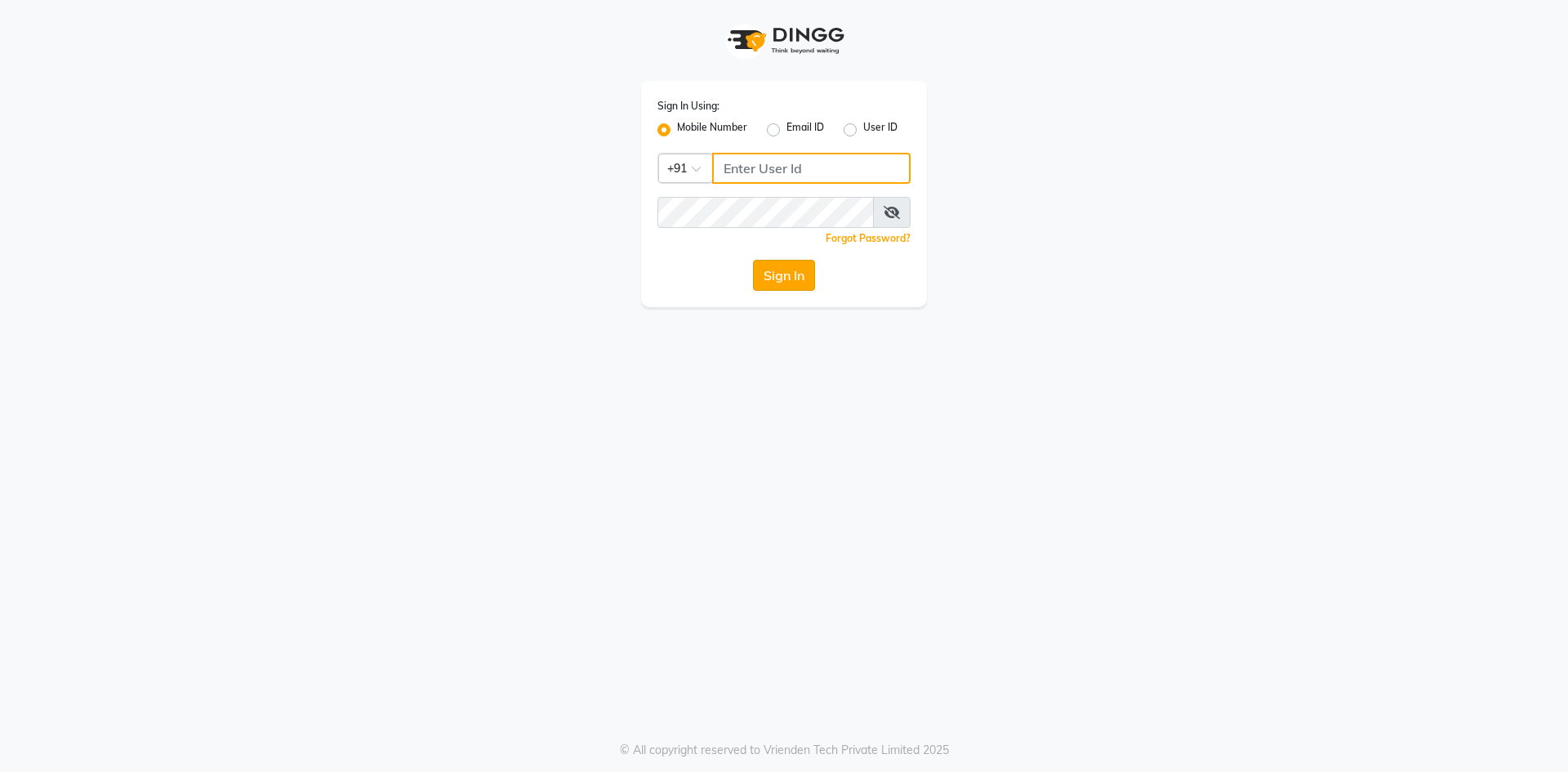
type input "7788994224"
click at [785, 280] on button "Sign In" at bounding box center [784, 276] width 62 height 31
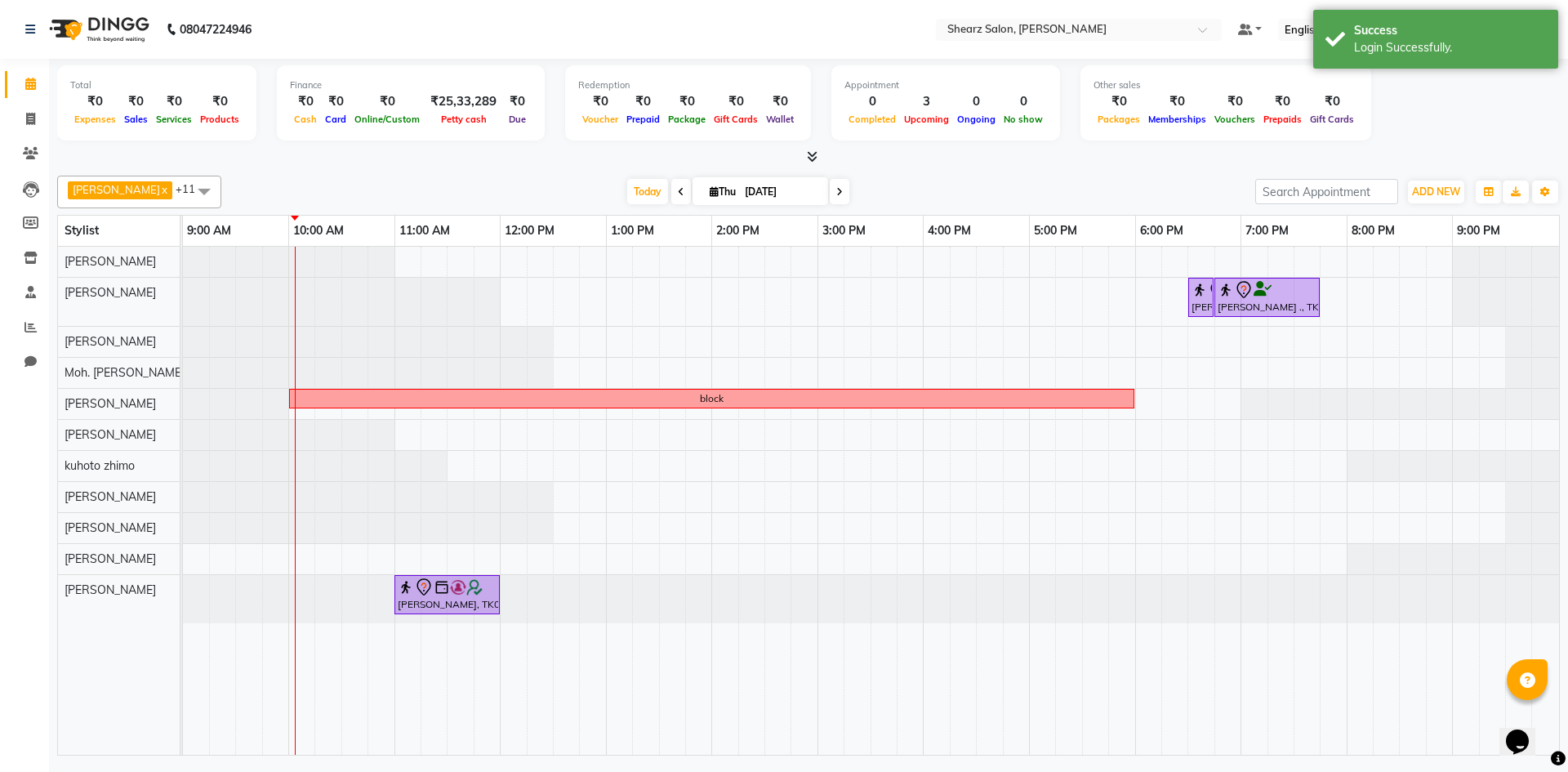
click at [837, 187] on icon at bounding box center [840, 191] width 7 height 10
type input "[DATE]"
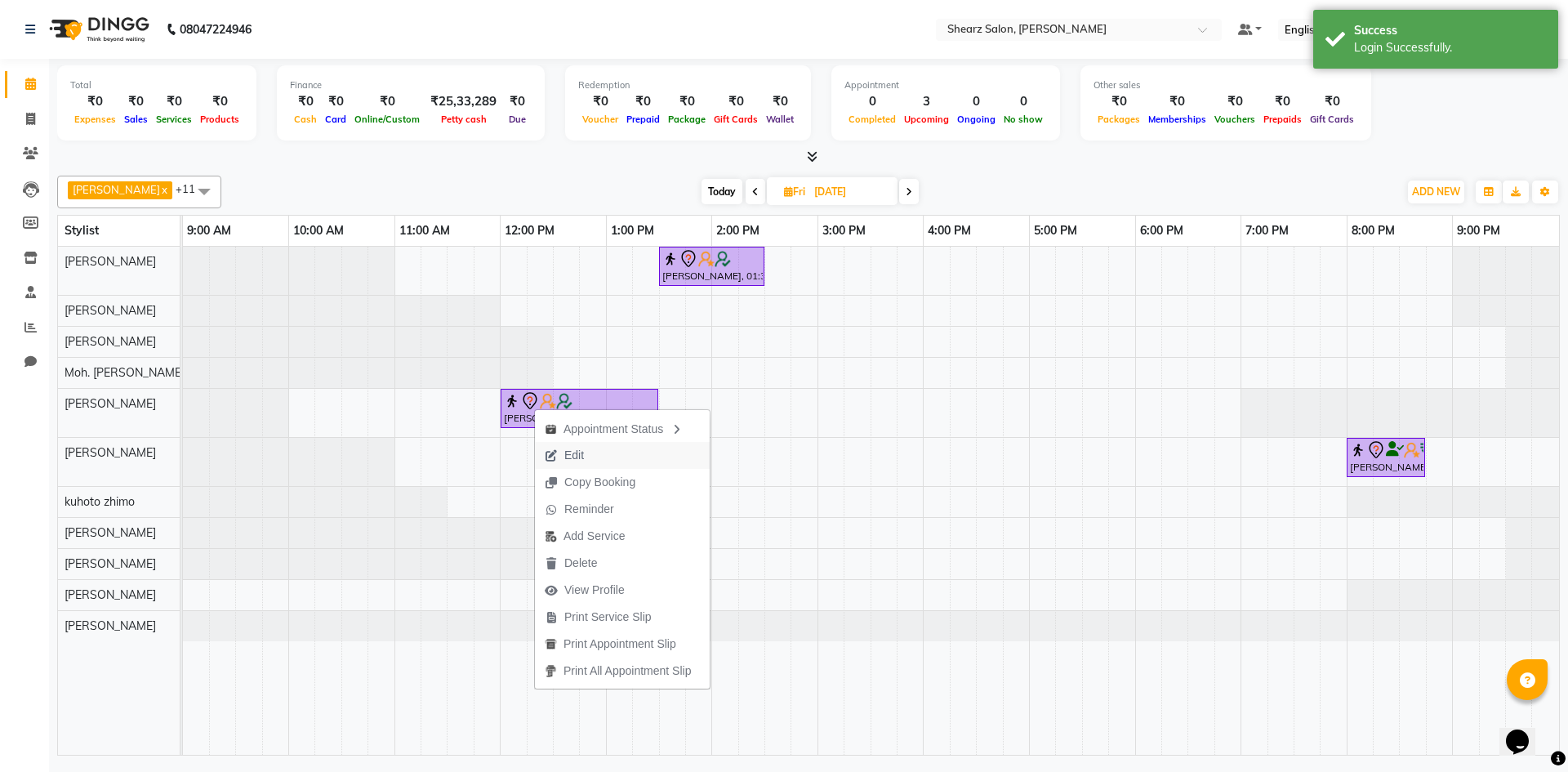
click at [579, 455] on span "Edit" at bounding box center [574, 456] width 20 height 17
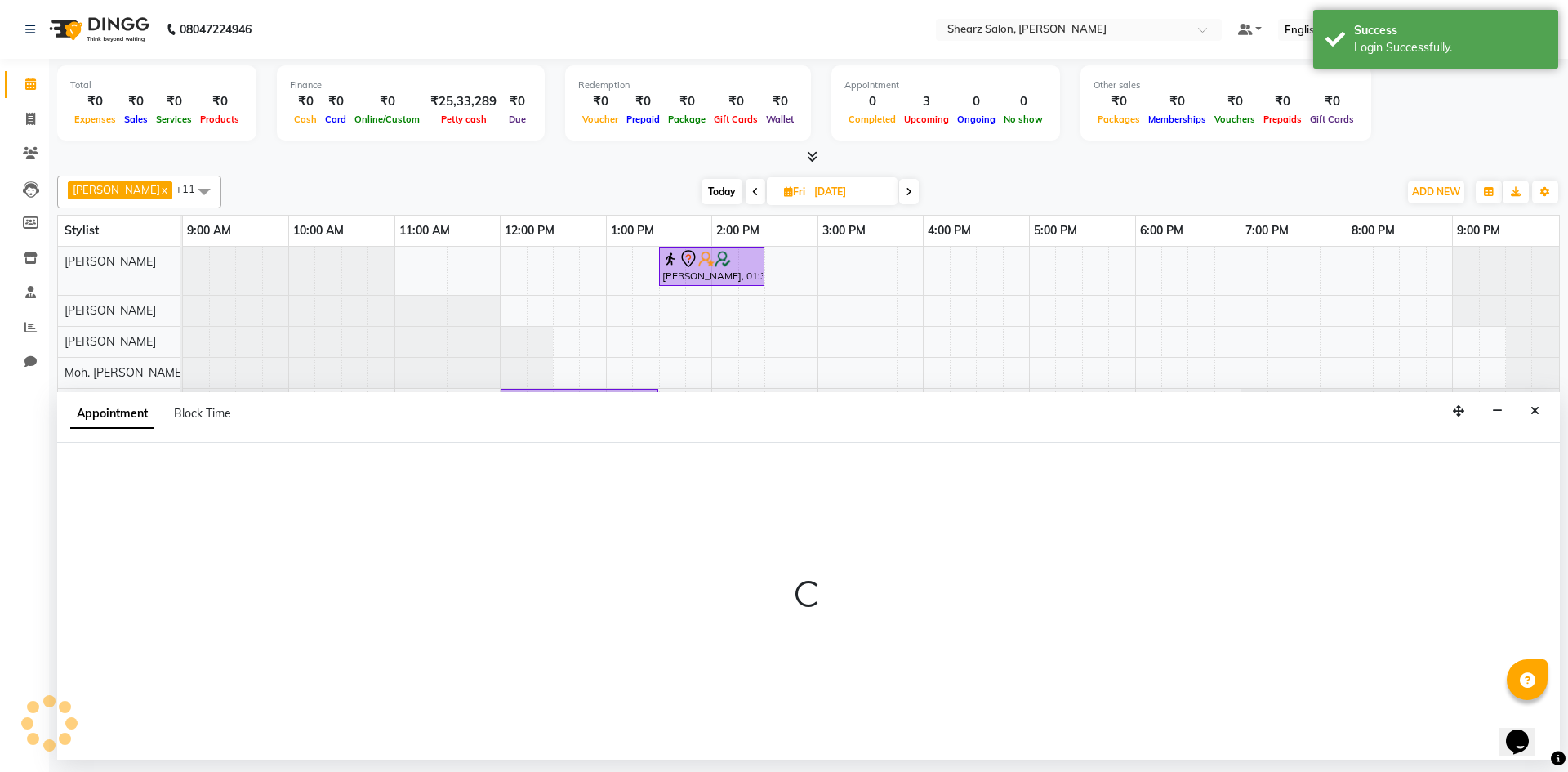
select select "720"
select select "tentative"
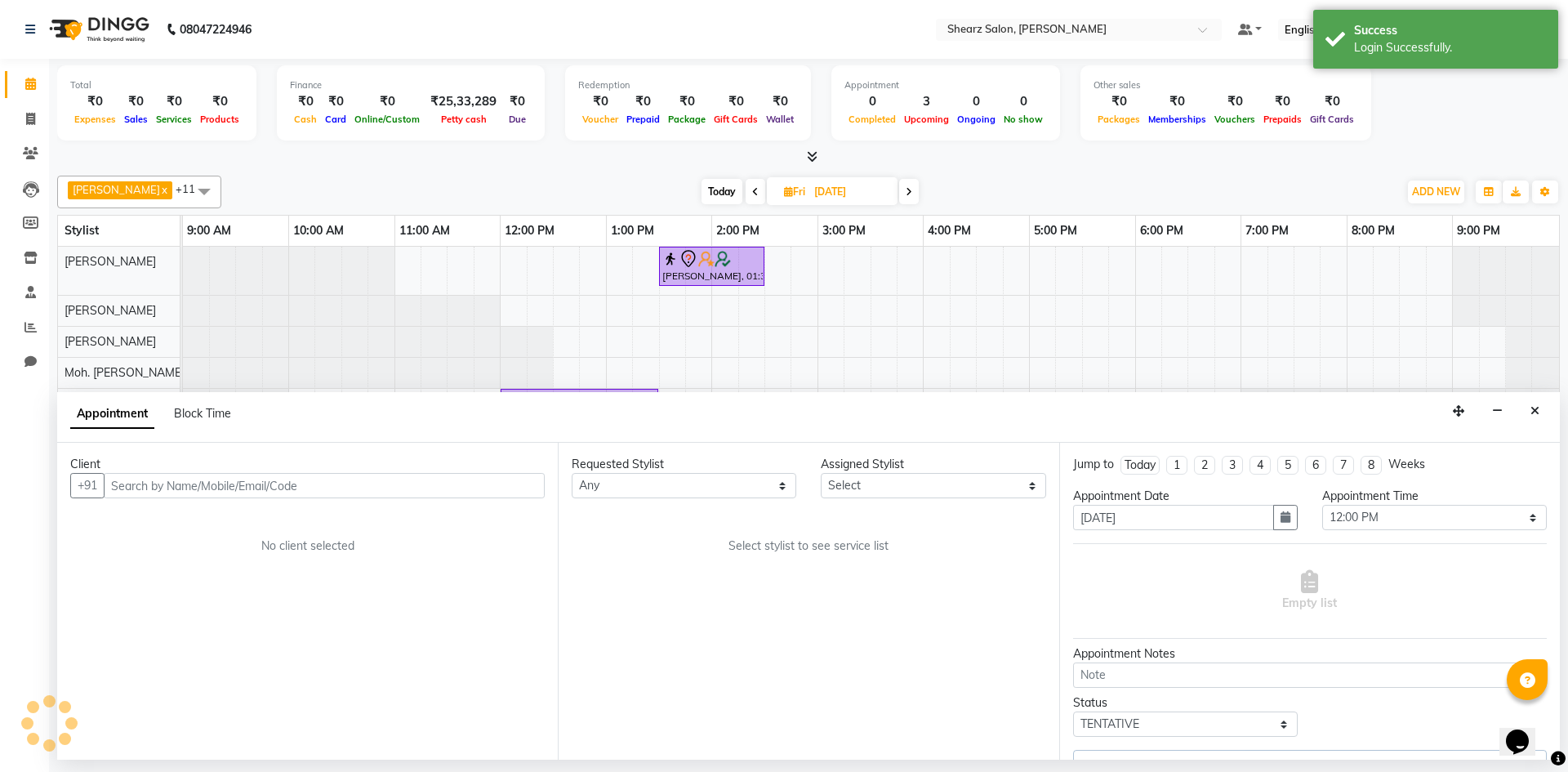
select select "77322"
select select "4125"
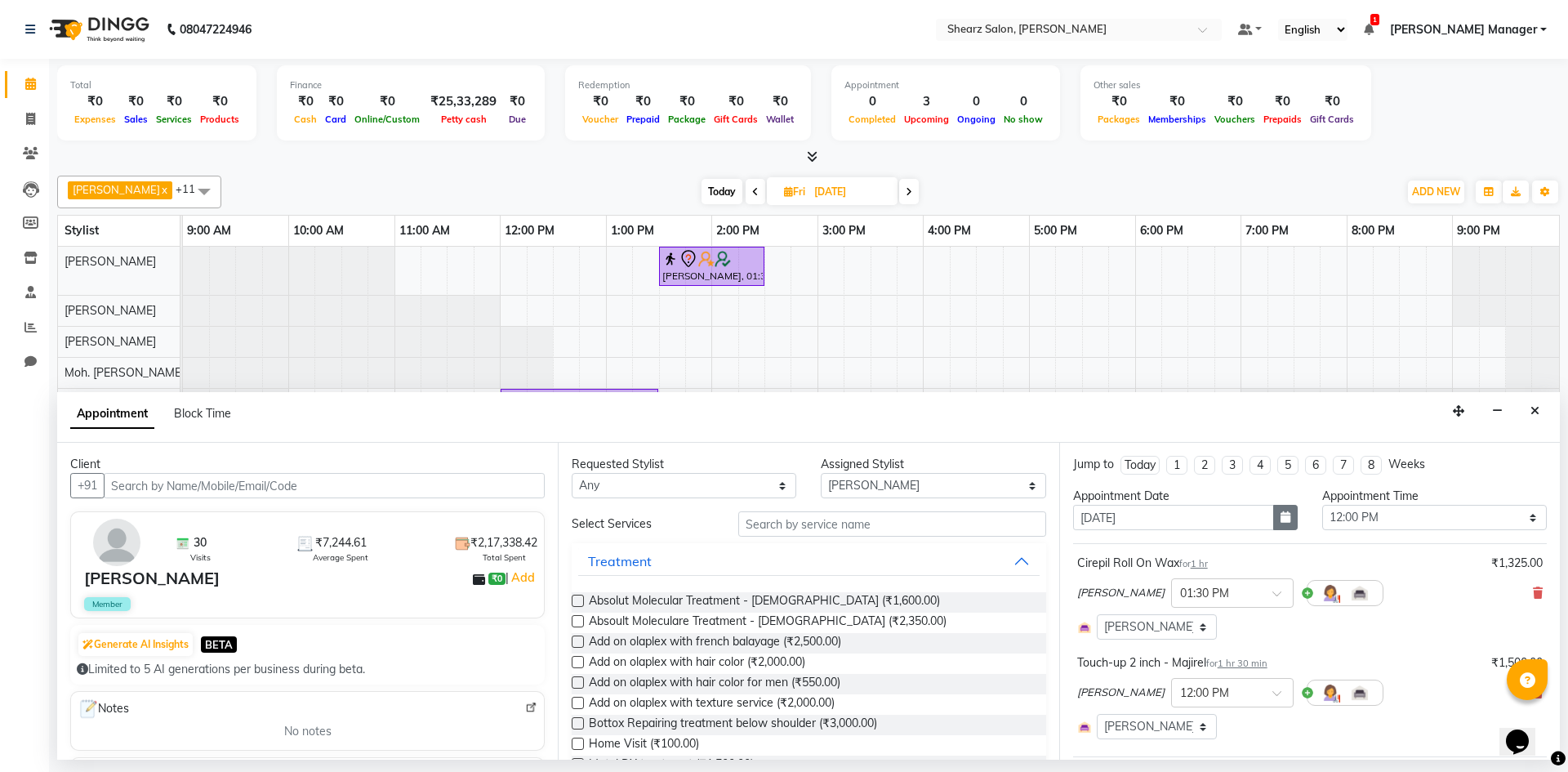
click at [1282, 516] on icon "button" at bounding box center [1285, 517] width 10 height 11
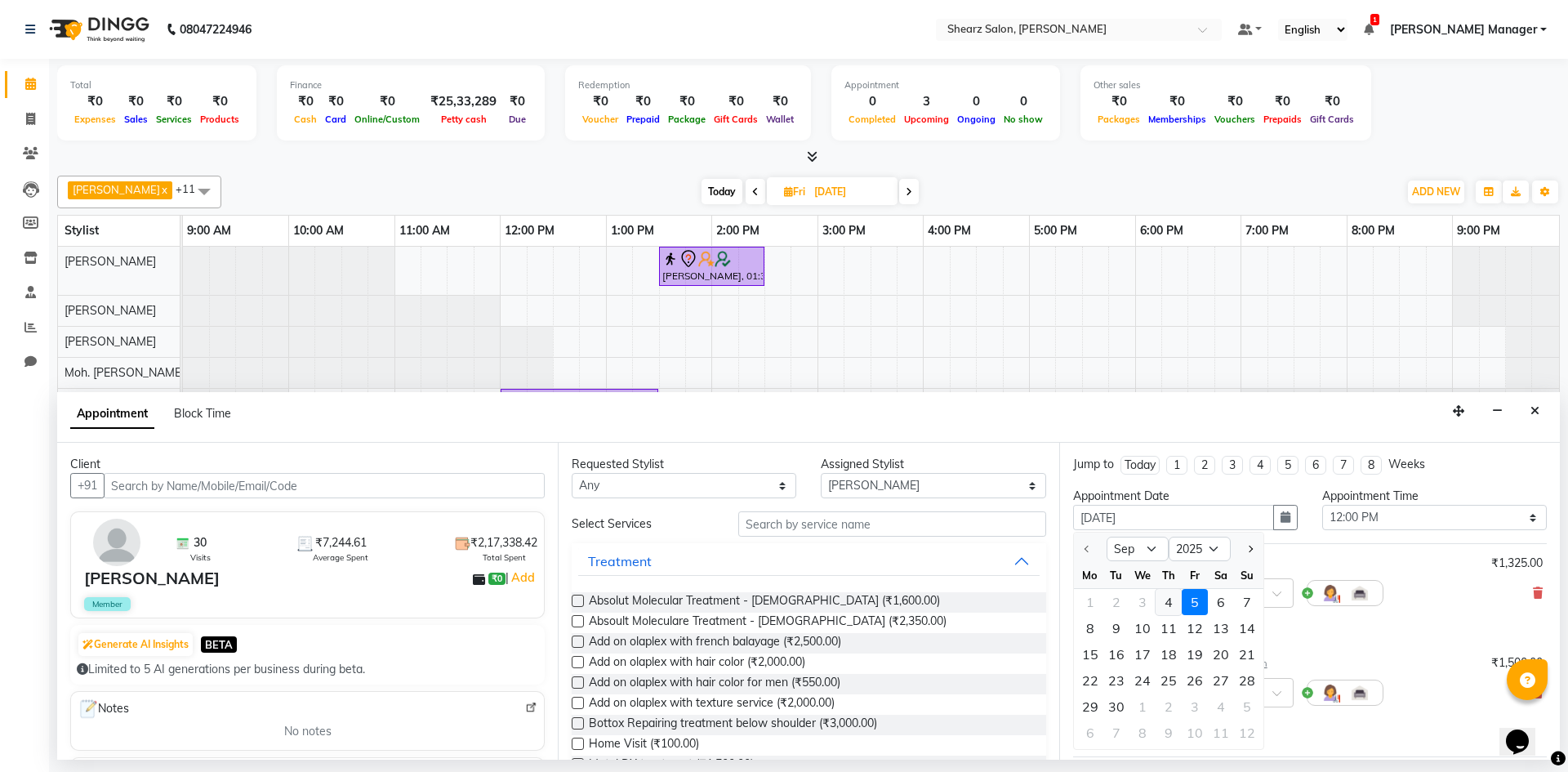
click at [1165, 609] on div "4" at bounding box center [1169, 602] width 26 height 26
type input "[DATE]"
select select "720"
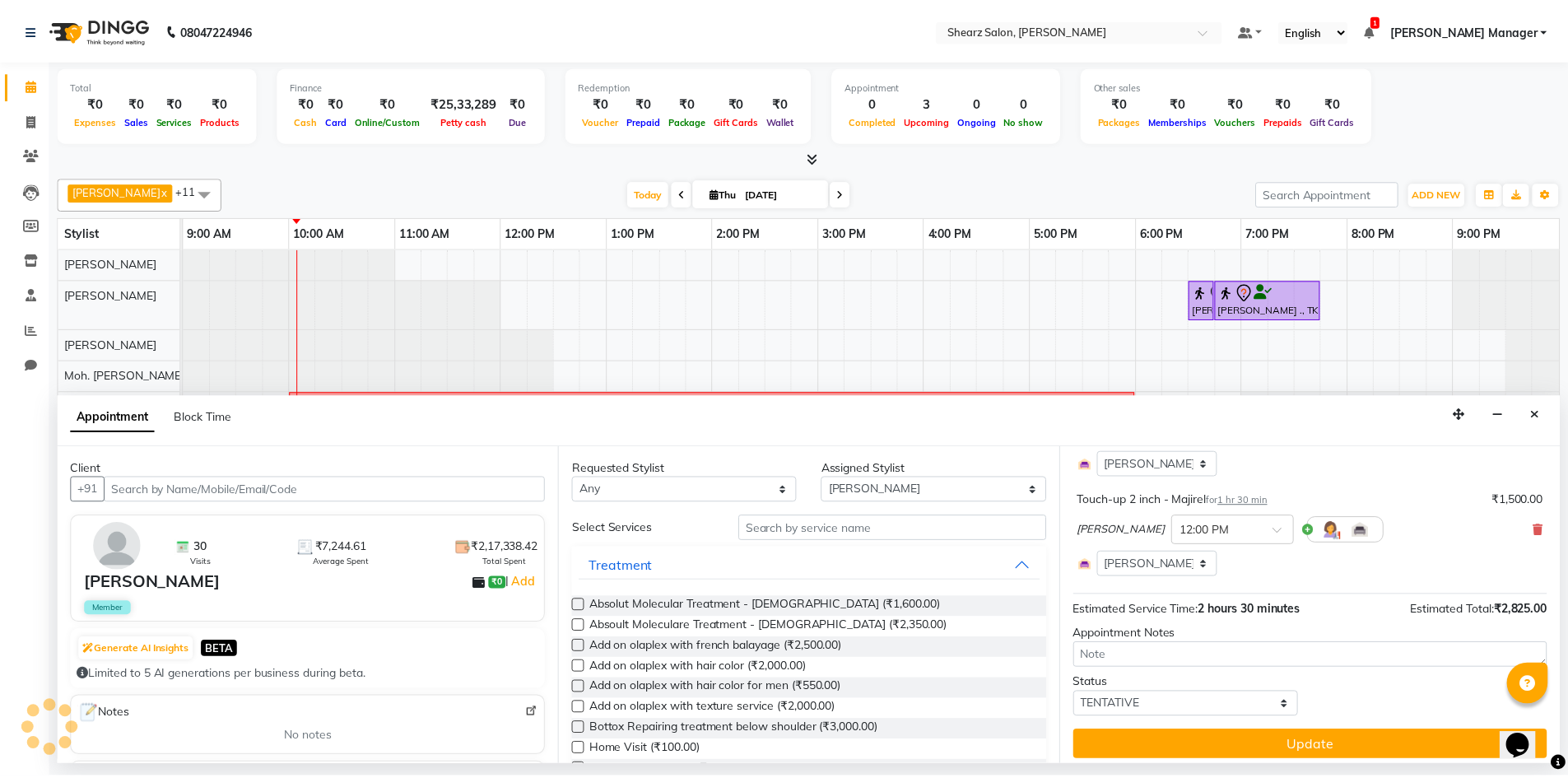
scroll to position [176, 0]
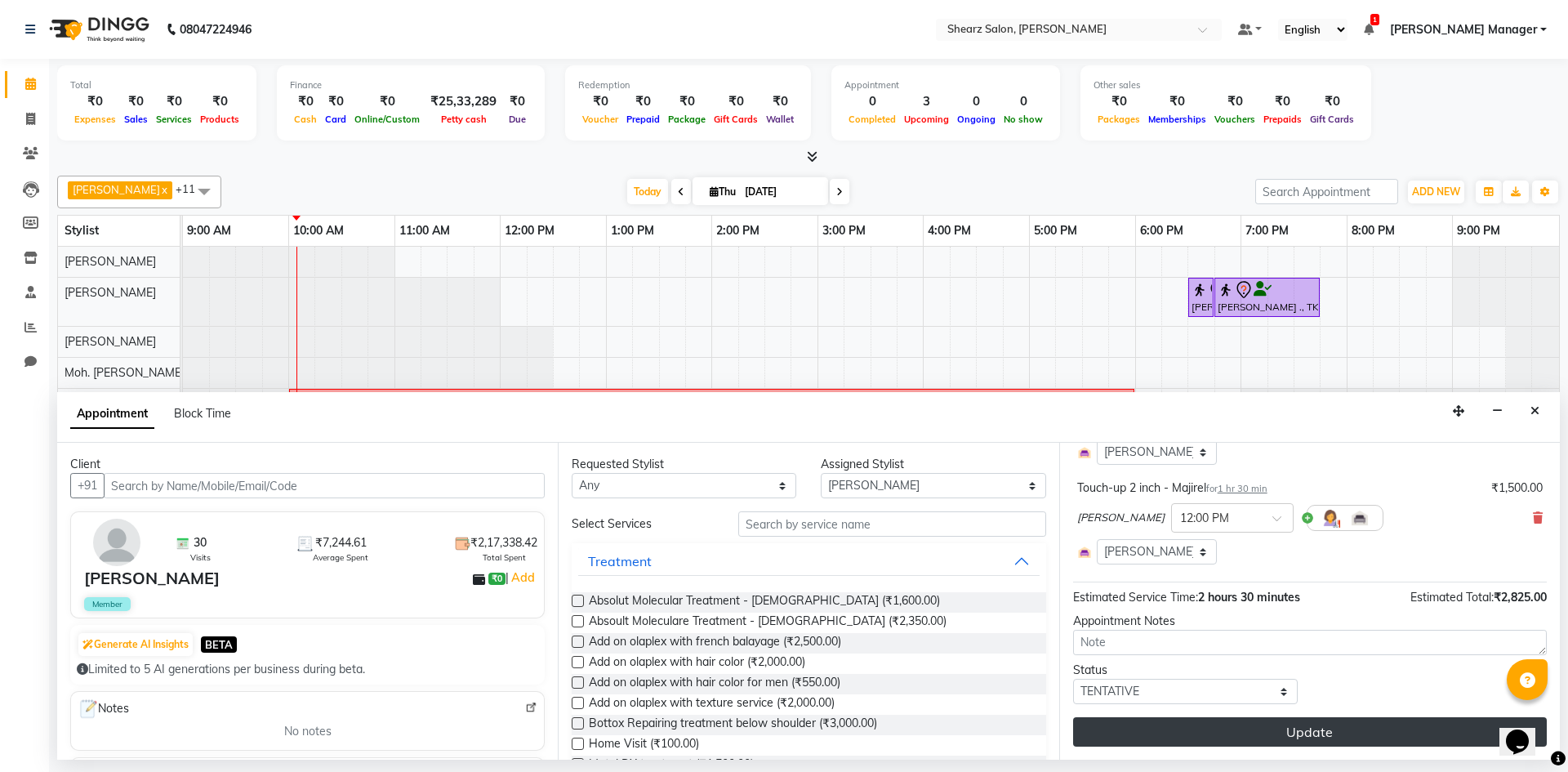
click at [1254, 731] on button "Update" at bounding box center [1310, 732] width 474 height 29
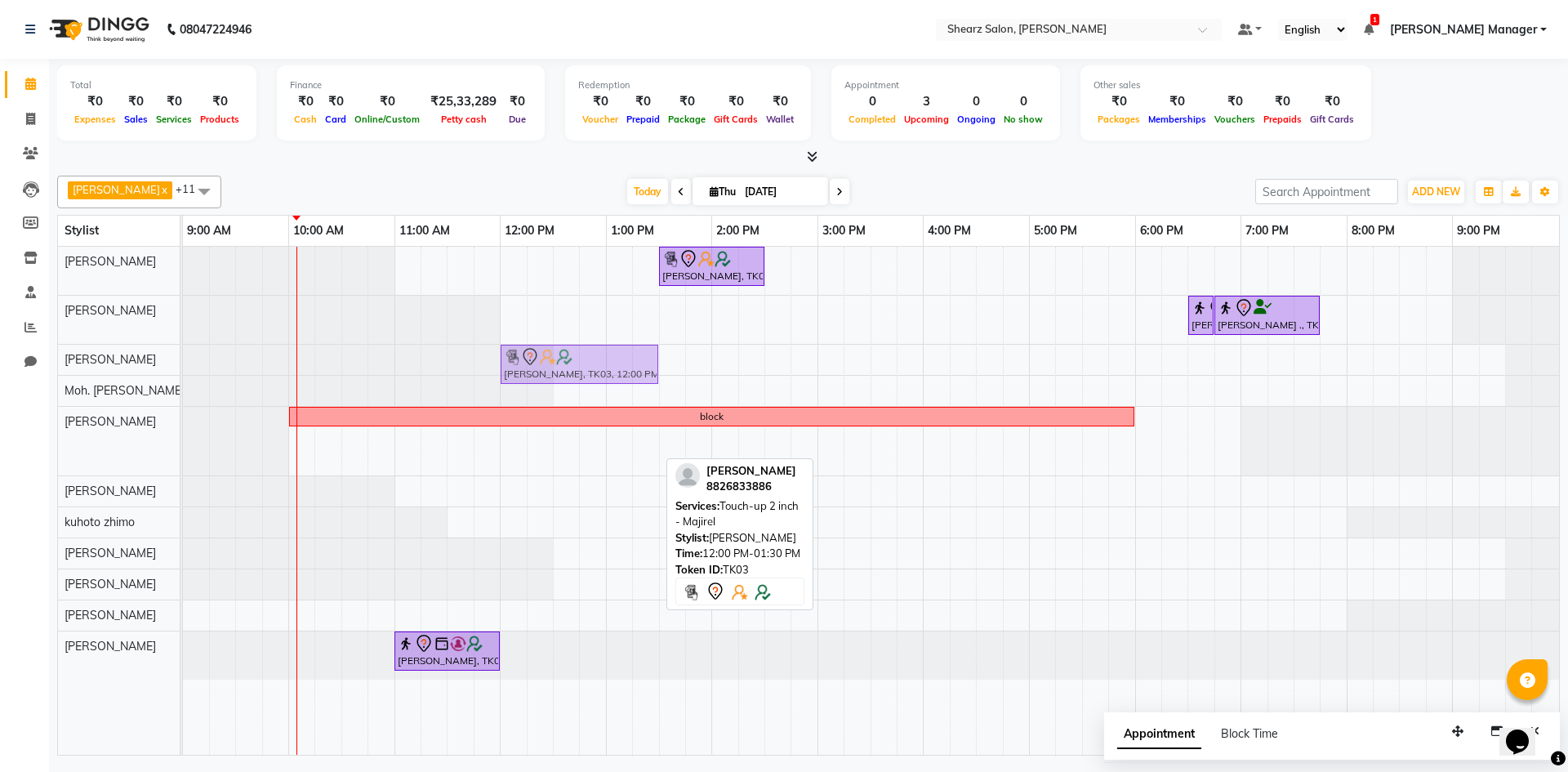
drag, startPoint x: 543, startPoint y: 454, endPoint x: 543, endPoint y: 356, distance: 98.0
click at [543, 356] on tbody "[PERSON_NAME], TK03, 01:30 PM-02:30 PM, Cirepil Roll On Wax Rajee Shinu ., TK01…" at bounding box center [871, 463] width 1376 height 433
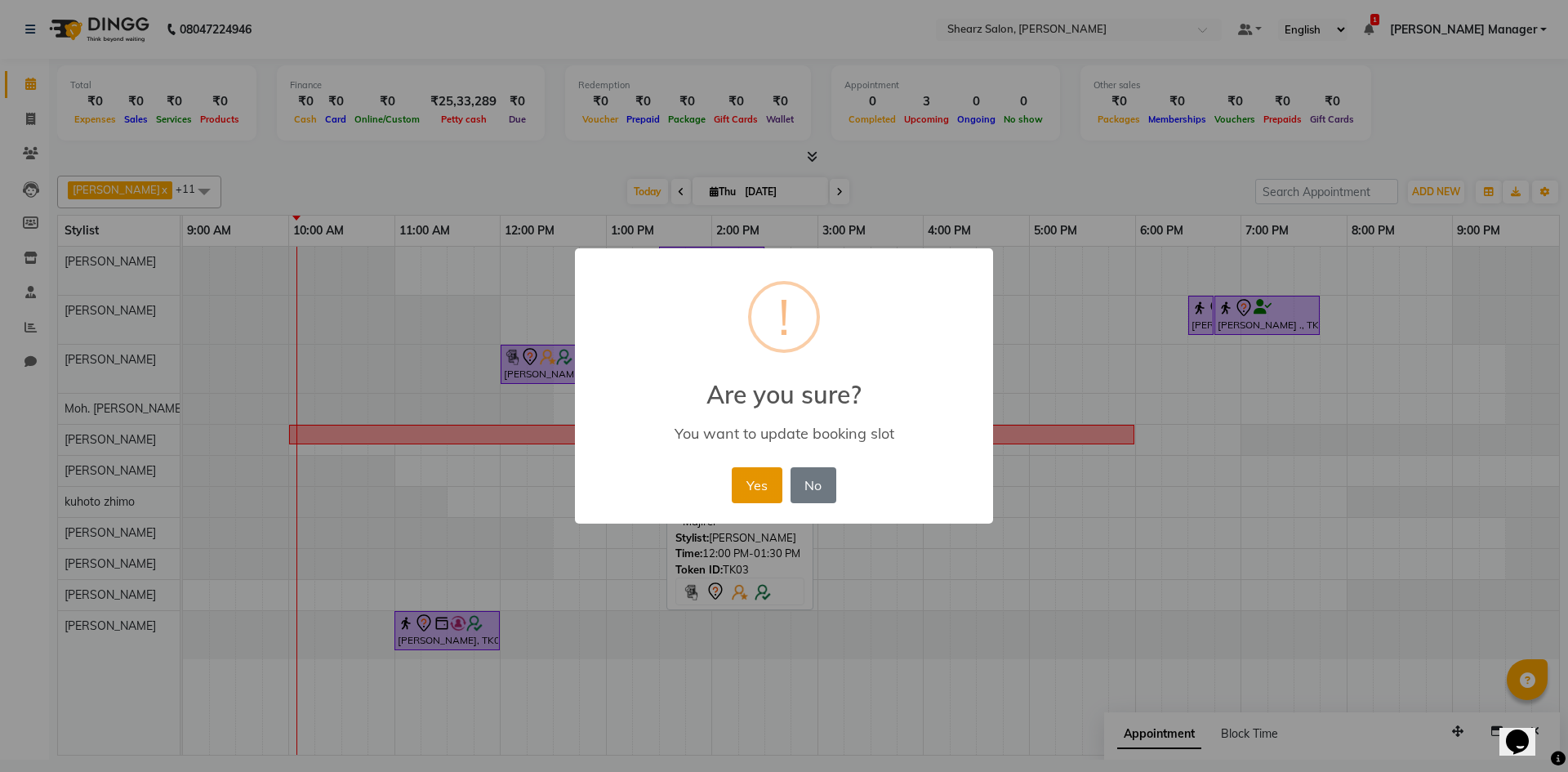
click at [755, 489] on button "Yes" at bounding box center [757, 486] width 50 height 36
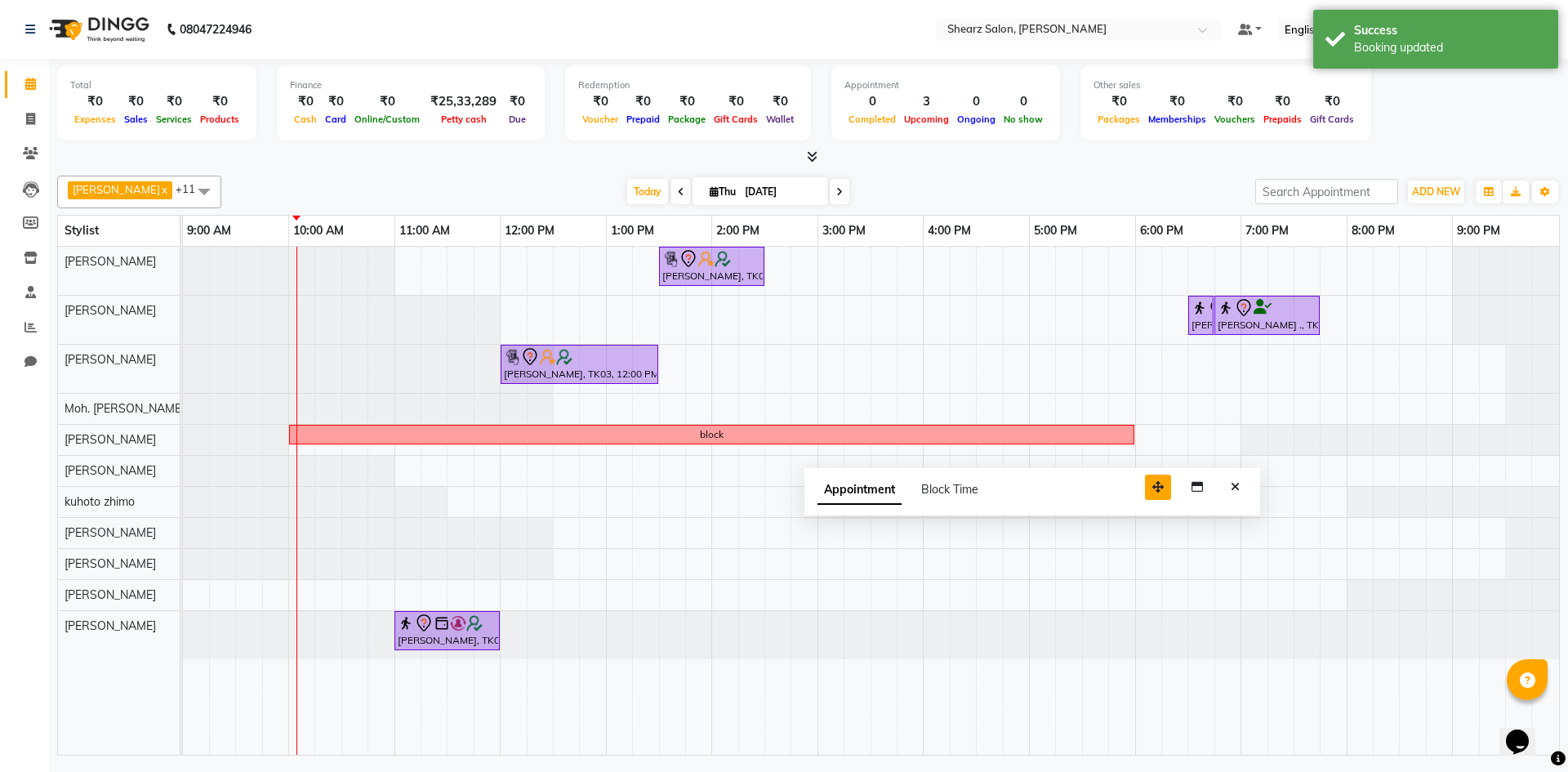
drag, startPoint x: 1463, startPoint y: 736, endPoint x: 1160, endPoint y: 480, distance: 396.7
click at [1158, 482] on icon "button" at bounding box center [1157, 487] width 11 height 11
click at [1229, 479] on icon "Close" at bounding box center [1231, 474] width 9 height 11
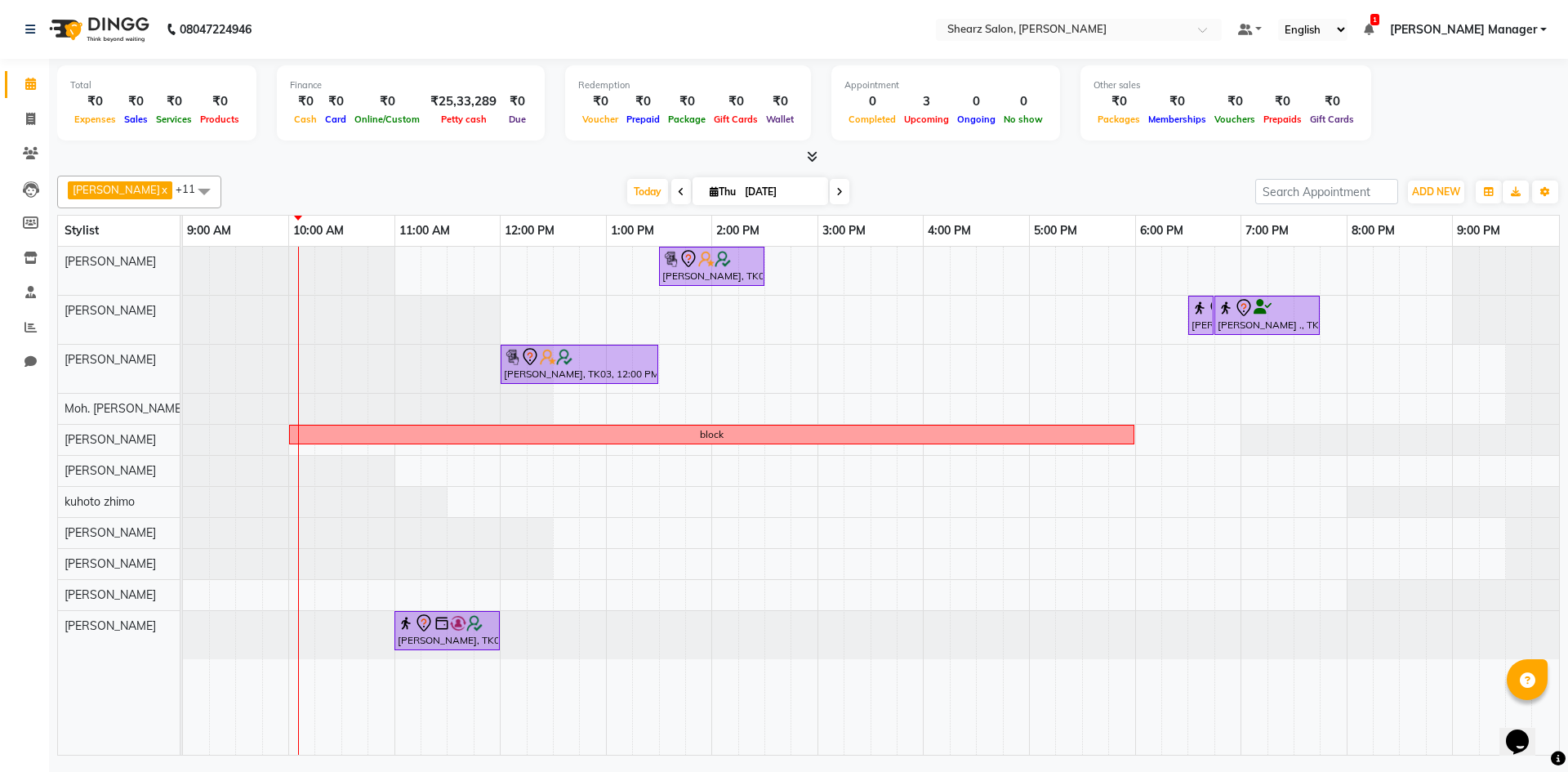
click at [673, 192] on span at bounding box center [681, 191] width 20 height 25
type input "[DATE]"
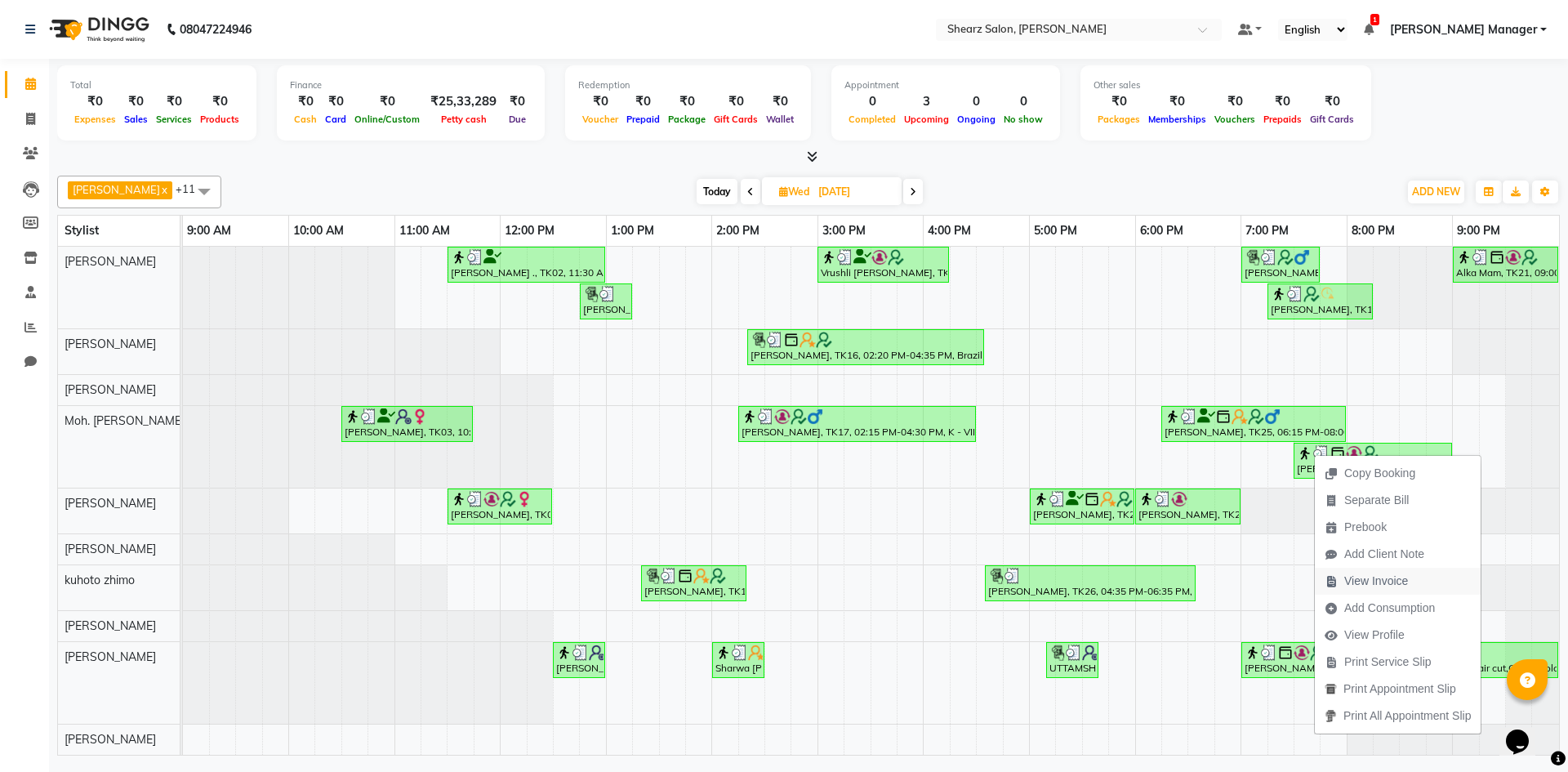
click at [1374, 585] on span "View Invoice" at bounding box center [1377, 581] width 64 height 17
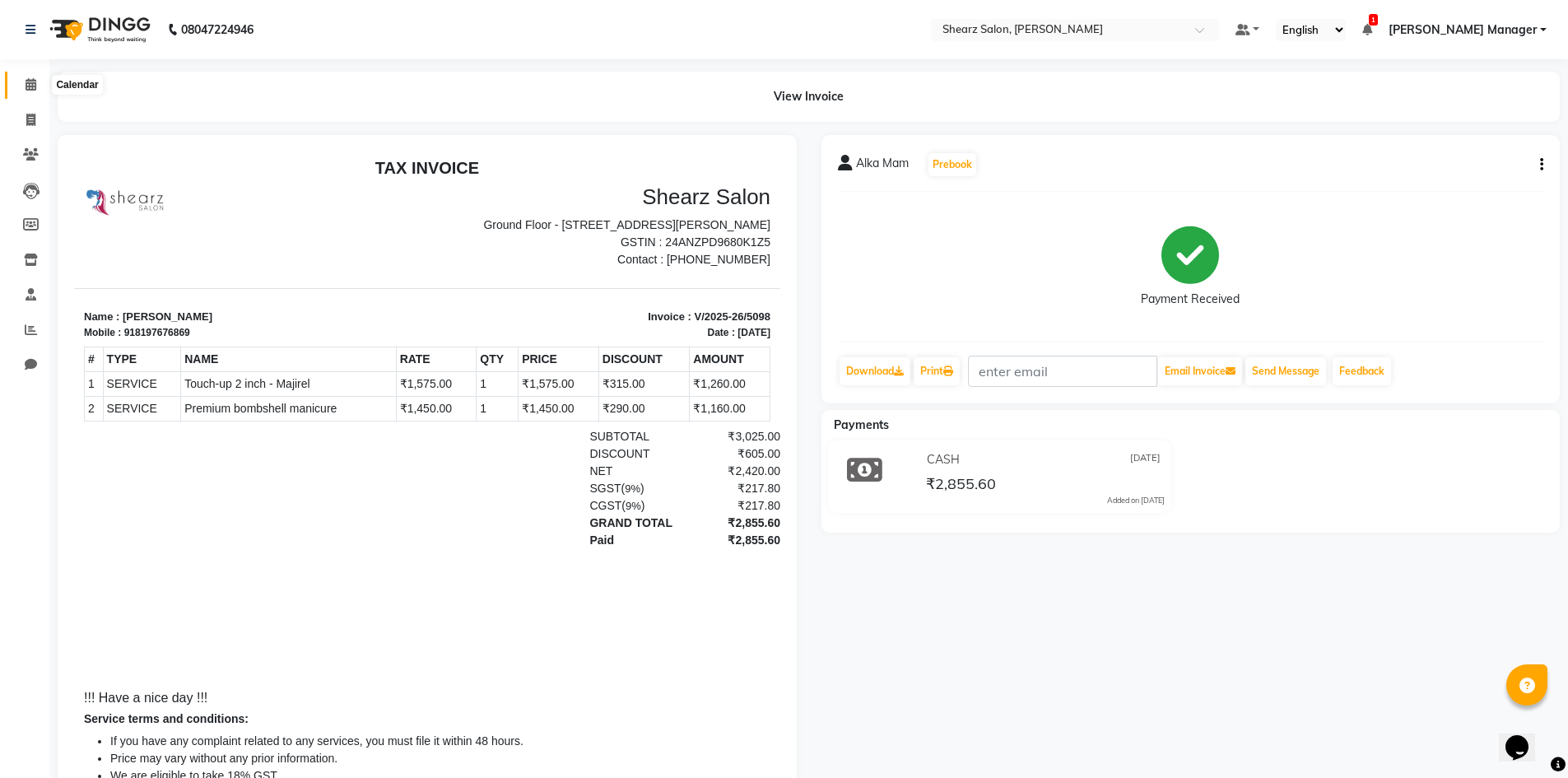
click at [27, 78] on icon at bounding box center [30, 85] width 10 height 12
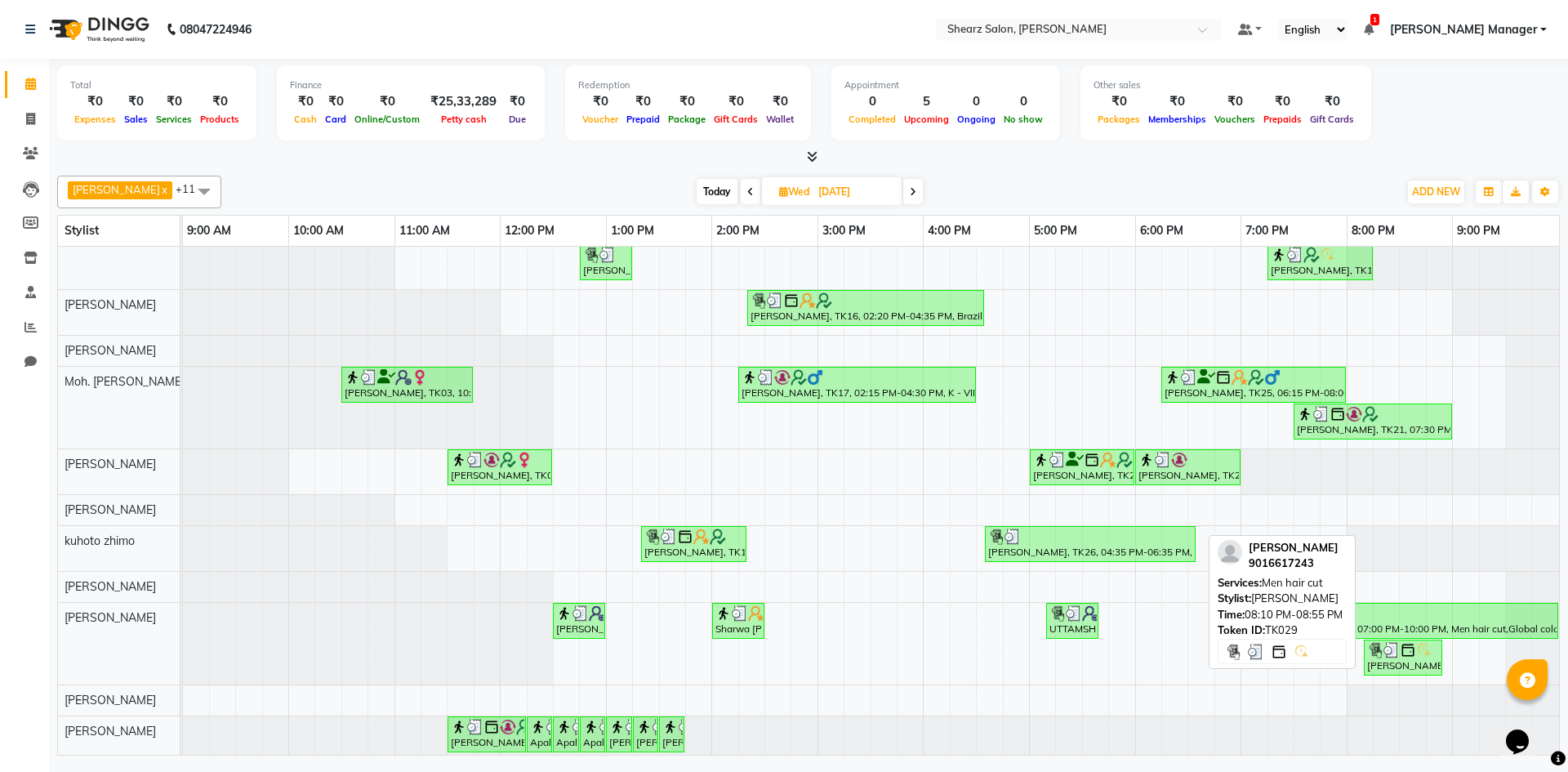
scroll to position [46, 0]
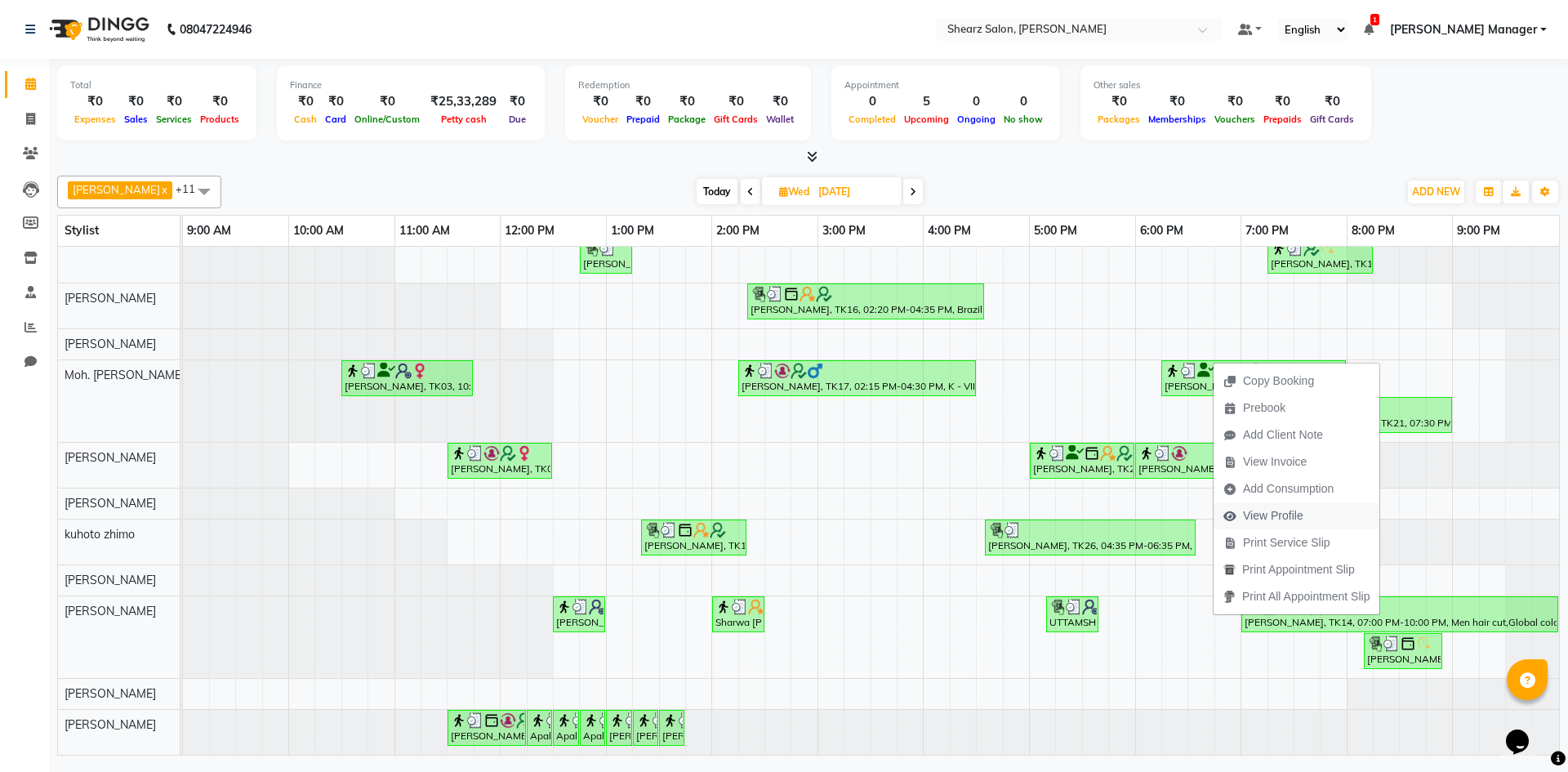
click at [1236, 506] on span "View Profile" at bounding box center [1263, 515] width 99 height 27
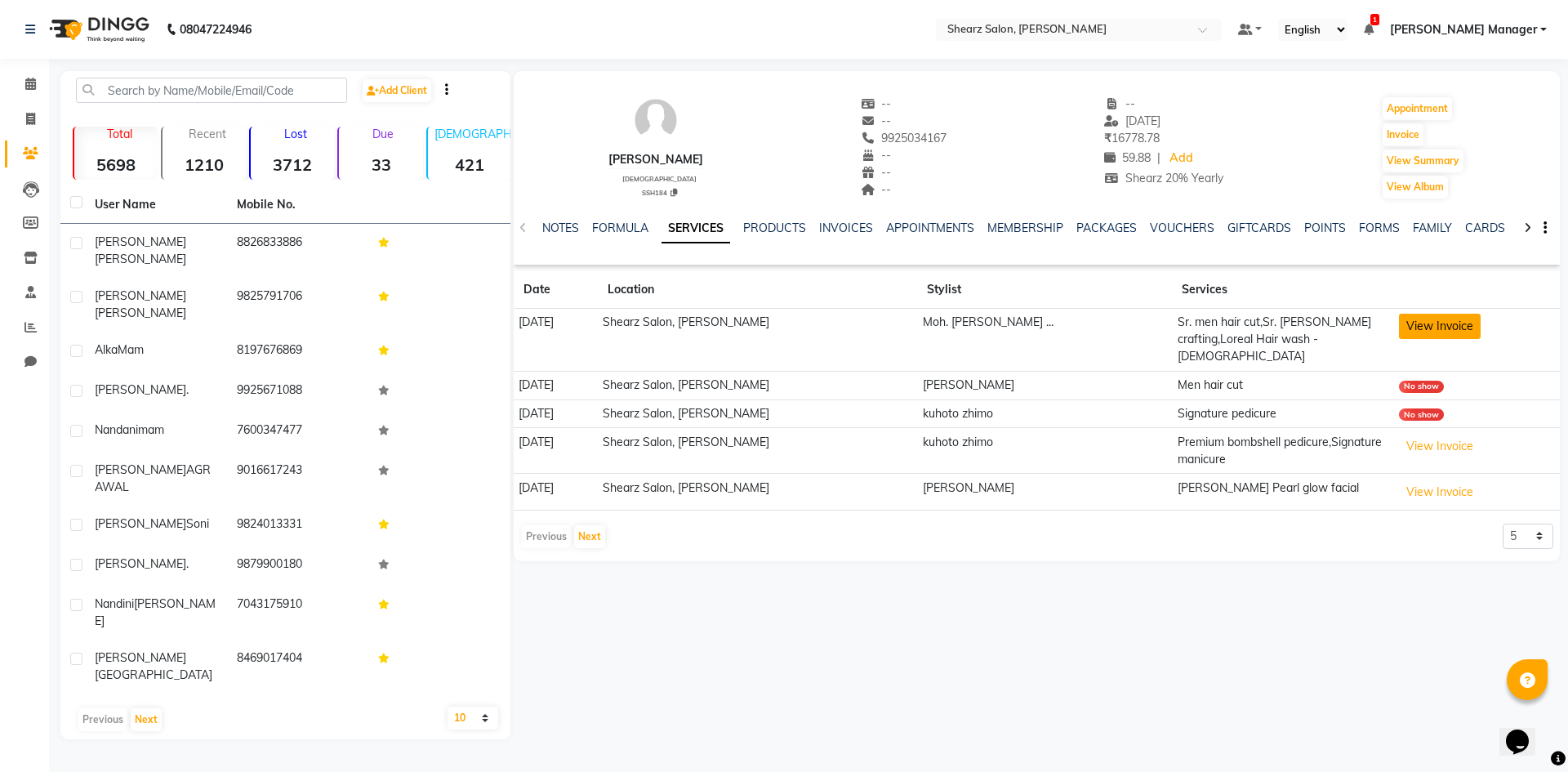
click at [1399, 322] on button "View Invoice" at bounding box center [1440, 326] width 82 height 25
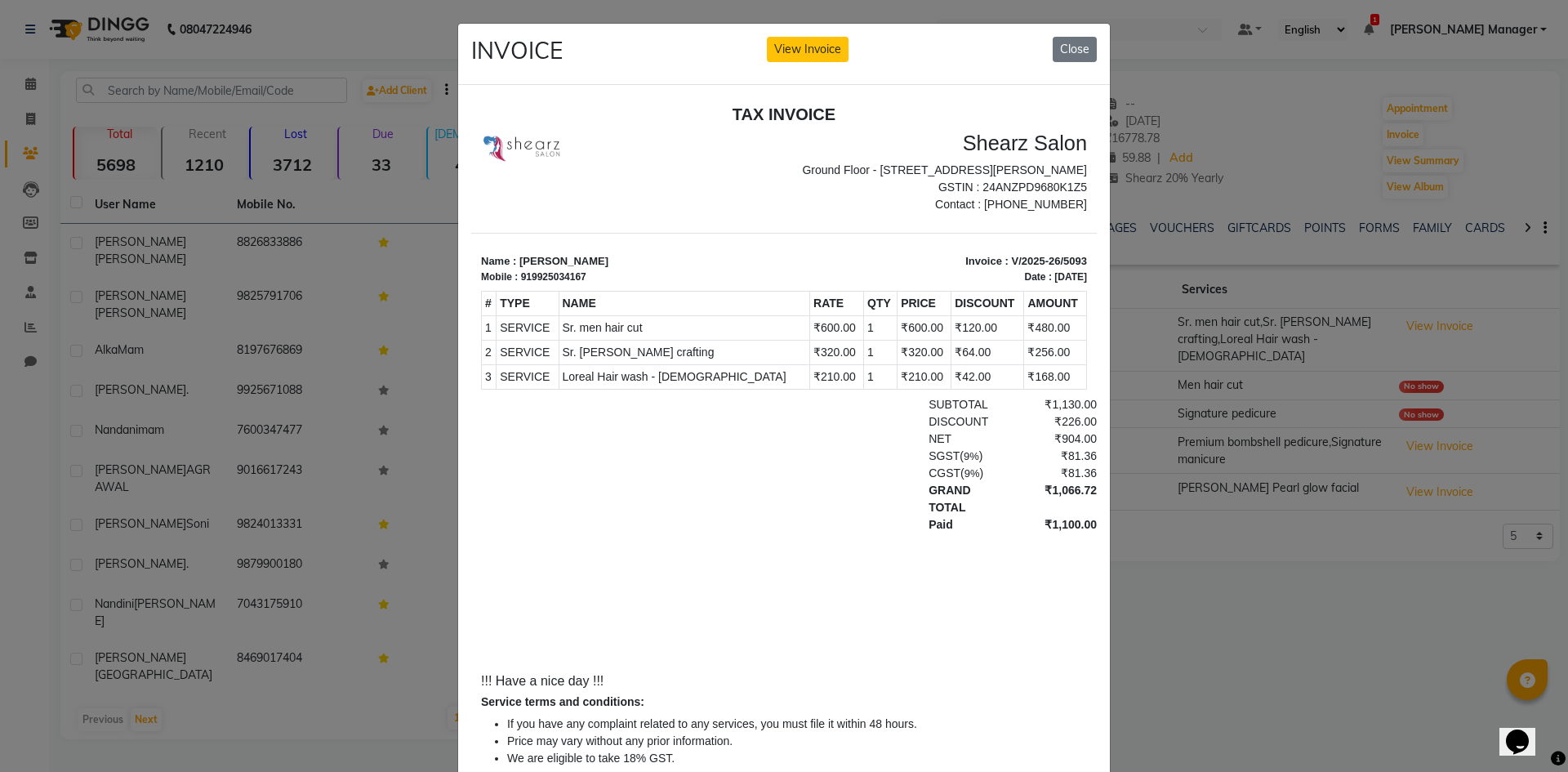
click at [619, 335] on span "Sr. men hair cut" at bounding box center [685, 328] width 245 height 17
click at [722, 339] on td "SERVICE Sr. men hair cut" at bounding box center [684, 327] width 252 height 24
drag, startPoint x: 722, startPoint y: 353, endPoint x: 722, endPoint y: 391, distance: 38.0
click at [722, 387] on tbody "1 SERVICE SERVICE Sr. men hair cut ₹600.00 2 SERVICE" at bounding box center [785, 351] width 605 height 73
click at [846, 464] on div "SGST ( 9% ) ₹81.36" at bounding box center [885, 456] width 424 height 17
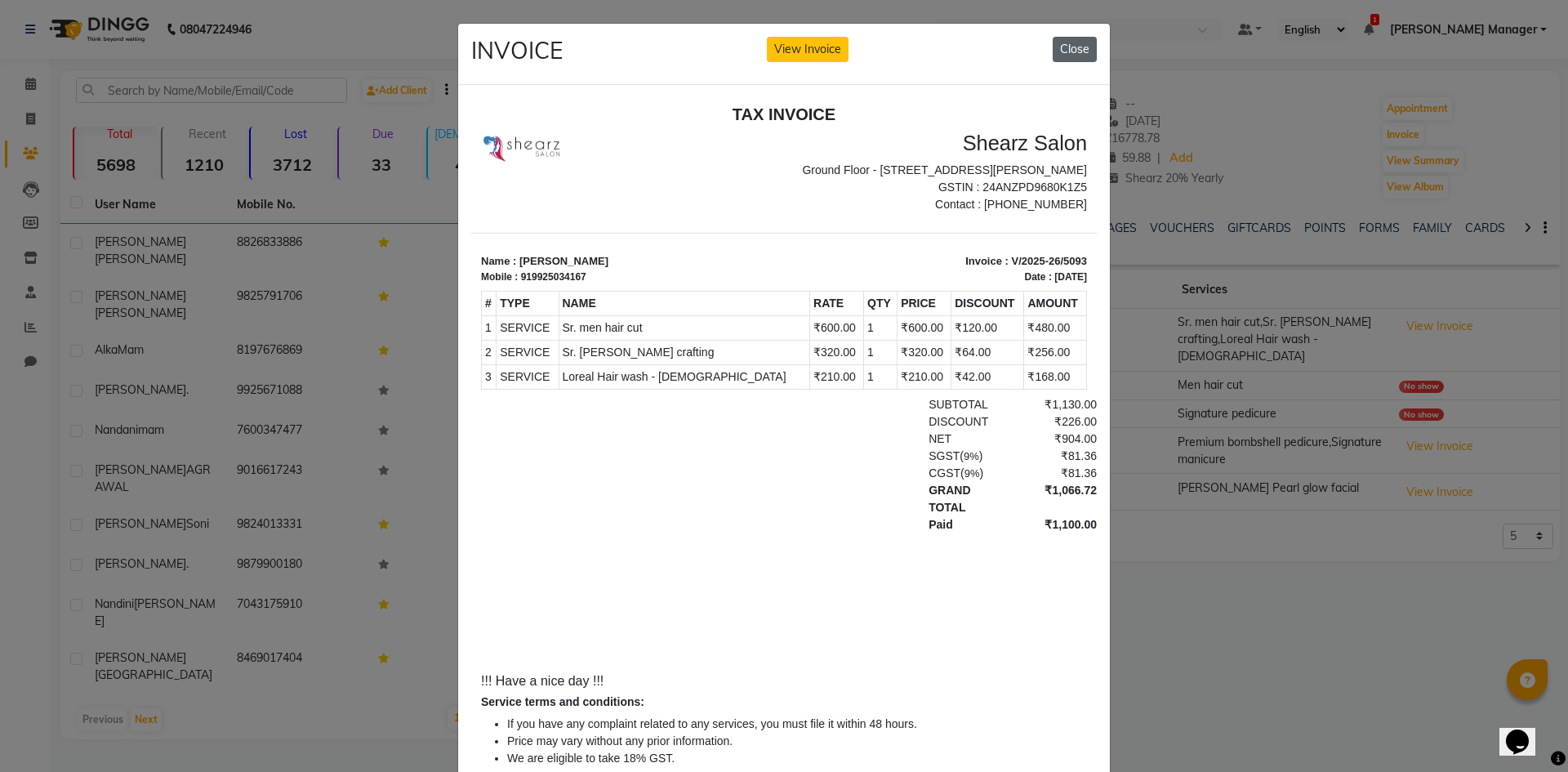
drag, startPoint x: 1053, startPoint y: 54, endPoint x: 572, endPoint y: 216, distance: 507.5
click at [1053, 54] on button "Close" at bounding box center [1074, 49] width 44 height 25
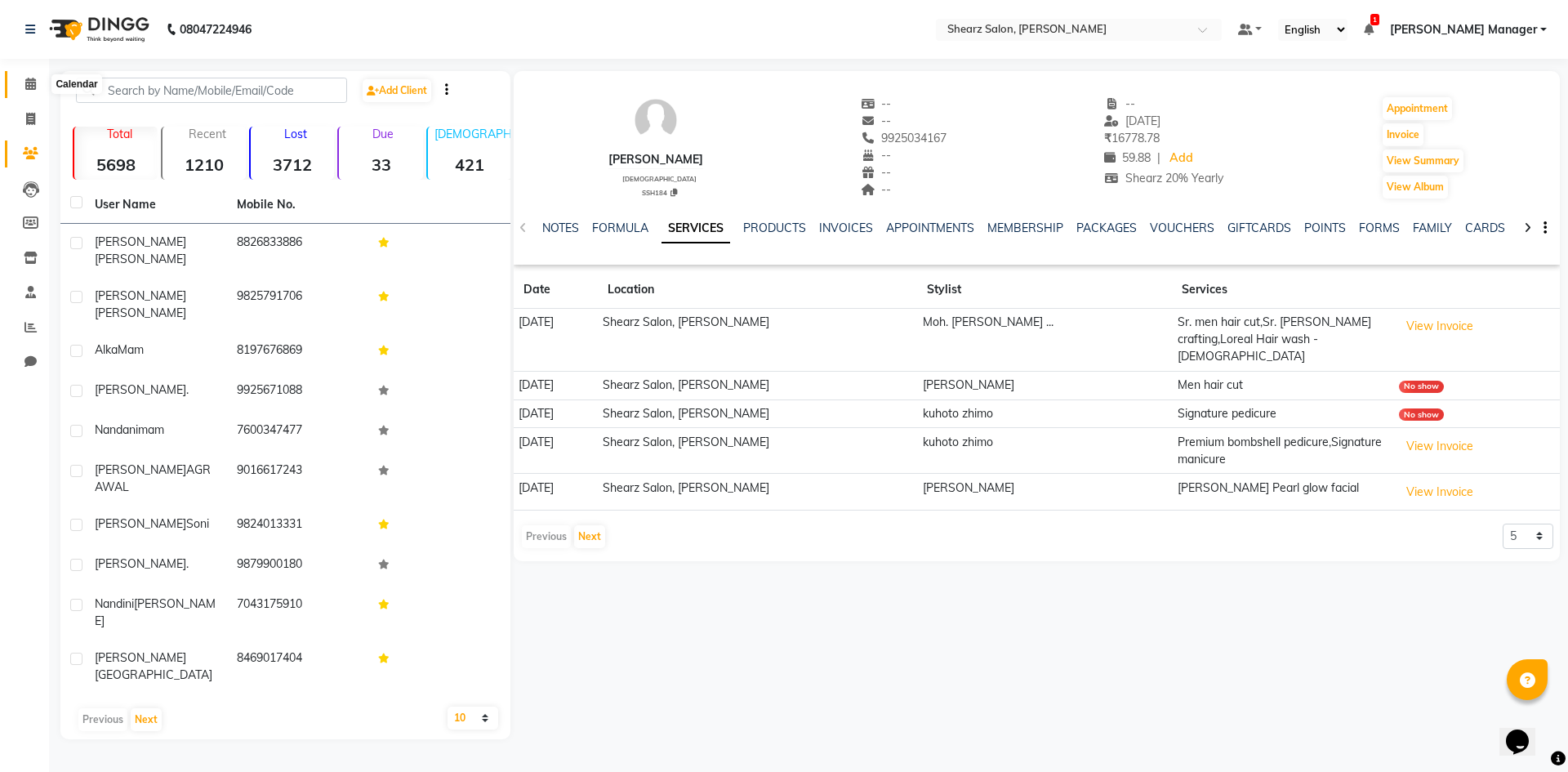
click at [36, 82] on icon at bounding box center [30, 84] width 10 height 12
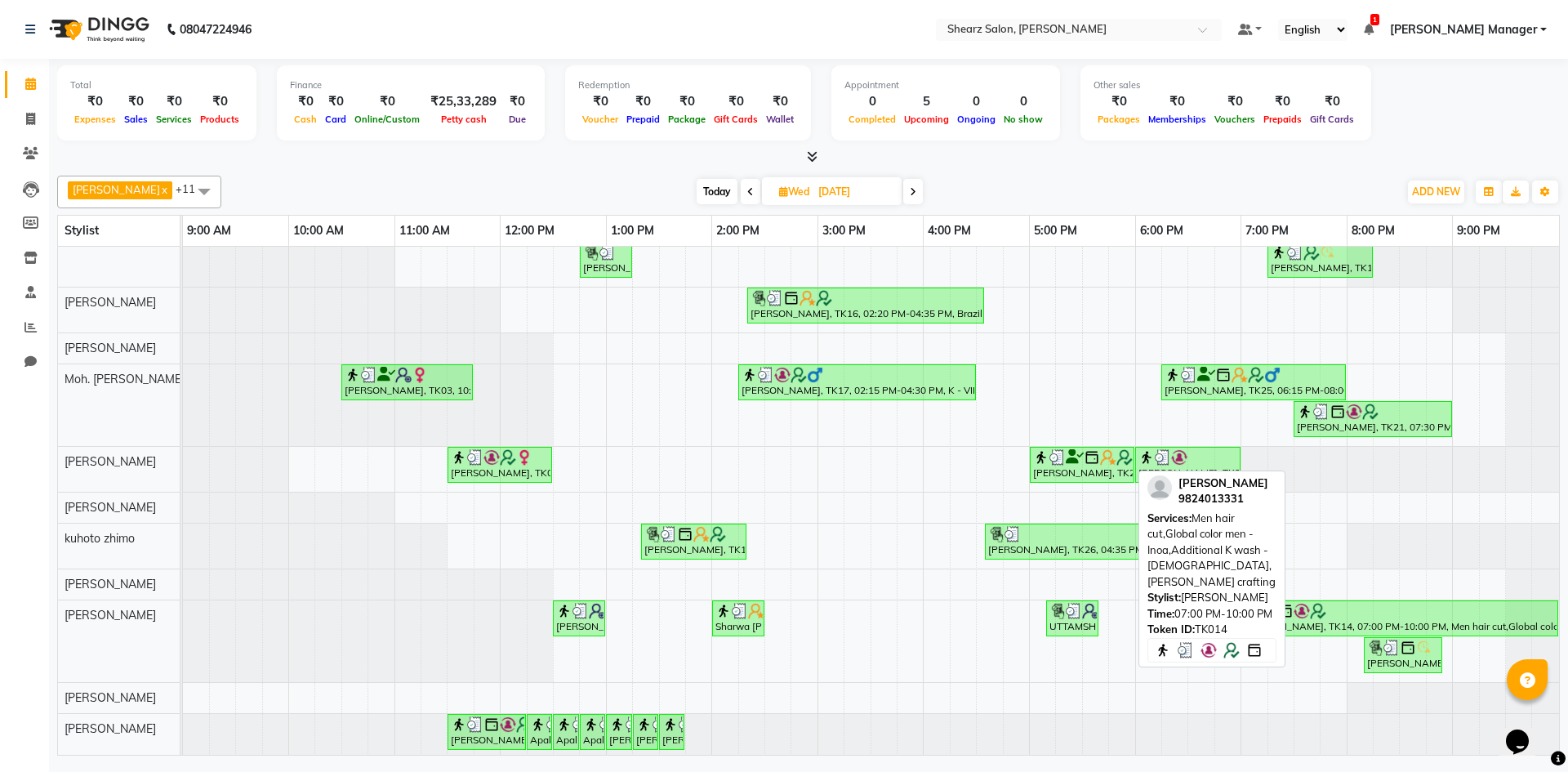
scroll to position [46, 0]
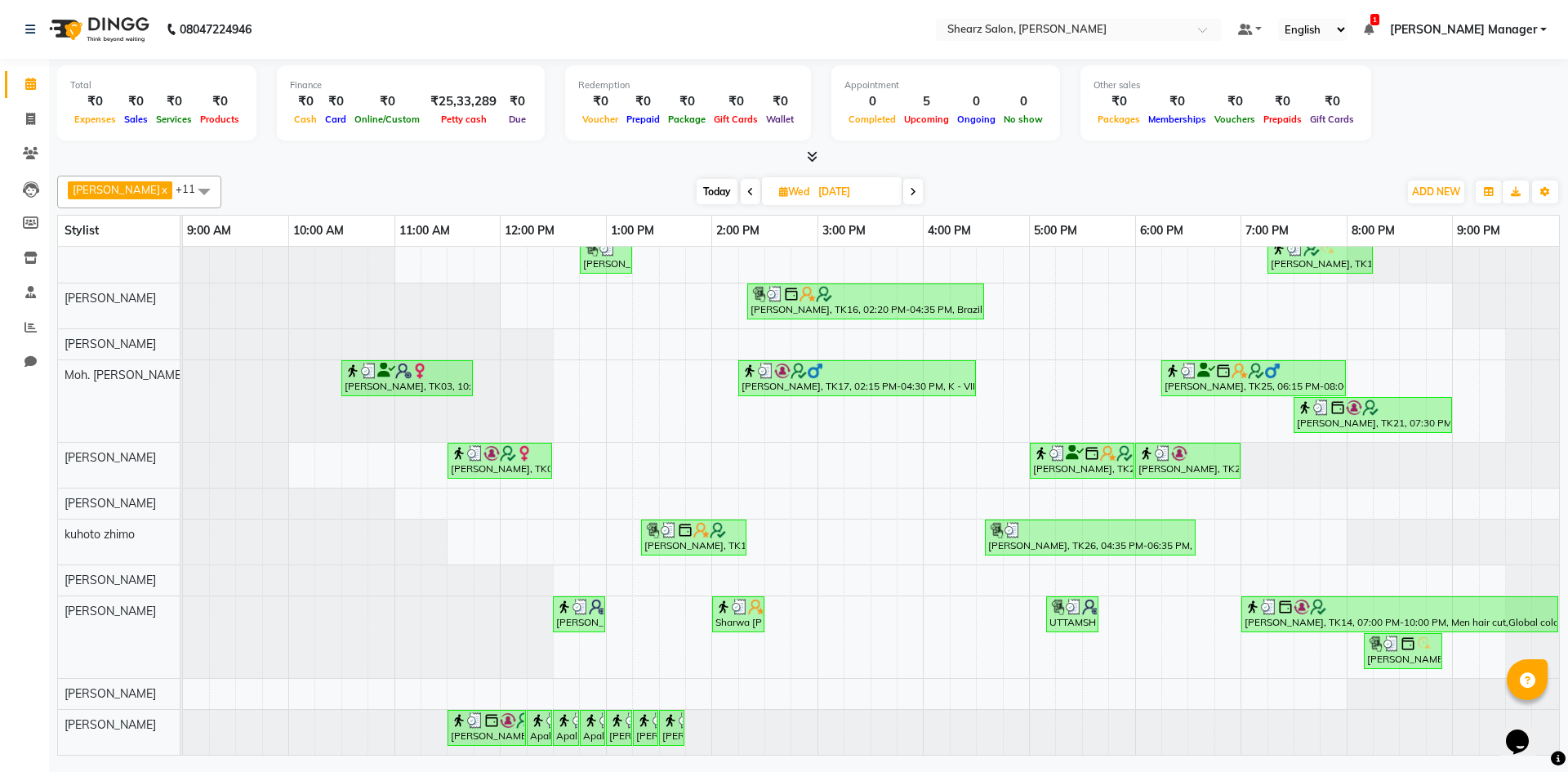
drag, startPoint x: 906, startPoint y: 192, endPoint x: 919, endPoint y: 205, distance: 18.4
click at [910, 194] on icon at bounding box center [914, 191] width 7 height 10
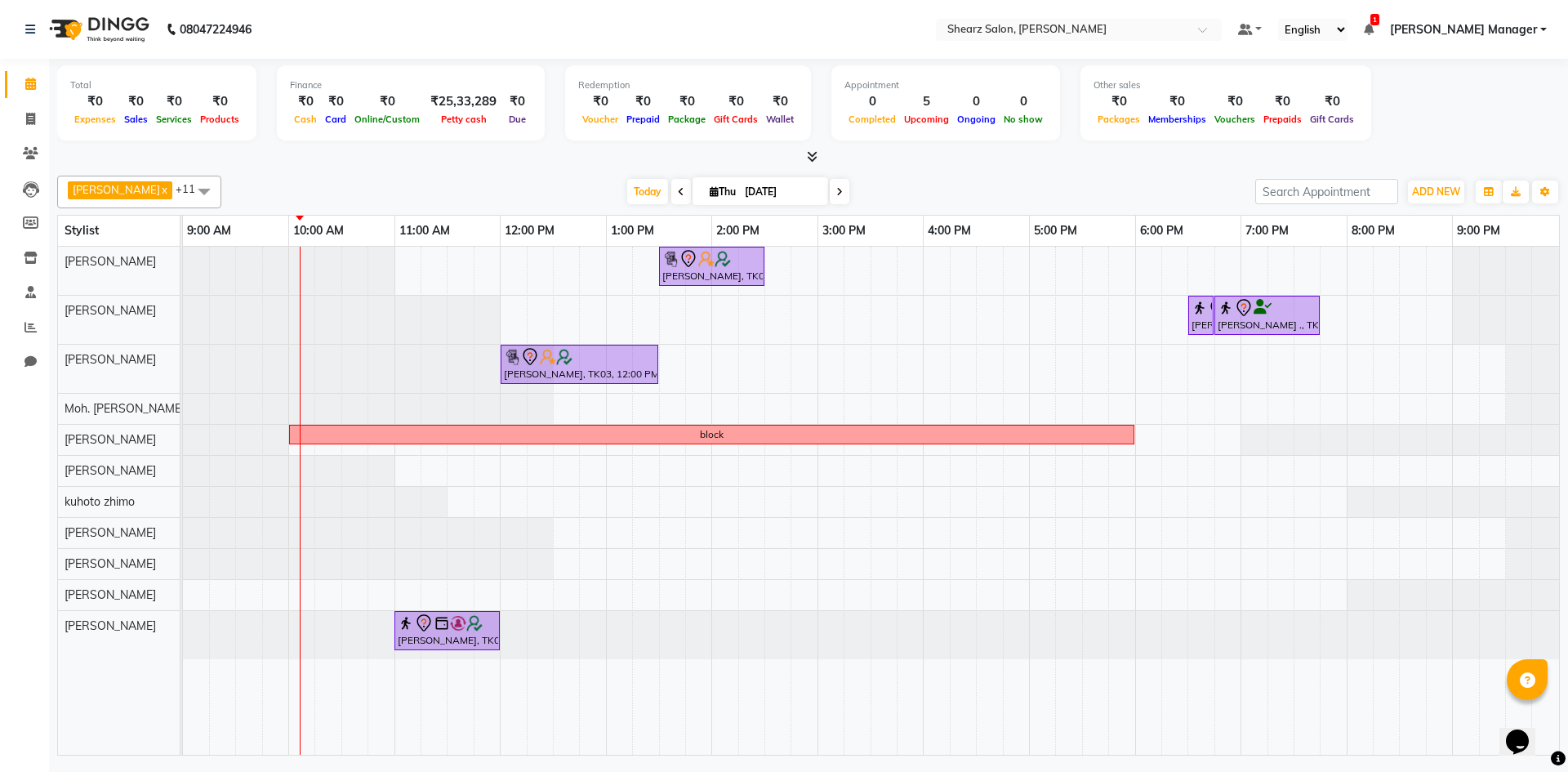
click at [672, 199] on span at bounding box center [681, 191] width 20 height 25
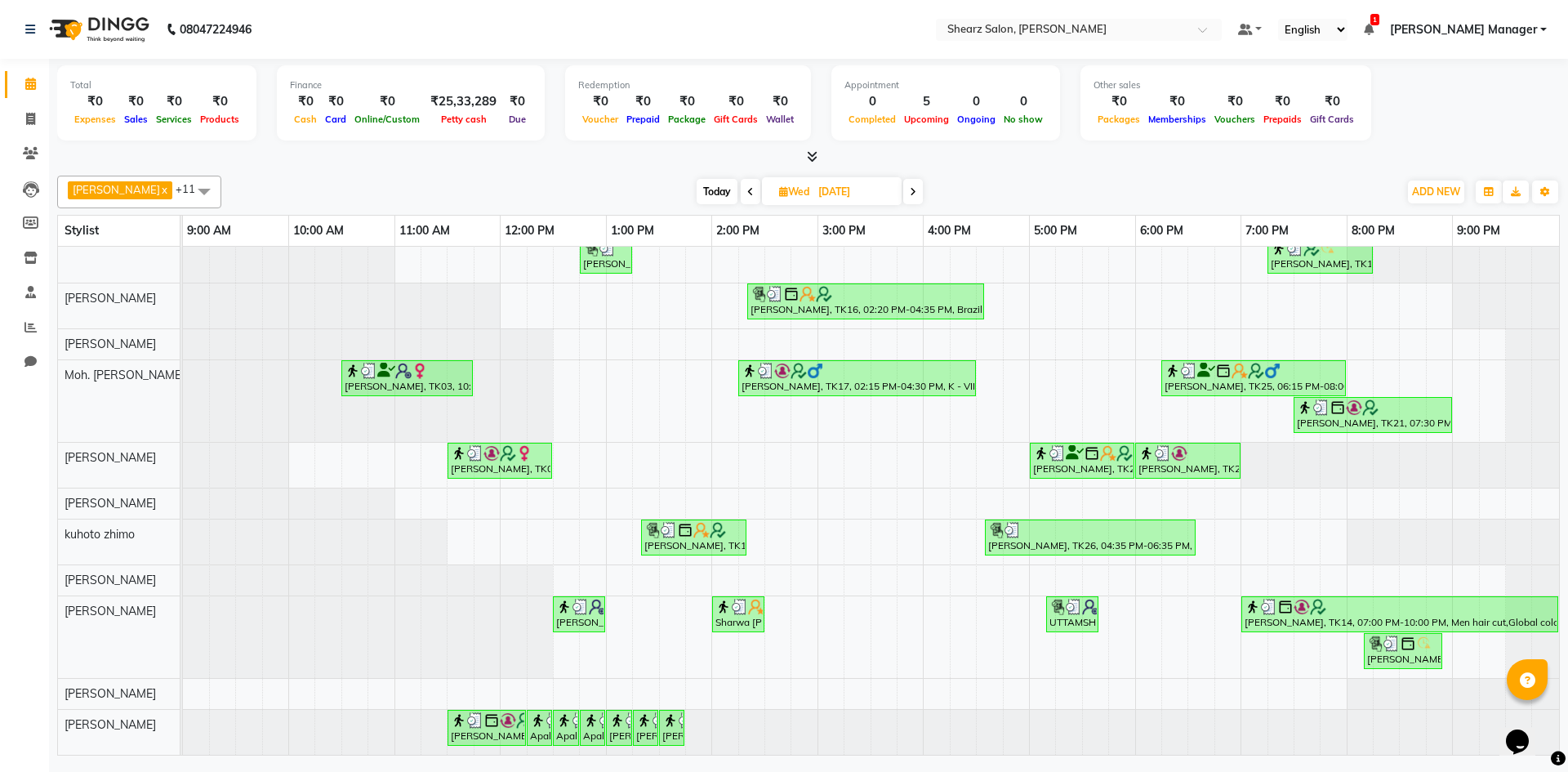
scroll to position [46, 0]
click at [910, 191] on icon at bounding box center [914, 191] width 7 height 10
type input "[DATE]"
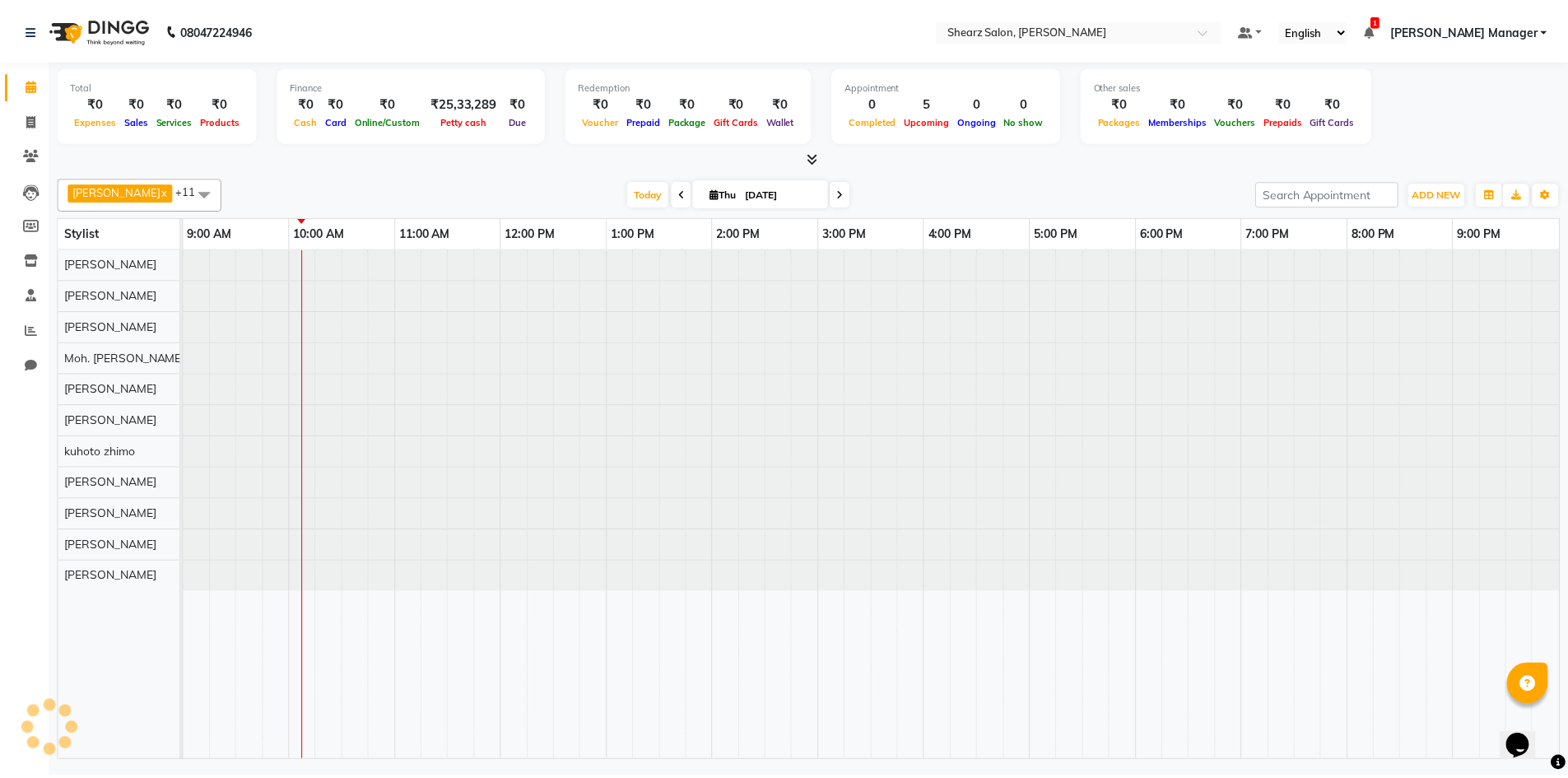
scroll to position [0, 0]
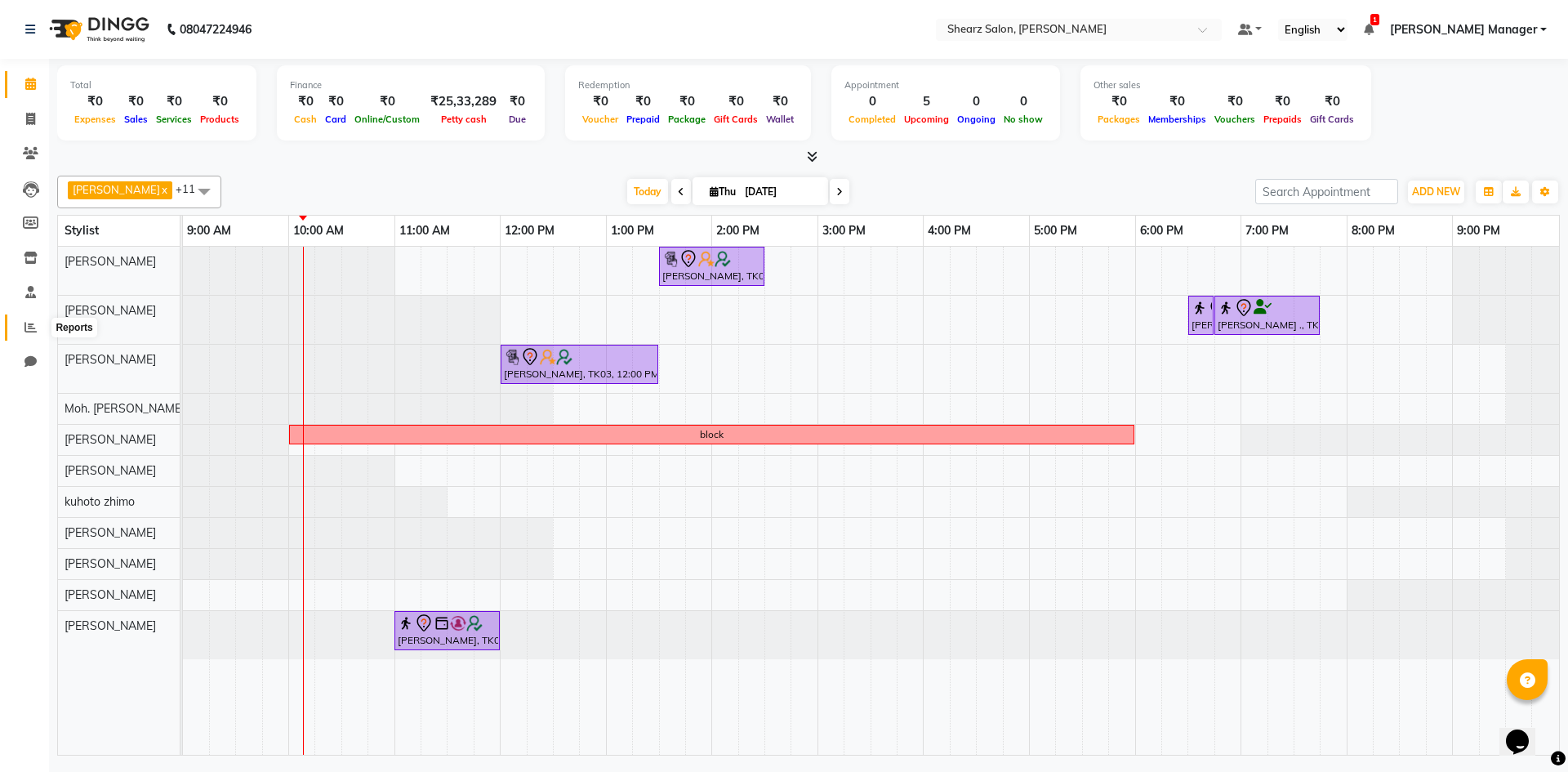
click at [37, 327] on span at bounding box center [30, 329] width 29 height 19
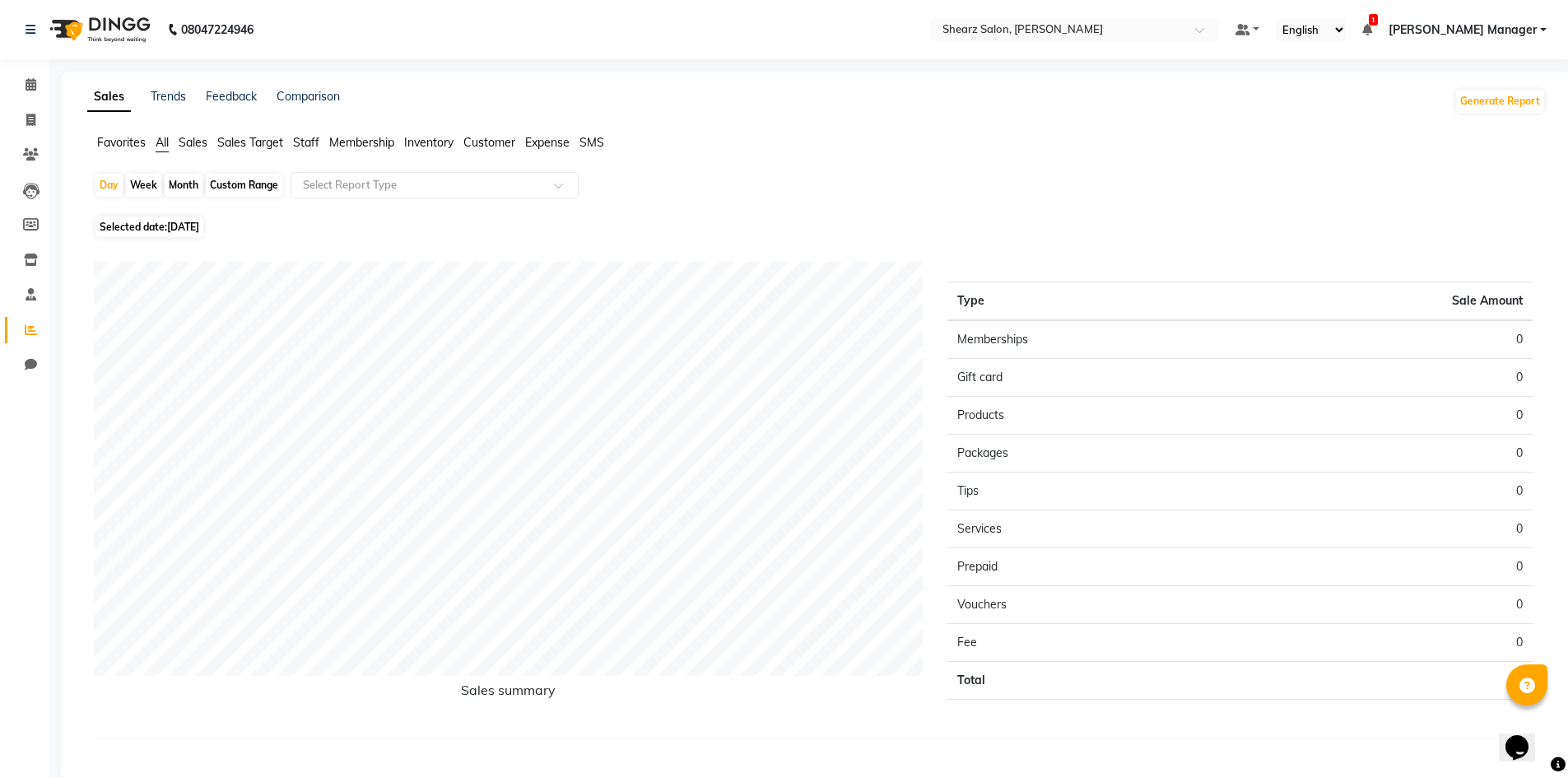
click at [253, 186] on div "Custom Range" at bounding box center [244, 185] width 77 height 23
select select "9"
select select "2025"
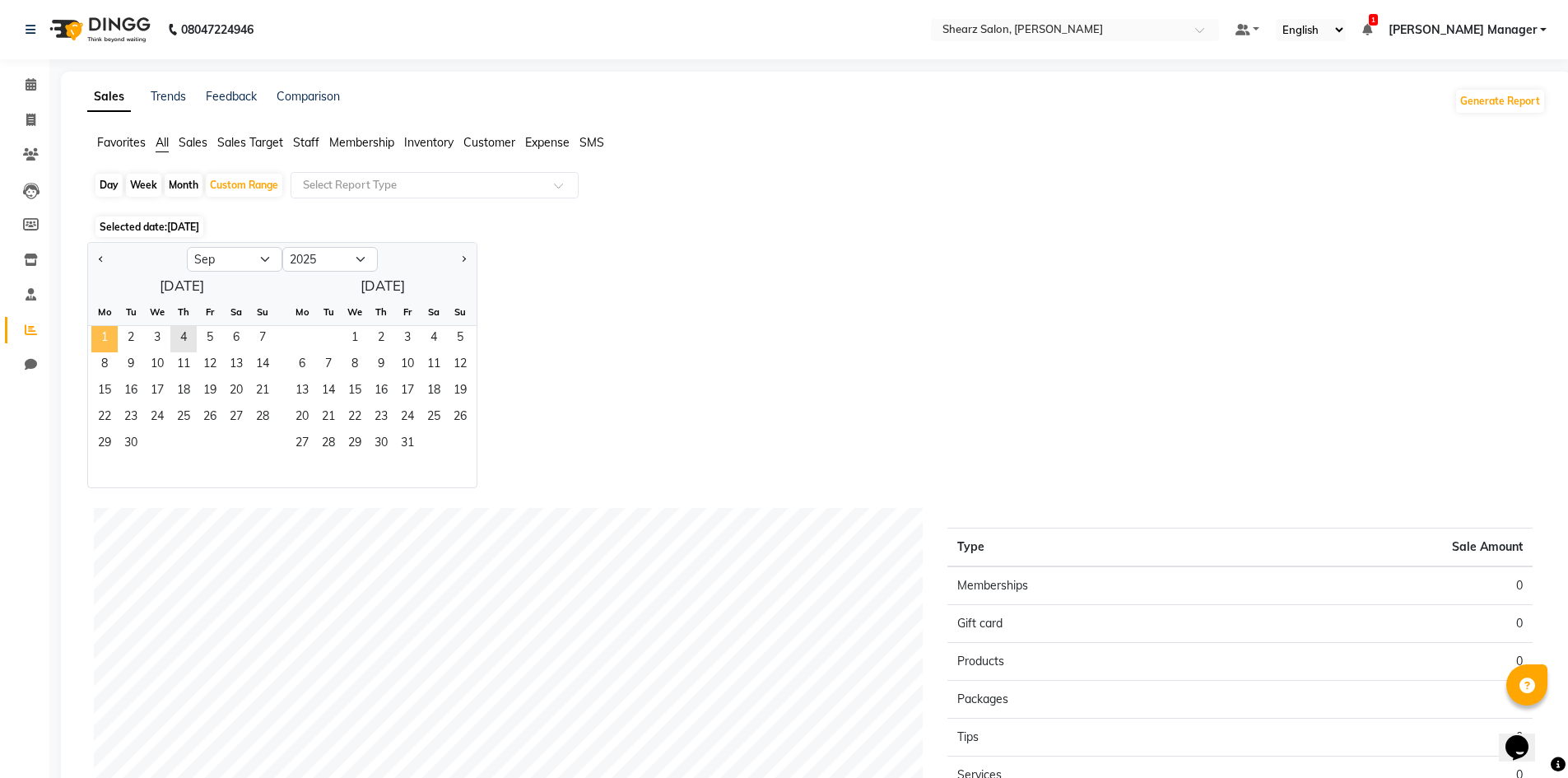
click at [114, 339] on span "1" at bounding box center [105, 339] width 26 height 26
click at [178, 341] on span "4" at bounding box center [184, 339] width 26 height 26
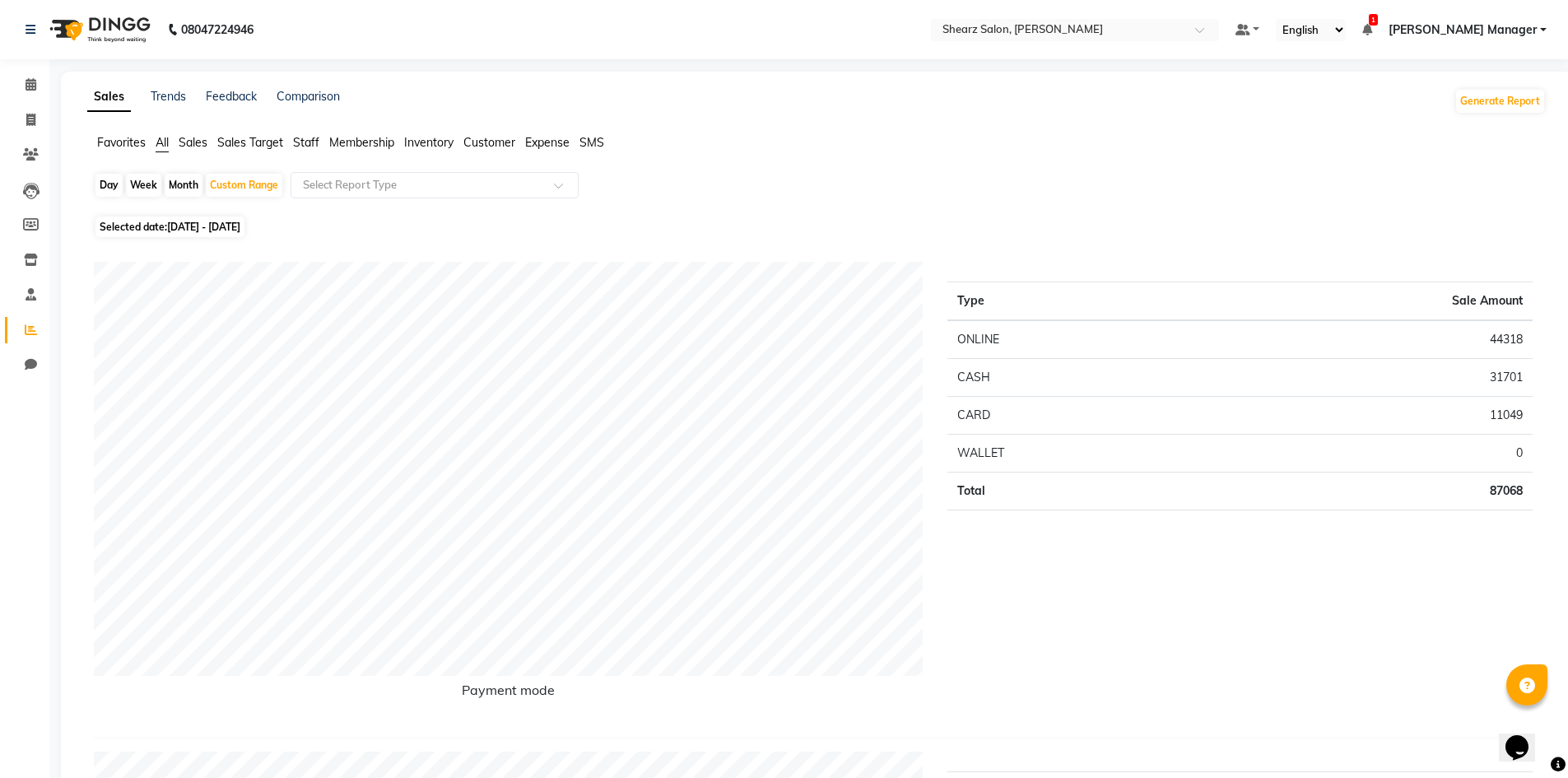
click at [192, 145] on span "Sales" at bounding box center [193, 142] width 29 height 15
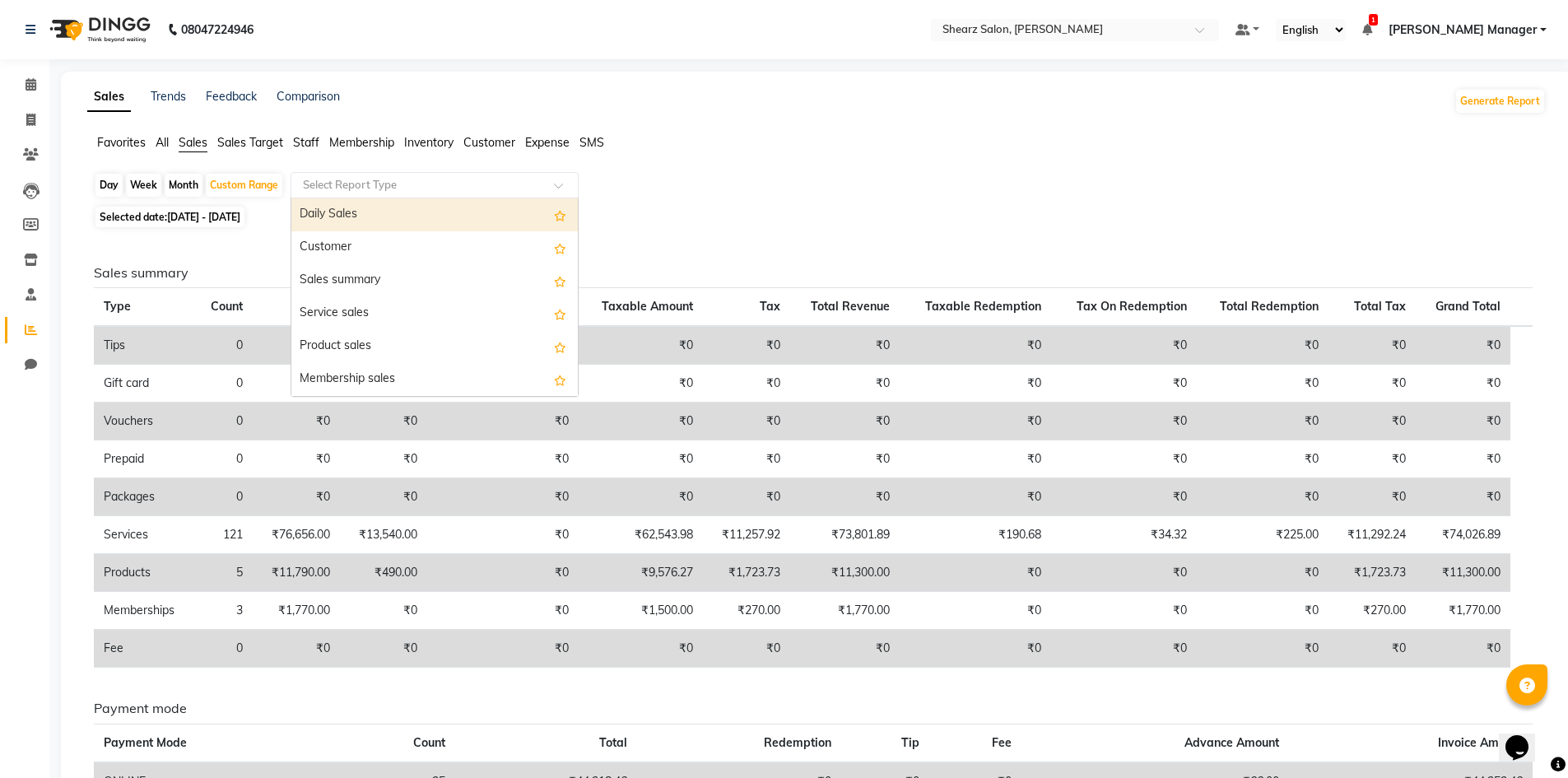
click at [401, 176] on div "Select Report Type" at bounding box center [435, 186] width 288 height 26
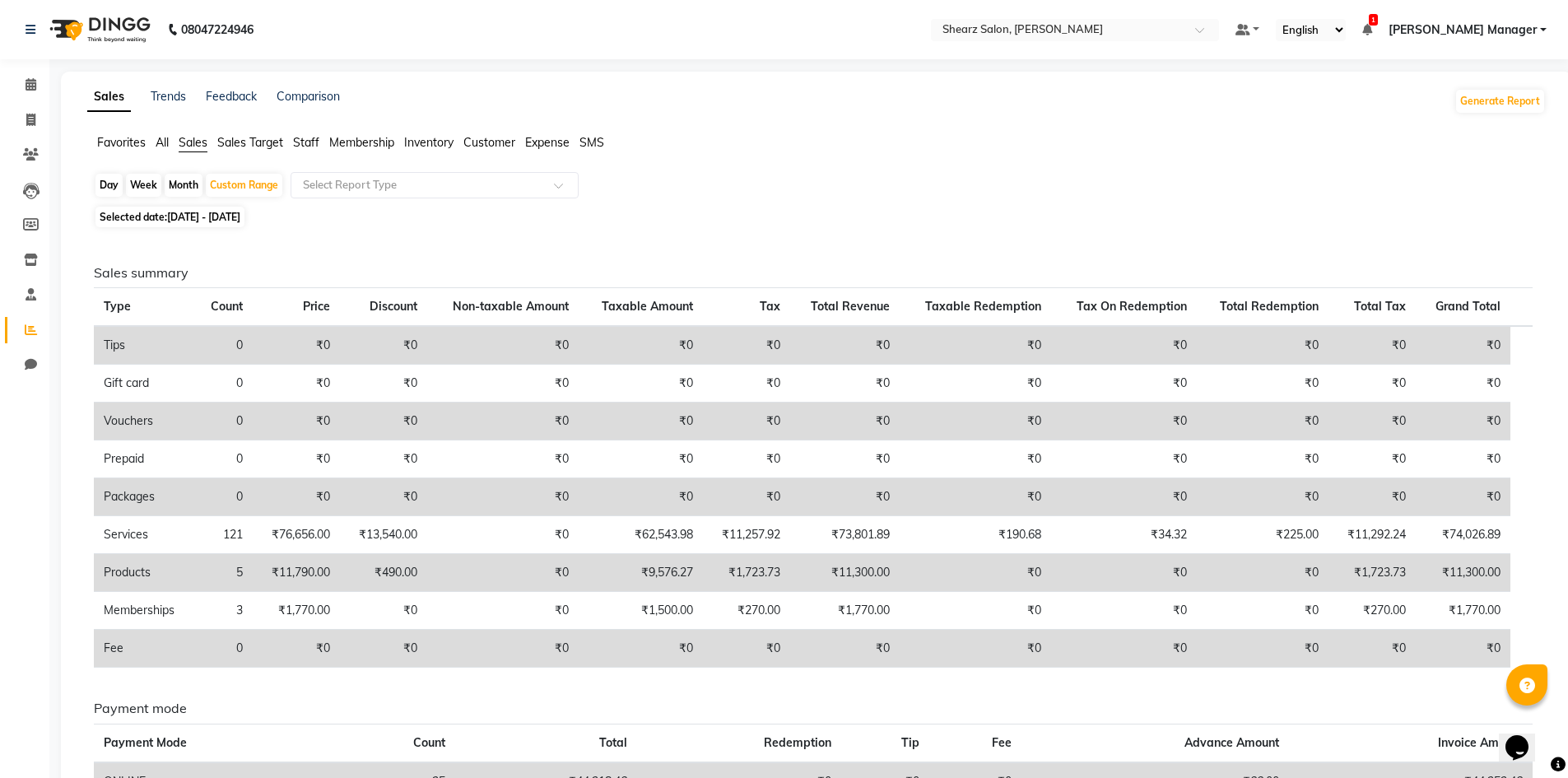
drag, startPoint x: 148, startPoint y: 463, endPoint x: 347, endPoint y: 213, distance: 319.5
click at [227, 373] on tbody "Tips 0 ₹0 ₹0 ₹0 ₹0 ₹0 ₹0 ₹0 ₹0 ₹0 ₹0 ₹0 Gift card 0 ₹0 ₹0 ₹0 ₹0 ₹0 ₹0 ₹0 ₹0 ₹0 …" at bounding box center [814, 497] width 1439 height 342
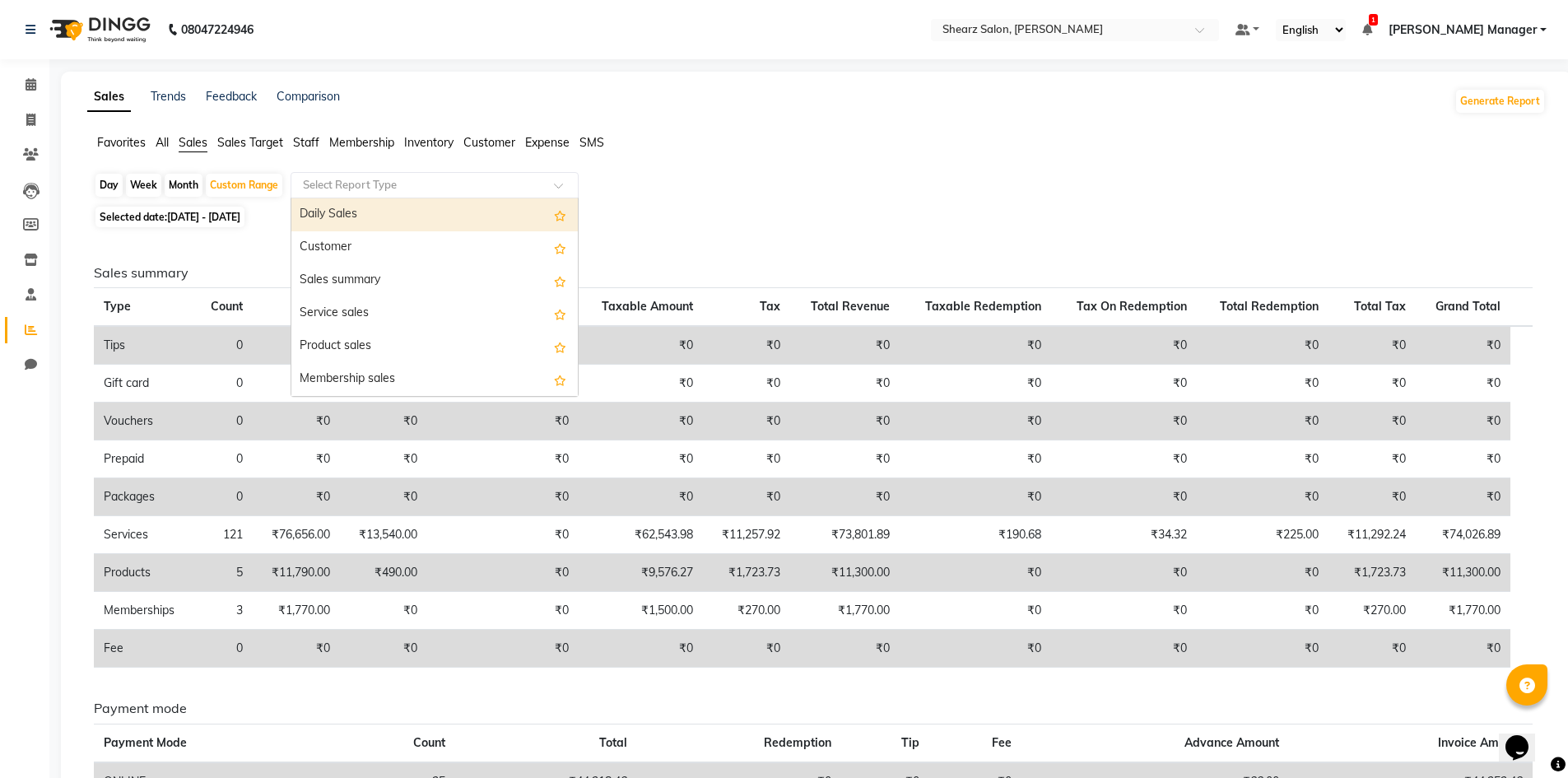
click at [321, 186] on input "text" at bounding box center [418, 185] width 237 height 17
click at [356, 185] on input "text" at bounding box center [418, 185] width 237 height 17
click at [554, 187] on span at bounding box center [564, 190] width 21 height 17
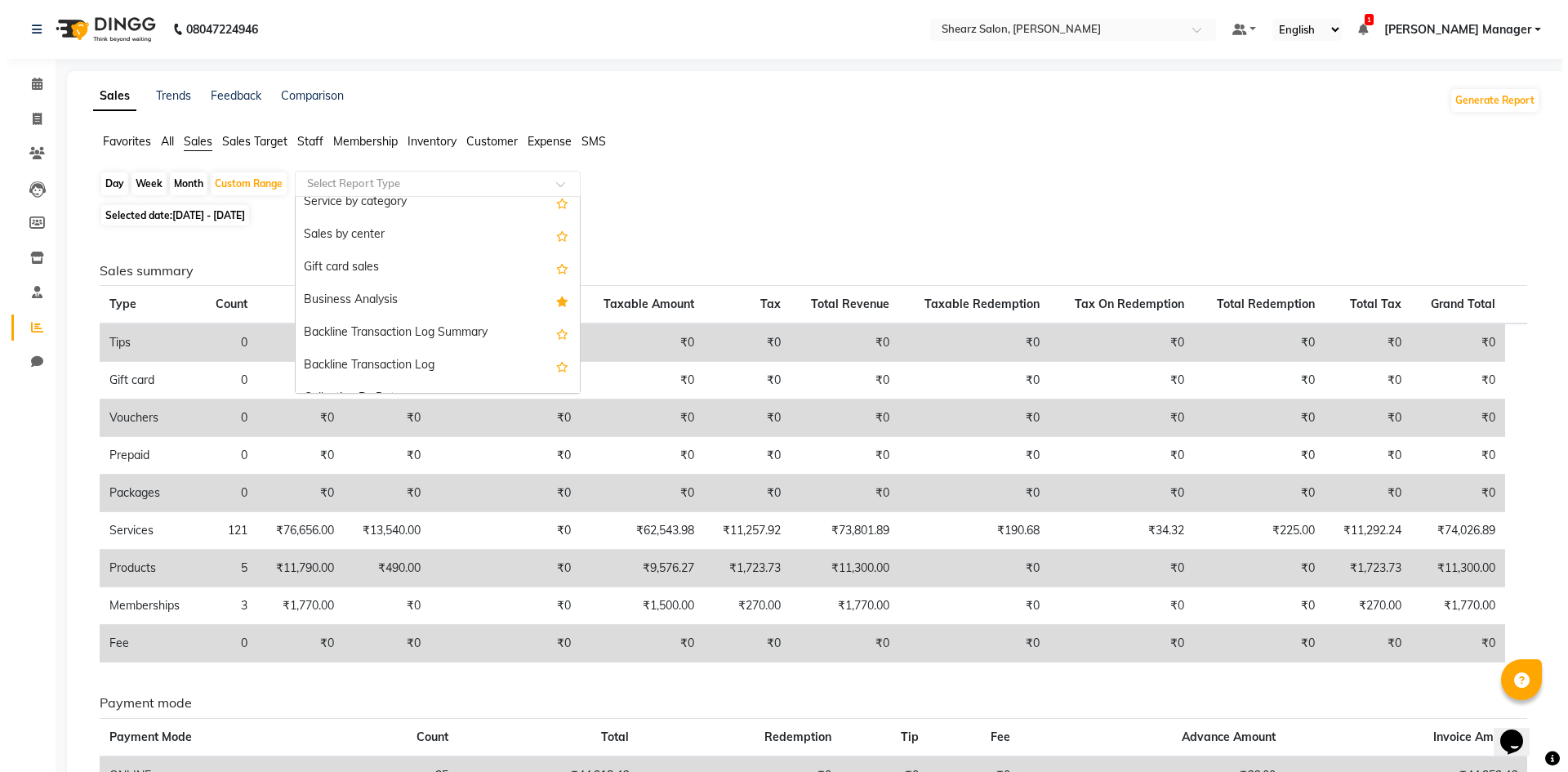
scroll to position [392, 0]
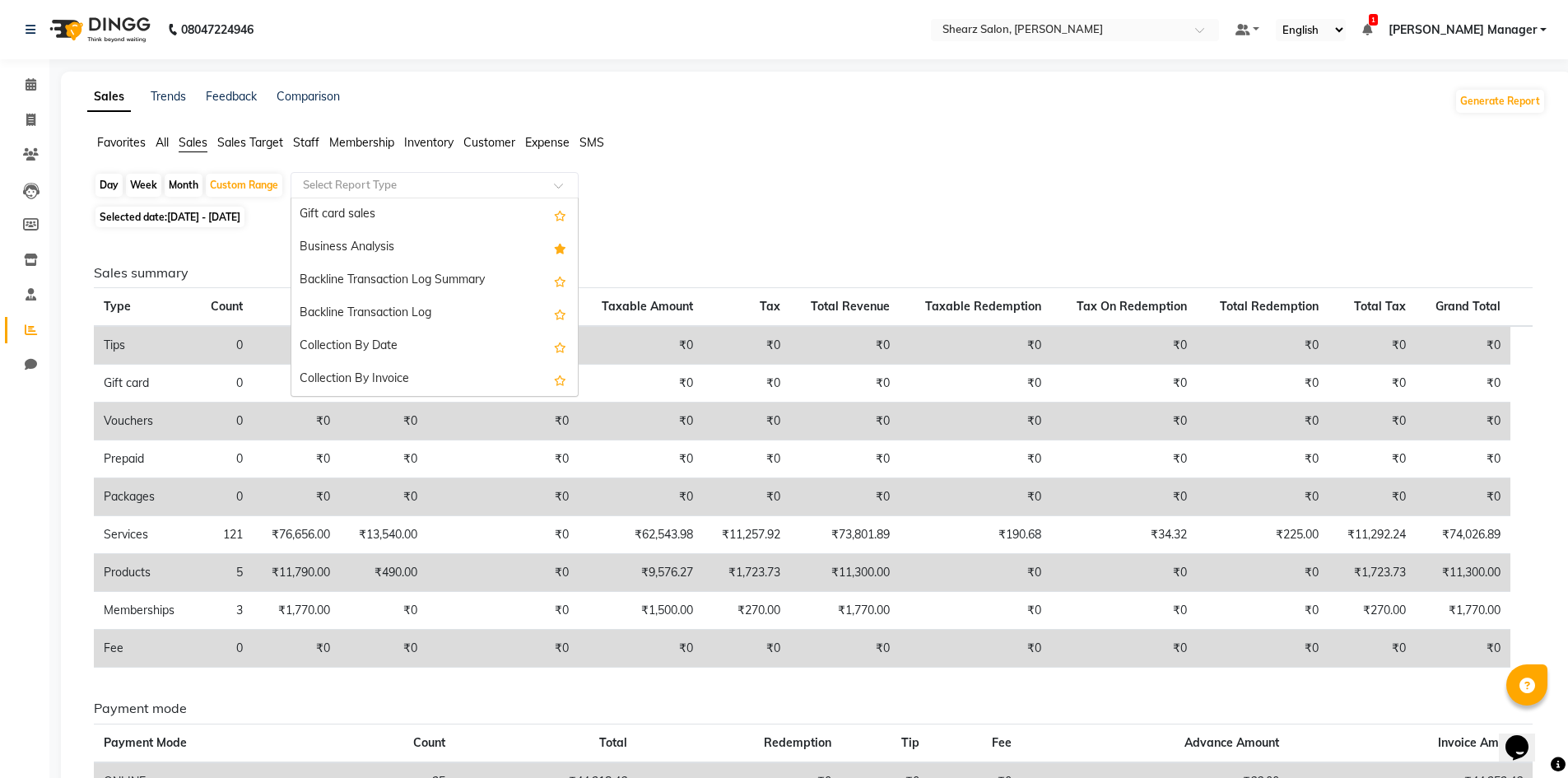
click at [700, 233] on div "Sales summary Type Count Price Discount Non-taxable Amount Taxable Amount Tax T…" at bounding box center [814, 596] width 1465 height 727
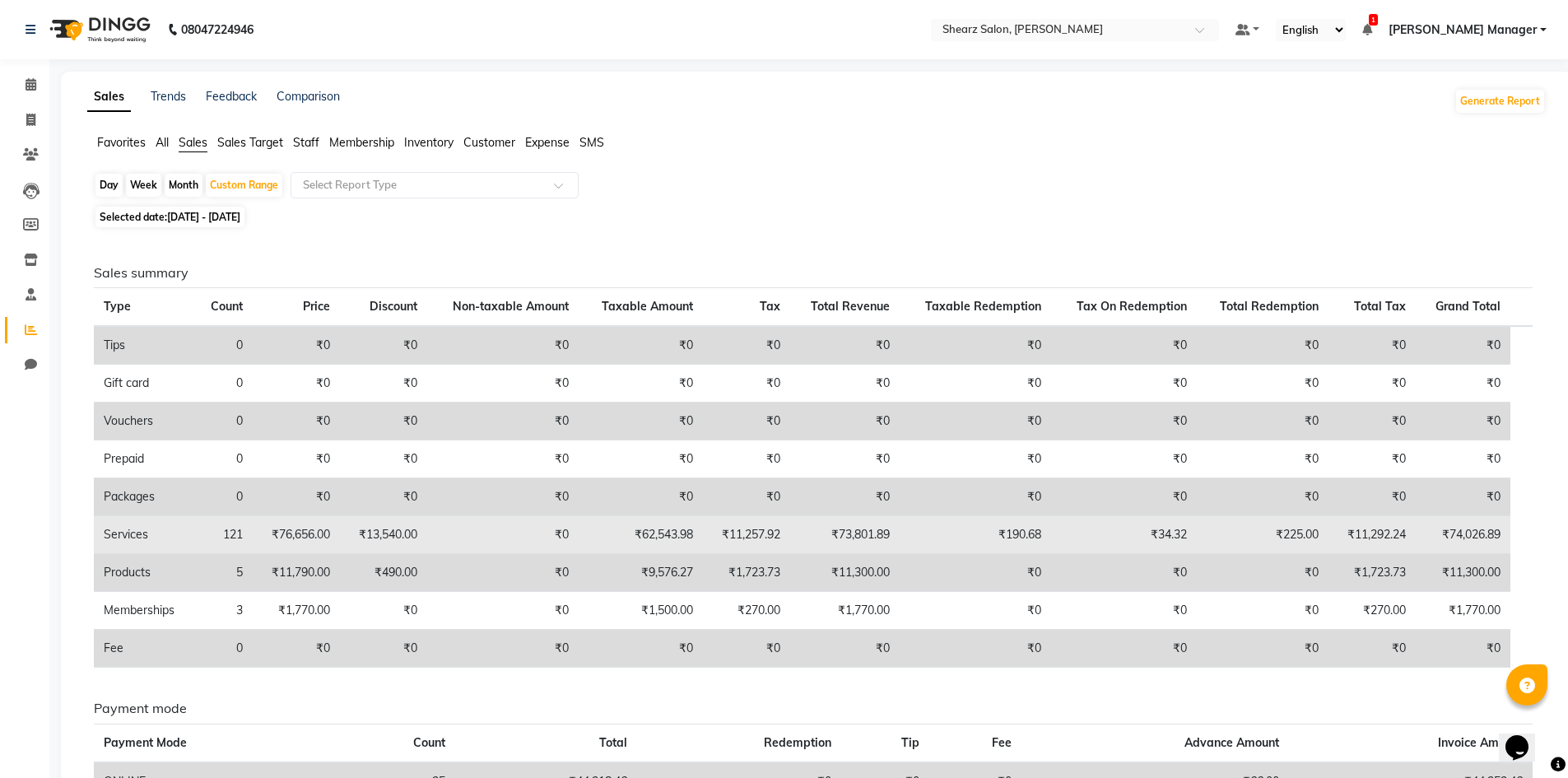
click at [680, 525] on td "₹62,543.98" at bounding box center [640, 535] width 125 height 37
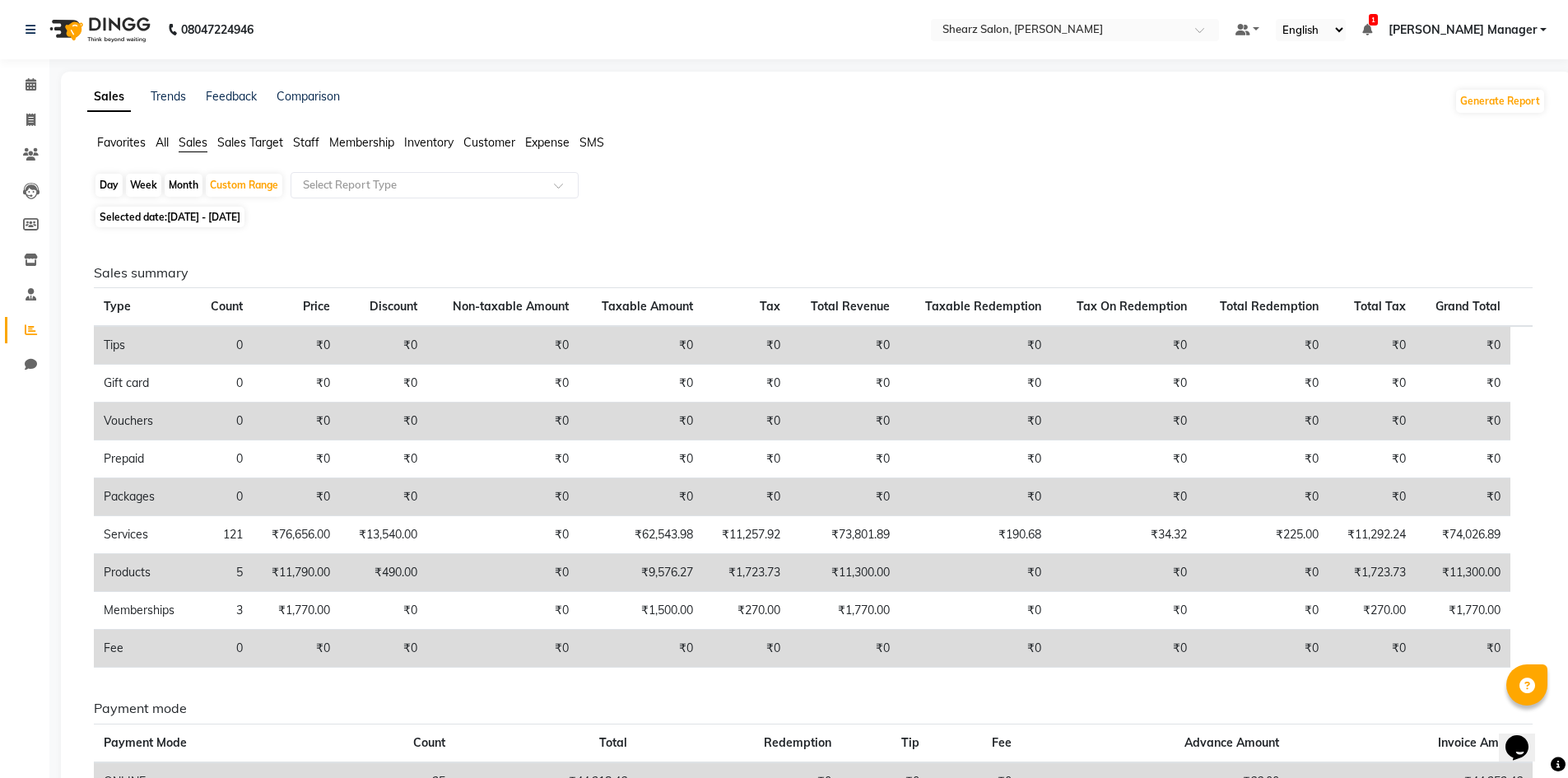
click at [416, 515] on td "₹0" at bounding box center [383, 497] width 87 height 37
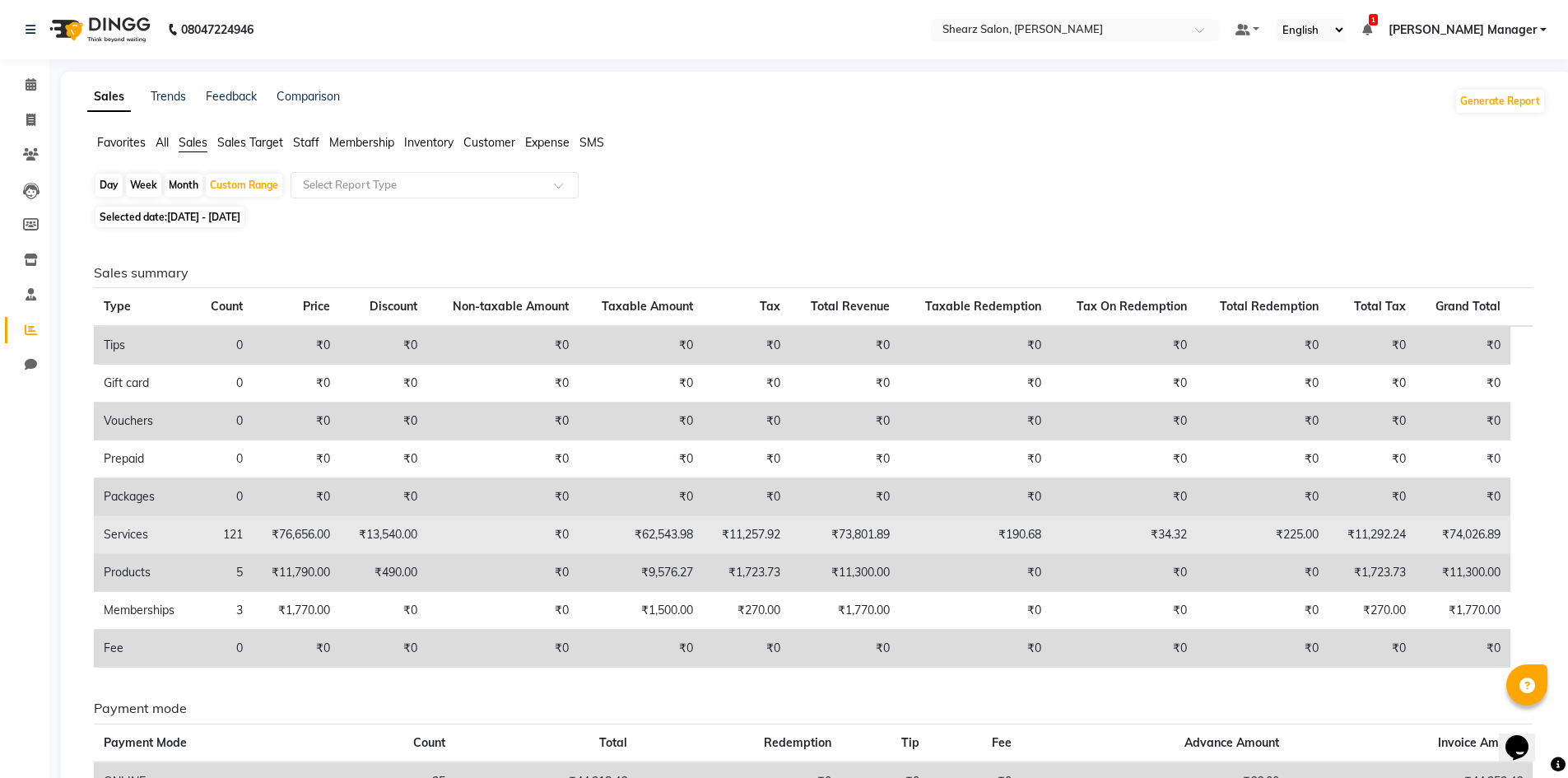
click at [415, 540] on td "₹13,540.00" at bounding box center [383, 535] width 87 height 37
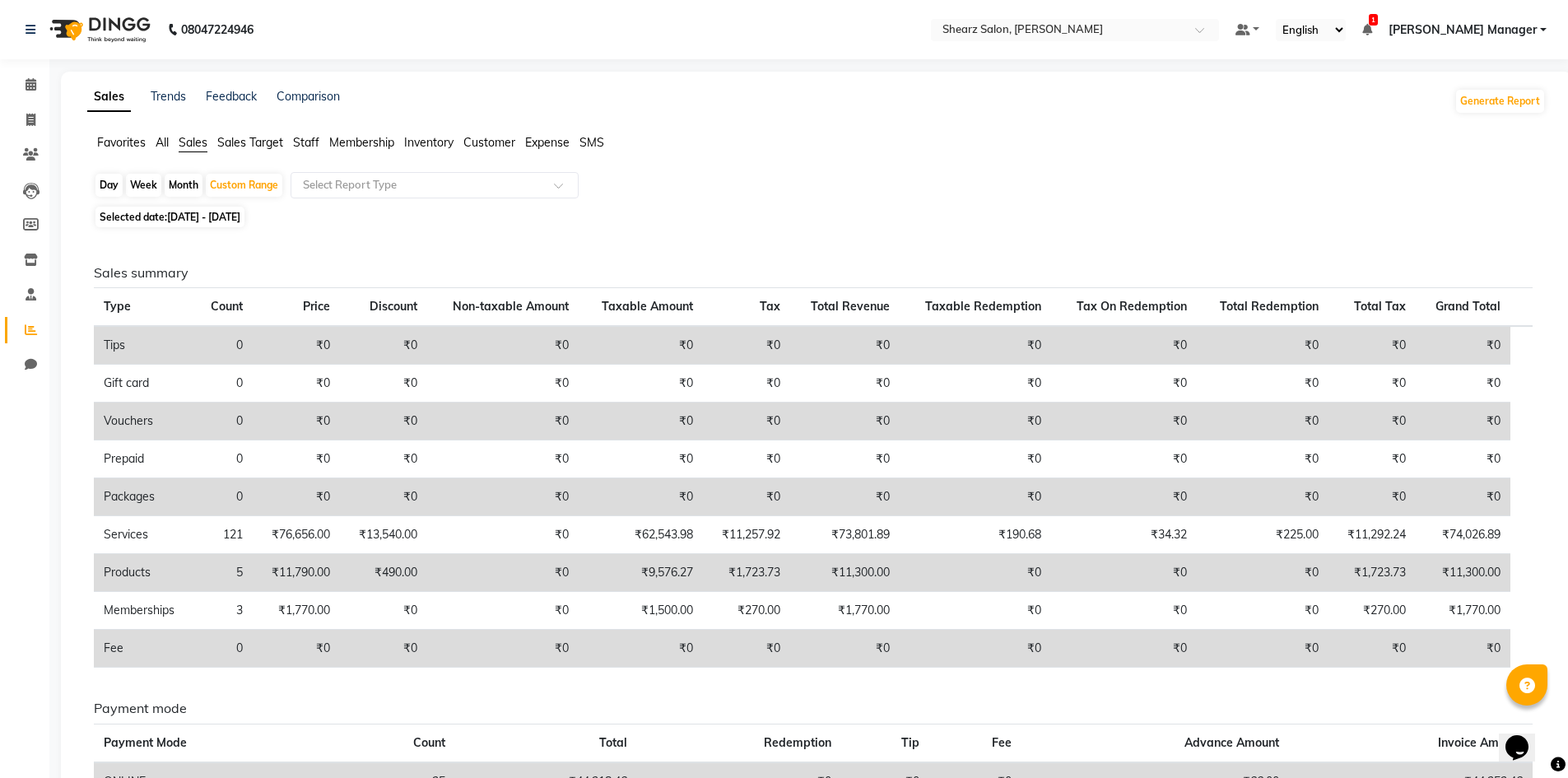
click at [352, 568] on td "₹490.00" at bounding box center [383, 572] width 87 height 37
click at [681, 572] on td "₹9,576.27" at bounding box center [640, 572] width 125 height 37
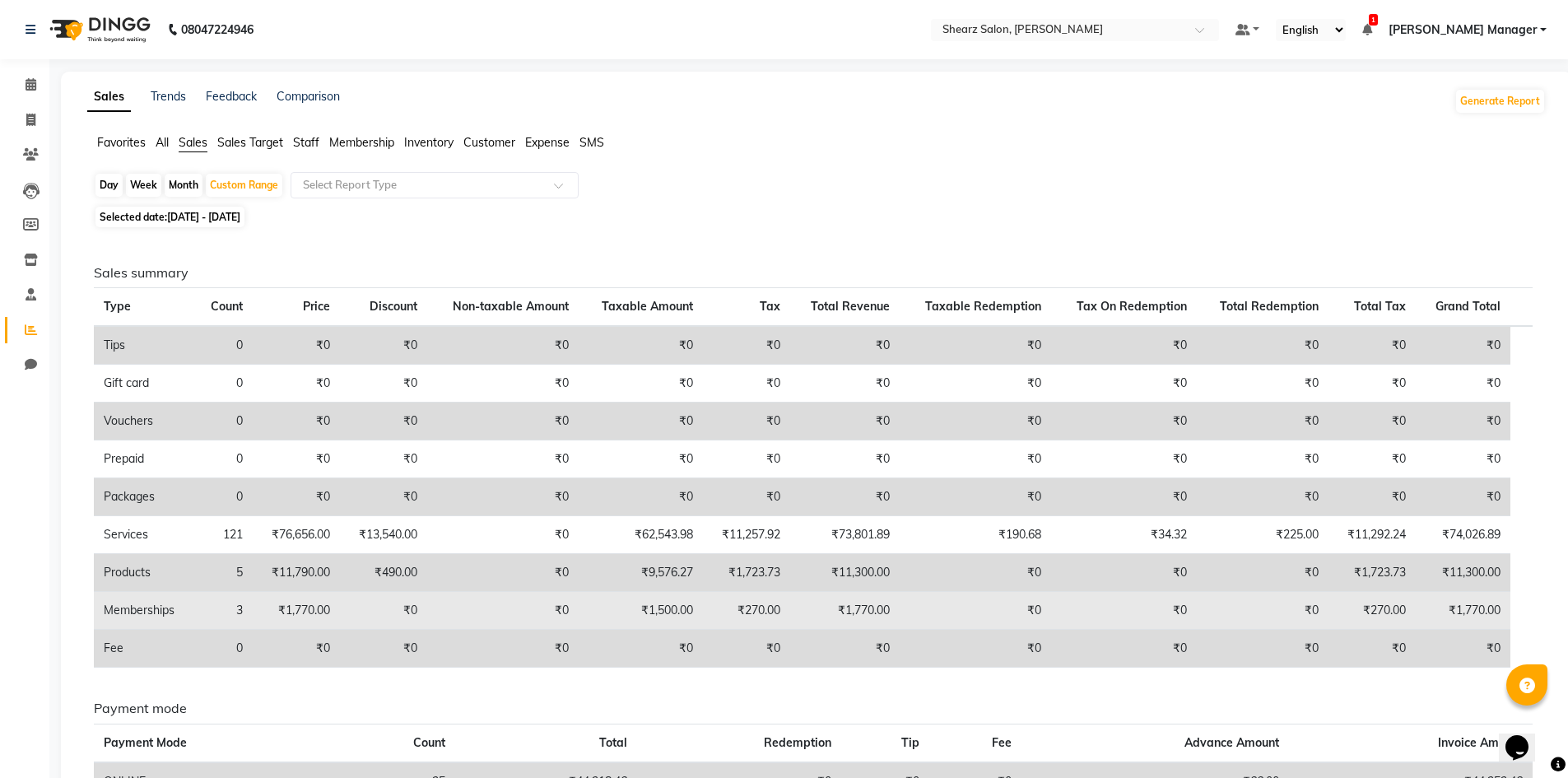
click at [676, 612] on td "₹1,500.00" at bounding box center [640, 610] width 125 height 37
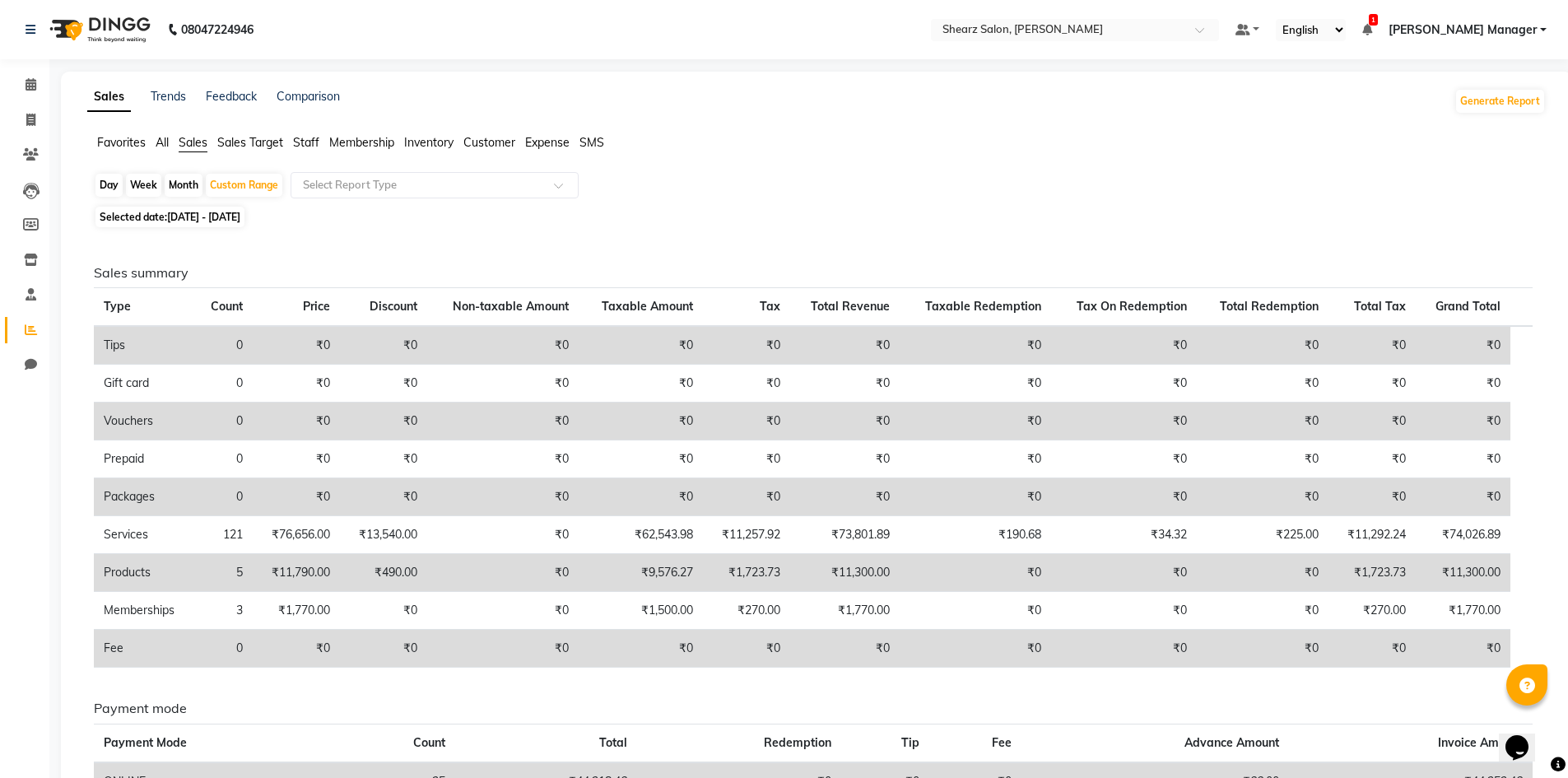
click at [666, 588] on td "₹9,576.27" at bounding box center [640, 572] width 125 height 37
click at [30, 98] on li "Calendar" at bounding box center [24, 85] width 50 height 36
click at [31, 92] on span at bounding box center [30, 85] width 29 height 19
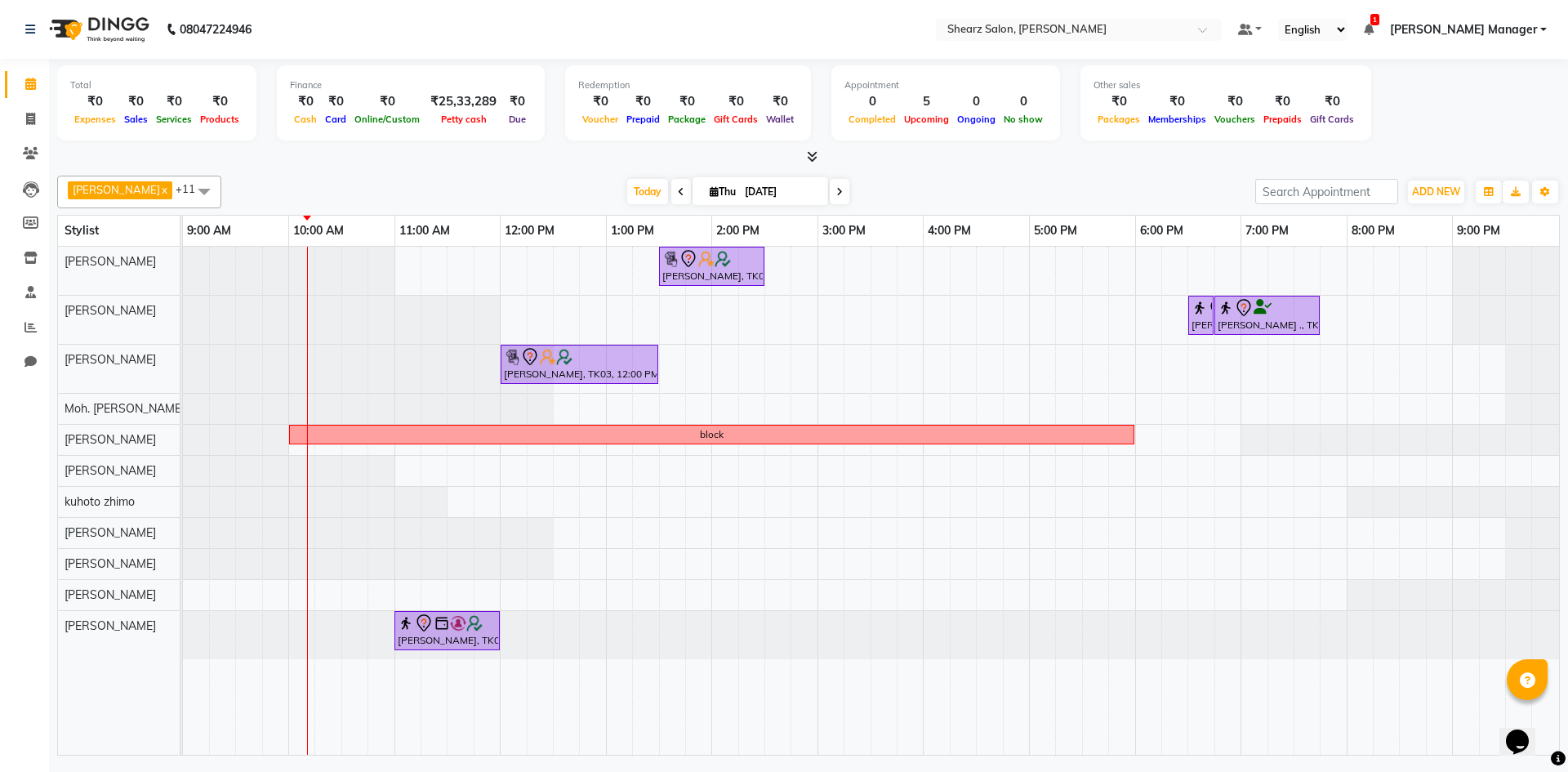
click at [766, 178] on span "Thu 04-09-2025" at bounding box center [760, 191] width 136 height 28
click at [768, 185] on input "[DATE]" at bounding box center [781, 192] width 82 height 24
select select "9"
select select "2025"
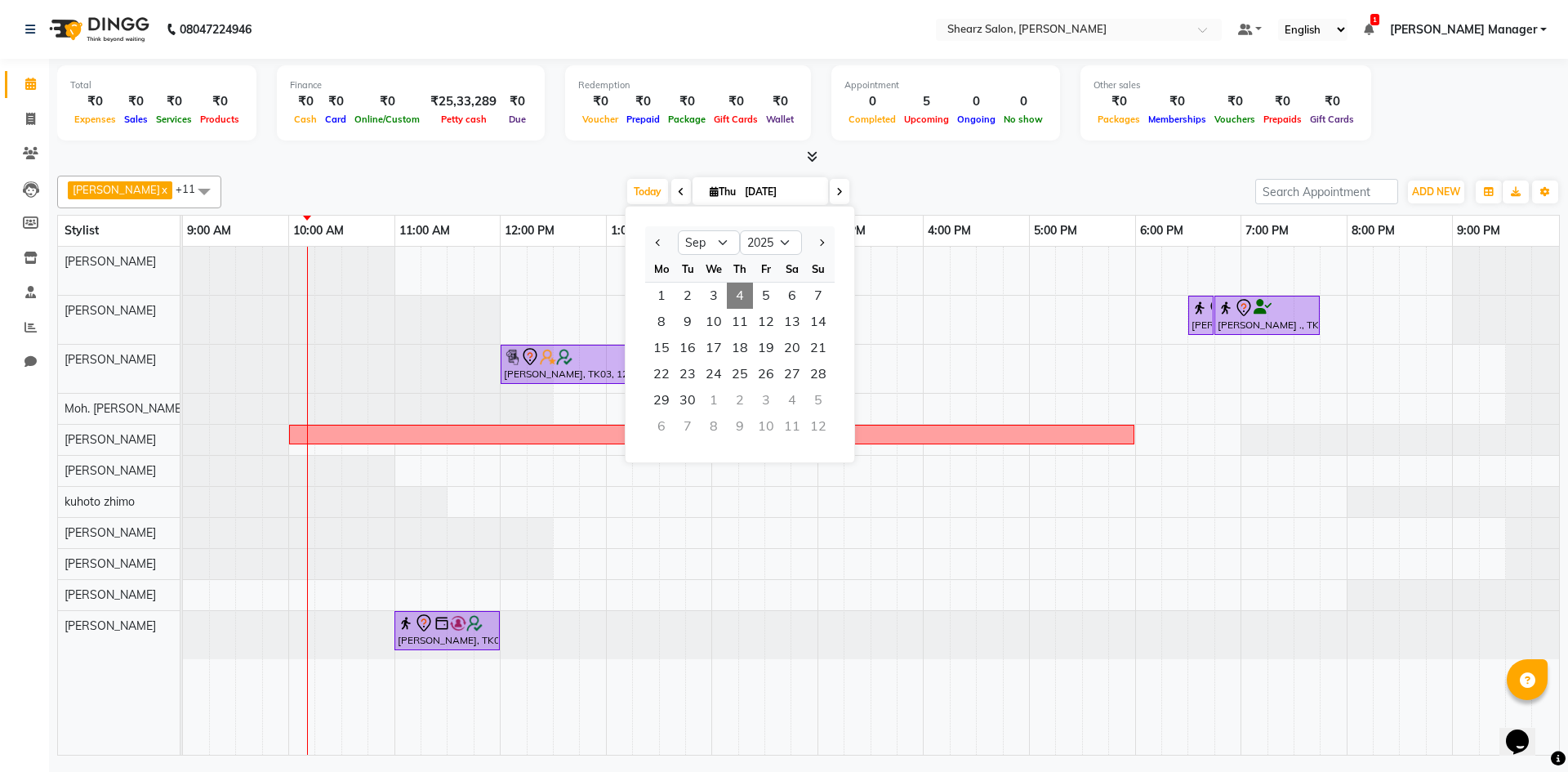
click at [745, 291] on span "4" at bounding box center [740, 296] width 26 height 26
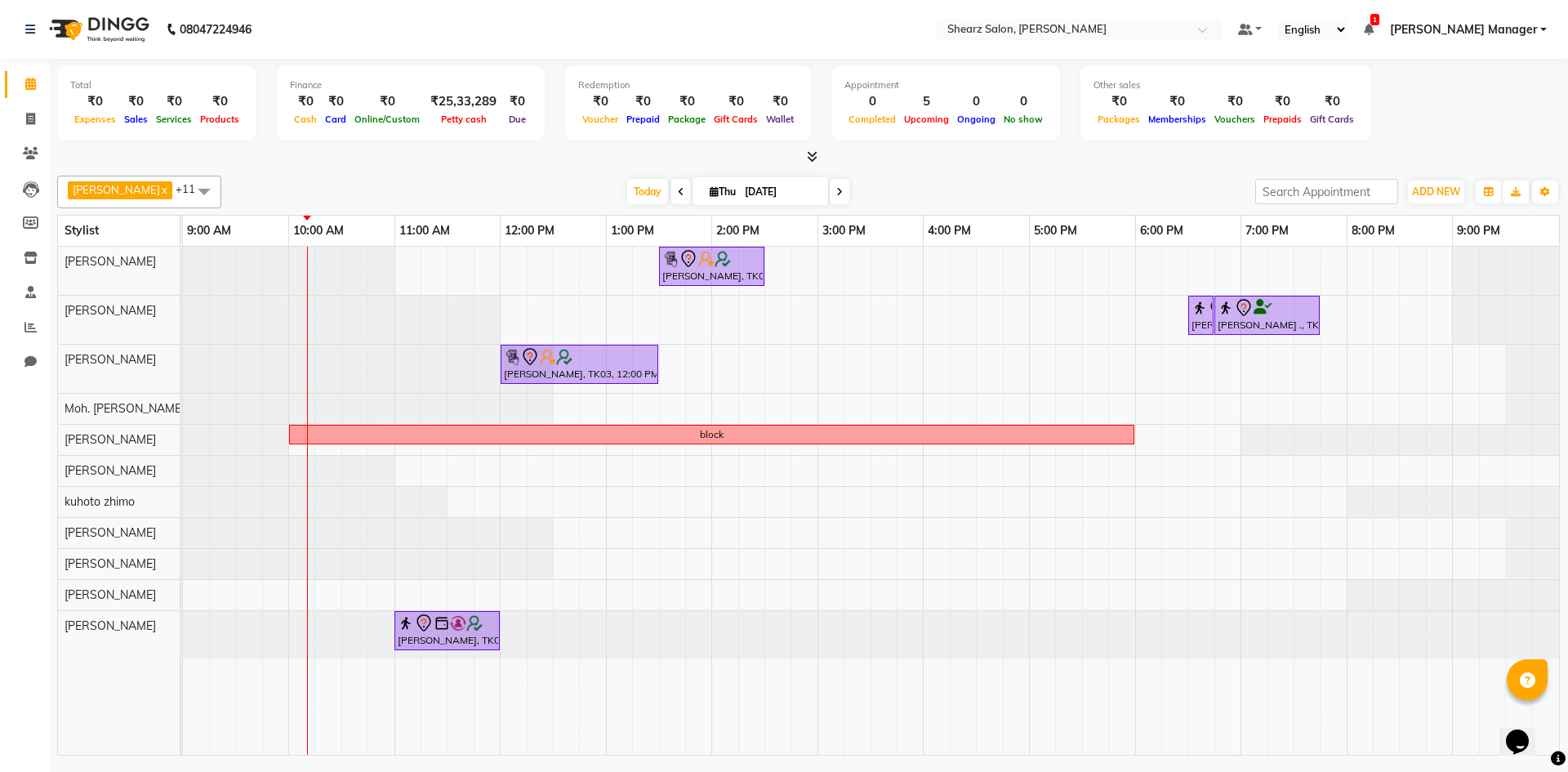
click at [674, 196] on span at bounding box center [681, 191] width 20 height 25
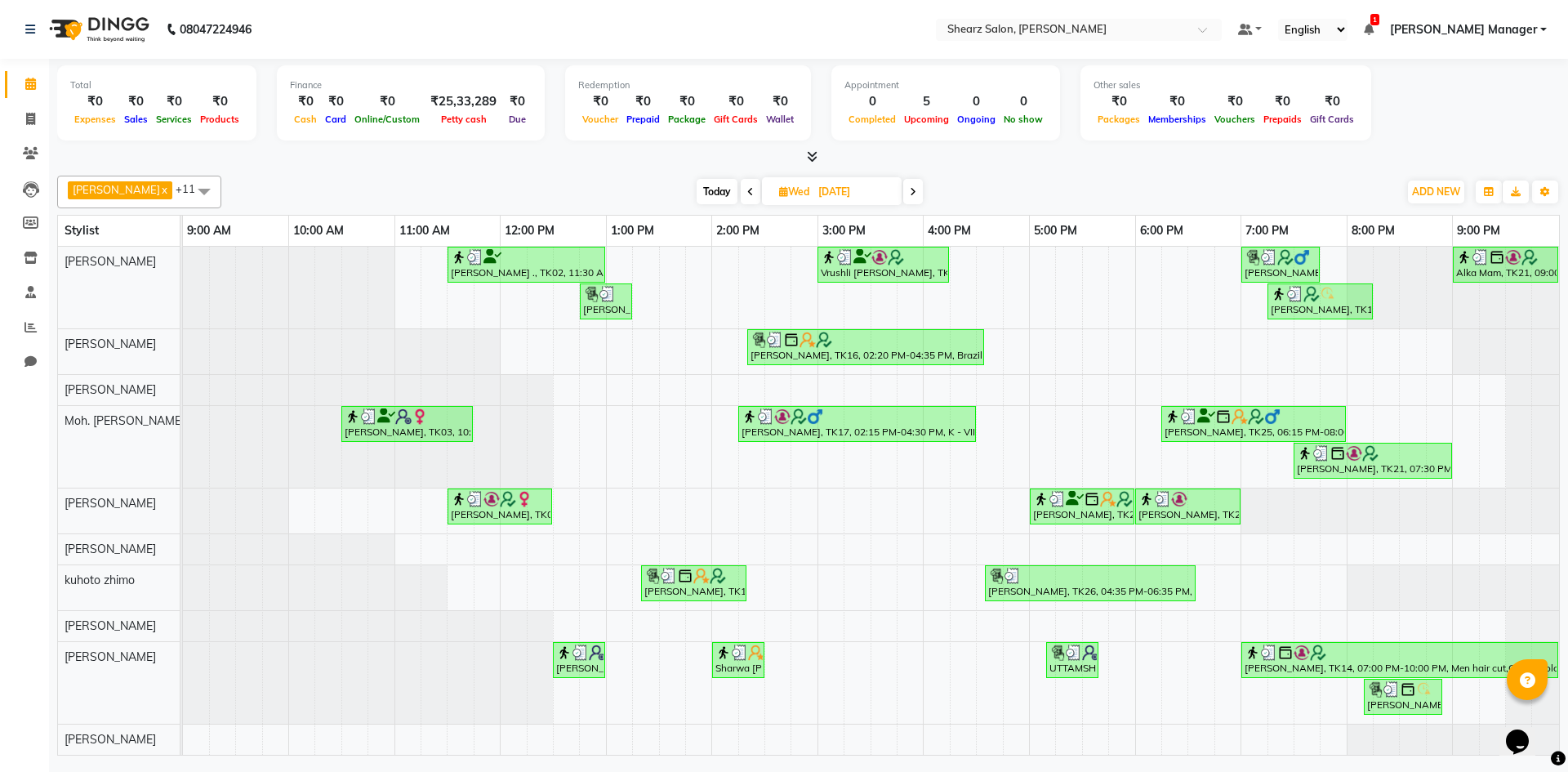
click at [911, 189] on span at bounding box center [913, 191] width 20 height 25
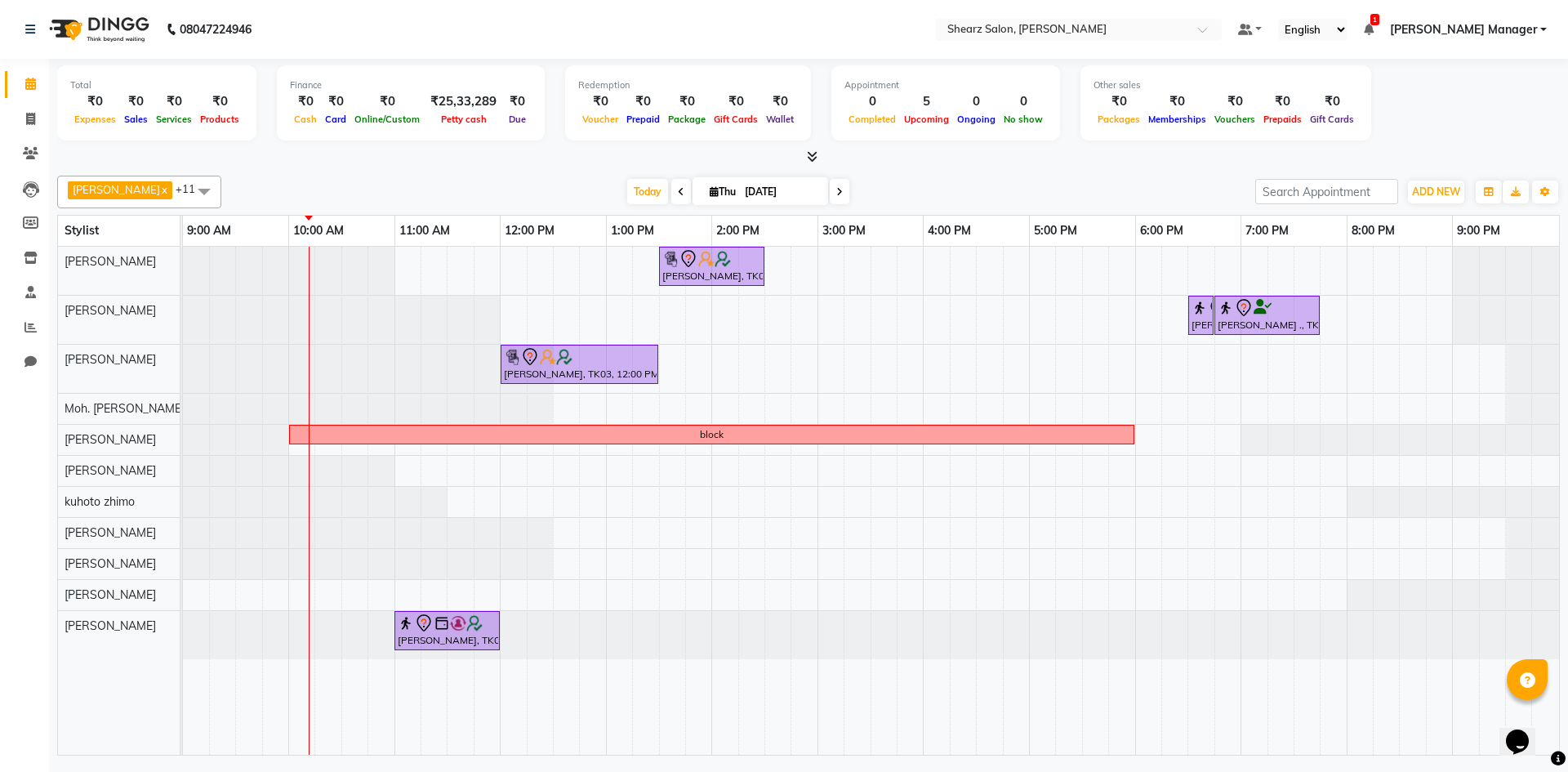
click at [678, 193] on icon at bounding box center [681, 191] width 7 height 10
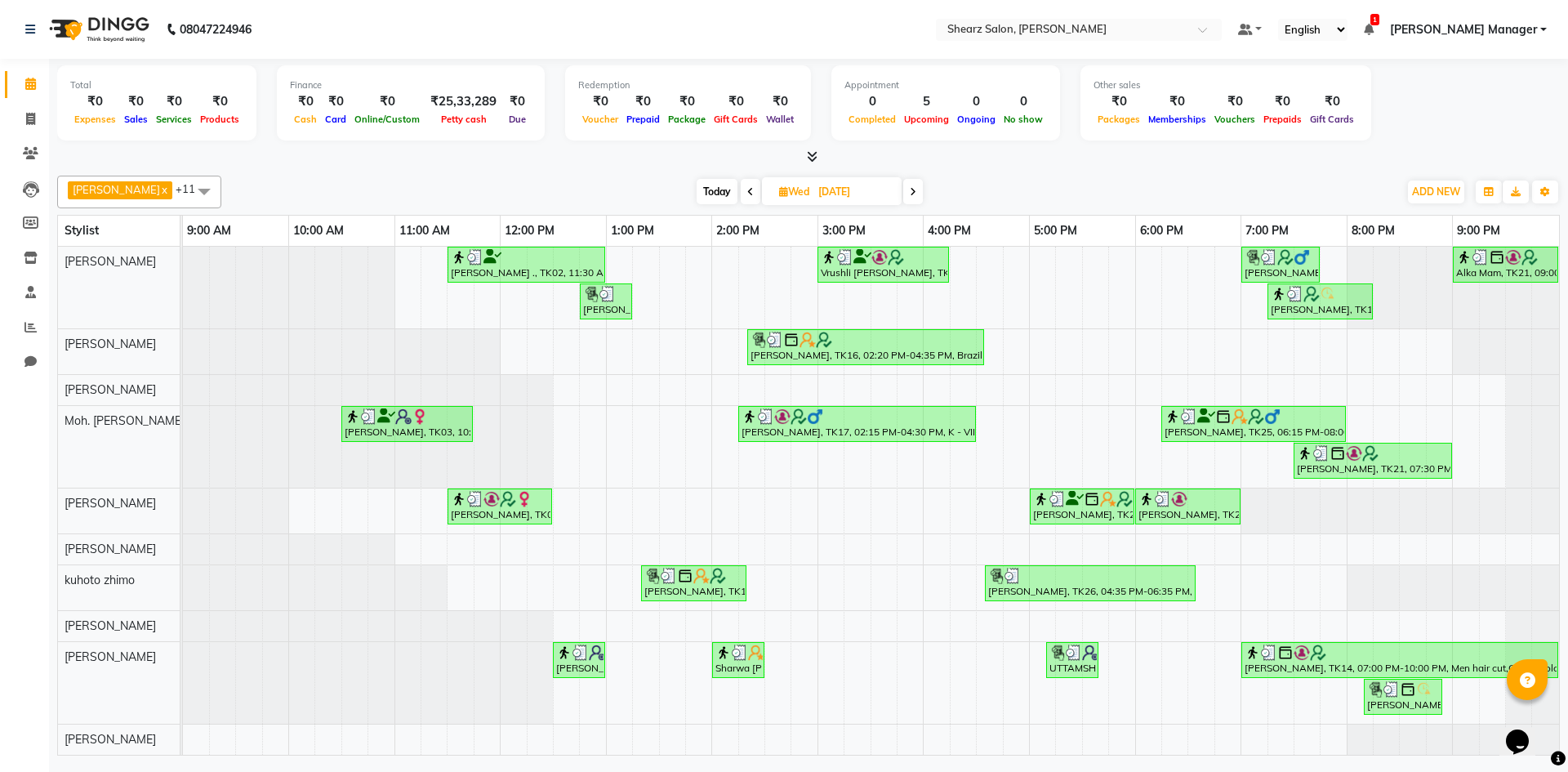
click at [912, 192] on span at bounding box center [913, 191] width 20 height 25
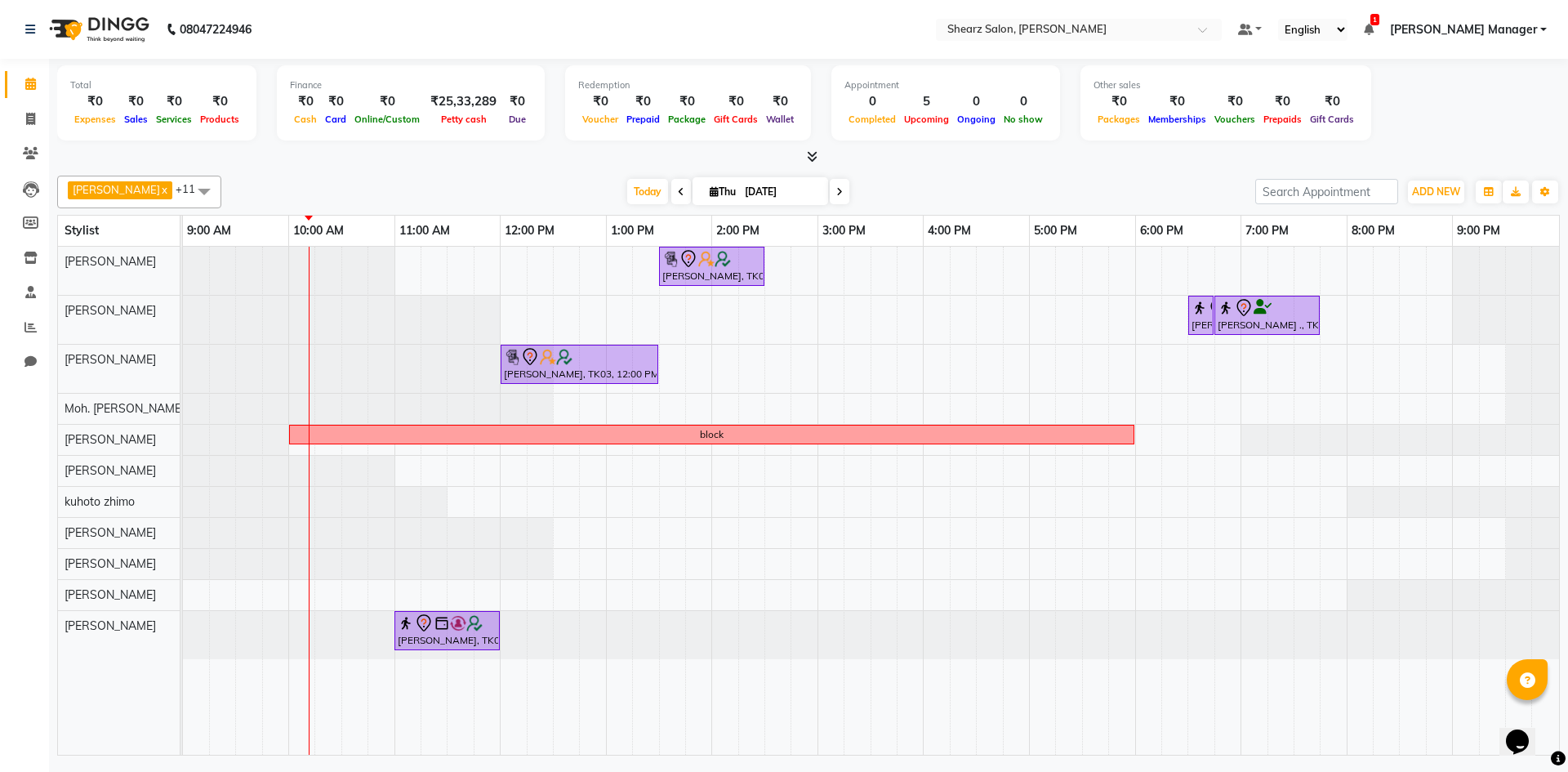
click at [837, 188] on icon at bounding box center [840, 191] width 7 height 10
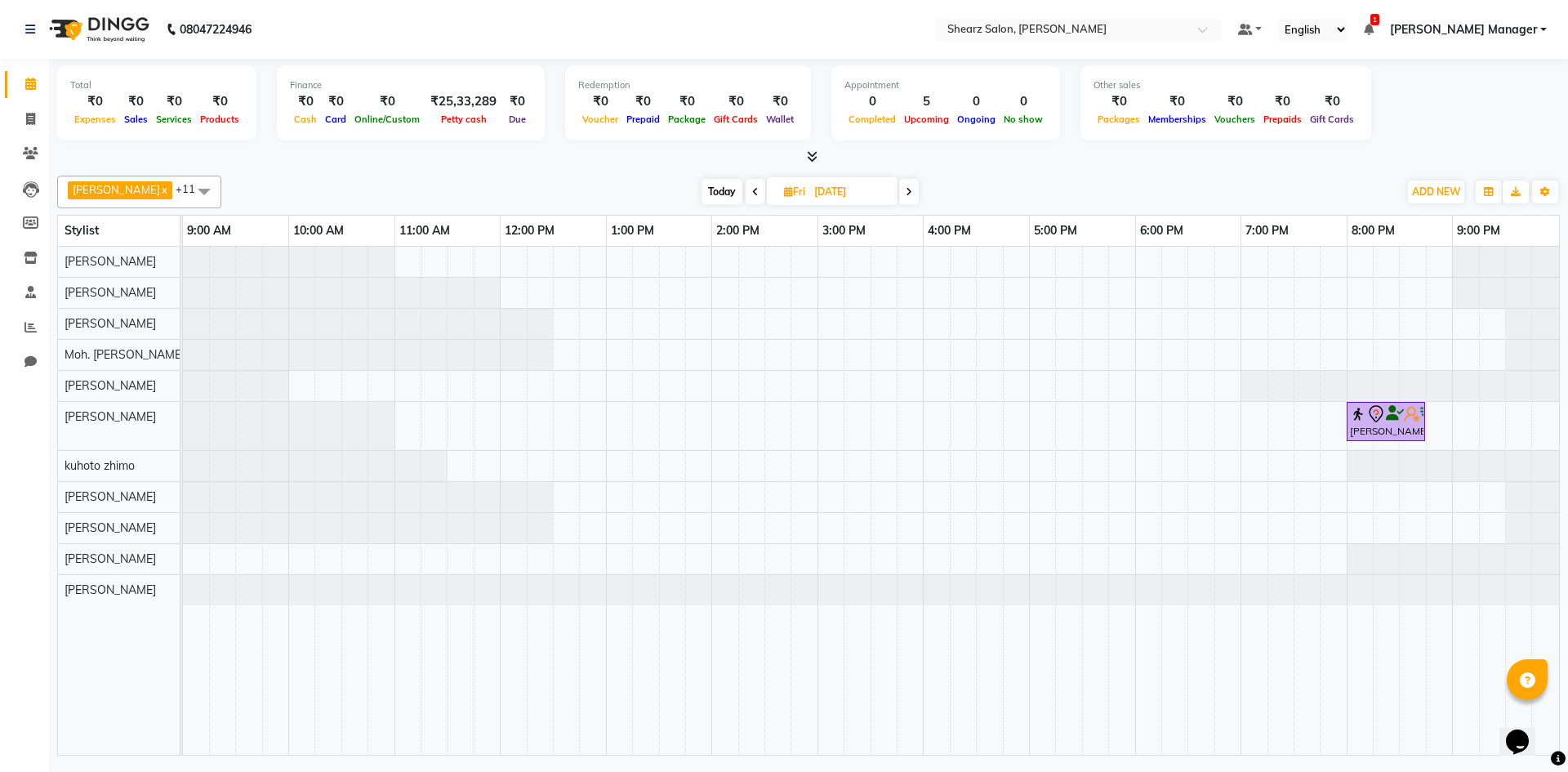
click at [907, 187] on span at bounding box center [908, 191] width 20 height 25
click at [908, 187] on icon at bounding box center [911, 191] width 7 height 10
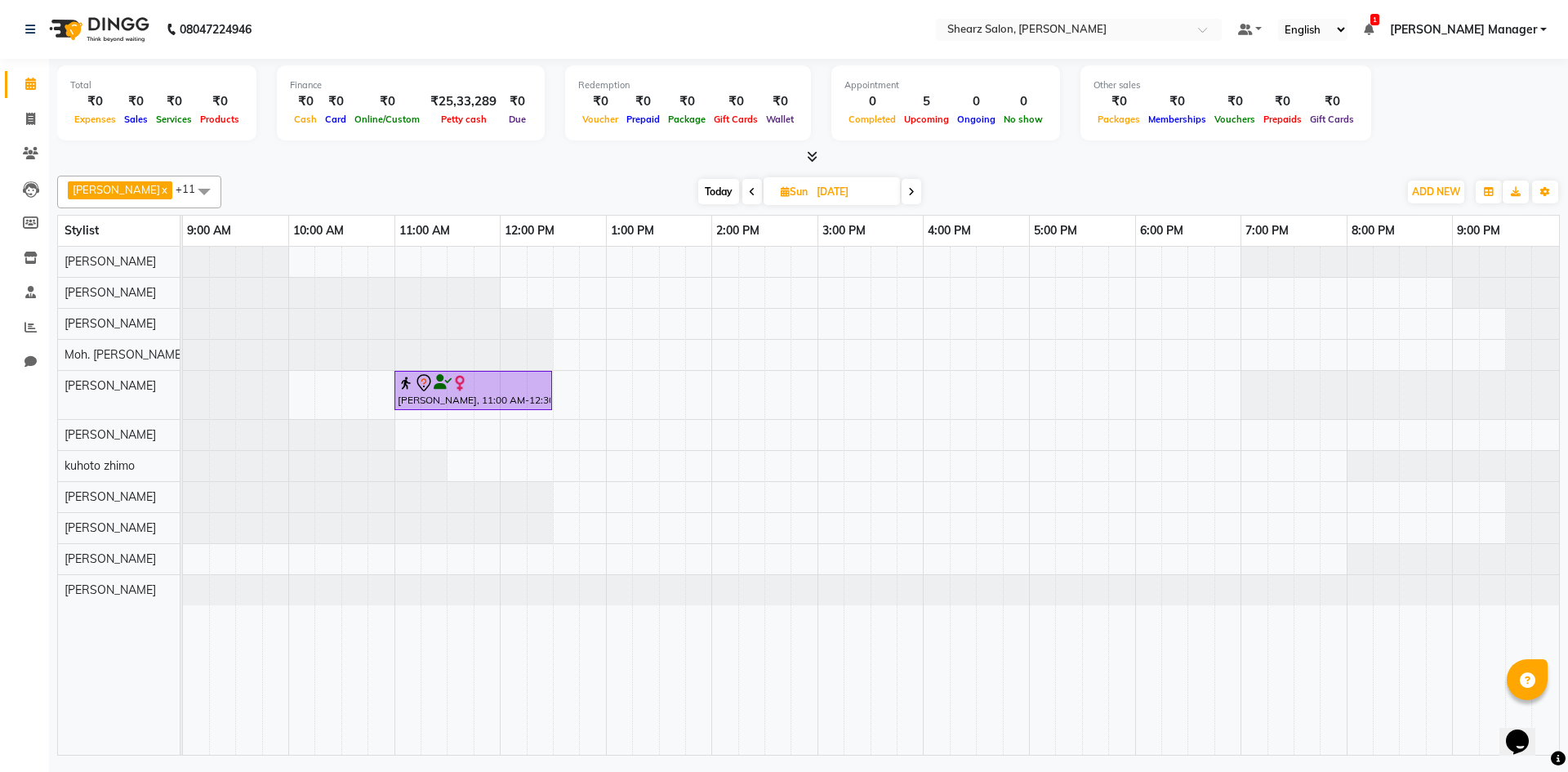
click at [908, 187] on icon at bounding box center [912, 191] width 7 height 10
type input "08-09-2025"
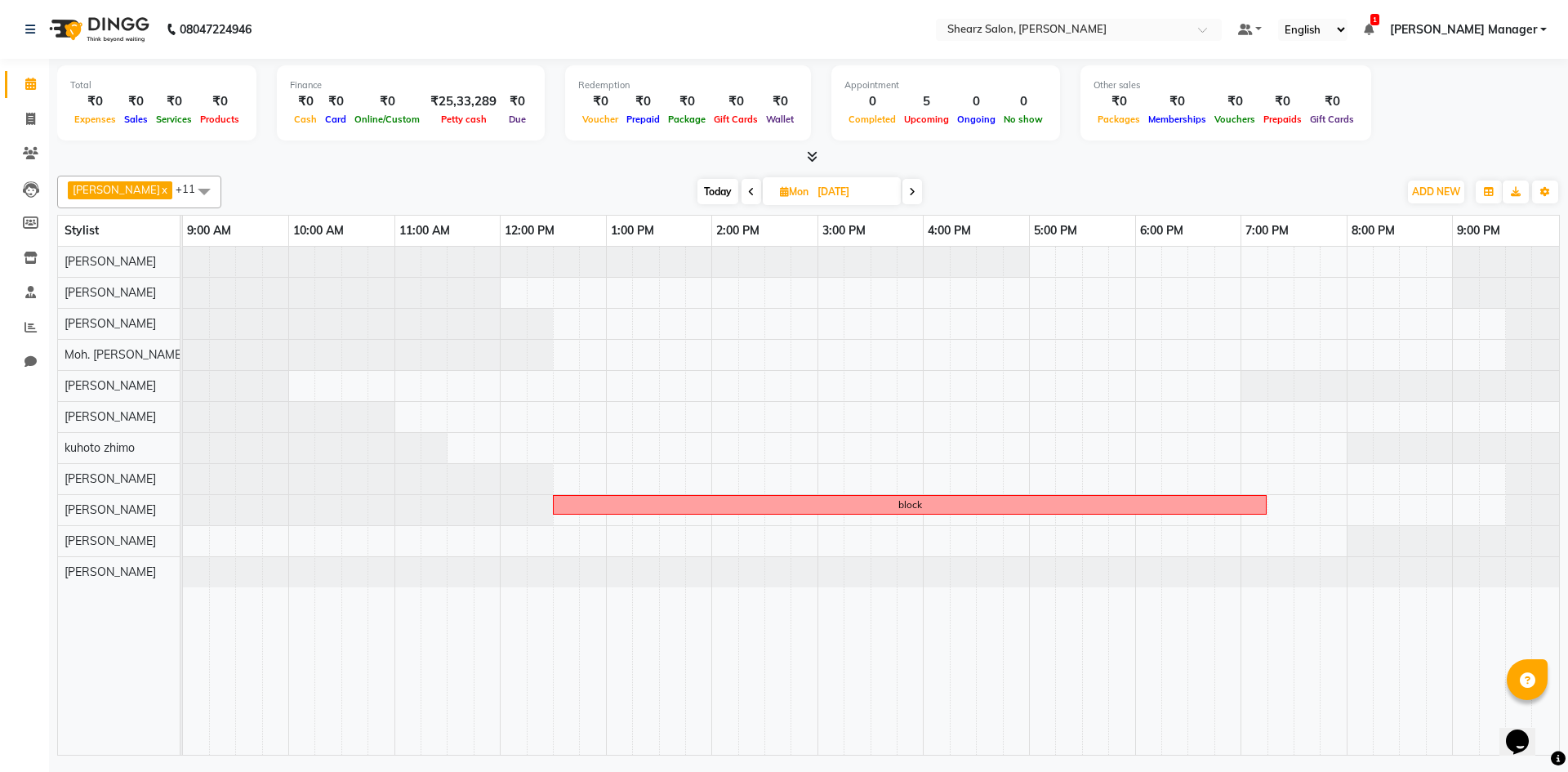
click at [781, 195] on icon at bounding box center [785, 191] width 9 height 10
select select "9"
select select "2025"
click at [821, 295] on span "4" at bounding box center [816, 296] width 26 height 26
type input "[DATE]"
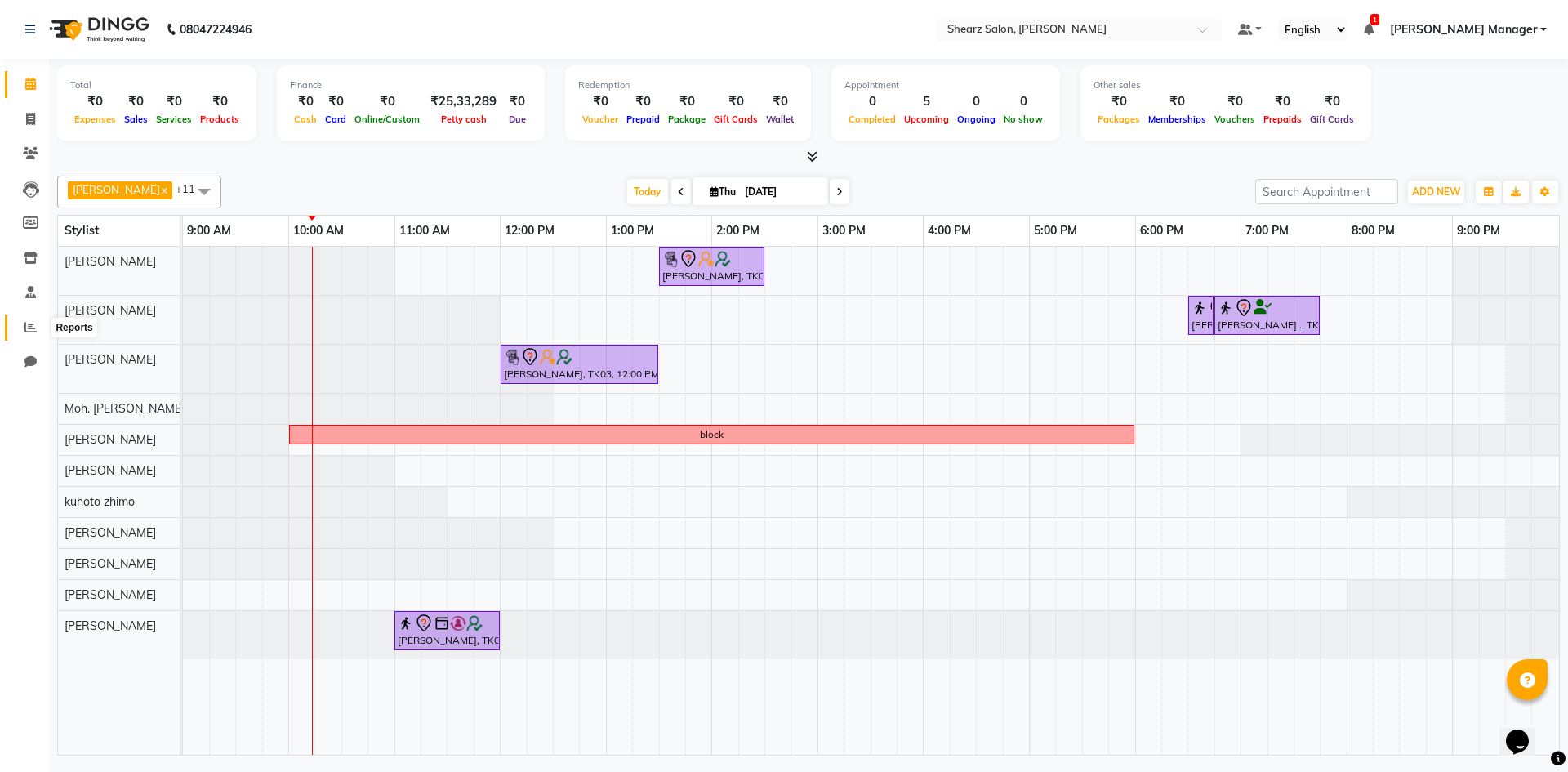
click at [37, 329] on span at bounding box center [30, 329] width 29 height 19
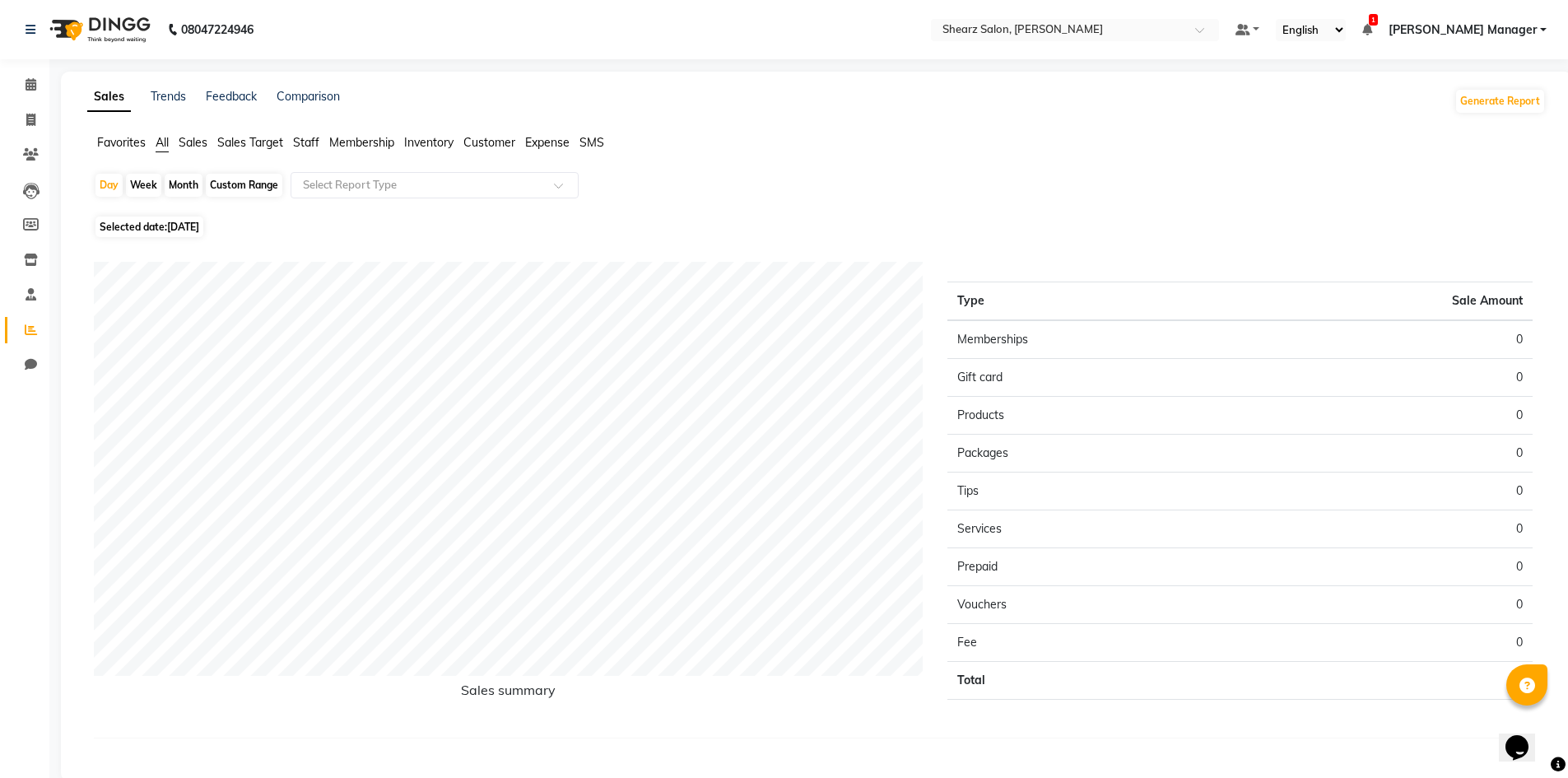
click at [230, 179] on div "Custom Range" at bounding box center [244, 185] width 77 height 23
select select "9"
select select "2025"
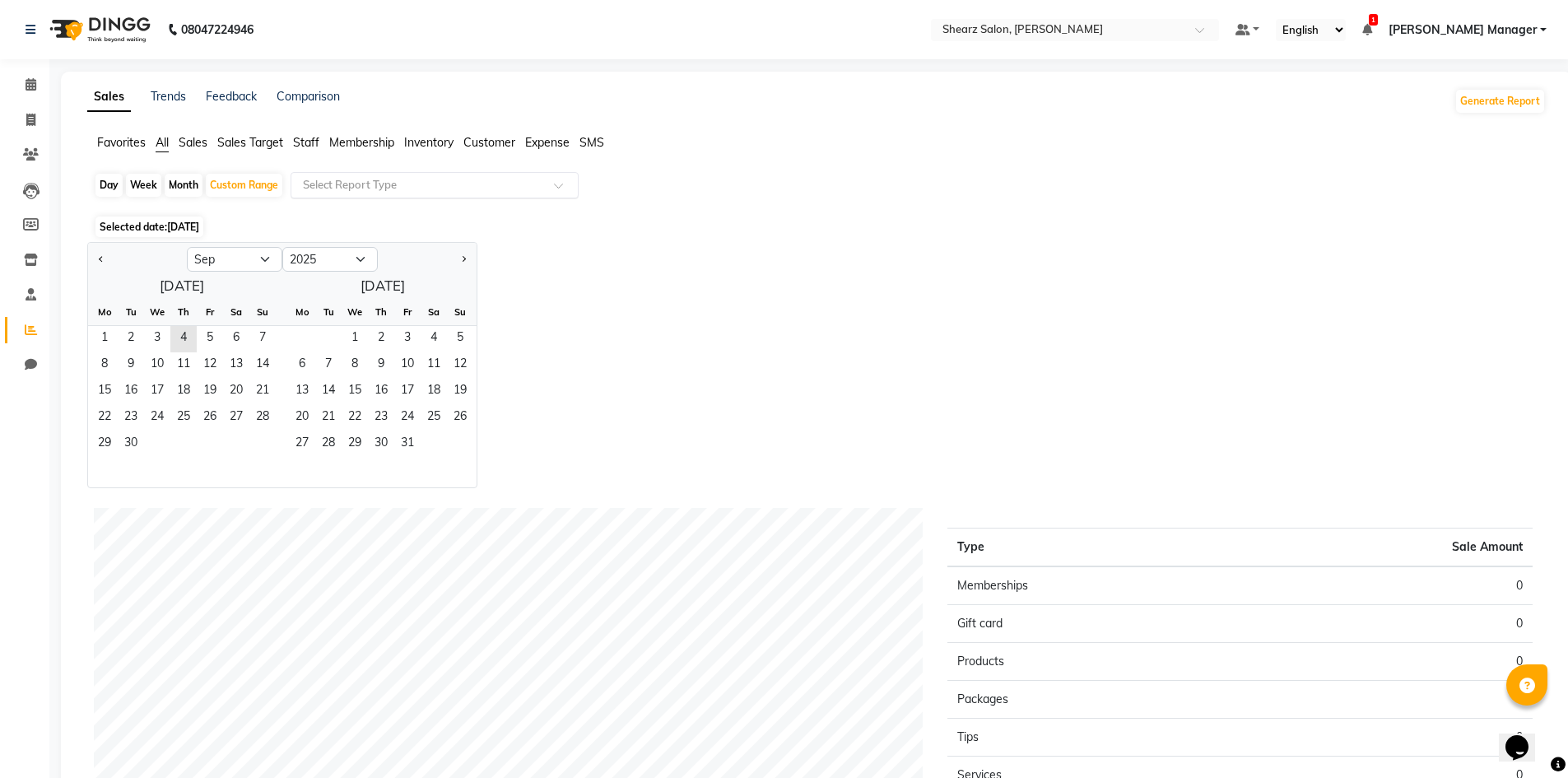
click at [371, 173] on div "Select Report Type" at bounding box center [435, 186] width 288 height 26
click at [105, 348] on span "1" at bounding box center [105, 339] width 26 height 26
click at [175, 338] on span "4" at bounding box center [184, 339] width 26 height 26
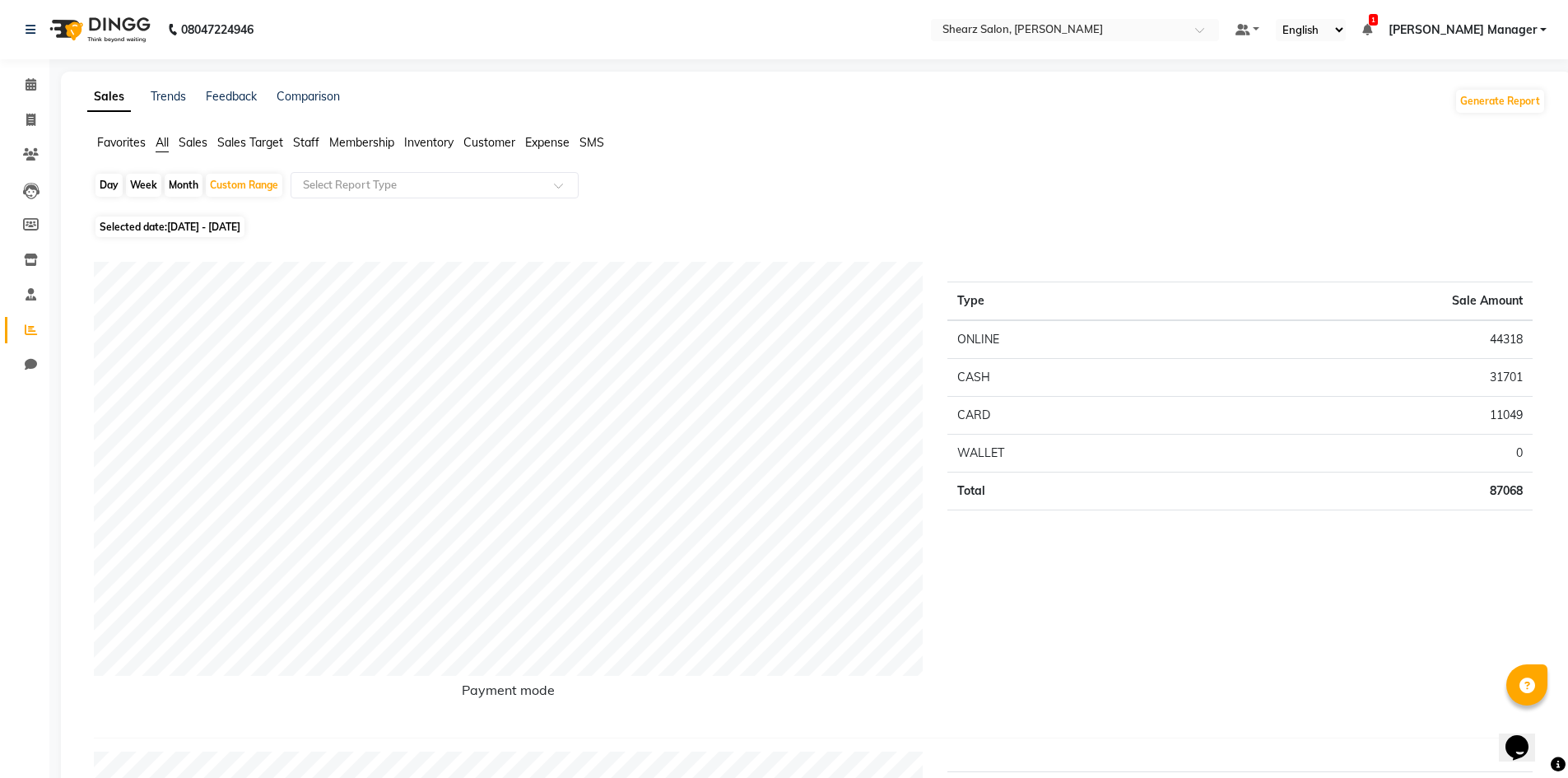
click at [196, 150] on li "Sales" at bounding box center [193, 143] width 29 height 17
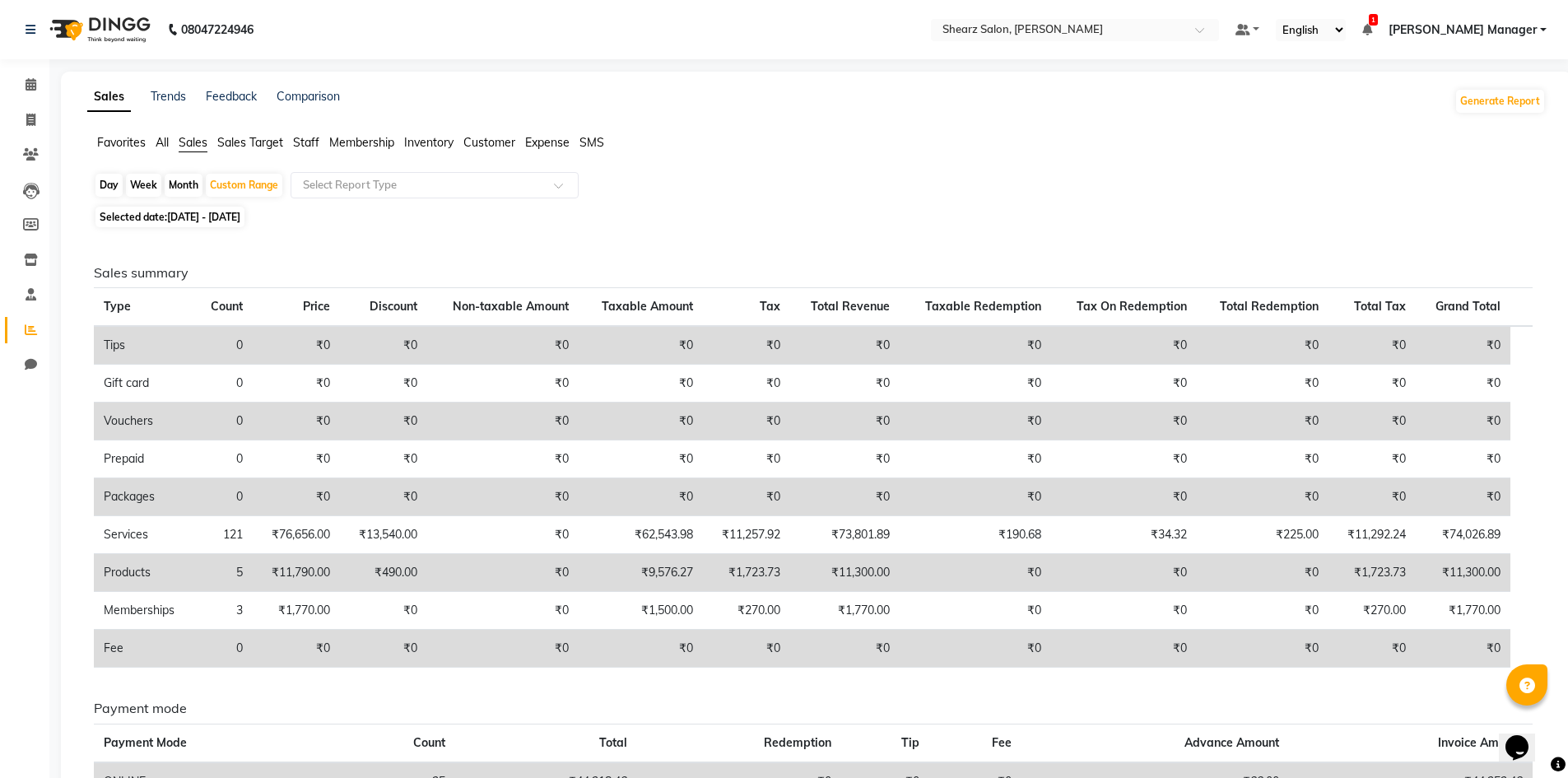
click at [309, 140] on span "Staff" at bounding box center [306, 142] width 26 height 15
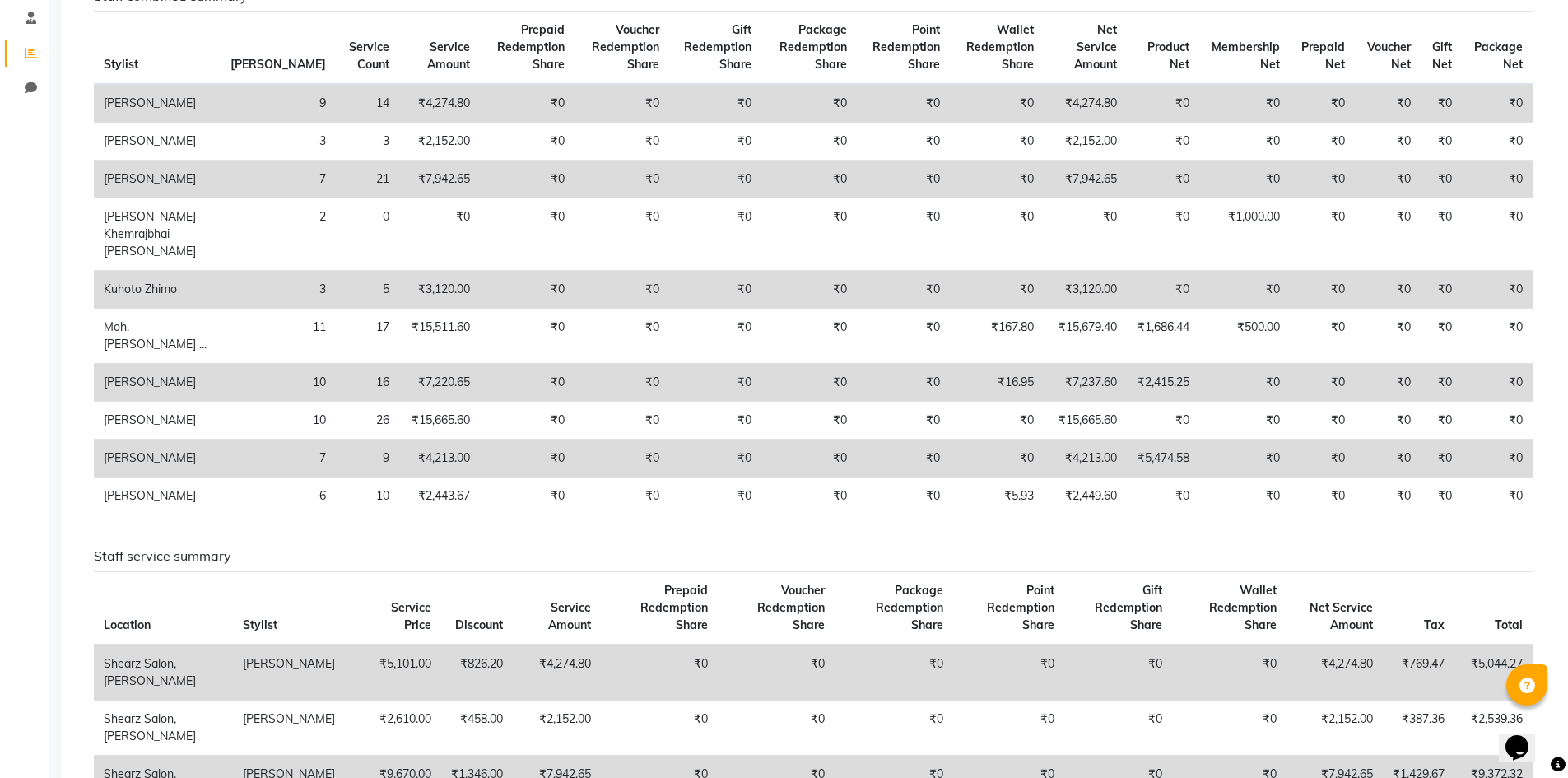
scroll to position [247, 0]
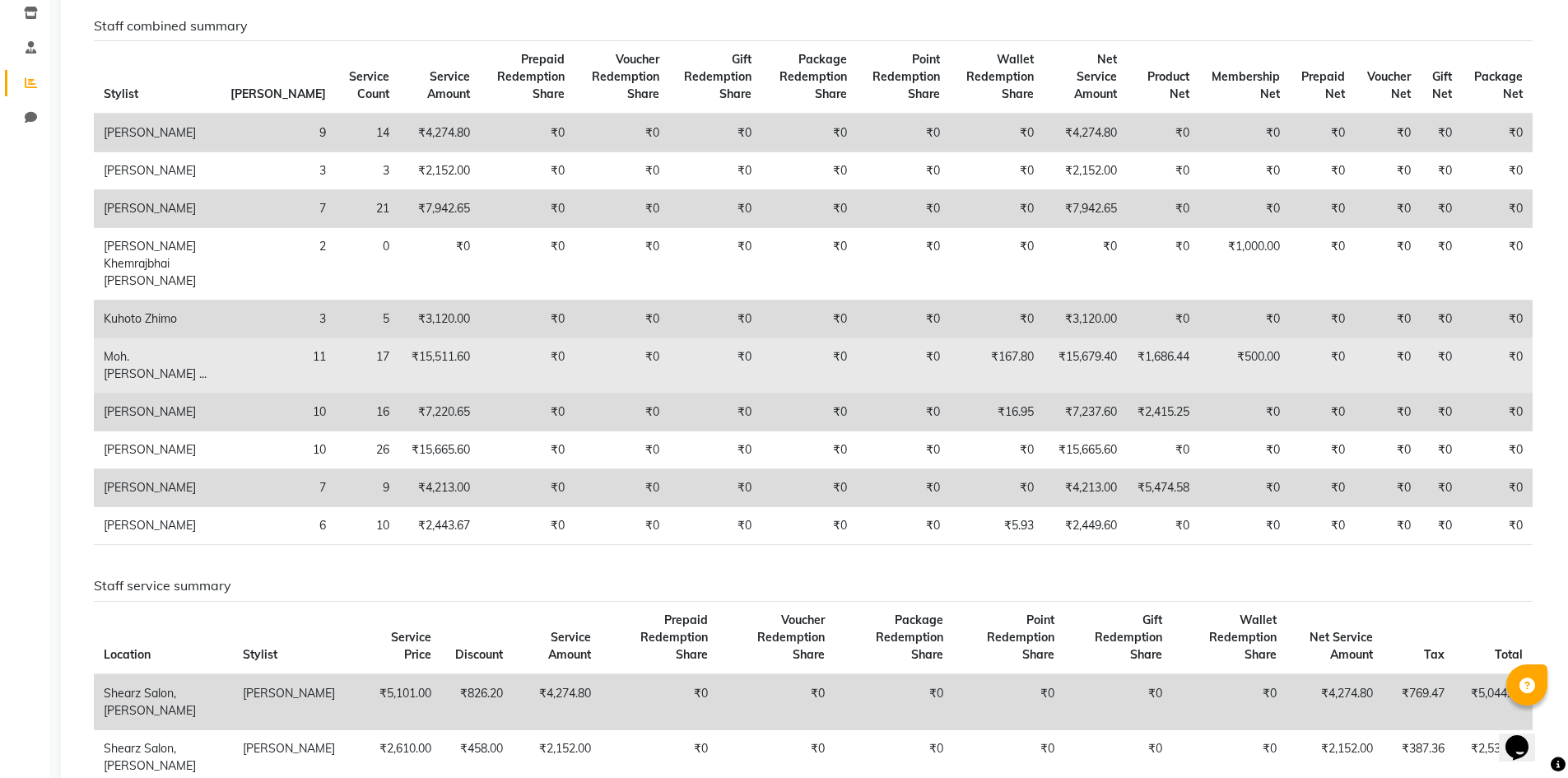
click at [1225, 376] on td "₹500.00" at bounding box center [1245, 365] width 91 height 55
click at [1253, 374] on td "₹500.00" at bounding box center [1245, 365] width 91 height 55
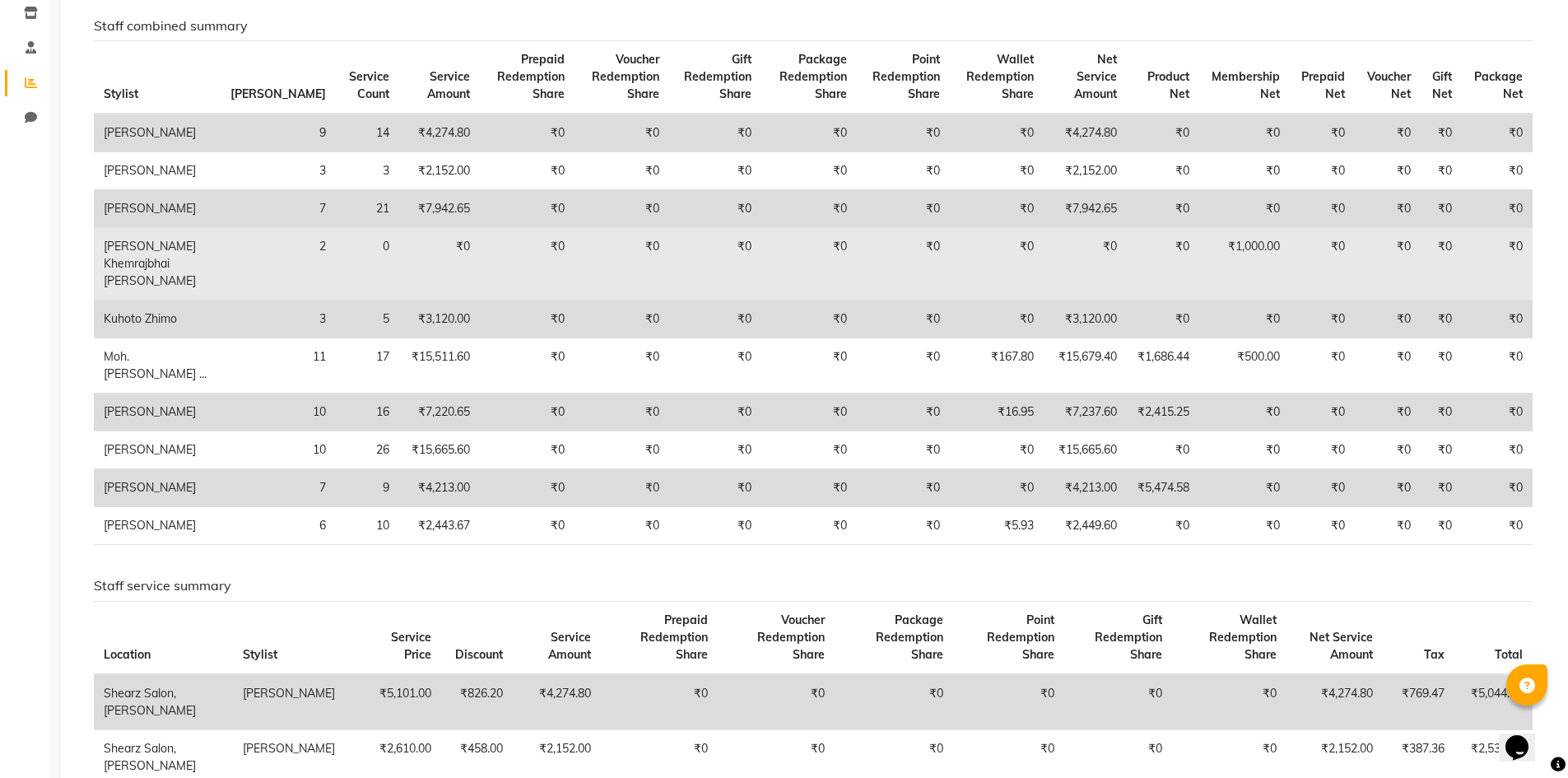
click at [1254, 281] on td "₹1,000.00" at bounding box center [1245, 264] width 91 height 72
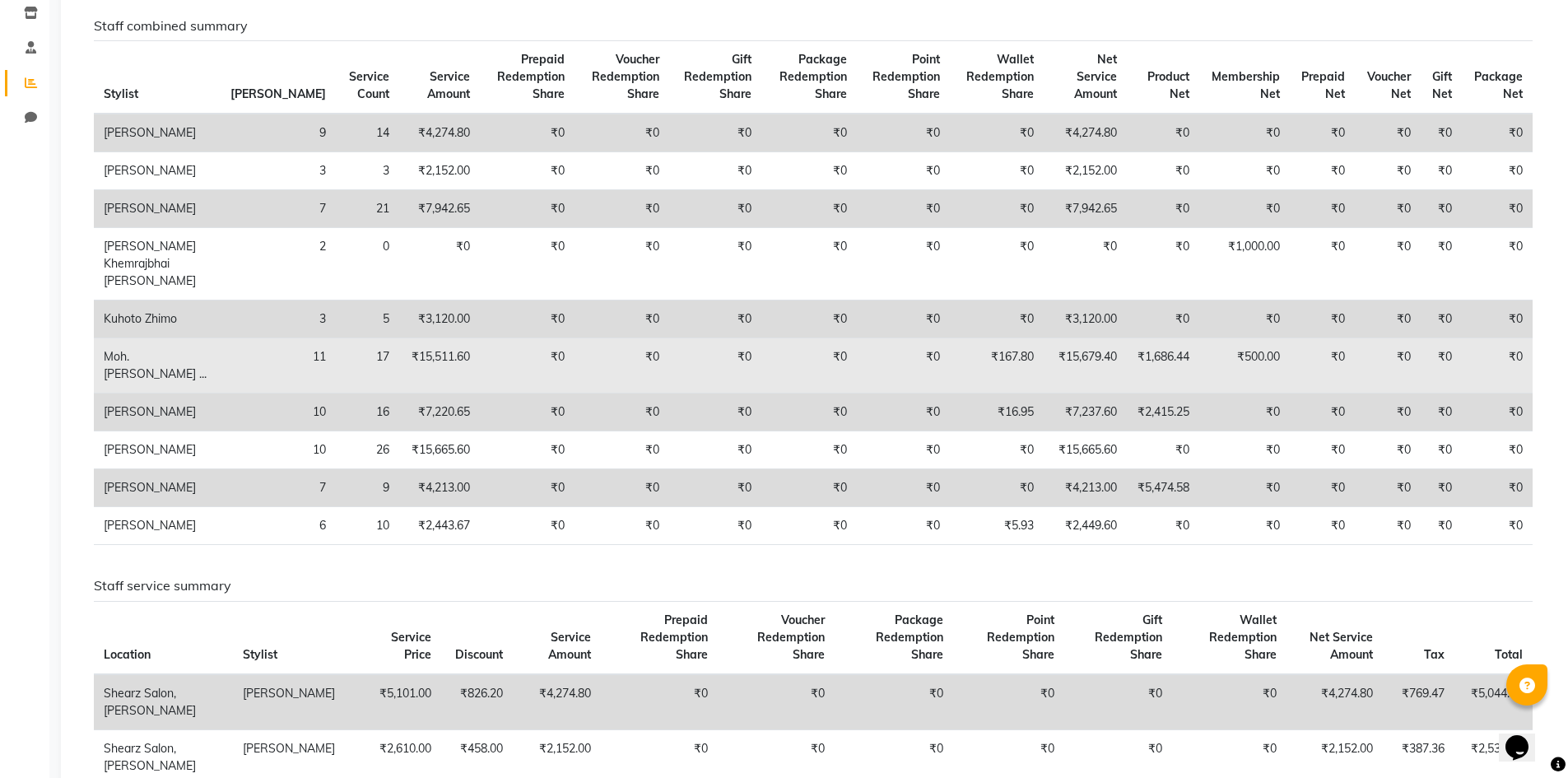
click at [1268, 374] on td "₹500.00" at bounding box center [1245, 365] width 91 height 55
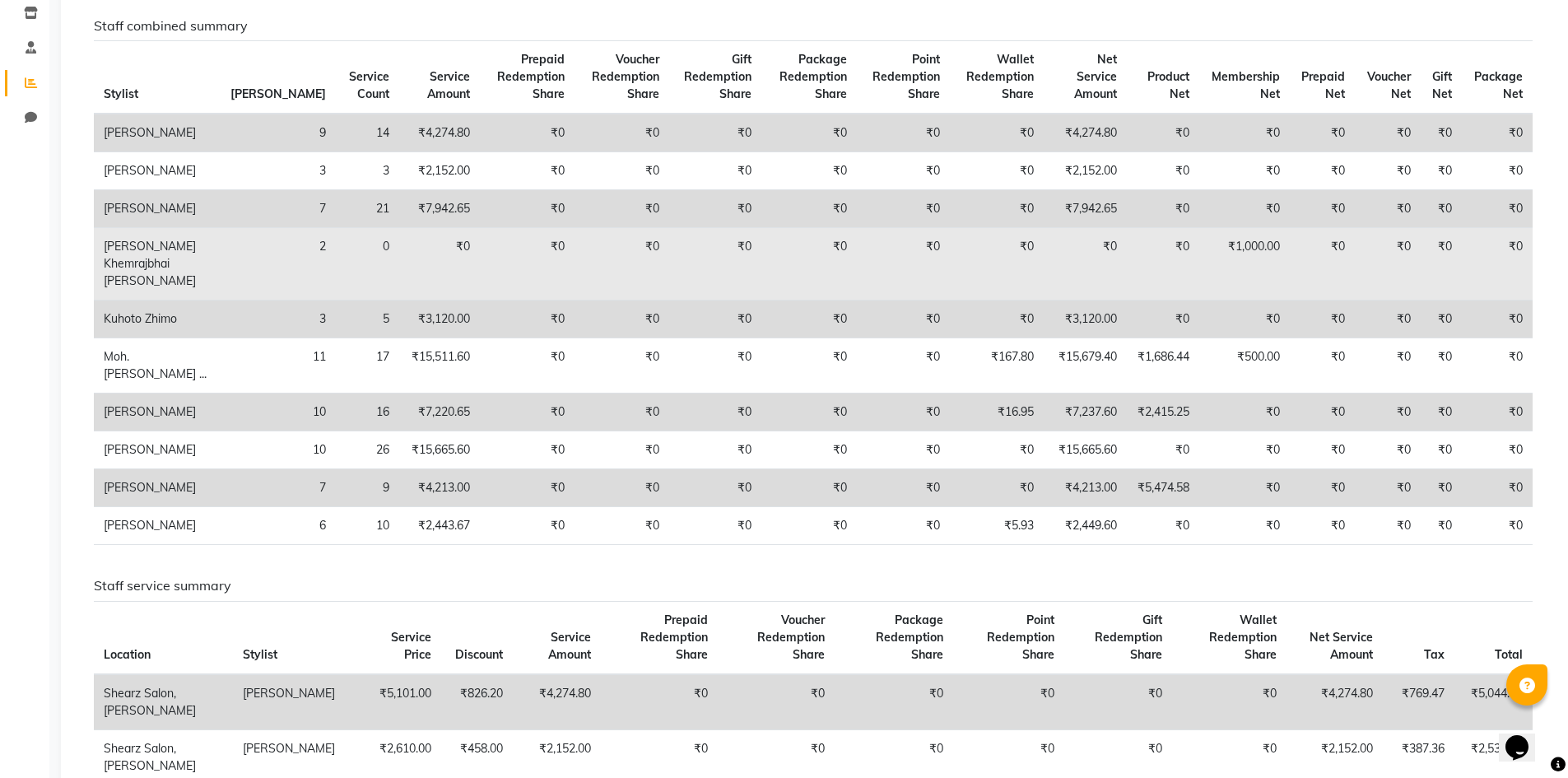
click at [1244, 254] on td "₹1,000.00" at bounding box center [1245, 264] width 91 height 72
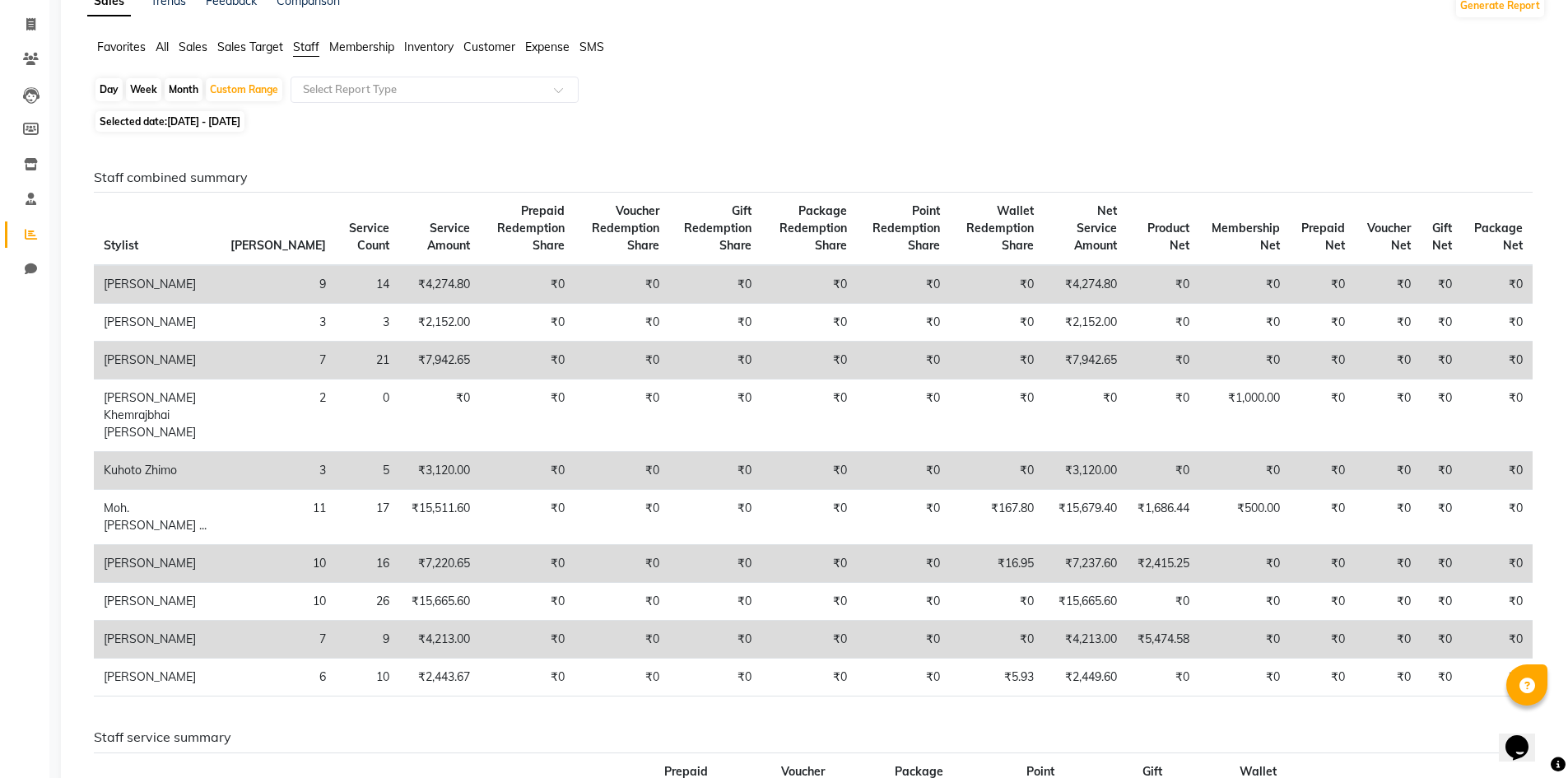
scroll to position [0, 0]
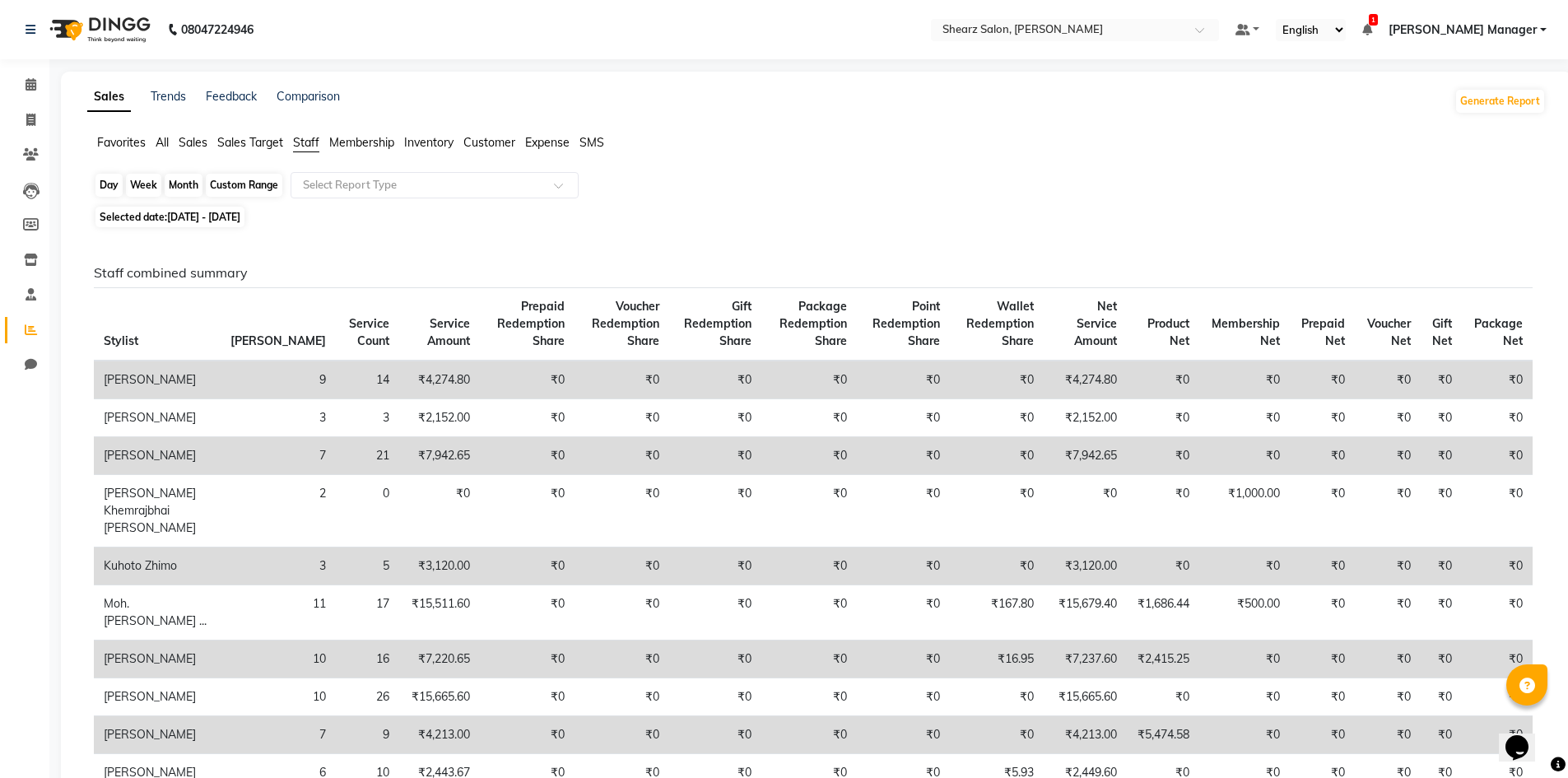
click at [260, 179] on div "Custom Range" at bounding box center [244, 185] width 77 height 23
select select "9"
select select "2025"
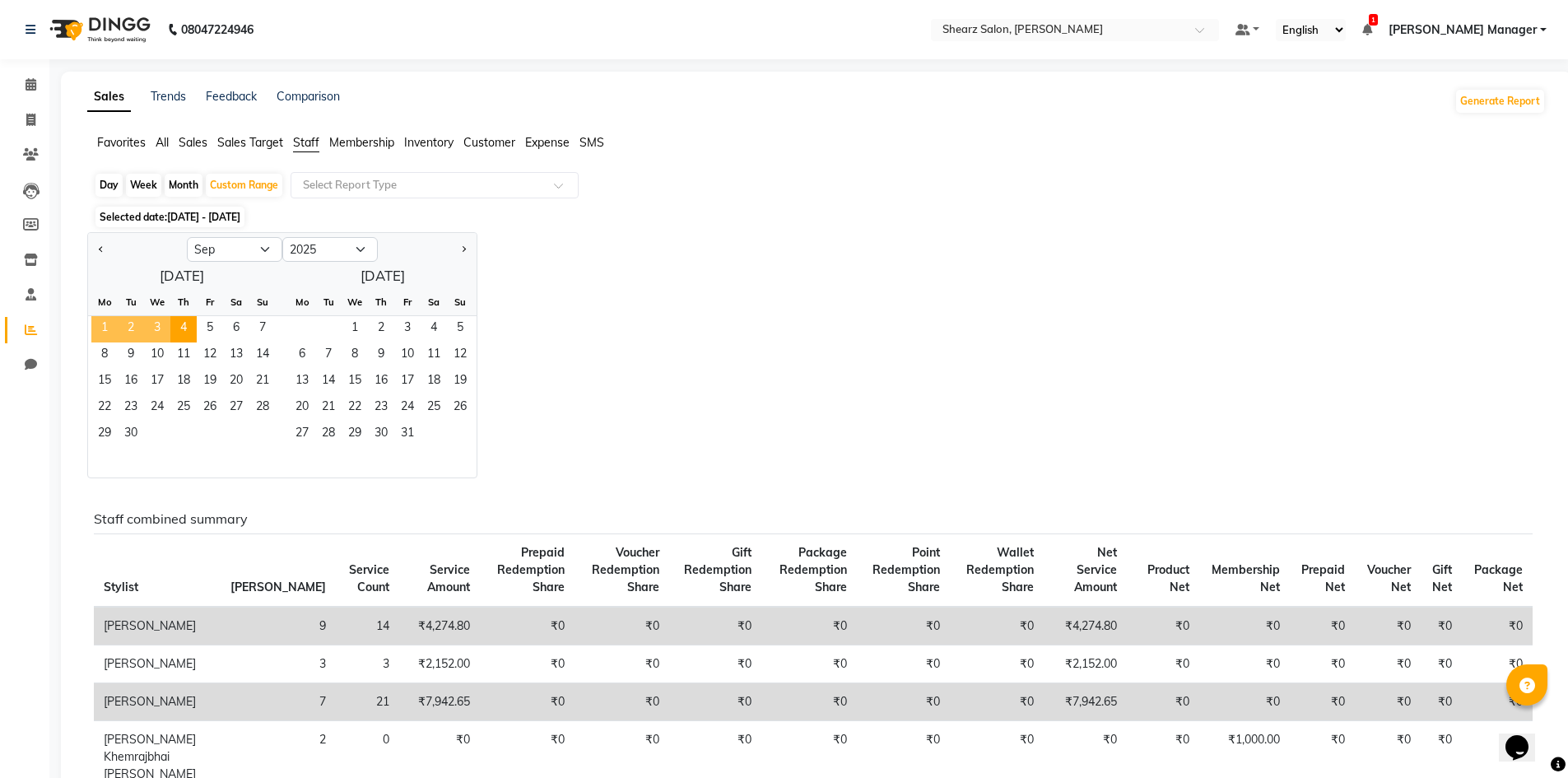
click at [109, 329] on span "1" at bounding box center [105, 329] width 26 height 26
click at [176, 331] on span "4" at bounding box center [184, 329] width 26 height 26
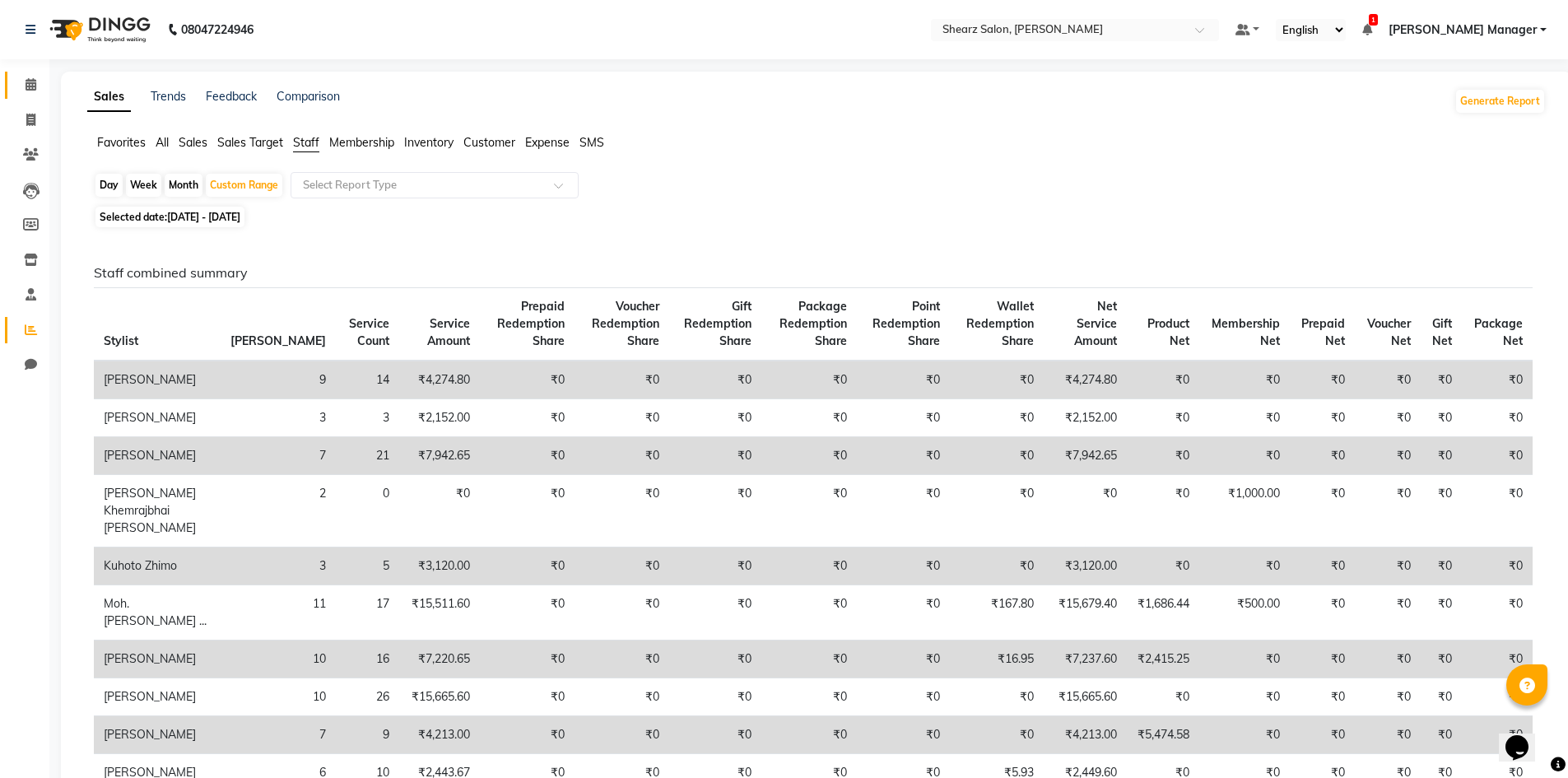
click at [35, 98] on link "Calendar" at bounding box center [24, 85] width 39 height 27
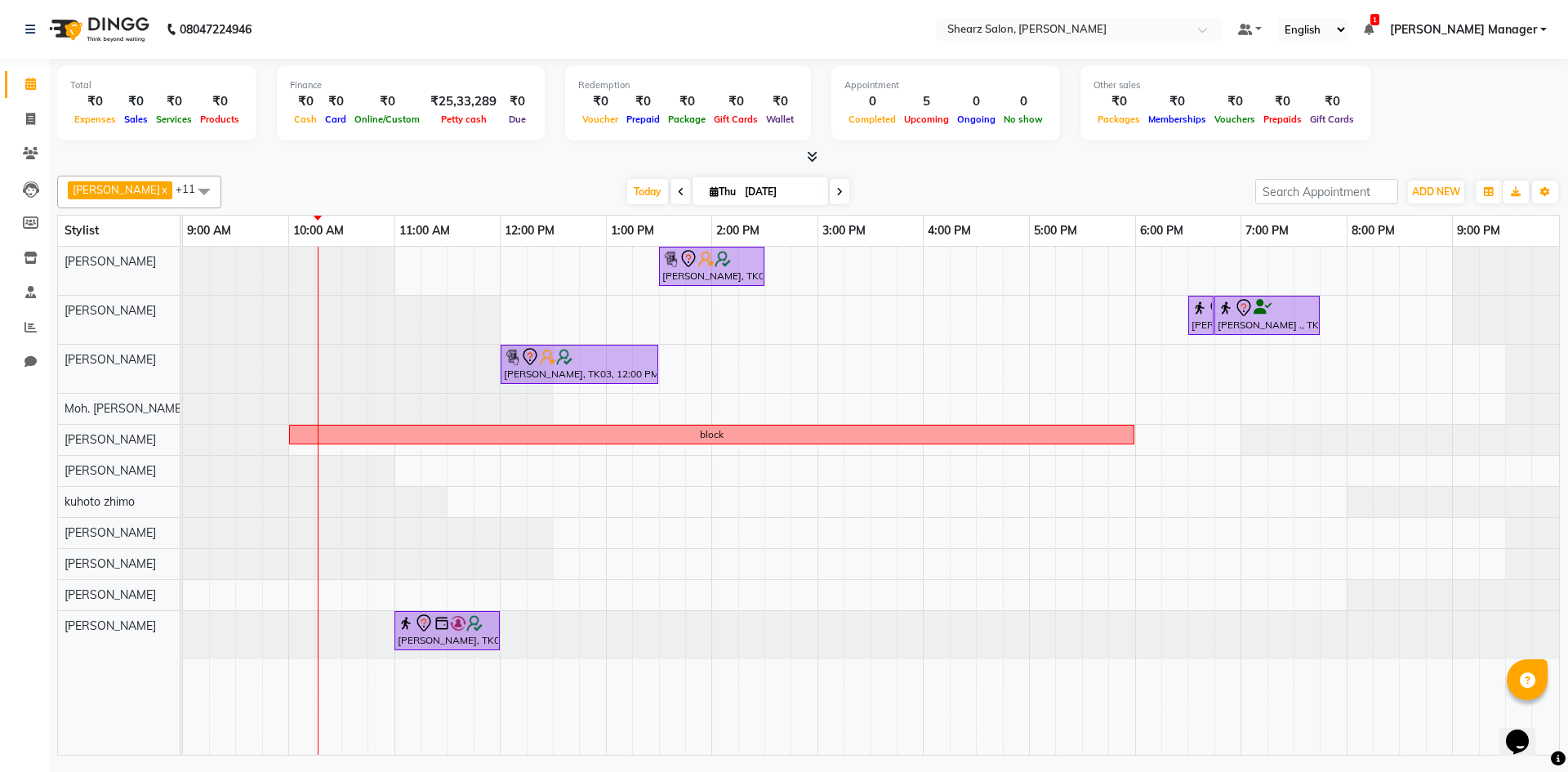
click at [672, 196] on span at bounding box center [681, 191] width 20 height 25
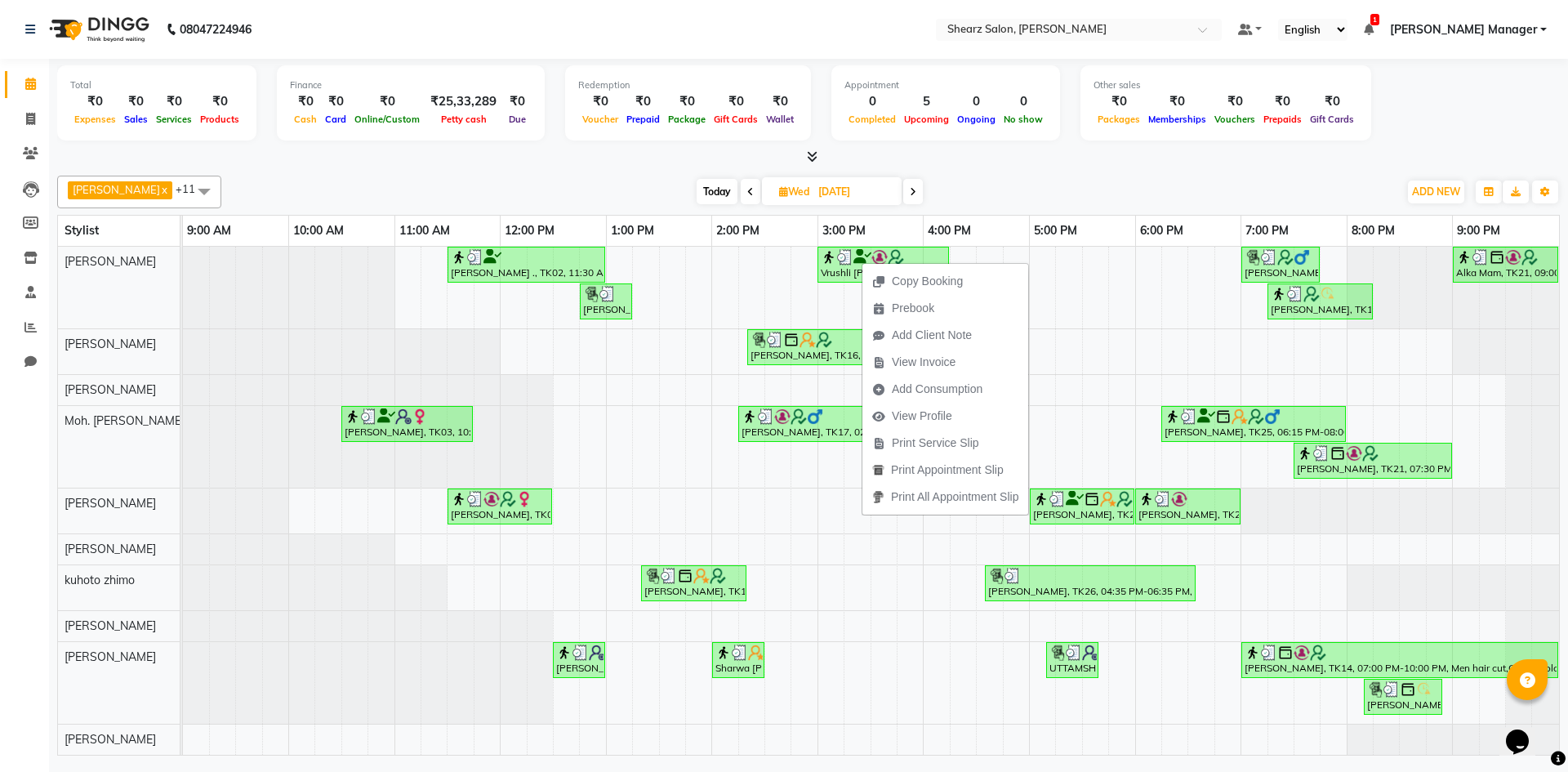
click at [910, 196] on icon at bounding box center [914, 191] width 7 height 10
type input "[DATE]"
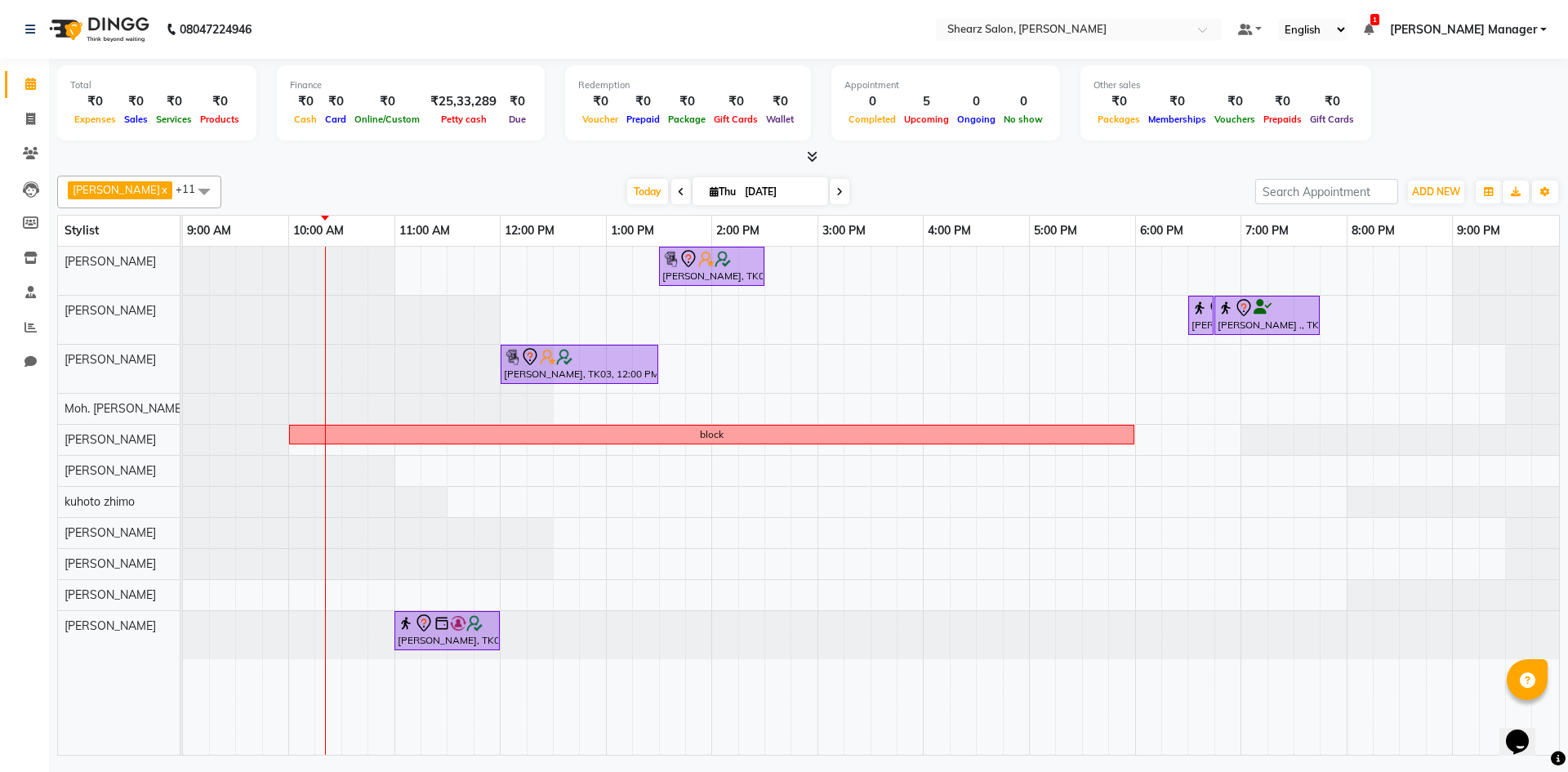
drag, startPoint x: 1412, startPoint y: 457, endPoint x: 1401, endPoint y: 455, distance: 11.2
drag, startPoint x: 1401, startPoint y: 455, endPoint x: 719, endPoint y: 518, distance: 684.9
click at [719, 518] on td at bounding box center [725, 501] width 26 height 508
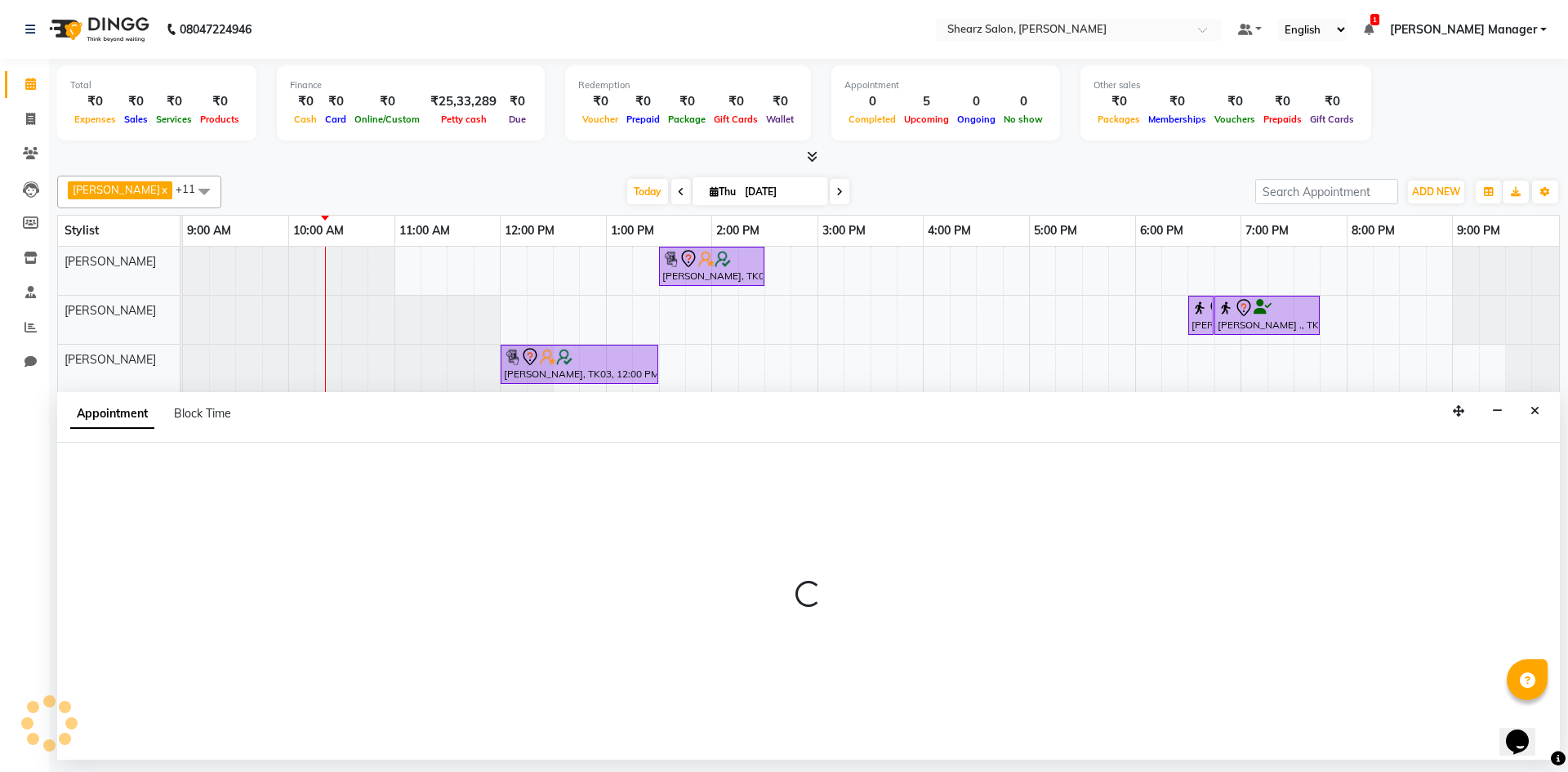
select select "77326"
select select "840"
select select "tentative"
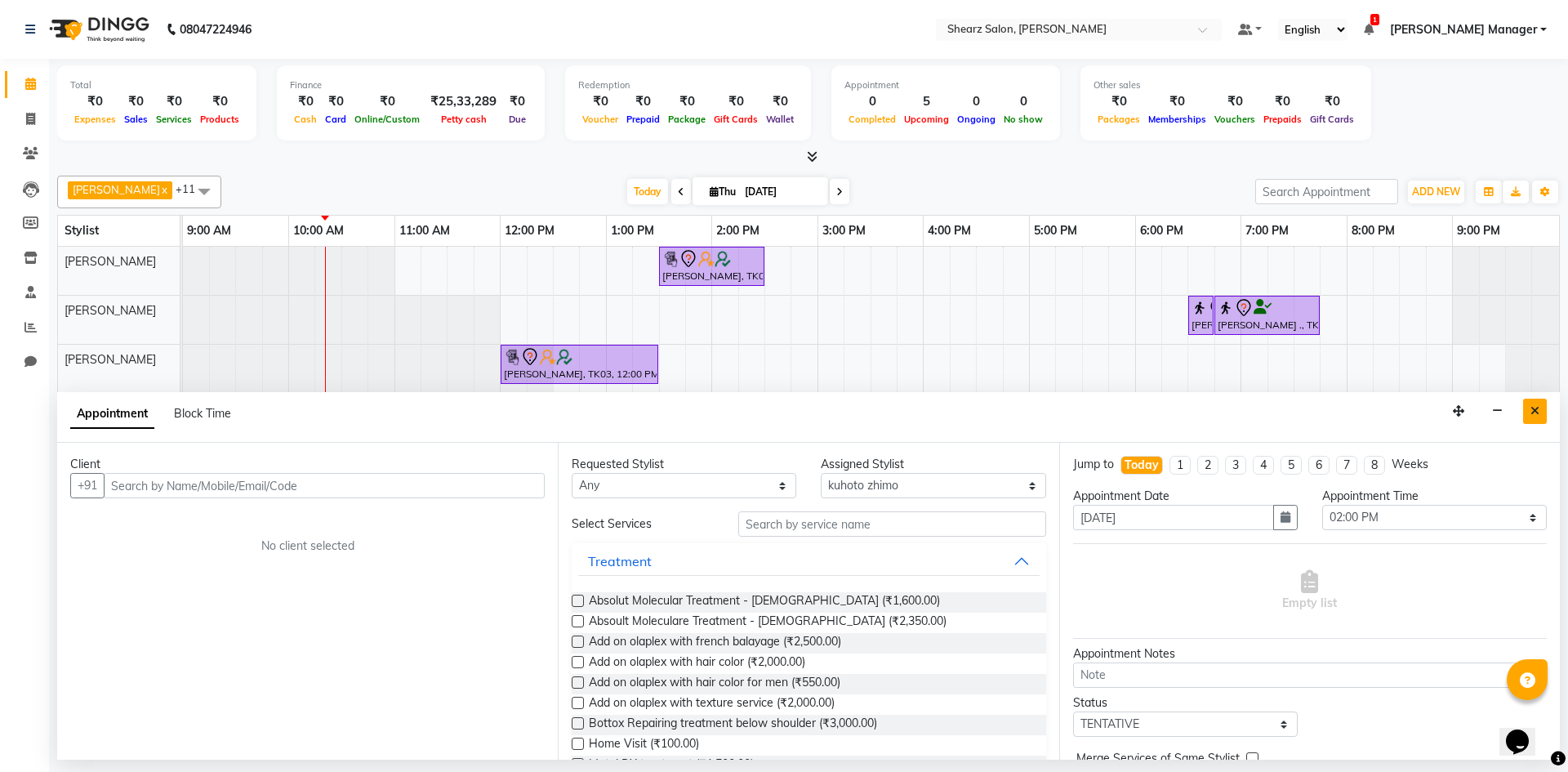
click at [1527, 412] on button "Close" at bounding box center [1535, 411] width 23 height 25
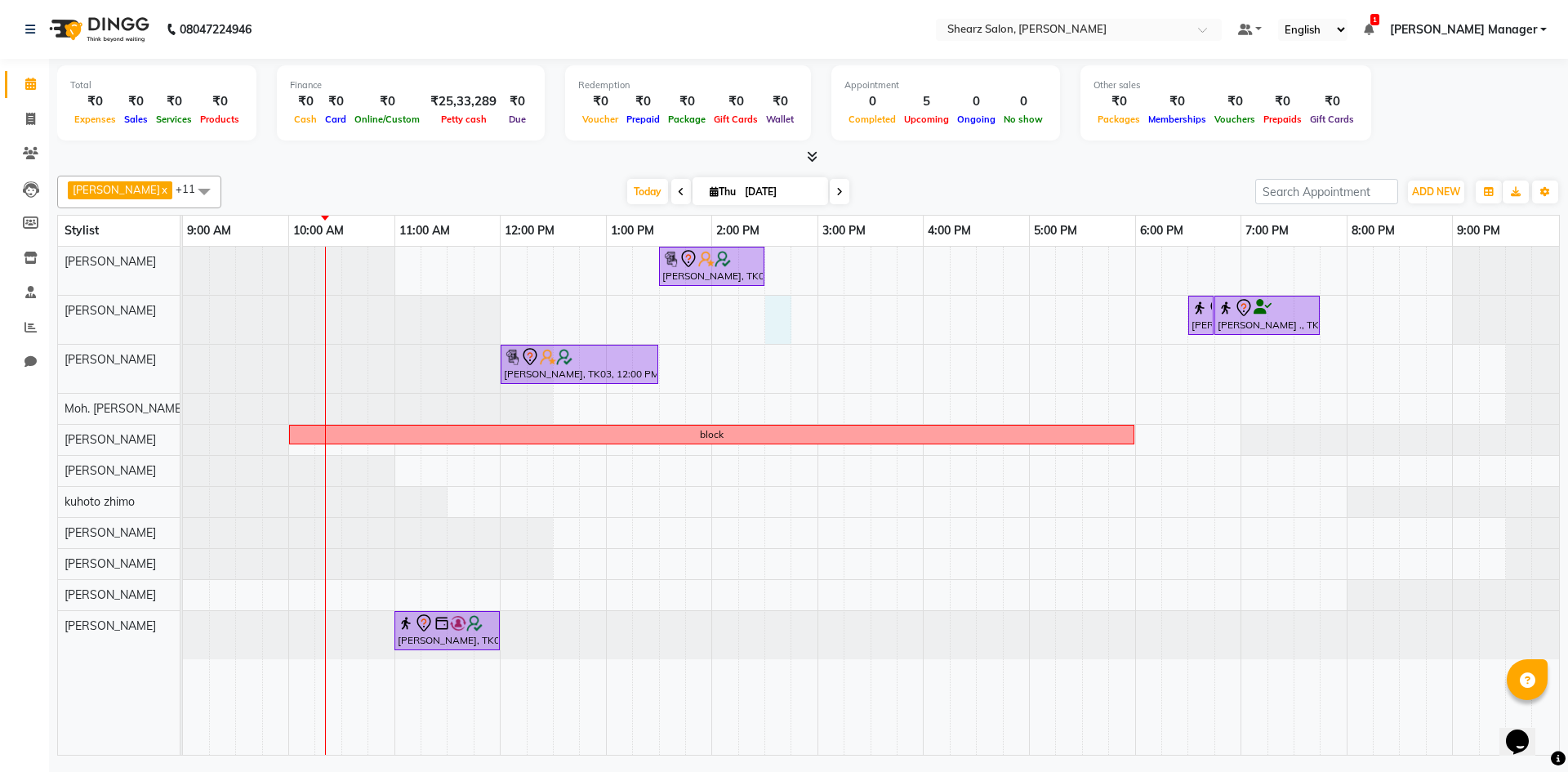
click at [779, 328] on div "Hamid Rashid, TK03, 01:30 PM-02:30 PM, Cirepil Roll On Wax Rajee Shinu ., TK01,…" at bounding box center [871, 501] width 1376 height 508
select select "77331"
select select "870"
select select "tentative"
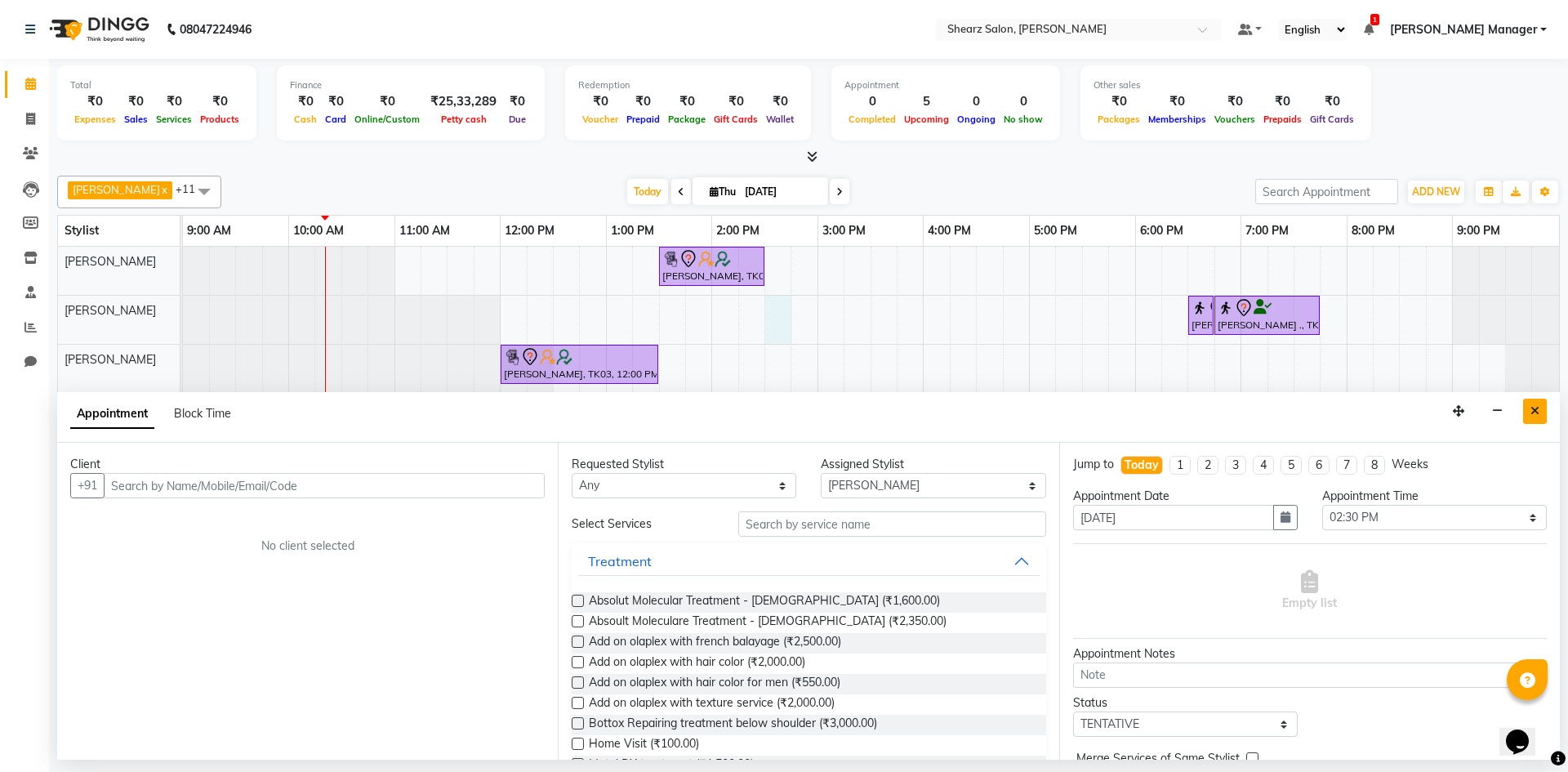
click at [1540, 409] on button "Close" at bounding box center [1535, 411] width 23 height 25
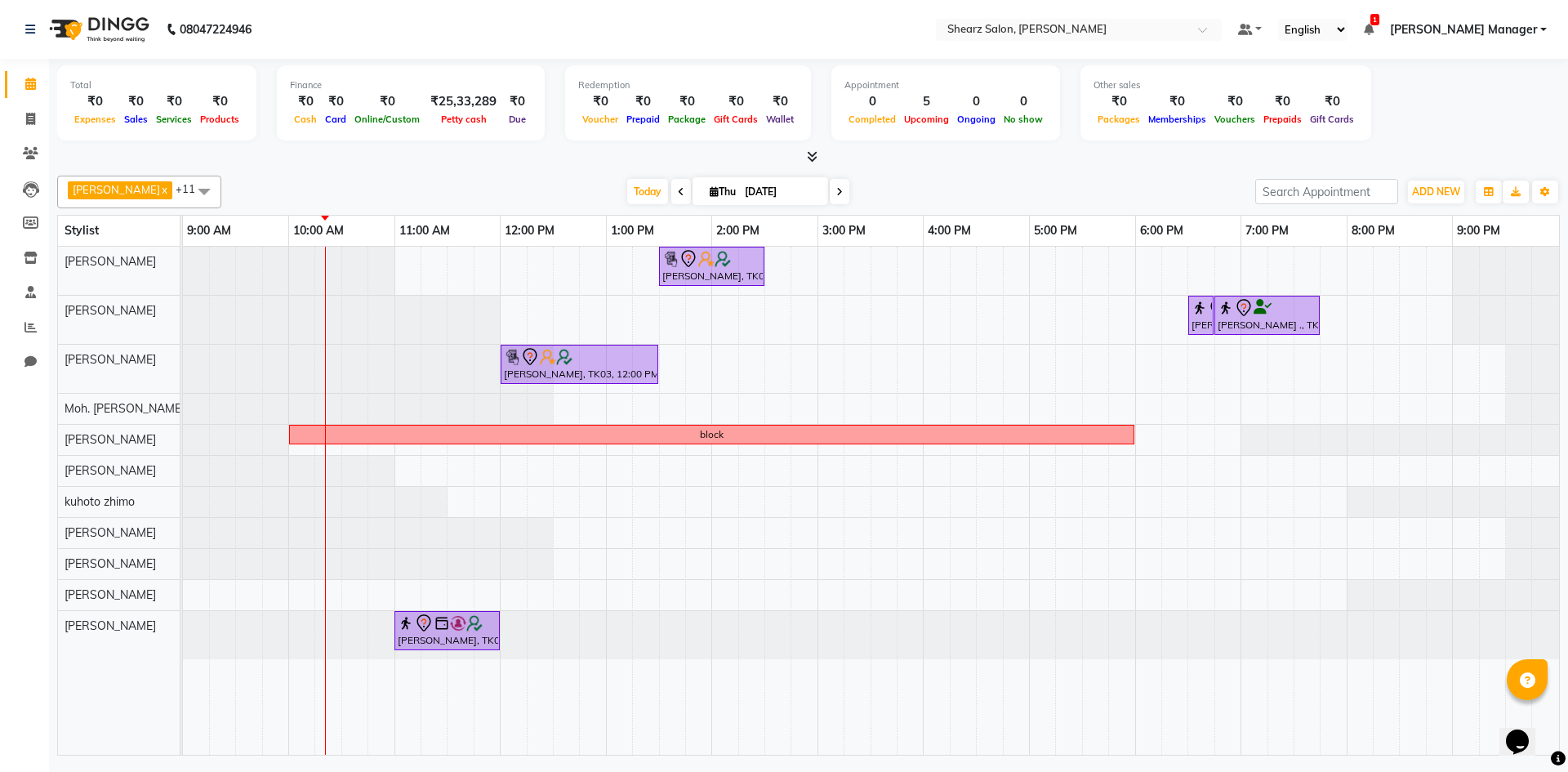
drag, startPoint x: 1130, startPoint y: 435, endPoint x: 900, endPoint y: 572, distance: 267.7
click at [890, 572] on div "Hamid Rashid, TK03, 01:30 PM-02:30 PM, Cirepil Roll On Wax Rajee Shinu ., TK01,…" at bounding box center [871, 501] width 1376 height 508
click at [1001, 486] on td at bounding box center [990, 501] width 26 height 508
select select "77286"
select select "990"
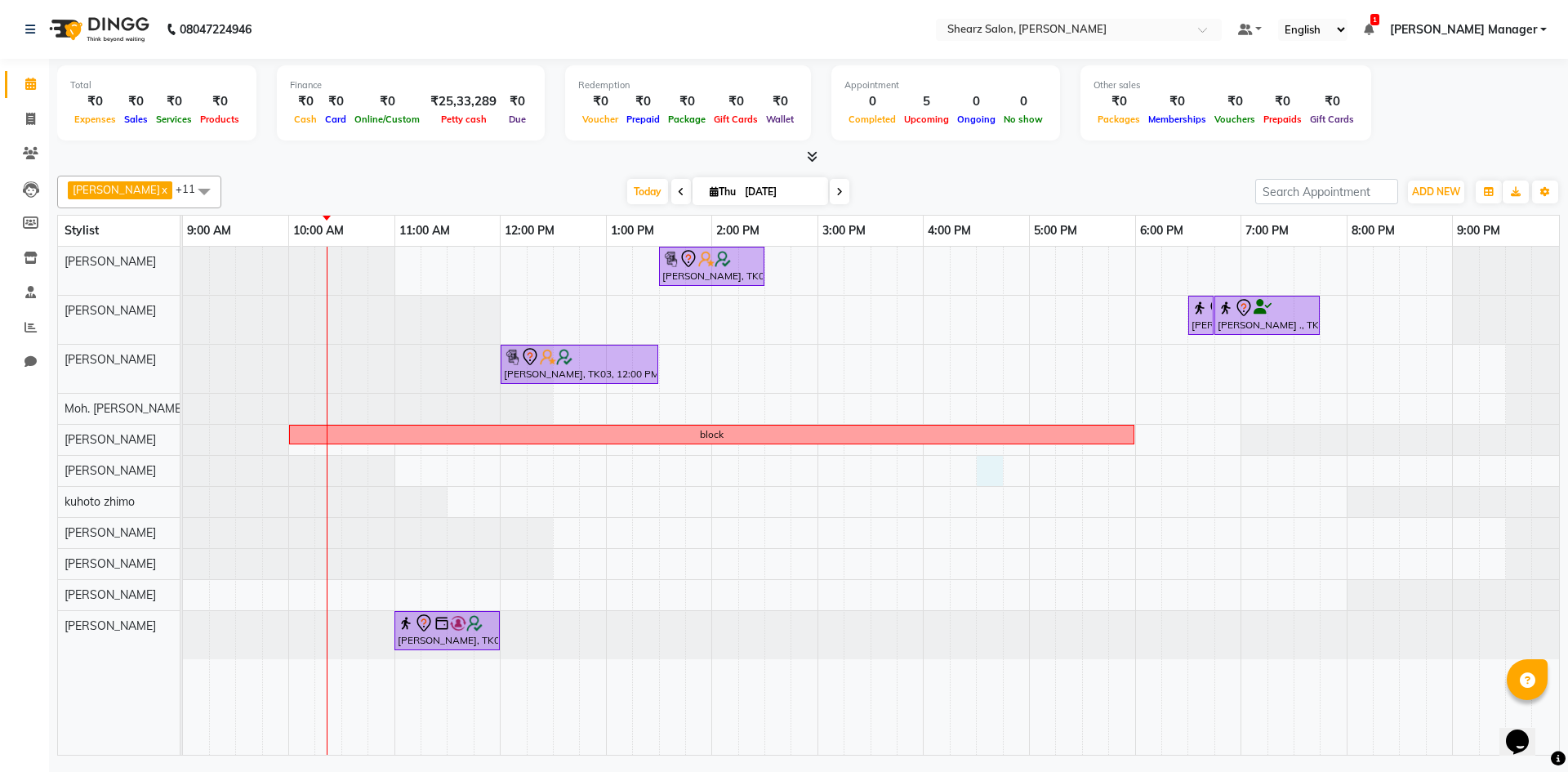
select select "tentative"
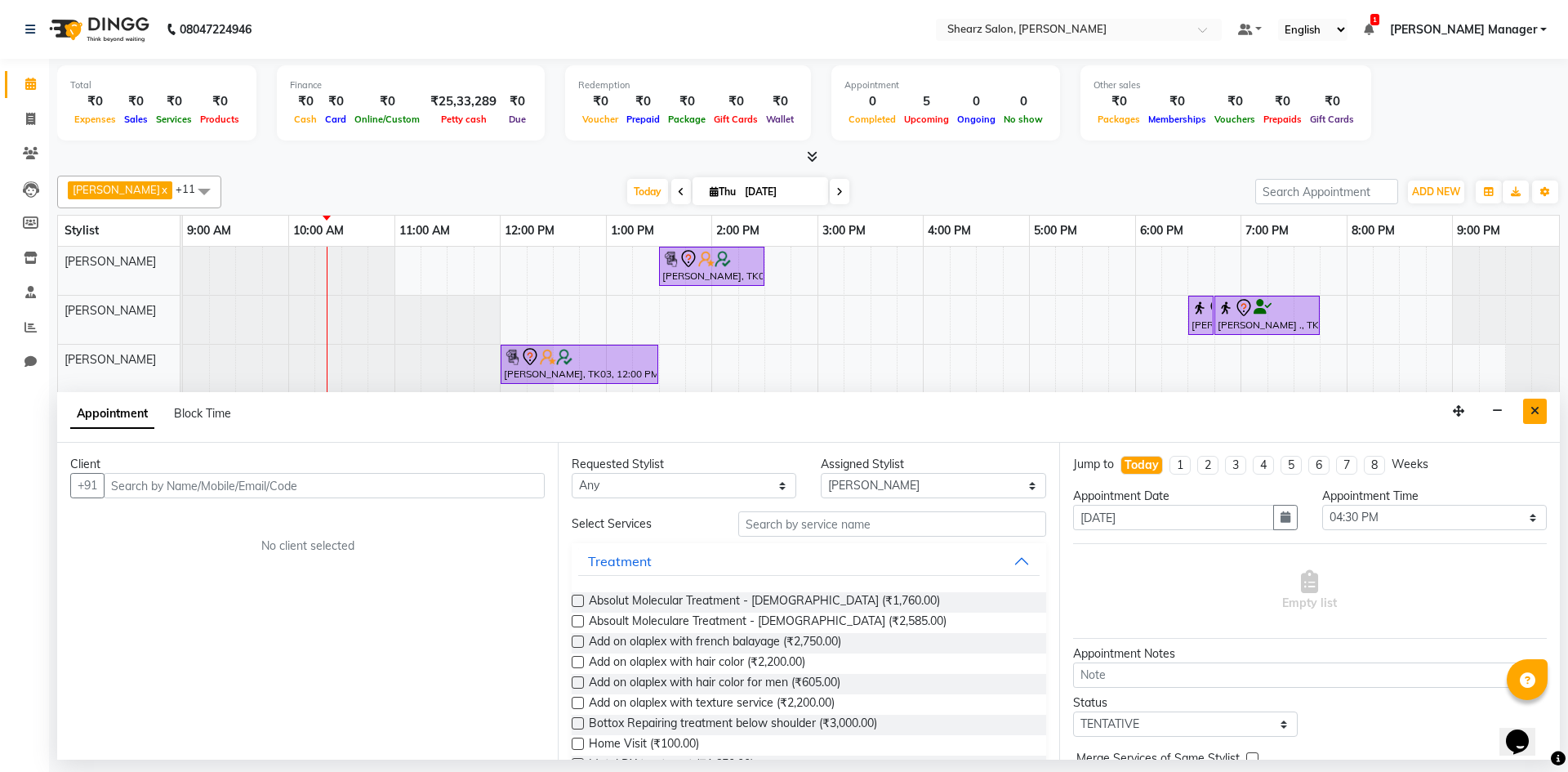
drag, startPoint x: 1001, startPoint y: 486, endPoint x: 1539, endPoint y: 406, distance: 543.9
click at [1539, 406] on button "Close" at bounding box center [1535, 411] width 23 height 25
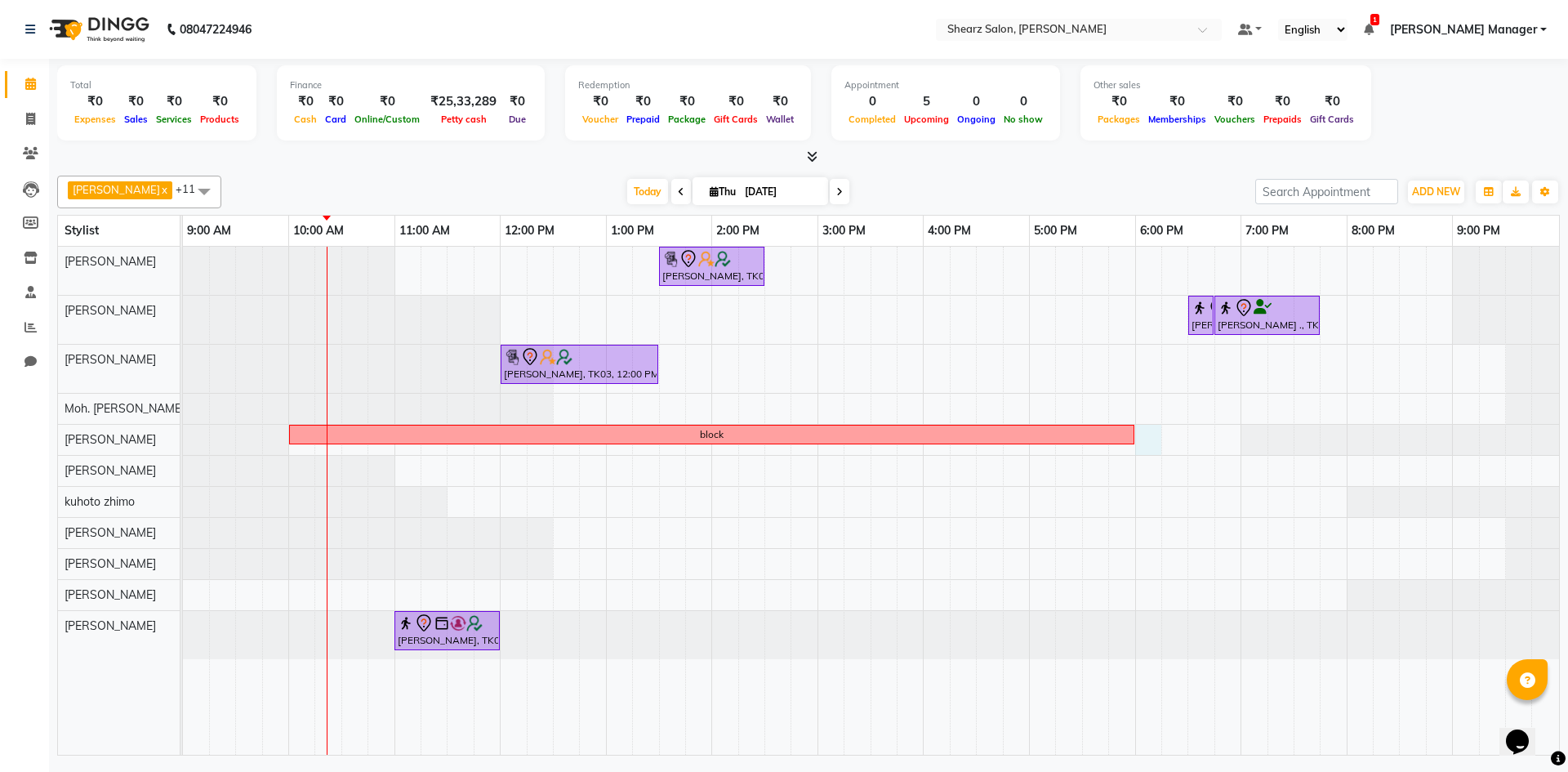
click at [1152, 434] on div "Hamid Rashid, TK03, 01:30 PM-02:30 PM, Cirepil Roll On Wax Rajee Shinu ., TK01,…" at bounding box center [871, 501] width 1376 height 508
select select "77315"
select select "1080"
select select "tentative"
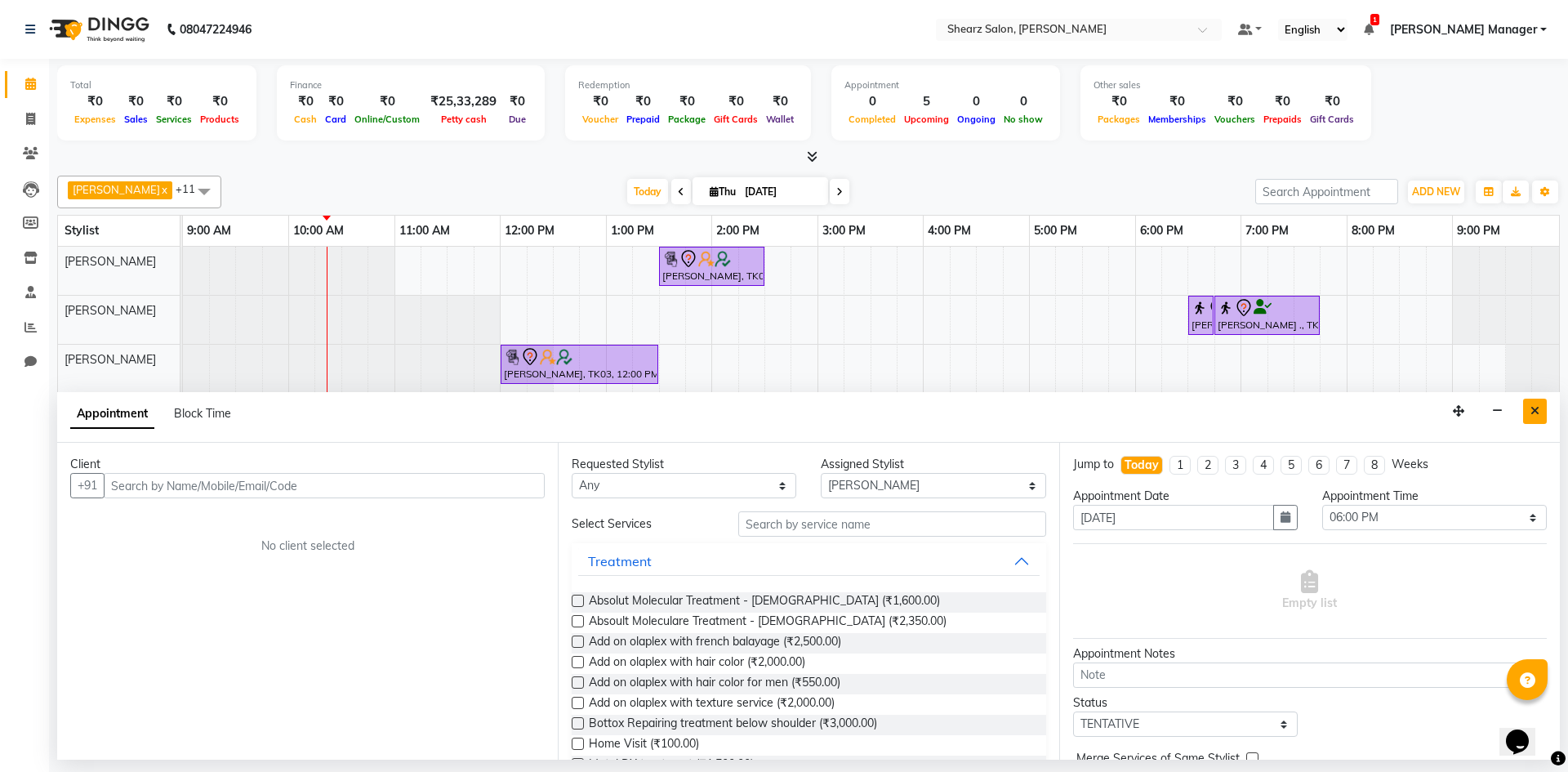
click at [1539, 412] on icon "Close" at bounding box center [1535, 411] width 9 height 11
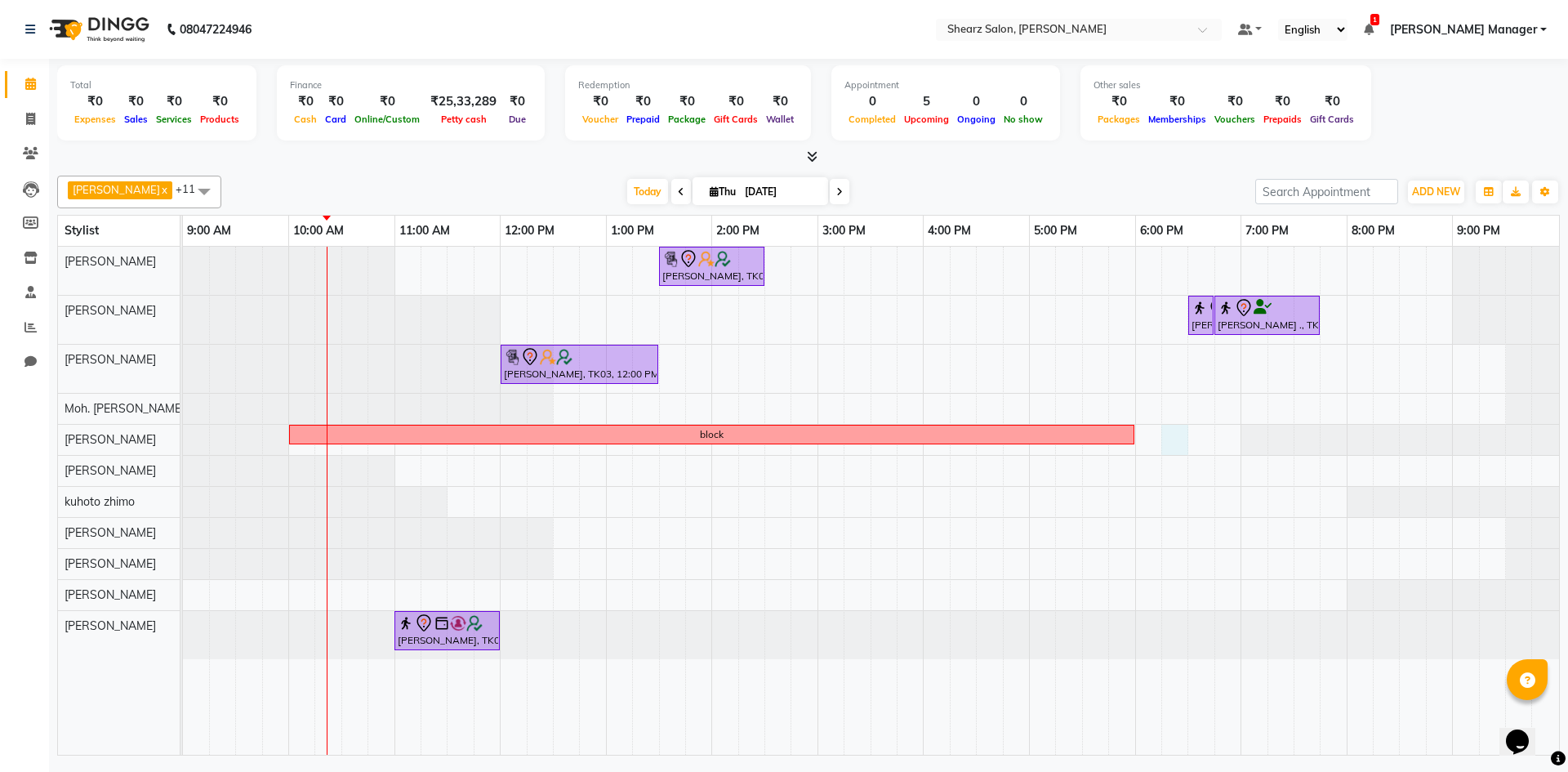
click at [1175, 428] on div "Hamid Rashid, TK03, 01:30 PM-02:30 PM, Cirepil Roll On Wax Rajee Shinu ., TK01,…" at bounding box center [871, 501] width 1376 height 508
select select "77315"
select select "1095"
select select "tentative"
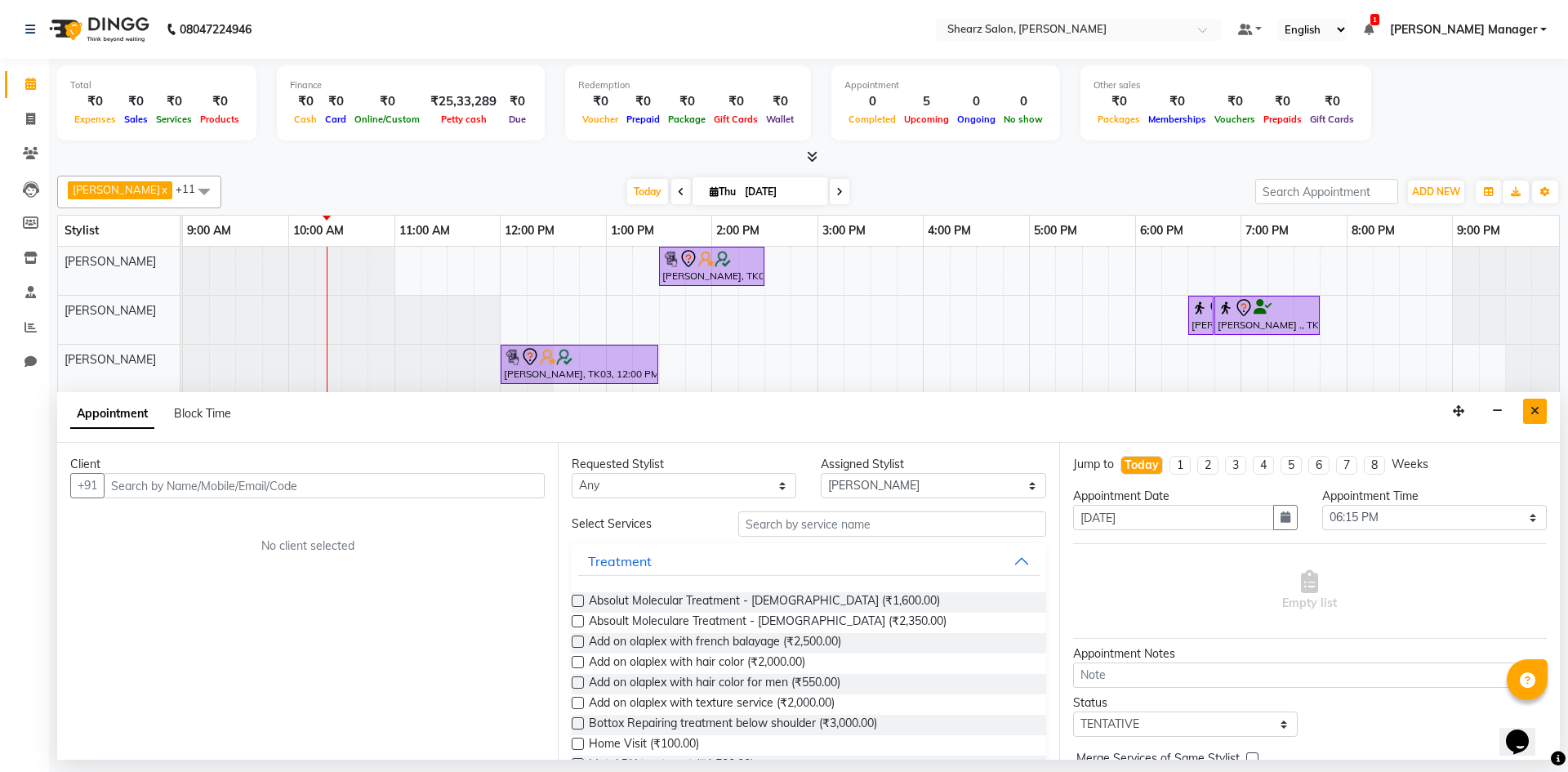
click at [1532, 424] on button "Close" at bounding box center [1535, 411] width 23 height 25
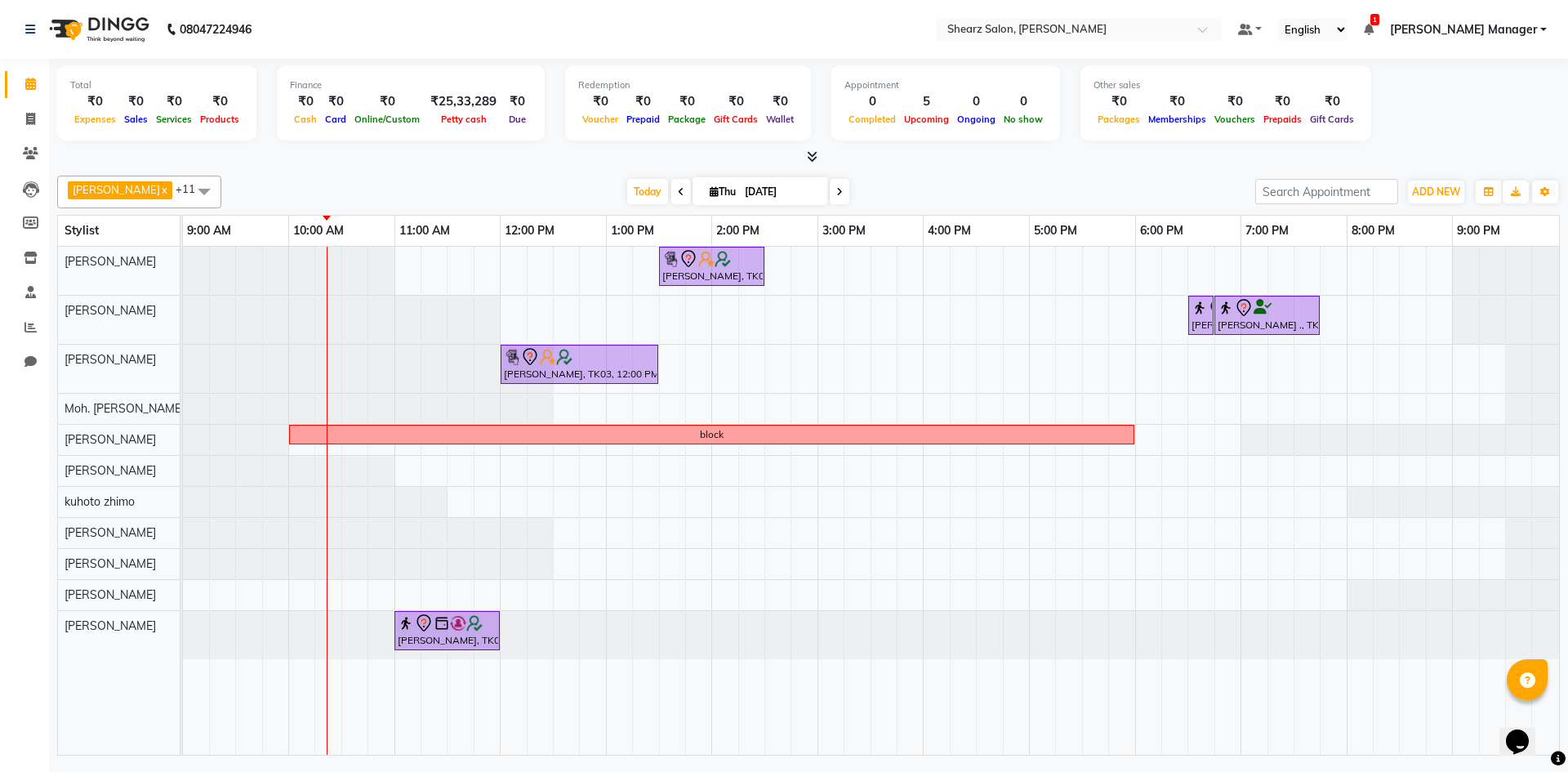
click at [1533, 419] on div at bounding box center [1533, 409] width 53 height 30
click at [1239, 424] on div "Hamid Rashid, TK03, 01:30 PM-02:30 PM, Cirepil Roll On Wax Rajee Shinu ., TK01,…" at bounding box center [871, 501] width 1376 height 508
select select "77335"
select select "tentative"
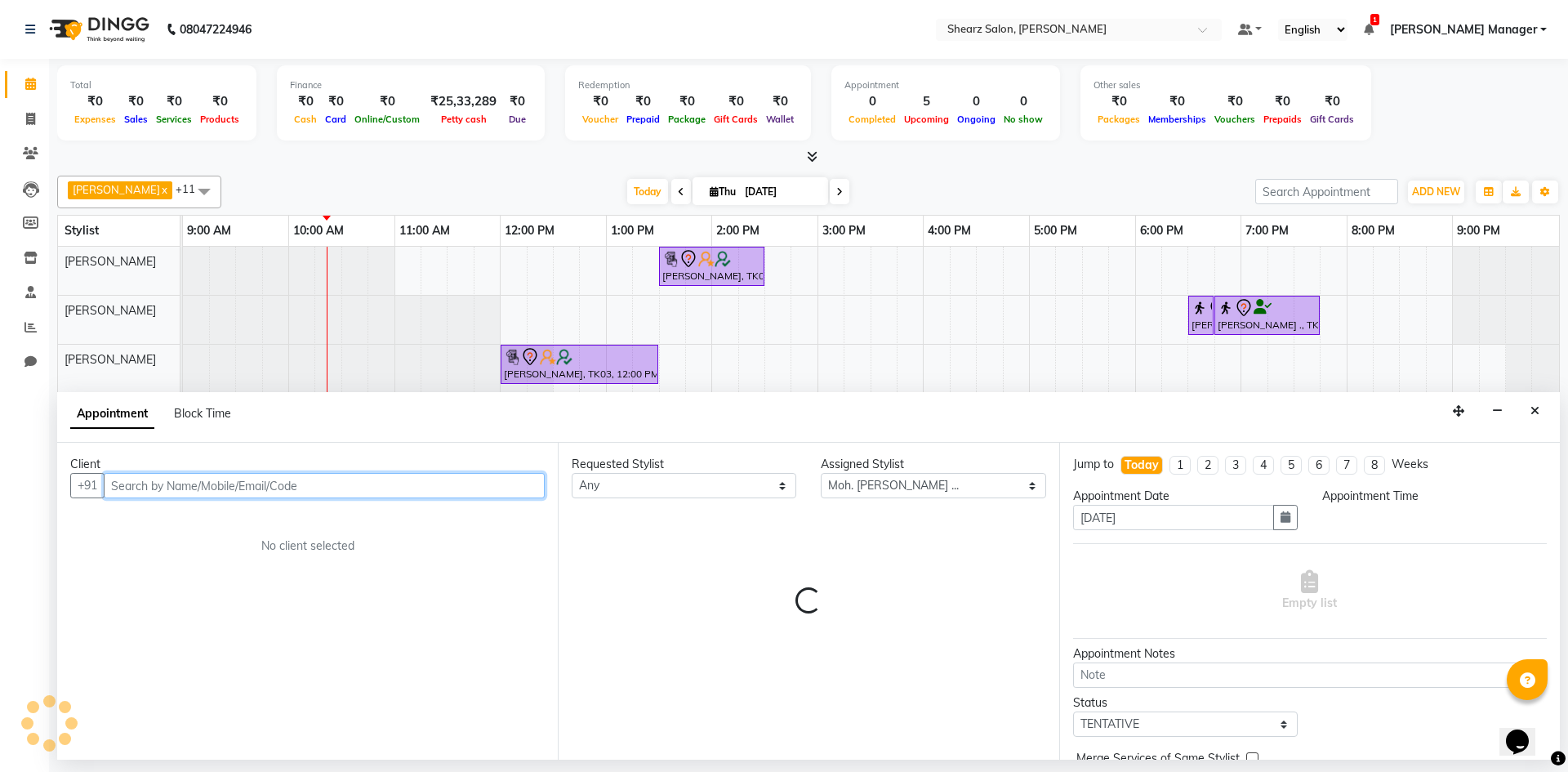
select select "1125"
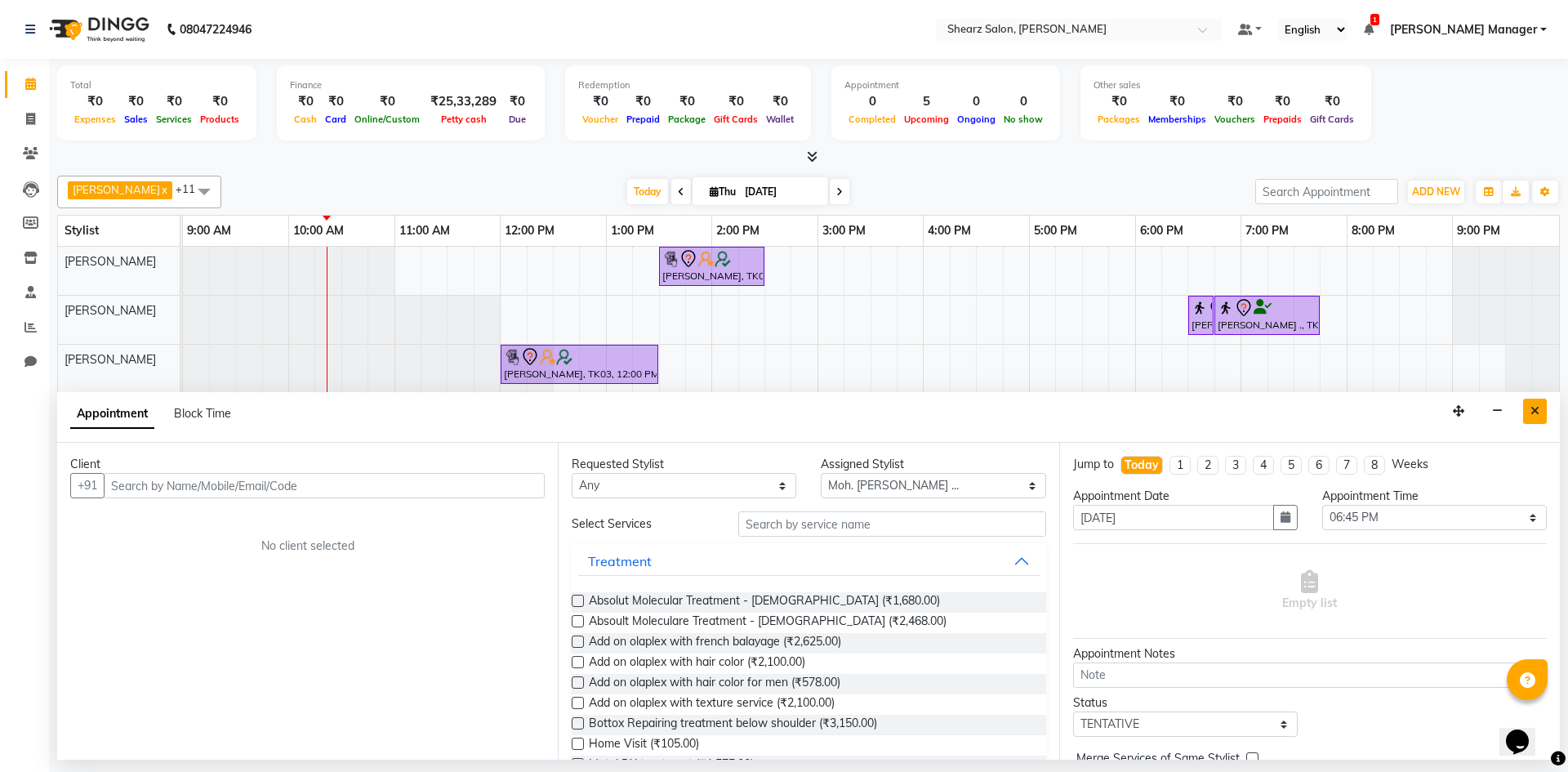
click at [1539, 413] on button "Close" at bounding box center [1535, 411] width 23 height 25
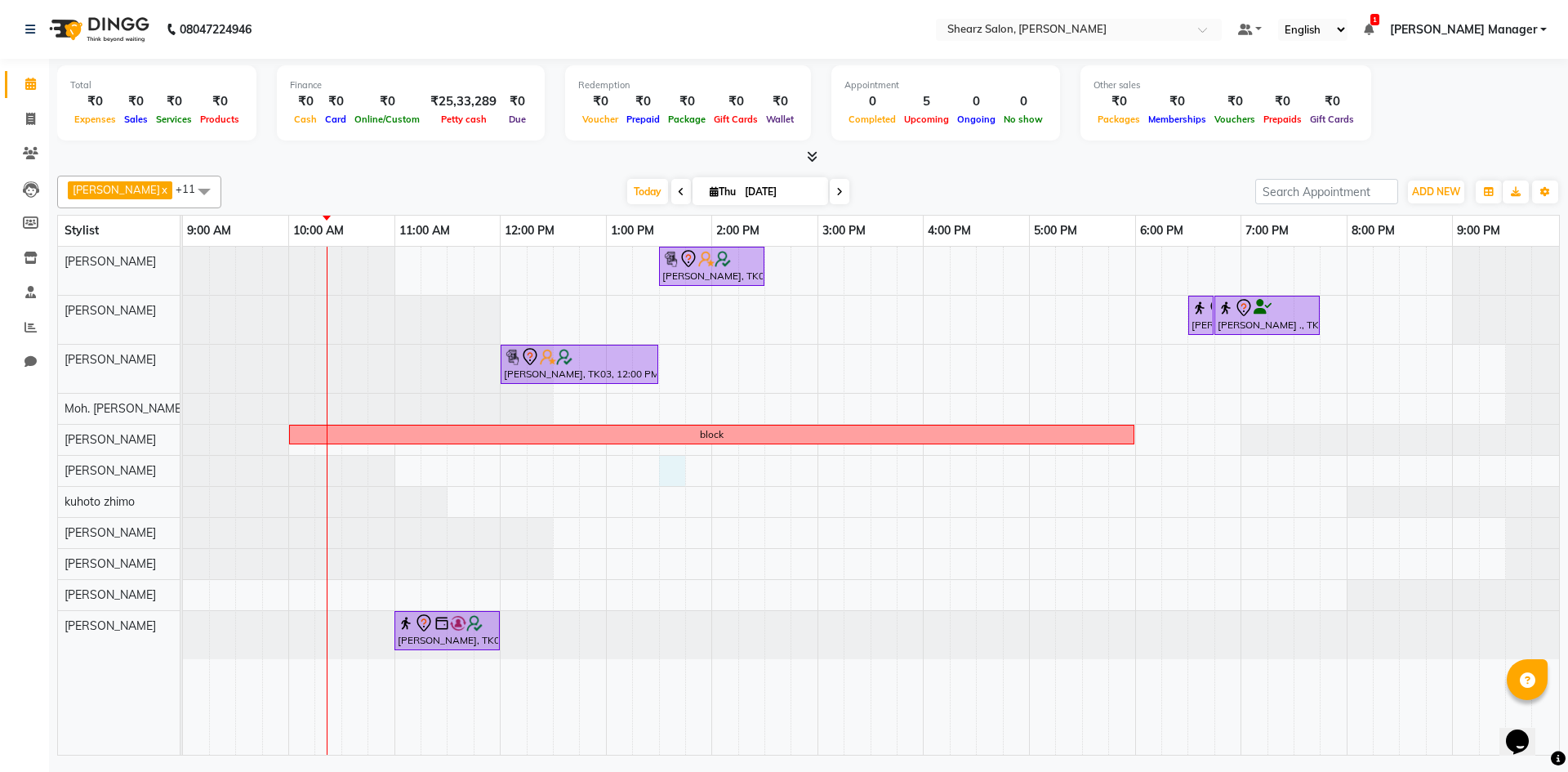
drag, startPoint x: 664, startPoint y: 476, endPoint x: 678, endPoint y: 476, distance: 14.0
click at [678, 476] on div "Hamid Rashid, TK03, 01:30 PM-02:30 PM, Cirepil Roll On Wax Rajee Shinu ., TK01,…" at bounding box center [871, 501] width 1376 height 508
select select "77286"
select select "810"
select select "tentative"
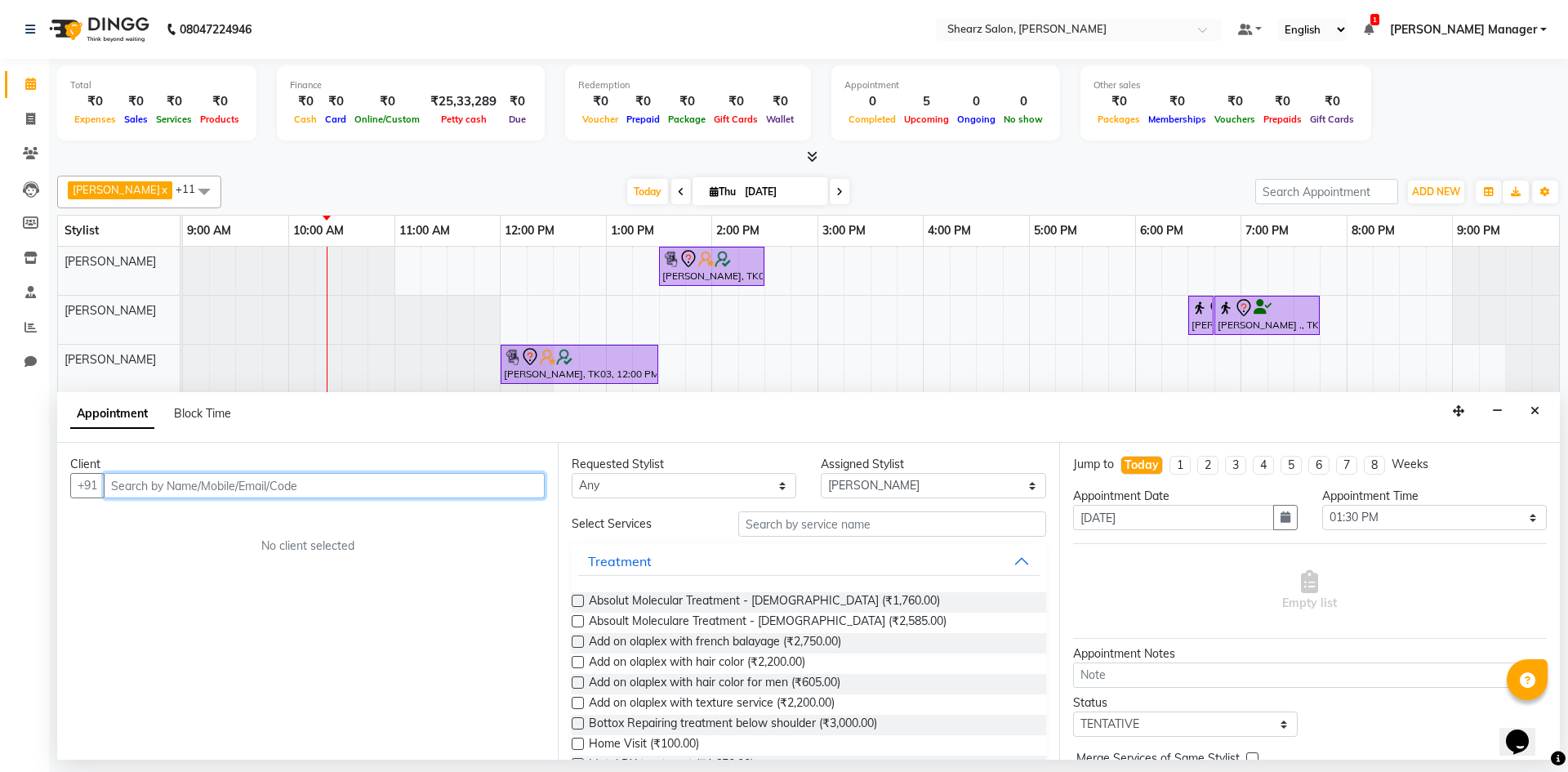
click at [1006, 492] on div "Requested Stylist Any AakashKumar Nai Admin Arvind S Devda Asha Chavariya Divya…" at bounding box center [808, 476] width 498 height 42
click at [1527, 418] on button "Close" at bounding box center [1535, 411] width 23 height 25
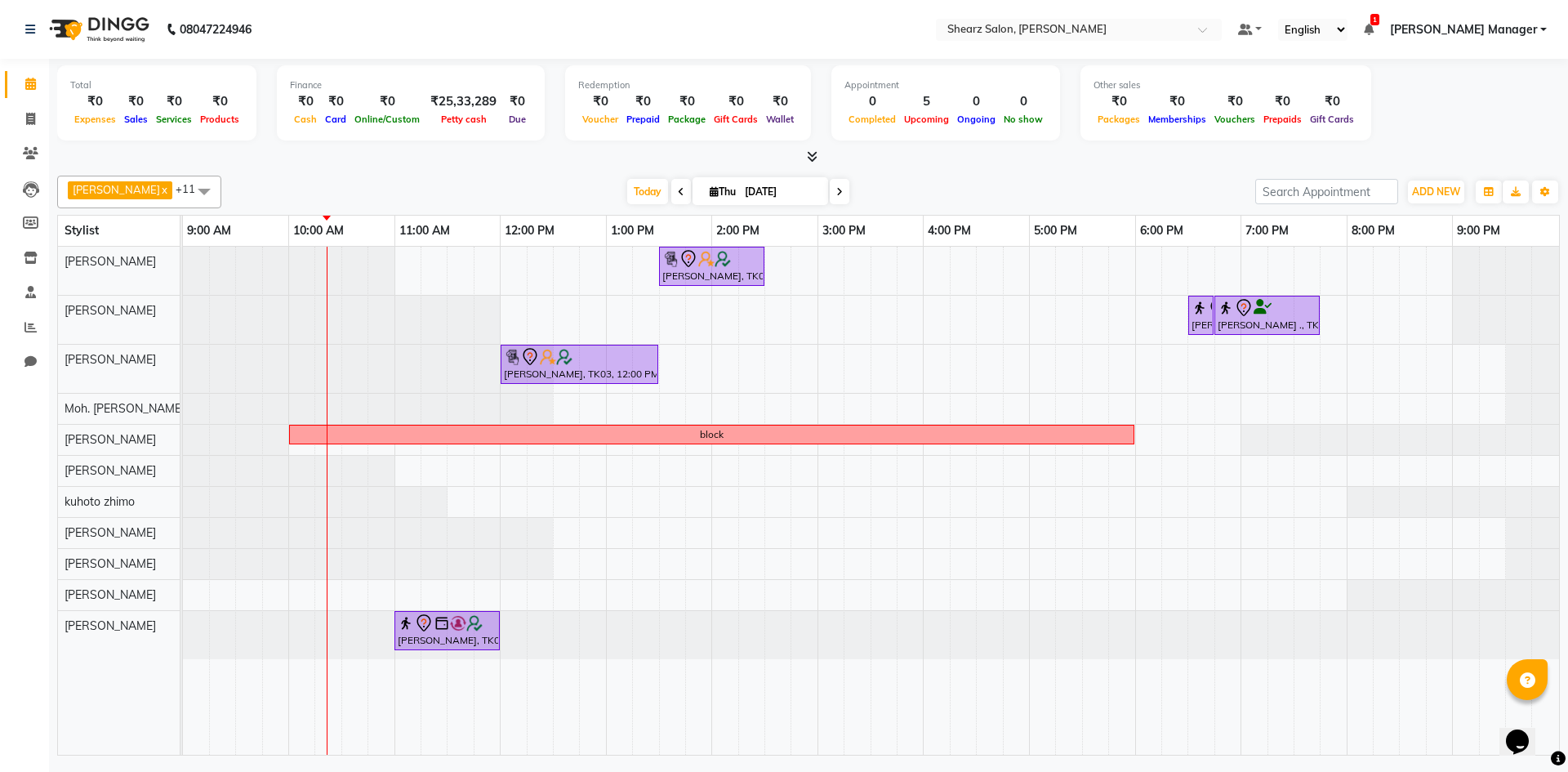
click at [902, 392] on div "Hamid Rashid, TK03, 01:30 PM-02:30 PM, Cirepil Roll On Wax Rajee Shinu ., TK01,…" at bounding box center [871, 501] width 1376 height 508
select select "77291"
select select "tentative"
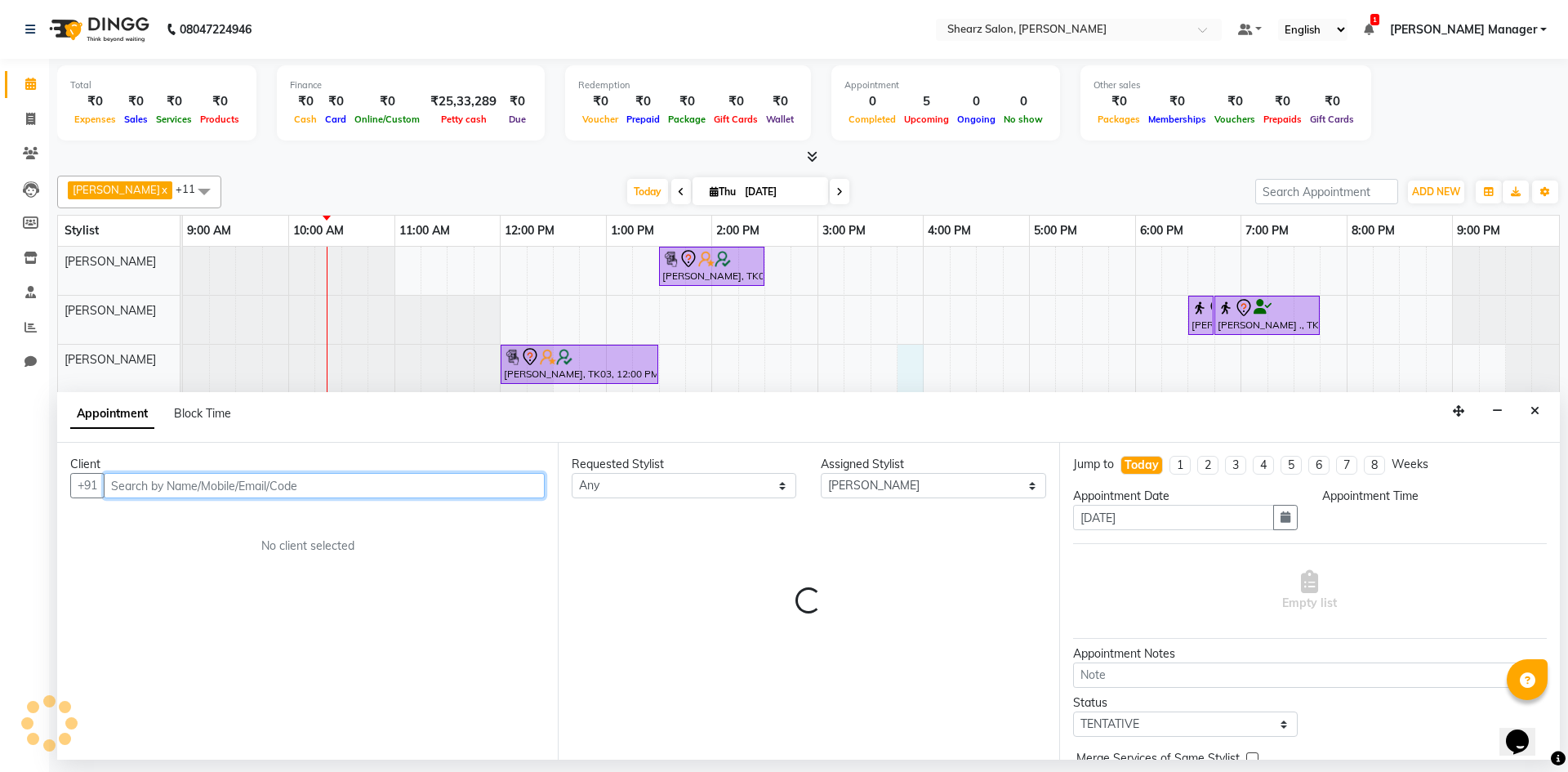
select select "945"
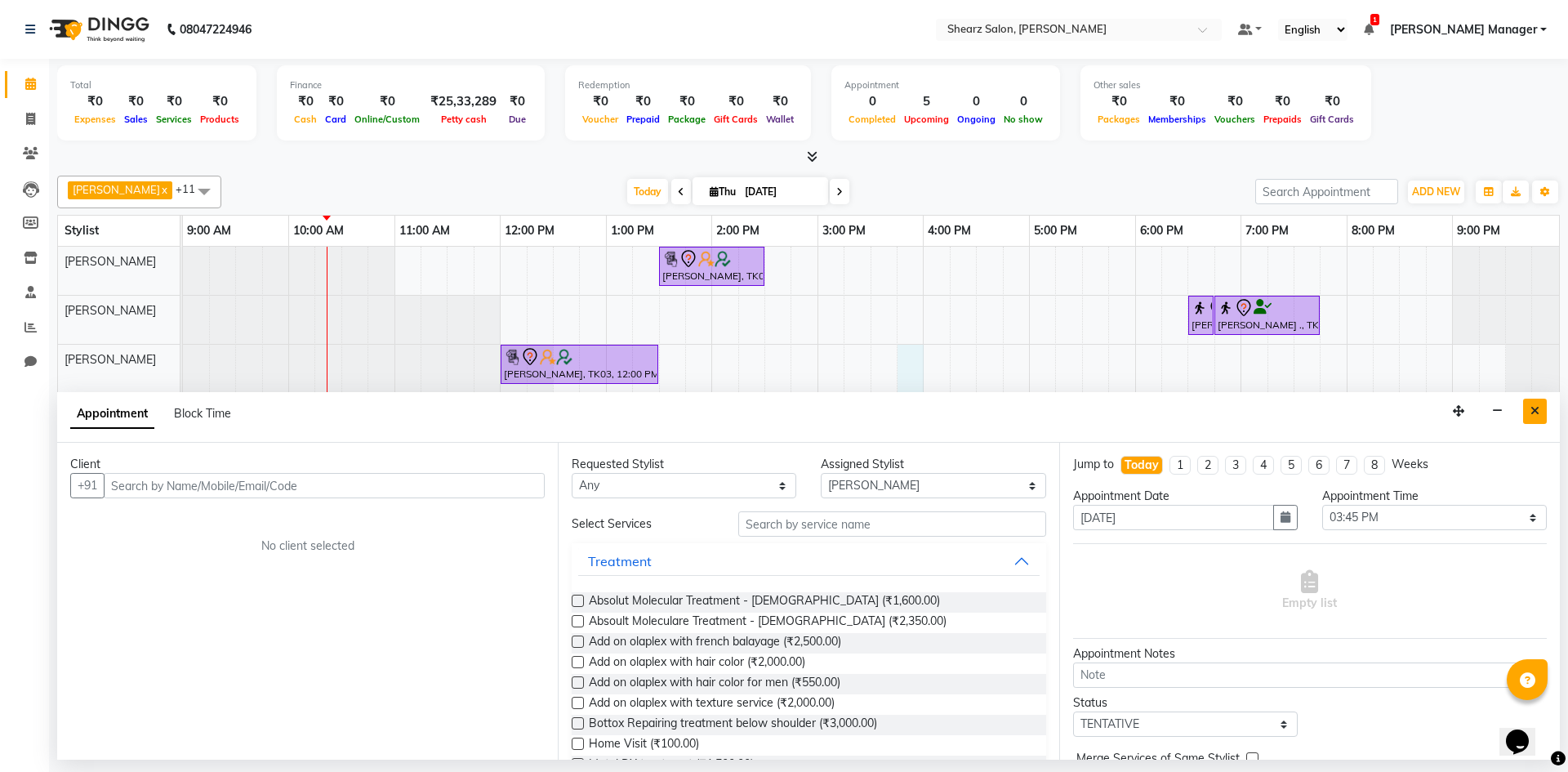
click at [1533, 411] on icon "Close" at bounding box center [1535, 411] width 9 height 11
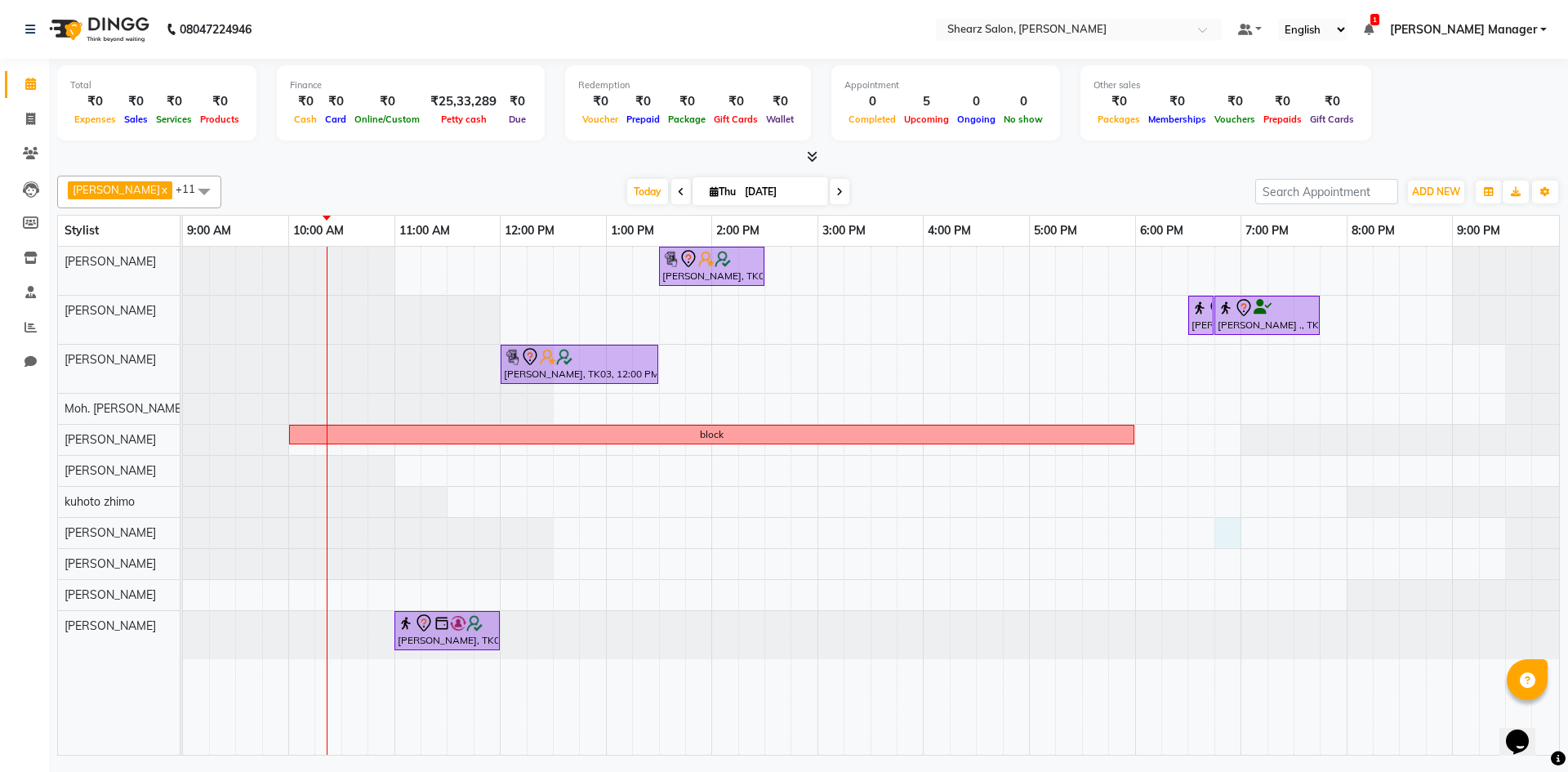
drag, startPoint x: 1239, startPoint y: 518, endPoint x: 1229, endPoint y: 508, distance: 14.1
click at [1229, 508] on td at bounding box center [1227, 501] width 26 height 508
select select "77292"
select select "1125"
select select "tentative"
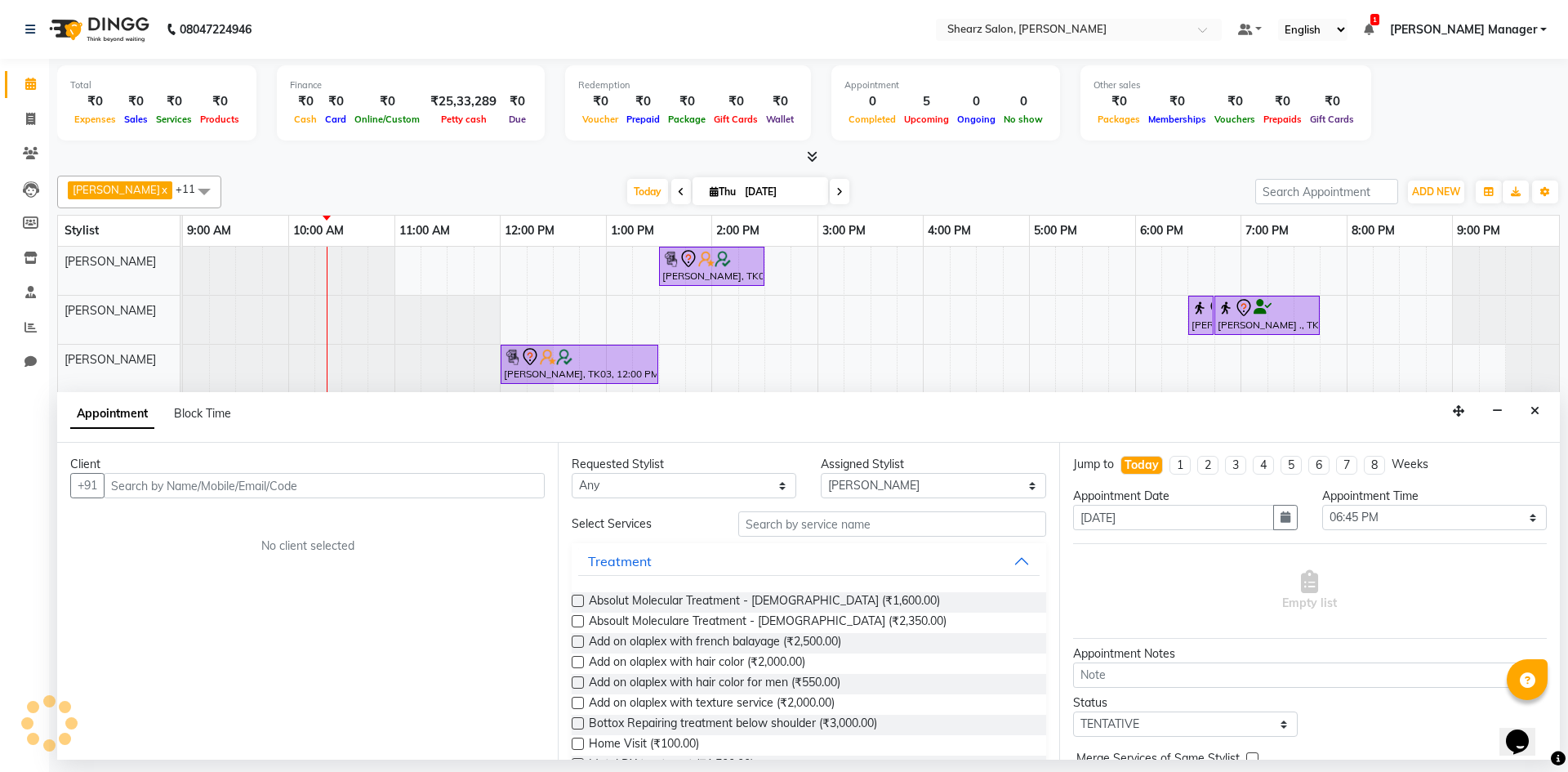
click at [1205, 480] on div "Jump to Today 1 2 3 4 5 6 7 8 Weeks" at bounding box center [1310, 471] width 498 height 32
click at [1524, 412] on button "Close" at bounding box center [1535, 411] width 23 height 25
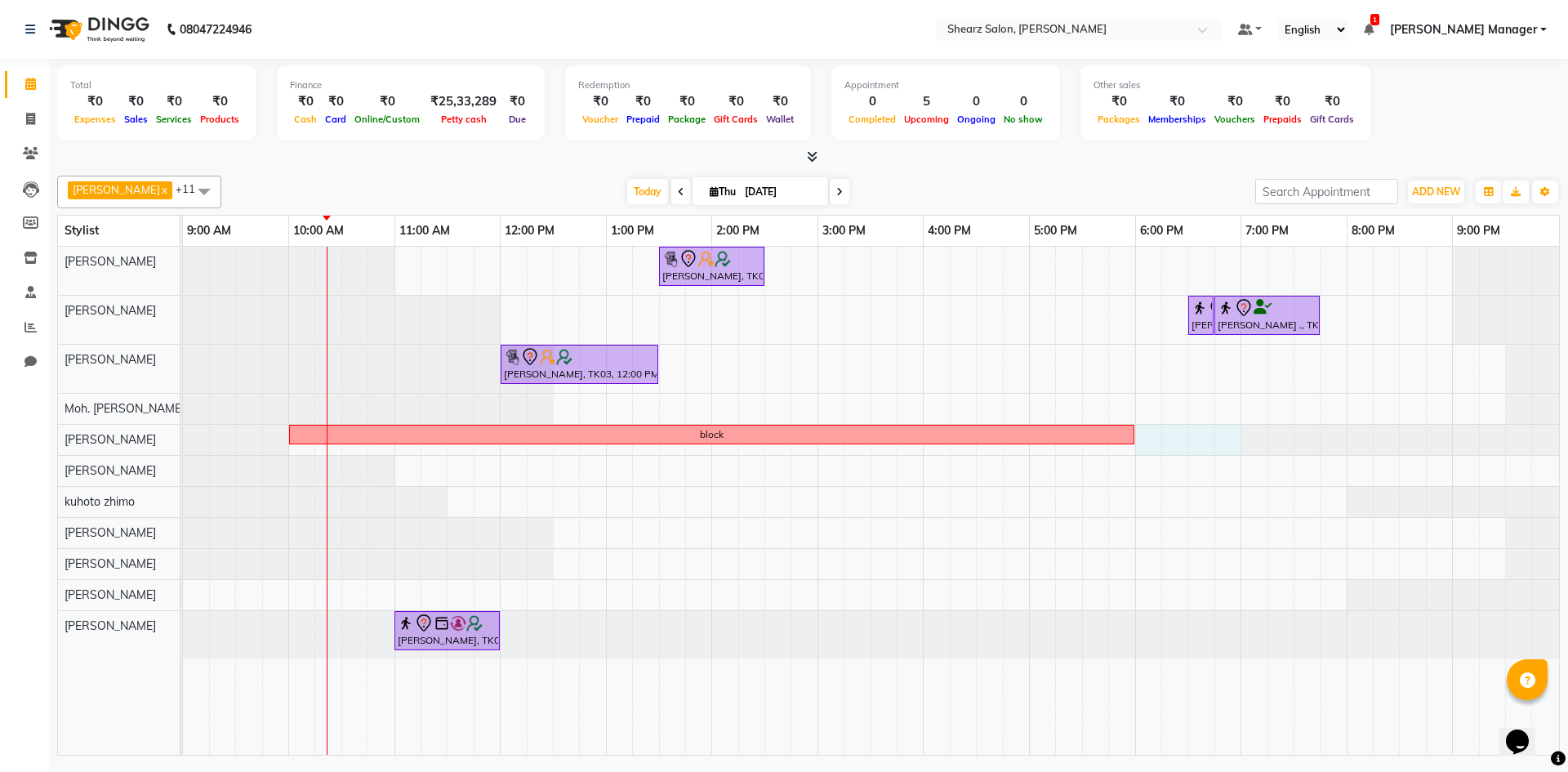
drag, startPoint x: 1149, startPoint y: 449, endPoint x: 1277, endPoint y: 432, distance: 129.1
select select "77315"
select select "1080"
select select "tentative"
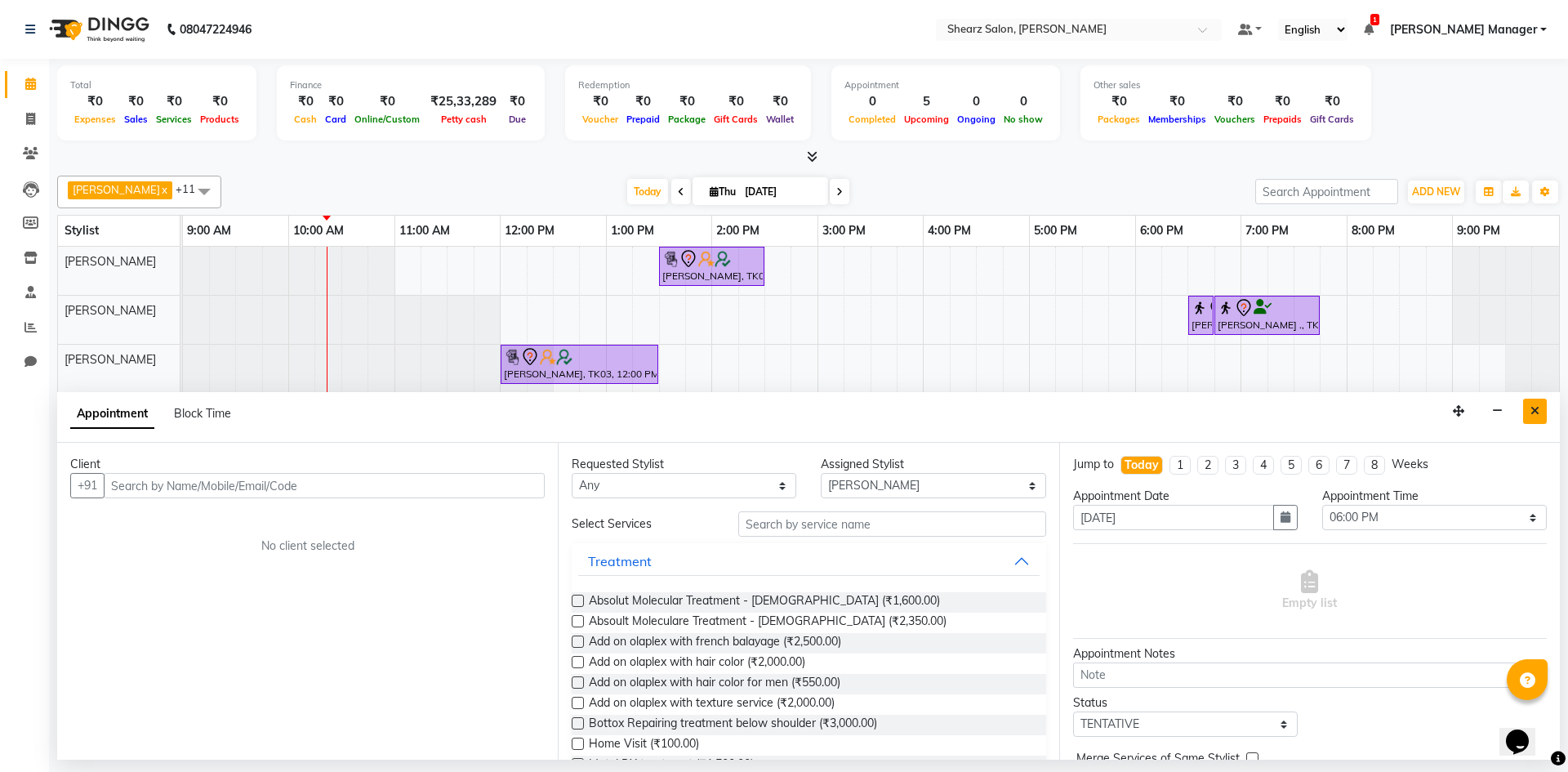
drag, startPoint x: 1277, startPoint y: 432, endPoint x: 1538, endPoint y: 418, distance: 261.4
click at [1538, 418] on button "Close" at bounding box center [1535, 411] width 23 height 25
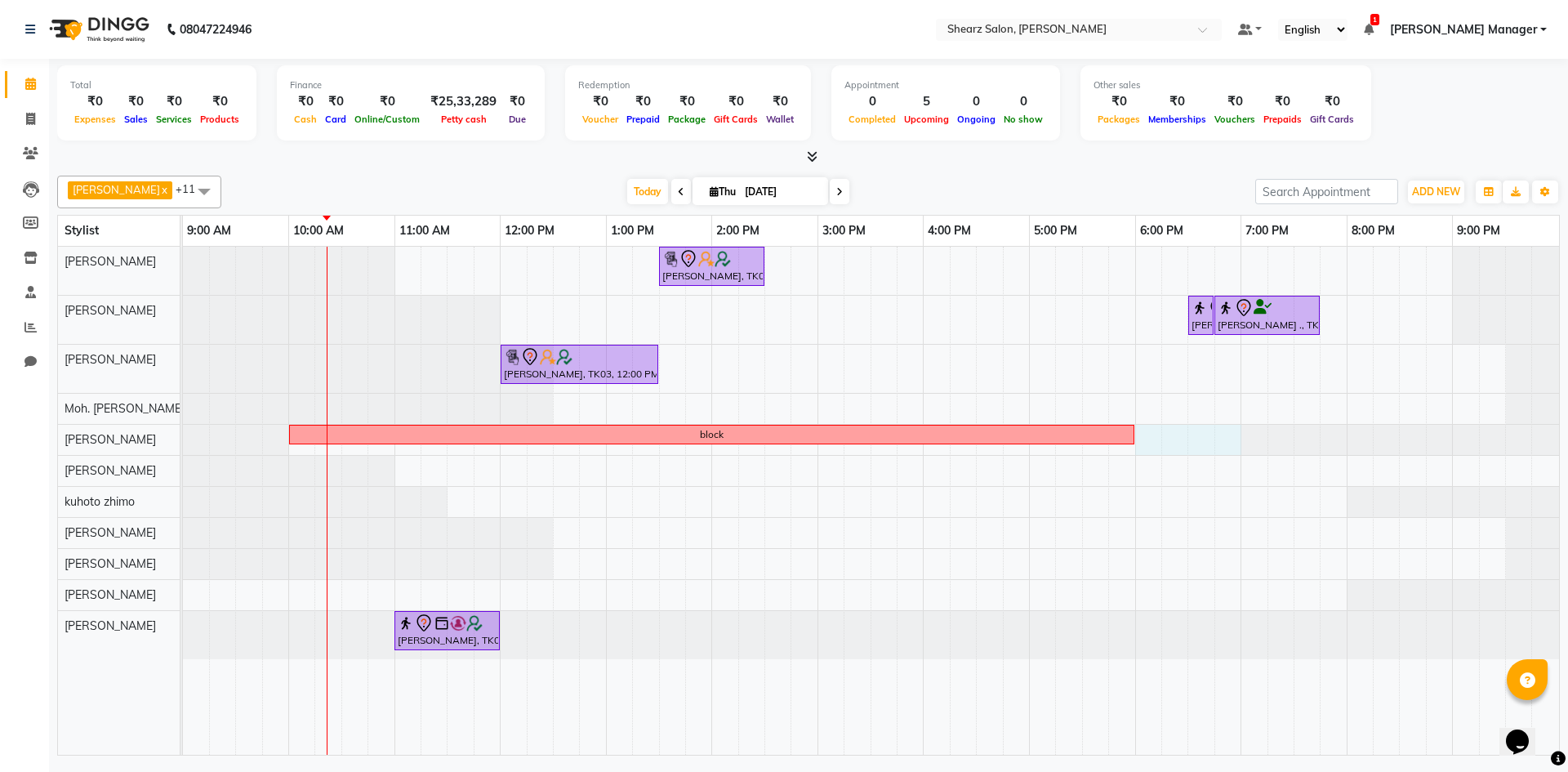
drag, startPoint x: 1140, startPoint y: 438, endPoint x: 1225, endPoint y: 438, distance: 85.0
click at [1225, 438] on div "Hamid Rashid, TK03, 01:30 PM-02:30 PM, Cirepil Roll On Wax Rajee Shinu ., TK01,…" at bounding box center [871, 501] width 1376 height 508
select select "77315"
select select "1080"
select select "tentative"
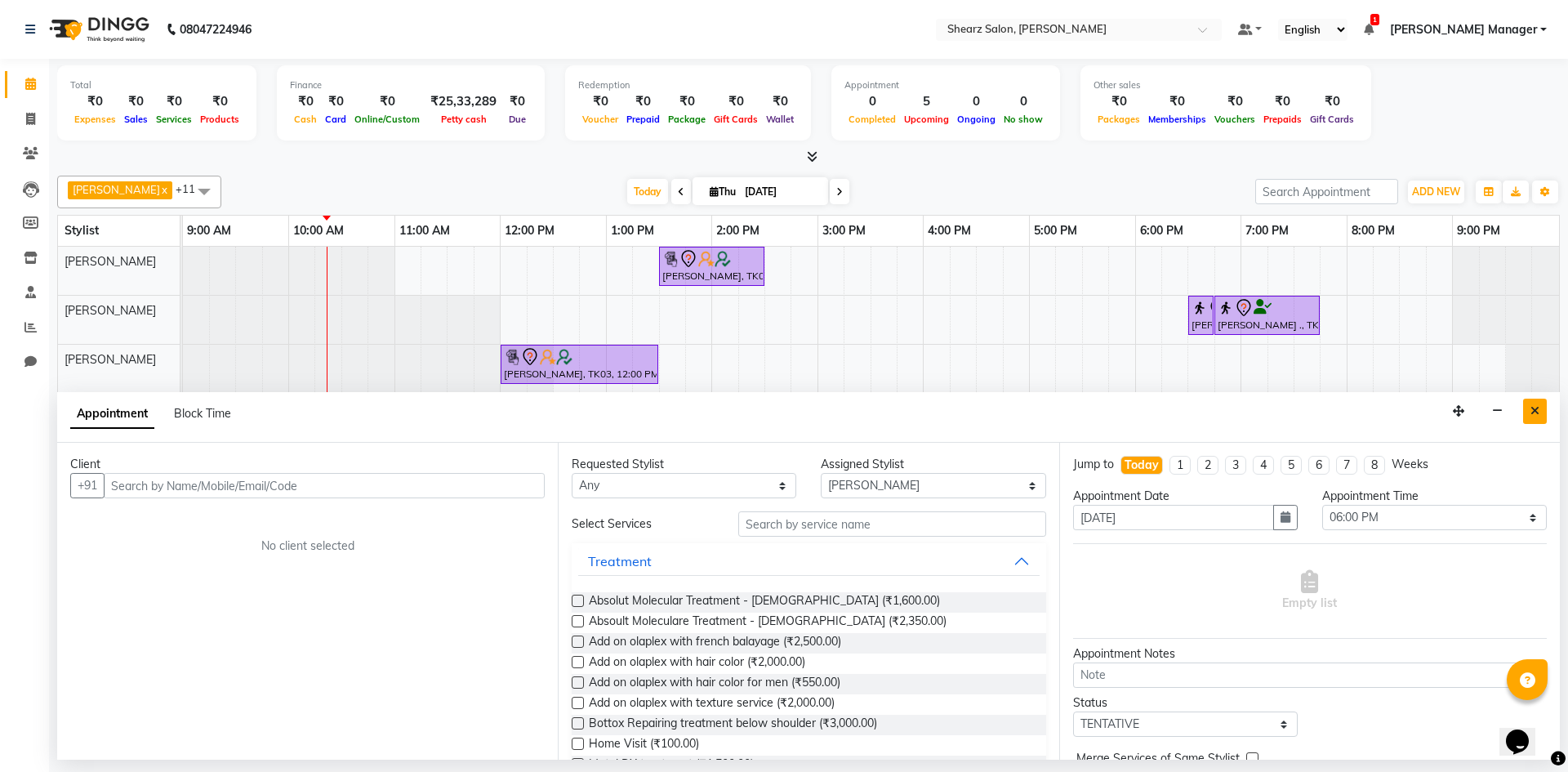
click at [1524, 412] on button "Close" at bounding box center [1535, 411] width 23 height 25
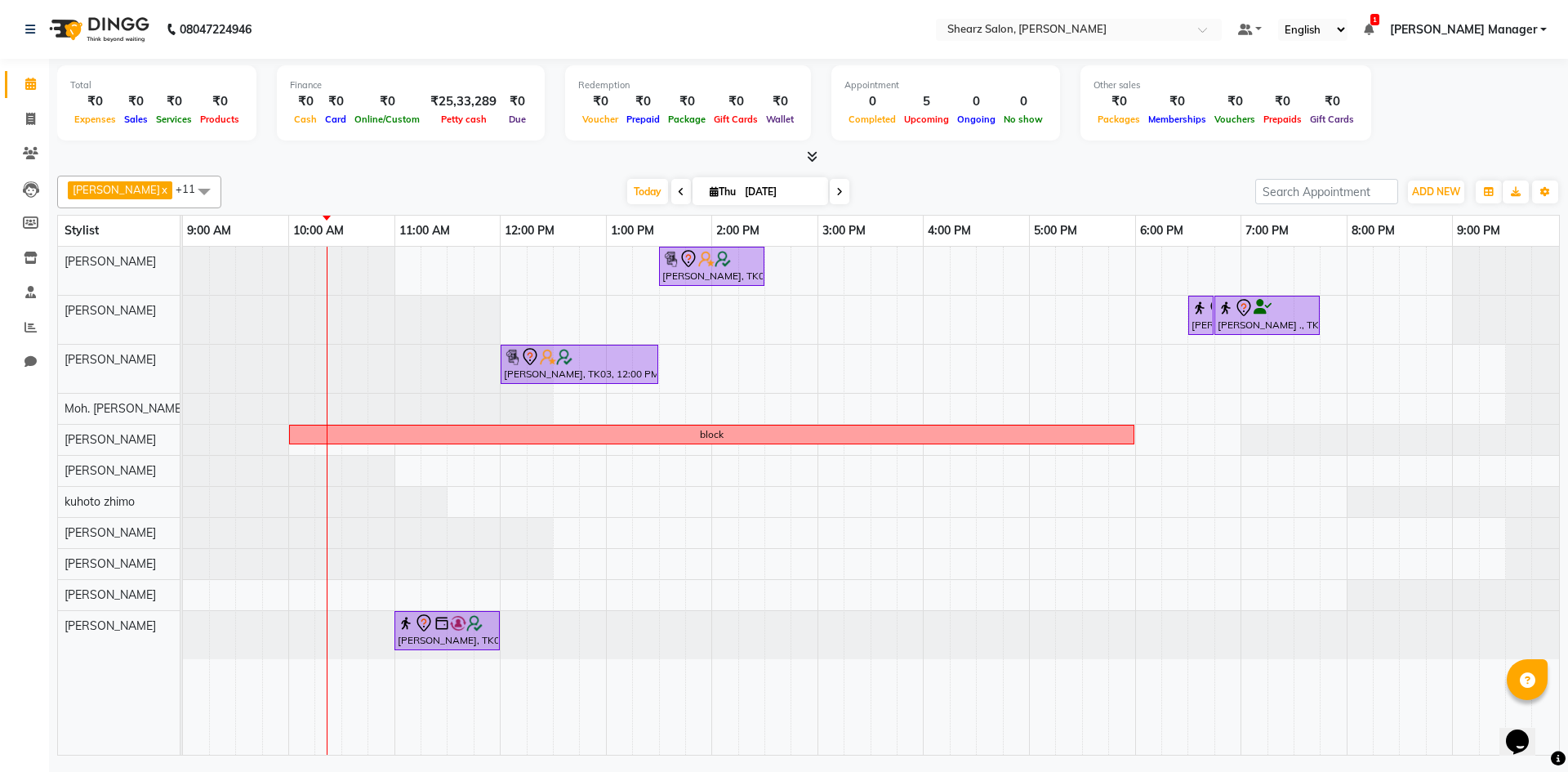
drag, startPoint x: 1133, startPoint y: 431, endPoint x: 1242, endPoint y: 405, distance: 112.1
click at [1242, 405] on div "Hamid Rashid, TK03, 01:30 PM-02:30 PM, Cirepil Roll On Wax Rajee Shinu ., TK01,…" at bounding box center [871, 501] width 1376 height 508
drag, startPoint x: 1150, startPoint y: 431, endPoint x: 1144, endPoint y: 446, distance: 16.2
click at [1144, 446] on div "Hamid Rashid, TK03, 01:30 PM-02:30 PM, Cirepil Roll On Wax Rajee Shinu ., TK01,…" at bounding box center [871, 501] width 1376 height 508
select select "77315"
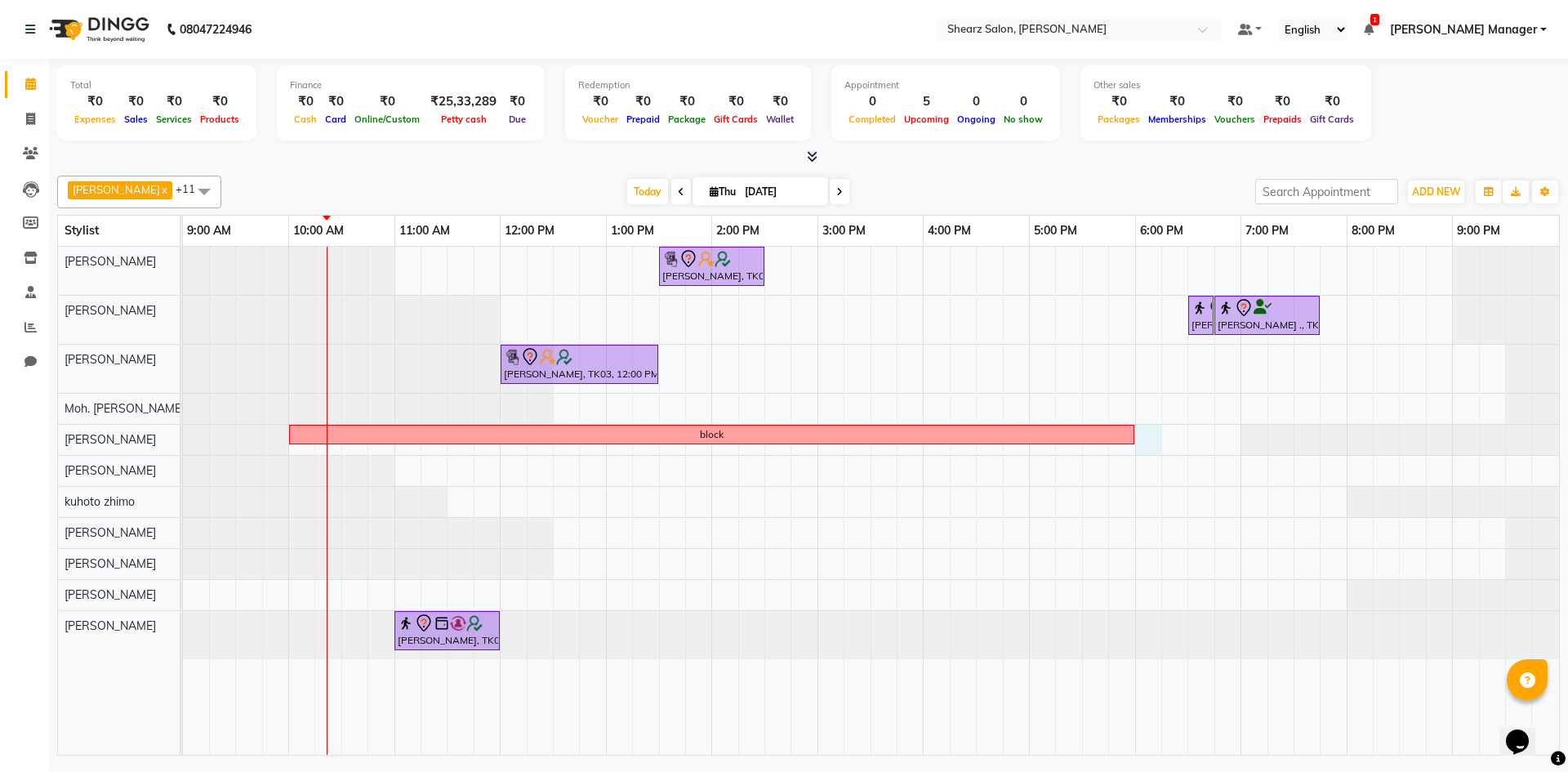
select select "tentative"
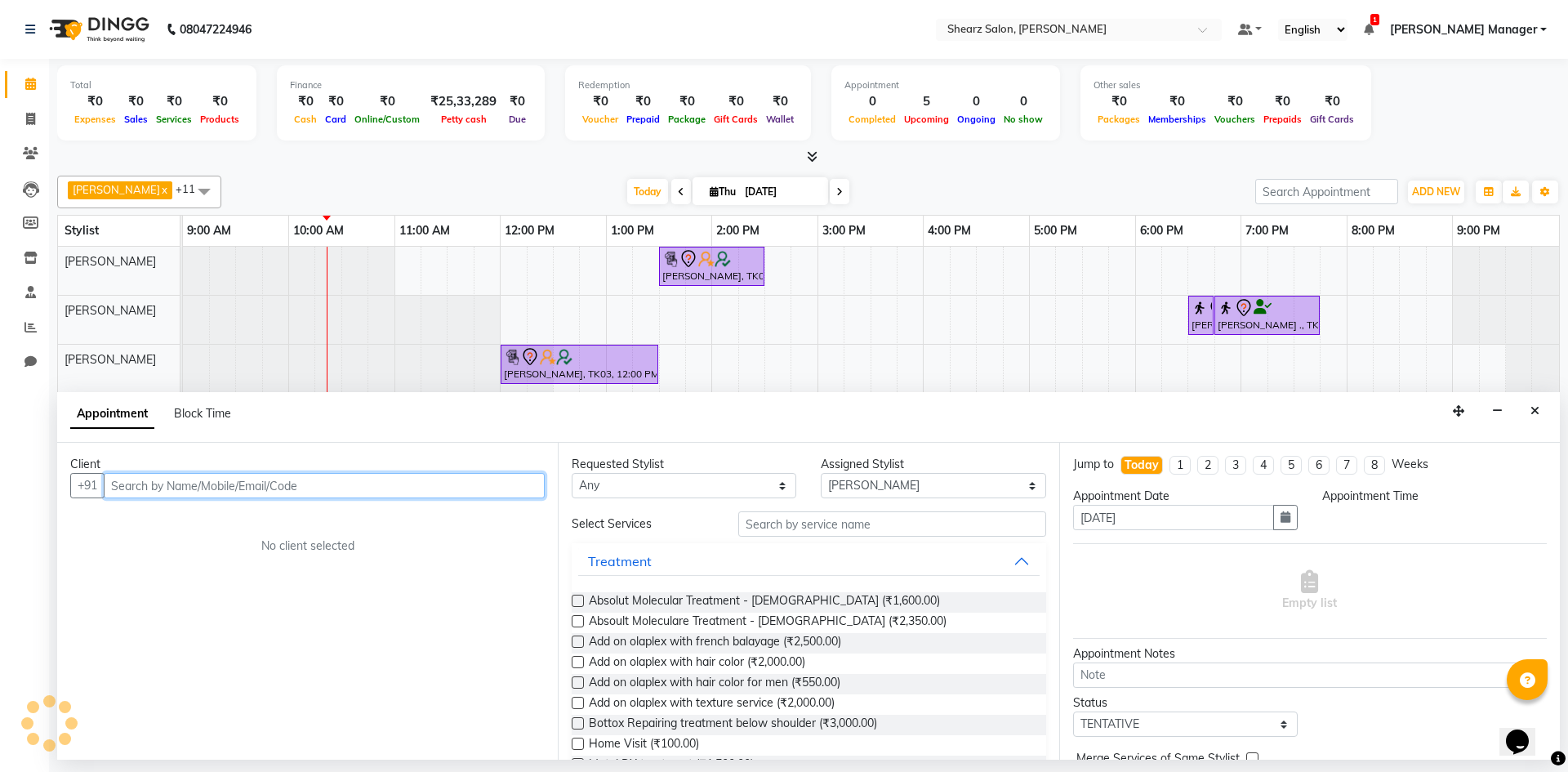
select select "1080"
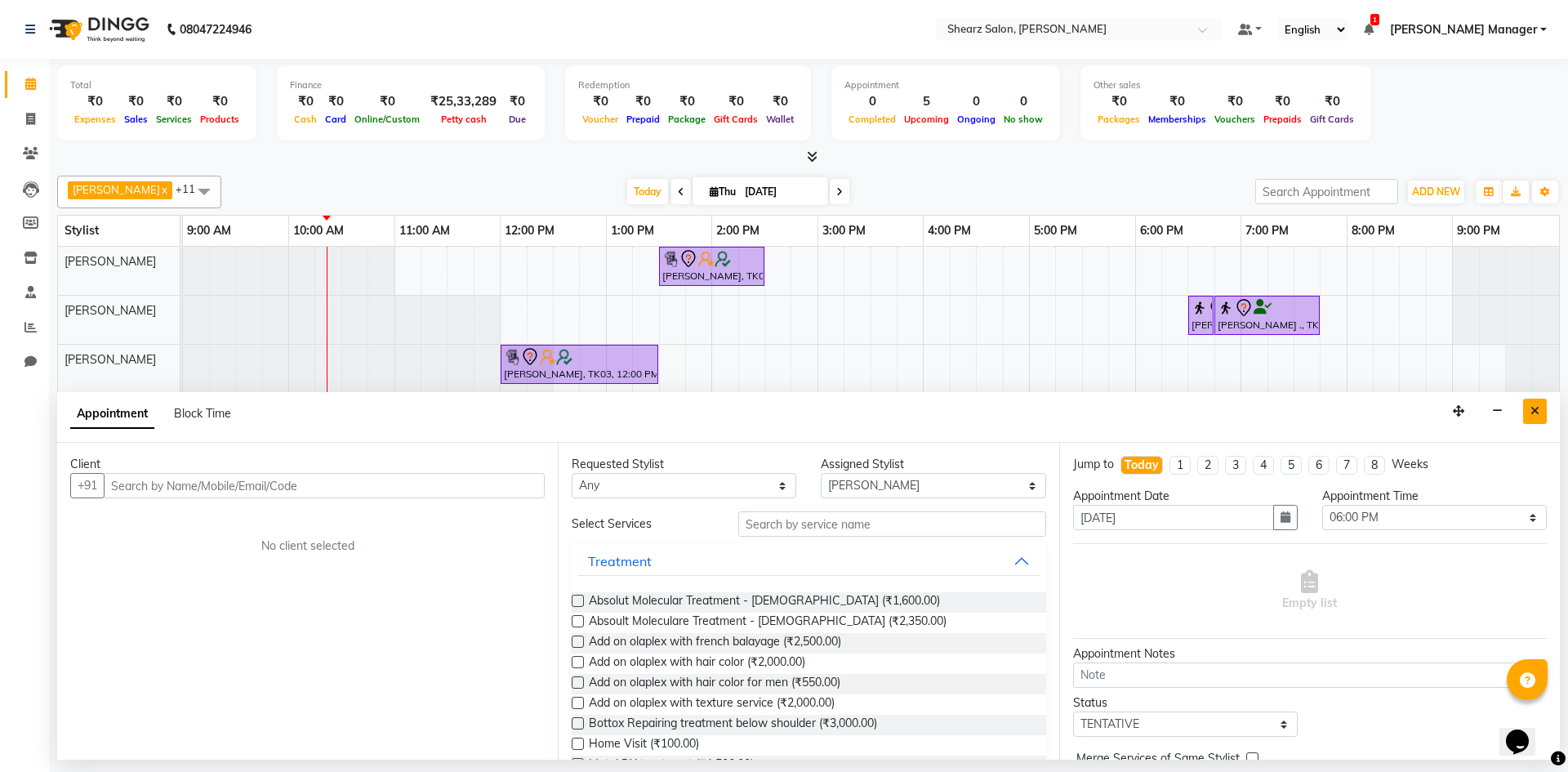
click at [1533, 409] on icon "Close" at bounding box center [1535, 411] width 9 height 11
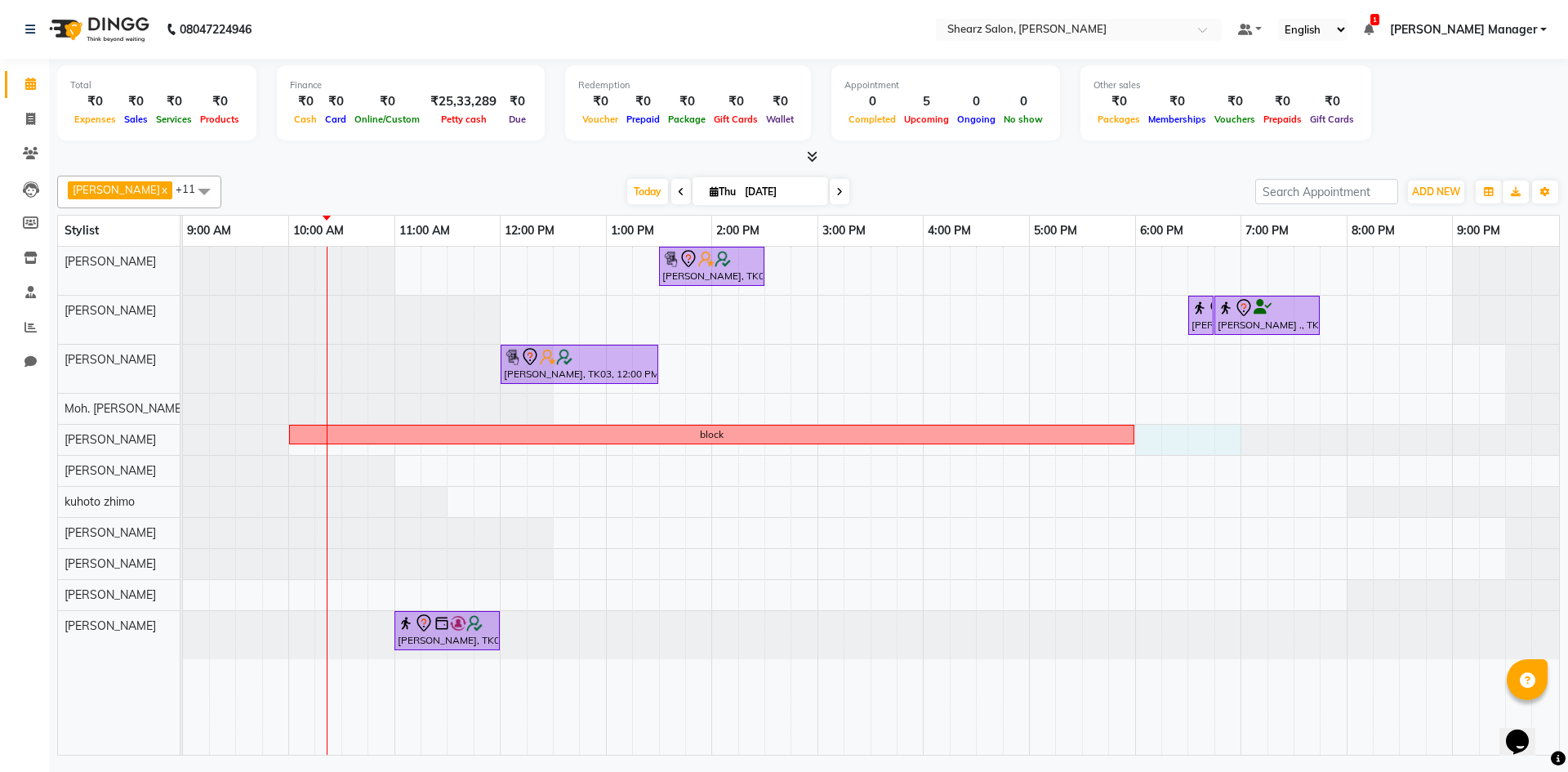
drag, startPoint x: 1150, startPoint y: 442, endPoint x: 1233, endPoint y: 434, distance: 83.4
click at [1233, 434] on div "Hamid Rashid, TK03, 01:30 PM-02:30 PM, Cirepil Roll On Wax Rajee Shinu ., TK01,…" at bounding box center [871, 501] width 1376 height 508
select select "77315"
select select "1080"
select select "tentative"
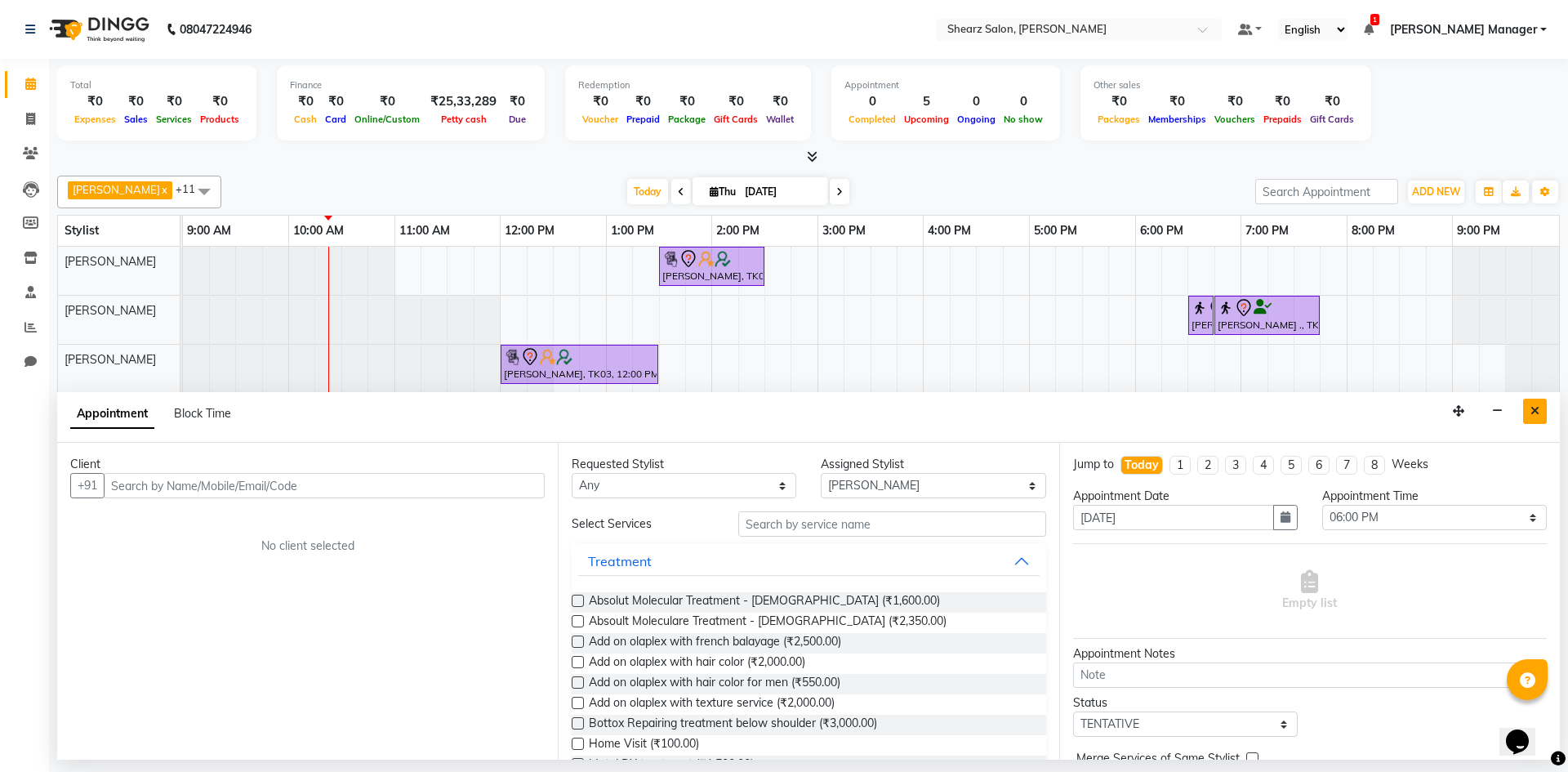
click at [1528, 409] on button "Close" at bounding box center [1535, 411] width 23 height 25
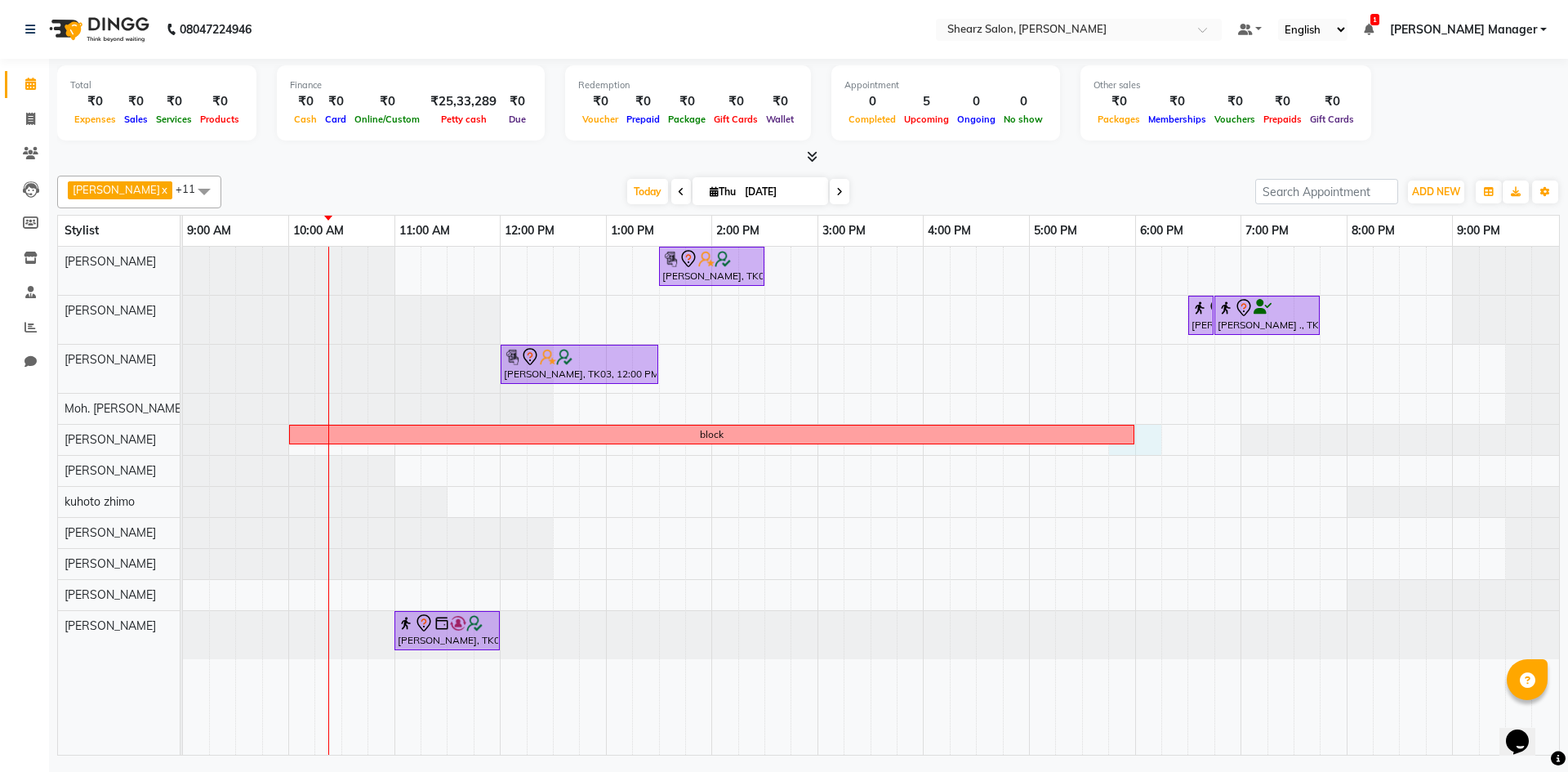
drag, startPoint x: 1144, startPoint y: 441, endPoint x: 1136, endPoint y: 434, distance: 10.6
click at [1136, 434] on div "Hamid Rashid, TK03, 01:30 PM-02:30 PM, Cirepil Roll On Wax Rajee Shinu ., TK01,…" at bounding box center [871, 501] width 1376 height 508
select select "77315"
select select "tentative"
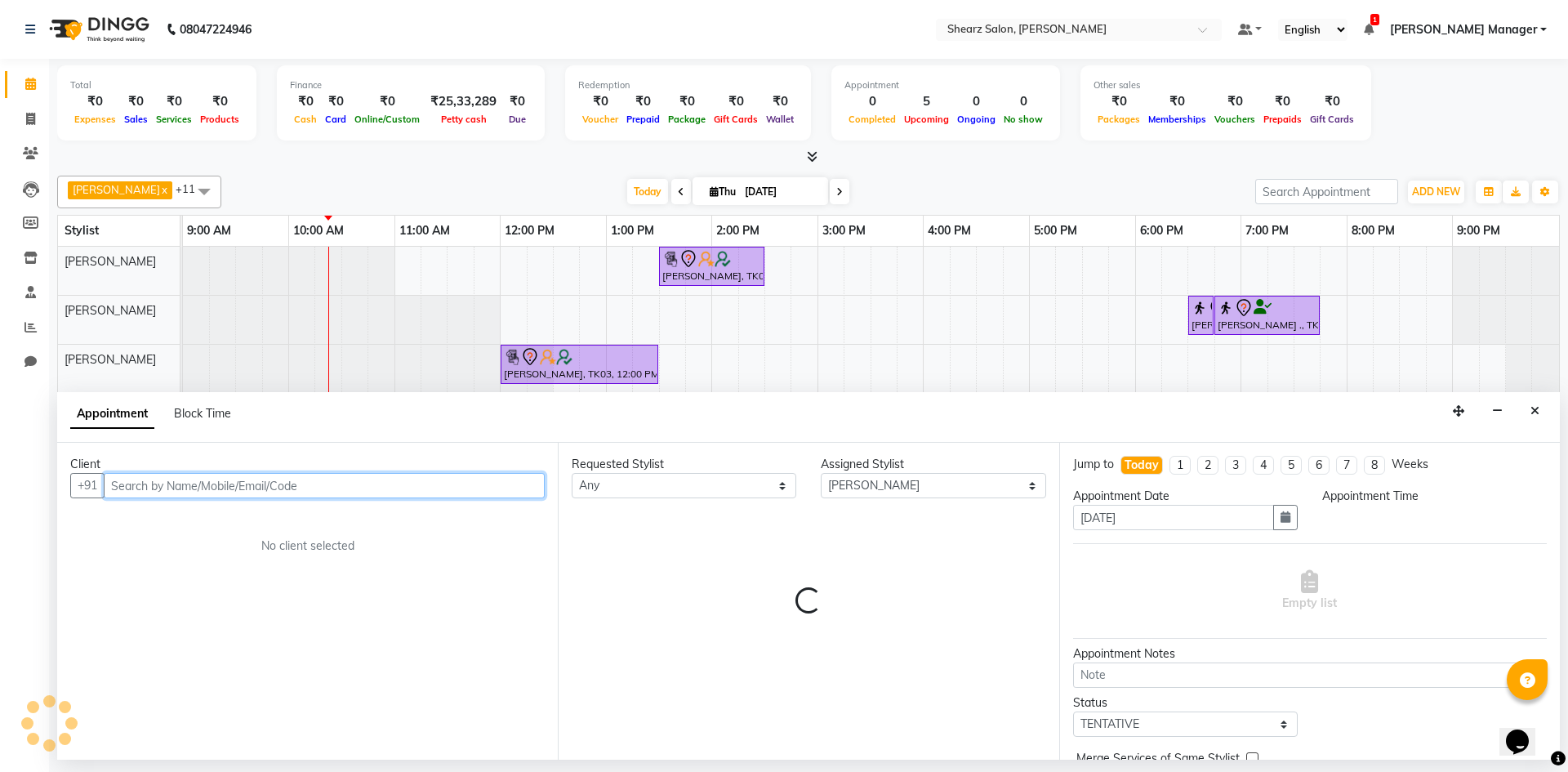
select select "1065"
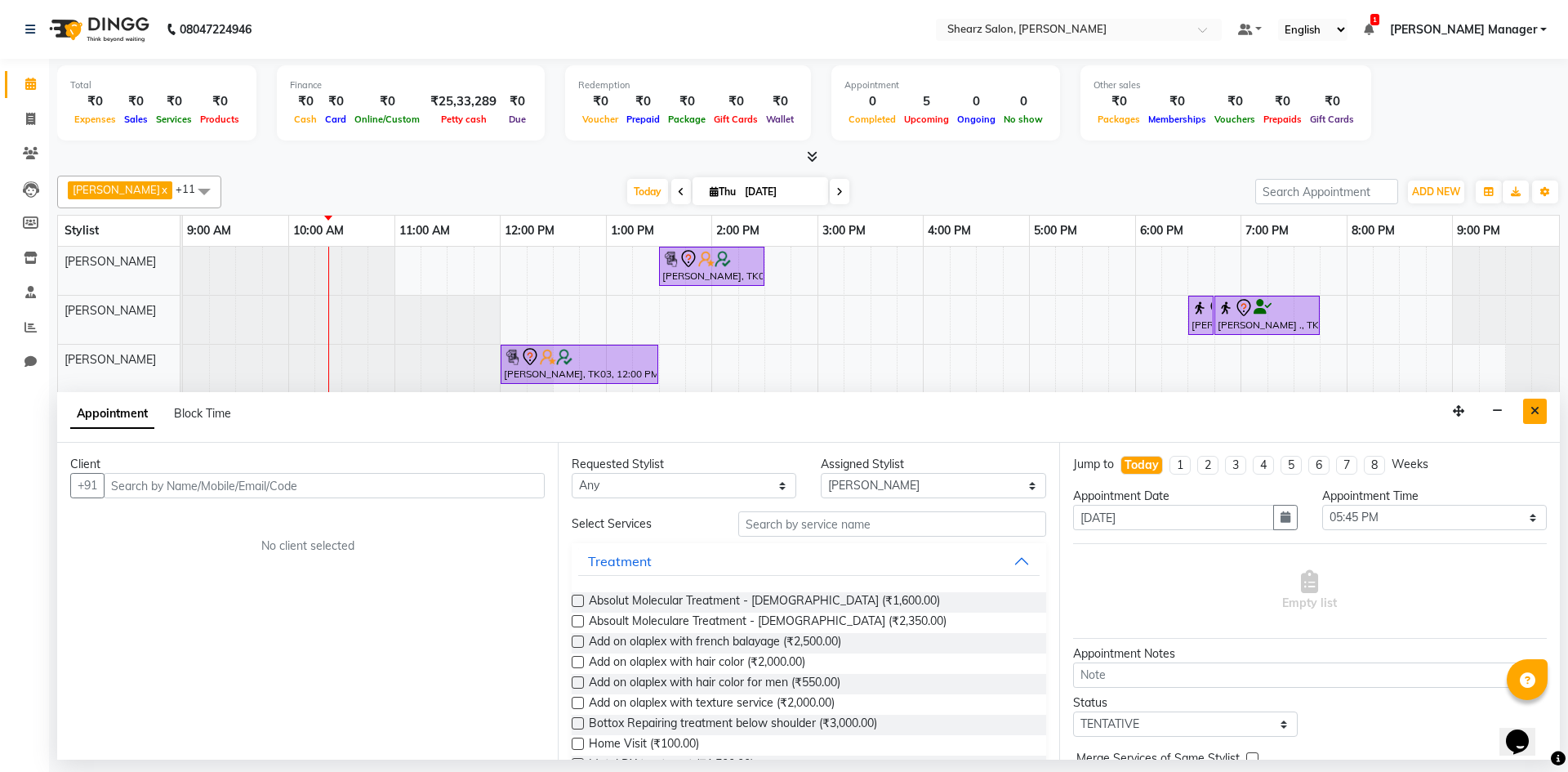
click at [1540, 412] on button "Close" at bounding box center [1535, 411] width 23 height 25
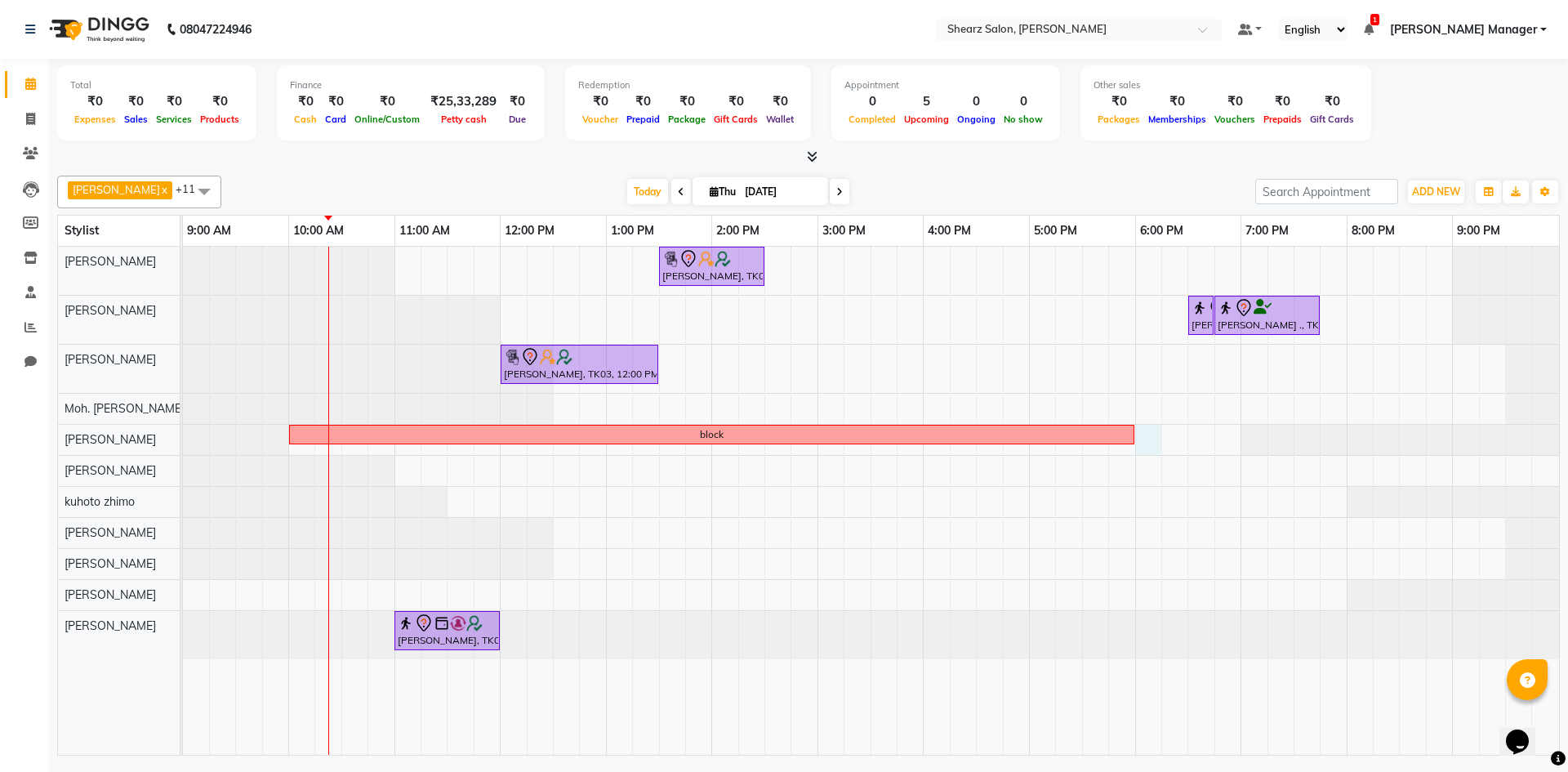
drag, startPoint x: 1144, startPoint y: 439, endPoint x: 1158, endPoint y: 440, distance: 14.0
click at [1137, 446] on div "Hamid Rashid, TK03, 01:30 PM-02:30 PM, Cirepil Roll On Wax Rajee Shinu ., TK01,…" at bounding box center [871, 501] width 1376 height 508
select select "77315"
select select "tentative"
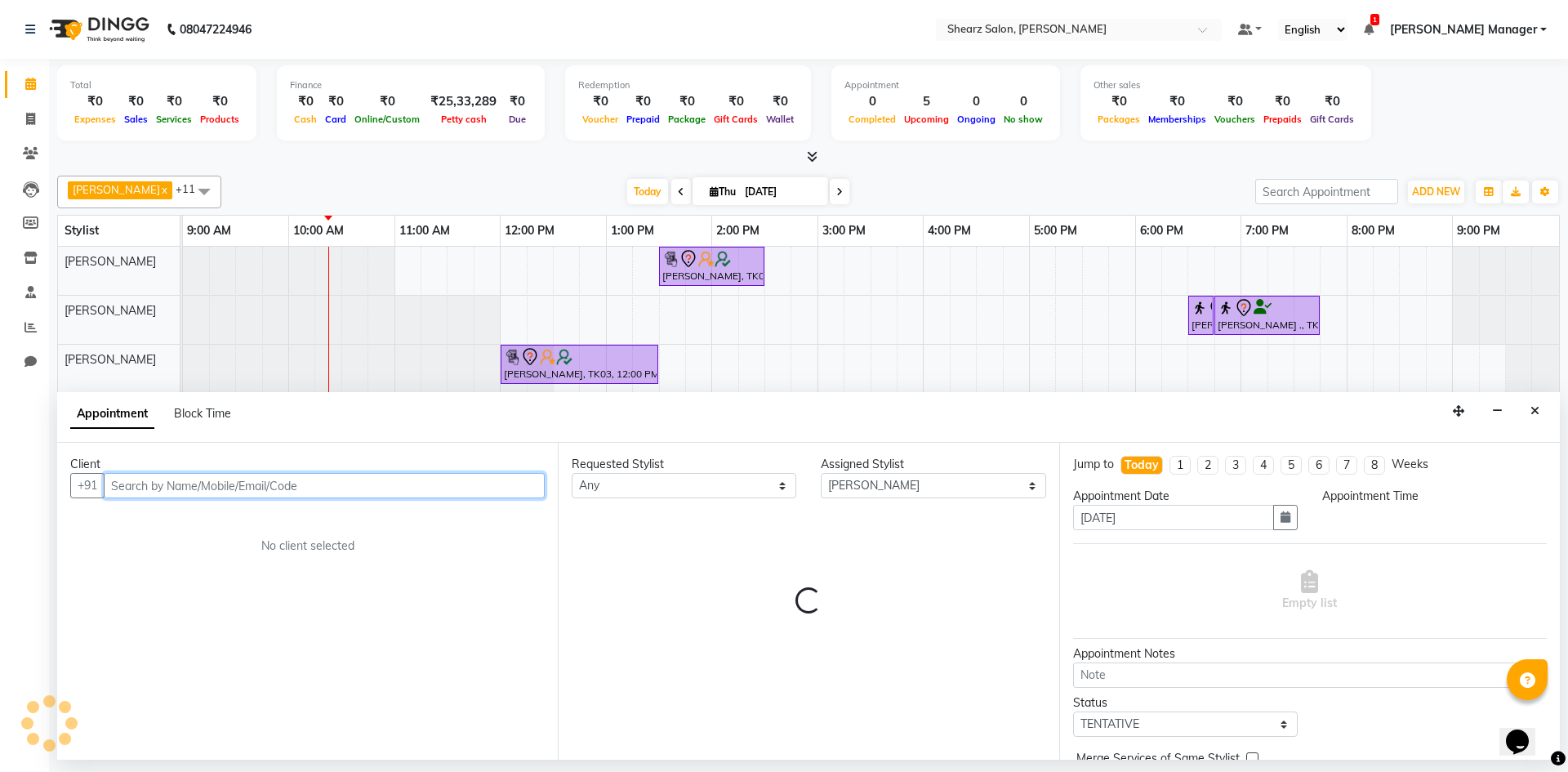
select select "1080"
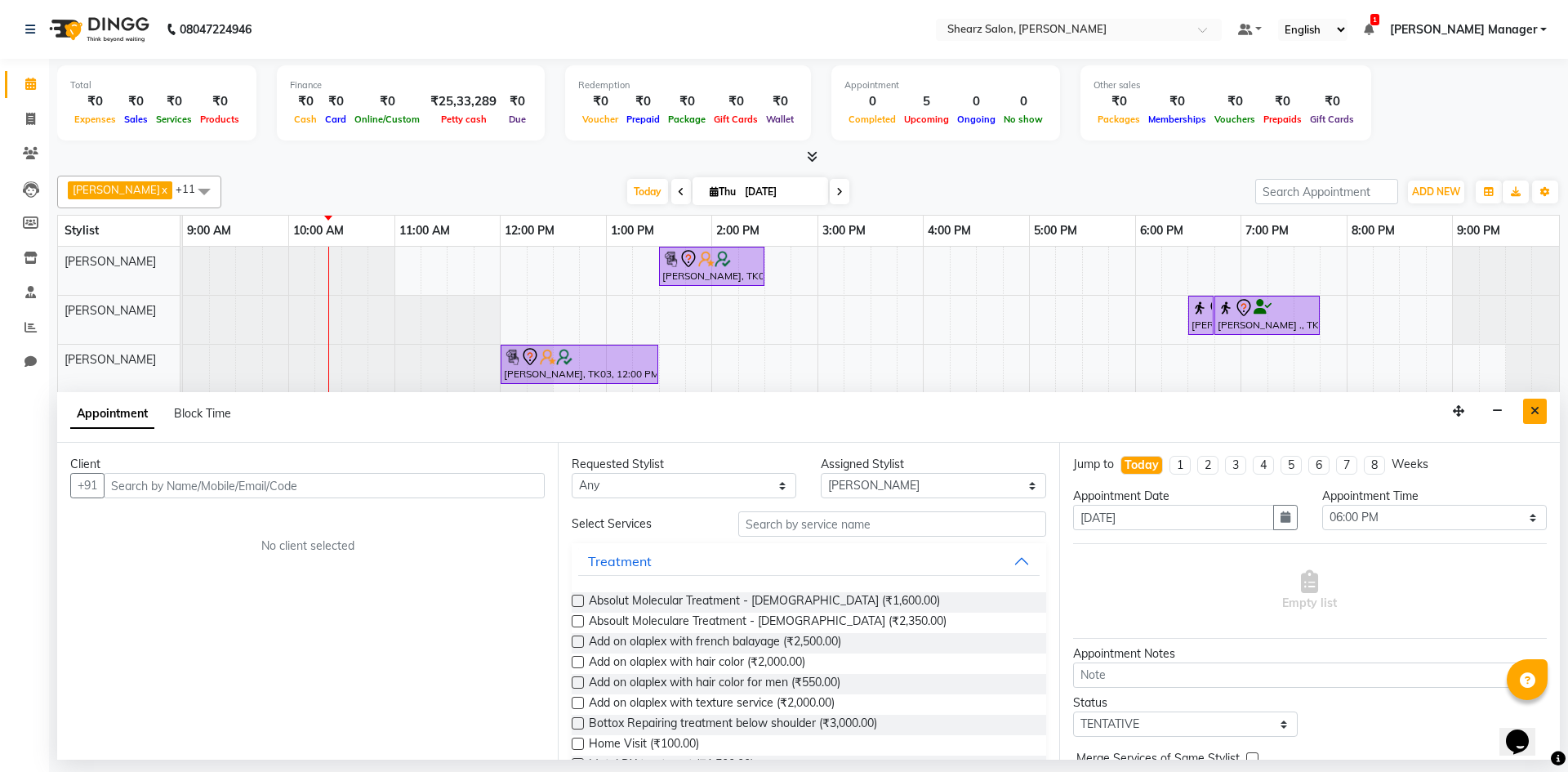
click at [1536, 416] on icon "Close" at bounding box center [1535, 411] width 9 height 11
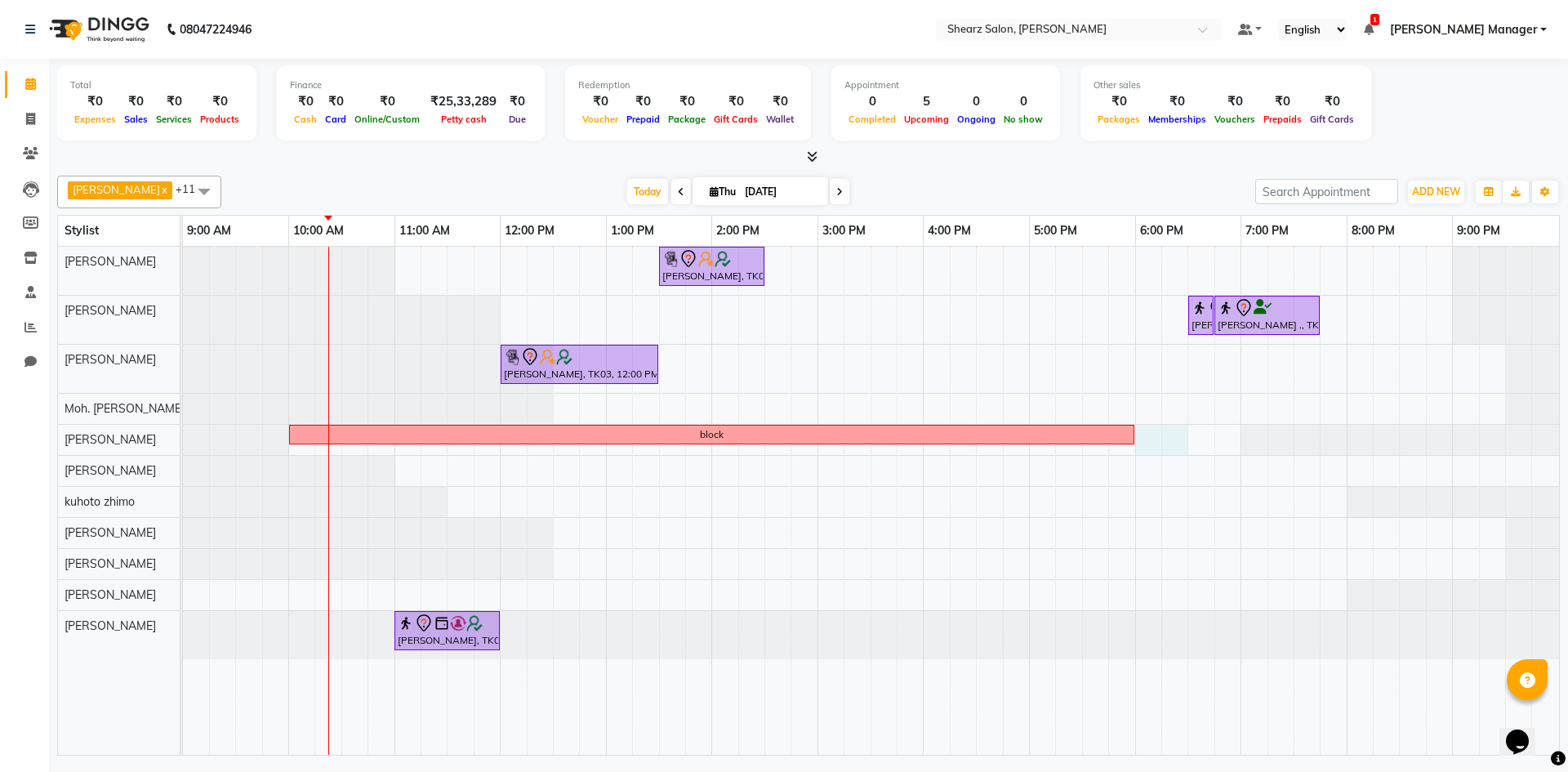
drag, startPoint x: 1156, startPoint y: 441, endPoint x: 1178, endPoint y: 438, distance: 22.2
click at [1178, 438] on div "Hamid Rashid, TK03, 01:30 PM-02:30 PM, Cirepil Roll On Wax Rajee Shinu ., TK01,…" at bounding box center [871, 501] width 1376 height 508
select select "77315"
select select "1080"
select select "tentative"
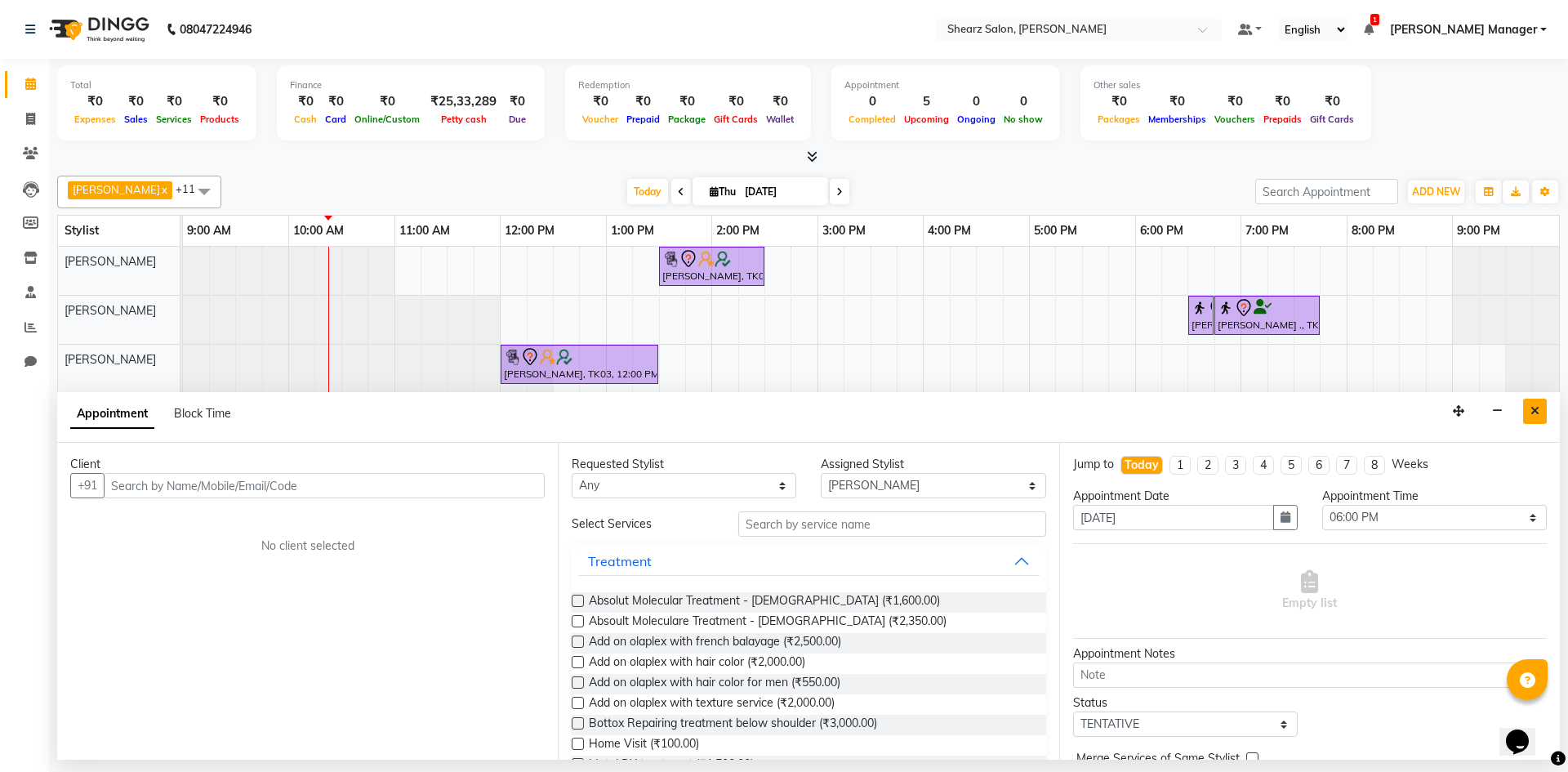
click at [1528, 406] on button "Close" at bounding box center [1535, 411] width 23 height 25
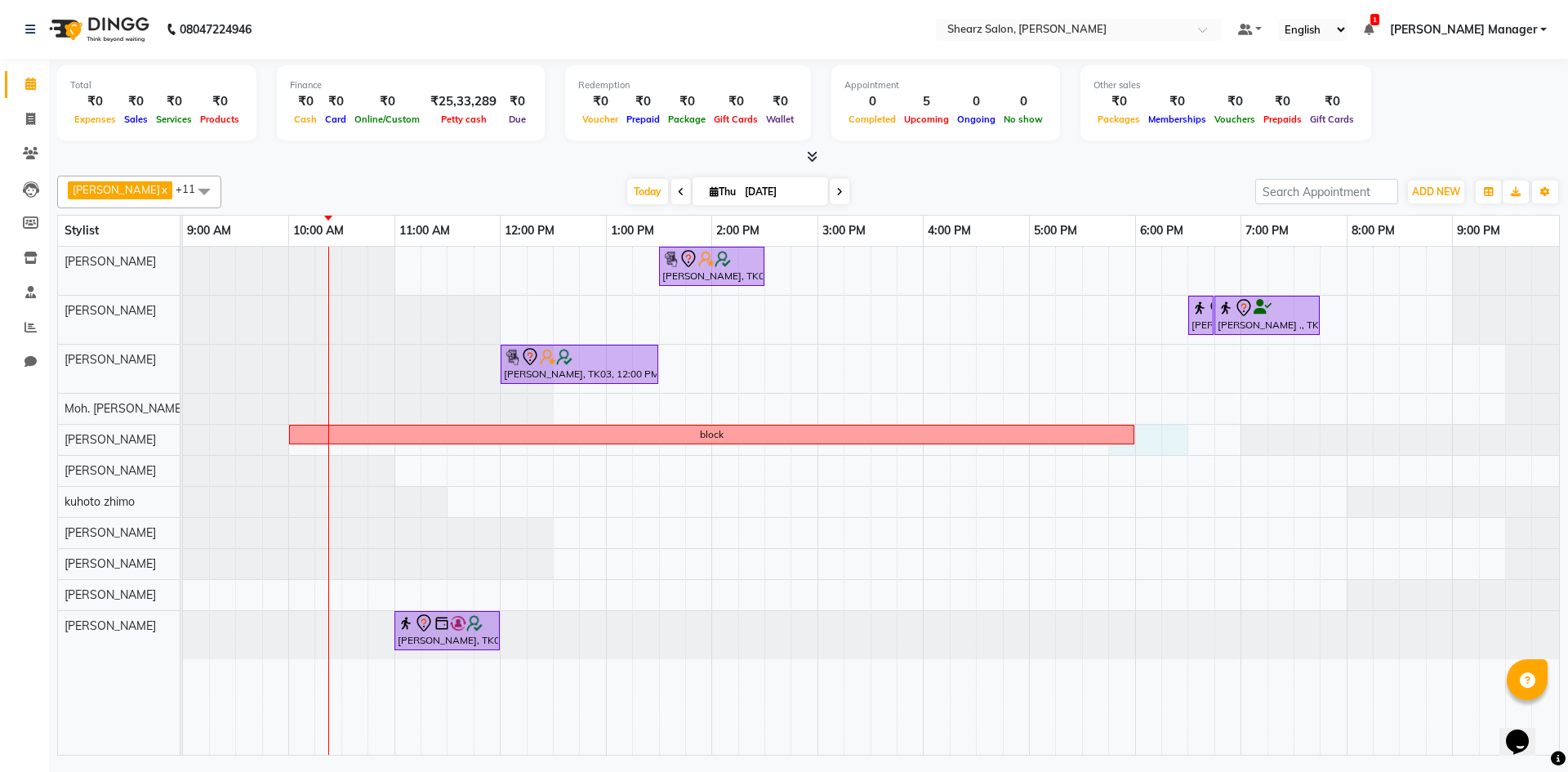
drag, startPoint x: 1136, startPoint y: 446, endPoint x: 1170, endPoint y: 445, distance: 34.0
click at [1170, 445] on div "Hamid Rashid, TK03, 01:30 PM-02:30 PM, Cirepil Roll On Wax Rajee Shinu ., TK01,…" at bounding box center [871, 501] width 1376 height 508
select select "77315"
select select "1065"
select select "tentative"
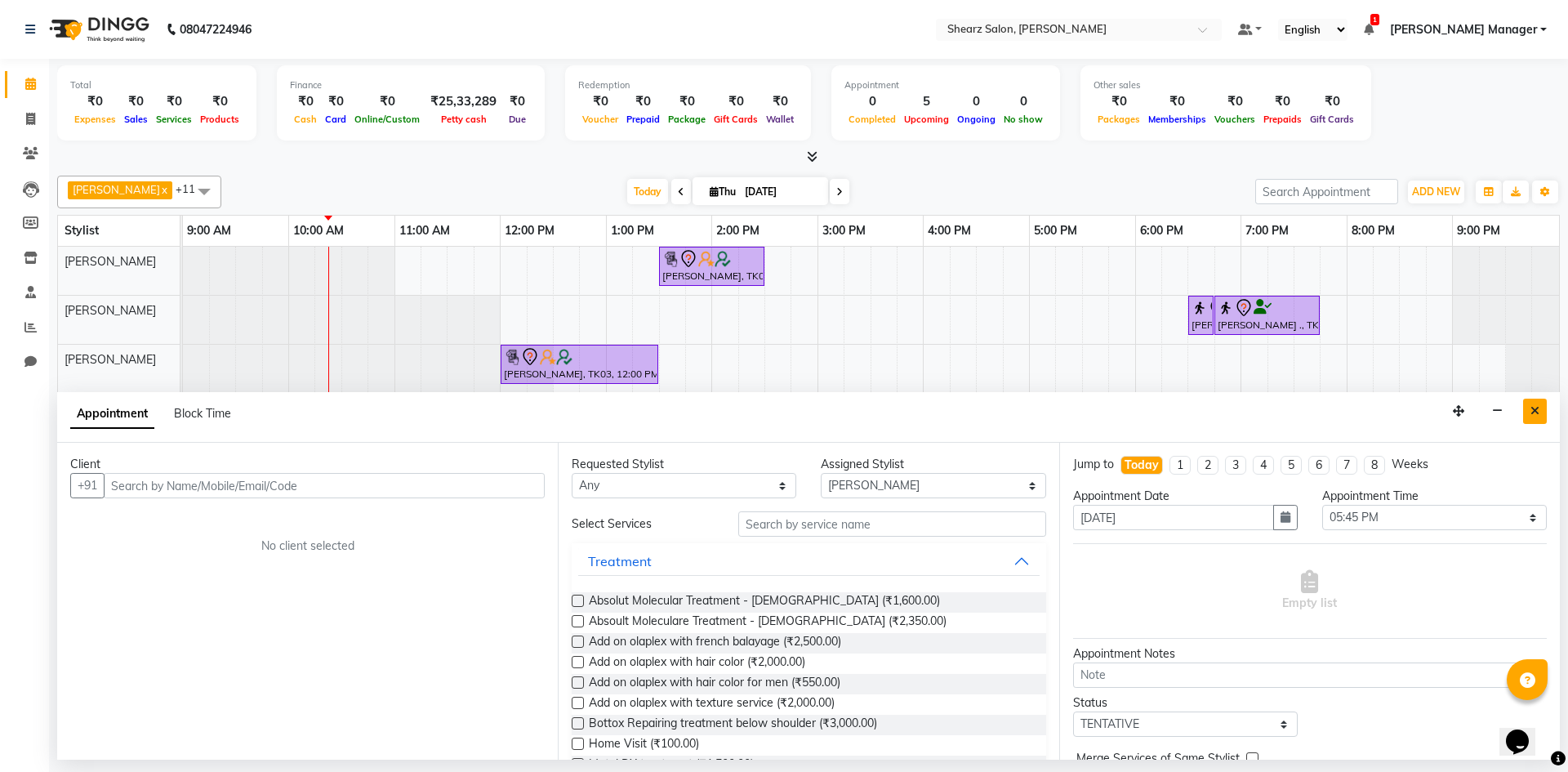
click at [1526, 419] on button "Close" at bounding box center [1535, 411] width 23 height 25
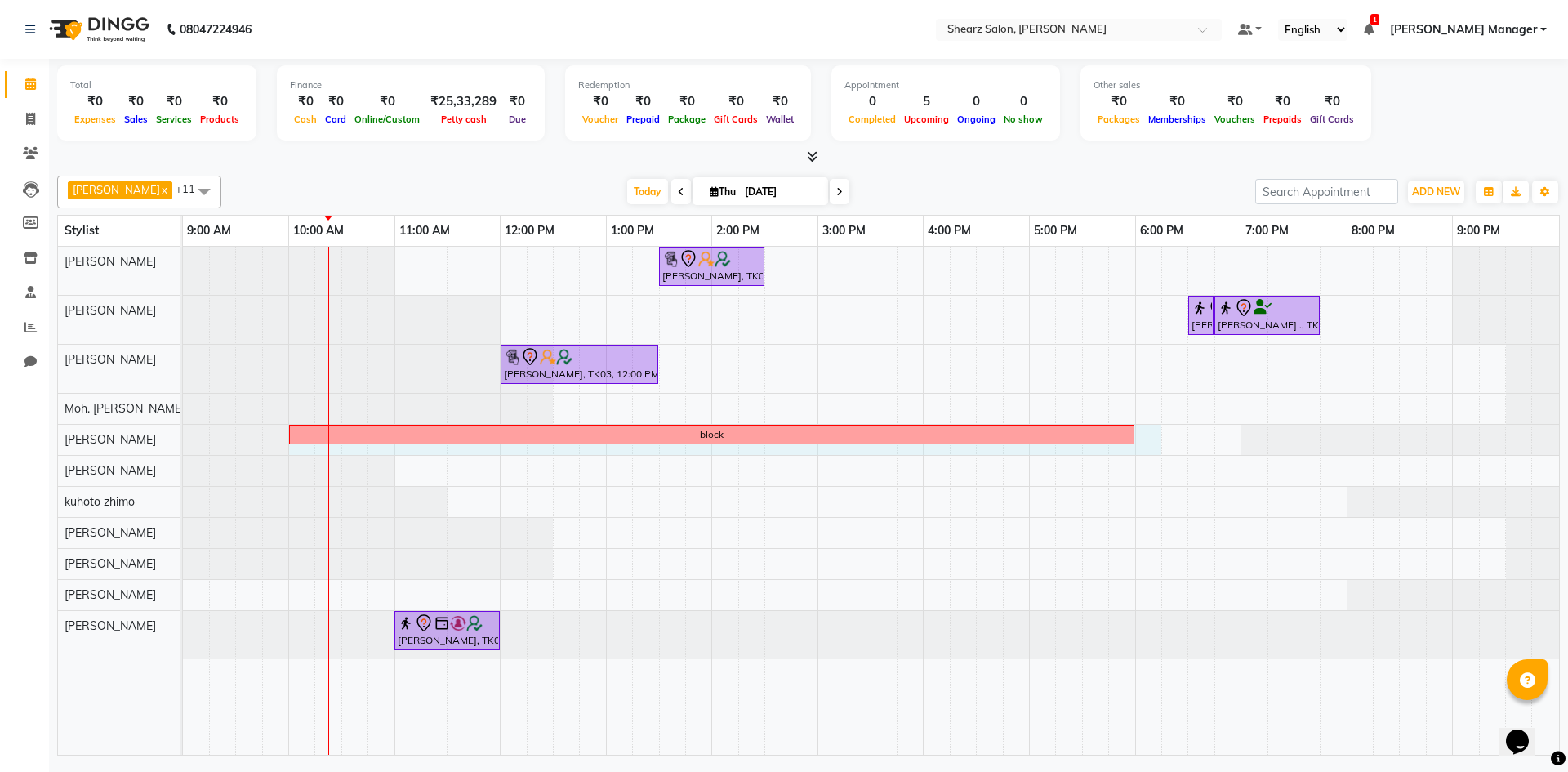
drag, startPoint x: 1139, startPoint y: 447, endPoint x: 300, endPoint y: 515, distance: 841.8
click at [300, 515] on div "Hamid Rashid, TK03, 01:30 PM-02:30 PM, Cirepil Roll On Wax Rajee Shinu ., TK01,…" at bounding box center [871, 501] width 1376 height 508
select select "77315"
select select "tentative"
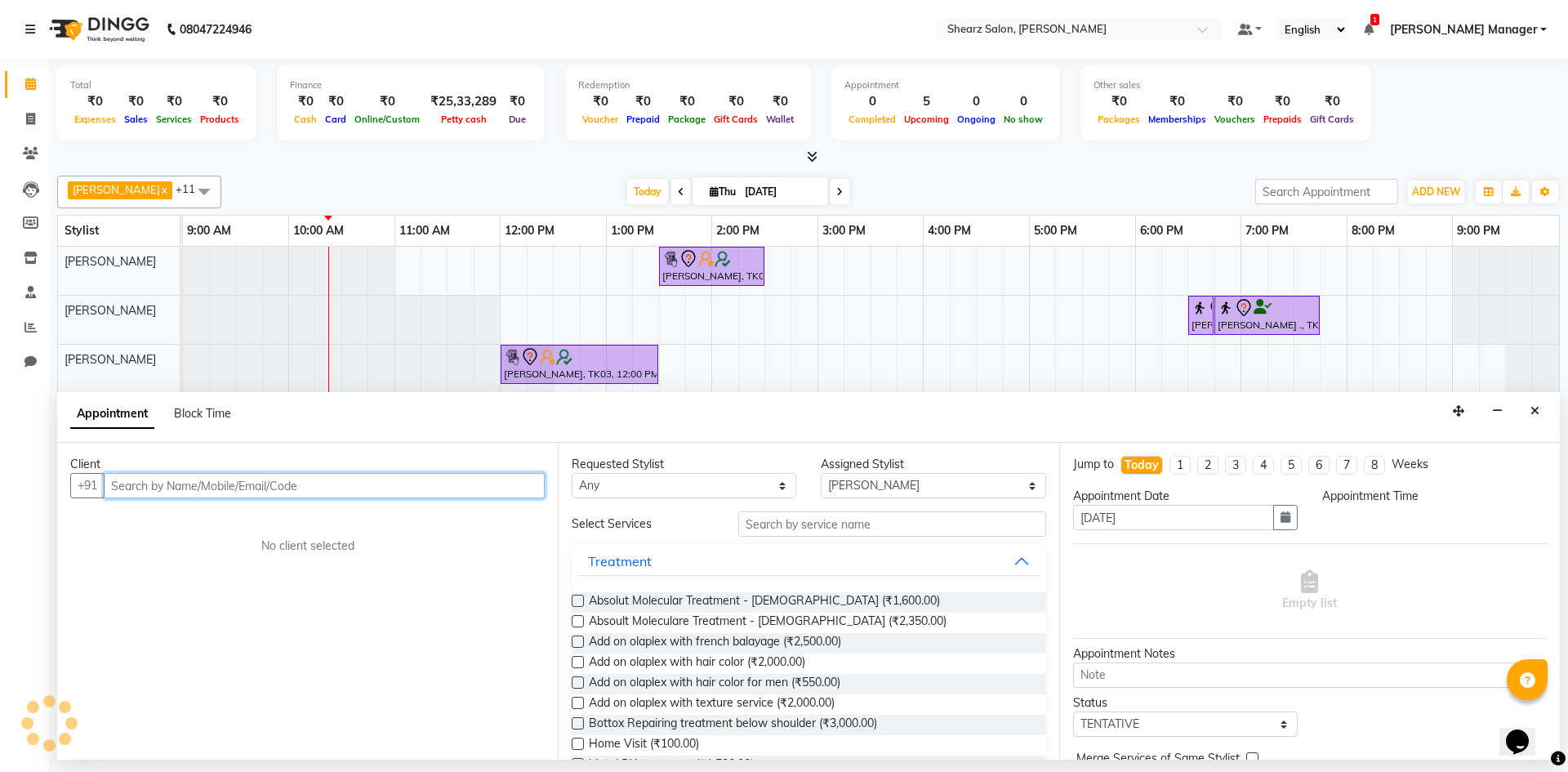
select select "600"
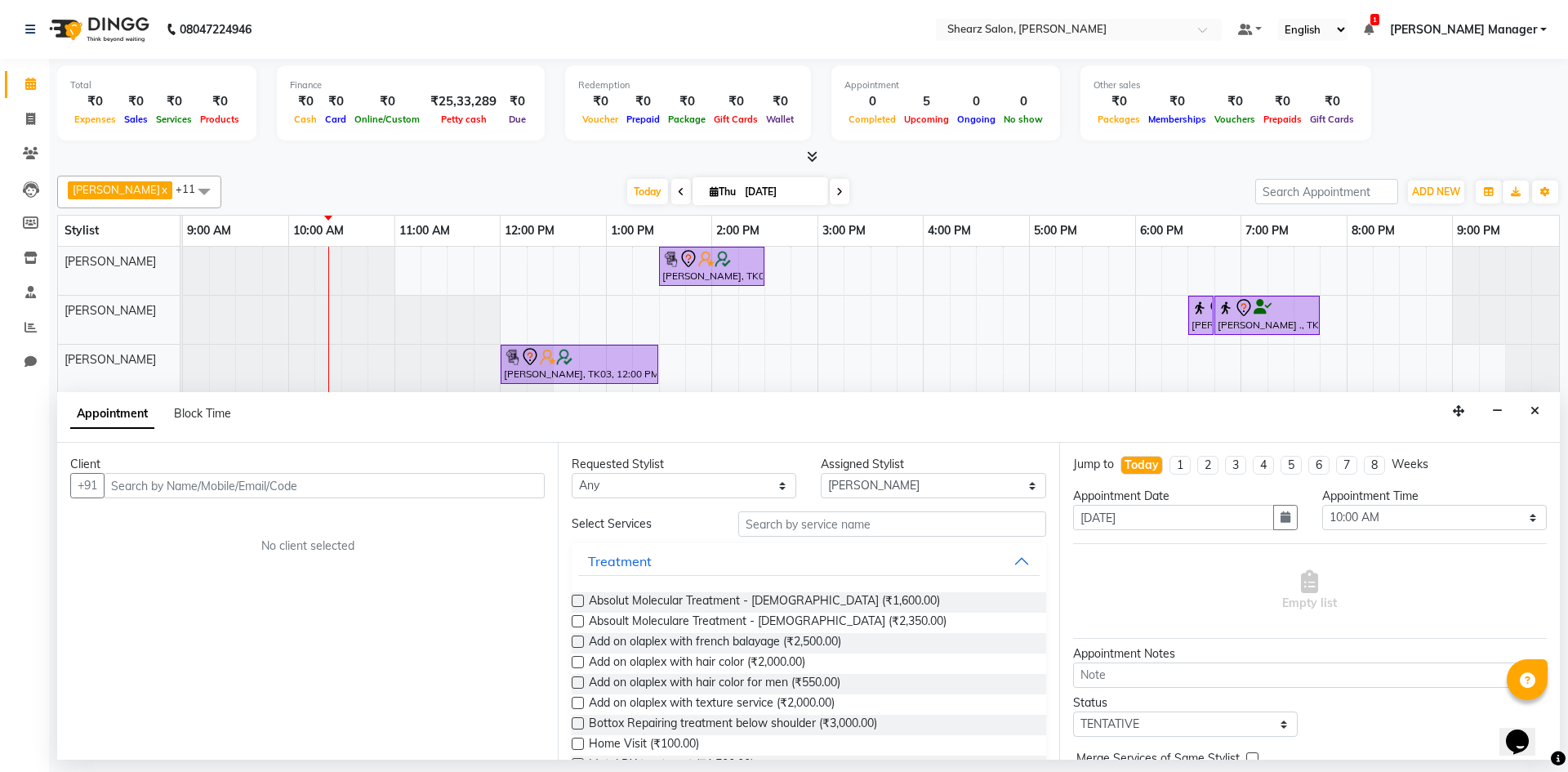
click at [1517, 418] on div "Appointment Block Time" at bounding box center [808, 418] width 1503 height 51
click at [1550, 412] on div "Appointment Block Time" at bounding box center [808, 418] width 1503 height 51
click at [1534, 413] on icon "Close" at bounding box center [1535, 411] width 9 height 11
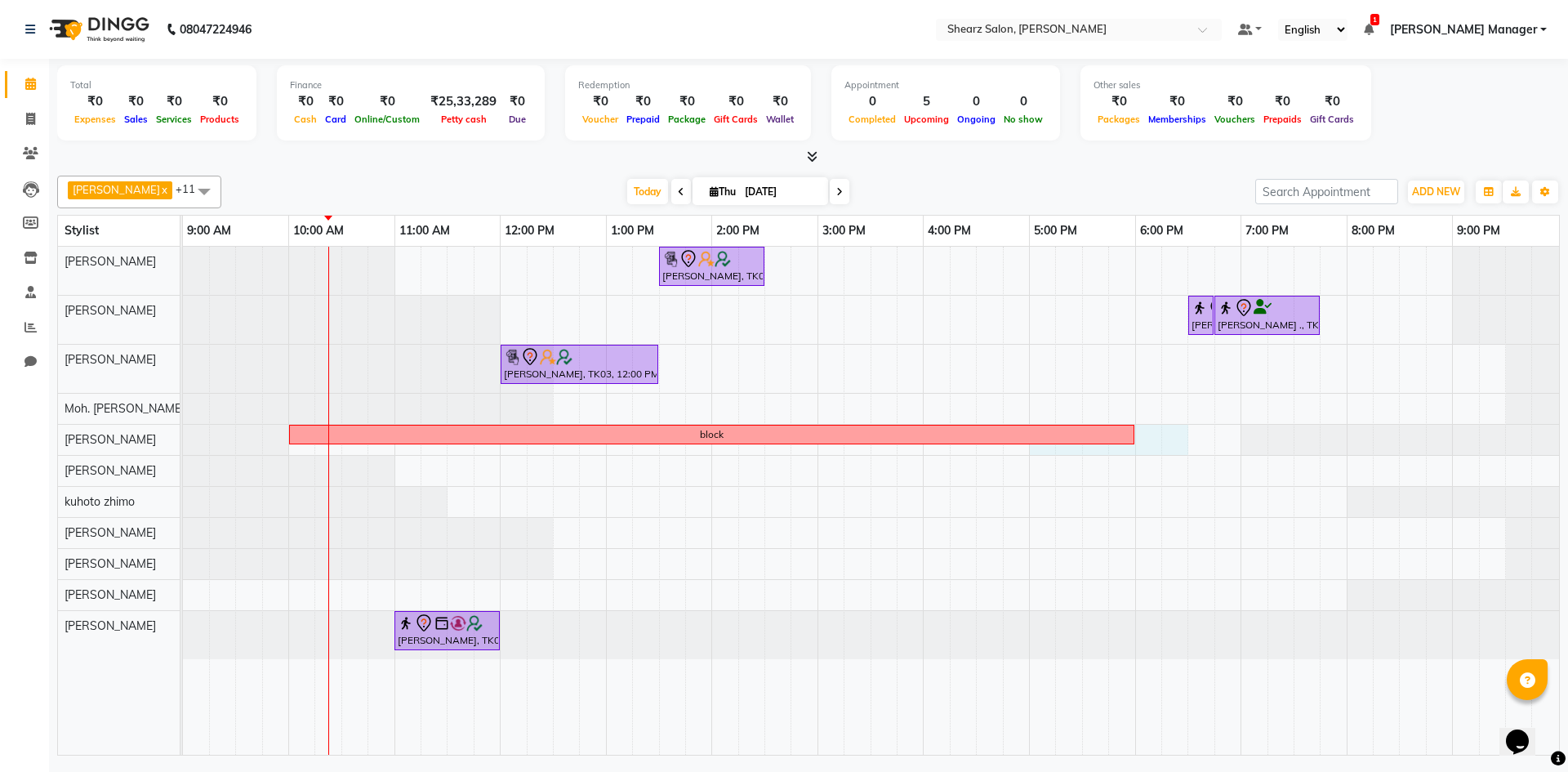
drag, startPoint x: 1039, startPoint y: 447, endPoint x: 1169, endPoint y: 439, distance: 130.2
click at [1169, 439] on div "Hamid Rashid, TK03, 01:30 PM-02:30 PM, Cirepil Roll On Wax Rajee Shinu ., TK01,…" at bounding box center [871, 501] width 1376 height 508
select select "77315"
select select "tentative"
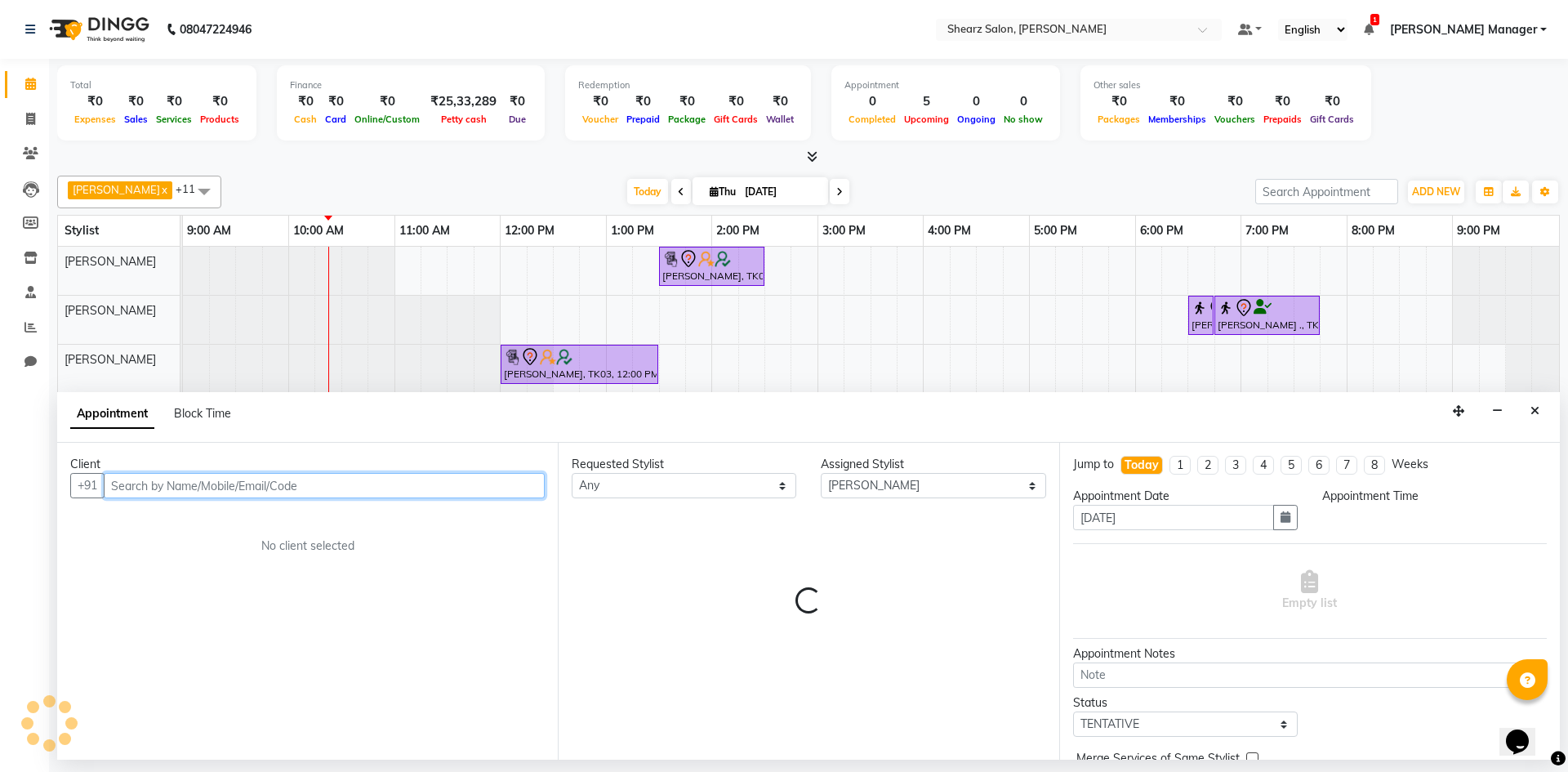
select select "1020"
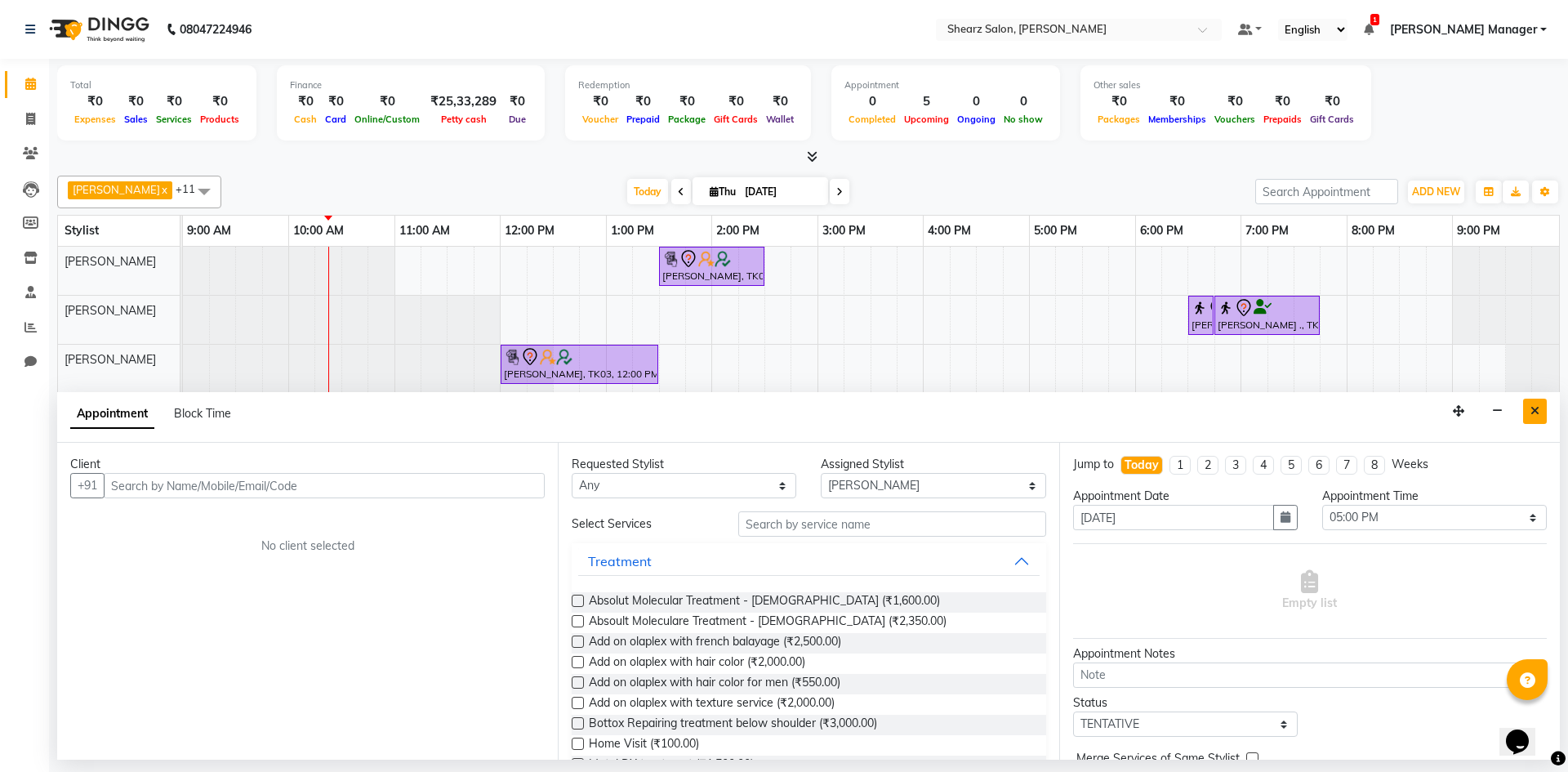
click at [1546, 413] on button "Close" at bounding box center [1535, 411] width 23 height 25
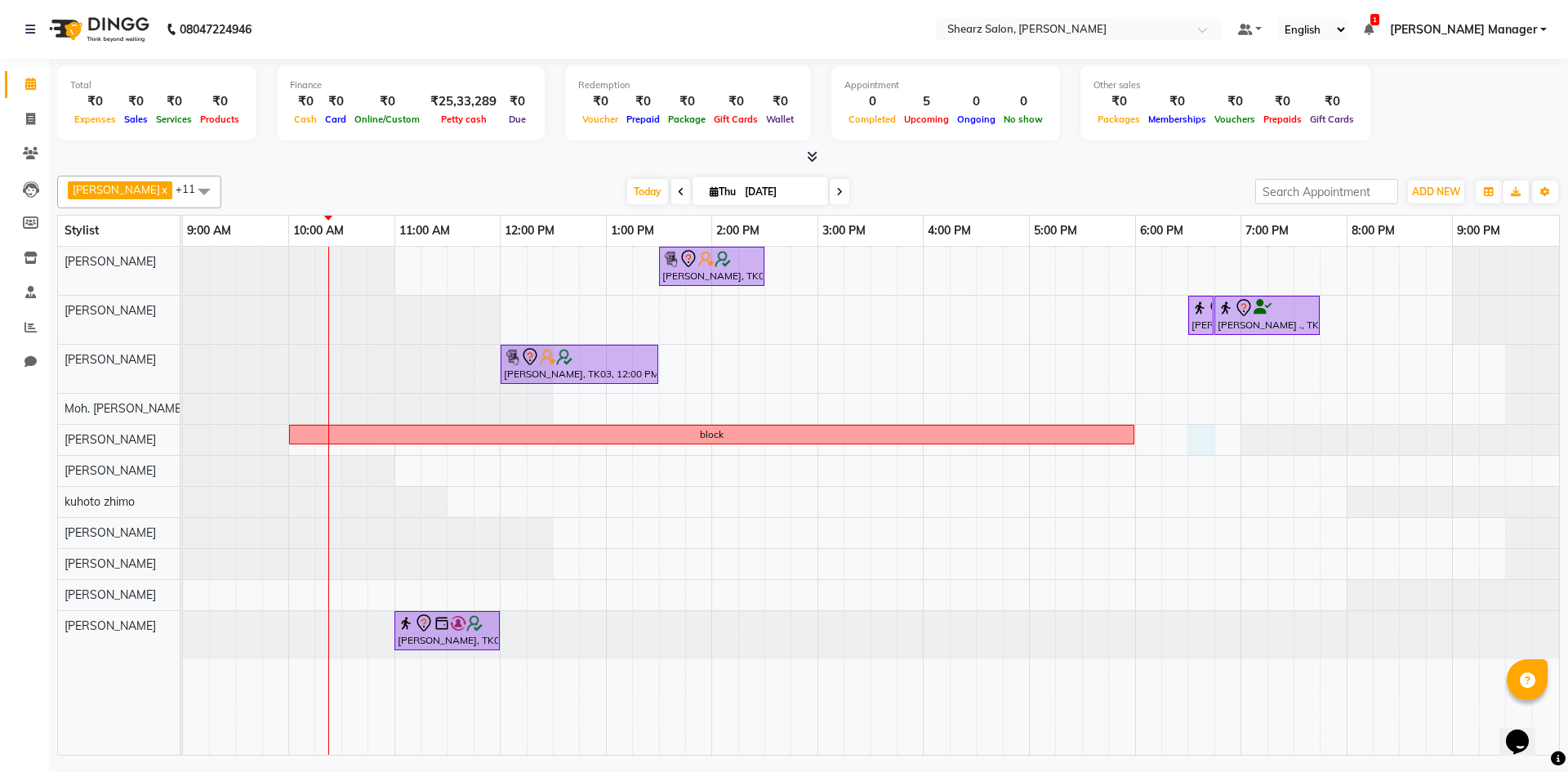
click at [1214, 451] on td at bounding box center [1227, 501] width 26 height 508
select select "77315"
select select "1110"
select select "tentative"
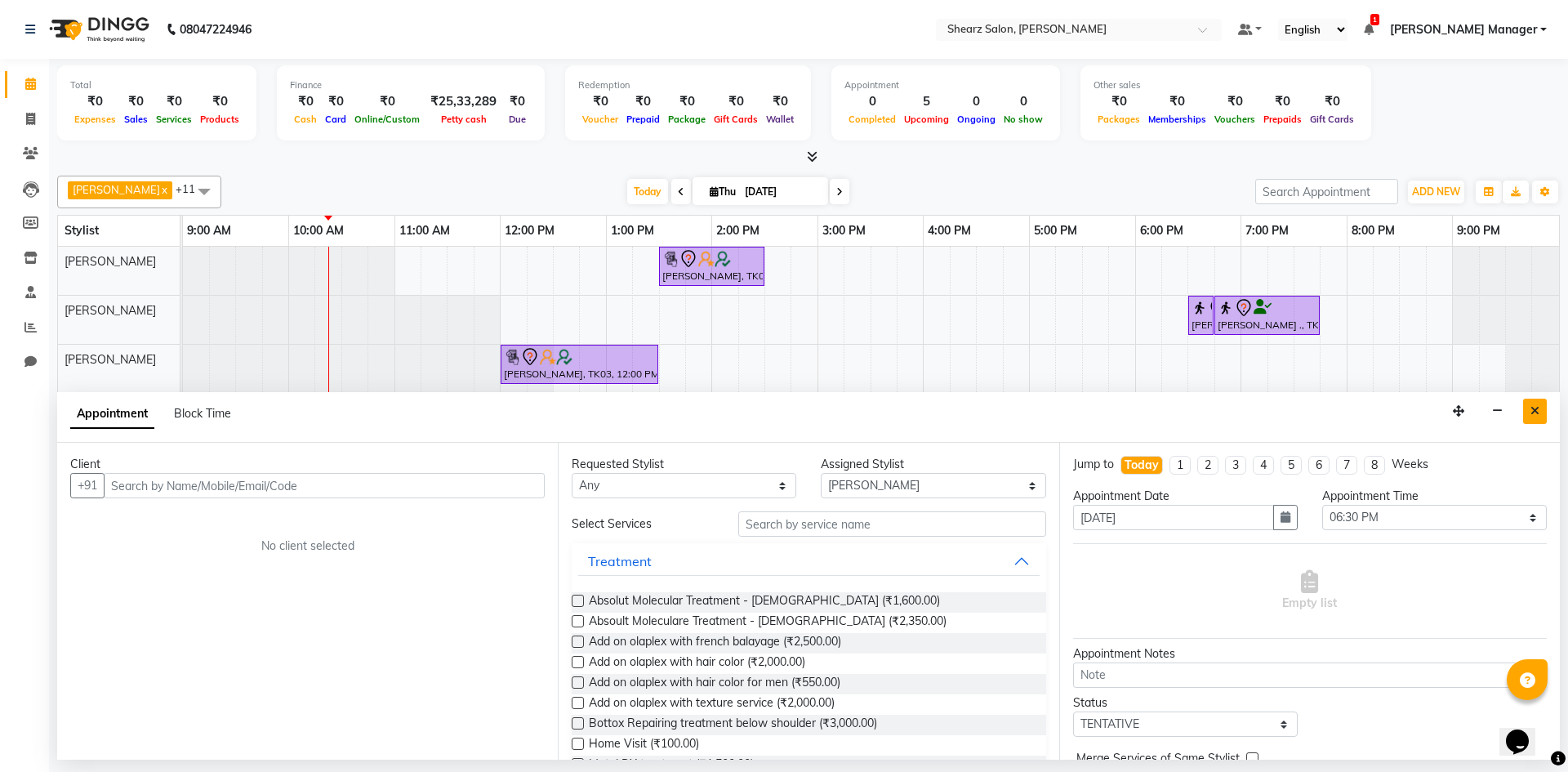
click at [1527, 418] on button "Close" at bounding box center [1535, 411] width 23 height 25
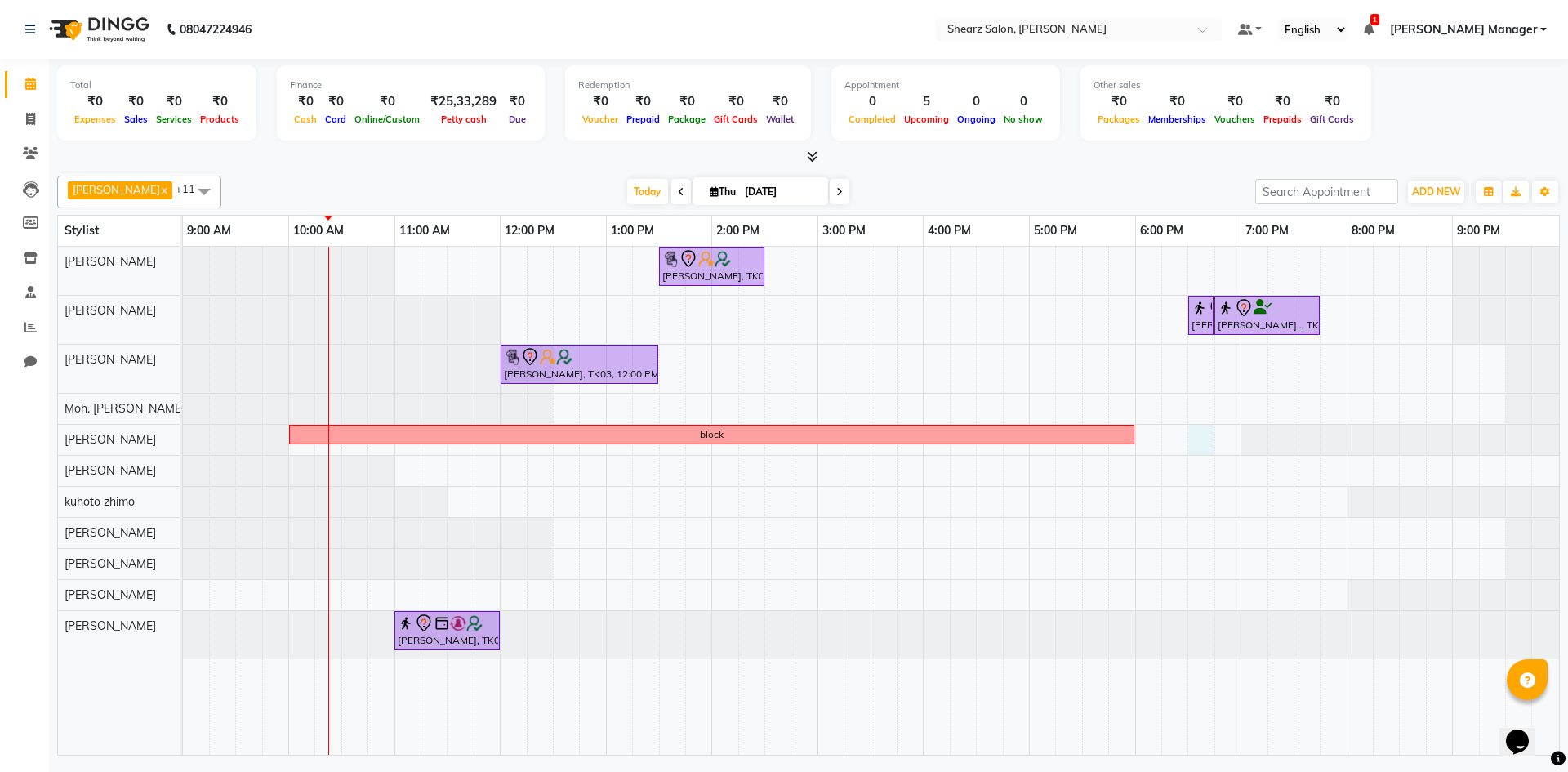
click at [1196, 446] on div "Hamid Rashid, TK03, 01:30 PM-02:30 PM, Cirepil Roll On Wax Rajee Shinu ., TK01,…" at bounding box center [871, 501] width 1376 height 508
select select "77315"
select select "1110"
select select "tentative"
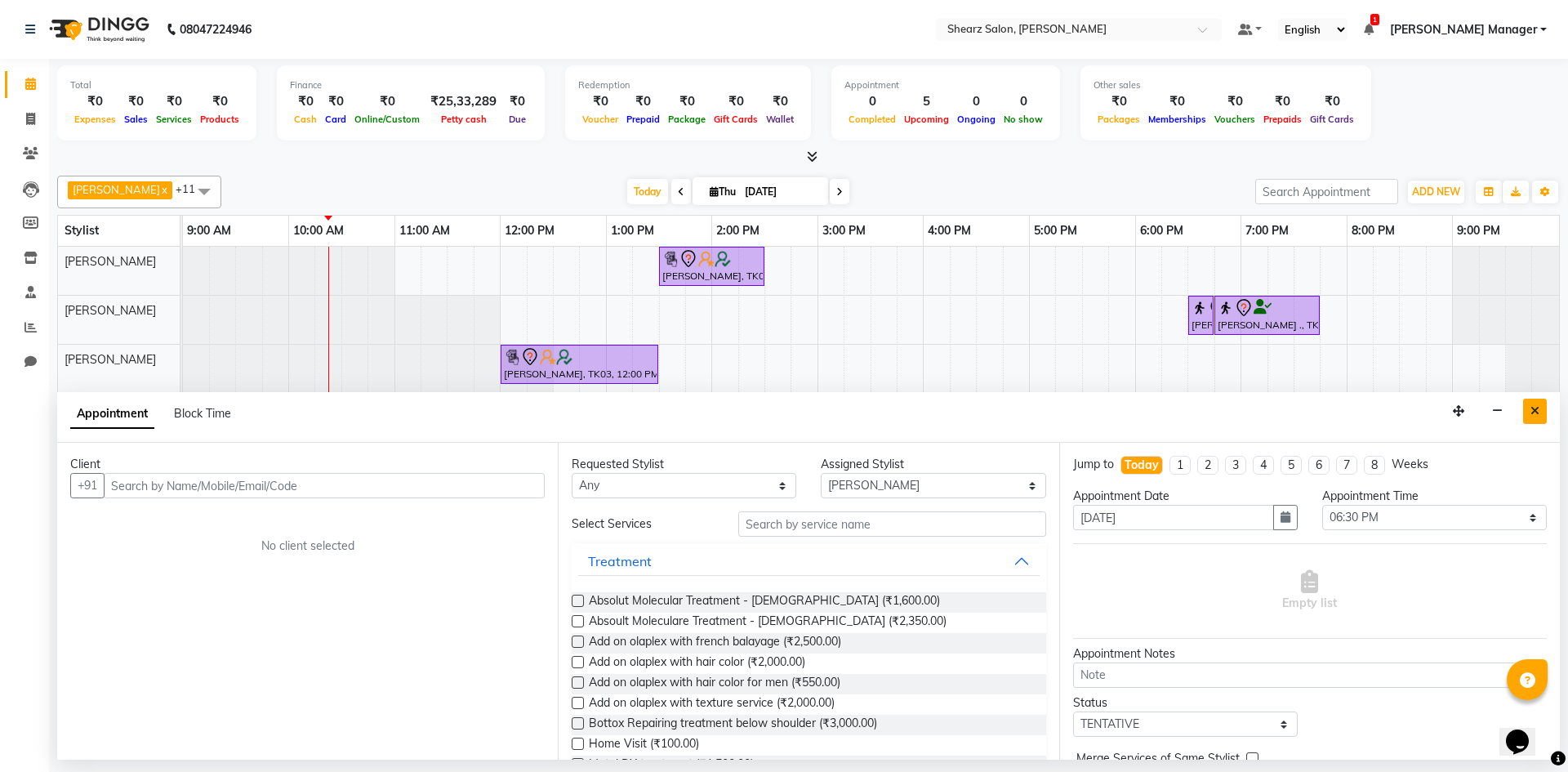
click at [1529, 412] on button "Close" at bounding box center [1535, 411] width 23 height 25
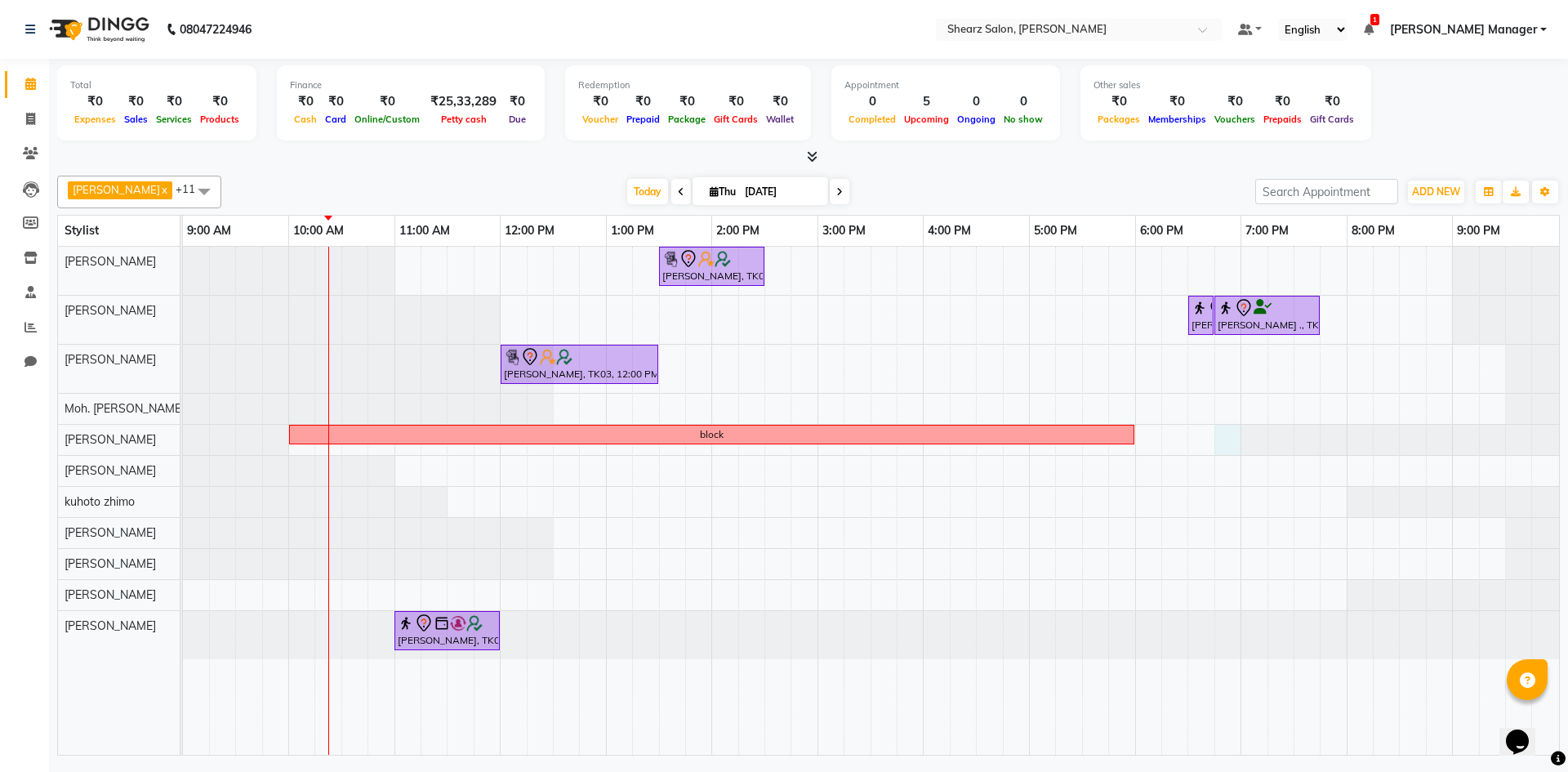
click at [1220, 437] on div "Hamid Rashid, TK03, 01:30 PM-02:30 PM, Cirepil Roll On Wax Rajee Shinu ., TK01,…" at bounding box center [871, 501] width 1376 height 508
select select "77315"
select select "1125"
select select "tentative"
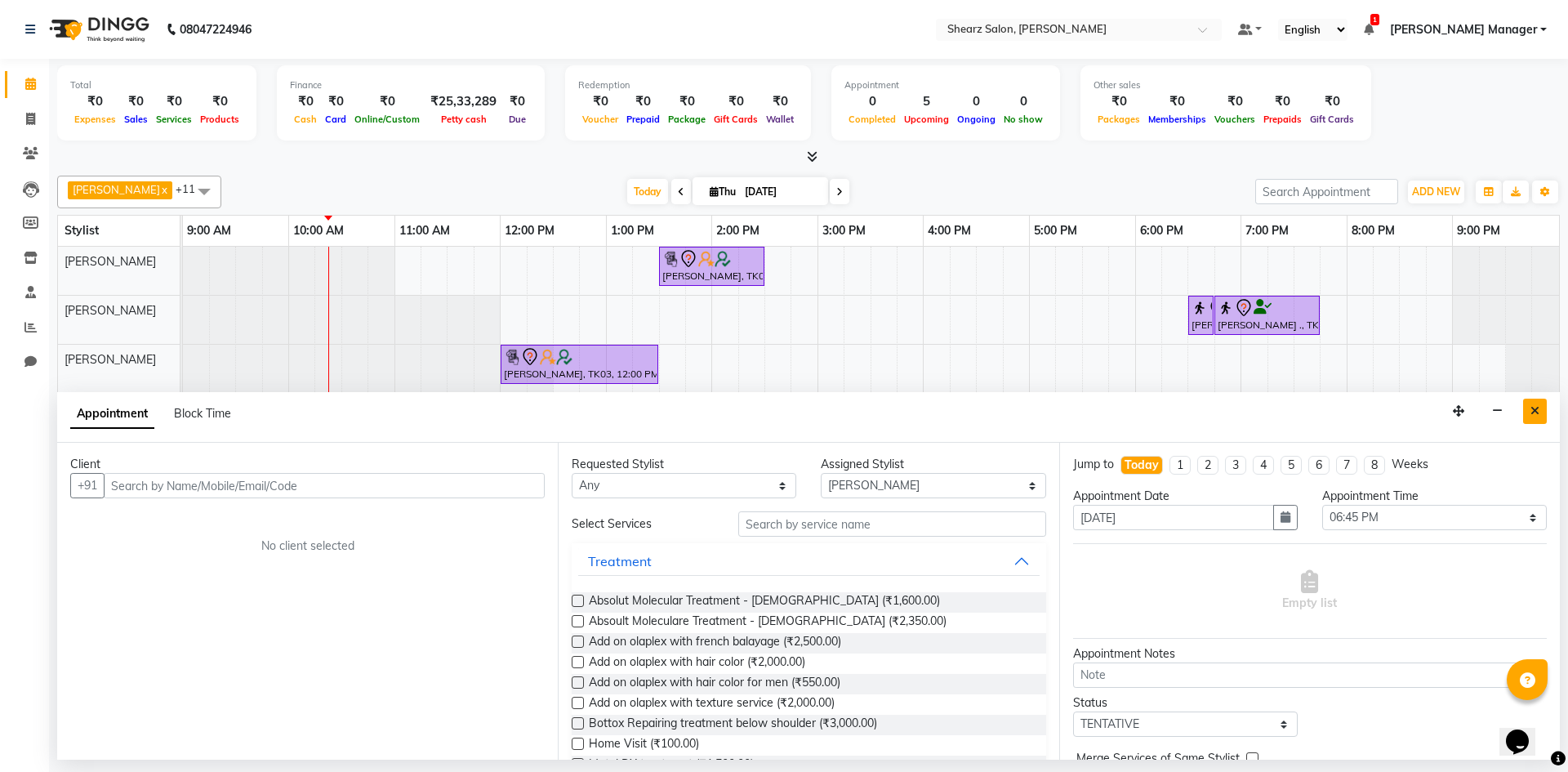
click at [1533, 412] on icon "Close" at bounding box center [1535, 411] width 9 height 11
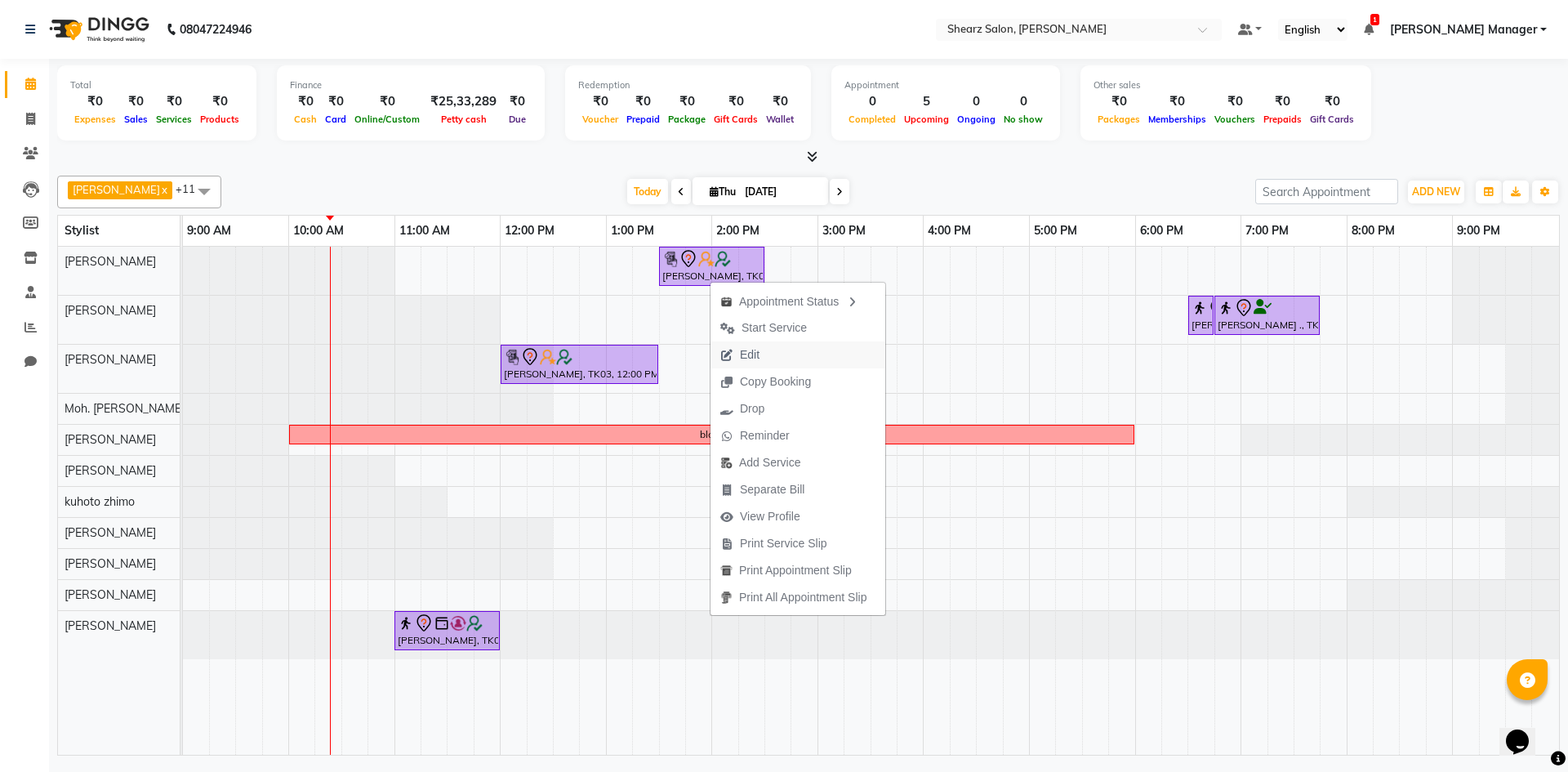
click at [750, 353] on span "Edit" at bounding box center [749, 355] width 20 height 17
select select "tentative"
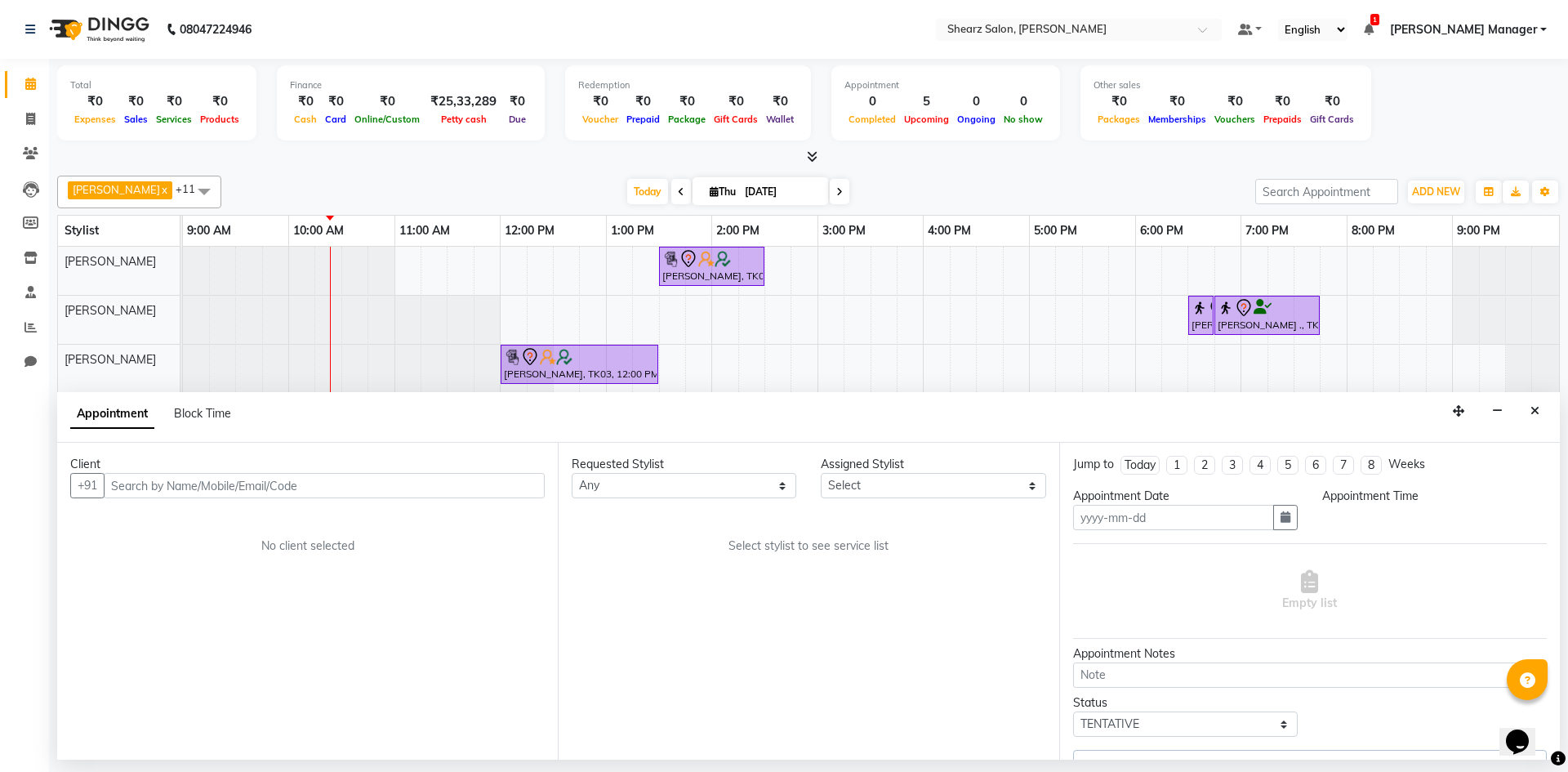
type input "[DATE]"
select select "77322"
select select "720"
select select "4125"
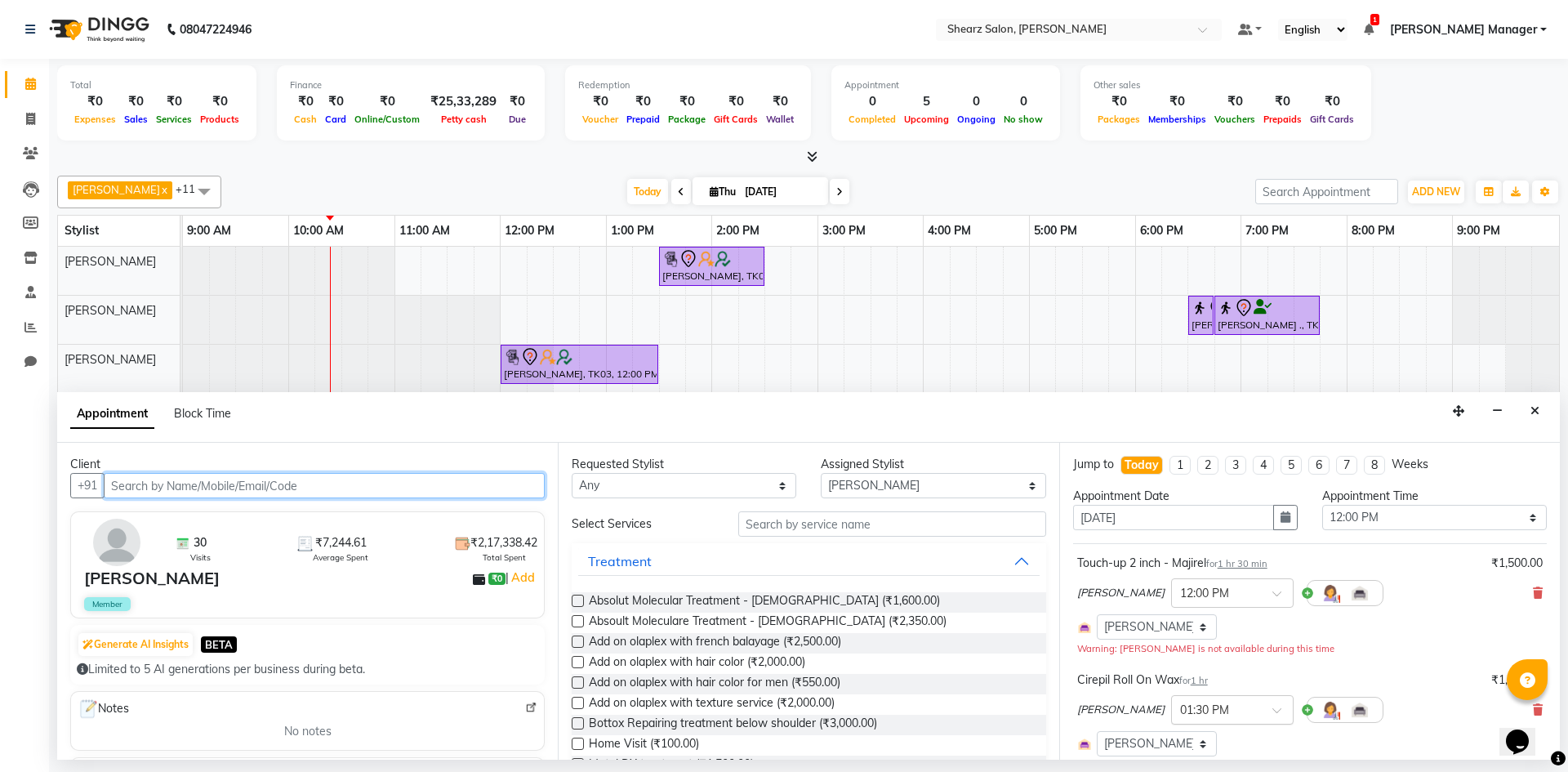
scroll to position [163, 0]
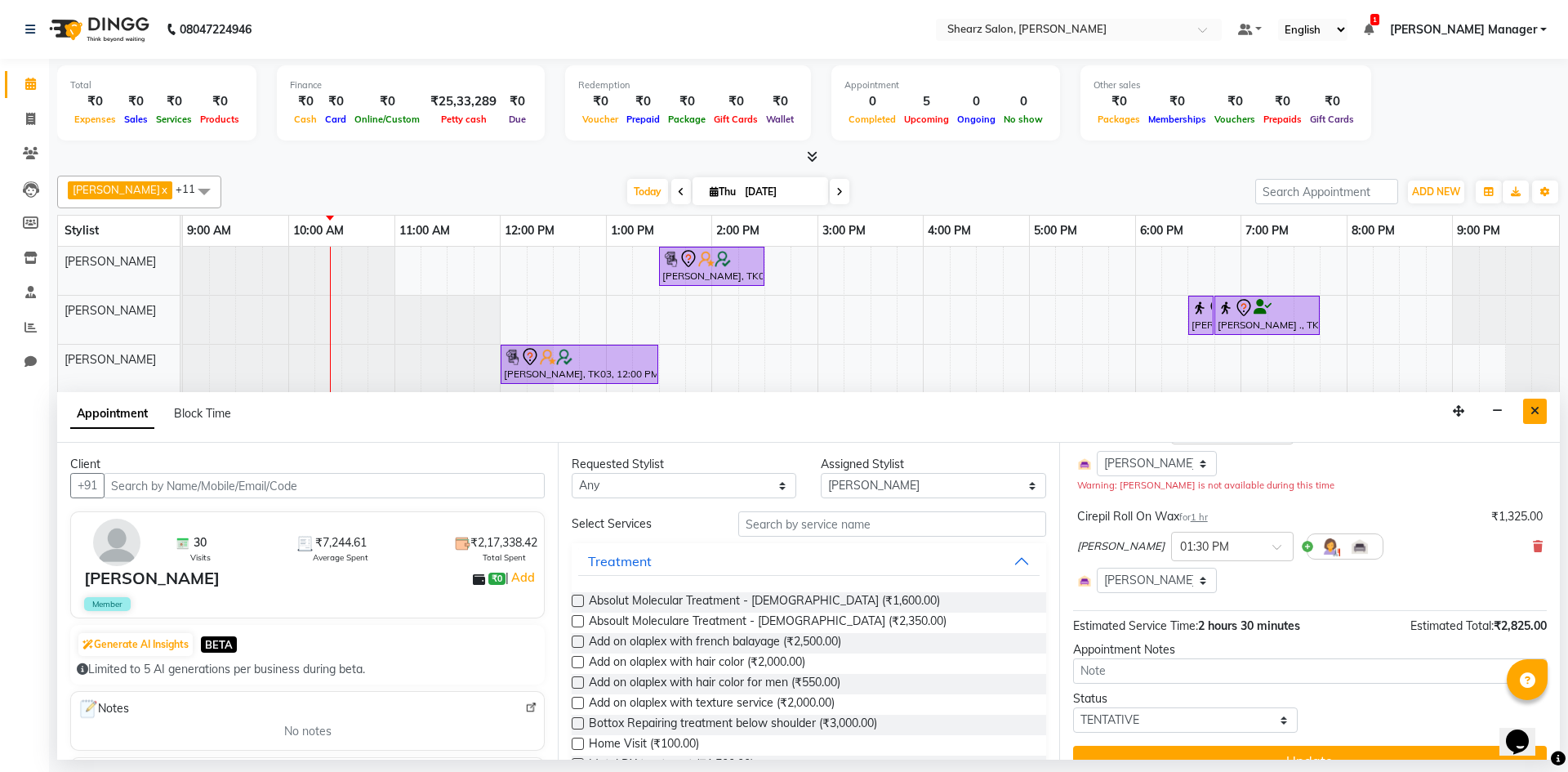
click at [1531, 418] on button "Close" at bounding box center [1535, 411] width 23 height 25
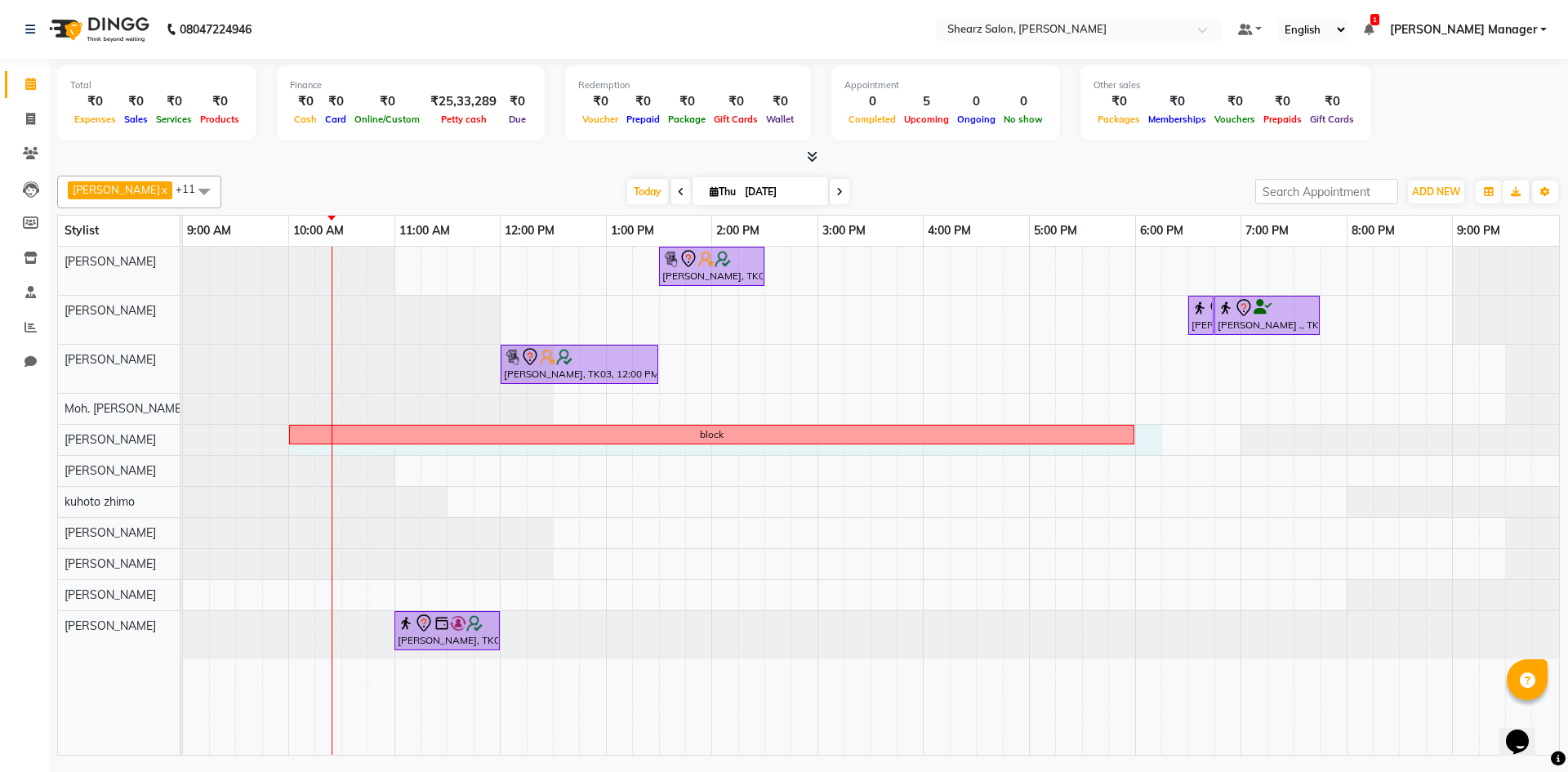
drag, startPoint x: 1141, startPoint y: 426, endPoint x: 309, endPoint y: 454, distance: 832.5
click at [309, 454] on div "Hamid Rashid, TK03, 01:30 PM-02:30 PM, Cirepil Roll On Wax Rajee Shinu ., TK01,…" at bounding box center [871, 501] width 1376 height 508
select select "77315"
select select "600"
select select "tentative"
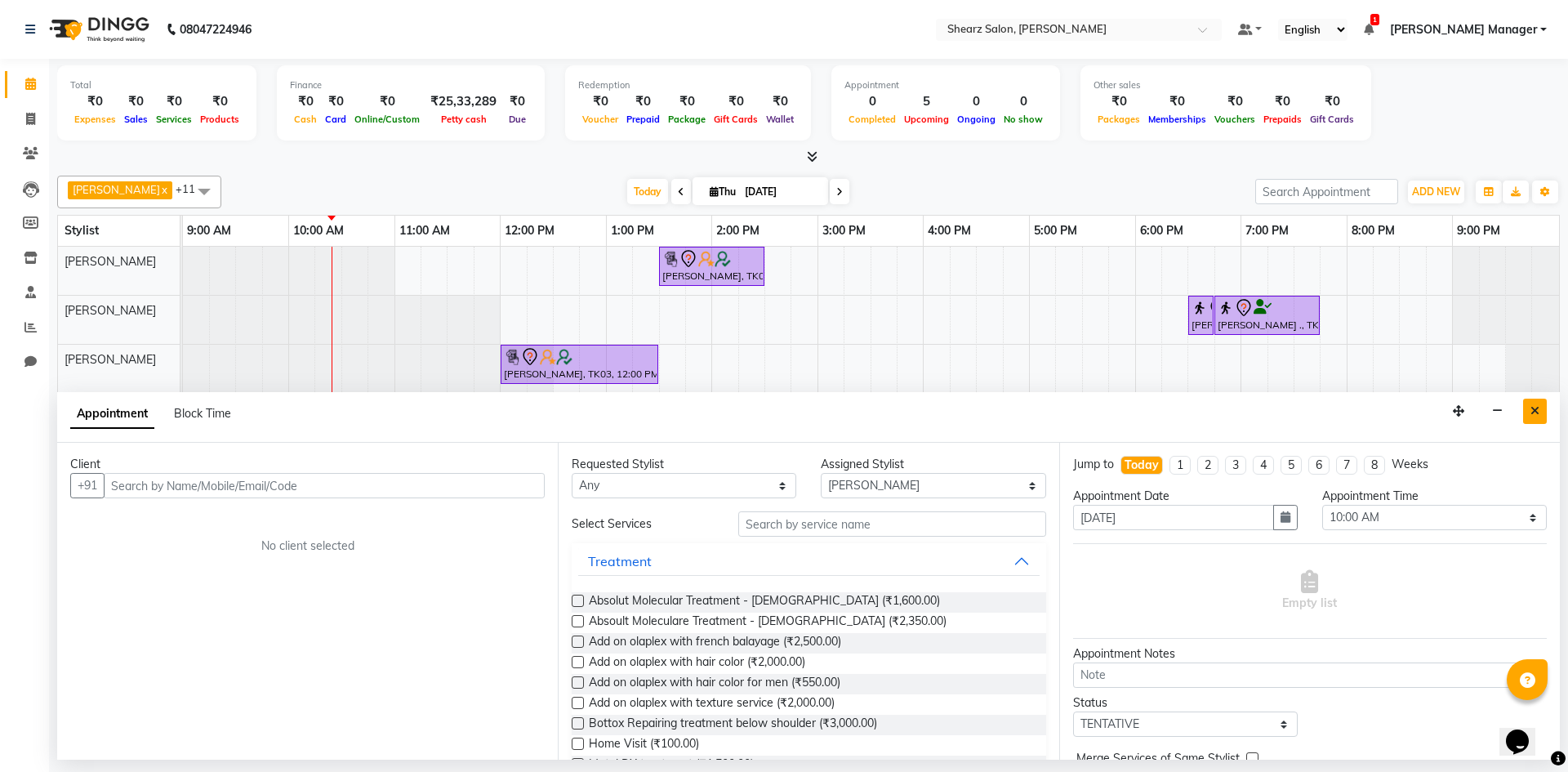
click at [1531, 417] on button "Close" at bounding box center [1535, 411] width 23 height 25
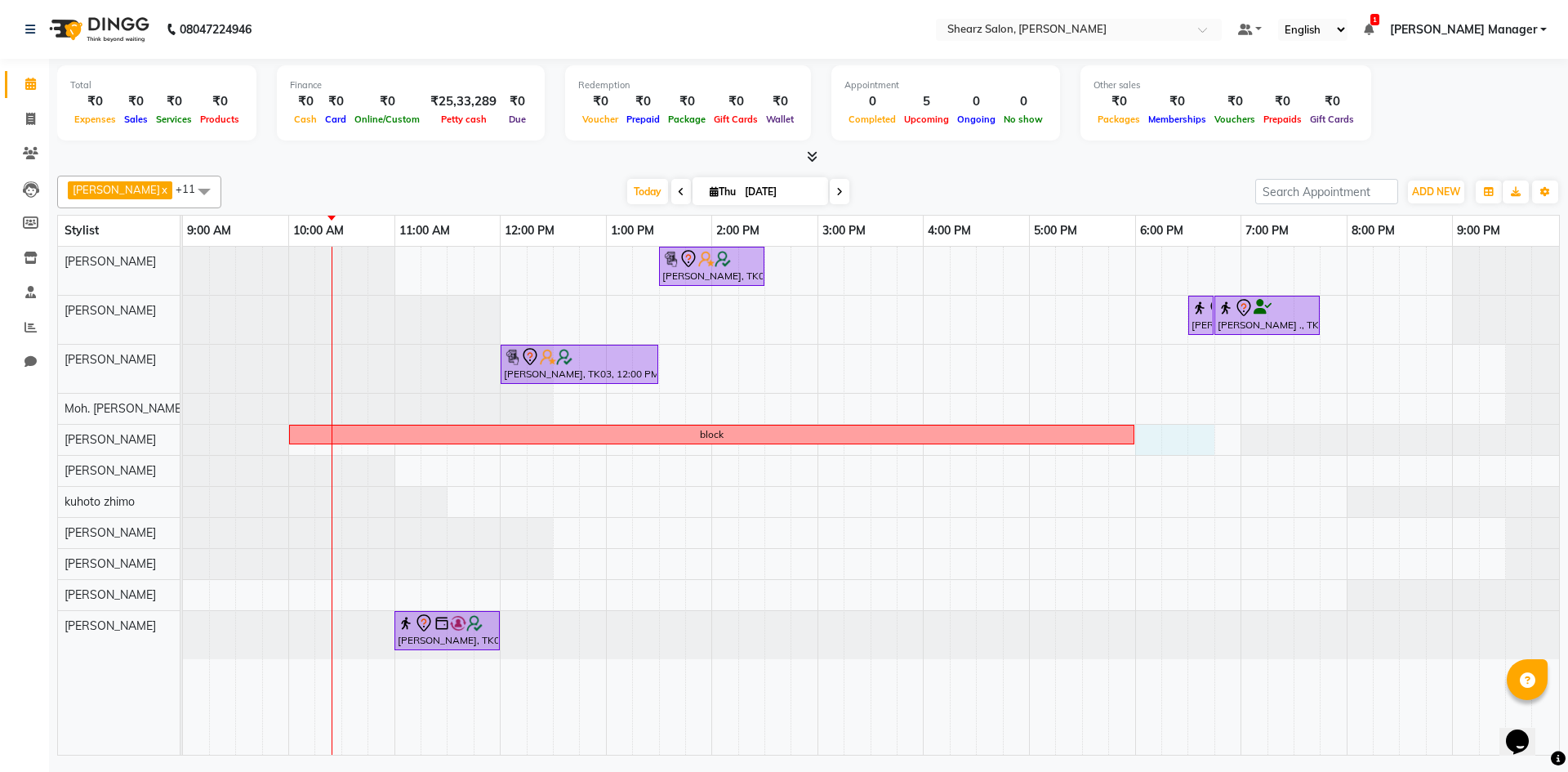
drag, startPoint x: 1142, startPoint y: 445, endPoint x: 1209, endPoint y: 446, distance: 67.0
click at [1209, 446] on div "Hamid Rashid, TK03, 01:30 PM-02:30 PM, Cirepil Roll On Wax Rajee Shinu ., TK01,…" at bounding box center [871, 501] width 1376 height 508
select select "77315"
select select "1080"
select select "tentative"
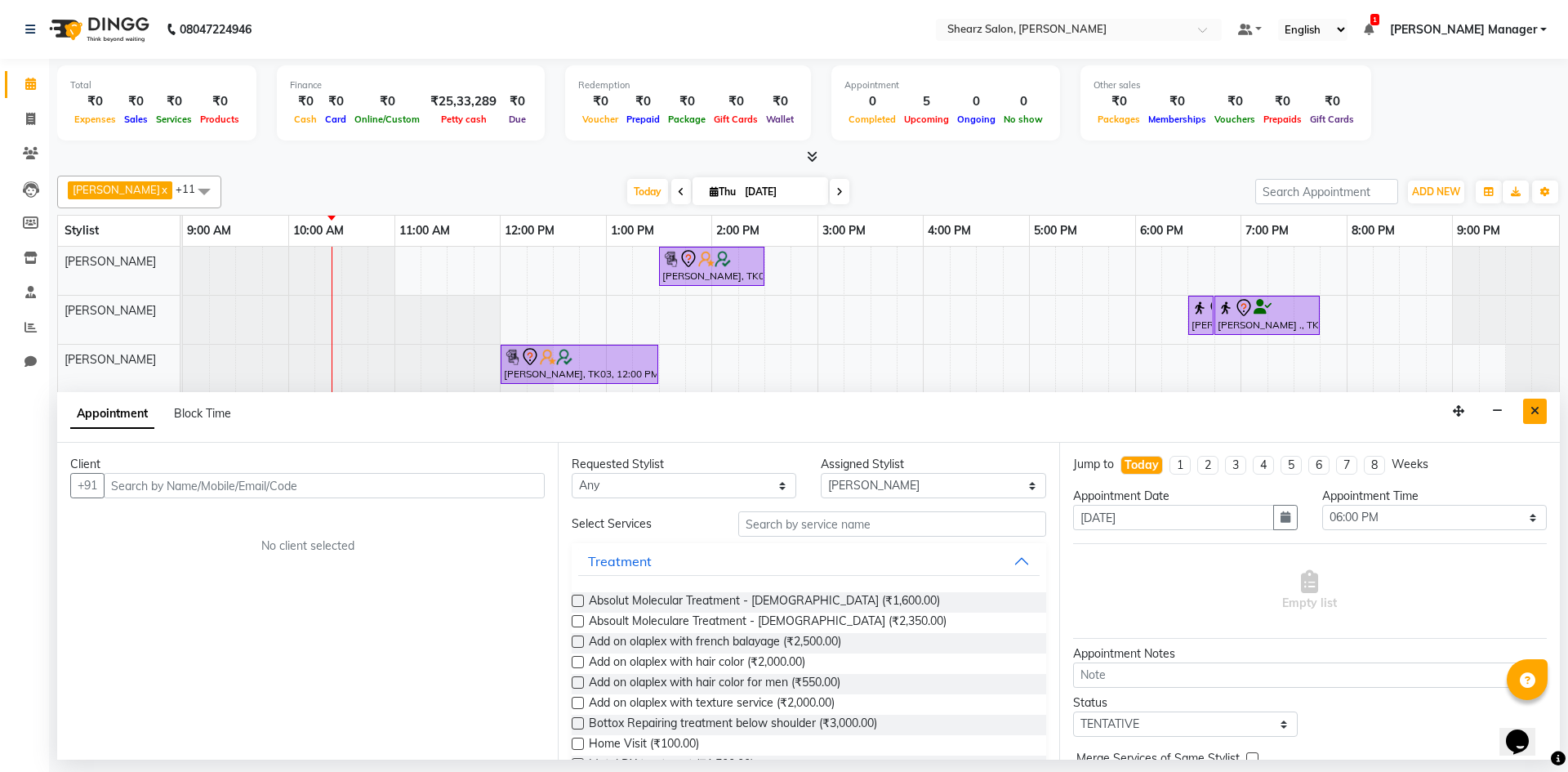
click at [1535, 415] on icon "Close" at bounding box center [1535, 411] width 9 height 11
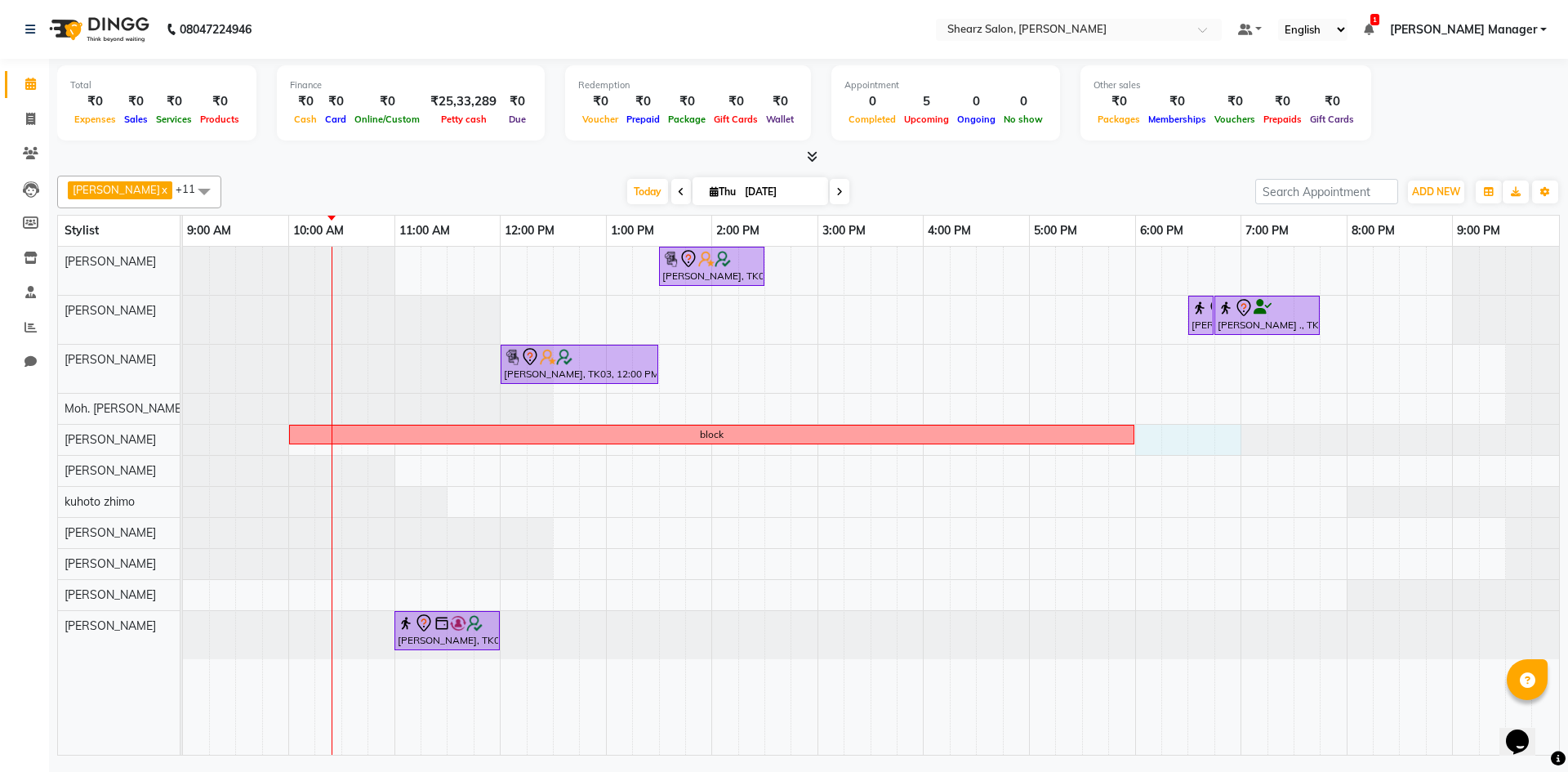
drag, startPoint x: 1228, startPoint y: 438, endPoint x: 1162, endPoint y: 440, distance: 66.0
click at [1158, 441] on div "Hamid Rashid, TK03, 01:30 PM-02:30 PM, Cirepil Roll On Wax Rajee Shinu ., TK01,…" at bounding box center [871, 501] width 1376 height 508
select select "77315"
select select "1080"
select select "tentative"
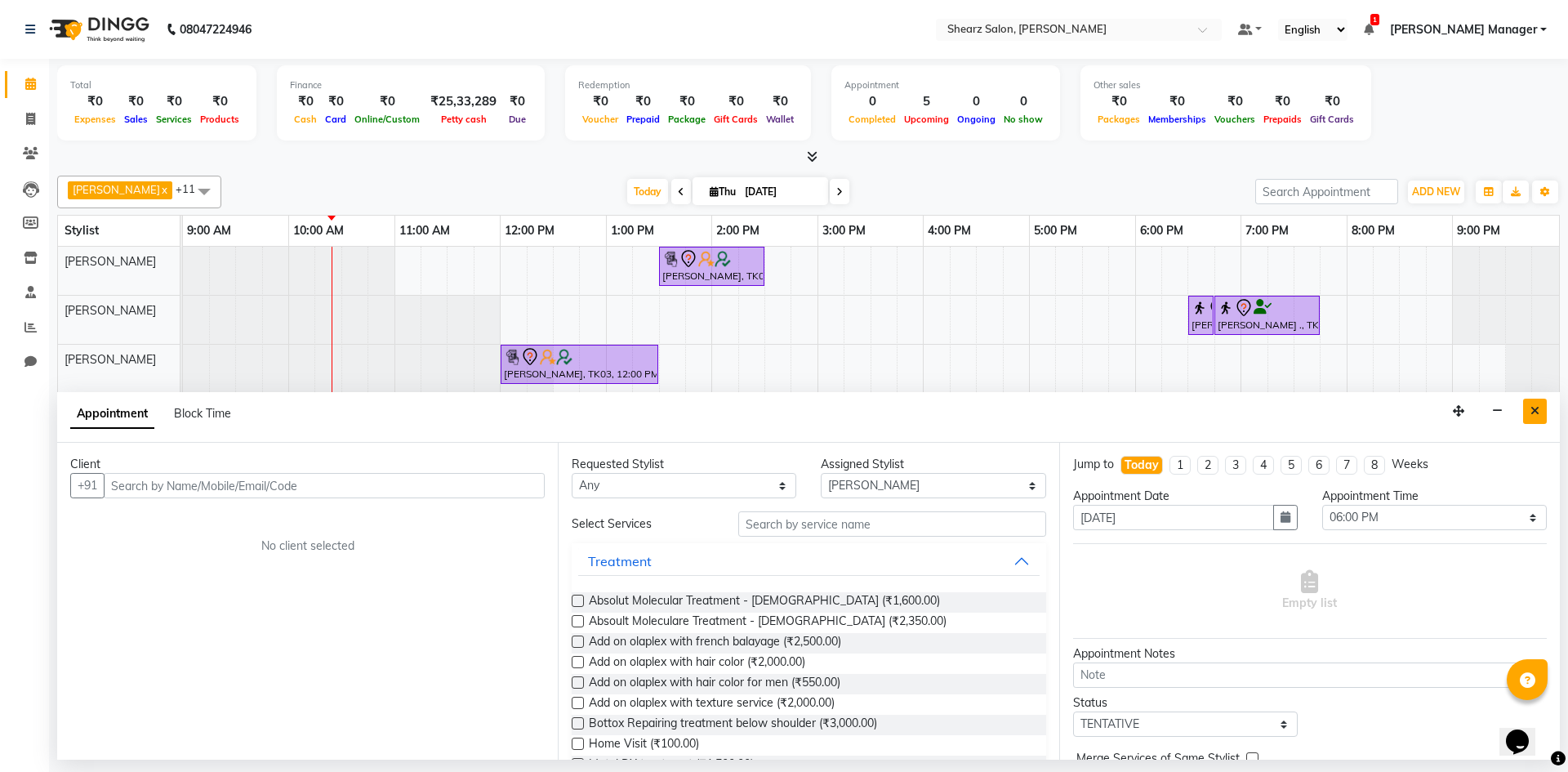
click at [1535, 409] on icon "Close" at bounding box center [1535, 411] width 9 height 11
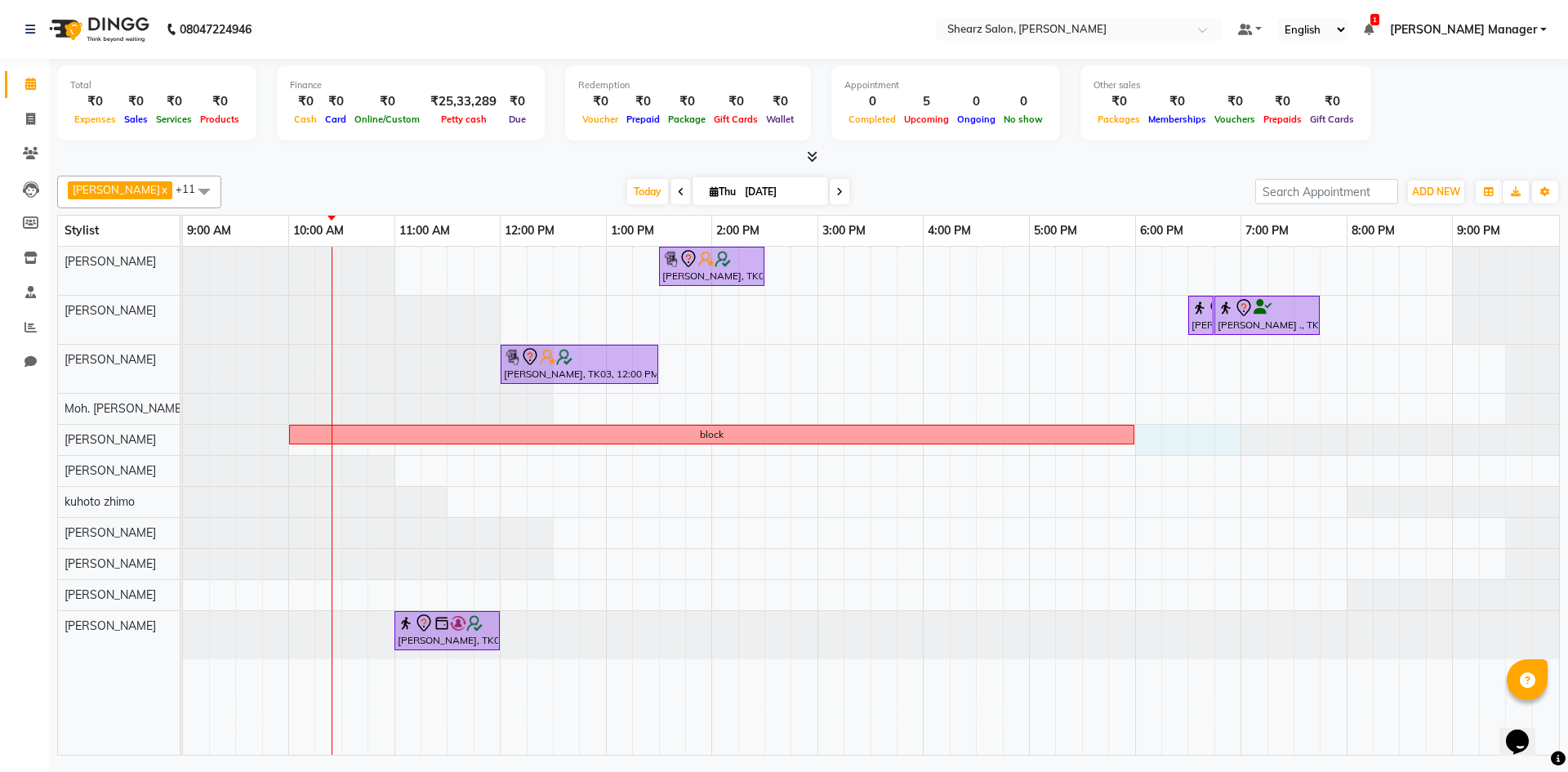
drag, startPoint x: 1152, startPoint y: 440, endPoint x: 1215, endPoint y: 440, distance: 63.0
click at [1221, 440] on div "Hamid Rashid, TK03, 01:30 PM-02:30 PM, Cirepil Roll On Wax Rajee Shinu ., TK01,…" at bounding box center [871, 501] width 1376 height 508
select select "77315"
select select "tentative"
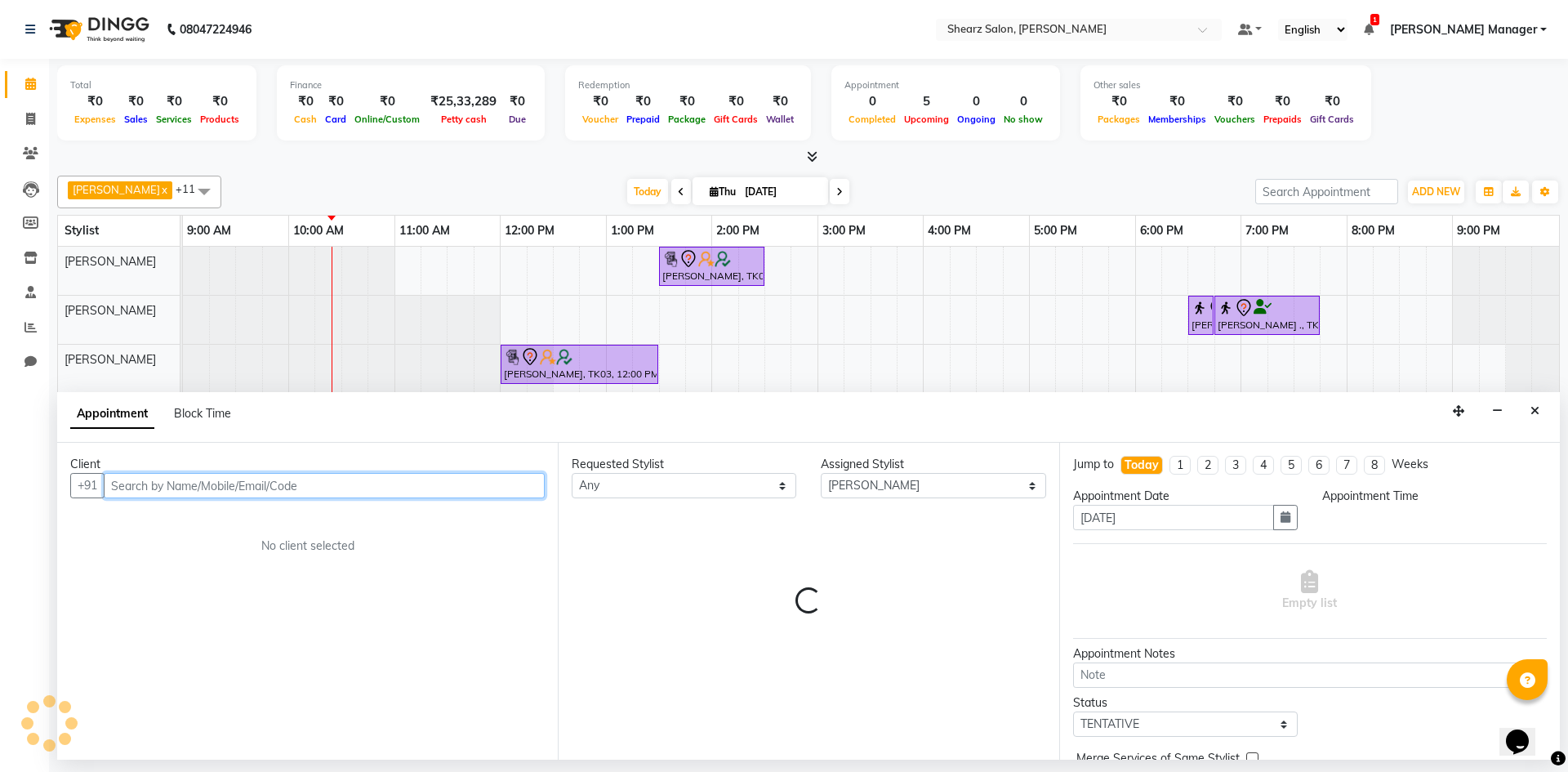
select select "1080"
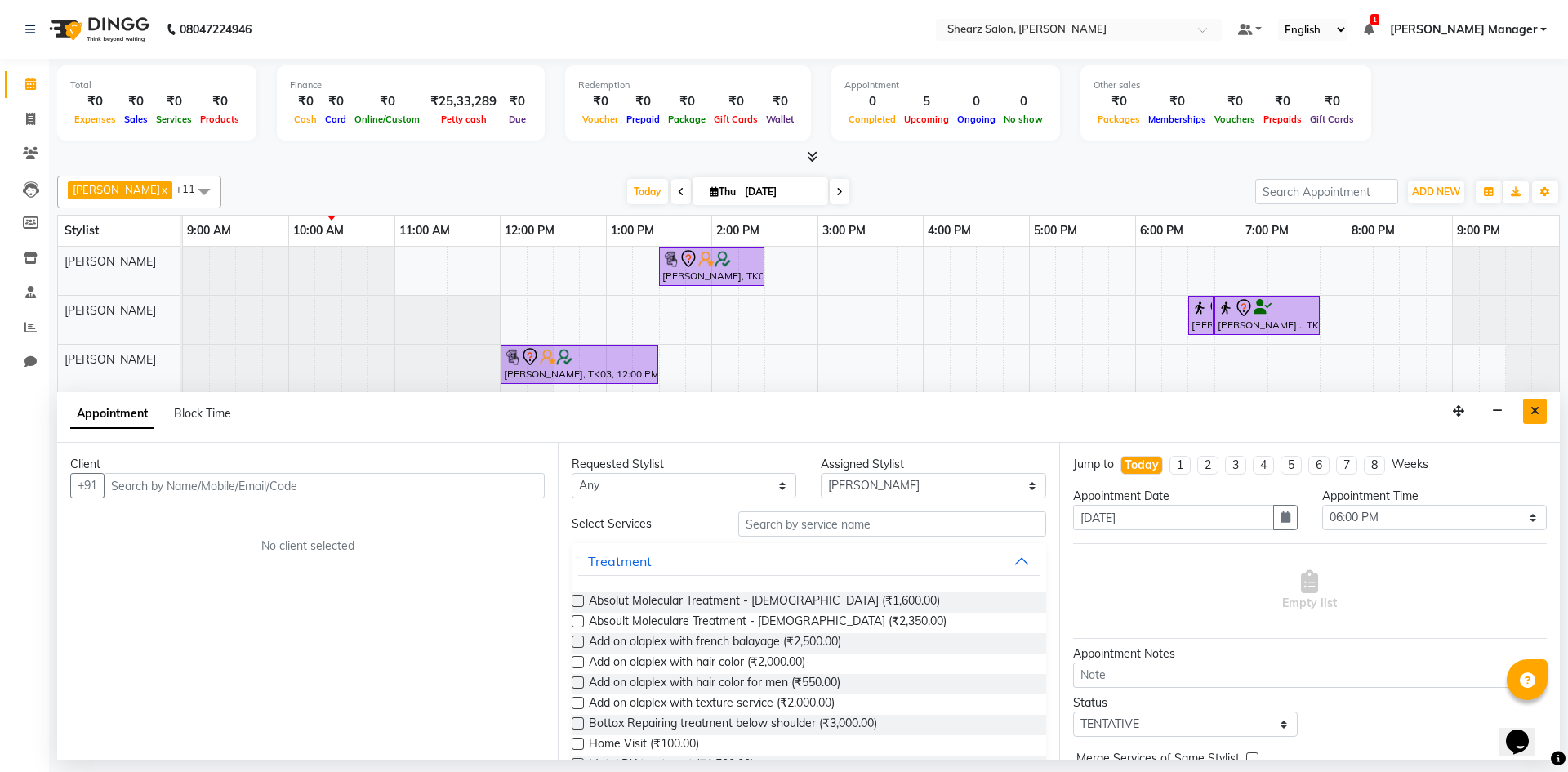
click at [1543, 408] on button "Close" at bounding box center [1535, 411] width 23 height 25
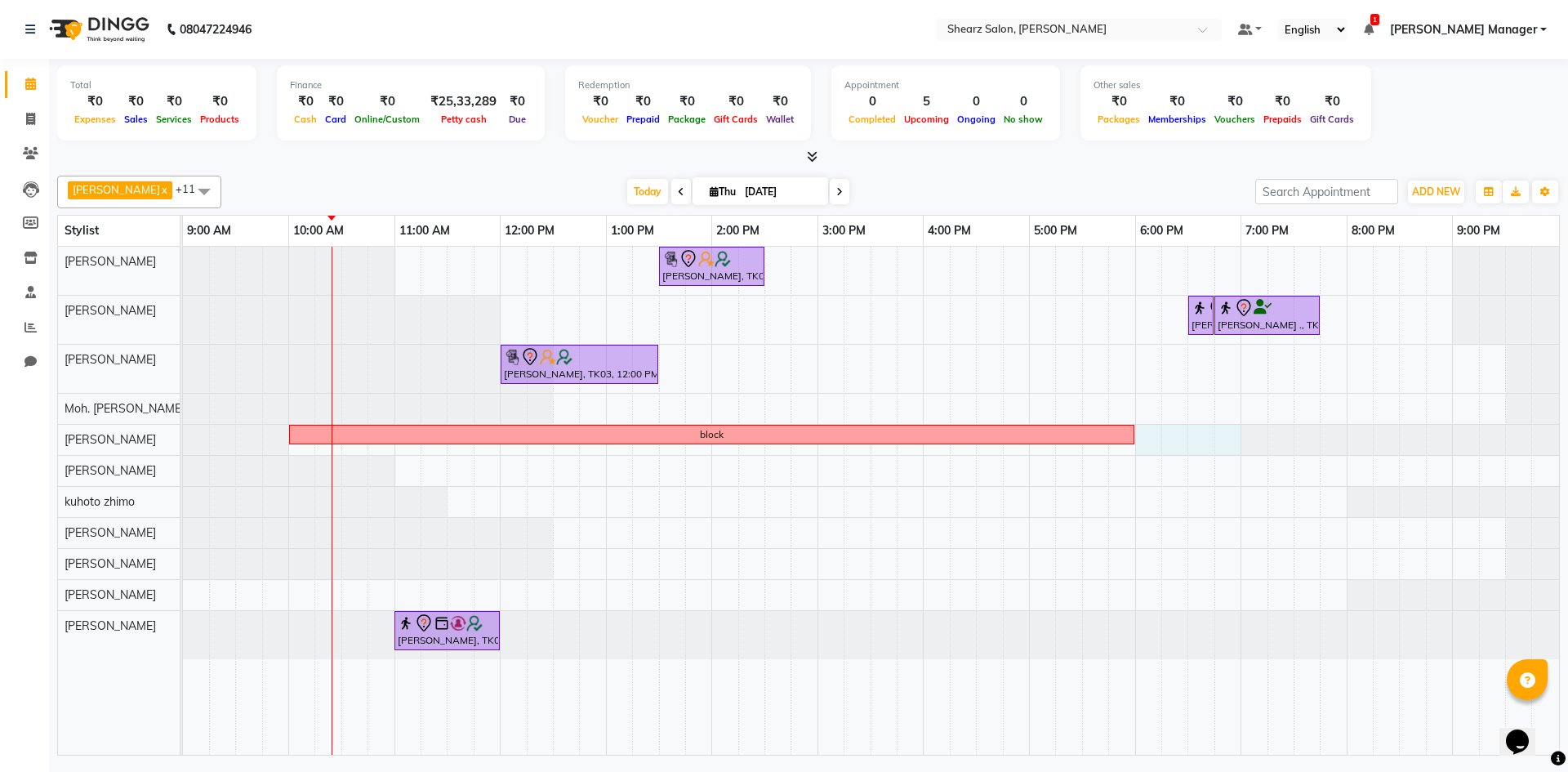
drag, startPoint x: 1137, startPoint y: 436, endPoint x: 1217, endPoint y: 431, distance: 80.2
click at [1225, 431] on div "Hamid Rashid, TK03, 01:30 PM-02:30 PM, Cirepil Roll On Wax Rajee Shinu ., TK01,…" at bounding box center [871, 501] width 1376 height 508
select select "77315"
select select "1080"
select select "tentative"
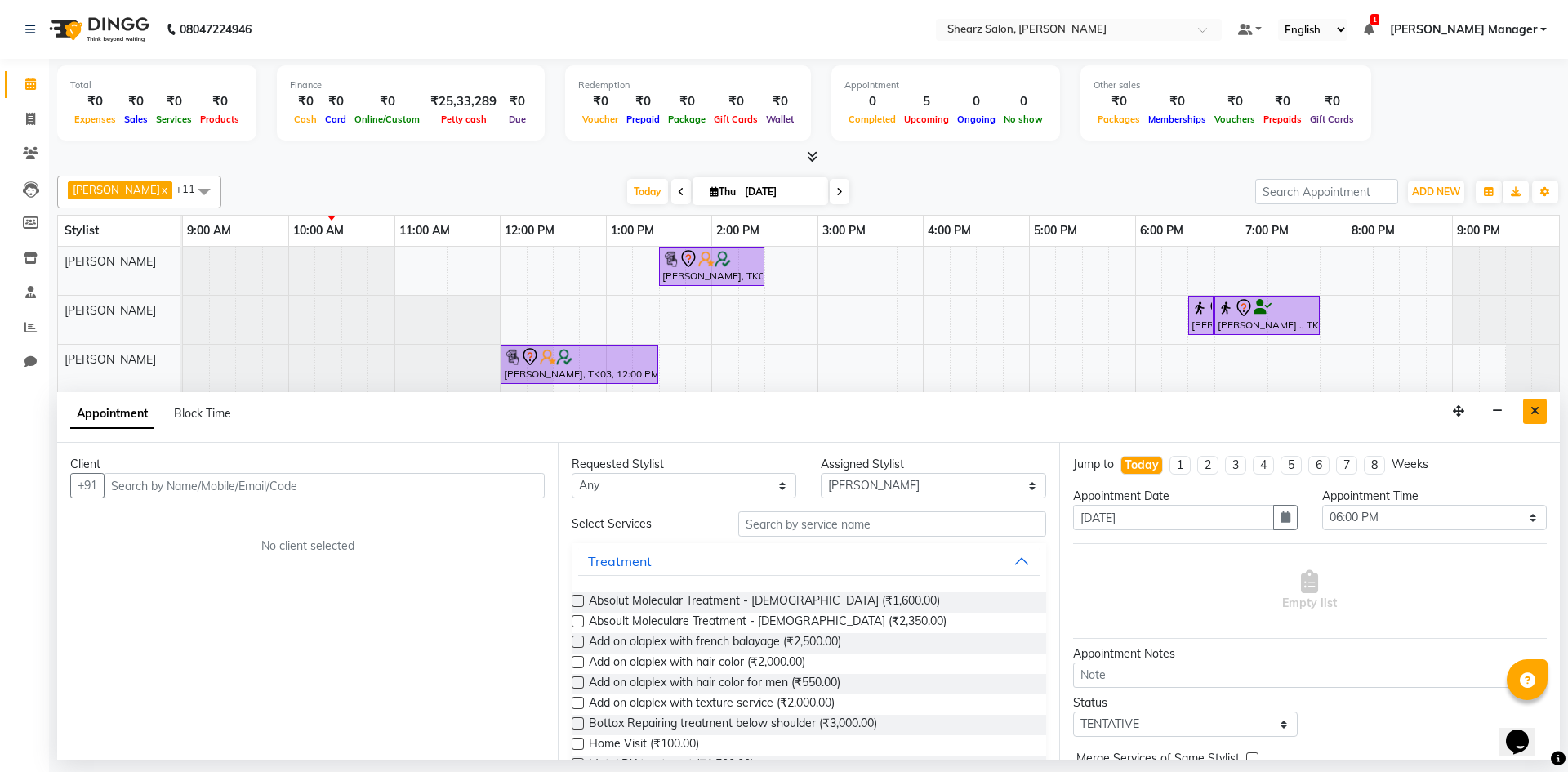
click at [1527, 409] on button "Close" at bounding box center [1535, 411] width 23 height 25
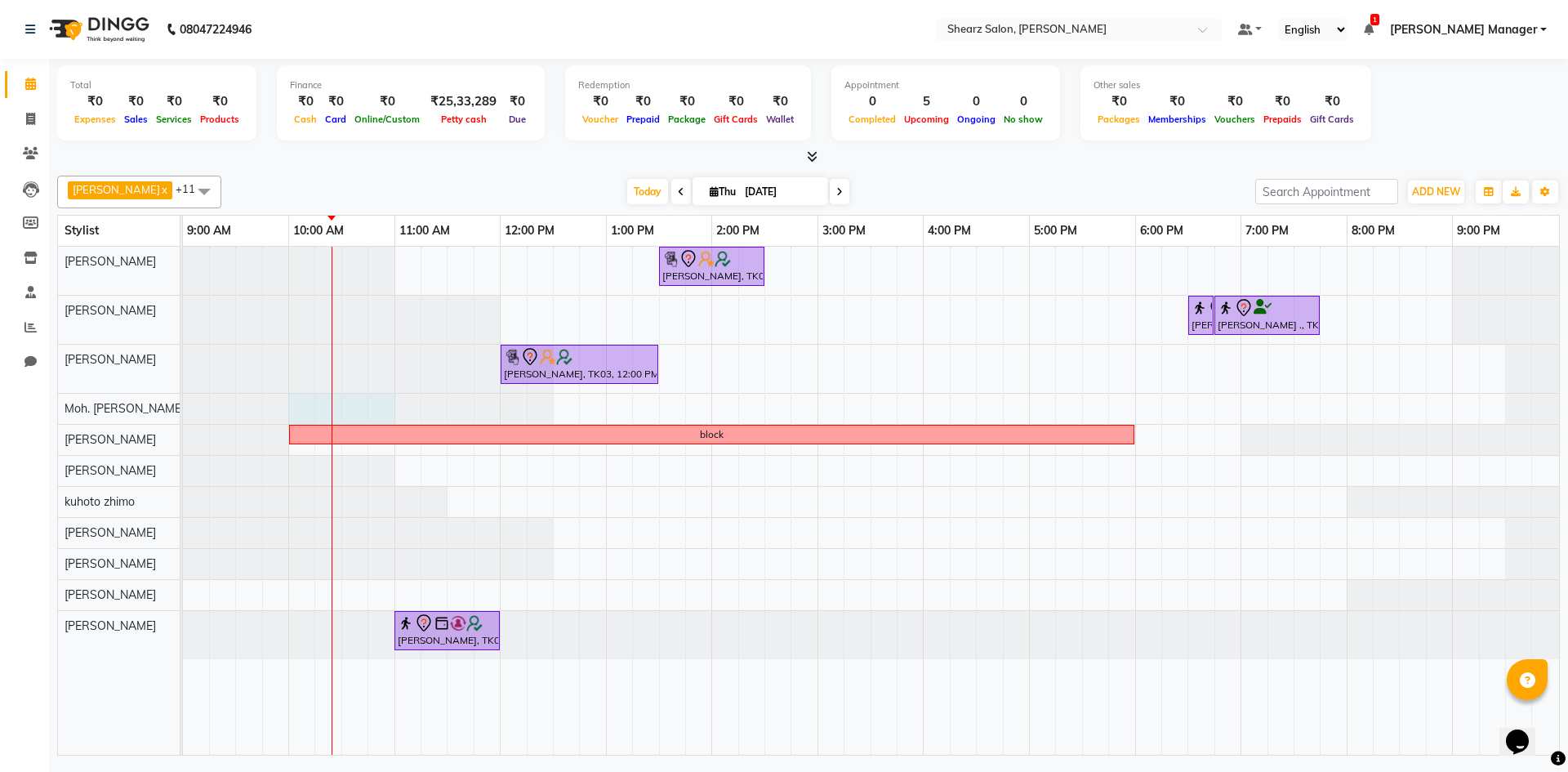
drag, startPoint x: 312, startPoint y: 404, endPoint x: 369, endPoint y: 399, distance: 57.2
click at [183, 398] on div at bounding box center [183, 409] width 0 height 30
select select "77335"
select select "tentative"
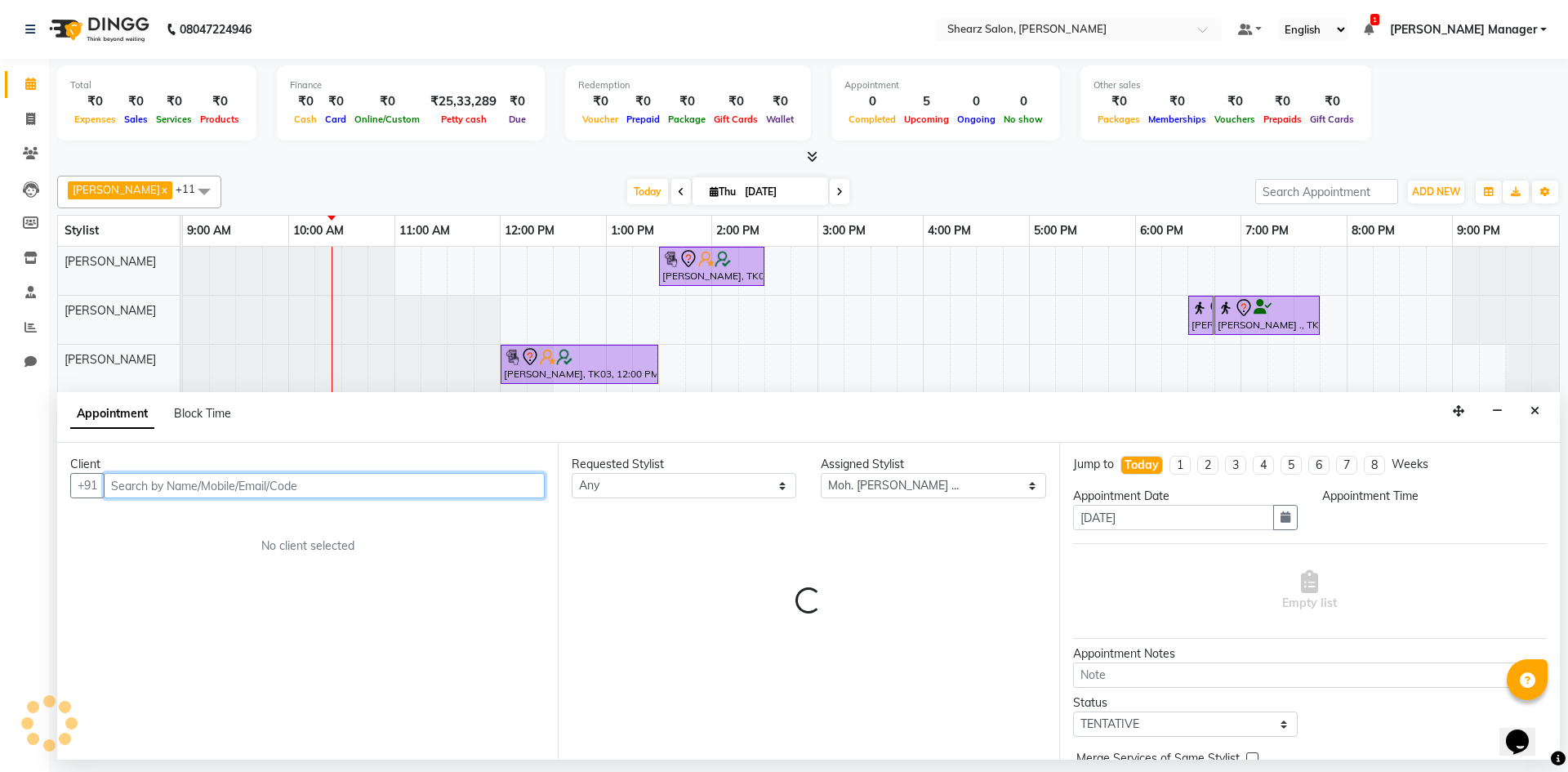
select select "600"
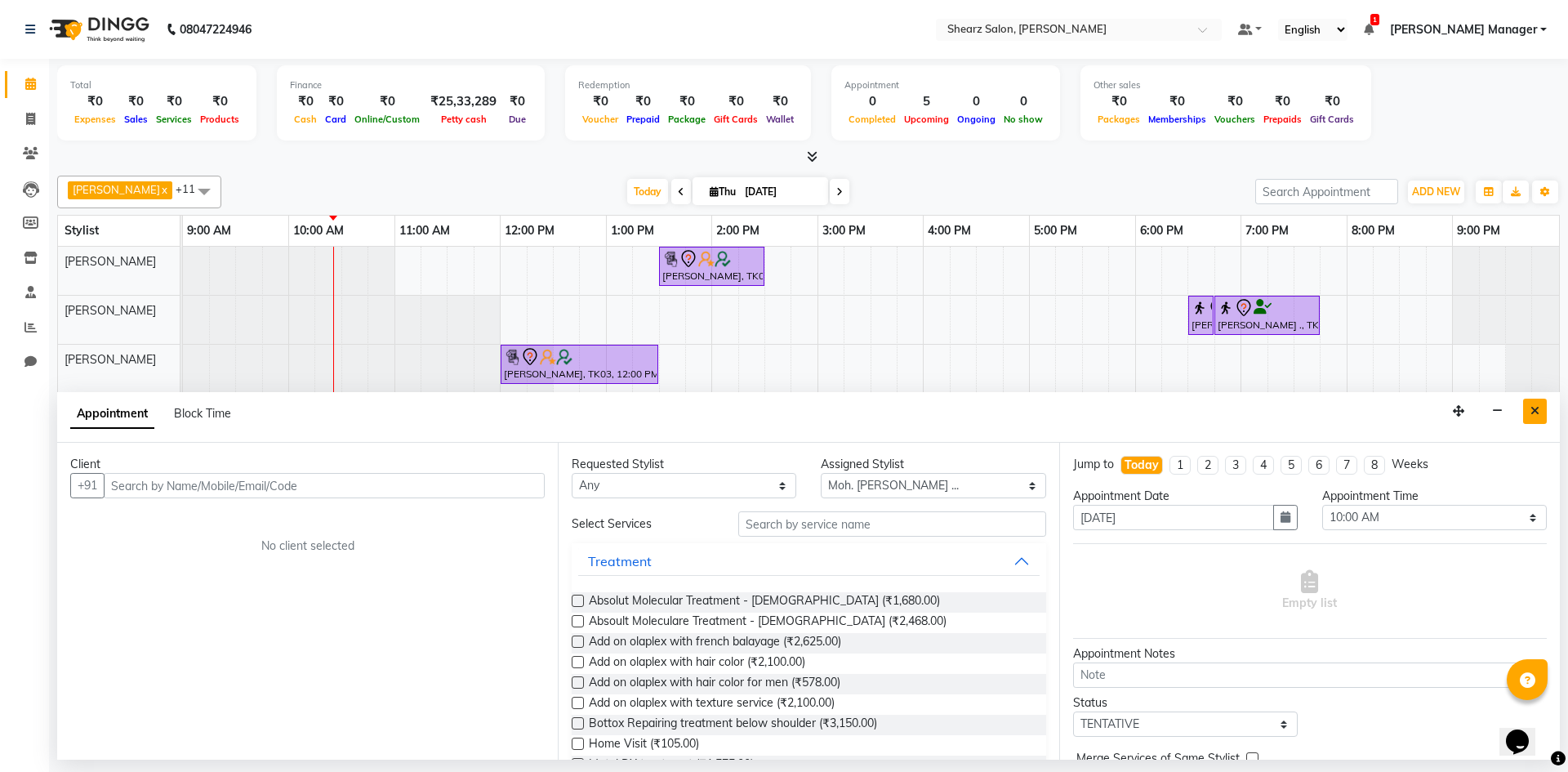
click at [1527, 411] on button "Close" at bounding box center [1535, 411] width 23 height 25
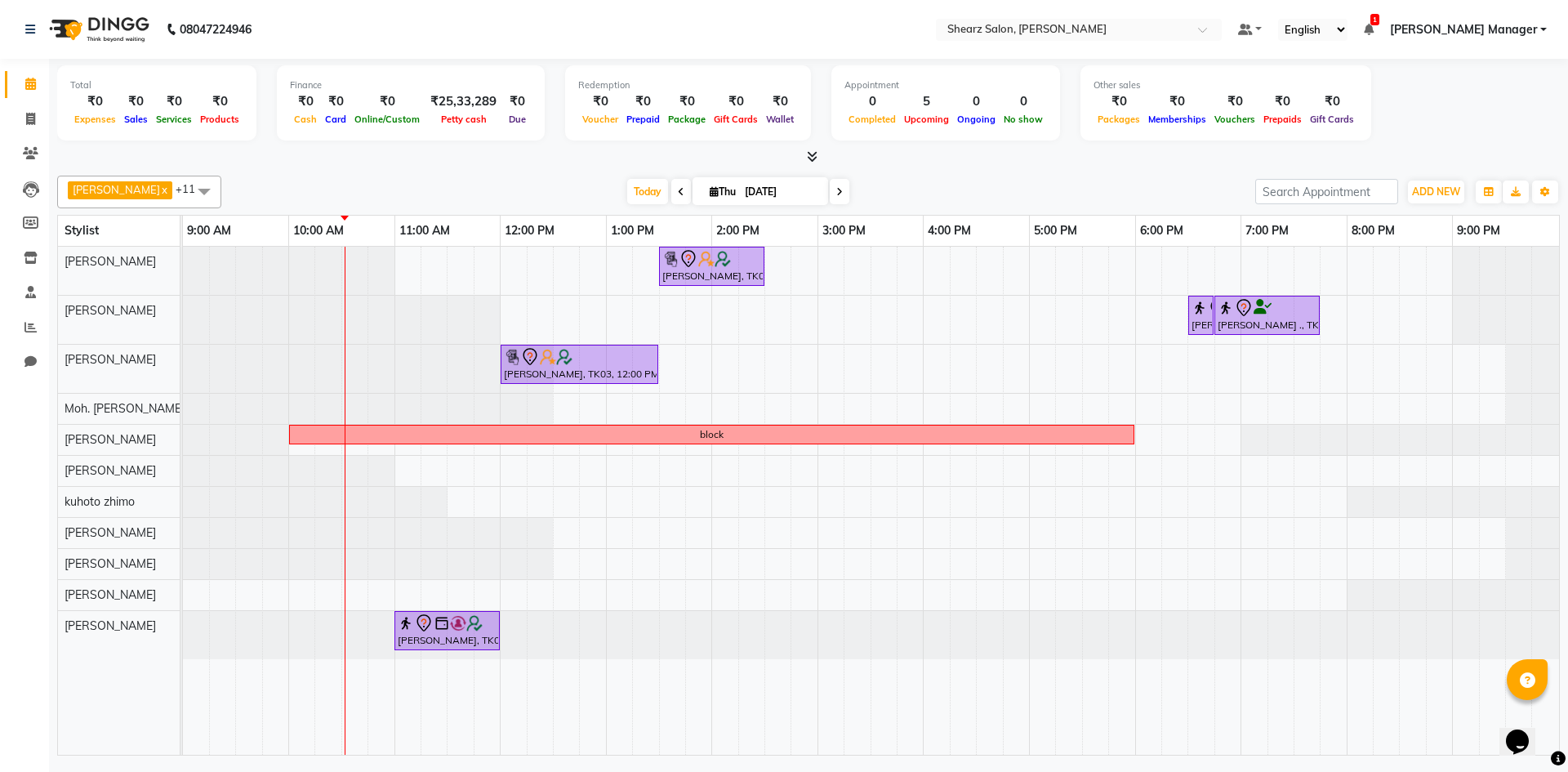
click at [615, 410] on div "Hamid Rashid, TK03, 01:30 PM-02:30 PM, Cirepil Roll On Wax Rajee Shinu ., TK01,…" at bounding box center [871, 501] width 1376 height 508
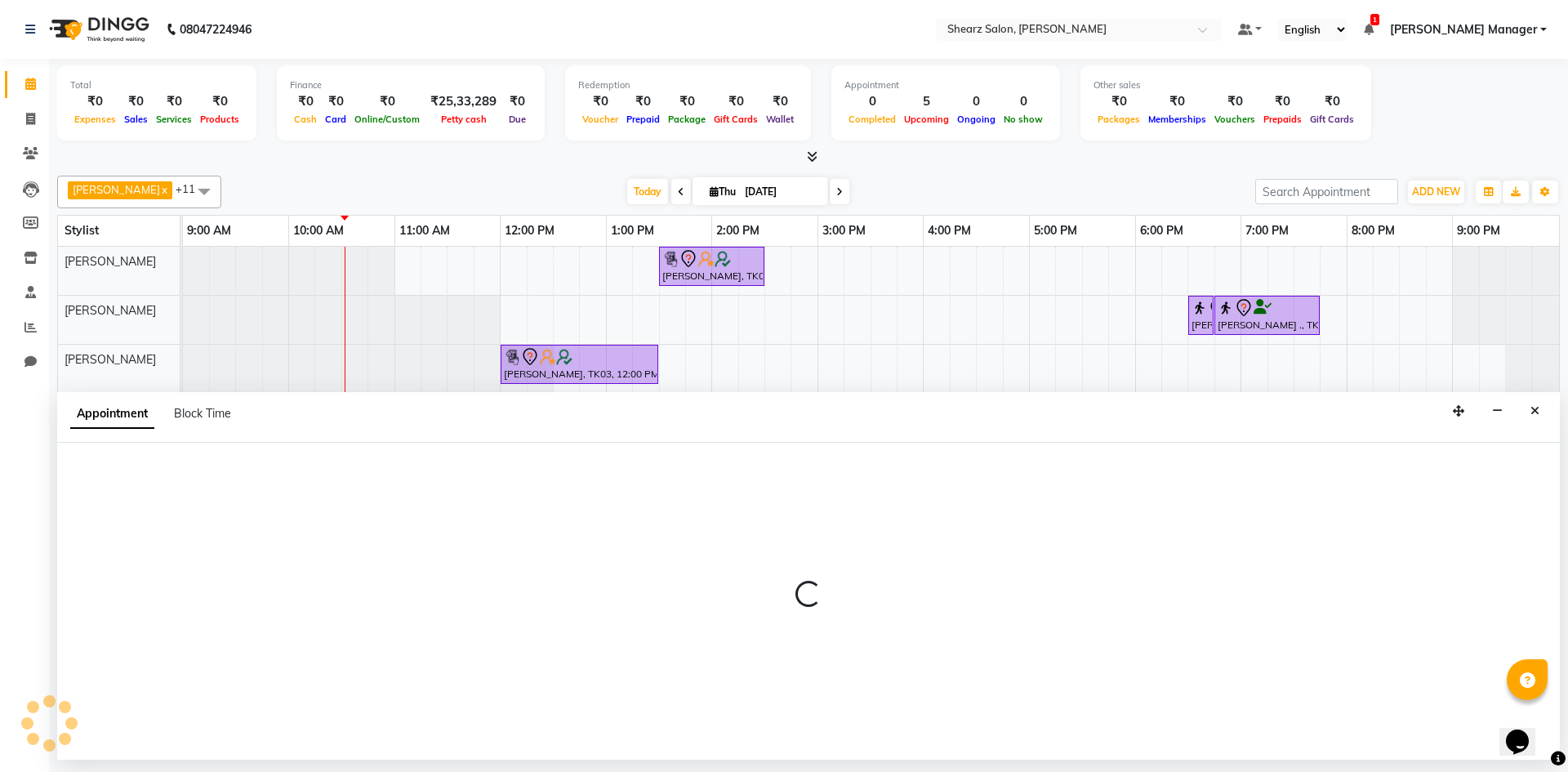
click at [615, 410] on div "Appointment Block Time" at bounding box center [808, 418] width 1503 height 51
select select "77335"
select select "780"
select select "tentative"
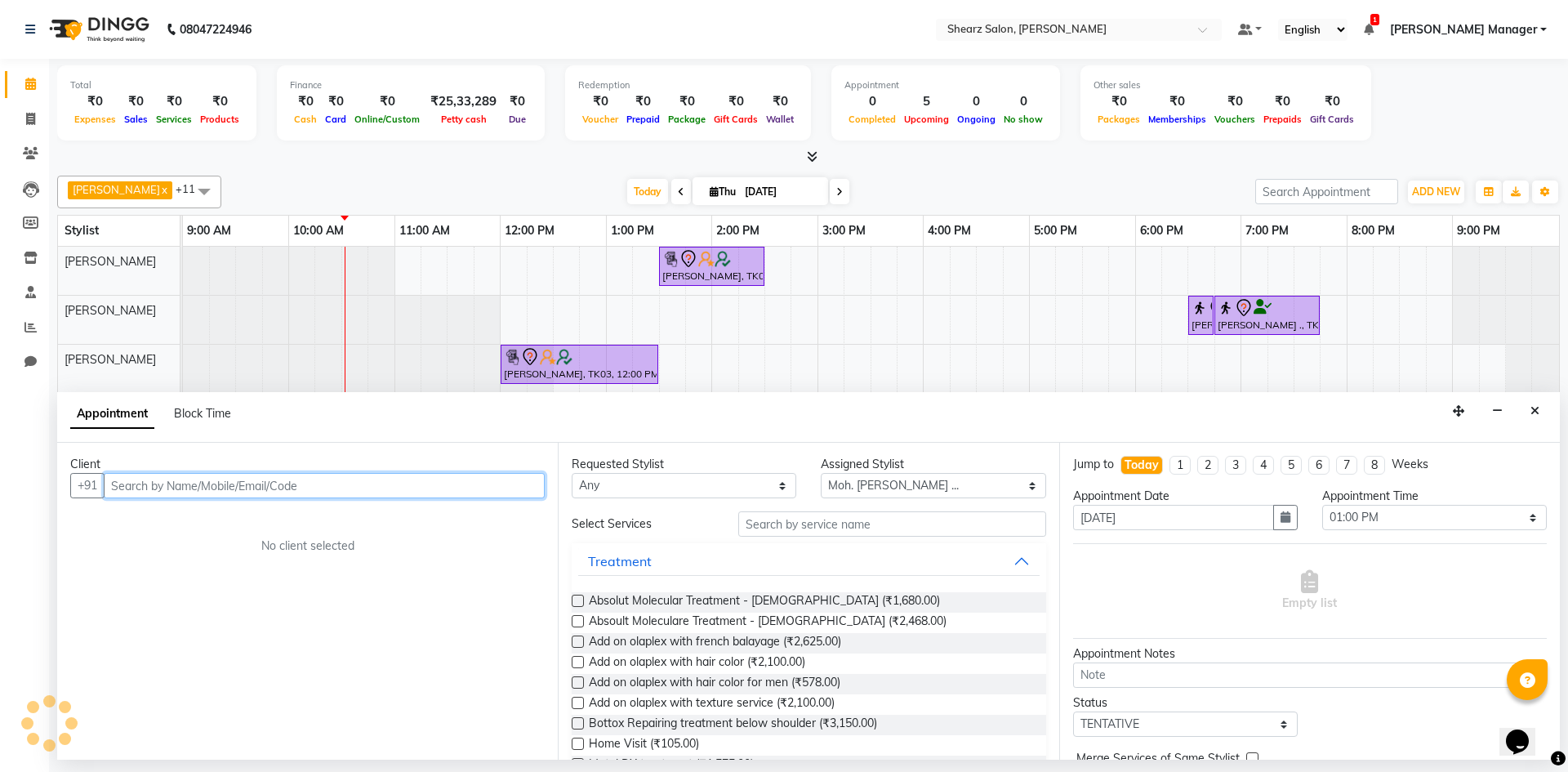
click at [413, 477] on input "text" at bounding box center [324, 485] width 441 height 25
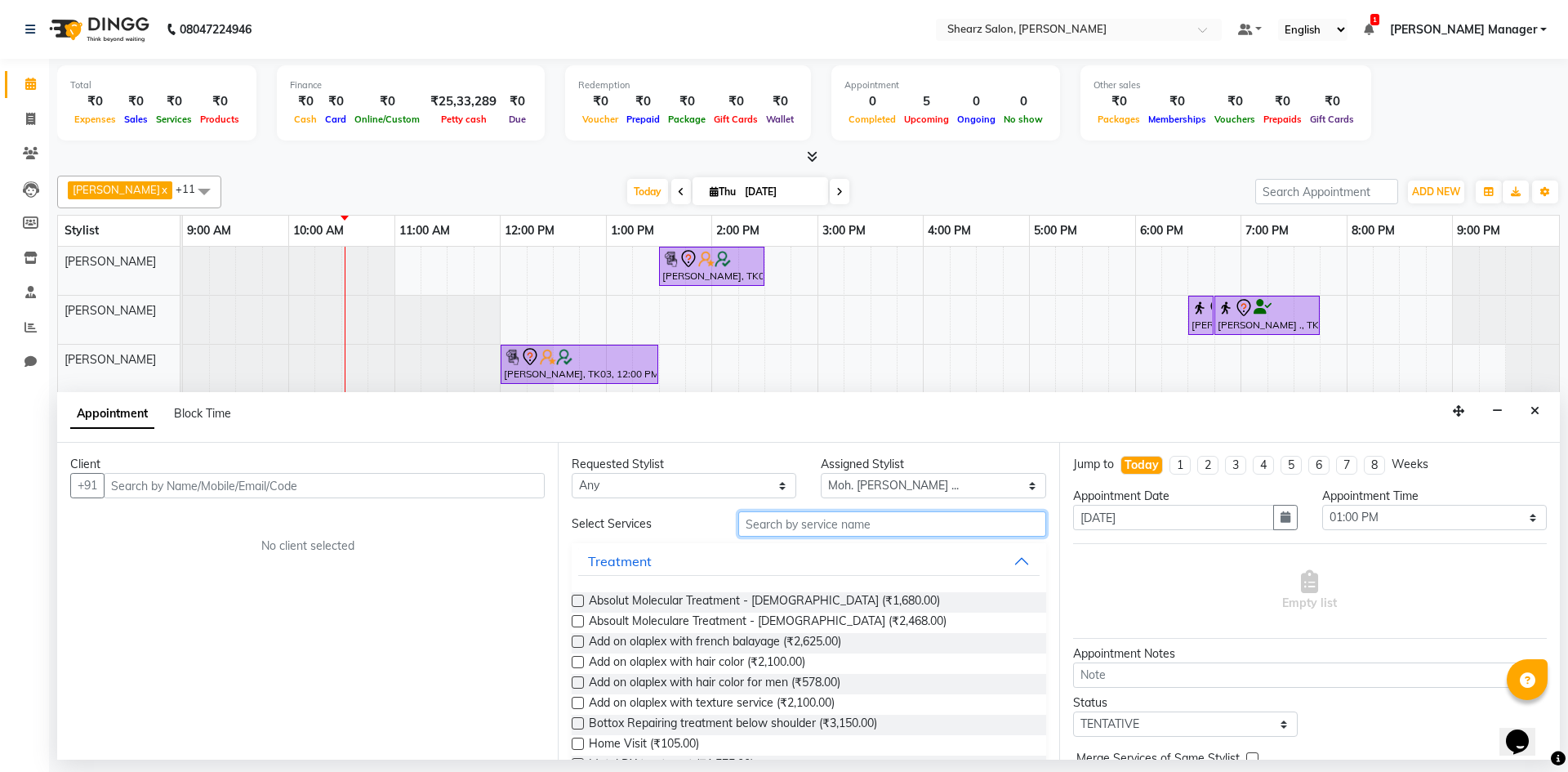
click at [937, 526] on input "text" at bounding box center [892, 524] width 308 height 25
type input "t"
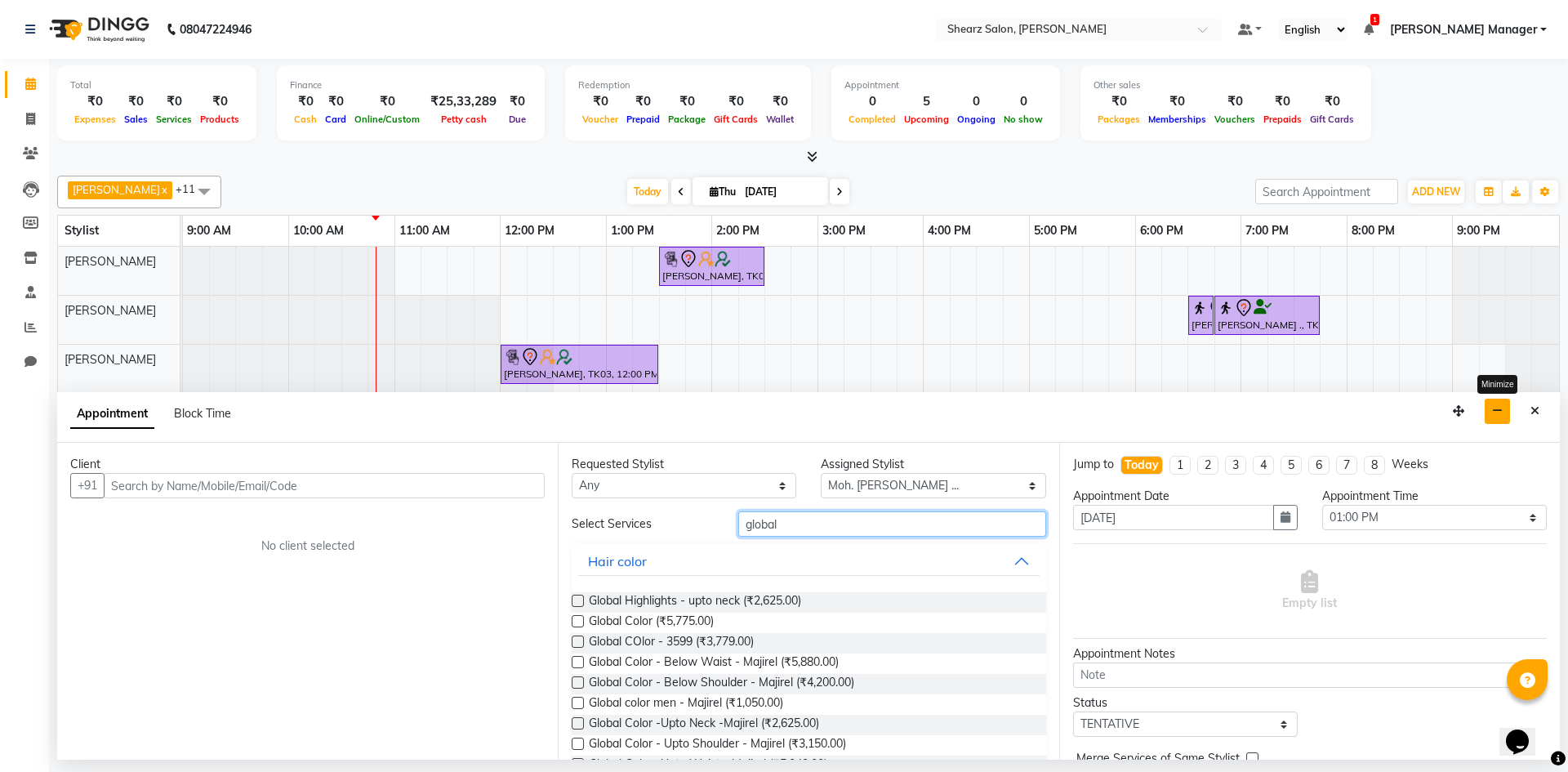
type input "global"
click at [1499, 407] on icon "button" at bounding box center [1498, 411] width 10 height 11
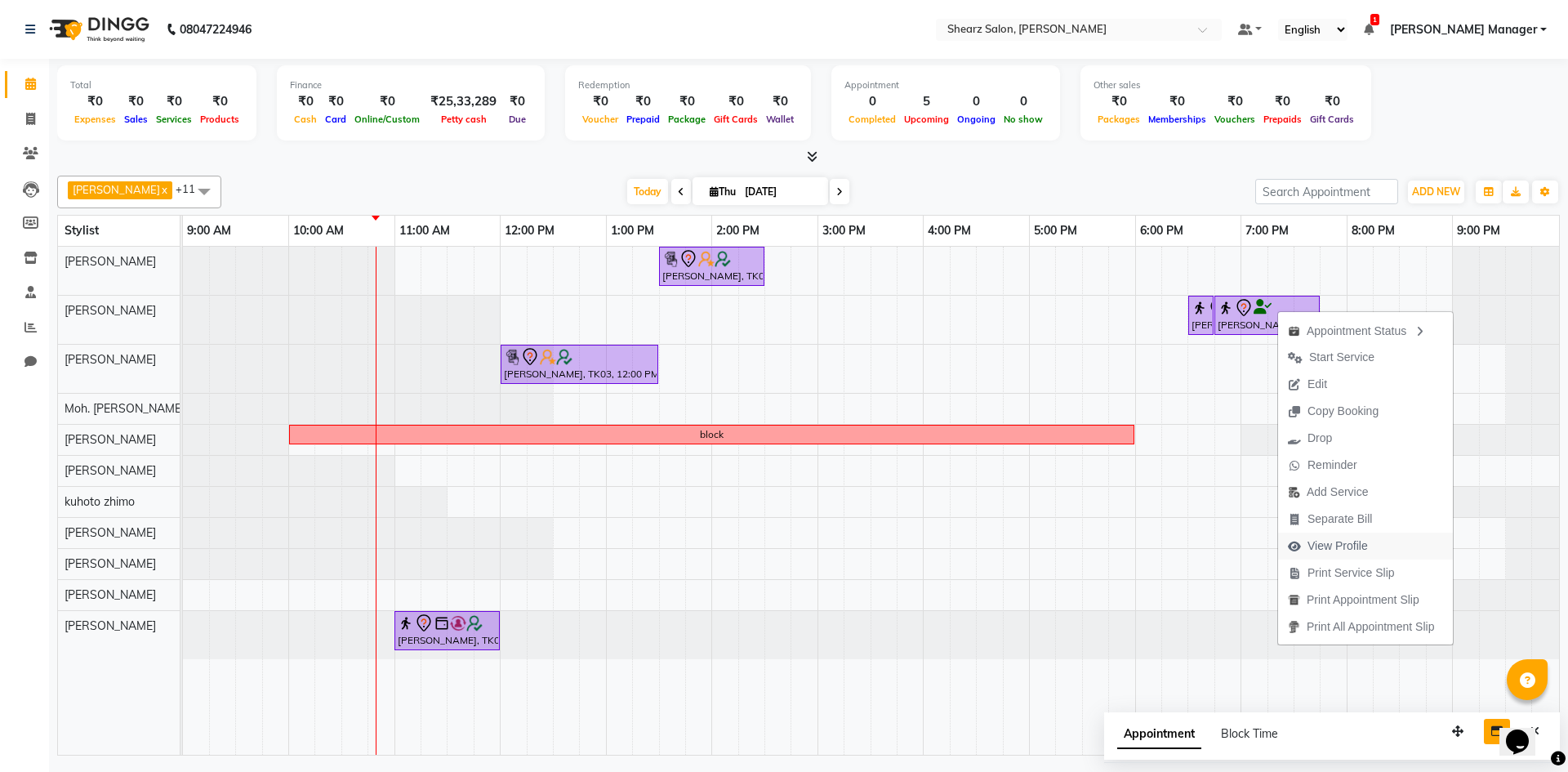
click at [1310, 539] on span "View Profile" at bounding box center [1338, 546] width 61 height 17
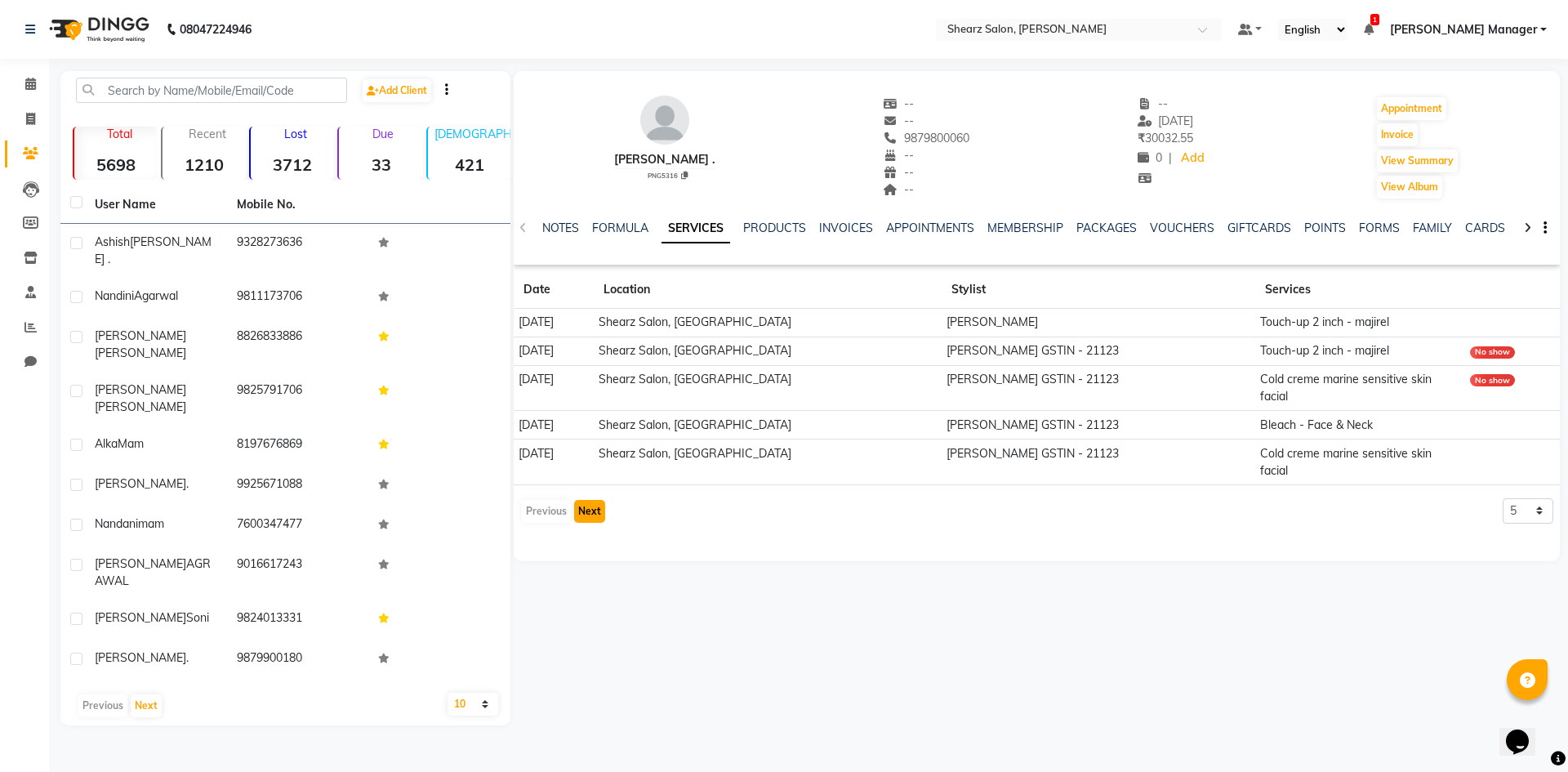
click at [587, 500] on button "Next" at bounding box center [590, 511] width 31 height 22
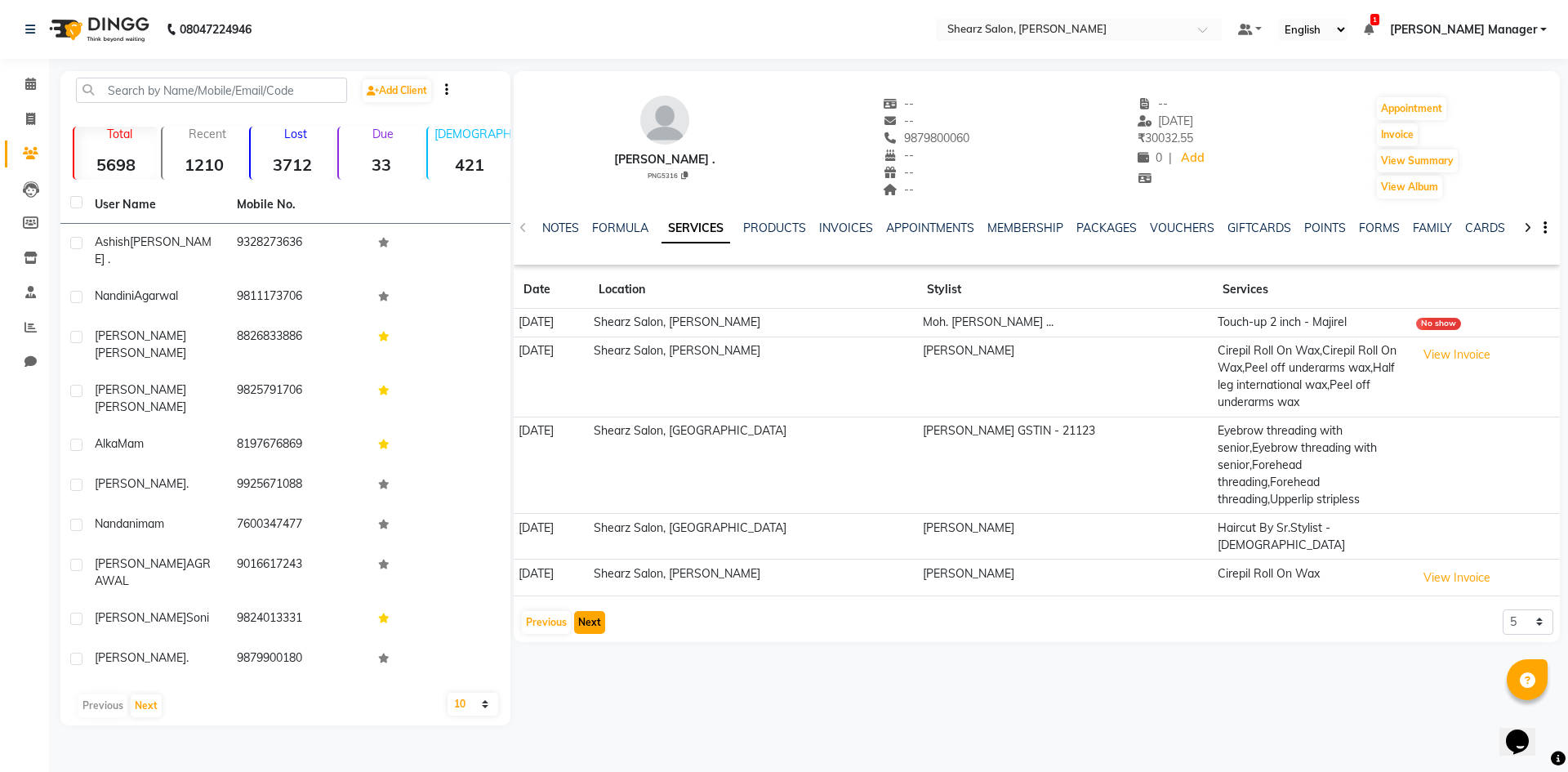
click at [583, 611] on button "Next" at bounding box center [590, 622] width 31 height 22
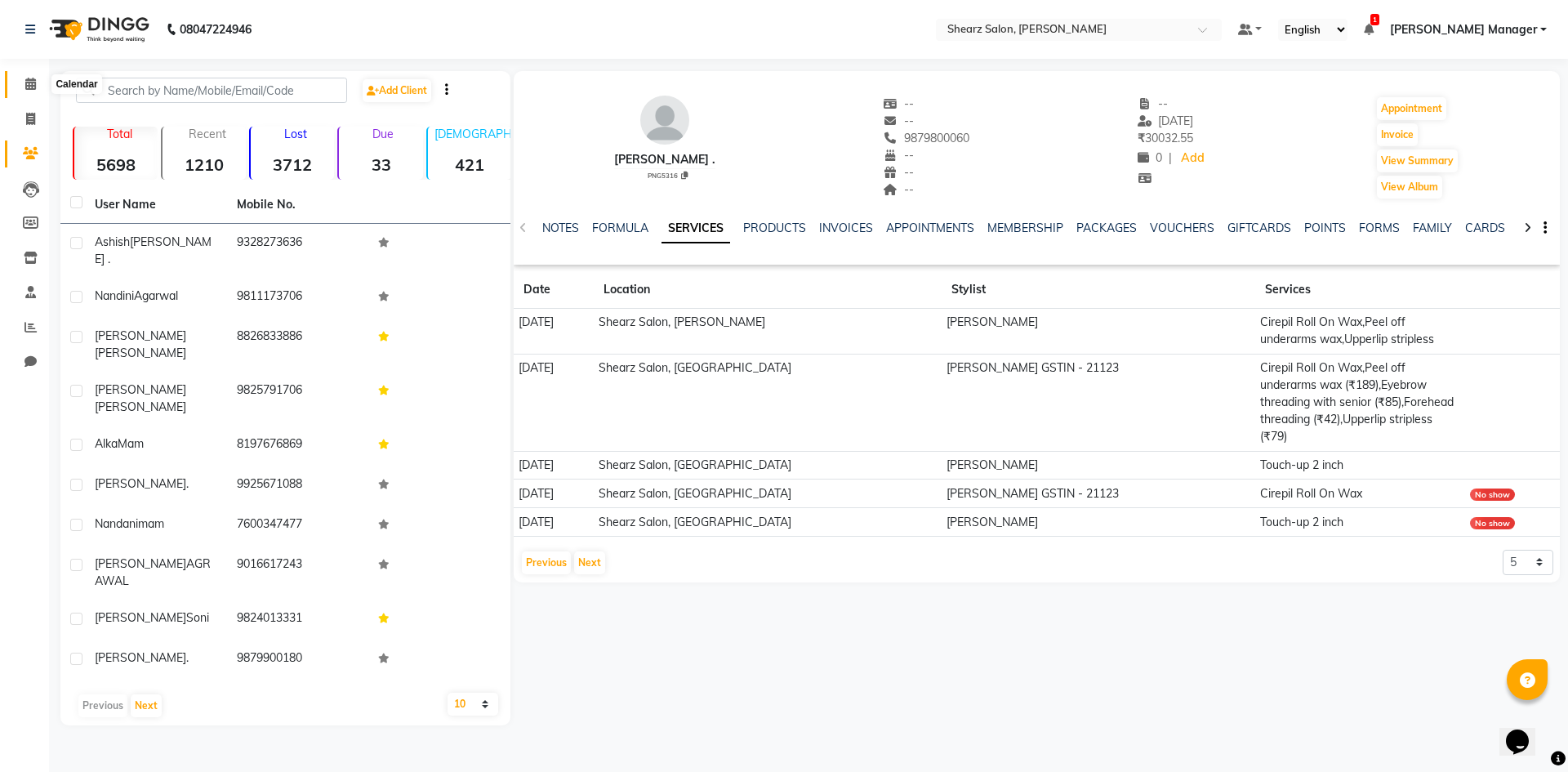
click at [40, 82] on span at bounding box center [30, 85] width 29 height 19
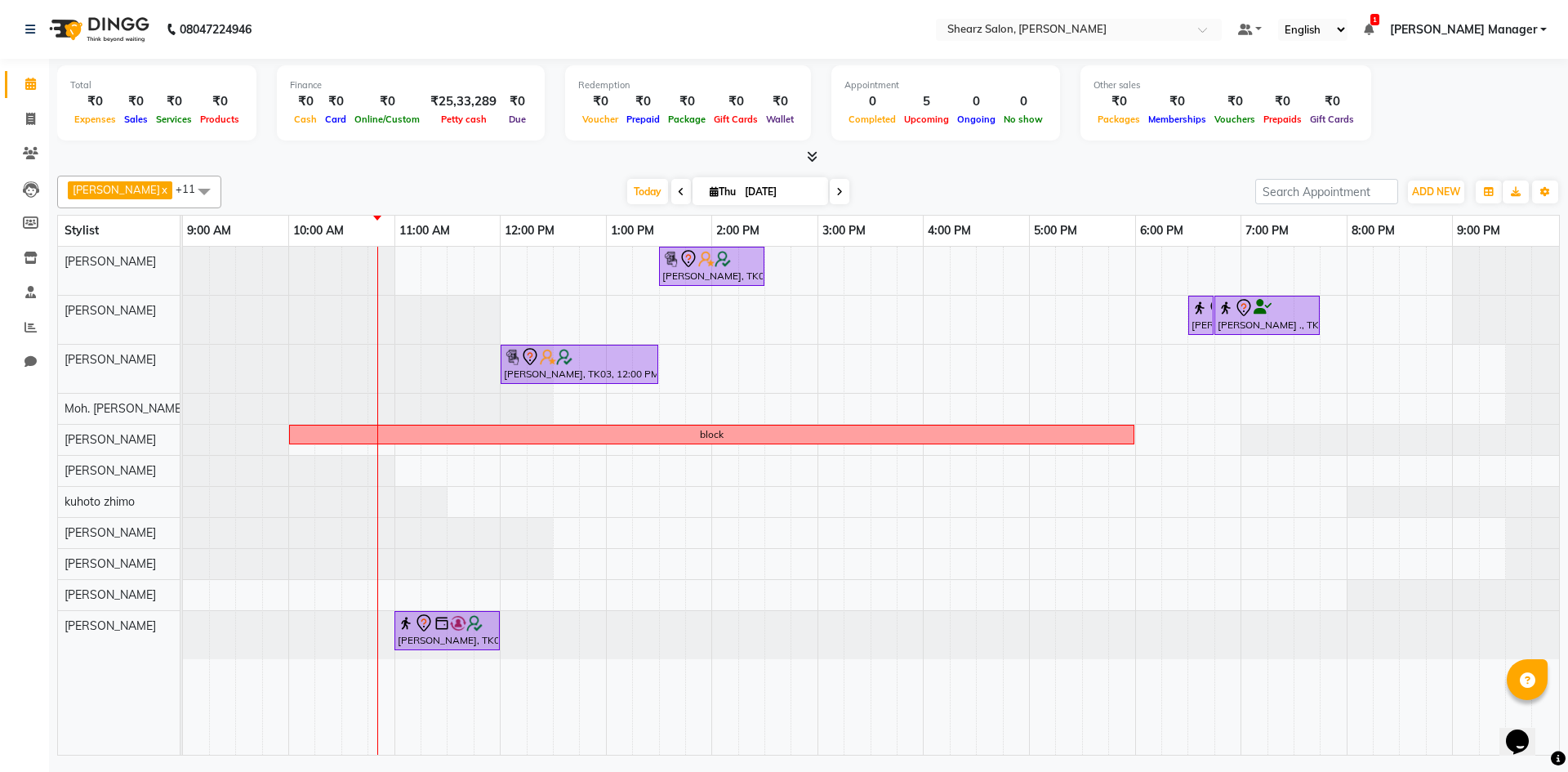
click at [837, 187] on span at bounding box center [839, 191] width 20 height 25
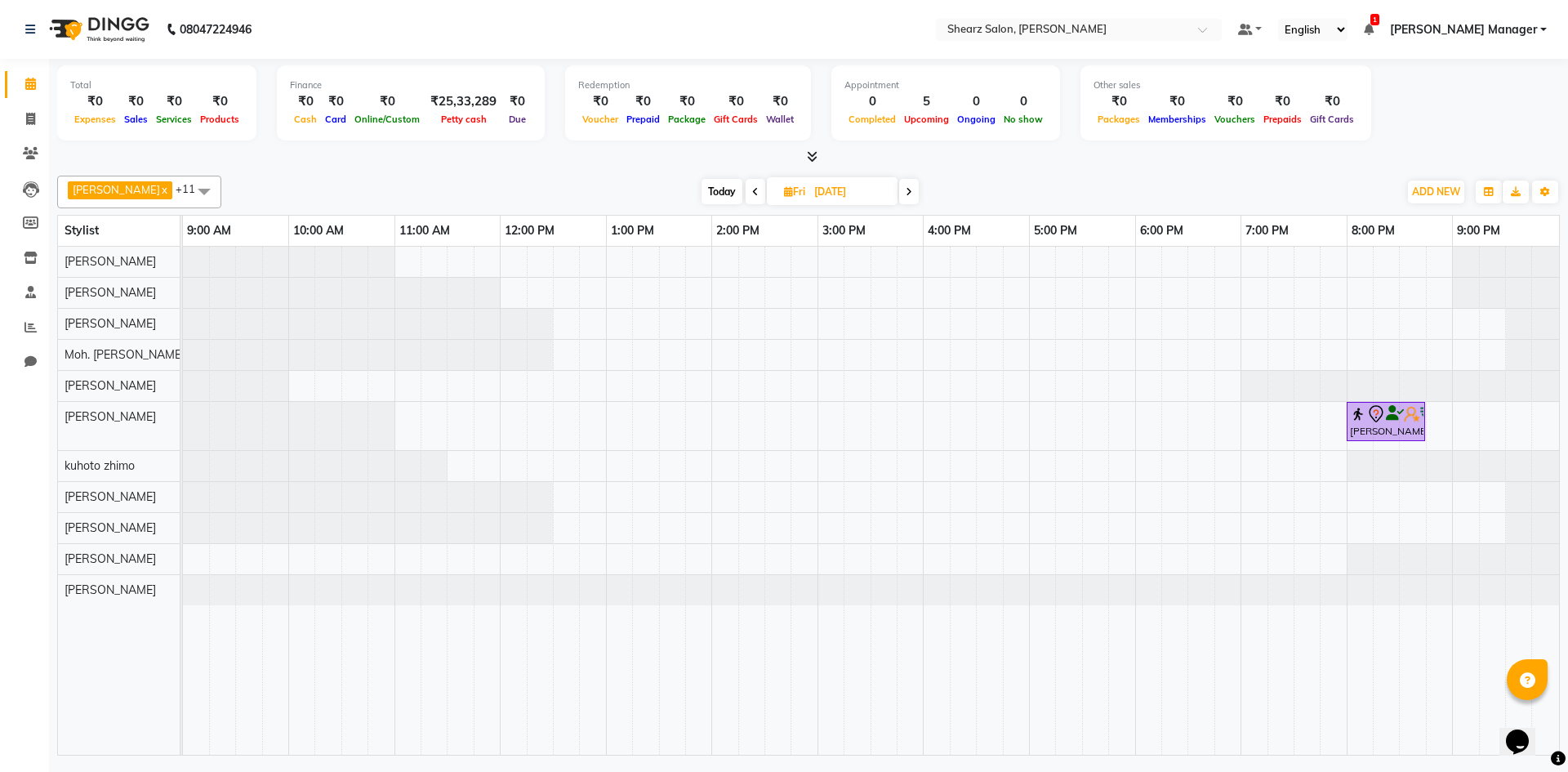
click at [746, 188] on span at bounding box center [755, 191] width 20 height 25
type input "[DATE]"
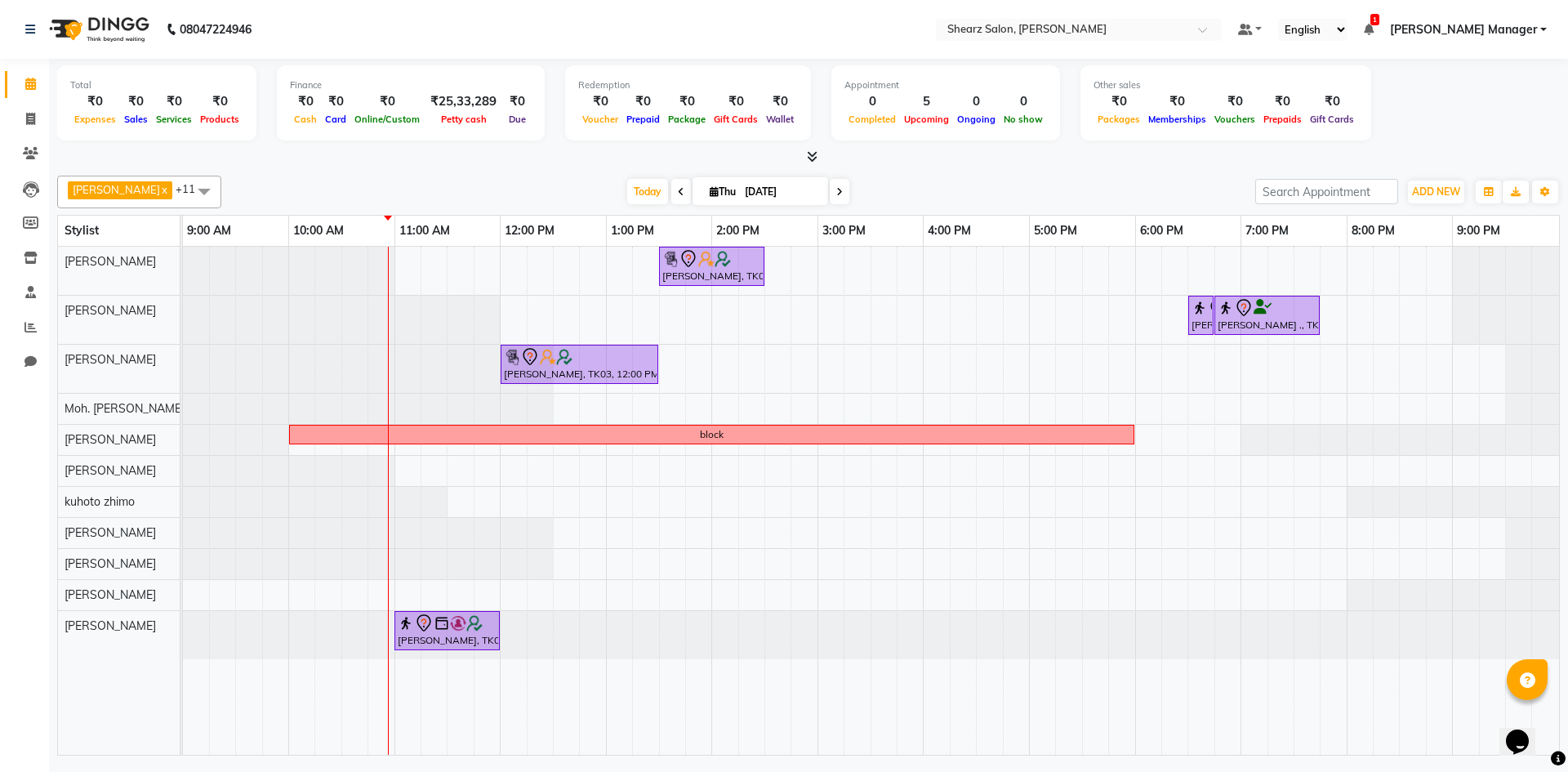
click at [649, 549] on div "Hamid Rashid, TK03, 01:30 PM-02:30 PM, Cirepil Roll On Wax Rajee Shinu ., TK01,…" at bounding box center [871, 501] width 1376 height 508
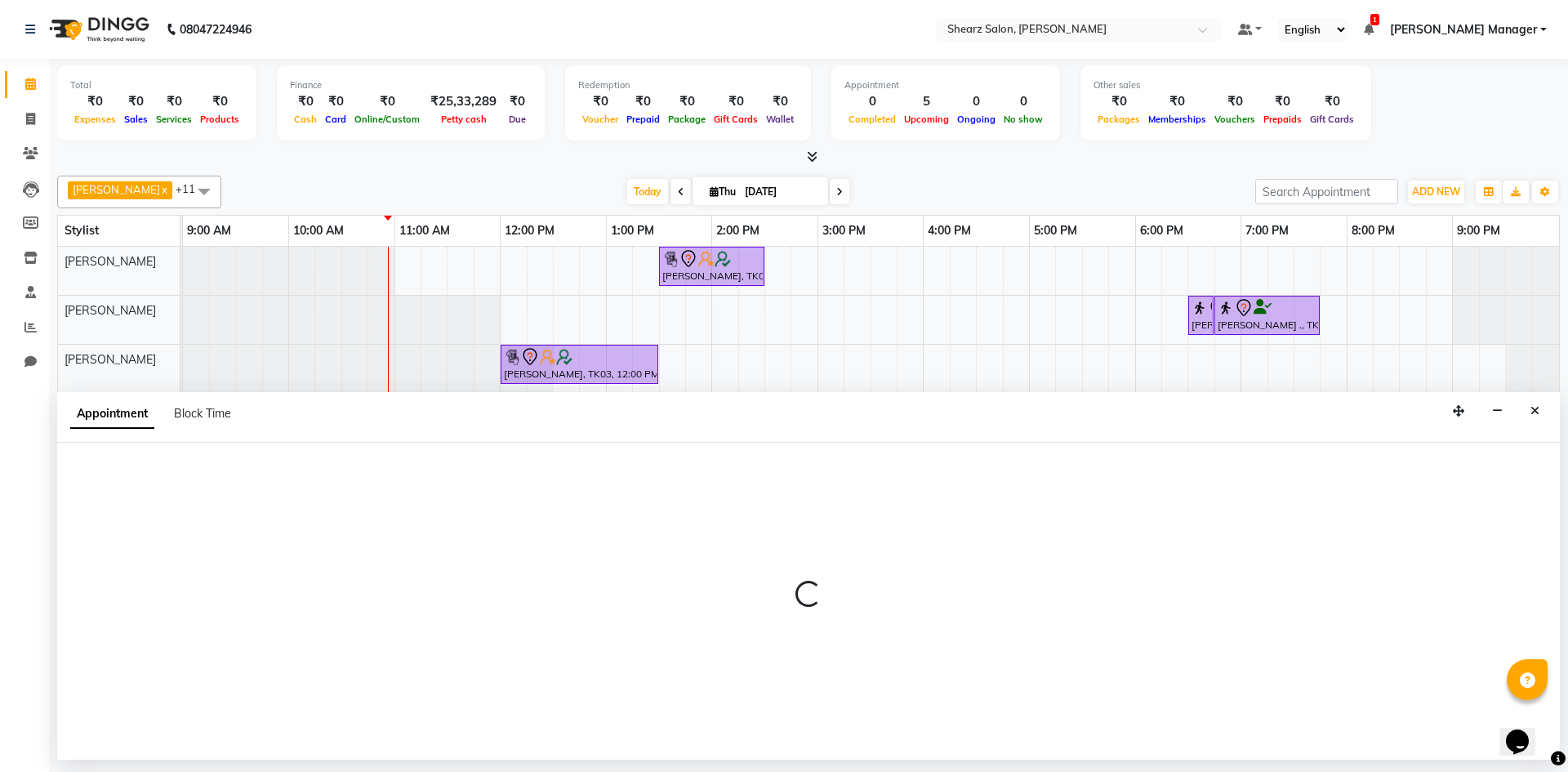
drag, startPoint x: 649, startPoint y: 549, endPoint x: 700, endPoint y: 546, distance: 51.1
click at [652, 546] on div at bounding box center [808, 601] width 1503 height 317
select select "87136"
select select "tentative"
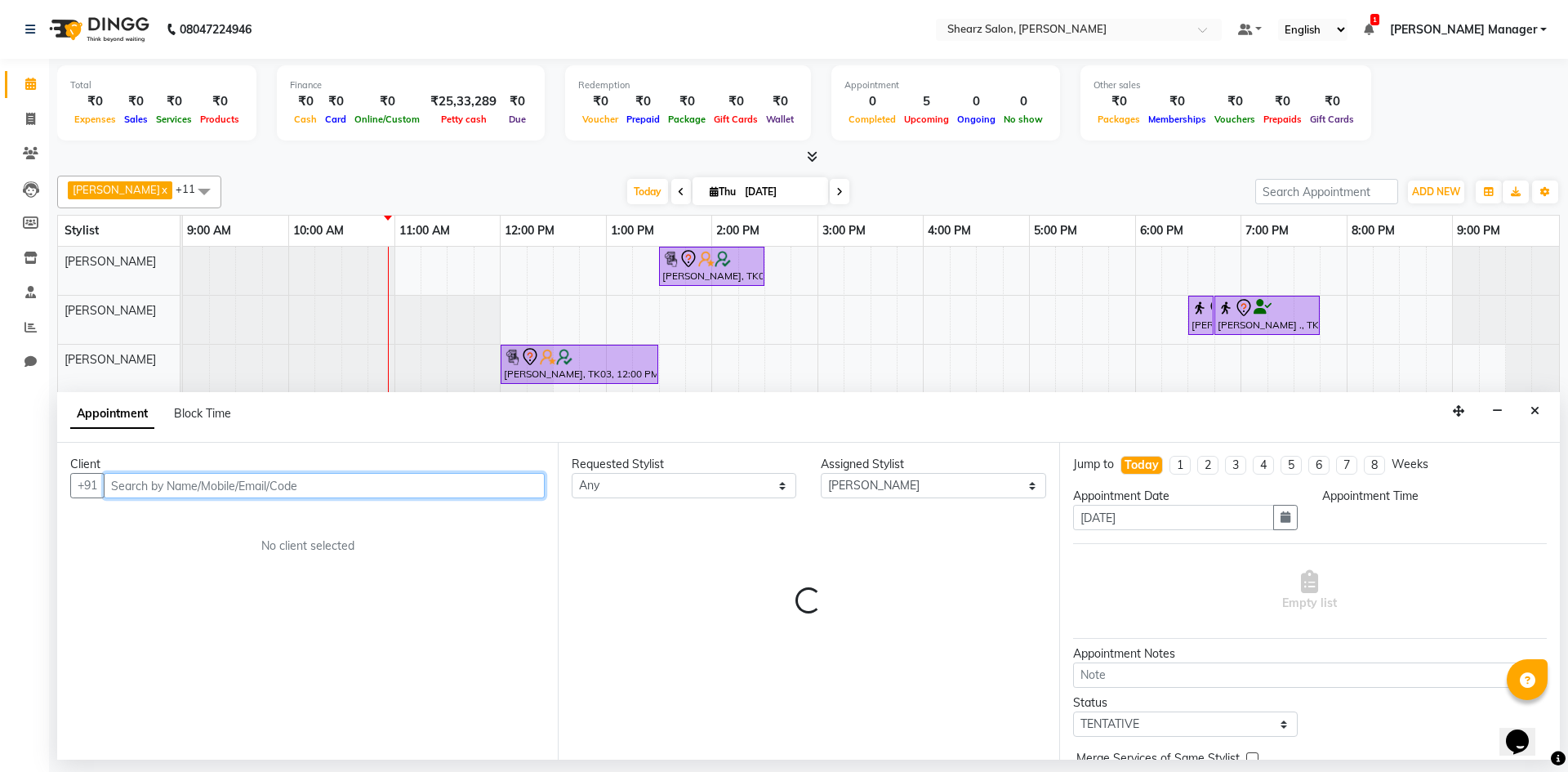
select select "795"
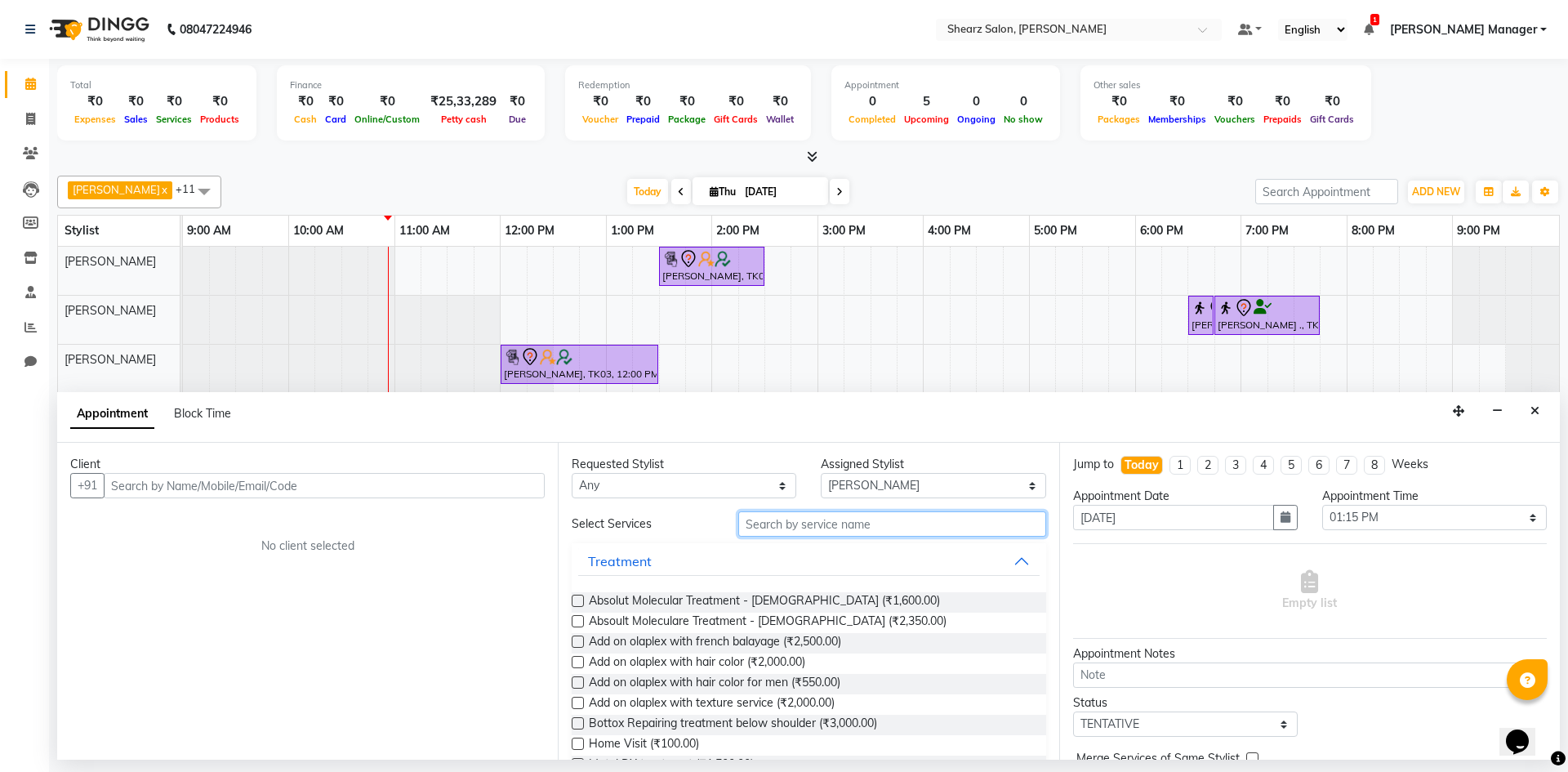
click at [823, 534] on input "text" at bounding box center [892, 524] width 308 height 25
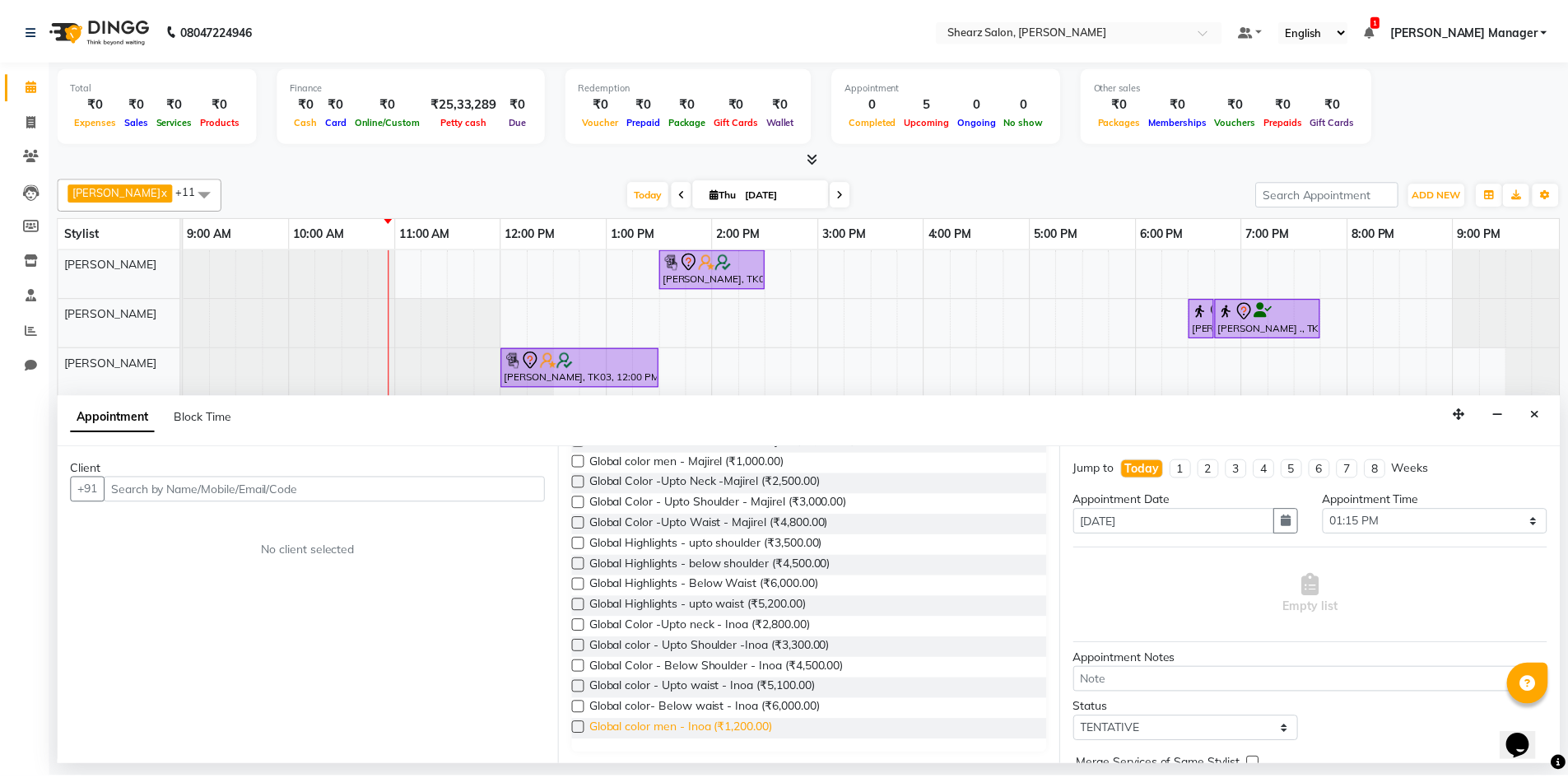
scroll to position [248, 0]
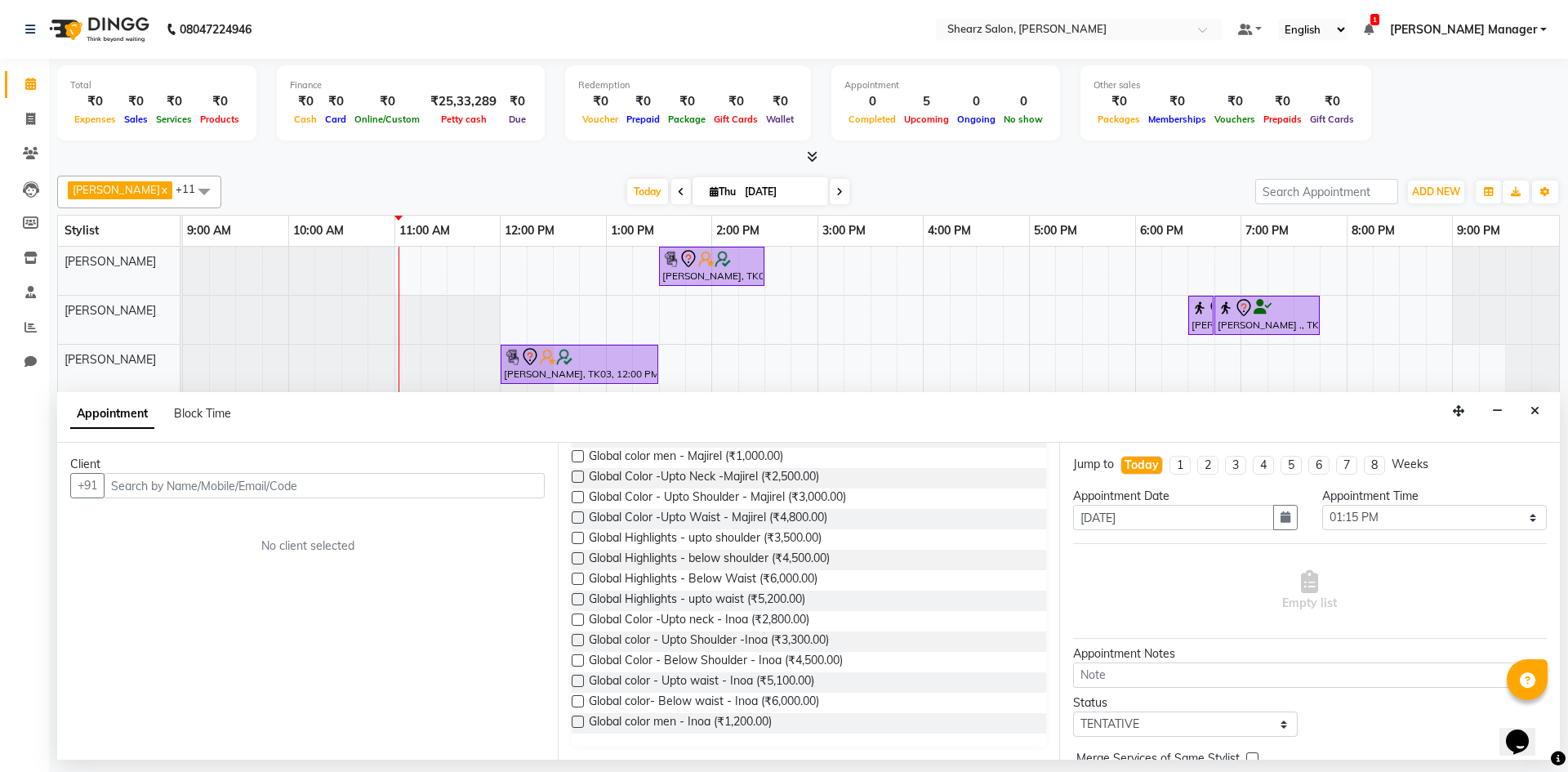
type input "global"
click at [1535, 418] on button "Close" at bounding box center [1535, 411] width 23 height 25
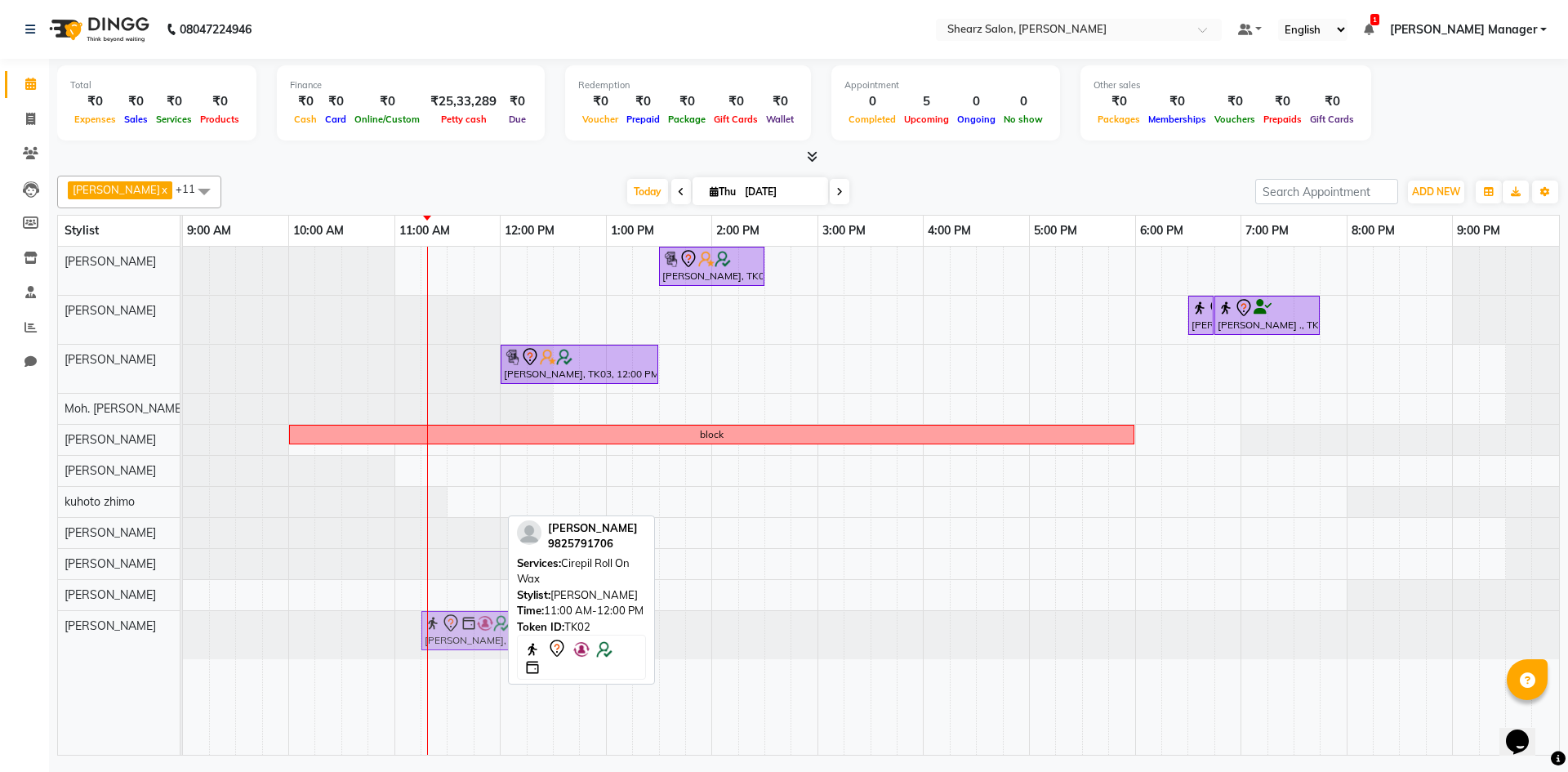
drag, startPoint x: 488, startPoint y: 641, endPoint x: 508, endPoint y: 637, distance: 20.4
click at [508, 637] on div "Pratik Limbani x pritika prajapati x Arvind S Devda x Sunita Wala x Moh. SAifli…" at bounding box center [808, 463] width 1503 height 587
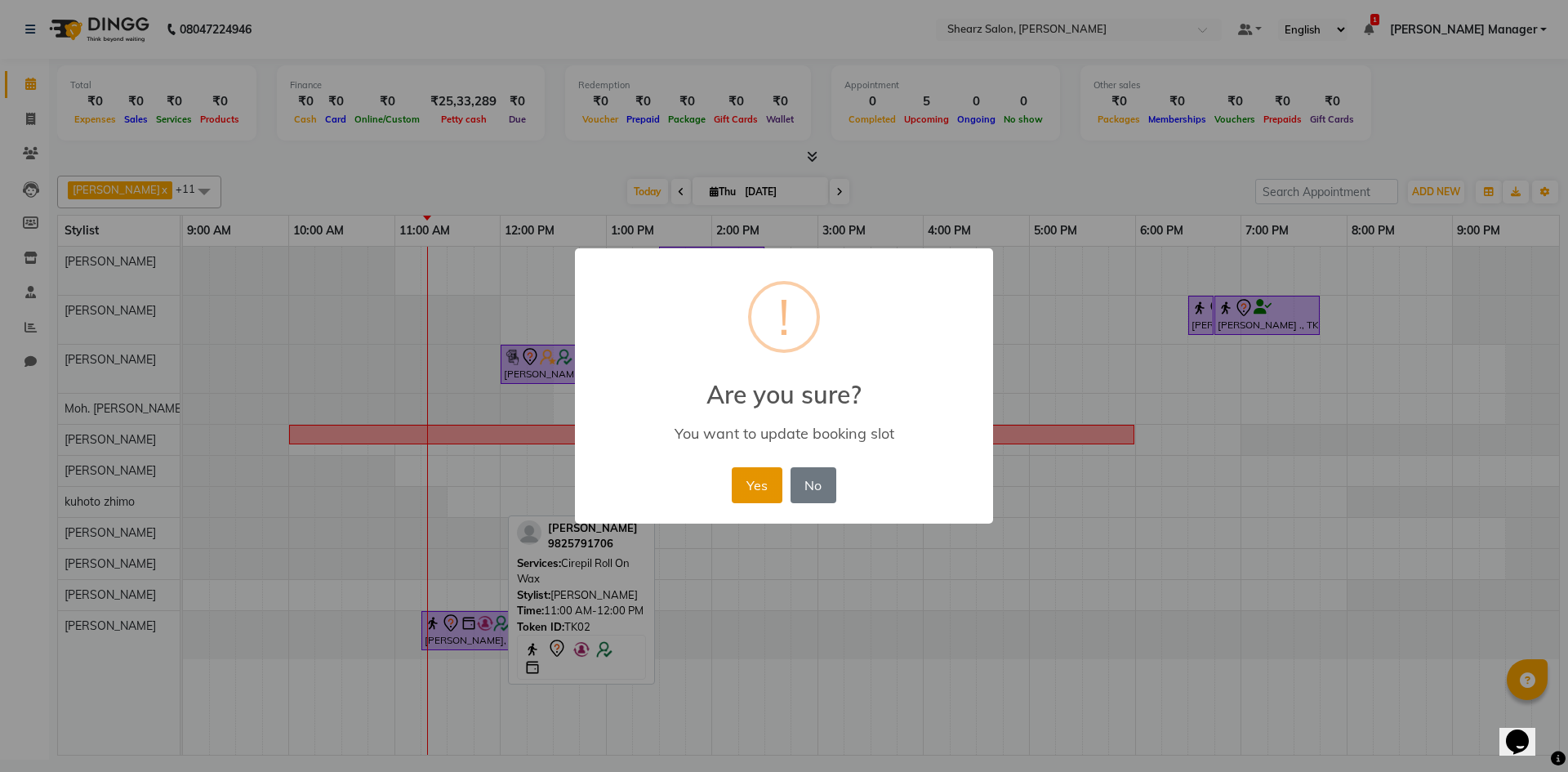
click at [756, 501] on button "Yes" at bounding box center [757, 486] width 50 height 36
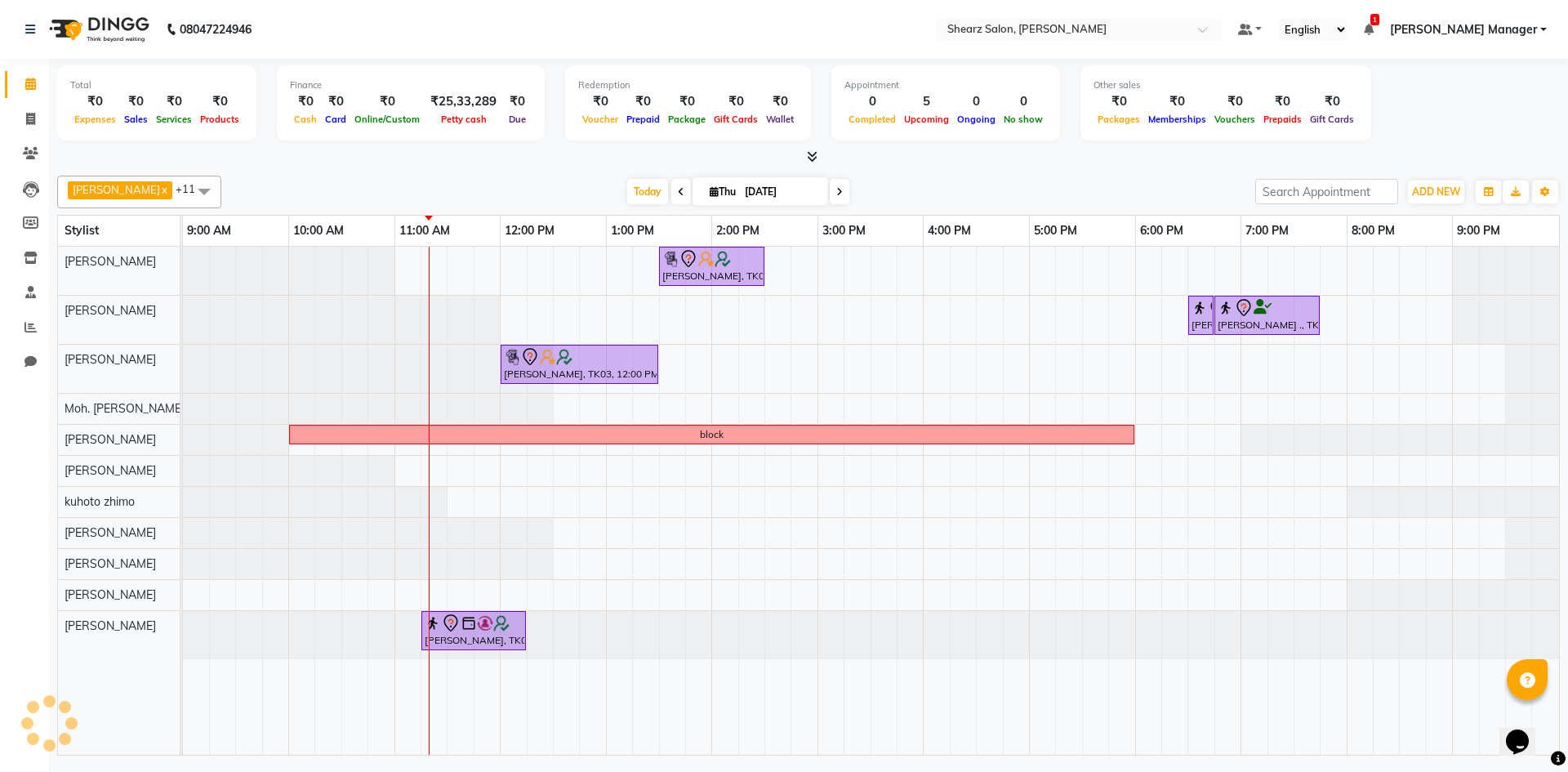
click at [524, 264] on div "Hamid Rashid, TK03, 01:30 PM-02:30 PM, Cirepil Roll On Wax Rajee Shinu ., TK01,…" at bounding box center [871, 501] width 1376 height 508
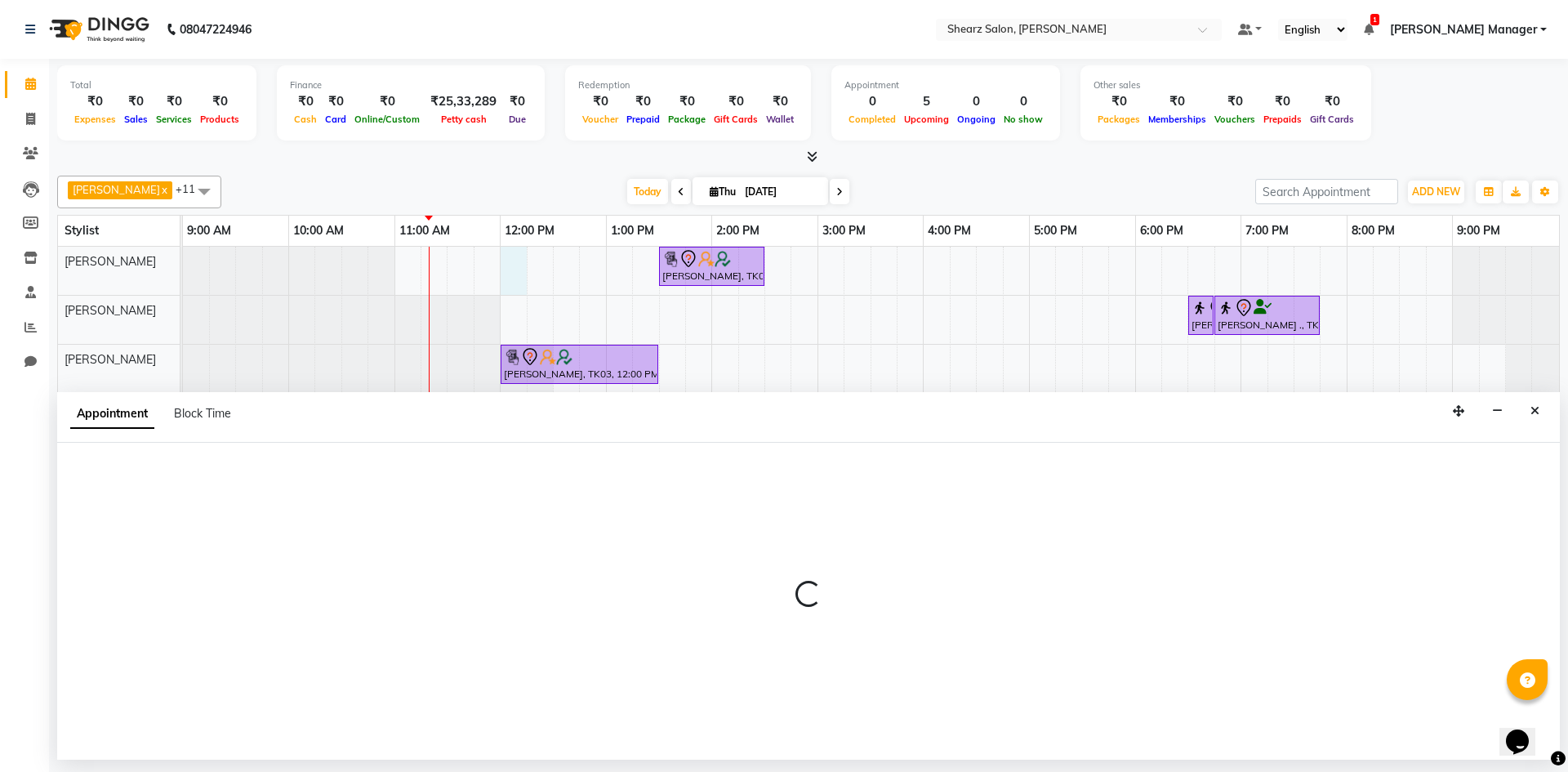
select select "77322"
select select "tentative"
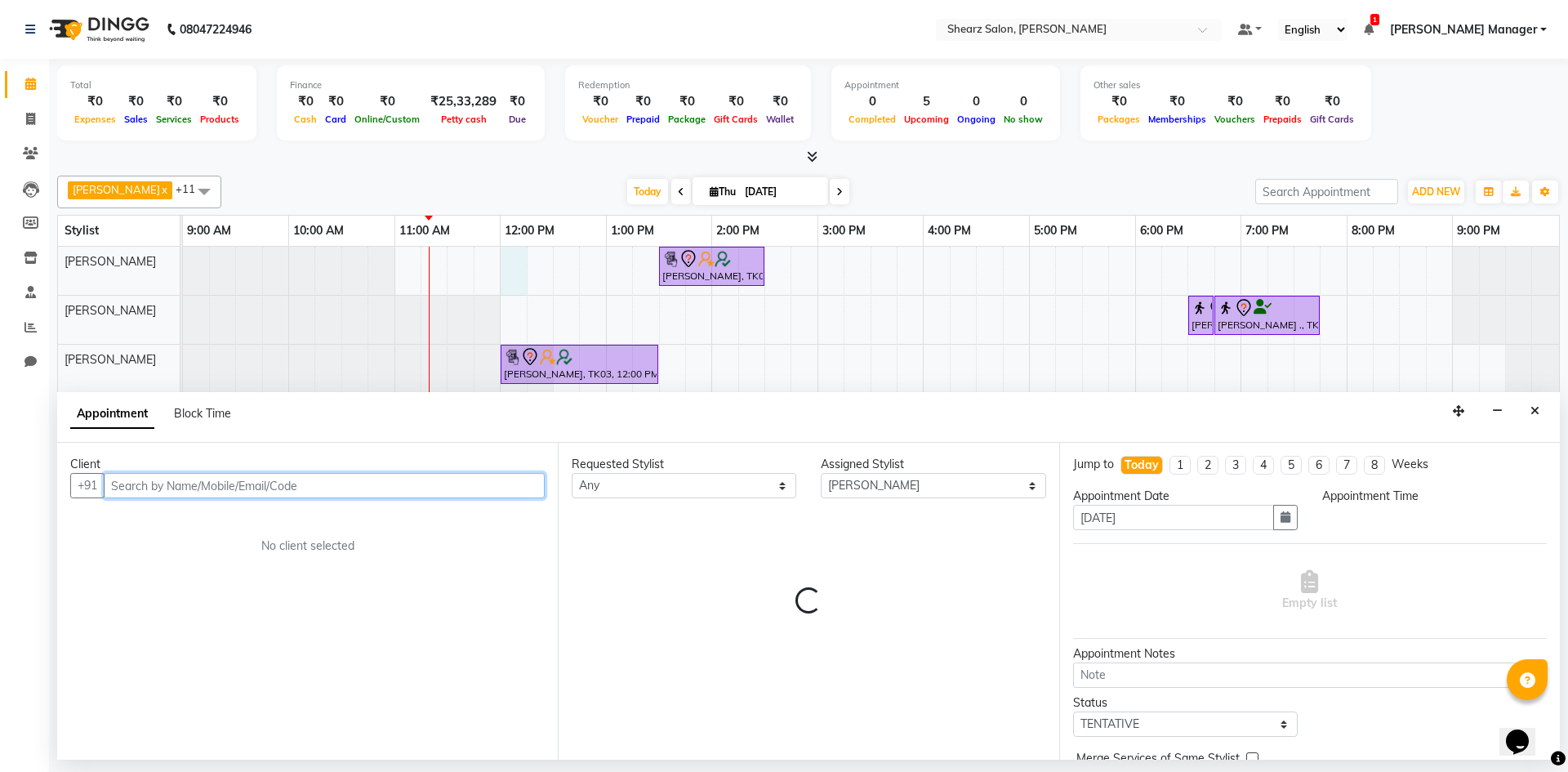
select select "720"
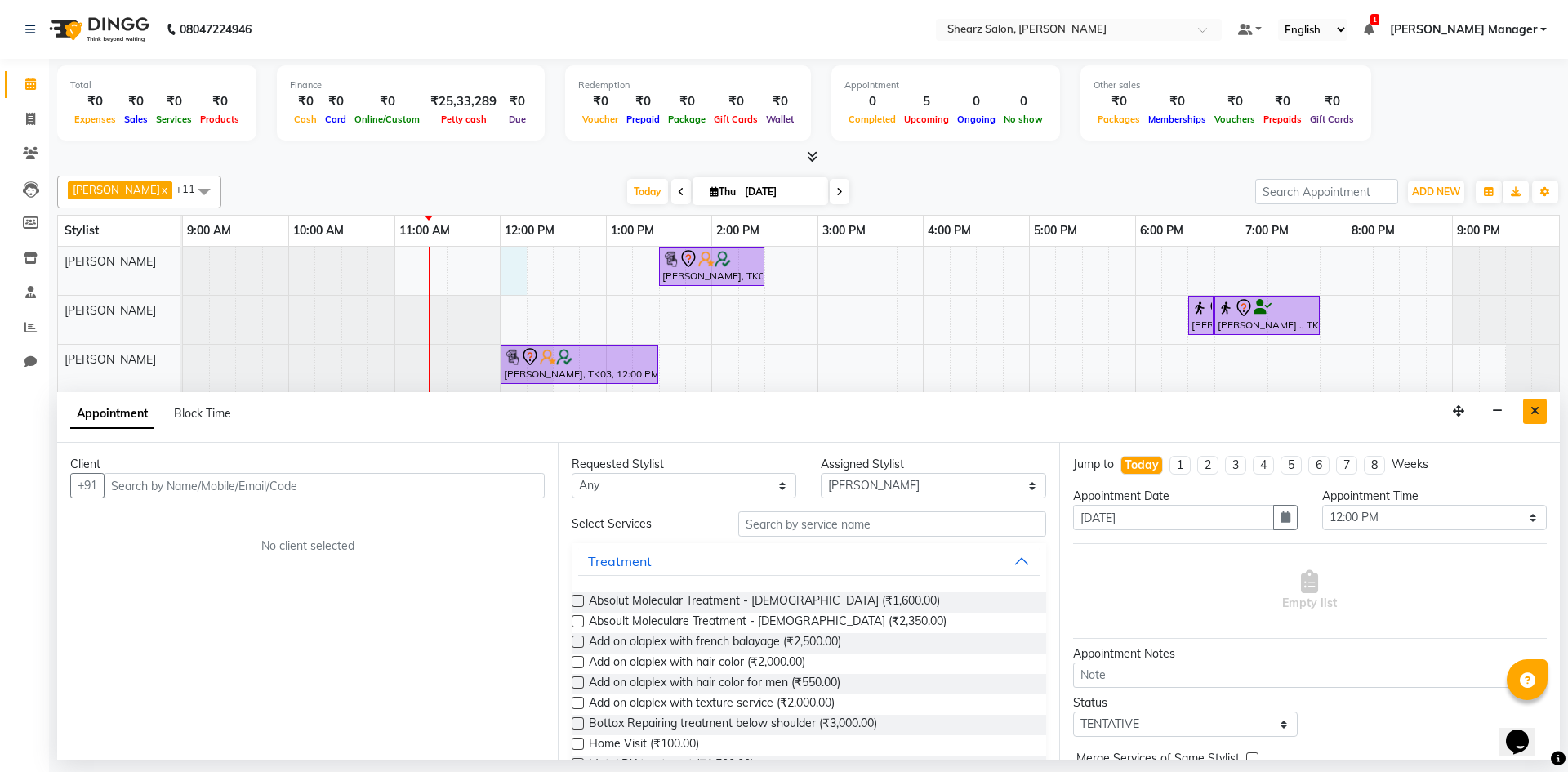
click at [1539, 405] on icon "Close" at bounding box center [1535, 411] width 9 height 11
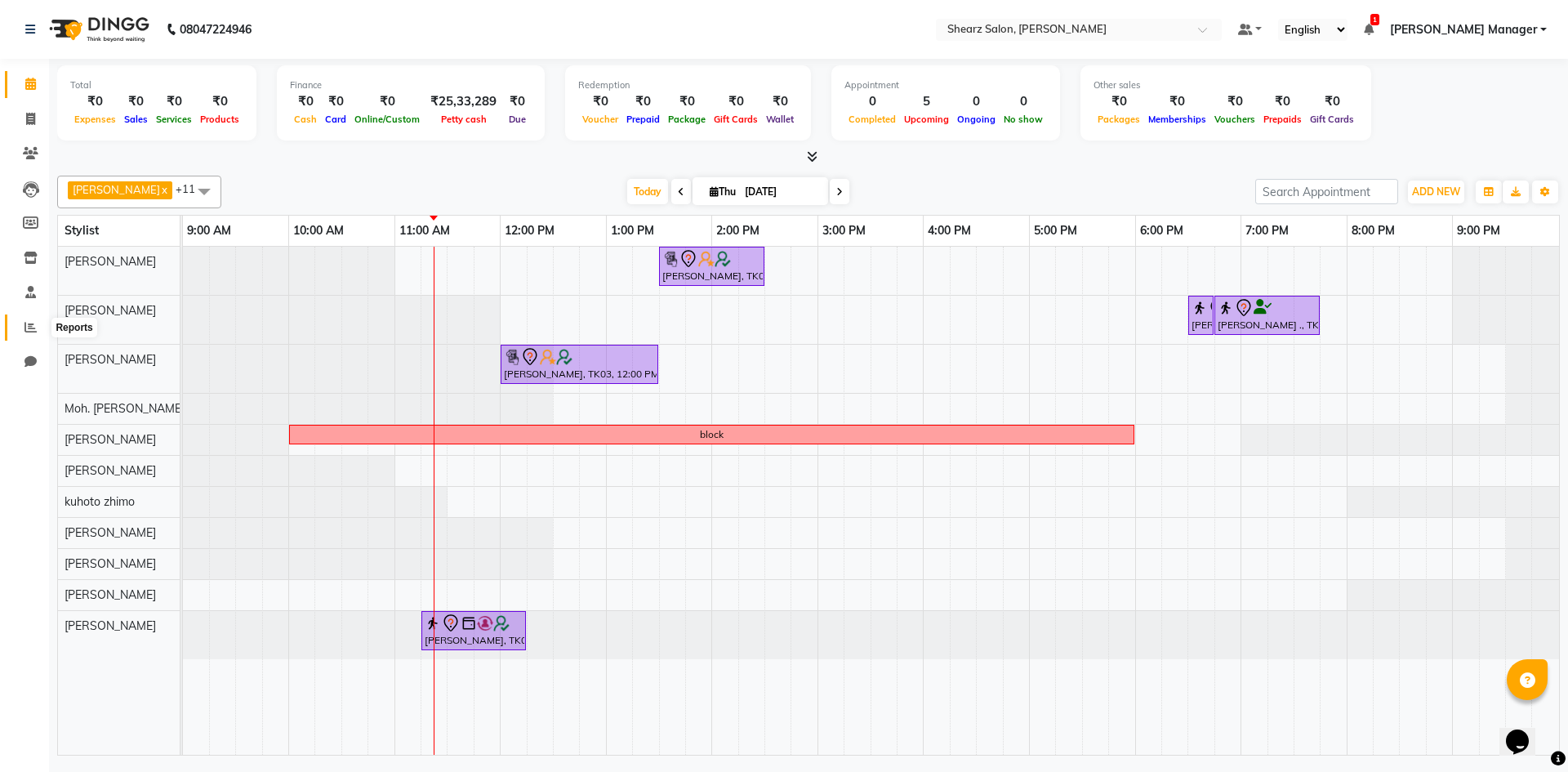
click at [19, 320] on span at bounding box center [30, 329] width 29 height 19
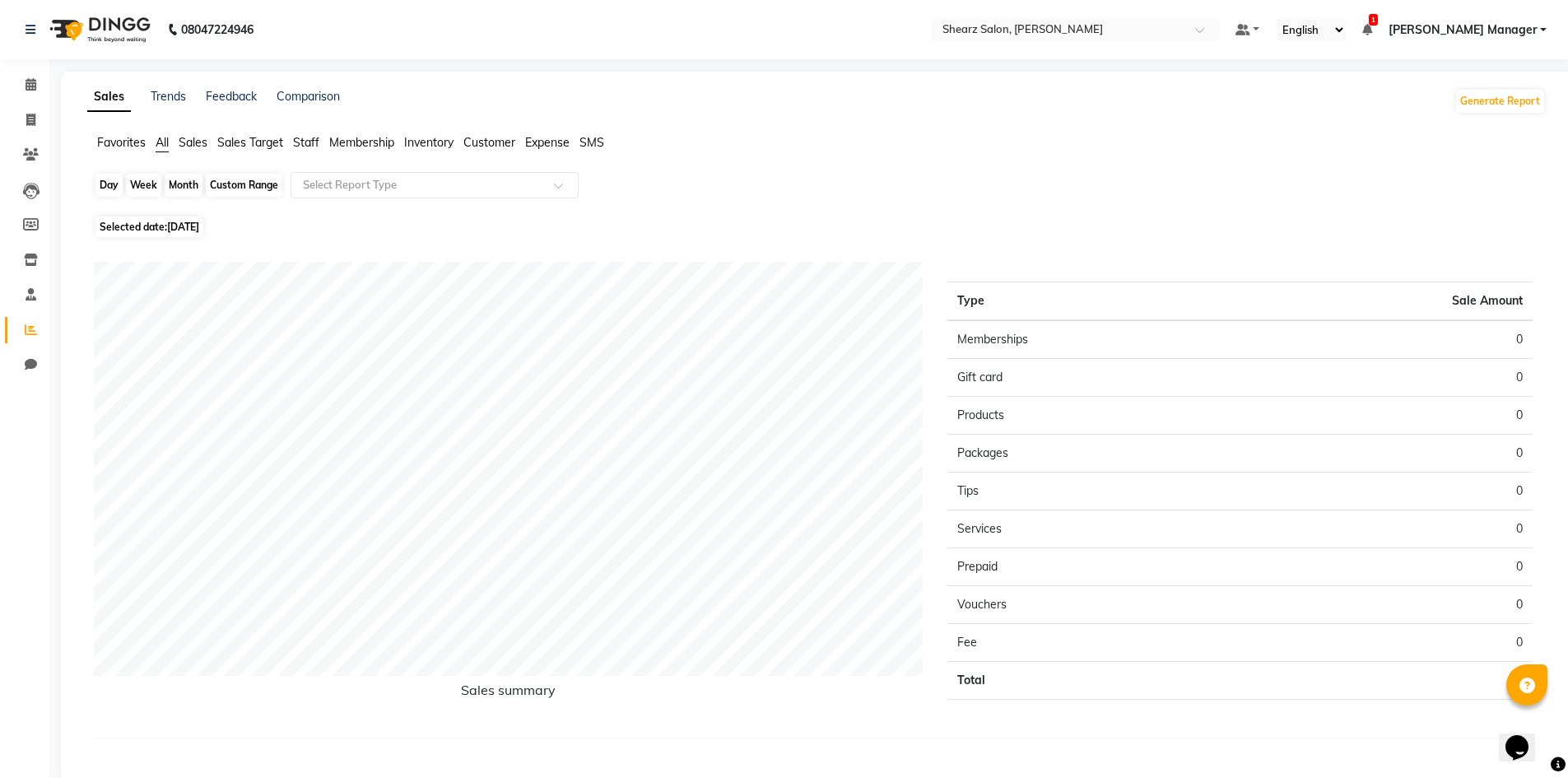
click at [114, 186] on div "Day" at bounding box center [109, 185] width 27 height 23
select select "9"
select select "2025"
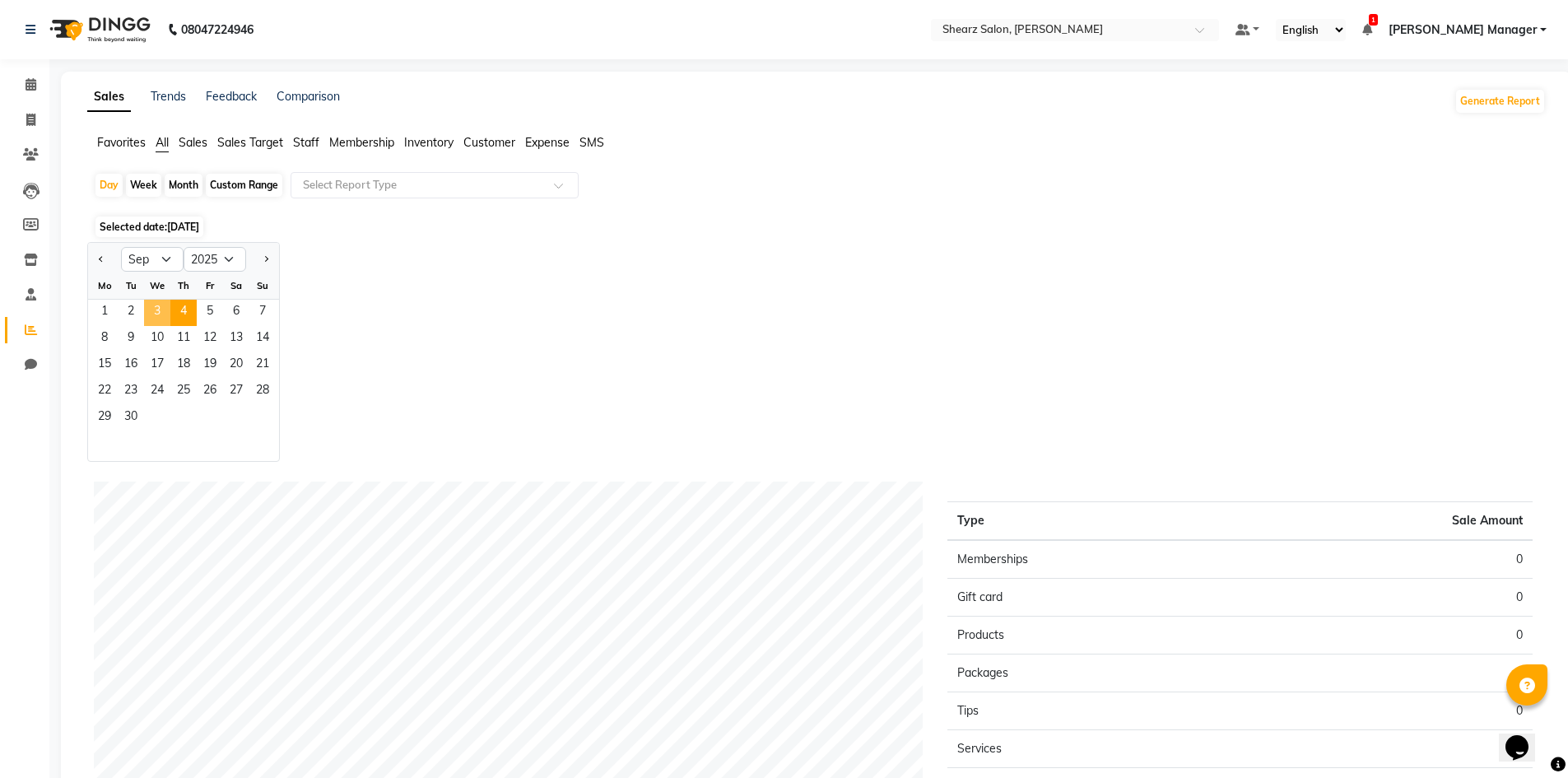
click at [152, 309] on span "3" at bounding box center [157, 313] width 26 height 26
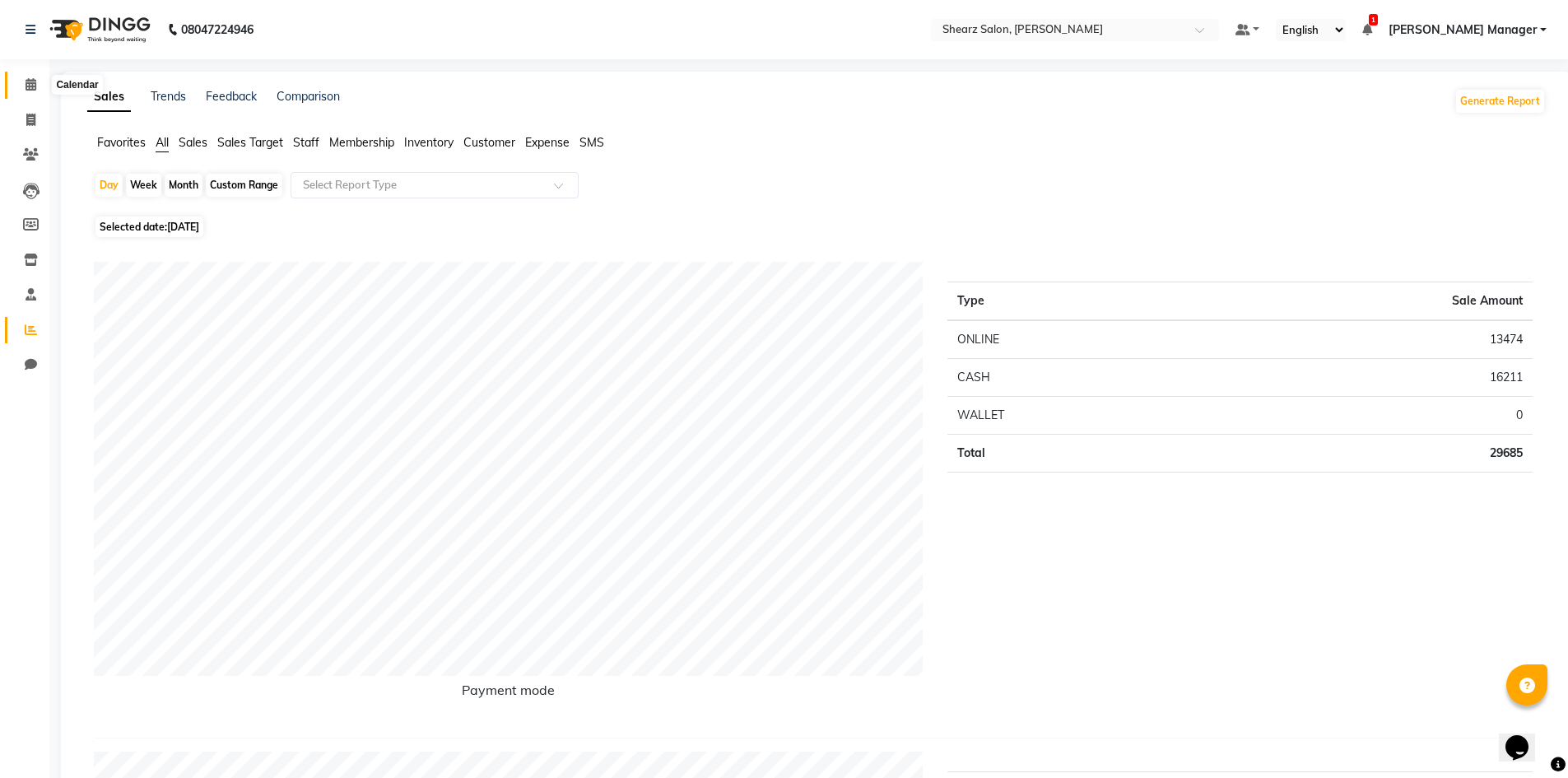
click at [37, 86] on span at bounding box center [30, 85] width 29 height 19
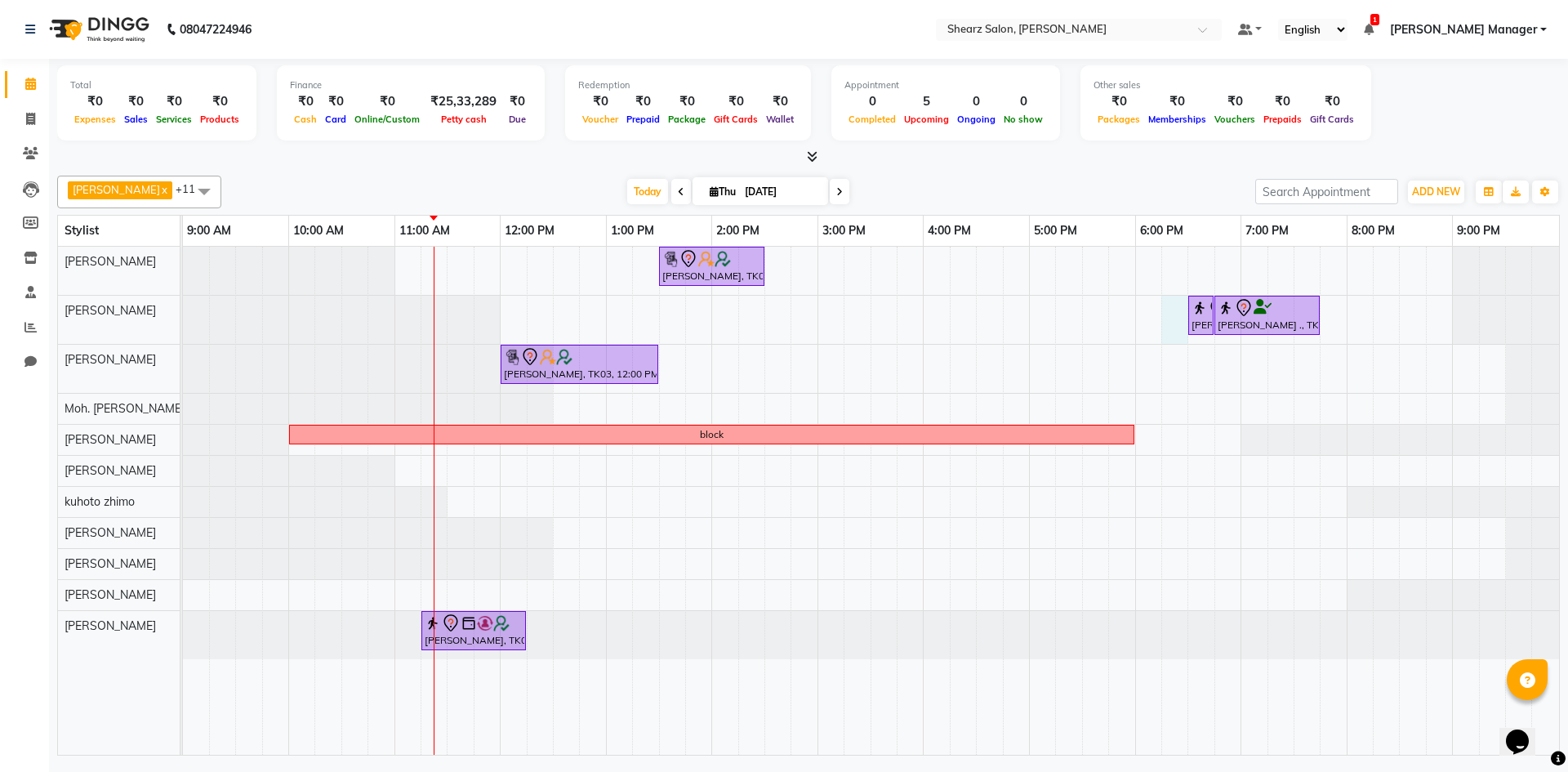
click at [1176, 335] on div "Hamid Rashid, TK03, 01:30 PM-02:30 PM, Cirepil Roll On Wax Rajee Shinu ., TK01,…" at bounding box center [871, 501] width 1376 height 508
select select "77331"
select select "tentative"
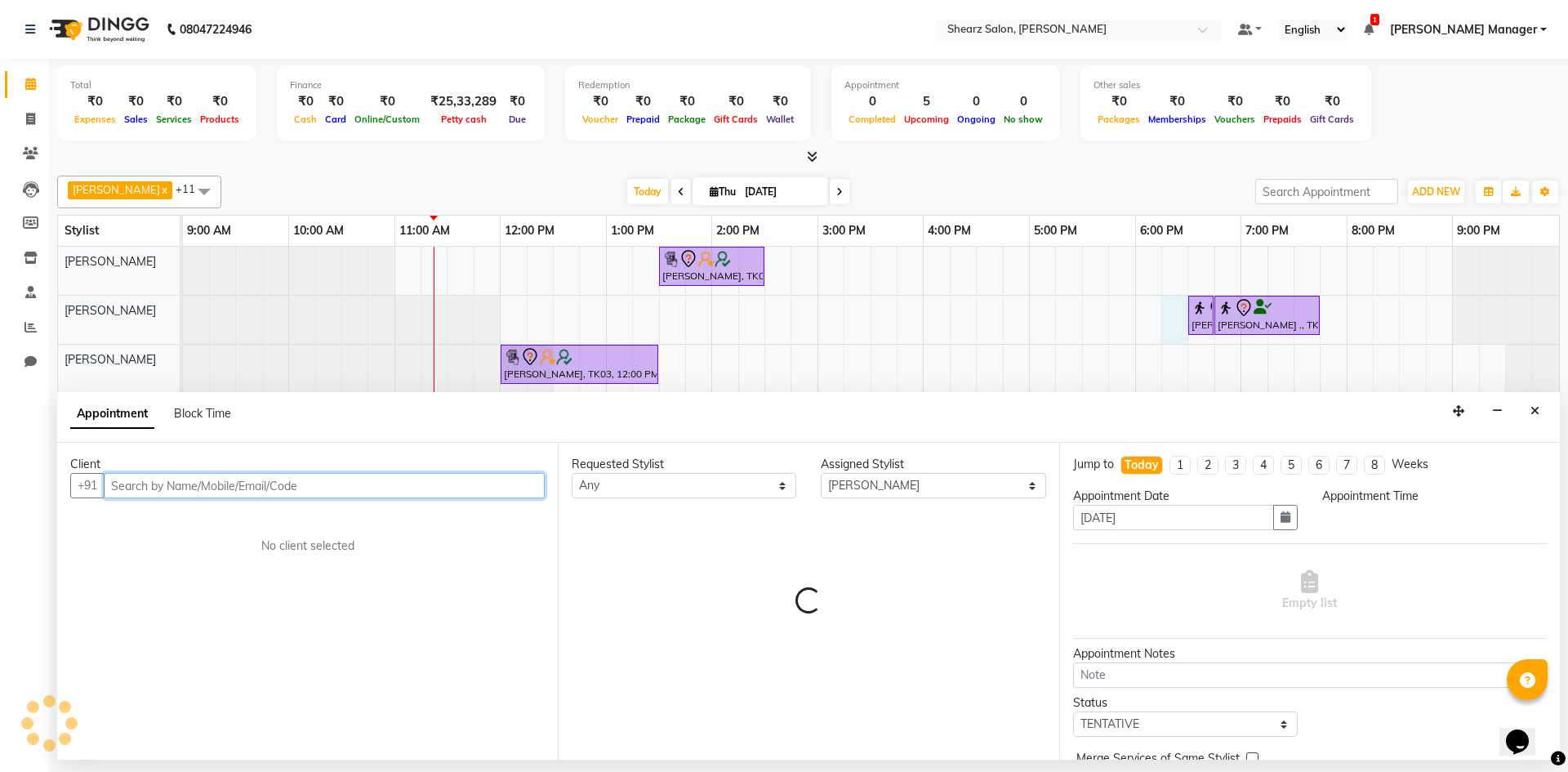
select select "1095"
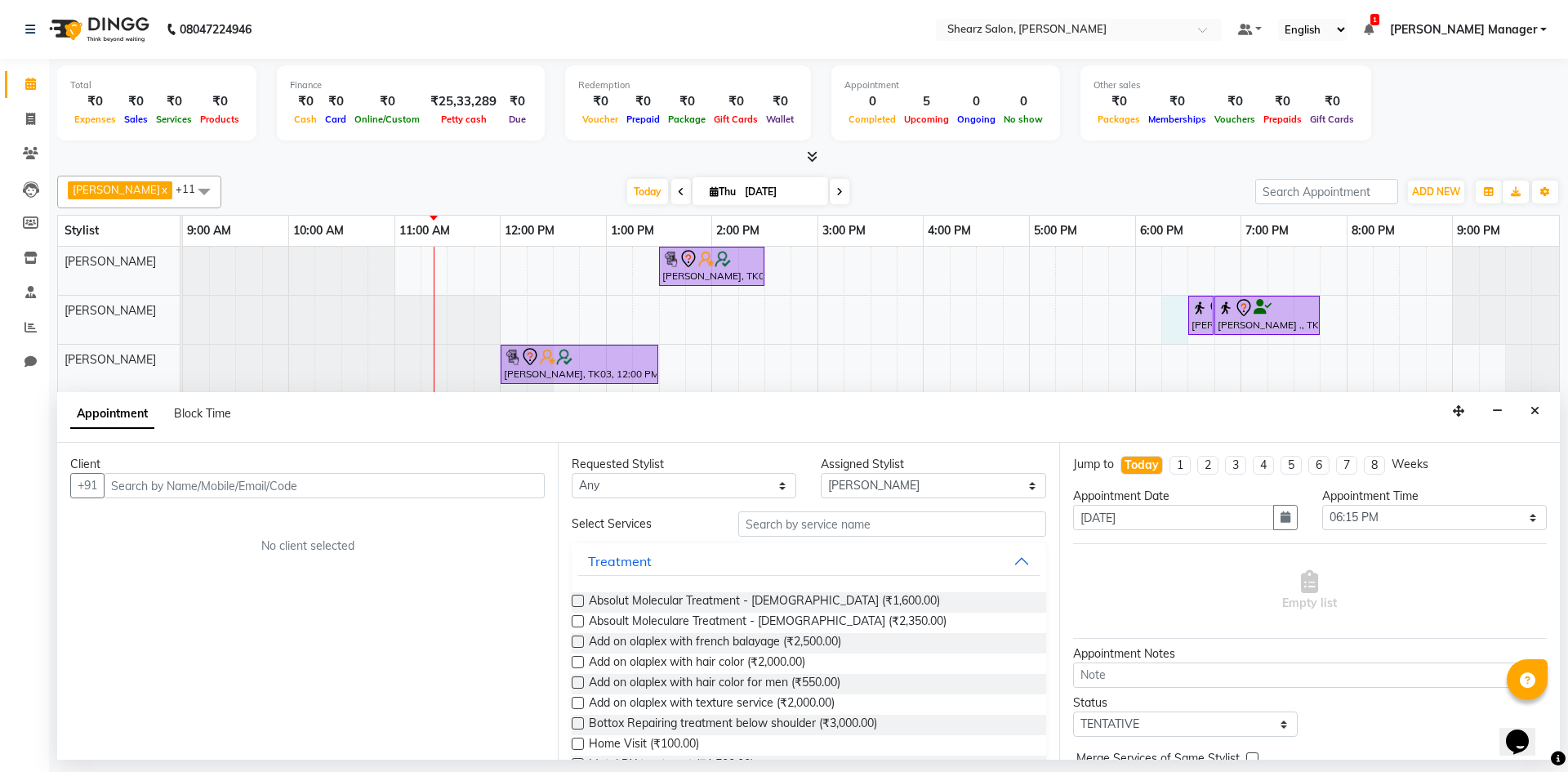
drag, startPoint x: 1540, startPoint y: 415, endPoint x: 1524, endPoint y: 412, distance: 16.3
click at [1530, 413] on button "Close" at bounding box center [1535, 411] width 23 height 25
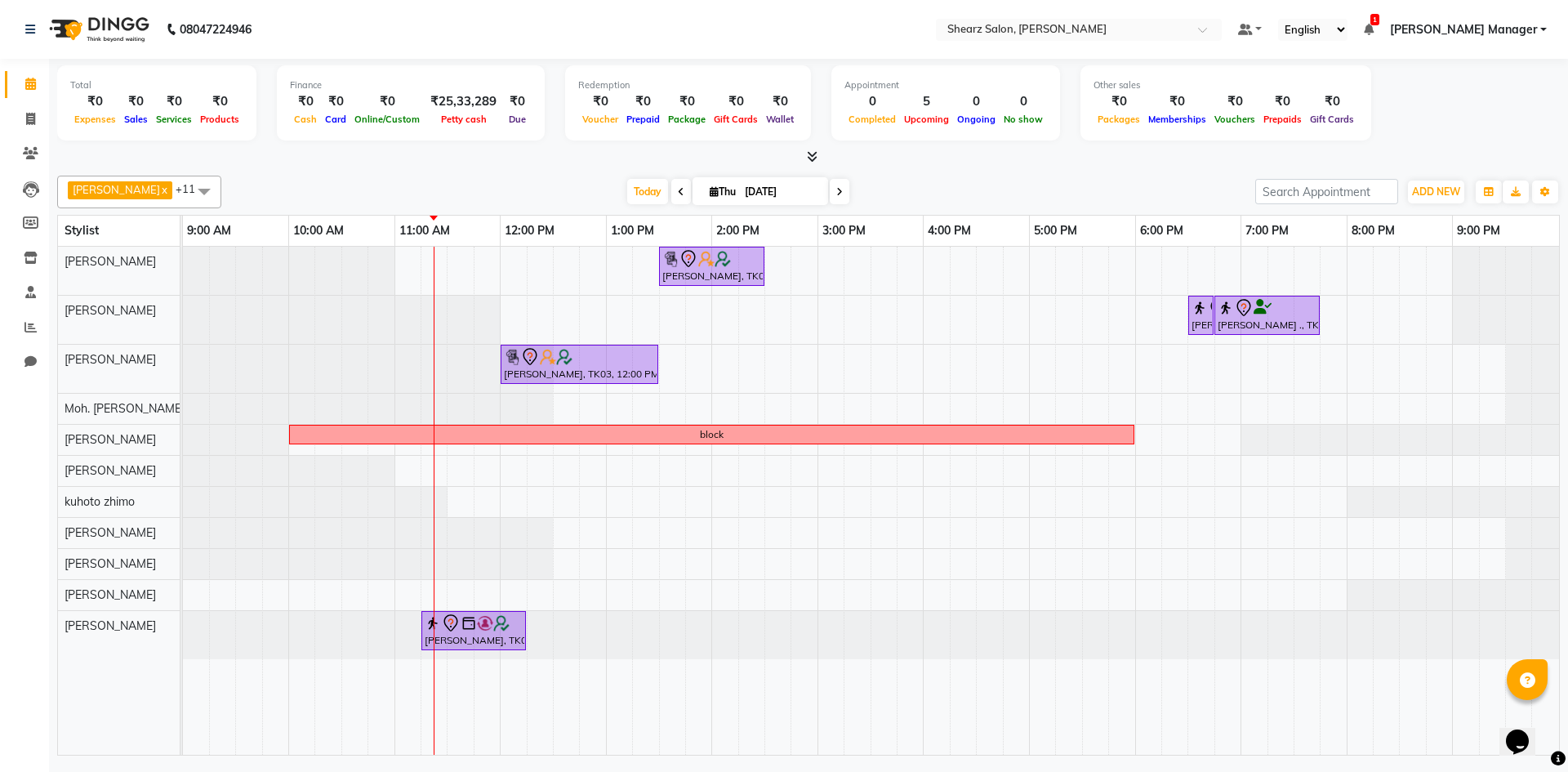
drag, startPoint x: 672, startPoint y: 195, endPoint x: 704, endPoint y: 214, distance: 37.2
click at [673, 197] on span at bounding box center [681, 191] width 20 height 25
type input "03-09-2025"
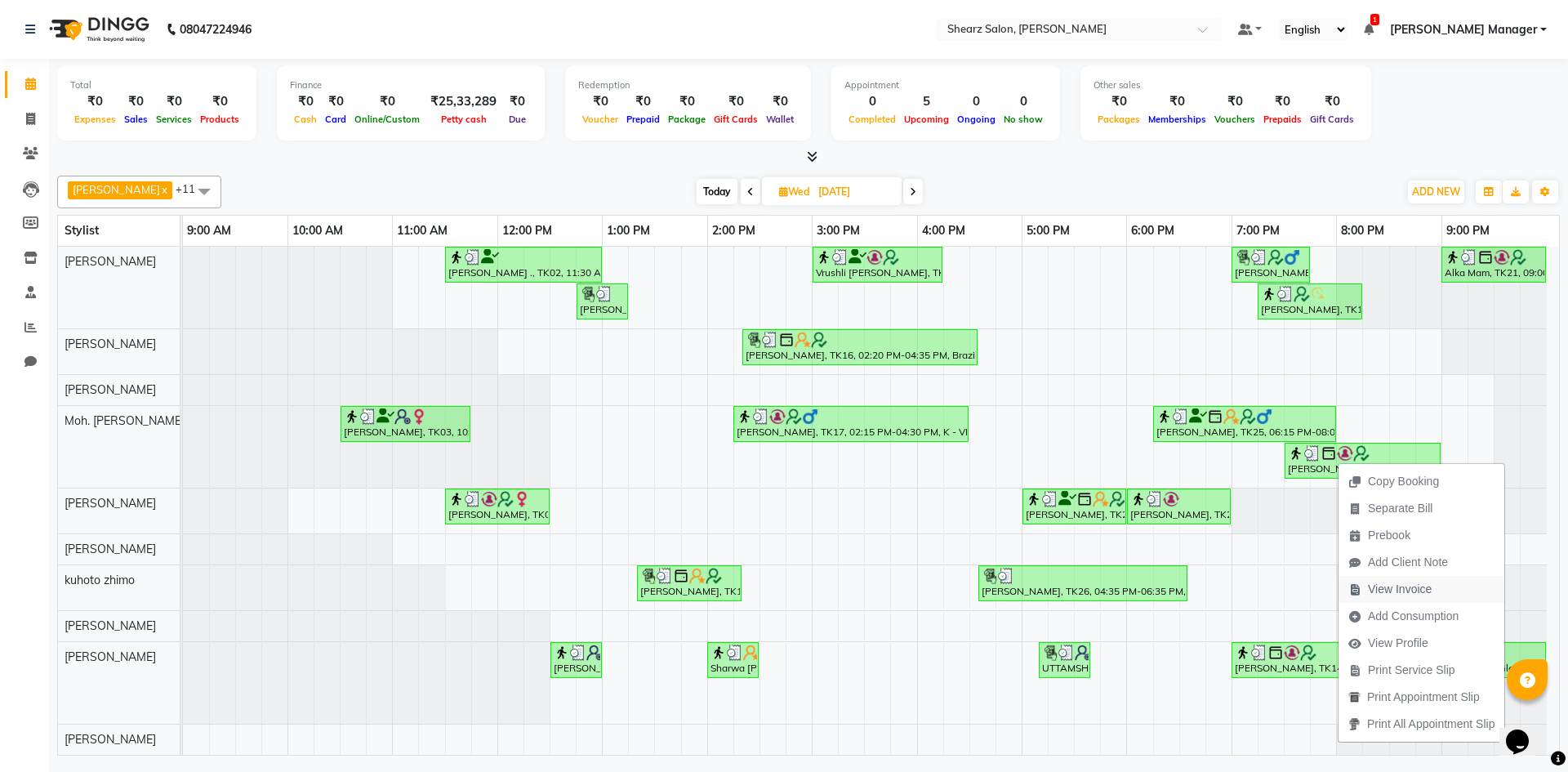
click at [1393, 580] on span "View Invoice" at bounding box center [1390, 589] width 103 height 27
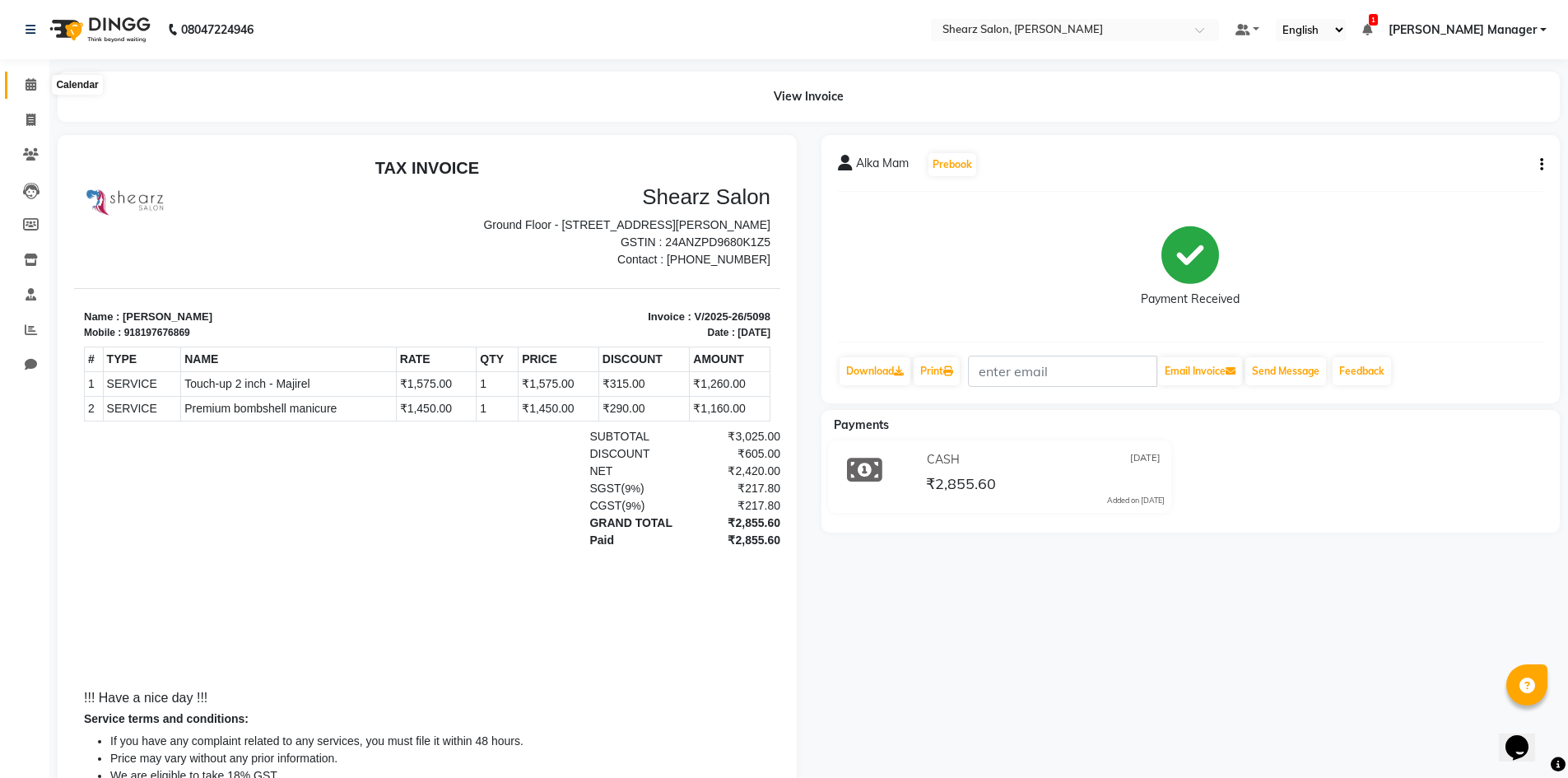
click at [29, 81] on icon at bounding box center [30, 85] width 10 height 12
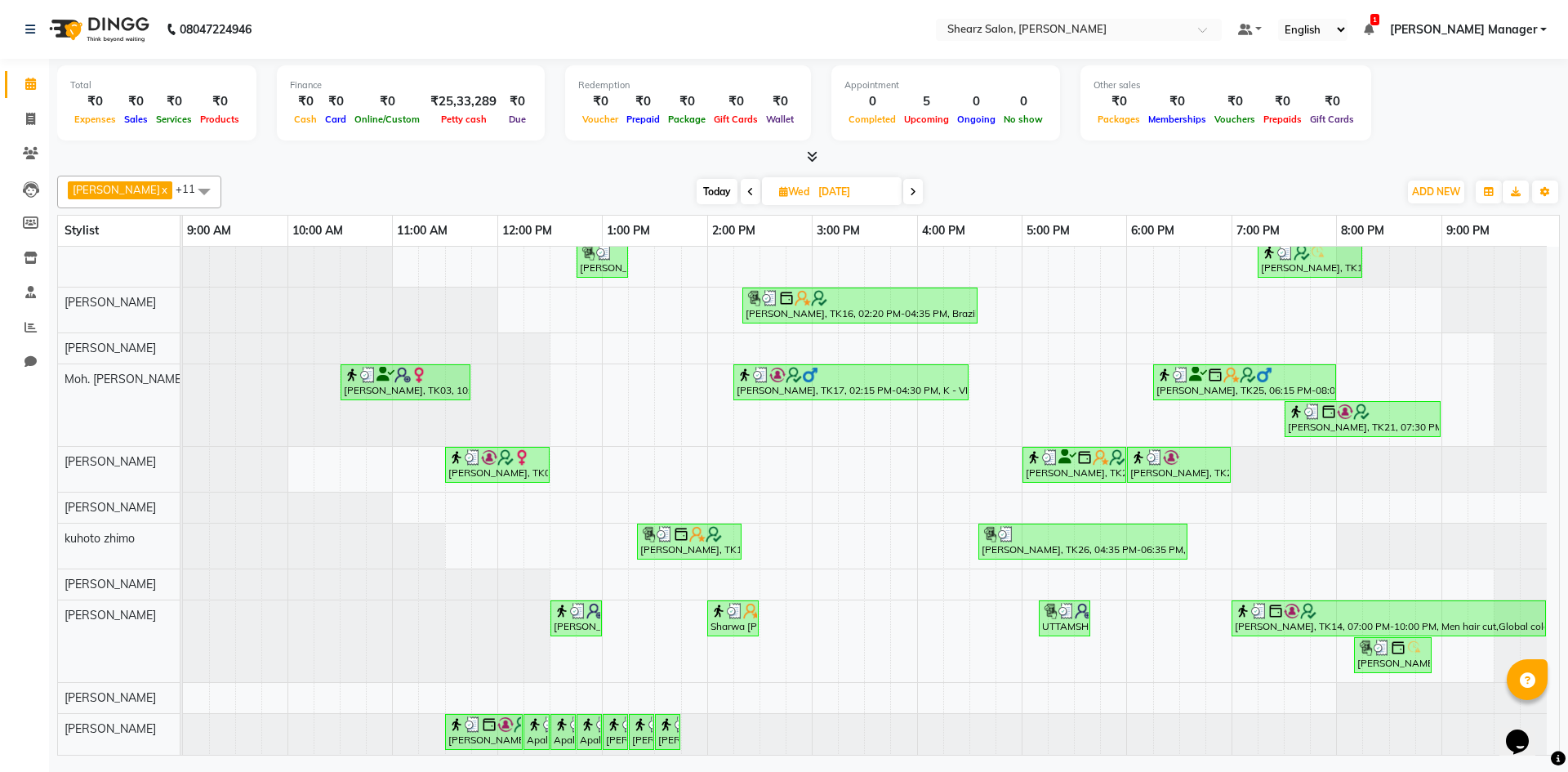
scroll to position [46, 0]
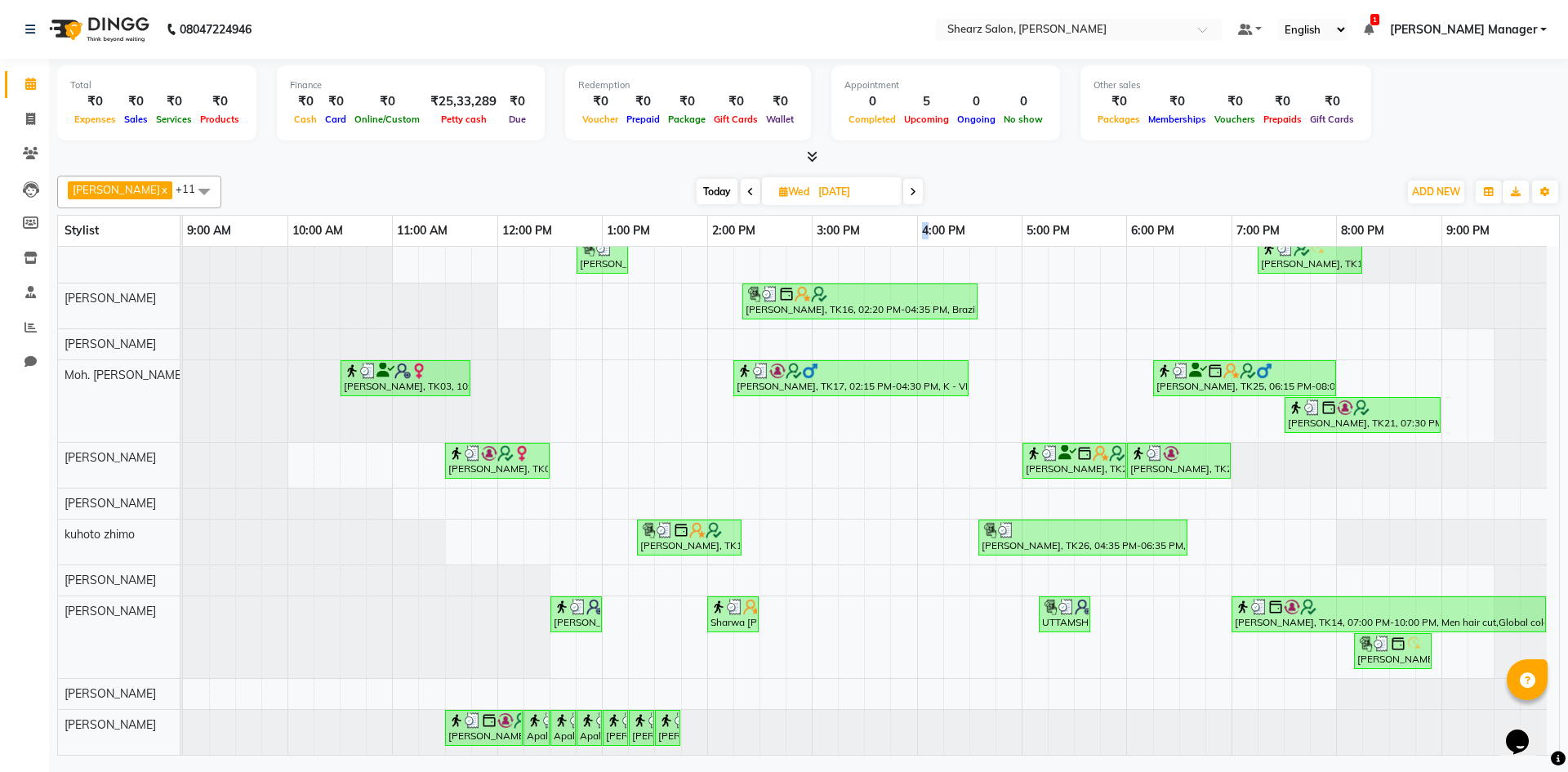
drag, startPoint x: 897, startPoint y: 232, endPoint x: 940, endPoint y: 251, distance: 47.0
click at [940, 251] on table "Stylist 9:00 AM 10:00 AM 11:00 AM 12:00 PM 1:00 PM 2:00 PM 3:00 PM 4:00 PM 5:00…" at bounding box center [808, 486] width 1503 height 541
click at [909, 183] on span at bounding box center [913, 191] width 20 height 25
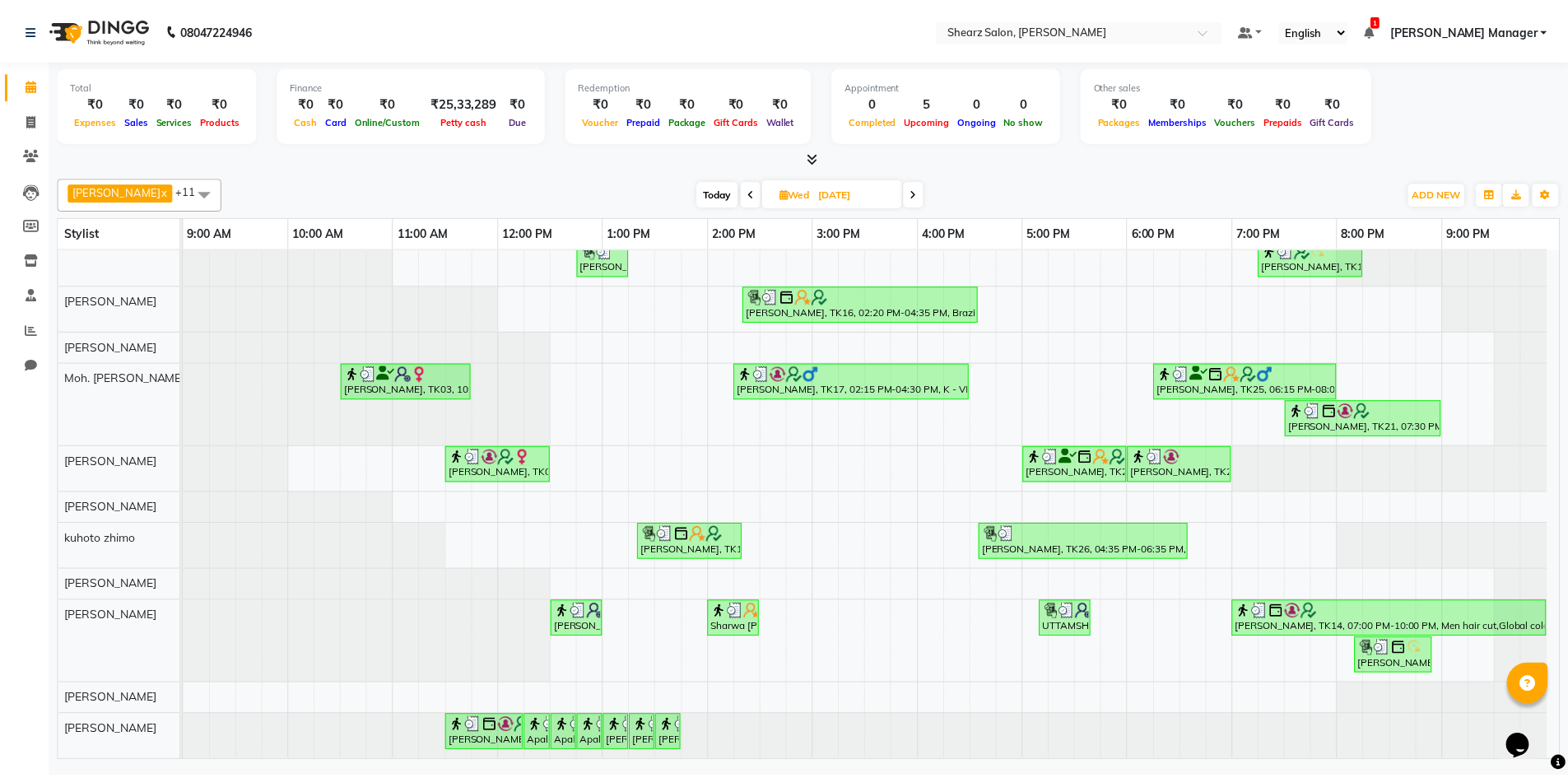
scroll to position [0, 0]
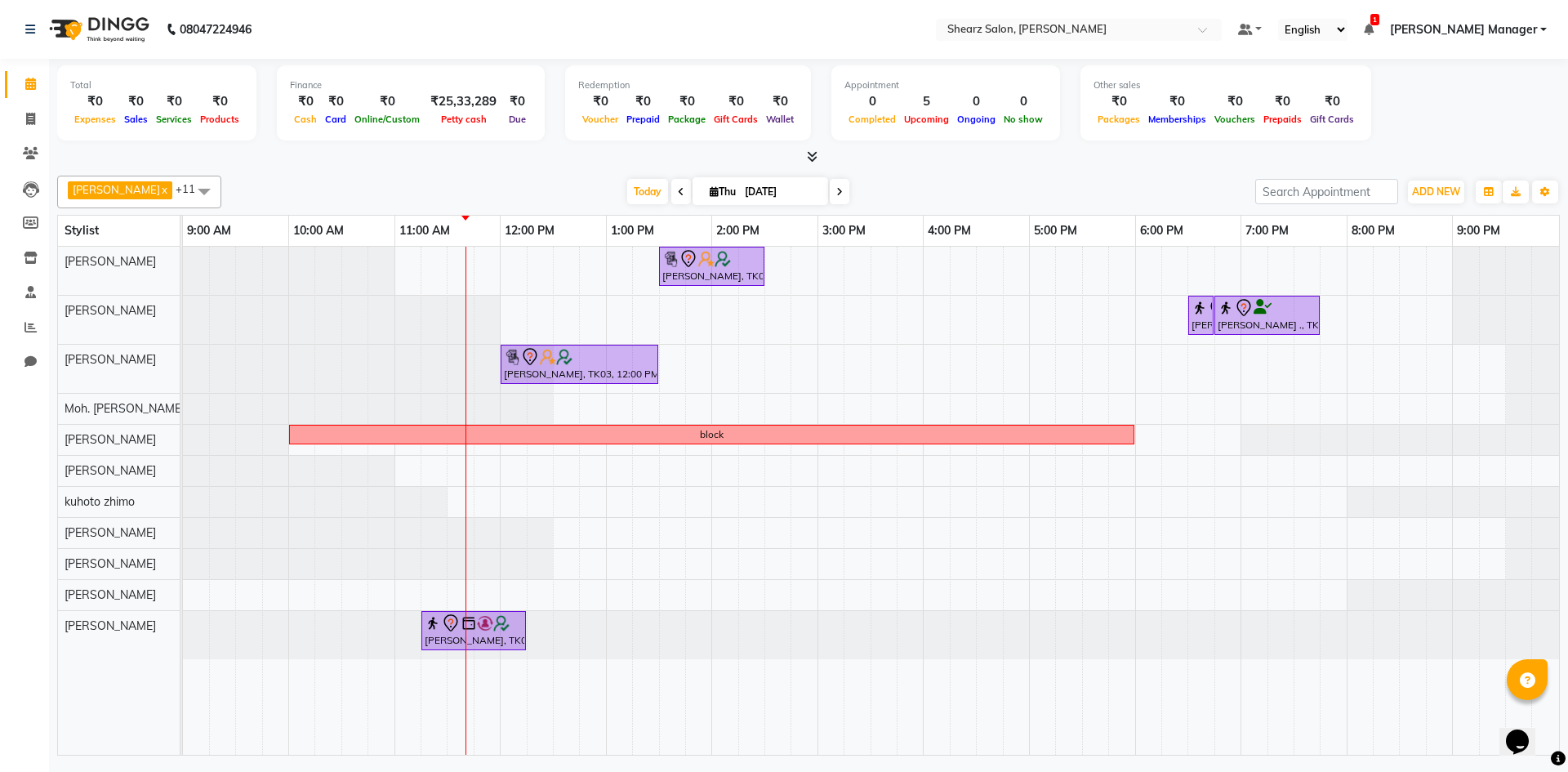
click at [679, 195] on span at bounding box center [681, 191] width 20 height 25
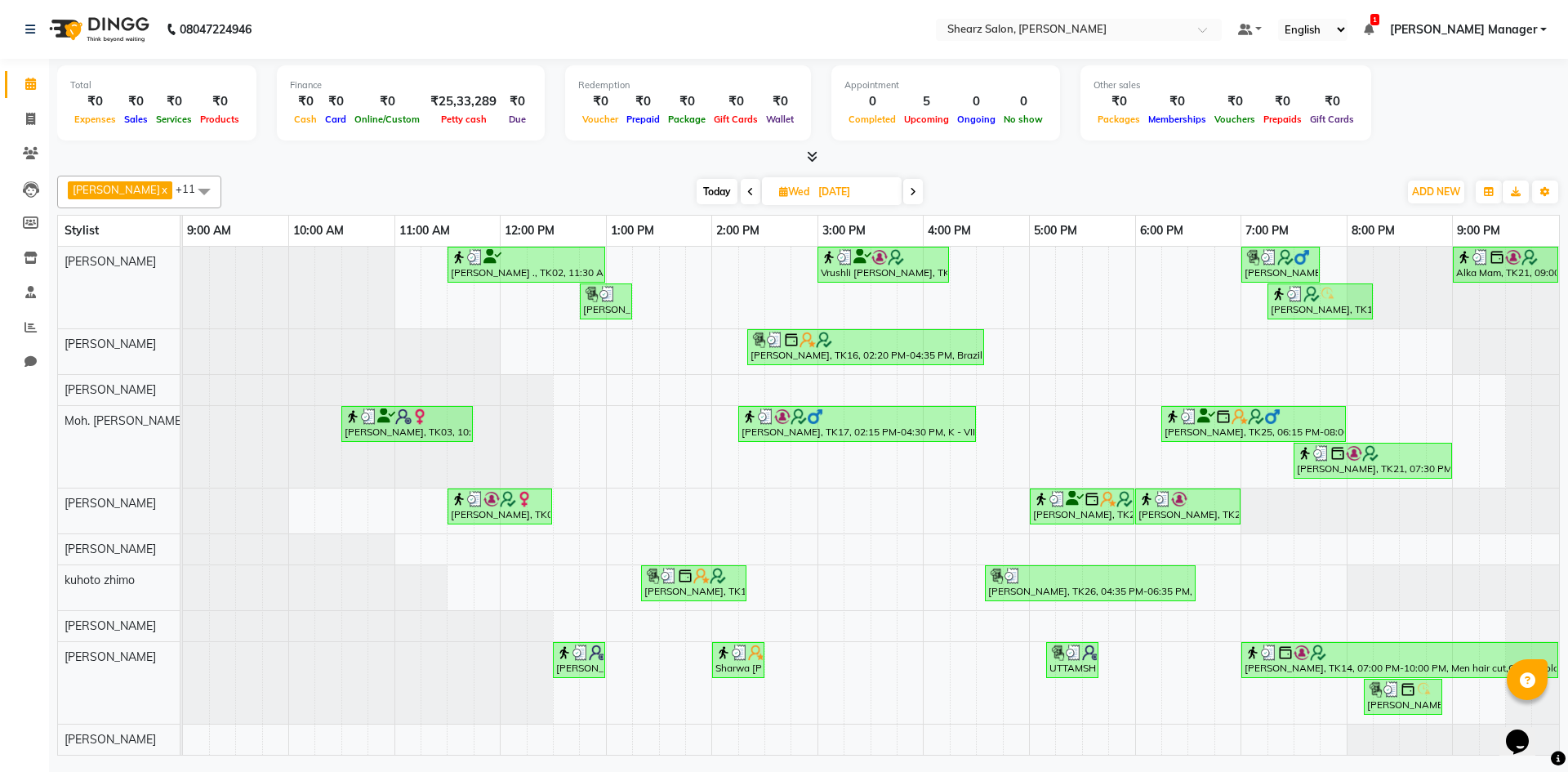
click at [913, 197] on span at bounding box center [913, 191] width 20 height 25
type input "[DATE]"
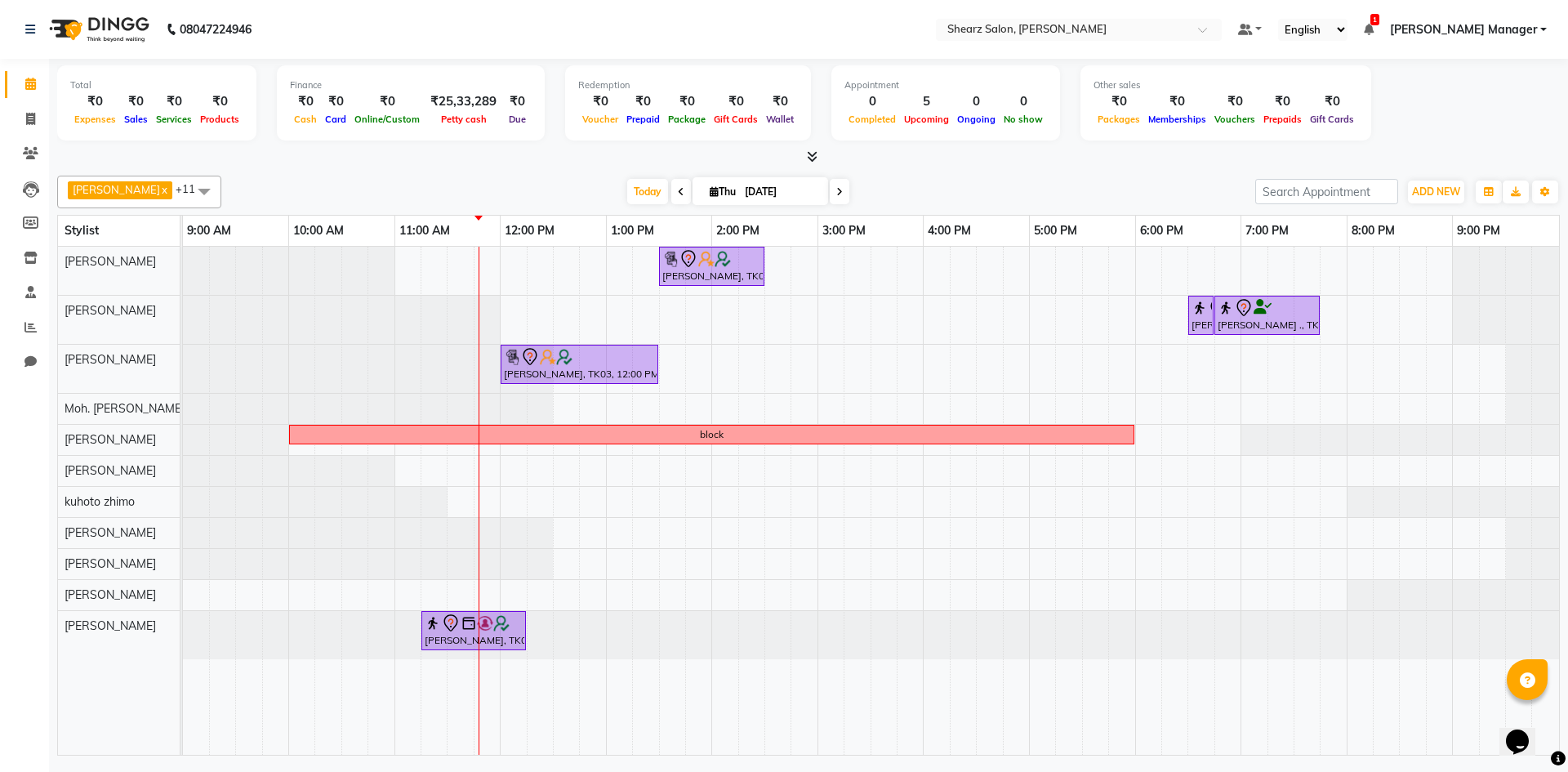
click at [763, 503] on div "Hamid Rashid, TK03, 01:30 PM-02:30 PM, Cirepil Roll On Wax Rajee Shinu ., TK01,…" at bounding box center [871, 501] width 1376 height 508
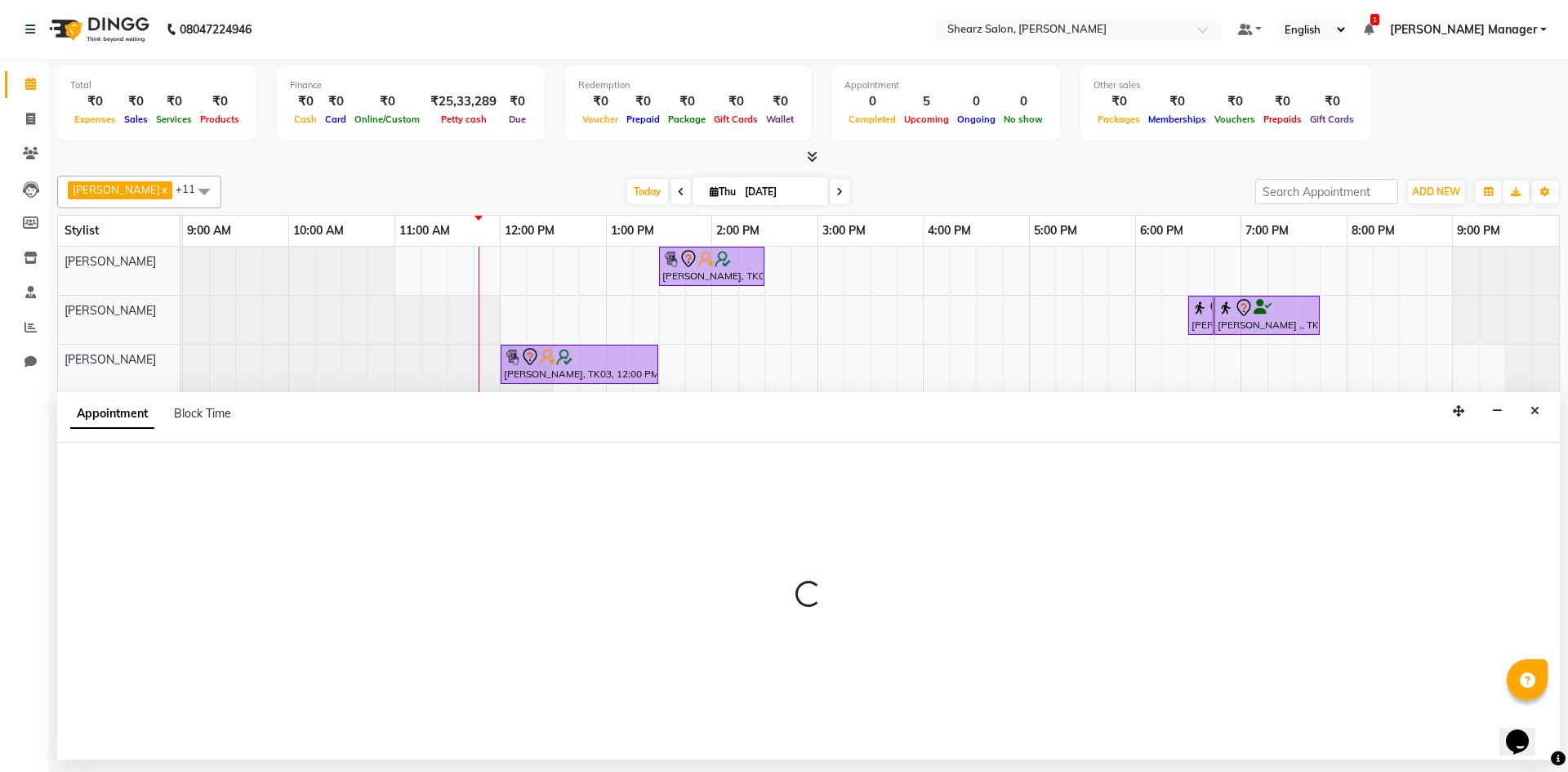
select select "77326"
select select "855"
select select "tentative"
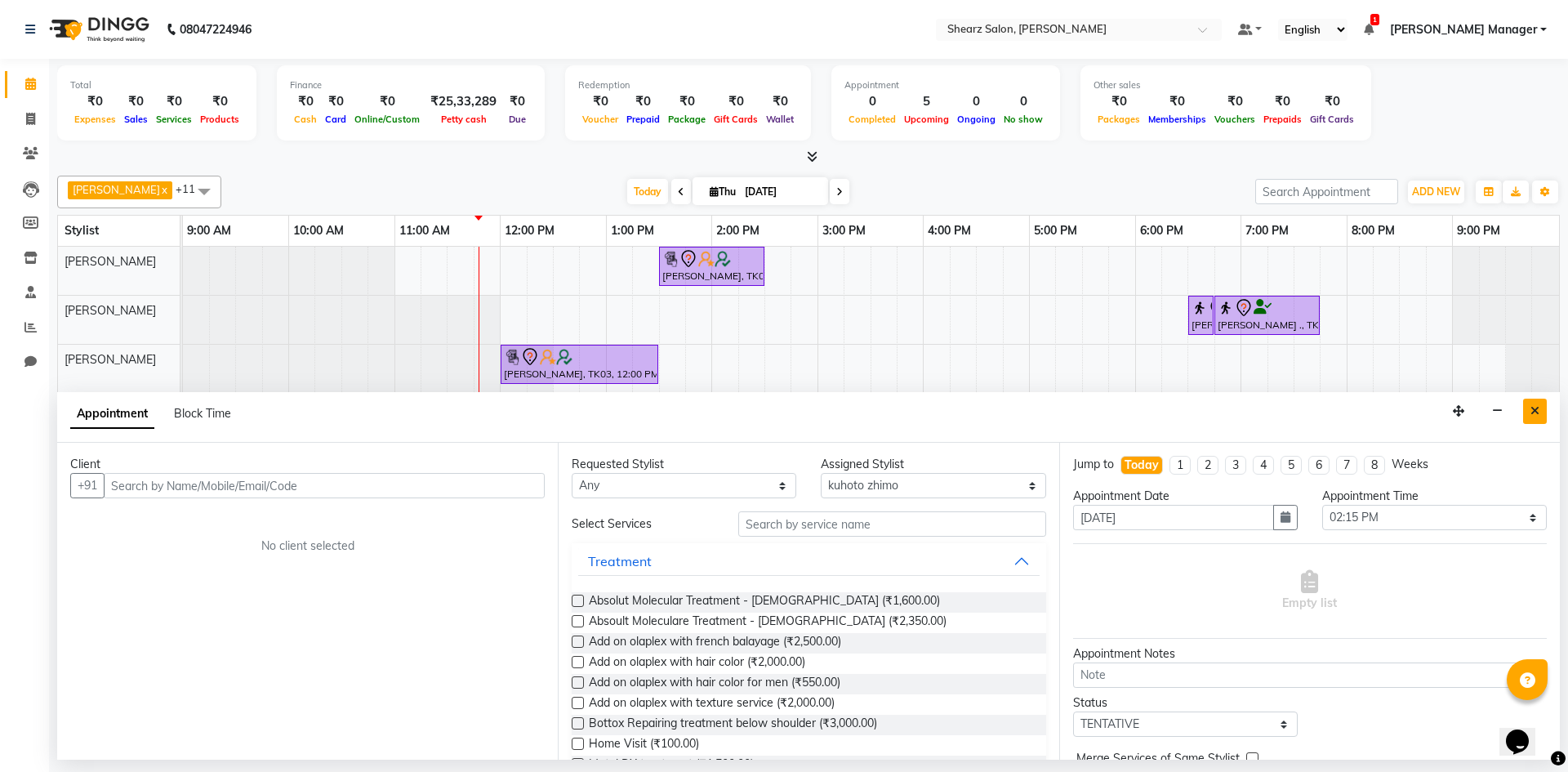
click at [1538, 424] on button "Close" at bounding box center [1535, 411] width 23 height 25
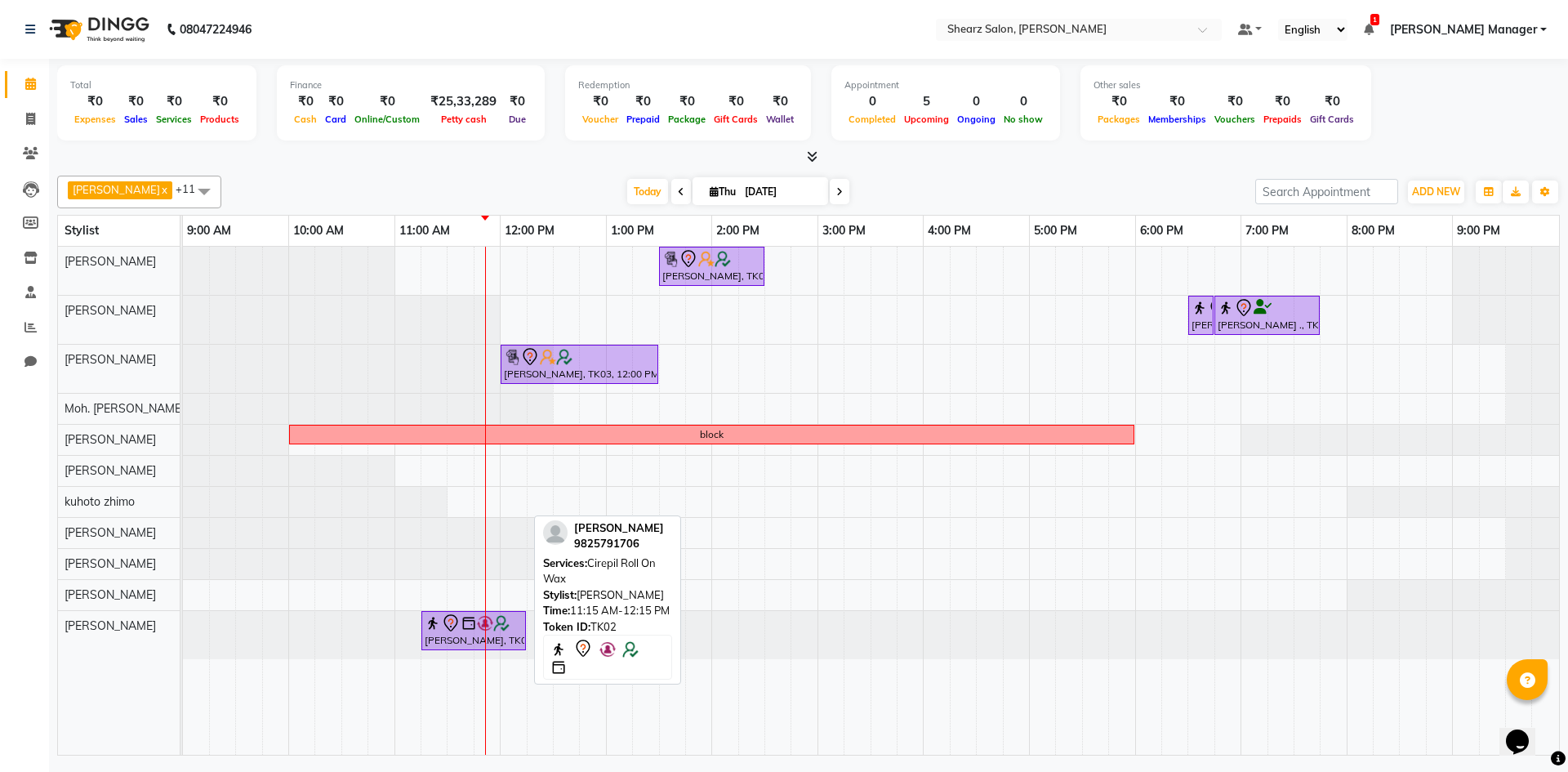
click at [467, 641] on div "[PERSON_NAME], TK02, 11:15 AM-12:15 PM, Cirepil Roll On Wax" at bounding box center [474, 631] width 101 height 35
select select "7"
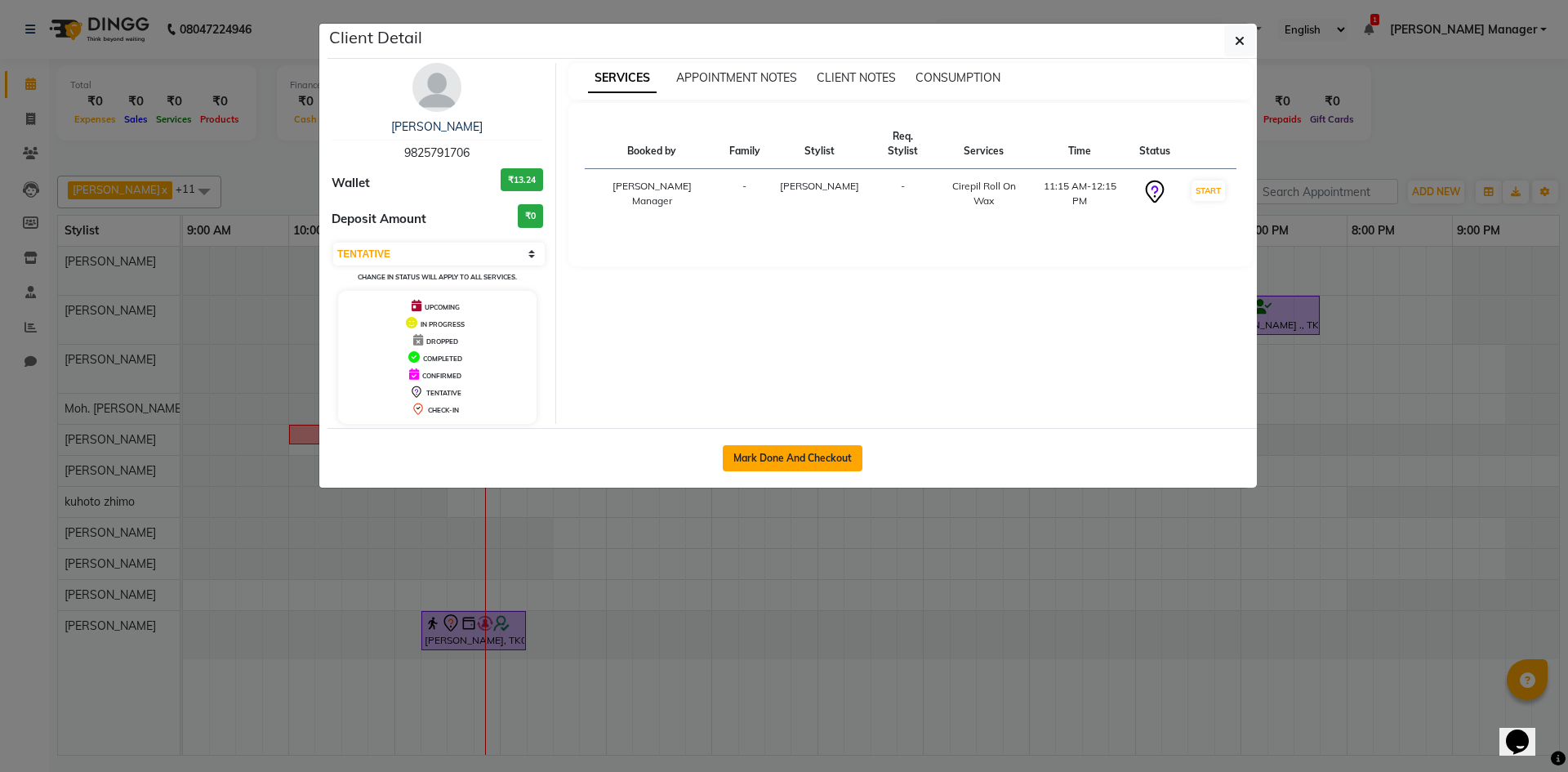
click at [781, 462] on button "Mark Done And Checkout" at bounding box center [793, 458] width 140 height 26
select select "8159"
select select "service"
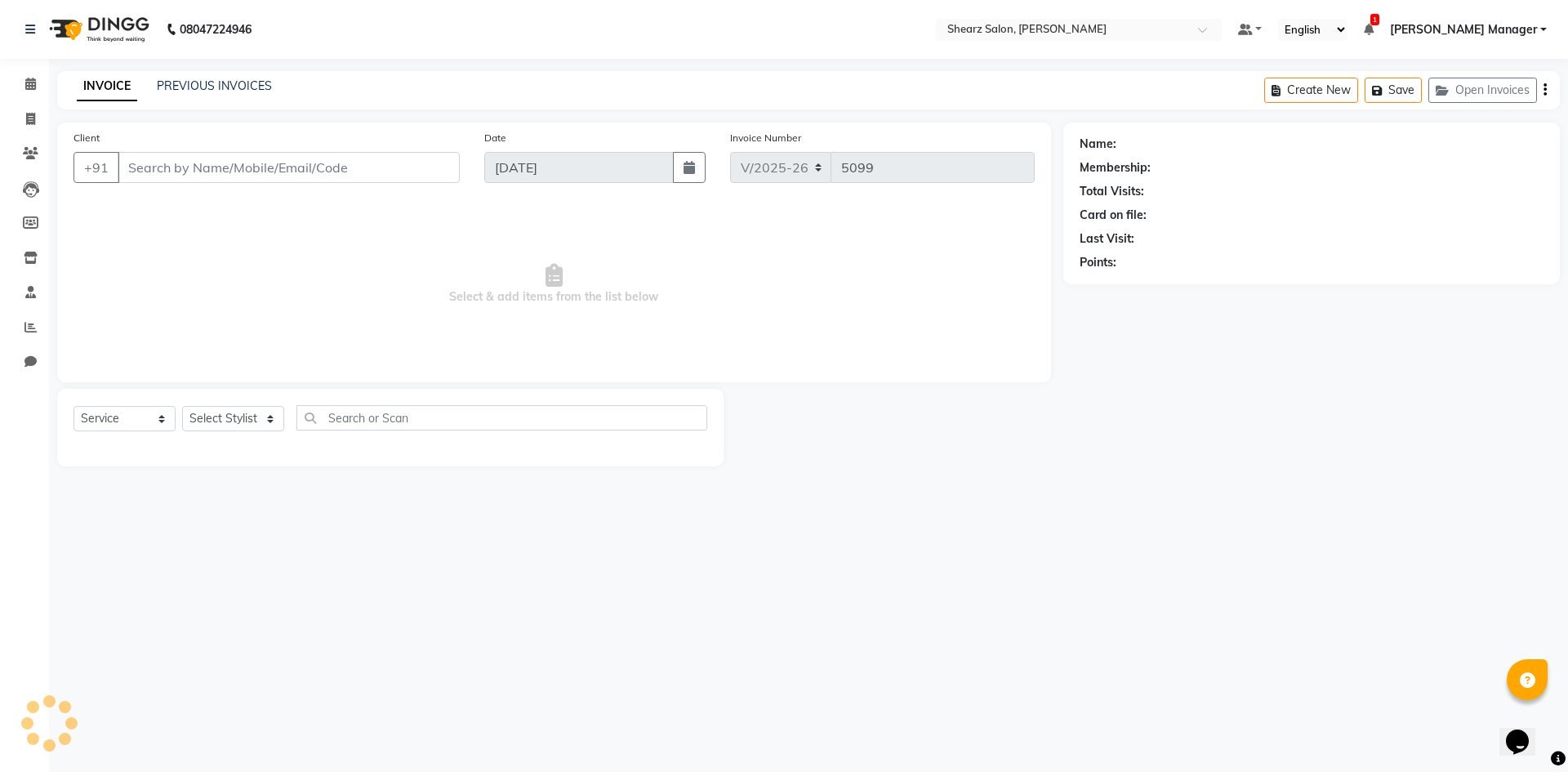
select select "3"
type input "9825791706"
select select "86593"
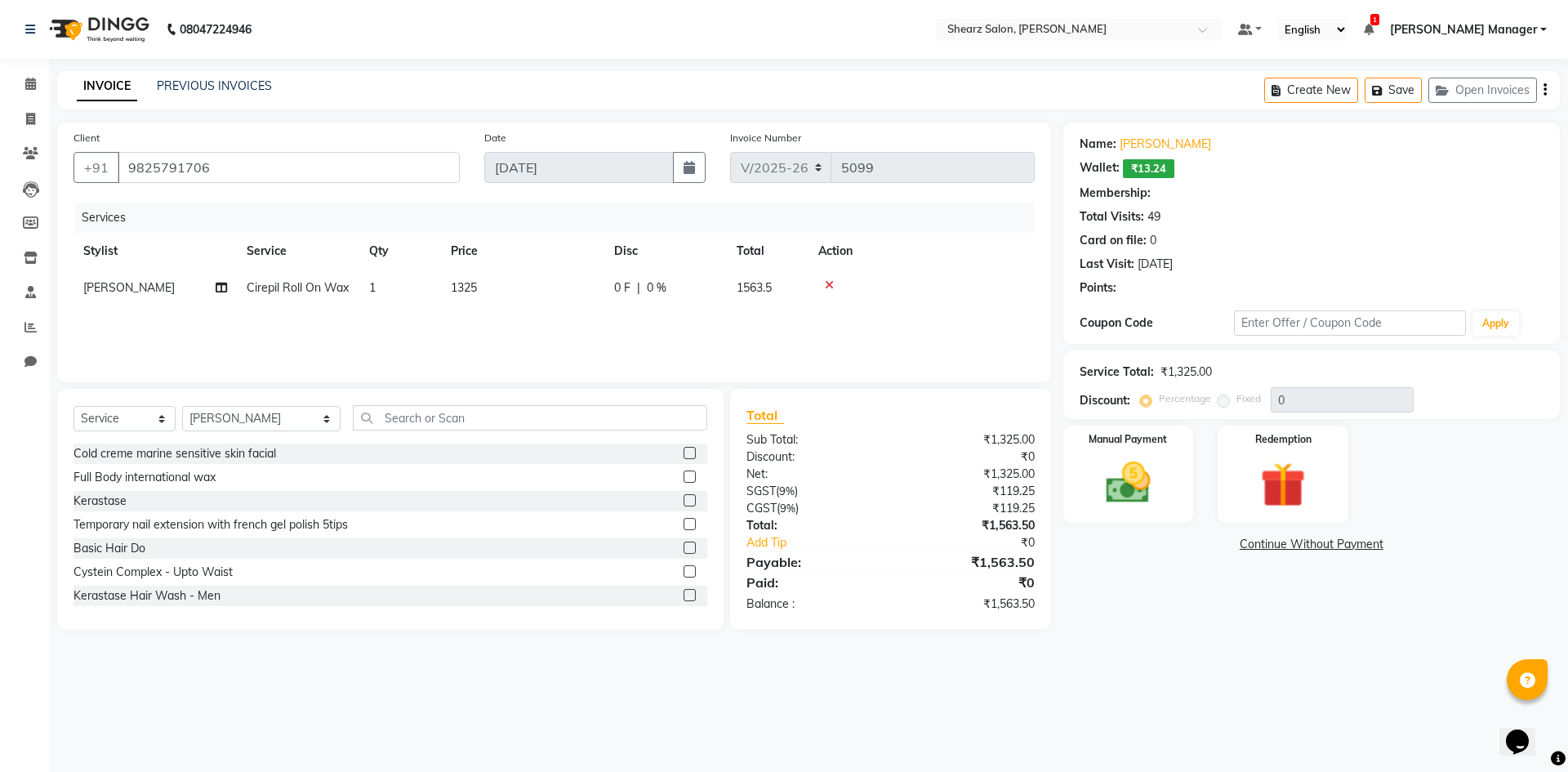
select select "1: Object"
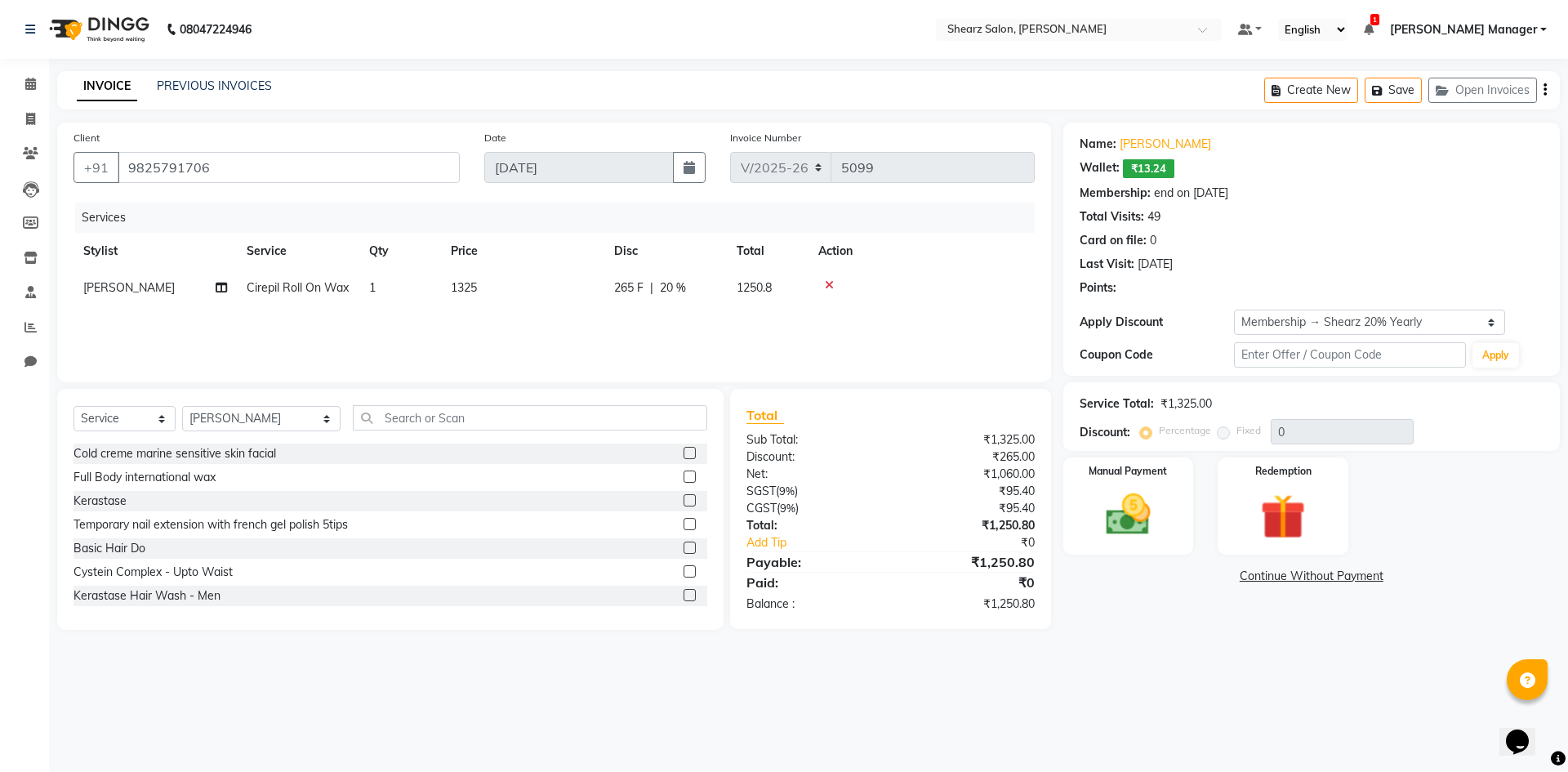
type input "20"
click at [1109, 501] on img at bounding box center [1129, 514] width 76 height 54
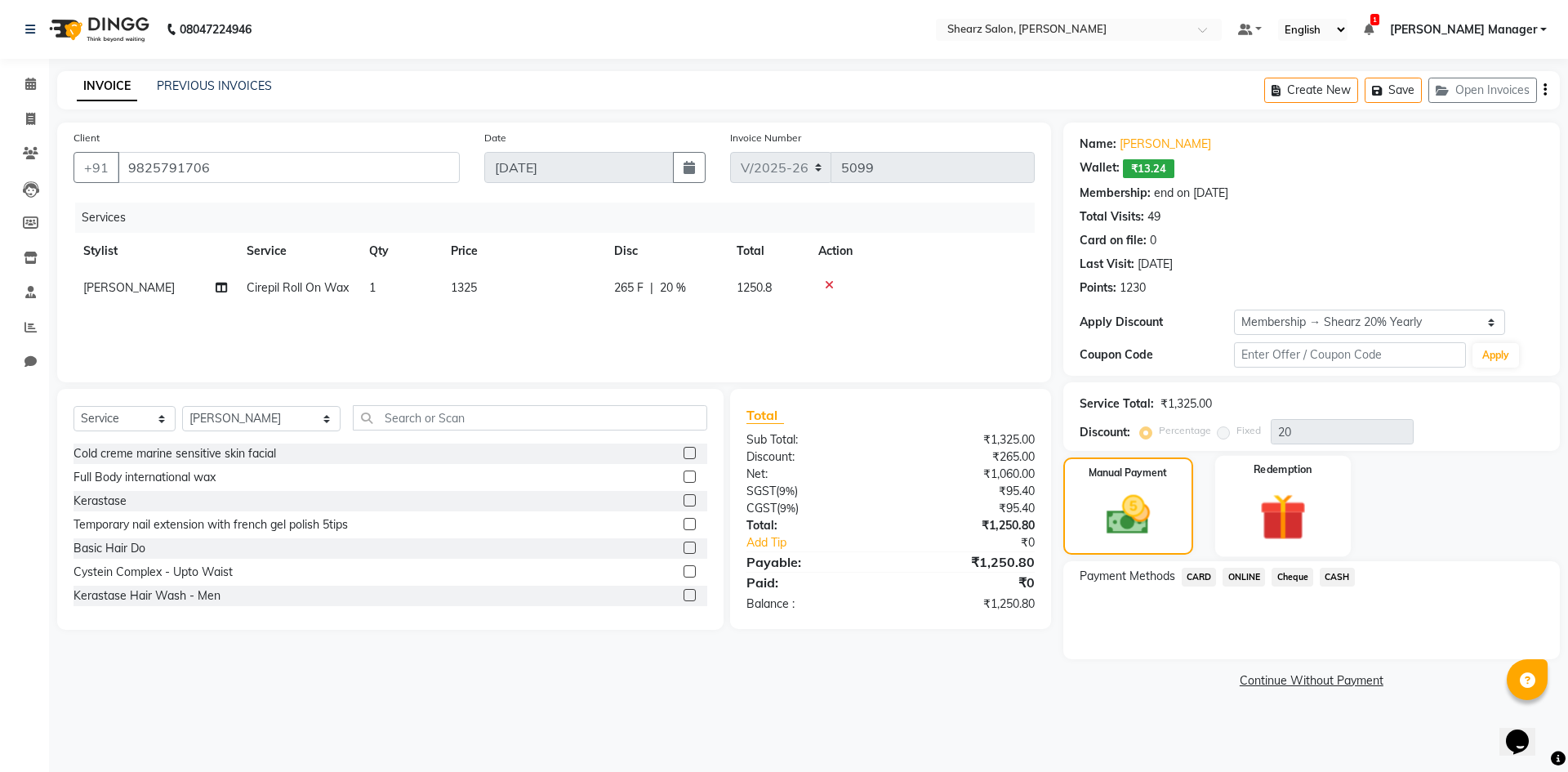
click at [1320, 507] on img at bounding box center [1283, 516] width 76 height 58
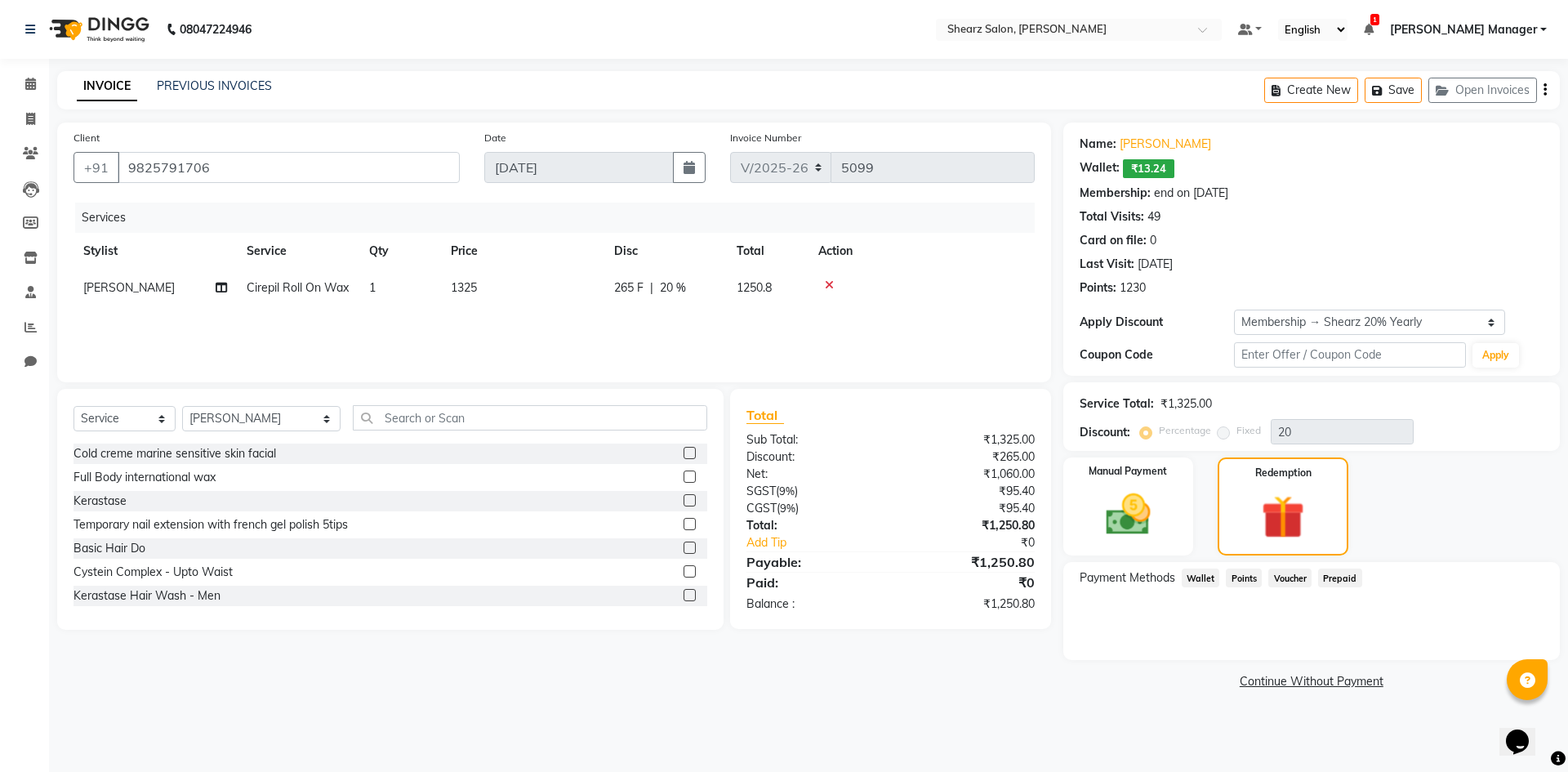
click at [1211, 572] on span "Wallet" at bounding box center [1201, 578] width 38 height 19
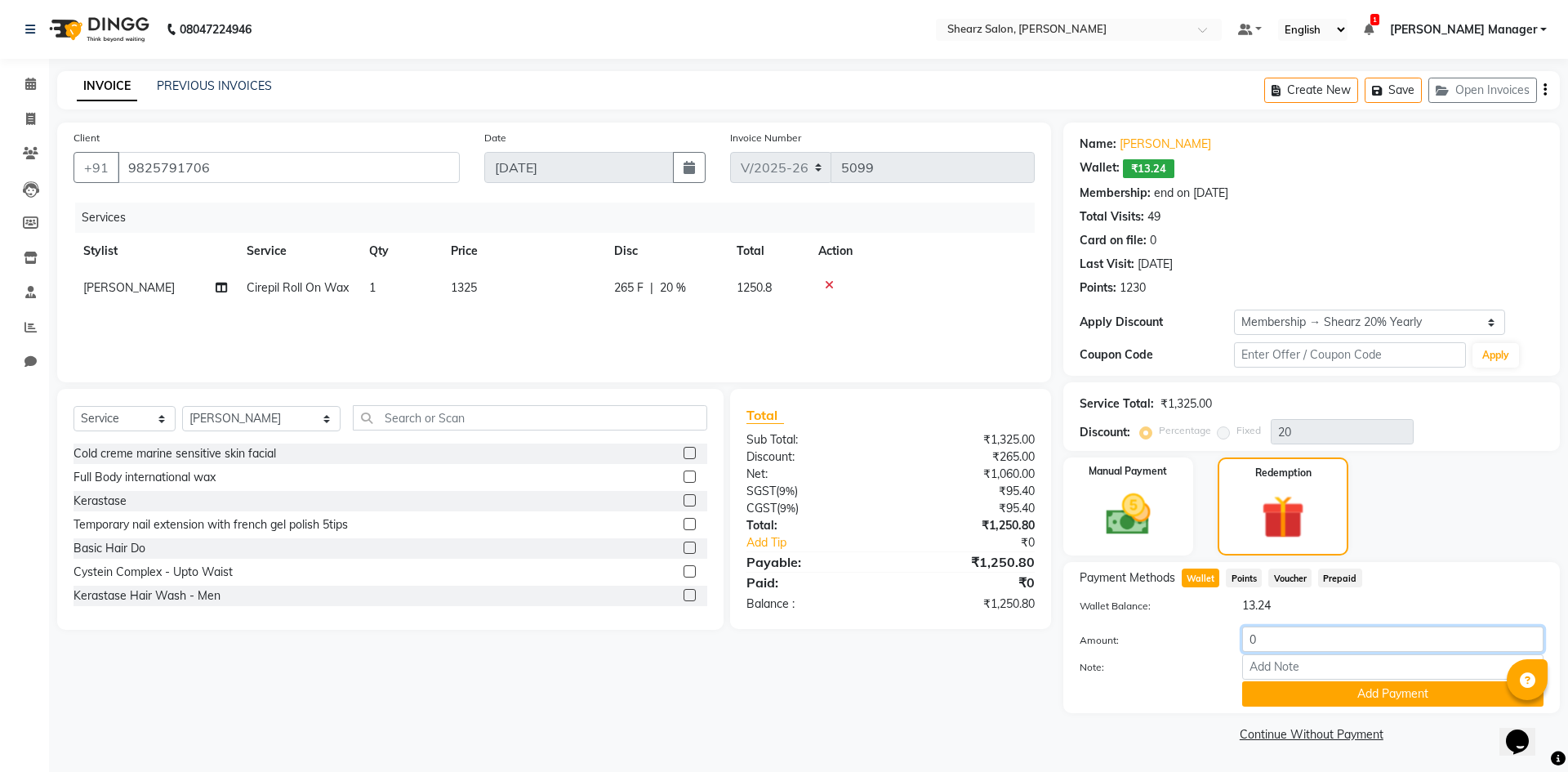
click at [1271, 634] on input "0" at bounding box center [1393, 639] width 302 height 25
type input "13"
click at [1388, 684] on button "Add Payment" at bounding box center [1393, 693] width 302 height 25
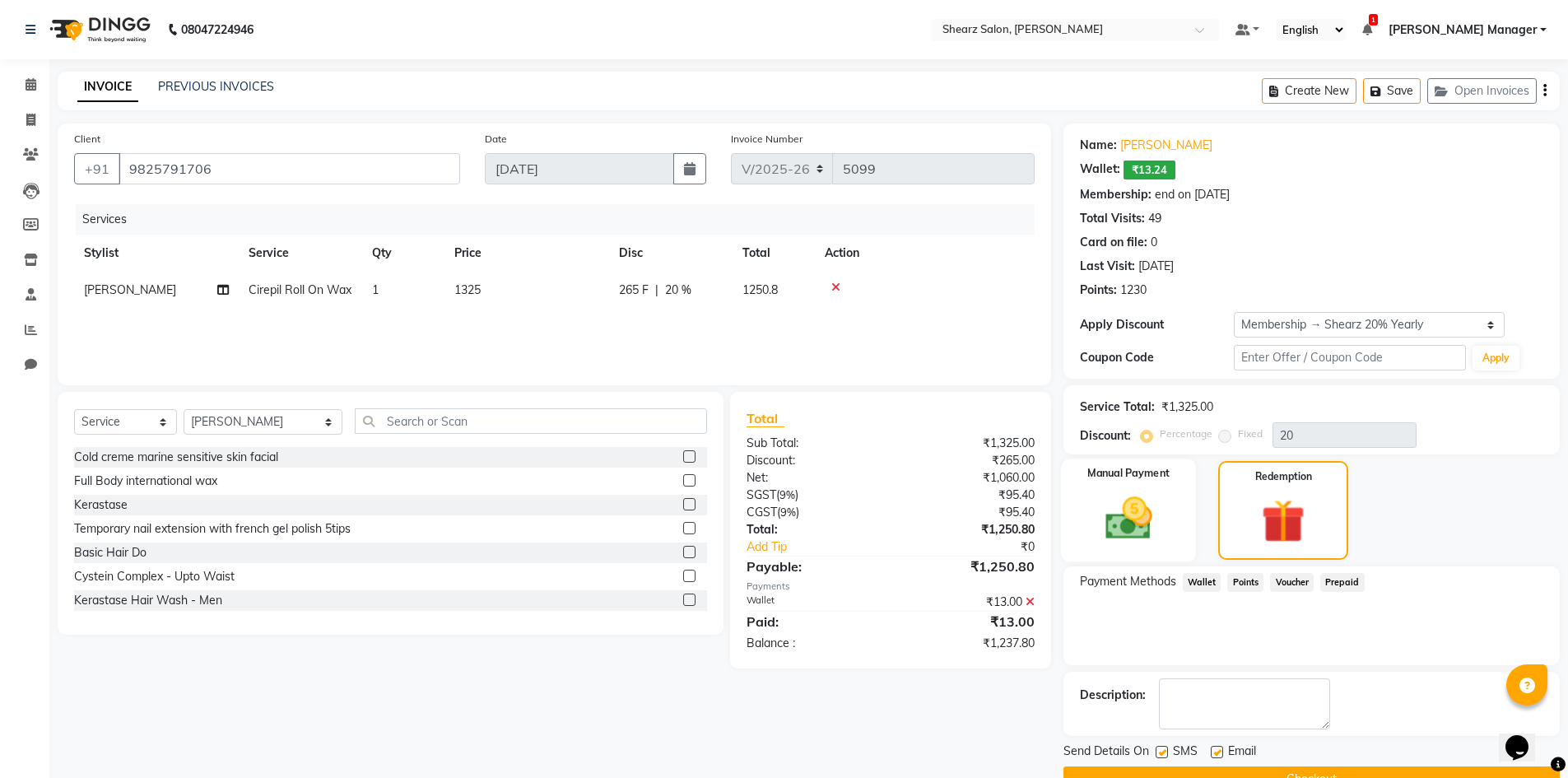
click at [1127, 469] on label "Manual Payment" at bounding box center [1128, 474] width 83 height 16
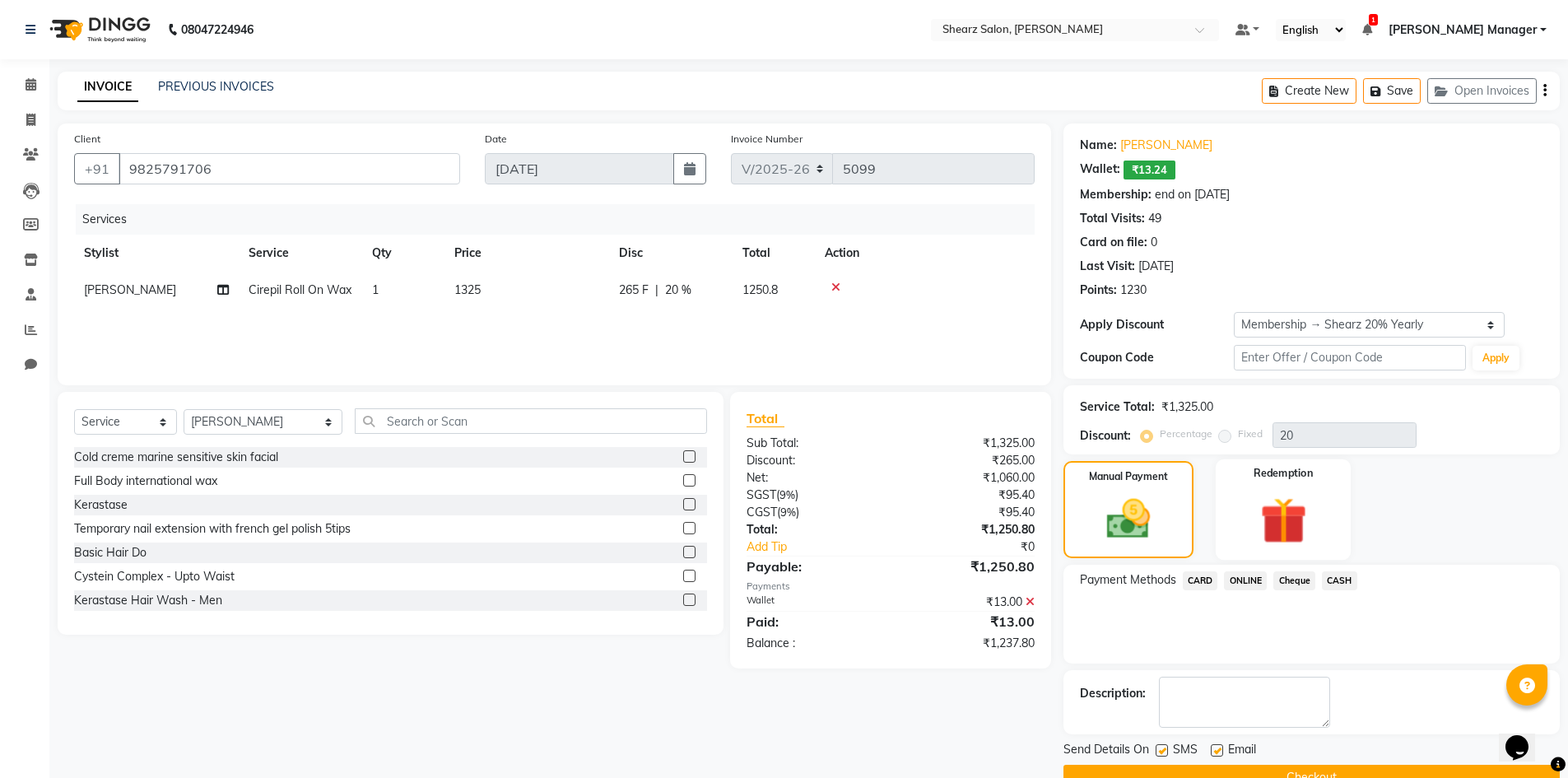
click at [1305, 545] on img at bounding box center [1283, 520] width 76 height 58
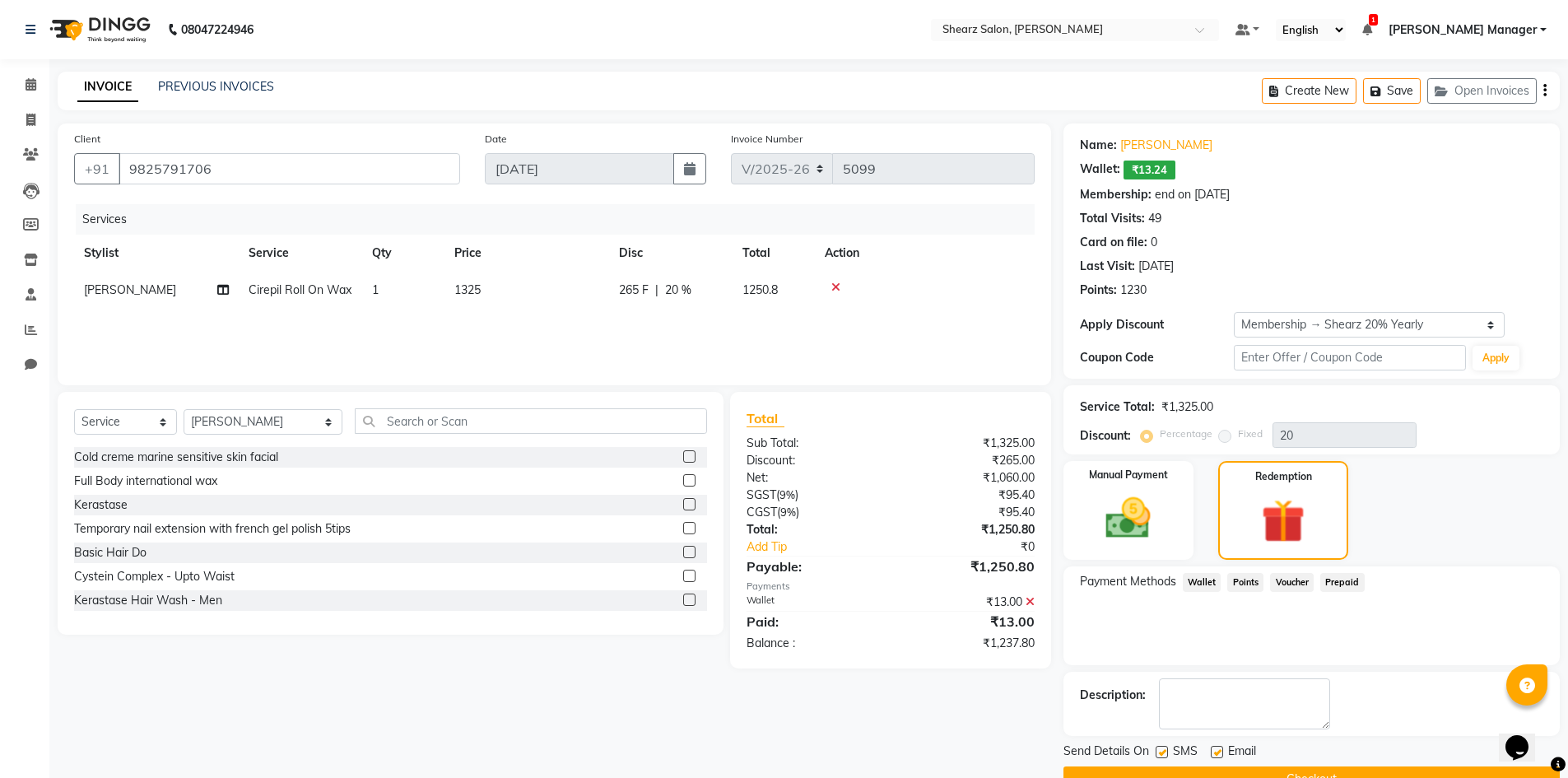
click at [1253, 582] on span "Points" at bounding box center [1246, 583] width 37 height 19
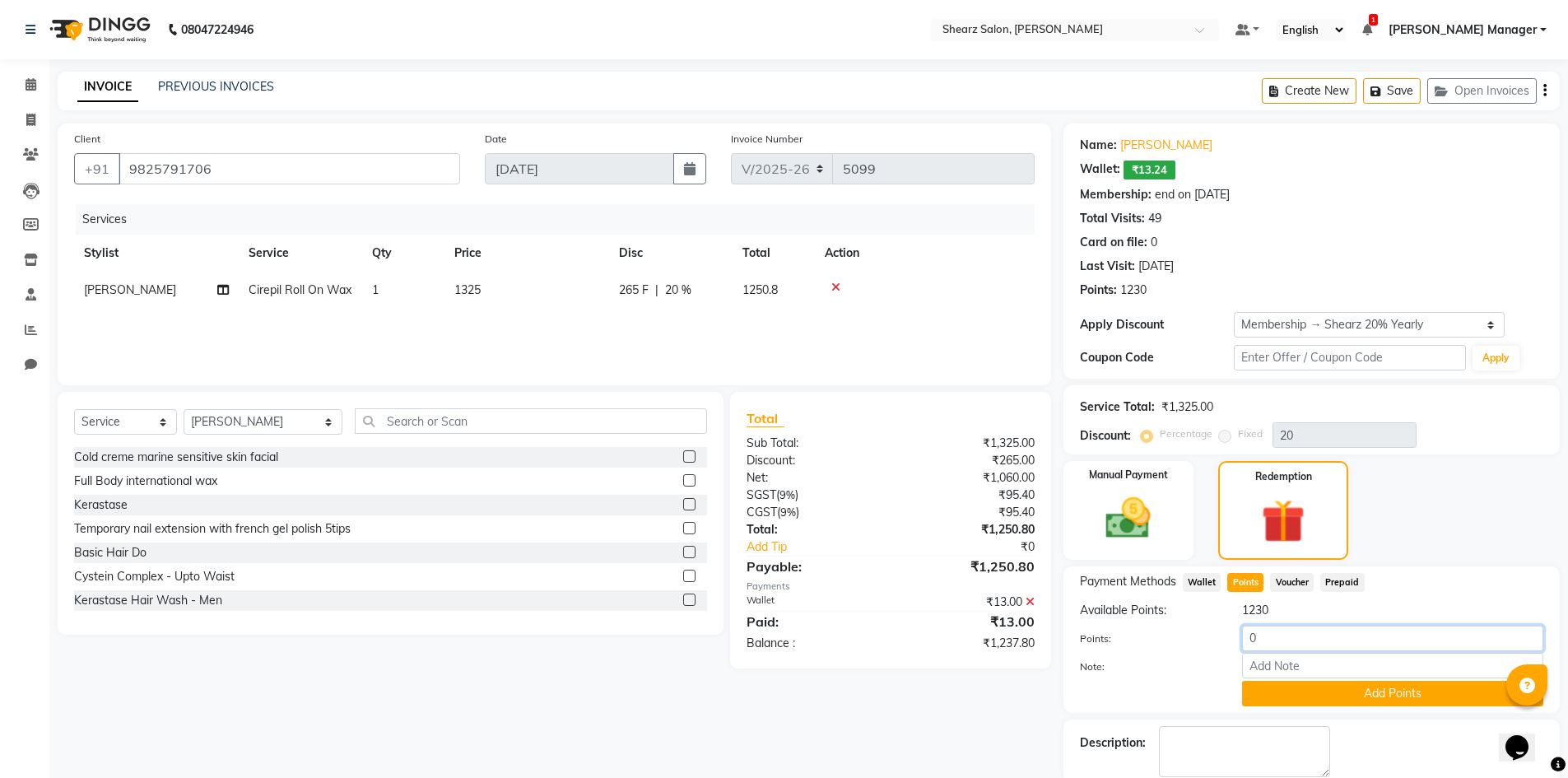
click at [1294, 641] on input "0" at bounding box center [1393, 638] width 301 height 25
type input "7"
click at [1347, 688] on button "Add Points" at bounding box center [1393, 693] width 301 height 25
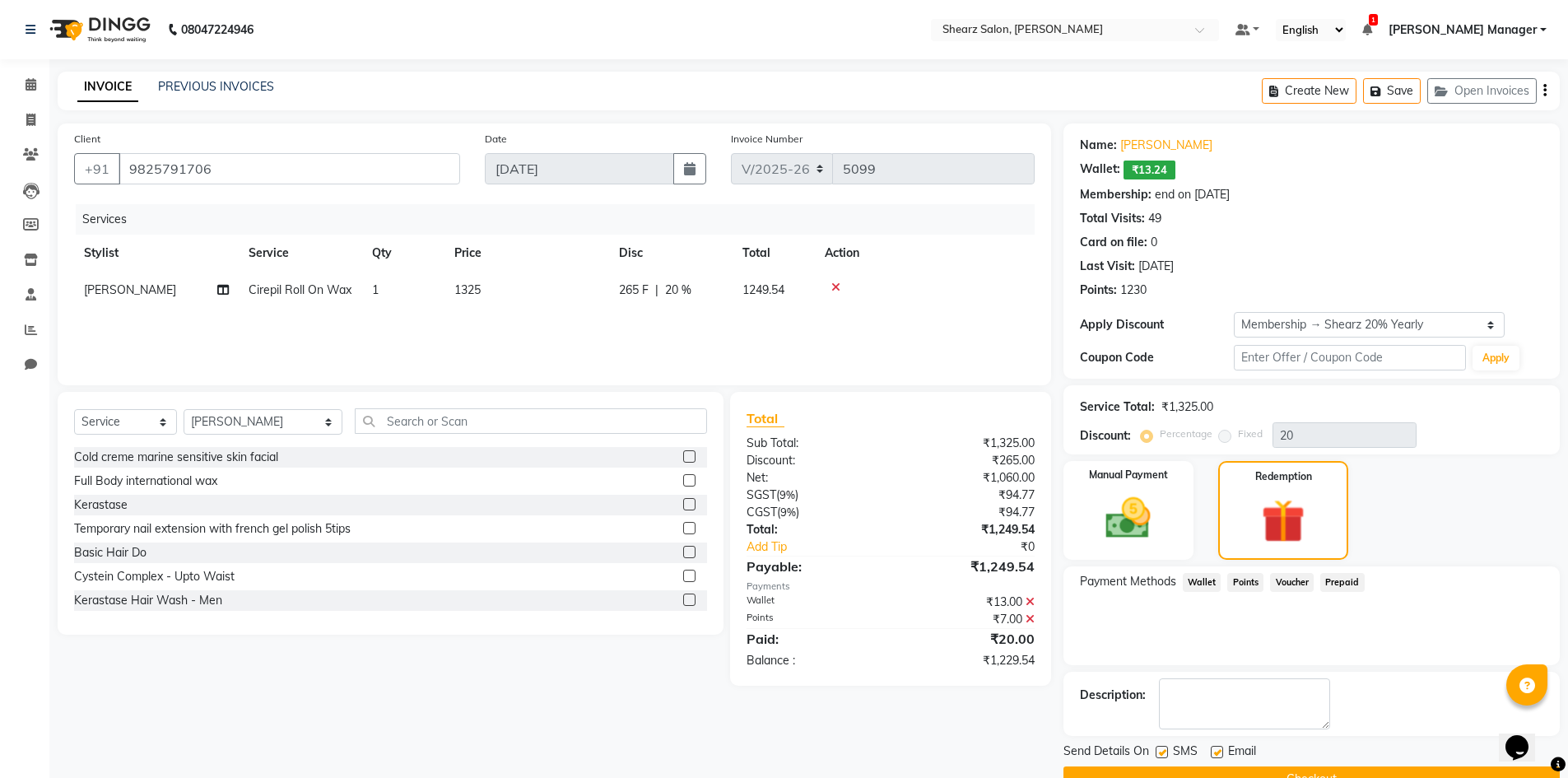
click at [1350, 576] on span "Prepaid" at bounding box center [1342, 583] width 44 height 19
drag, startPoint x: 1152, startPoint y: 551, endPoint x: 1161, endPoint y: 558, distance: 11.4
click at [1159, 551] on div "Manual Payment" at bounding box center [1128, 510] width 136 height 102
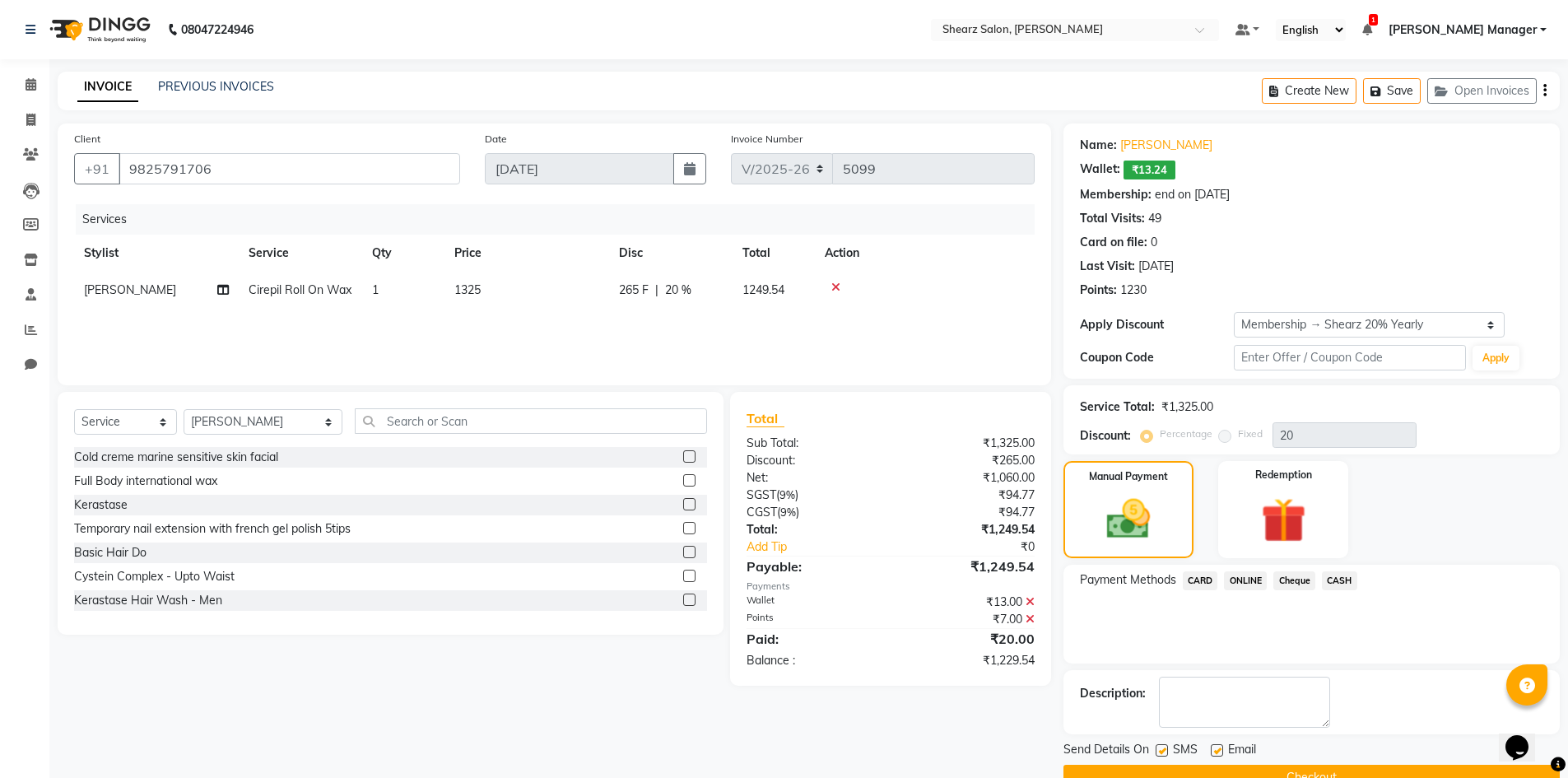
click at [1344, 578] on span "CASH" at bounding box center [1340, 581] width 36 height 19
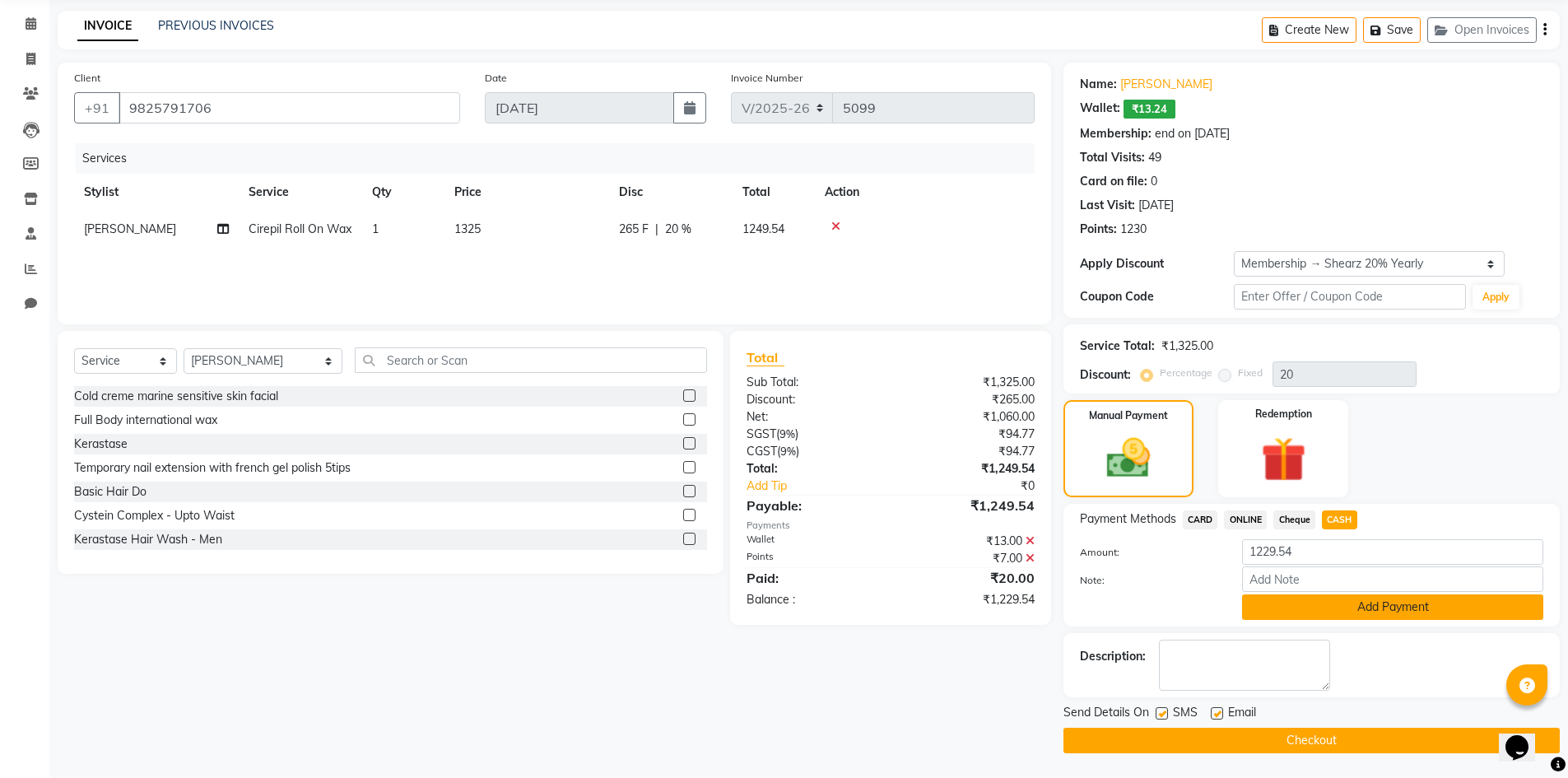
click at [1386, 613] on button "Add Payment" at bounding box center [1393, 606] width 301 height 25
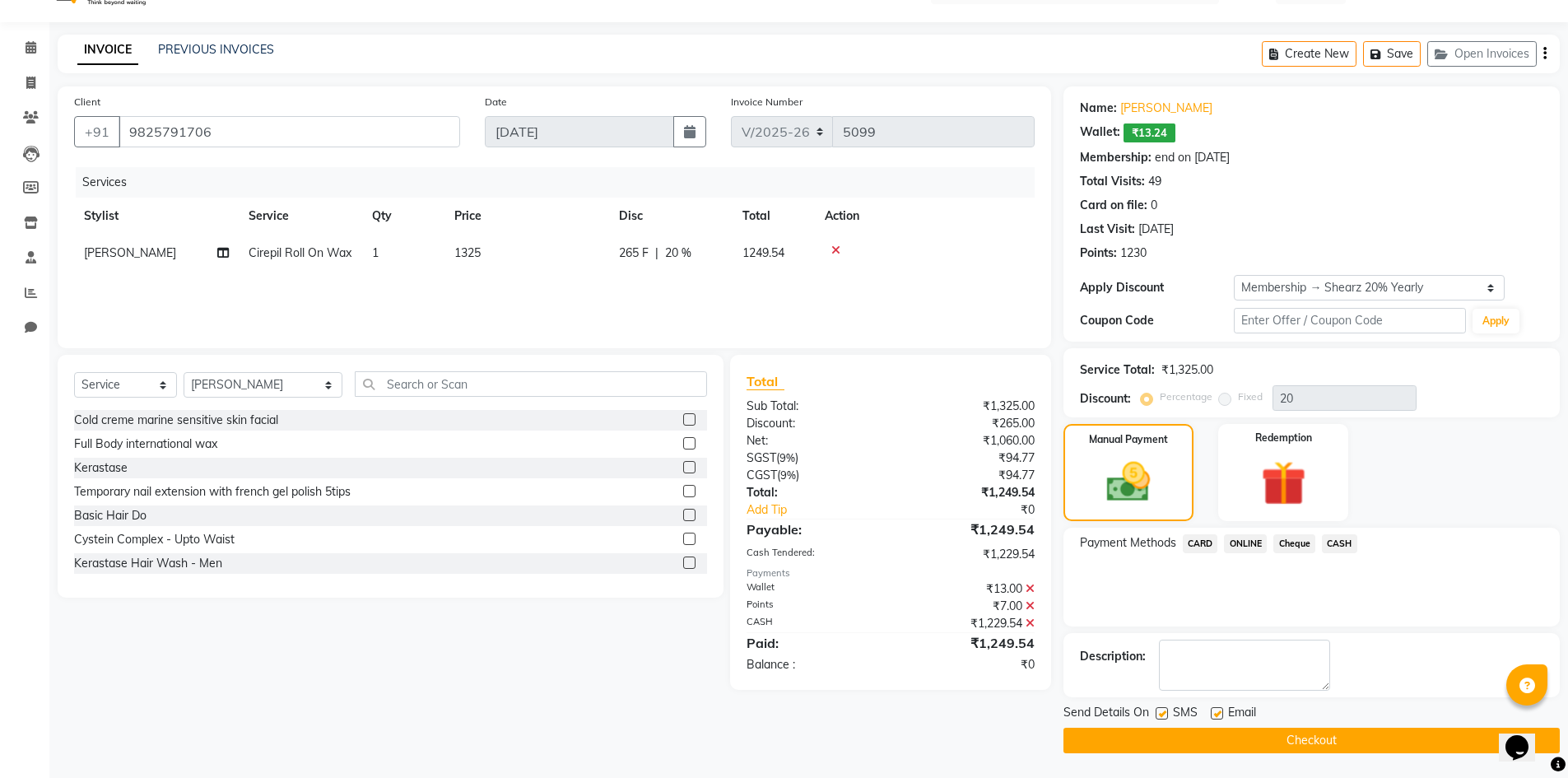
click at [1348, 745] on button "Checkout" at bounding box center [1312, 740] width 497 height 25
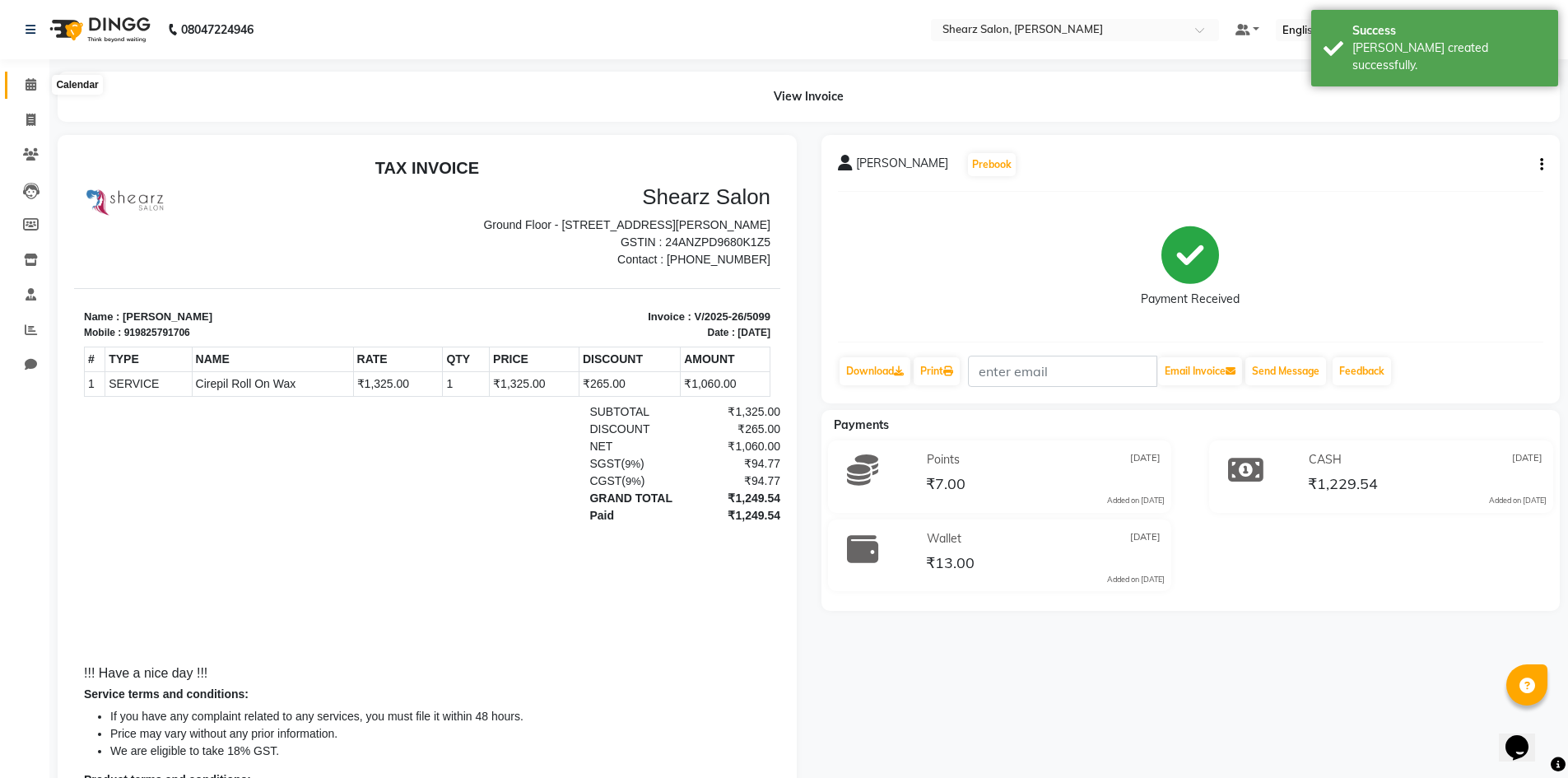
click at [36, 91] on span at bounding box center [30, 85] width 29 height 19
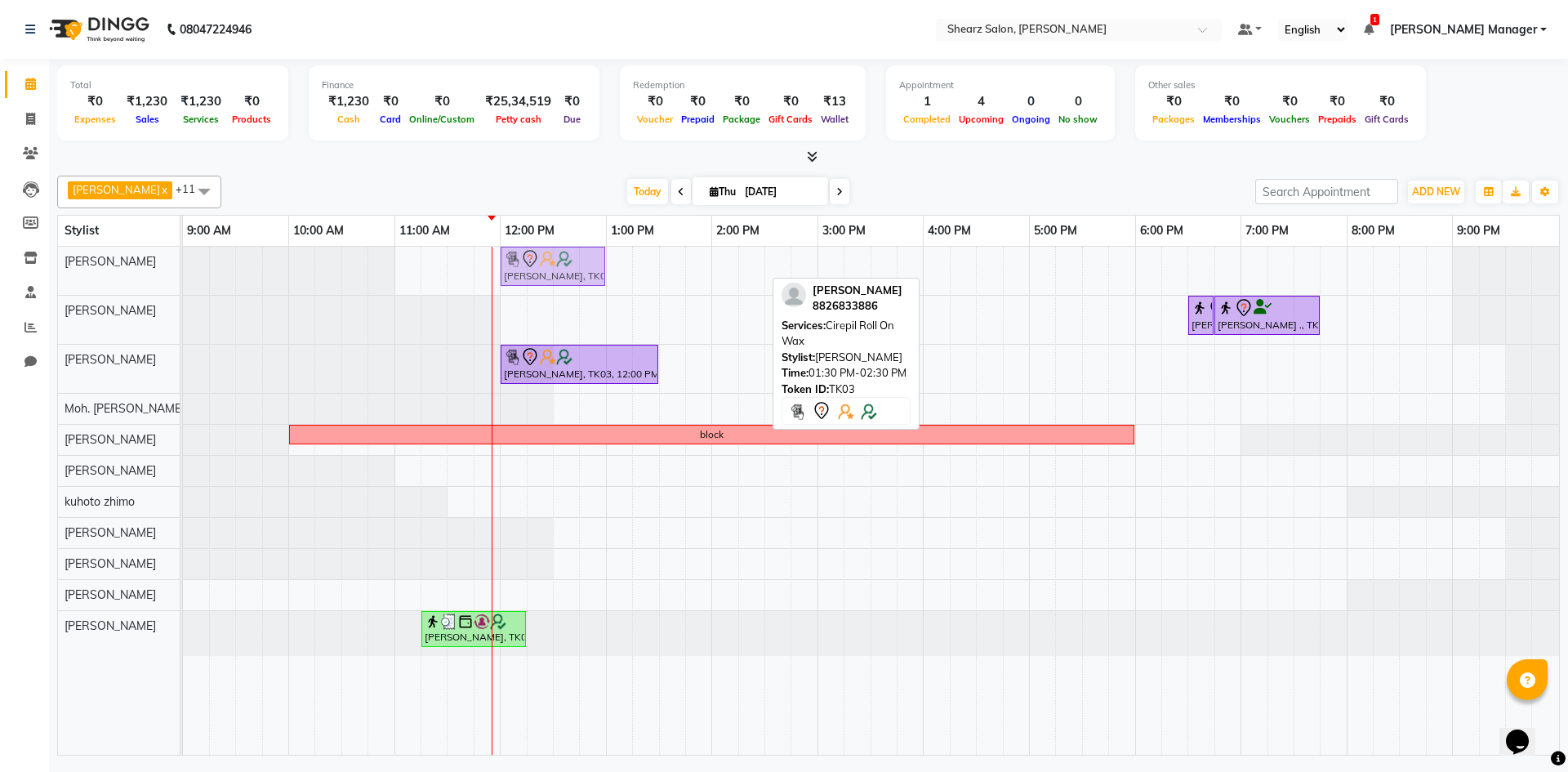
drag, startPoint x: 738, startPoint y: 275, endPoint x: 582, endPoint y: 288, distance: 156.5
click at [183, 286] on div "Hamid Rashid, TK03, 01:30 PM-02:30 PM, Cirepil Roll On Wax Hamid Rashid, TK03, …" at bounding box center [183, 271] width 0 height 48
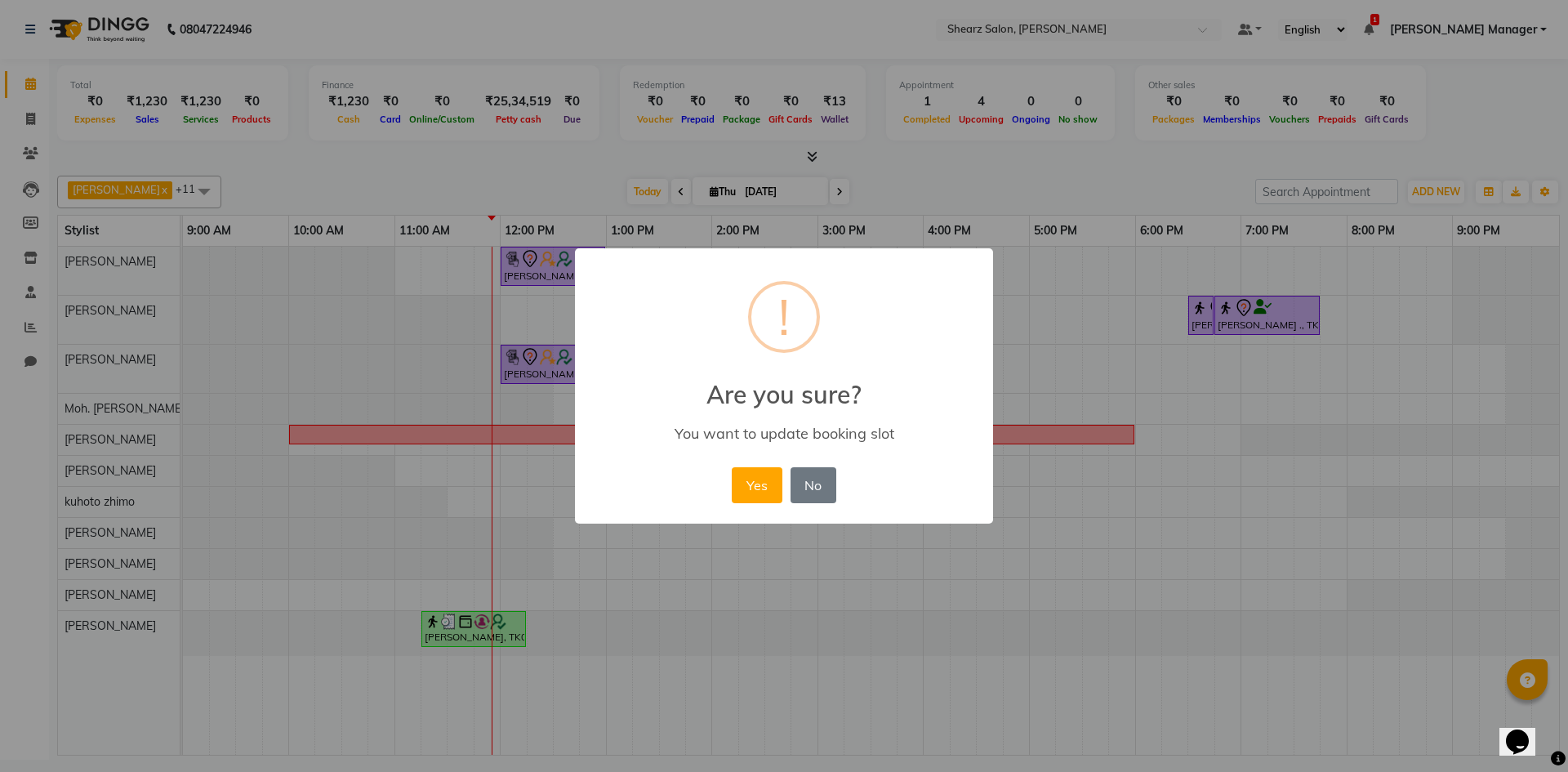
click at [766, 505] on div "Yes No No" at bounding box center [783, 485] width 112 height 44
click at [769, 477] on button "Yes" at bounding box center [757, 486] width 50 height 36
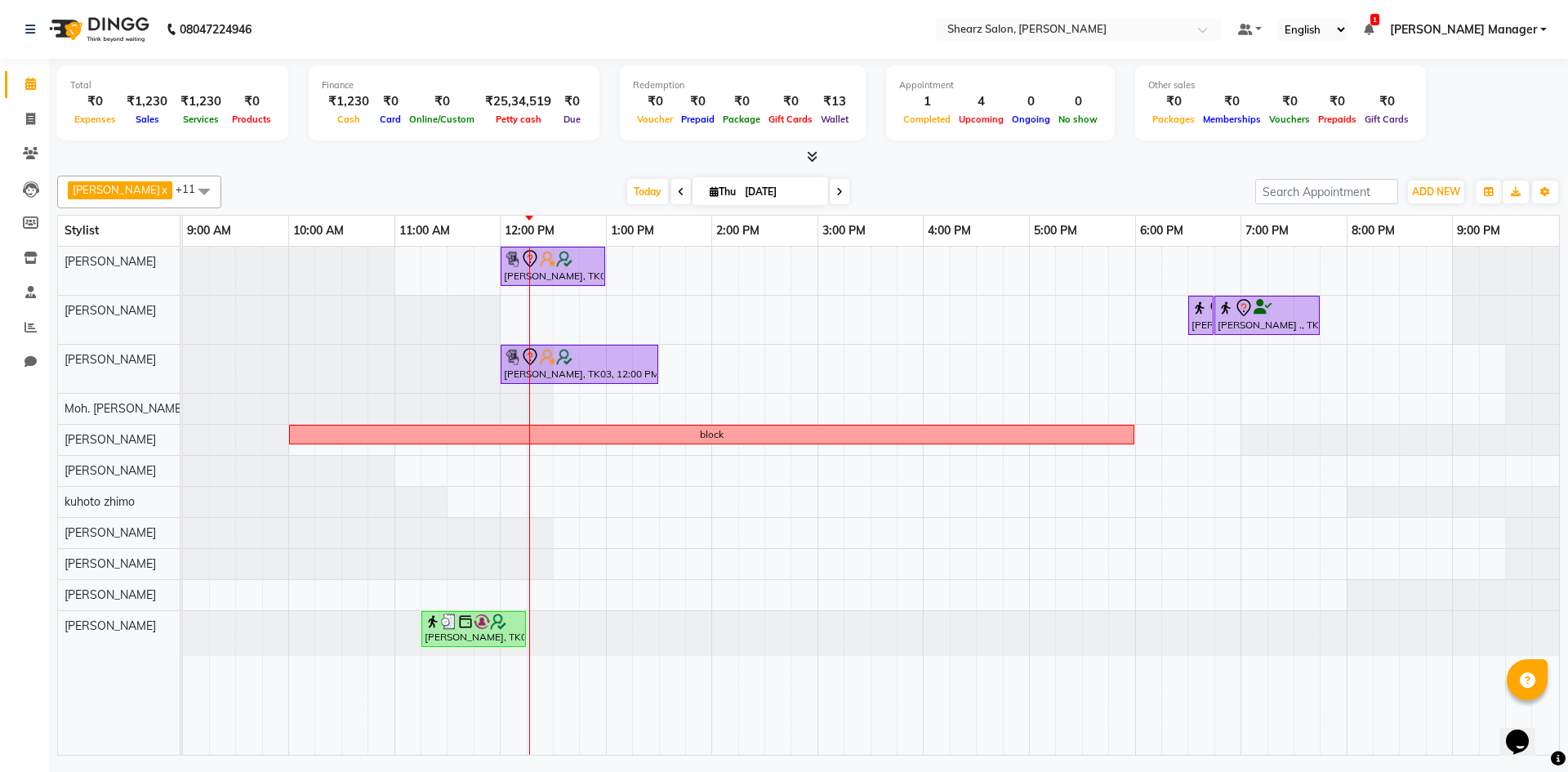
click at [726, 373] on div "Hamid Rashid, TK03, 12:00 PM-01:00 PM, Cirepil Roll On Wax Rajee Shinu ., TK01,…" at bounding box center [871, 501] width 1376 height 508
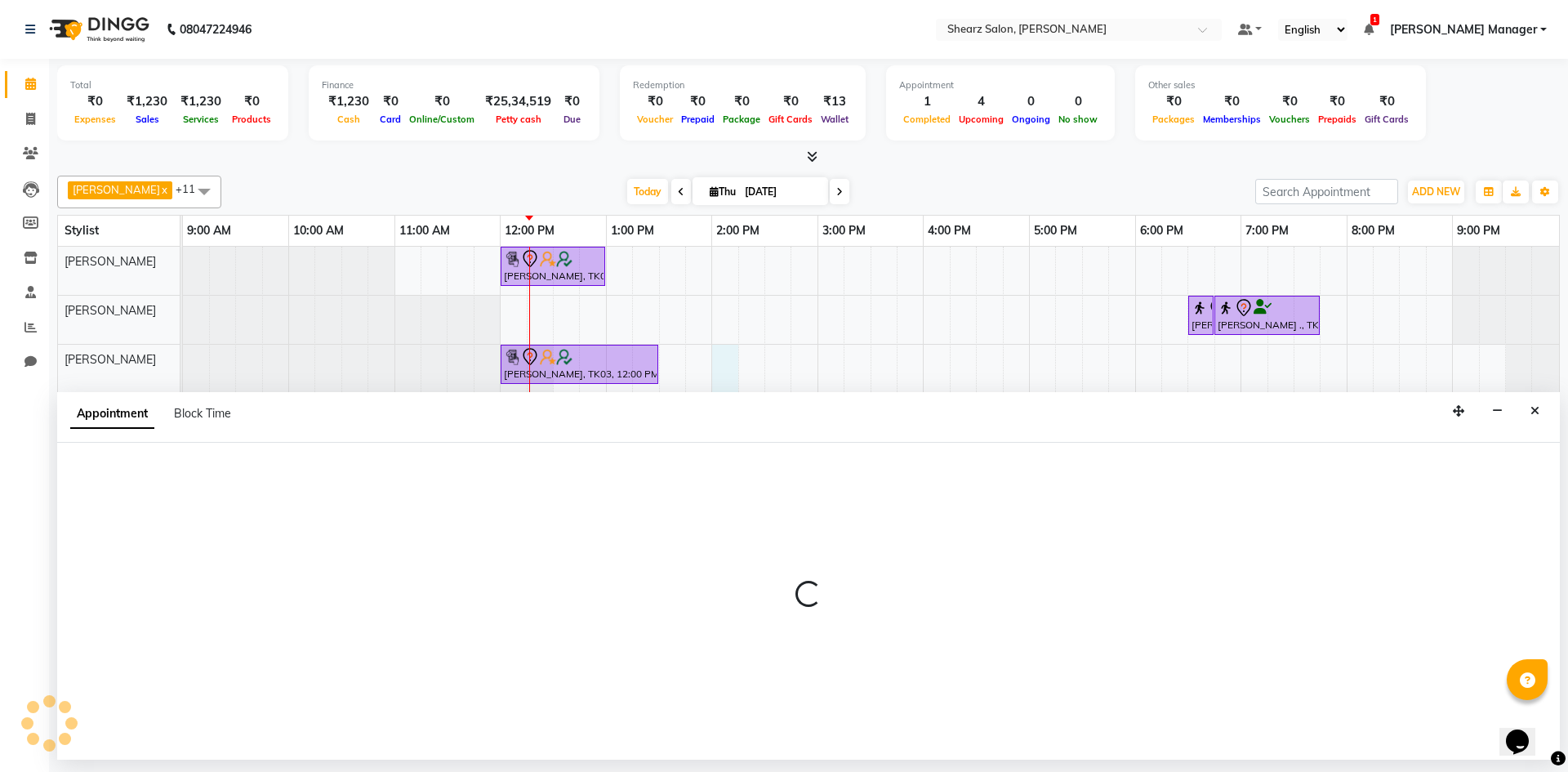
select select "77291"
select select "tentative"
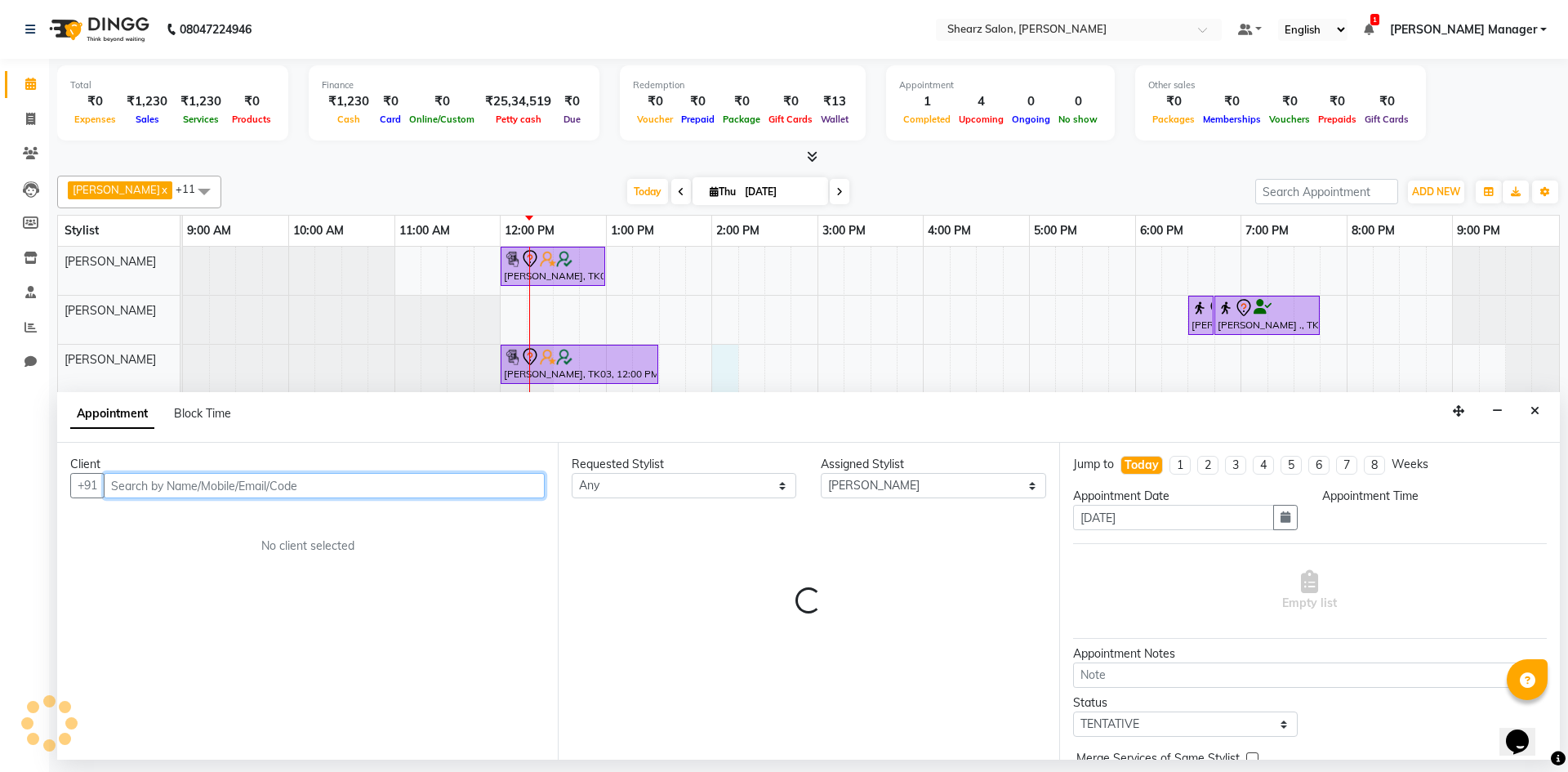
select select "840"
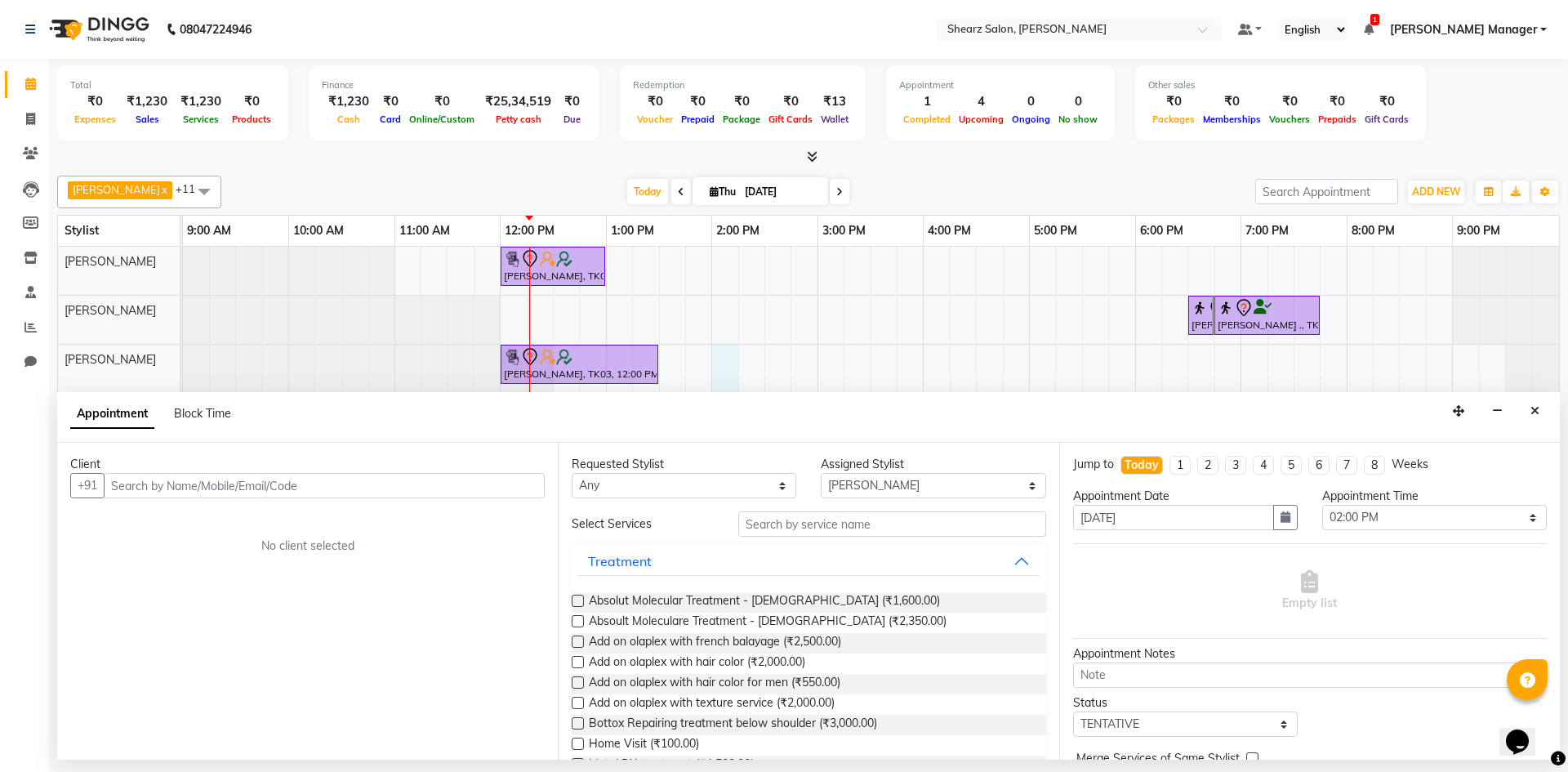
click at [1547, 409] on div "Appointment Block Time" at bounding box center [808, 418] width 1503 height 51
click at [1540, 409] on button "Close" at bounding box center [1535, 411] width 23 height 25
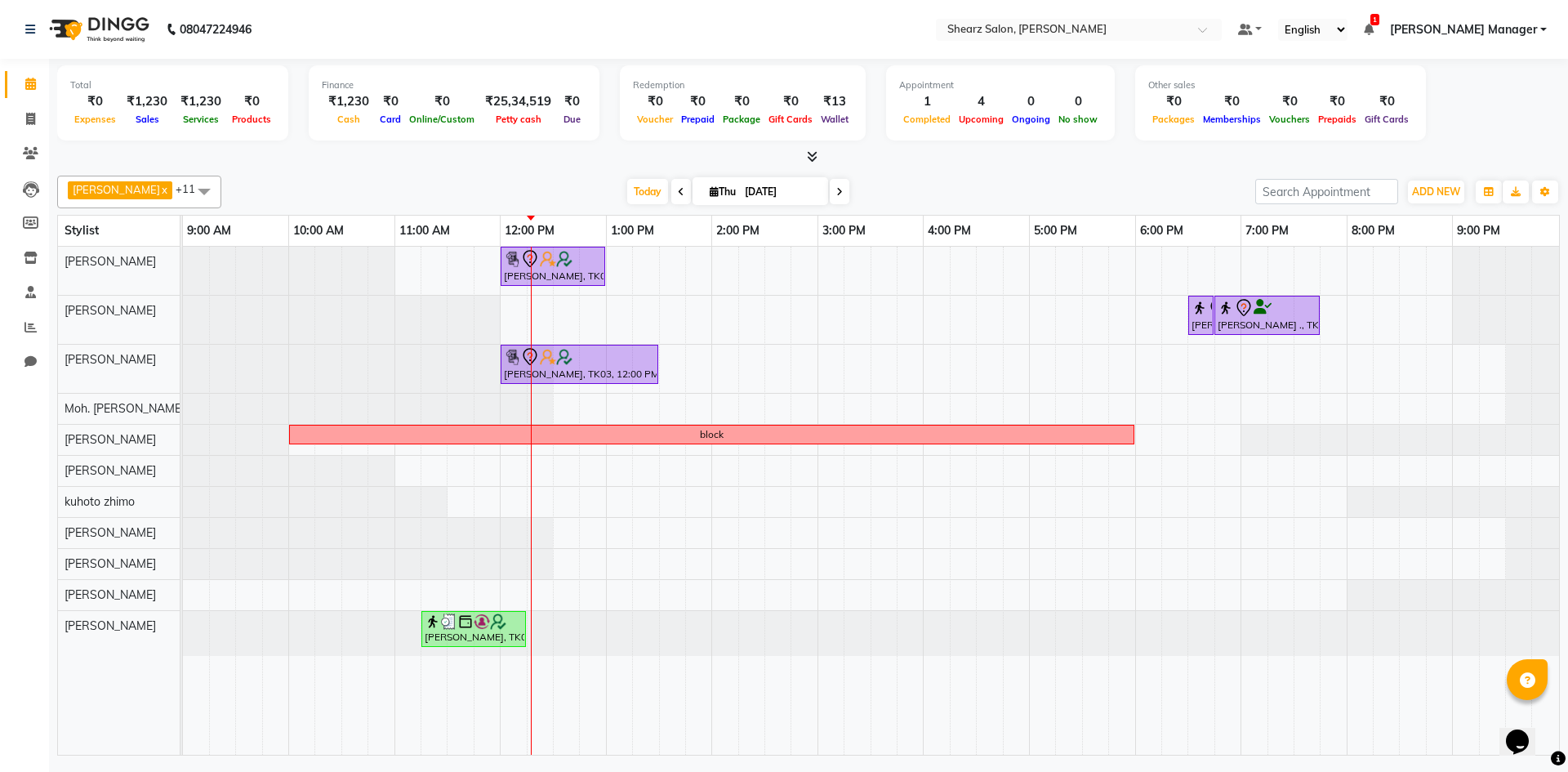
click at [745, 502] on div "Hamid Rashid, TK03, 12:00 PM-01:00 PM, Cirepil Roll On Wax Rajee Shinu ., TK01,…" at bounding box center [871, 501] width 1376 height 508
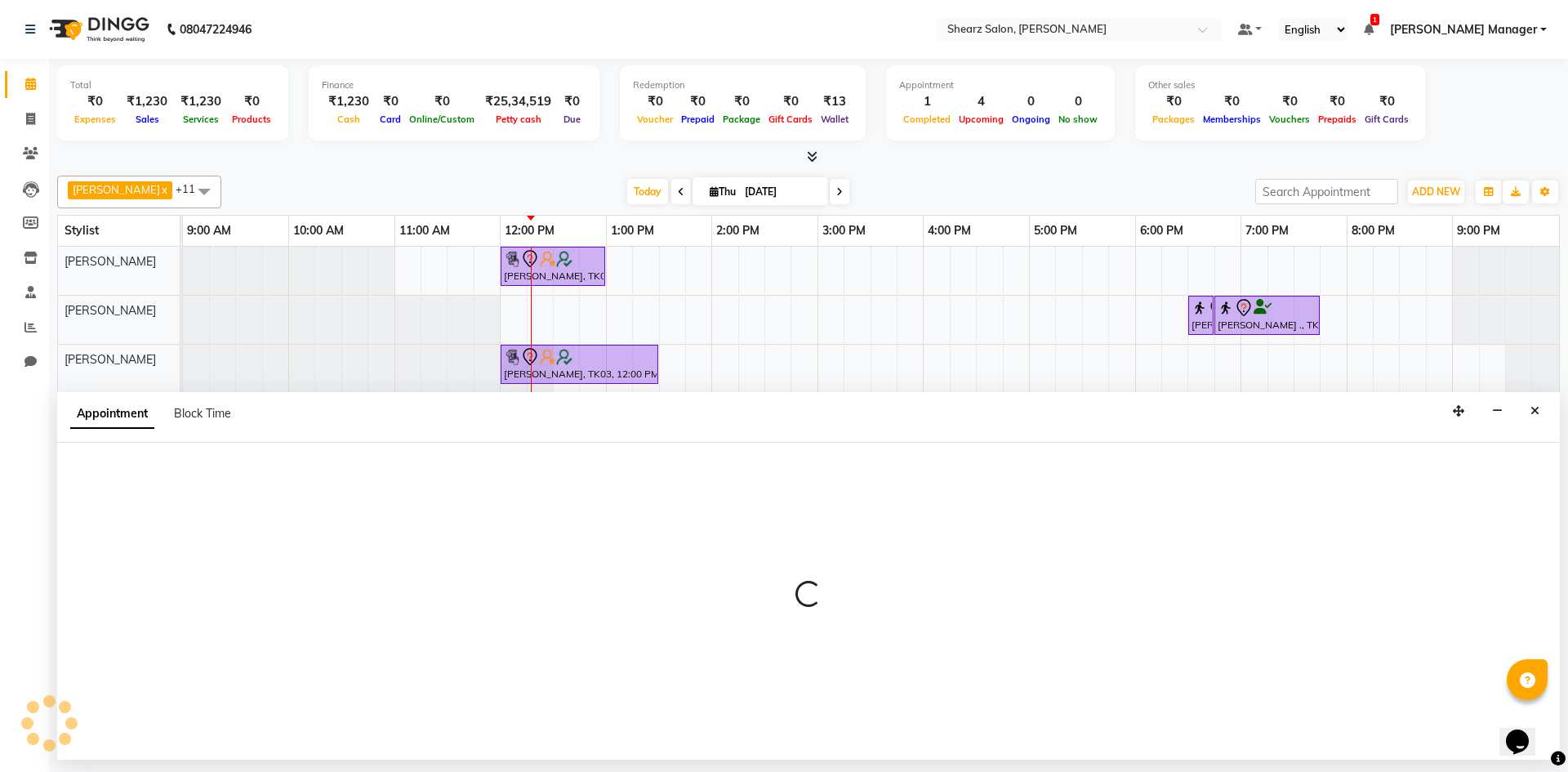
select select "77326"
select select "855"
select select "tentative"
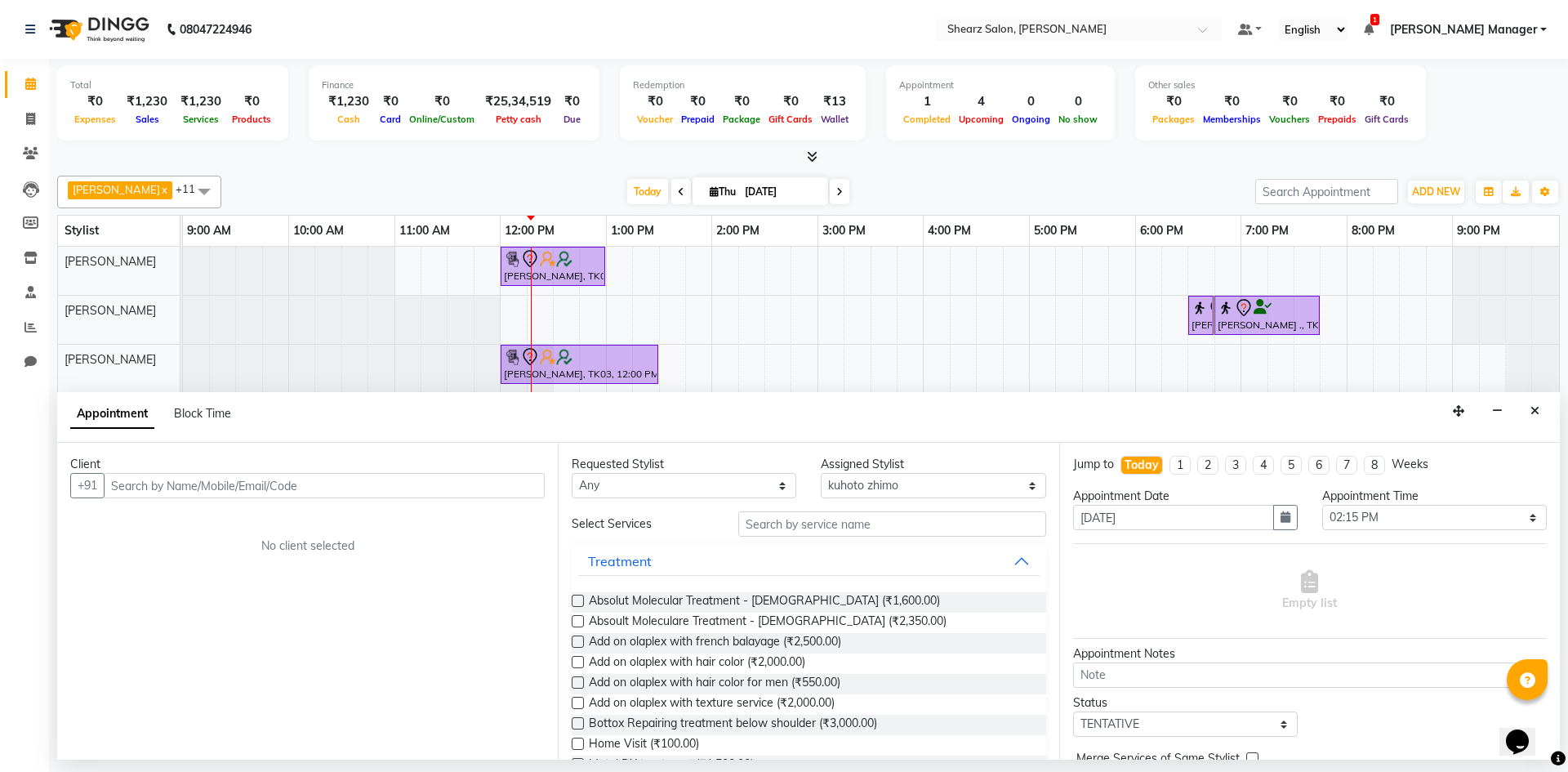
click at [281, 488] on input "text" at bounding box center [324, 485] width 441 height 25
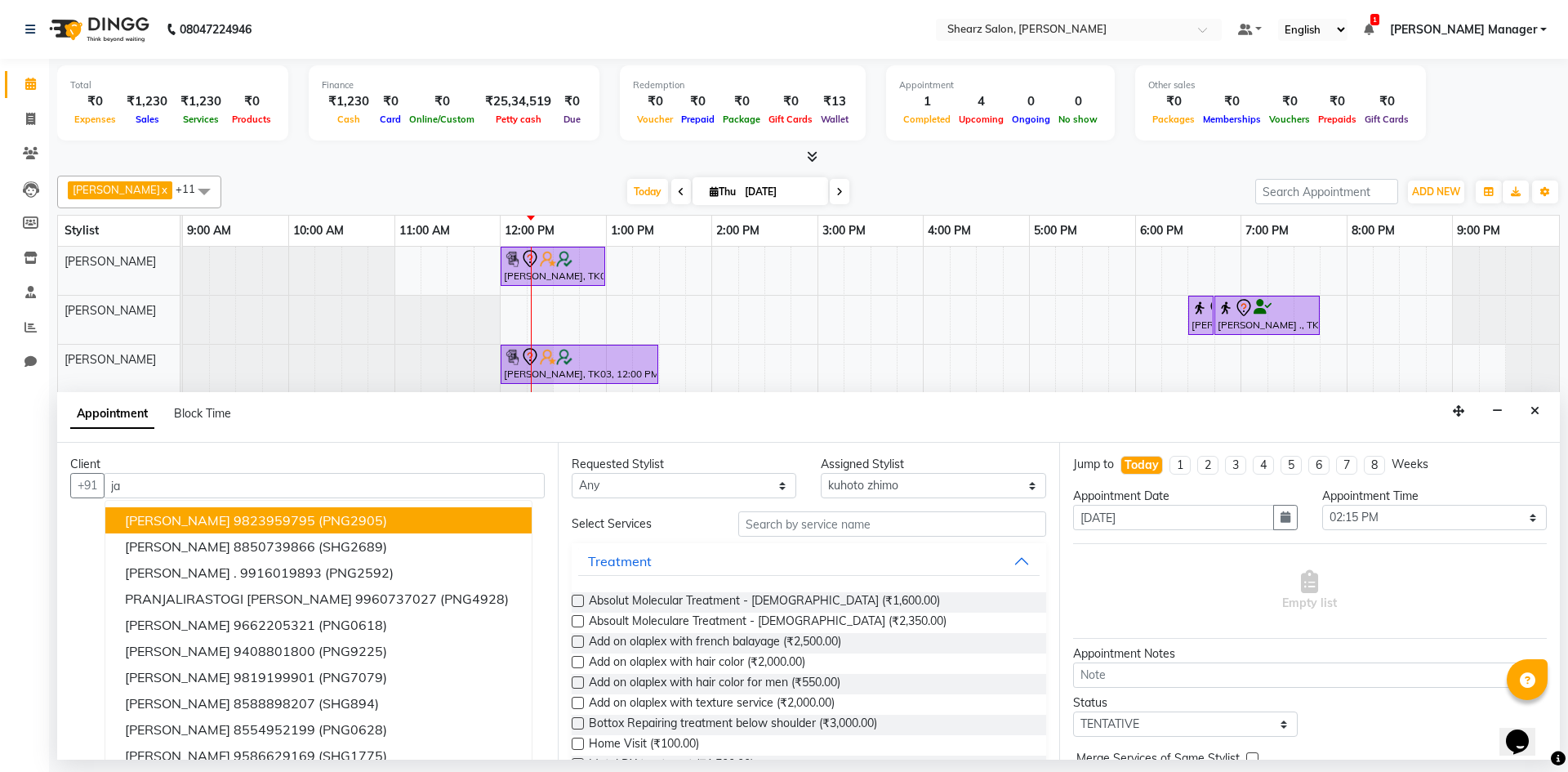
type input "j"
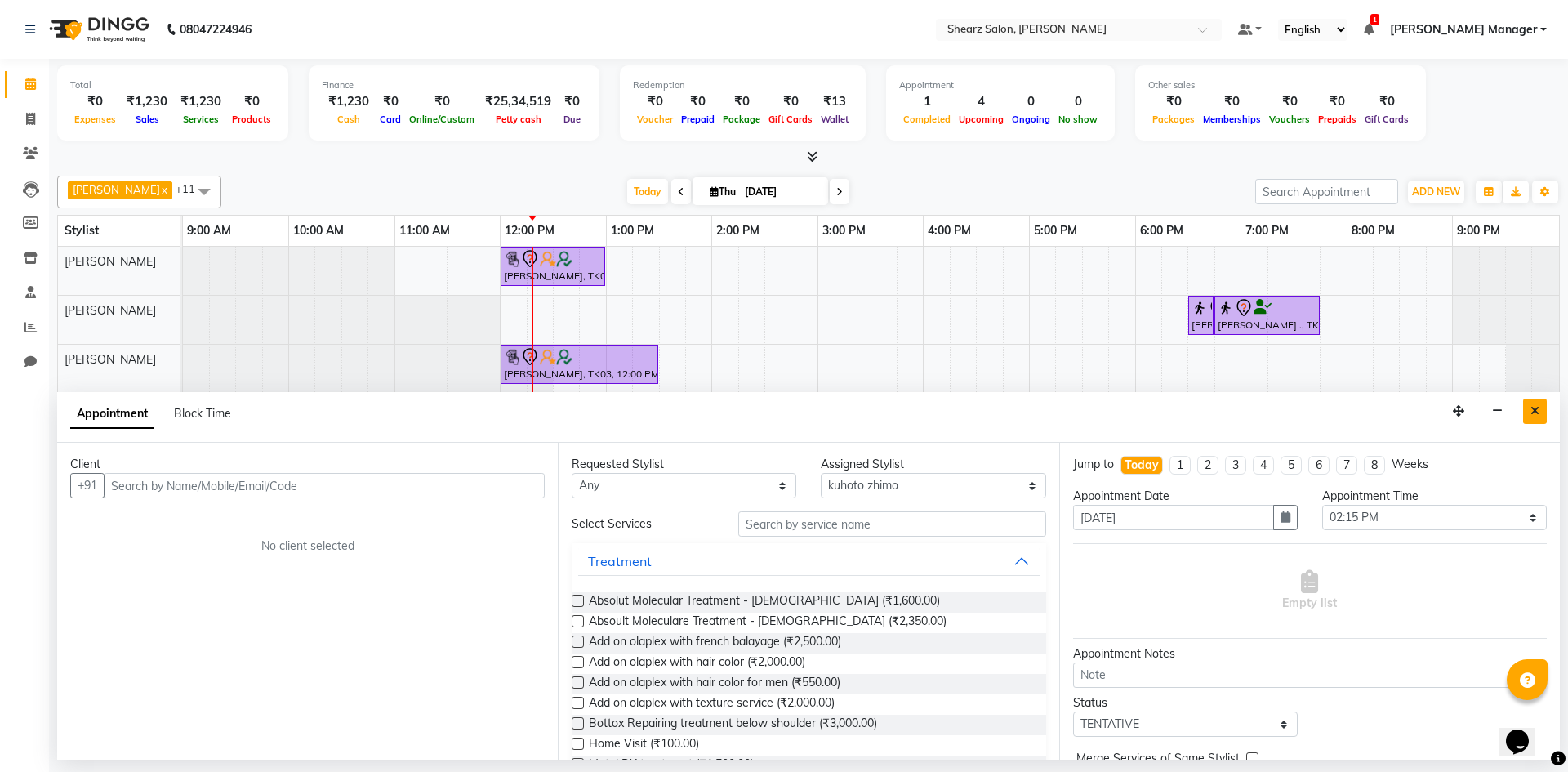
click at [1544, 416] on button "Close" at bounding box center [1535, 411] width 23 height 25
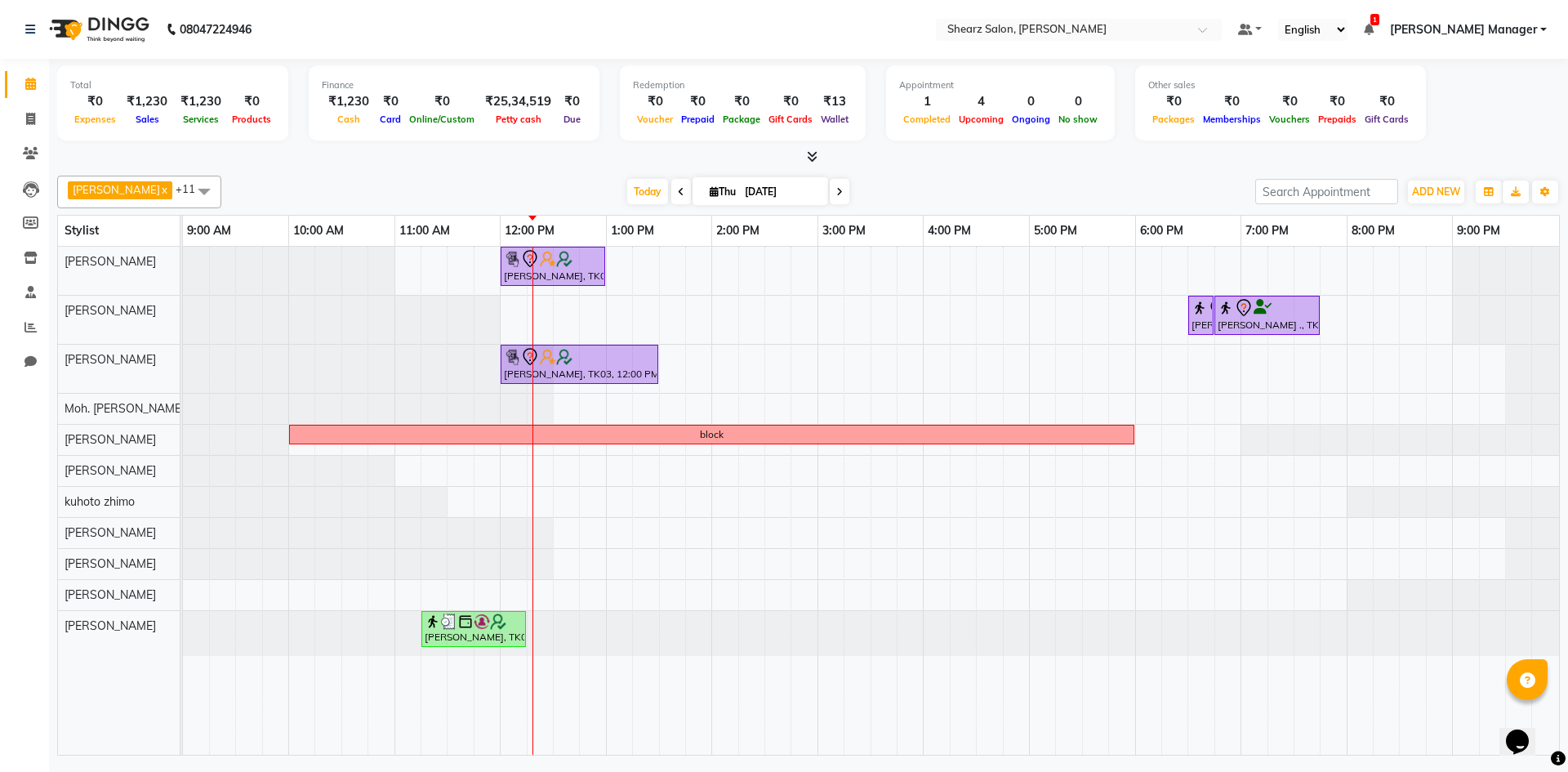
click at [846, 201] on div "Today Thu 04-09-2025" at bounding box center [739, 192] width 1018 height 24
click at [830, 201] on span at bounding box center [839, 191] width 20 height 25
type input "05-09-2025"
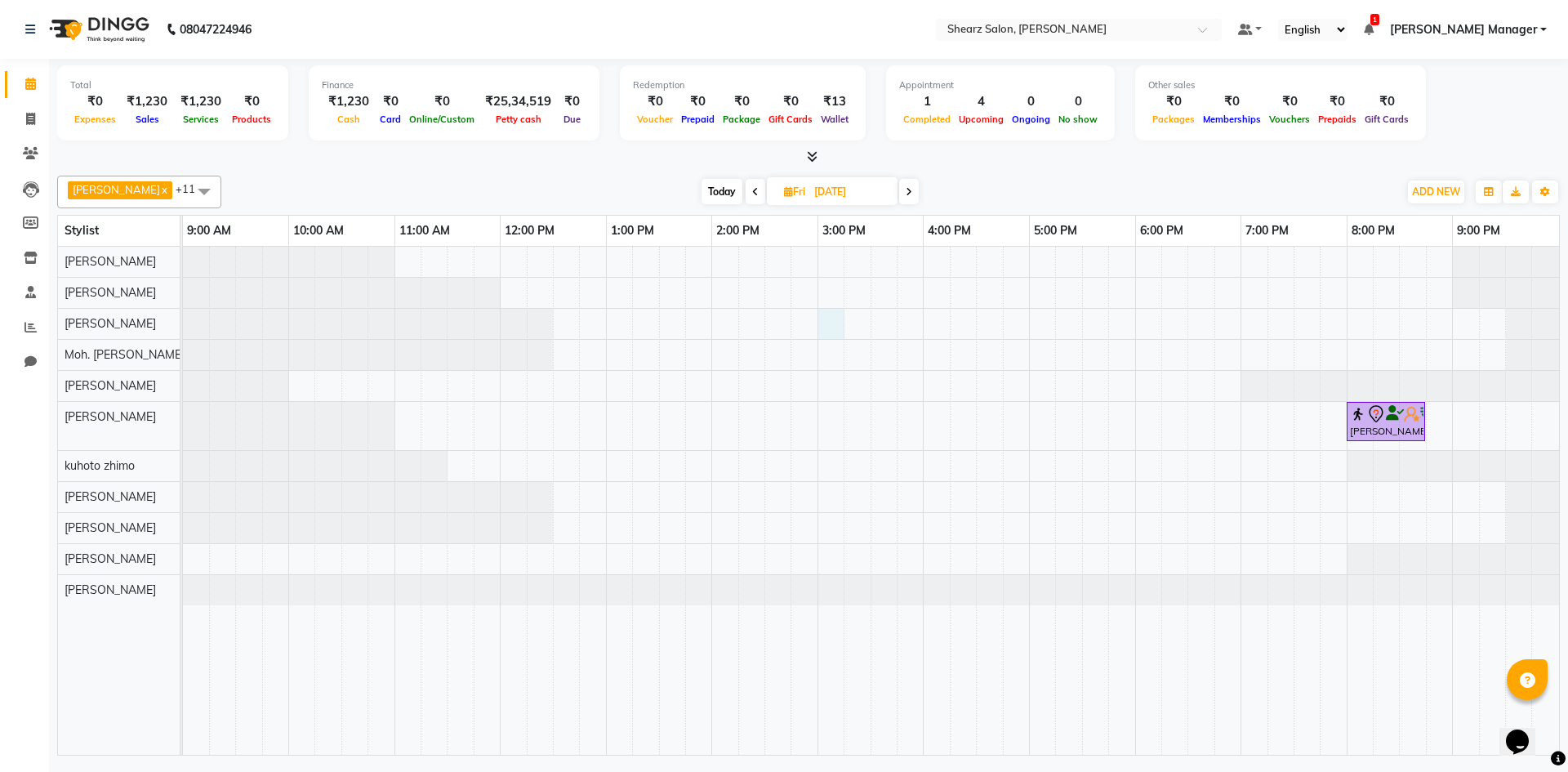
click at [822, 320] on div "KOMAL SHUKLA ., 08:00 PM-08:45 PM, Sr. men hair cut" at bounding box center [871, 501] width 1376 height 508
select select "77291"
select select "tentative"
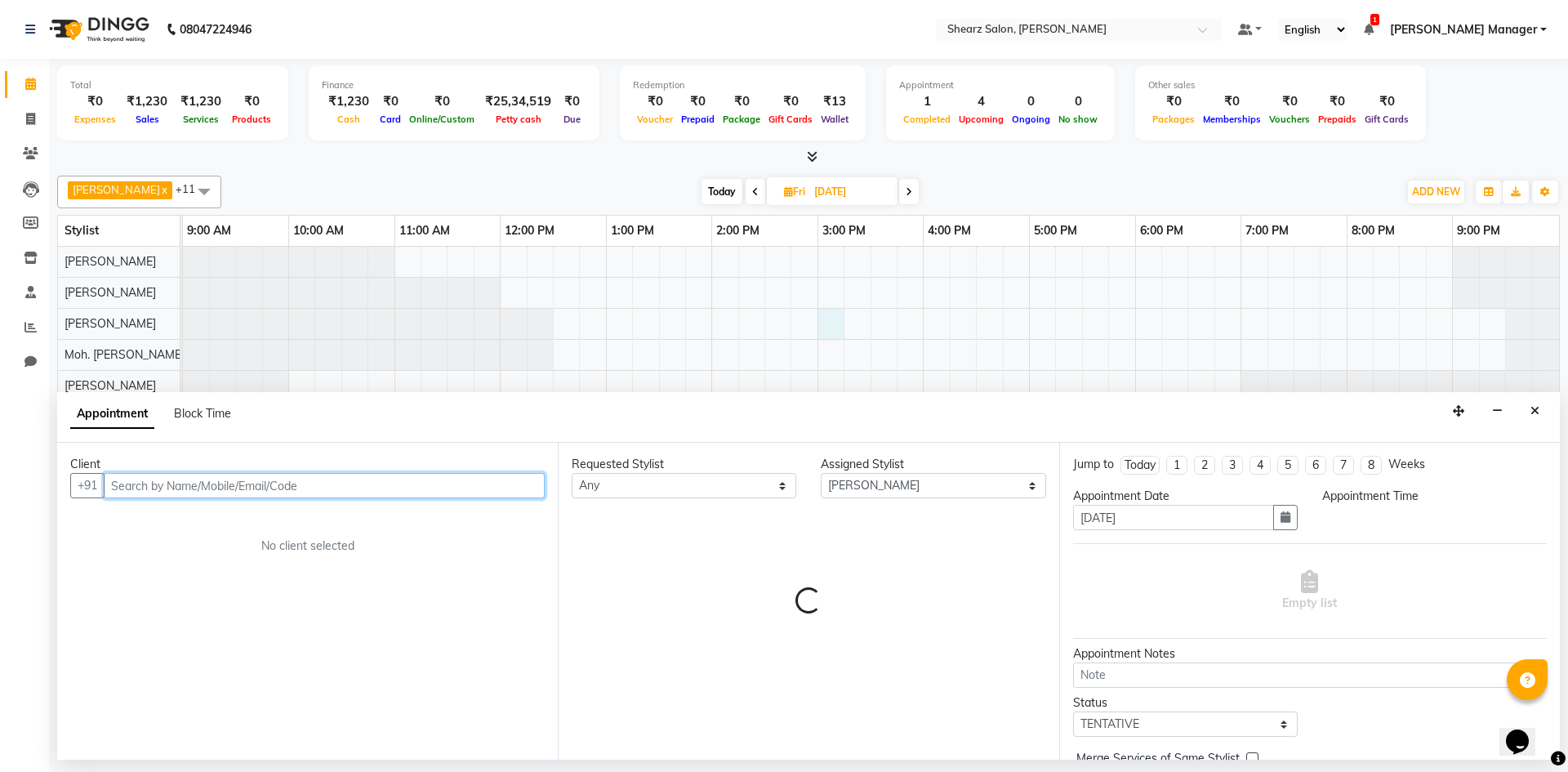
select select "900"
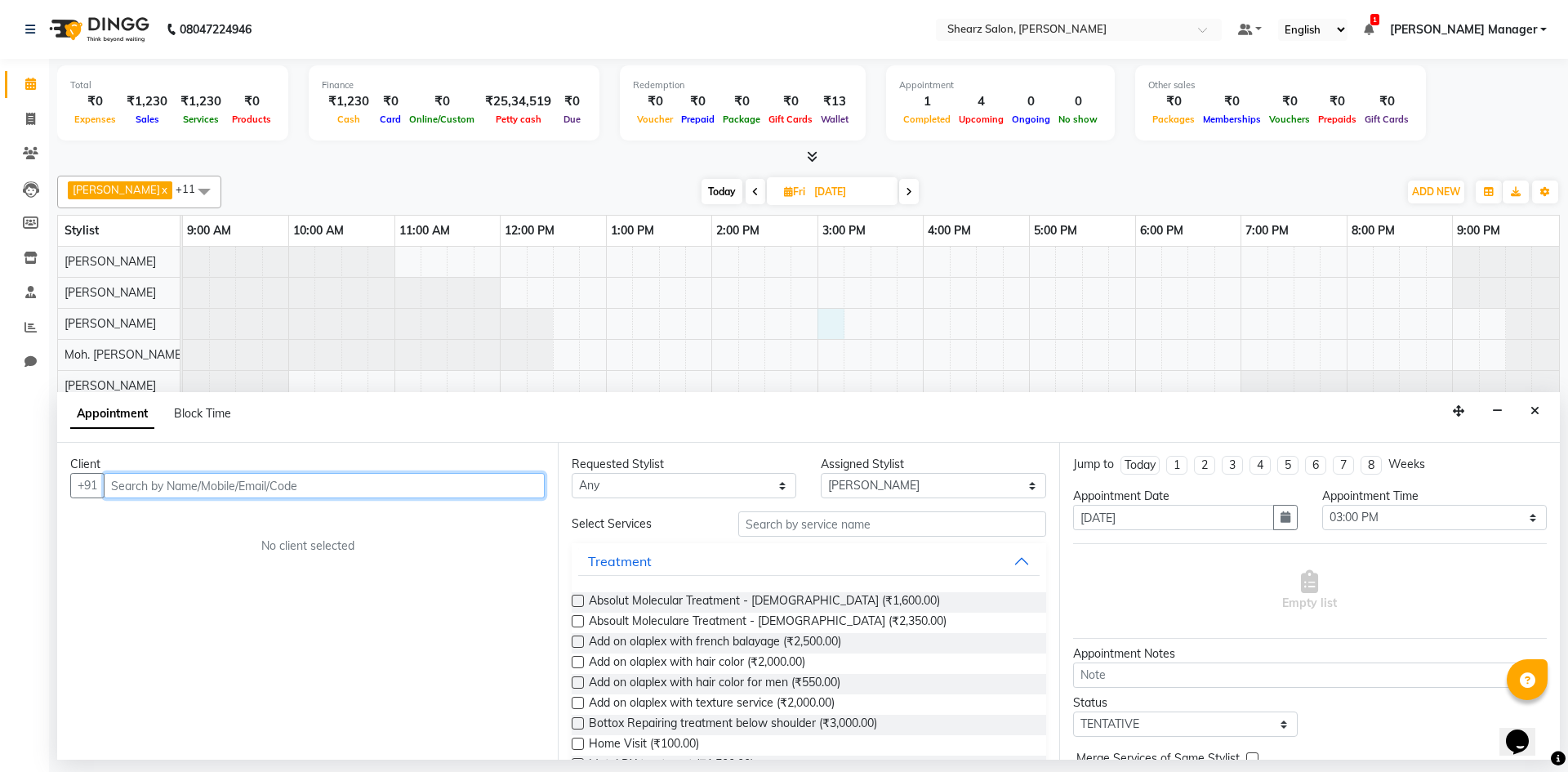
click at [285, 484] on input "text" at bounding box center [324, 485] width 441 height 25
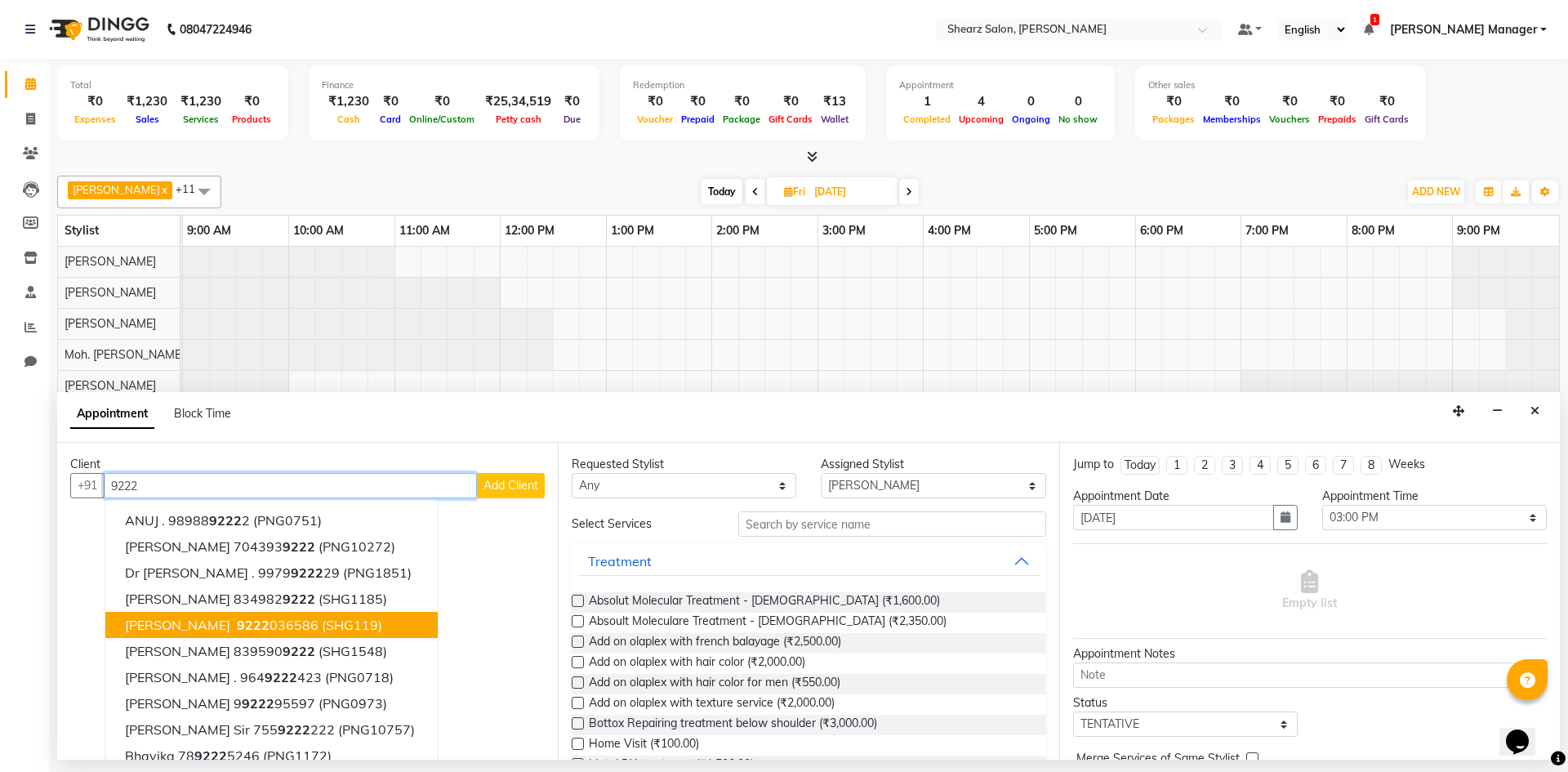
click at [322, 631] on span "(SHG119)" at bounding box center [352, 625] width 61 height 16
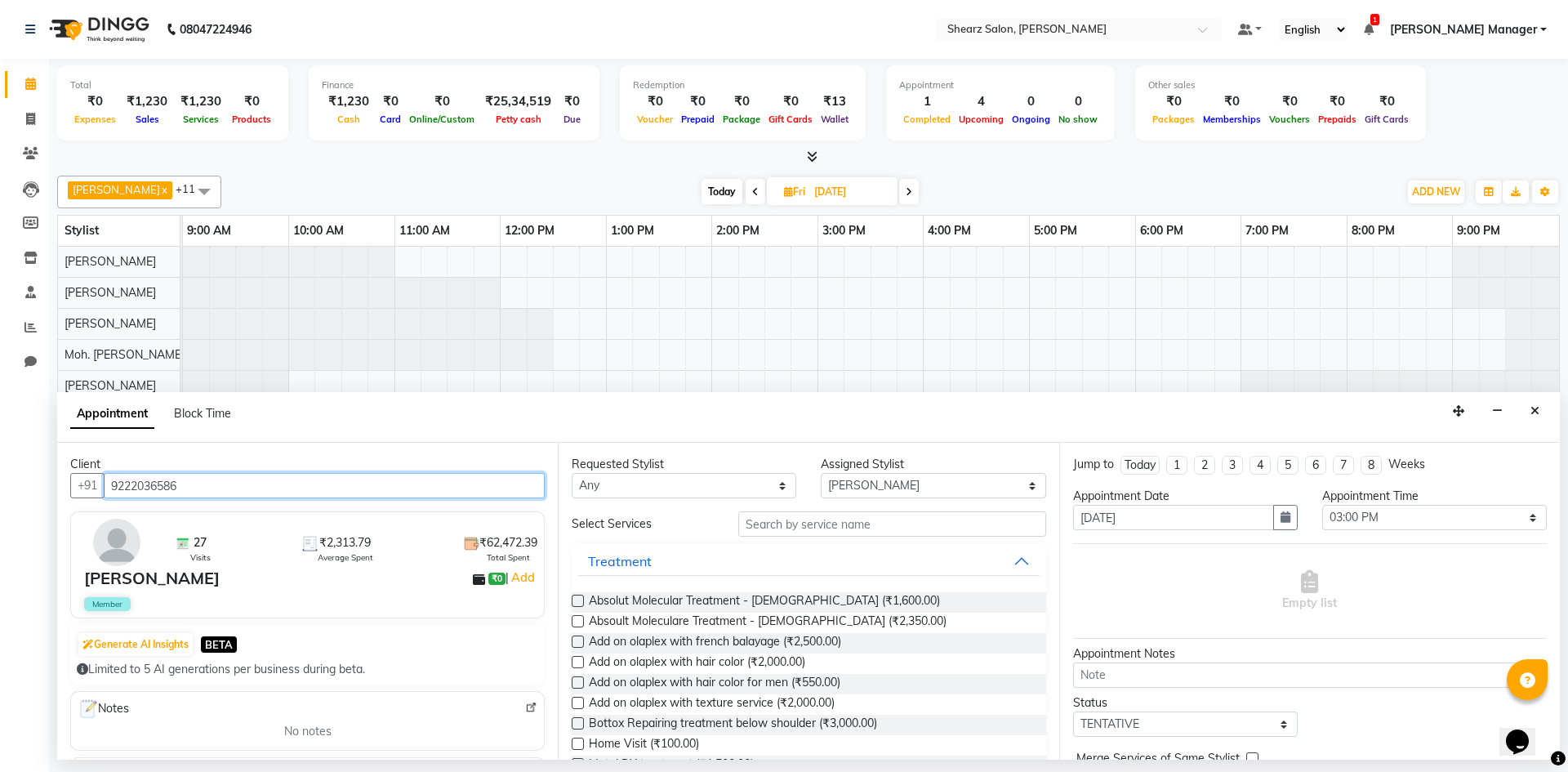
type input "9222036586"
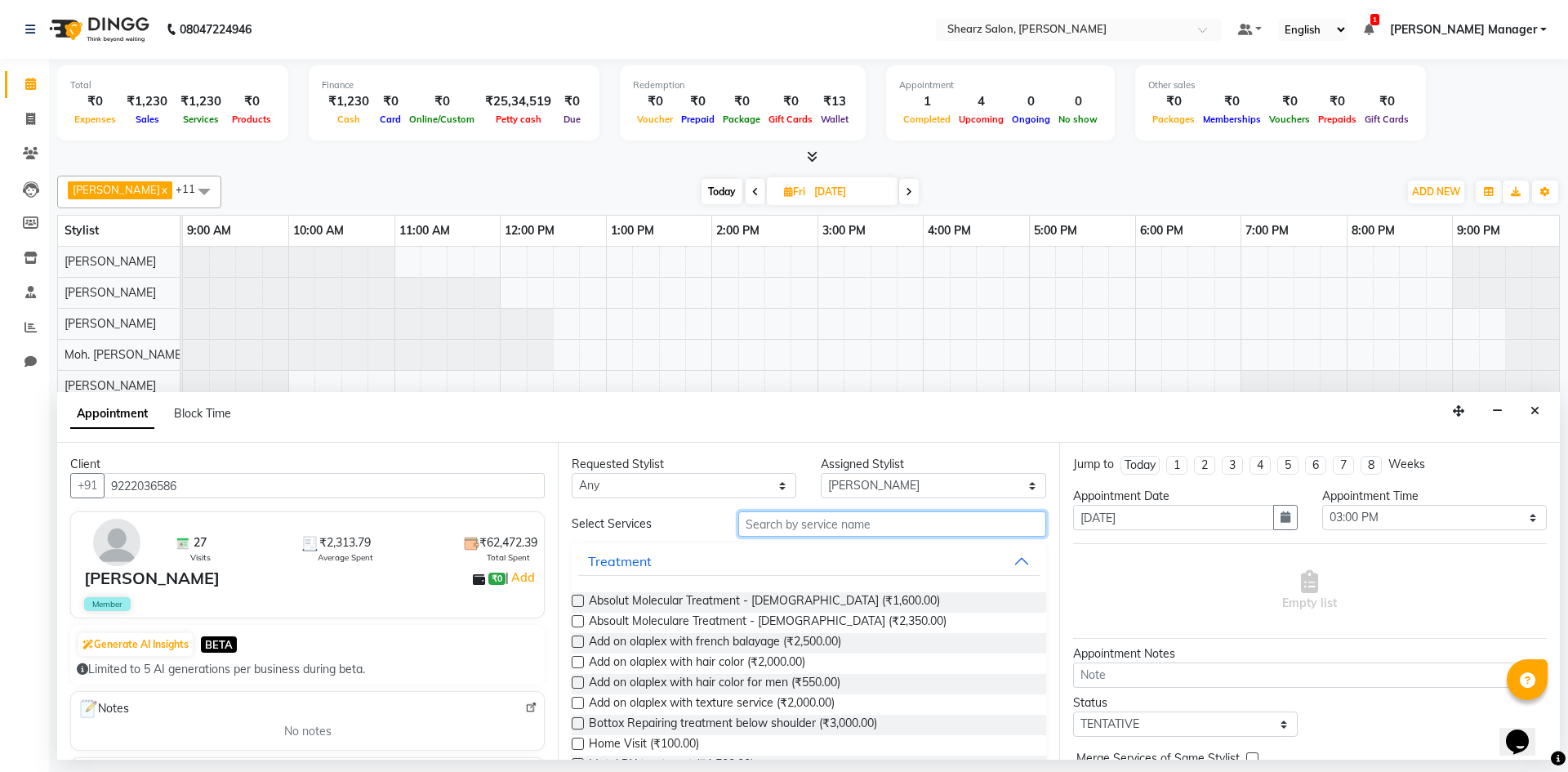
click at [851, 533] on input "text" at bounding box center [892, 524] width 308 height 25
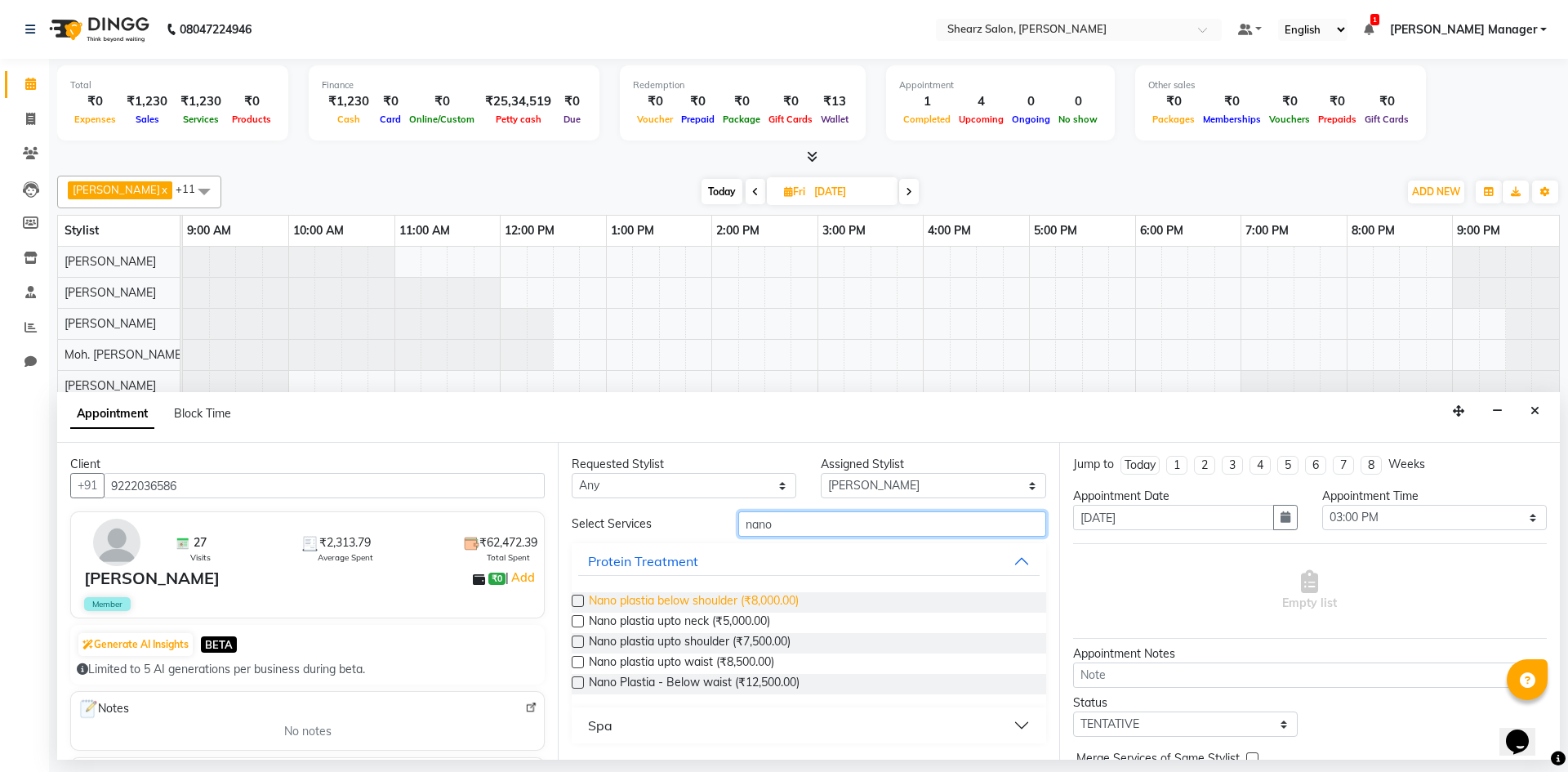
type input "nano"
click at [778, 598] on span "Nano plastia below shoulder (₹8,000.00)" at bounding box center [693, 603] width 210 height 21
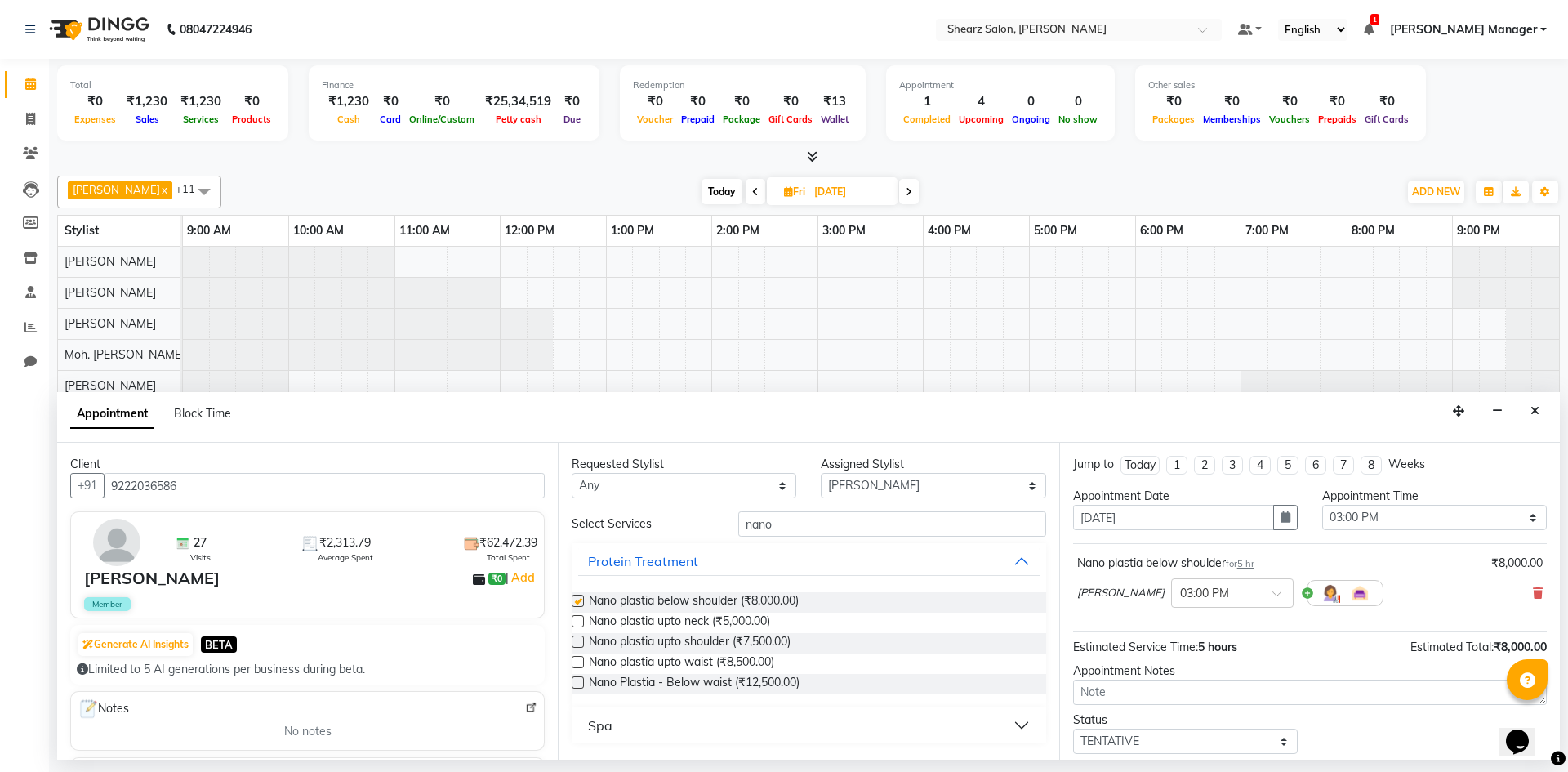
checkbox input "false"
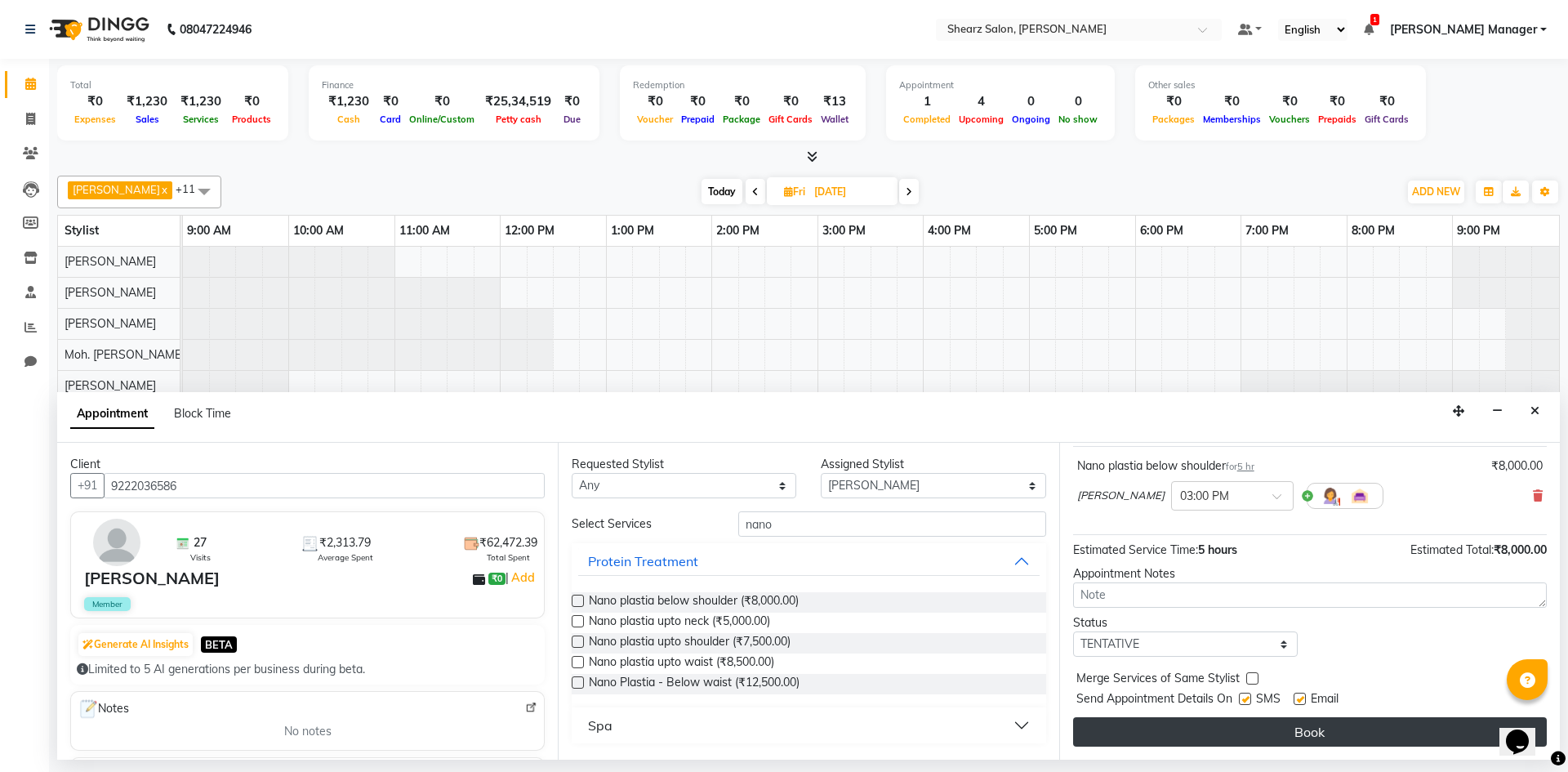
click at [1396, 745] on button "Book" at bounding box center [1310, 732] width 474 height 29
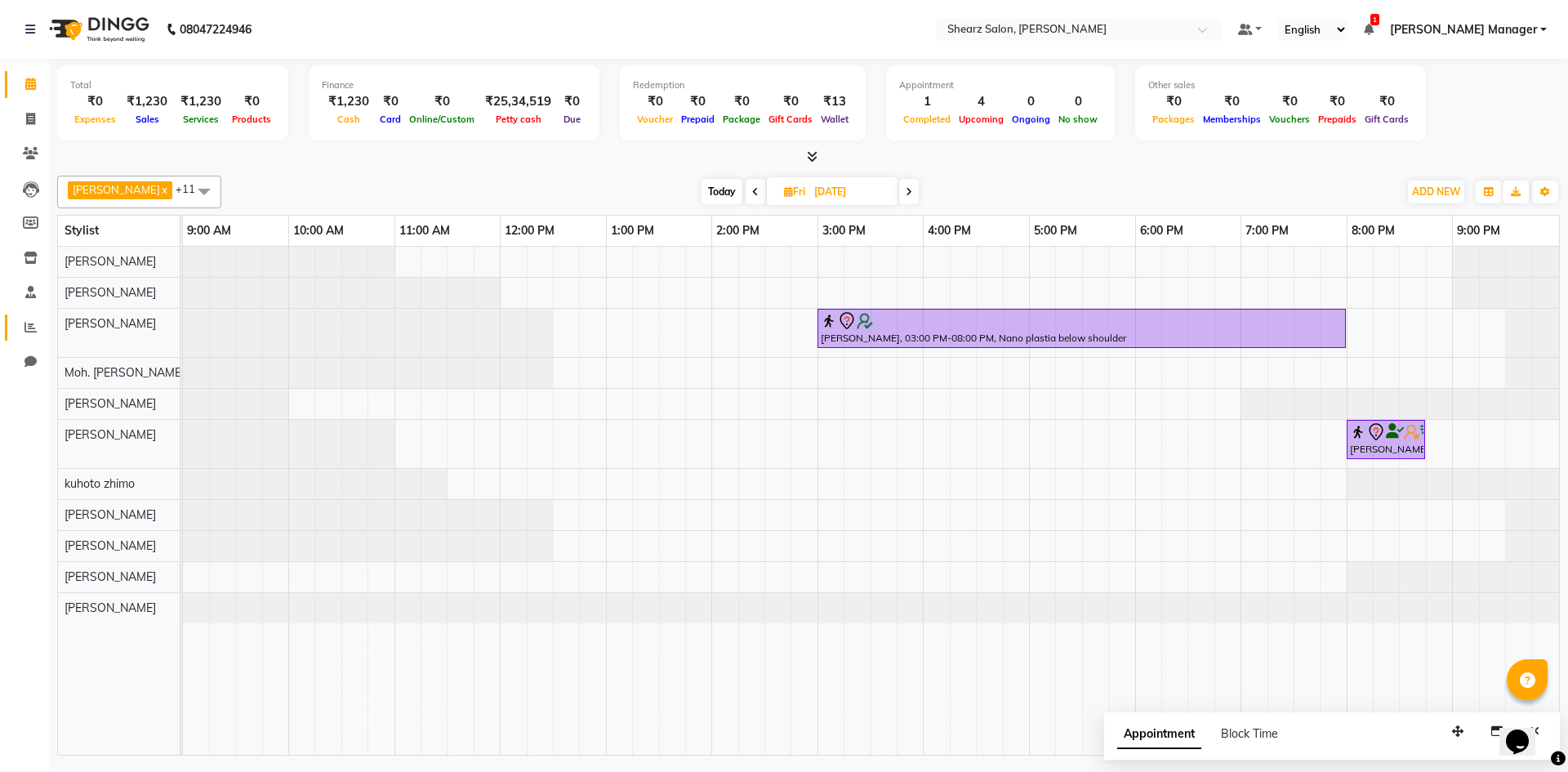
click at [29, 317] on link "Reports" at bounding box center [24, 328] width 39 height 27
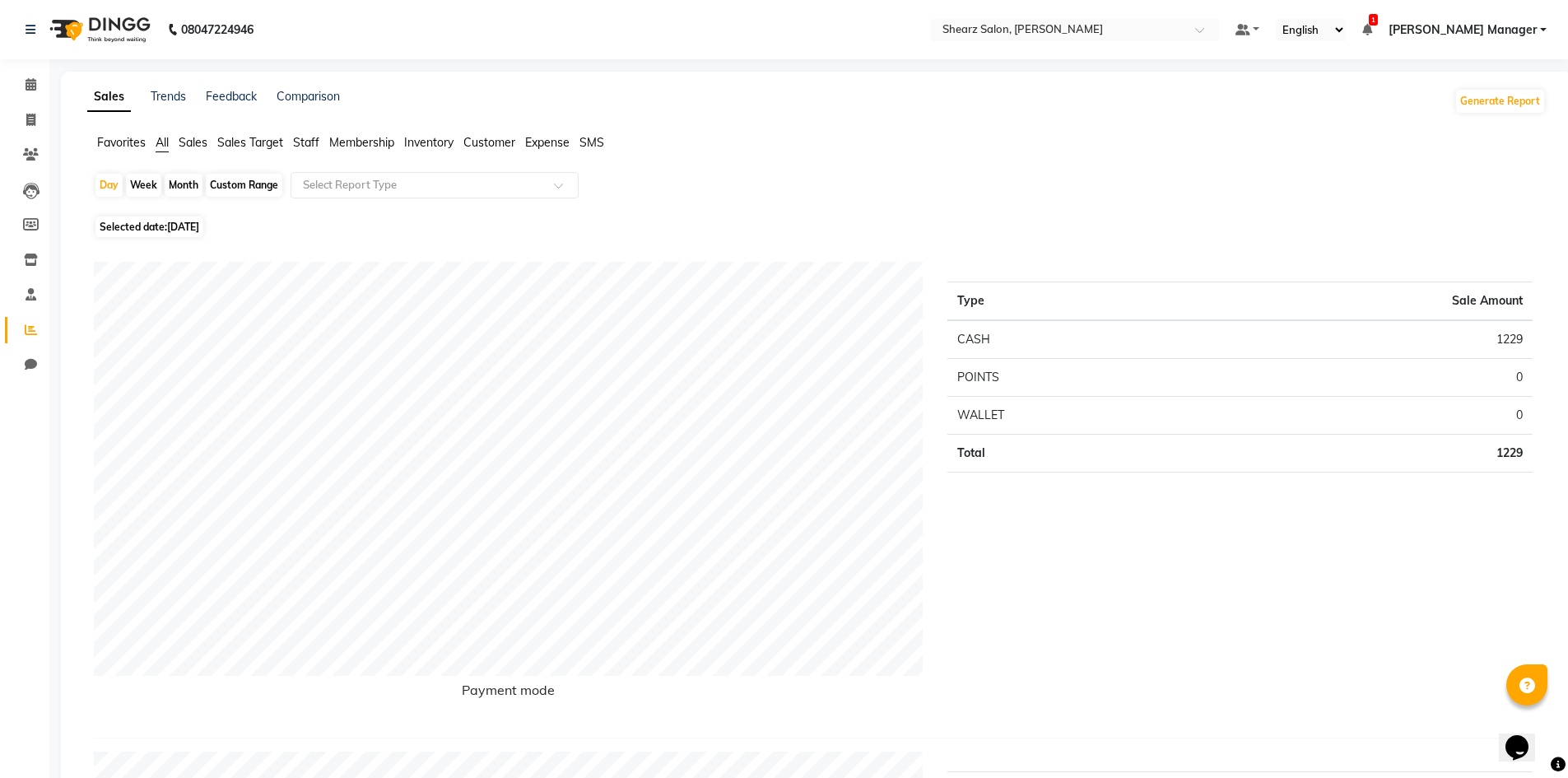
click at [233, 192] on div "Custom Range" at bounding box center [244, 185] width 77 height 23
select select "9"
select select "2025"
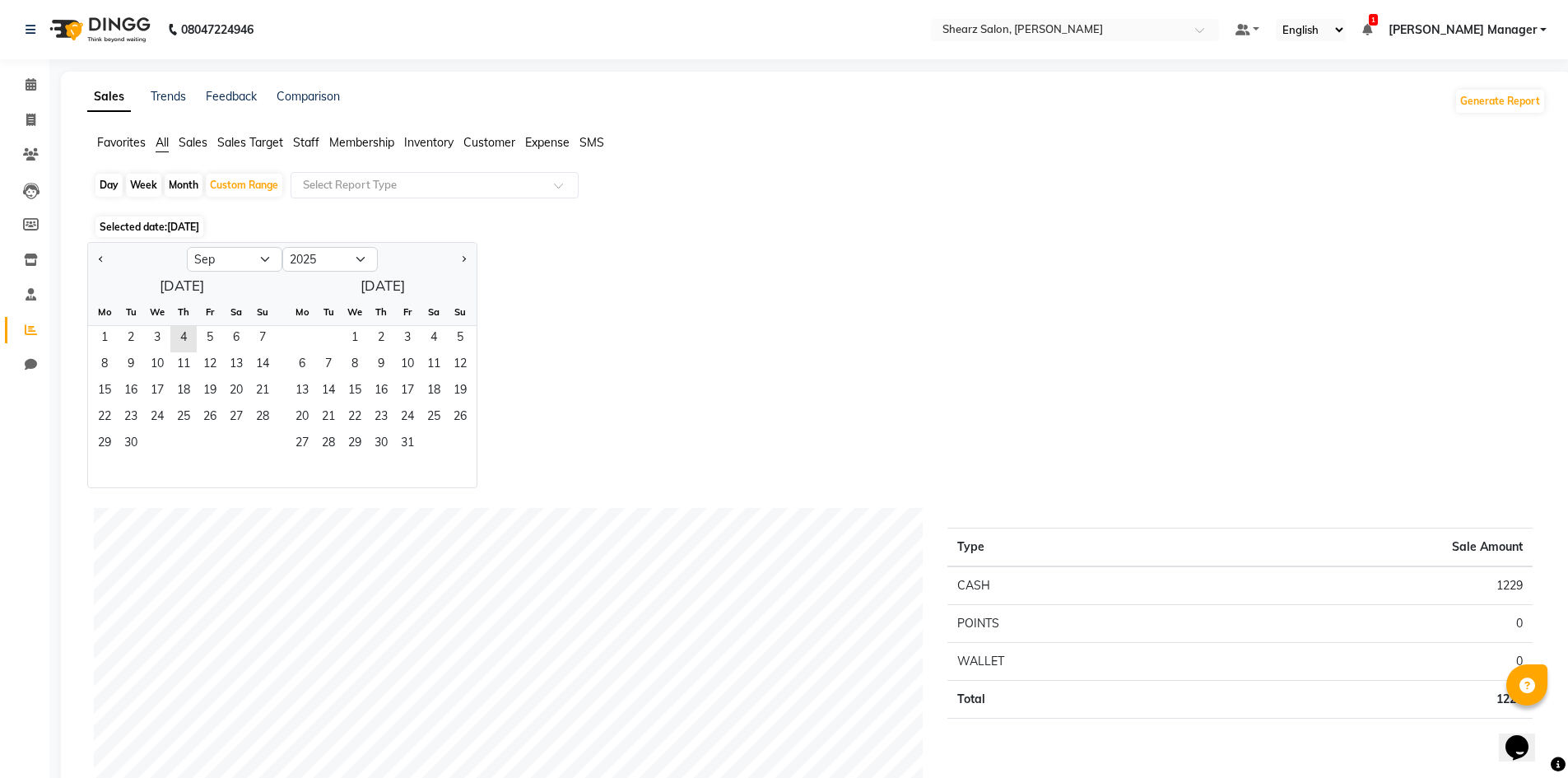
click at [112, 183] on div "Day" at bounding box center [109, 185] width 27 height 23
select select "9"
select select "2025"
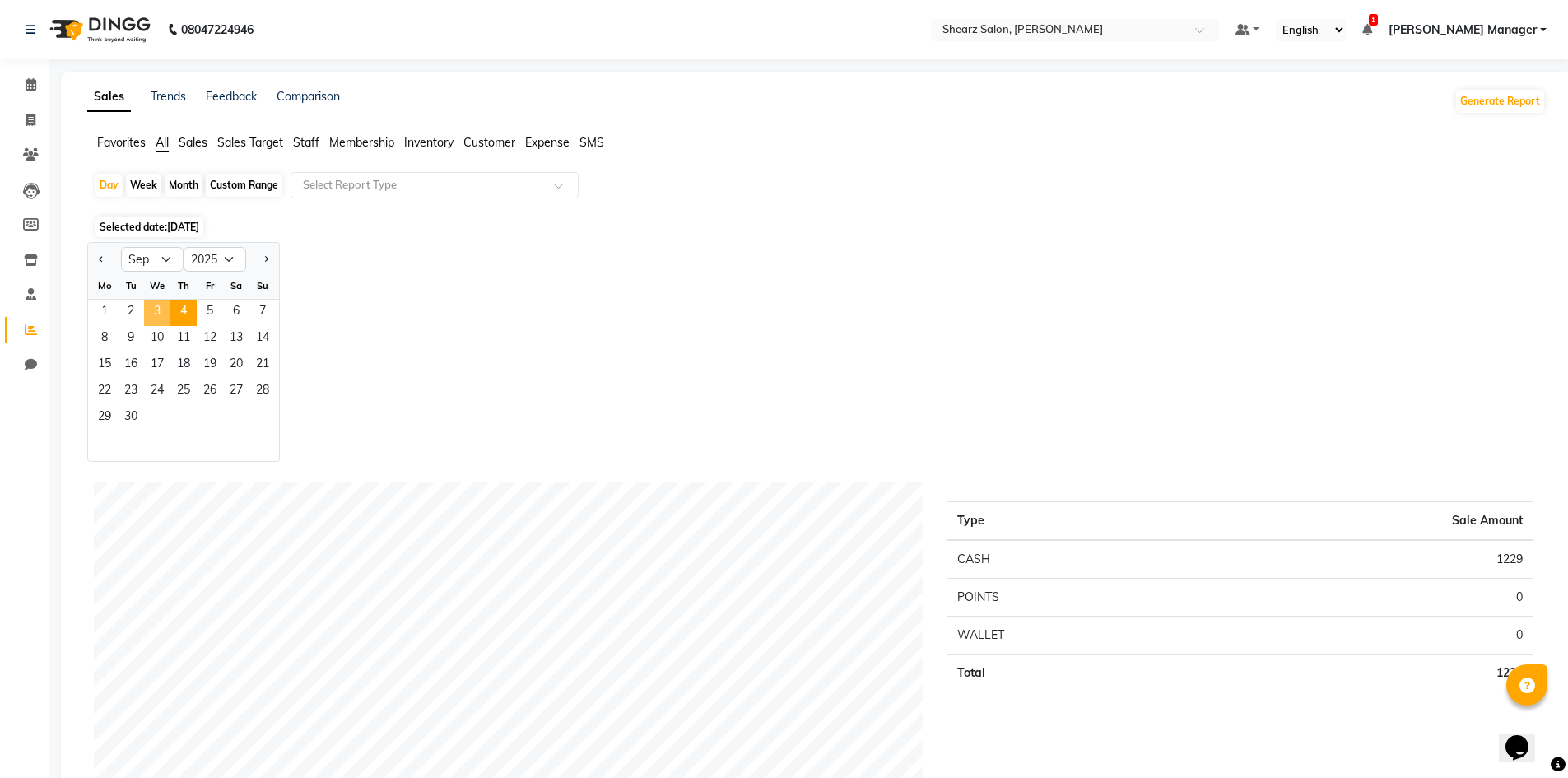
click at [164, 303] on span "3" at bounding box center [157, 313] width 26 height 26
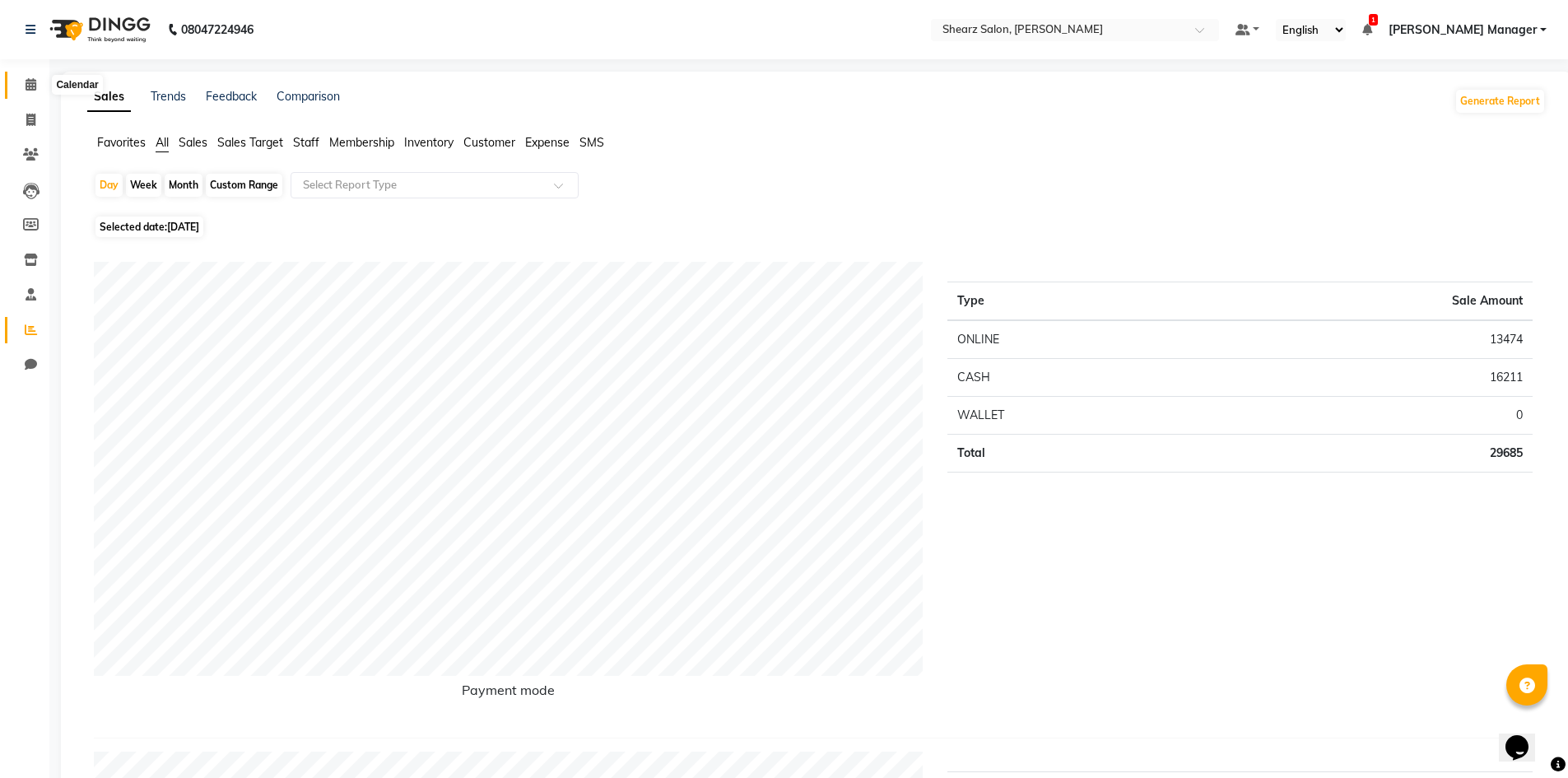
click at [21, 81] on span at bounding box center [30, 85] width 29 height 19
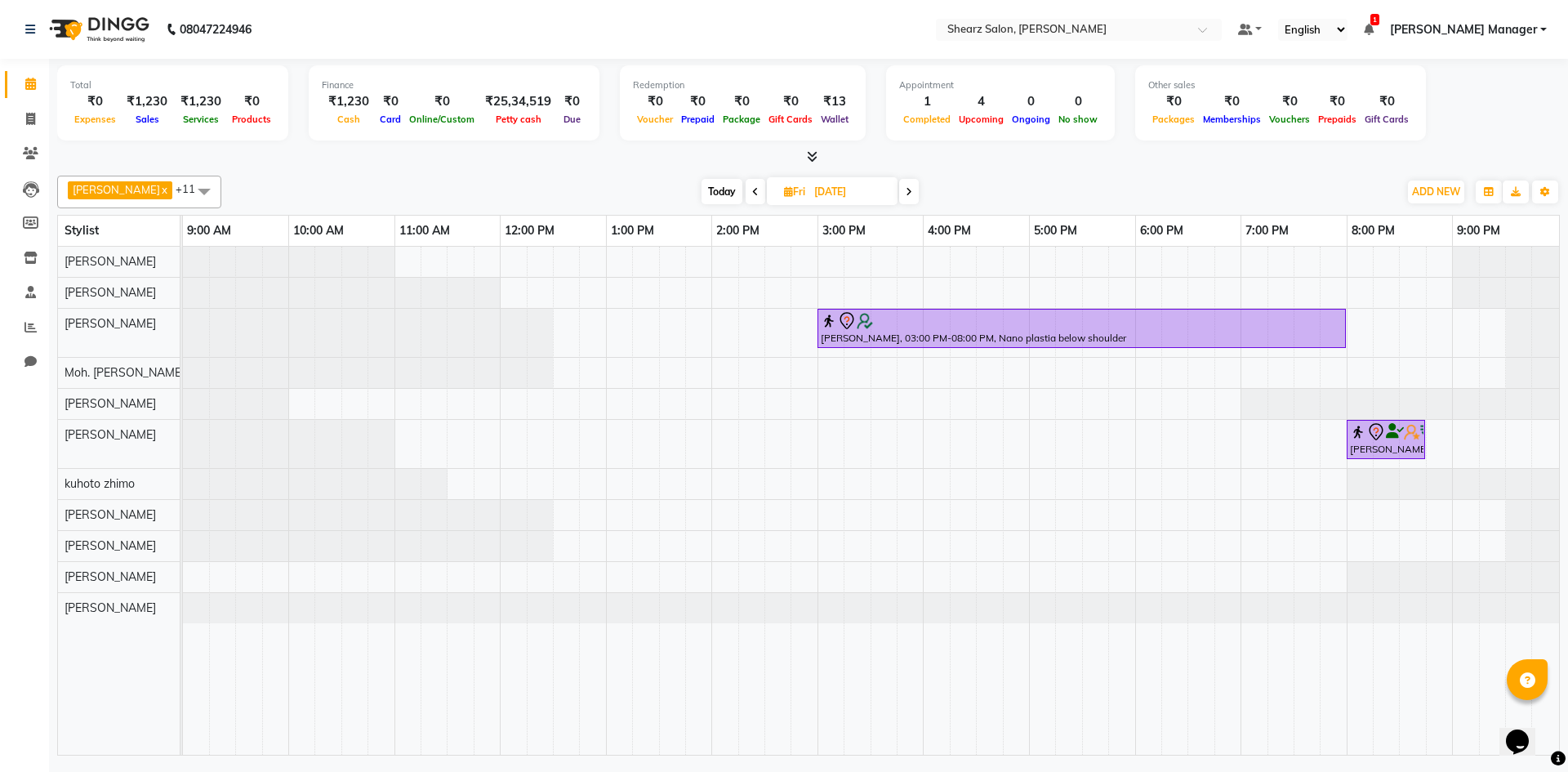
click at [746, 188] on span at bounding box center [755, 191] width 20 height 25
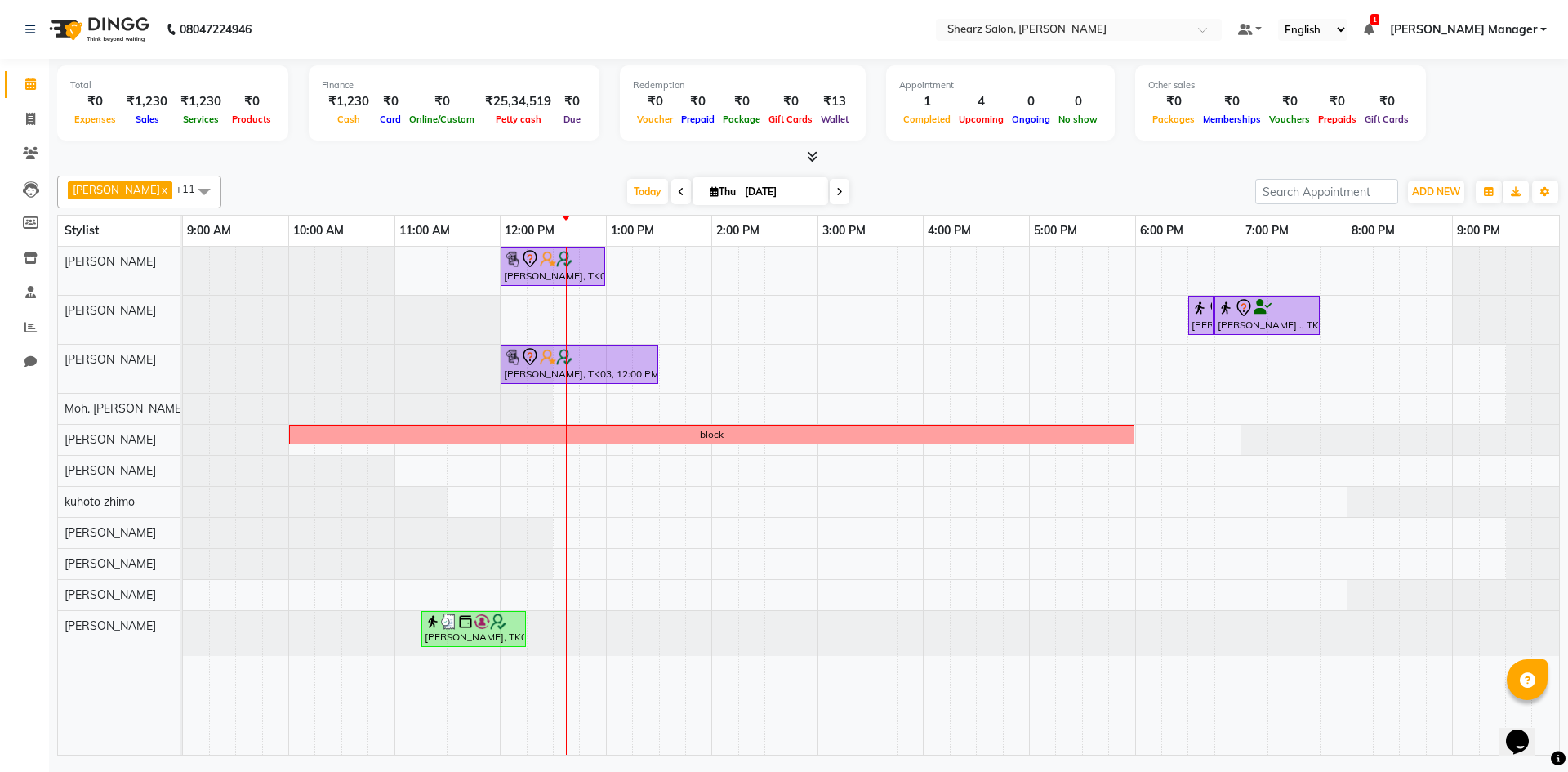
click at [672, 198] on span at bounding box center [681, 191] width 20 height 25
type input "03-09-2025"
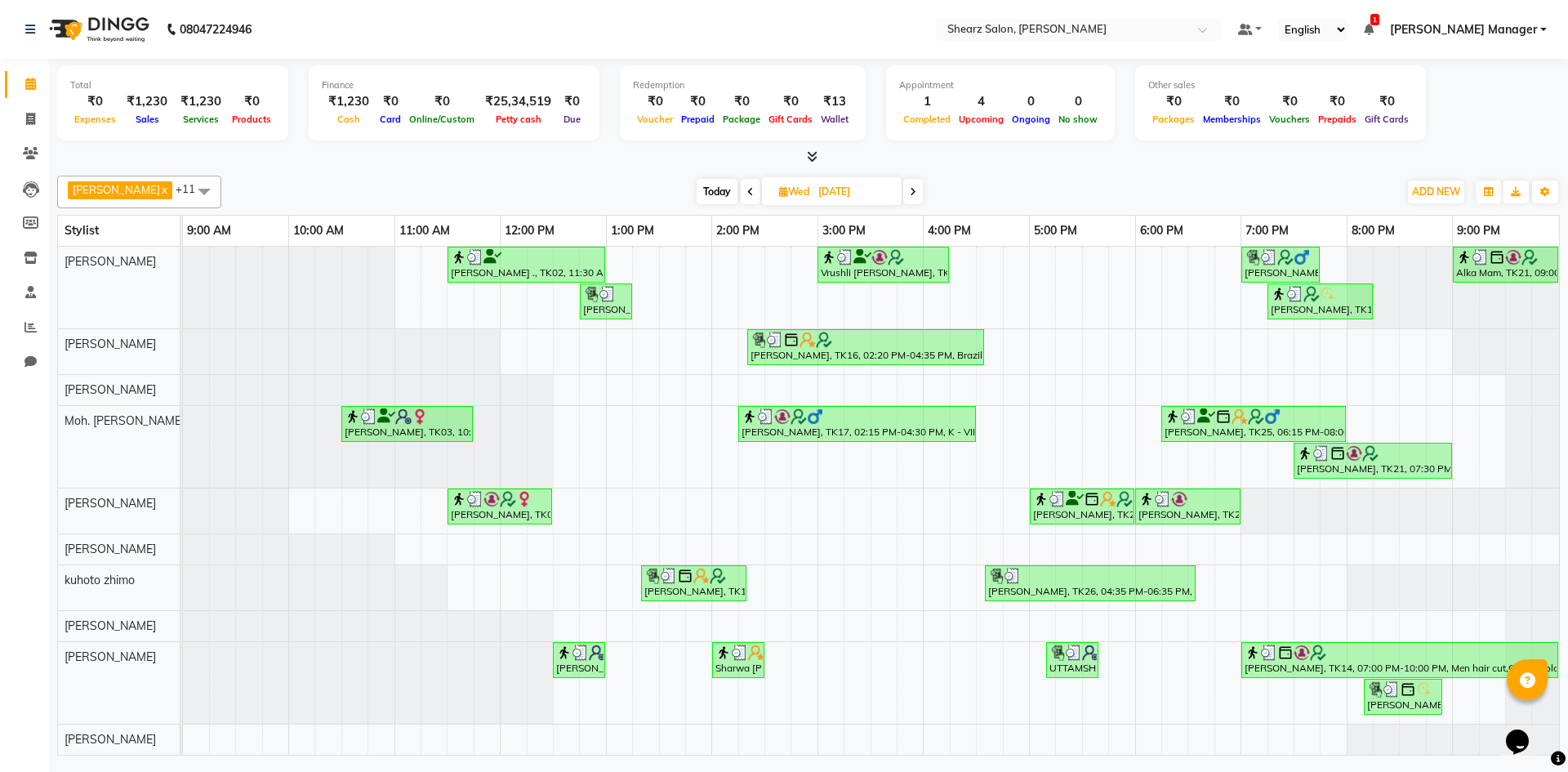
click at [824, 195] on input "03-09-2025" at bounding box center [854, 192] width 82 height 24
select select "9"
select select "2025"
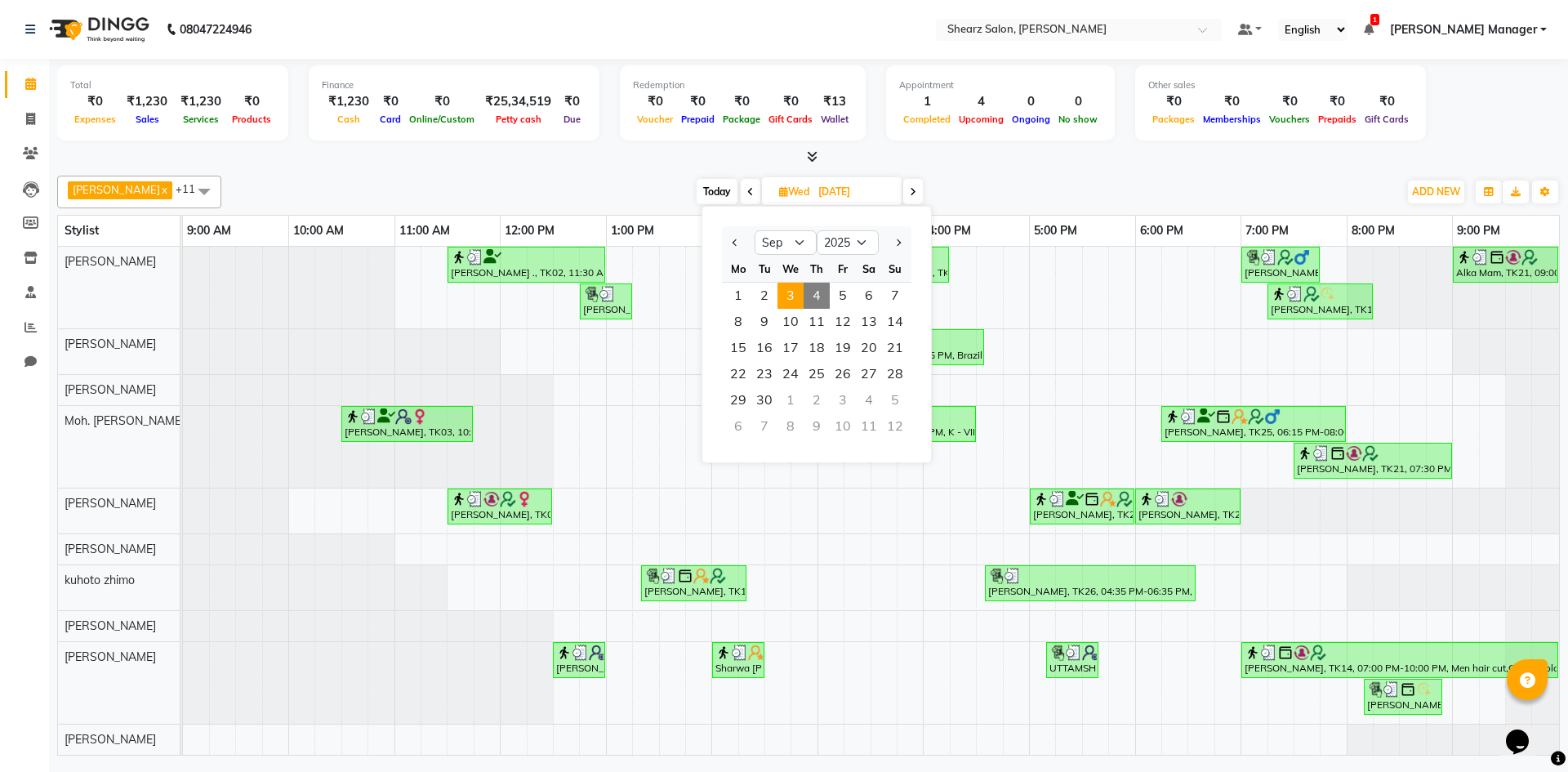
click at [815, 301] on span "4" at bounding box center [817, 296] width 26 height 26
type input "[DATE]"
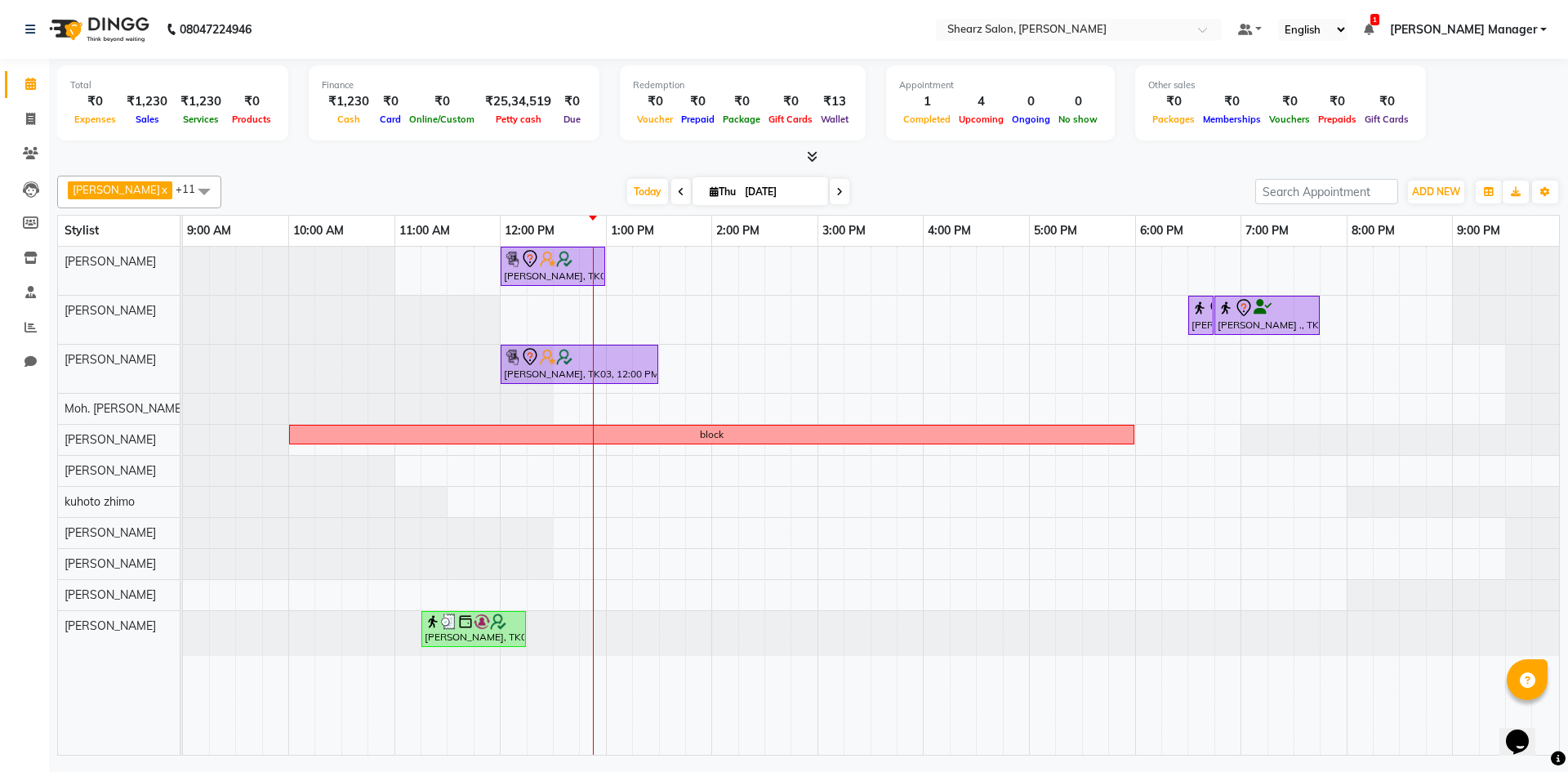
drag, startPoint x: 458, startPoint y: 721, endPoint x: 442, endPoint y: 723, distance: 16.1
click at [442, 723] on tr at bounding box center [871, 501] width 1376 height 508
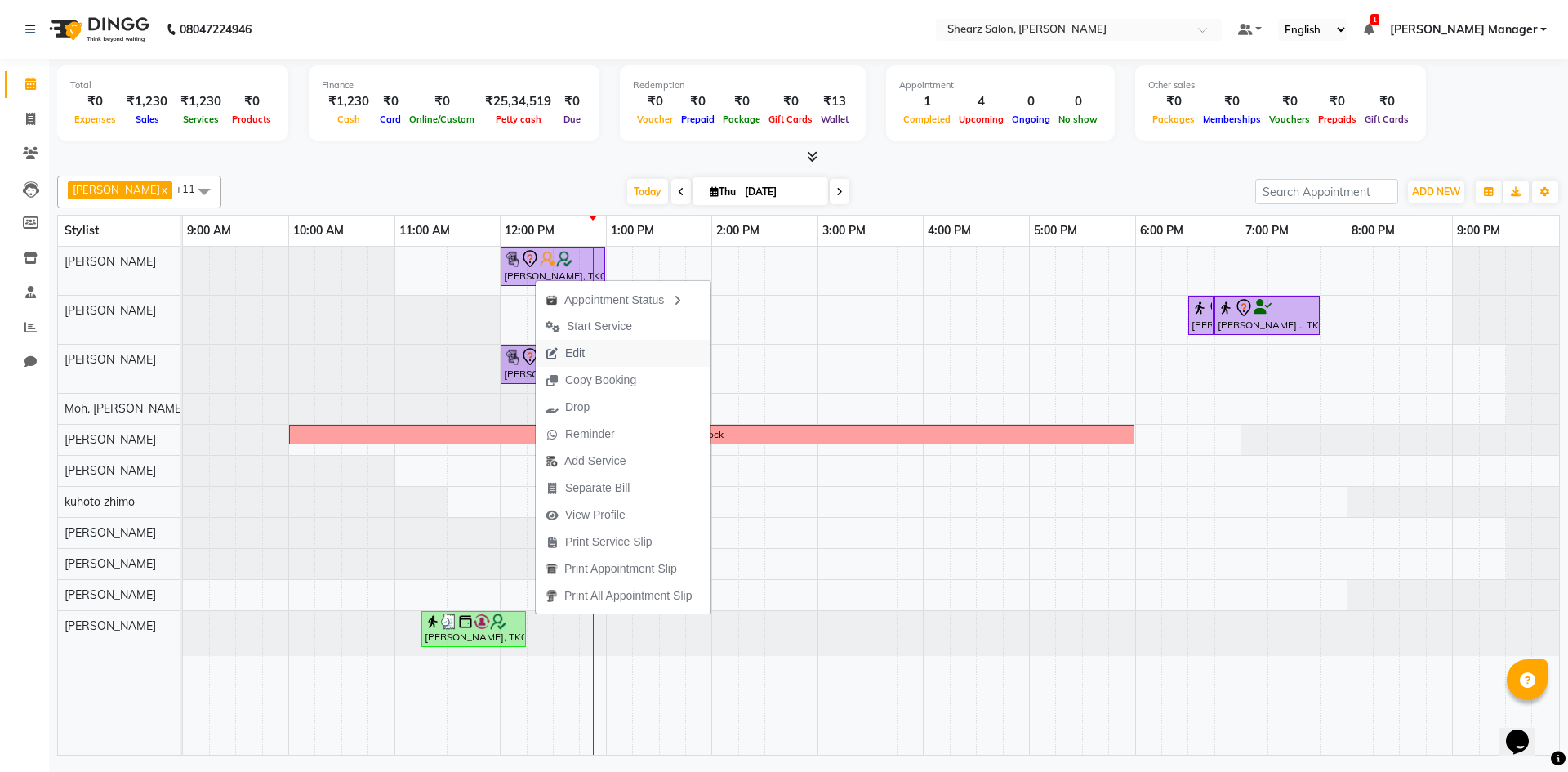
click at [578, 348] on span "Edit" at bounding box center [575, 354] width 20 height 17
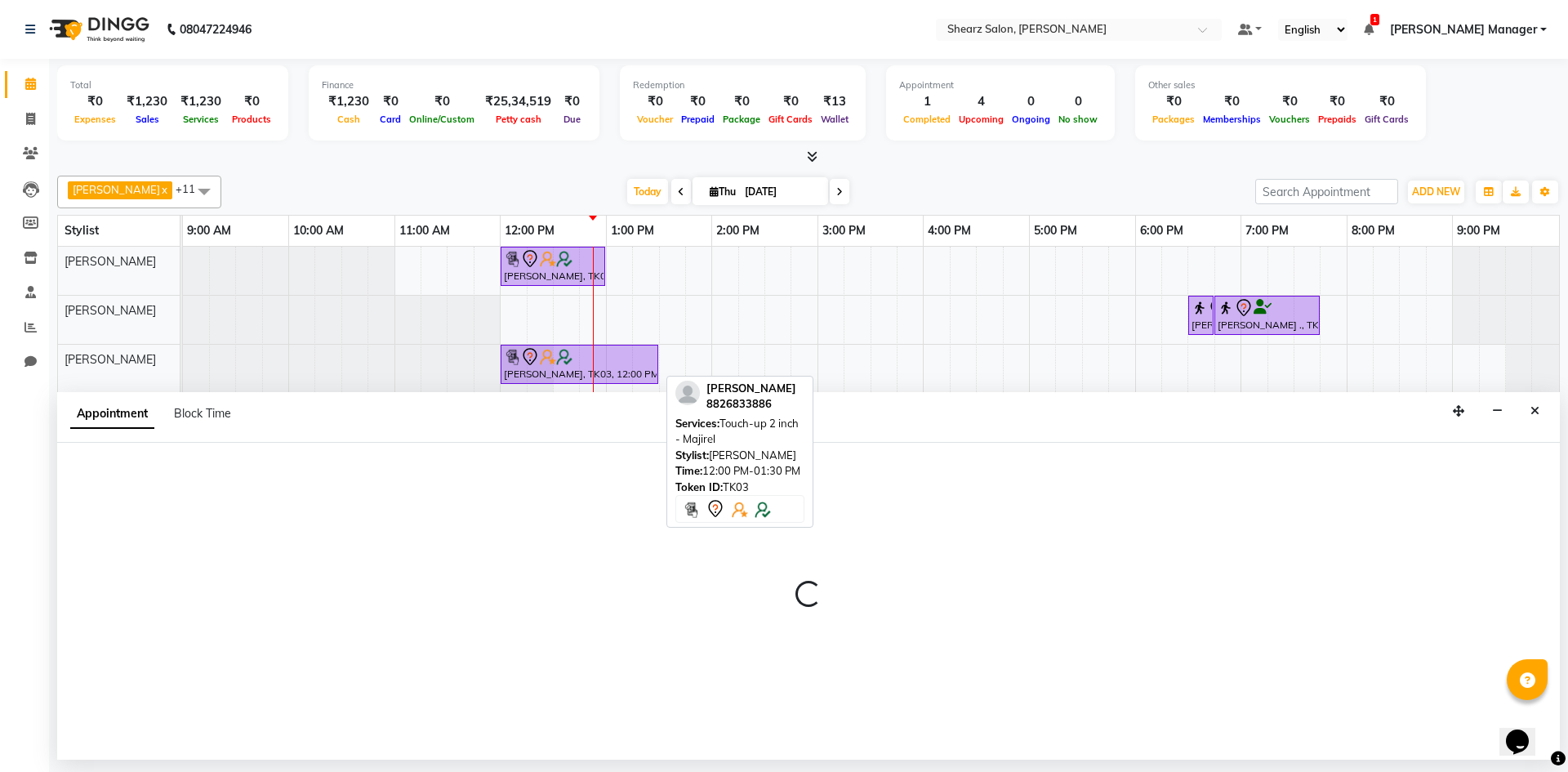
select select "tentative"
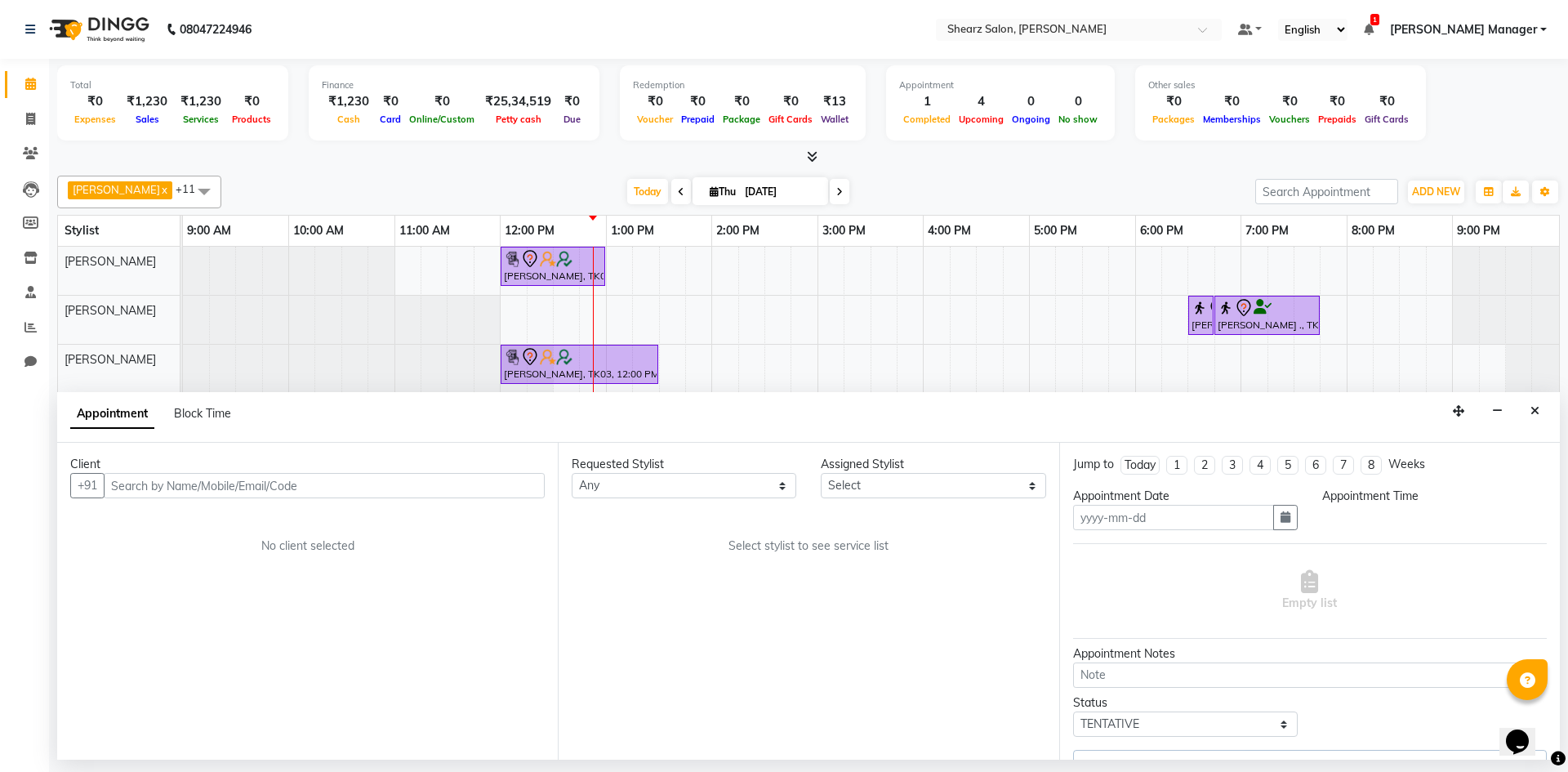
type input "[DATE]"
select select "720"
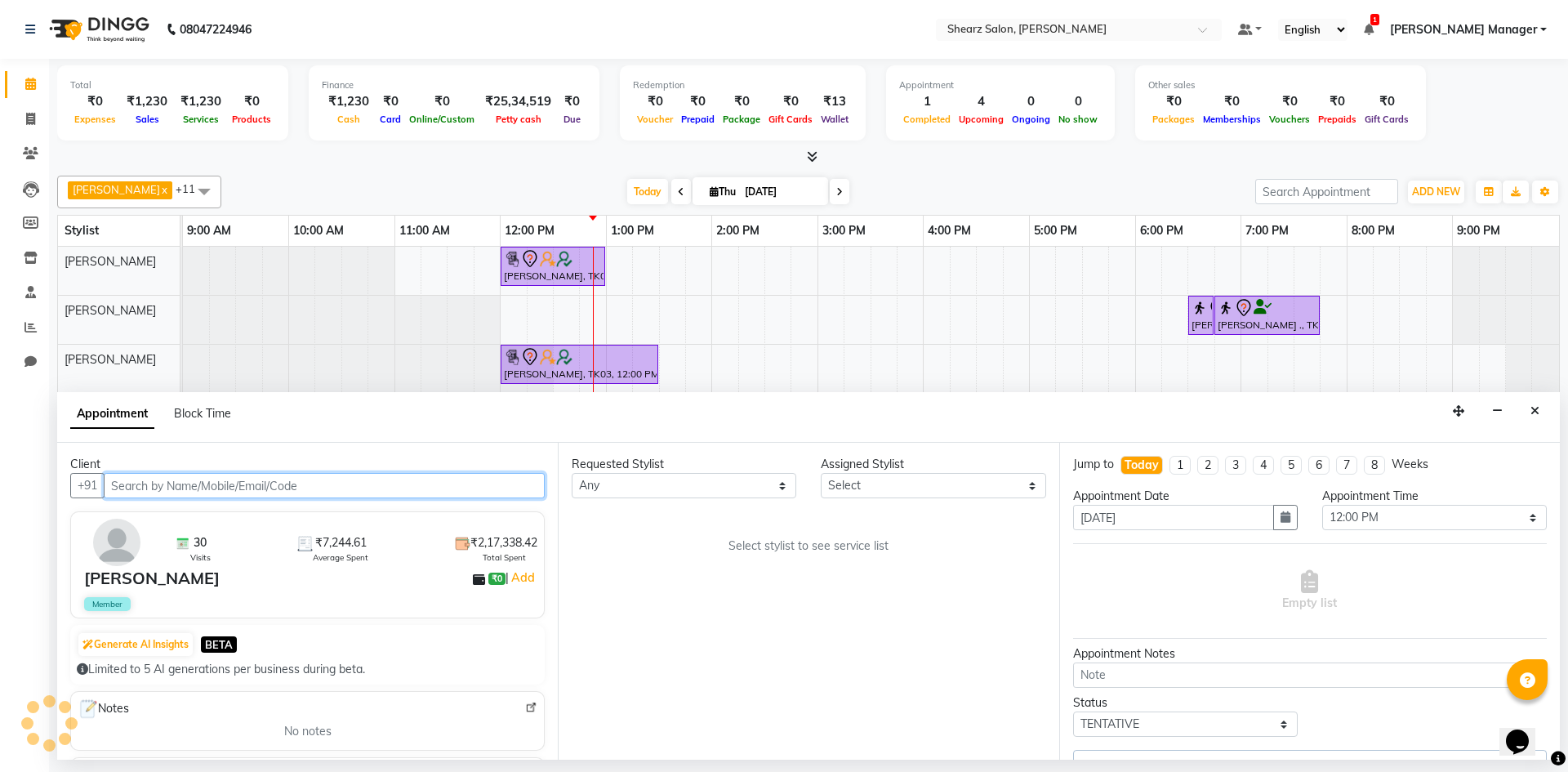
select select "77322"
select select "4125"
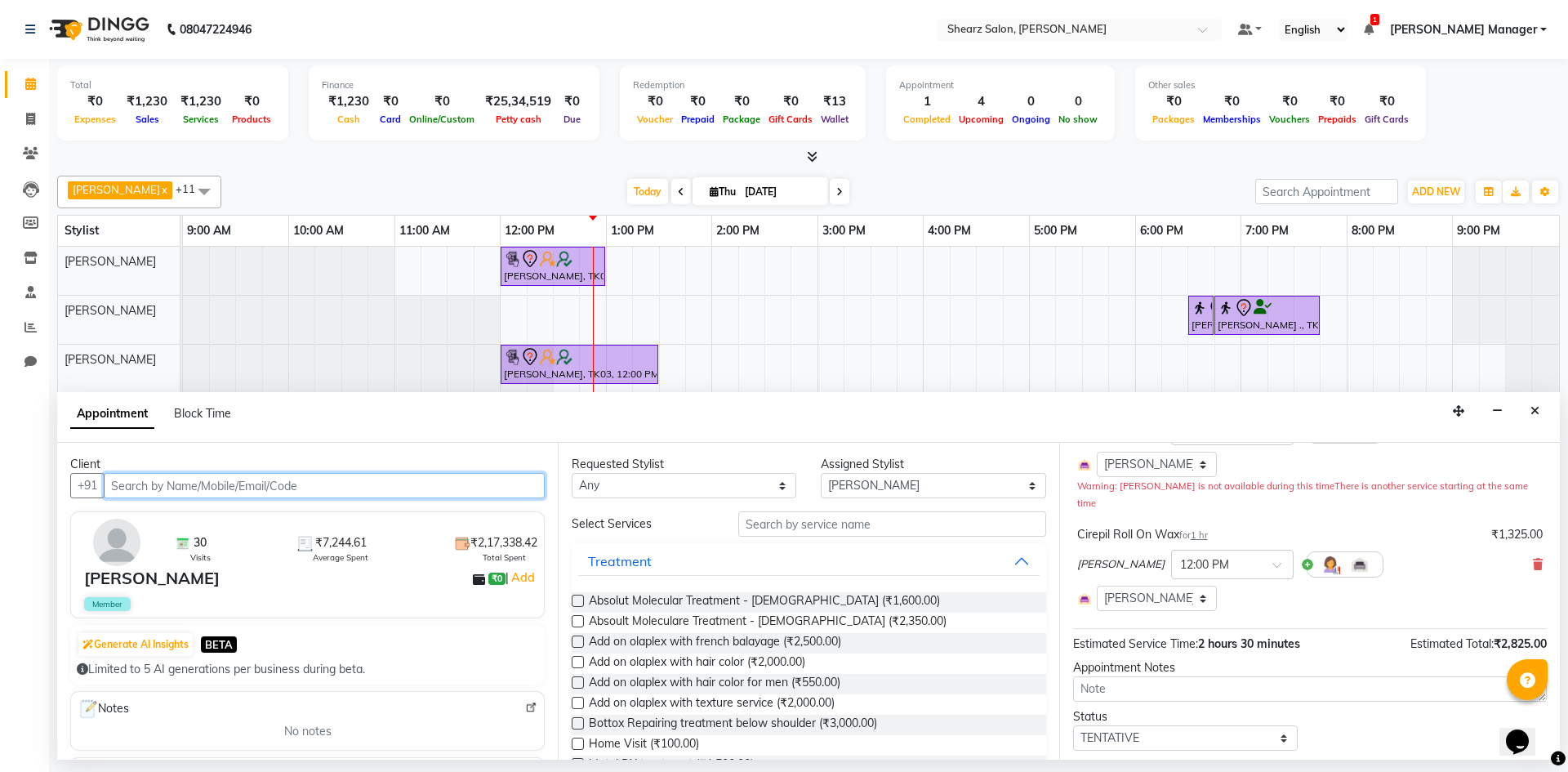
scroll to position [163, 0]
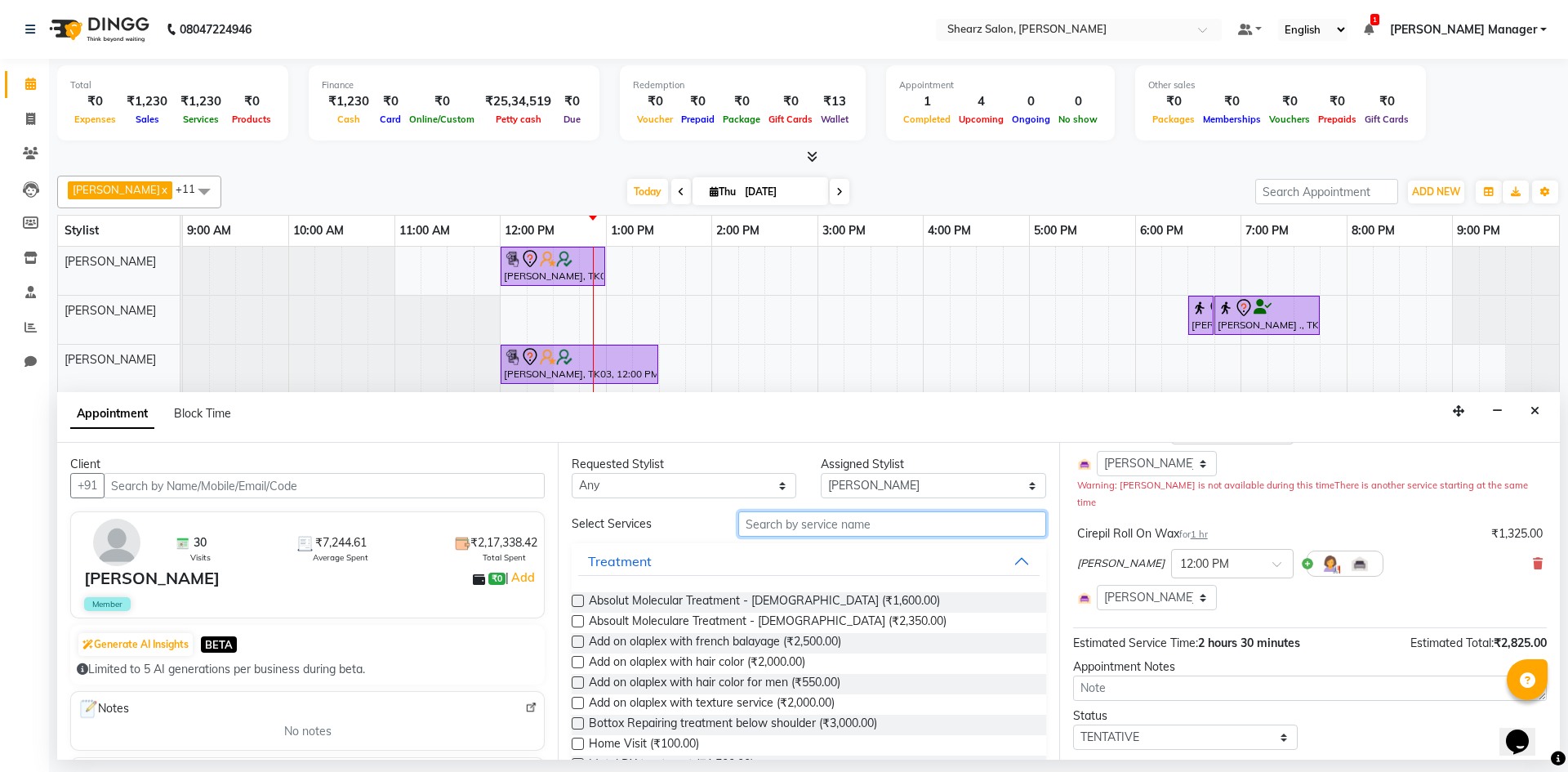
click at [887, 527] on input "text" at bounding box center [892, 524] width 308 height 25
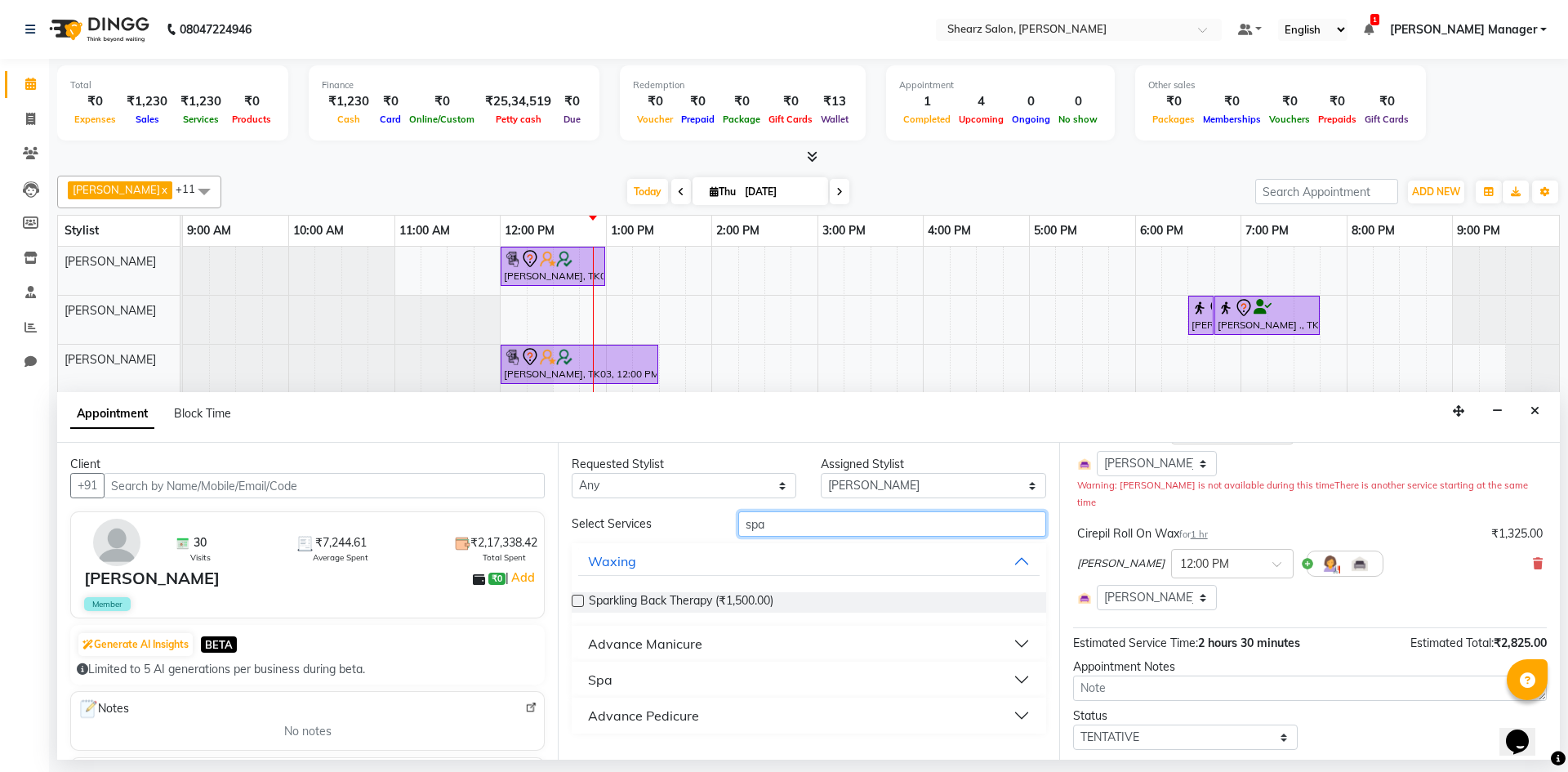
type input "spa"
click at [794, 713] on button "Advance Pedicure" at bounding box center [808, 716] width 461 height 29
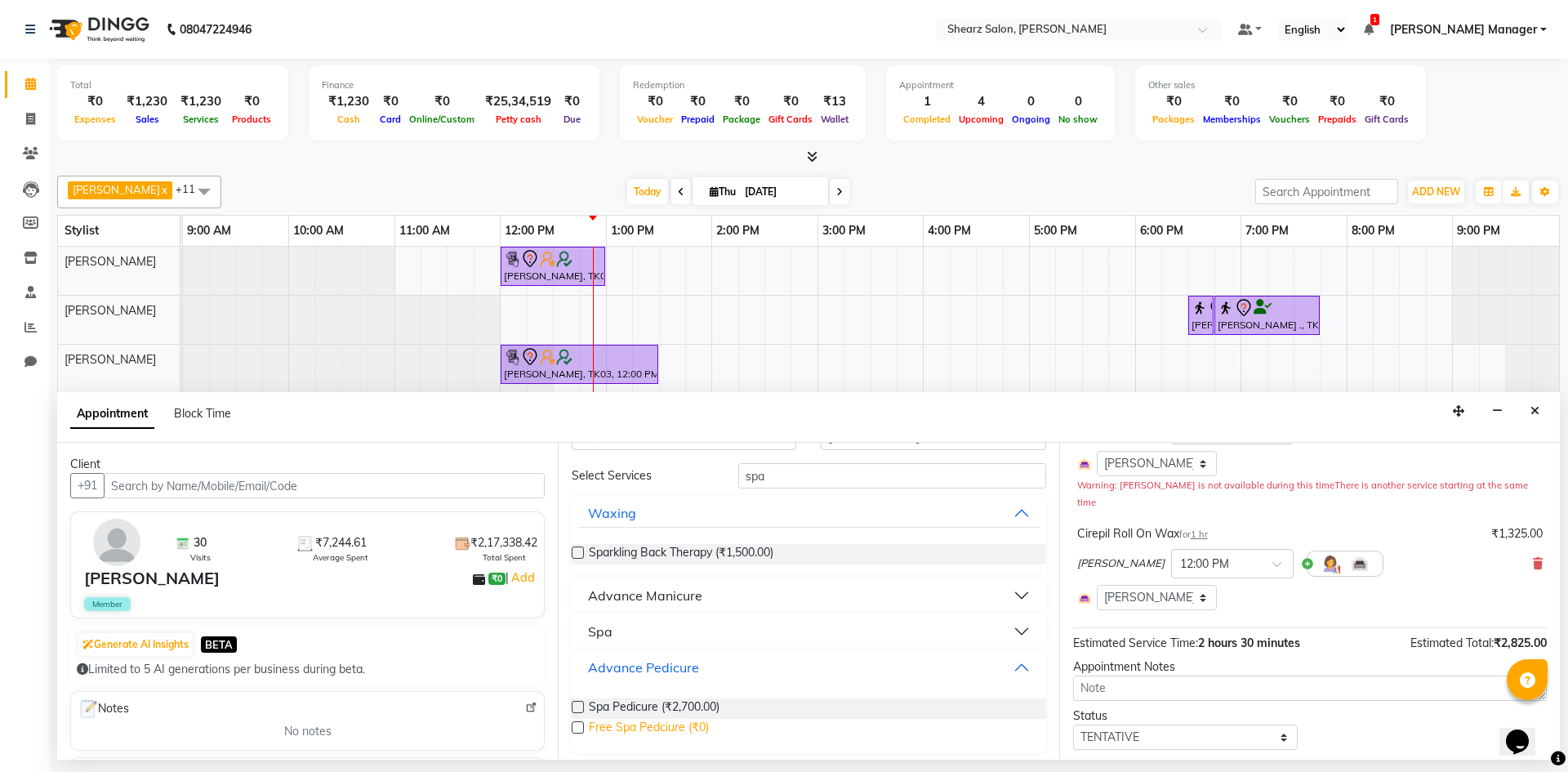
scroll to position [49, 0]
click at [660, 705] on span "Spa Pedicure (₹2,700.00)" at bounding box center [653, 708] width 131 height 21
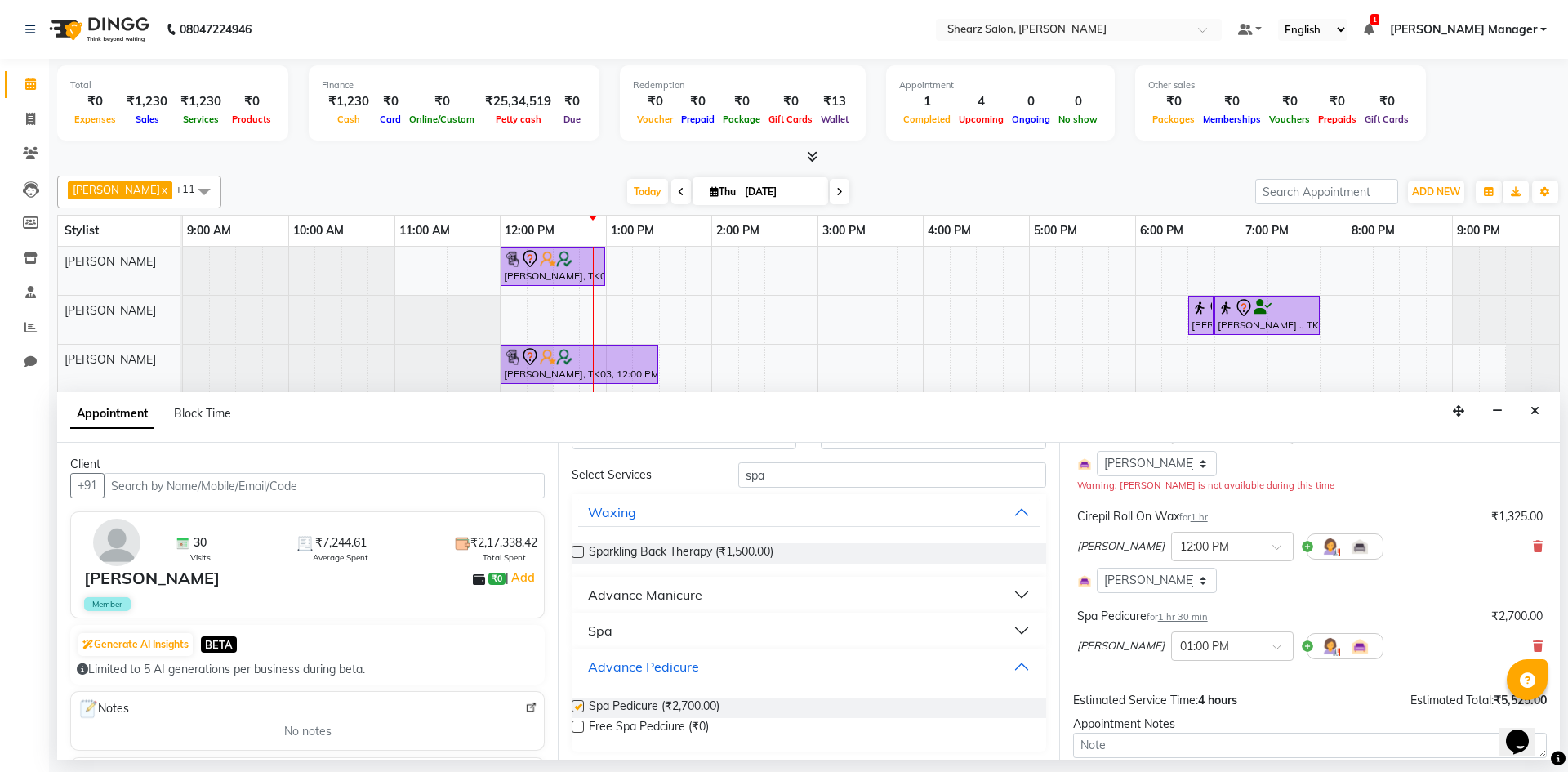
checkbox input "false"
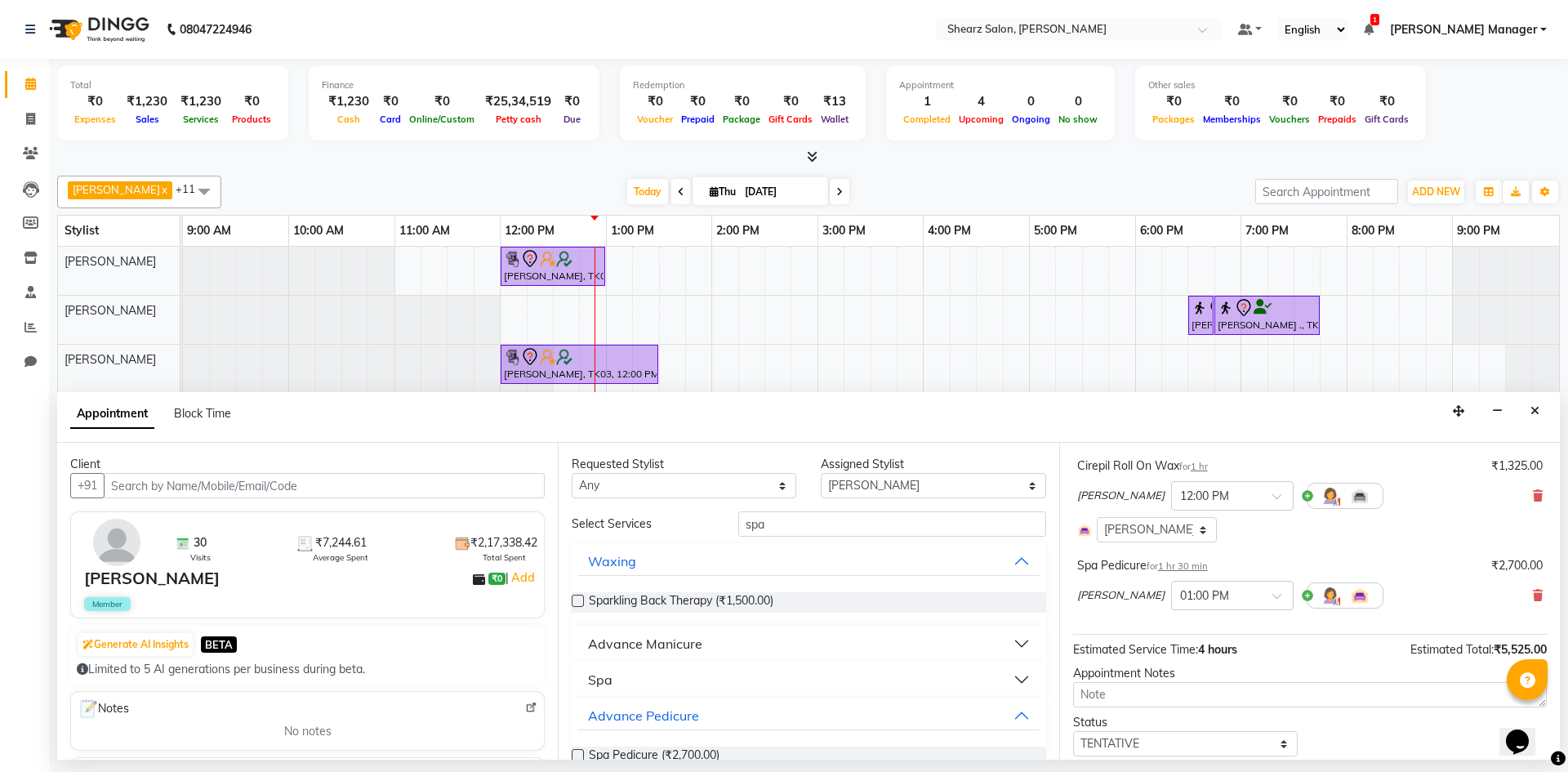
scroll to position [266, 0]
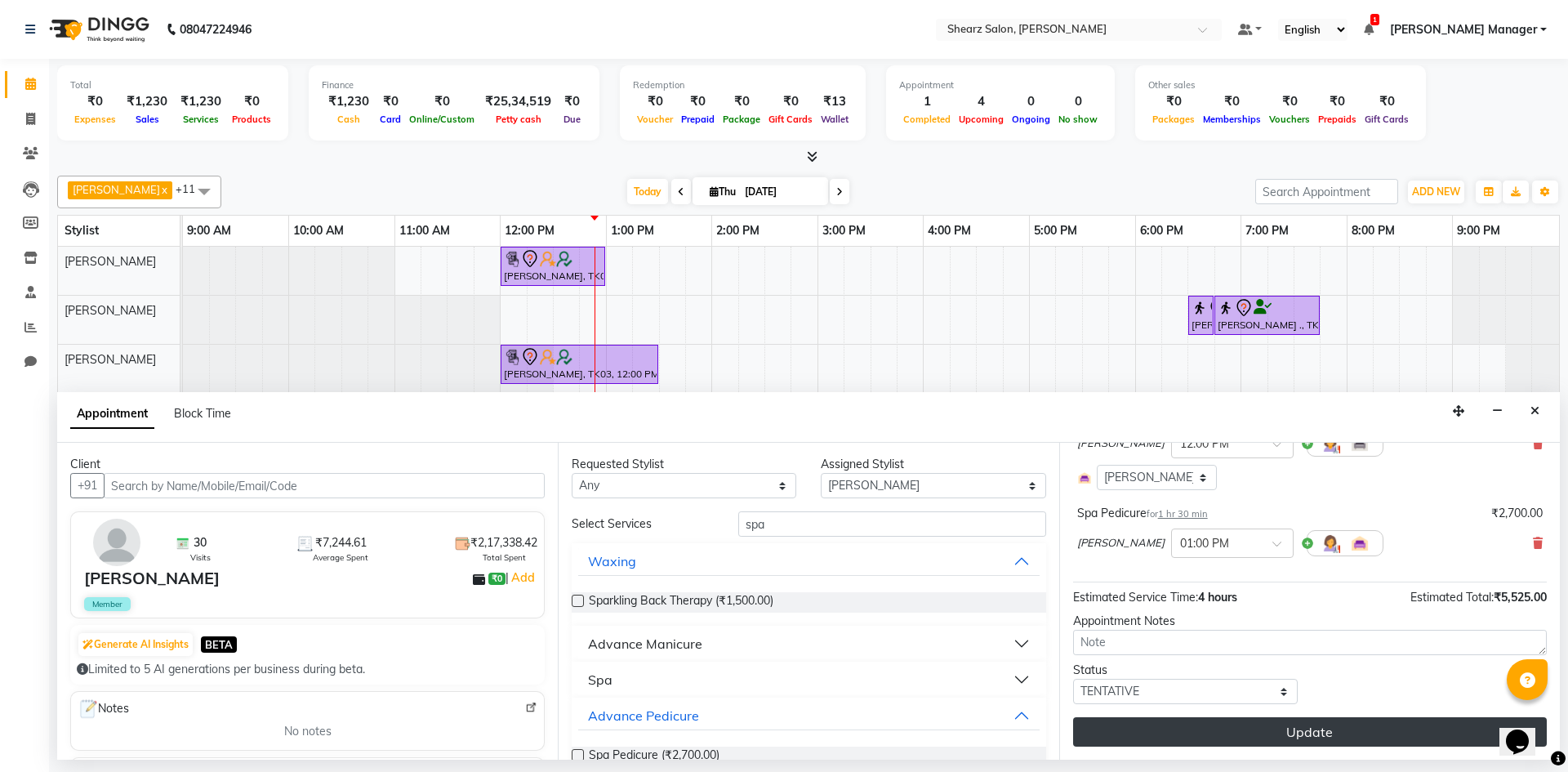
click at [1398, 726] on button "Update" at bounding box center [1310, 732] width 474 height 29
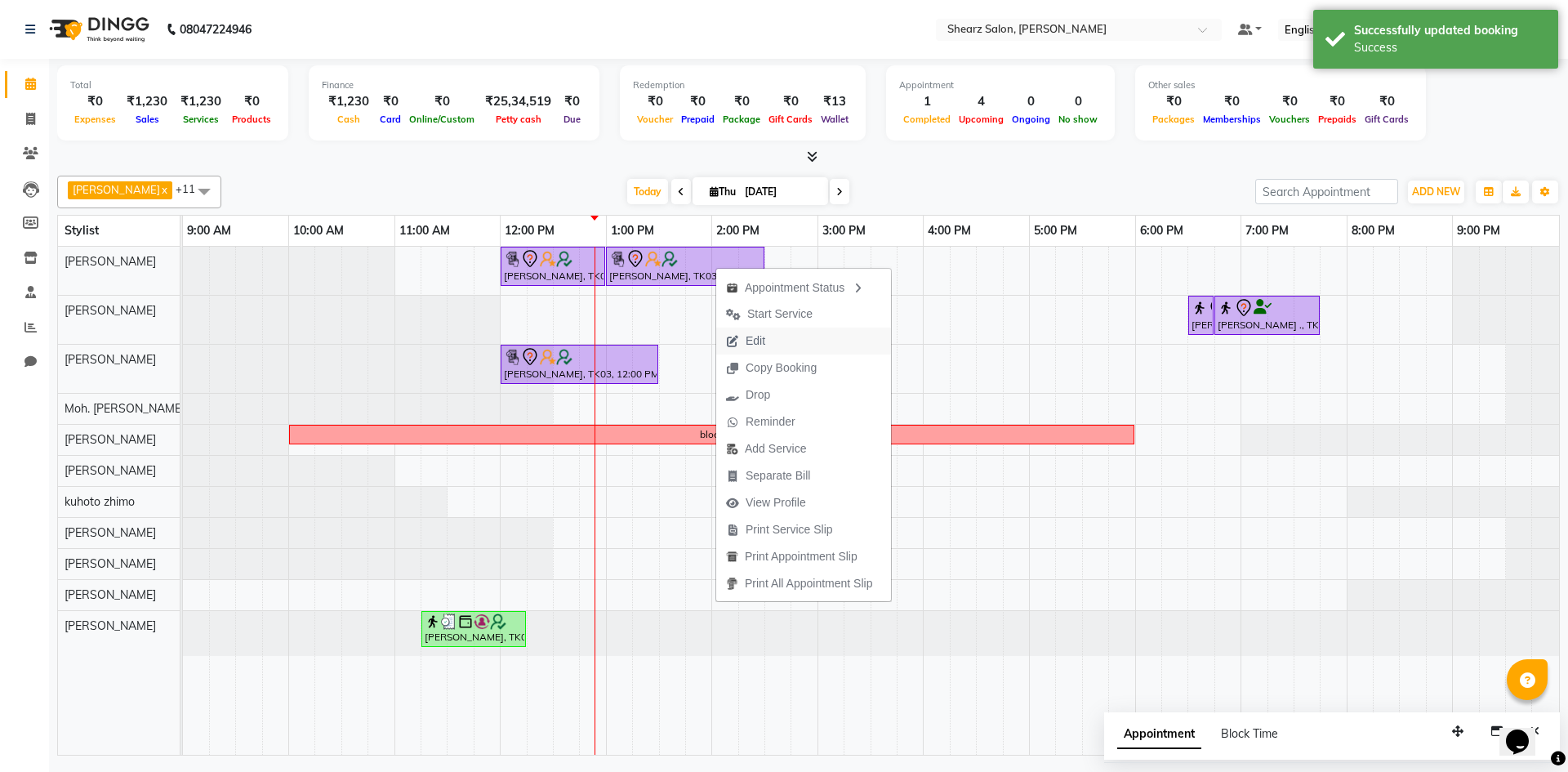
click at [750, 343] on span "Edit" at bounding box center [755, 341] width 20 height 17
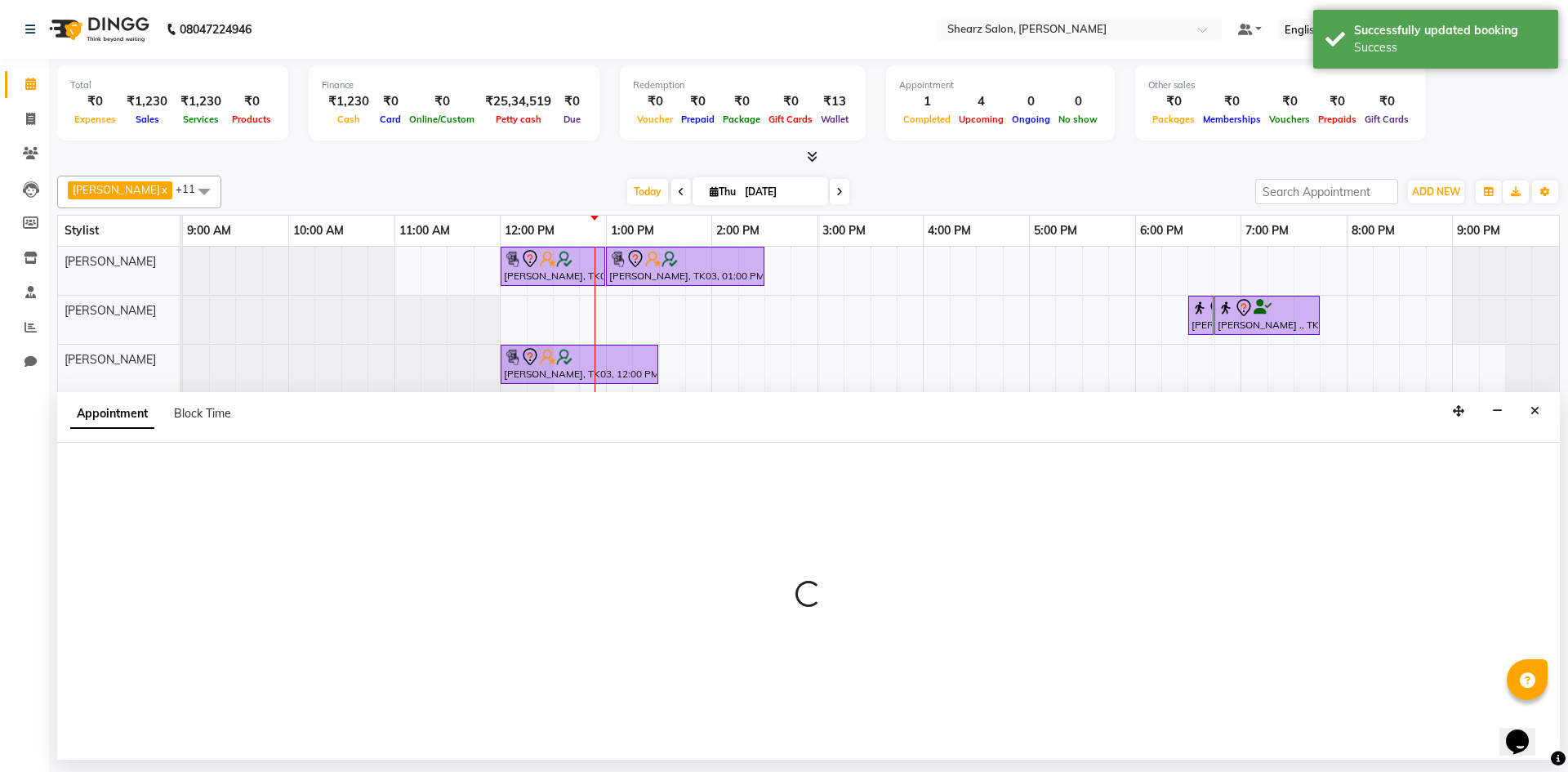
select select "77322"
select select "720"
select select "4125"
select select "tentative"
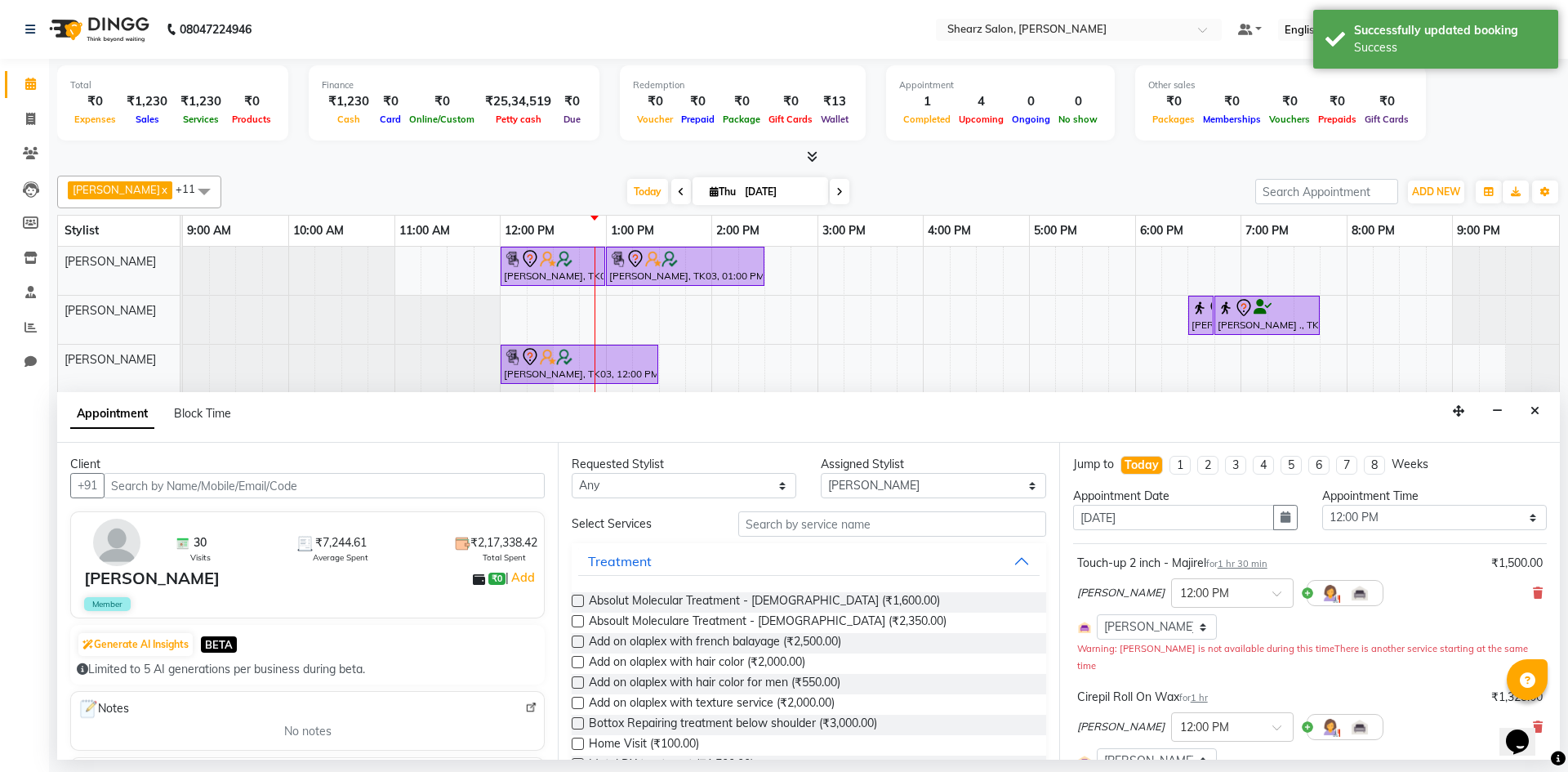
select select "4125"
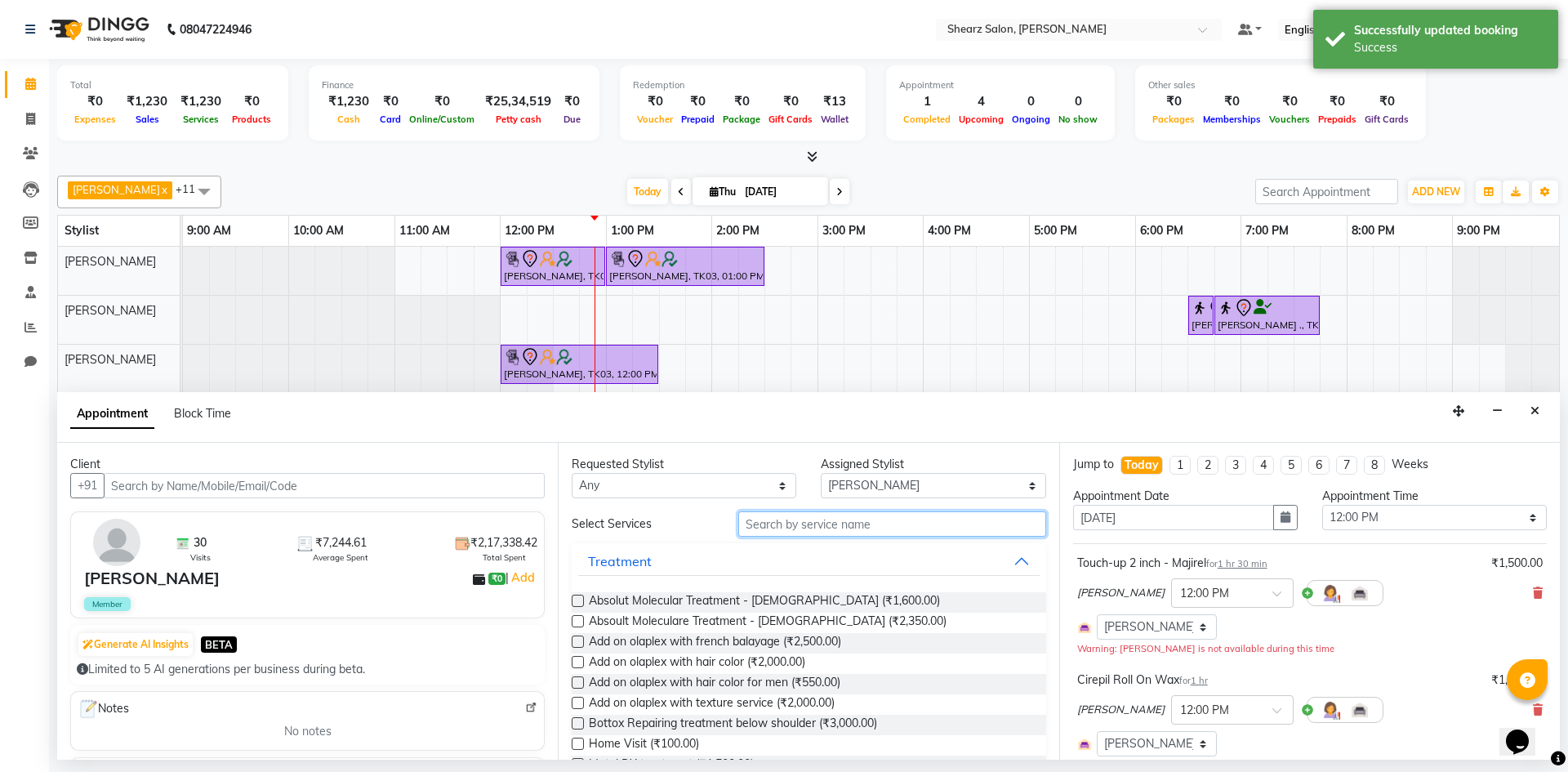
click at [919, 522] on input "text" at bounding box center [892, 524] width 308 height 25
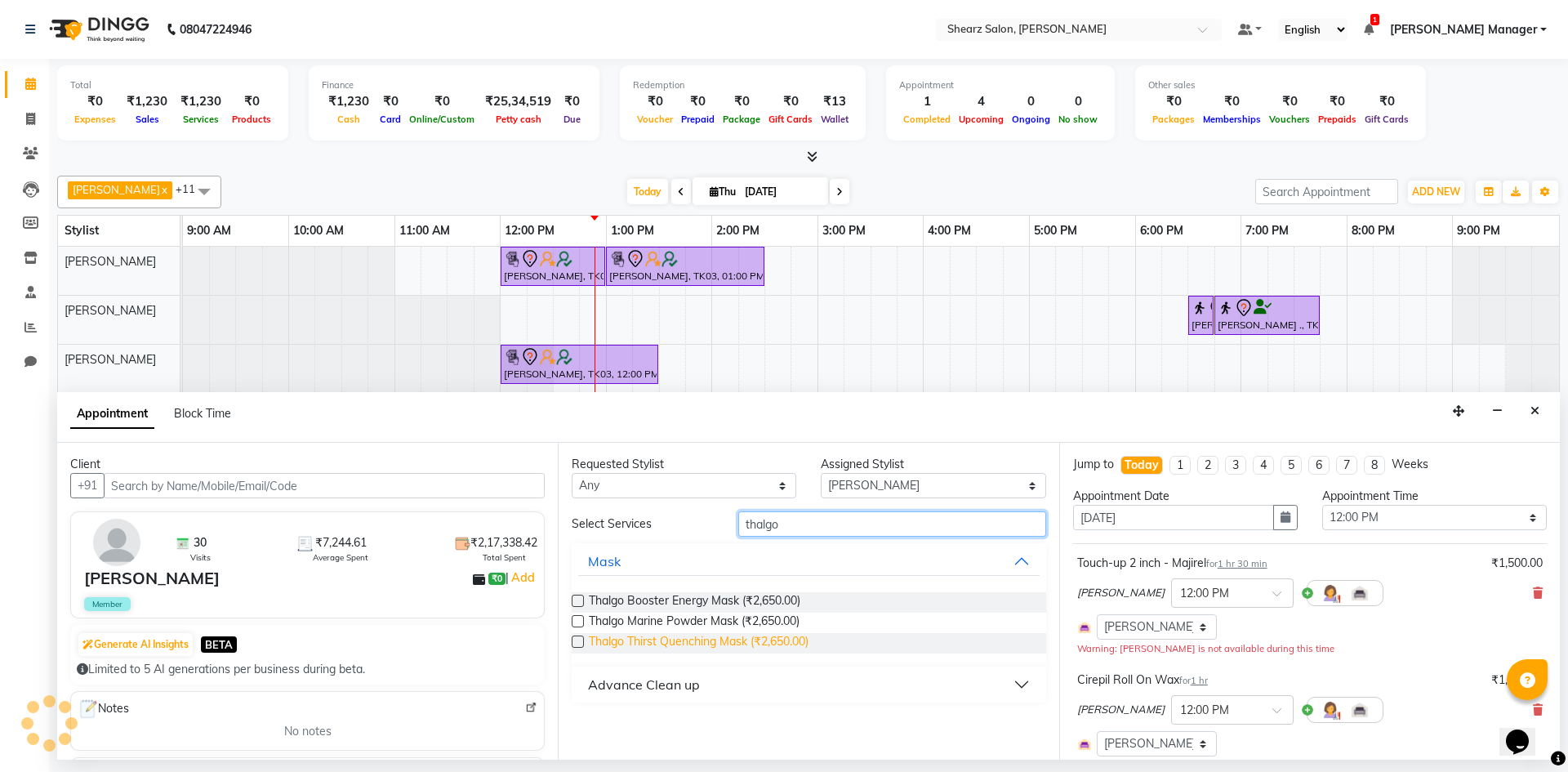
type input "thalgo"
click at [723, 647] on span "Thalgo Thirst Quenching Mask (₹2,650.00)" at bounding box center [698, 643] width 220 height 21
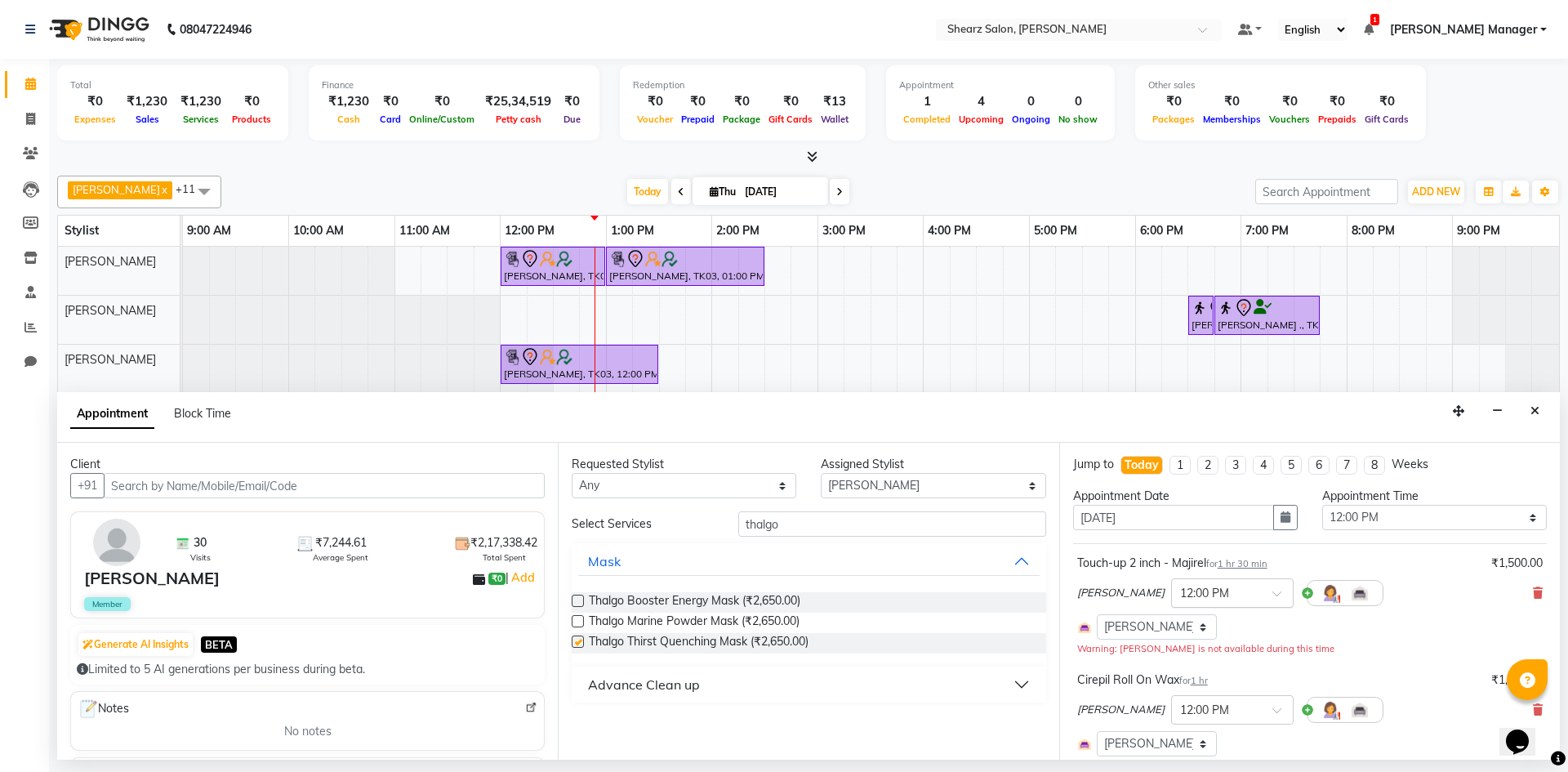
checkbox input "false"
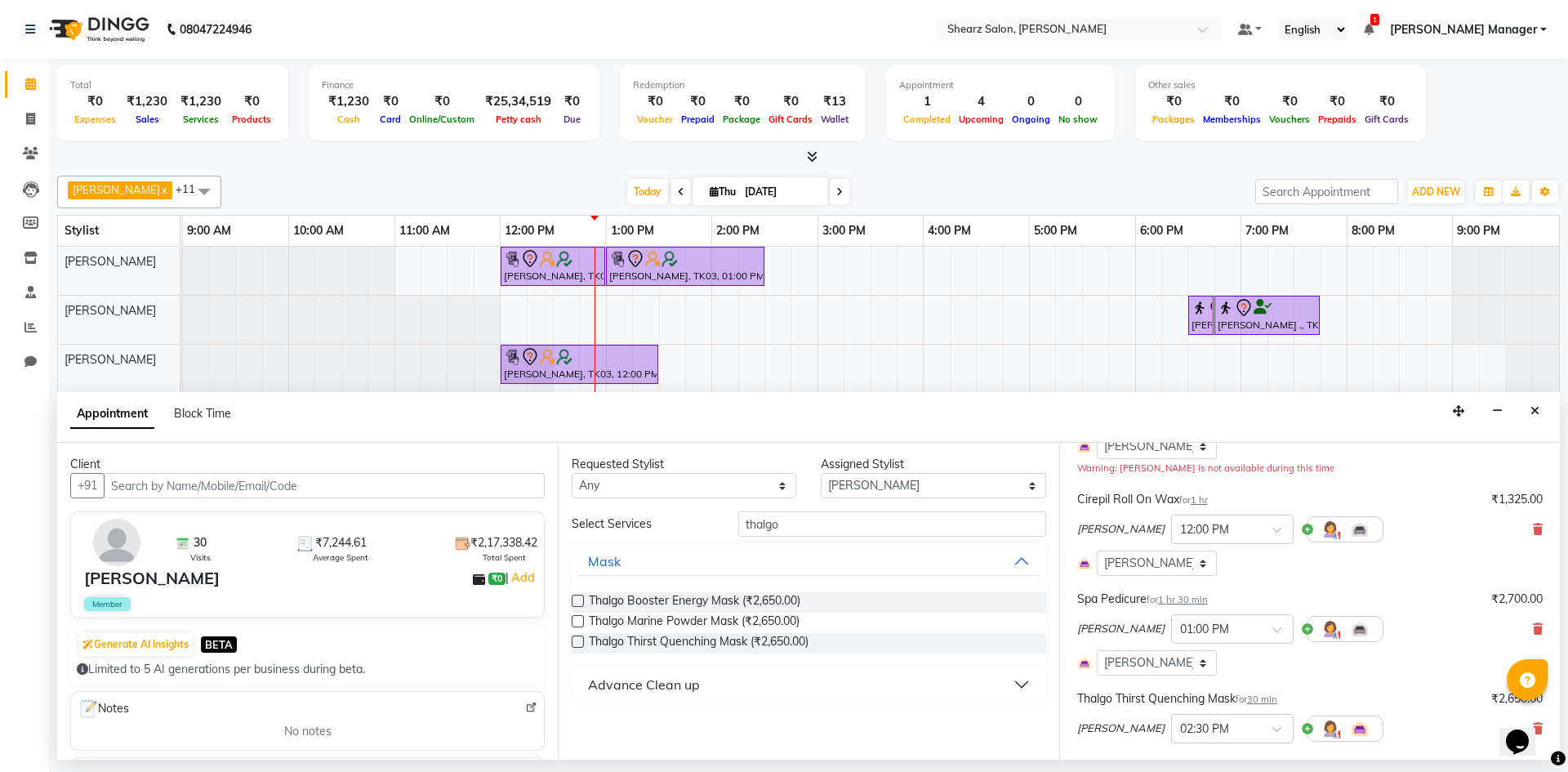
scroll to position [366, 0]
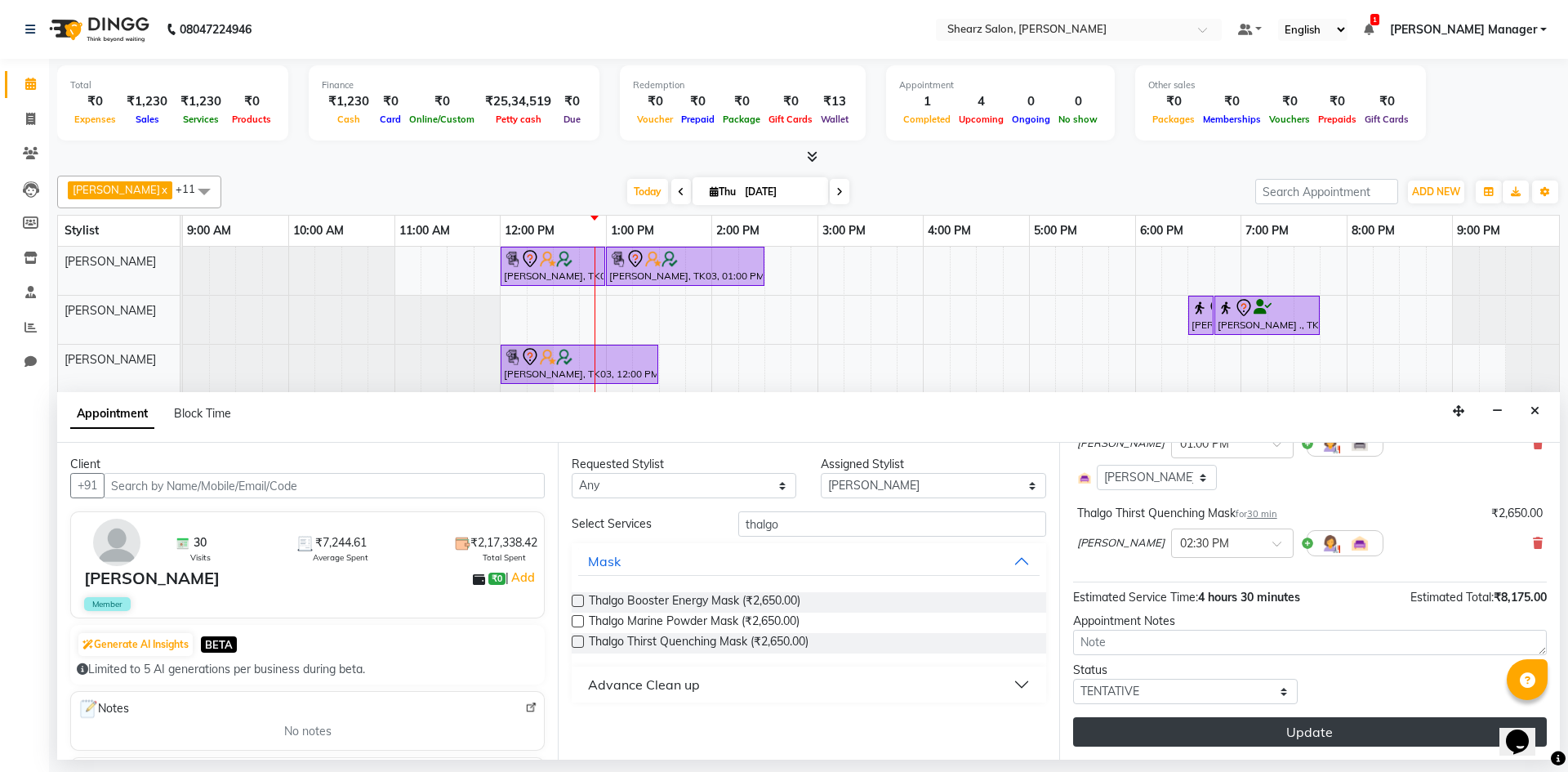
click at [1233, 731] on button "Update" at bounding box center [1310, 732] width 474 height 29
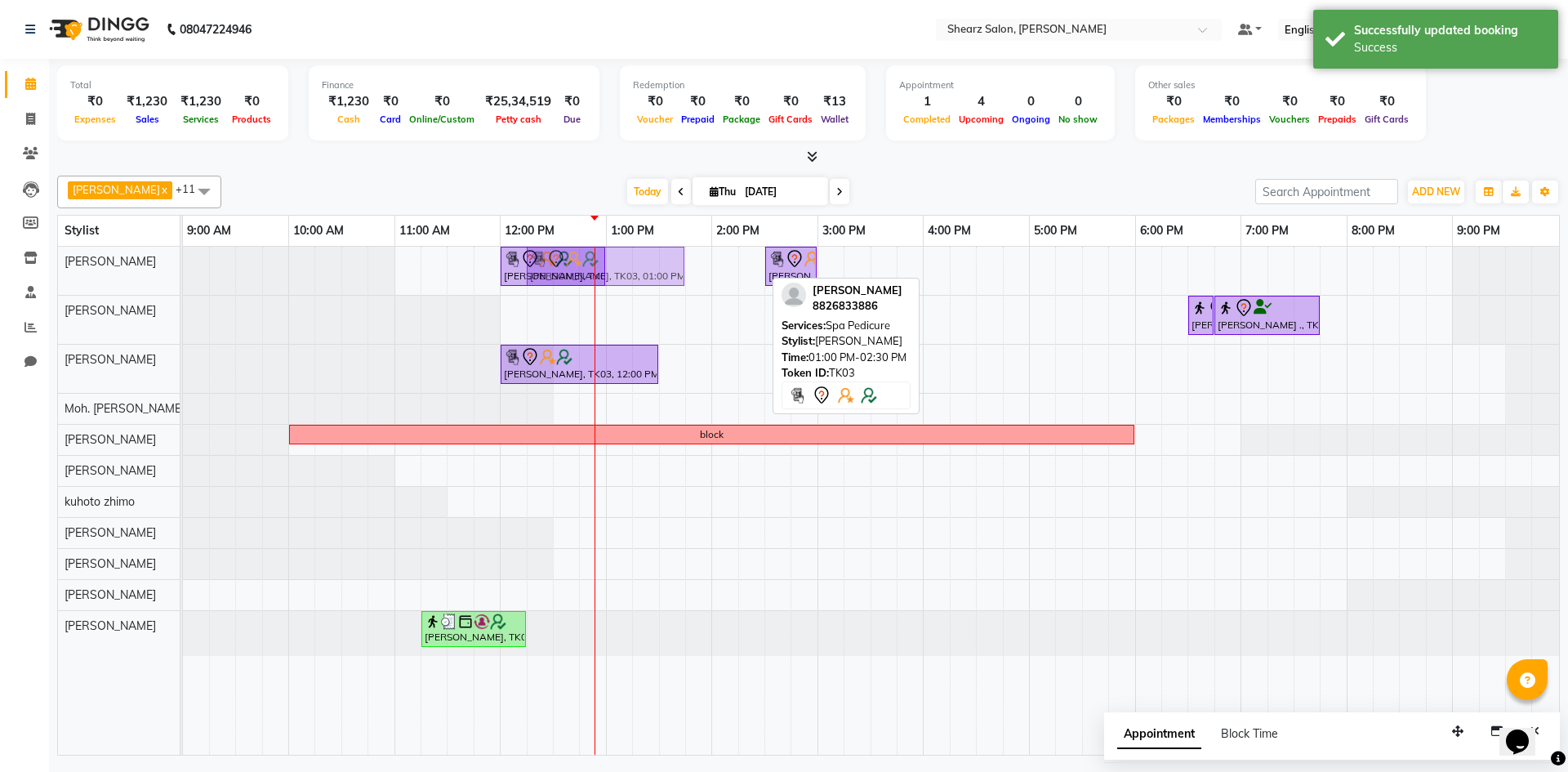
click at [183, 270] on div "Hamid Rashid, TK03, 12:00 PM-01:00 PM, Cirepil Roll On Wax Hamid Rashid, TK03, …" at bounding box center [183, 271] width 0 height 48
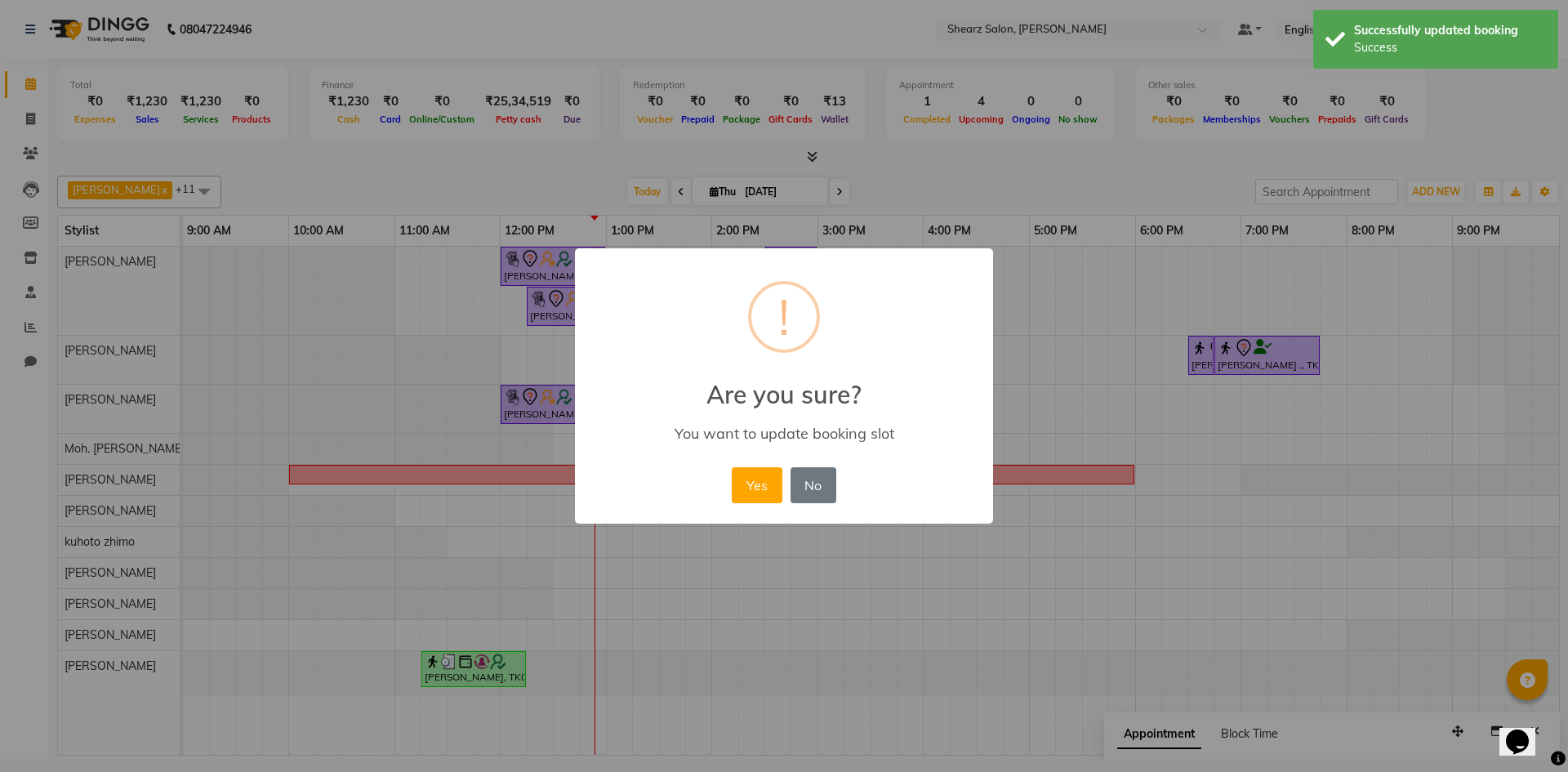
click at [783, 483] on div "Yes No No" at bounding box center [783, 485] width 112 height 44
click at [742, 483] on button "Yes" at bounding box center [757, 486] width 50 height 36
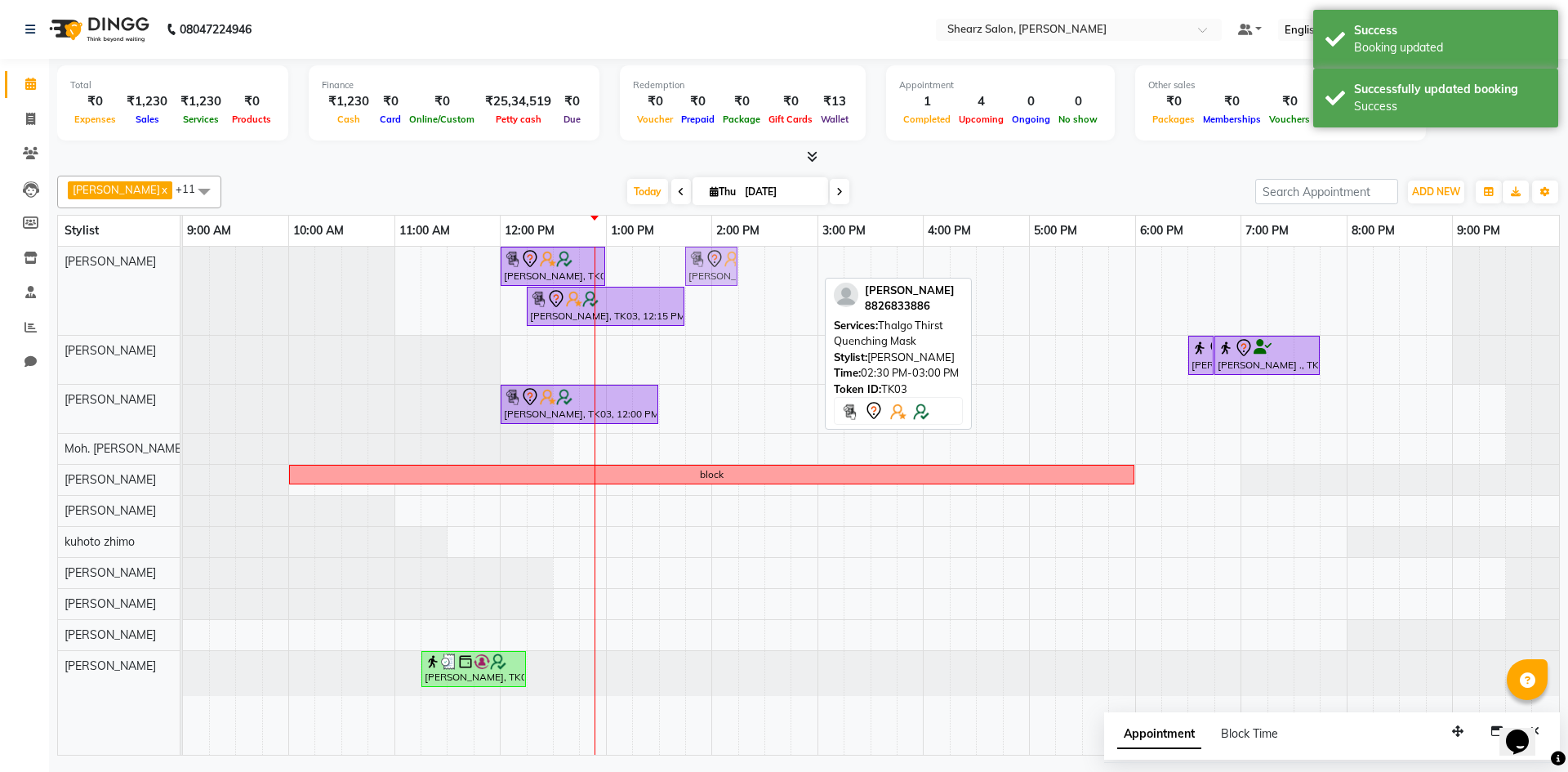
drag, startPoint x: 795, startPoint y: 260, endPoint x: 707, endPoint y: 308, distance: 100.2
click at [707, 308] on div "Hamid Rashid, TK03, 12:00 PM-01:00 PM, Cirepil Roll On Wax Hamid Rashid, TK03, …" at bounding box center [871, 501] width 1376 height 508
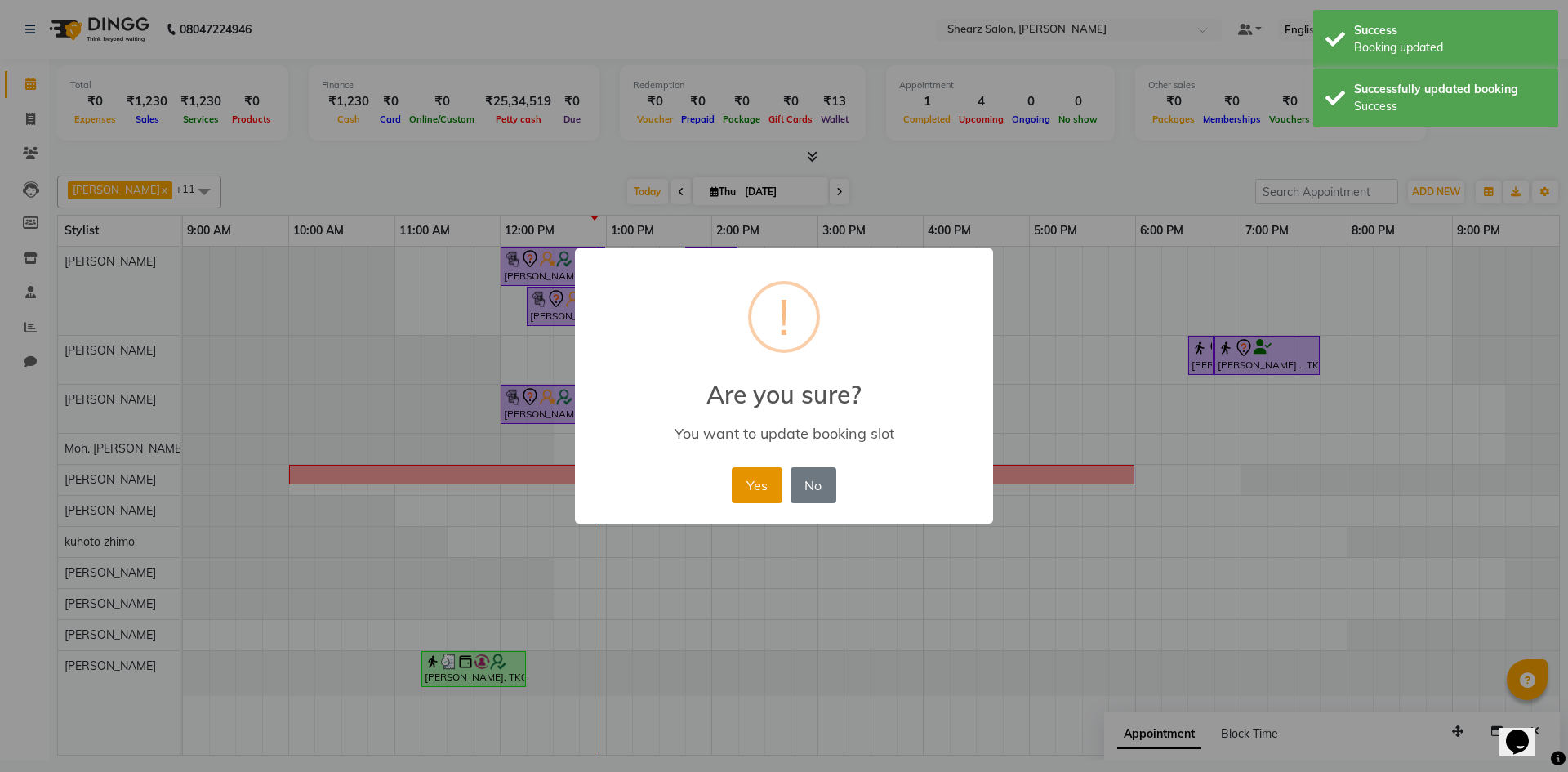
click at [747, 477] on button "Yes" at bounding box center [757, 486] width 50 height 36
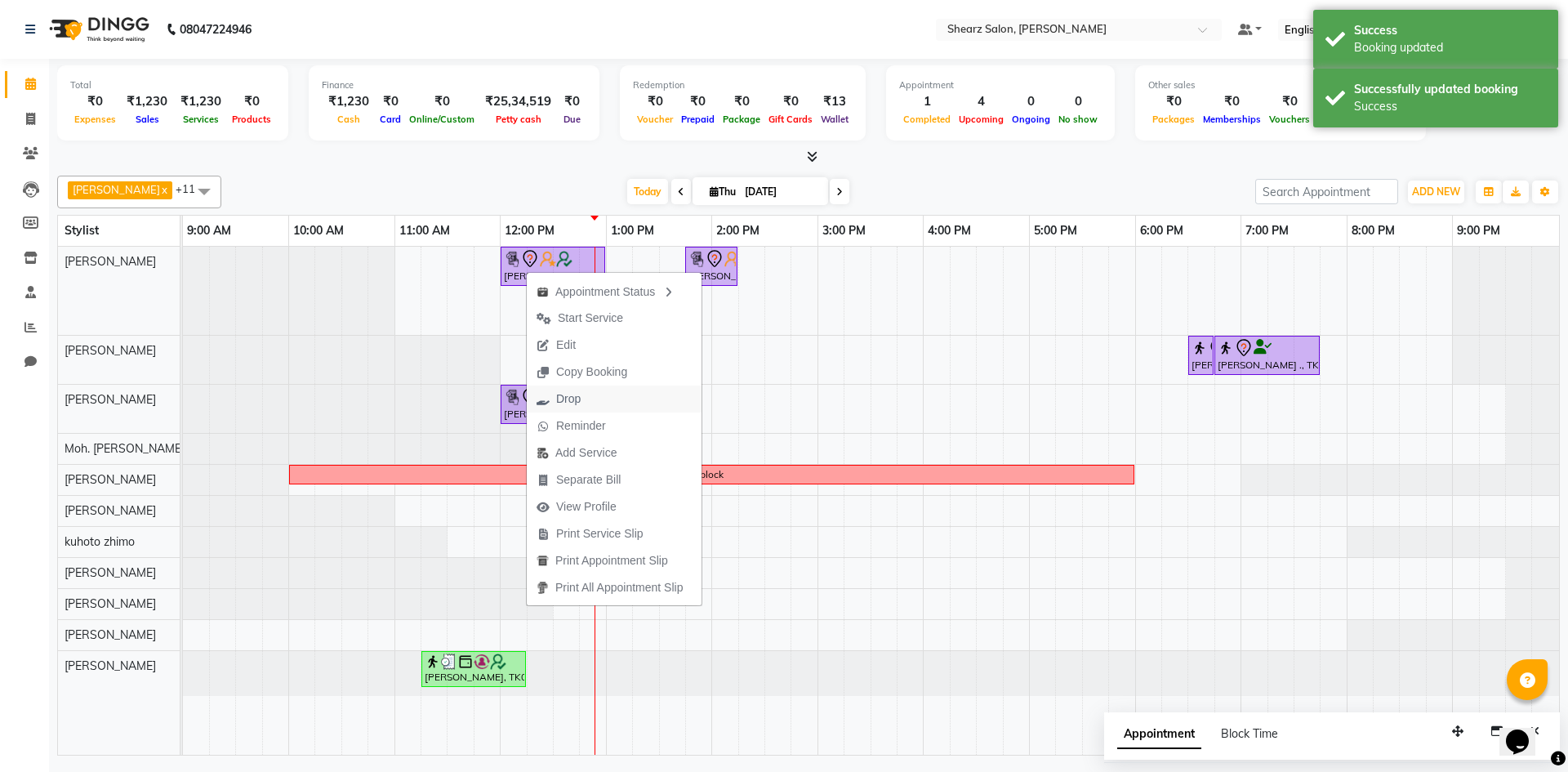
click at [554, 399] on span "Drop" at bounding box center [559, 399] width 64 height 27
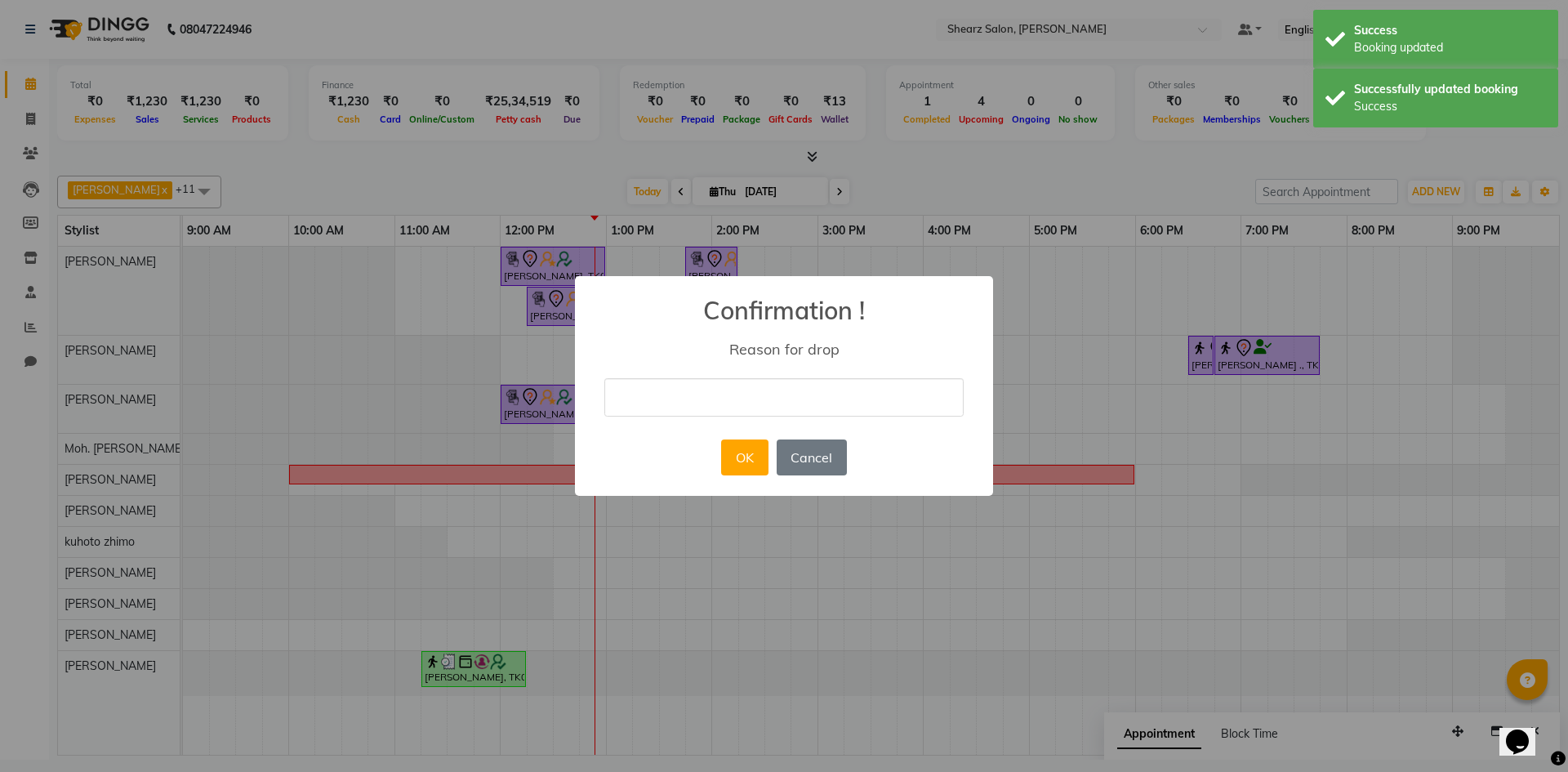
click at [759, 412] on input "text" at bounding box center [784, 398] width 360 height 38
click at [1122, 380] on div "× Confirmation ! Reason for drop OK No Cancel" at bounding box center [784, 386] width 1568 height 772
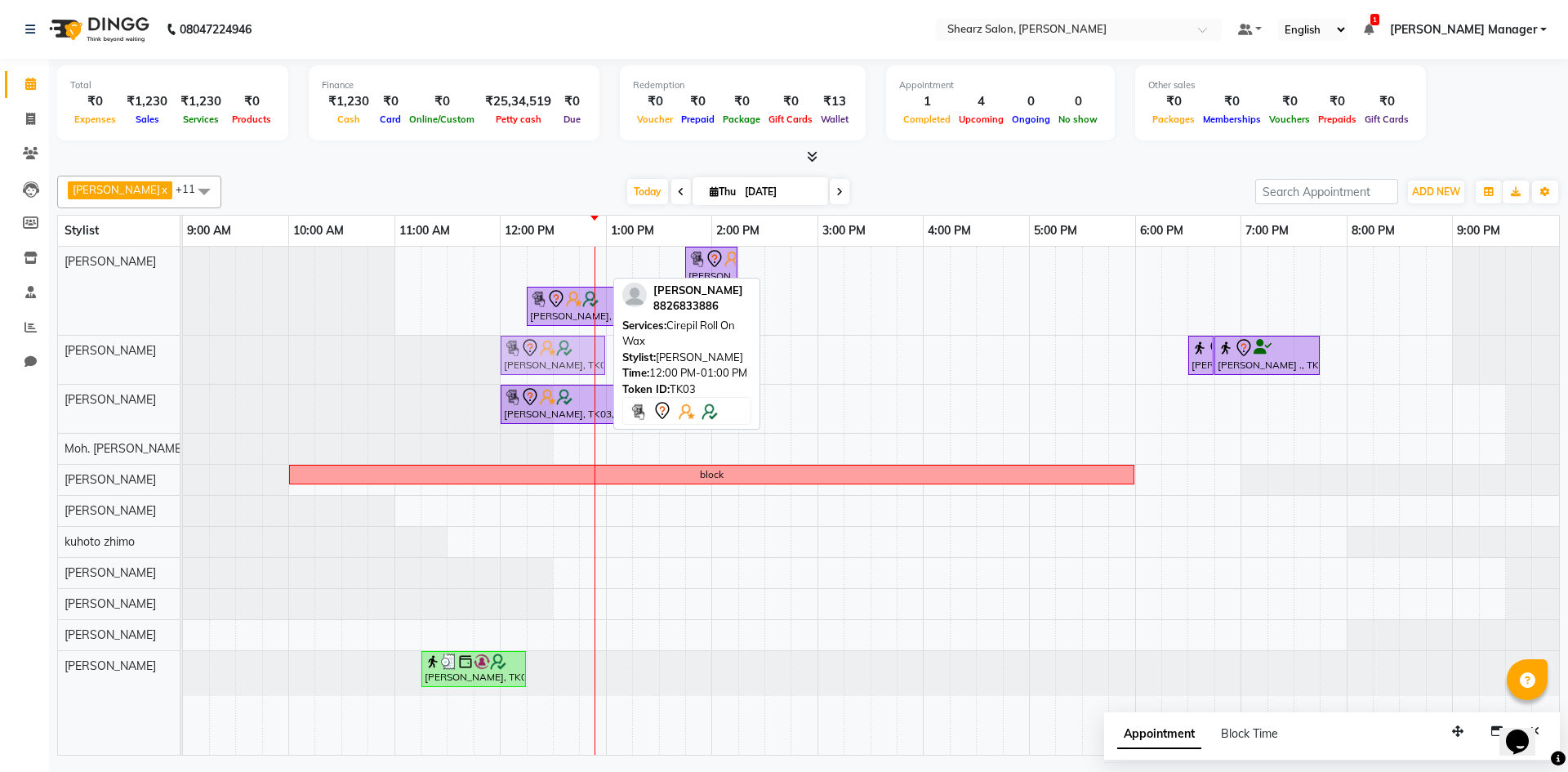
drag, startPoint x: 556, startPoint y: 265, endPoint x: 558, endPoint y: 348, distance: 83.0
click at [558, 348] on tbody "Hamid Rashid, TK03, 12:00 PM-01:00 PM, Cirepil Roll On Wax Hamid Rashid, TK03, …" at bounding box center [871, 471] width 1376 height 450
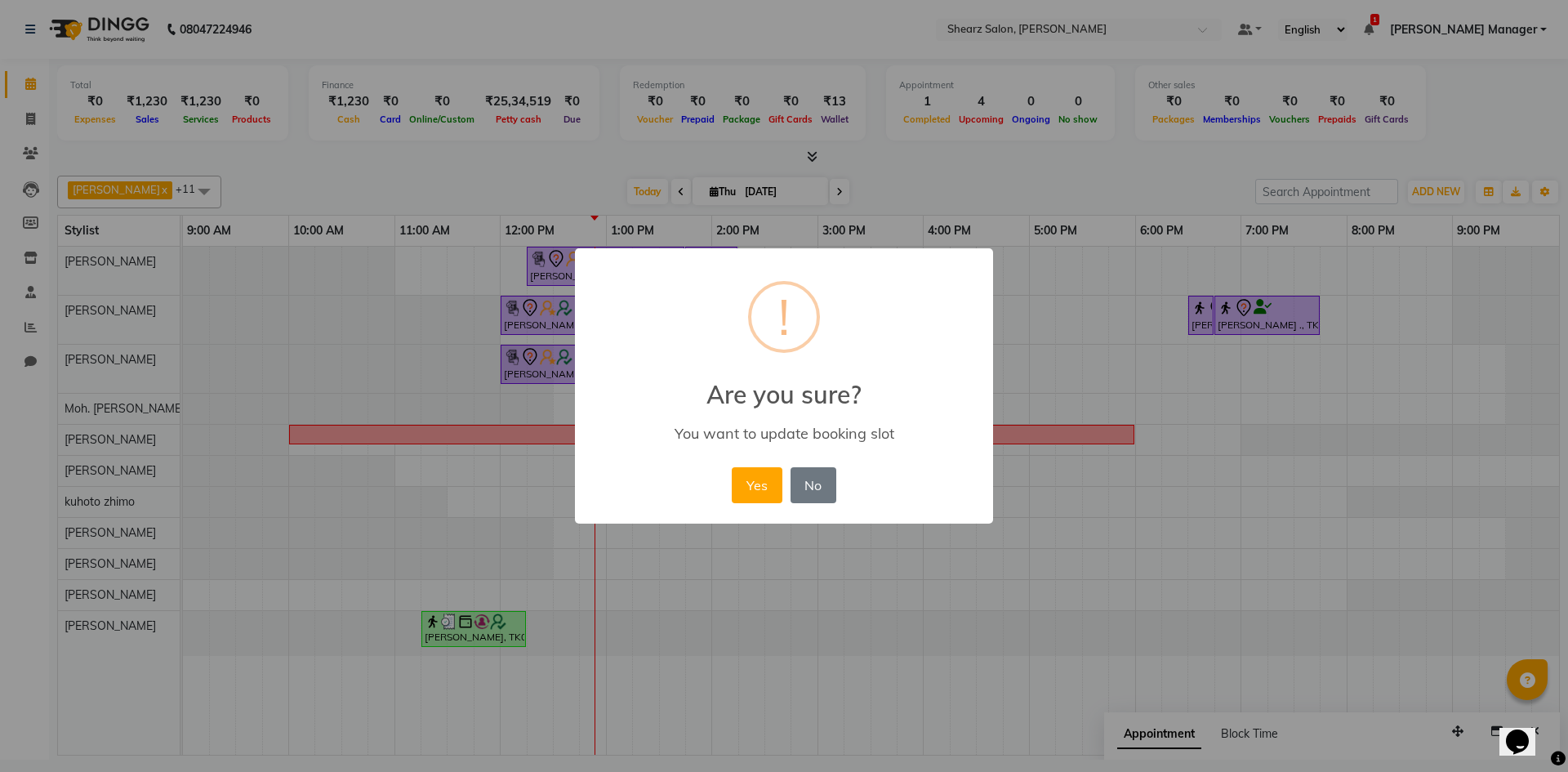
drag, startPoint x: 755, startPoint y: 475, endPoint x: 671, endPoint y: 463, distance: 84.9
click at [750, 477] on button "Yes" at bounding box center [757, 486] width 50 height 36
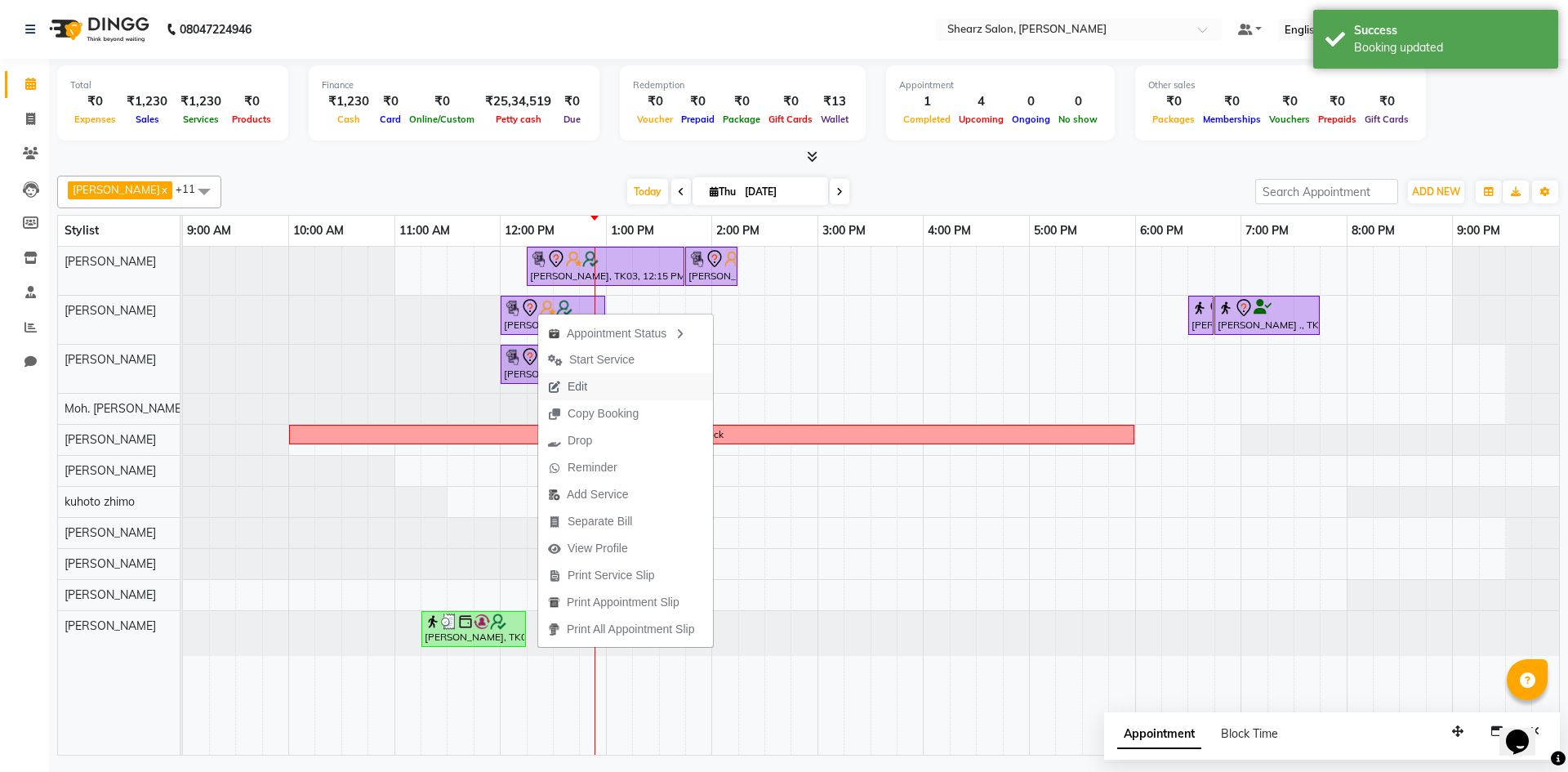
click at [578, 397] on span "Edit" at bounding box center [568, 386] width 59 height 27
select select "tentative"
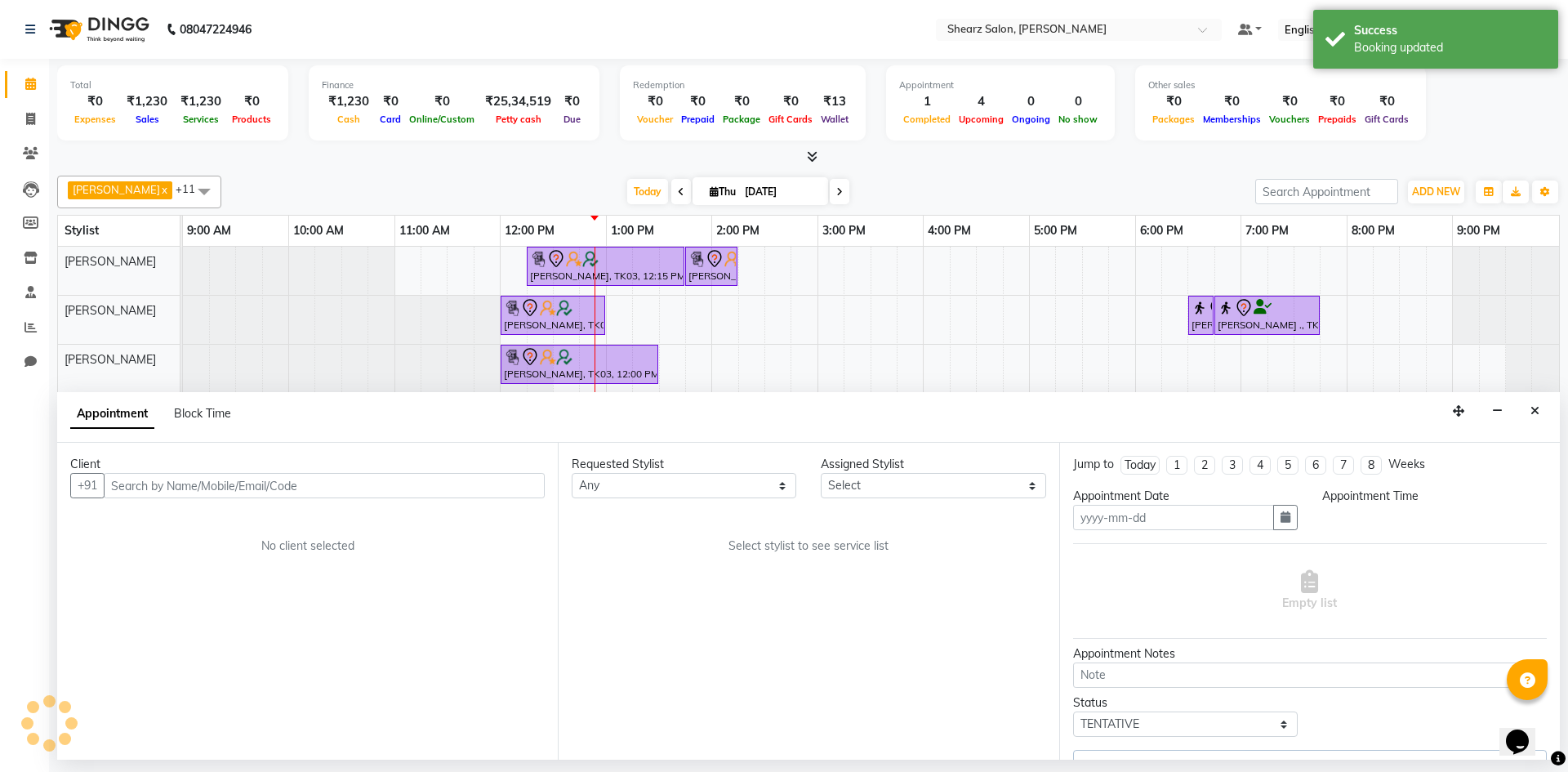
type input "[DATE]"
select select "77322"
select select "720"
select select "4099"
select select "4125"
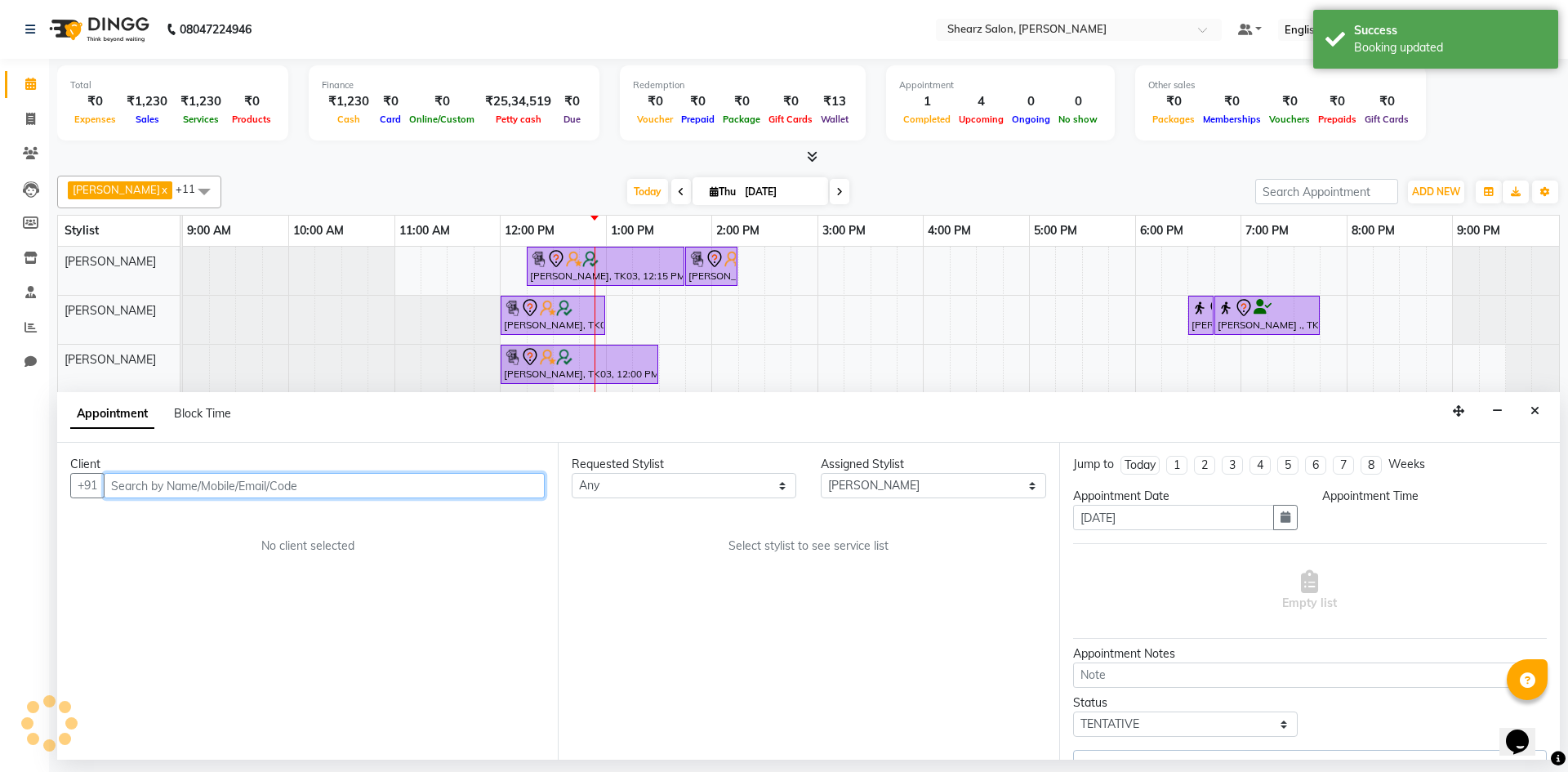
select select "4125"
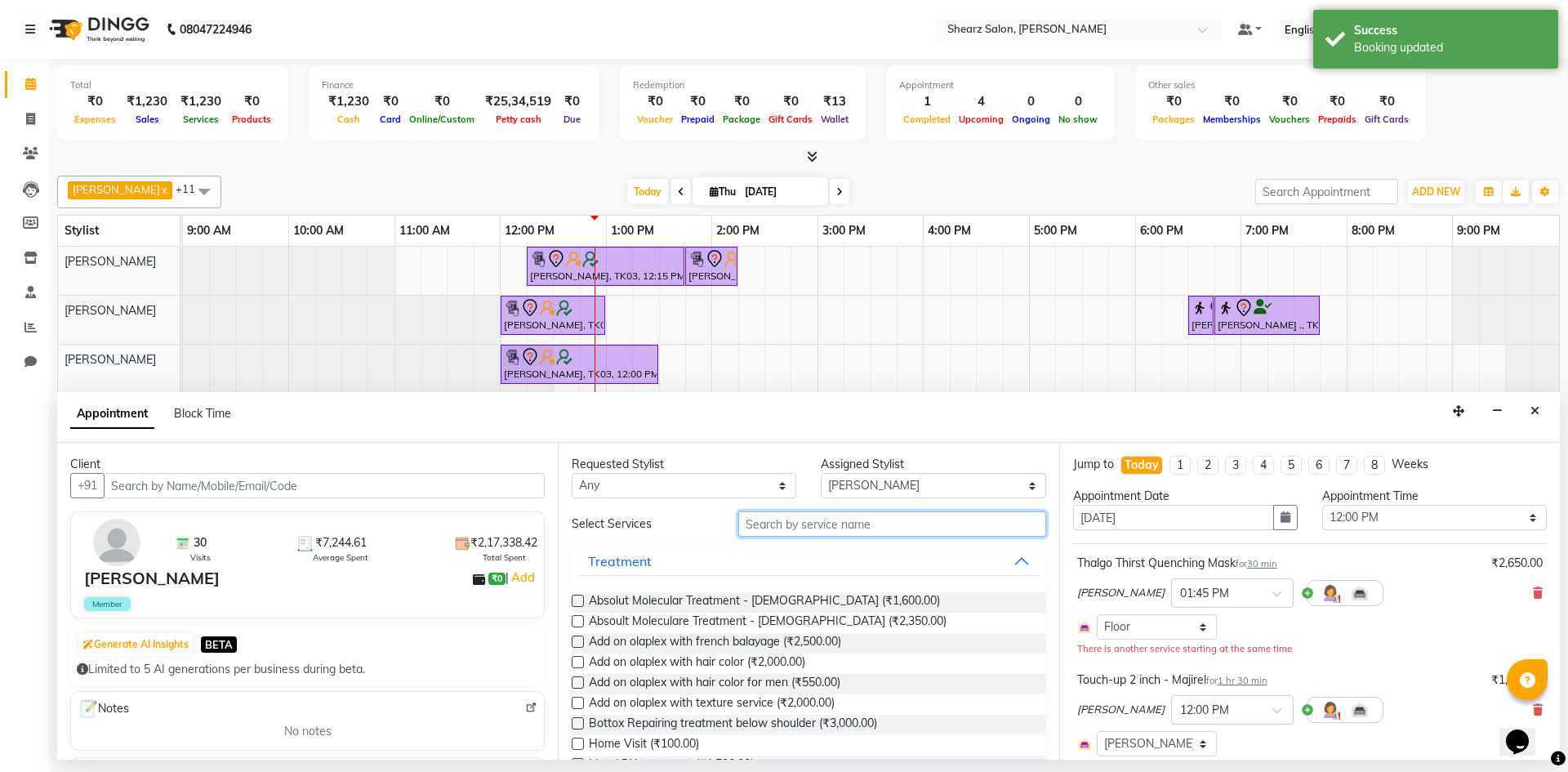
click at [876, 523] on input "text" at bounding box center [892, 524] width 308 height 25
click at [862, 489] on select "Select AakashKumar Nai Admin Arvind S Devda Asha Chavariya Divyata Shashtri kuh…" at bounding box center [934, 485] width 225 height 25
select select "77331"
click at [821, 473] on select "Select AakashKumar Nai Admin Arvind S Devda Asha Chavariya Divyata Shashtri kuh…" at bounding box center [934, 485] width 225 height 25
click at [768, 521] on input "text" at bounding box center [892, 524] width 308 height 25
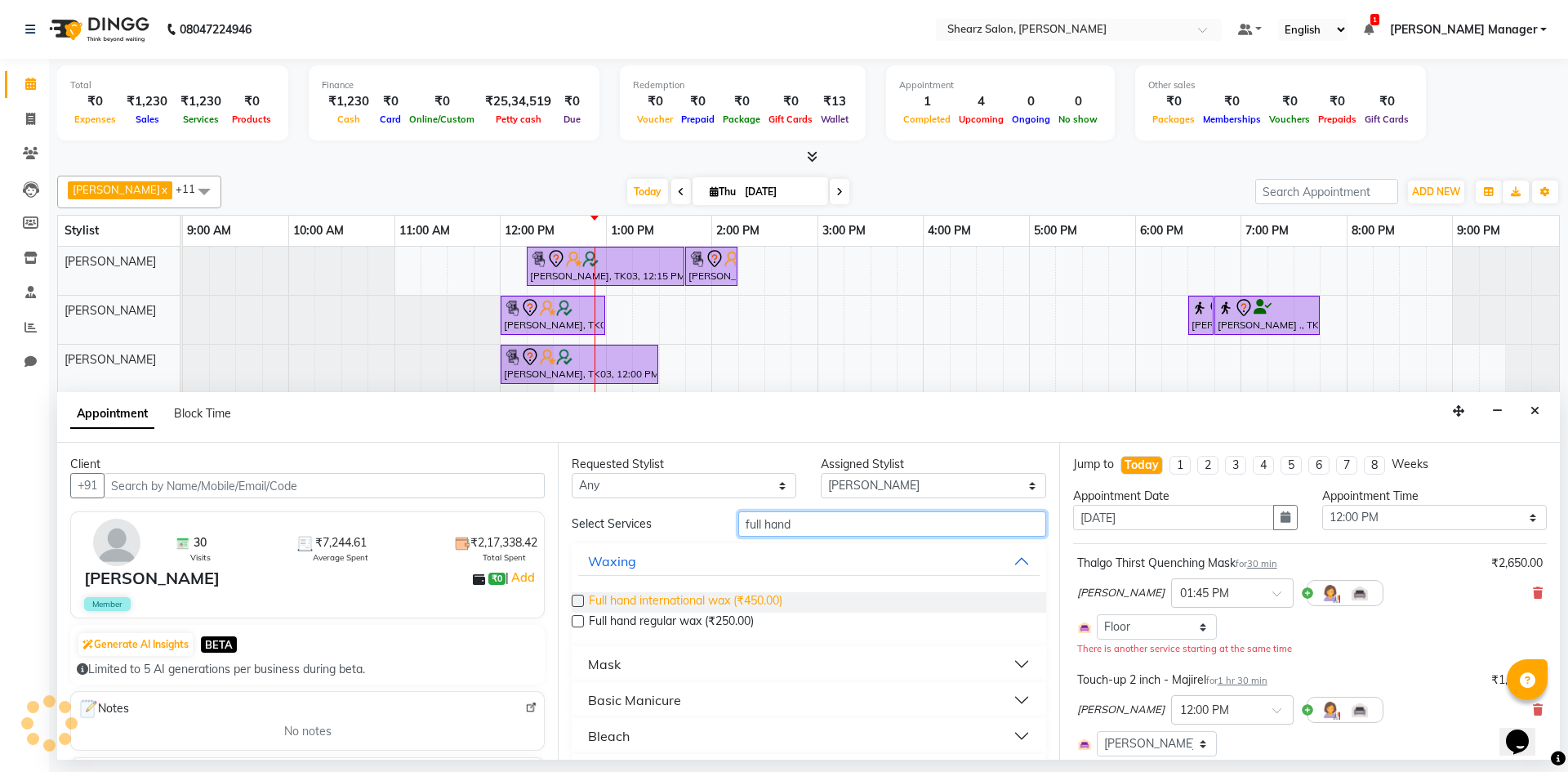
type input "full hand"
click at [736, 603] on span "Full hand international wax (₹450.00)" at bounding box center [685, 603] width 194 height 21
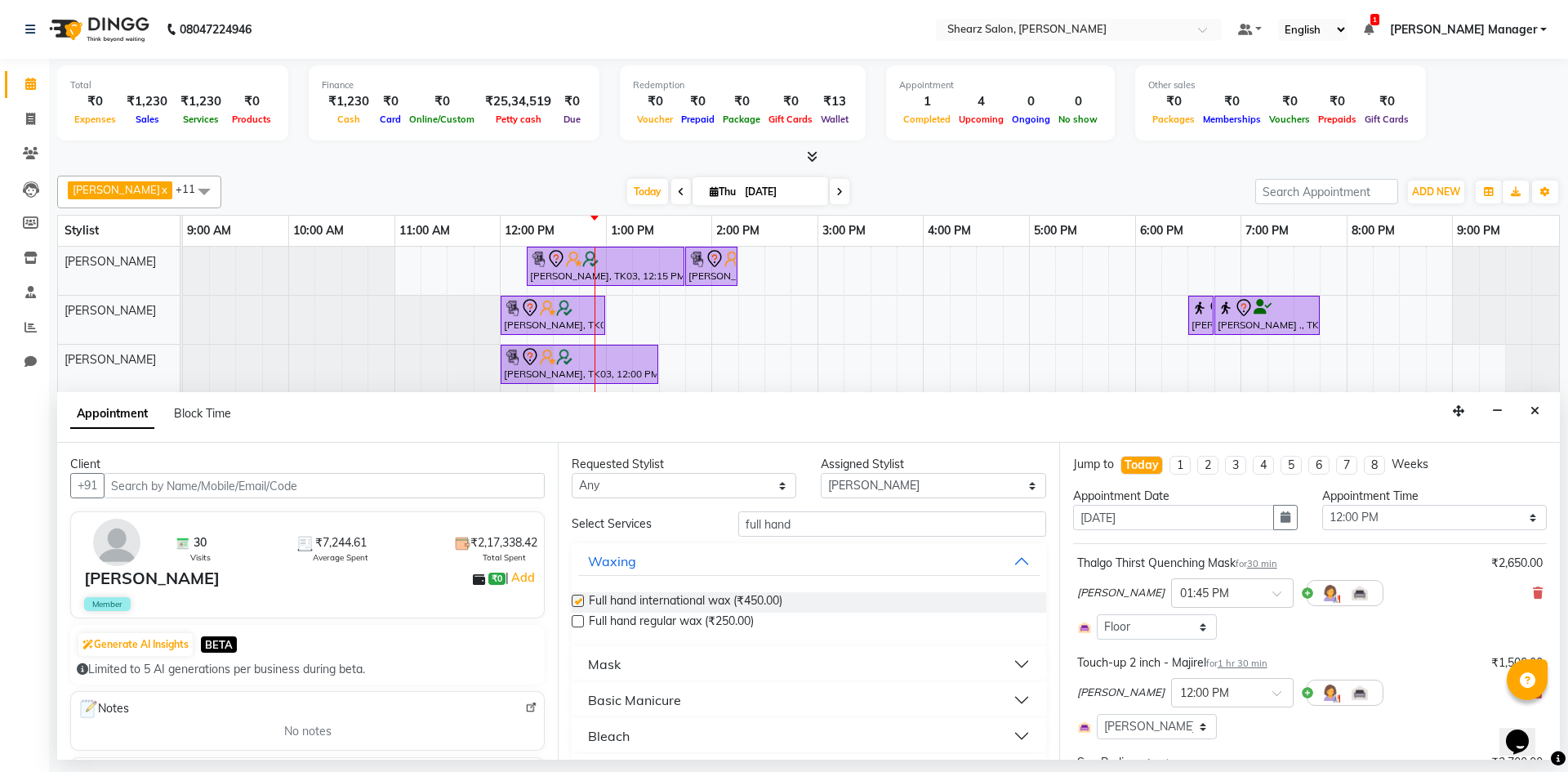
checkbox input "false"
click at [827, 529] on input "full hand" at bounding box center [892, 524] width 308 height 25
type input "f"
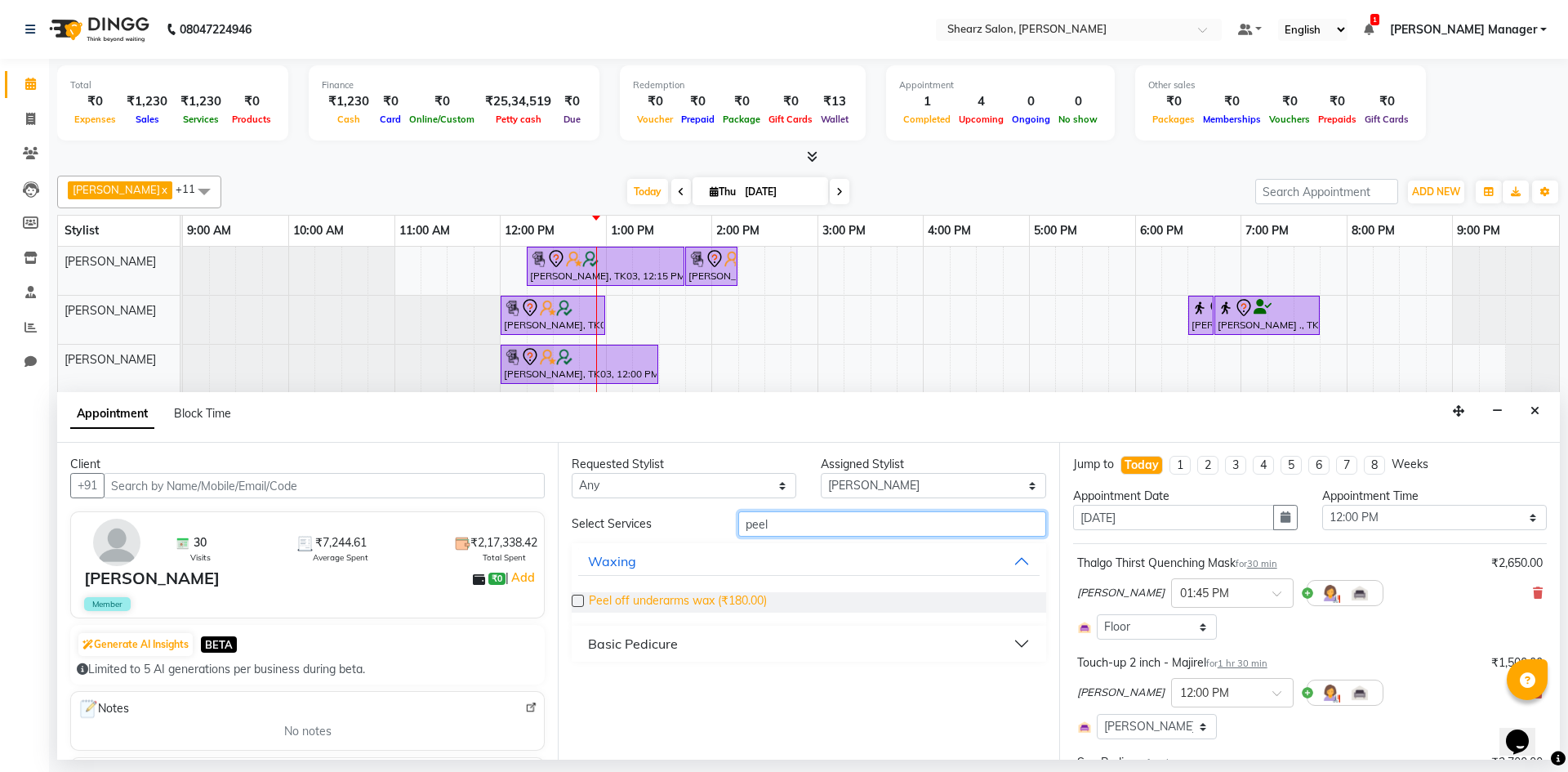
type input "peel"
click at [743, 610] on span "Peel off underarms wax (₹180.00)" at bounding box center [678, 603] width 178 height 21
click at [776, 525] on input "peel" at bounding box center [892, 524] width 308 height 25
click at [732, 600] on span "Full face International wax (₹450.00)" at bounding box center [684, 603] width 191 height 21
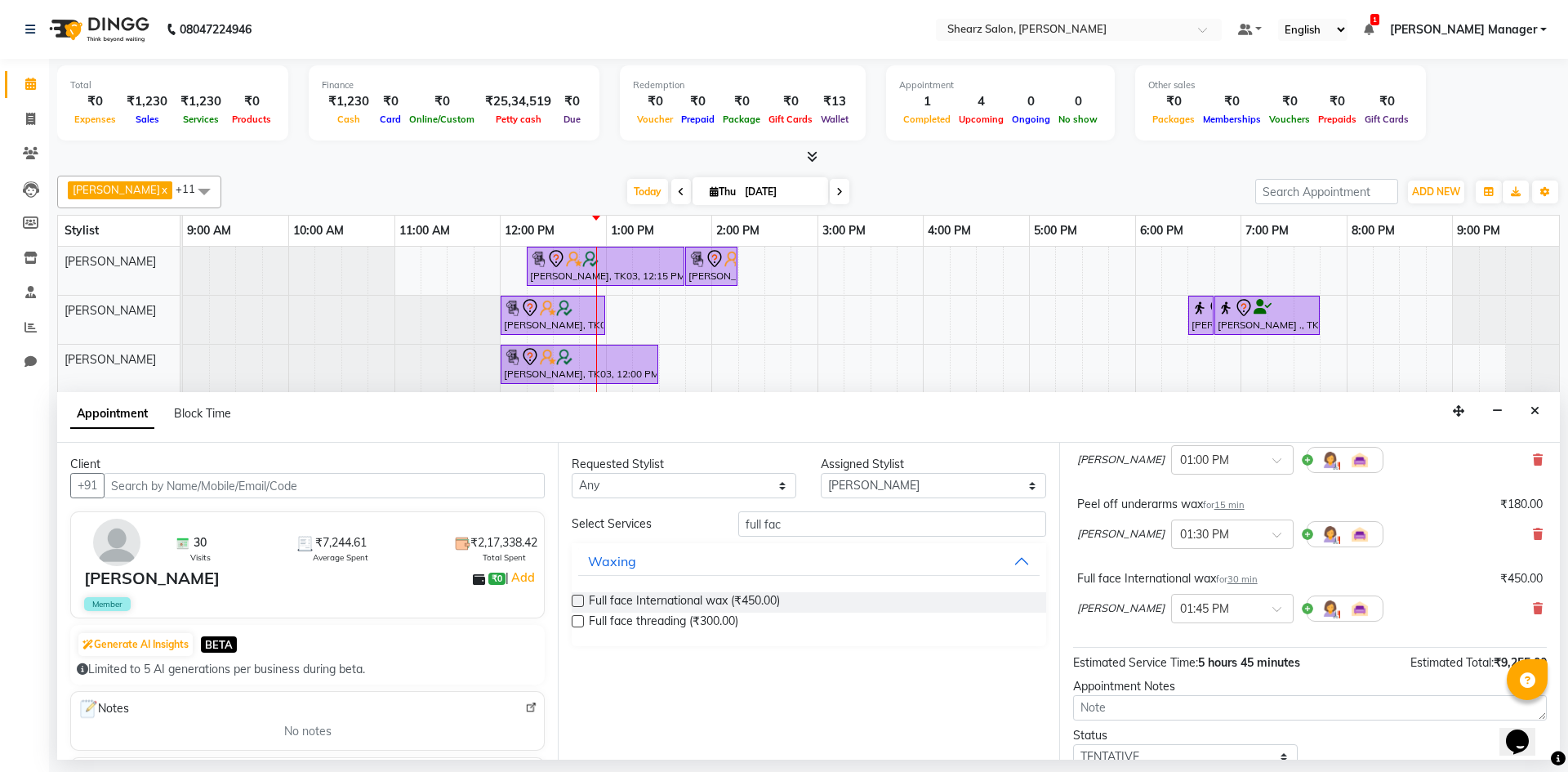
scroll to position [615, 0]
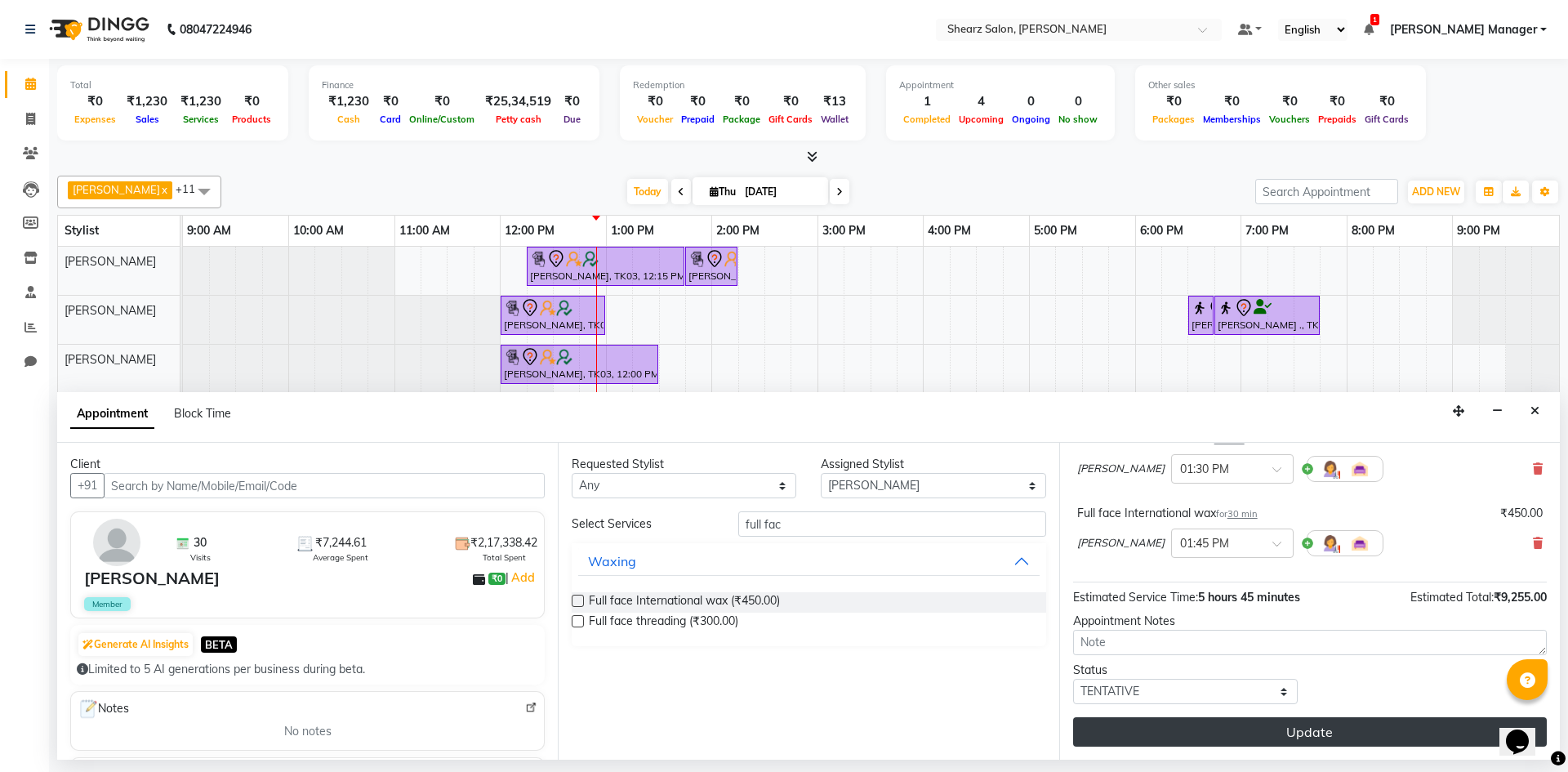
click at [1259, 736] on button "Update" at bounding box center [1310, 732] width 474 height 29
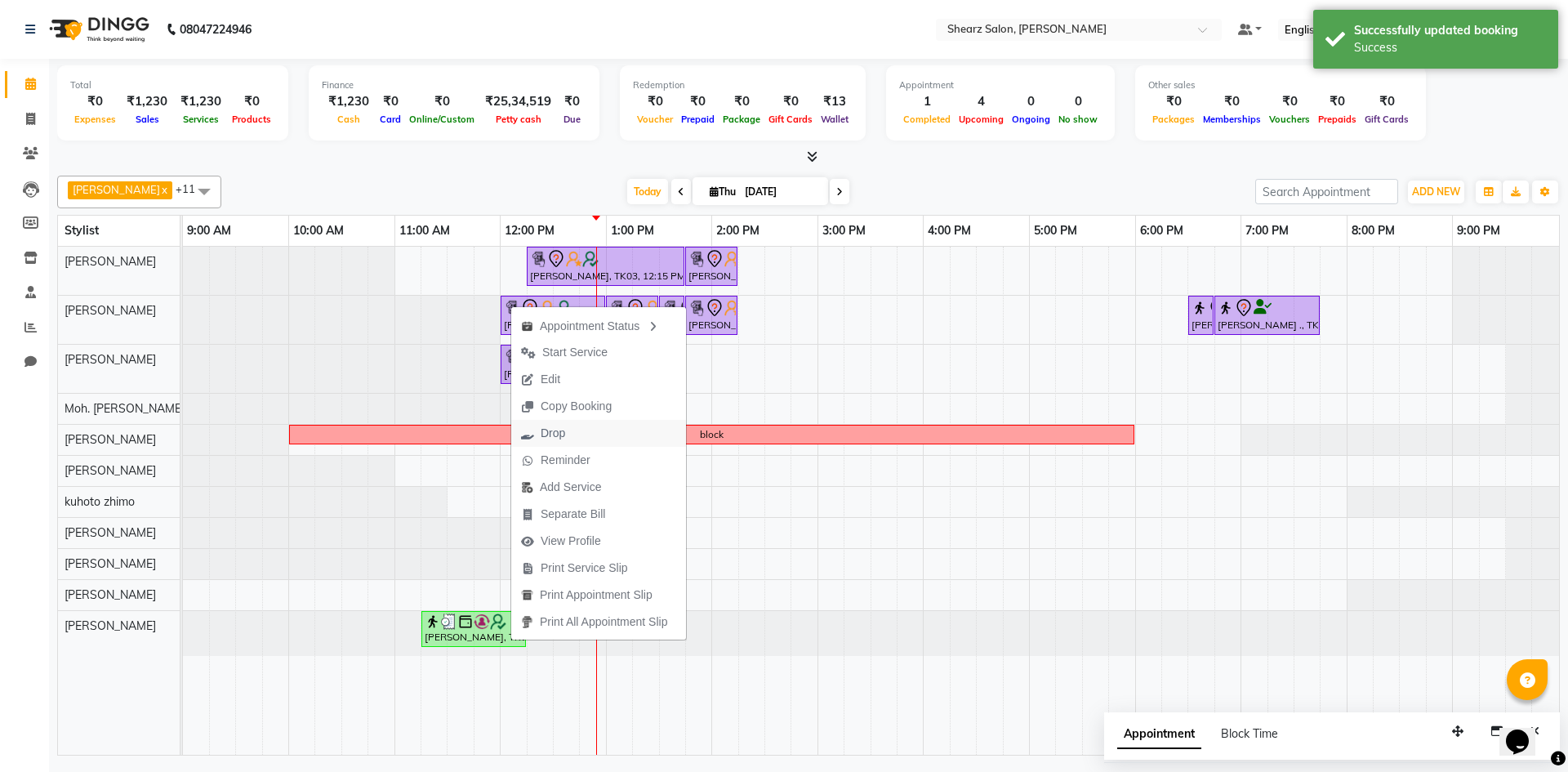
click at [572, 429] on span "Drop" at bounding box center [544, 433] width 64 height 27
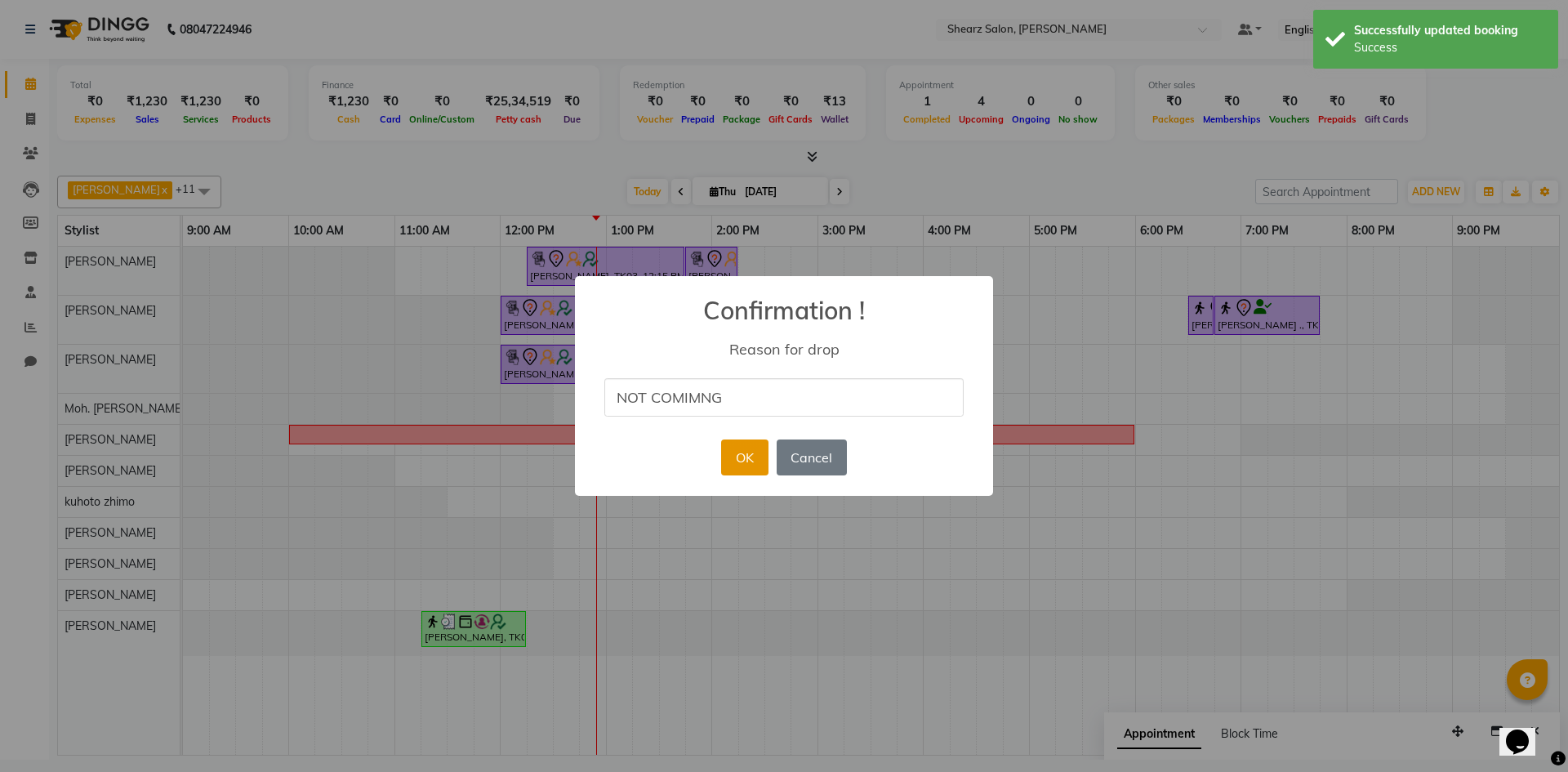
click at [724, 460] on button "OK" at bounding box center [744, 457] width 47 height 36
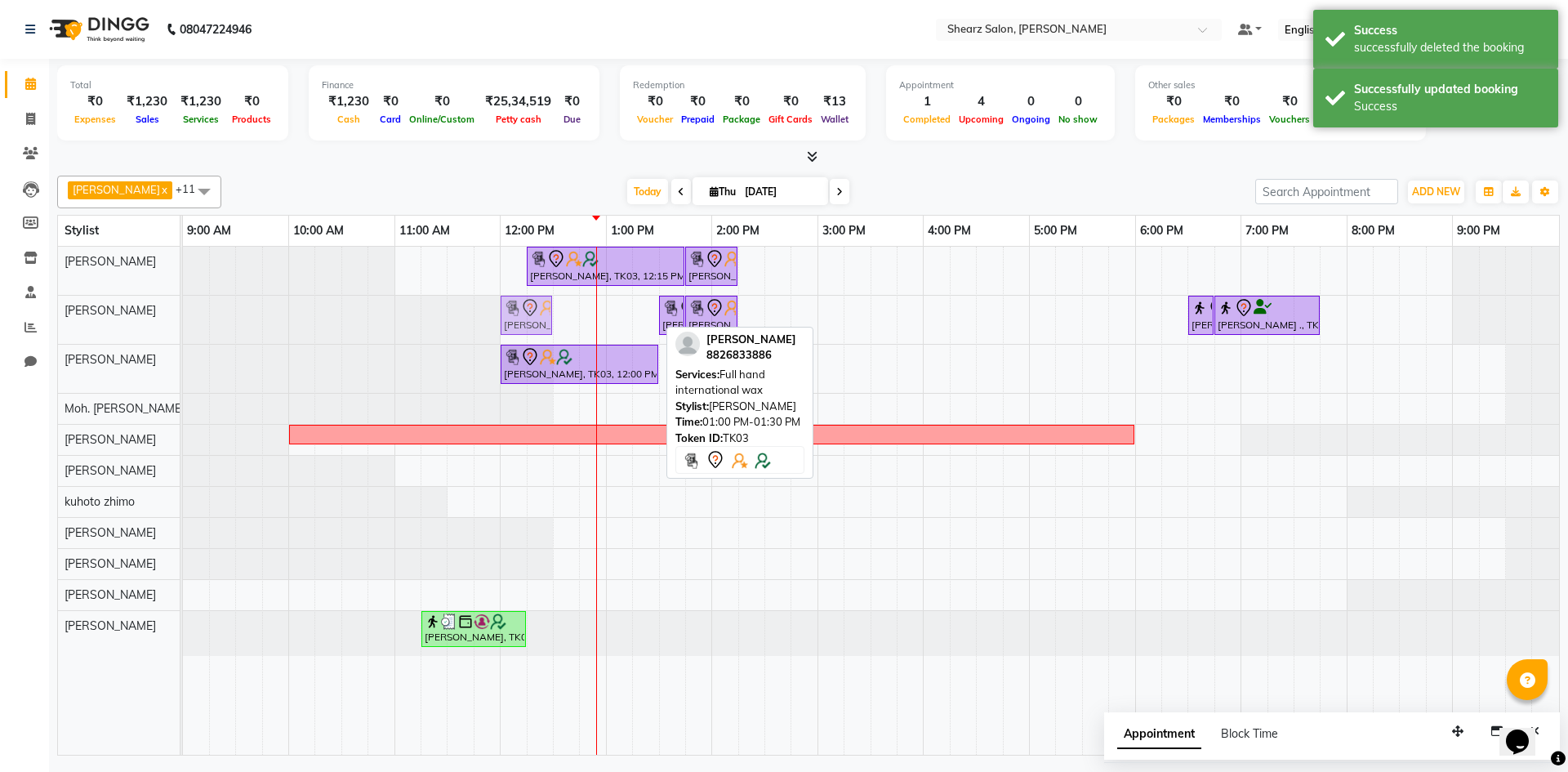
drag, startPoint x: 634, startPoint y: 320, endPoint x: 541, endPoint y: 341, distance: 95.3
click at [541, 341] on div "Hamid Rashid, TK03, 12:15 PM-01:45 PM, Spa Pedicure Hamid Rashid, TK03, 01:45 P…" at bounding box center [871, 501] width 1376 height 508
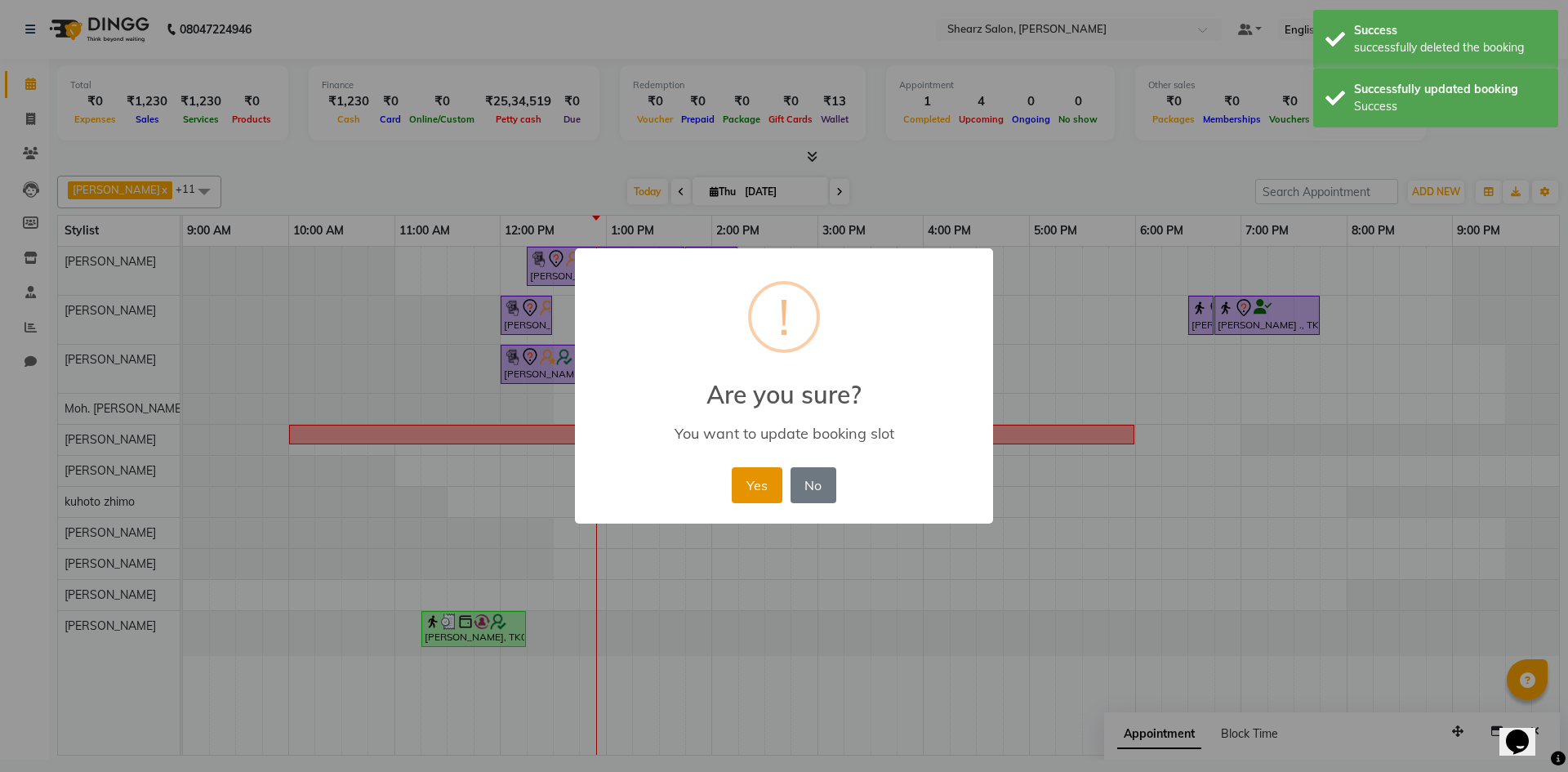
click at [750, 482] on button "Yes" at bounding box center [757, 486] width 50 height 36
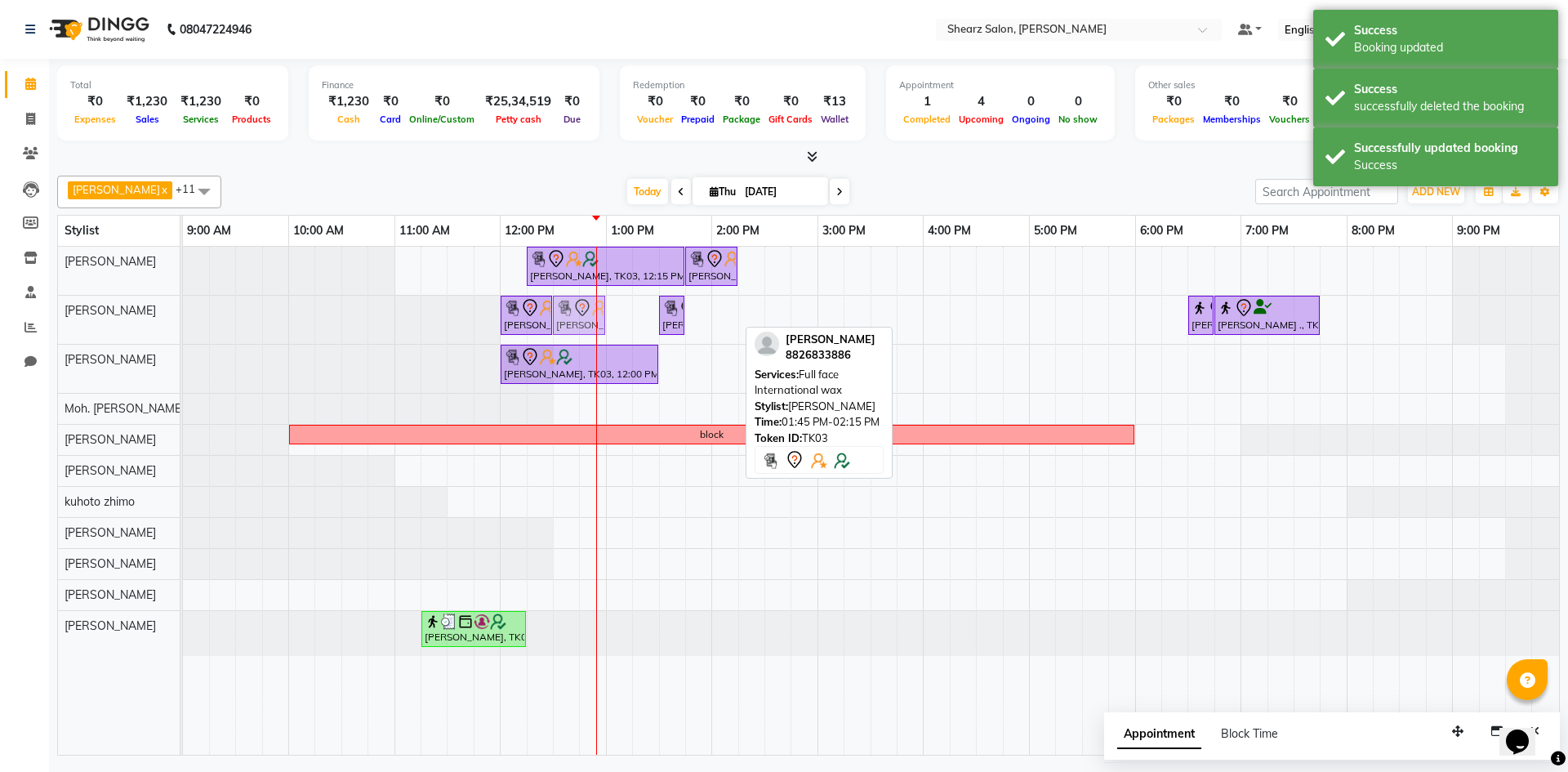
drag, startPoint x: 717, startPoint y: 319, endPoint x: 576, endPoint y: 335, distance: 141.9
click at [576, 335] on div "Hamid Rashid, TK03, 12:15 PM-01:45 PM, Spa Pedicure Hamid Rashid, TK03, 01:45 P…" at bounding box center [871, 501] width 1376 height 508
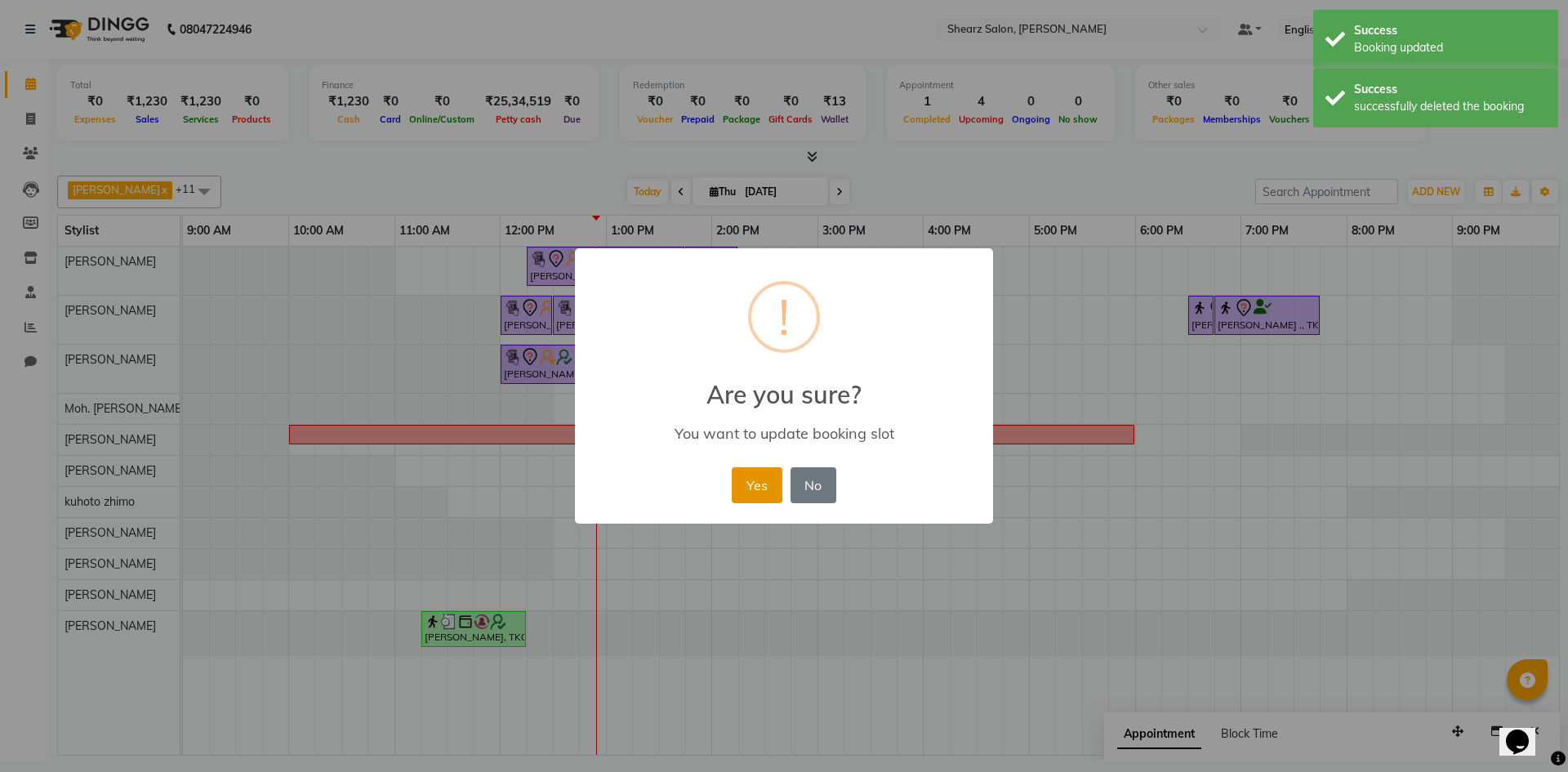
click at [750, 493] on button "Yes" at bounding box center [757, 486] width 50 height 36
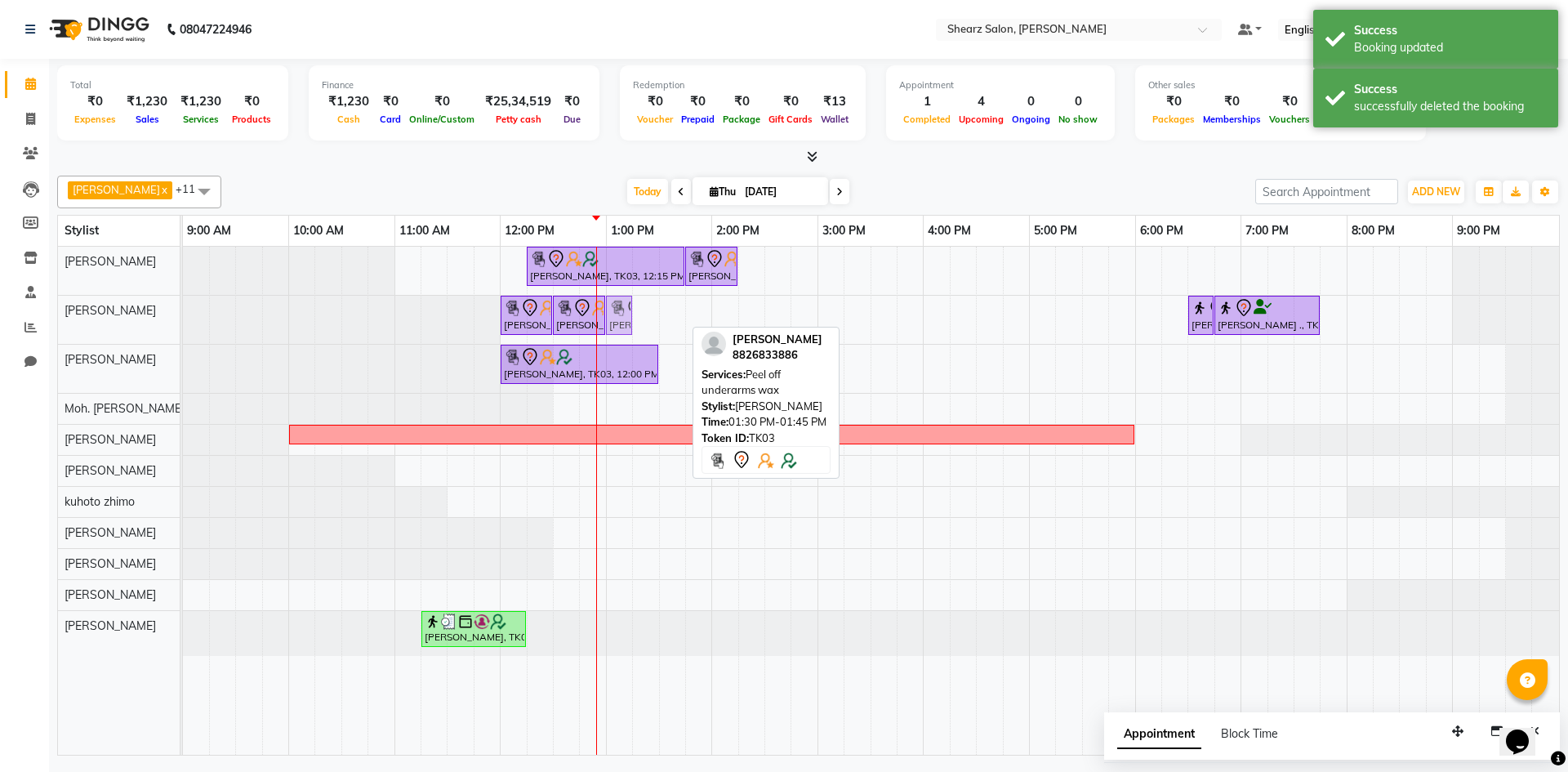
drag, startPoint x: 674, startPoint y: 323, endPoint x: 629, endPoint y: 331, distance: 45.7
click at [183, 331] on div "Hamid Rashid, TK03, 12:00 PM-12:30 PM, Full hand international wax Hamid Rashid…" at bounding box center [183, 320] width 0 height 48
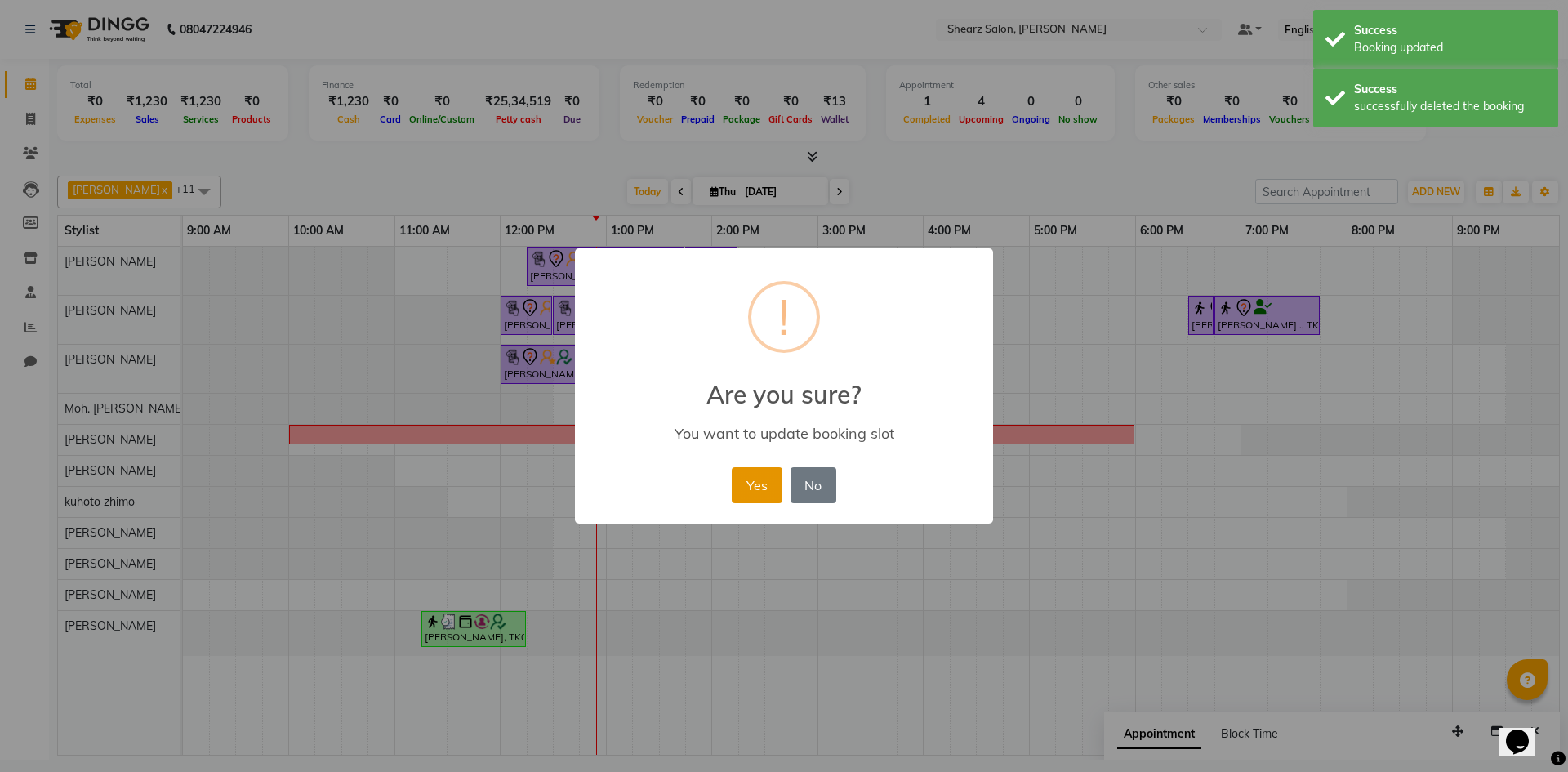
click at [774, 473] on button "Yes" at bounding box center [757, 486] width 50 height 36
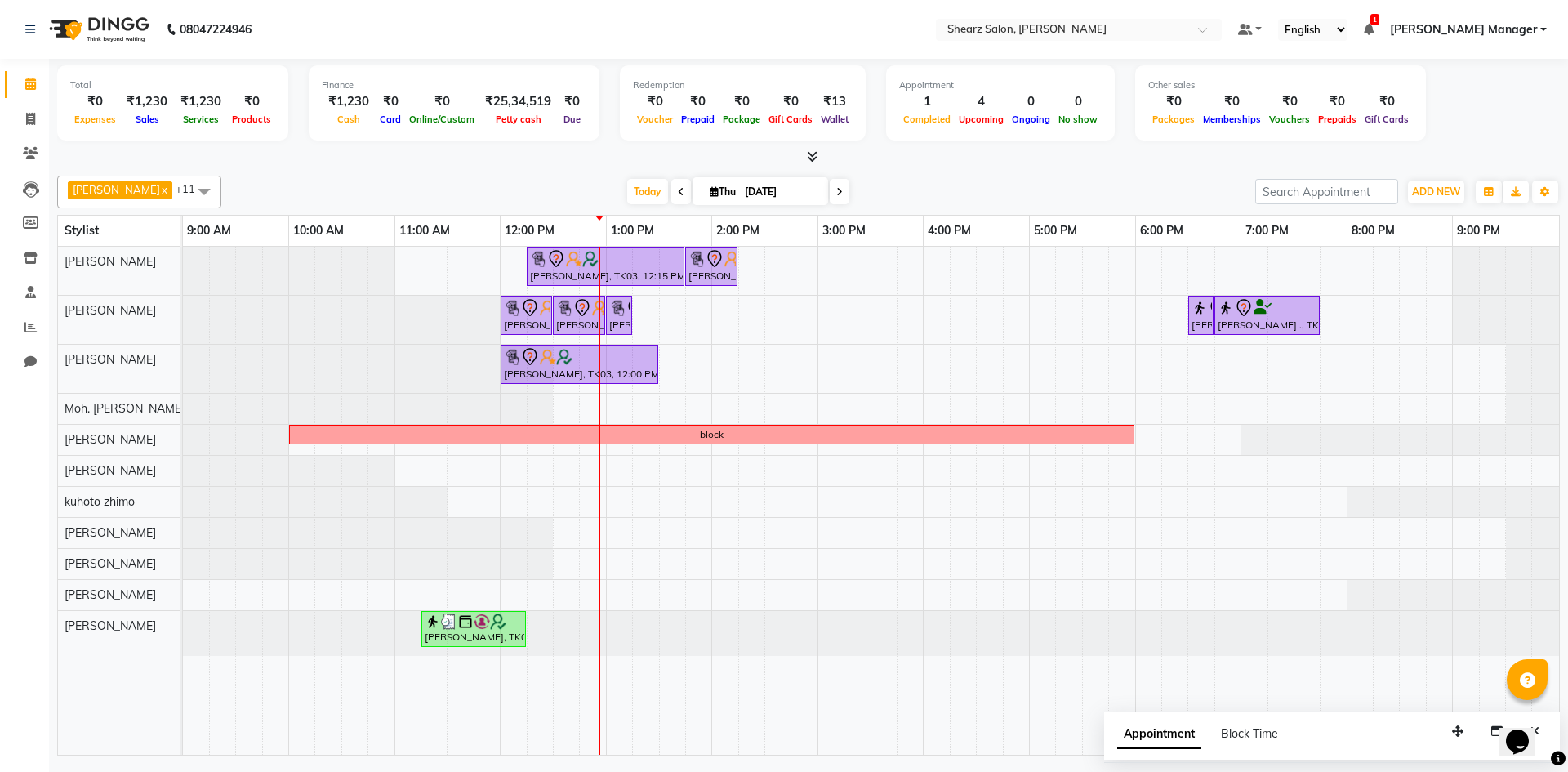
click at [834, 202] on span at bounding box center [839, 191] width 20 height 25
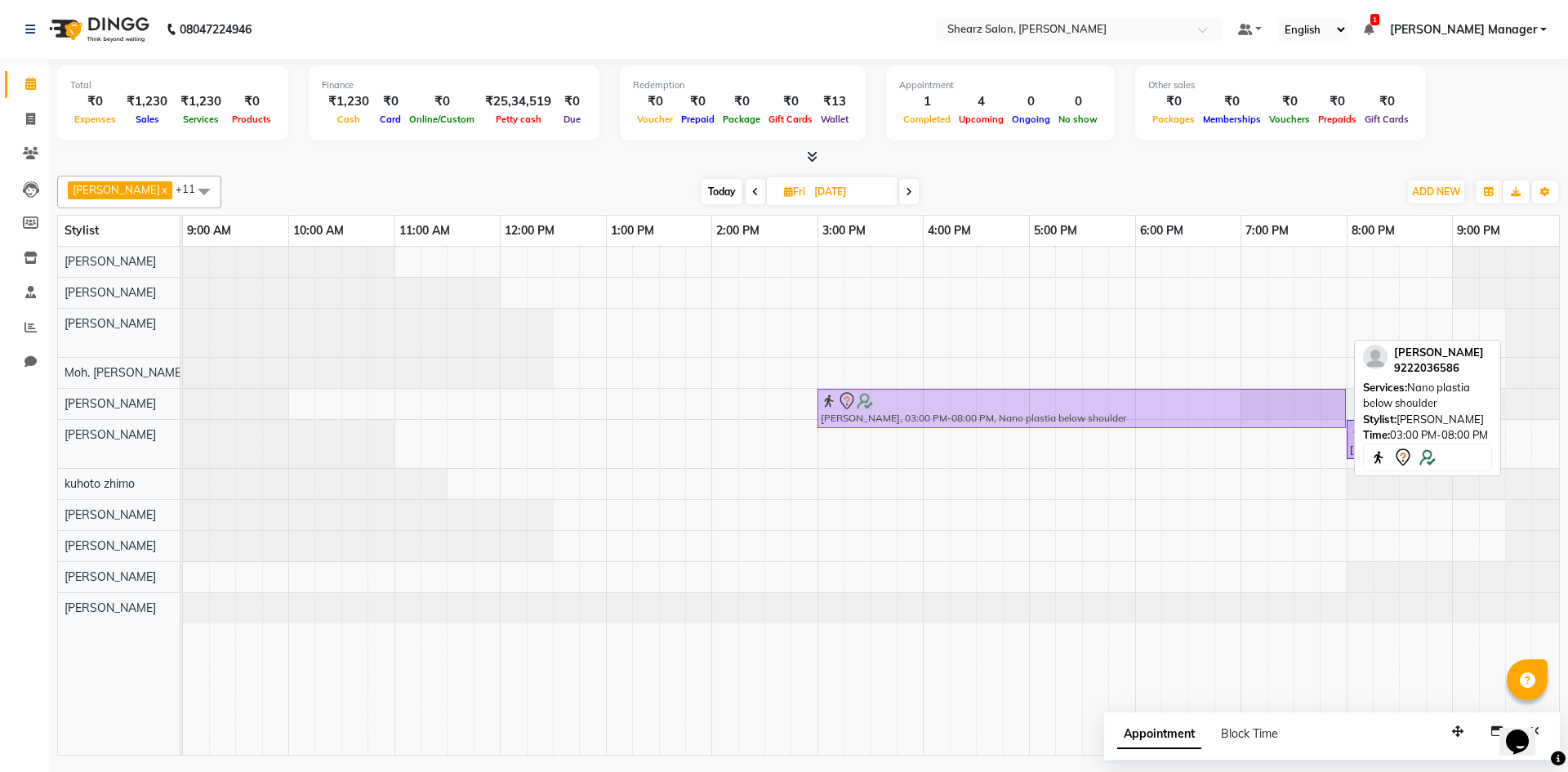
drag, startPoint x: 965, startPoint y: 308, endPoint x: 964, endPoint y: 373, distance: 65.0
click at [964, 373] on div "Jalpa Oza, 03:00 PM-08:00 PM, Nano plastia below shoulder Jalpa Oza, 03:00 PM-0…" at bounding box center [871, 501] width 1376 height 508
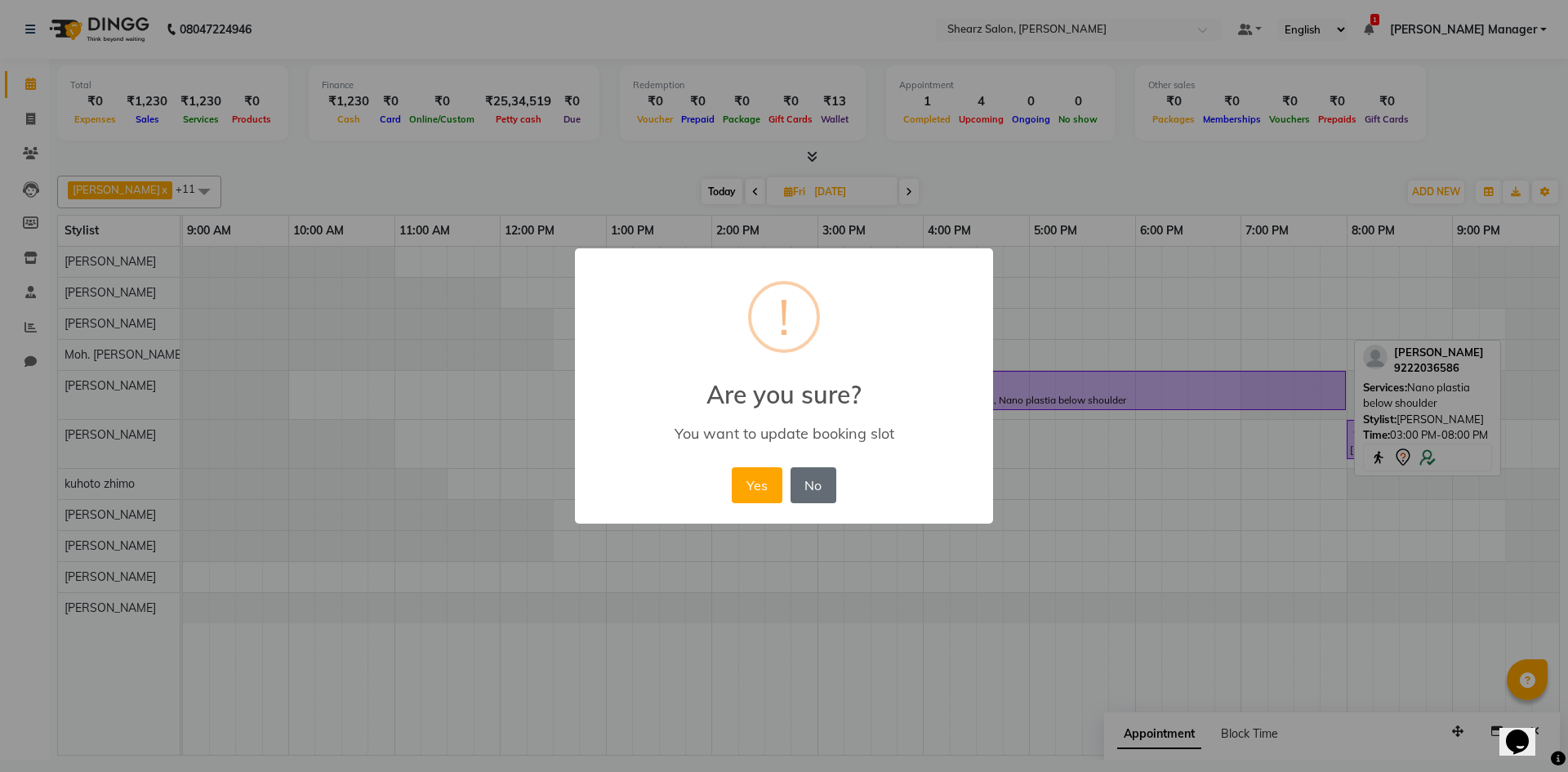
drag, startPoint x: 743, startPoint y: 479, endPoint x: 812, endPoint y: 483, distance: 69.1
click at [807, 483] on div "Yes No No" at bounding box center [783, 485] width 112 height 44
click at [761, 498] on button "Yes" at bounding box center [757, 486] width 50 height 36
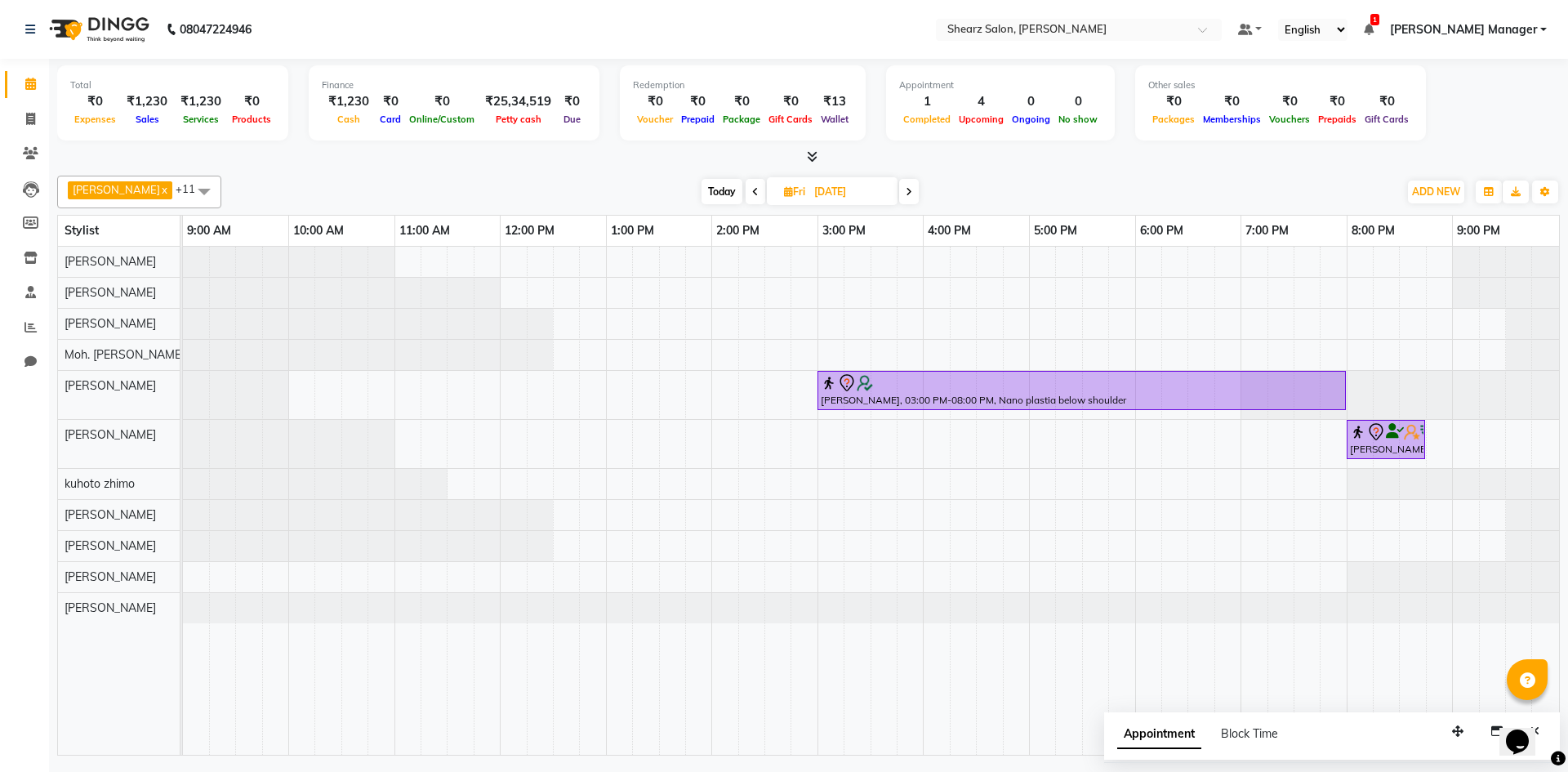
click at [815, 192] on input "05-09-2025" at bounding box center [851, 192] width 82 height 24
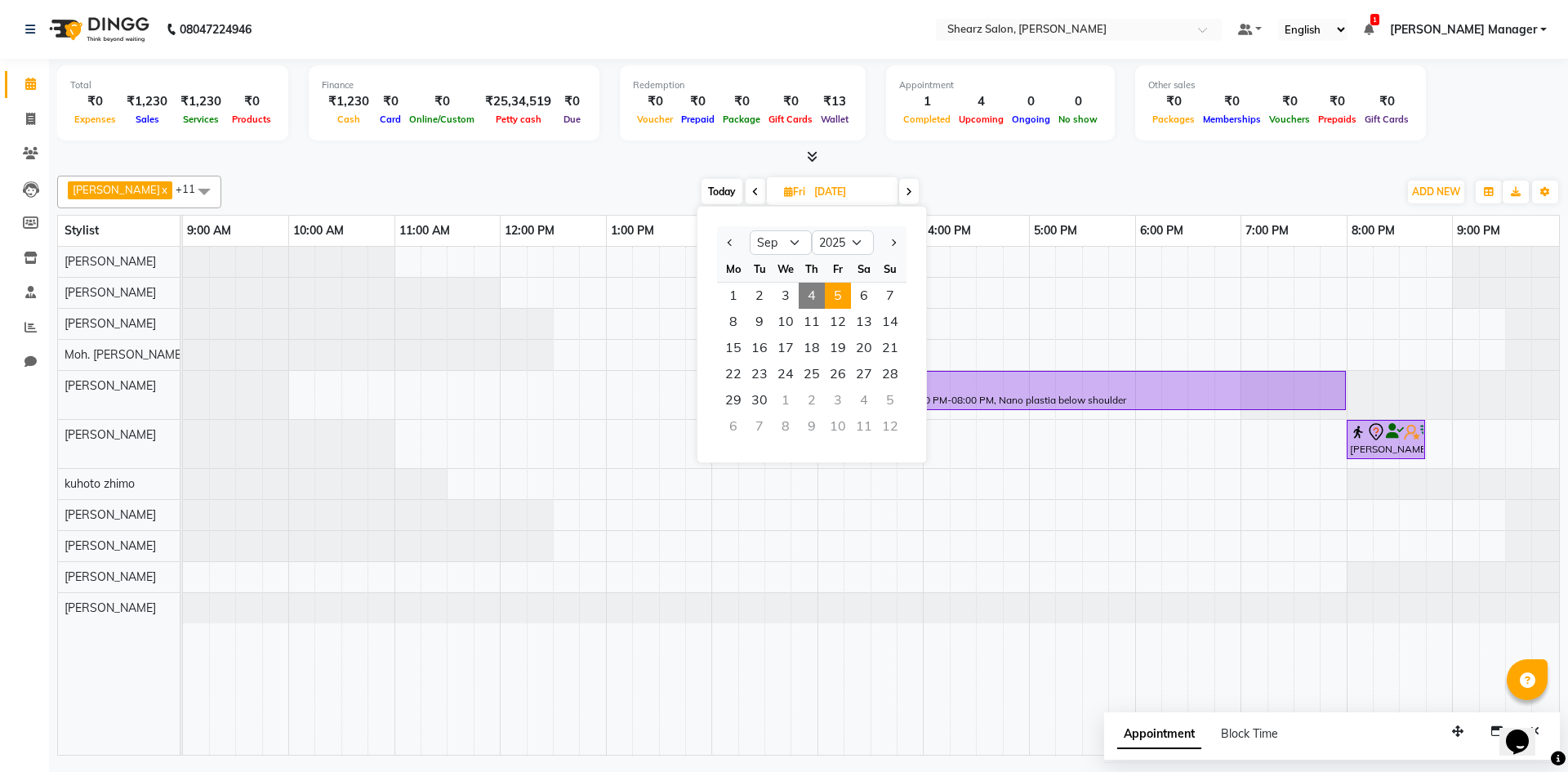
click at [805, 297] on span "4" at bounding box center [812, 296] width 26 height 26
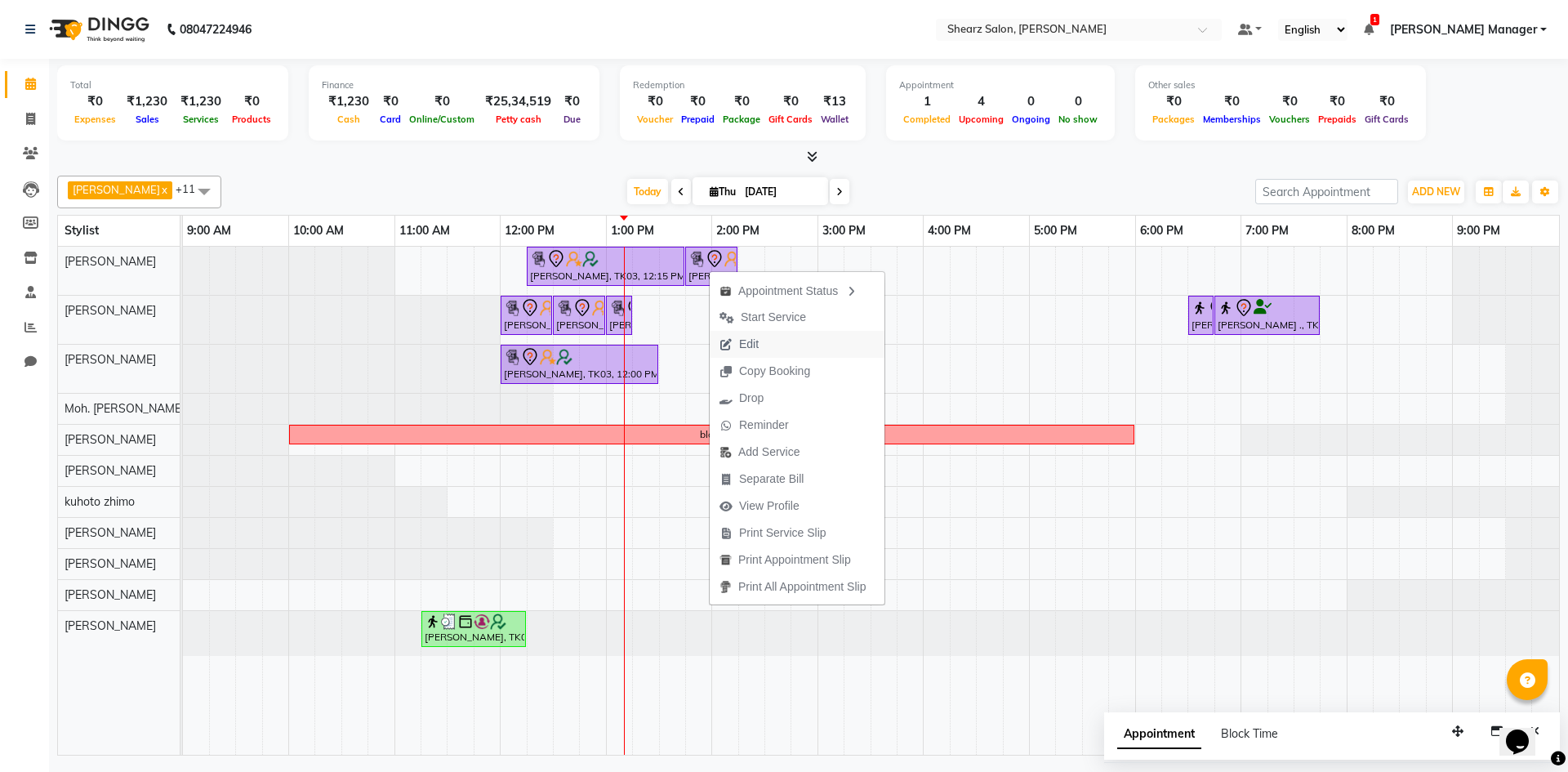
click at [742, 338] on span "Edit" at bounding box center [749, 344] width 20 height 17
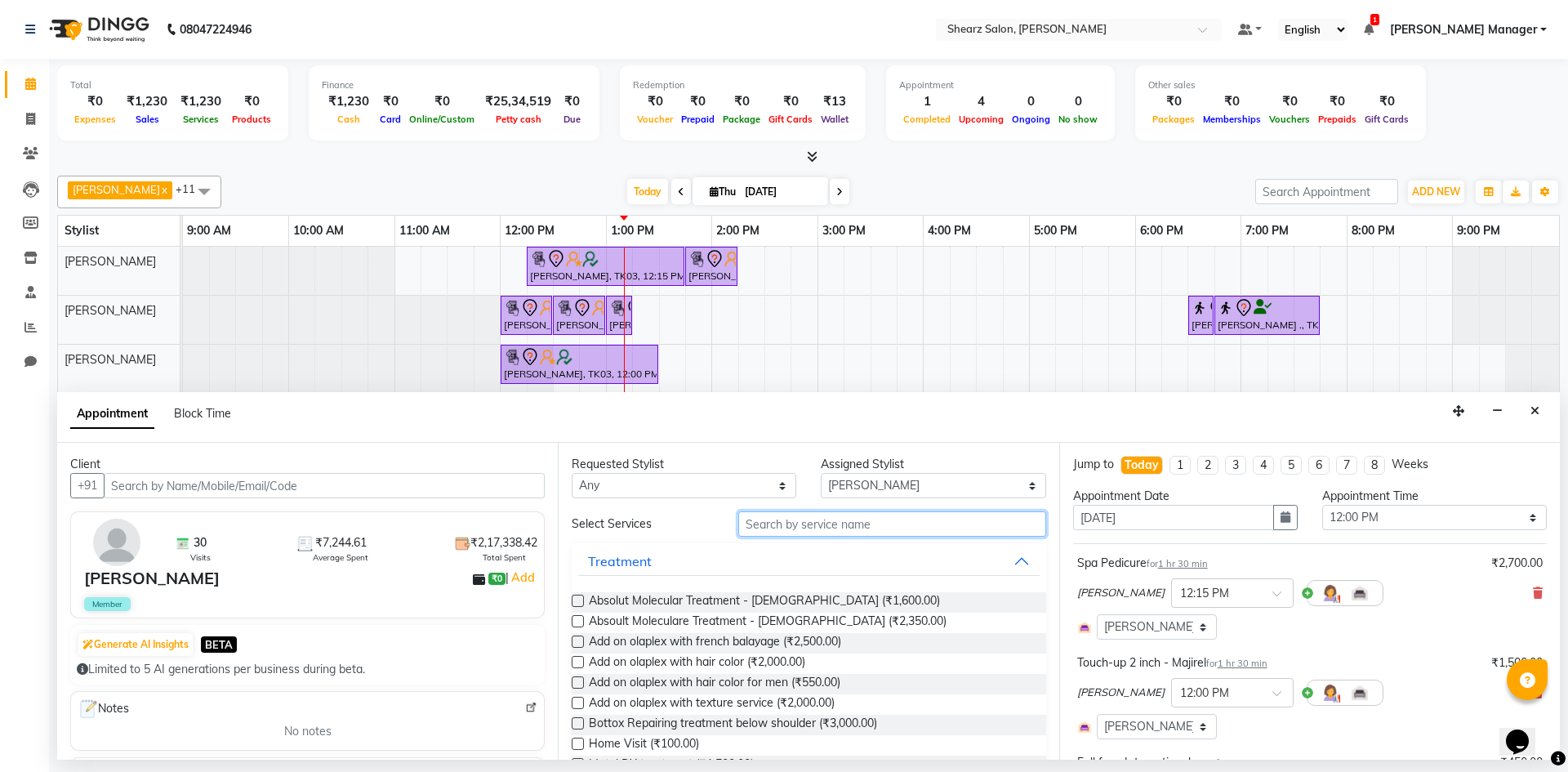
click at [915, 527] on input "text" at bounding box center [892, 524] width 308 height 25
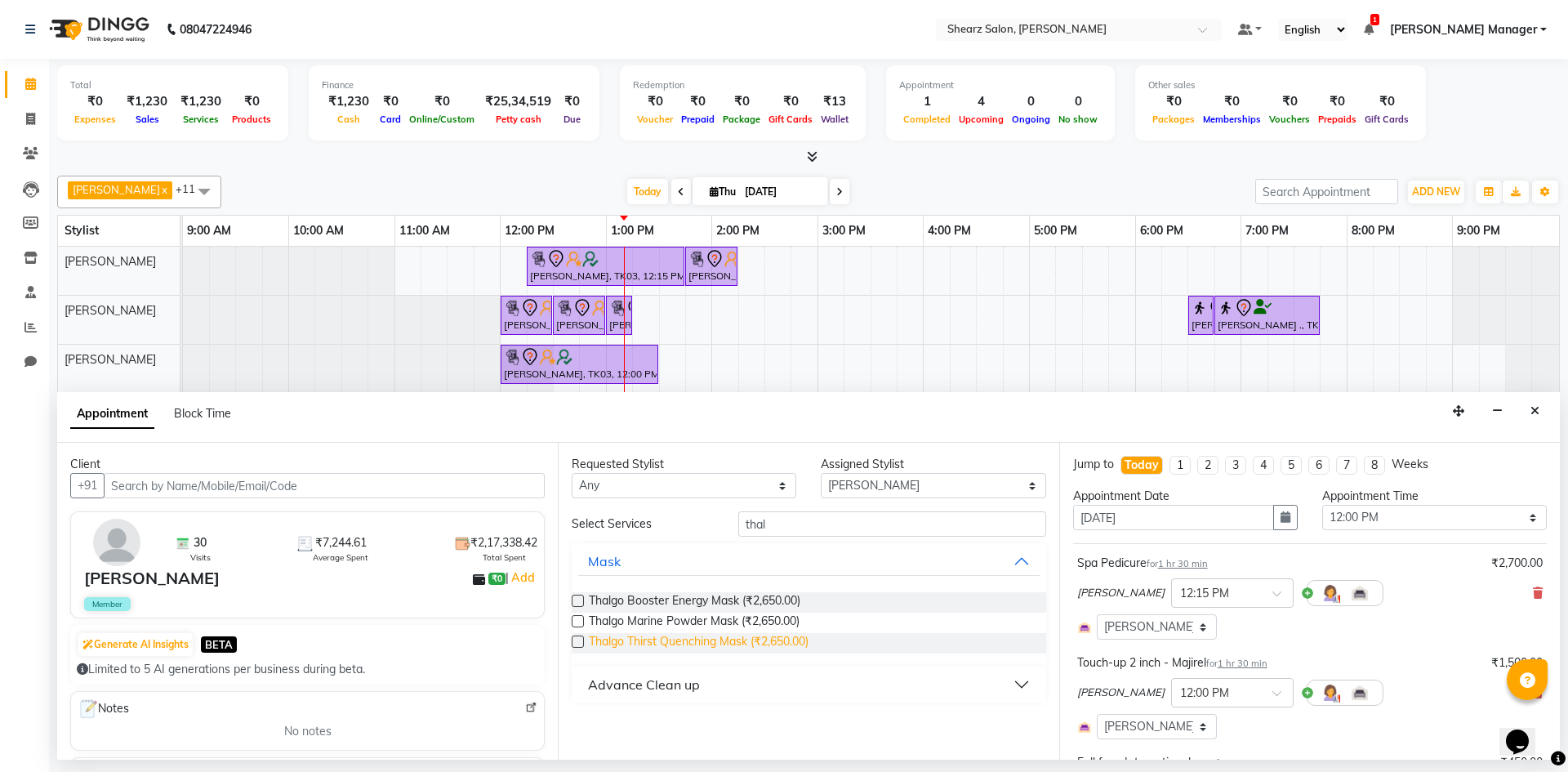
click at [794, 647] on span "Thalgo Thirst Quenching Mask (₹2,650.00)" at bounding box center [698, 643] width 220 height 21
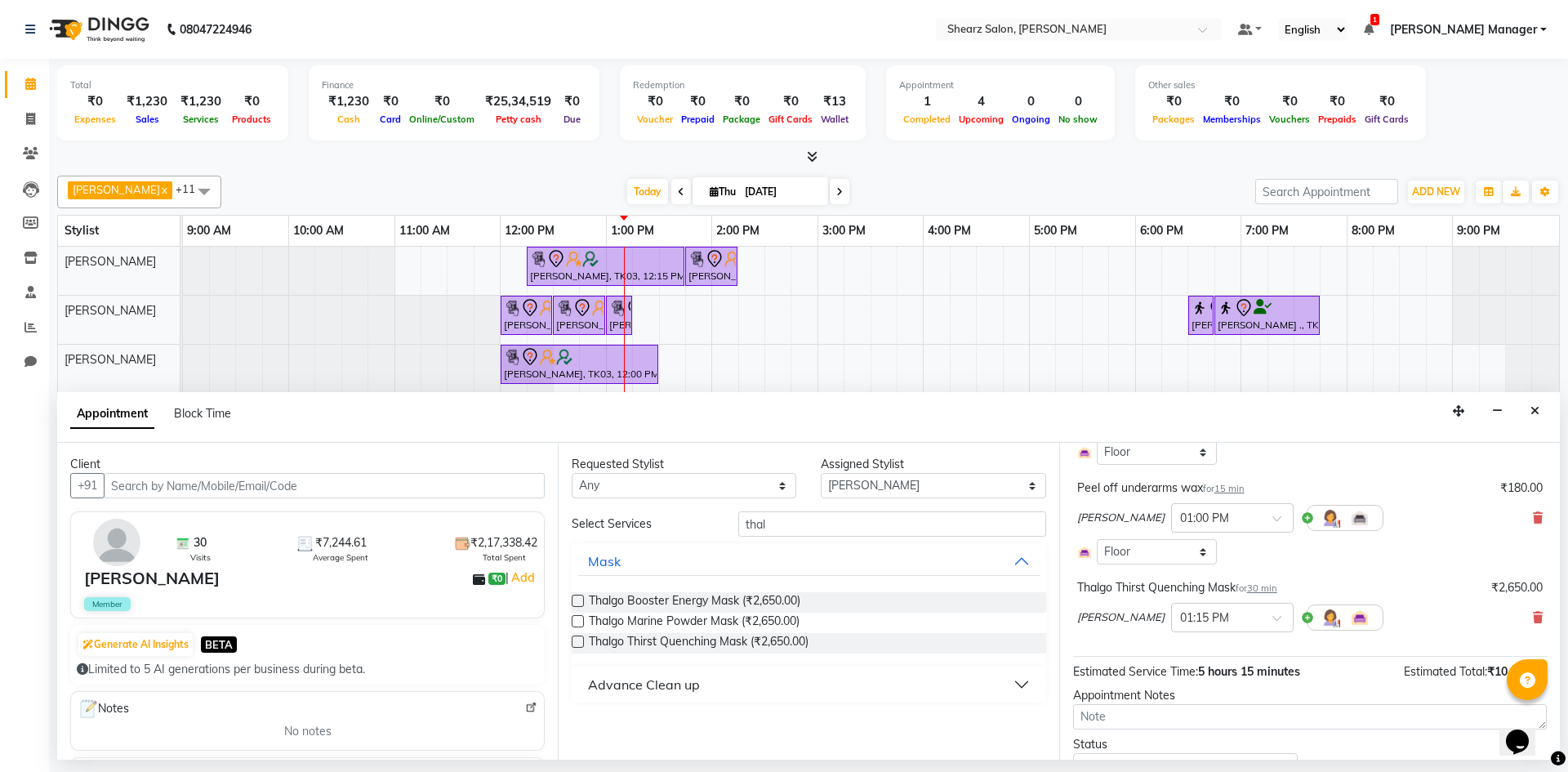
scroll to position [648, 0]
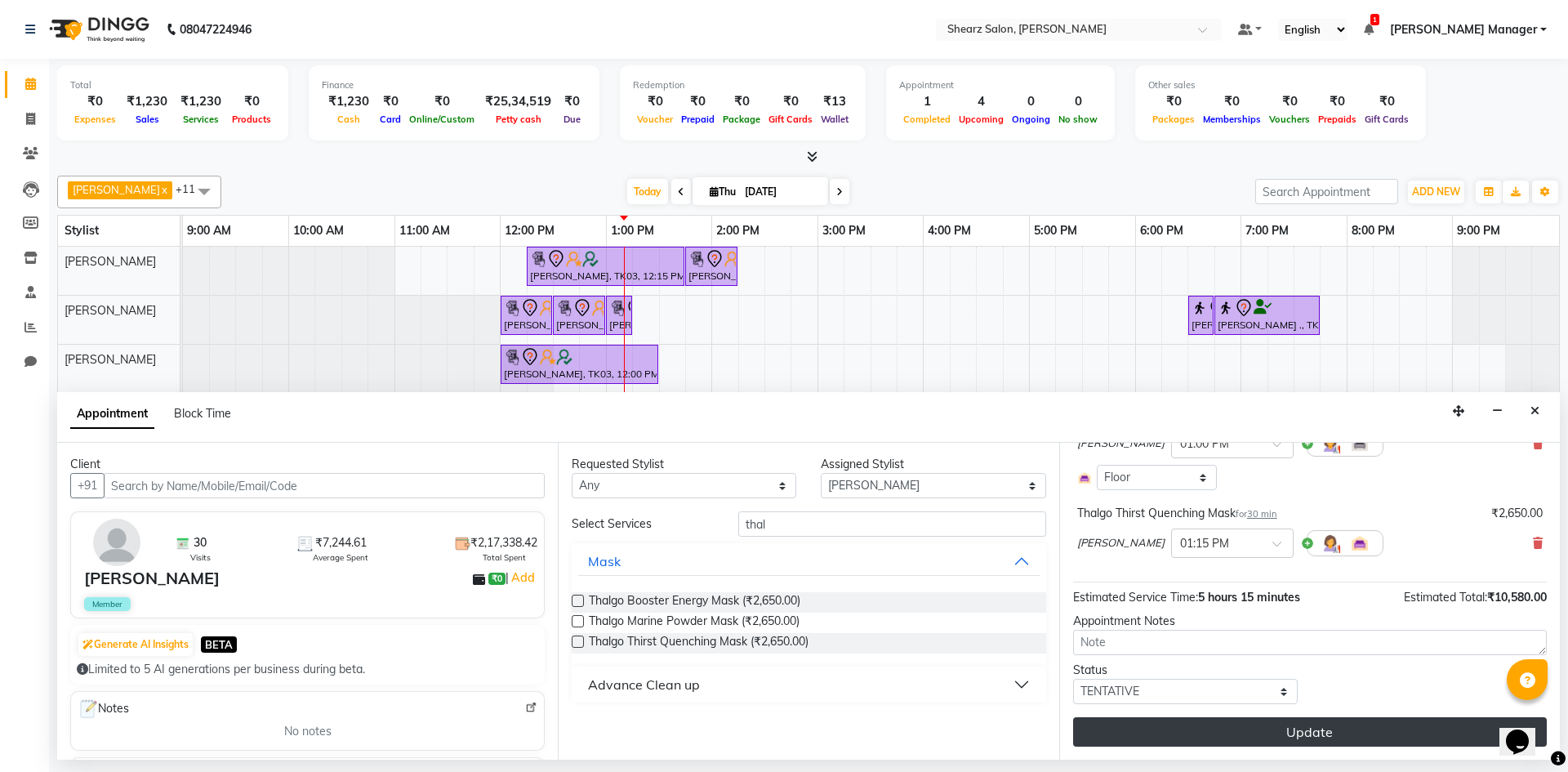
click at [1325, 726] on button "Update" at bounding box center [1310, 732] width 474 height 29
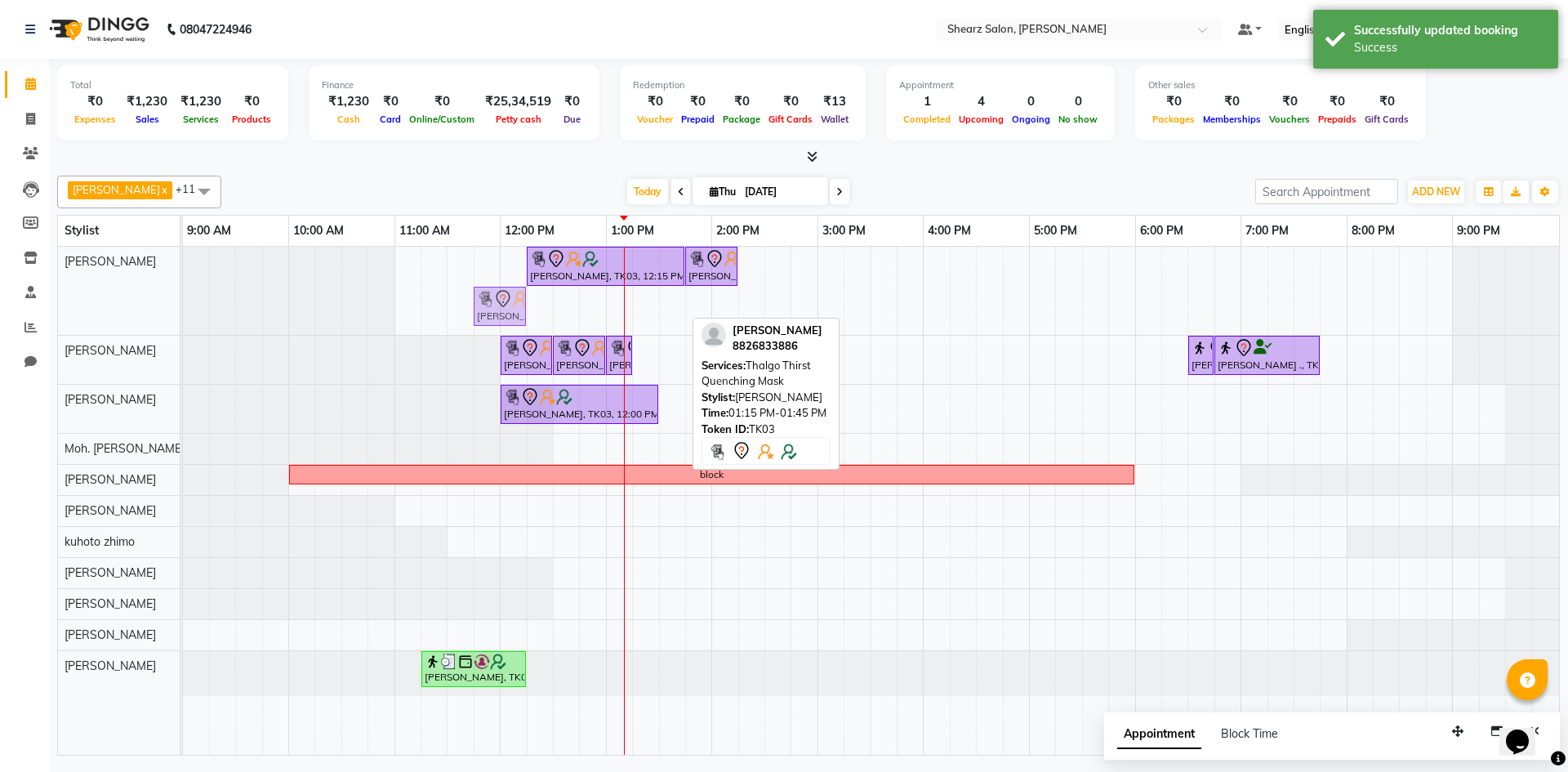
drag, startPoint x: 669, startPoint y: 310, endPoint x: 513, endPoint y: 293, distance: 156.9
click at [183, 293] on div "Hamid Rashid, TK03, 12:15 PM-01:45 PM, Spa Pedicure Hamid Rashid, TK03, 01:45 P…" at bounding box center [183, 290] width 0 height 88
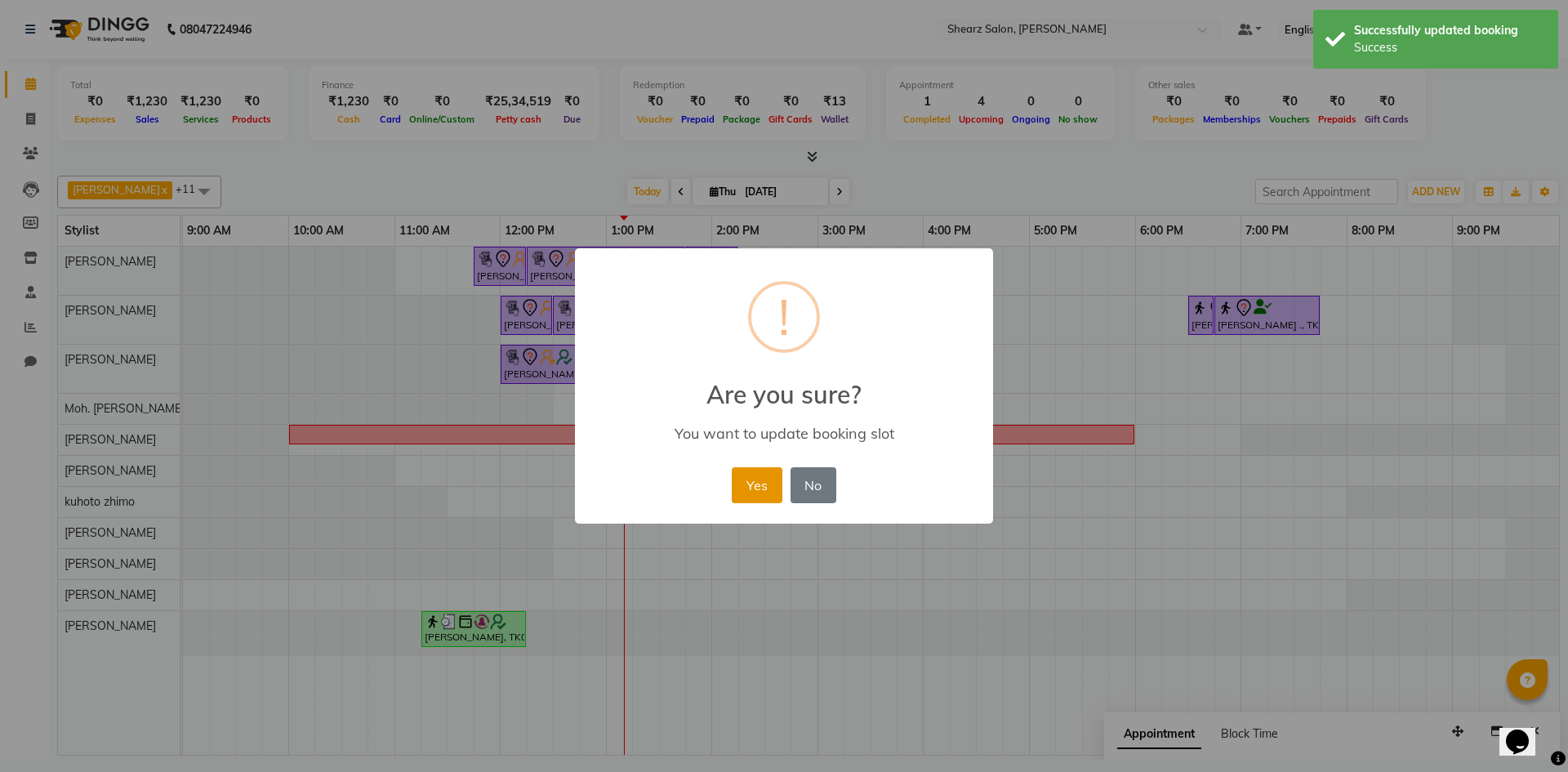
click at [768, 488] on button "Yes" at bounding box center [757, 486] width 50 height 36
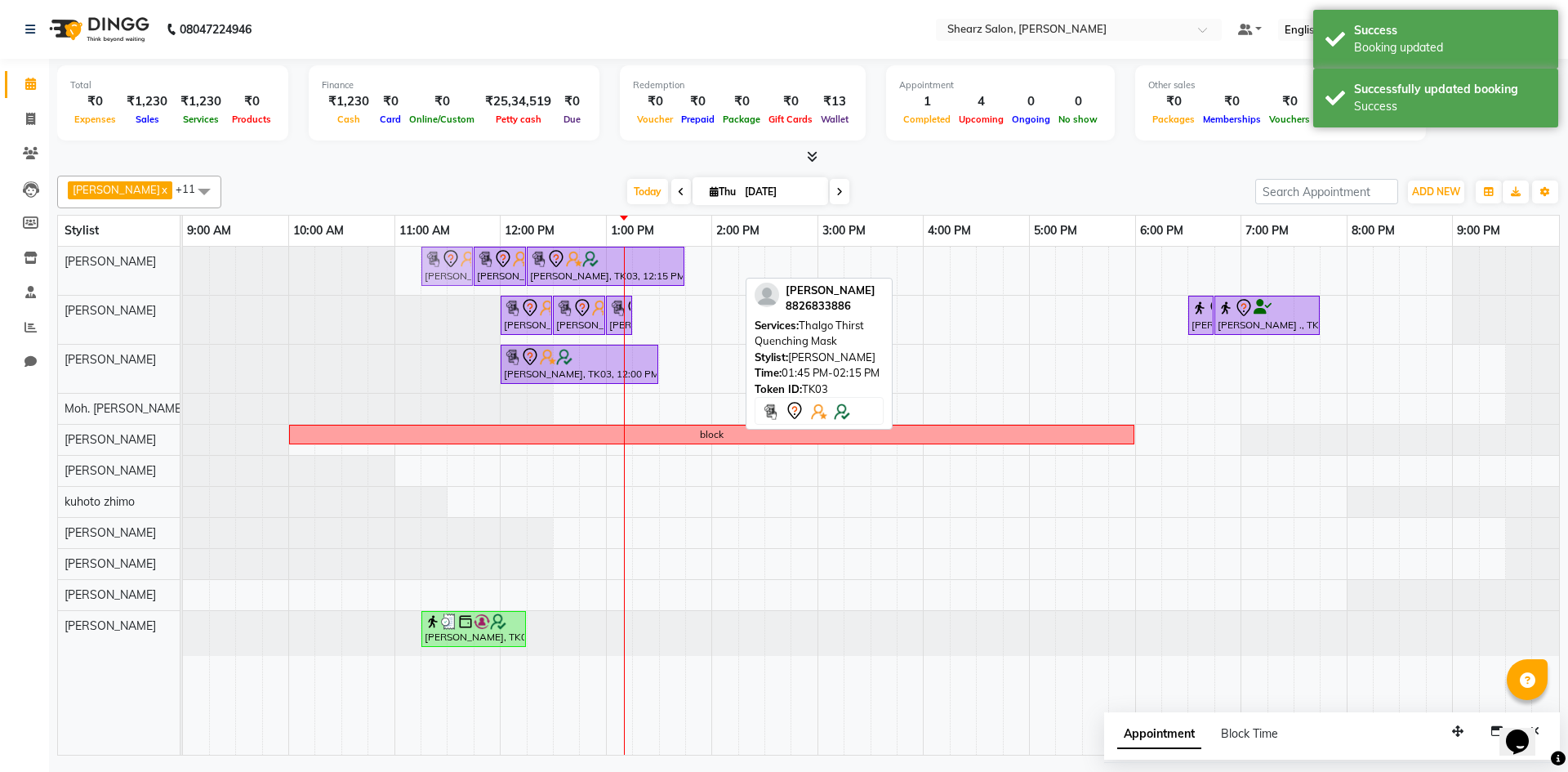
drag, startPoint x: 702, startPoint y: 272, endPoint x: 444, endPoint y: 274, distance: 258.0
click at [183, 274] on div "Hamid Rashid, TK03, 11:45 AM-12:15 PM, Thalgo Thirst Quenching Mask Hamid Rashi…" at bounding box center [183, 271] width 0 height 48
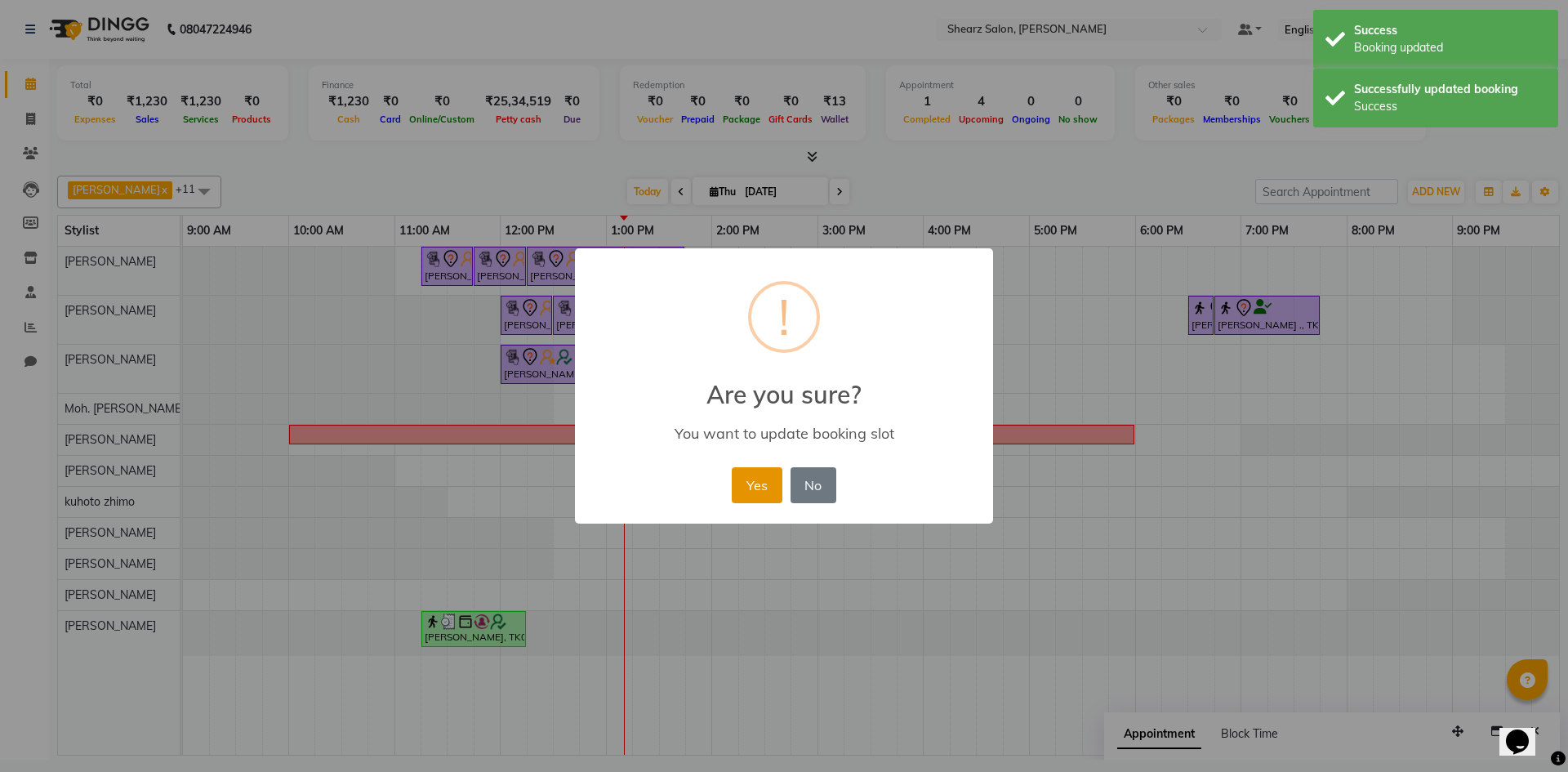
click at [754, 480] on button "Yes" at bounding box center [757, 486] width 50 height 36
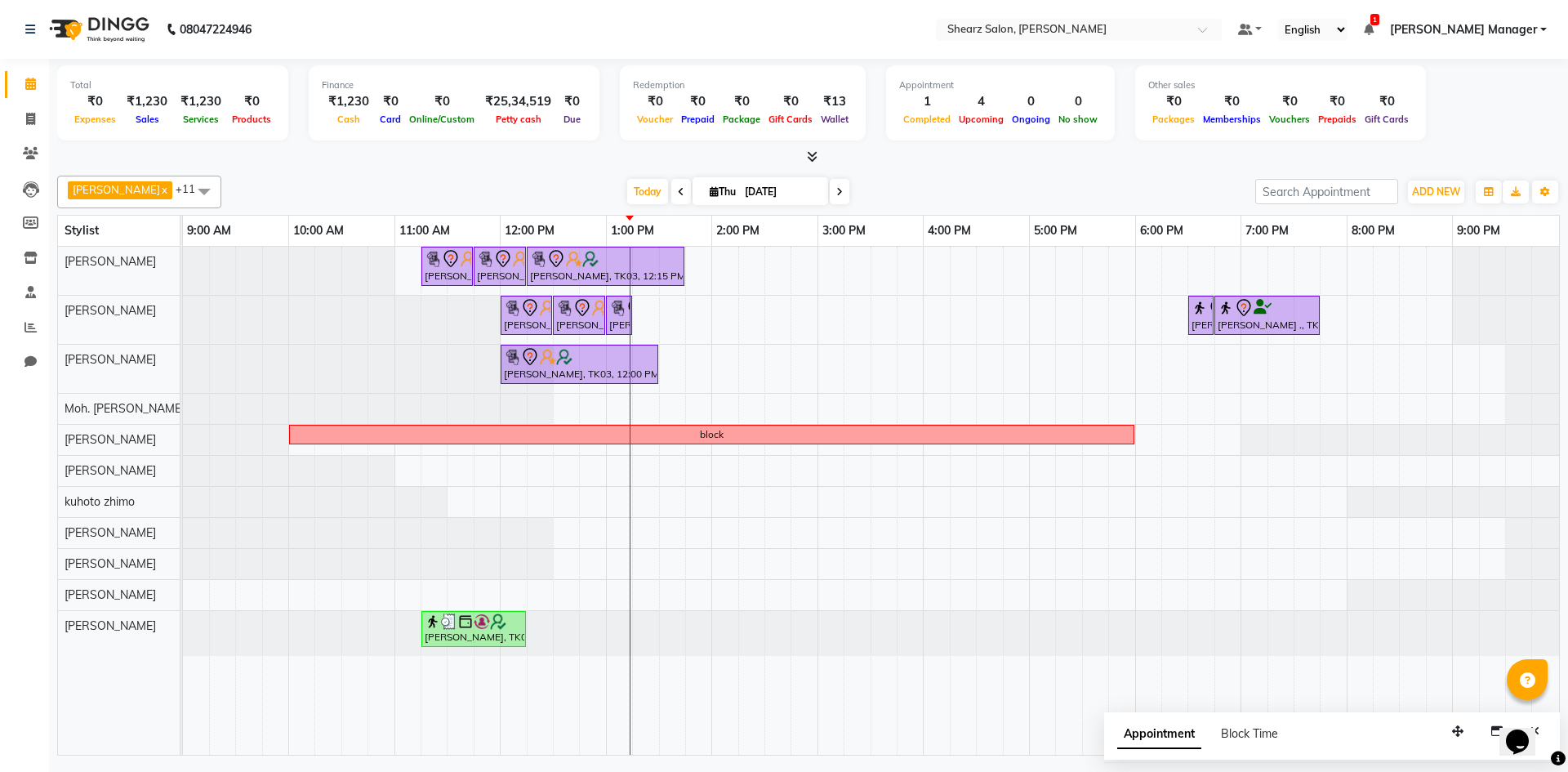
click at [684, 571] on div "Hamid Rashid, TK03, 11:15 AM-11:45 AM, Thalgo Thirst Quenching Mask Hamid Rashi…" at bounding box center [871, 501] width 1376 height 508
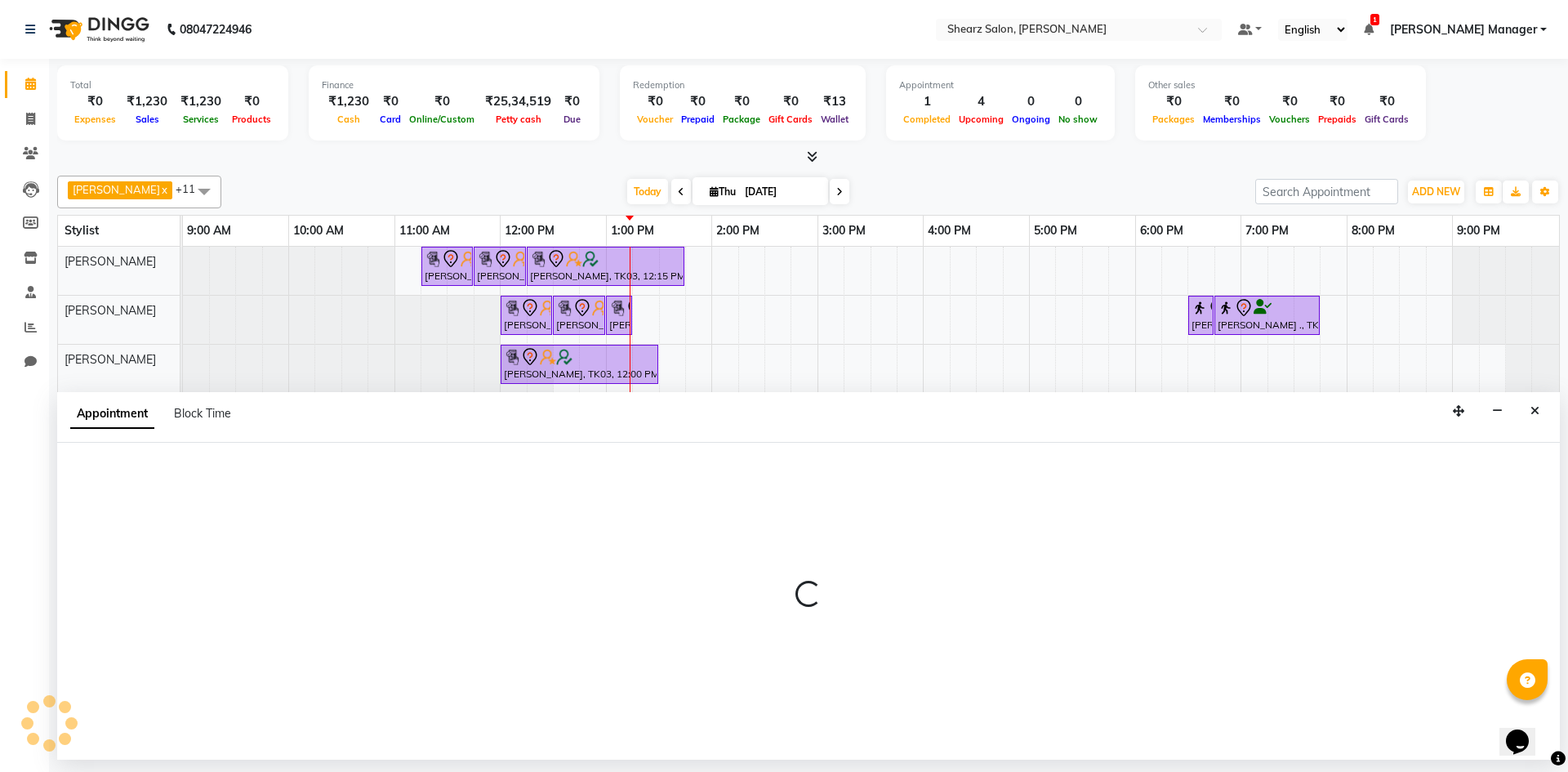
click at [684, 571] on div at bounding box center [808, 601] width 1503 height 317
click at [685, 571] on div at bounding box center [808, 601] width 1503 height 317
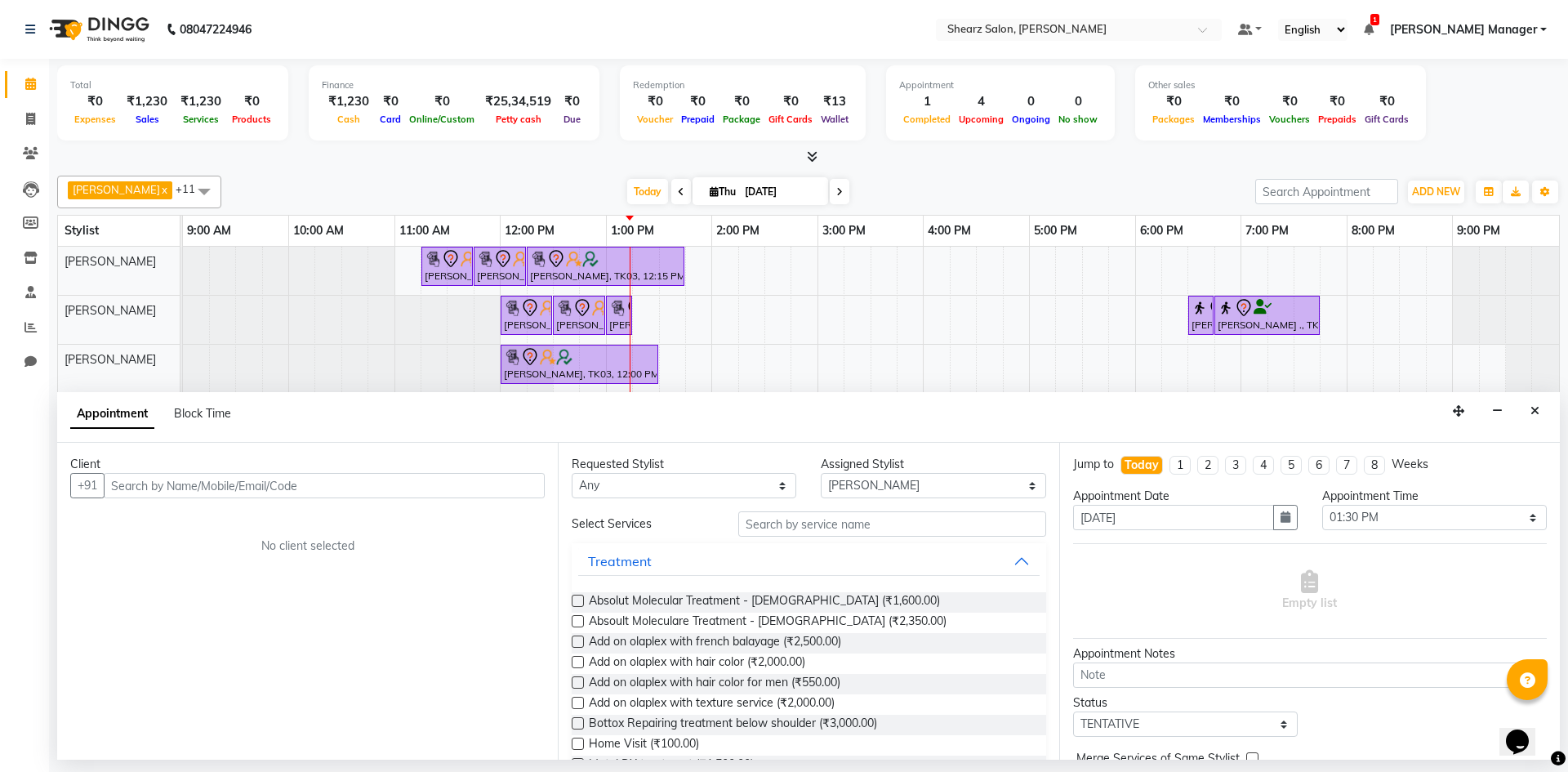
click at [335, 494] on input "text" at bounding box center [324, 485] width 441 height 25
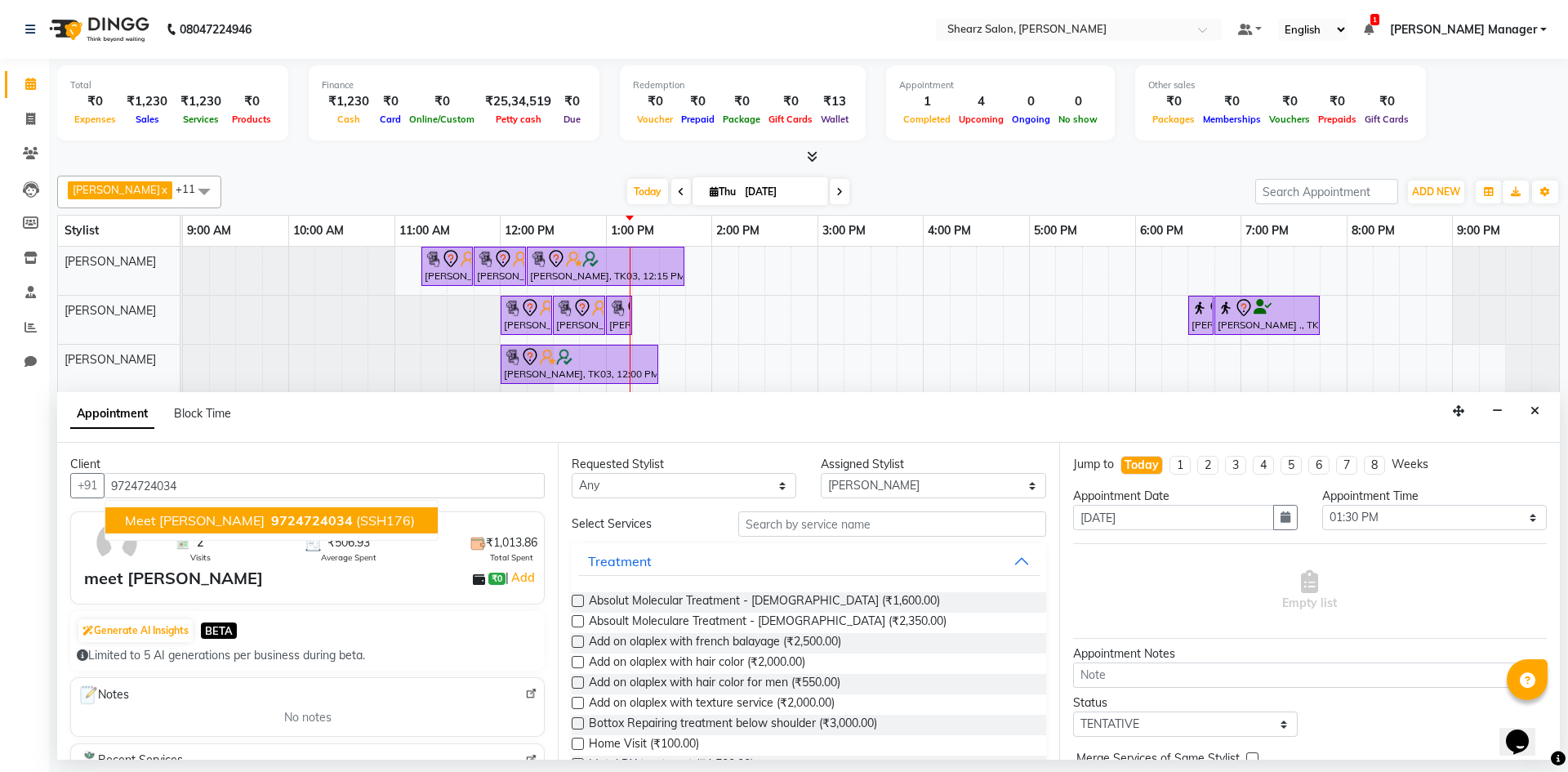
drag, startPoint x: 334, startPoint y: 517, endPoint x: 693, endPoint y: 536, distance: 359.5
click at [356, 518] on span "(SSH176)" at bounding box center [386, 520] width 59 height 16
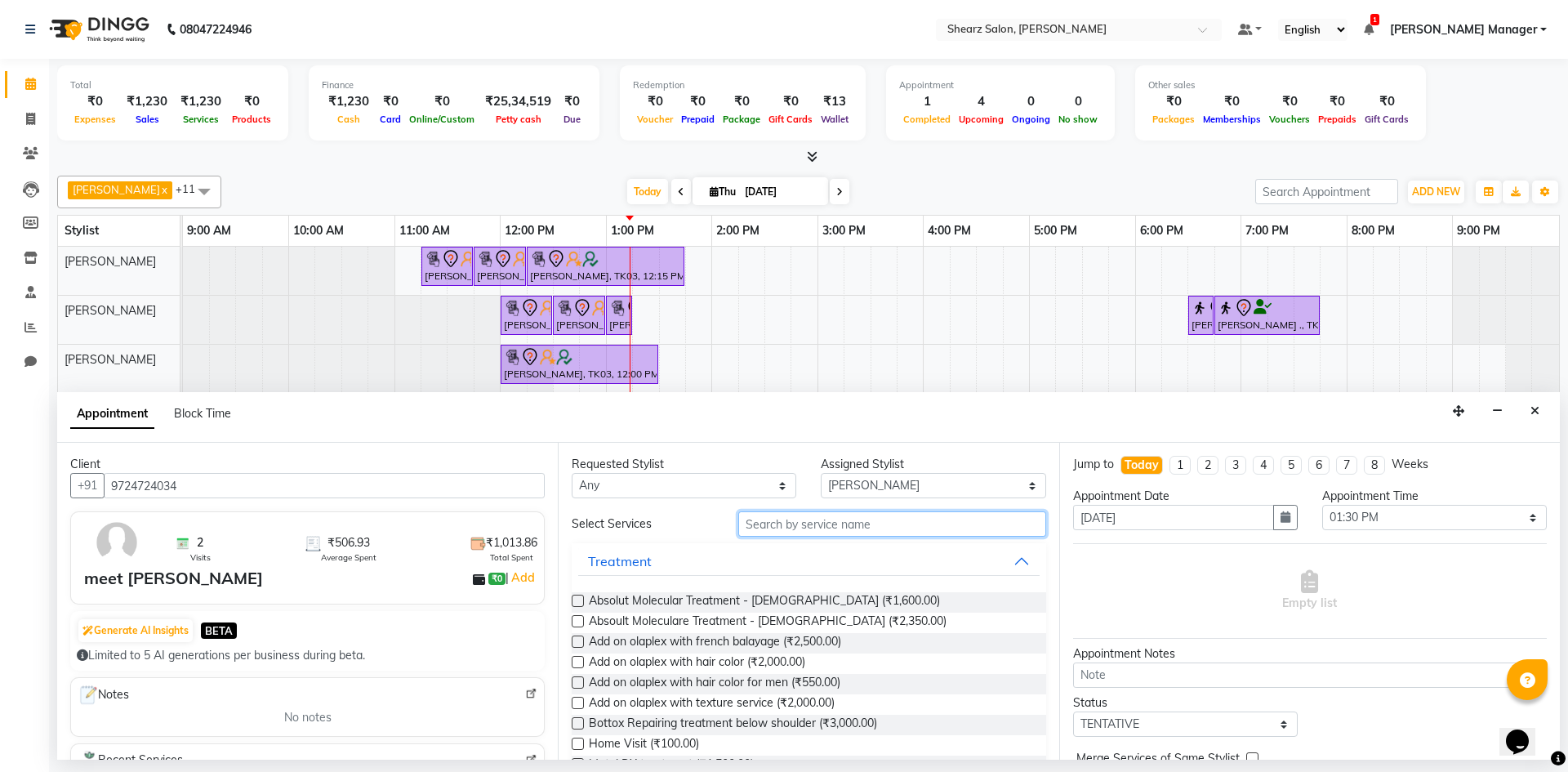
click at [820, 526] on input "text" at bounding box center [892, 524] width 308 height 25
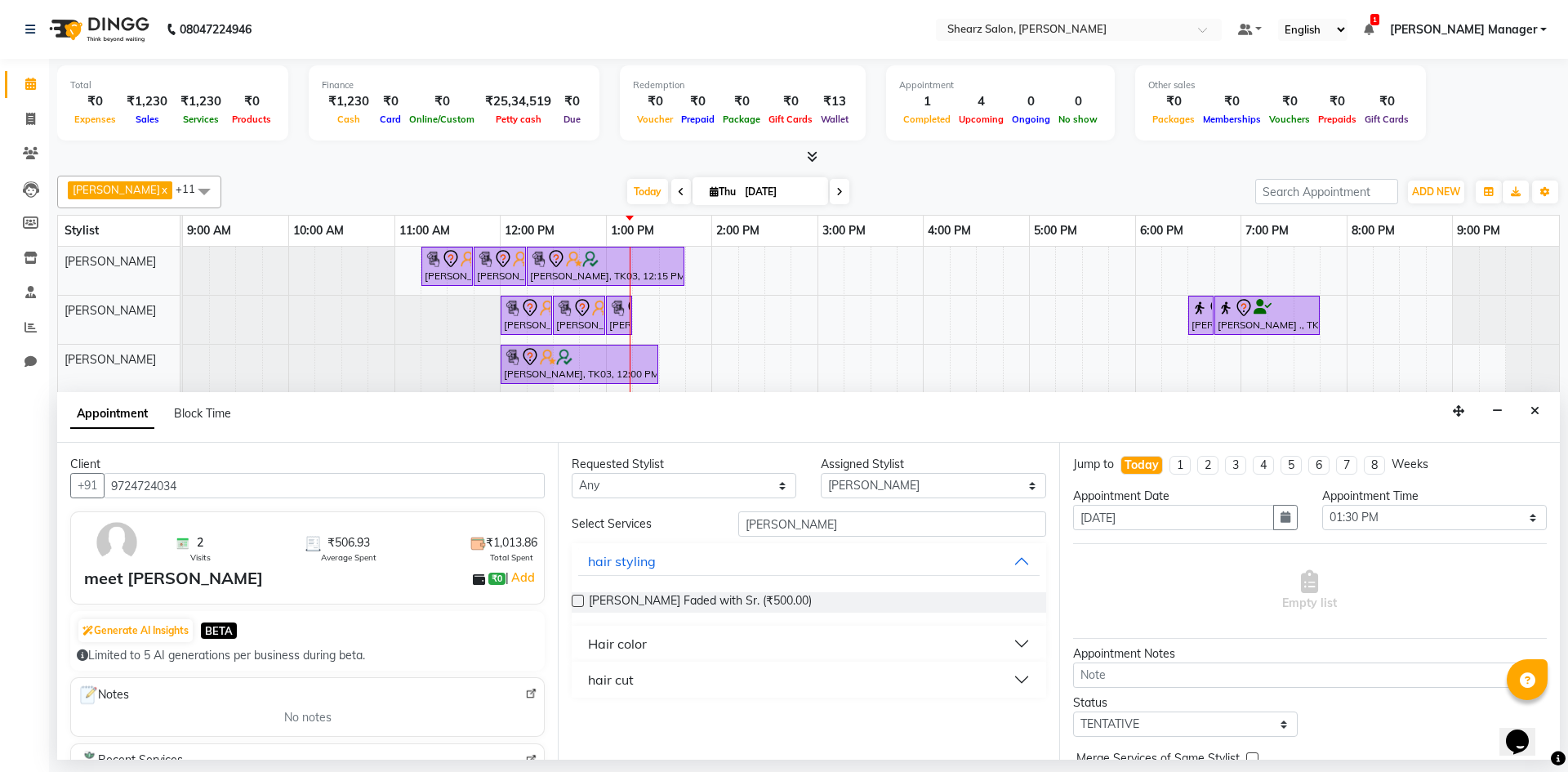
click at [759, 681] on button "hair cut" at bounding box center [808, 679] width 461 height 29
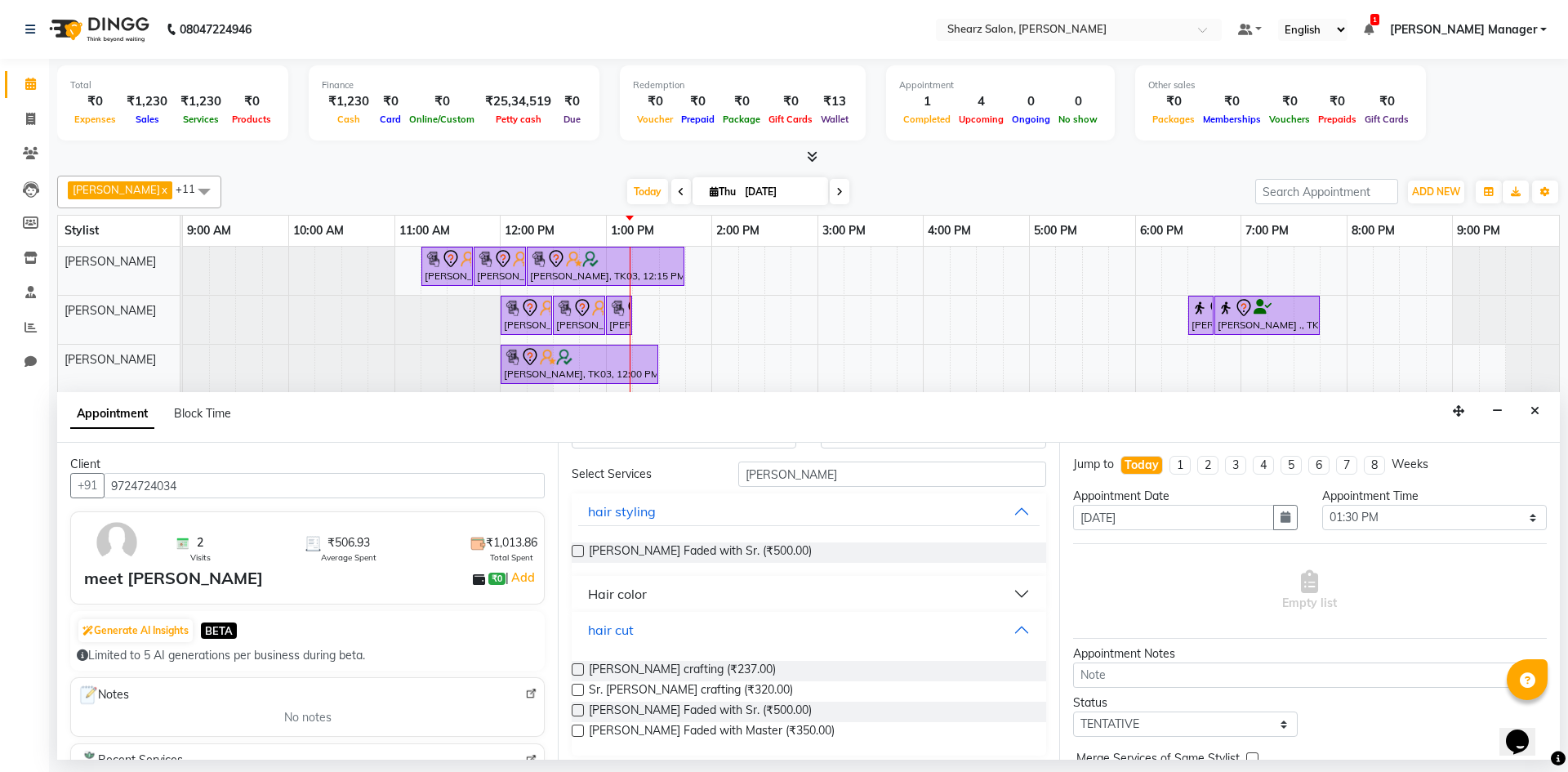
scroll to position [54, 0]
click at [685, 670] on span "Beard crafting (₹237.00)" at bounding box center [682, 667] width 187 height 21
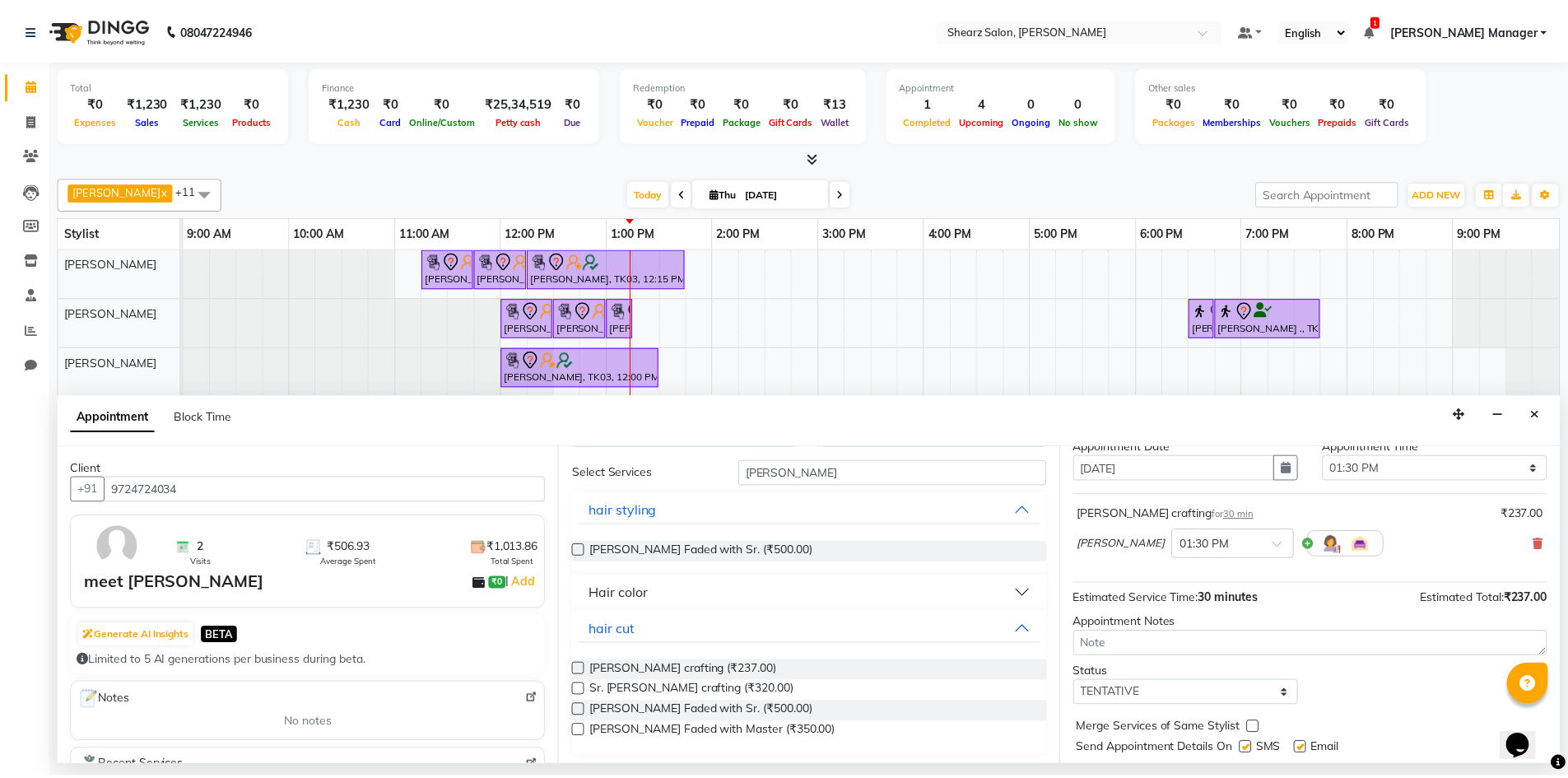
scroll to position [98, 0]
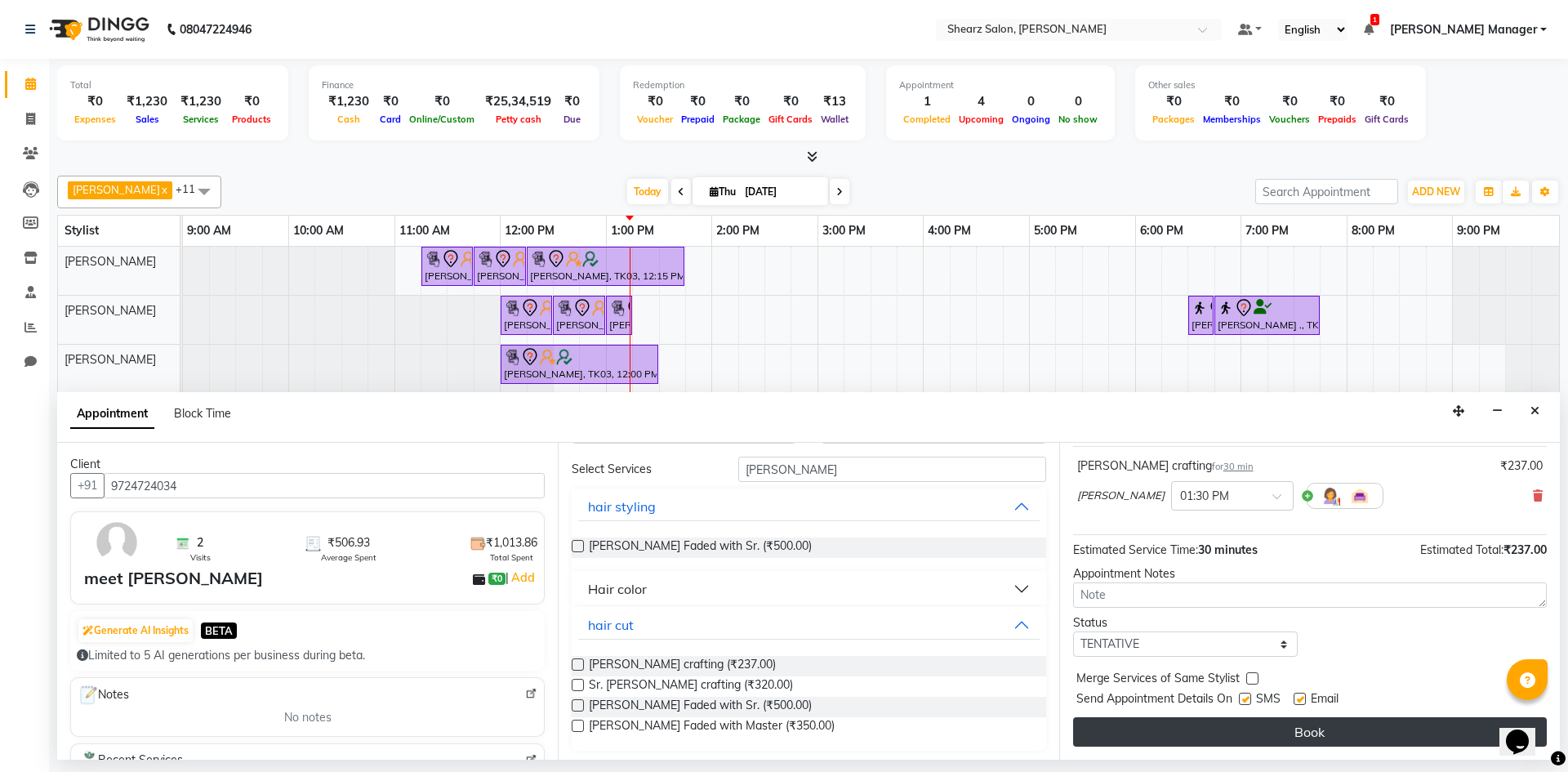
click at [1358, 737] on button "Book" at bounding box center [1310, 732] width 474 height 29
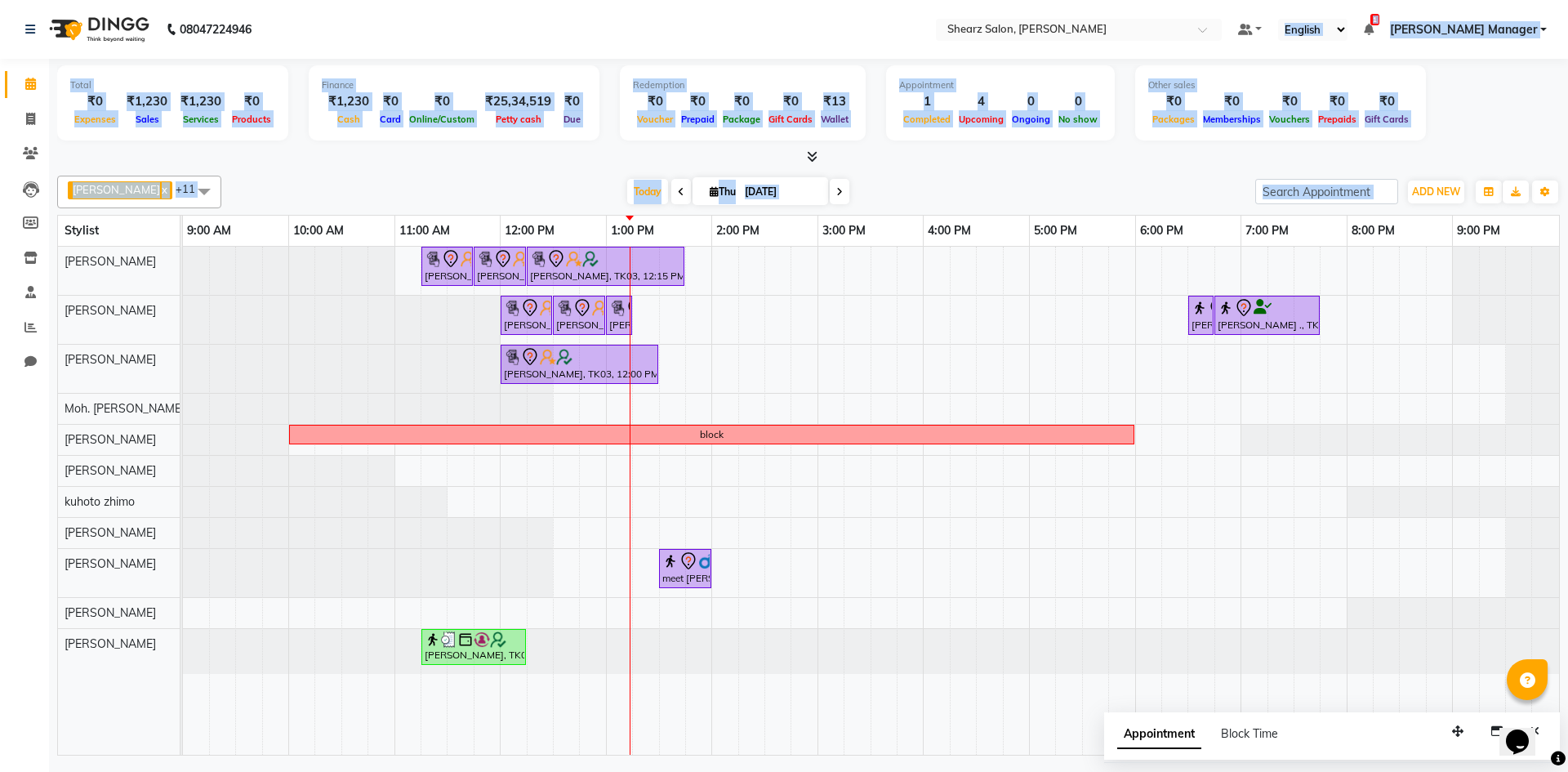
drag, startPoint x: 1331, startPoint y: -71, endPoint x: 1187, endPoint y: -71, distance: 144.0
click at [1187, 0] on html "08047224946 Select Location × Shearz Salon, Shela Default Panel My Panel Englis…" at bounding box center [784, 386] width 1568 height 772
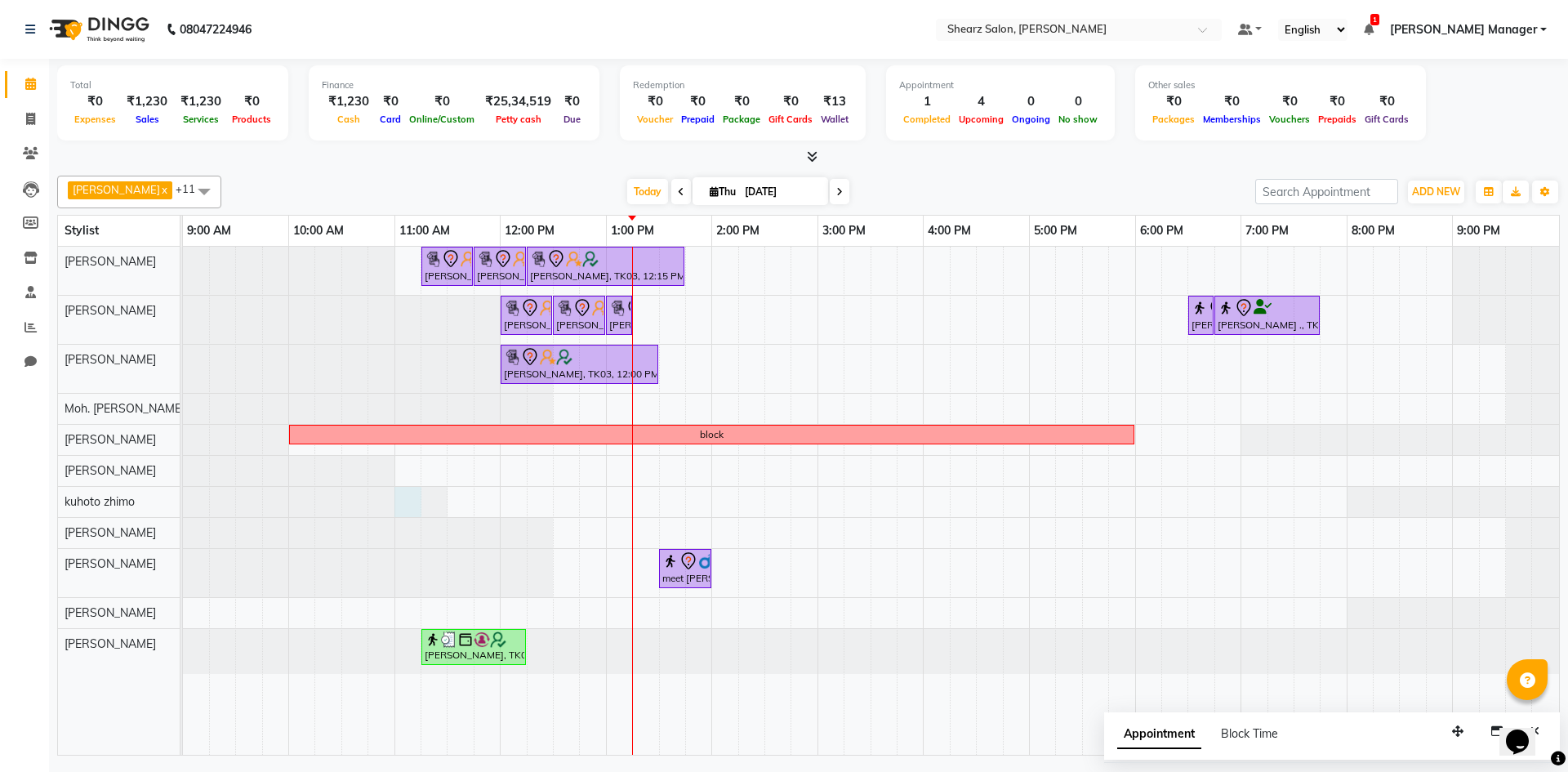
click at [183, 500] on div at bounding box center [183, 501] width 0 height 30
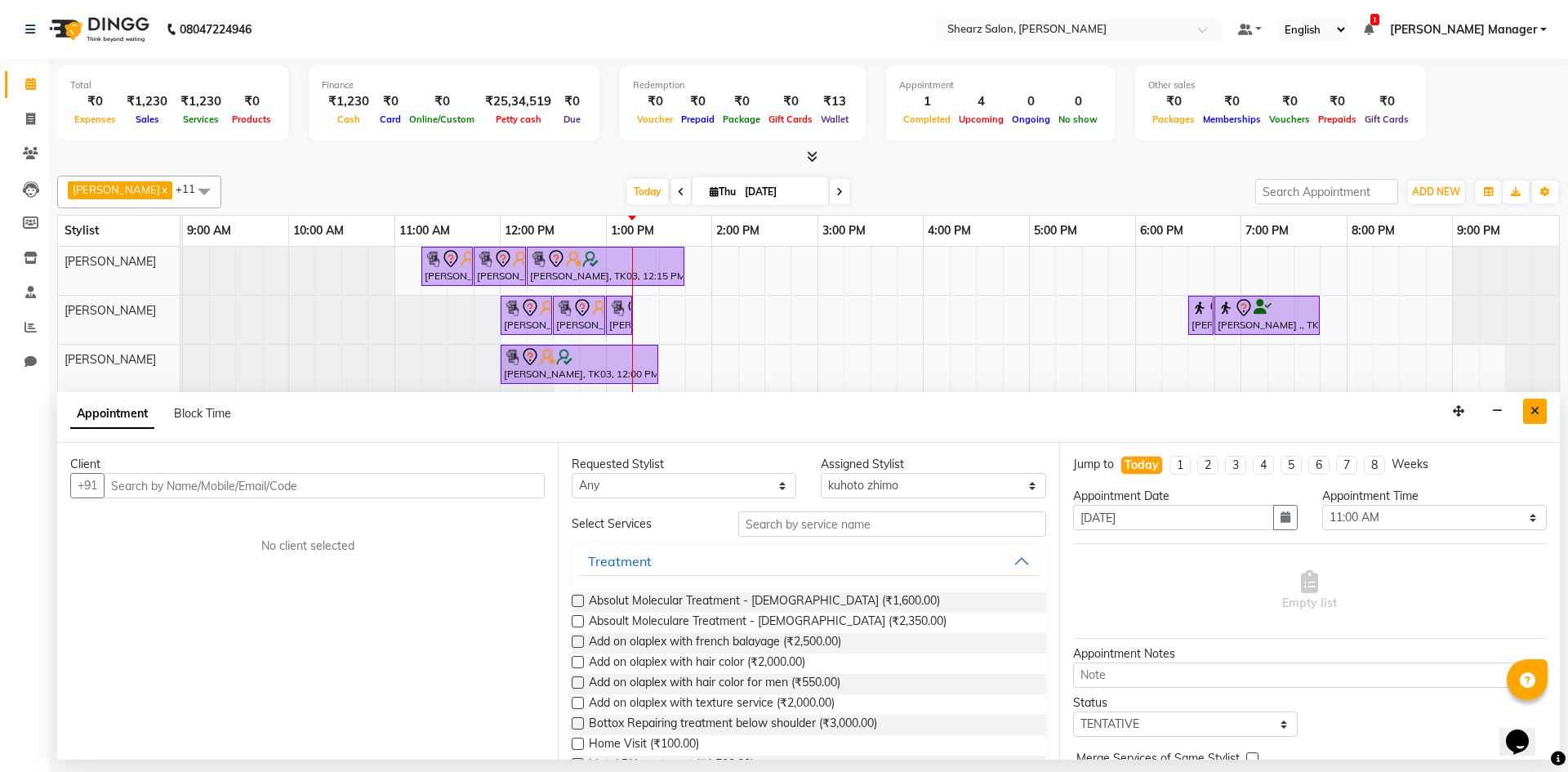
click at [1526, 406] on button "Close" at bounding box center [1535, 411] width 23 height 25
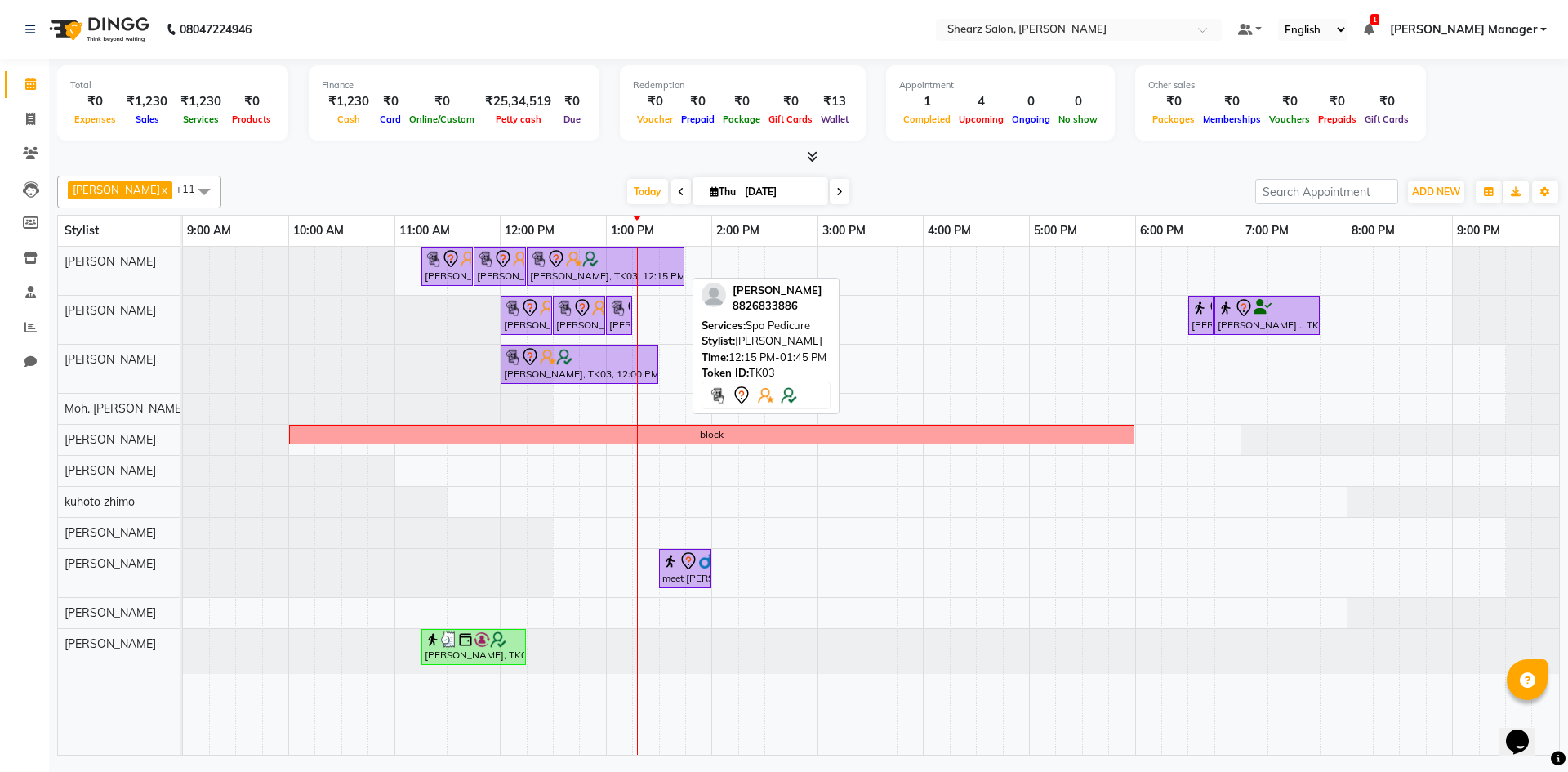
click at [572, 258] on img at bounding box center [574, 258] width 16 height 16
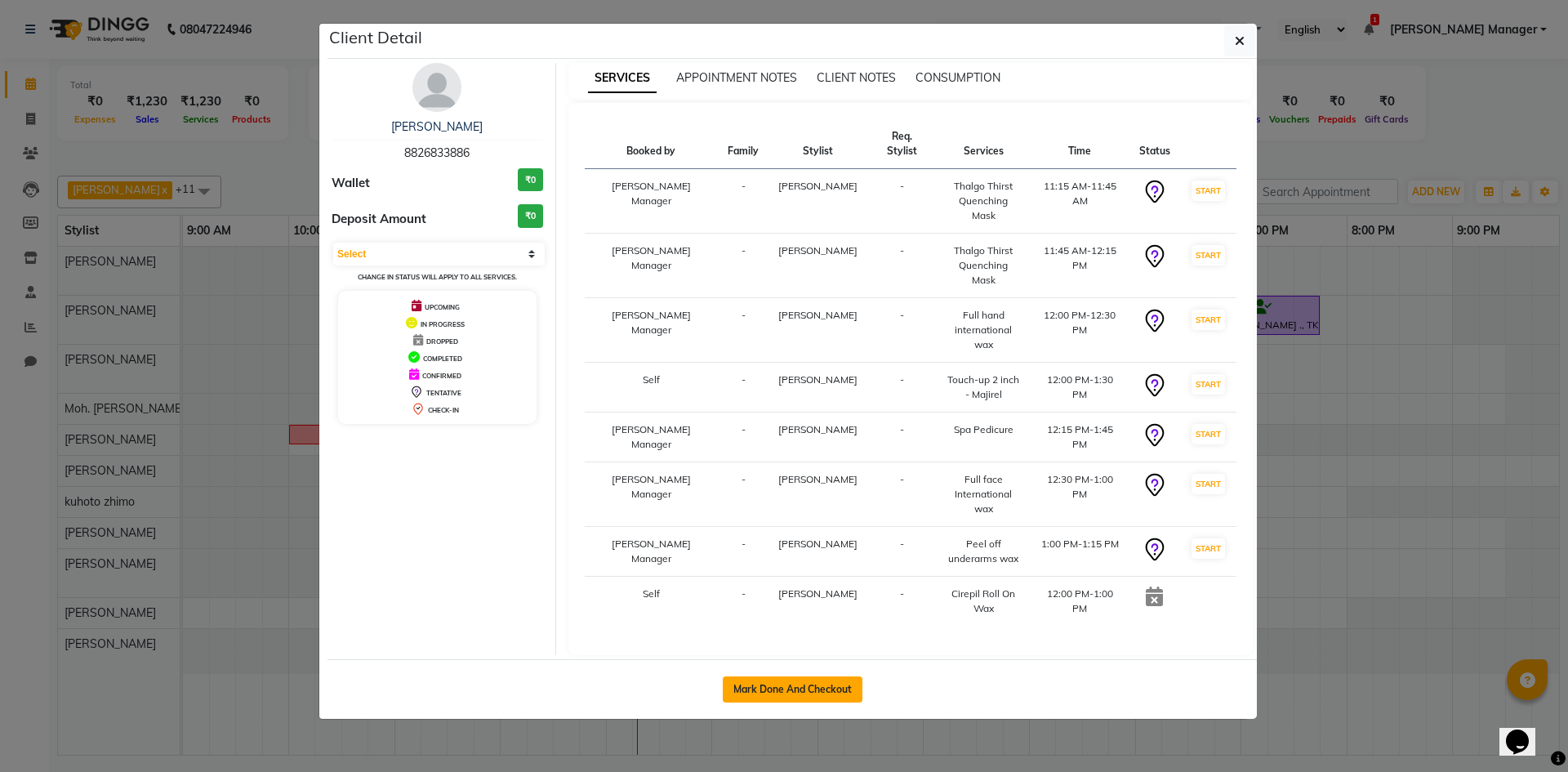
click at [802, 676] on button "Mark Done And Checkout" at bounding box center [793, 689] width 140 height 26
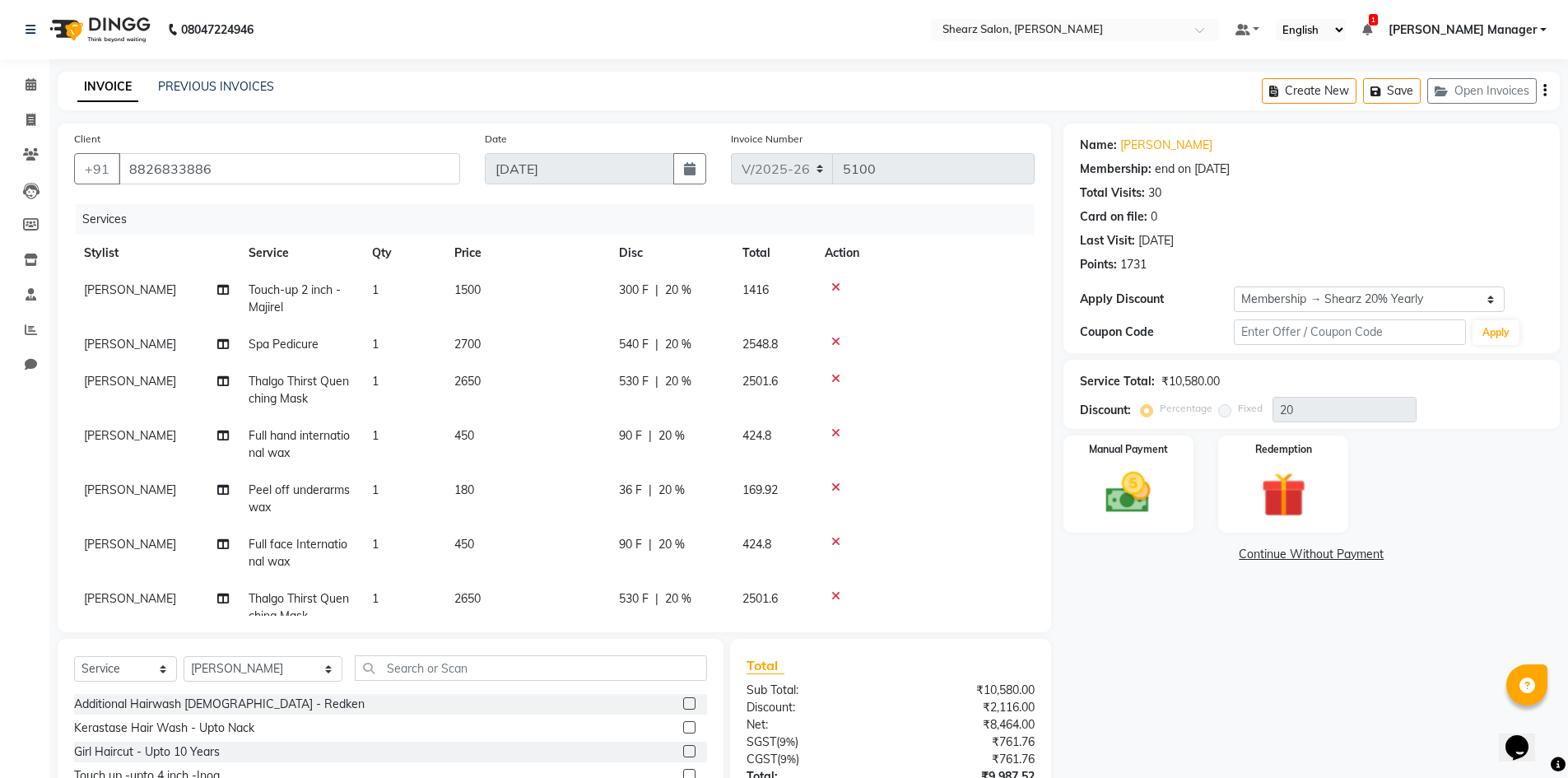
scroll to position [44, 0]
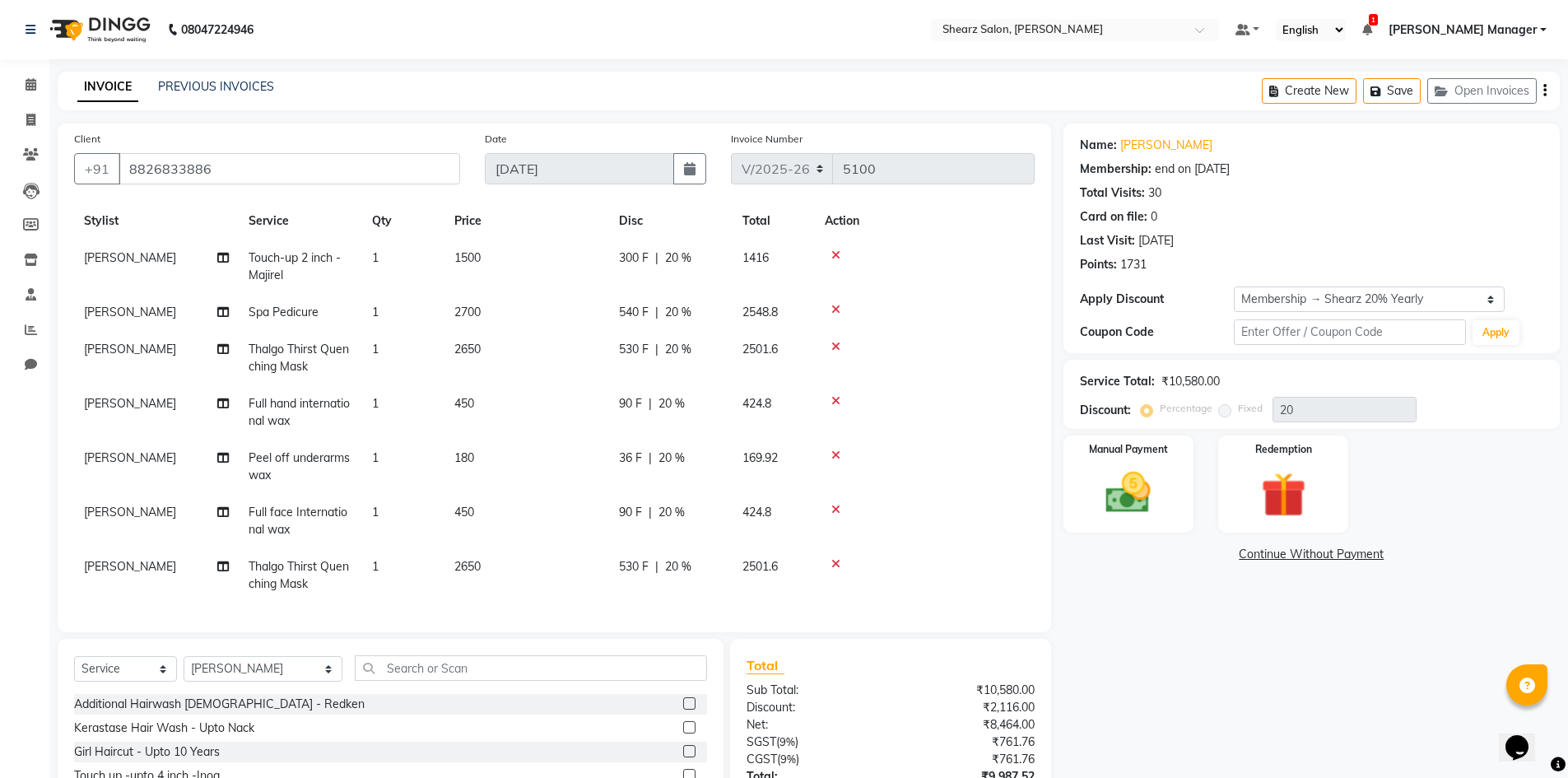
click at [442, 307] on td "1" at bounding box center [403, 312] width 83 height 37
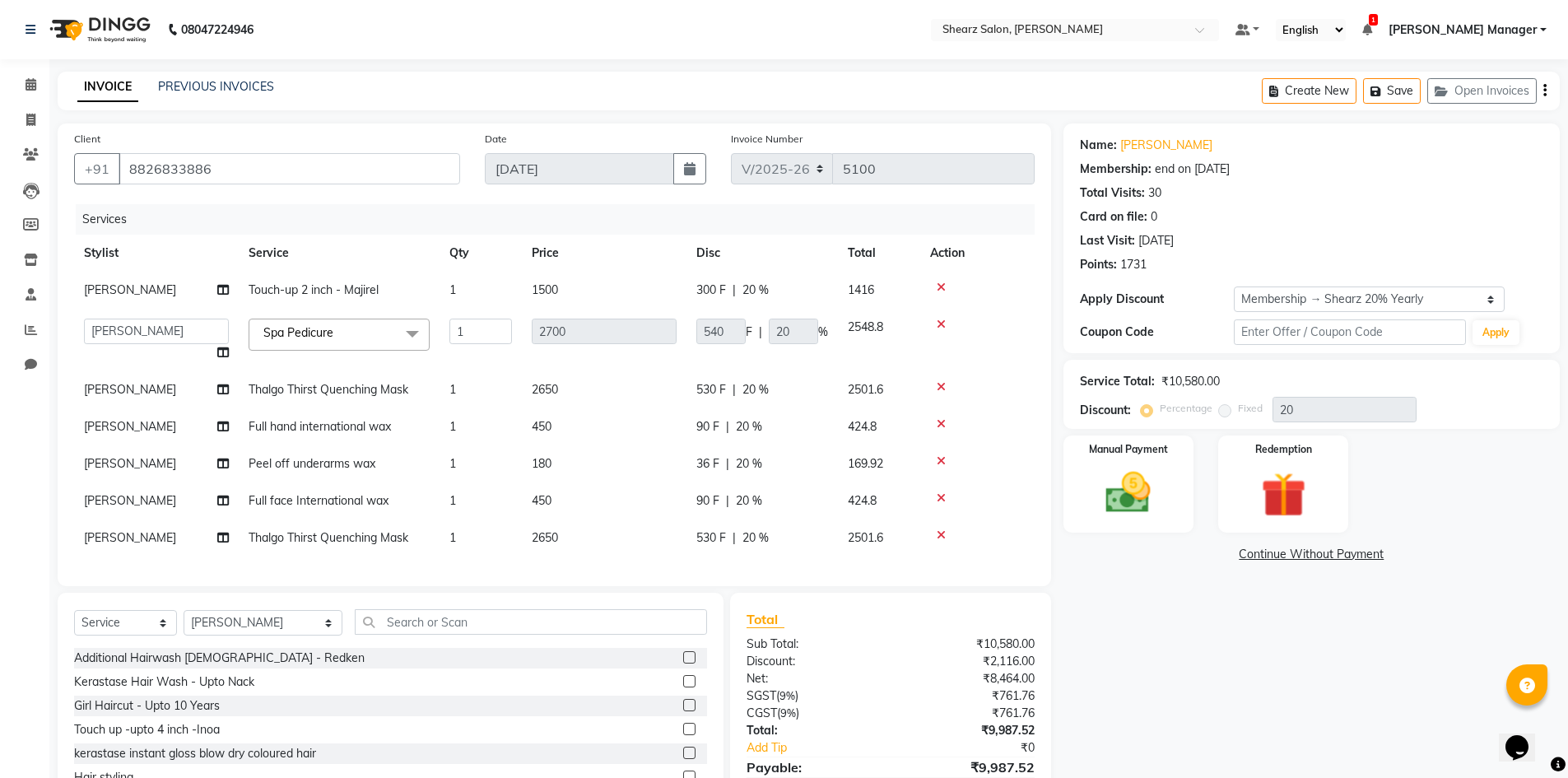
scroll to position [0, 0]
click at [468, 417] on td "1" at bounding box center [481, 427] width 83 height 37
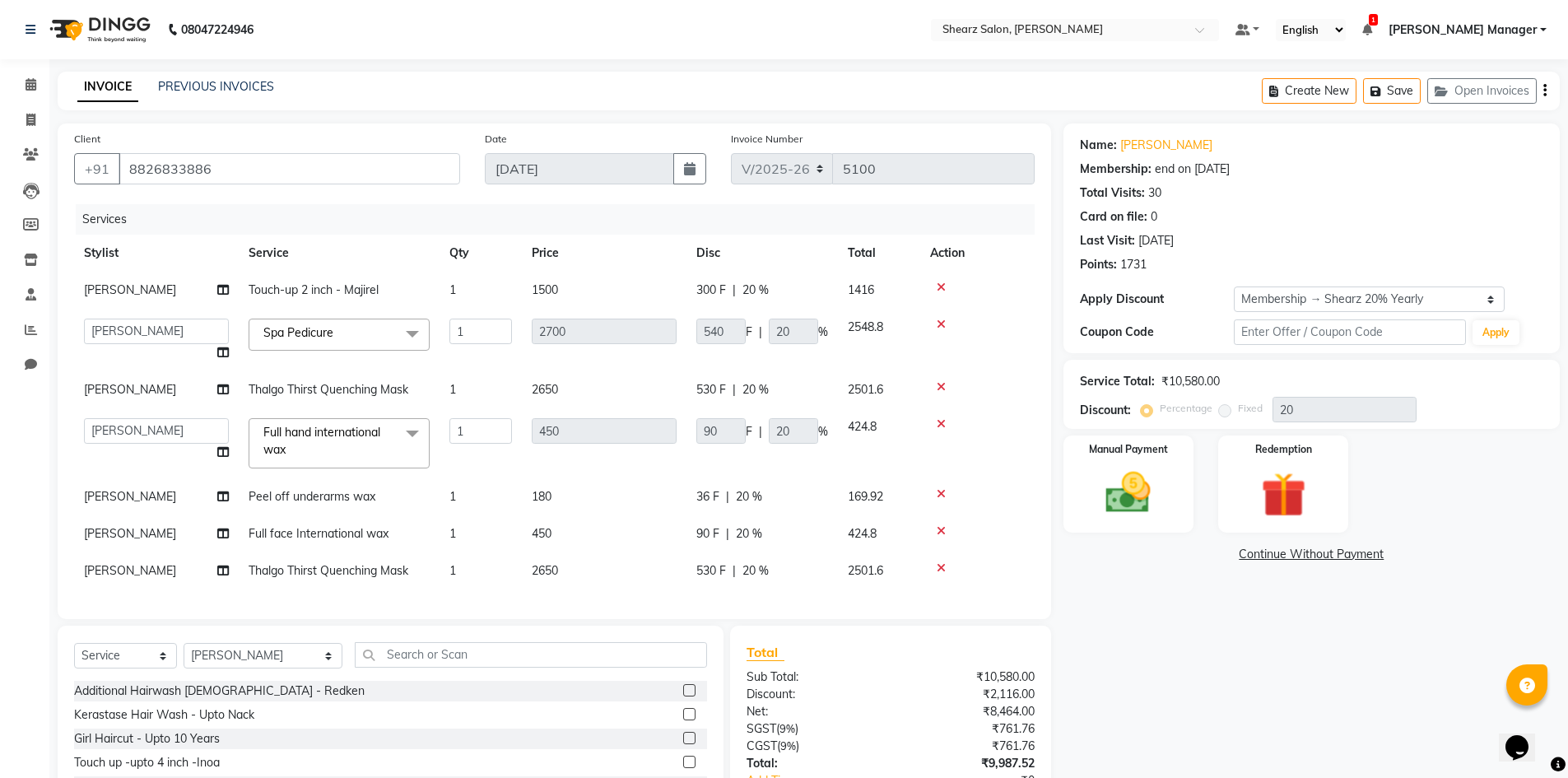
click at [471, 488] on td "1" at bounding box center [481, 497] width 83 height 37
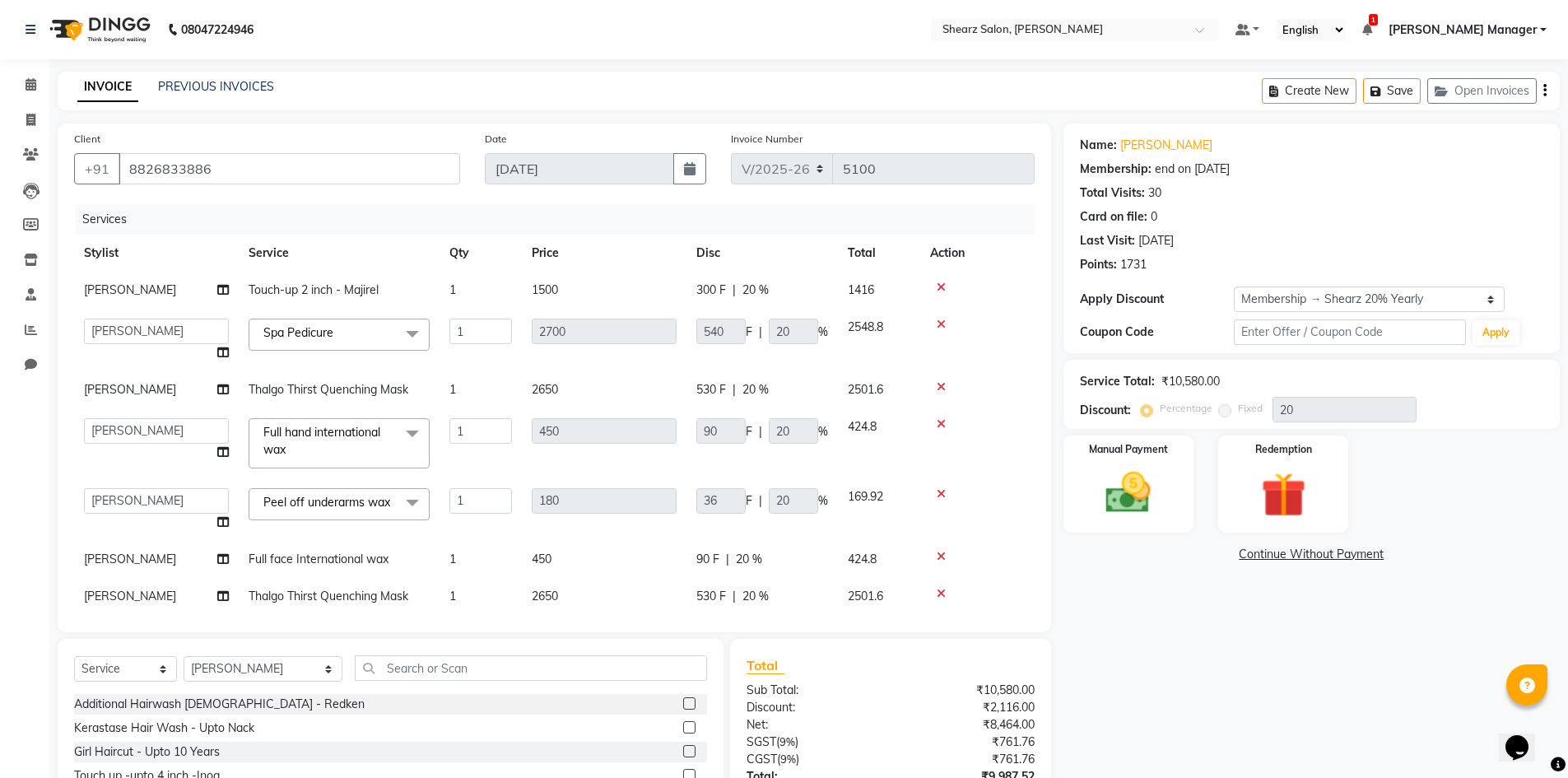
click at [472, 531] on td "1" at bounding box center [481, 510] width 83 height 63
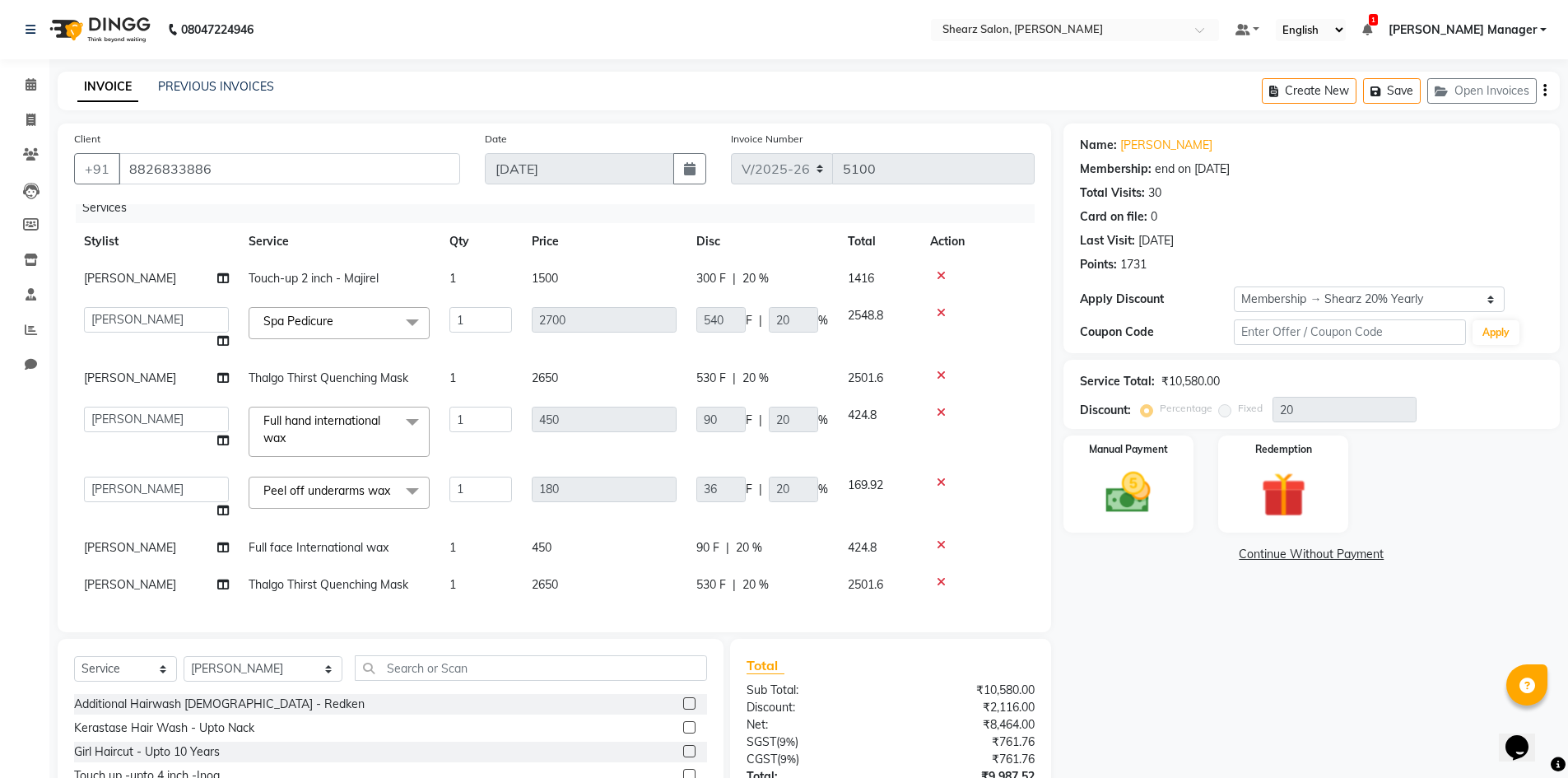
scroll to position [32, 0]
click at [468, 671] on input "text" at bounding box center [531, 667] width 352 height 25
click at [691, 704] on label at bounding box center [689, 703] width 12 height 12
click at [691, 704] on input "checkbox" at bounding box center [688, 704] width 10 height 10
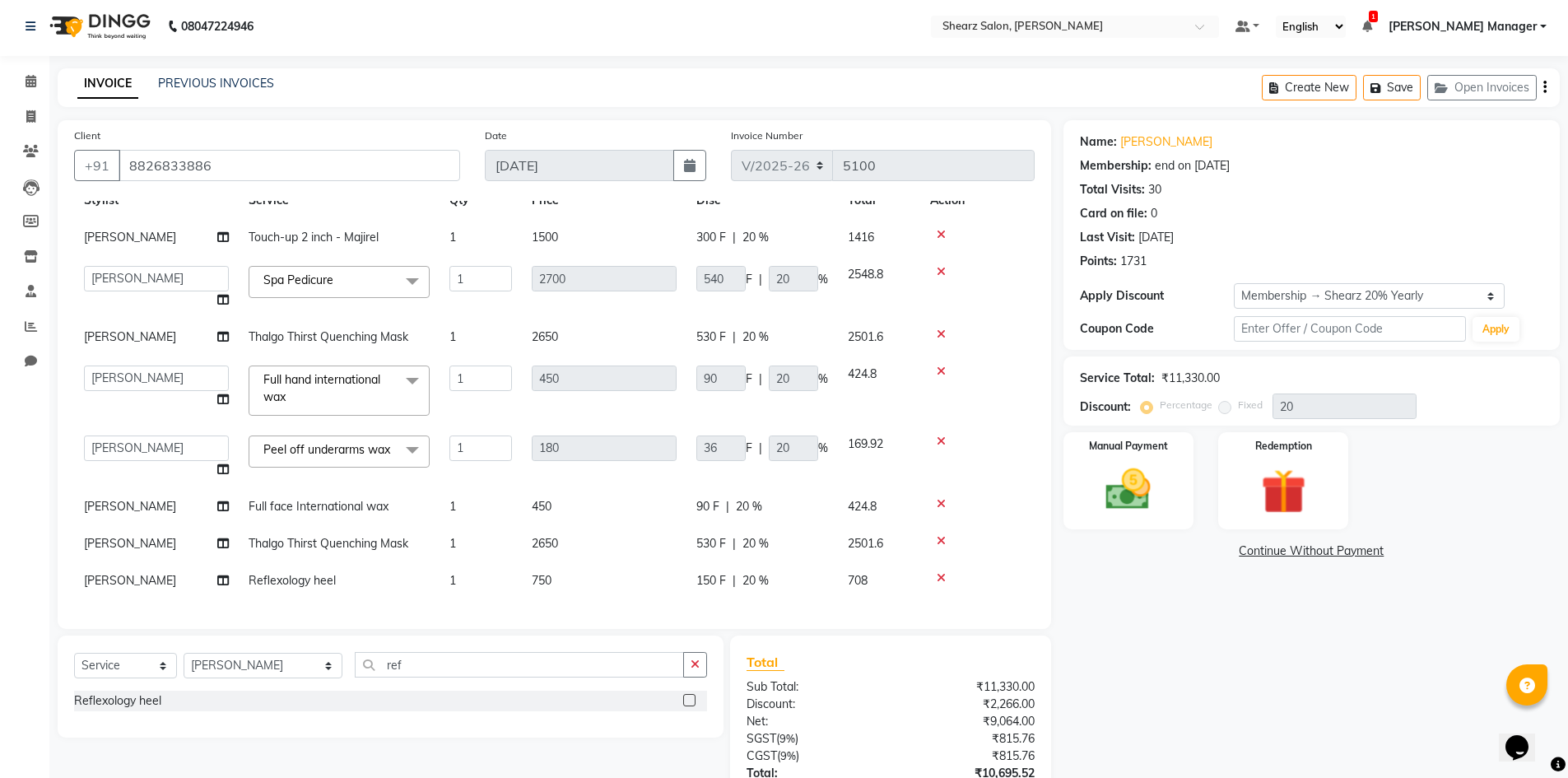
scroll to position [0, 0]
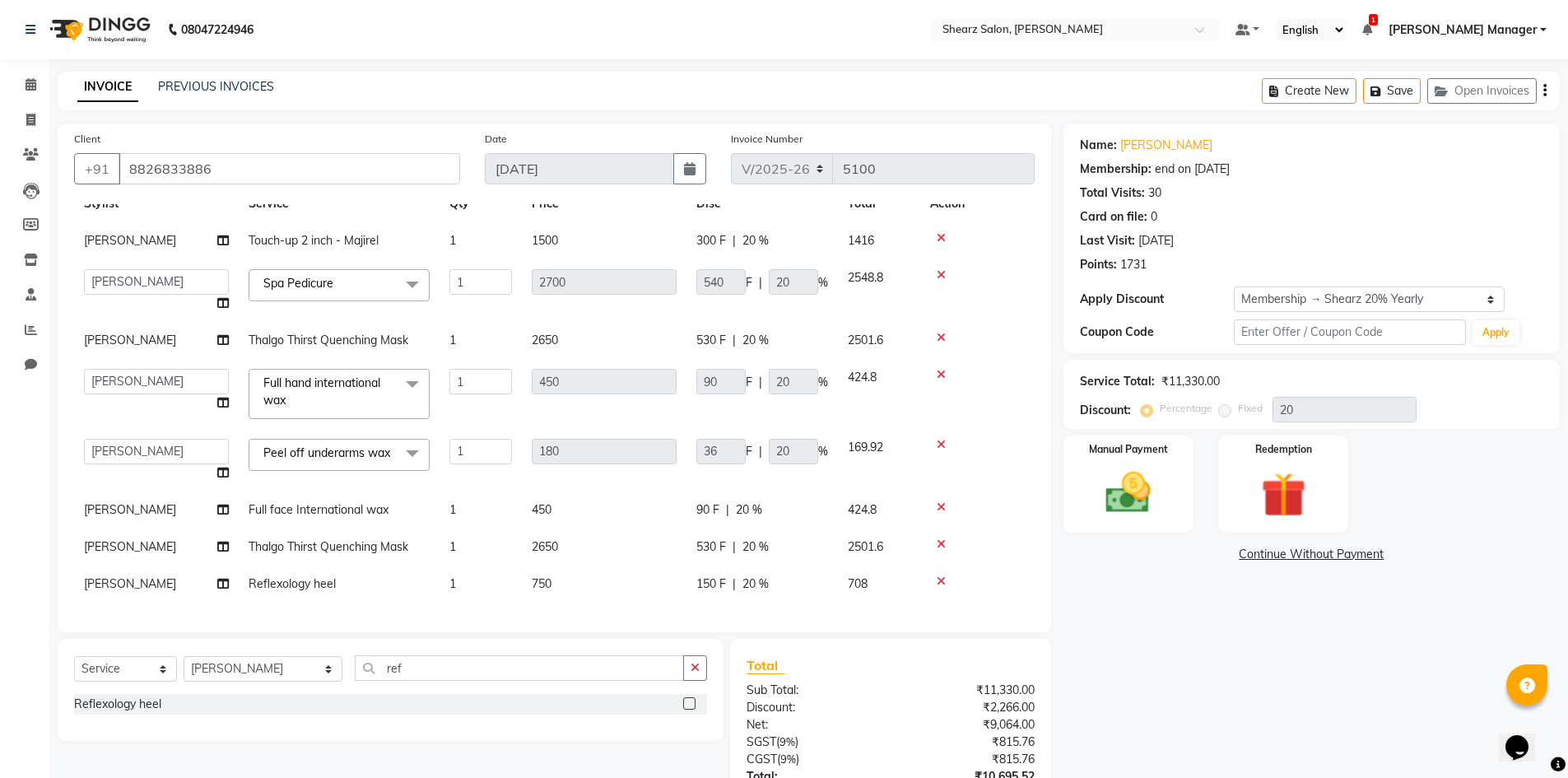
click at [937, 538] on icon at bounding box center [941, 544] width 9 height 11
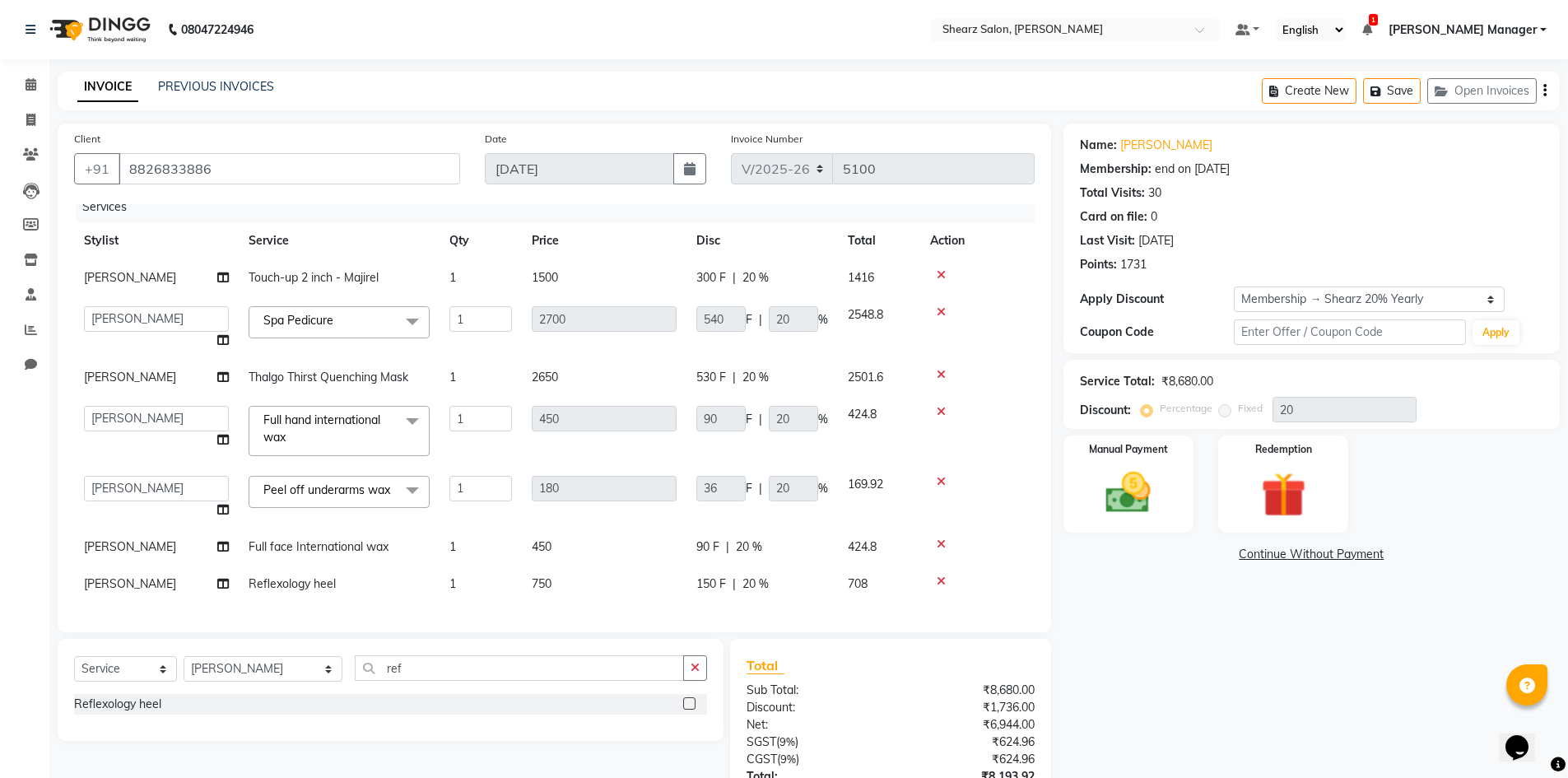
scroll to position [32, 0]
click at [943, 369] on icon at bounding box center [941, 374] width 9 height 11
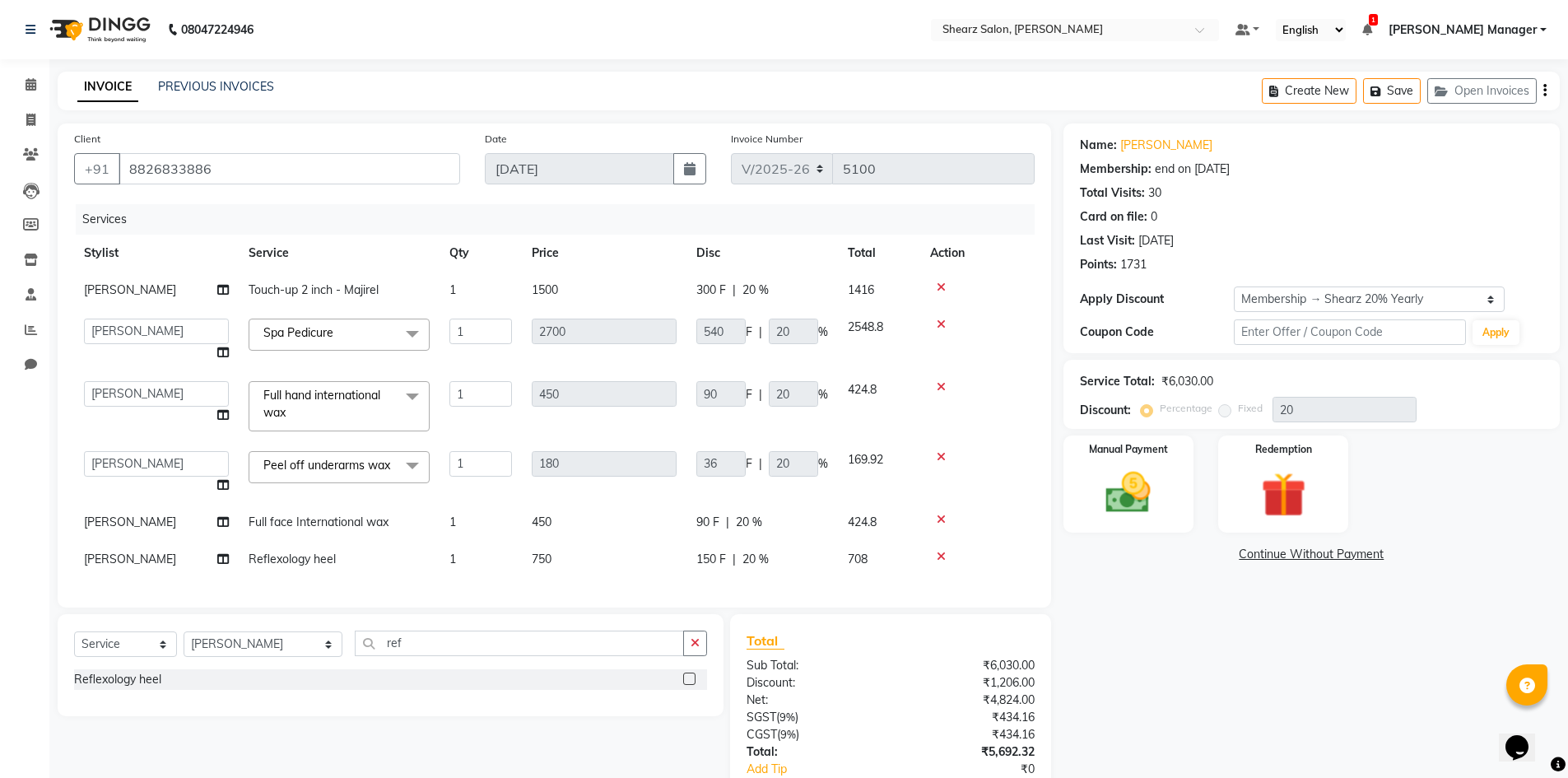
scroll to position [0, 0]
click at [936, 321] on icon at bounding box center [941, 324] width 9 height 11
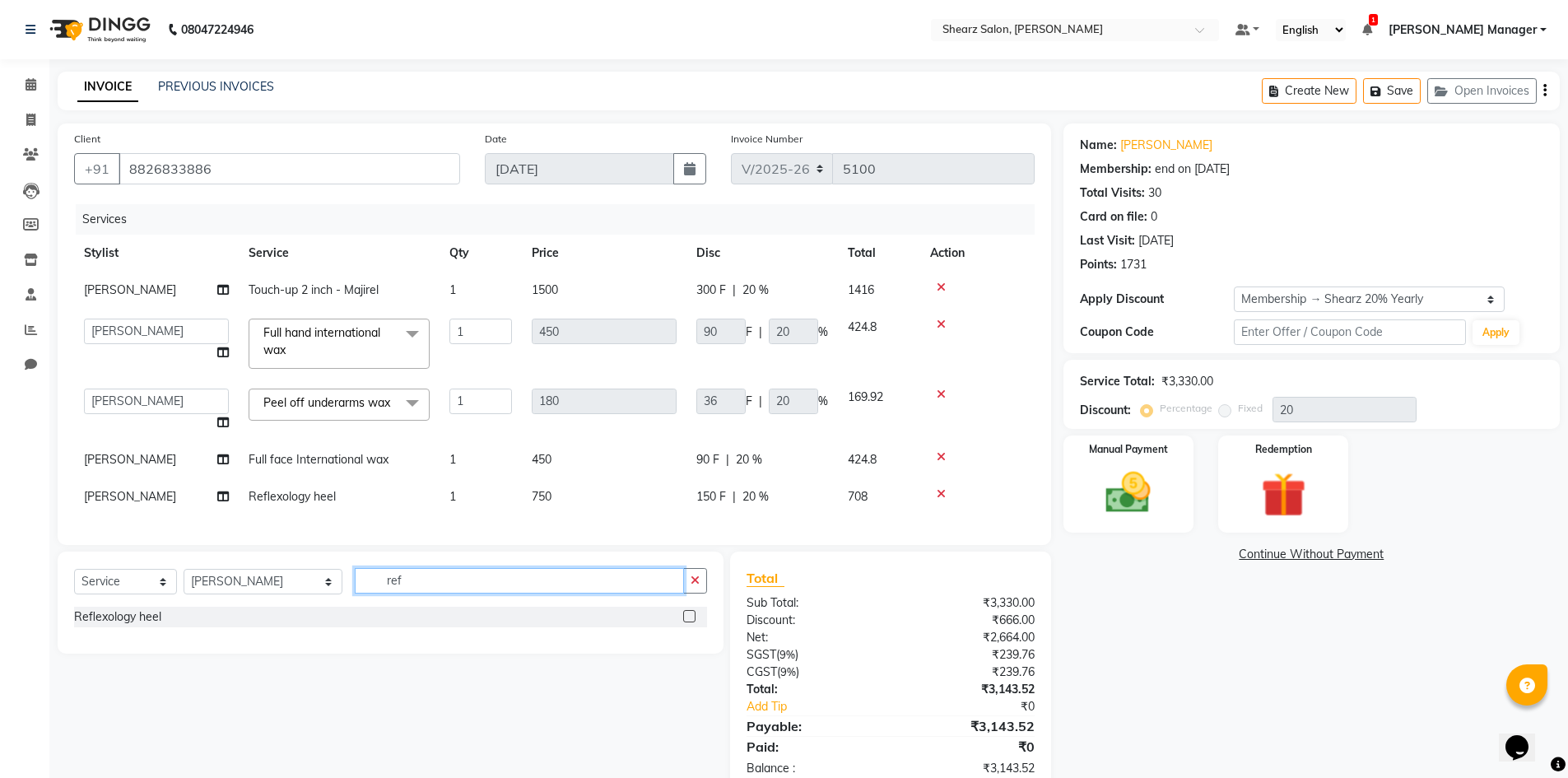
click at [468, 593] on input "ref" at bounding box center [519, 580] width 329 height 25
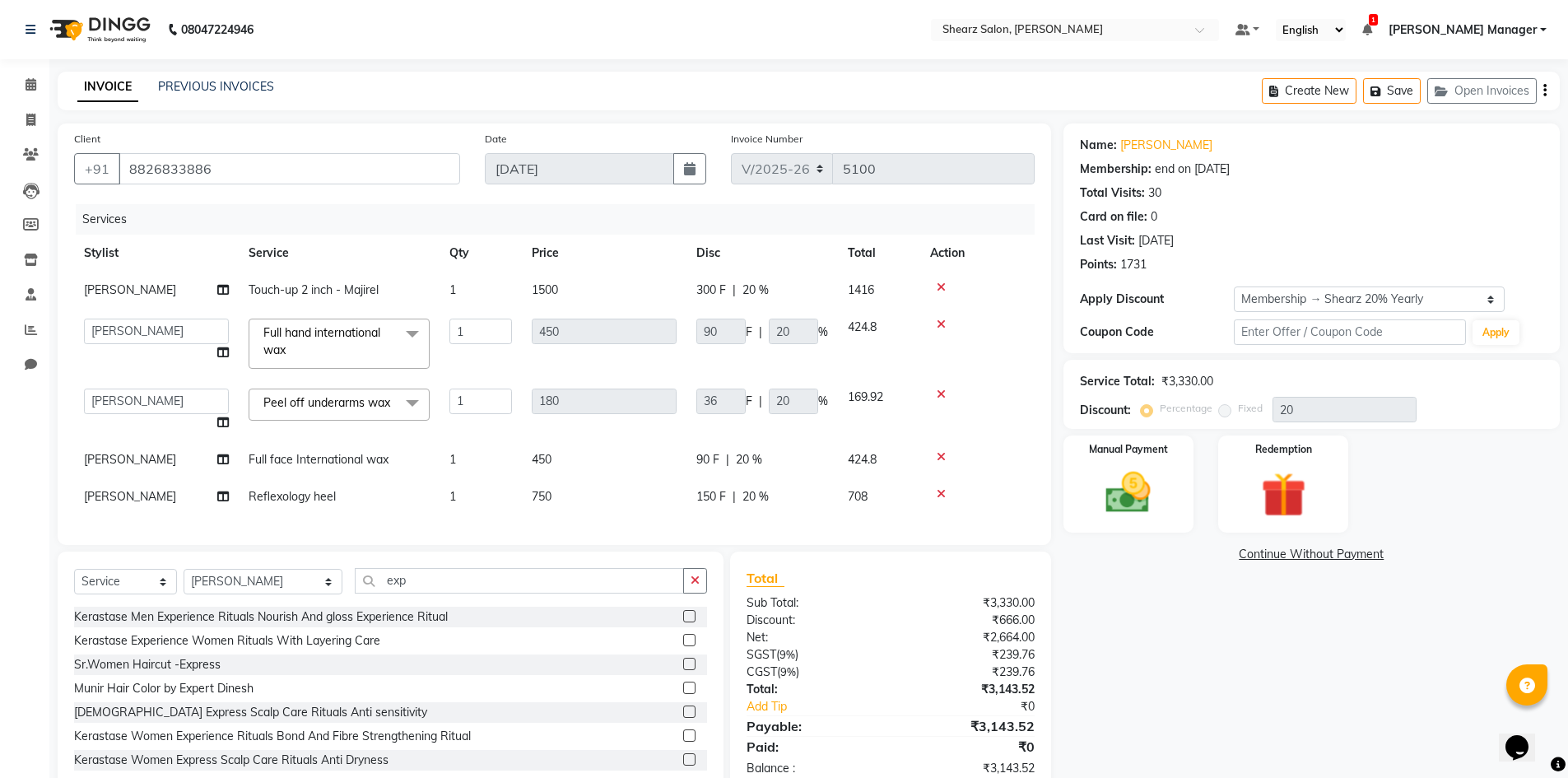
click at [683, 622] on label at bounding box center [689, 616] width 12 height 12
click at [683, 622] on input "checkbox" at bounding box center [688, 617] width 10 height 10
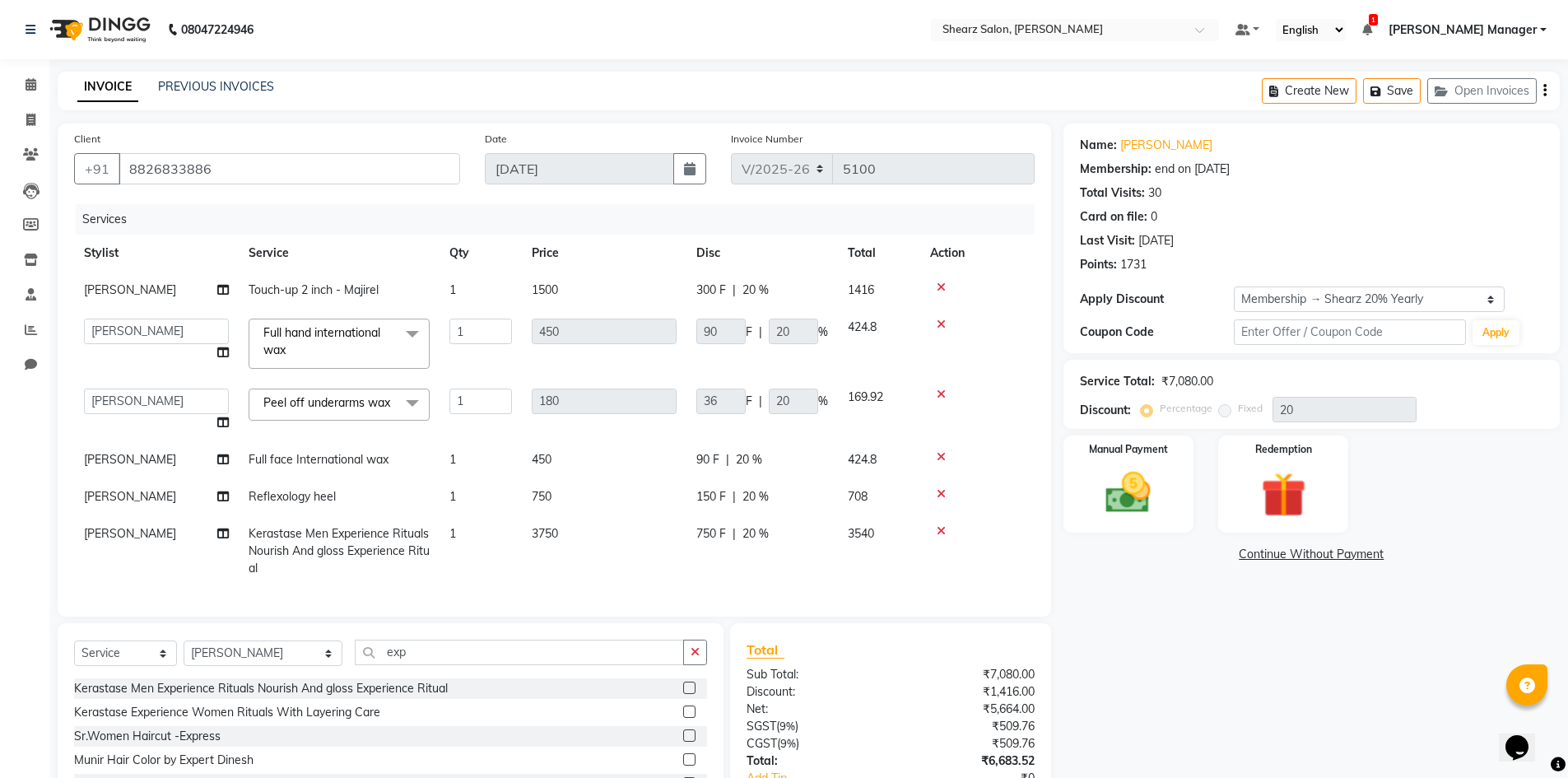
scroll to position [4, 0]
click at [1307, 330] on input "text" at bounding box center [1350, 332] width 233 height 25
click at [1483, 340] on button "Apply" at bounding box center [1497, 333] width 47 height 24
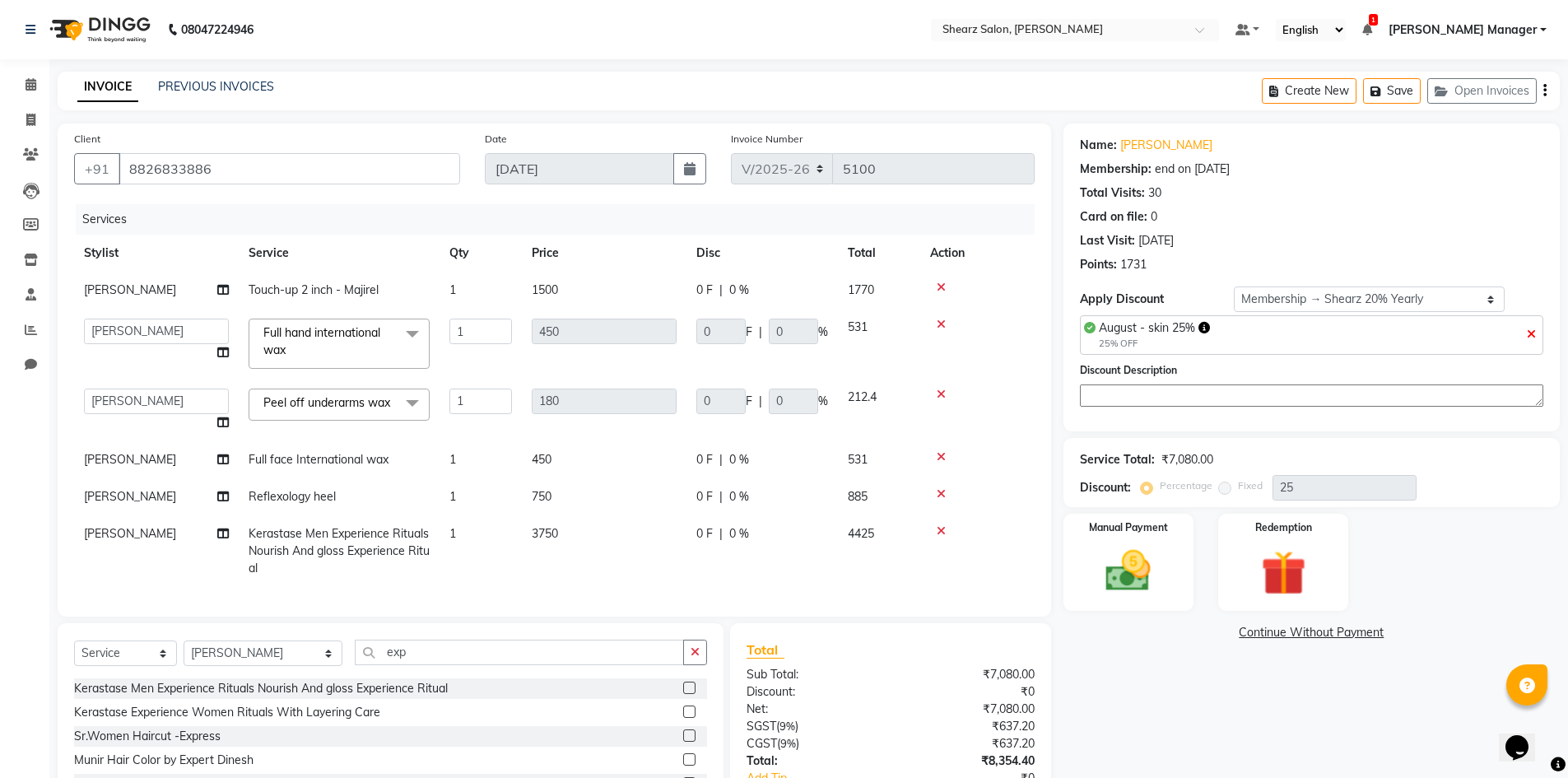
click at [1527, 325] on div "August - skin 25% 25% OFF" at bounding box center [1312, 335] width 463 height 39
click at [1527, 328] on icon at bounding box center [1531, 334] width 9 height 11
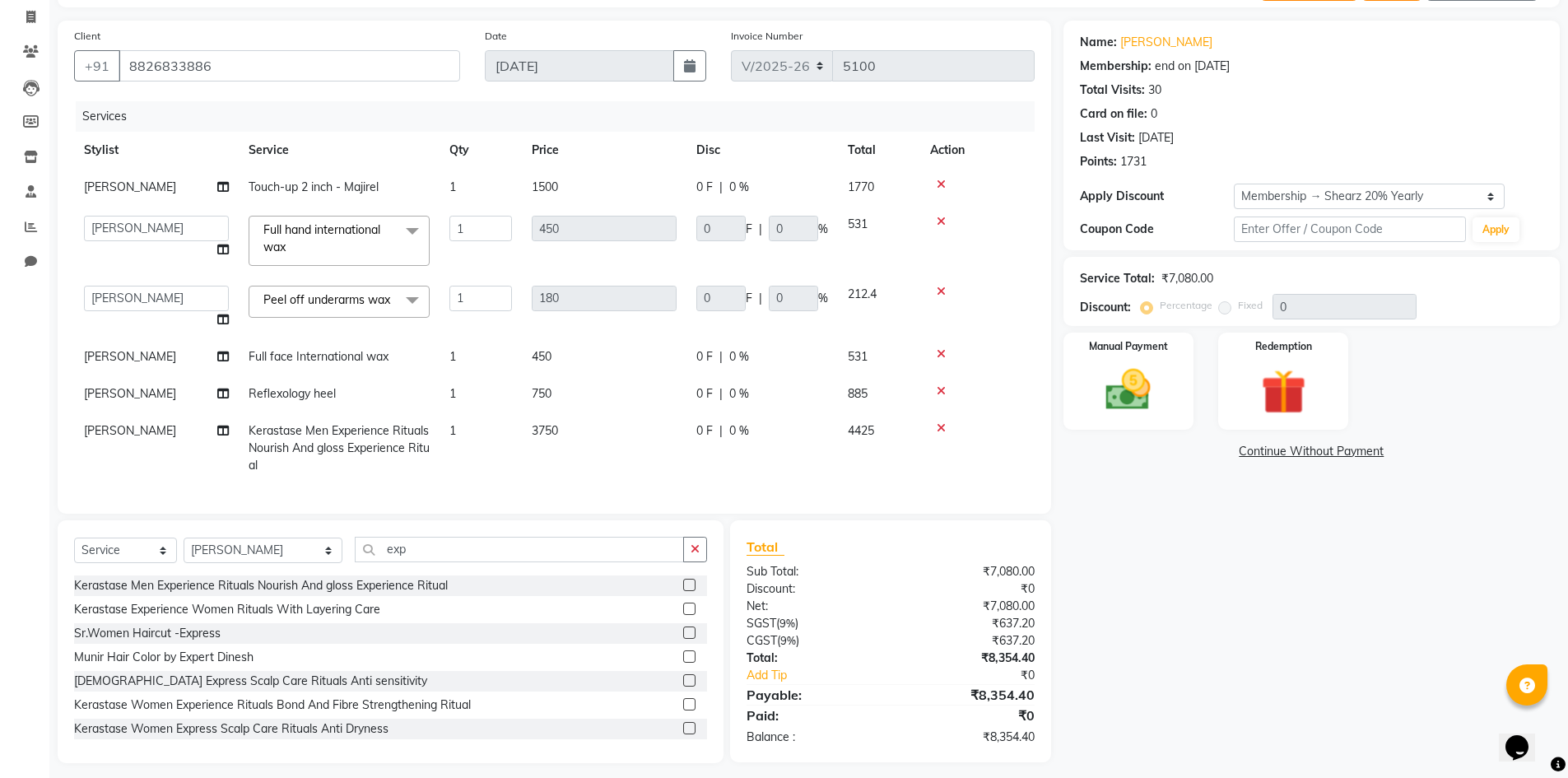
scroll to position [120, 0]
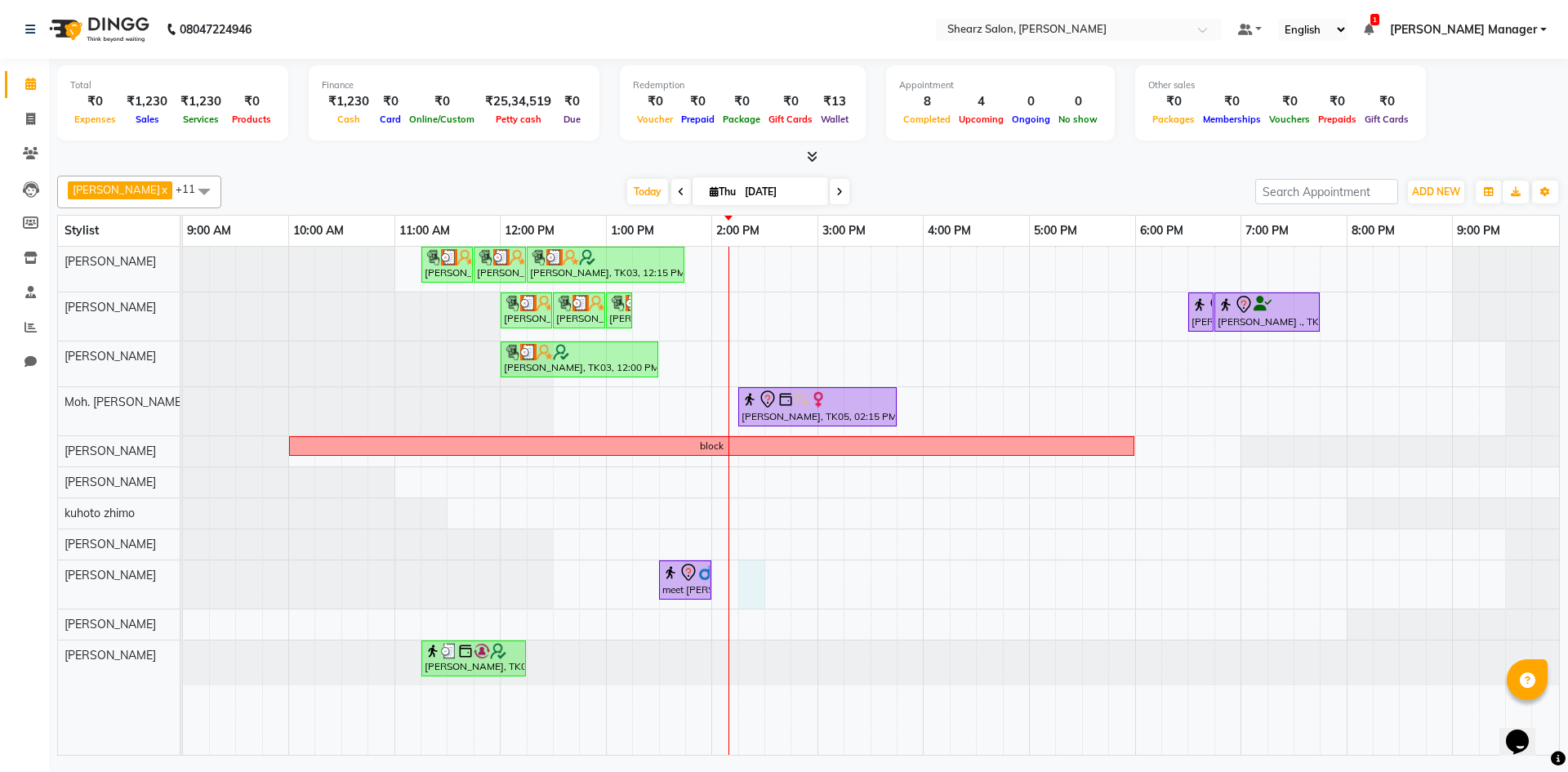
click at [751, 577] on div "Hamid Rashid, TK03, 11:15 AM-11:45 AM, Thalgo Thirst Quenching Mask Hamid Rashi…" at bounding box center [871, 501] width 1376 height 508
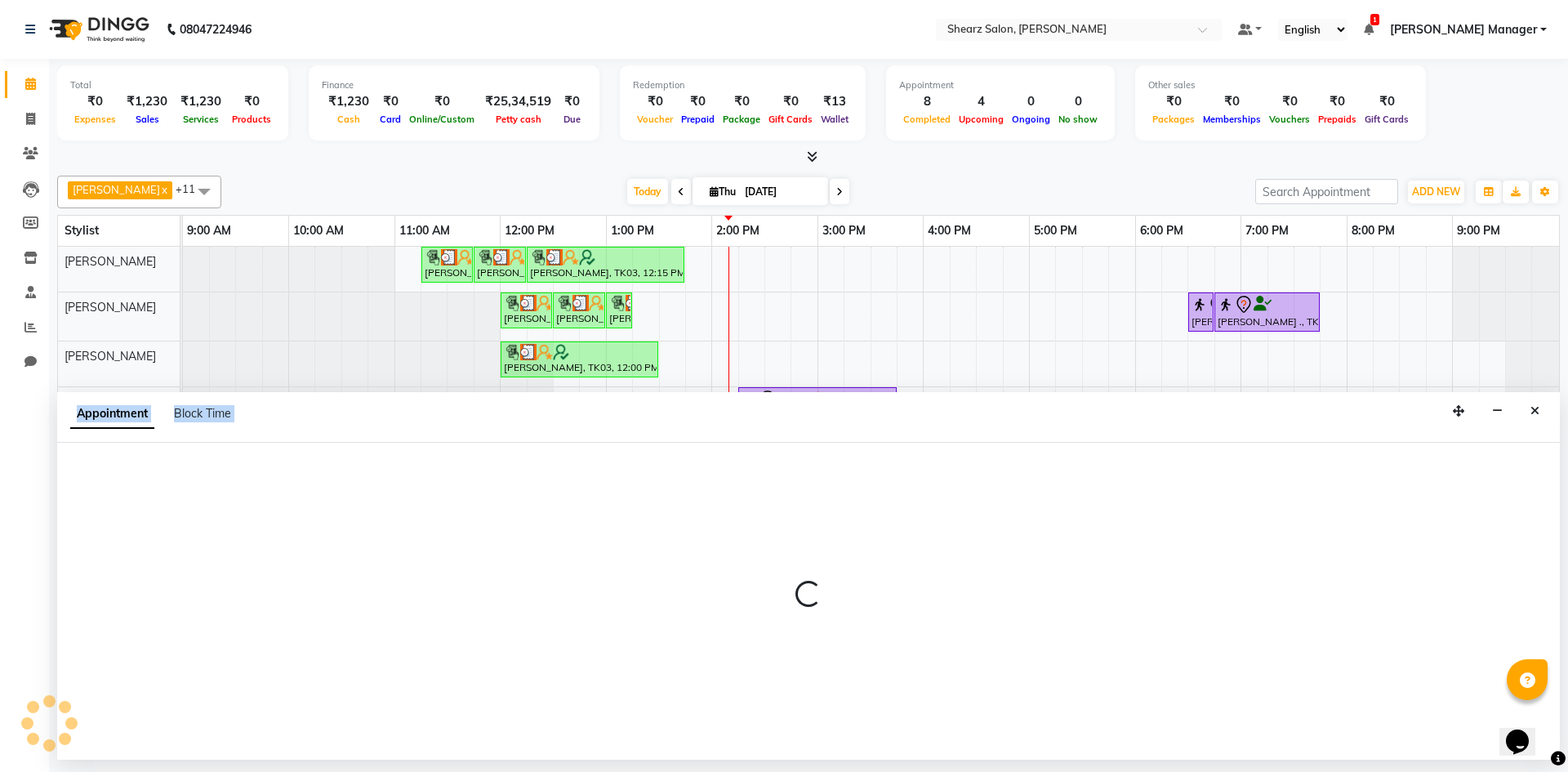
select select "87136"
select select "tentative"
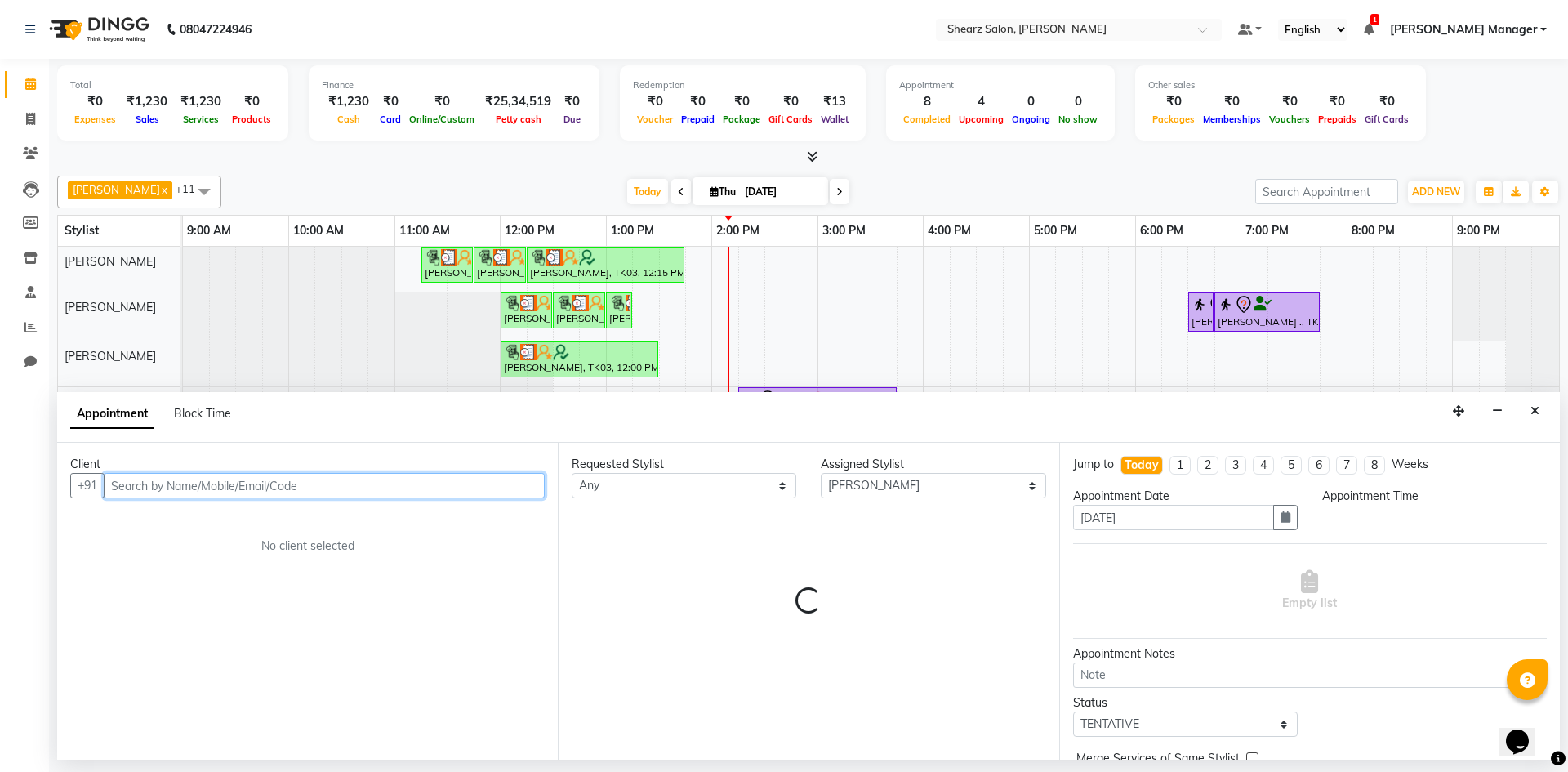
select select "855"
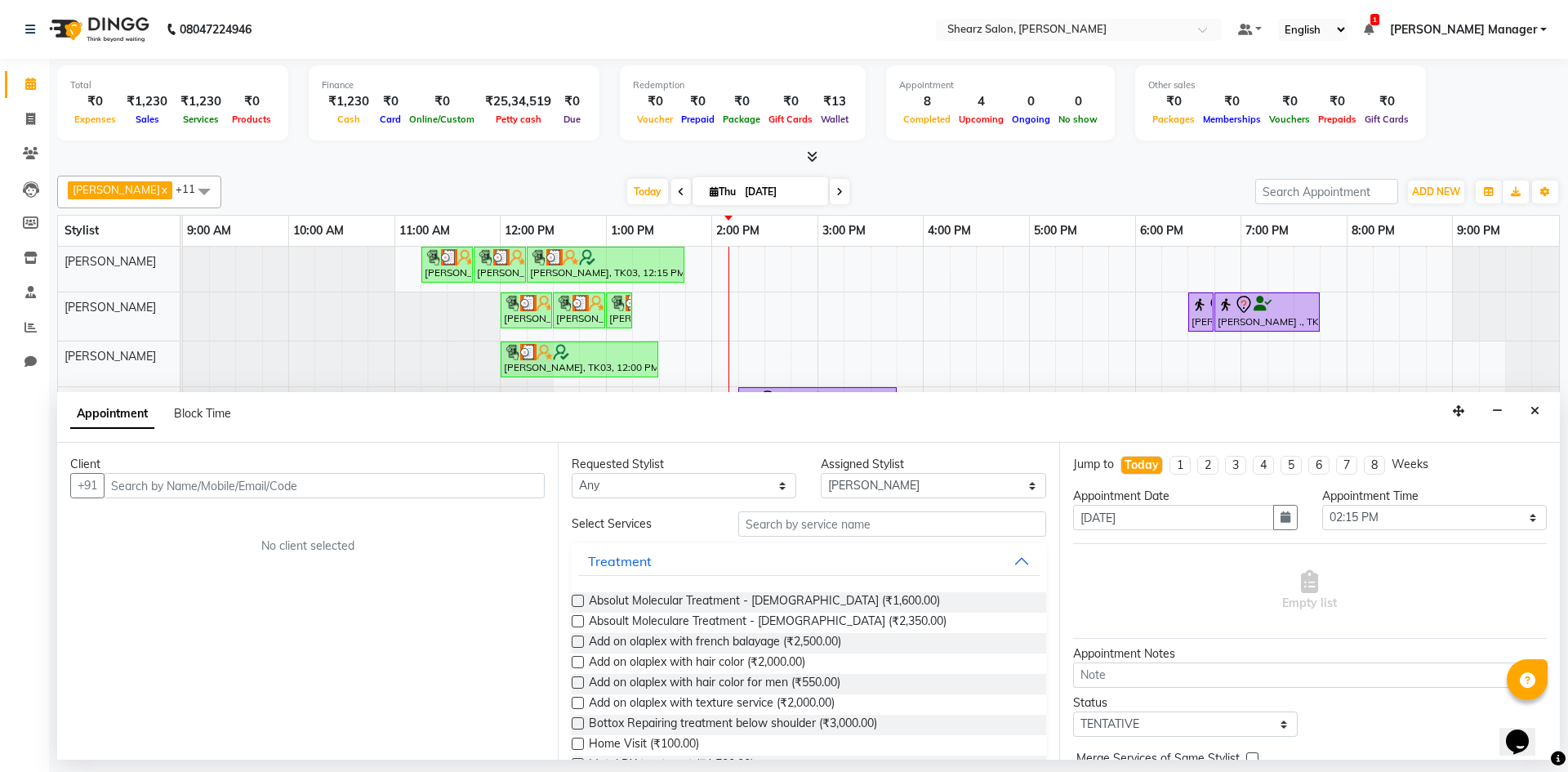
drag, startPoint x: 1542, startPoint y: 418, endPoint x: 1507, endPoint y: 410, distance: 35.9
click at [1536, 417] on button "Close" at bounding box center [1535, 411] width 23 height 25
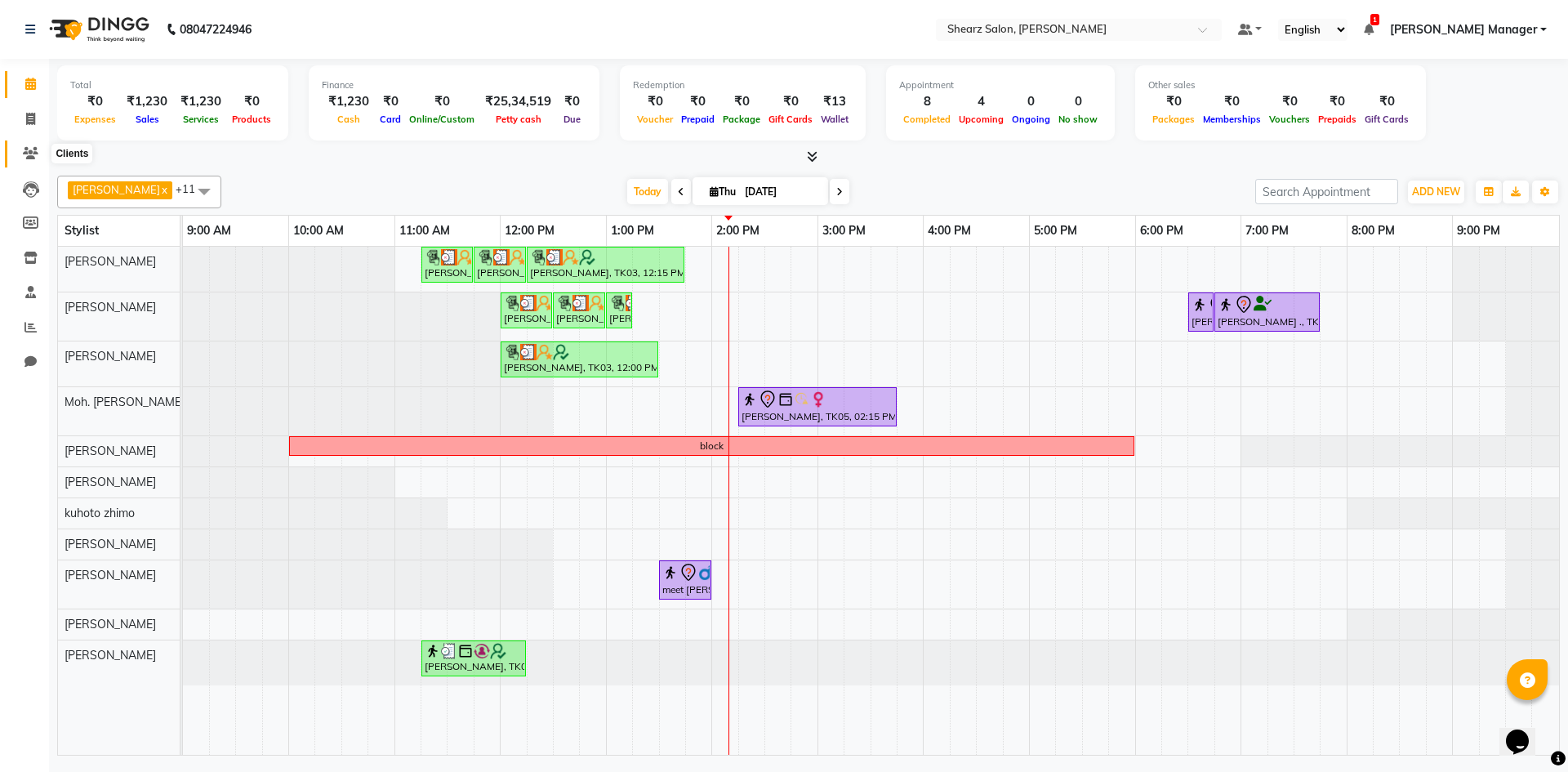
click at [40, 155] on span at bounding box center [30, 154] width 29 height 19
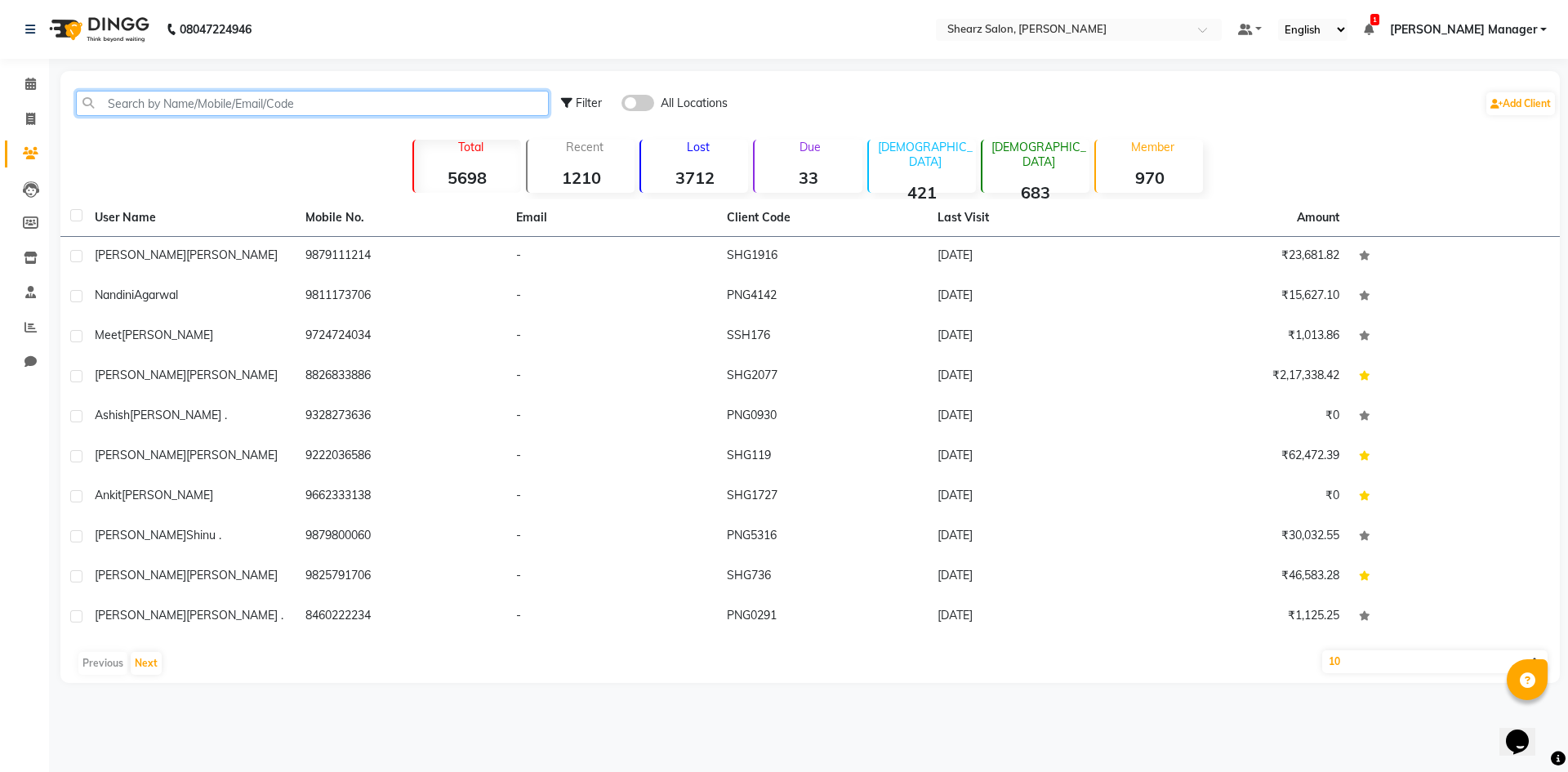
click at [309, 112] on input "text" at bounding box center [312, 103] width 473 height 25
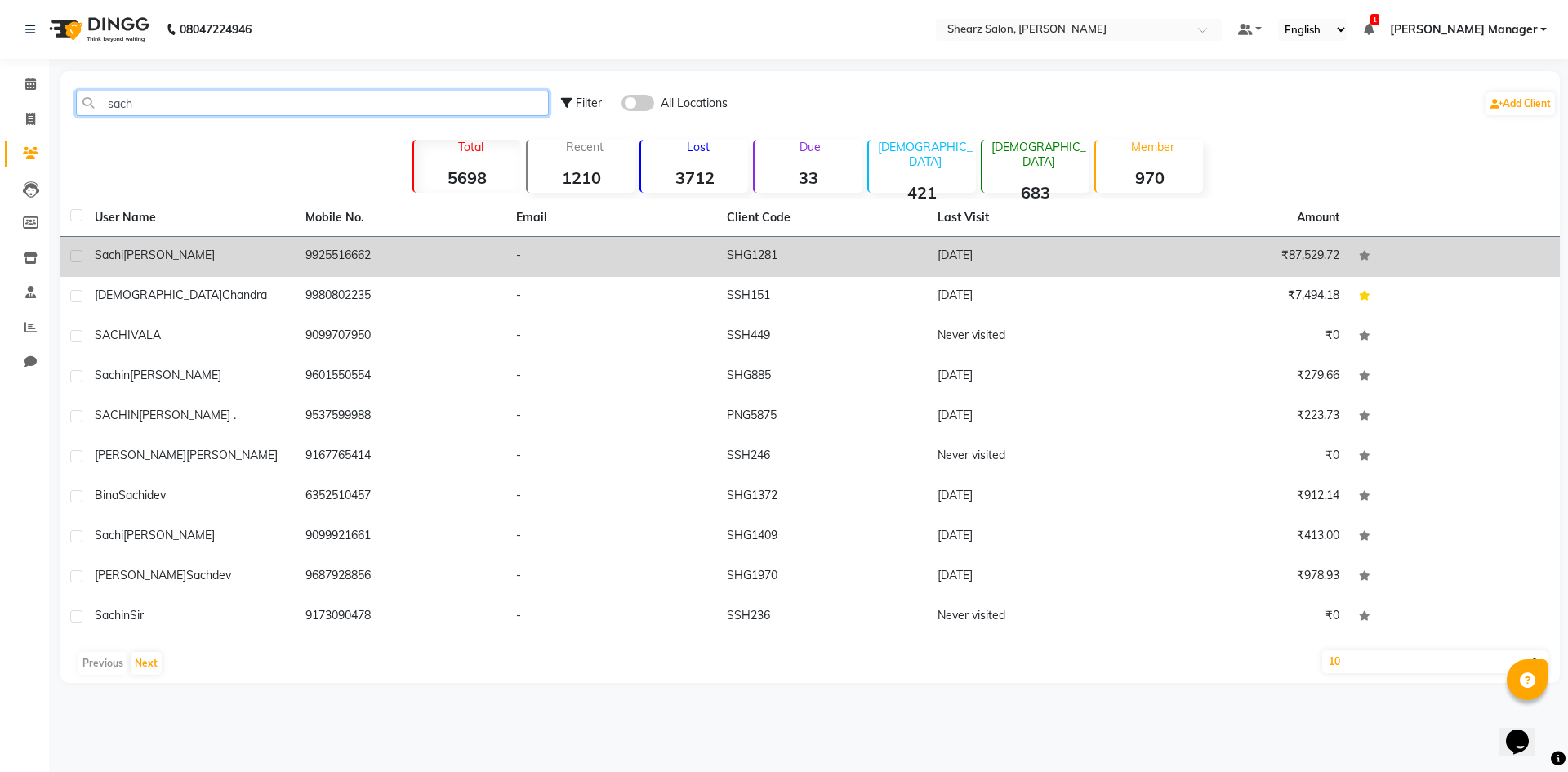
type input "sach"
click at [313, 252] on td "9925516662" at bounding box center [401, 257] width 211 height 40
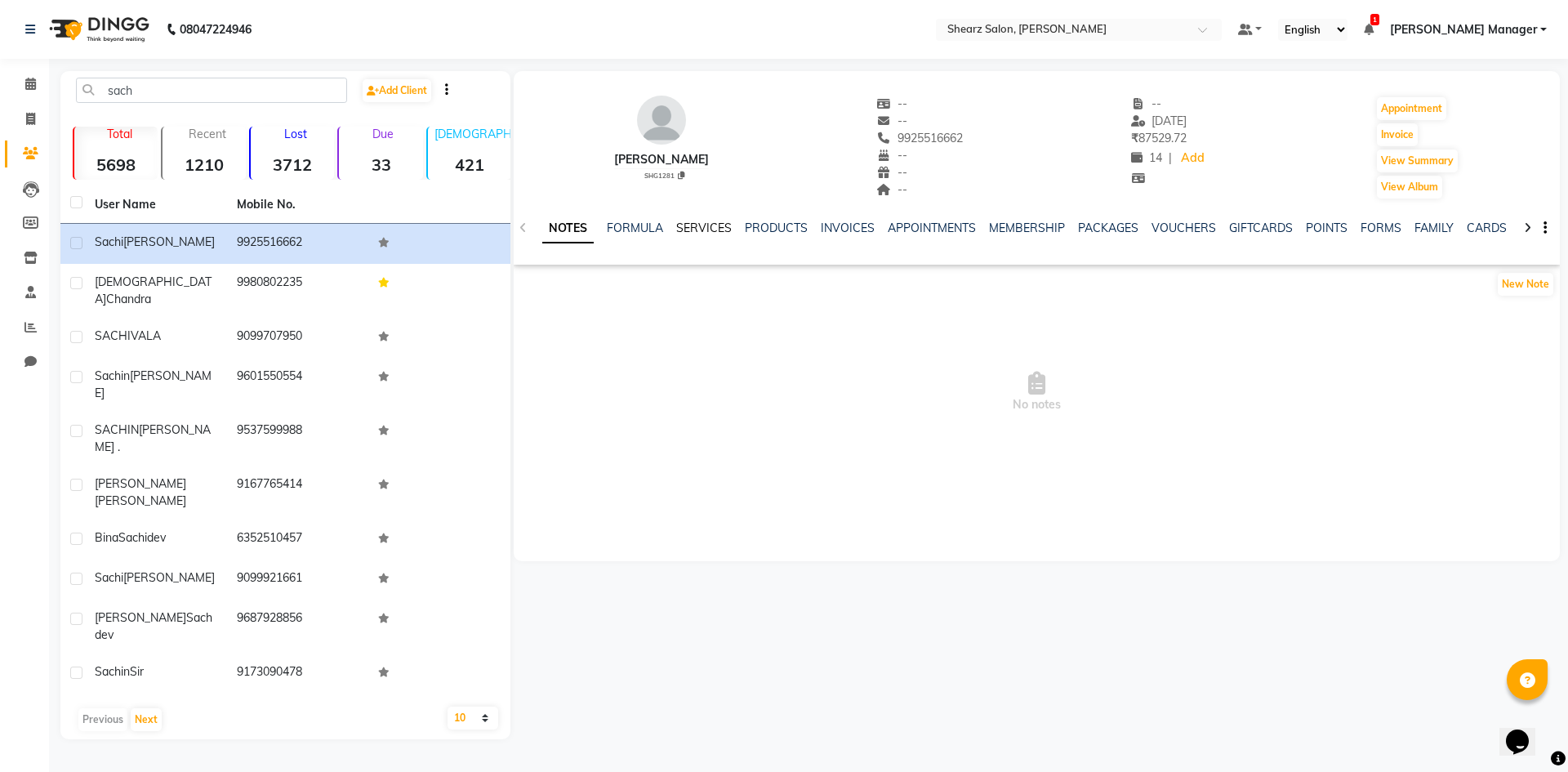
click at [699, 227] on link "SERVICES" at bounding box center [704, 227] width 55 height 15
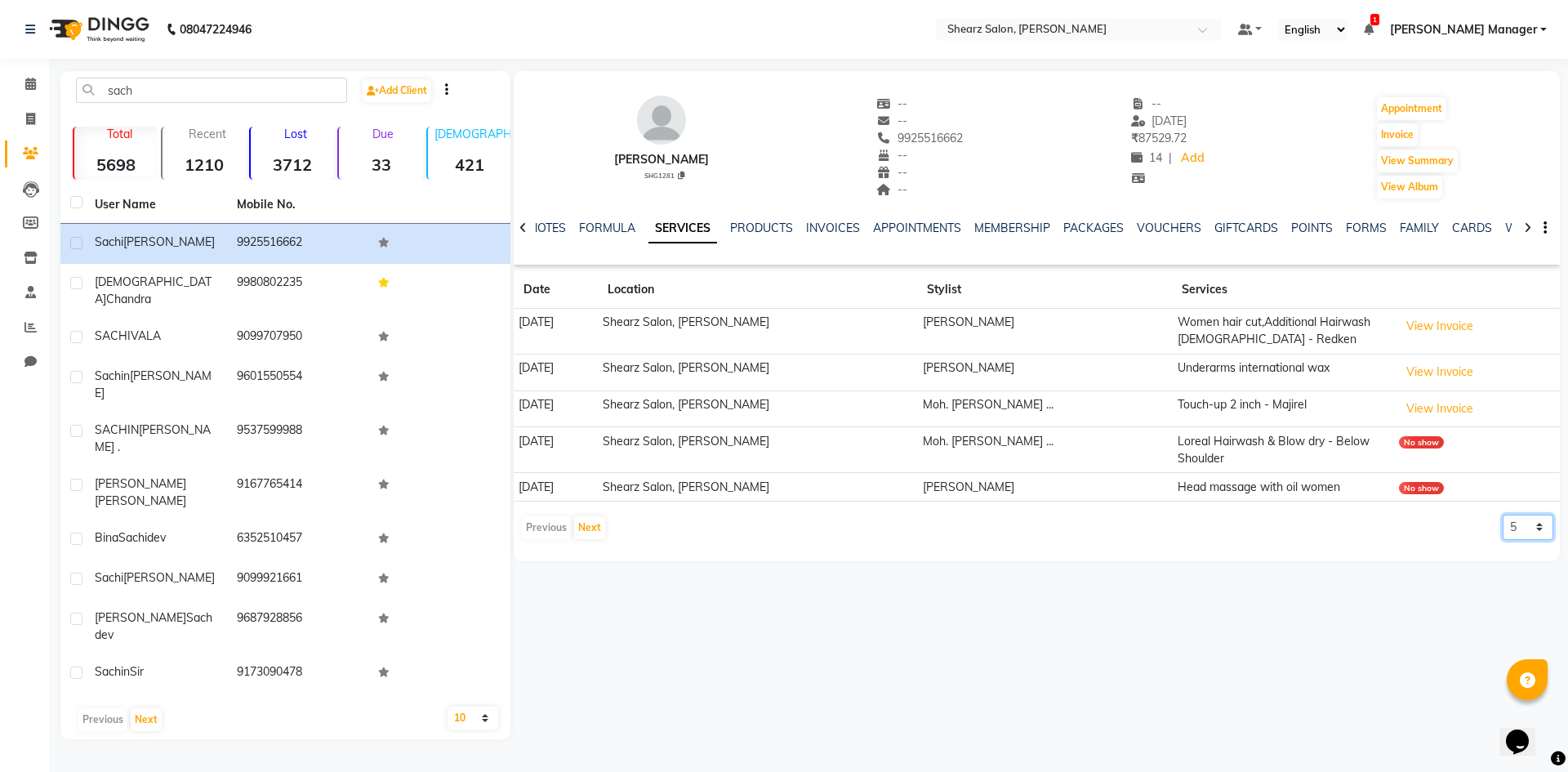
click at [1528, 514] on select "5 10 50 100 500" at bounding box center [1528, 526] width 51 height 25
select select "10"
click at [1503, 514] on select "5 10 50 100 500" at bounding box center [1528, 526] width 51 height 25
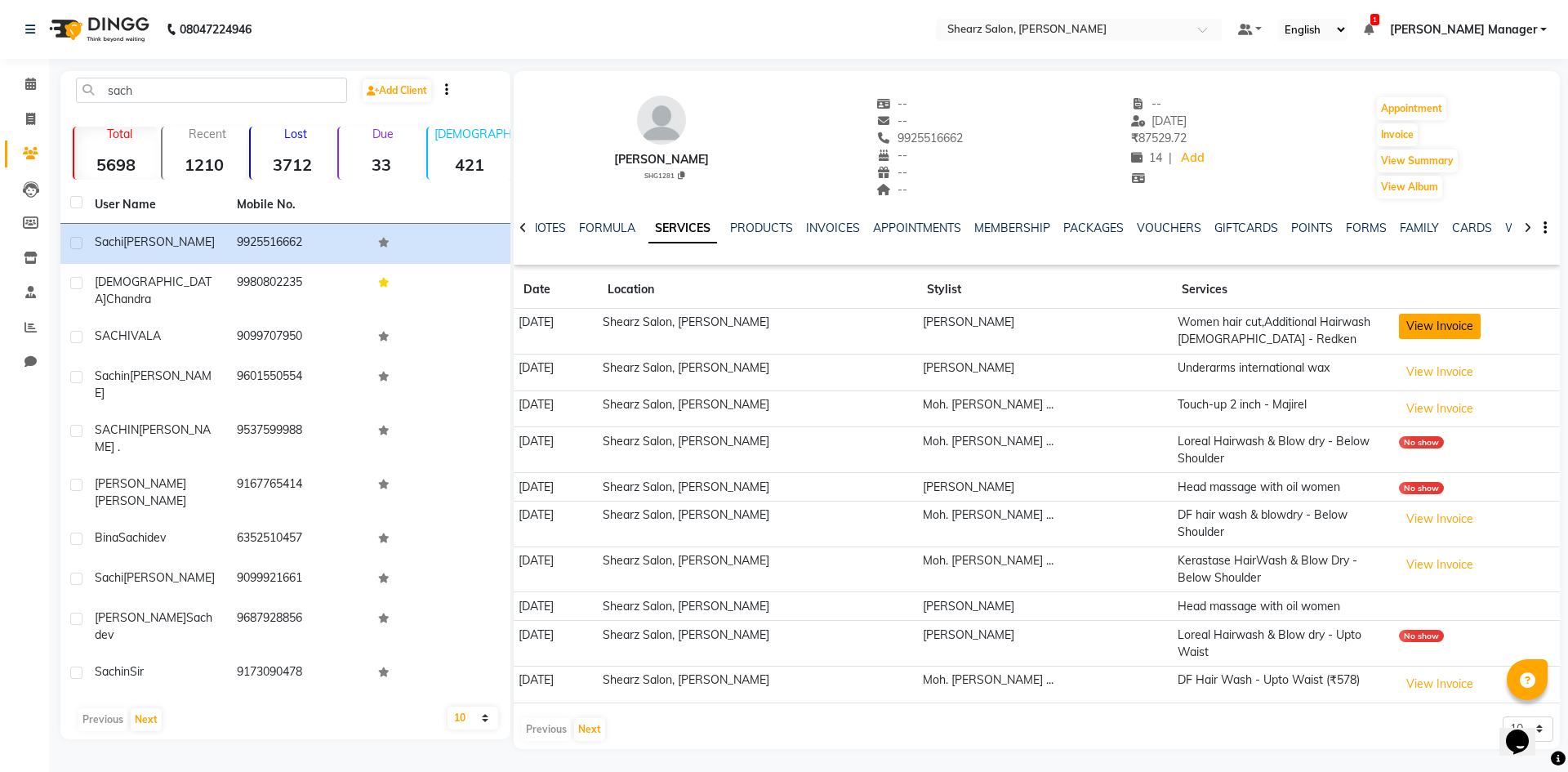
click at [1414, 332] on button "View Invoice" at bounding box center [1440, 326] width 82 height 25
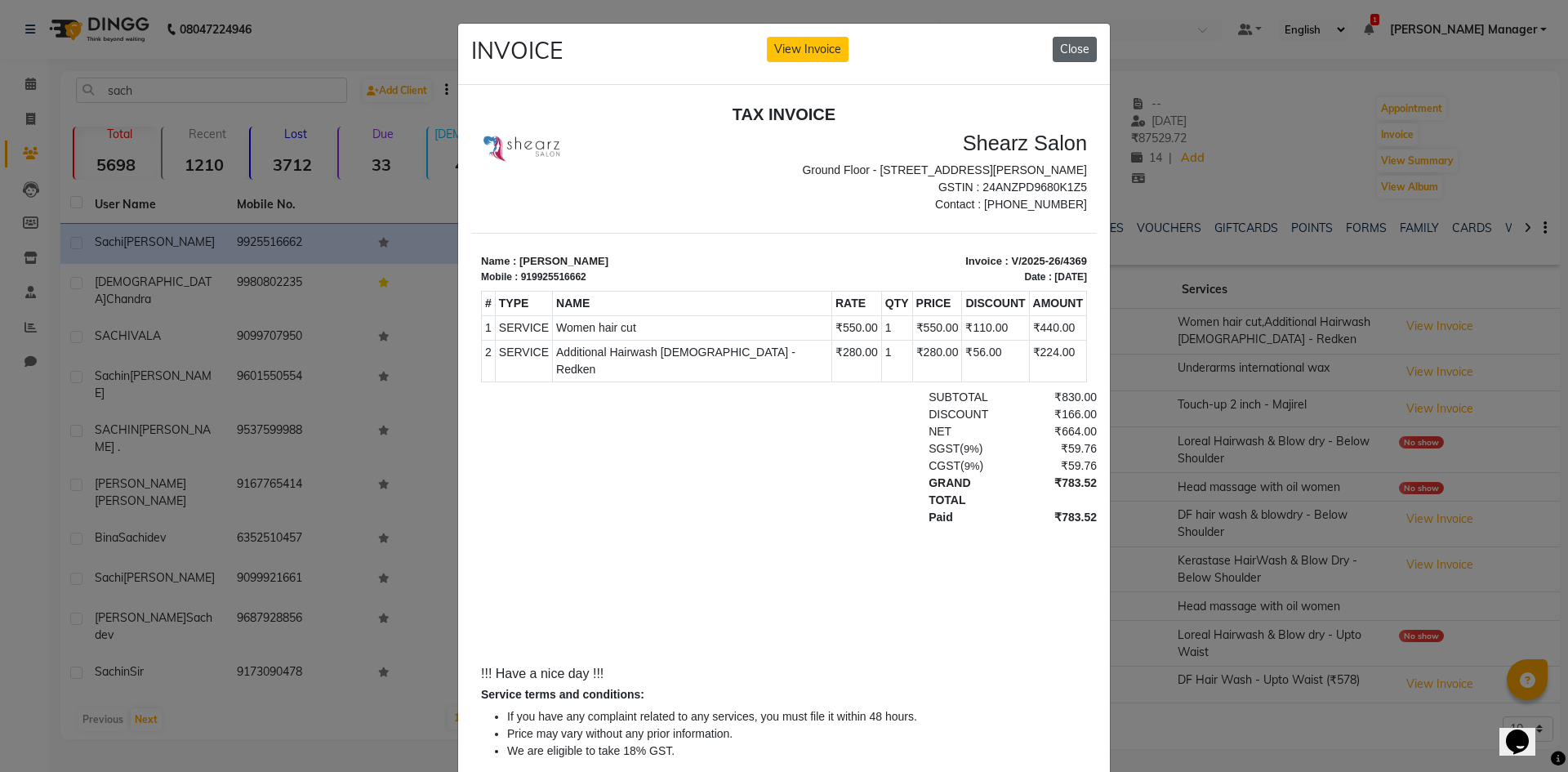
click at [1065, 59] on button "Close" at bounding box center [1074, 49] width 44 height 25
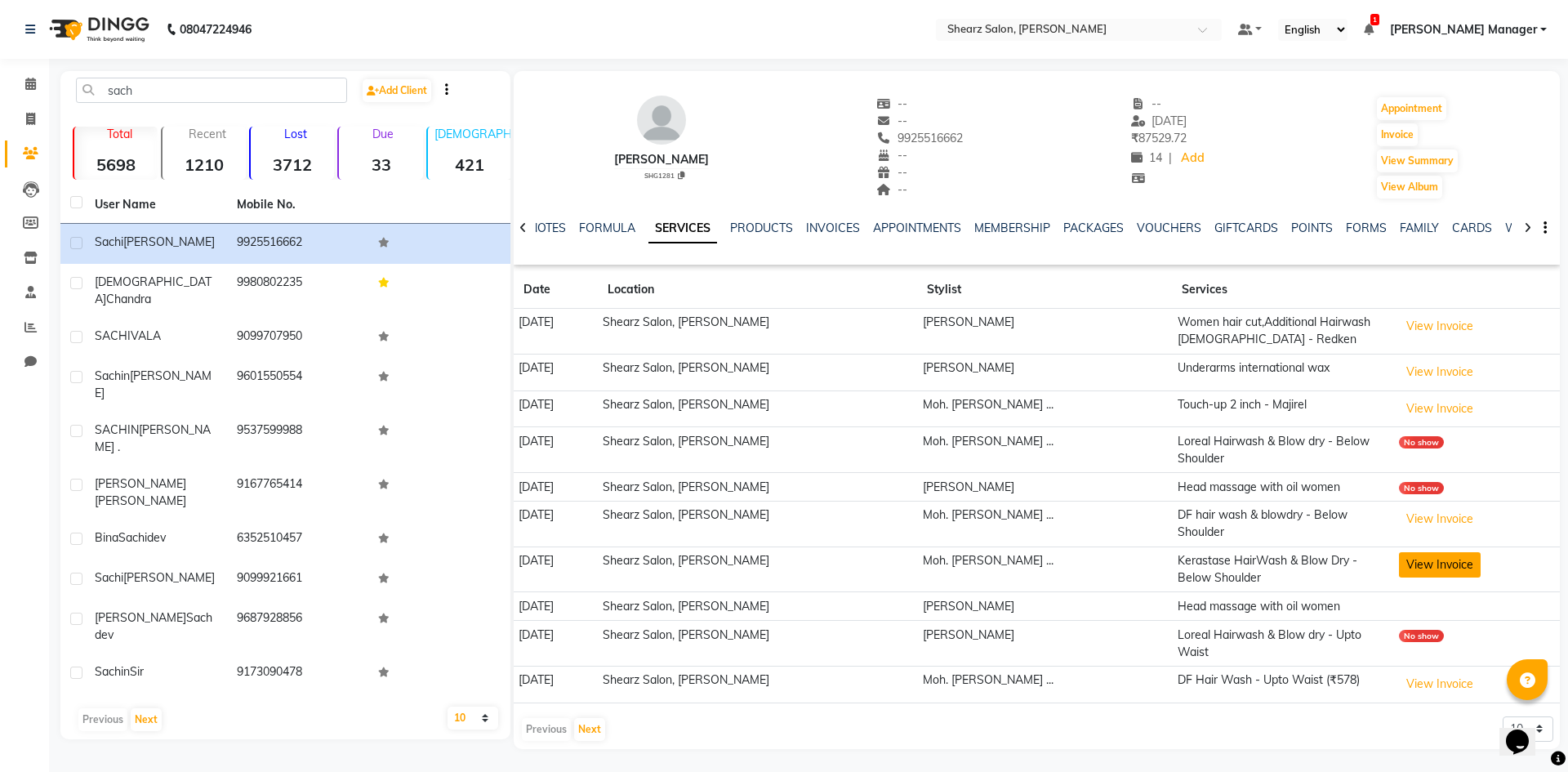
click at [1400, 552] on button "View Invoice" at bounding box center [1440, 565] width 82 height 25
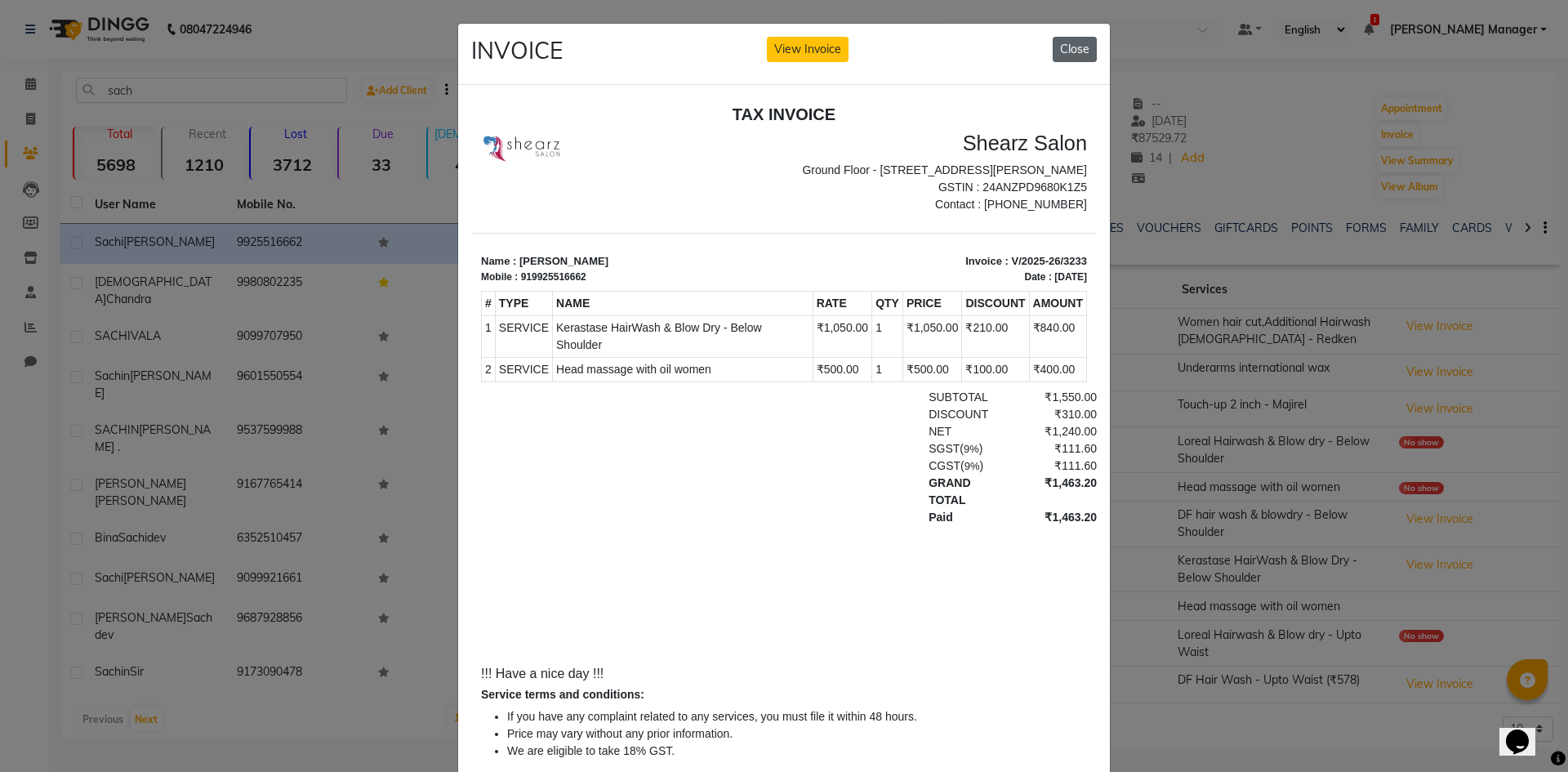
click at [1080, 49] on button "Close" at bounding box center [1074, 49] width 44 height 25
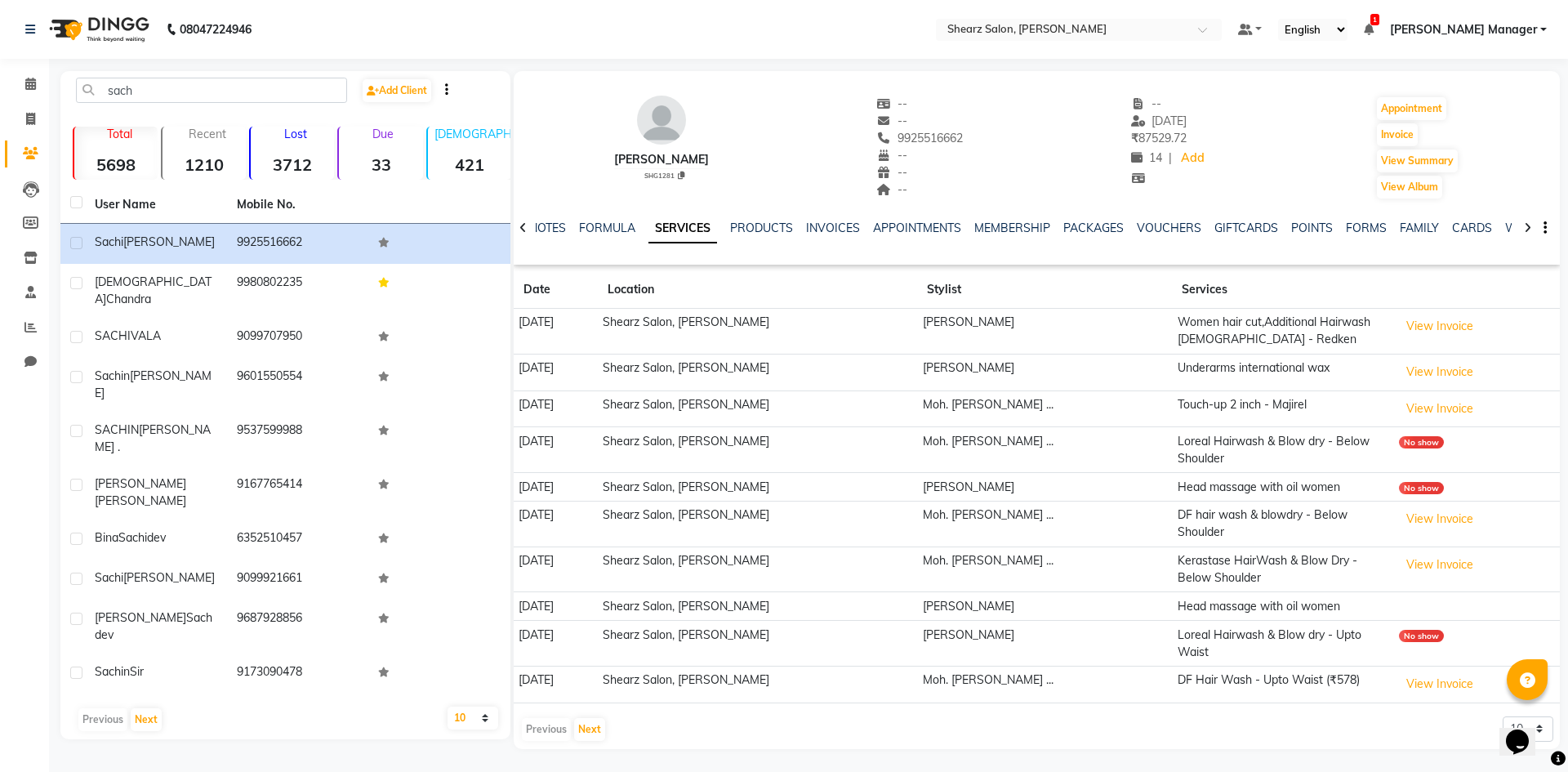
click at [1410, 519] on td "View Invoice" at bounding box center [1476, 523] width 167 height 46
click at [1408, 552] on button "View Invoice" at bounding box center [1440, 565] width 82 height 25
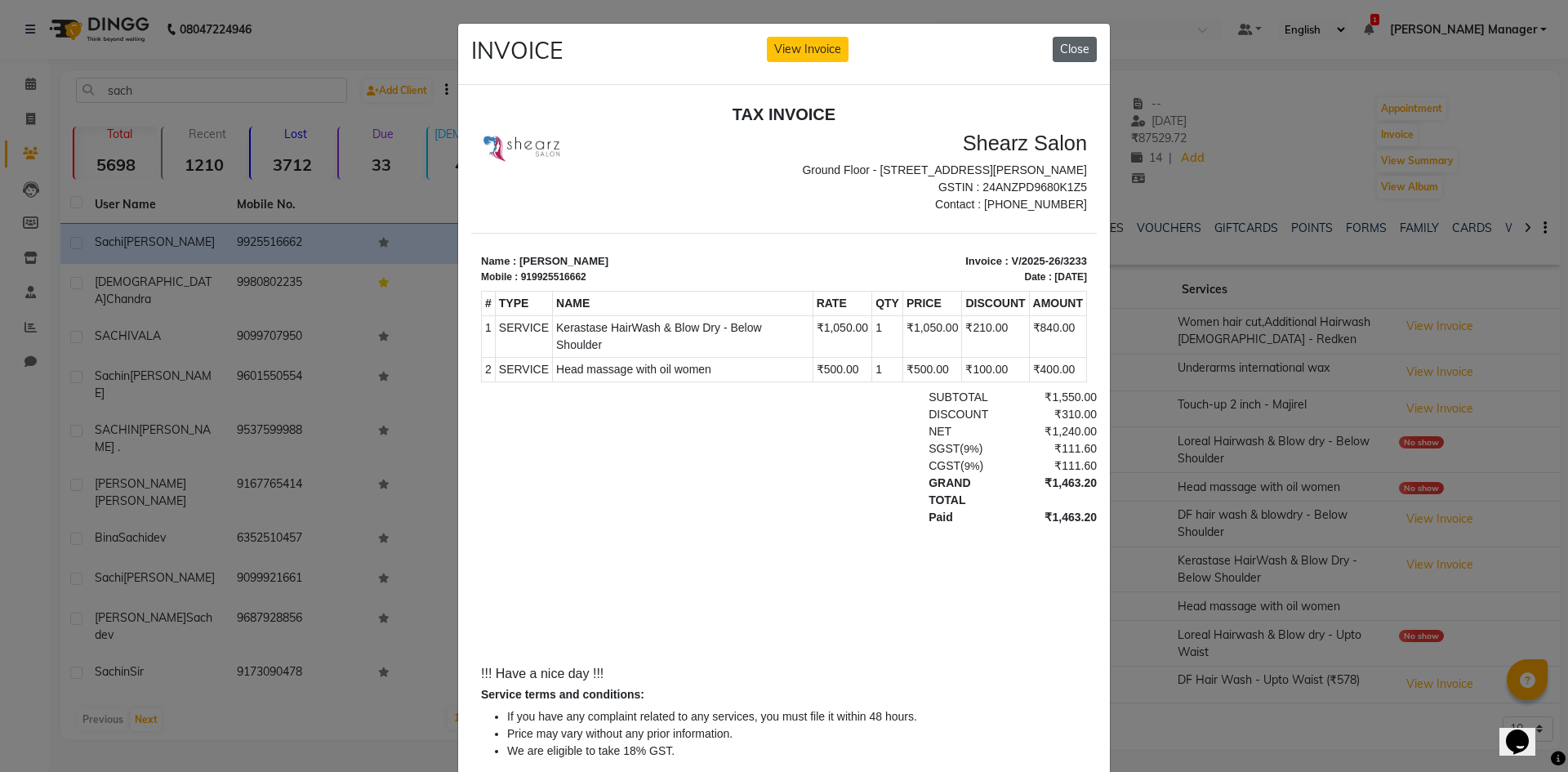
click at [1058, 41] on button "Close" at bounding box center [1074, 49] width 44 height 25
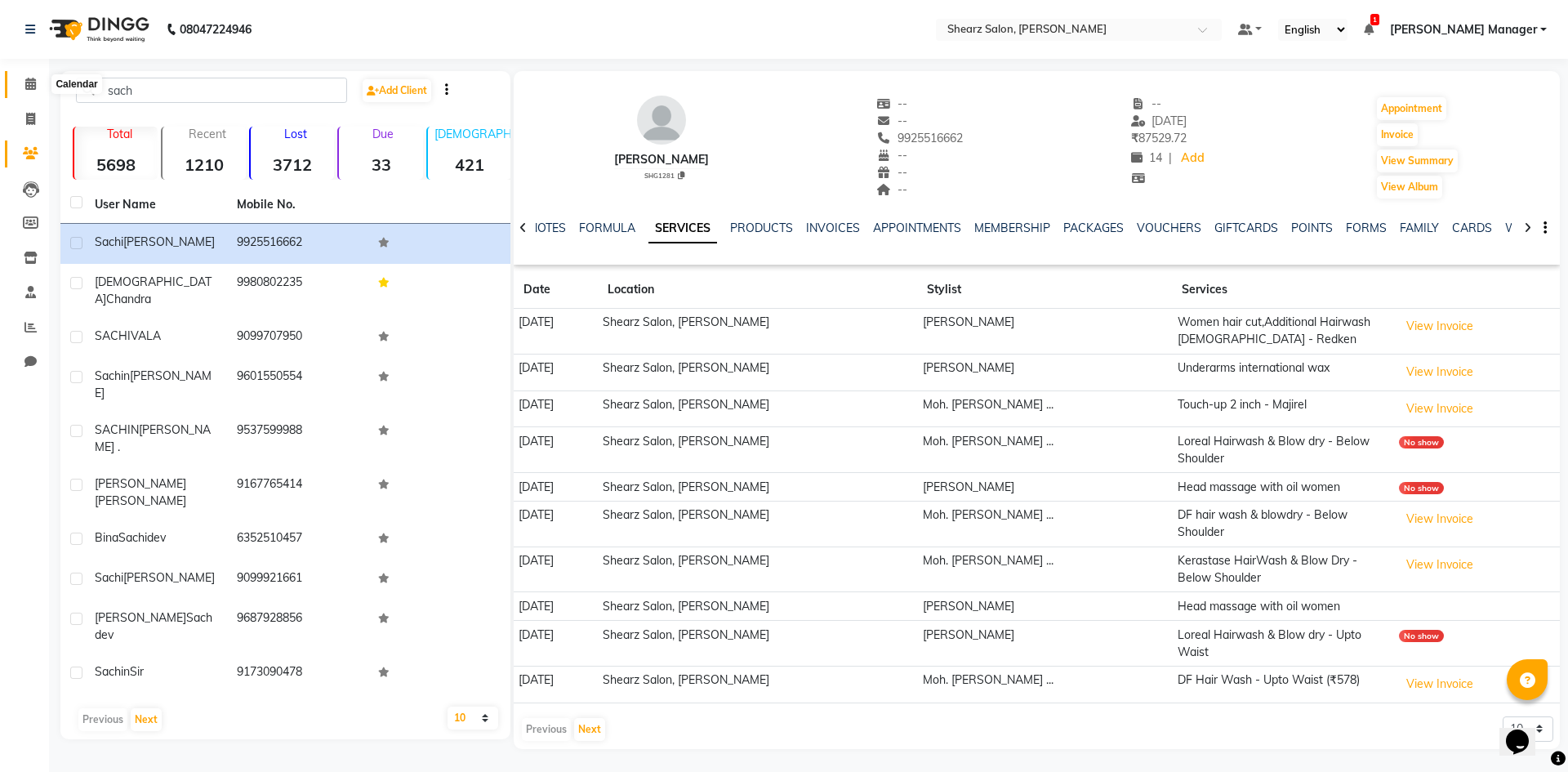
click at [22, 83] on span at bounding box center [30, 85] width 29 height 19
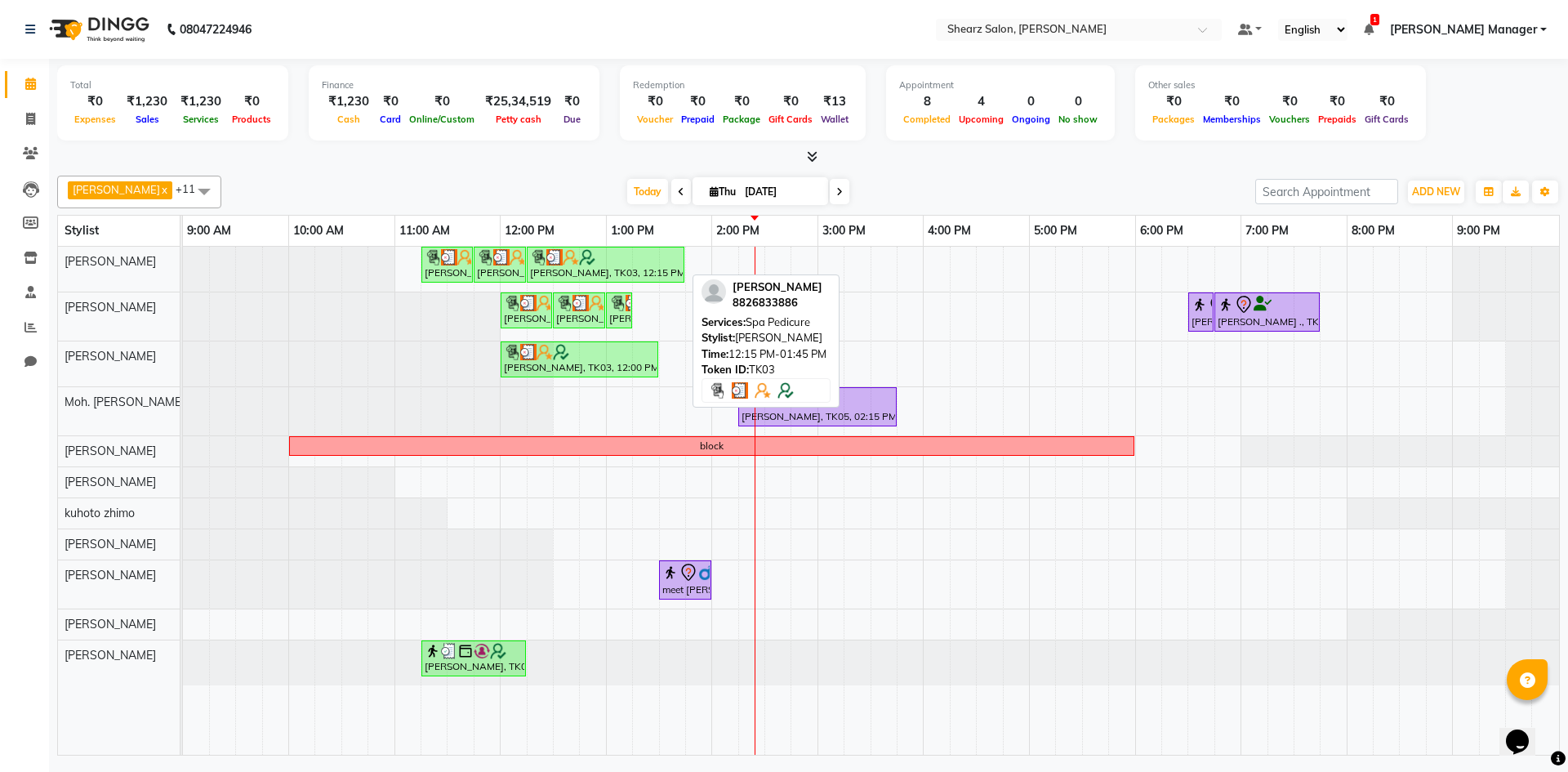
click at [608, 271] on div "[PERSON_NAME], TK03, 12:15 PM-01:45 PM, Spa Pedicure" at bounding box center [605, 265] width 155 height 31
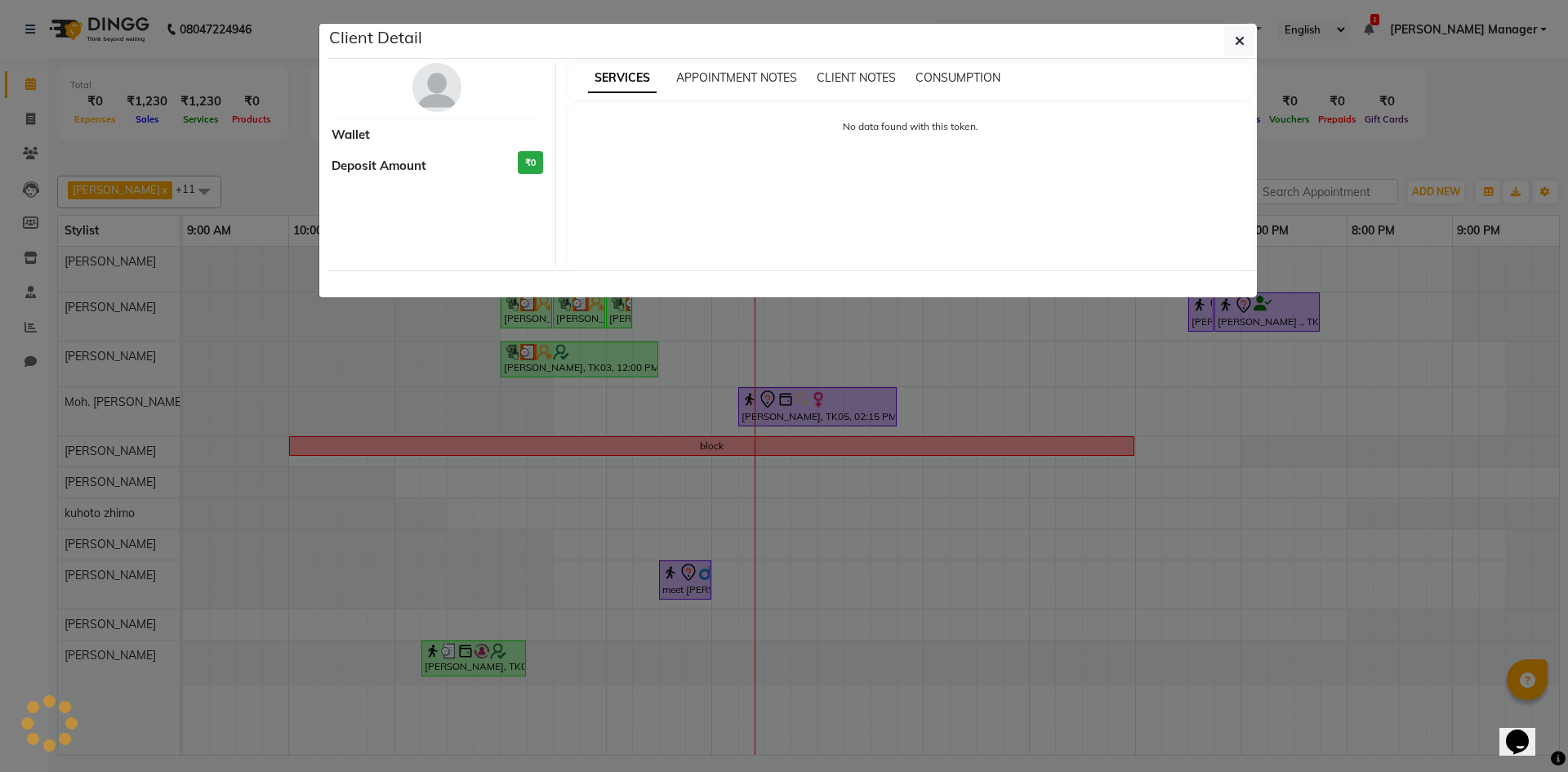
select select "3"
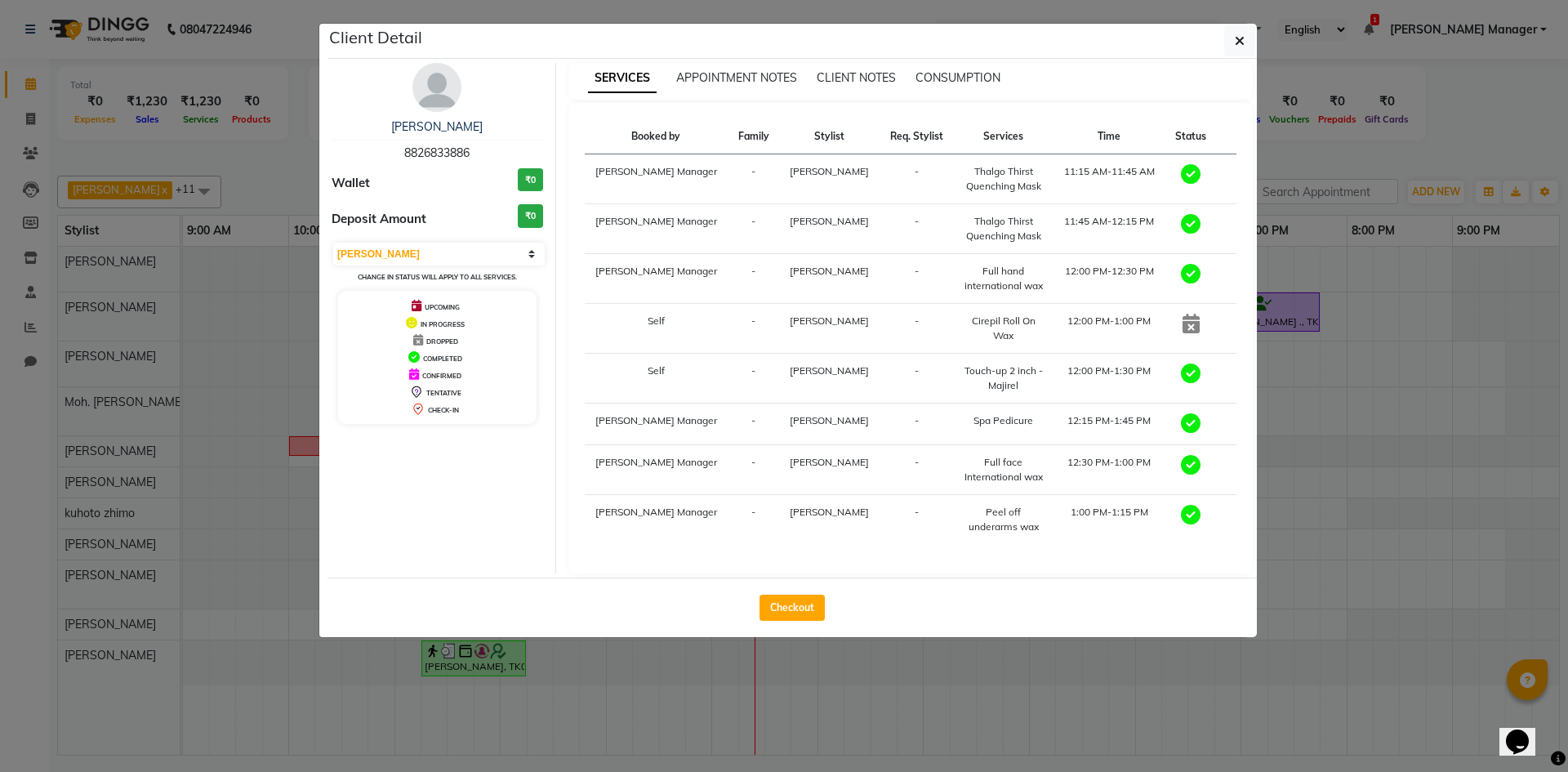
drag, startPoint x: 392, startPoint y: 152, endPoint x: 478, endPoint y: 156, distance: 86.1
click at [478, 156] on div "Hamid Rashid 8826833886" at bounding box center [437, 140] width 212 height 43
copy span "8826833886"
drag, startPoint x: 616, startPoint y: 682, endPoint x: 676, endPoint y: 627, distance: 81.4
click at [620, 677] on ngb-modal-window "Client Detail Hamid Rashid 8826833886 Wallet ₹0 Deposit Amount ₹0 Select MARK D…" at bounding box center [784, 386] width 1568 height 772
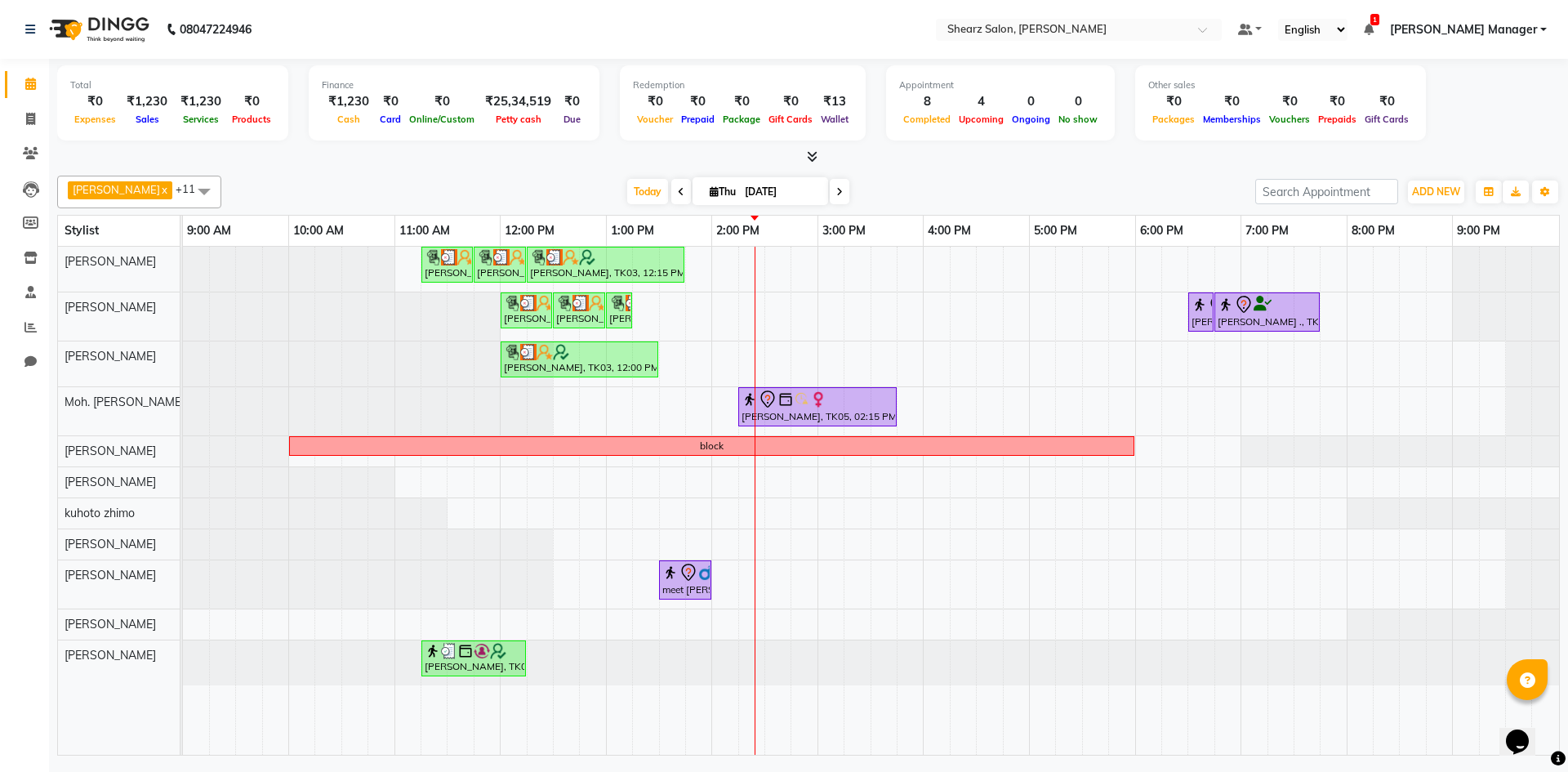
click at [721, 254] on div "Hamid Rashid, TK03, 11:15 AM-11:45 AM, Thalgo Thirst Quenching Mask Hamid Rashi…" at bounding box center [871, 501] width 1376 height 508
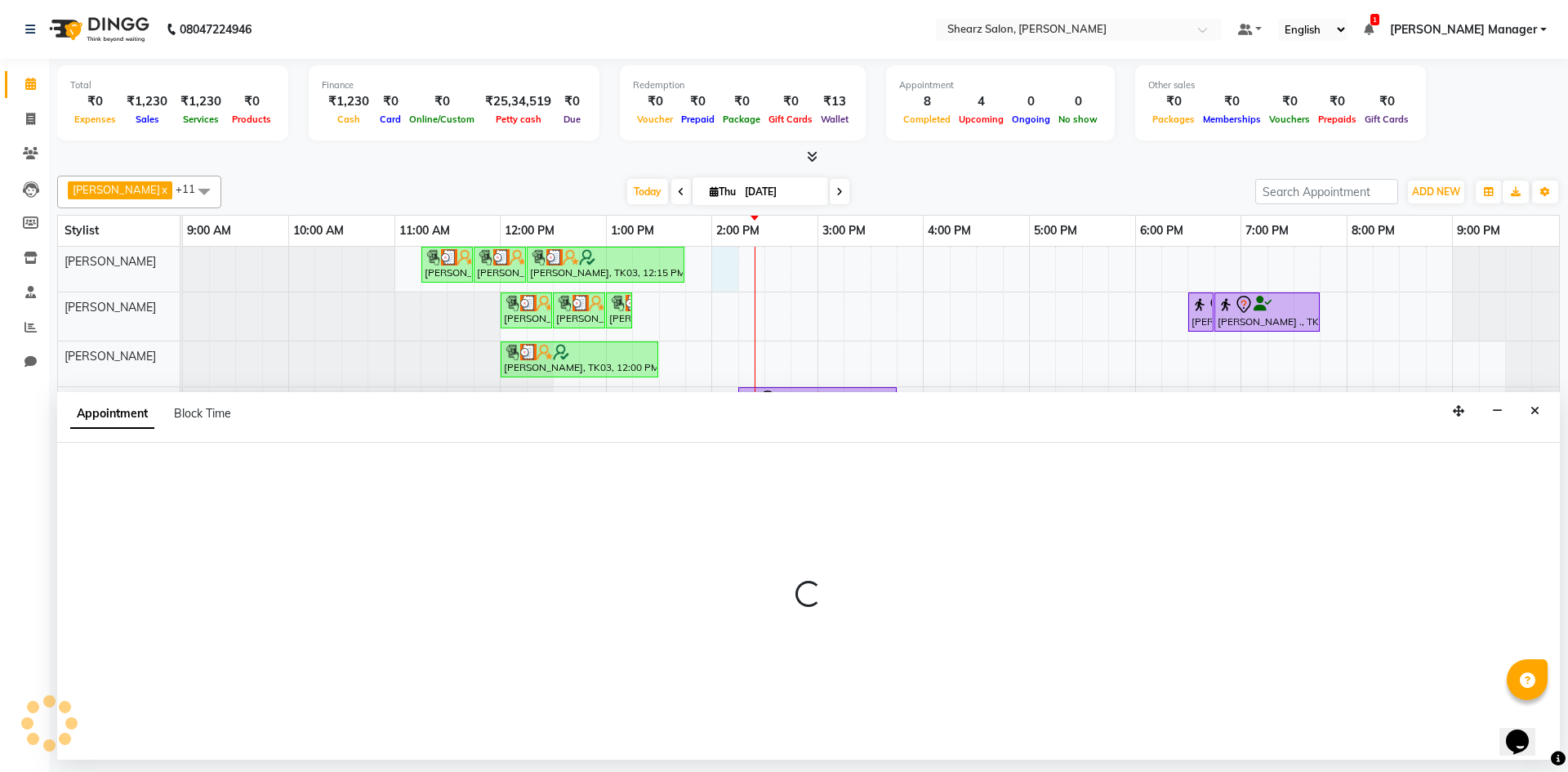
select select "77322"
select select "840"
select select "tentative"
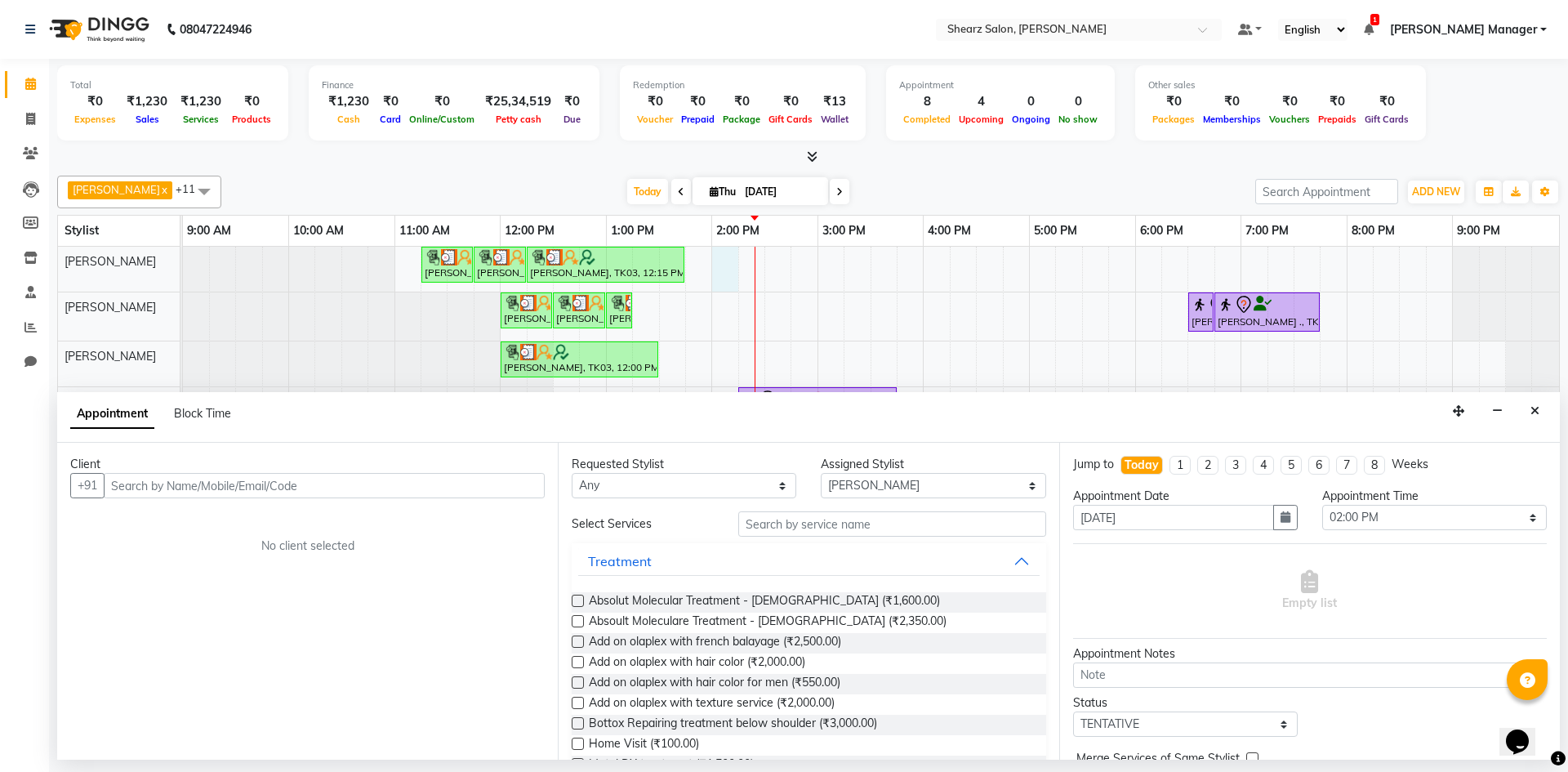
click at [338, 487] on input "text" at bounding box center [324, 485] width 441 height 25
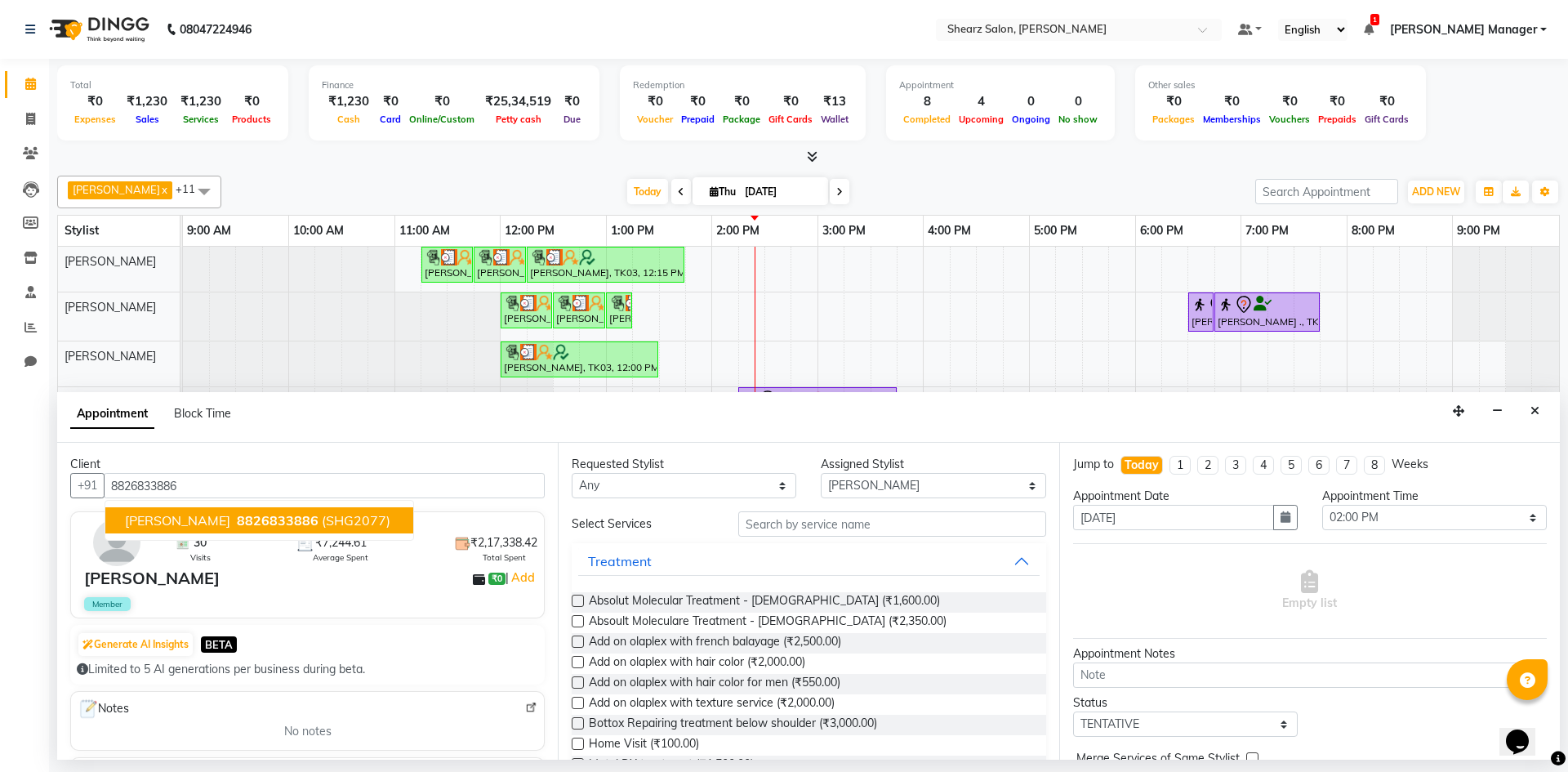
click at [261, 524] on span "8826833886" at bounding box center [277, 520] width 82 height 16
type input "8826833886"
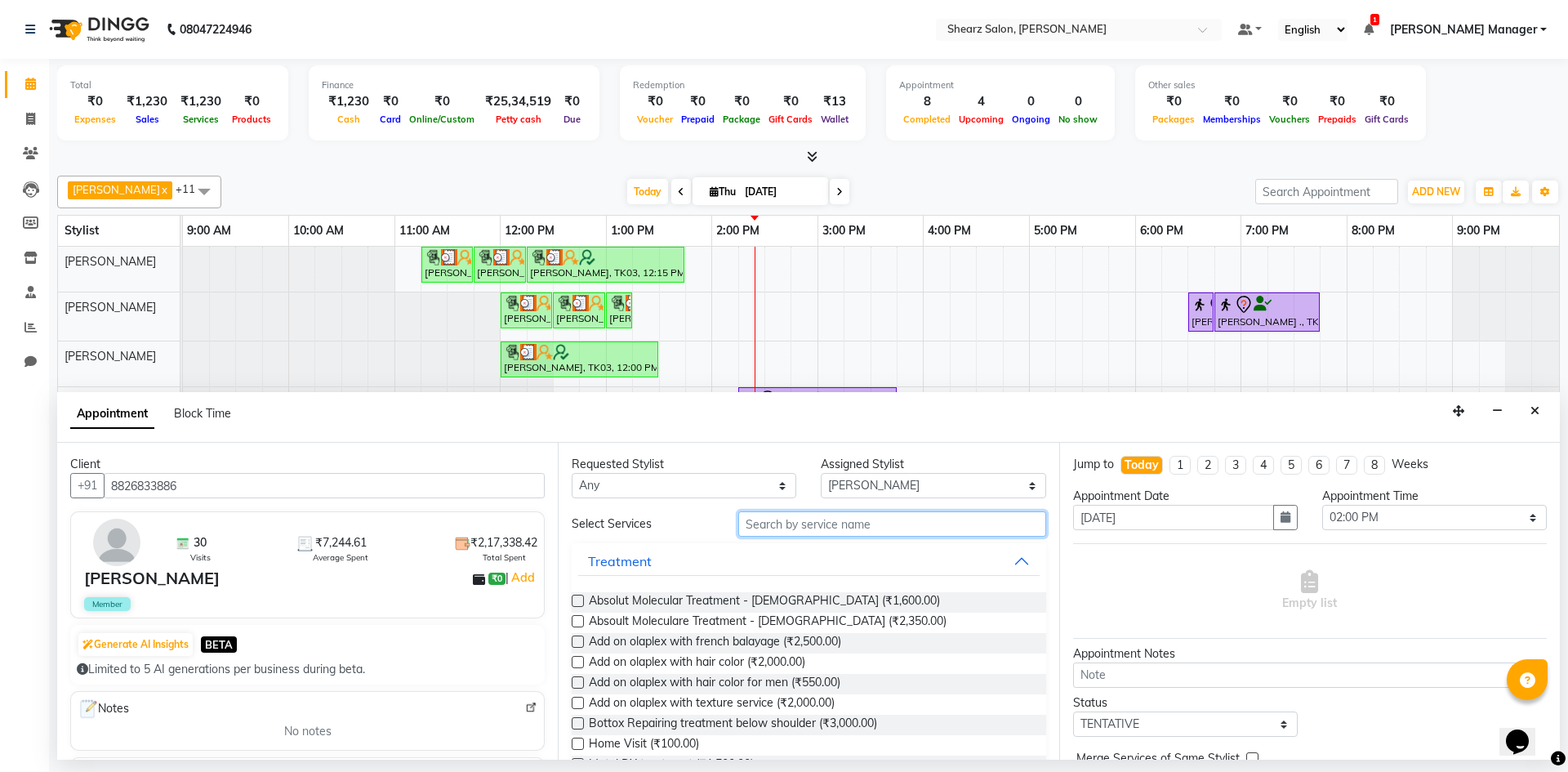
click at [870, 524] on input "text" at bounding box center [892, 524] width 308 height 25
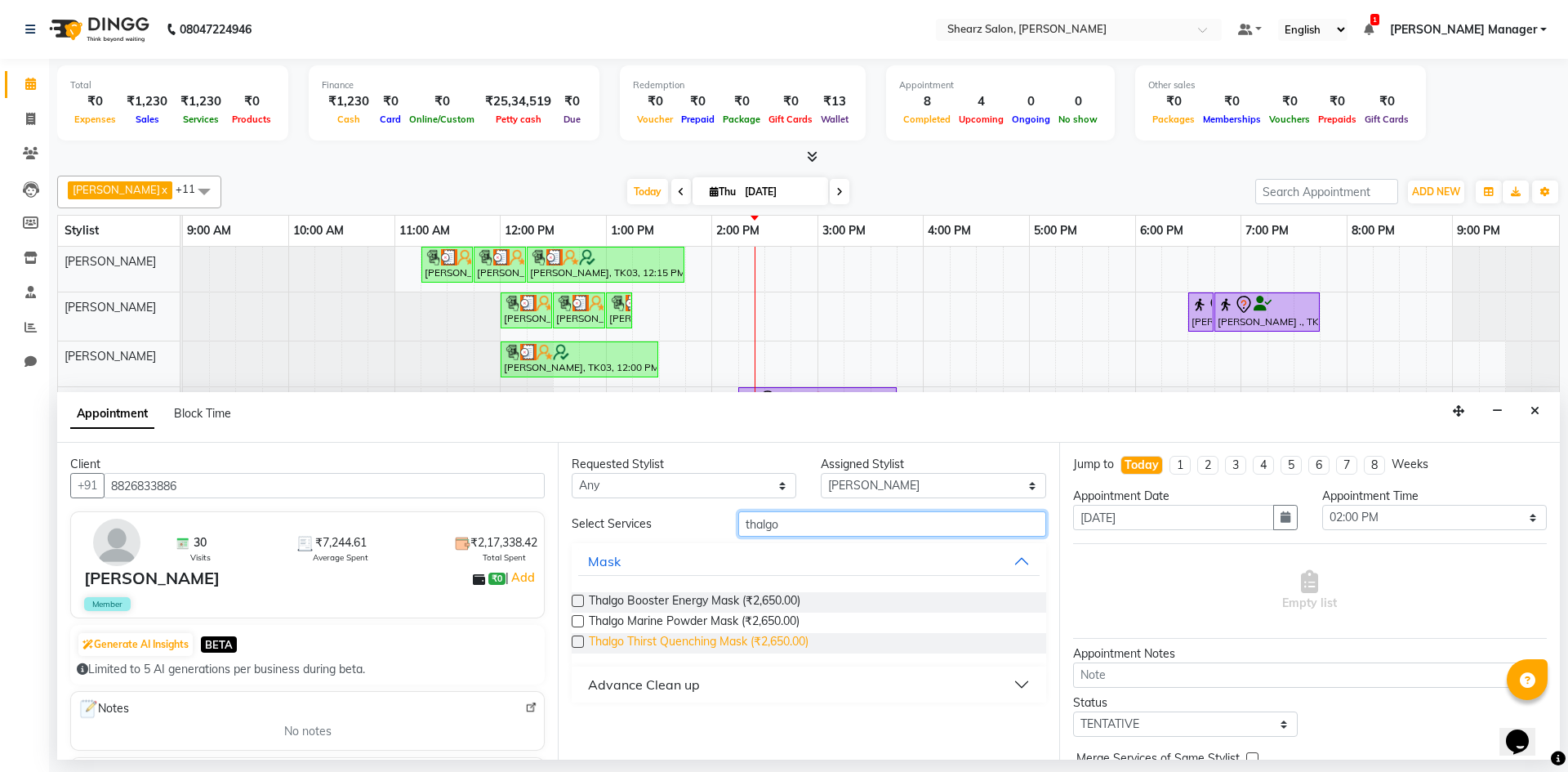
type input "thalgo"
click at [755, 647] on span "Thalgo Thirst Quenching Mask (₹2,650.00)" at bounding box center [698, 643] width 220 height 21
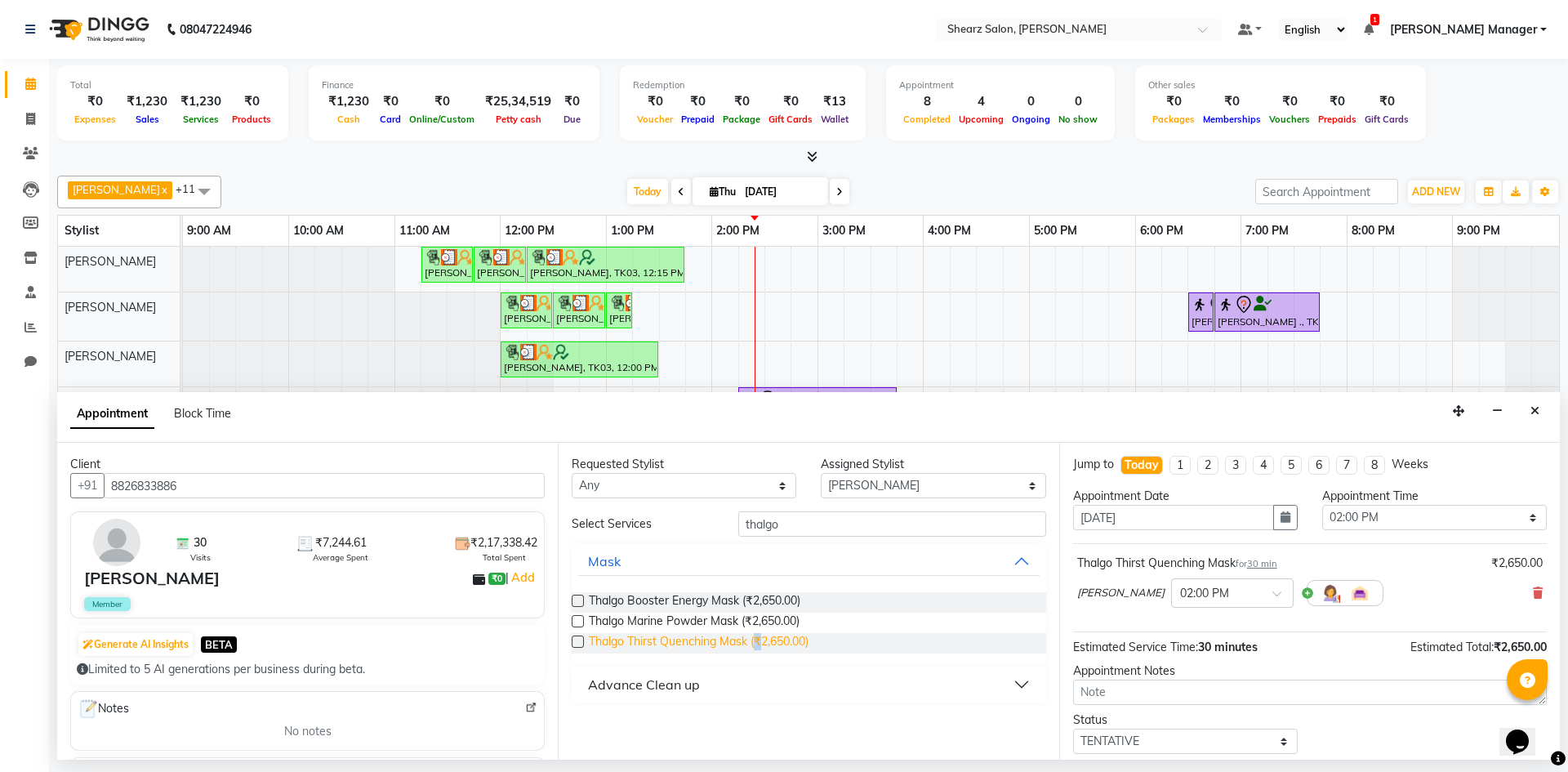
click at [755, 647] on span "Thalgo Thirst Quenching Mask (₹2,650.00)" at bounding box center [698, 643] width 220 height 21
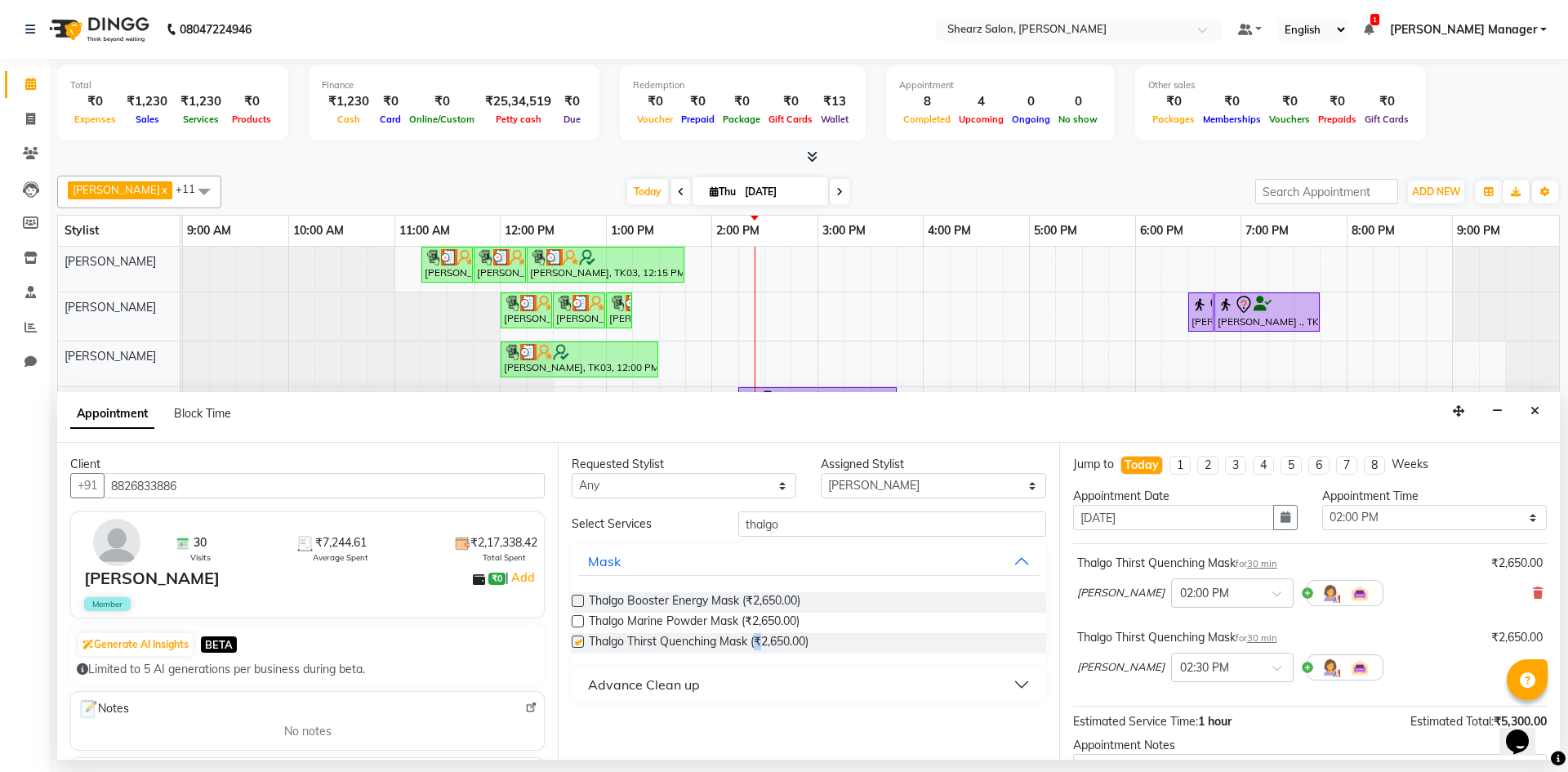
checkbox input "false"
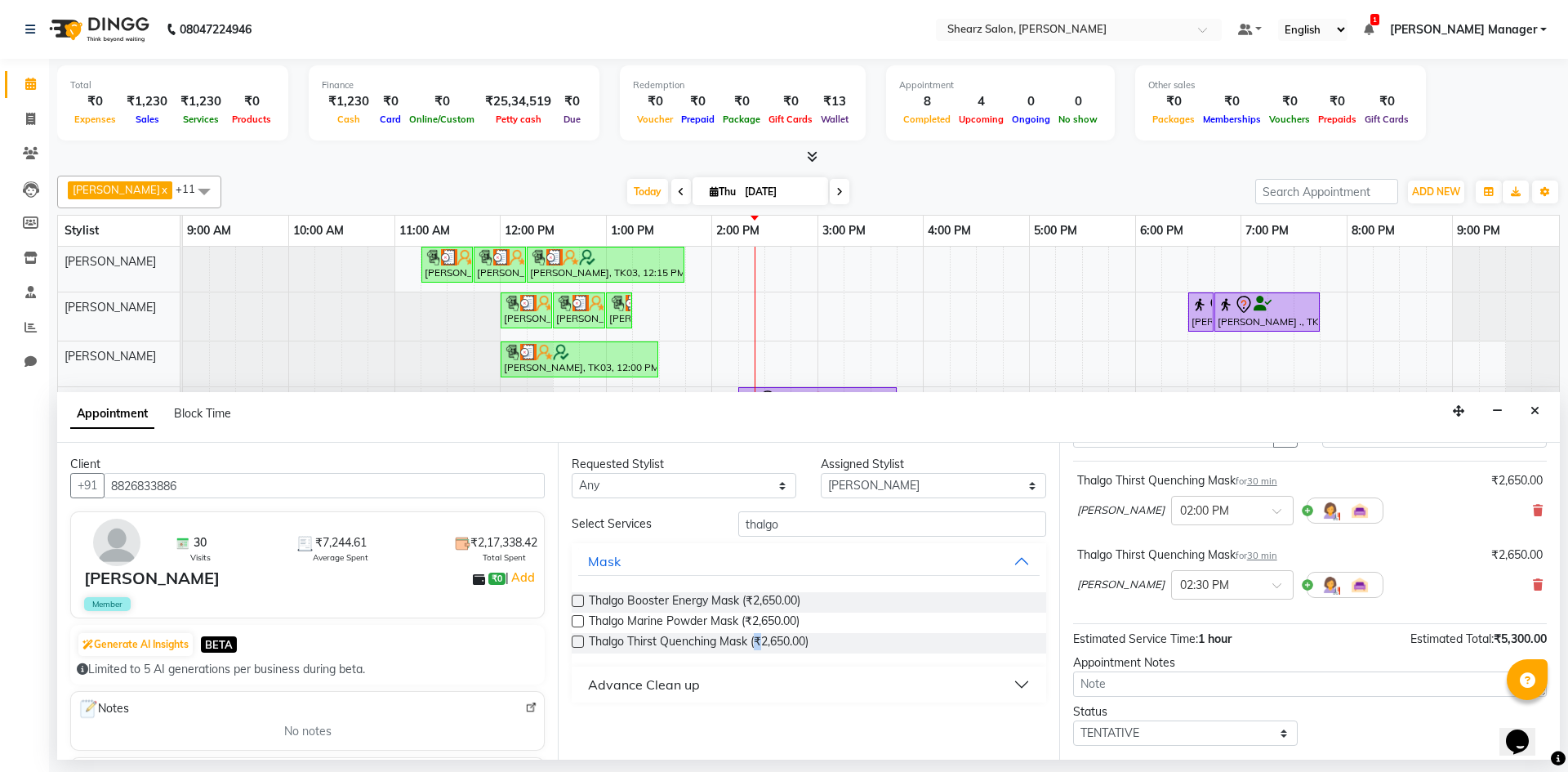
scroll to position [171, 0]
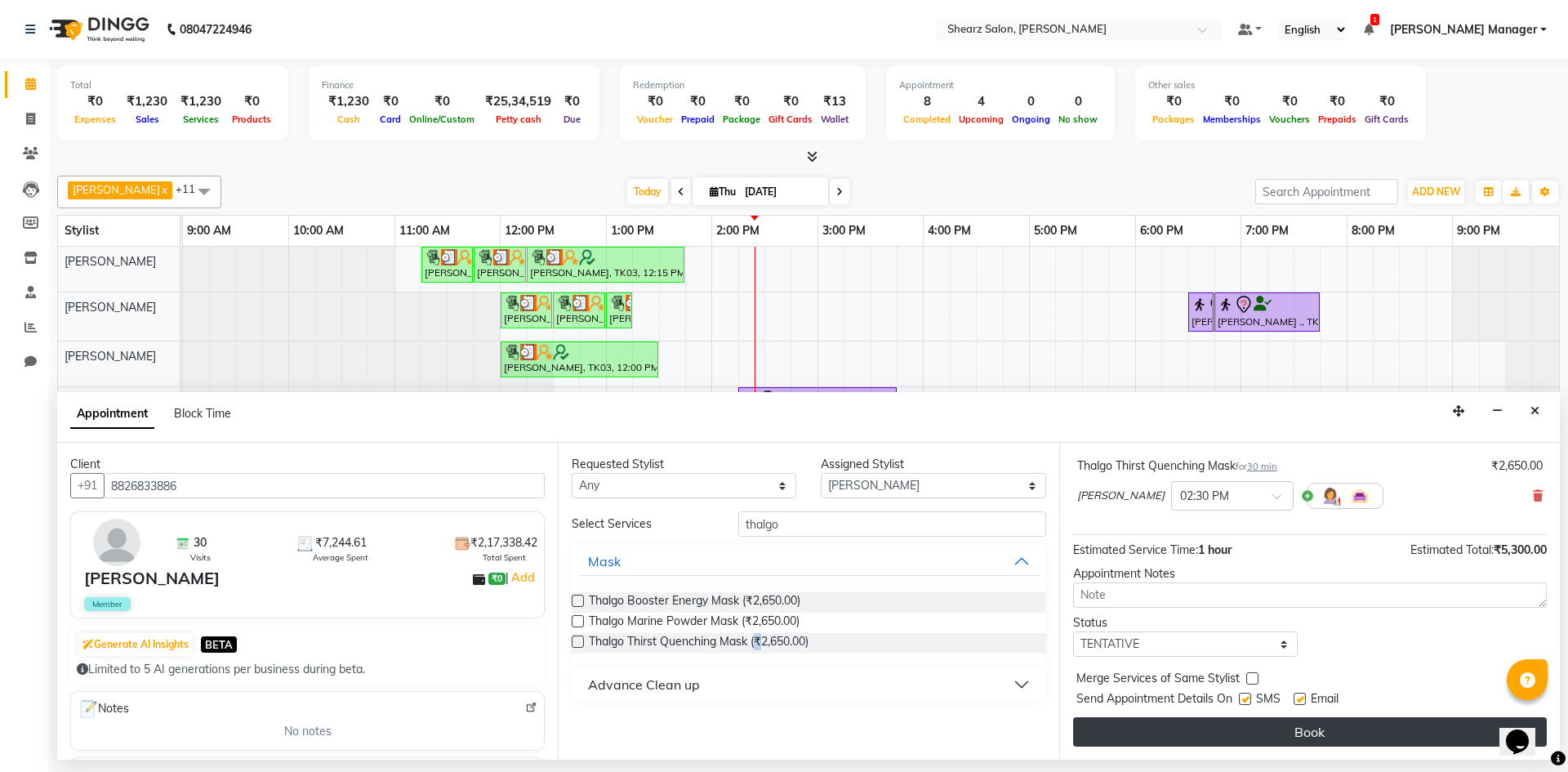
click at [1188, 731] on button "Book" at bounding box center [1310, 732] width 474 height 29
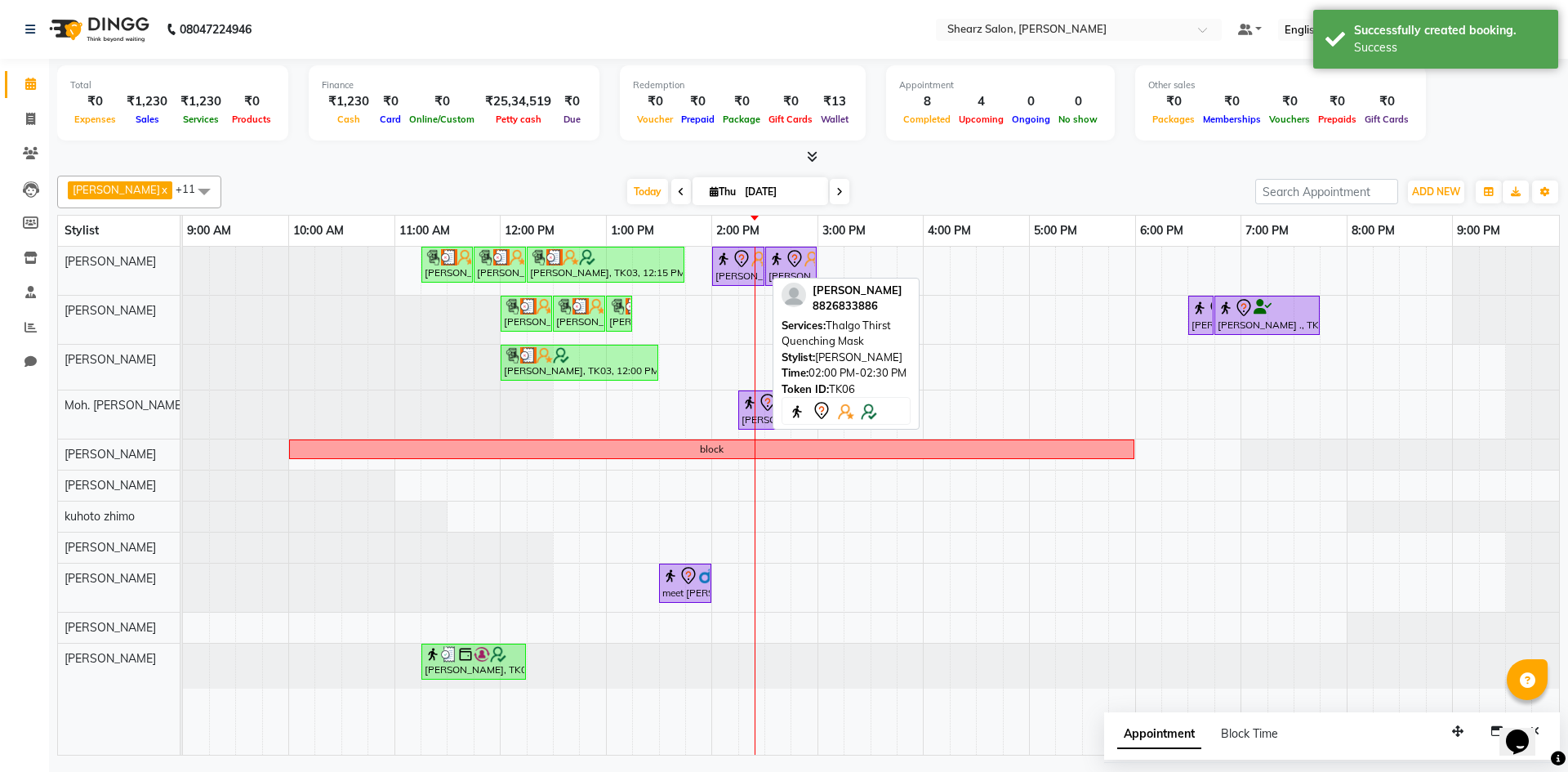
click at [736, 268] on div "[PERSON_NAME], TK06, 02:00 PM-02:30 PM, Thalgo Thirst Quenching Mask" at bounding box center [738, 266] width 49 height 35
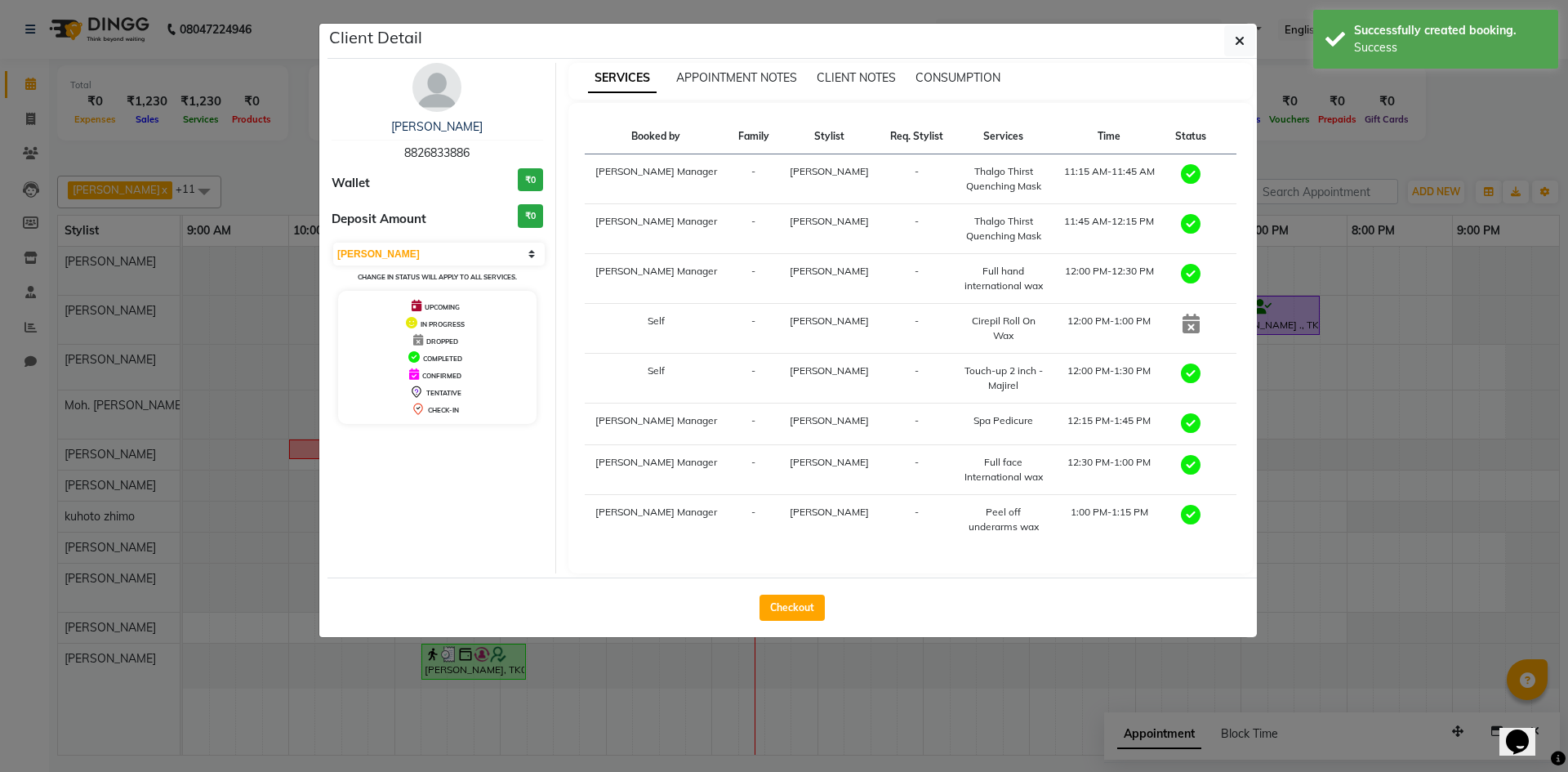
select select "7"
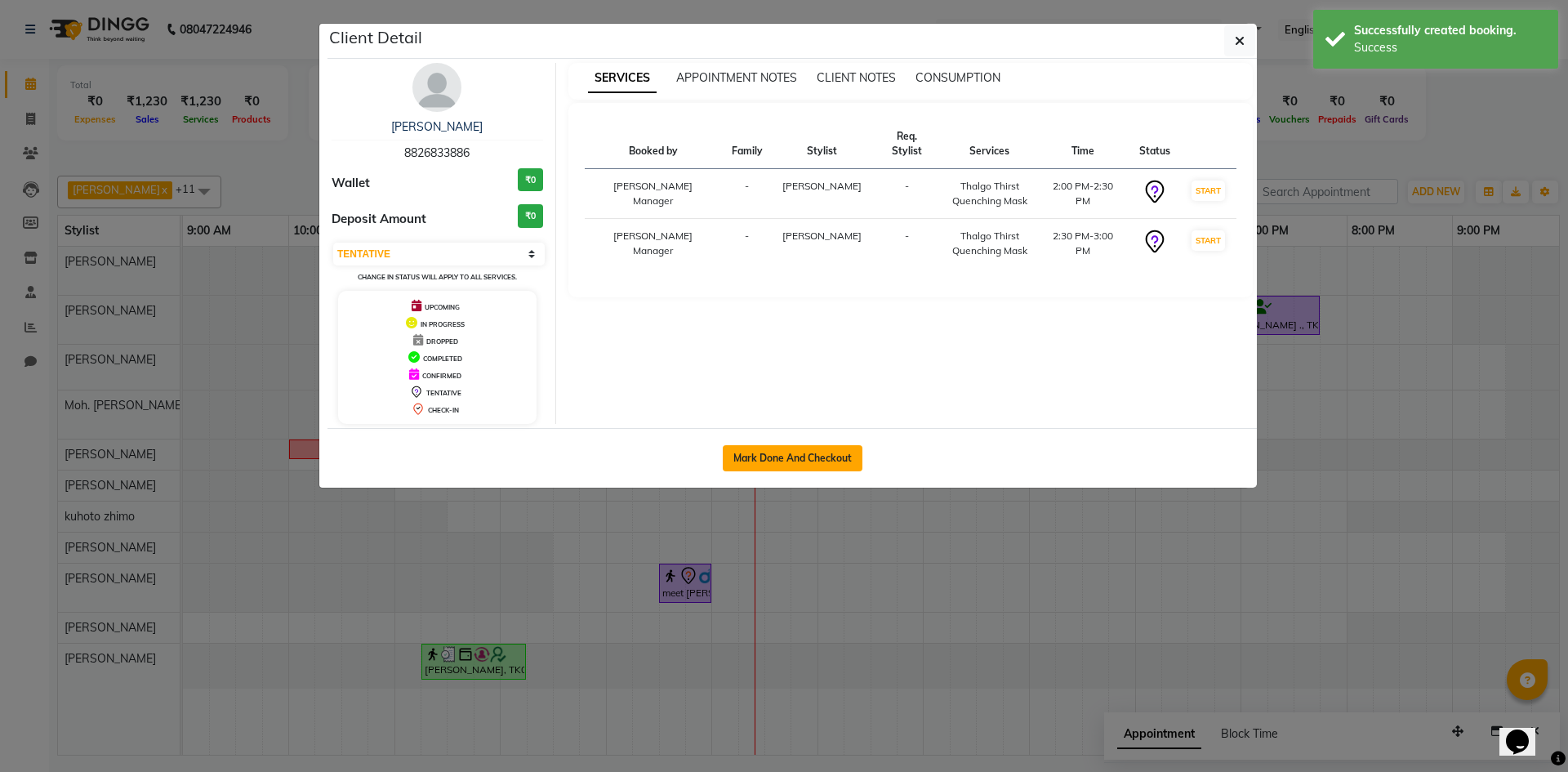
click at [812, 450] on button "Mark Done And Checkout" at bounding box center [793, 458] width 140 height 26
select select "service"
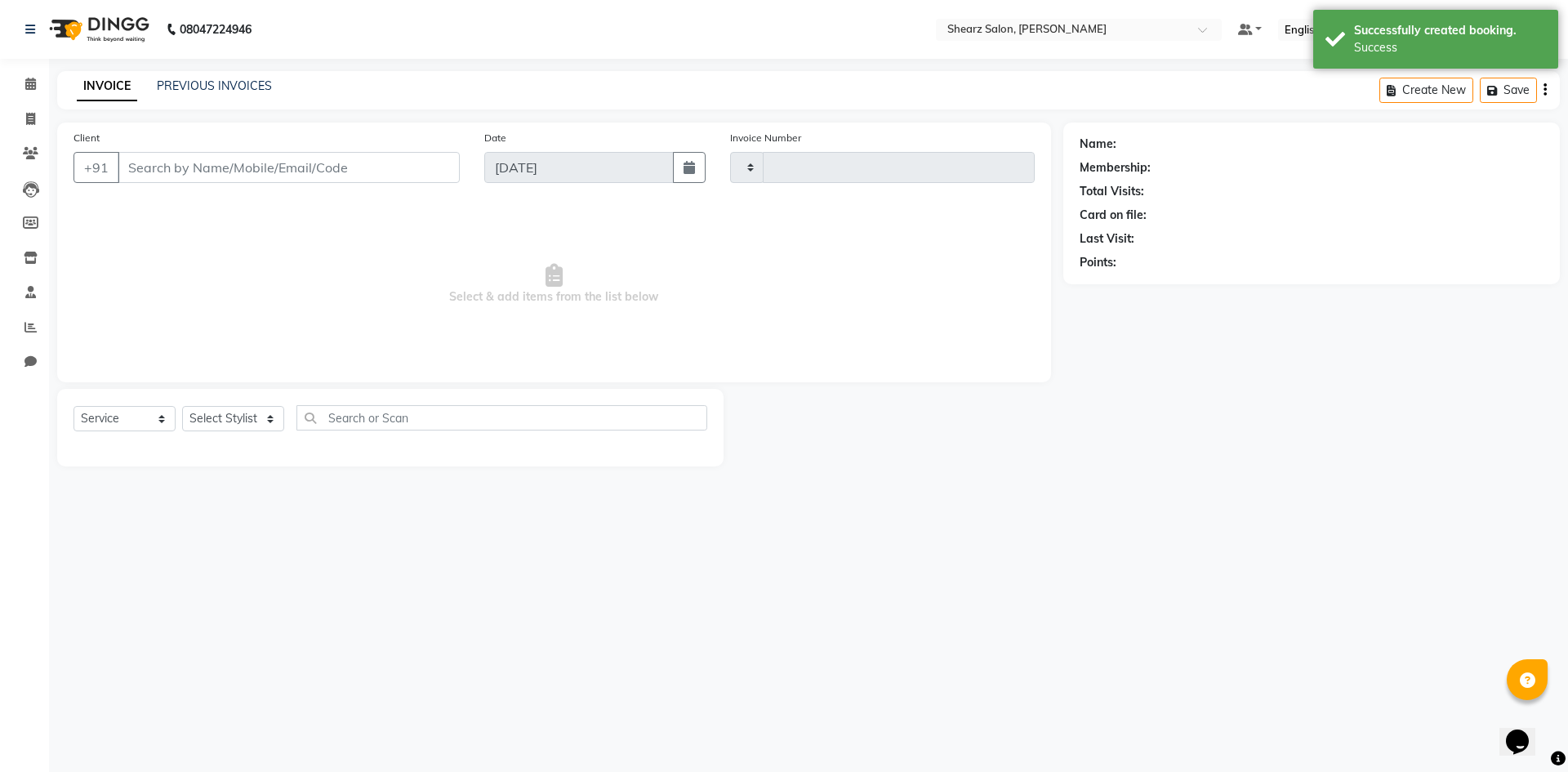
type input "5100"
select select "3"
select select "8159"
type input "8826833886"
select select "77322"
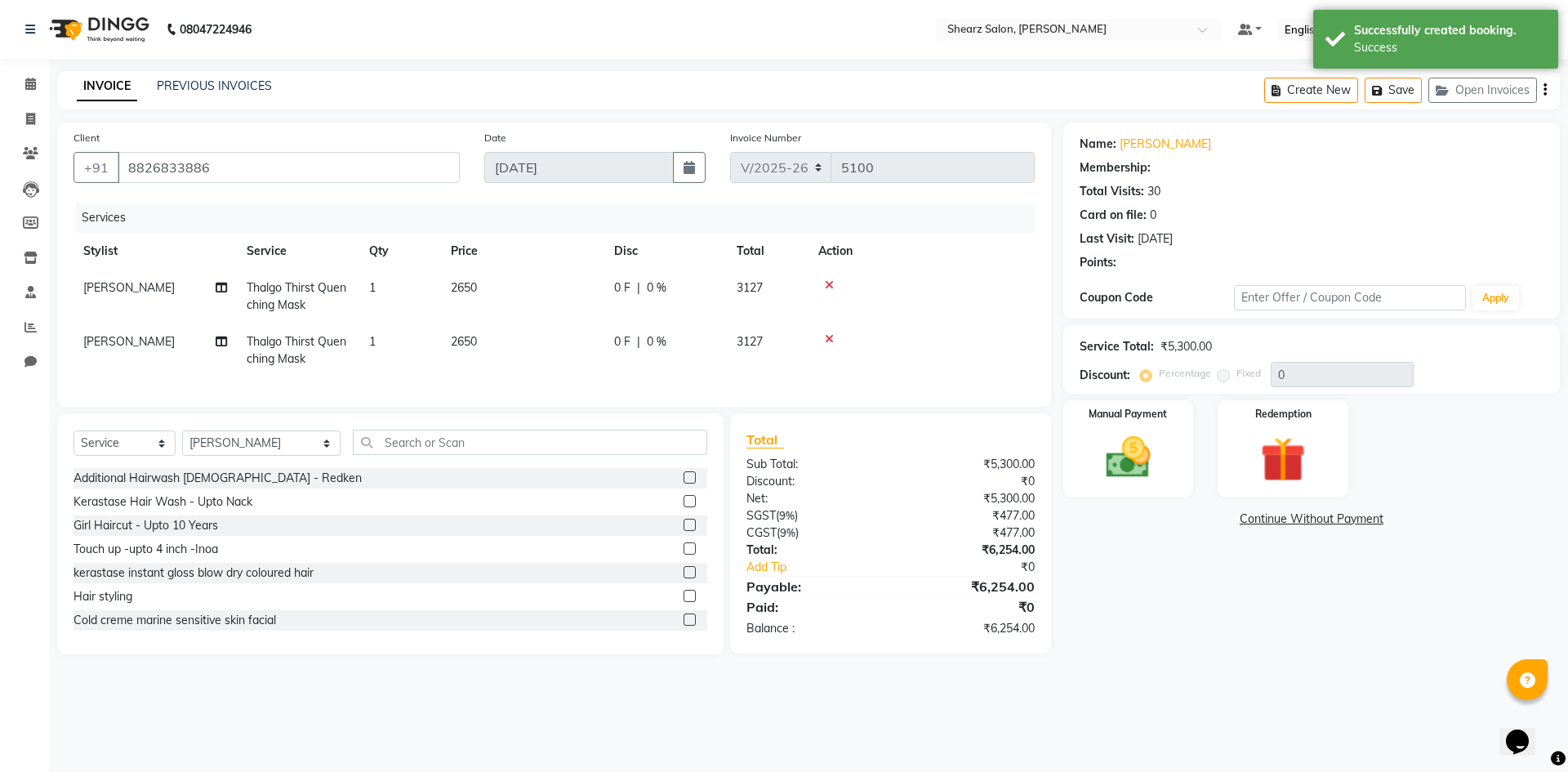
type input "20"
select select "1: Object"
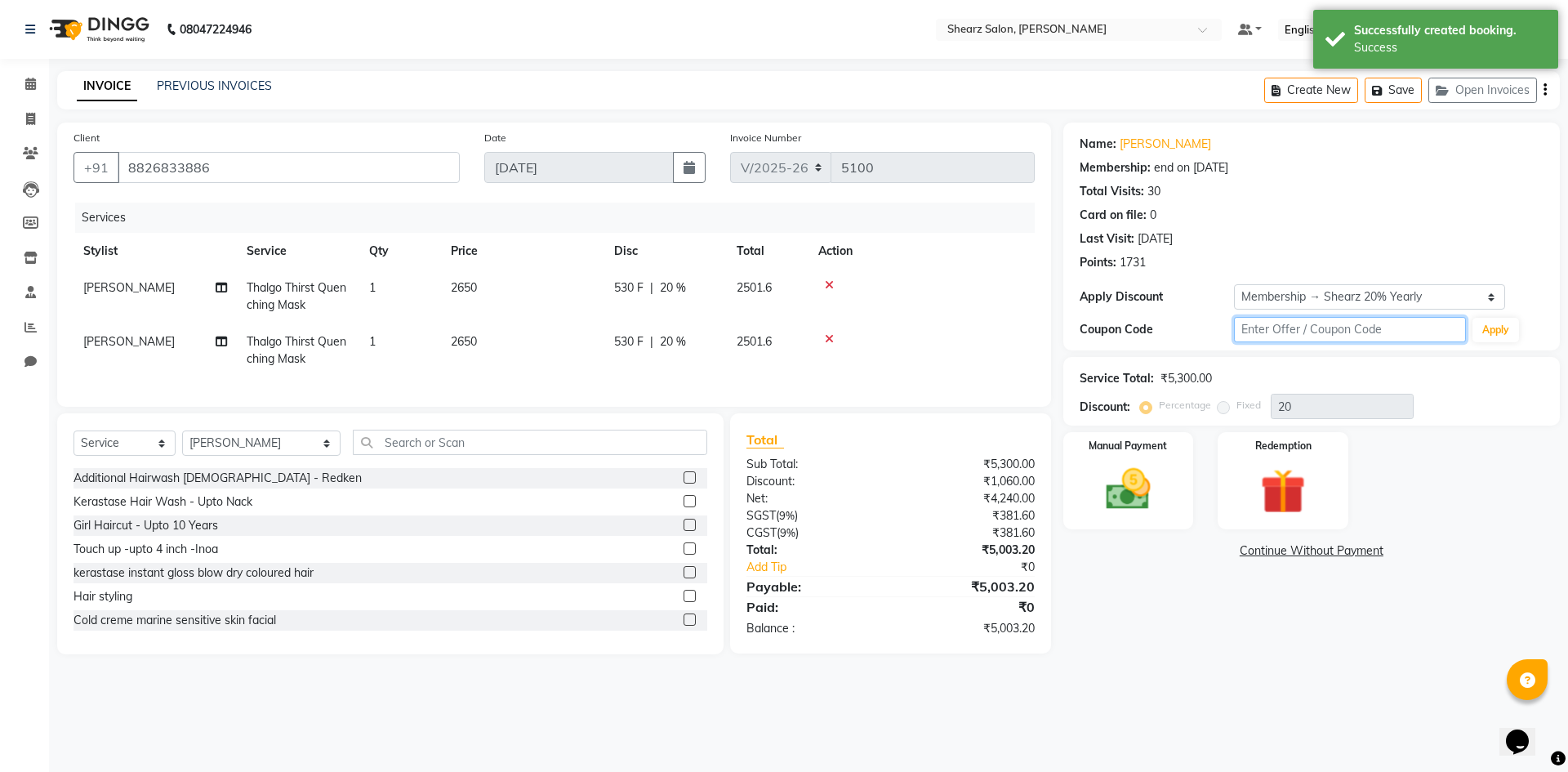
click at [1291, 321] on input "text" at bounding box center [1350, 329] width 232 height 25
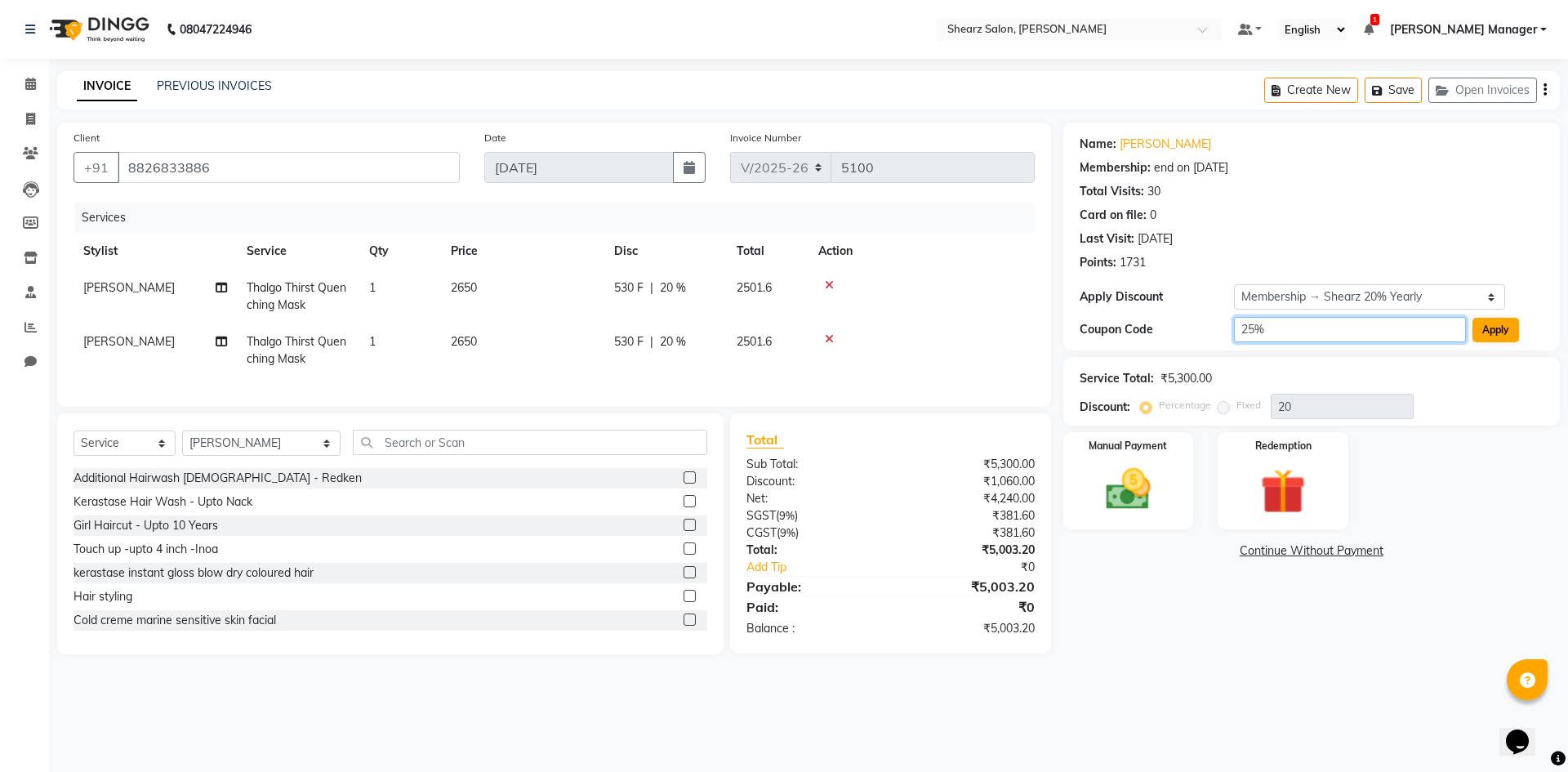
type input "25%"
click at [1485, 329] on button "Apply" at bounding box center [1496, 330] width 47 height 24
type input "25"
select select "0:"
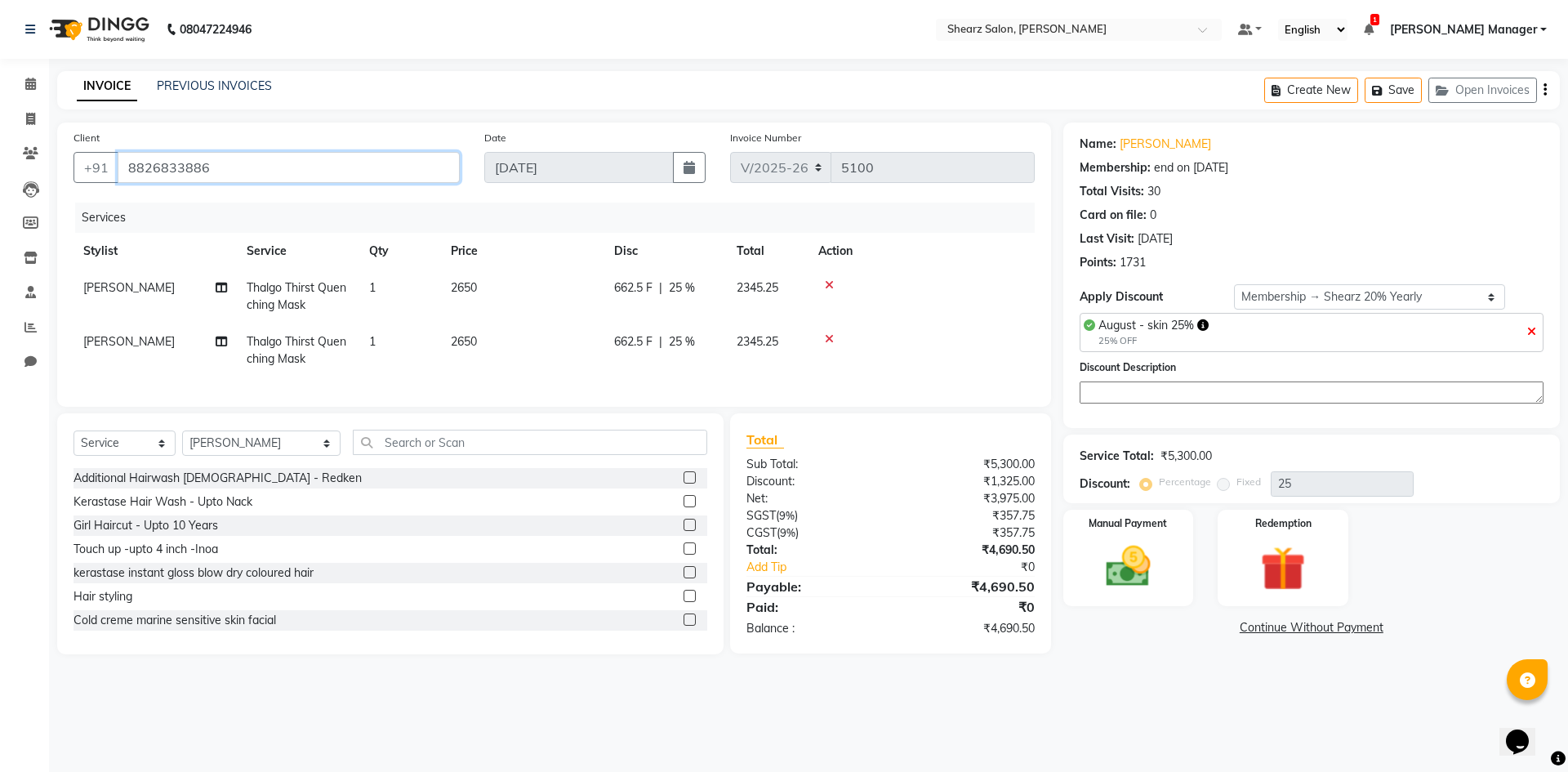
drag, startPoint x: 212, startPoint y: 166, endPoint x: 138, endPoint y: 163, distance: 74.1
click at [138, 163] on input "8826833886" at bounding box center [289, 168] width 342 height 31
click at [127, 163] on input "8826833886" at bounding box center [289, 168] width 342 height 31
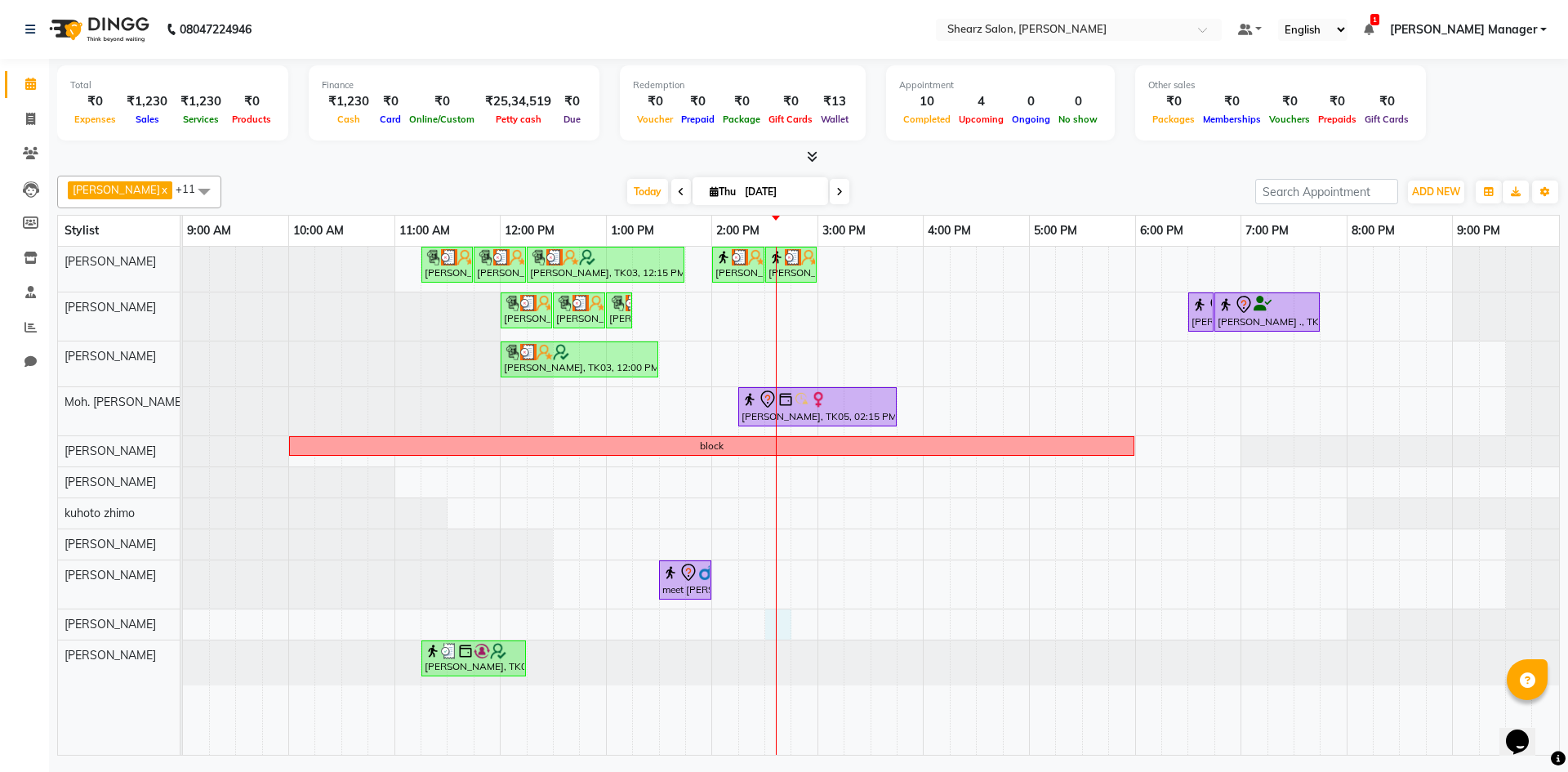
click at [774, 625] on div "Hamid Rashid, TK03, 11:15 AM-11:45 AM, Thalgo Thirst Quenching Mask Hamid Rashi…" at bounding box center [871, 501] width 1376 height 508
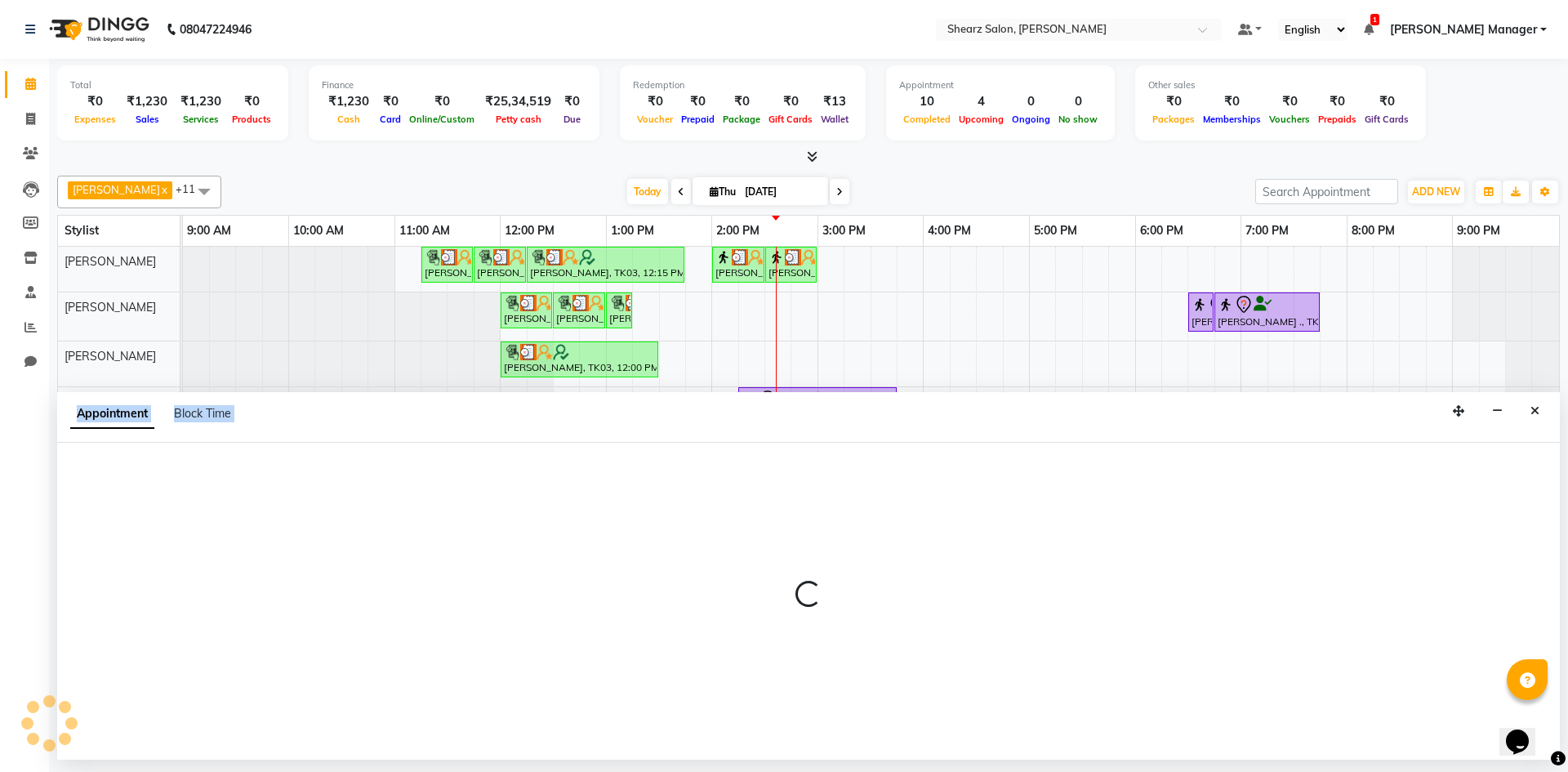
click at [774, 625] on div at bounding box center [808, 601] width 1503 height 317
select select "77334"
select select "tentative"
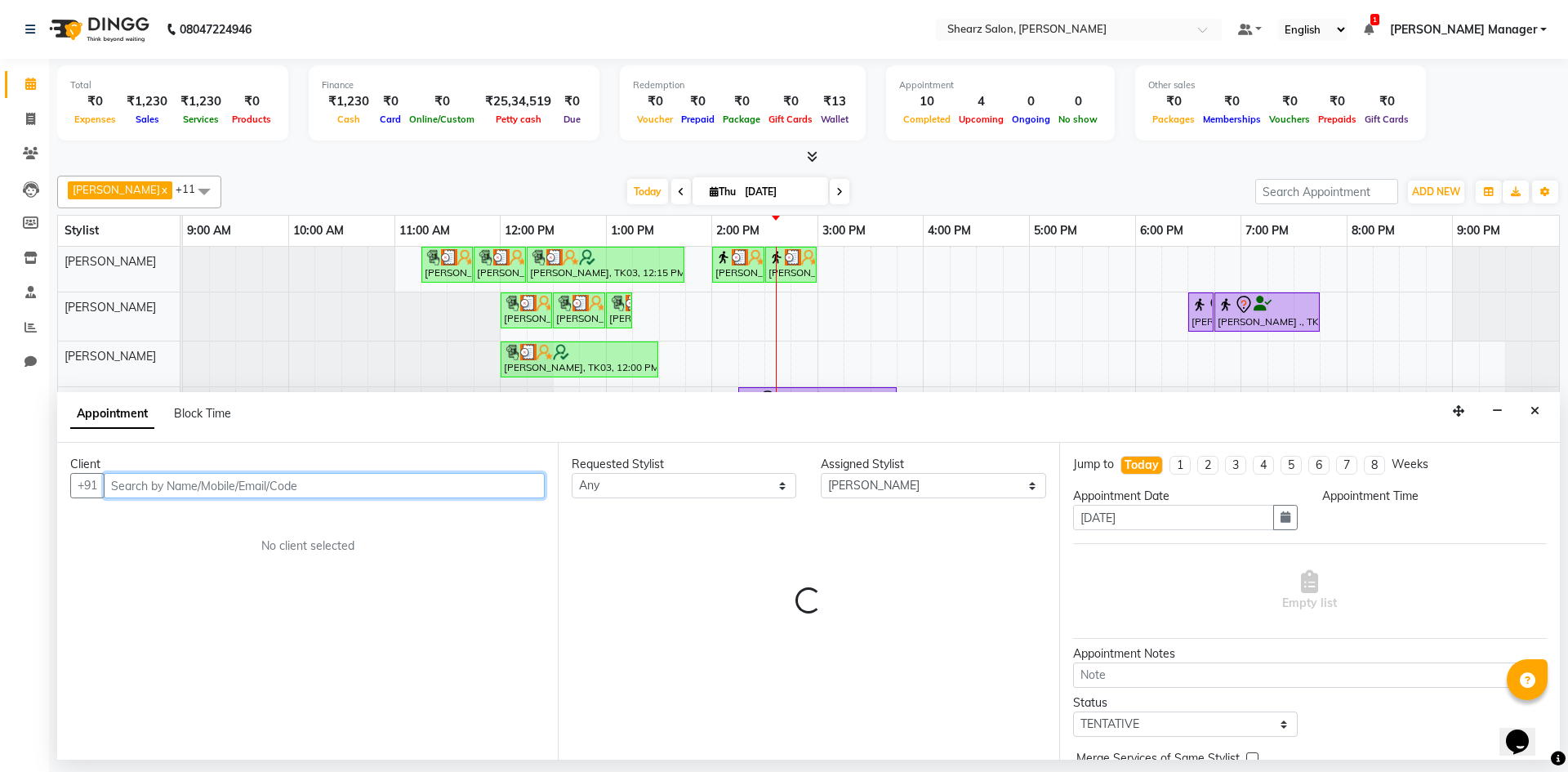
select select "870"
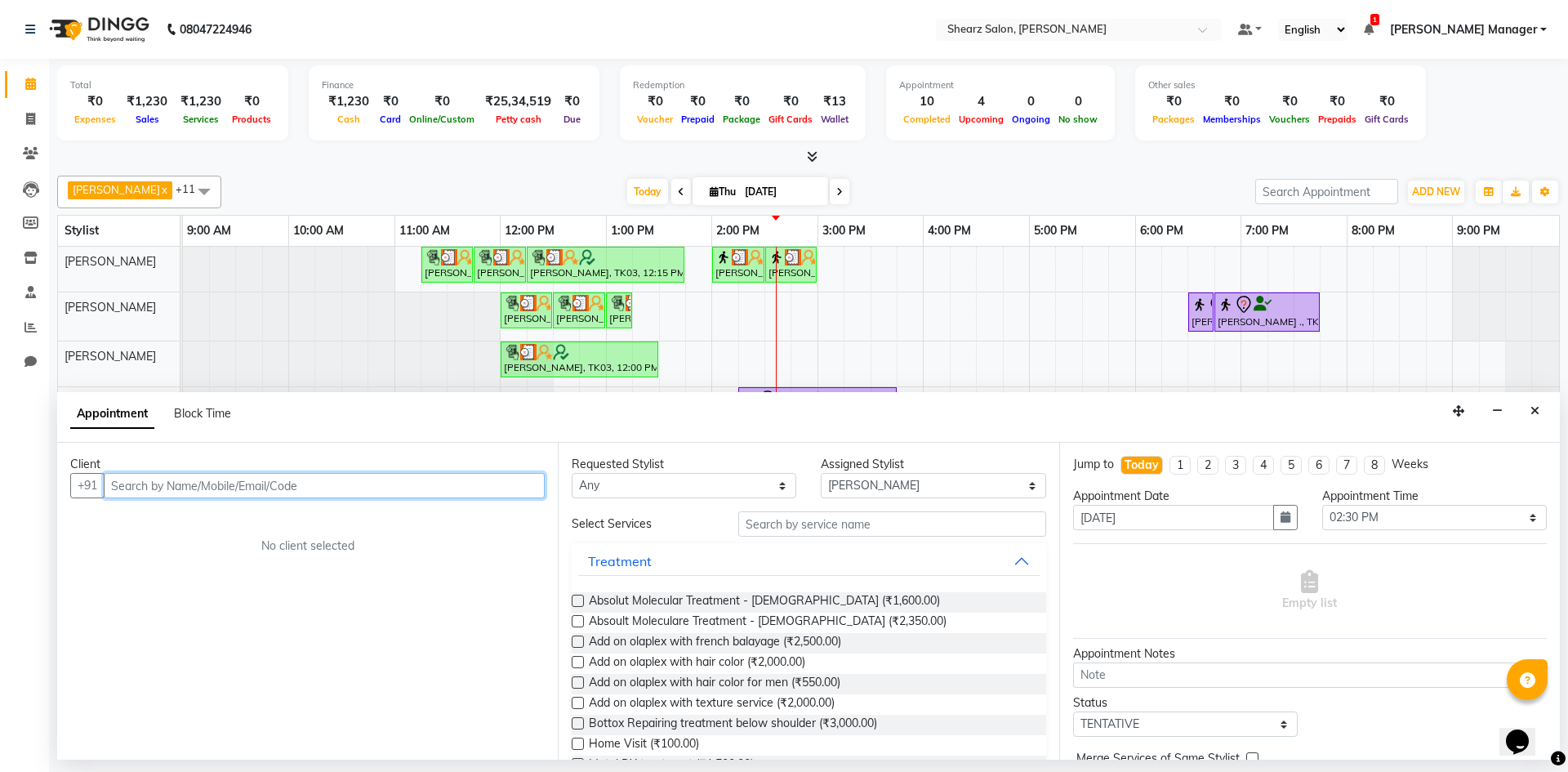
click at [292, 489] on input "text" at bounding box center [324, 485] width 441 height 25
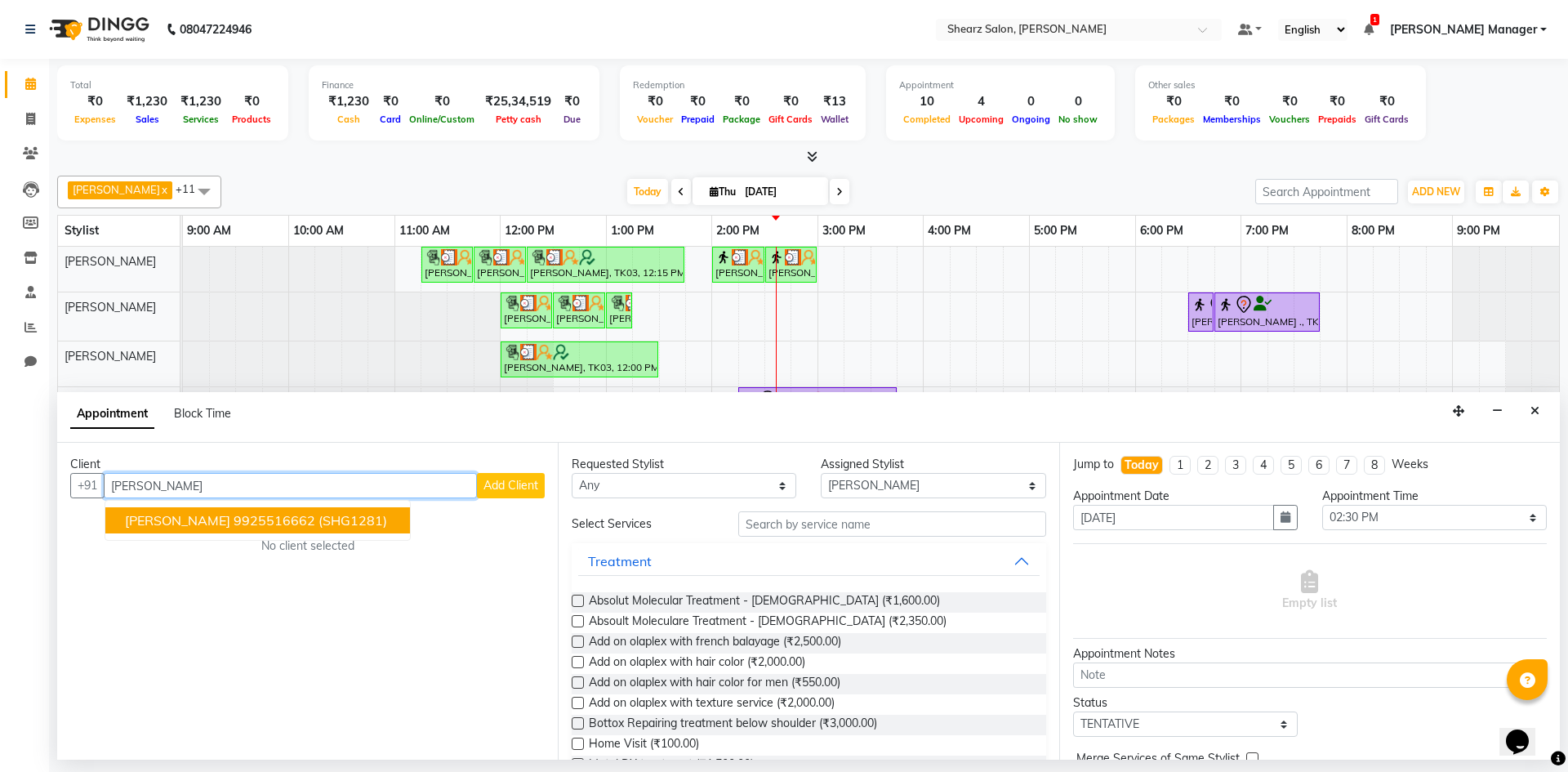
click at [319, 513] on span "(SHG1281)" at bounding box center [353, 520] width 68 height 16
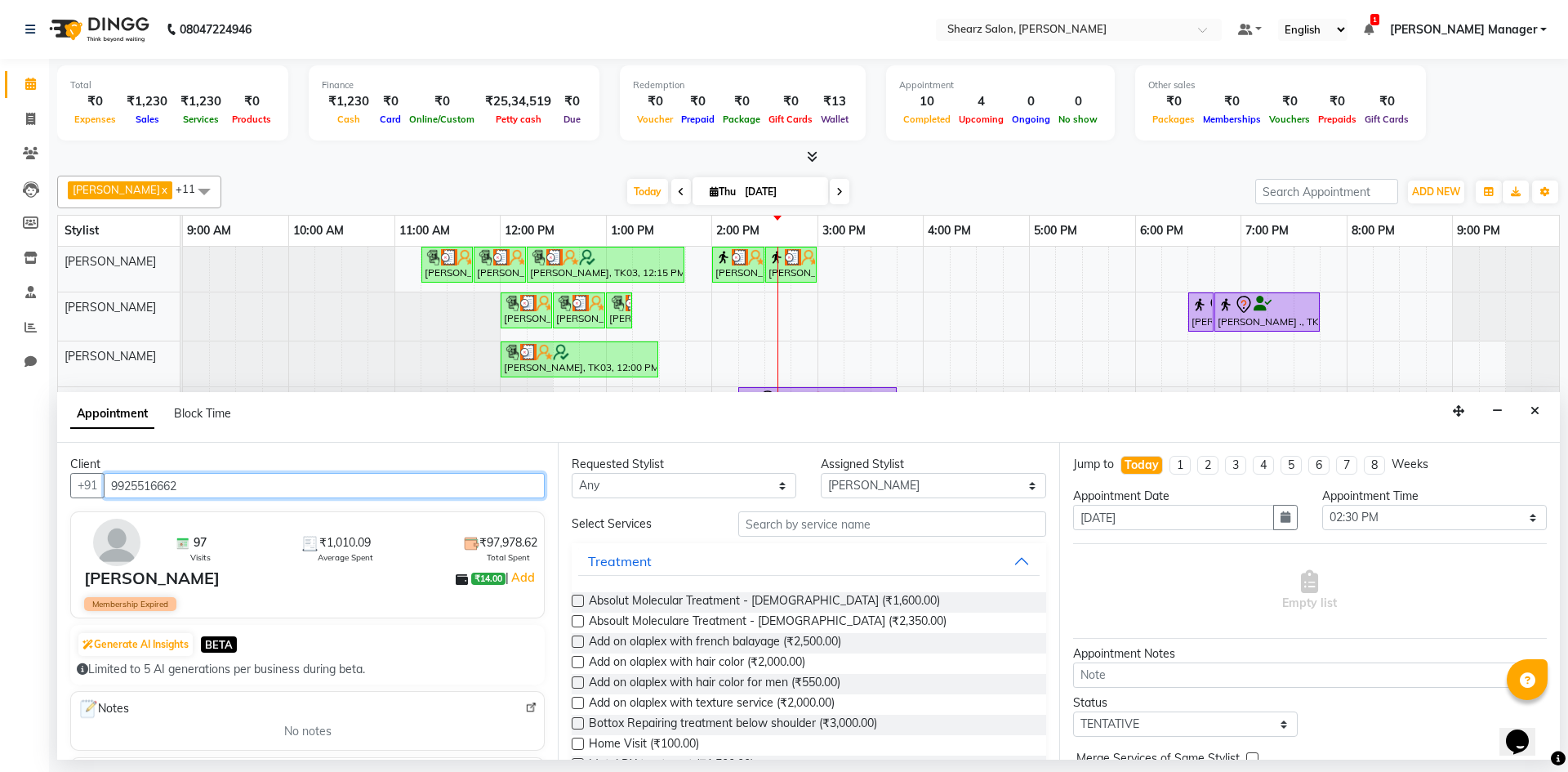
drag, startPoint x: 198, startPoint y: 490, endPoint x: 109, endPoint y: 483, distance: 89.3
click at [109, 483] on input "9925516662" at bounding box center [324, 485] width 441 height 25
type input "9925516662"
click at [27, 155] on icon at bounding box center [30, 153] width 16 height 12
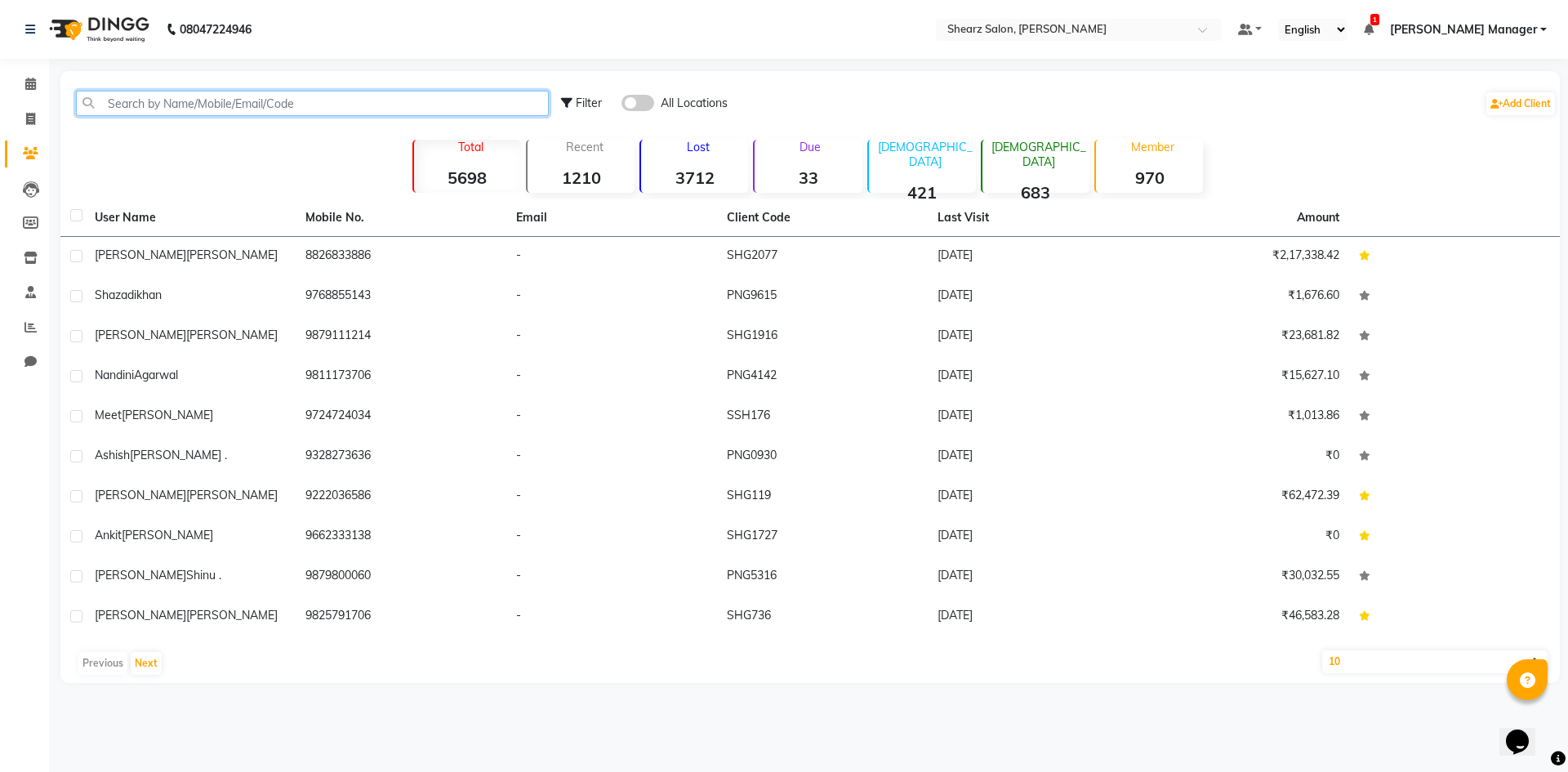
click at [231, 104] on input "text" at bounding box center [312, 103] width 473 height 25
paste input "9925516662"
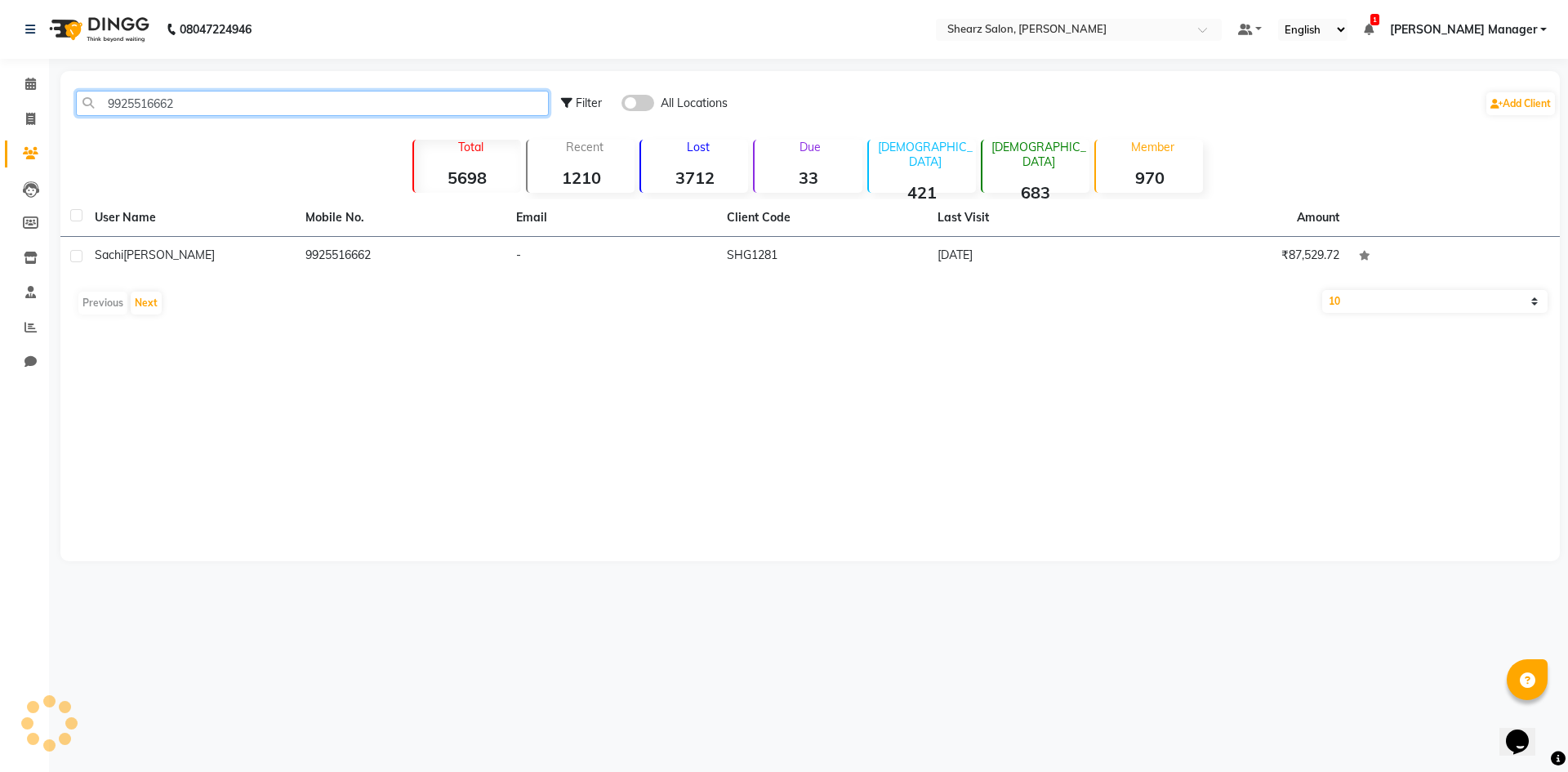
type input "9925516662"
click at [451, 256] on td "9925516662" at bounding box center [401, 257] width 211 height 40
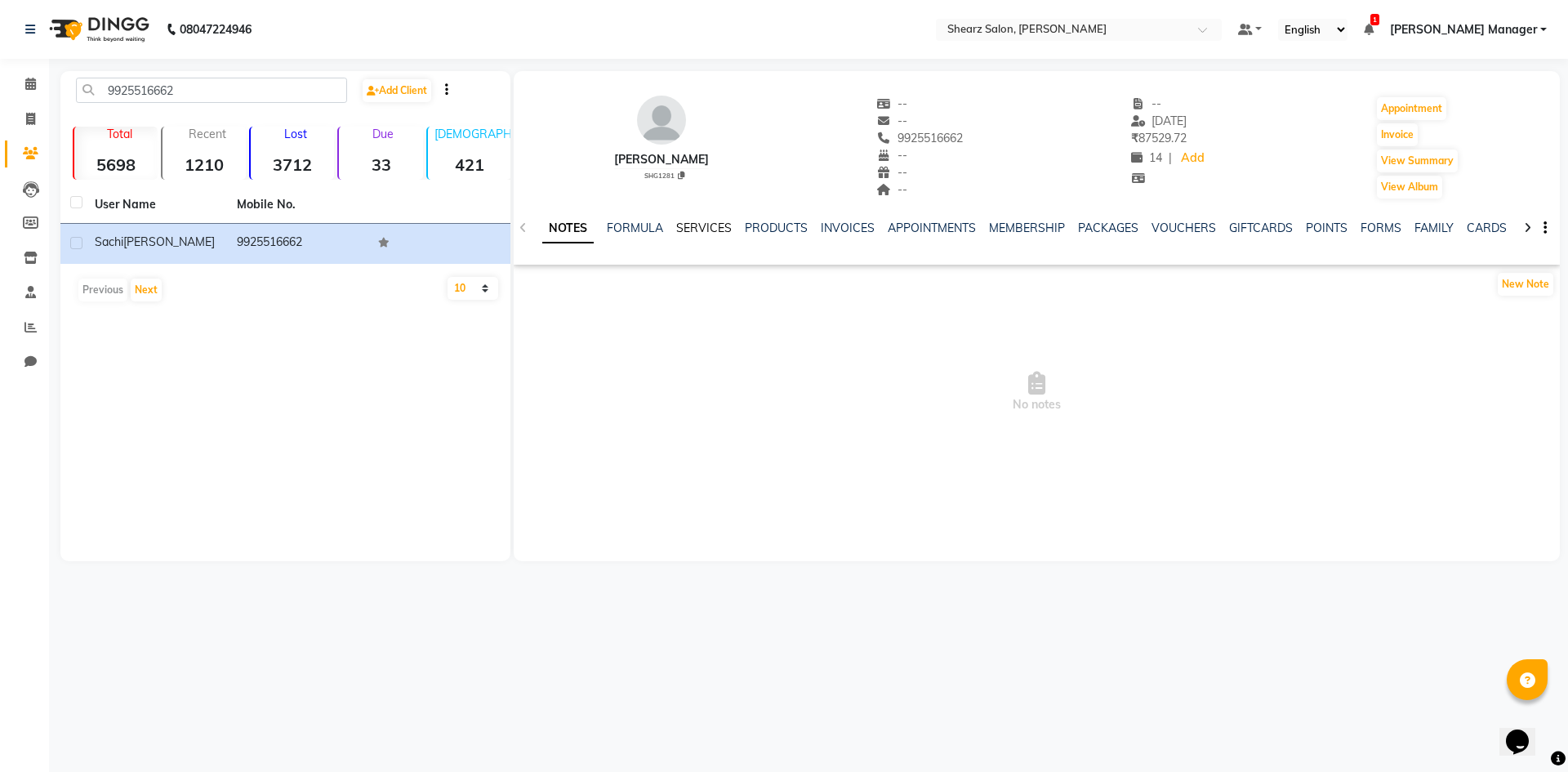
click at [706, 233] on link "SERVICES" at bounding box center [704, 227] width 55 height 15
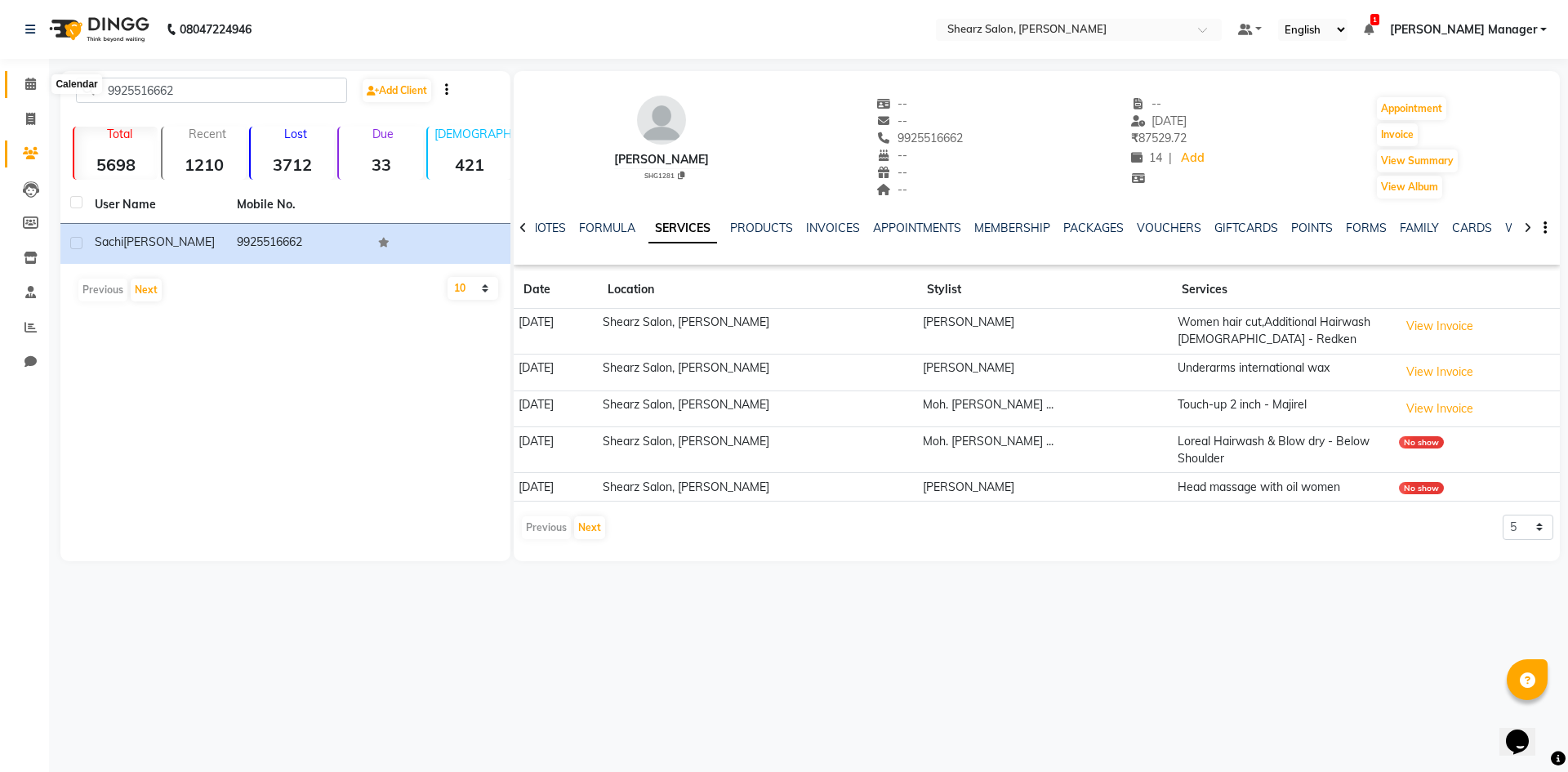
click at [35, 90] on span at bounding box center [30, 85] width 29 height 19
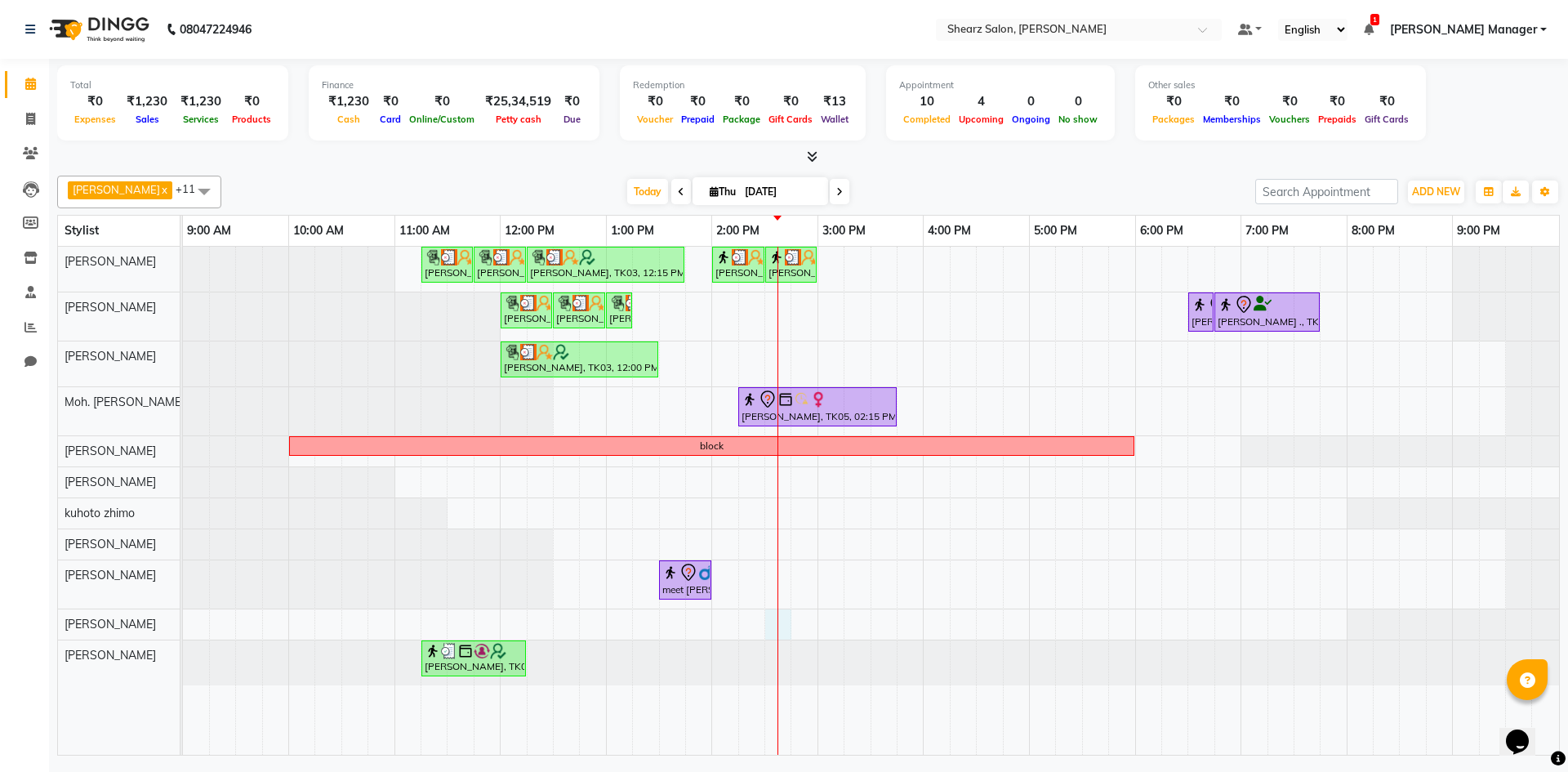
click at [779, 618] on div at bounding box center [778, 501] width 1 height 508
select select "77334"
select select "870"
select select "tentative"
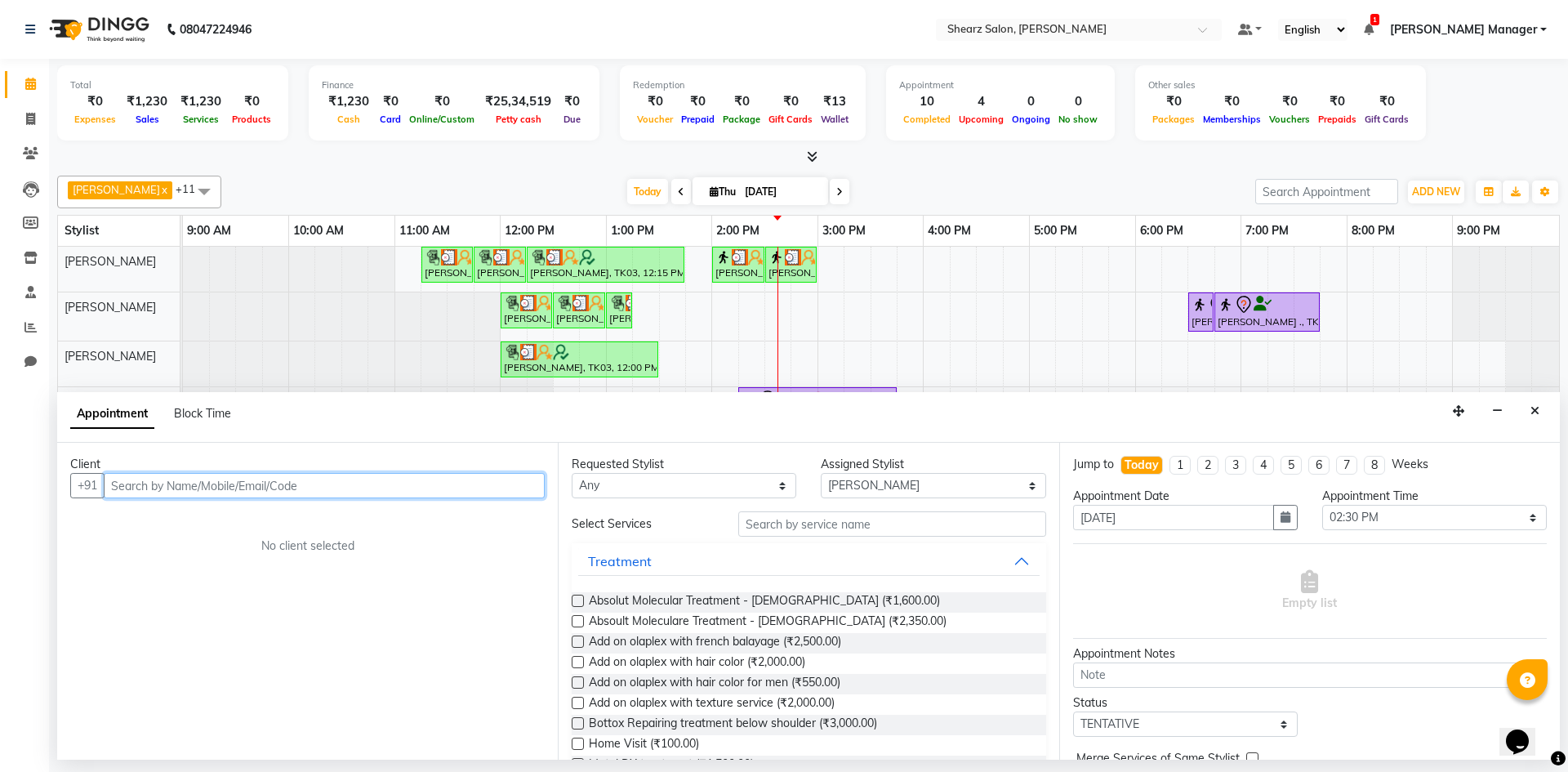
click at [207, 487] on input "text" at bounding box center [324, 485] width 441 height 25
paste input "9925516662"
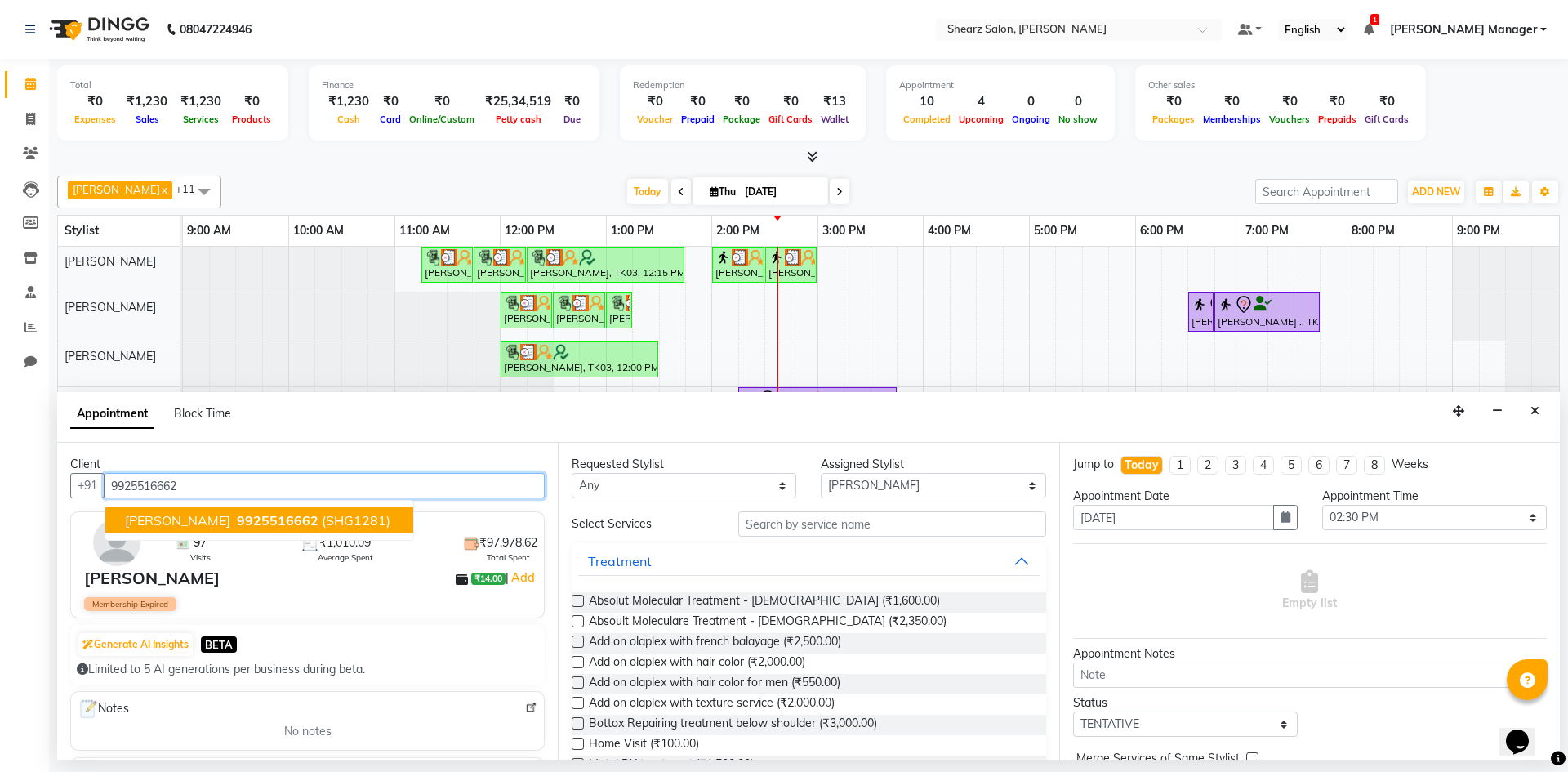
click at [330, 514] on span "(SHG1281)" at bounding box center [355, 520] width 68 height 16
type input "9925516662"
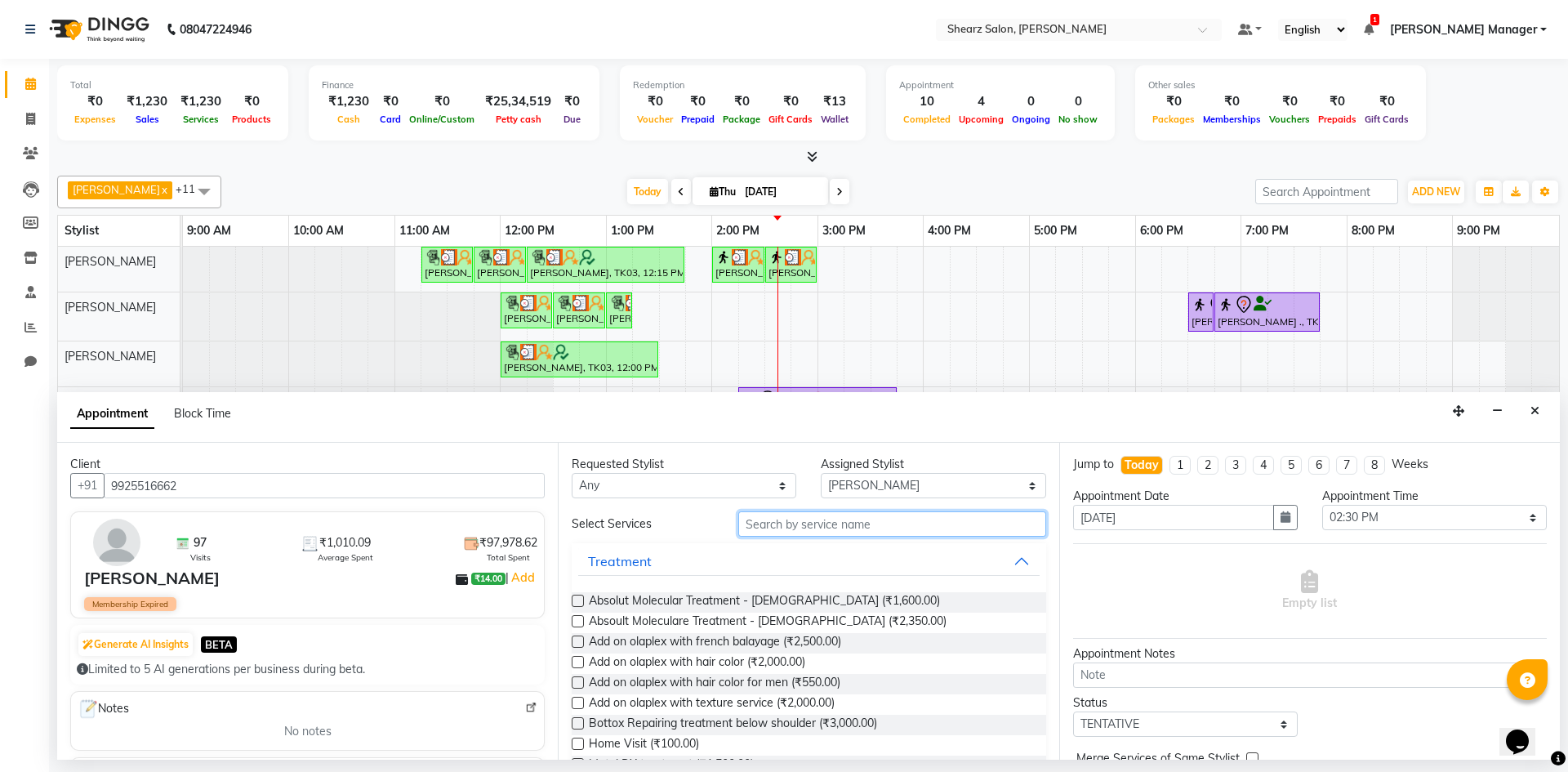
click at [861, 531] on input "text" at bounding box center [892, 524] width 308 height 25
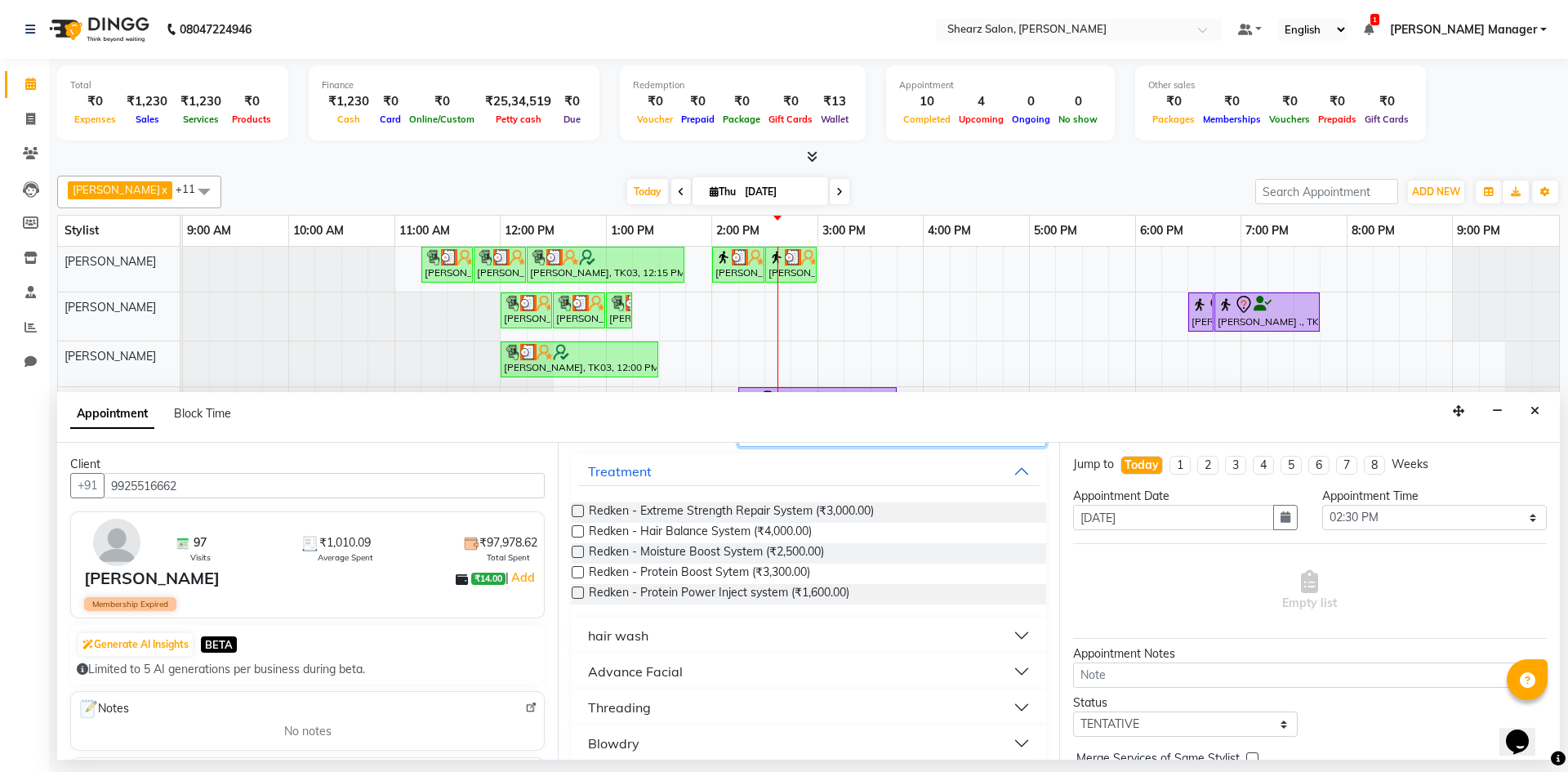
scroll to position [163, 0]
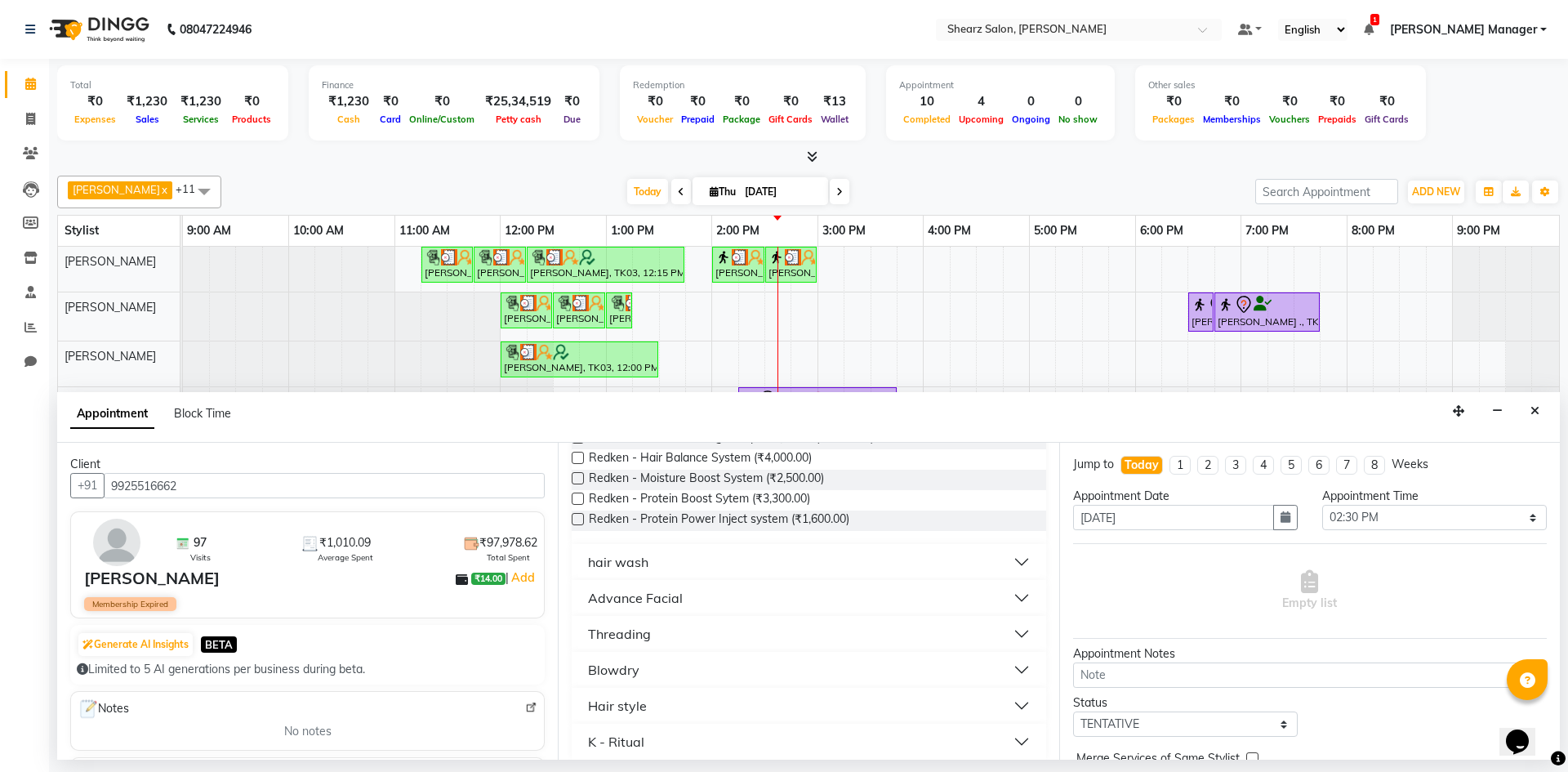
type input "red"
click at [794, 559] on button "hair wash" at bounding box center [808, 562] width 461 height 29
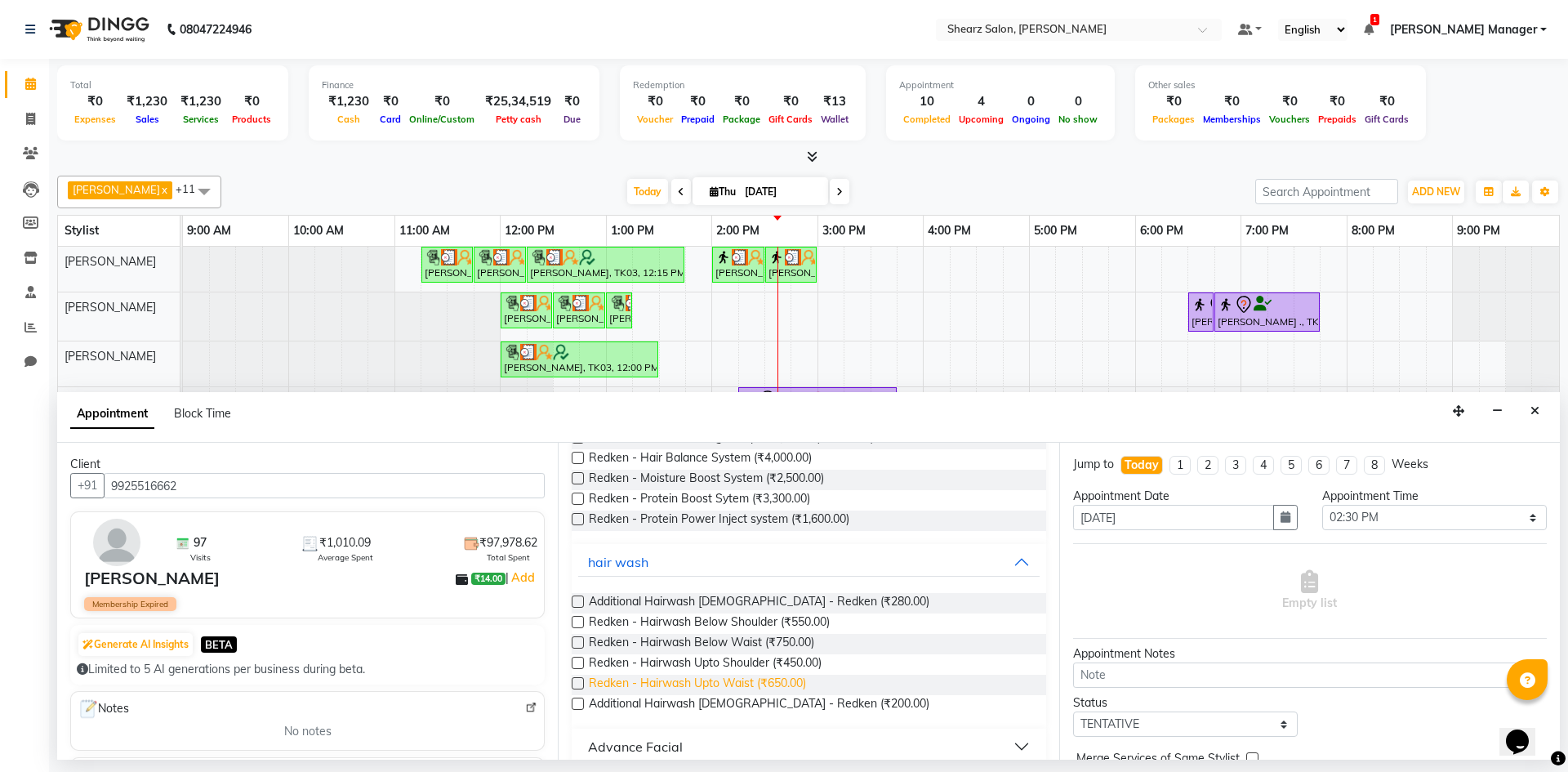
click at [795, 683] on span "Redken - Hairwash Upto Waist (₹650.00)" at bounding box center [697, 686] width 217 height 21
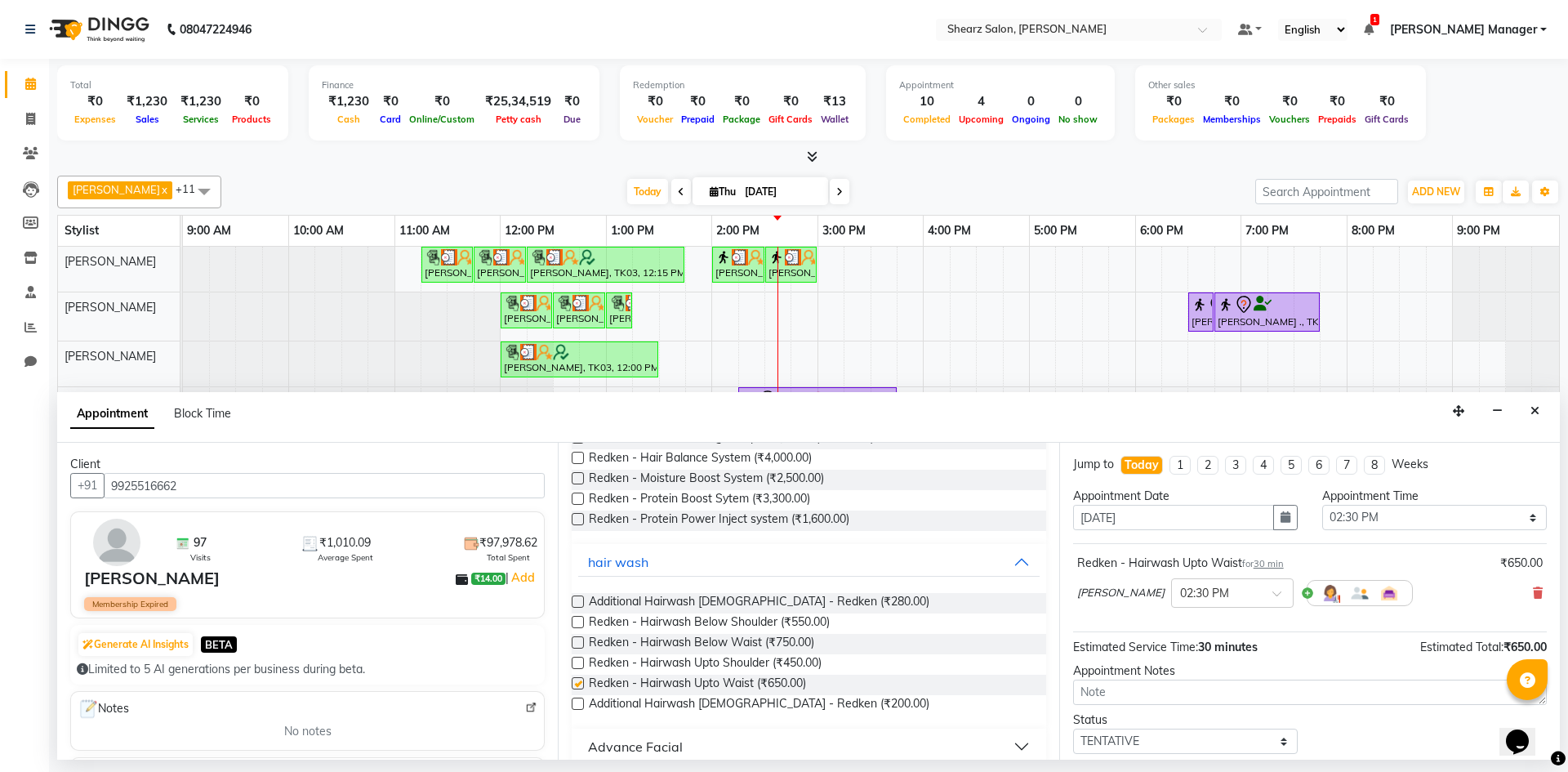
checkbox input "false"
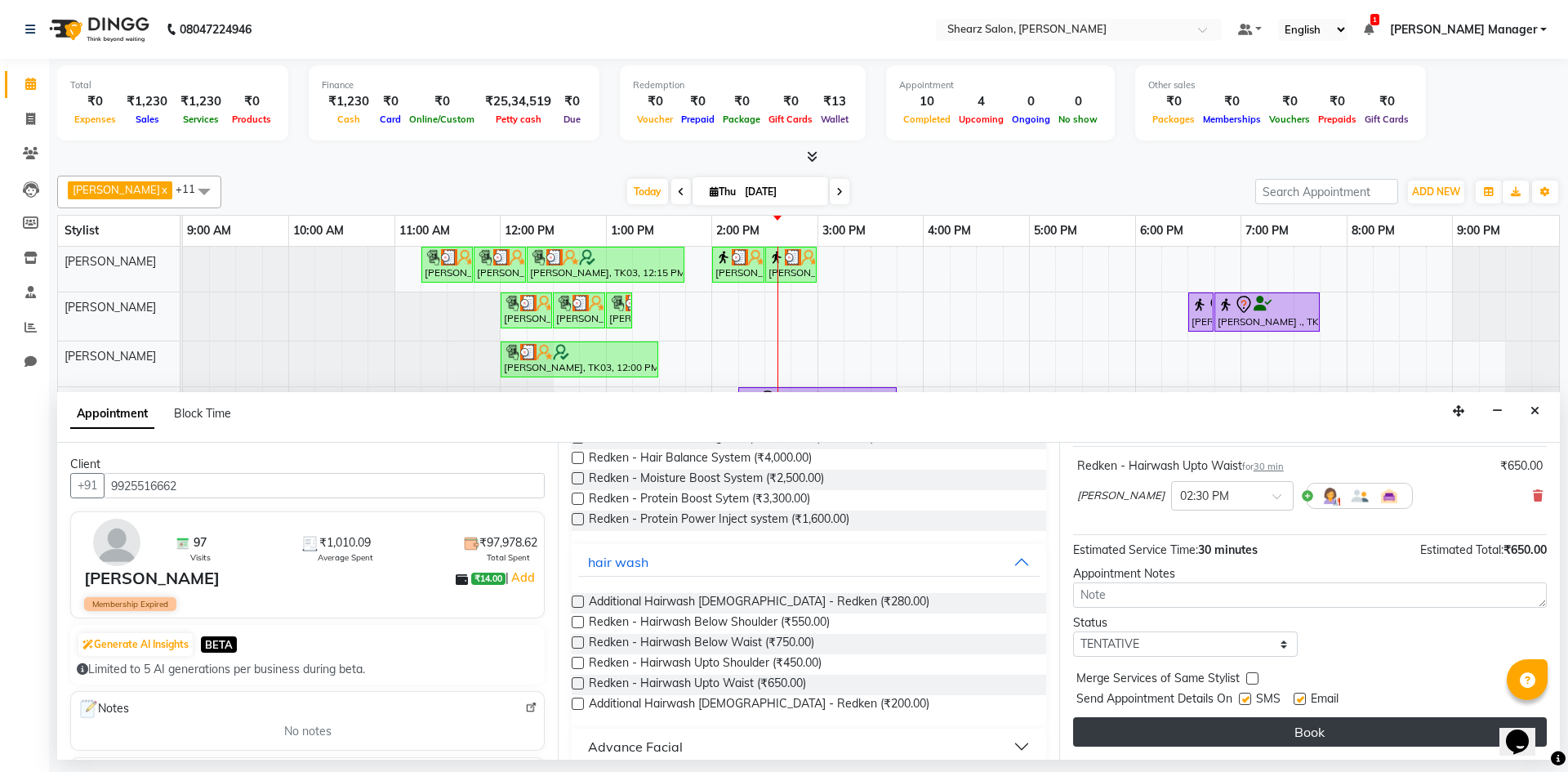
click at [1254, 728] on button "Book" at bounding box center [1310, 732] width 474 height 29
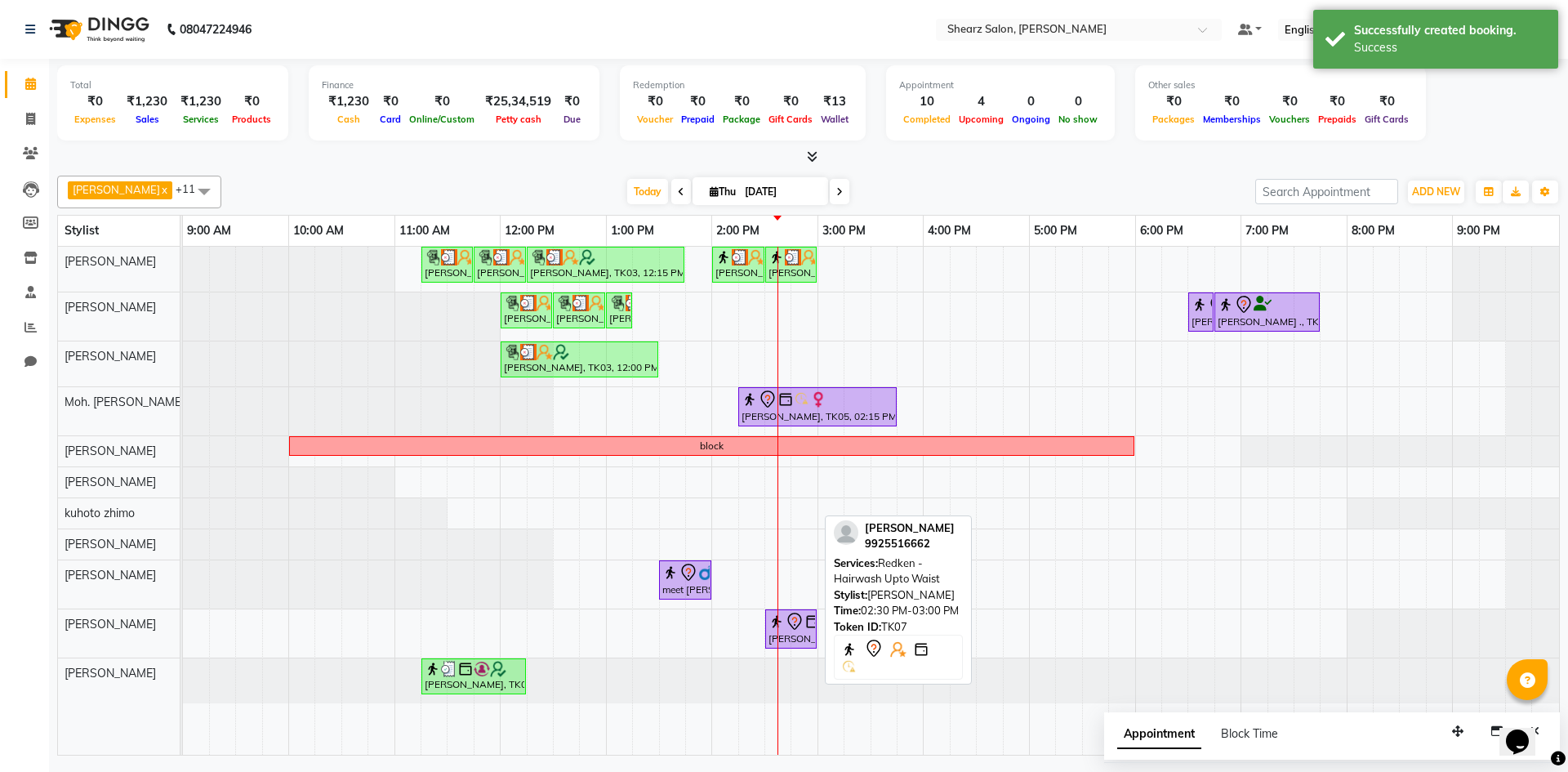
click at [802, 617] on icon at bounding box center [794, 622] width 20 height 20
select select "7"
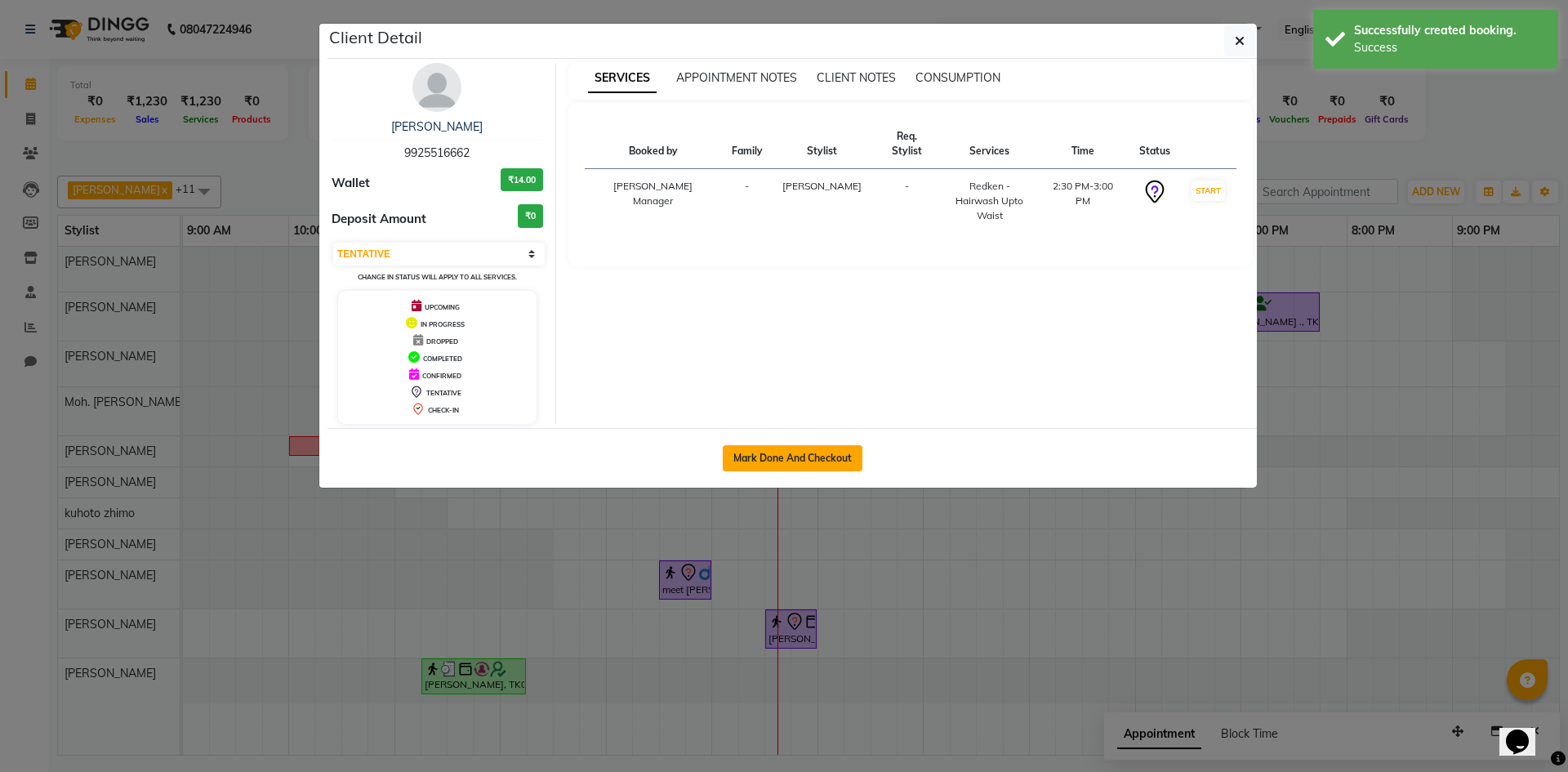
click at [838, 447] on button "Mark Done And Checkout" at bounding box center [793, 458] width 140 height 26
select select "service"
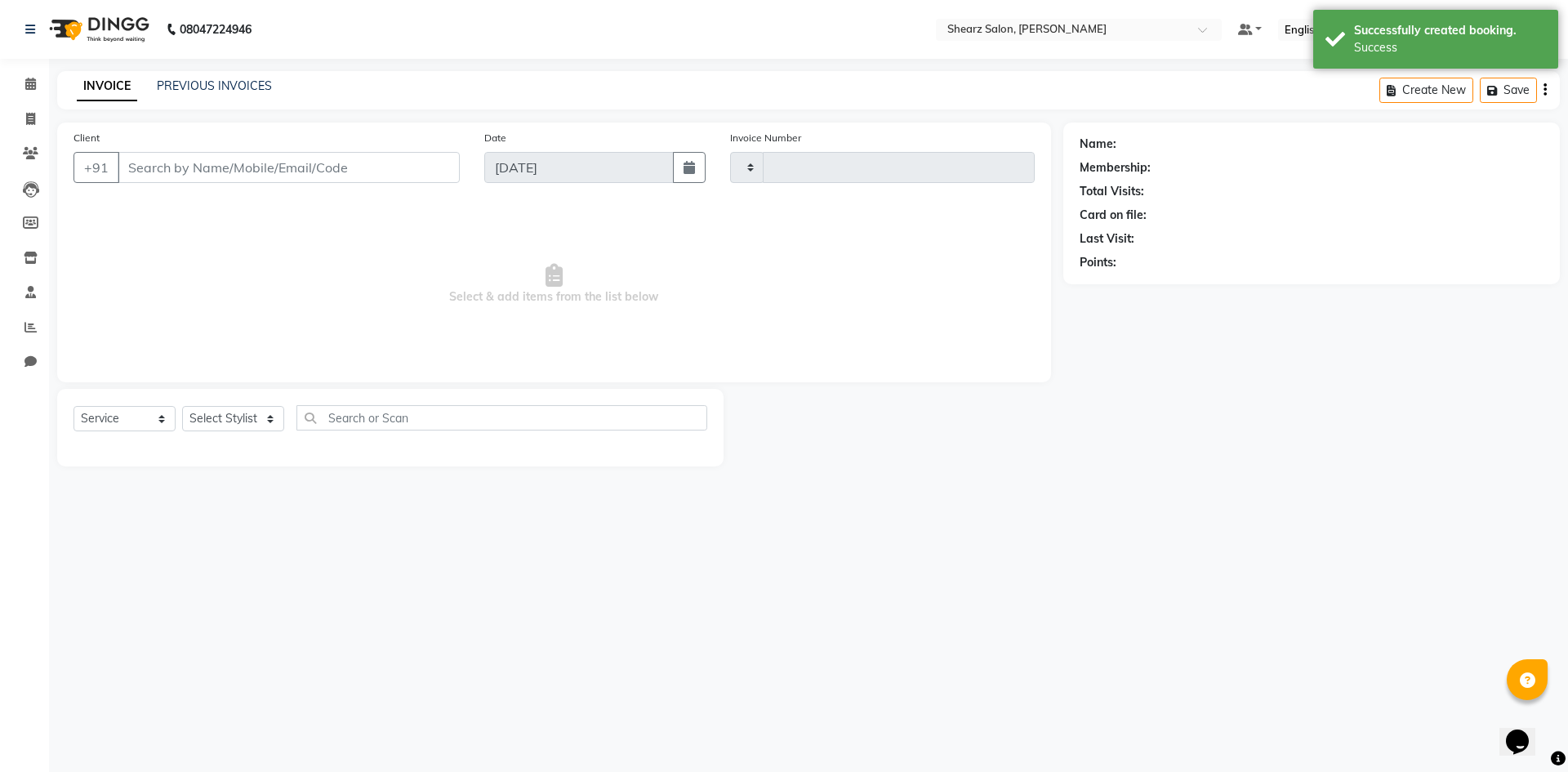
type input "5100"
select select "8159"
type input "9925516662"
select select "77334"
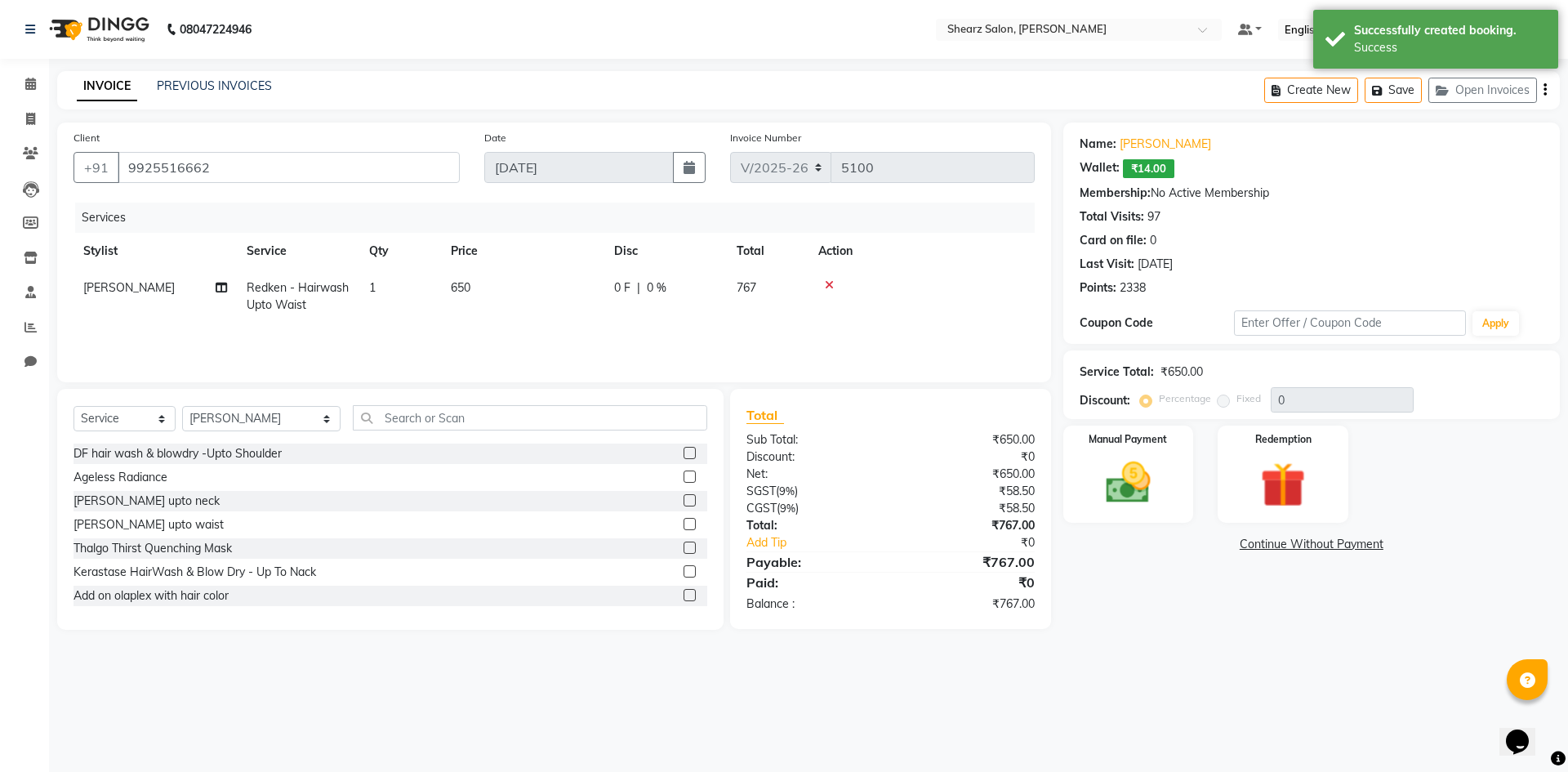
click at [1138, 156] on div "Name: Sachi Patel Wallet: ₹14.00 Membership: No Active Membership Total Visits:…" at bounding box center [1311, 213] width 464 height 168
click at [1138, 150] on link "[PERSON_NAME]" at bounding box center [1166, 144] width 92 height 17
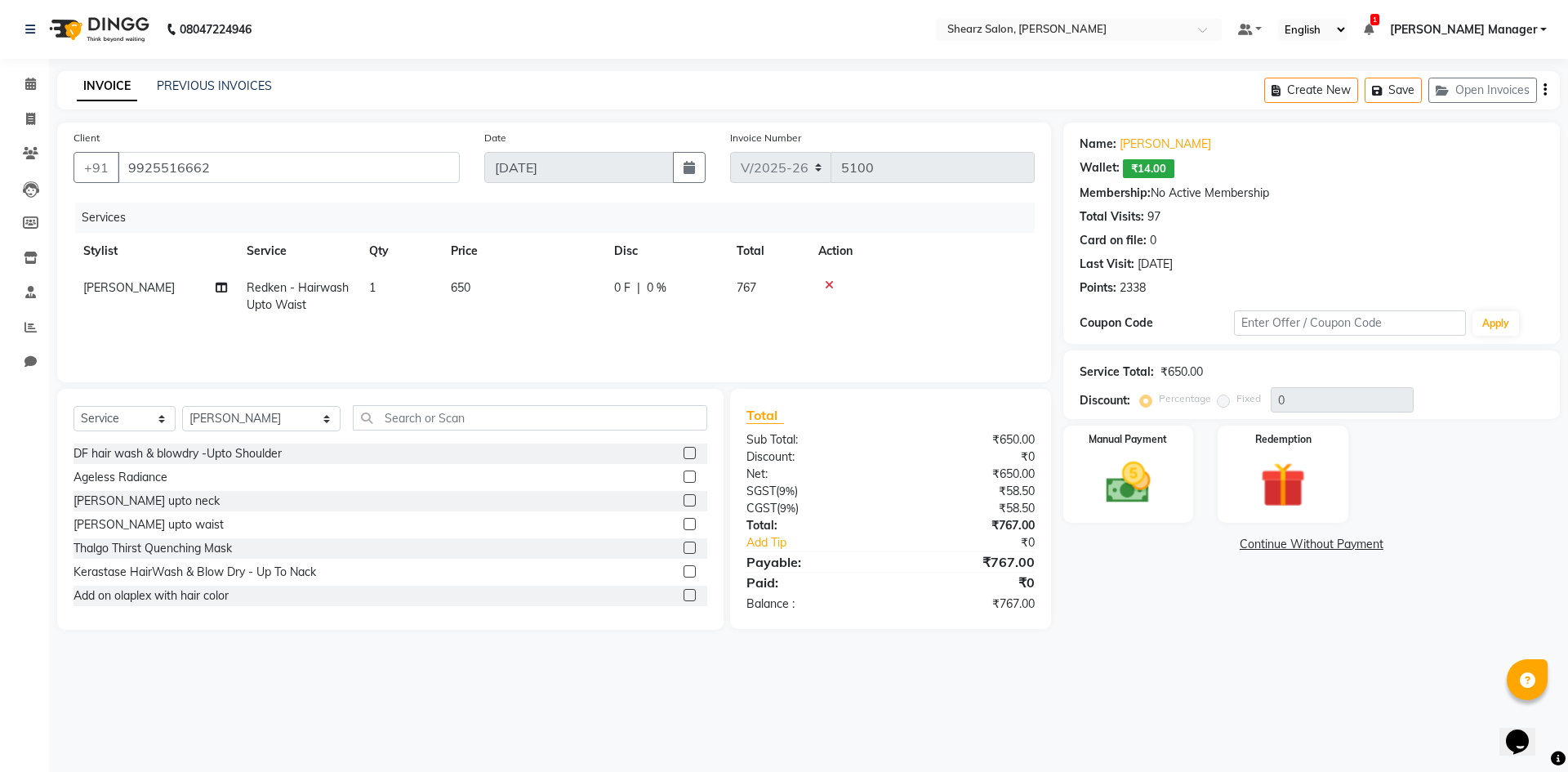
click at [830, 285] on icon at bounding box center [829, 284] width 9 height 11
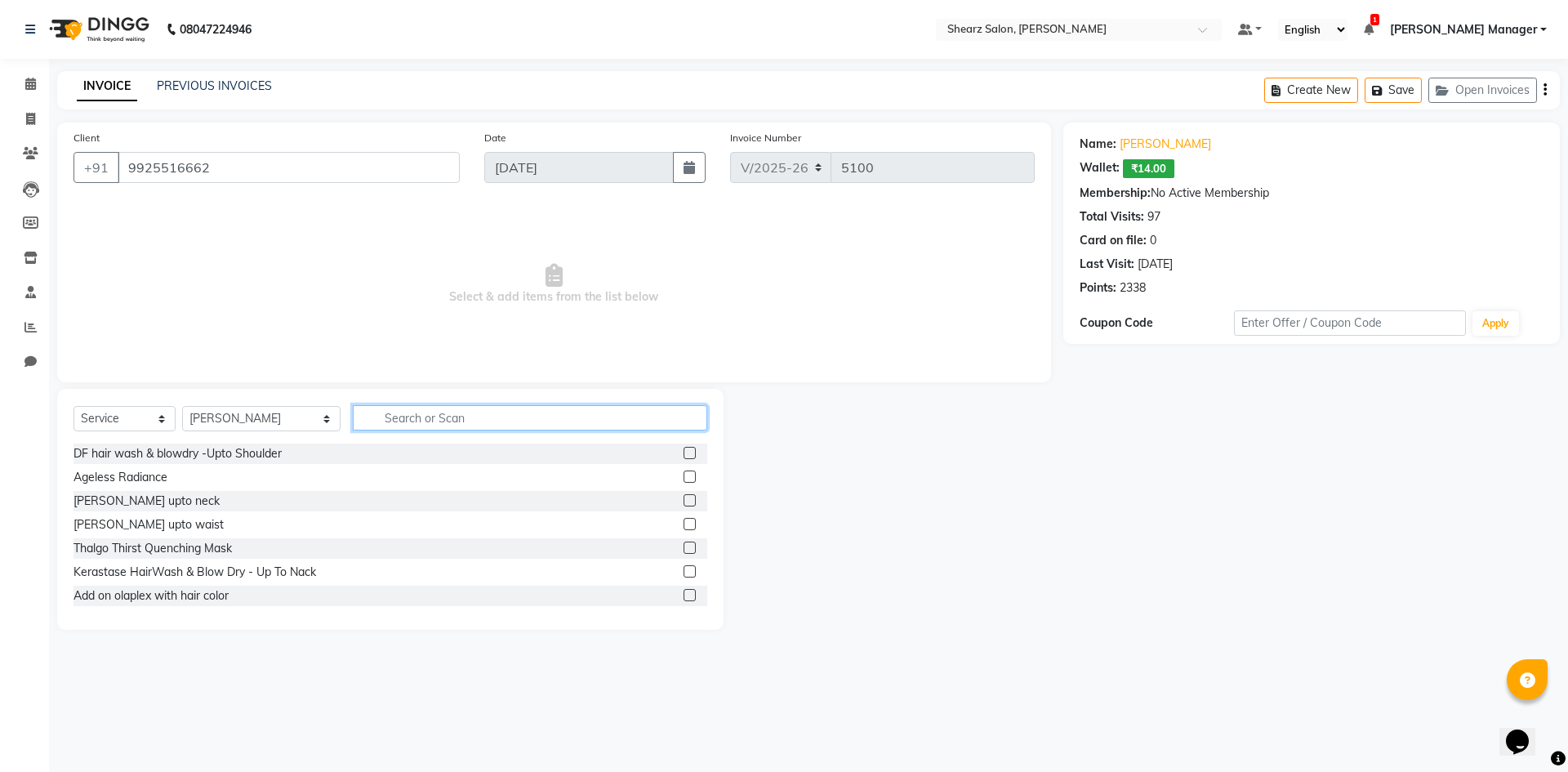
click at [436, 413] on input "text" at bounding box center [530, 418] width 354 height 25
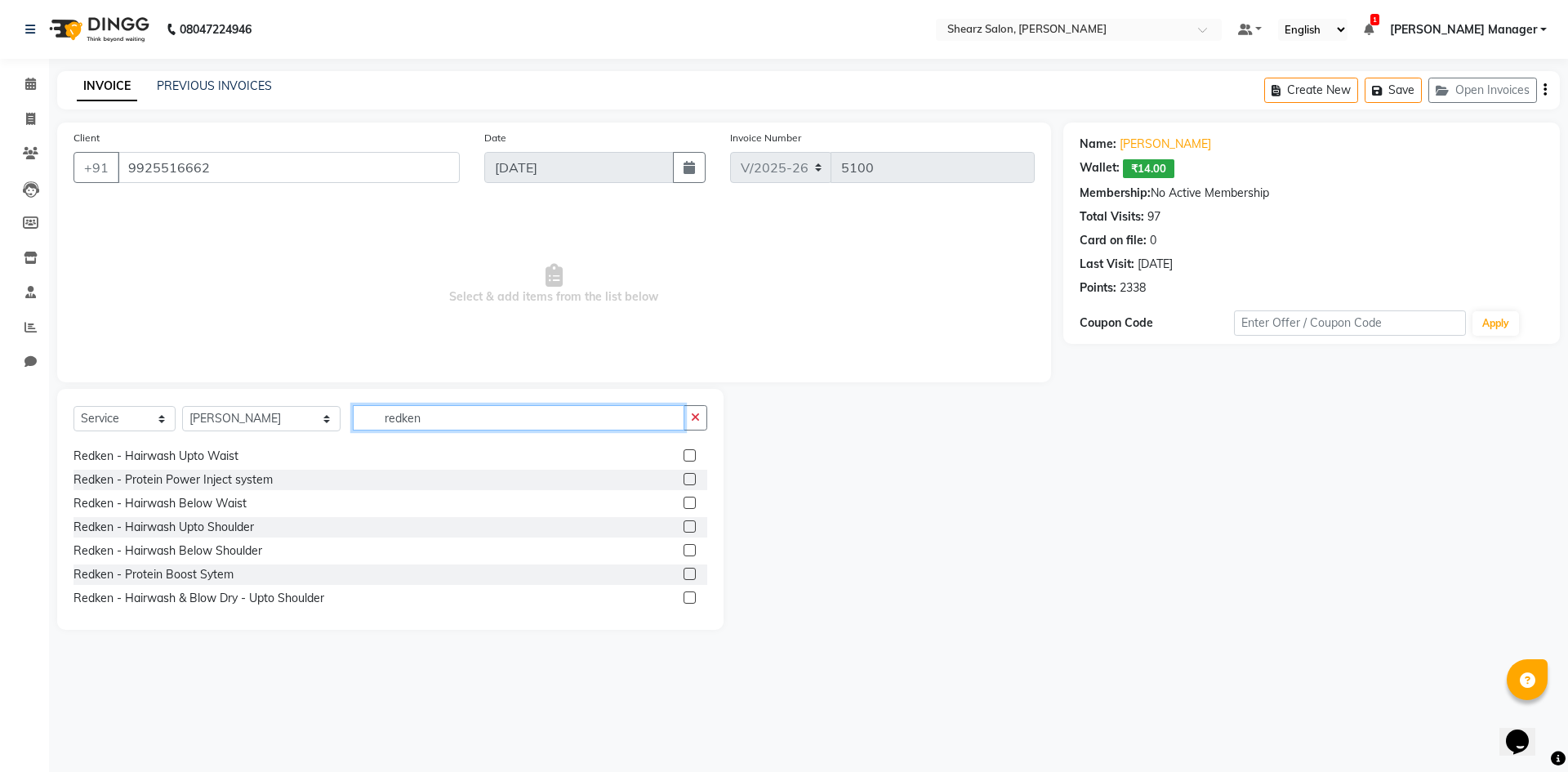
type input "redken"
click at [684, 552] on label at bounding box center [690, 550] width 12 height 12
click at [684, 552] on input "checkbox" at bounding box center [689, 551] width 10 height 10
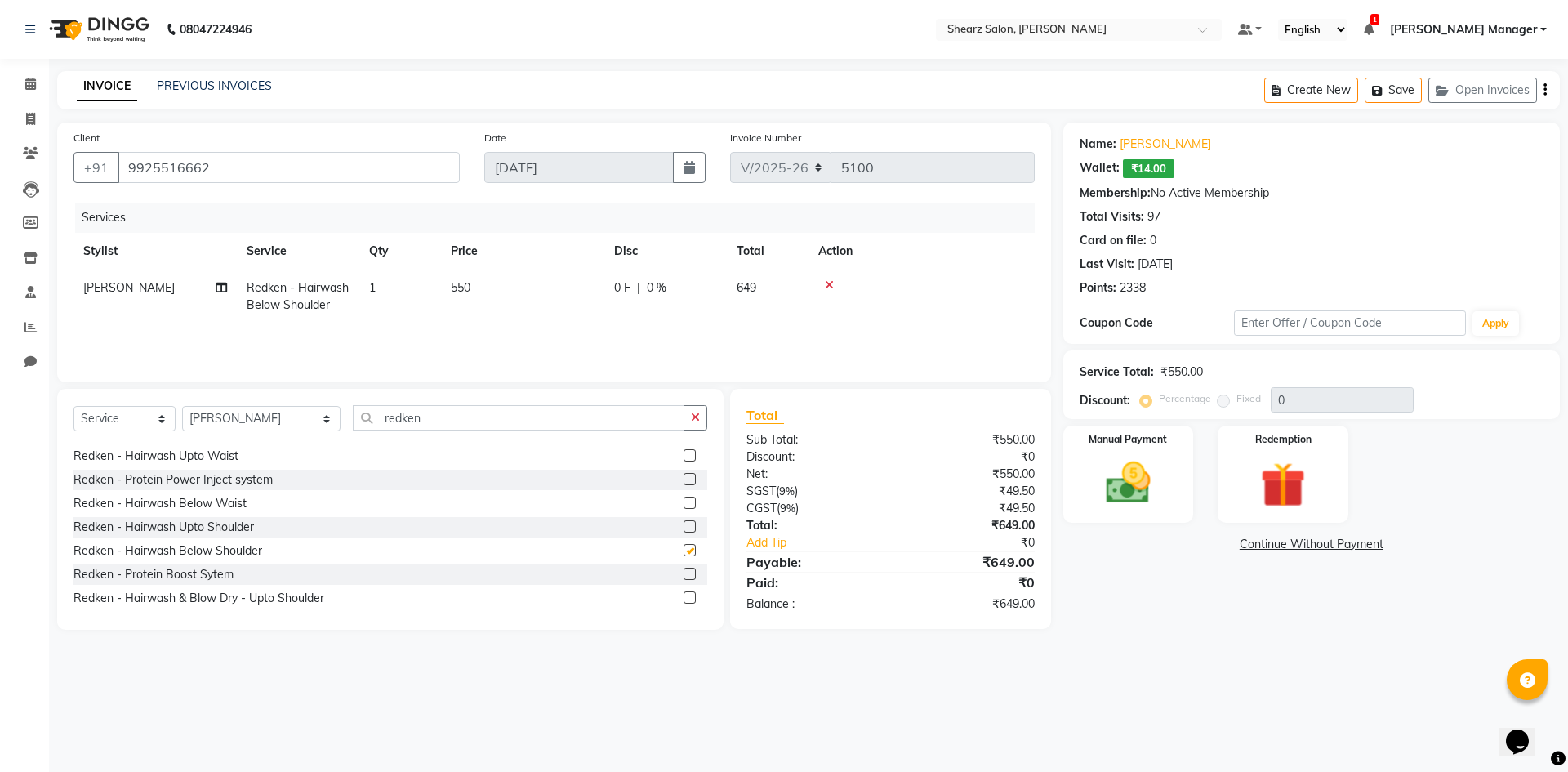
checkbox input "false"
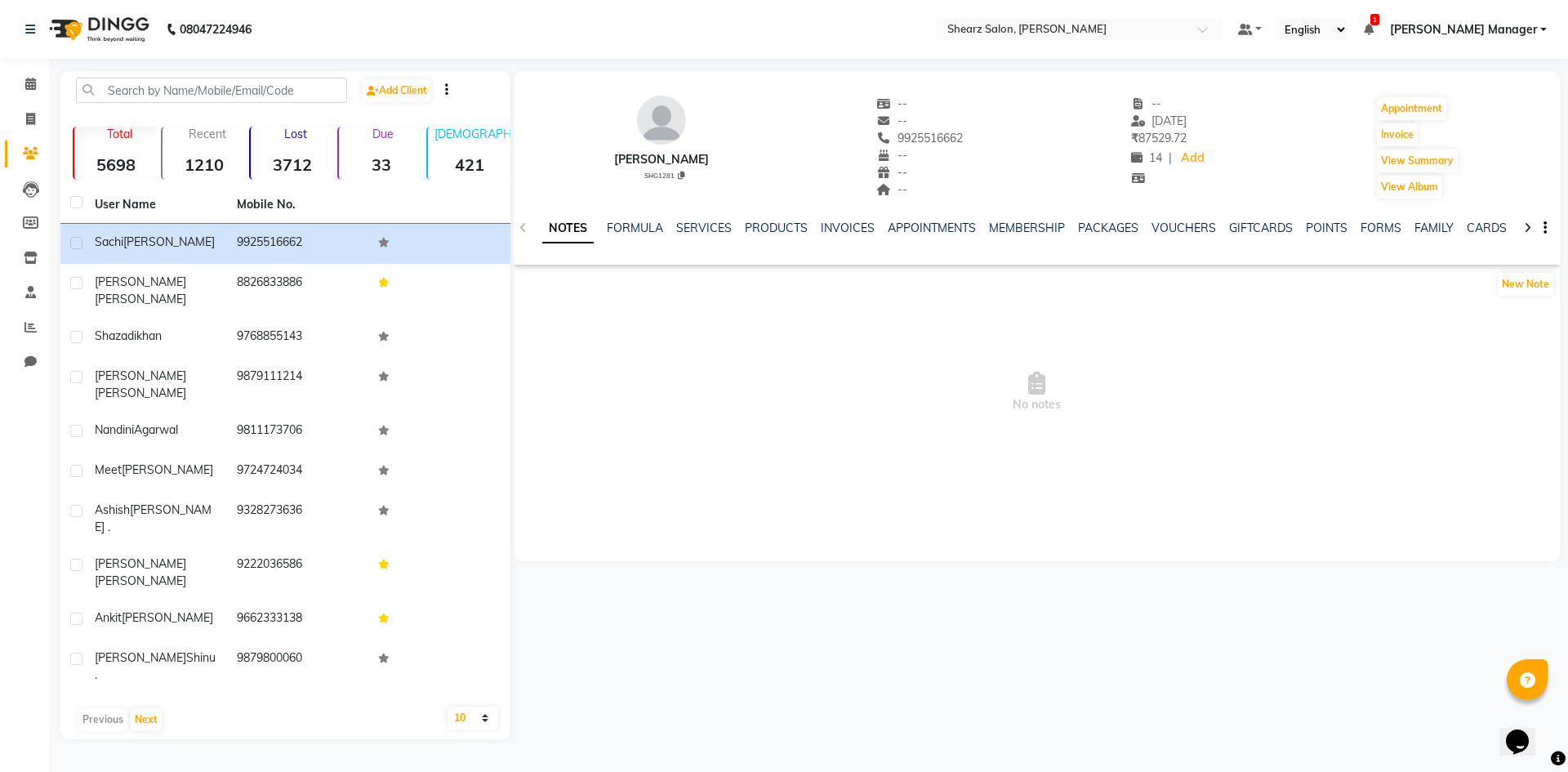
click at [702, 235] on div "SERVICES" at bounding box center [704, 228] width 55 height 17
click at [704, 227] on link "SERVICES" at bounding box center [704, 227] width 55 height 15
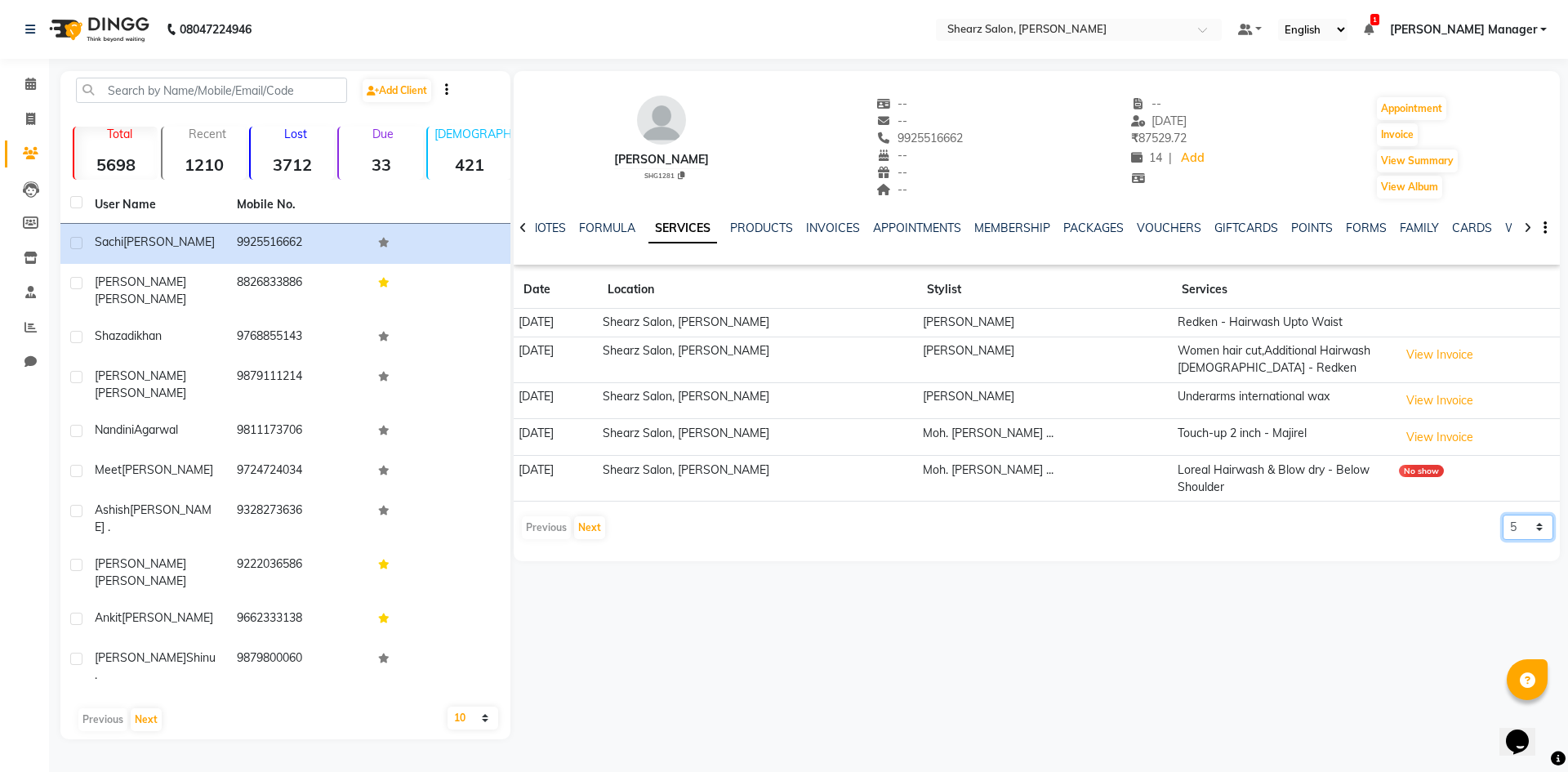
click at [1520, 514] on select "5 10 50 100 500" at bounding box center [1528, 526] width 51 height 25
click at [587, 516] on button "Next" at bounding box center [590, 527] width 31 height 22
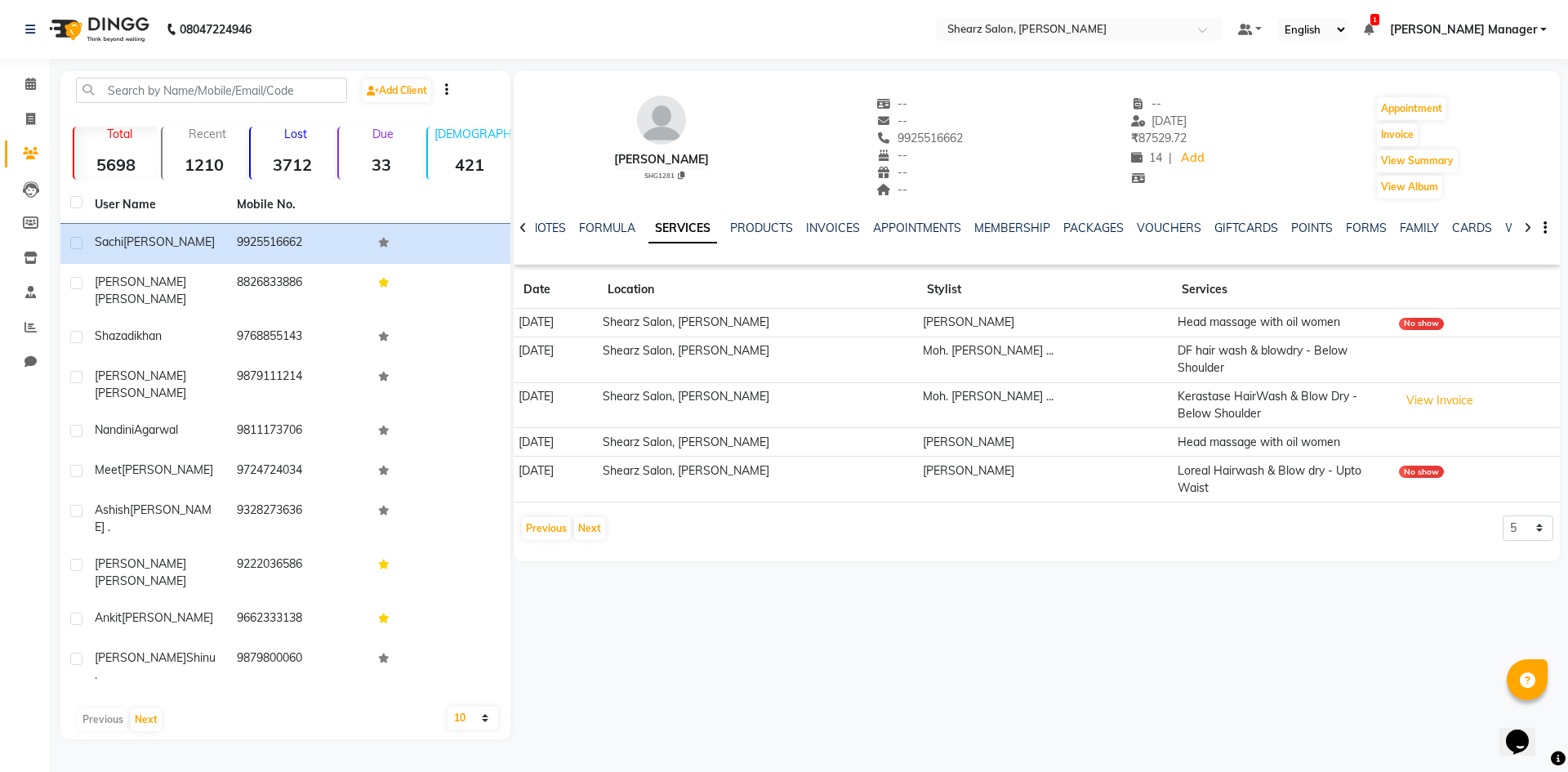
click at [1500, 515] on div "Previous Next 5 10 50 100 500" at bounding box center [1036, 528] width 1033 height 26
click at [1509, 515] on select "5 10 50 100 500" at bounding box center [1528, 527] width 51 height 25
select select "10"
click at [1503, 515] on select "5 10 50 100 500" at bounding box center [1528, 527] width 51 height 25
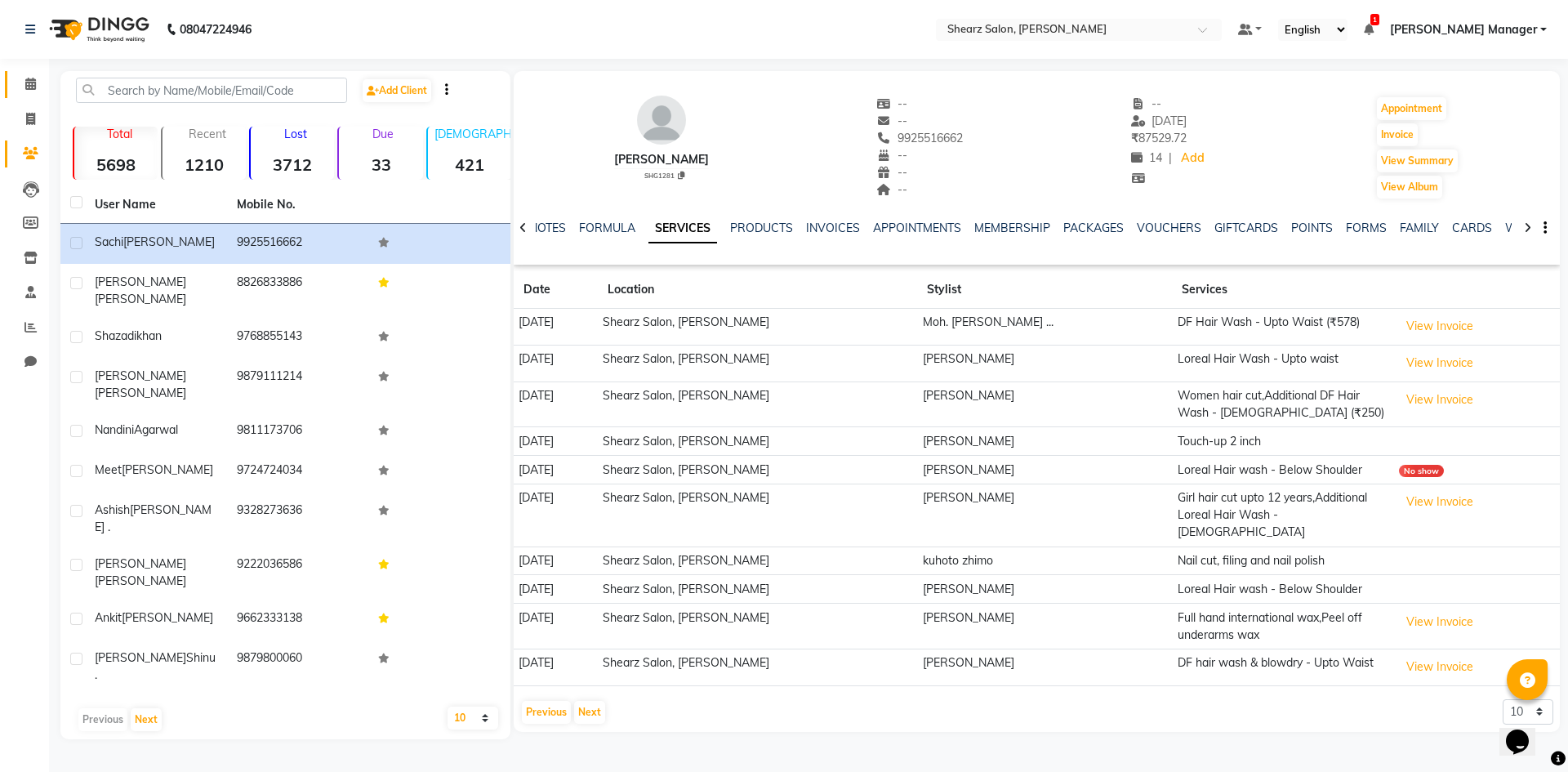
click at [37, 72] on link "Calendar" at bounding box center [24, 84] width 39 height 27
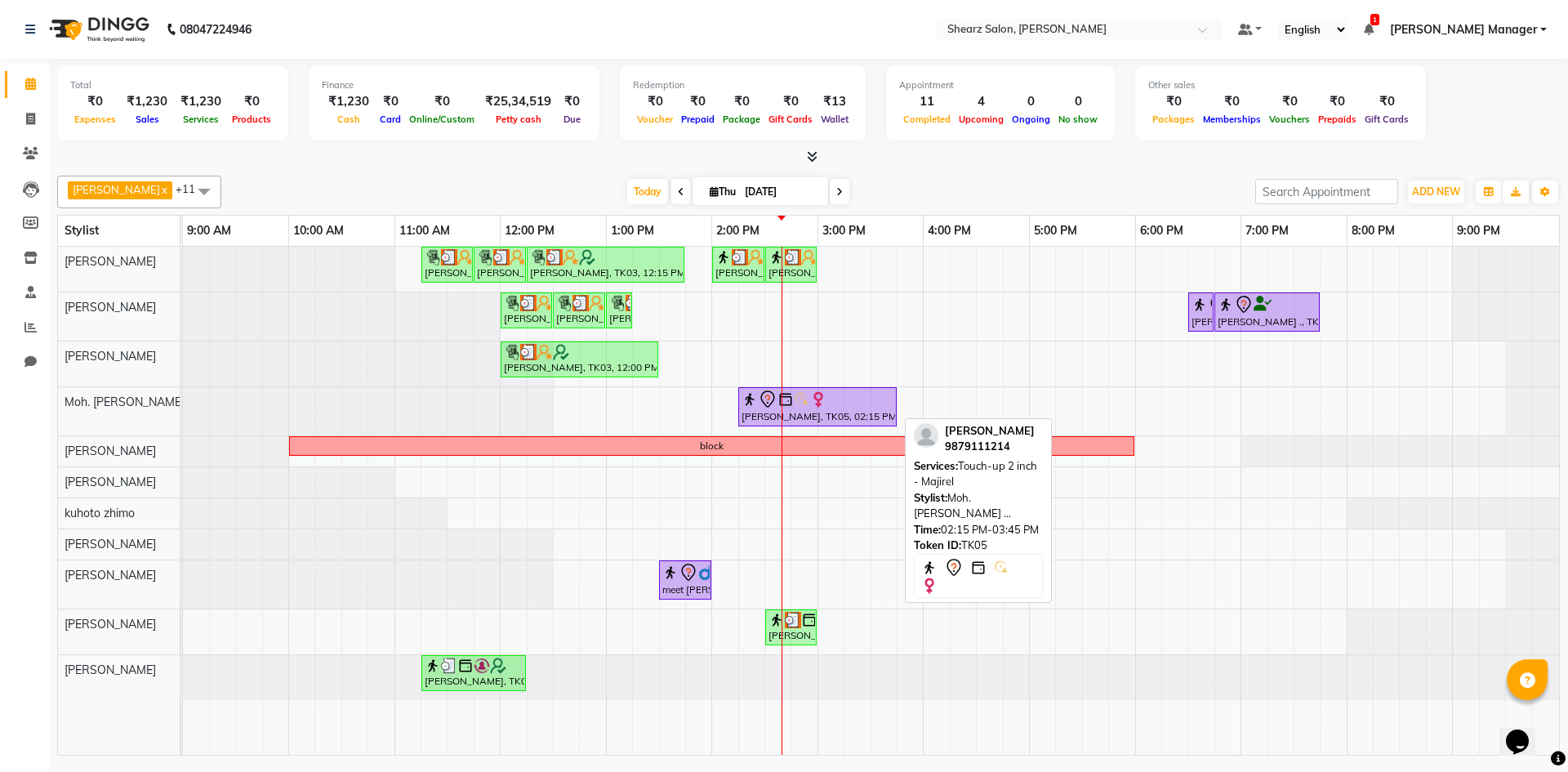
click at [871, 400] on div at bounding box center [818, 399] width 152 height 20
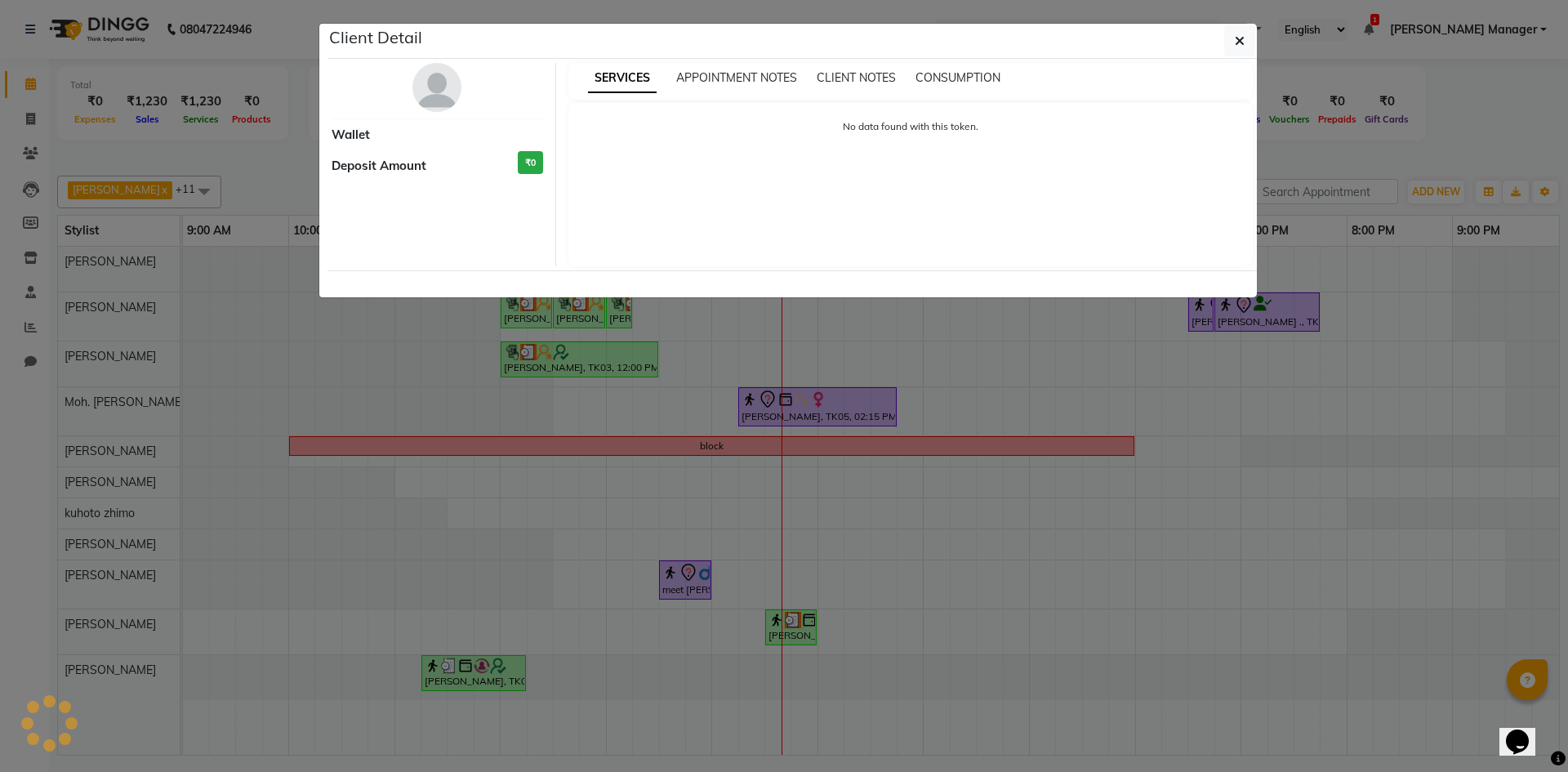
select select "7"
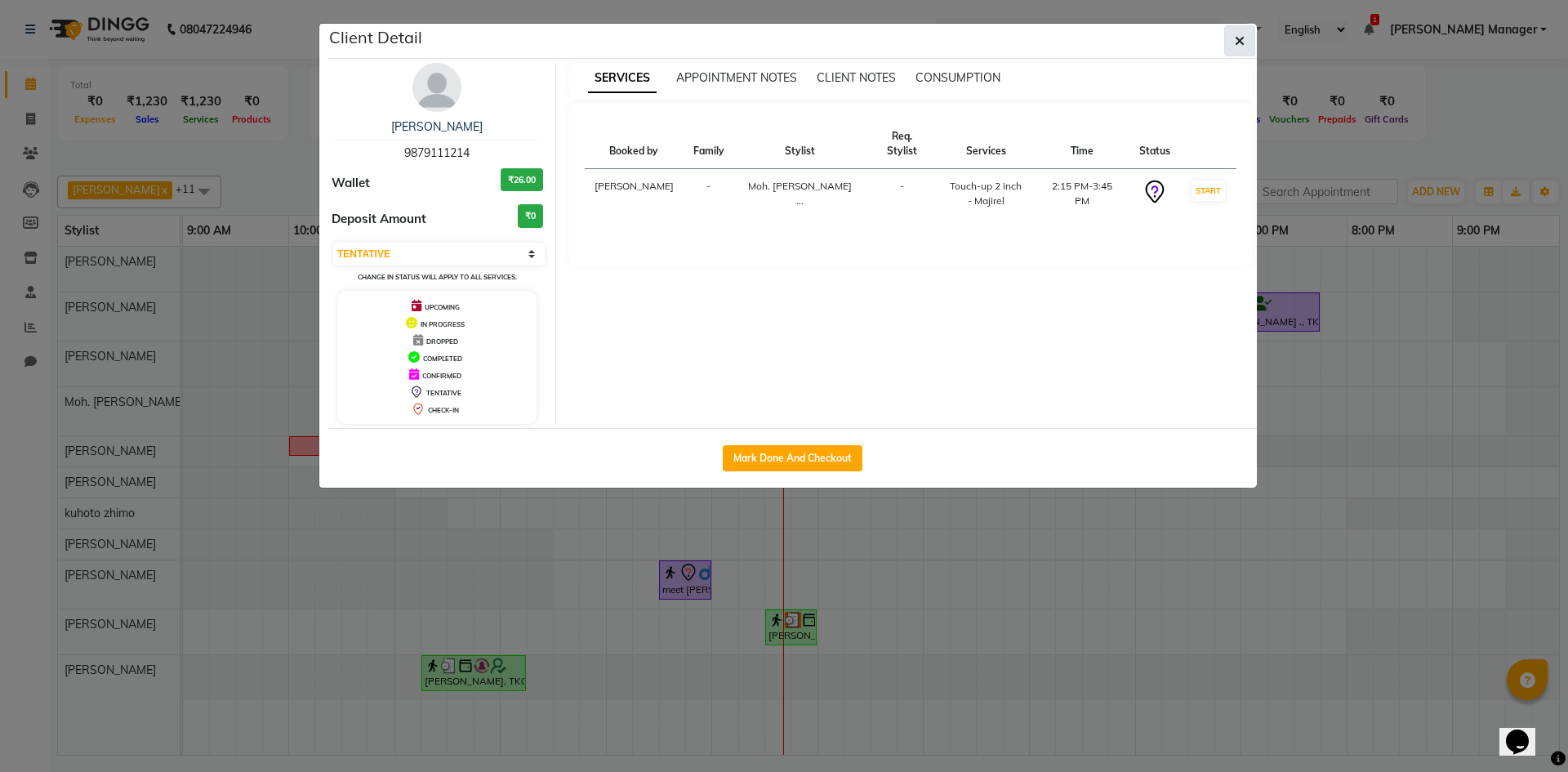
click at [1248, 50] on button "button" at bounding box center [1240, 41] width 31 height 31
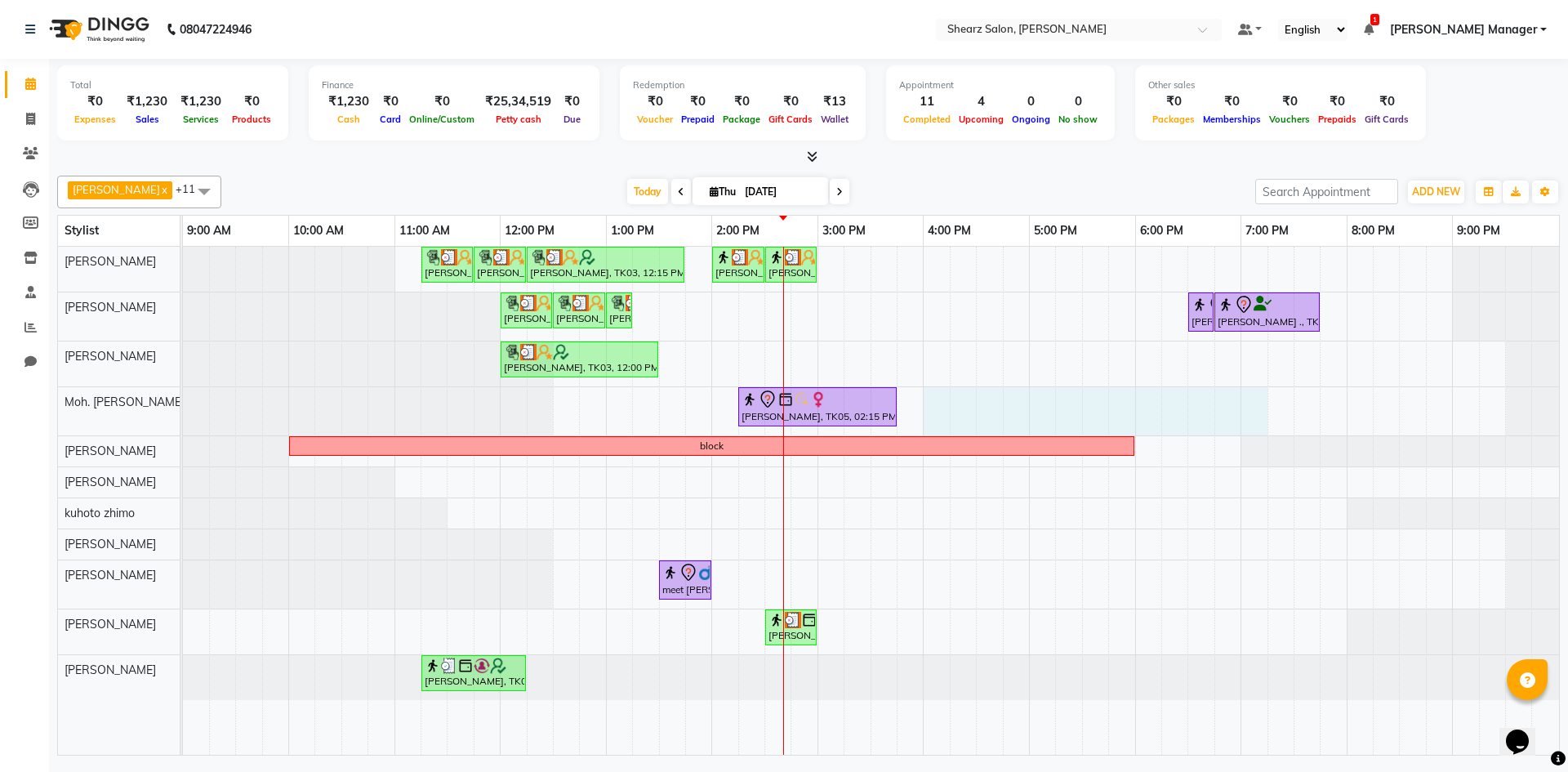
drag, startPoint x: 937, startPoint y: 415, endPoint x: 1242, endPoint y: 432, distance: 305.5
click at [1252, 432] on div "Hamid Rashid, TK03, 11:15 AM-11:45 AM, Thalgo Thirst Quenching Mask Hamid Rashi…" at bounding box center [871, 501] width 1376 height 508
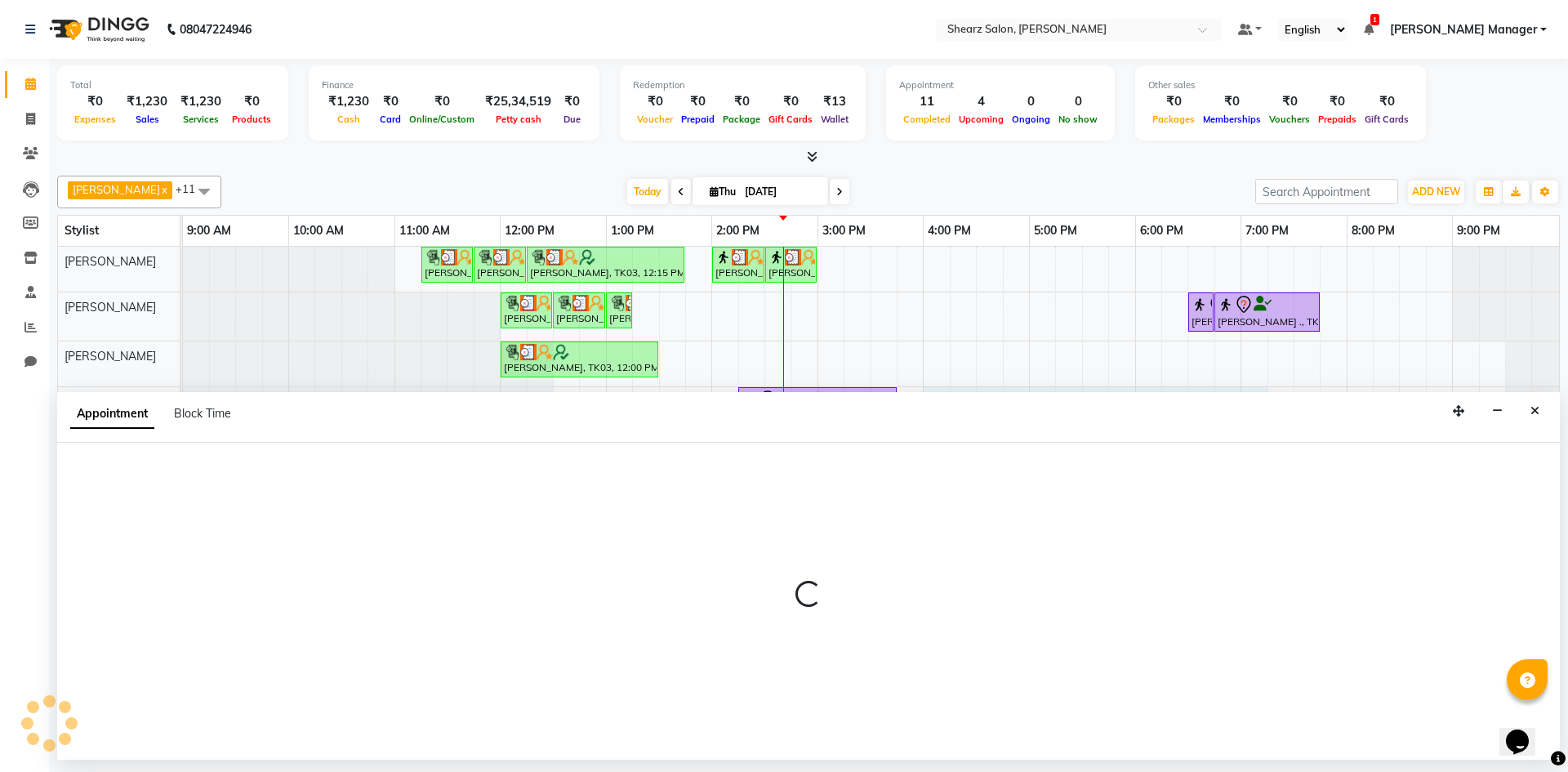
select select "77335"
select select "960"
select select "tentative"
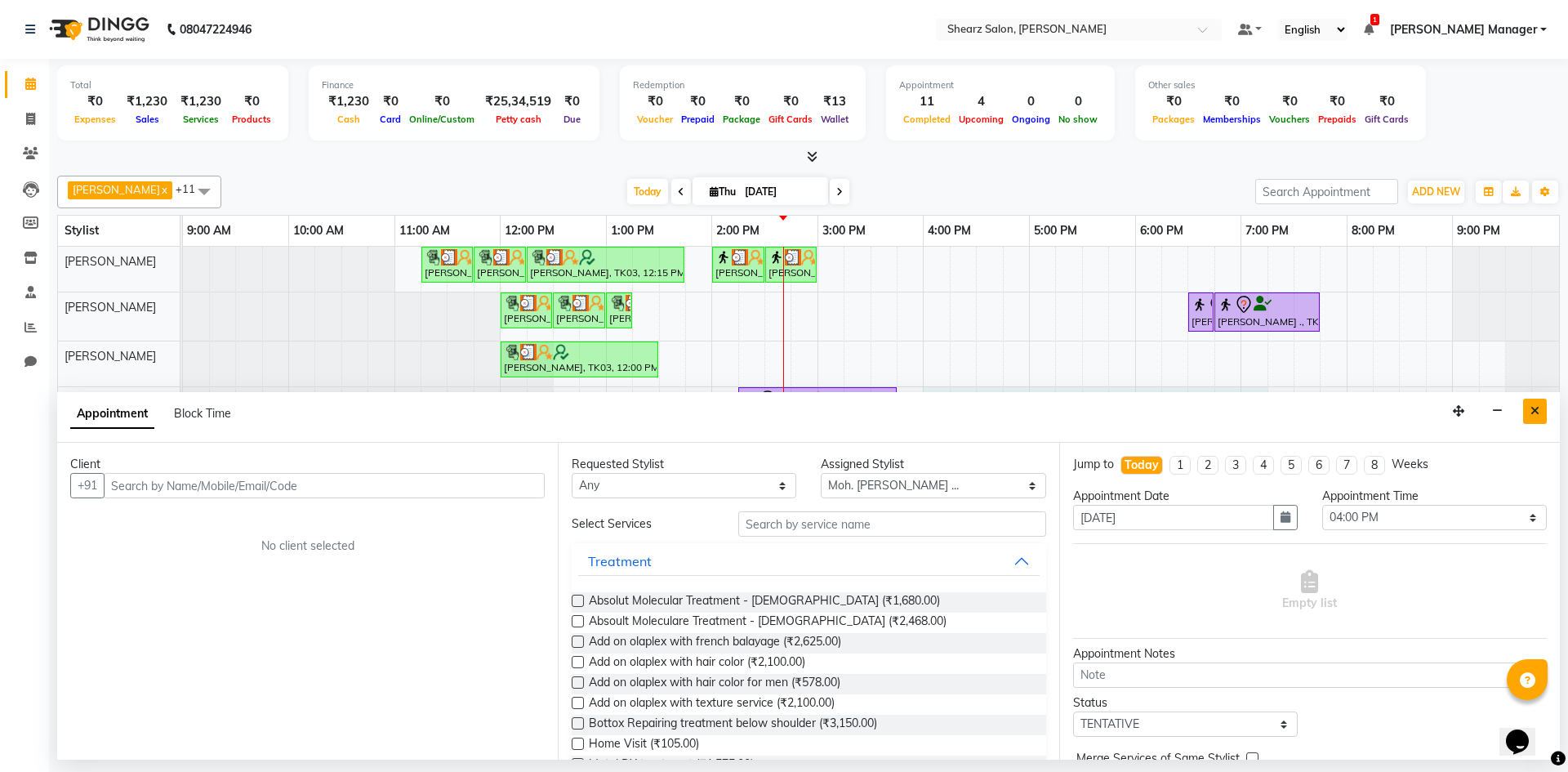
click at [1537, 411] on icon "Close" at bounding box center [1535, 411] width 9 height 11
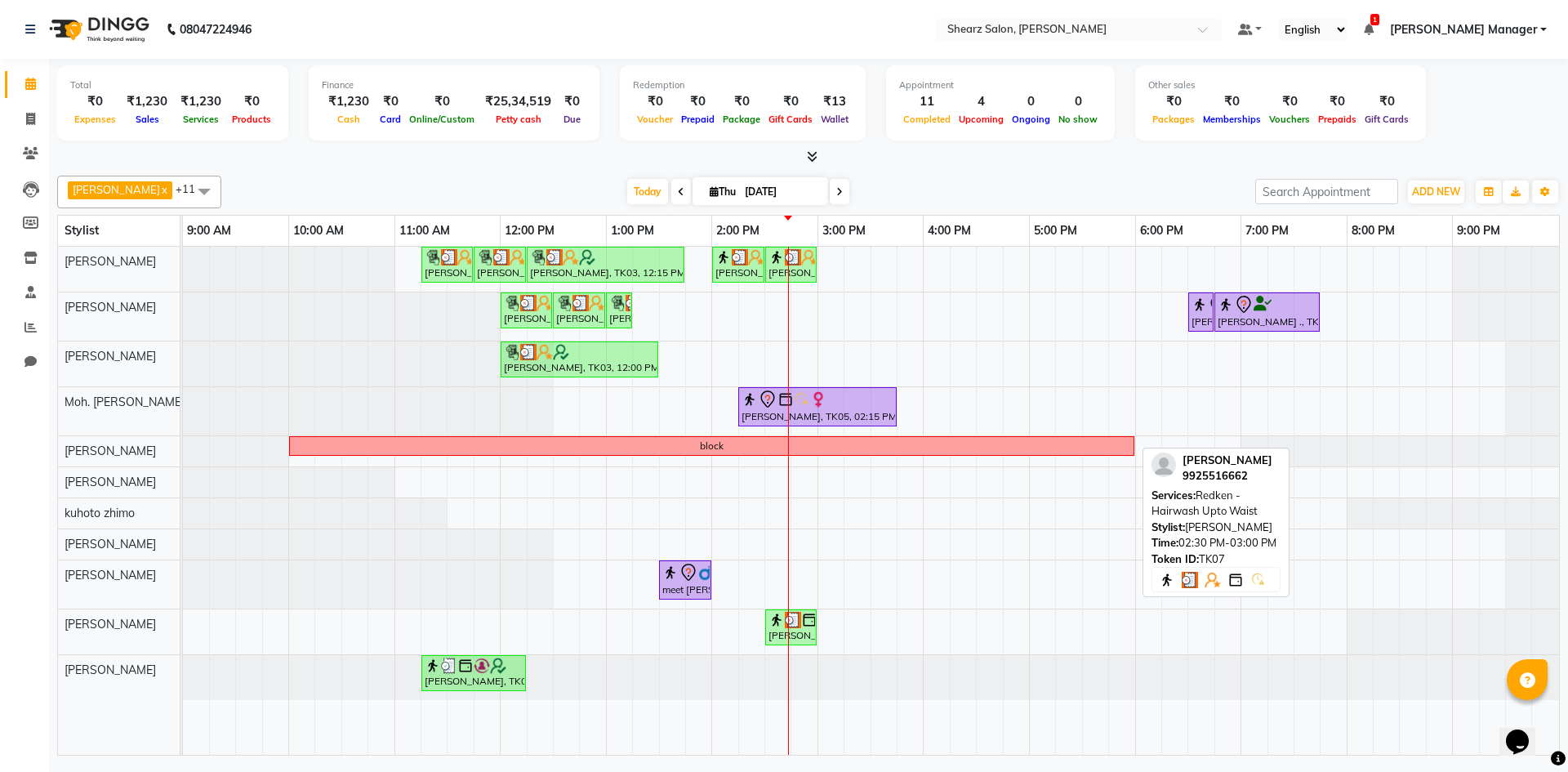
click at [816, 627] on link "Sachi Patel, TK07, 02:30 PM-03:00 PM, Redken - Hairwash Upto Waist" at bounding box center [792, 628] width 52 height 36
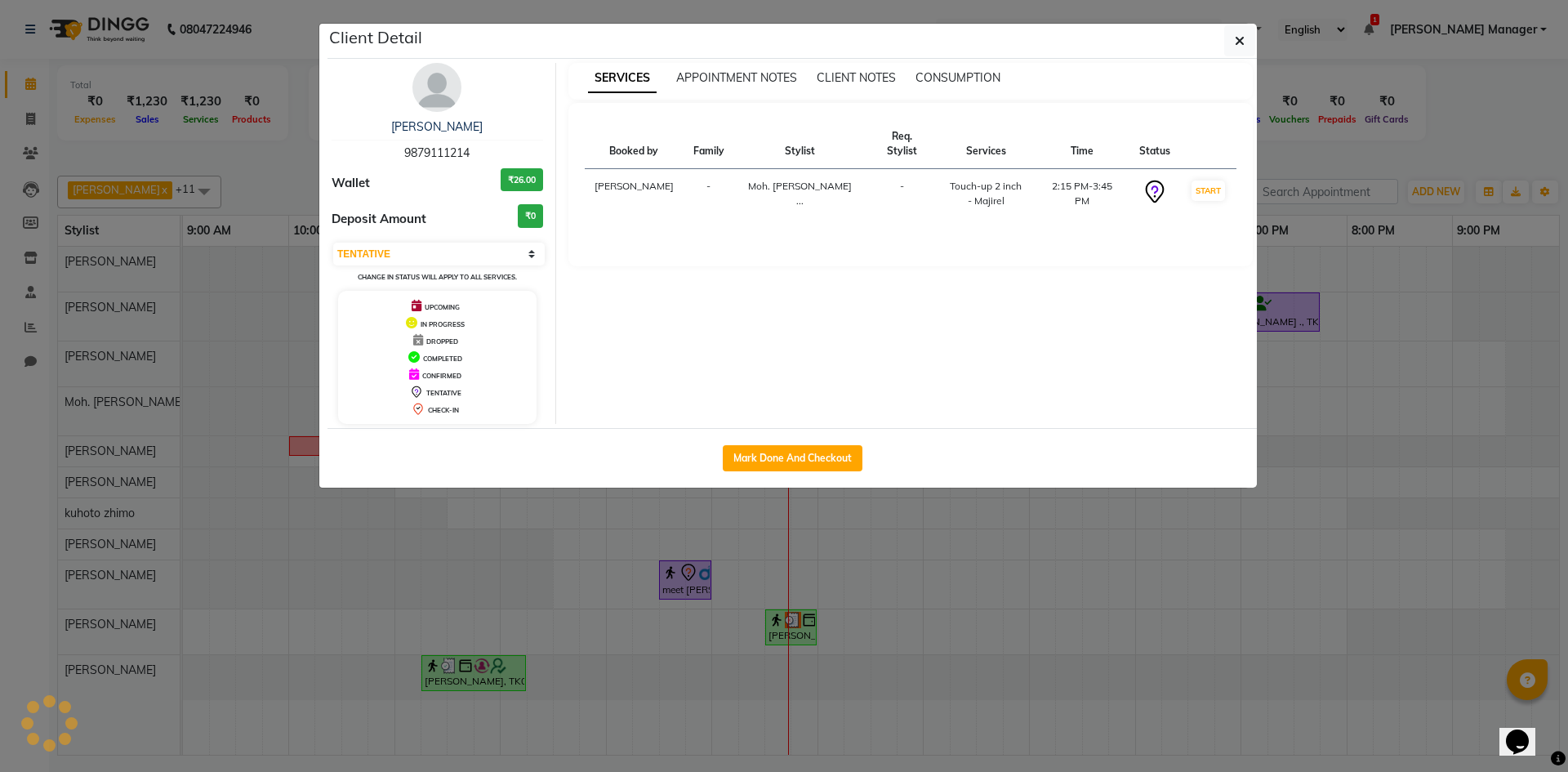
select select "3"
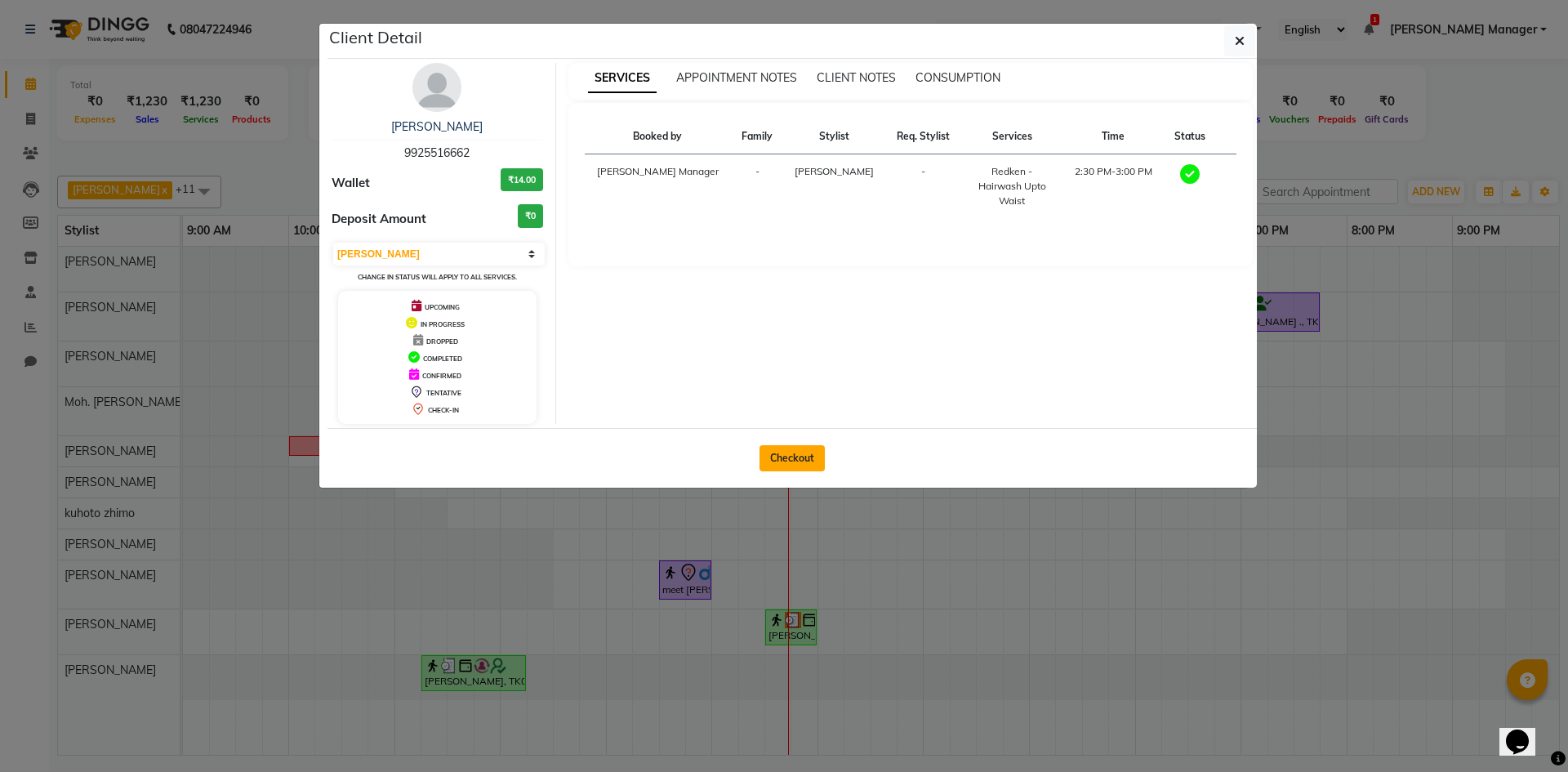
click at [808, 469] on button "Checkout" at bounding box center [793, 458] width 66 height 26
select select "8159"
select select "service"
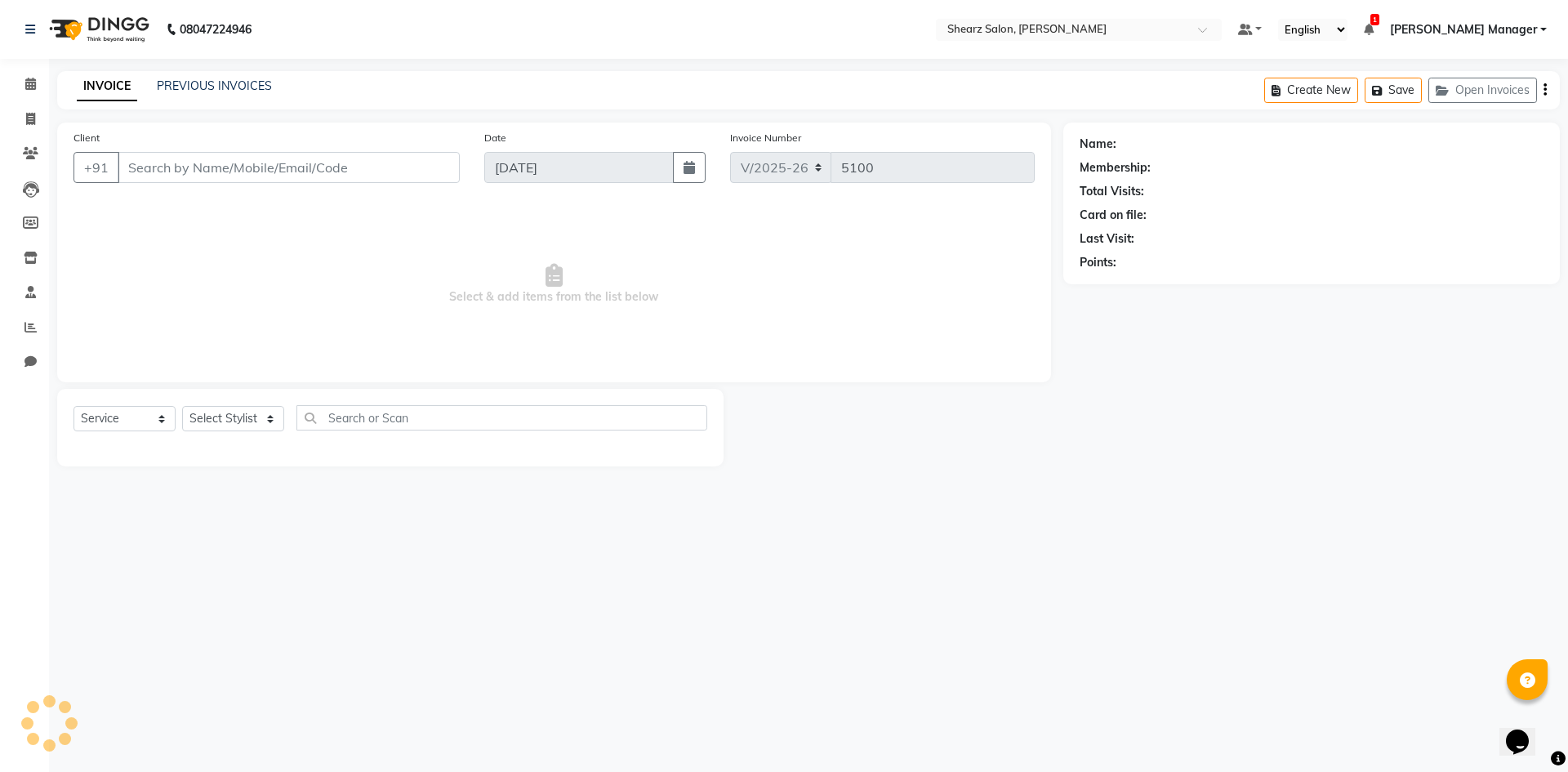
type input "9925516662"
select select "77334"
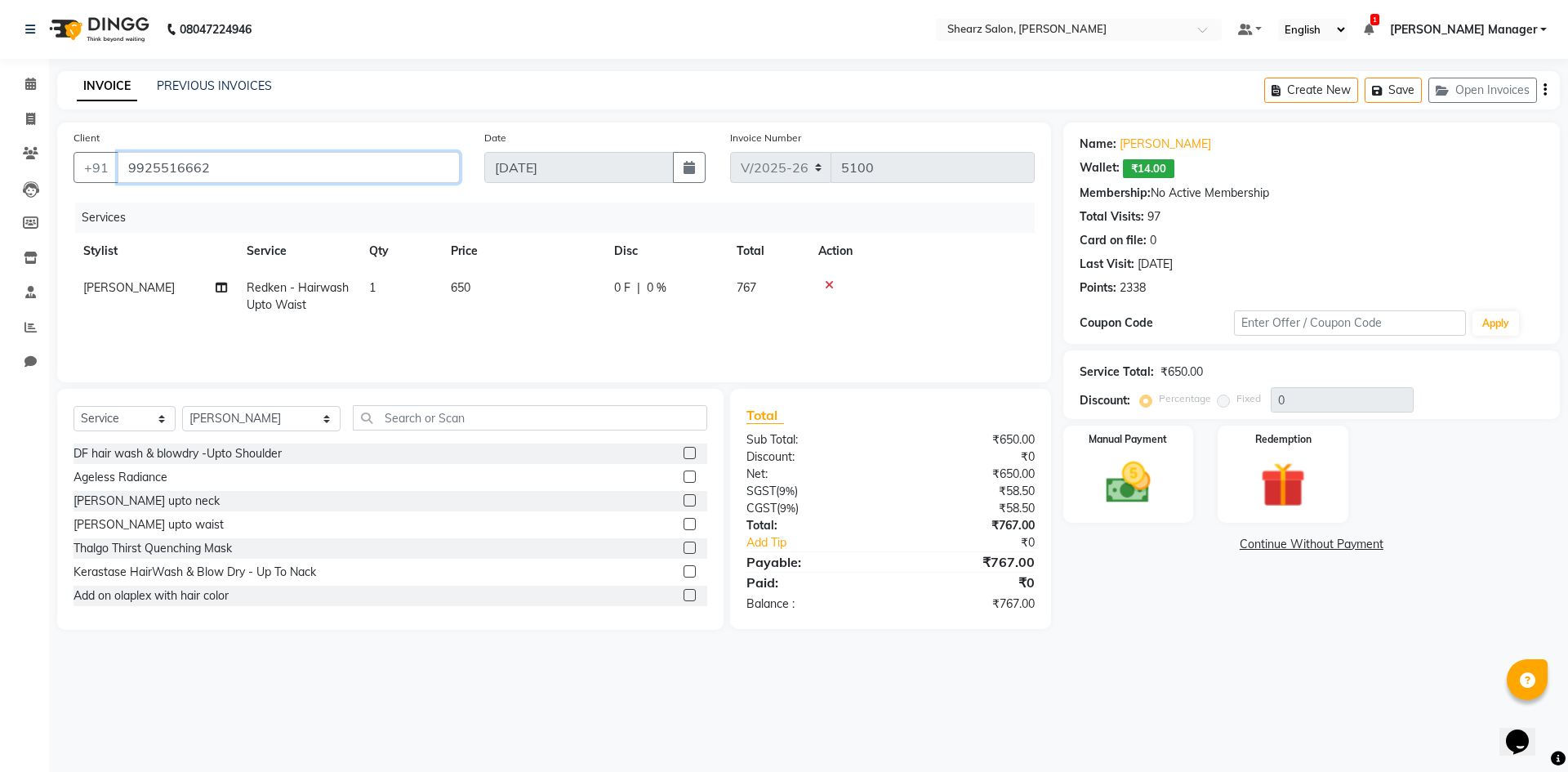
drag, startPoint x: 217, startPoint y: 169, endPoint x: 146, endPoint y: 156, distance: 72.2
click at [146, 156] on input "9925516662" at bounding box center [289, 168] width 342 height 31
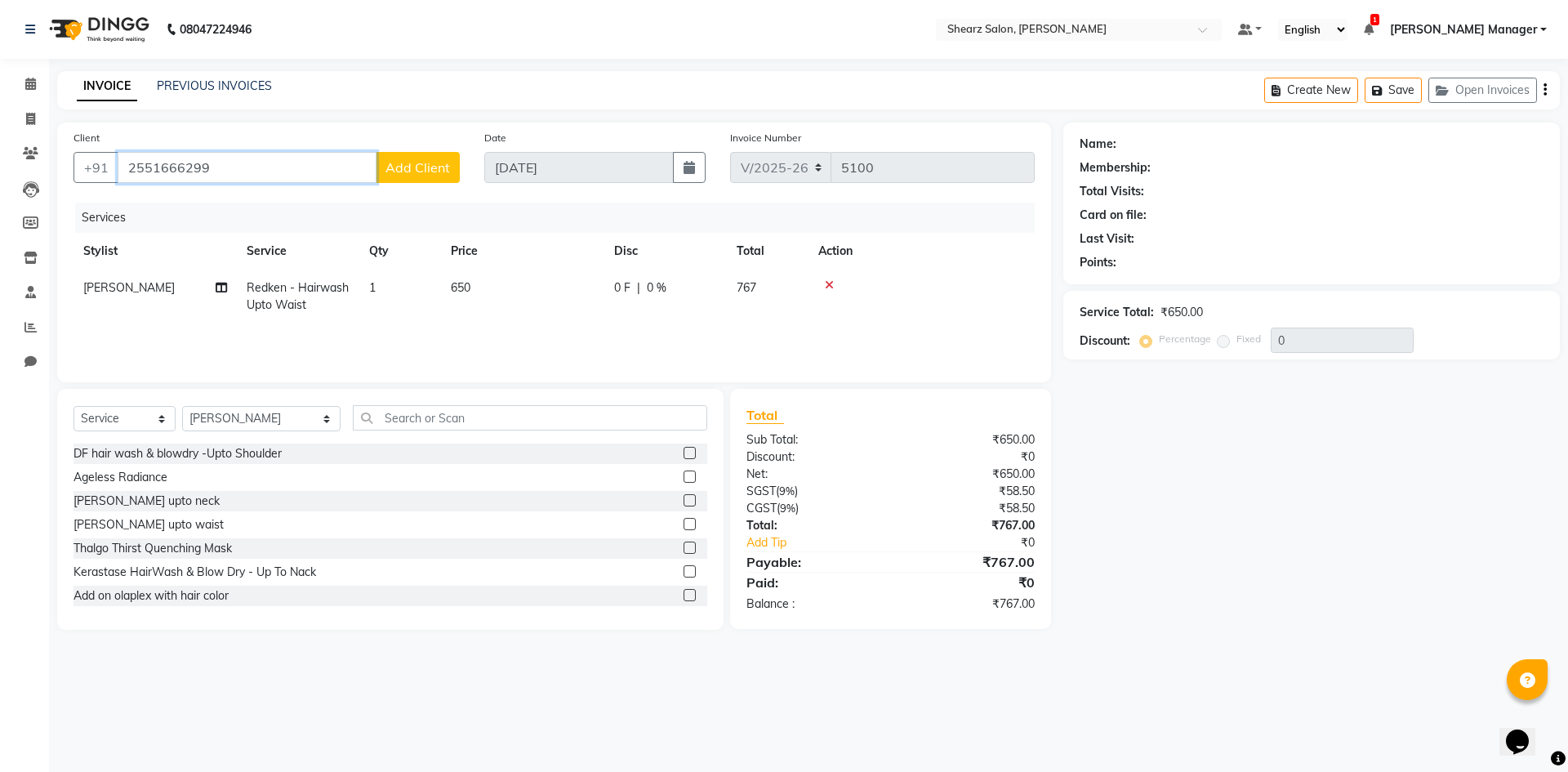
click at [118, 174] on input "2551666299" at bounding box center [247, 168] width 259 height 31
click at [247, 171] on input "2551666299" at bounding box center [247, 168] width 259 height 31
type input "2551666299"
click at [43, 90] on span at bounding box center [30, 85] width 29 height 19
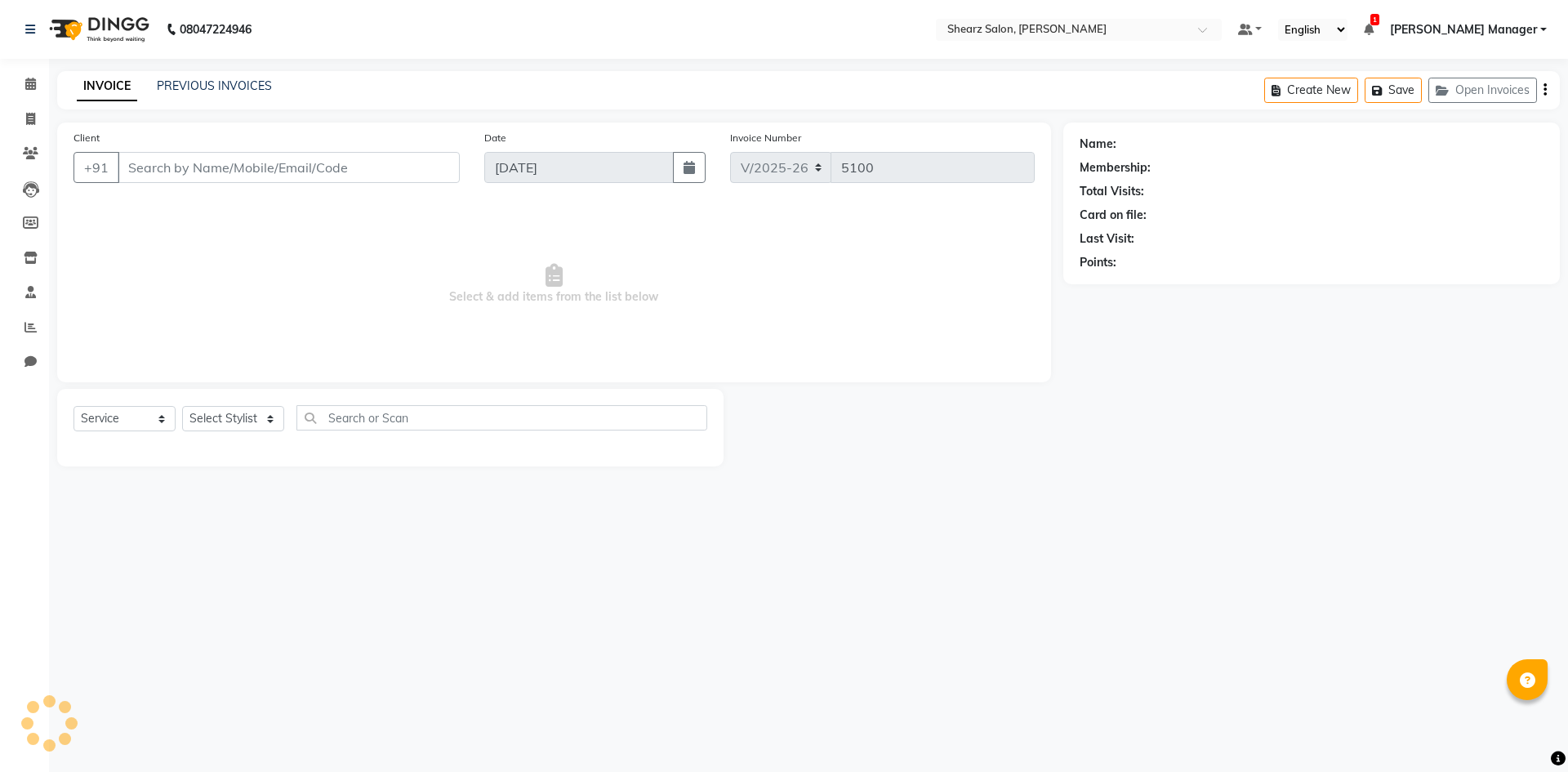
select select "8159"
select select "service"
type input "9925516662"
select select "77334"
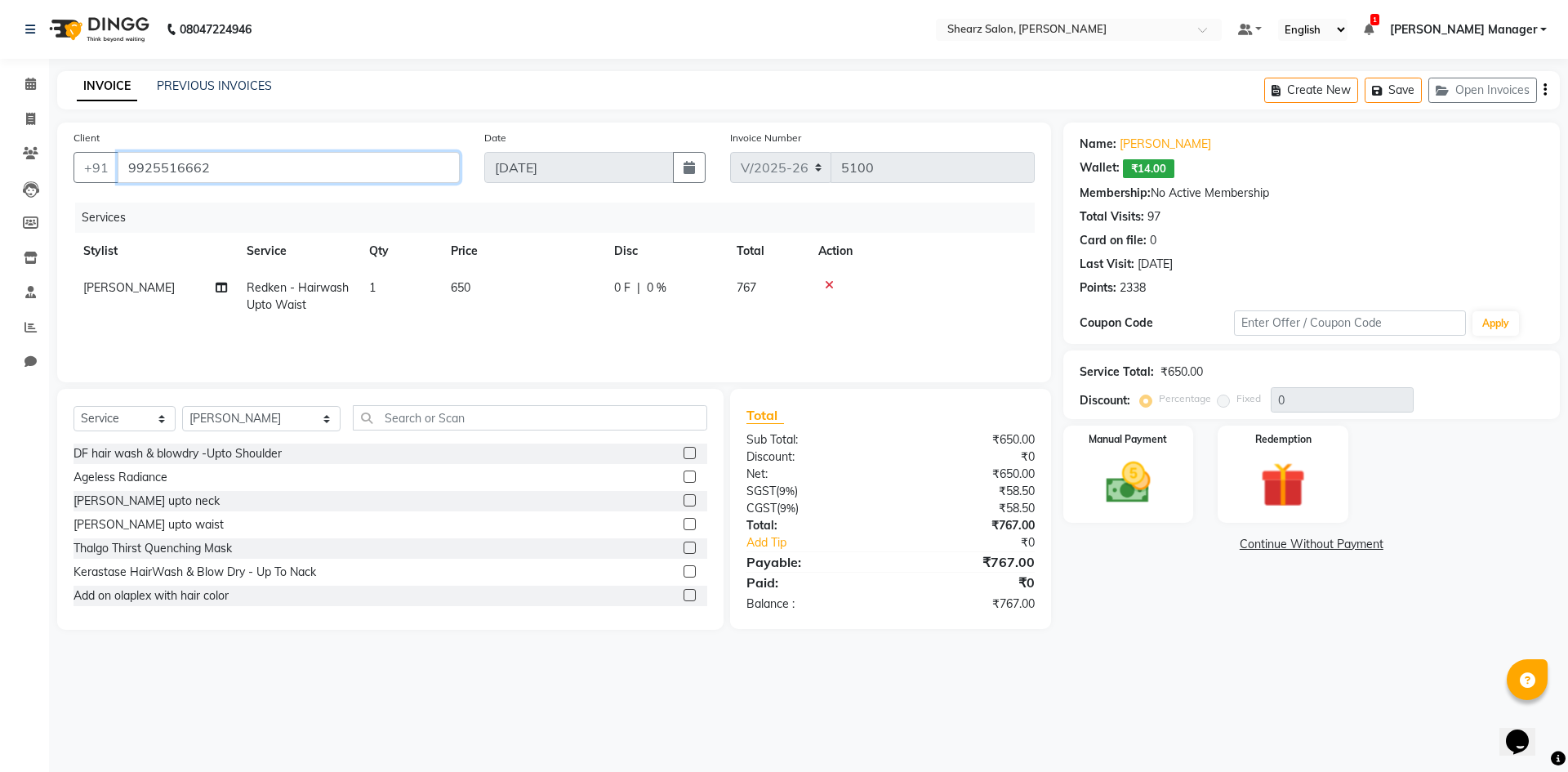
drag, startPoint x: 178, startPoint y: 170, endPoint x: 130, endPoint y: 172, distance: 48.0
click at [130, 172] on input "9925516662" at bounding box center [289, 168] width 342 height 31
click at [1318, 86] on button "Create New" at bounding box center [1311, 90] width 94 height 25
select select "8159"
select select "service"
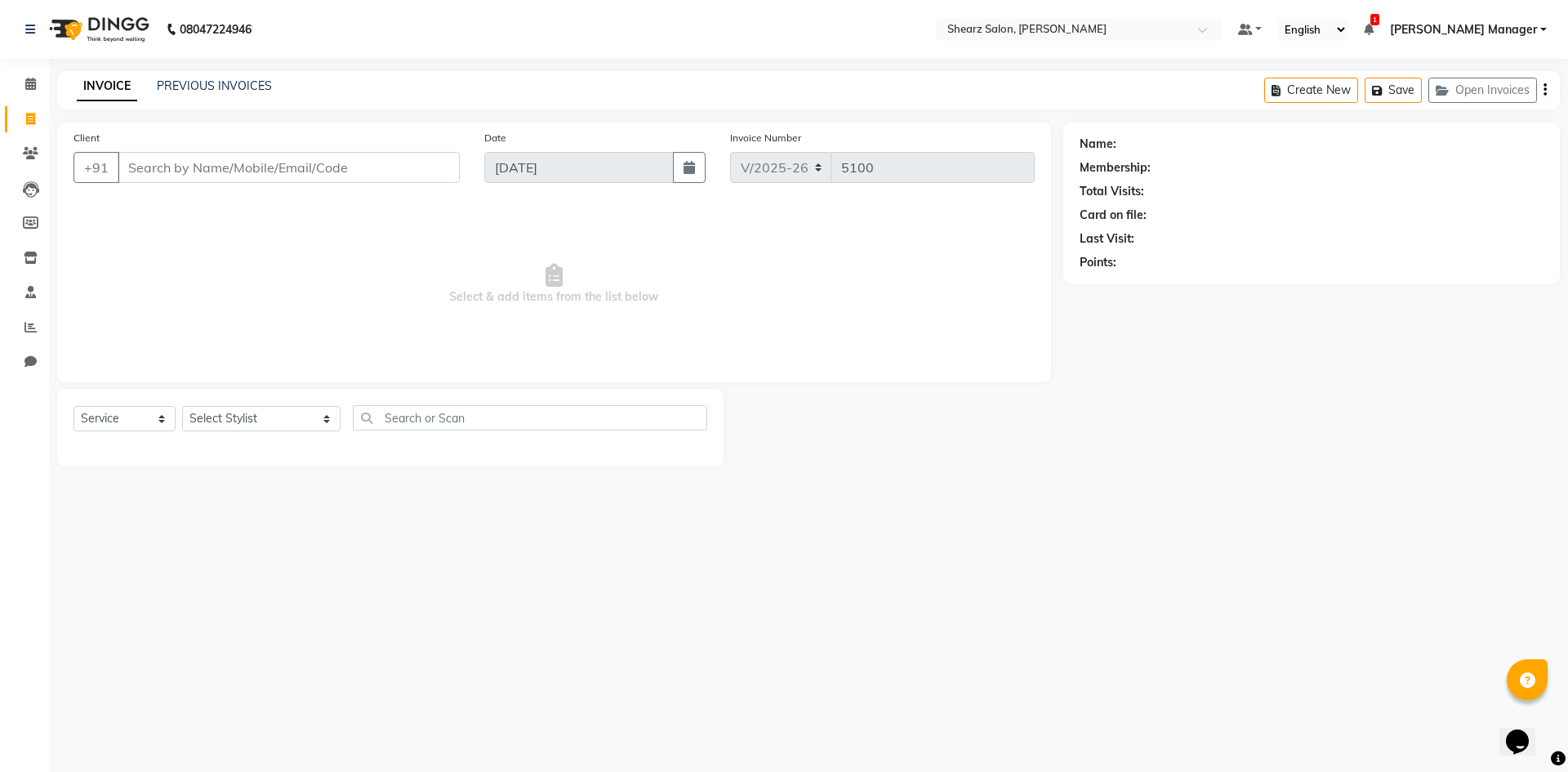
click at [285, 163] on input "Client" at bounding box center [289, 168] width 342 height 31
type input "9925516662"
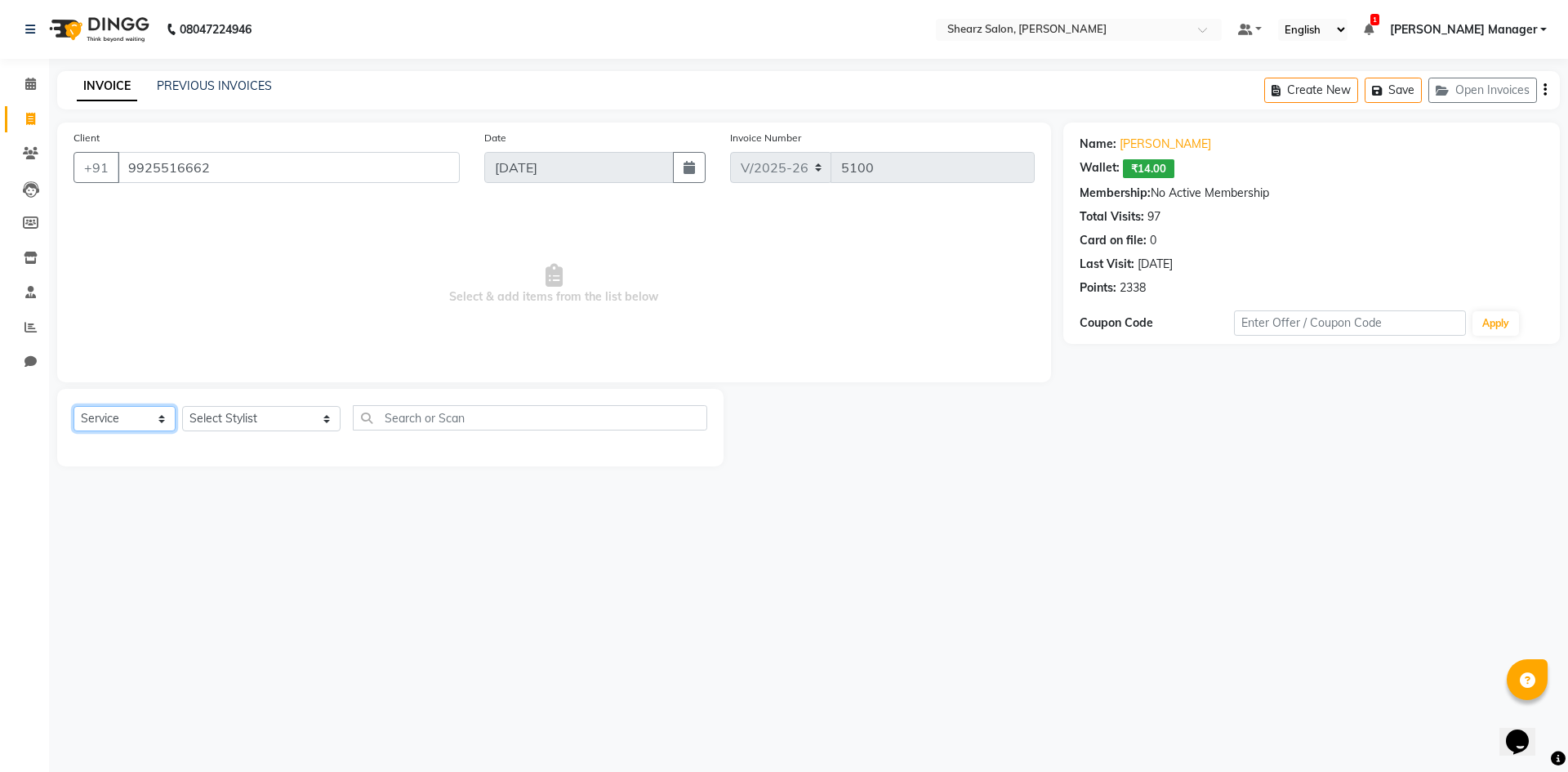
click at [95, 420] on select "Select Service Product Membership Package Voucher Prepaid Gift Card" at bounding box center [124, 418] width 102 height 25
select select "membership"
click at [73, 406] on select "Select Service Product Membership Package Voucher Prepaid Gift Card" at bounding box center [124, 418] width 102 height 25
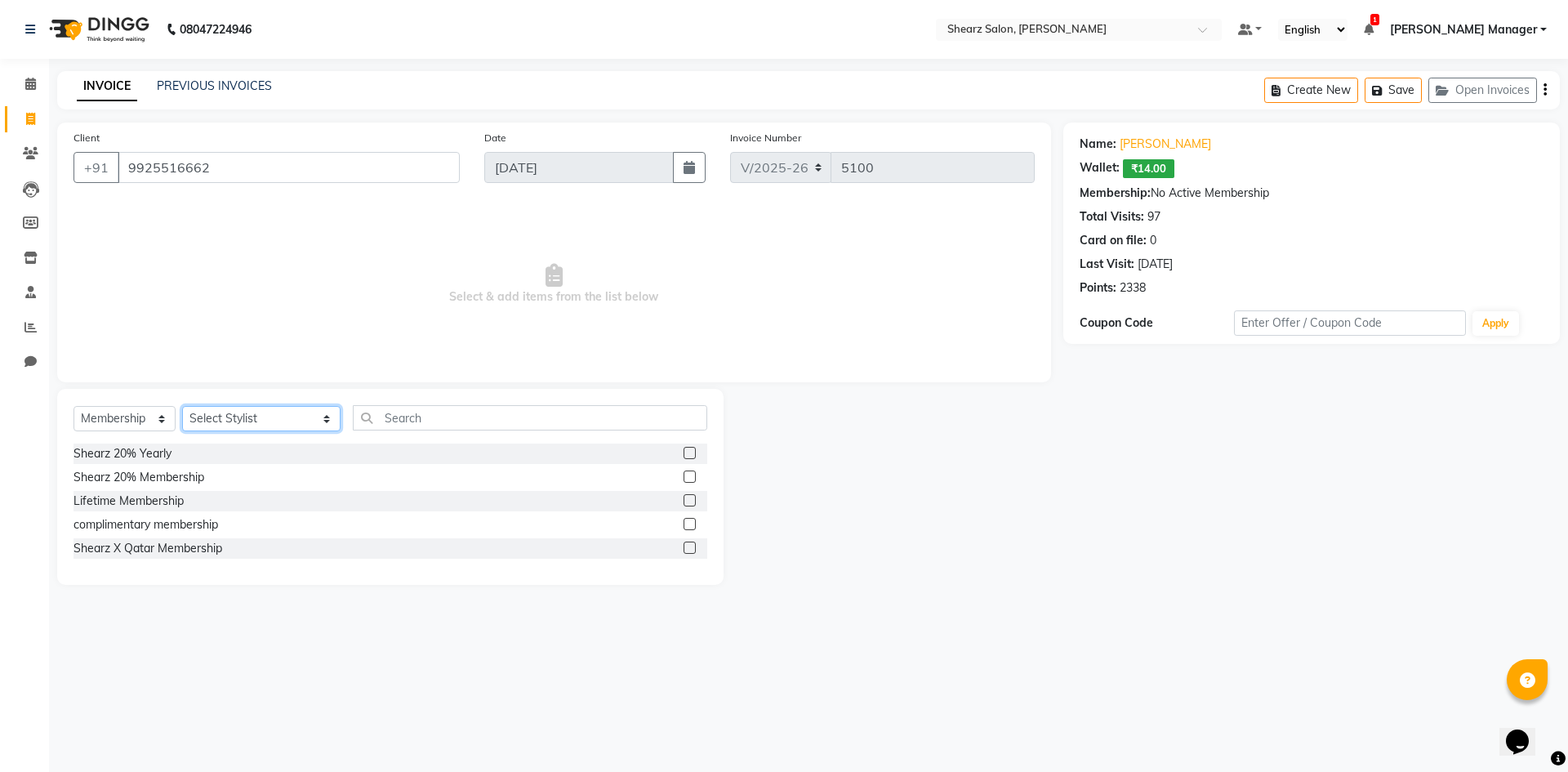
click at [280, 420] on select "Select Stylist AakashKumar Nai Admin A General [PERSON_NAME] Asha Chavariya [PE…" at bounding box center [261, 418] width 158 height 25
click at [182, 406] on select "Select Stylist AakashKumar Nai Admin A General [PERSON_NAME] Asha Chavariya [PE…" at bounding box center [261, 418] width 158 height 25
click at [255, 424] on select "Select Stylist AakashKumar Nai Admin A General [PERSON_NAME] Asha Chavariya [PE…" at bounding box center [261, 418] width 158 height 25
select select "77377"
click at [182, 406] on select "Select Stylist AakashKumar Nai Admin A General [PERSON_NAME] Asha Chavariya [PE…" at bounding box center [261, 418] width 158 height 25
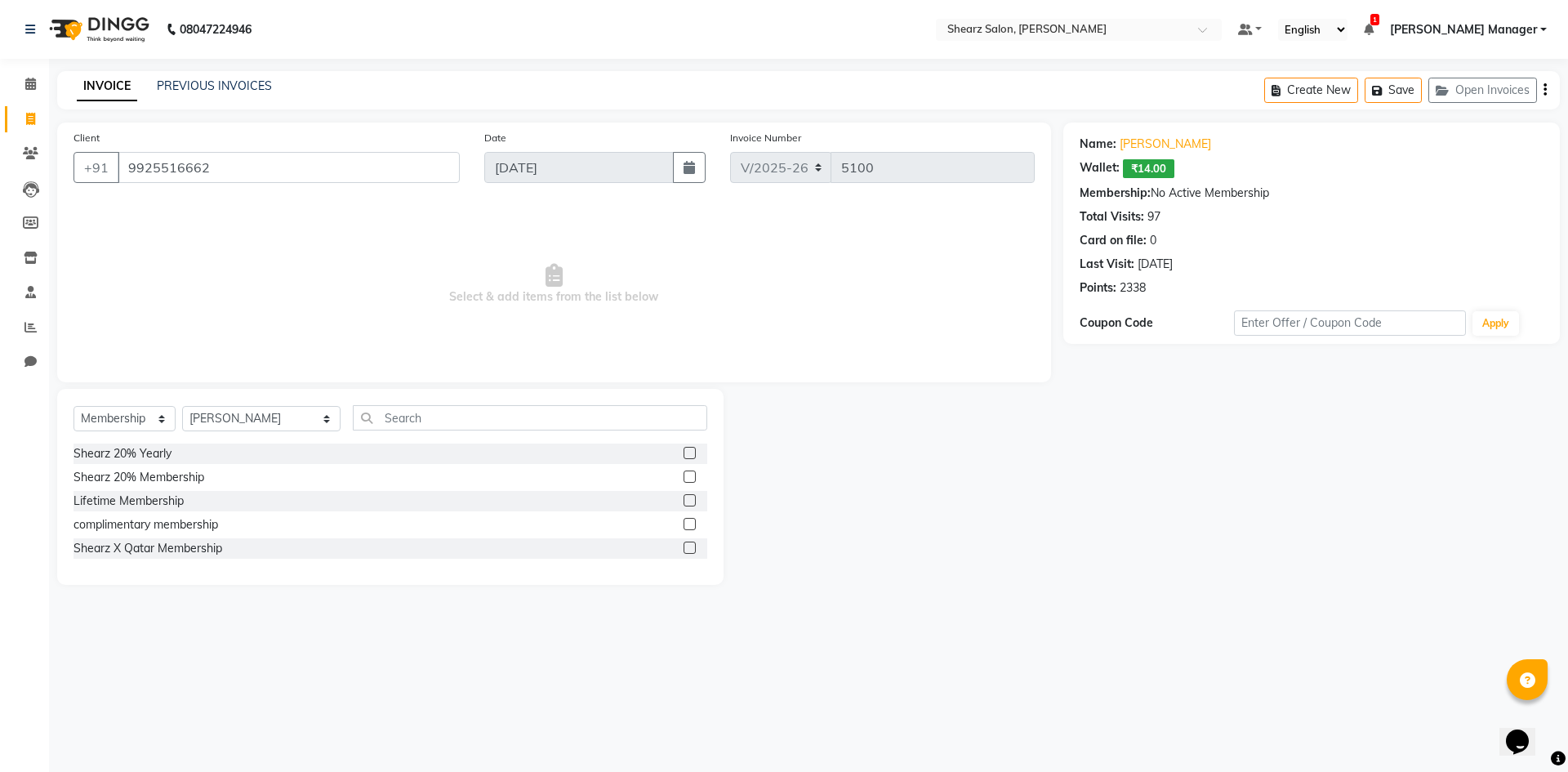
click at [695, 452] on label at bounding box center [690, 453] width 12 height 12
click at [694, 452] on input "checkbox" at bounding box center [689, 454] width 10 height 10
select select "select"
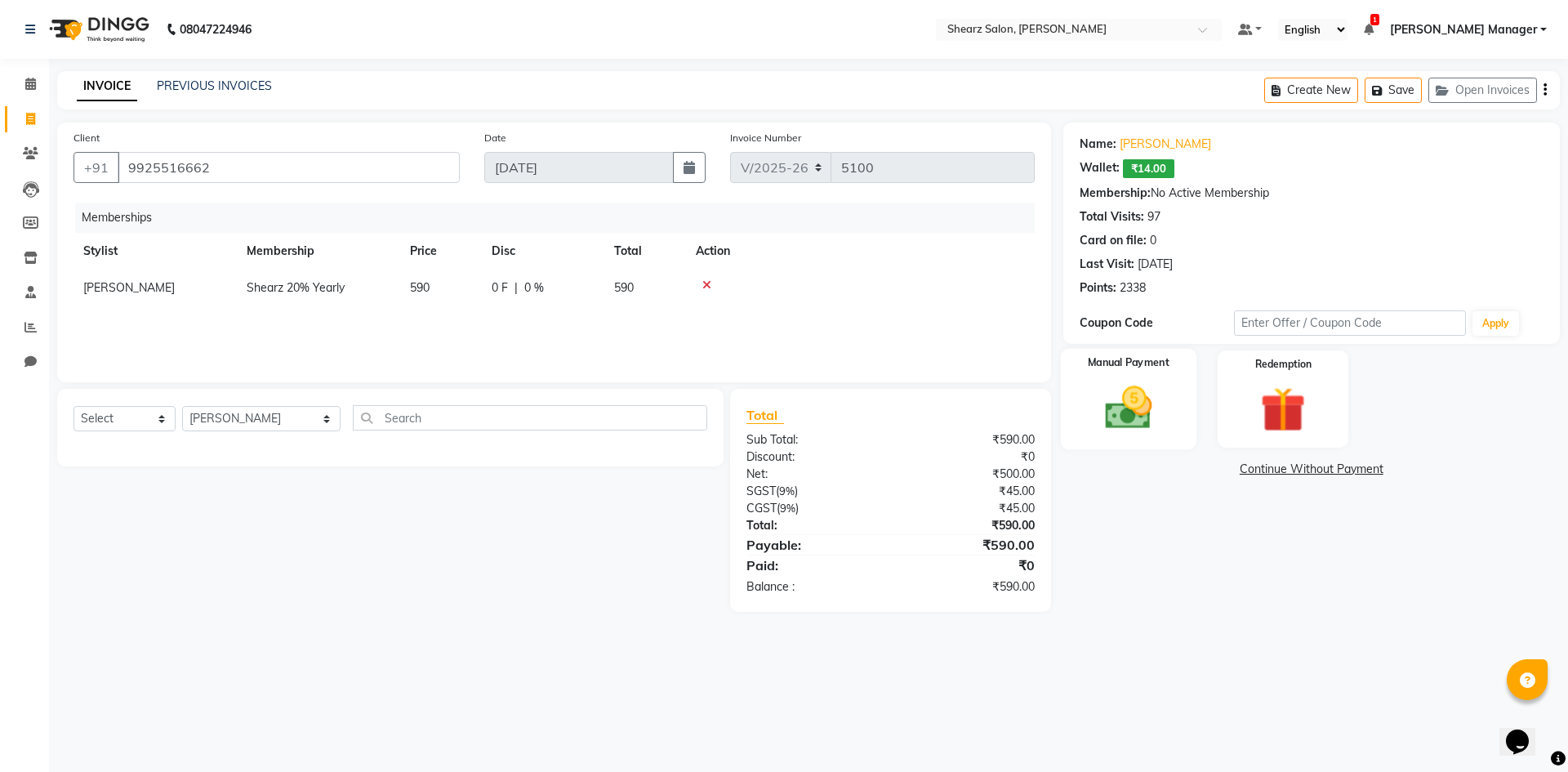
click at [1133, 424] on img at bounding box center [1129, 407] width 76 height 54
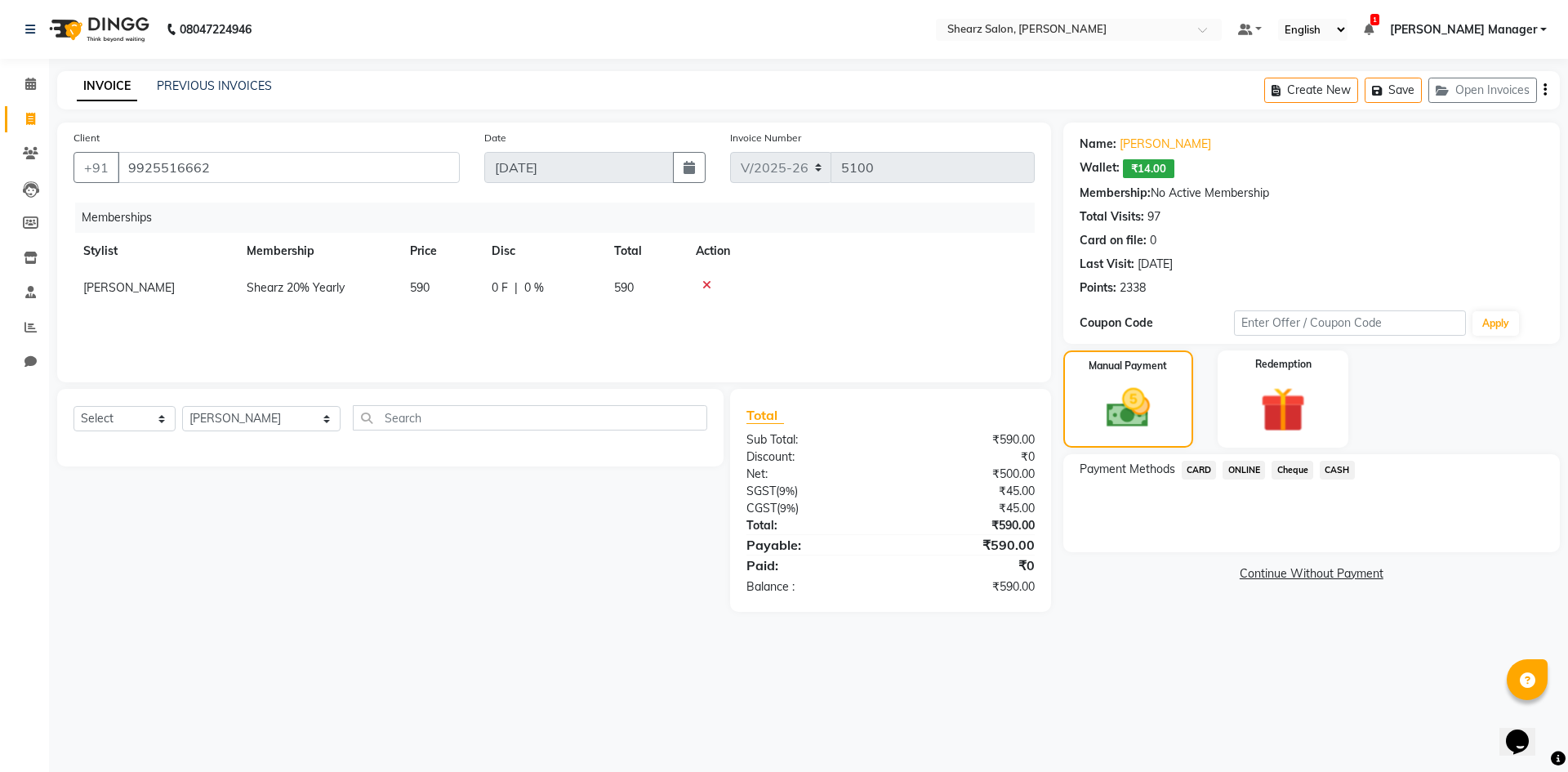
click at [1249, 461] on span "ONLINE" at bounding box center [1244, 470] width 42 height 19
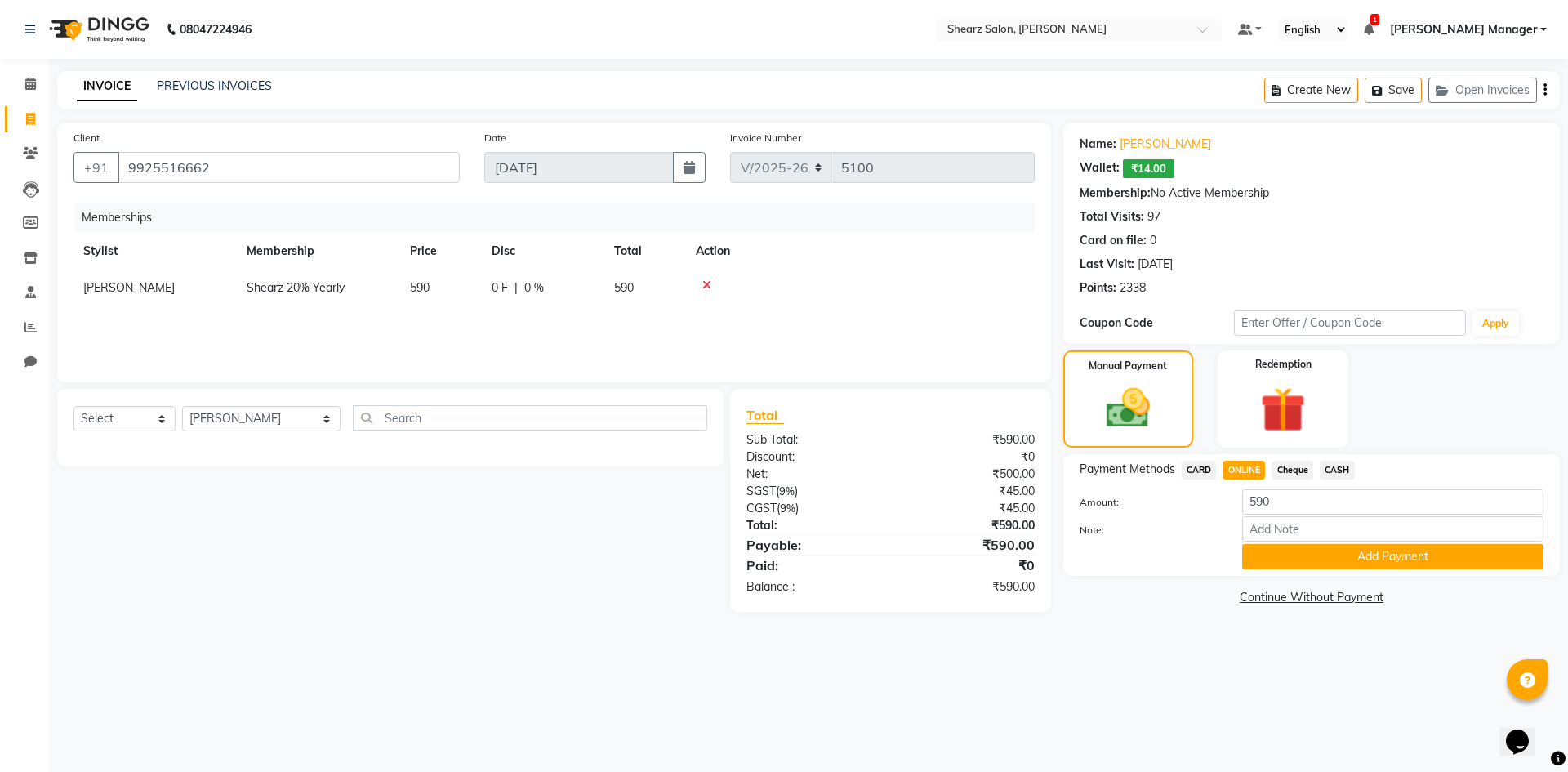
click at [1201, 475] on span "CARD" at bounding box center [1199, 470] width 35 height 19
click at [1361, 549] on button "Add Payment" at bounding box center [1393, 556] width 302 height 25
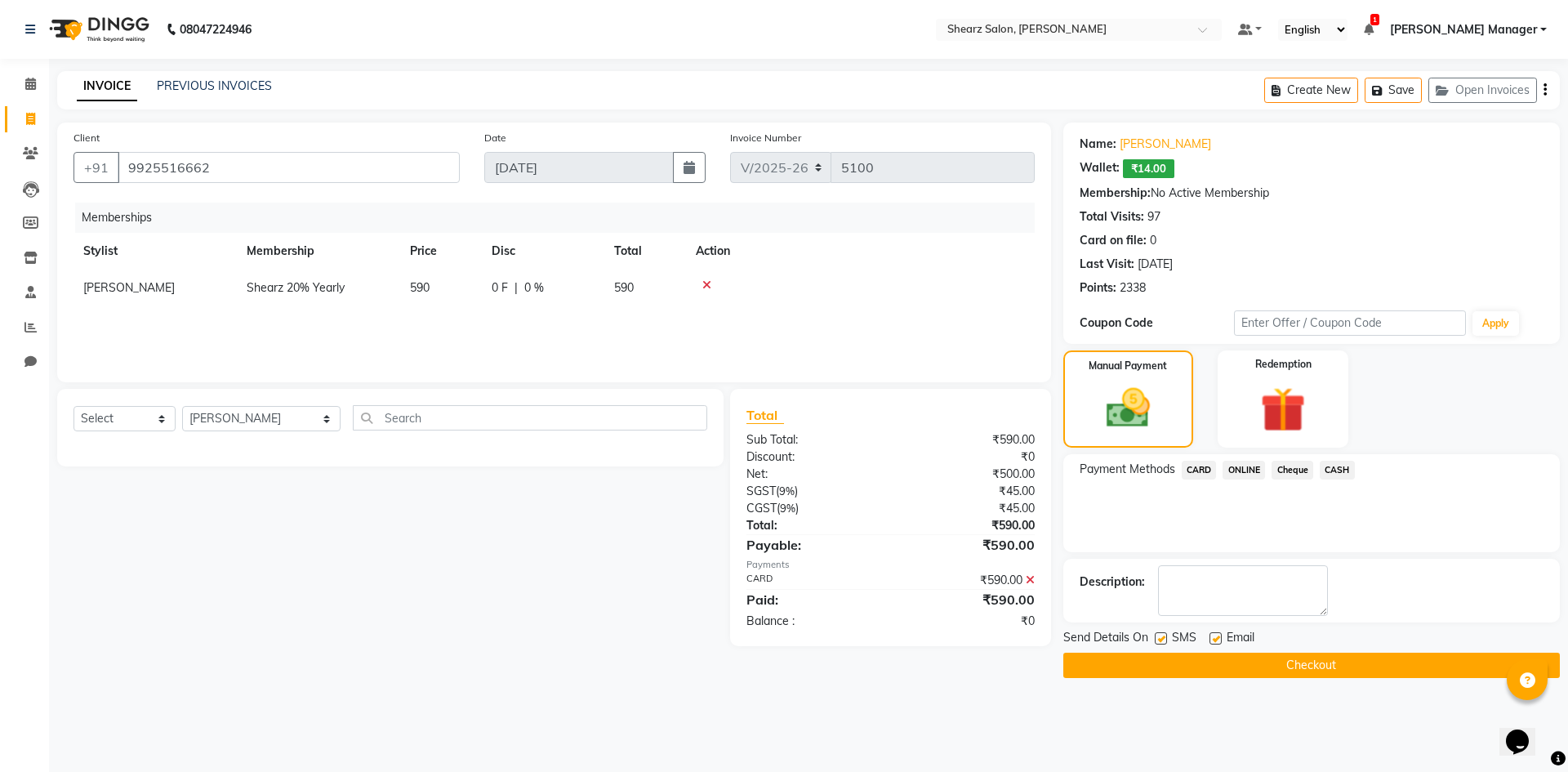
click at [1361, 664] on button "Checkout" at bounding box center [1311, 665] width 497 height 25
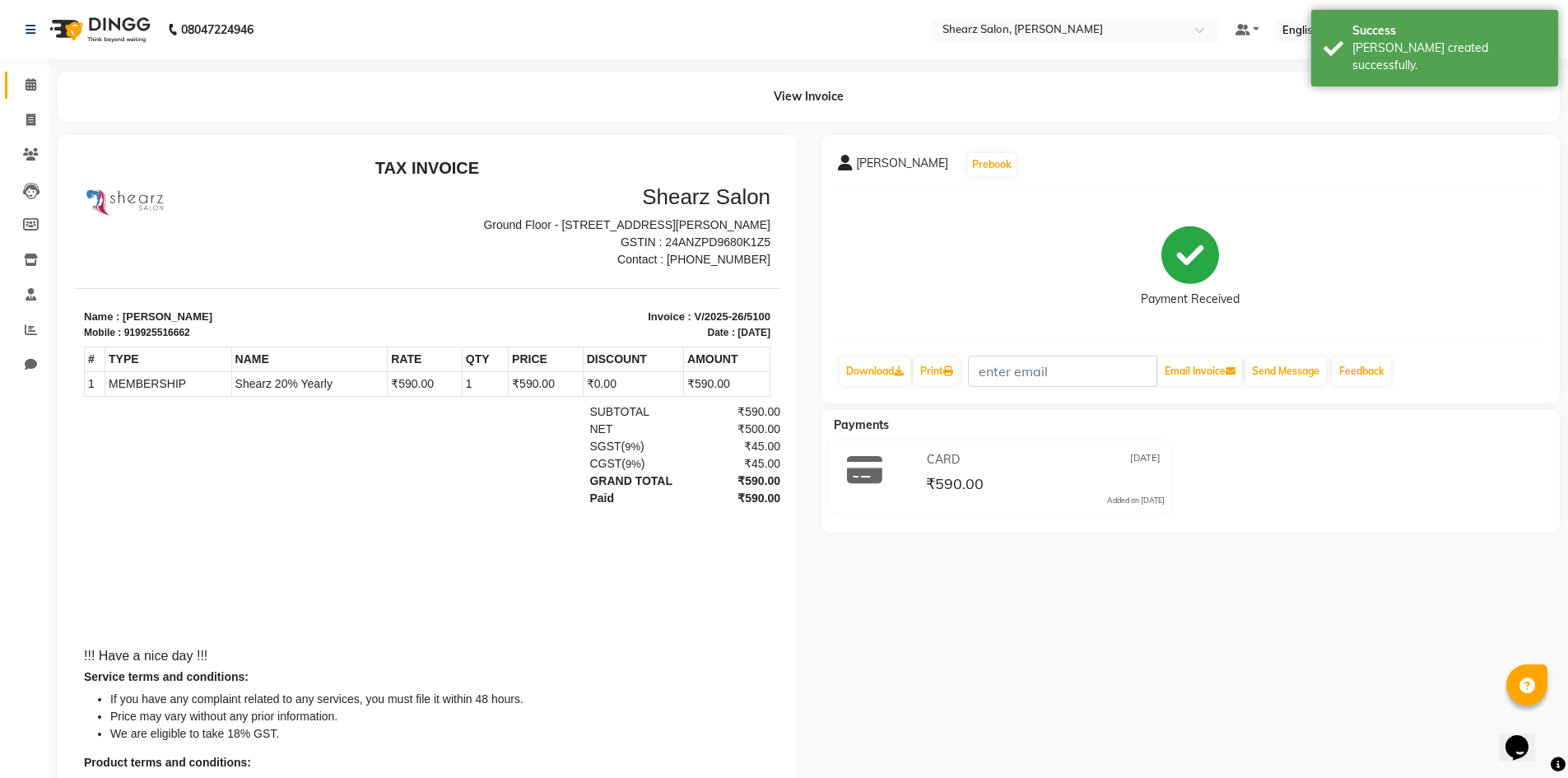
click at [28, 98] on link "Calendar" at bounding box center [24, 85] width 39 height 27
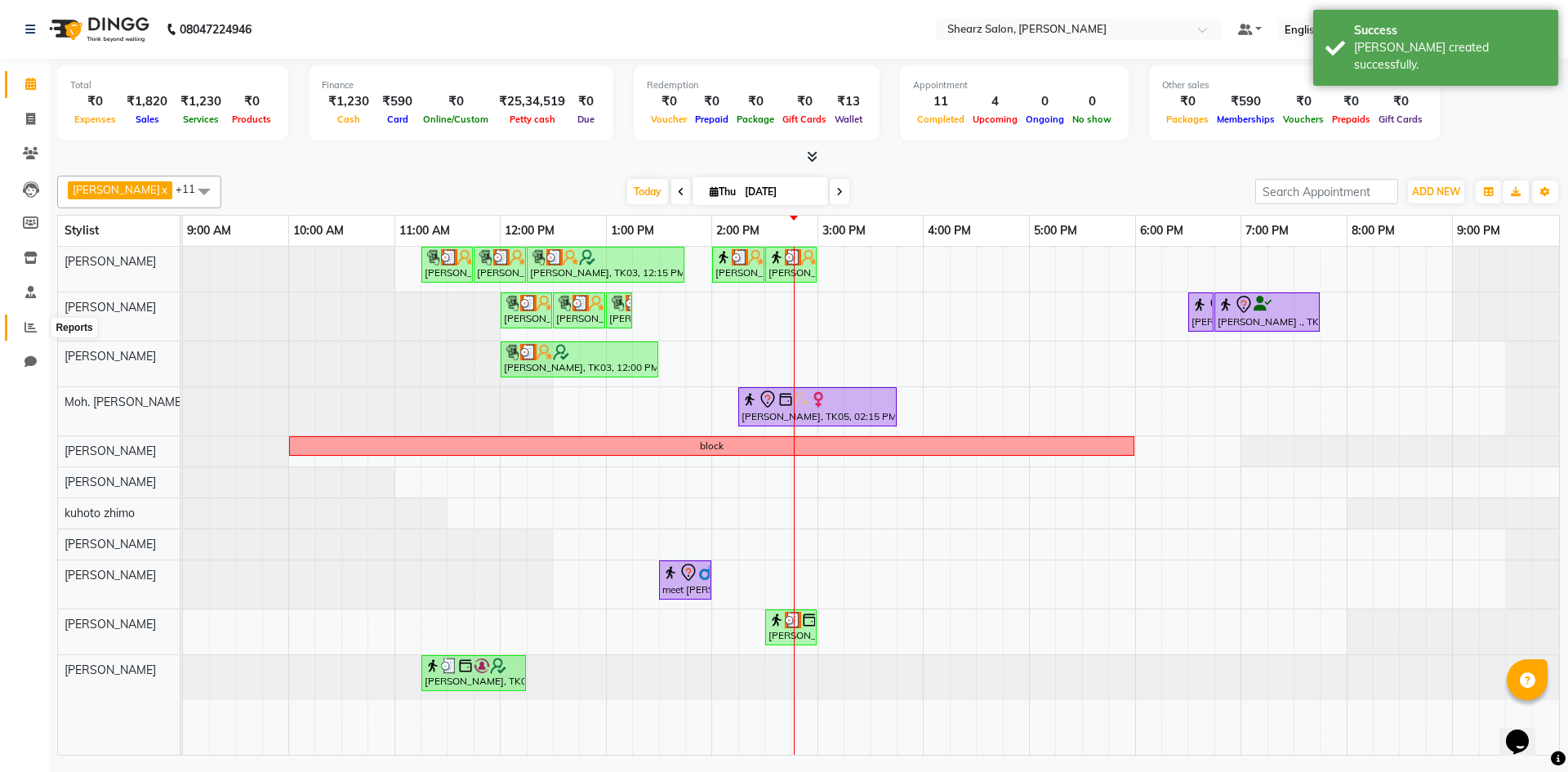
click at [22, 331] on span at bounding box center [30, 329] width 29 height 19
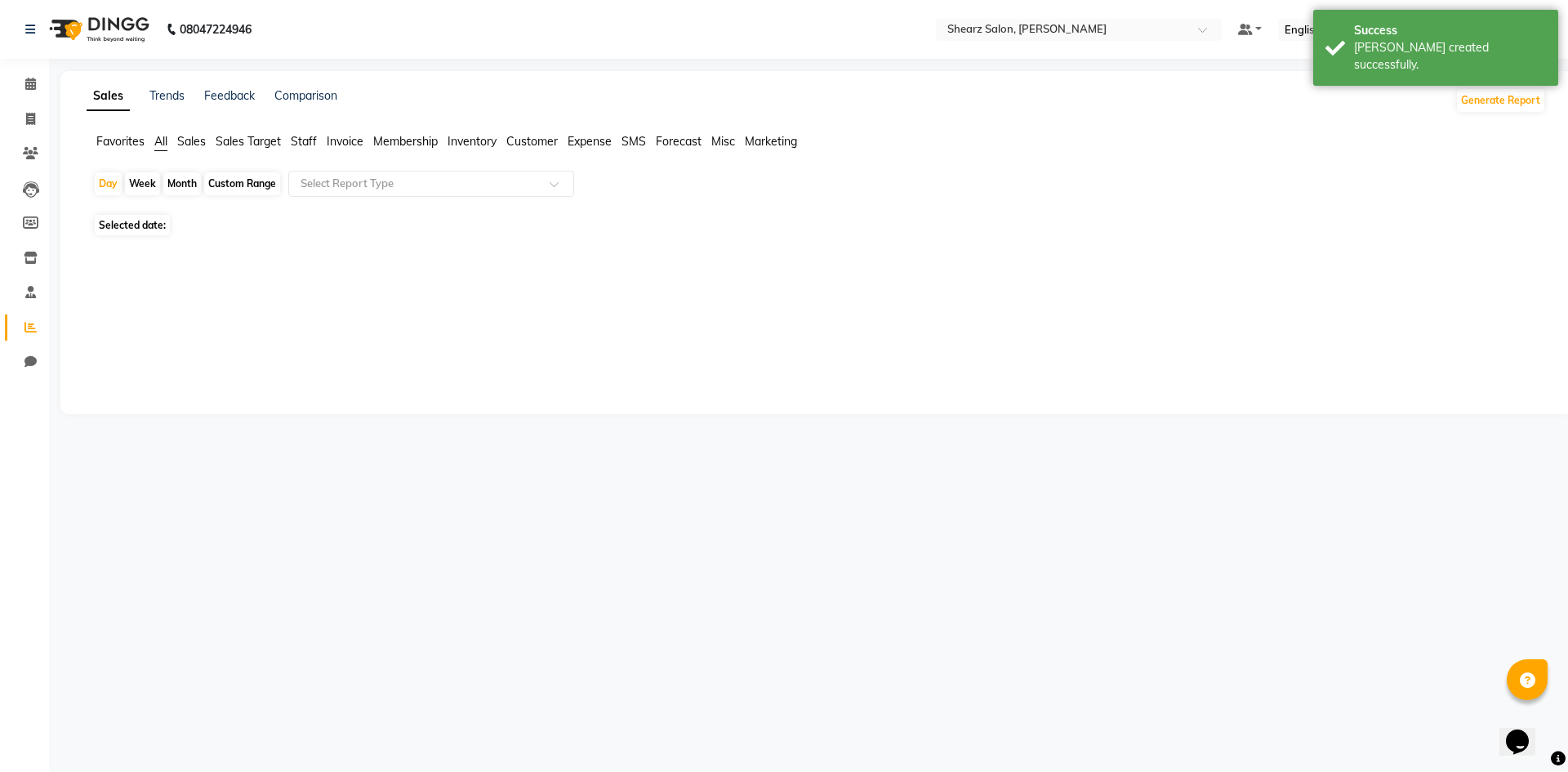
click at [294, 147] on span "Staff" at bounding box center [303, 141] width 26 height 15
click at [237, 182] on div "Custom Range" at bounding box center [242, 183] width 76 height 22
select select "9"
select select "2025"
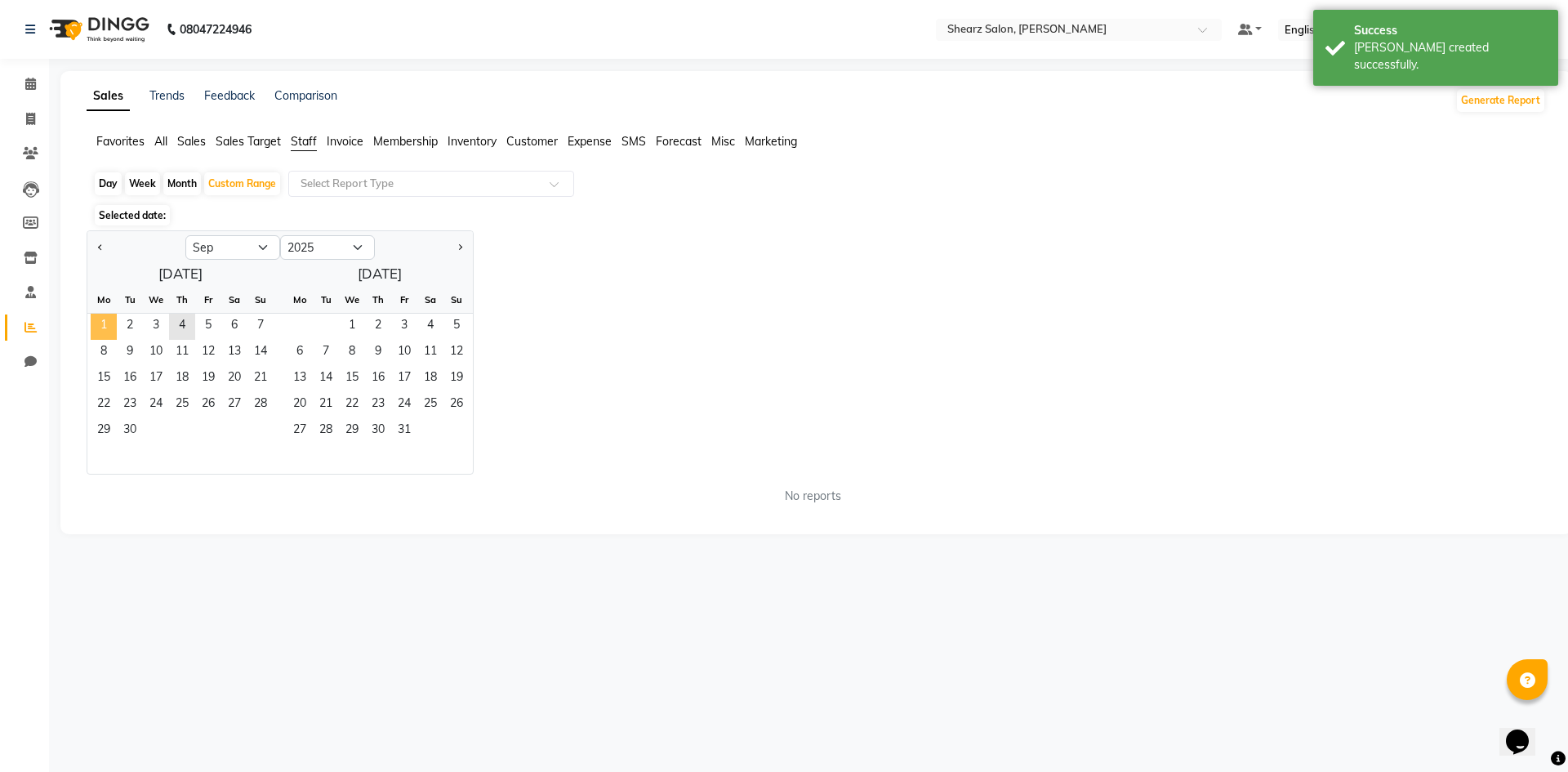
click at [99, 329] on span "1" at bounding box center [104, 327] width 26 height 26
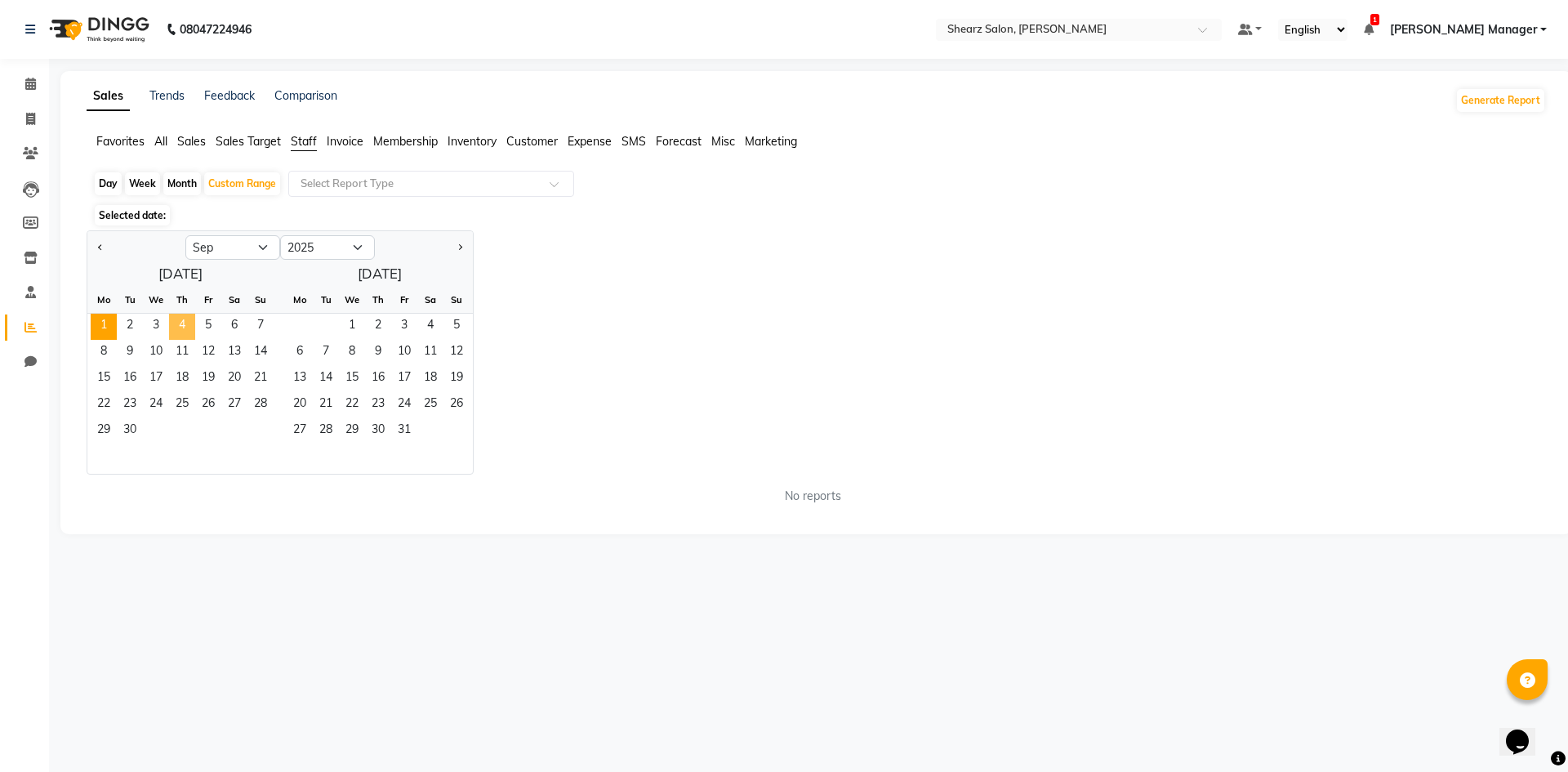
click at [174, 317] on span "4" at bounding box center [182, 327] width 26 height 26
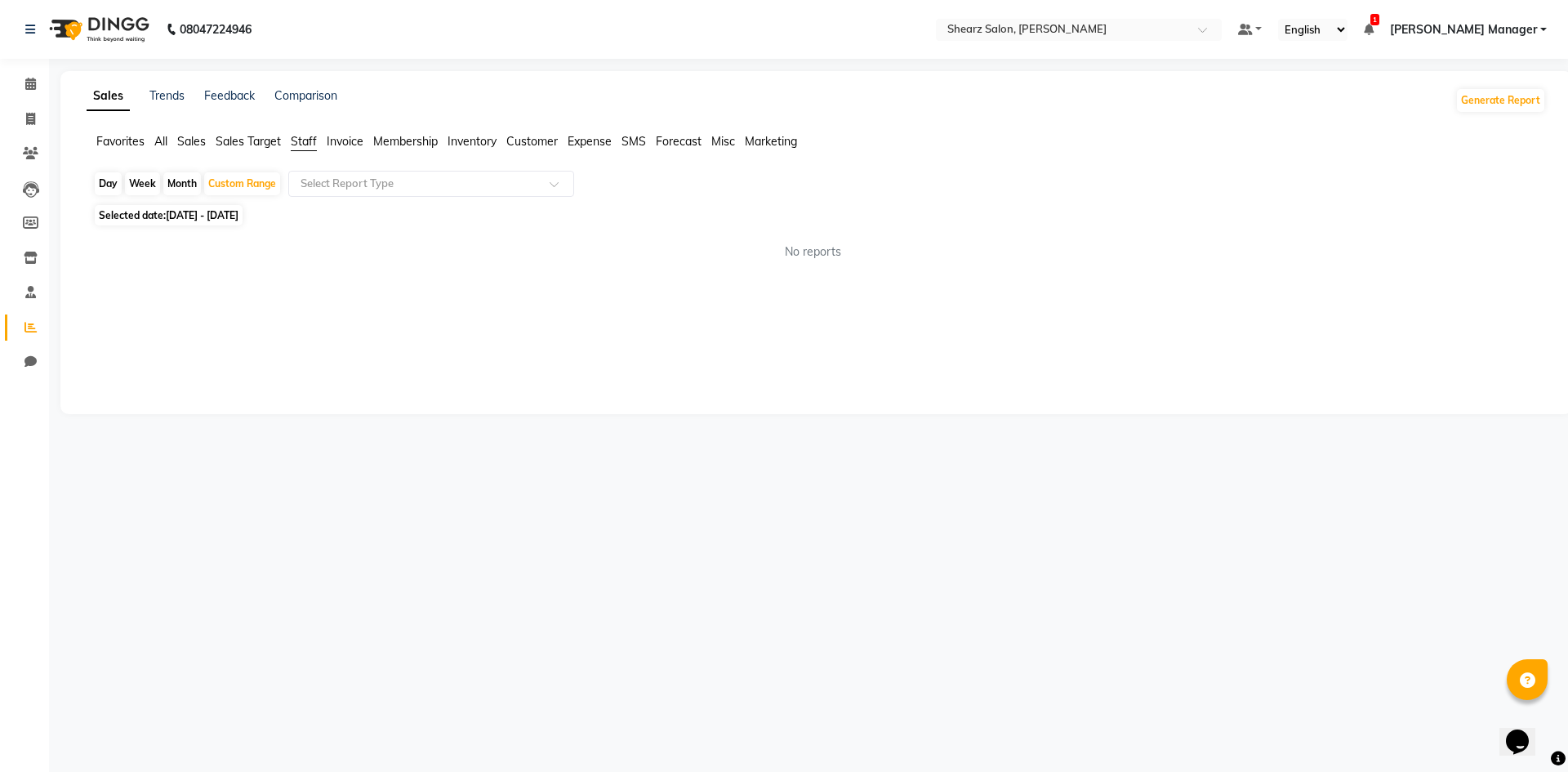
click at [157, 142] on span "All" at bounding box center [161, 141] width 13 height 15
click at [229, 182] on div "Custom Range" at bounding box center [242, 183] width 76 height 22
select select "9"
select select "2025"
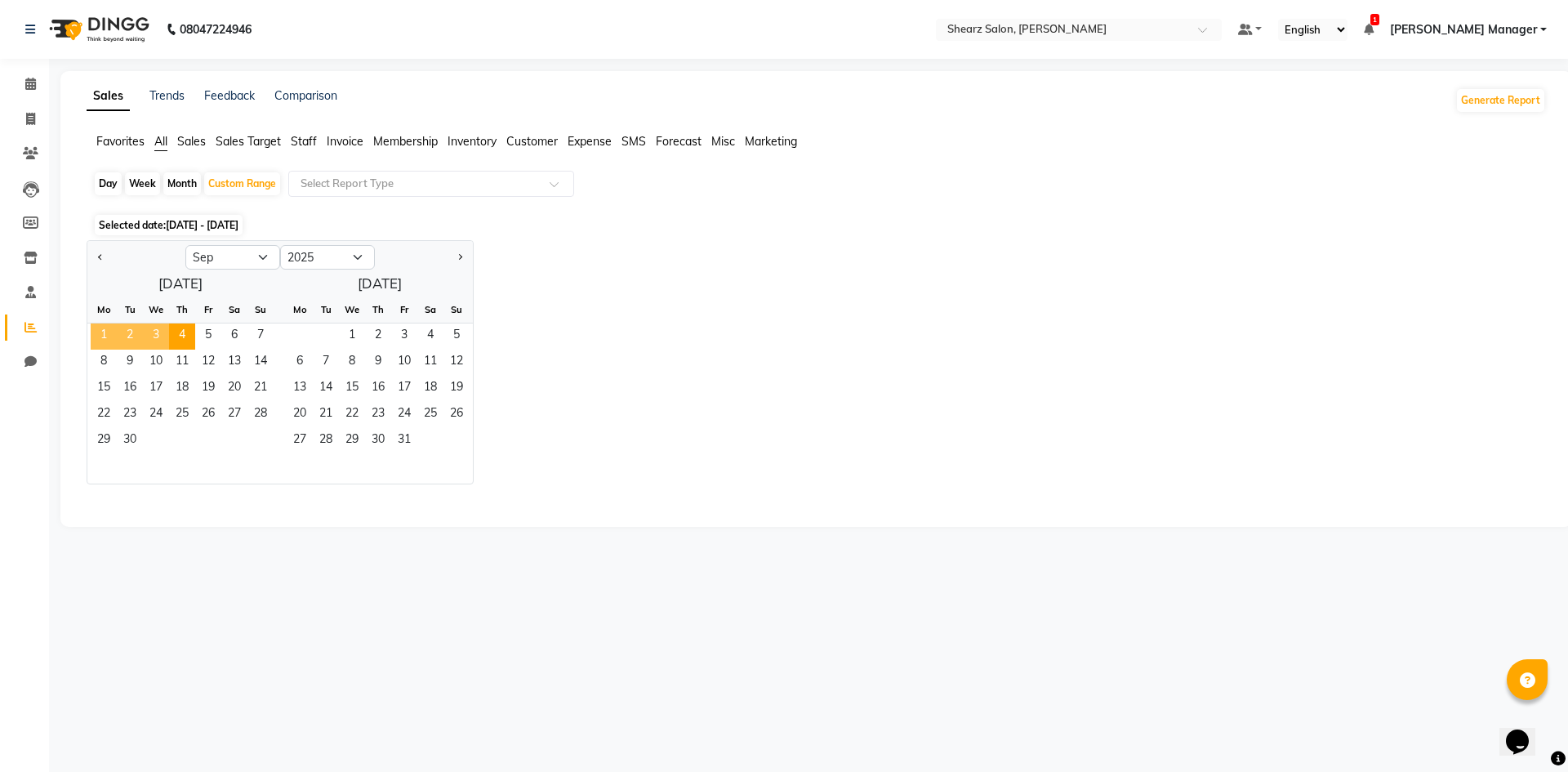
click at [100, 335] on span "1" at bounding box center [104, 336] width 26 height 26
click at [180, 335] on span "4" at bounding box center [182, 336] width 26 height 26
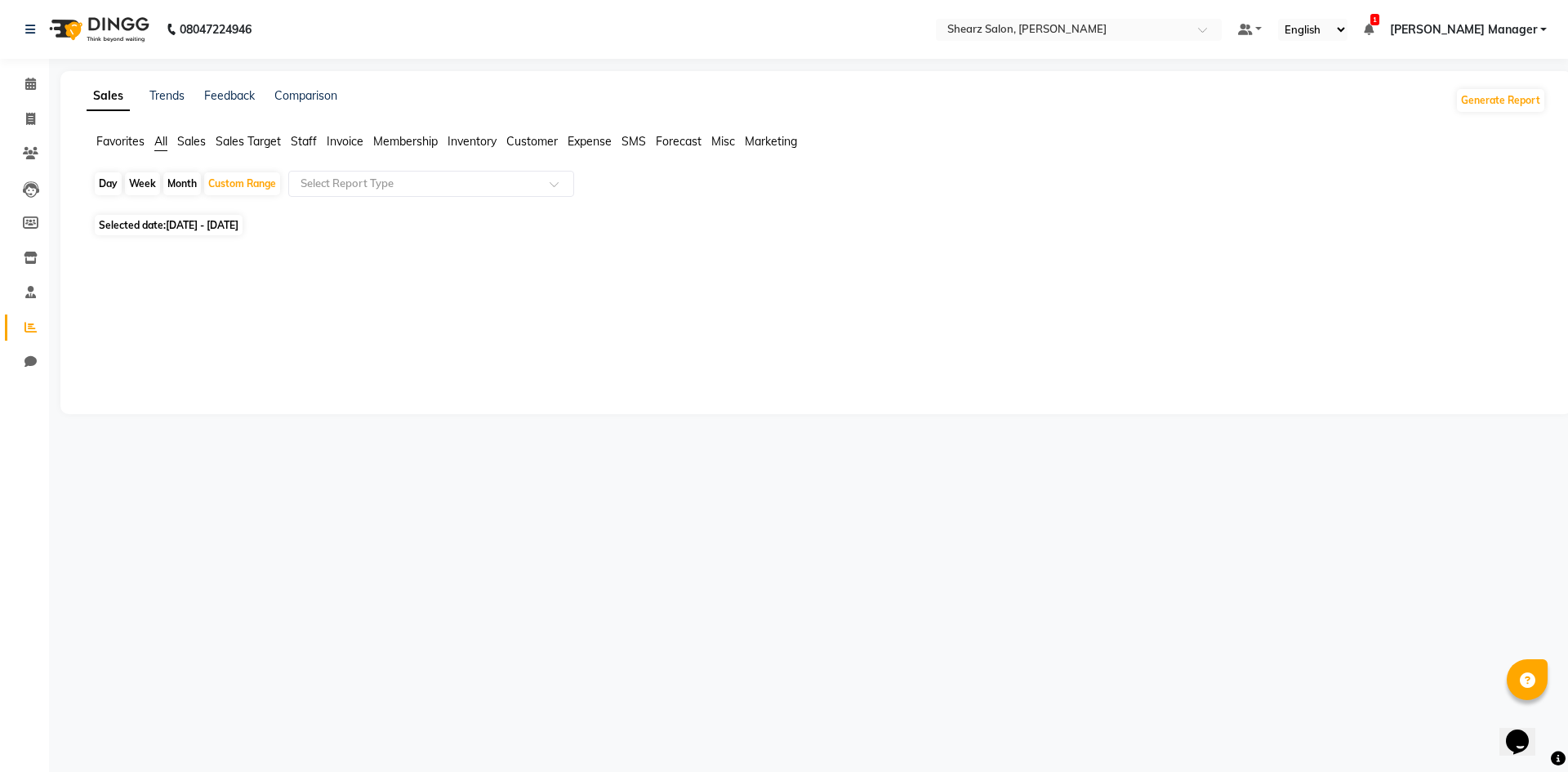
click at [305, 150] on li "Staff" at bounding box center [303, 142] width 26 height 17
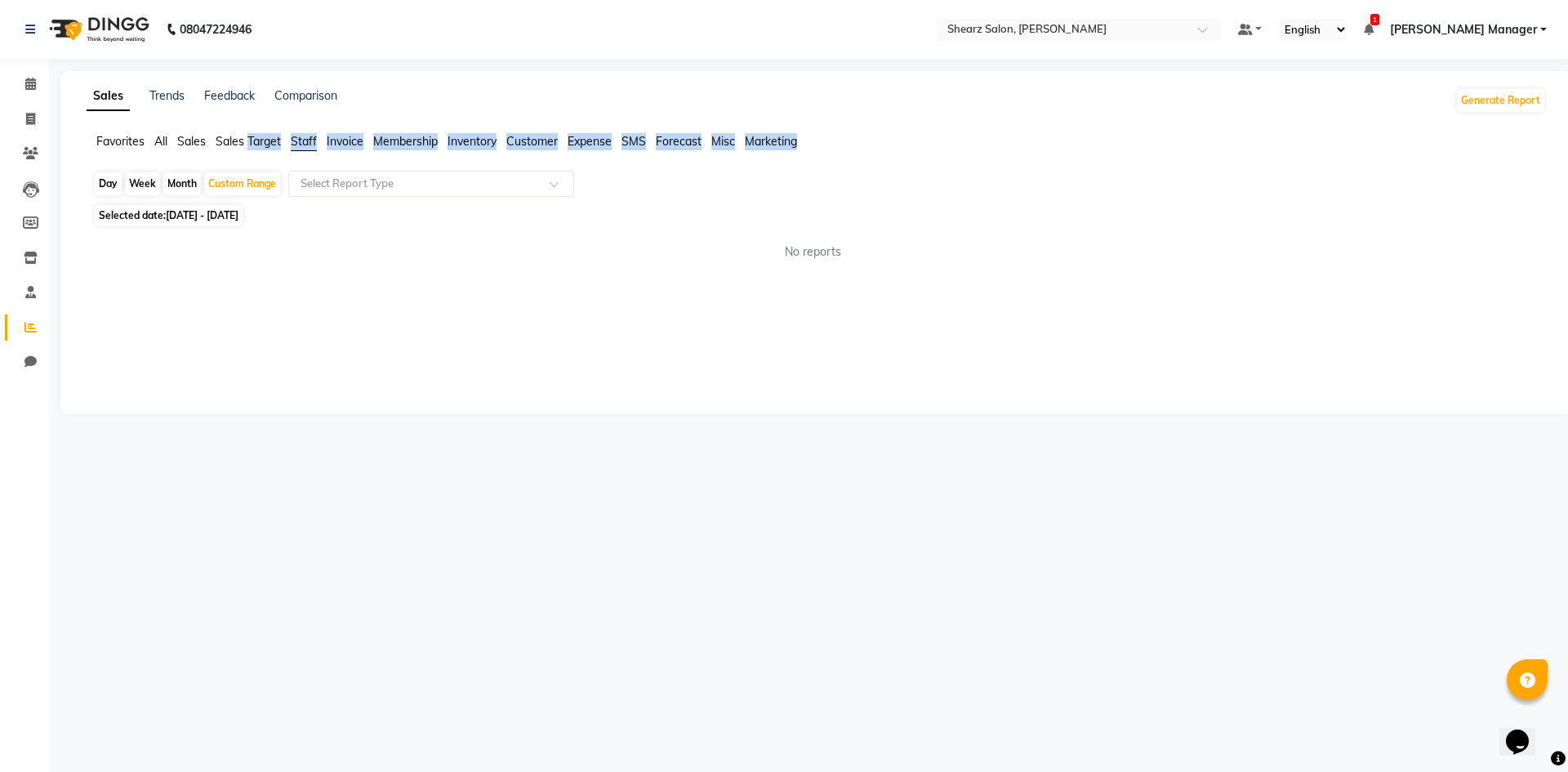
click at [305, 149] on li "Staff" at bounding box center [303, 142] width 26 height 18
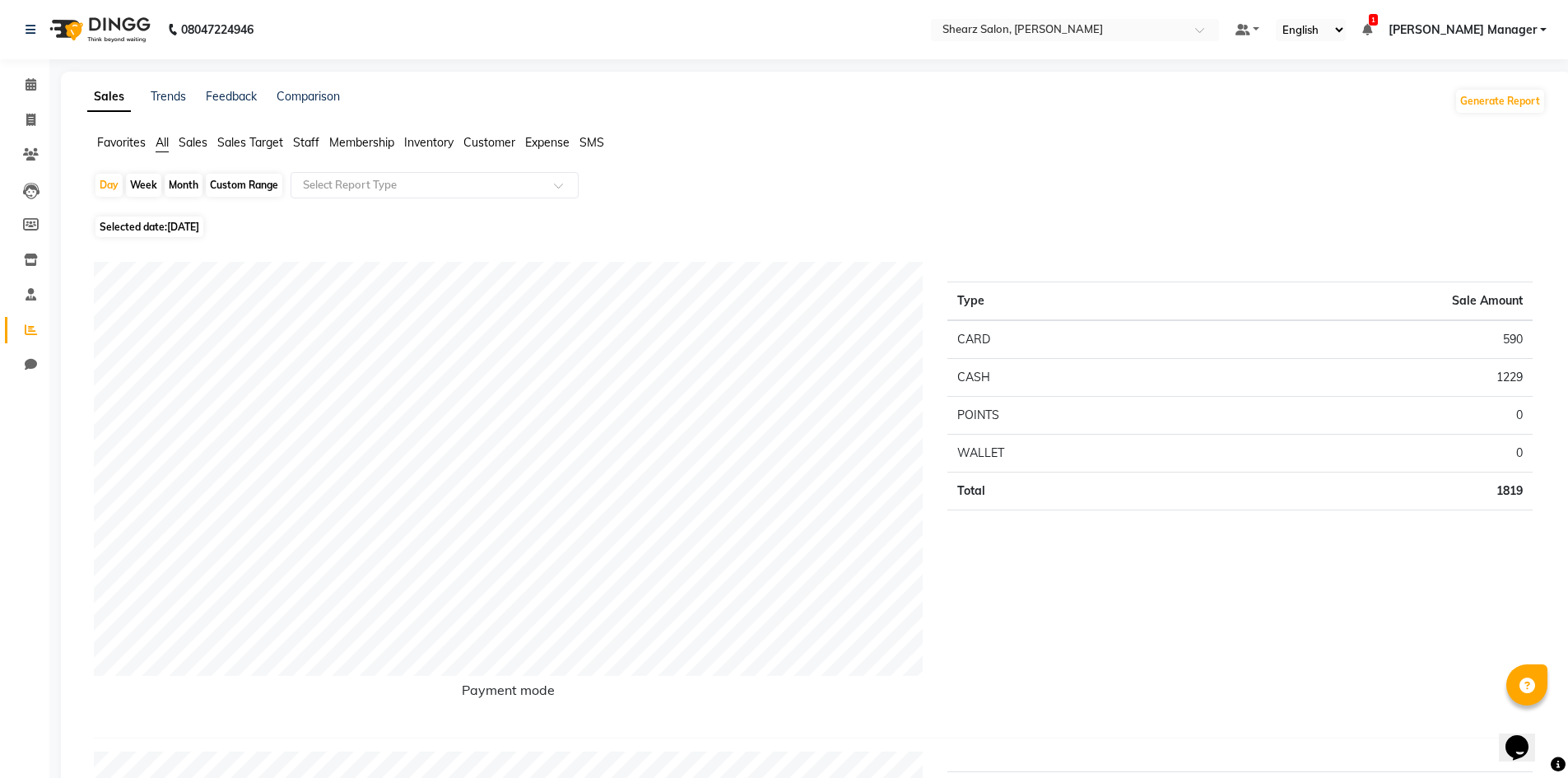
click at [250, 181] on div "Custom Range" at bounding box center [244, 185] width 77 height 23
select select "9"
select select "2025"
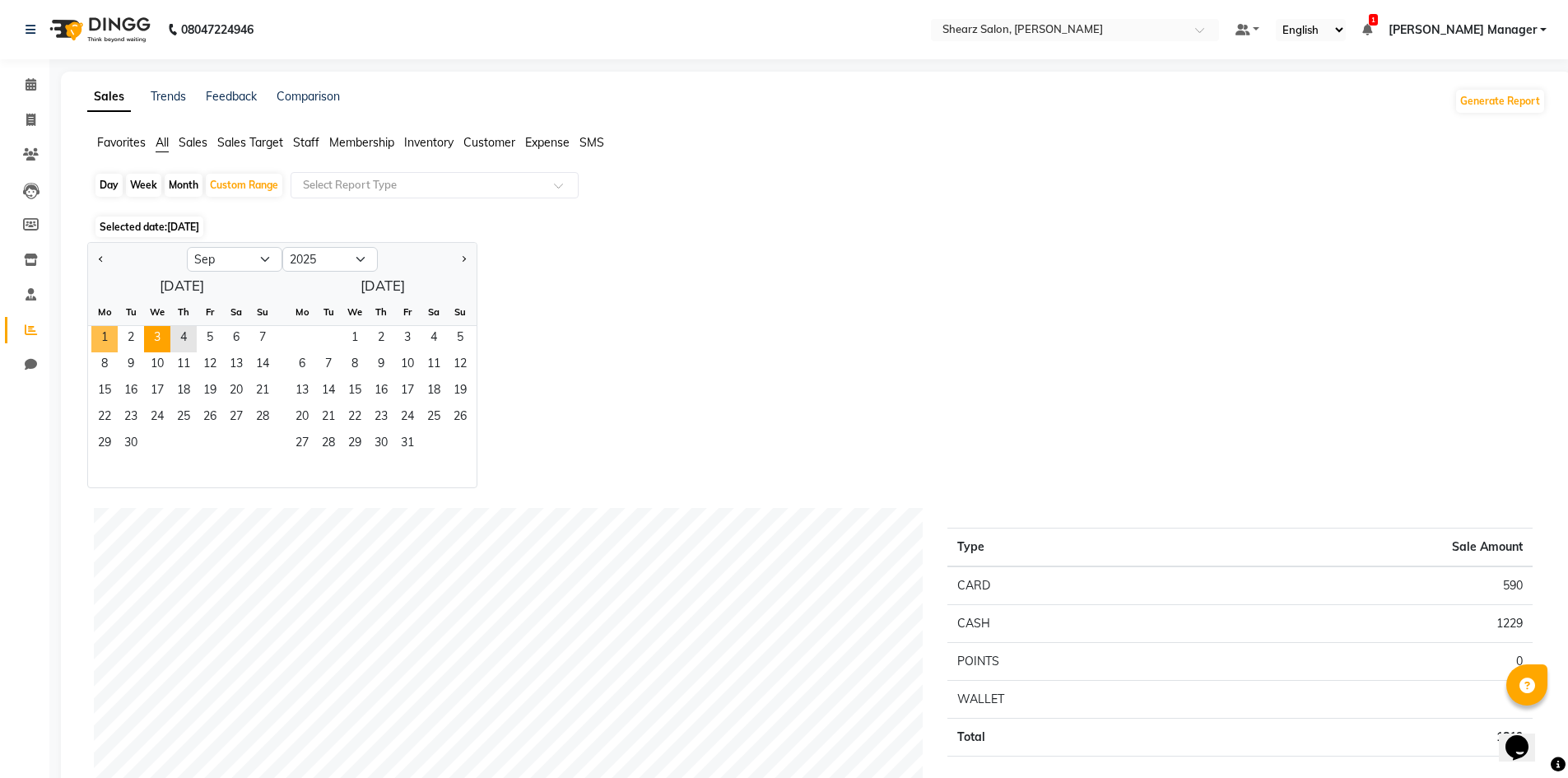
drag, startPoint x: 104, startPoint y: 337, endPoint x: 157, endPoint y: 345, distance: 53.6
click at [118, 339] on div "1 2 3 4 5 6 7" at bounding box center [181, 339] width 187 height 26
click at [175, 337] on span "4" at bounding box center [184, 339] width 26 height 26
click at [96, 333] on span "1" at bounding box center [105, 339] width 26 height 26
click at [187, 342] on span "4" at bounding box center [184, 339] width 26 height 26
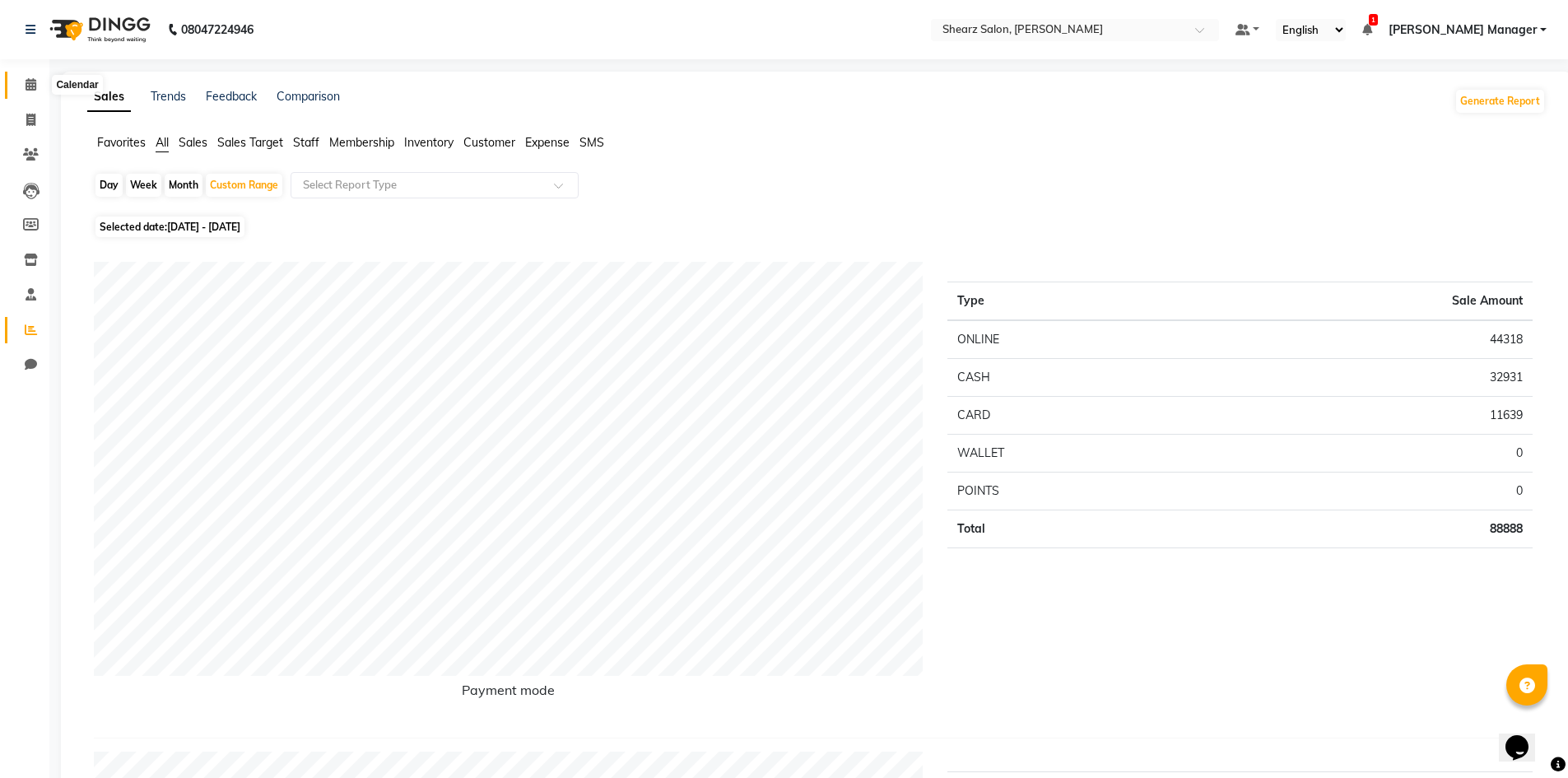
click at [28, 85] on icon at bounding box center [30, 85] width 10 height 12
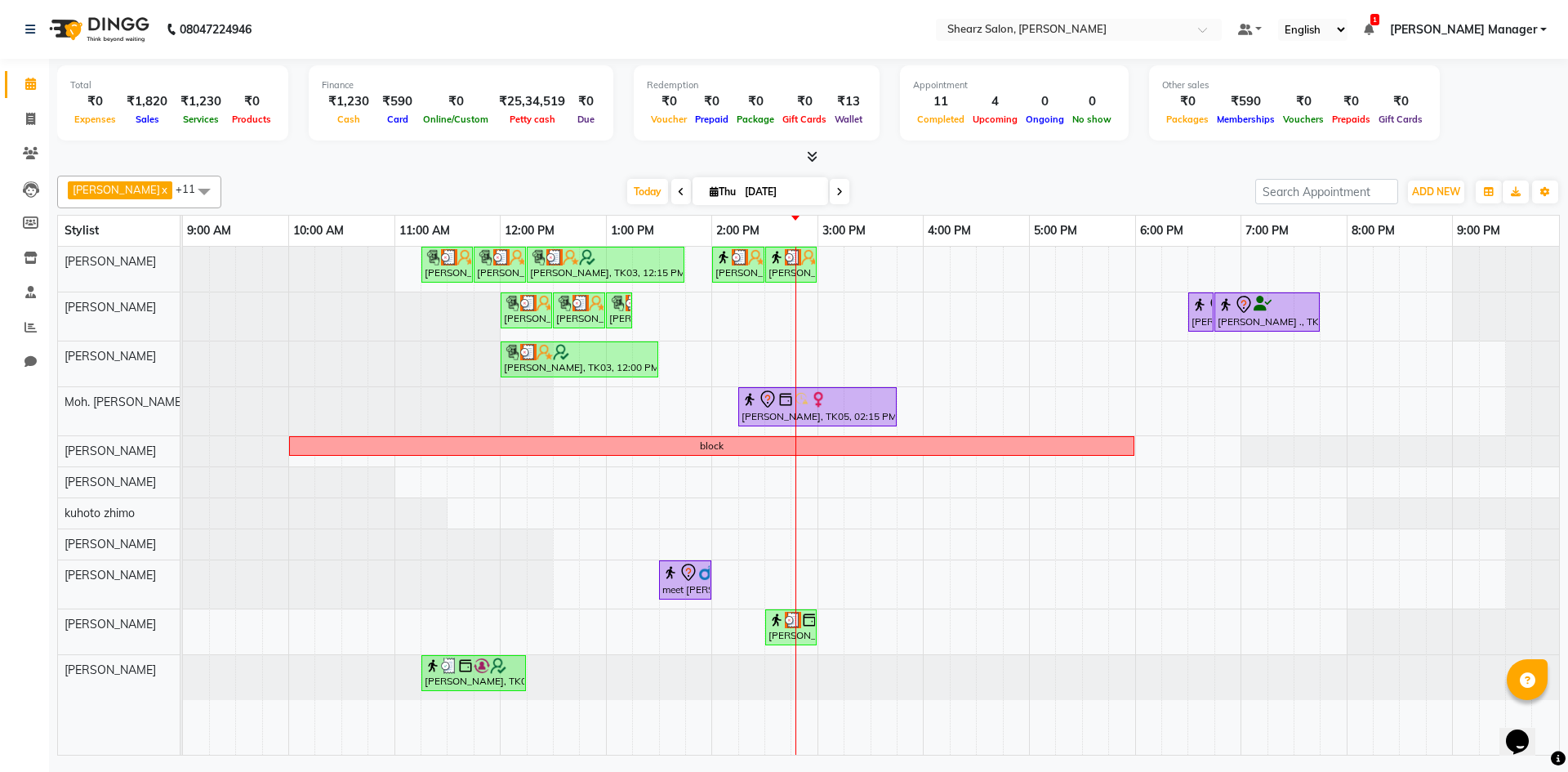
click at [908, 415] on div "Hamid Rashid, TK03, 11:15 AM-11:45 AM, Thalgo Thirst Quenching Mask Hamid Rashi…" at bounding box center [871, 501] width 1376 height 508
select select "77335"
select select "tentative"
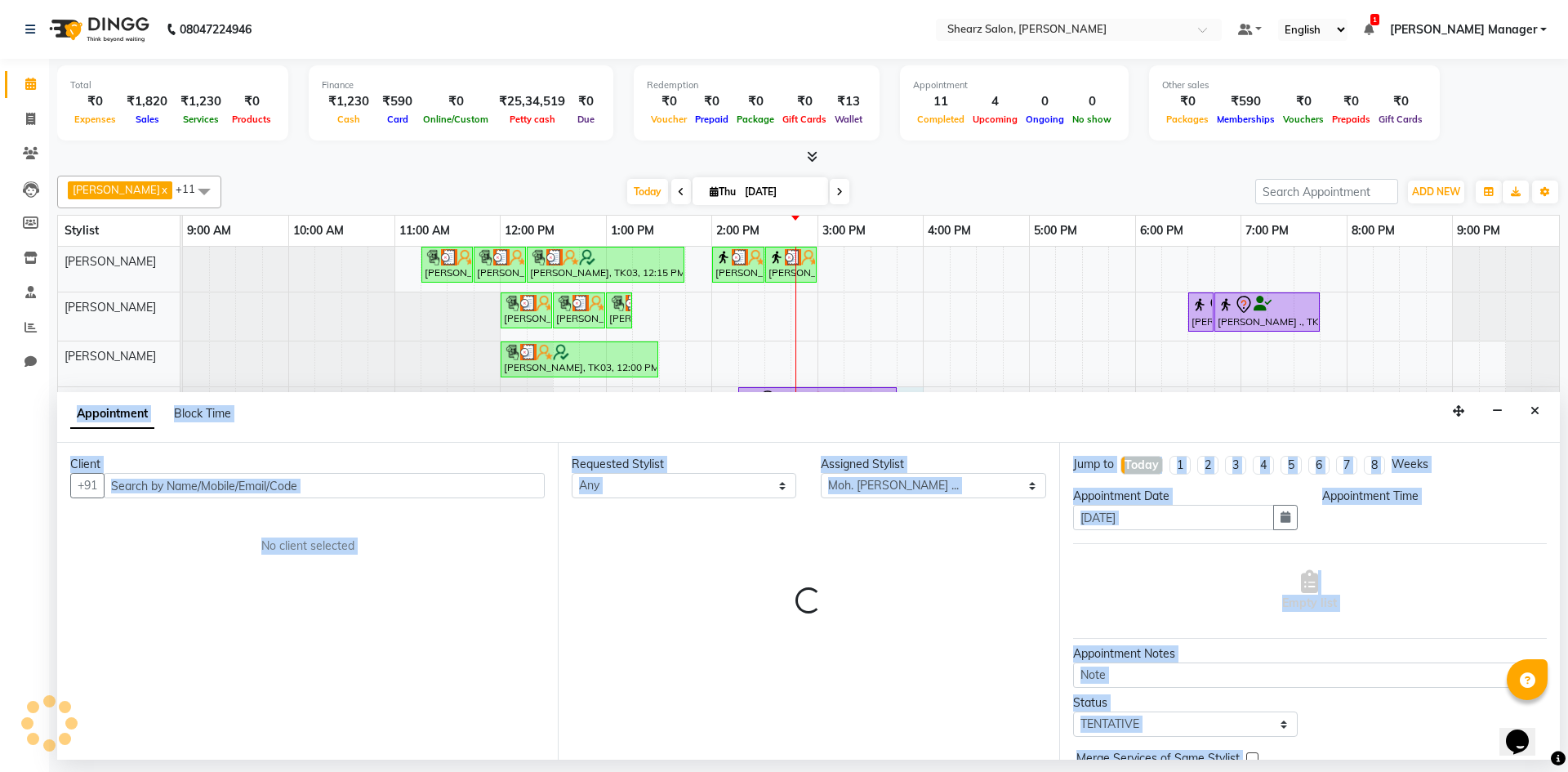
click at [908, 415] on div "Appointment Block Time" at bounding box center [808, 418] width 1503 height 51
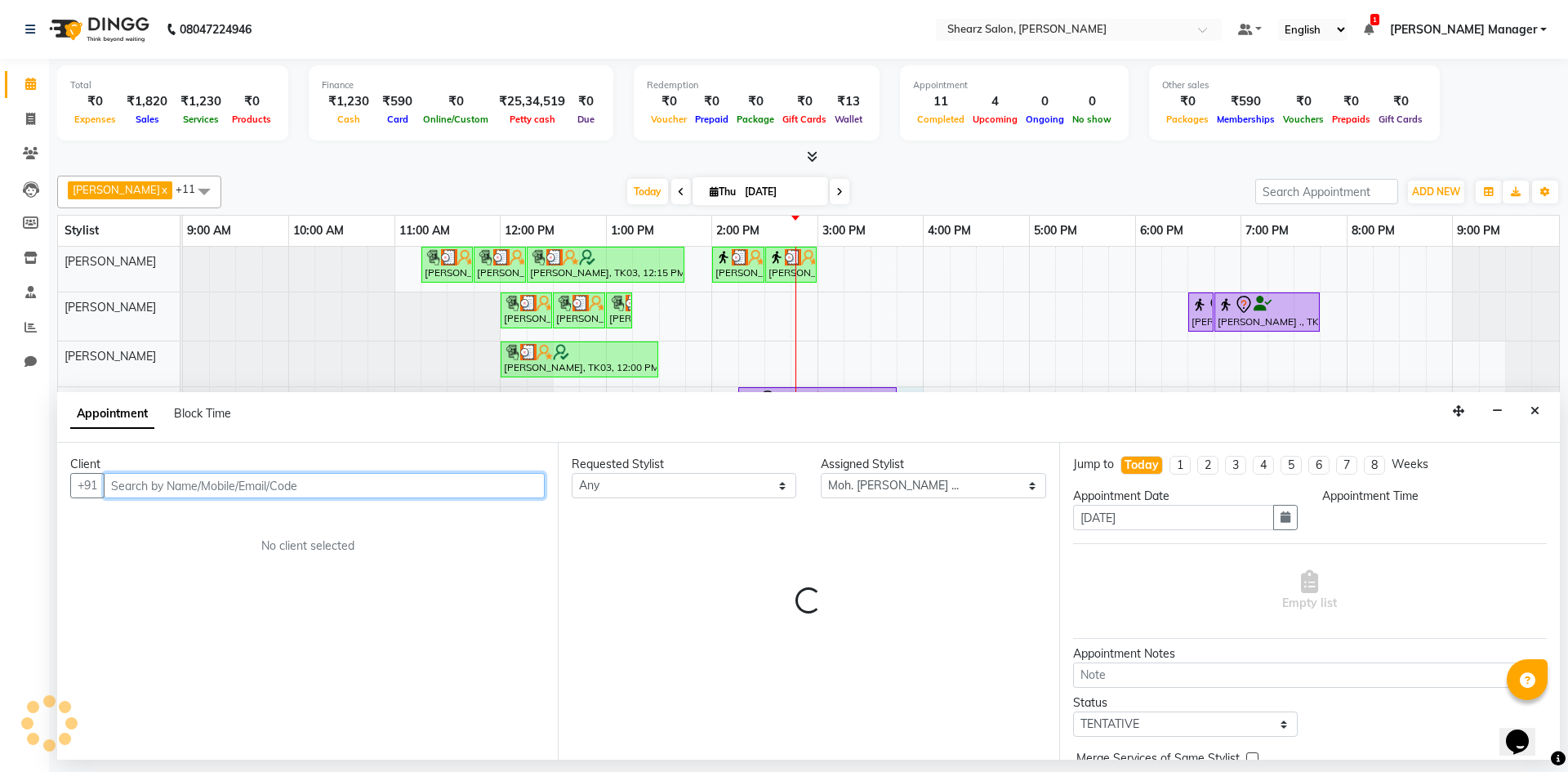
select select "945"
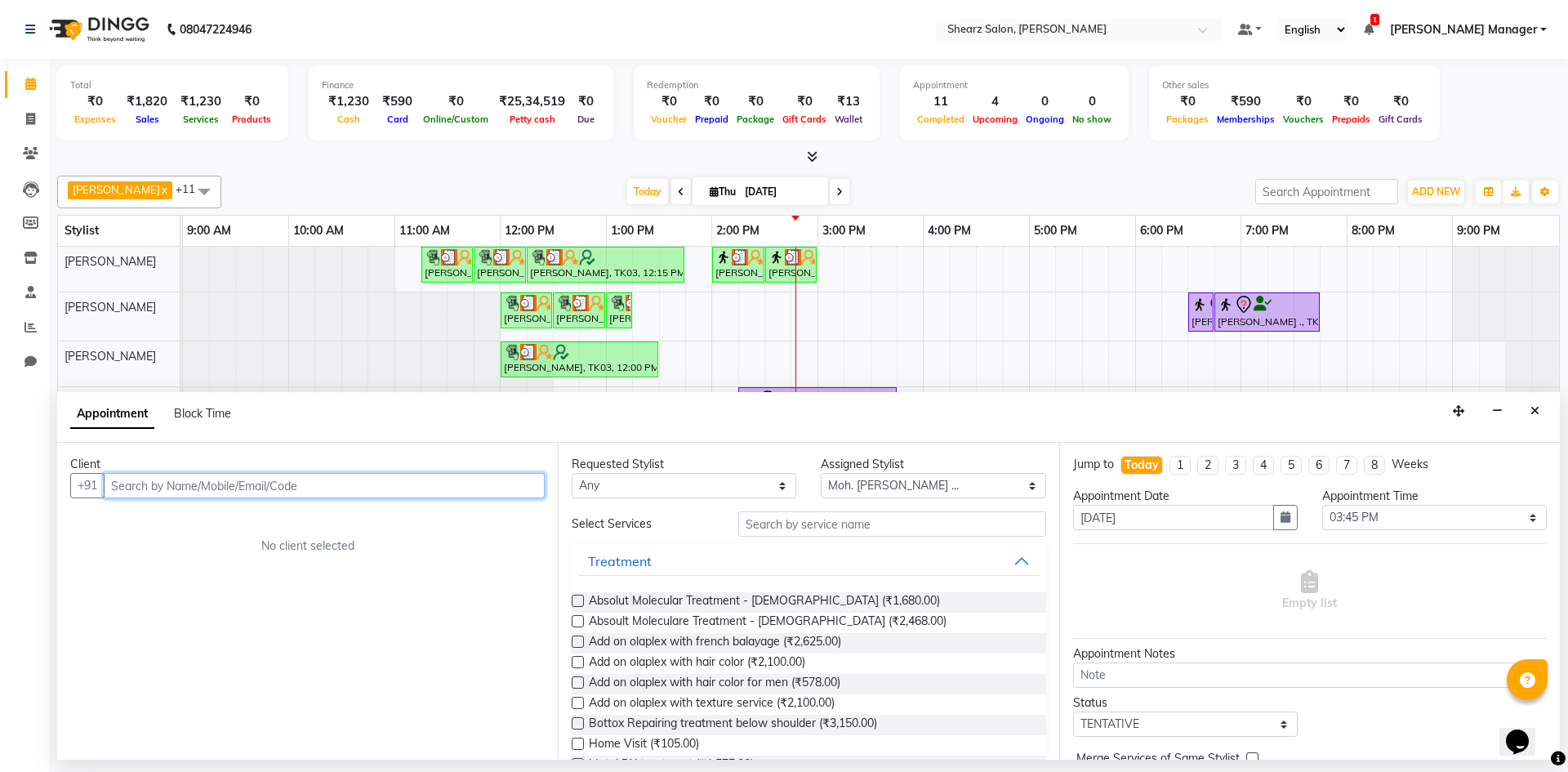
click at [467, 484] on input "text" at bounding box center [324, 485] width 441 height 25
drag, startPoint x: 467, startPoint y: 487, endPoint x: 290, endPoint y: 491, distance: 177.0
click at [290, 491] on input "87" at bounding box center [324, 485] width 441 height 25
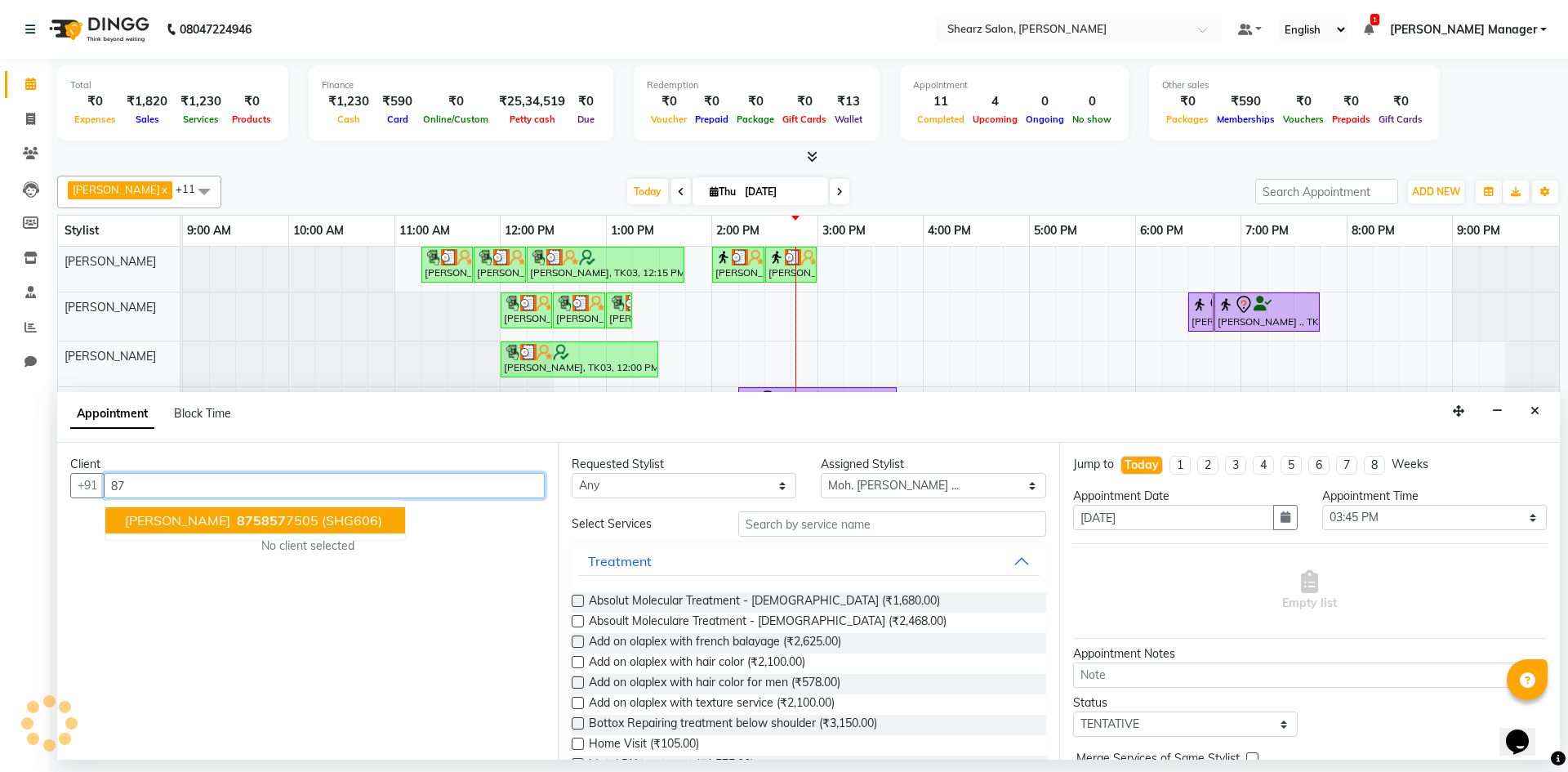
type input "8"
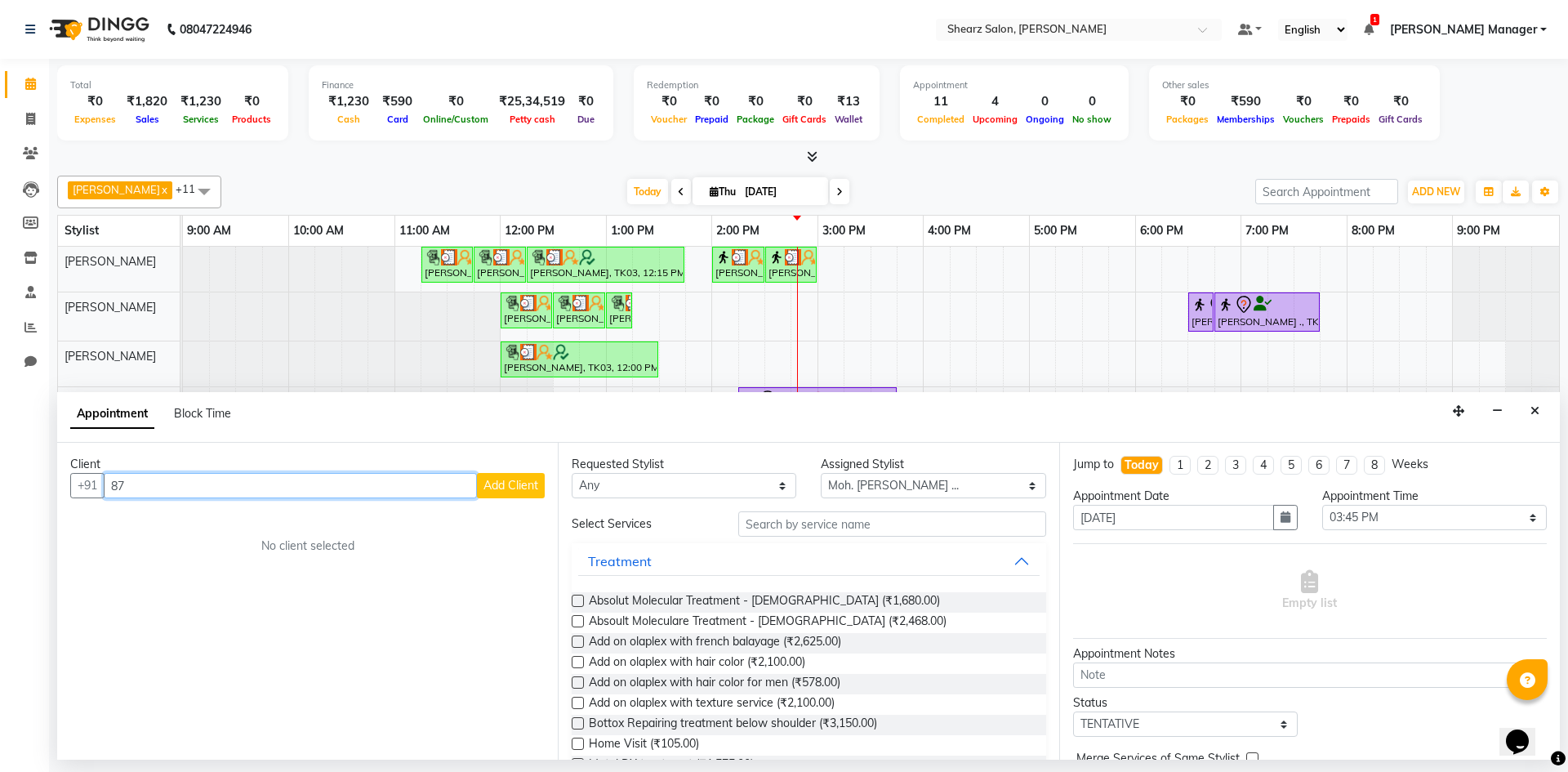
type input "8"
click at [284, 514] on span "9428045" at bounding box center [265, 520] width 57 height 16
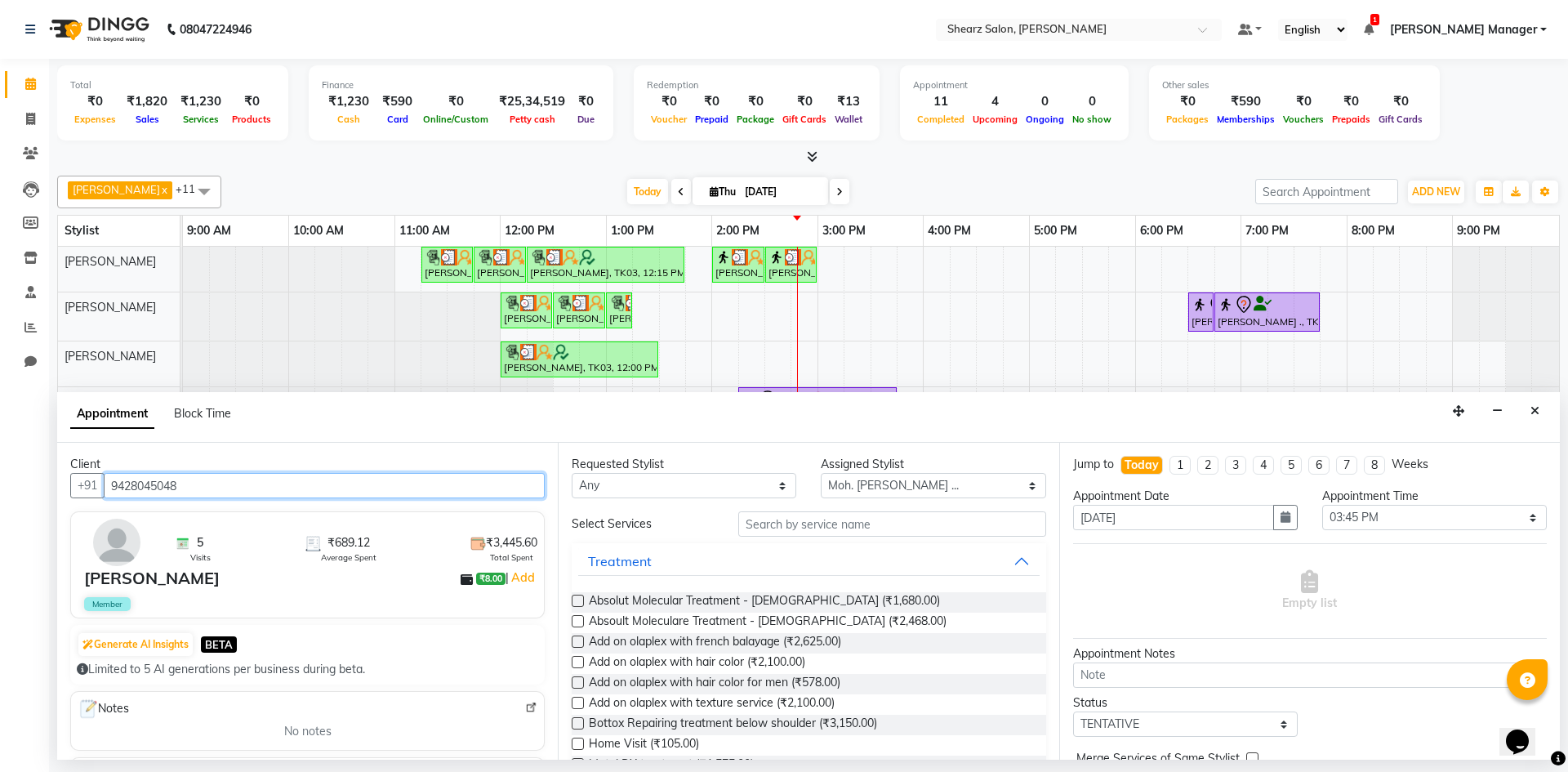
type input "9428045048"
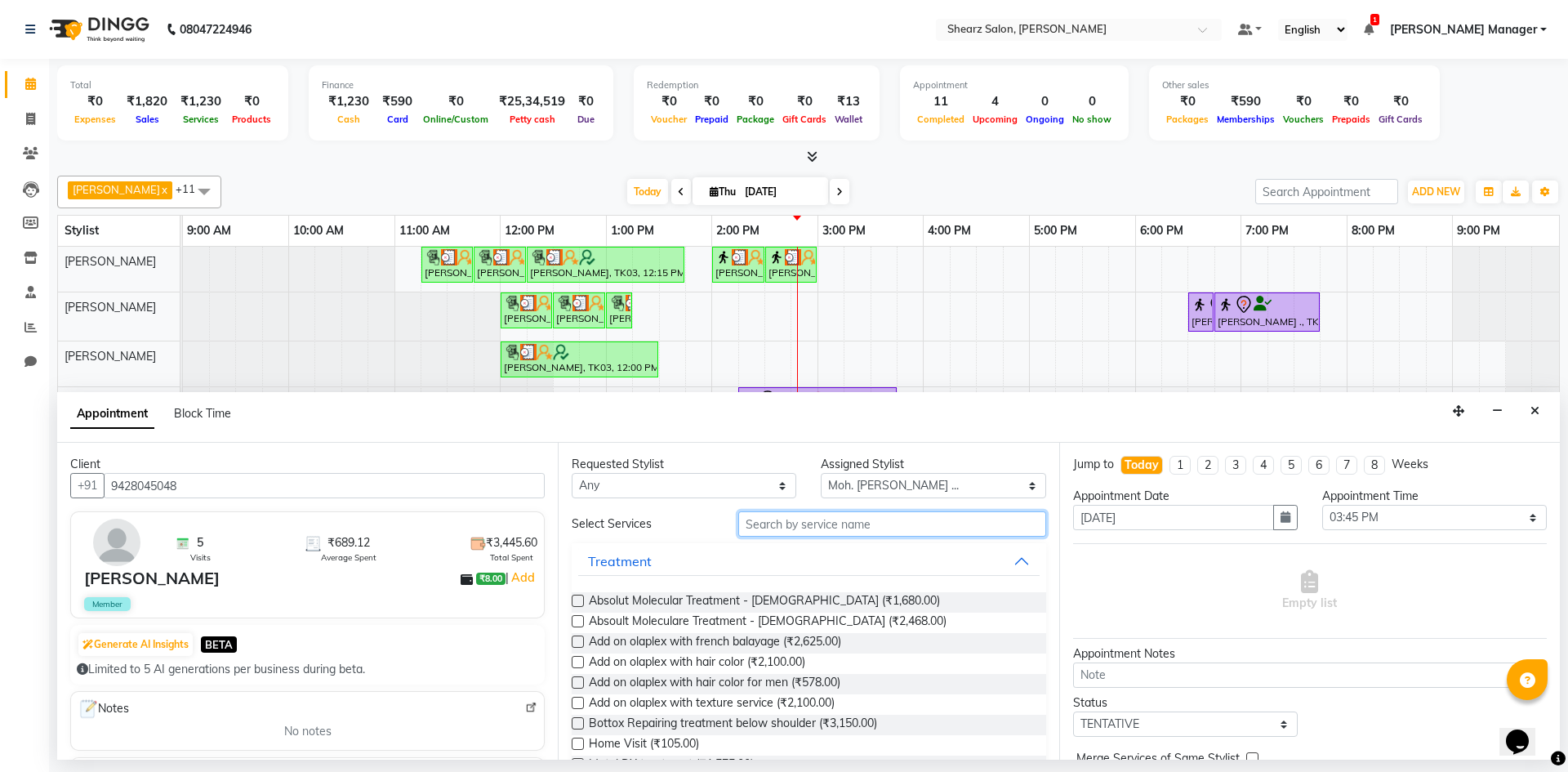
click at [852, 520] on input "text" at bounding box center [892, 524] width 308 height 25
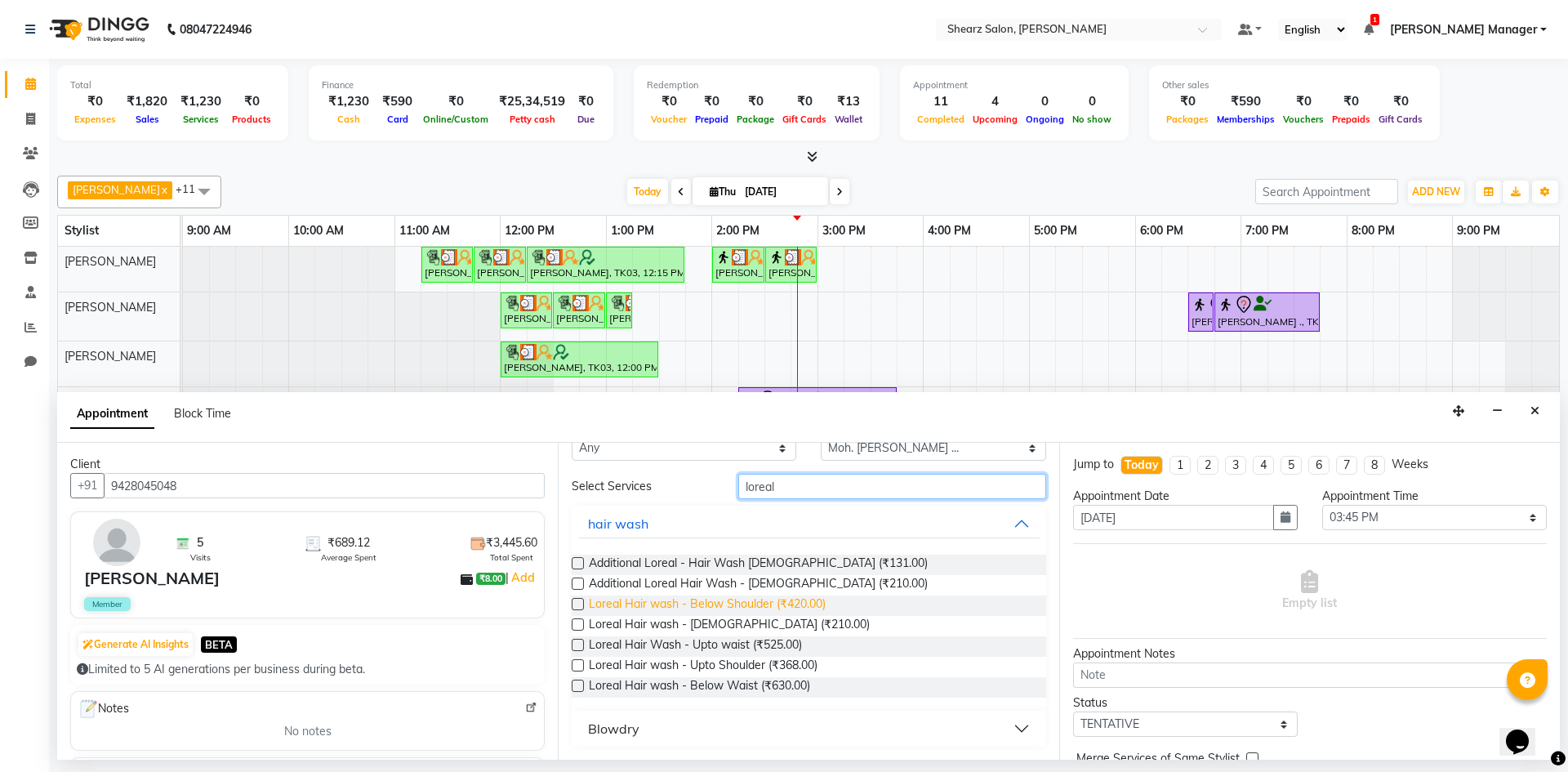
type input "loreal"
click at [712, 603] on span "Loreal Hair wash - Below Shoulder (₹420.00)" at bounding box center [707, 606] width 237 height 21
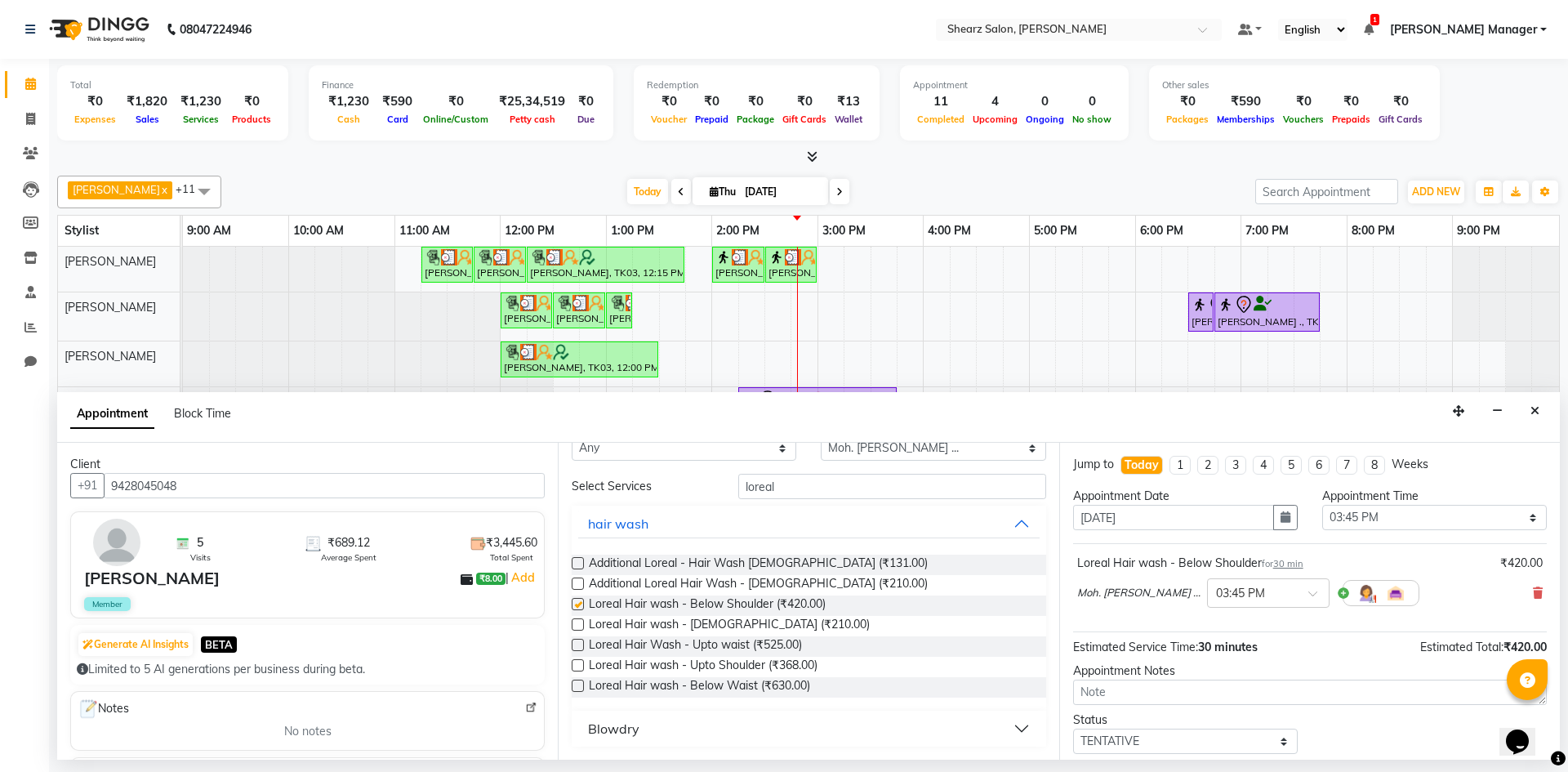
checkbox input "false"
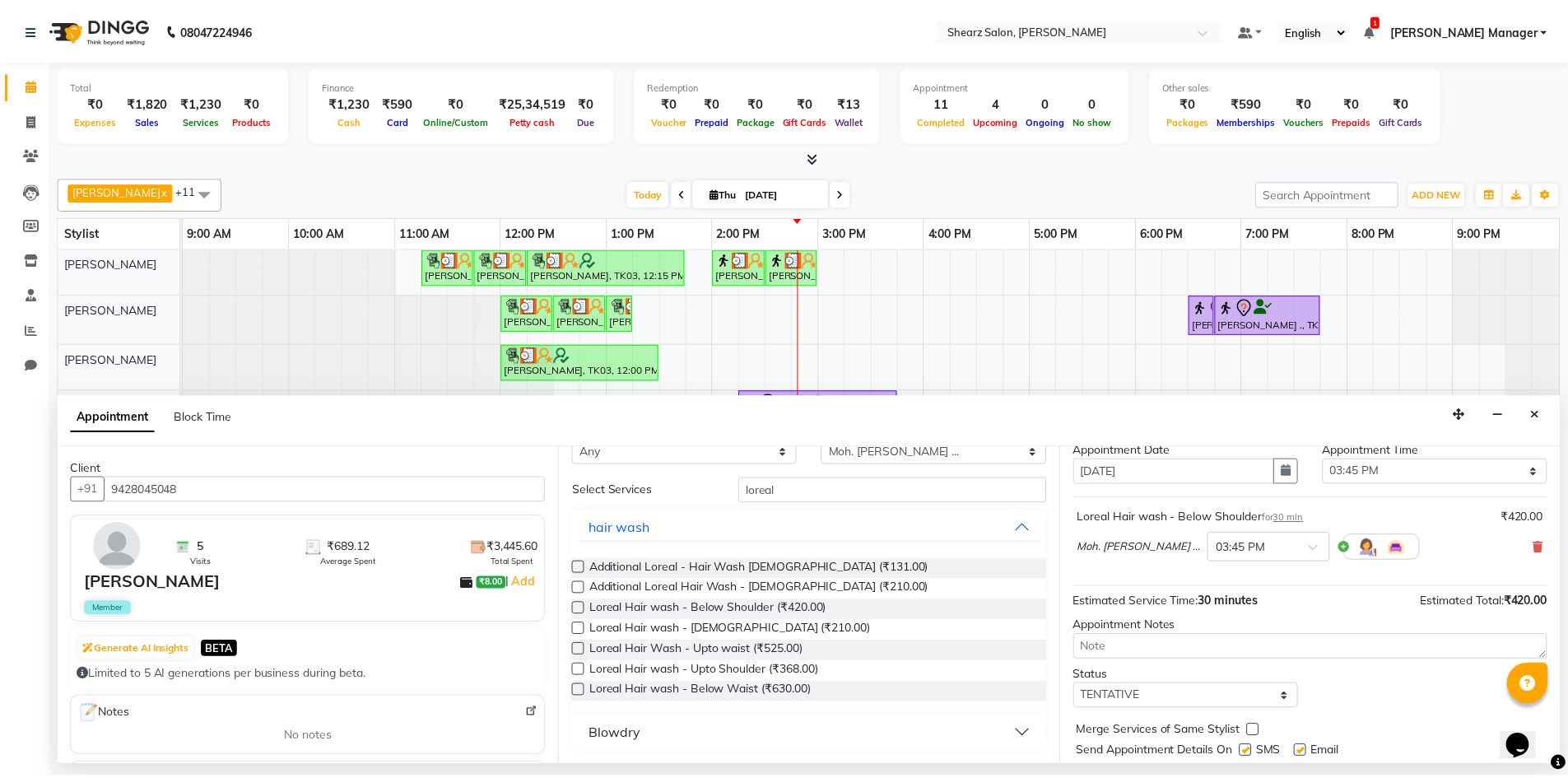
scroll to position [98, 0]
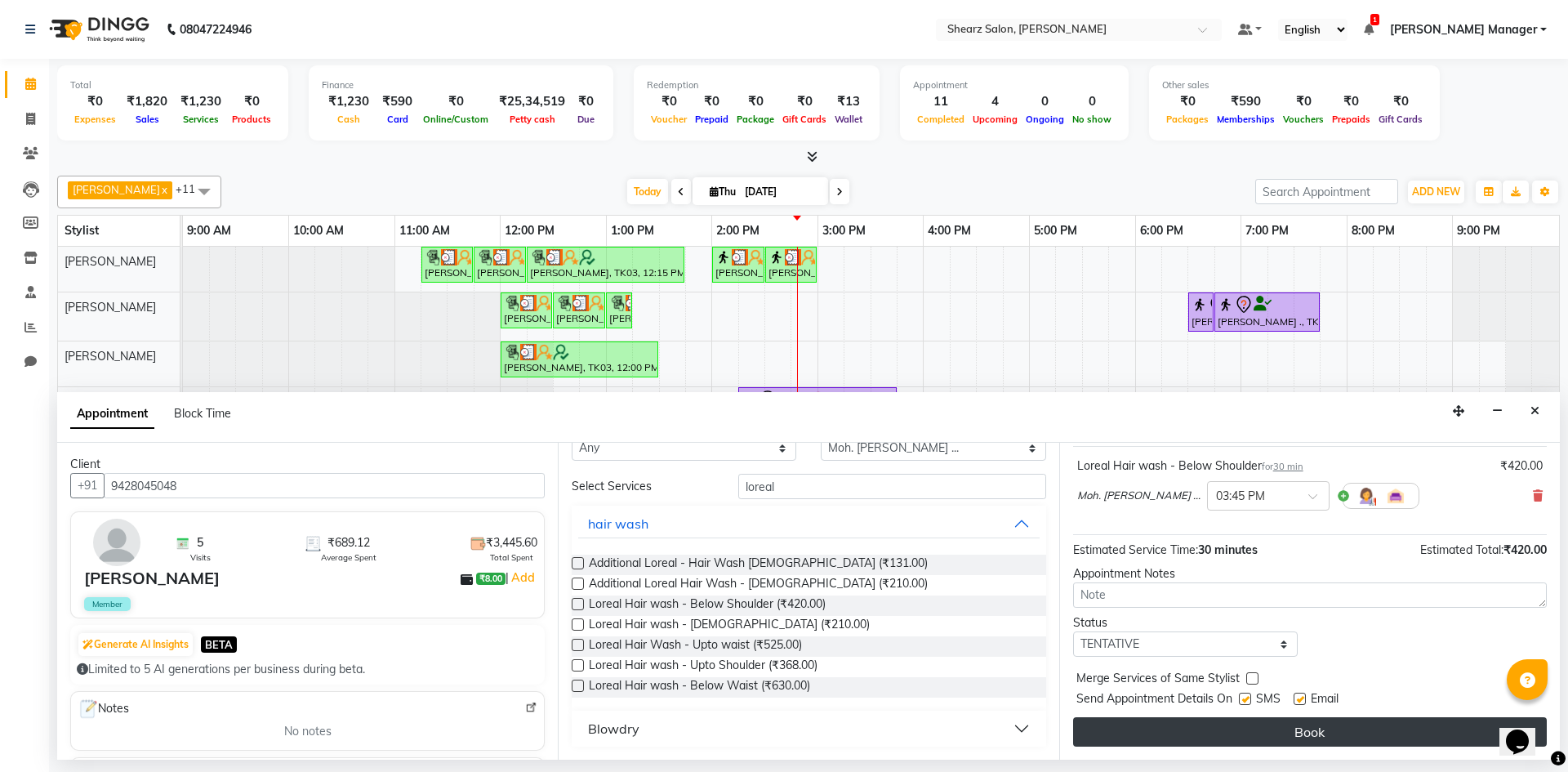
click at [1281, 724] on button "Book" at bounding box center [1310, 732] width 474 height 29
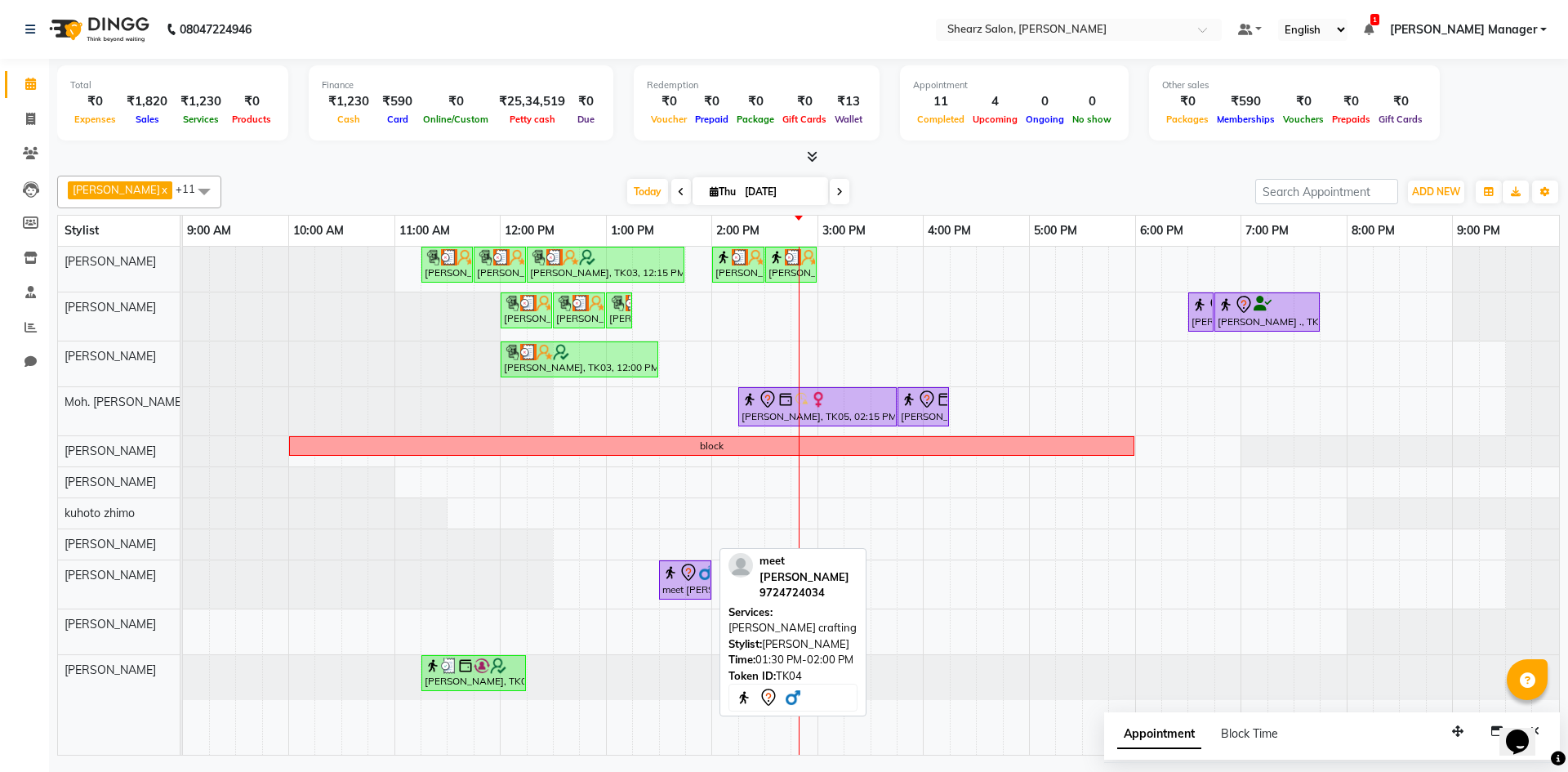
click at [679, 575] on icon at bounding box center [688, 572] width 20 height 20
select select "7"
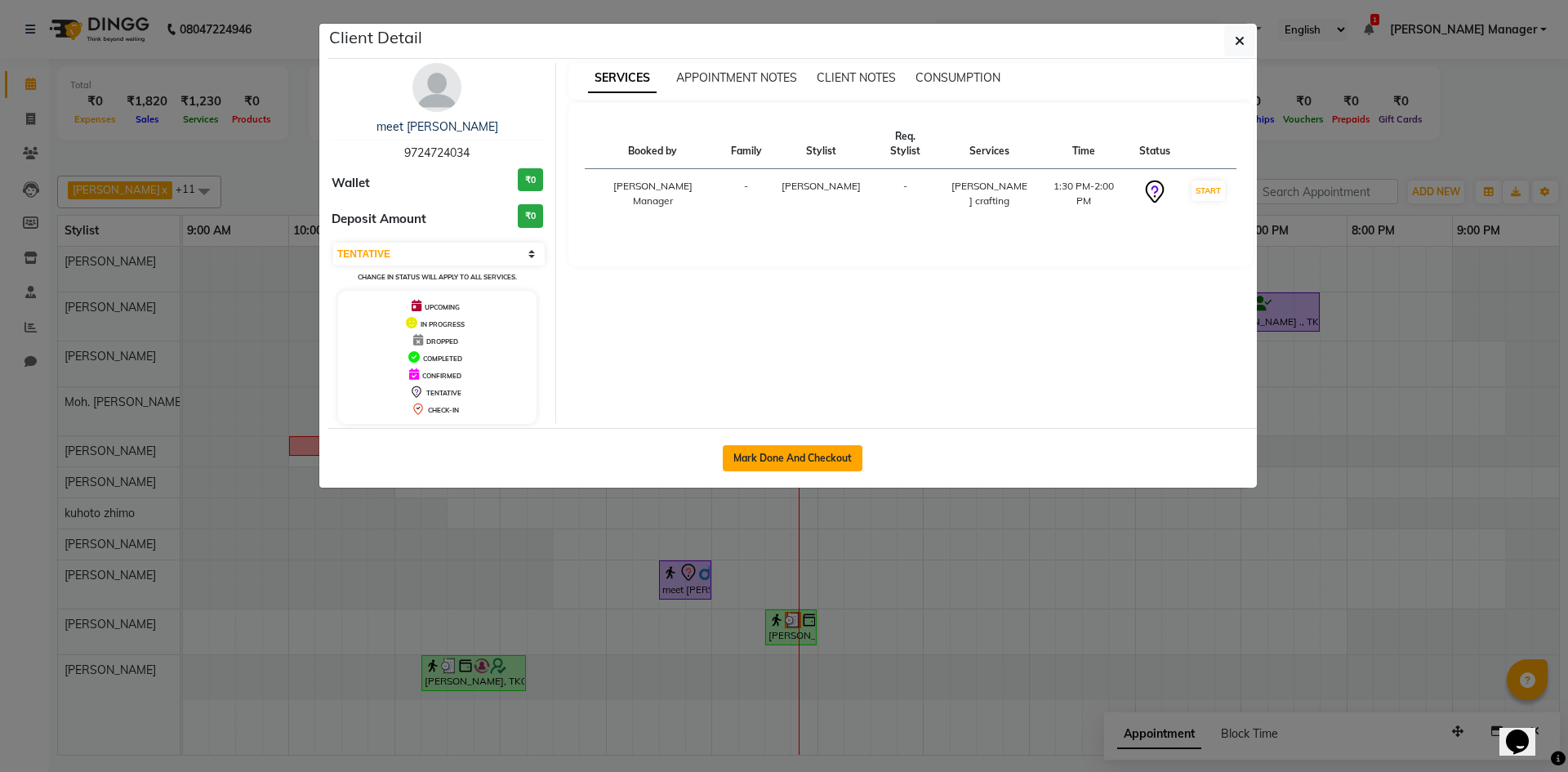
click at [861, 452] on button "Mark Done And Checkout" at bounding box center [793, 458] width 140 height 26
select select "8159"
select select "service"
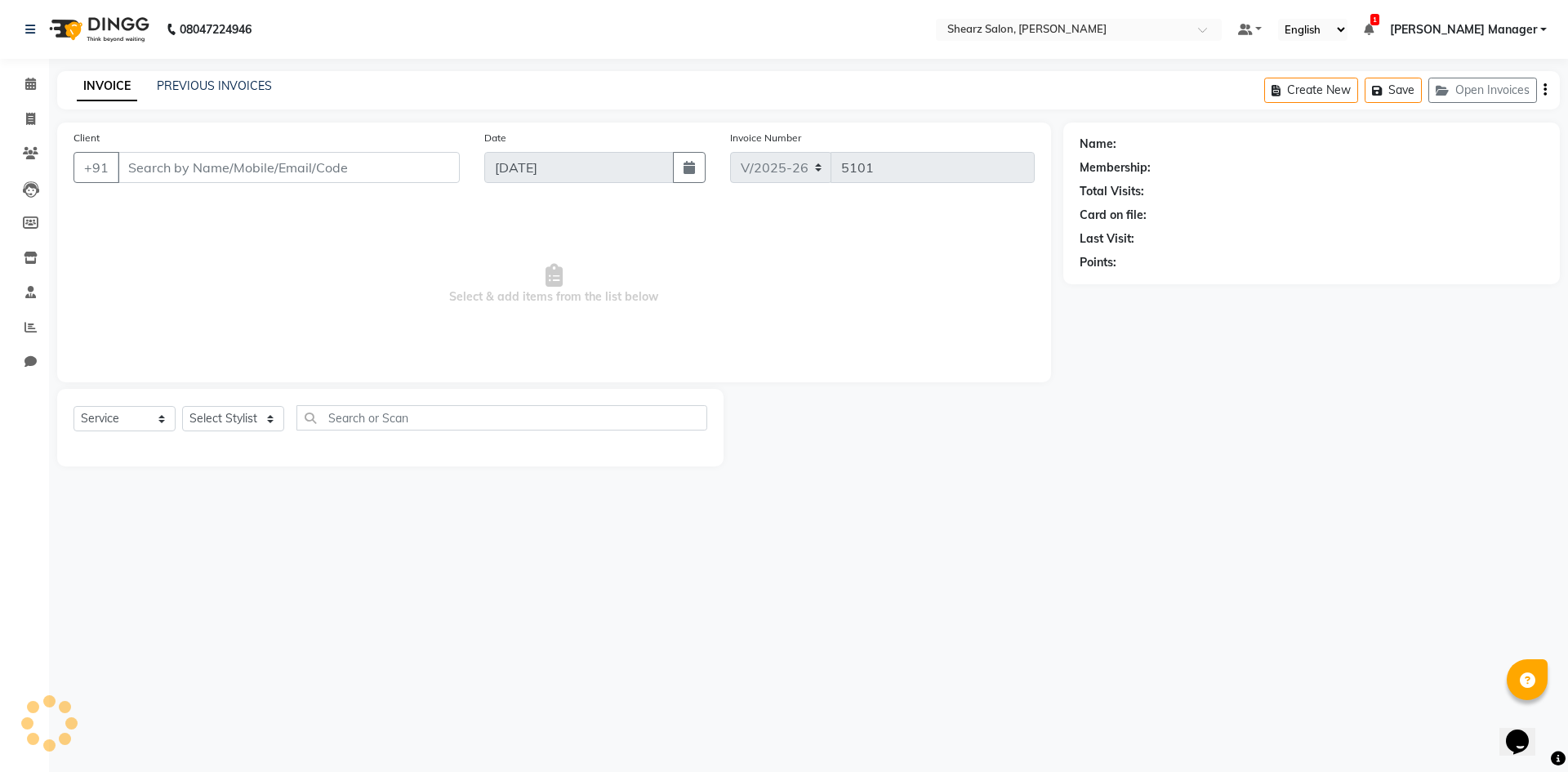
select select "3"
type input "9724724034"
select select "87136"
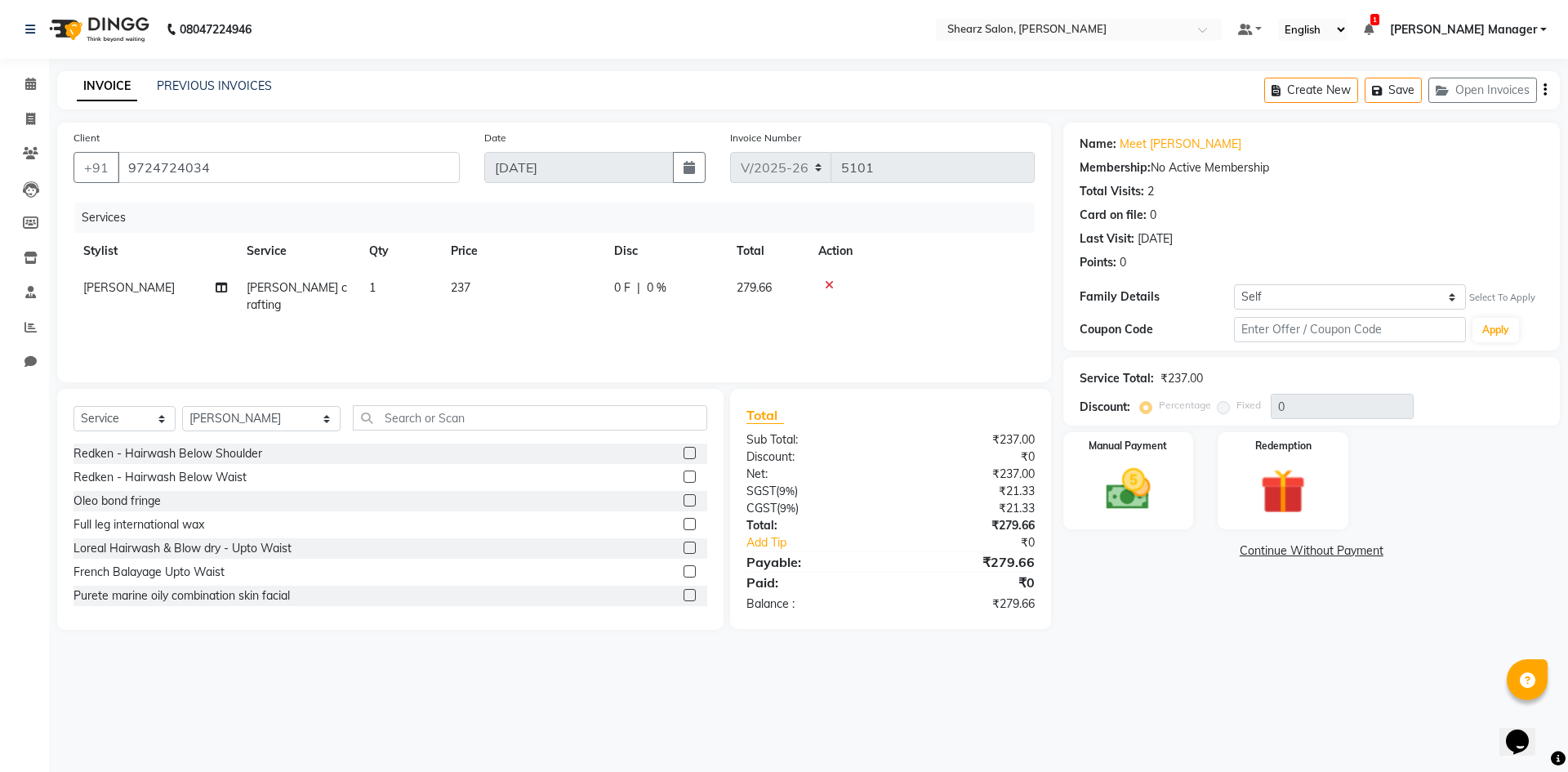
drag, startPoint x: 861, startPoint y: 452, endPoint x: 857, endPoint y: 469, distance: 17.5
drag, startPoint x: 857, startPoint y: 469, endPoint x: 1346, endPoint y: 304, distance: 516.1
click at [1338, 281] on div "Name: Meet Bhavsar Membership: No Active Membership Total Visits: 2 Card on fil…" at bounding box center [1311, 237] width 497 height 228
click at [1345, 303] on select "Self Dhwani Bhawsar" at bounding box center [1350, 297] width 232 height 25
select select "5937303"
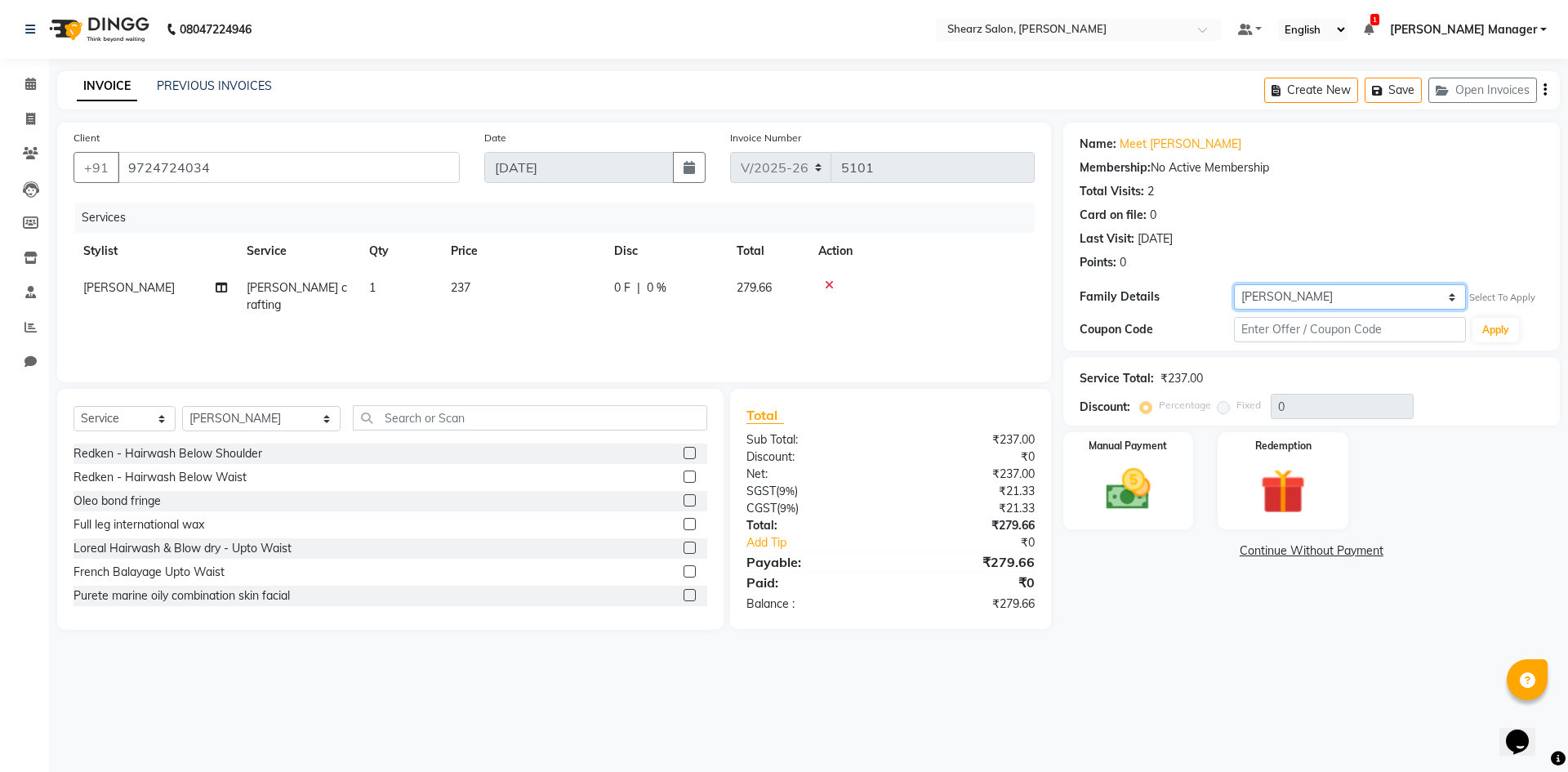
click at [1234, 284] on select "Self Dhwani Bhawsar" at bounding box center [1350, 297] width 232 height 25
click at [1152, 512] on img at bounding box center [1129, 489] width 76 height 54
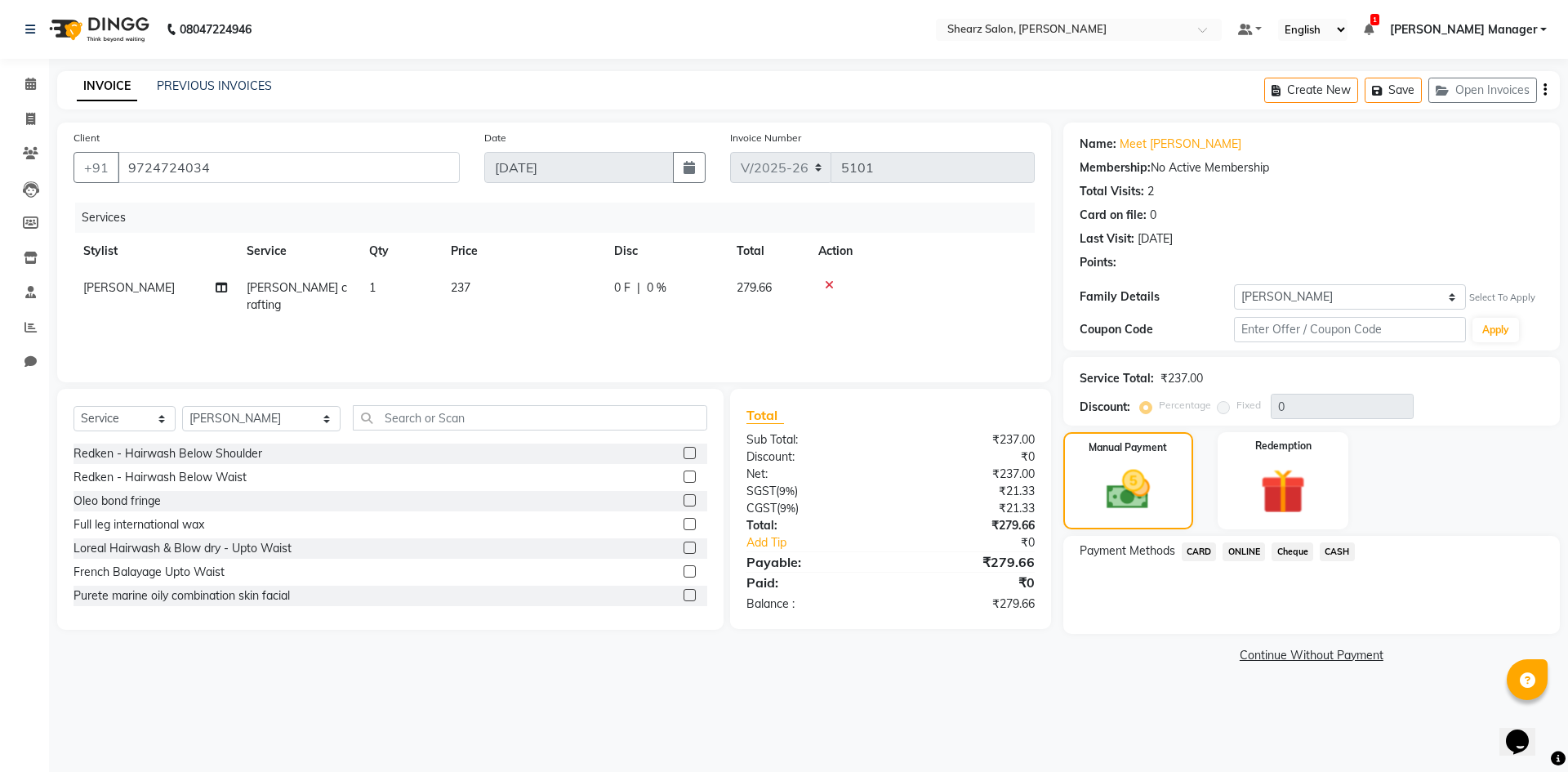
click at [1335, 544] on span "CASH" at bounding box center [1337, 552] width 35 height 19
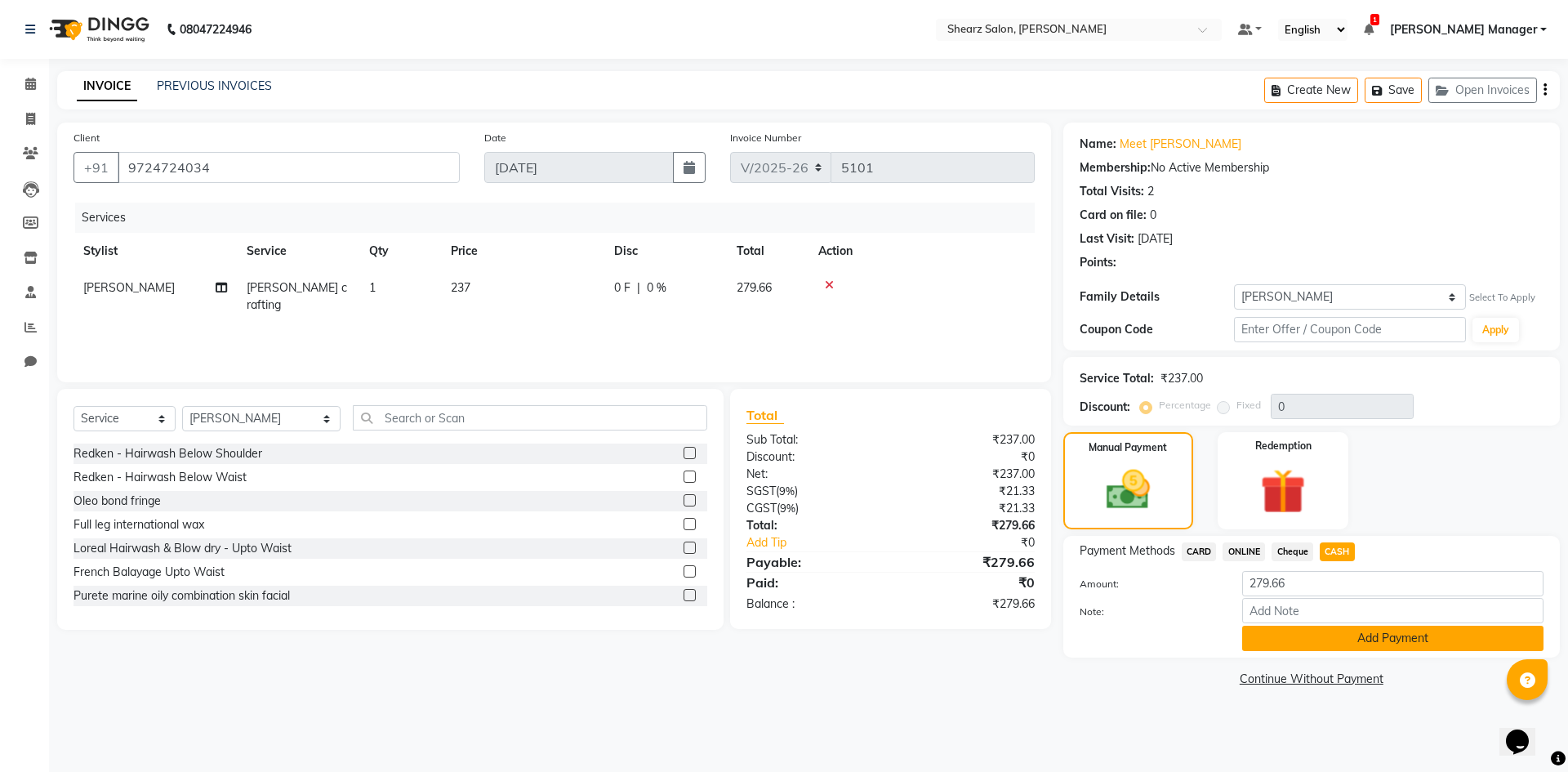
click at [1370, 635] on button "Add Payment" at bounding box center [1393, 638] width 302 height 25
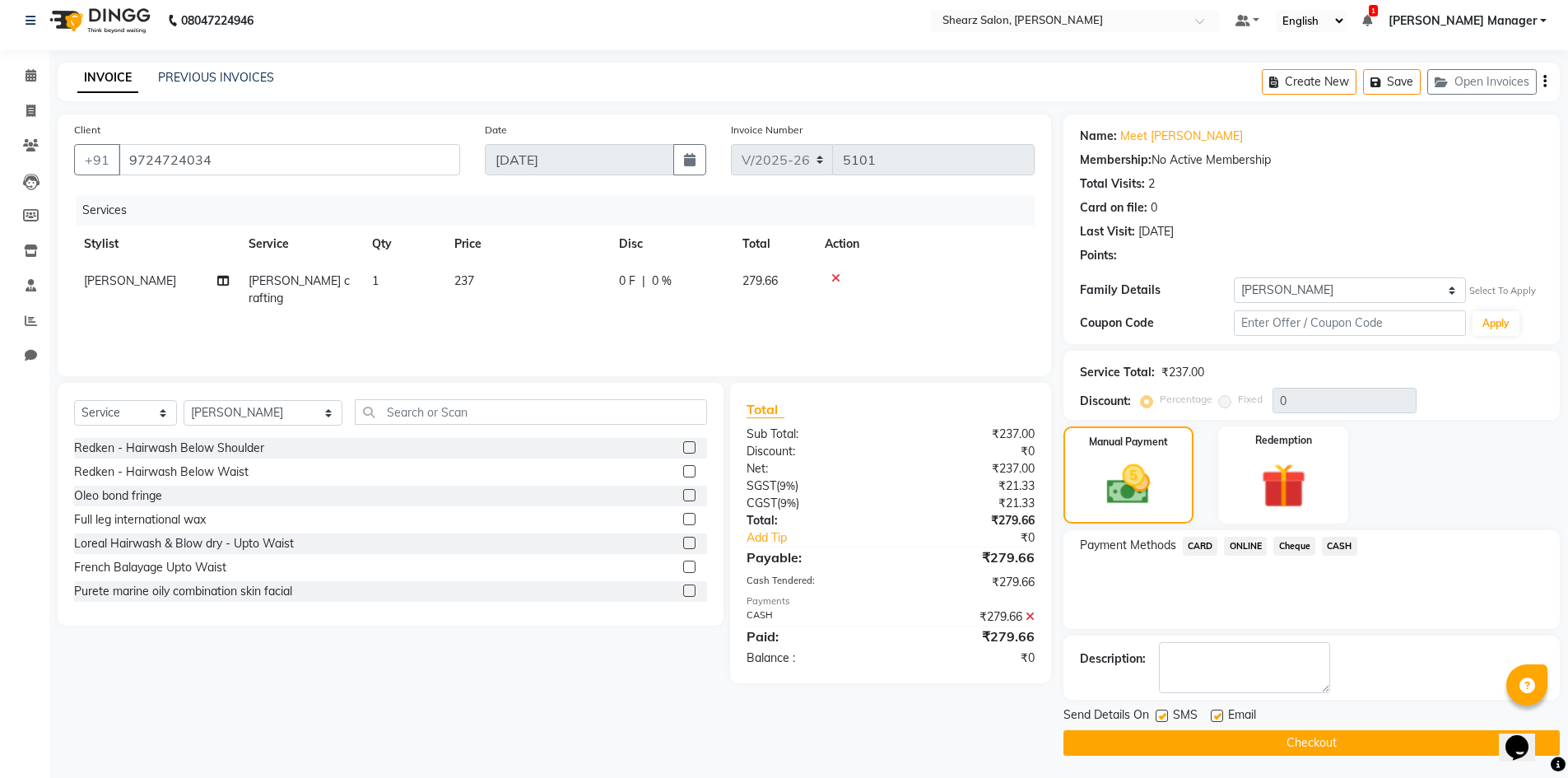
scroll to position [11, 0]
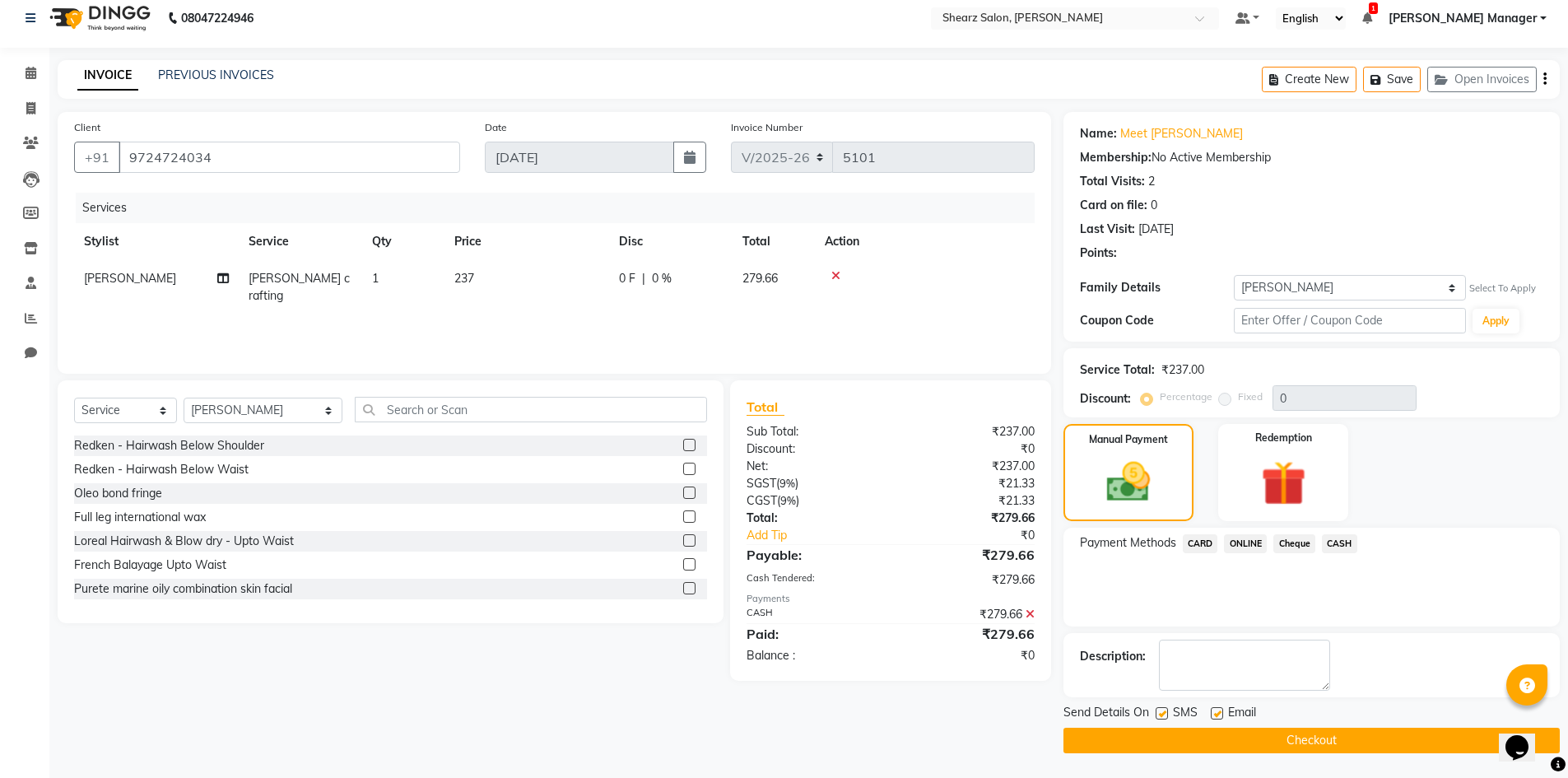
click at [1355, 736] on button "Checkout" at bounding box center [1312, 740] width 497 height 25
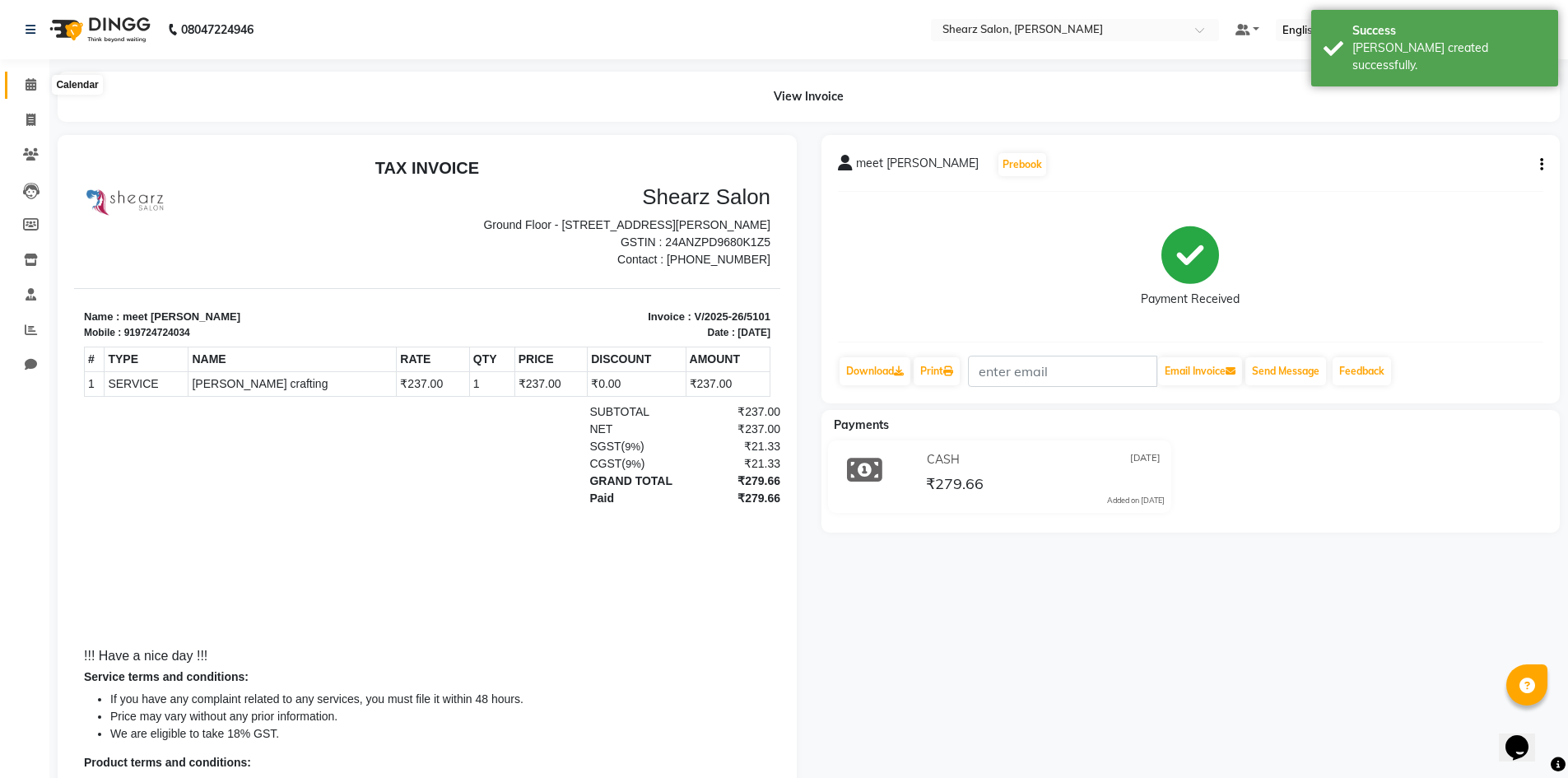
click at [20, 78] on span at bounding box center [30, 85] width 29 height 19
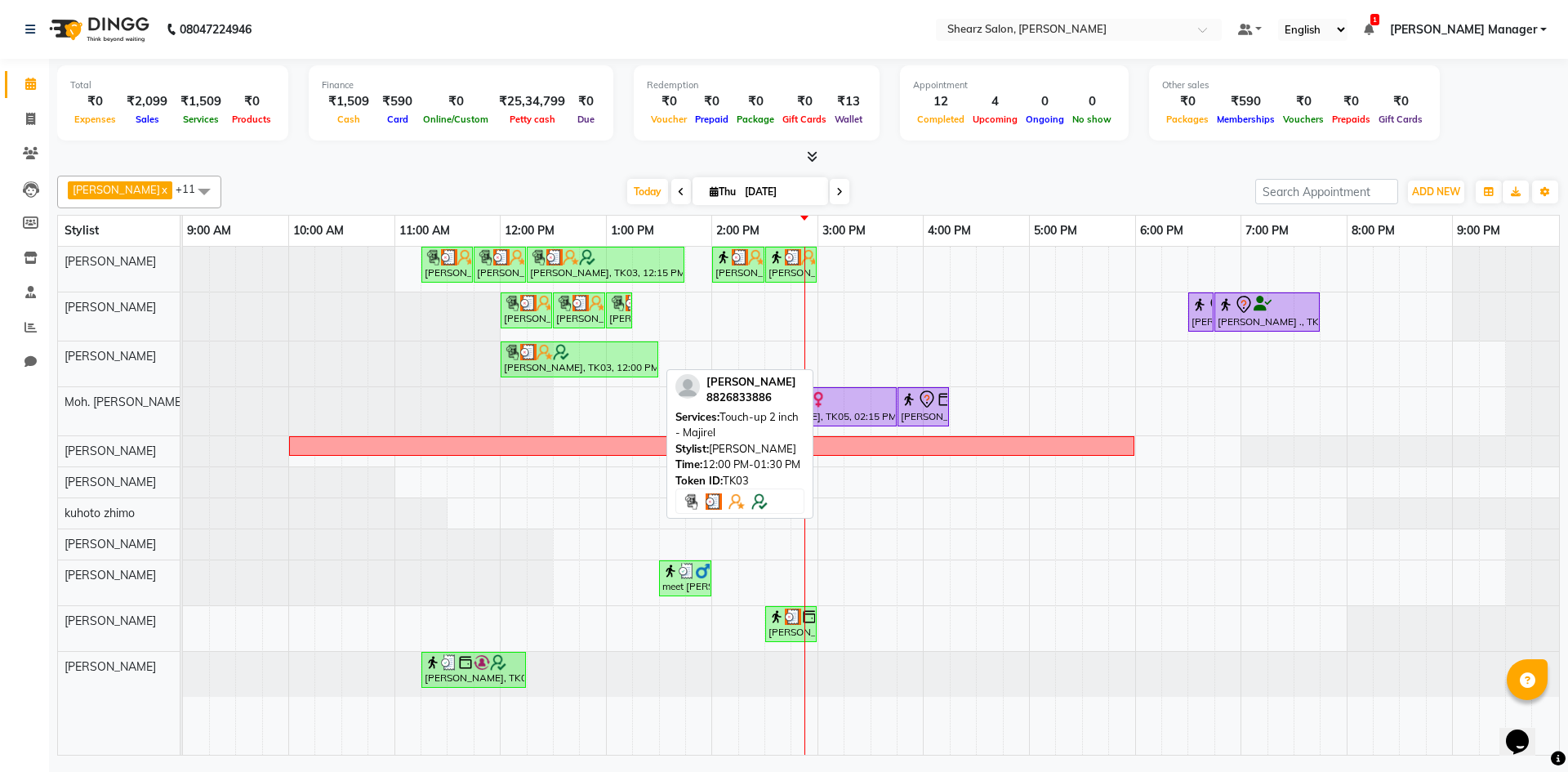
click at [552, 364] on div "Hamid Rashid, TK03, 12:00 PM-01:30 PM, Touch-up 2 inch - Majirel" at bounding box center [579, 360] width 155 height 31
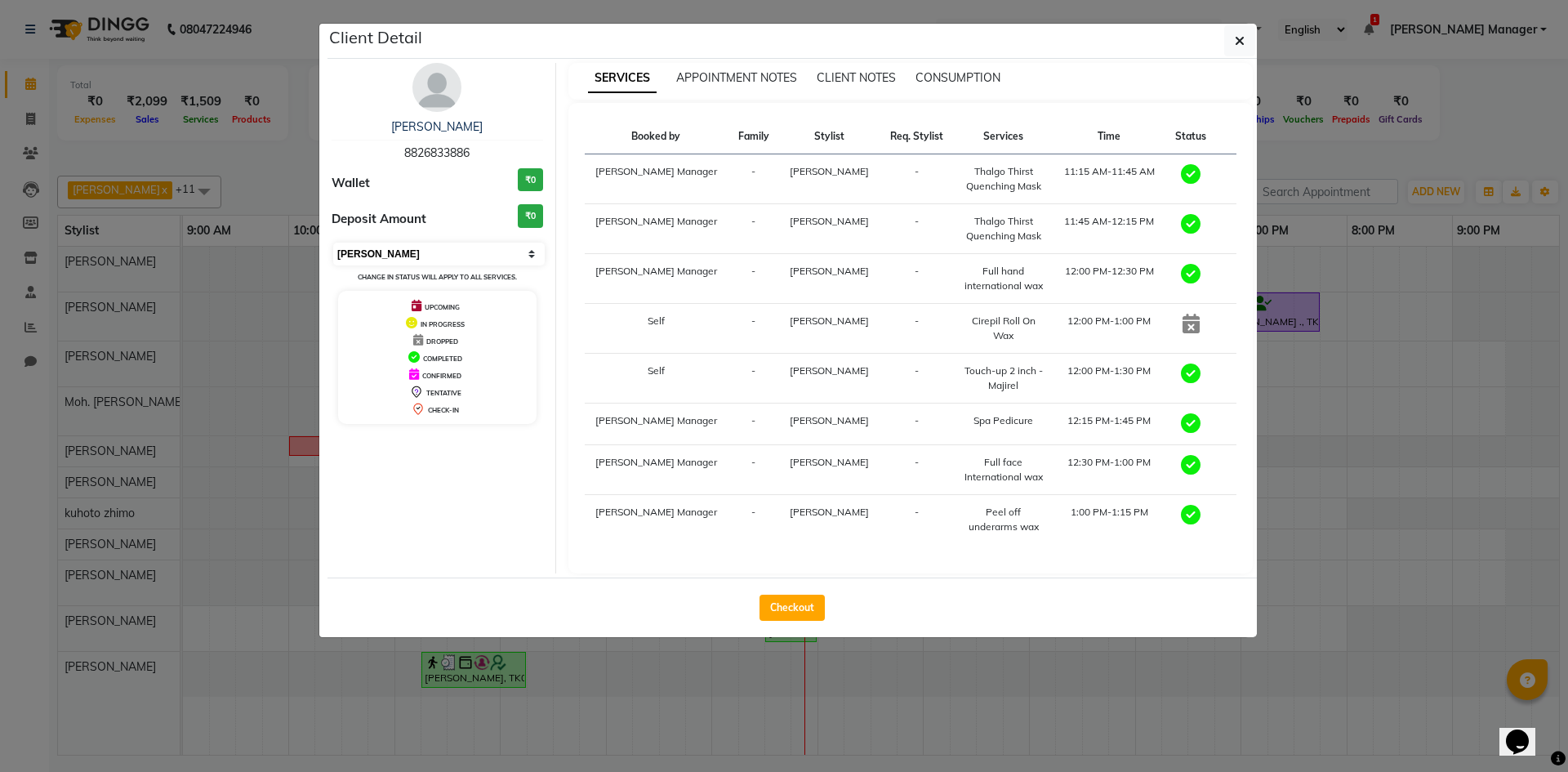
click at [480, 249] on select "Select MARK DONE UPCOMING" at bounding box center [439, 254] width 212 height 22
select select "5"
click at [334, 243] on select "Select MARK DONE UPCOMING" at bounding box center [439, 254] width 212 height 22
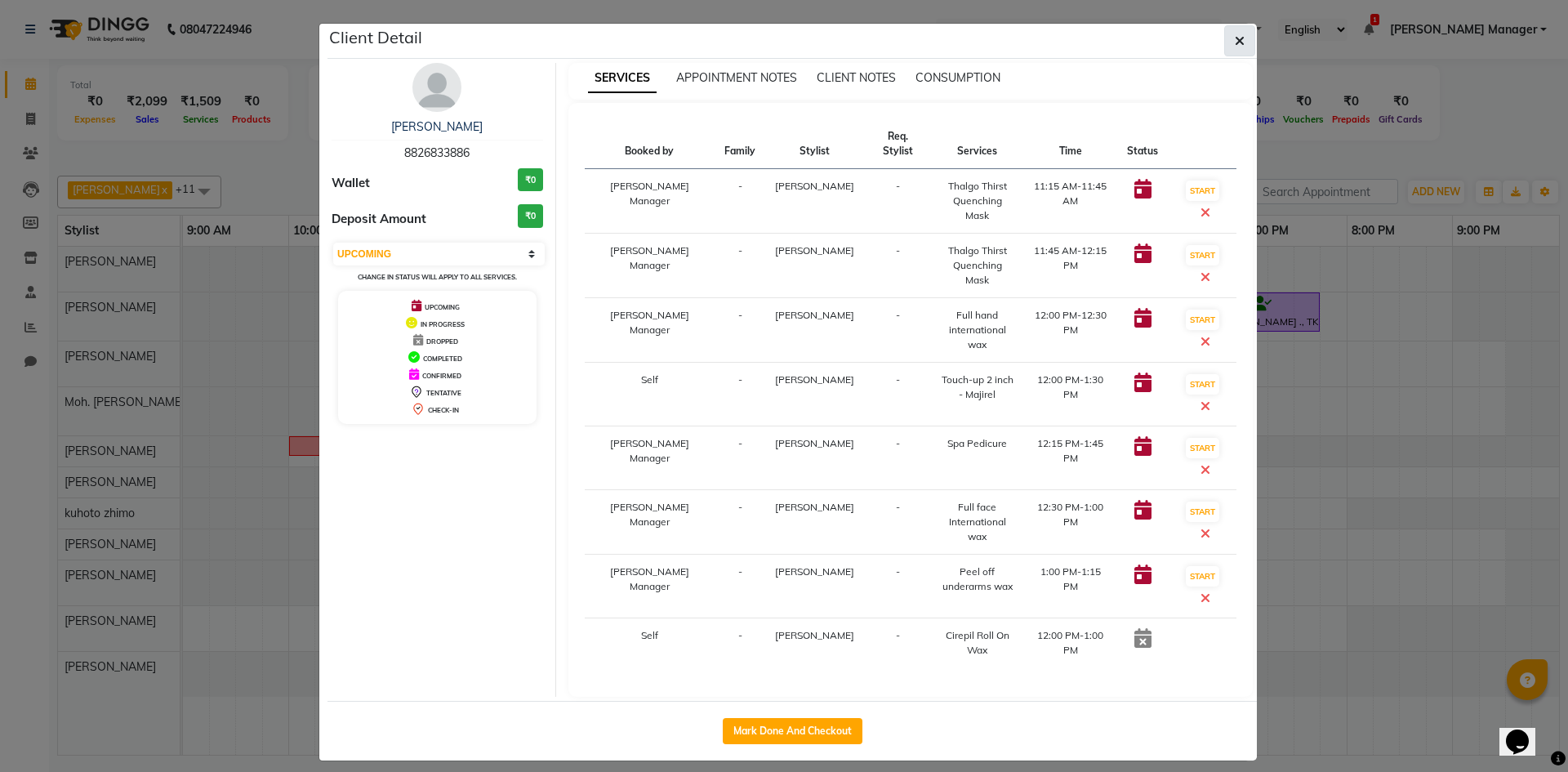
click at [1246, 39] on button "button" at bounding box center [1240, 41] width 31 height 31
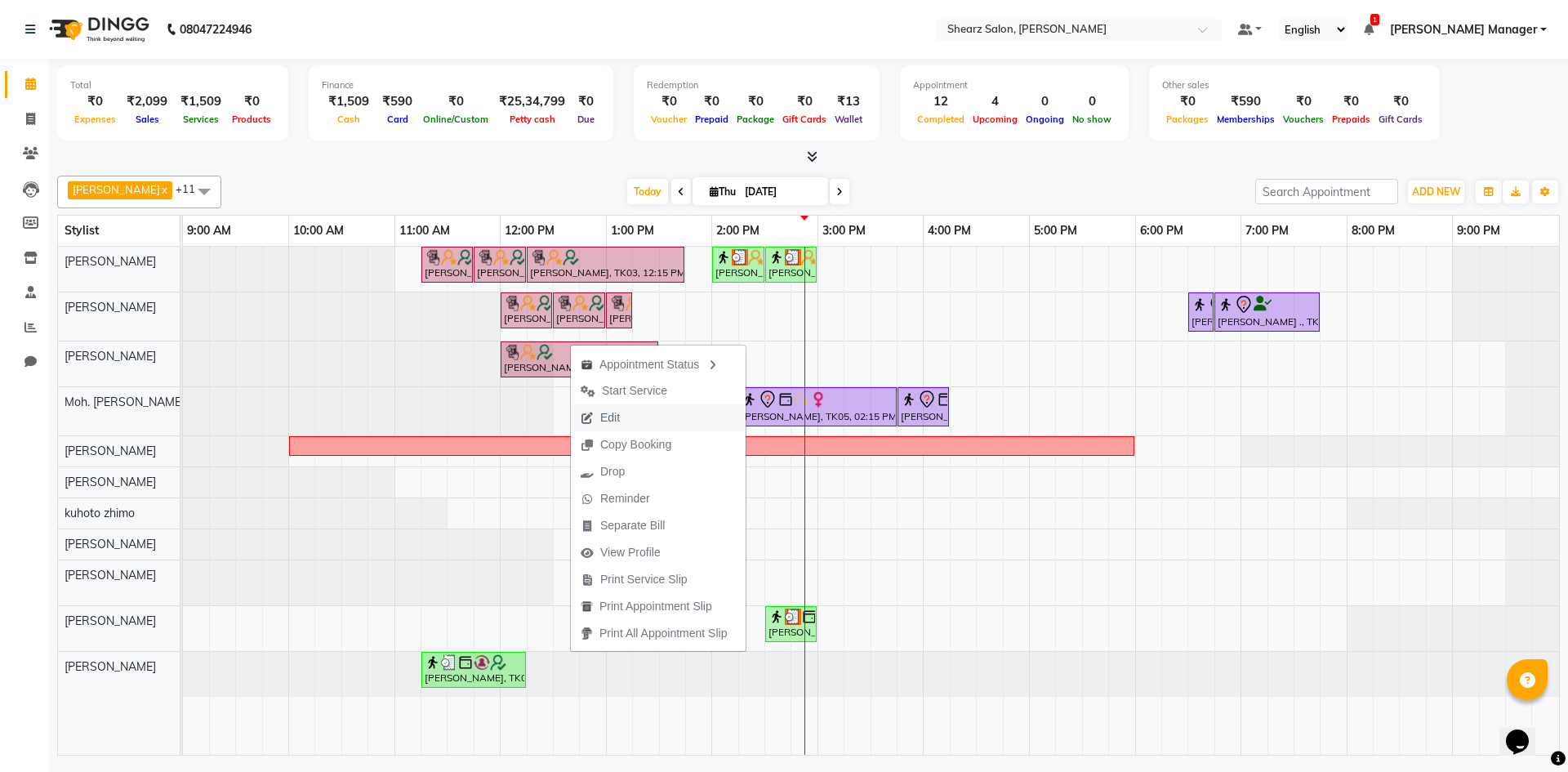
click at [609, 424] on span "Edit" at bounding box center [610, 418] width 20 height 17
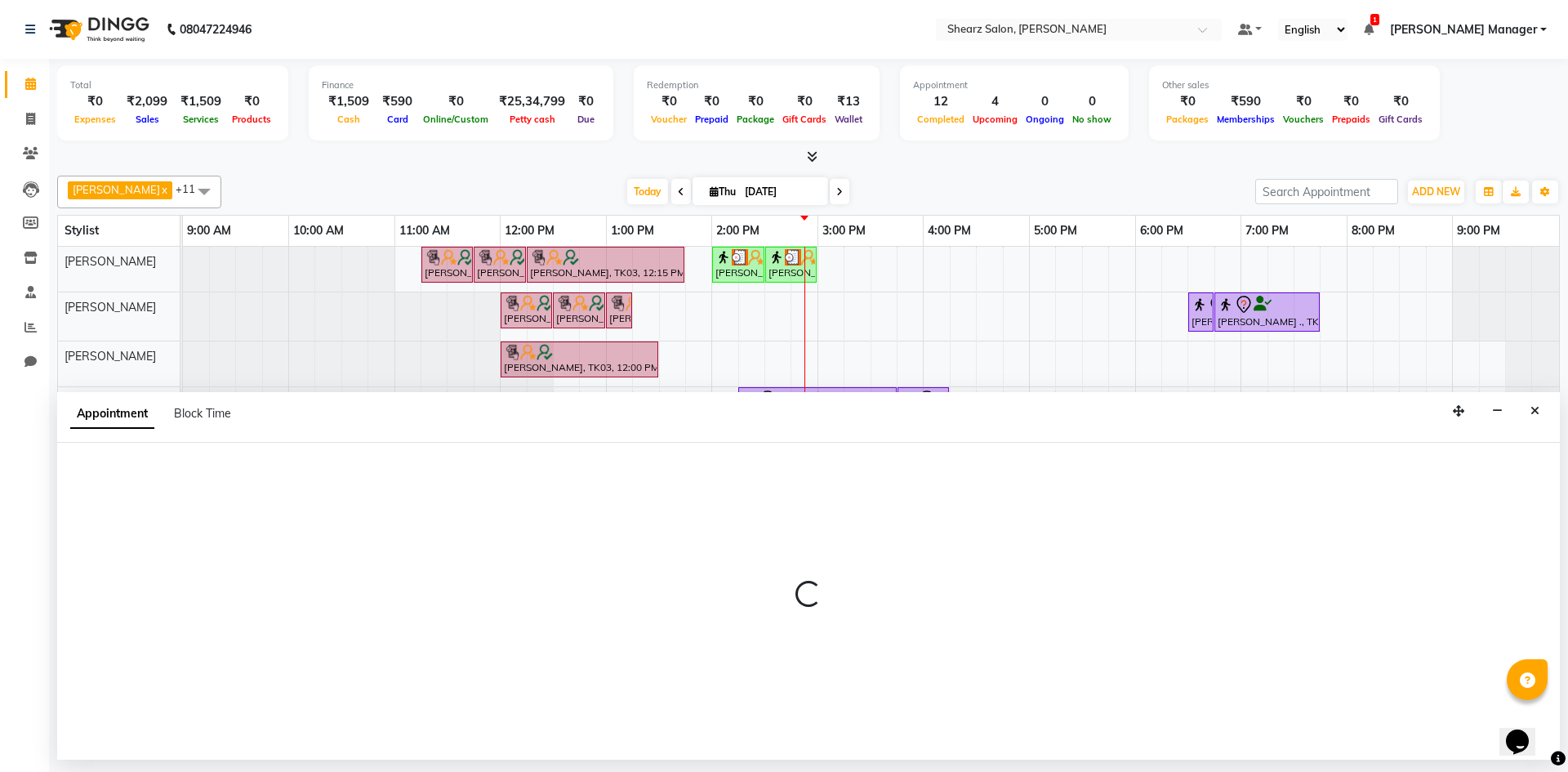
select select "tentative"
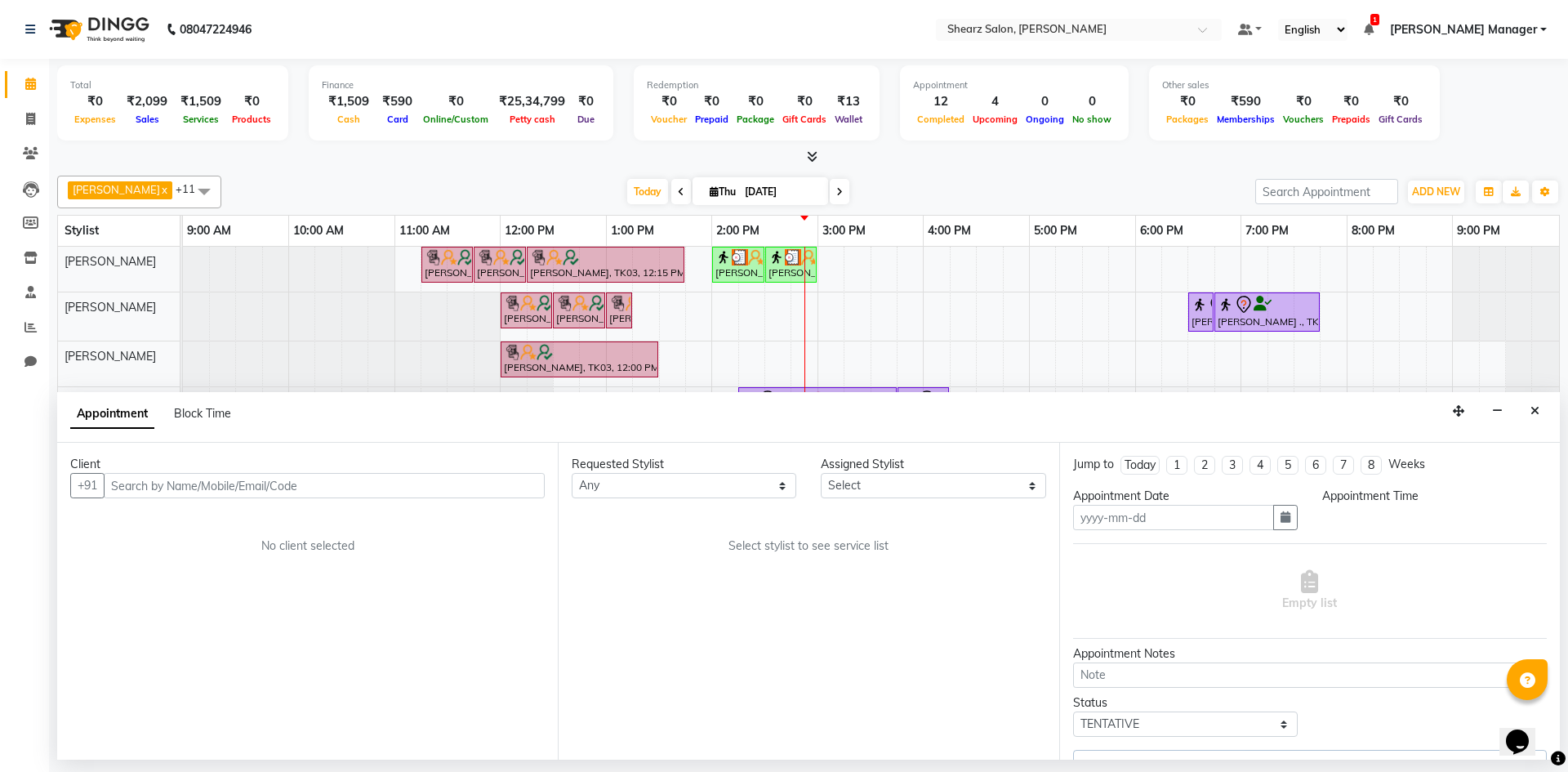
type input "[DATE]"
select select "77331"
select select "upcoming"
select select "675"
select select "4099"
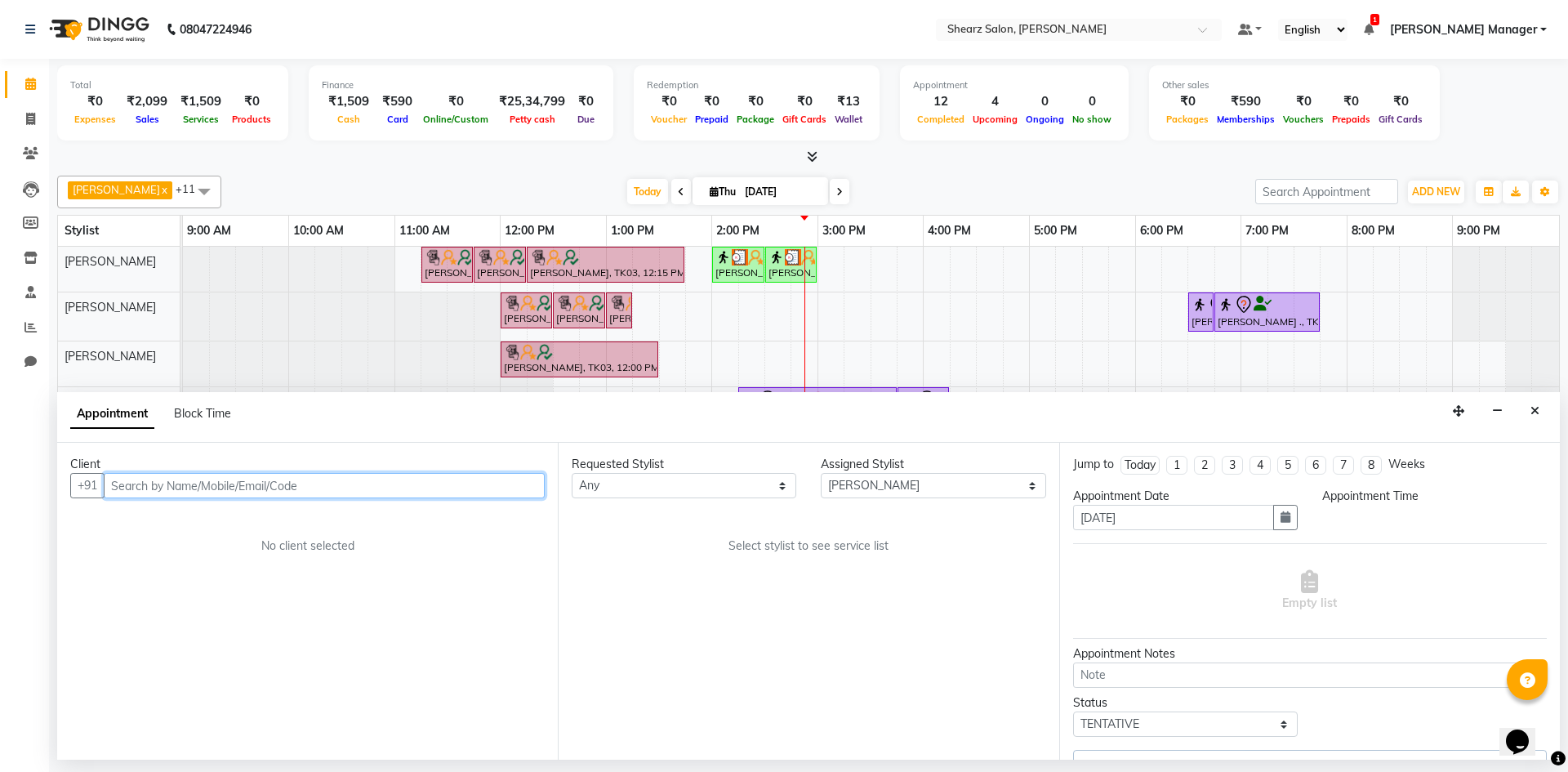
select select "4099"
select select "4125"
select select "4099"
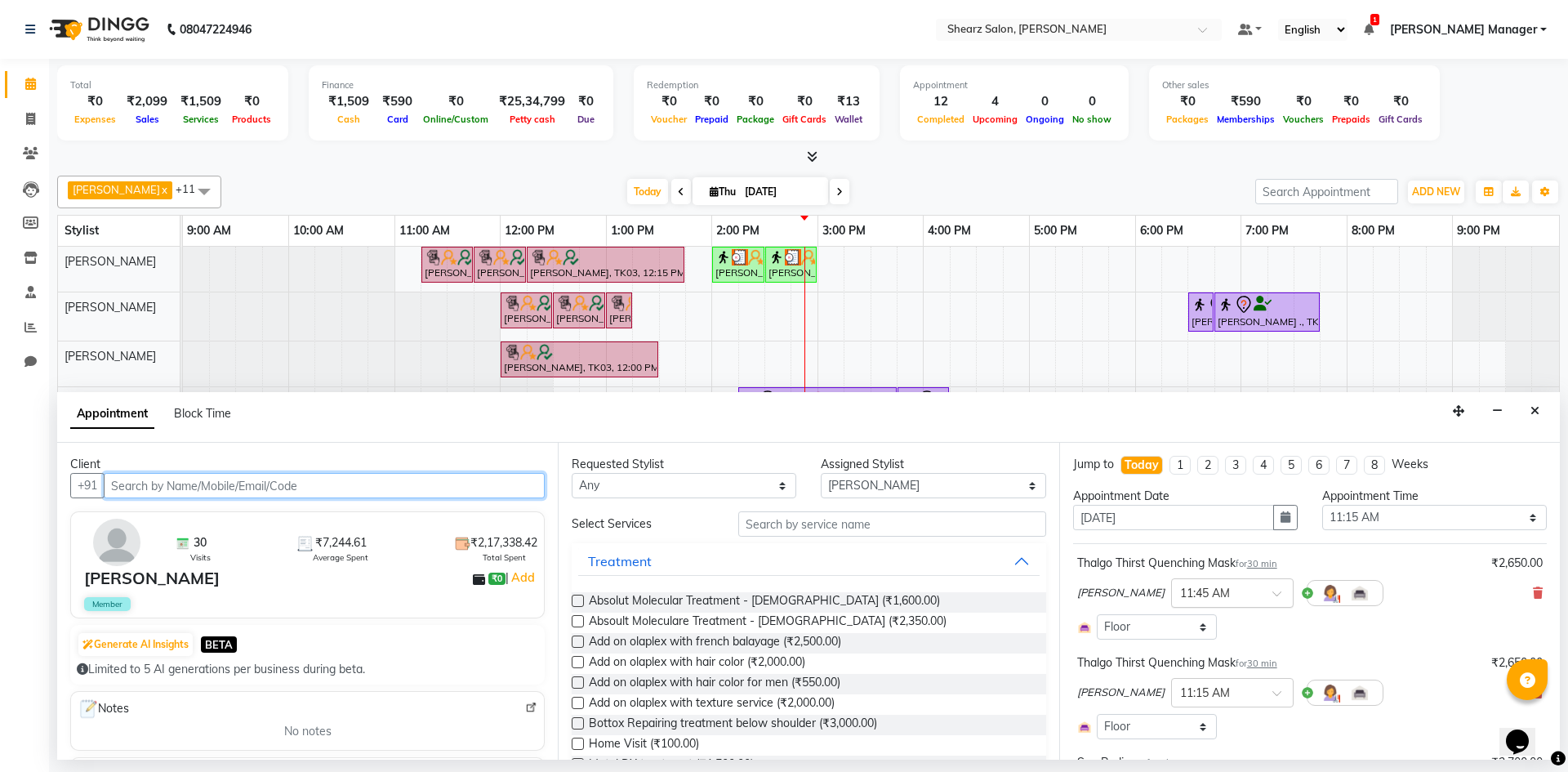
select select "4099"
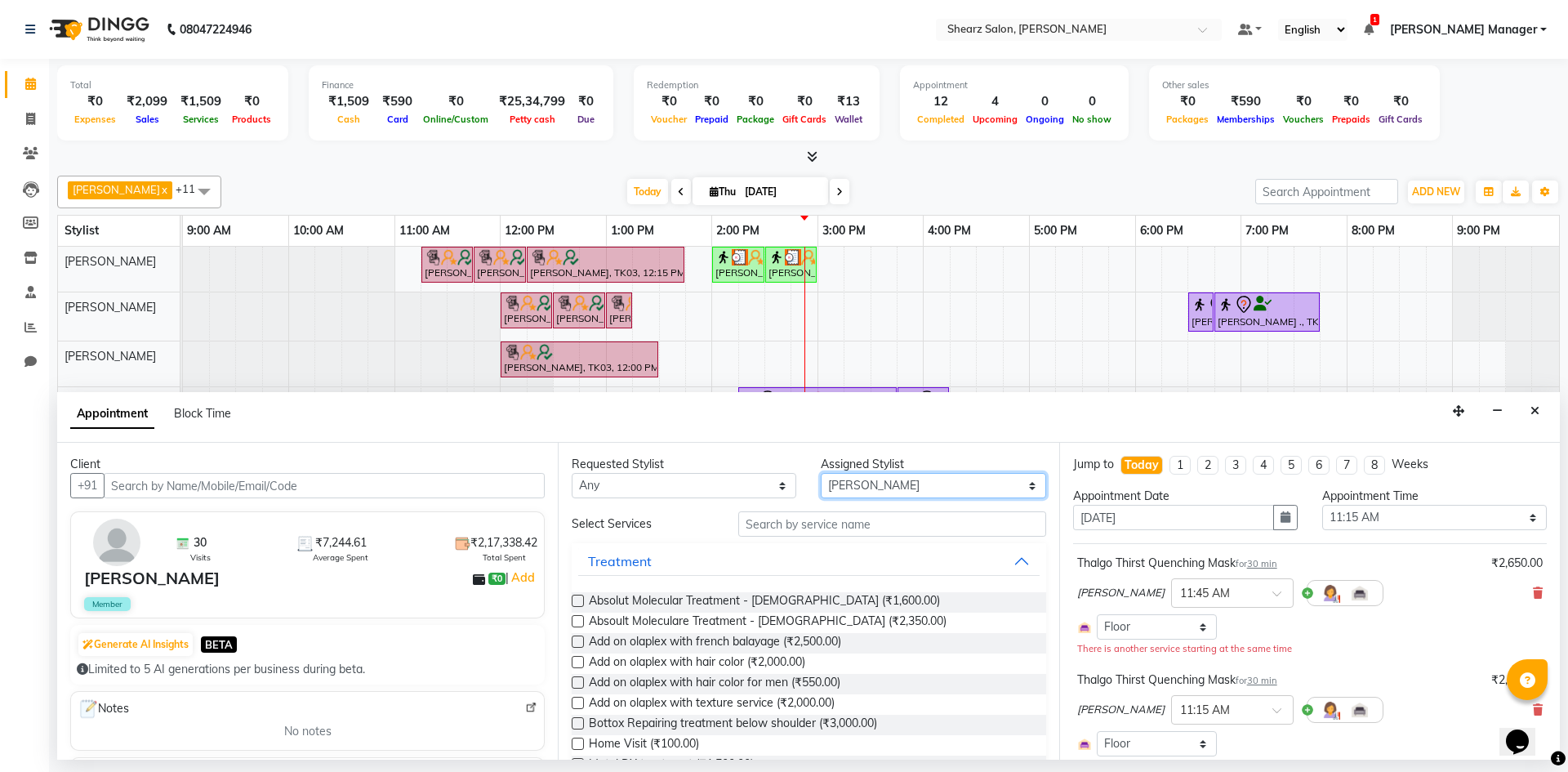
click at [866, 483] on select "Select AakashKumar Nai Admin Arvind S Devda Asha Chavariya Divyata Shashtri kuh…" at bounding box center [934, 485] width 225 height 25
select select "77291"
click at [821, 473] on select "Select AakashKumar Nai Admin Arvind S Devda Asha Chavariya Divyata Shashtri kuh…" at bounding box center [934, 485] width 225 height 25
click at [848, 517] on input "text" at bounding box center [892, 524] width 308 height 25
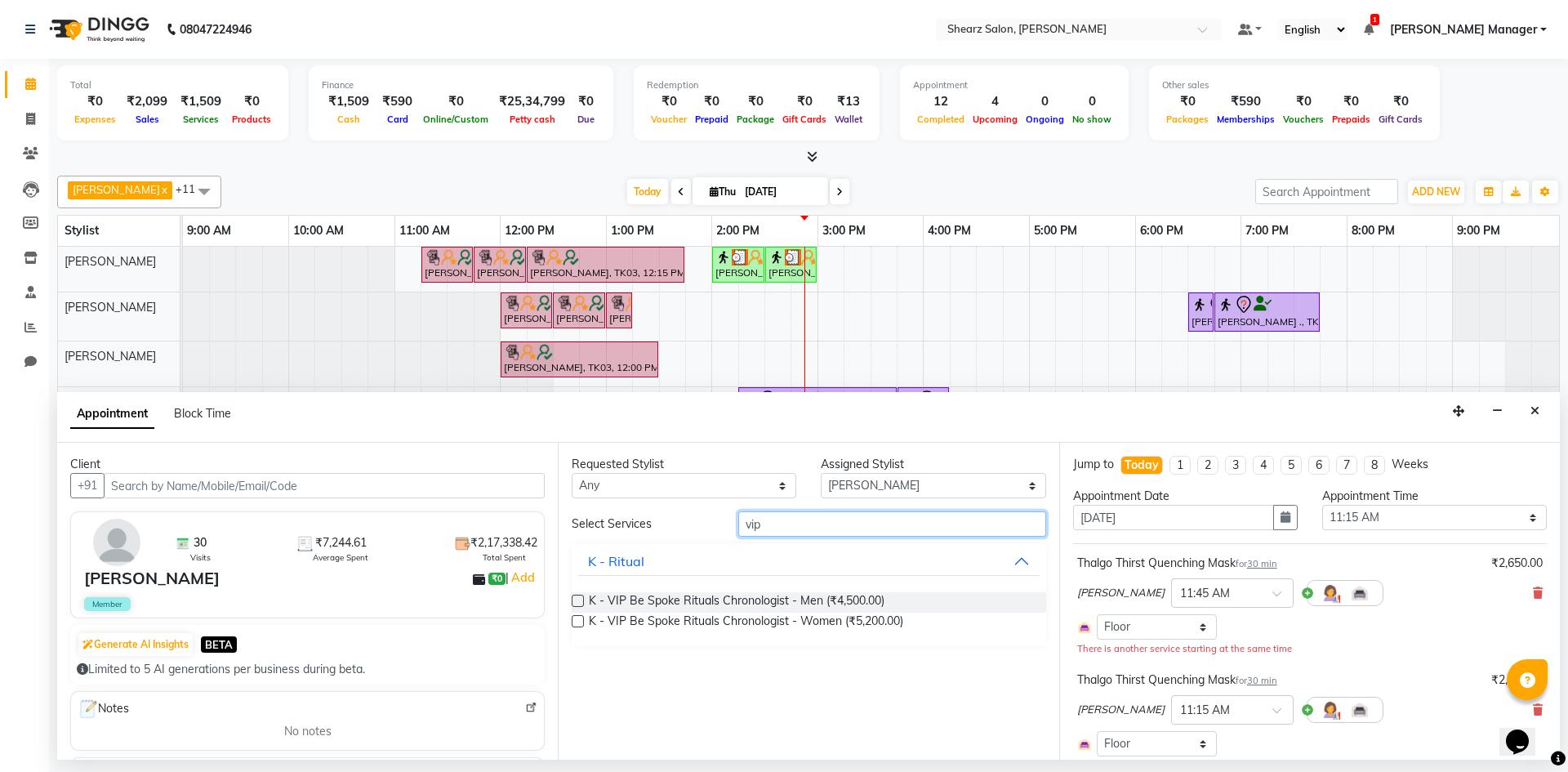
type input "vip"
click at [644, 488] on select "Any AakashKumar Nai Admin Arvind S Devda Asha Chavariya Divyata Shashtri kuhoto…" at bounding box center [685, 485] width 225 height 25
select select "77291"
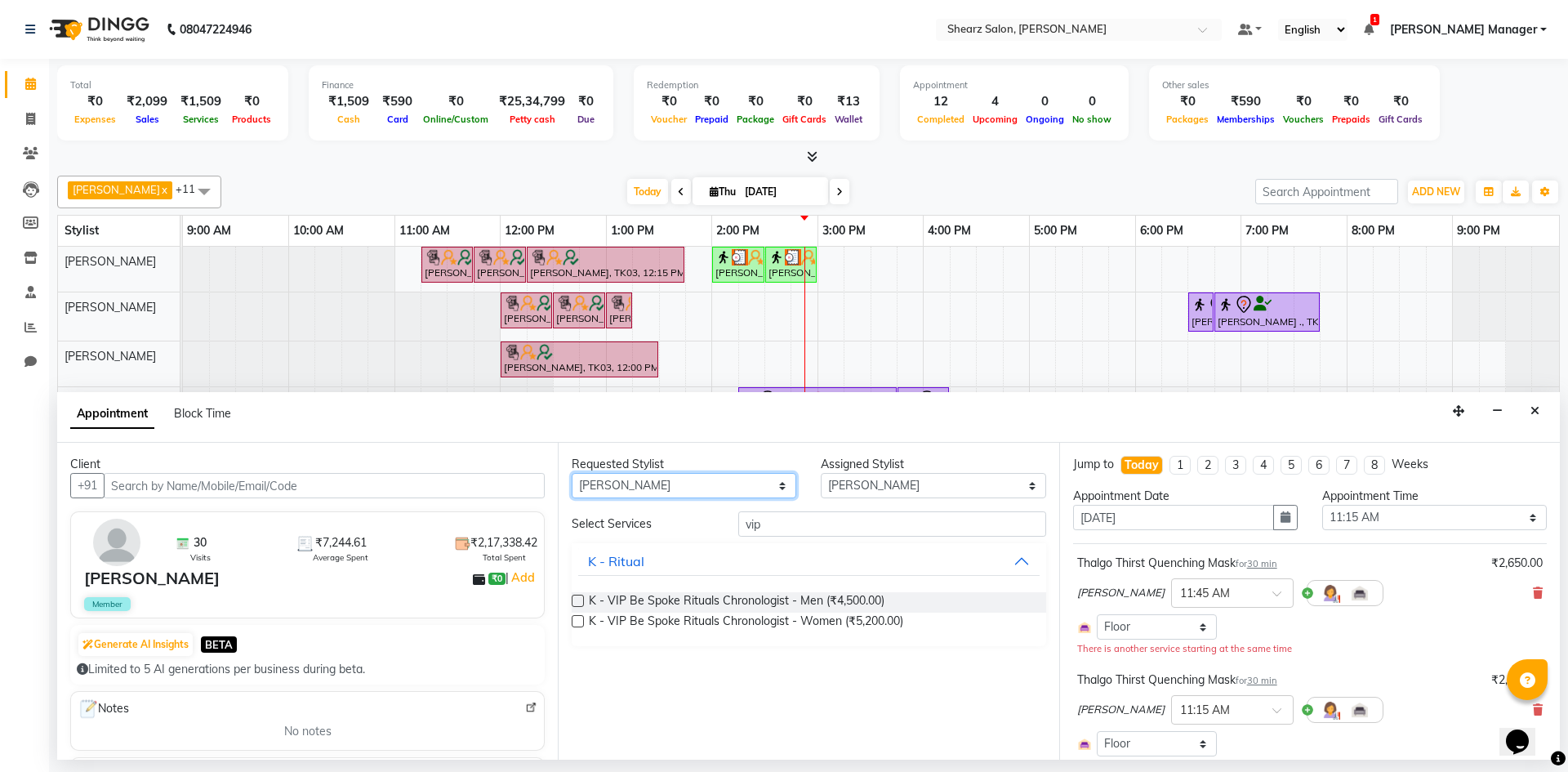
click at [572, 473] on select "Any AakashKumar Nai Admin Arvind S Devda Asha Chavariya Divyata Shashtri kuhoto…" at bounding box center [685, 485] width 225 height 25
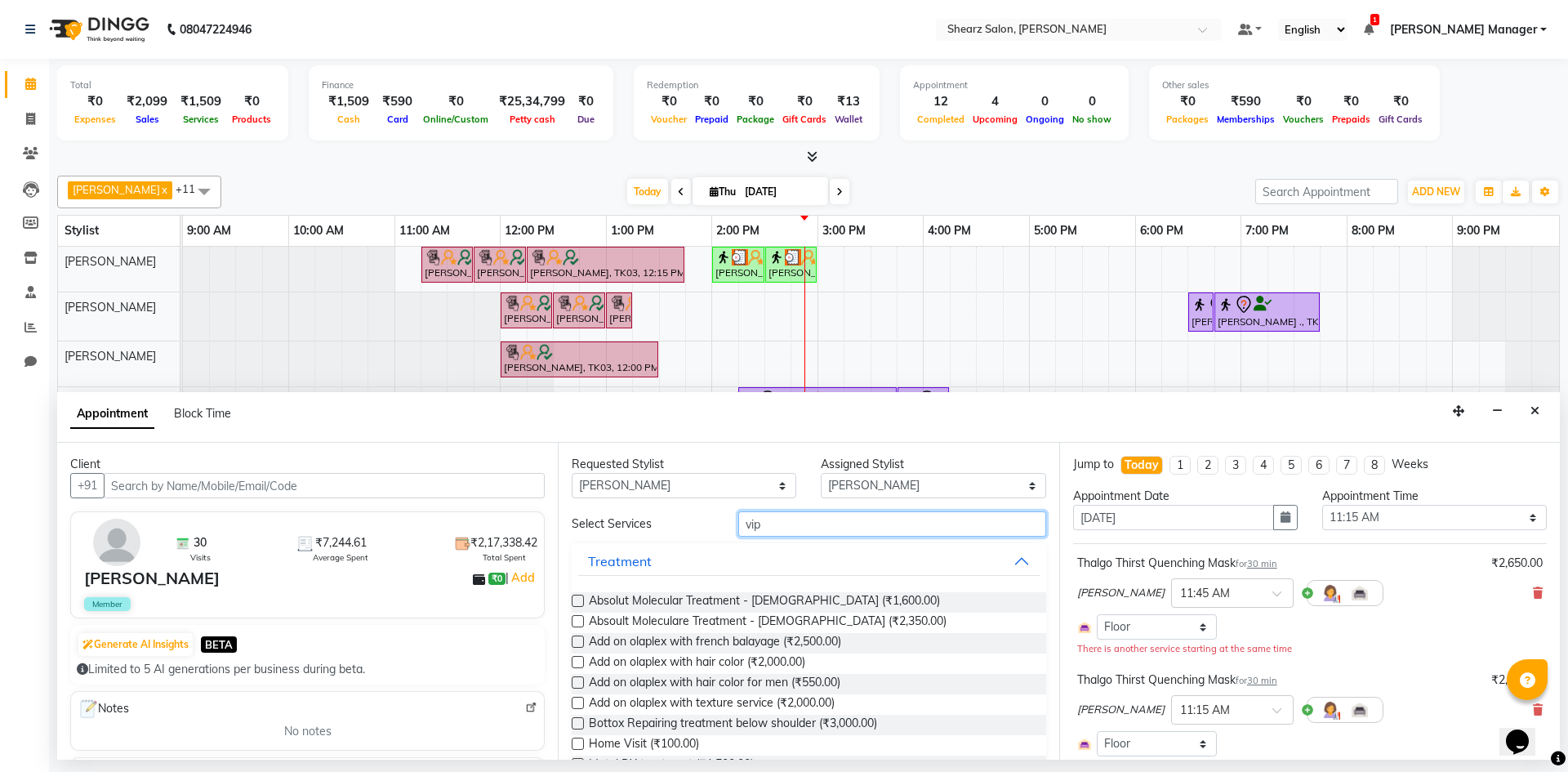
drag, startPoint x: 781, startPoint y: 524, endPoint x: 772, endPoint y: 525, distance: 9.1
click at [773, 525] on input "vip" at bounding box center [892, 524] width 308 height 25
type input "v"
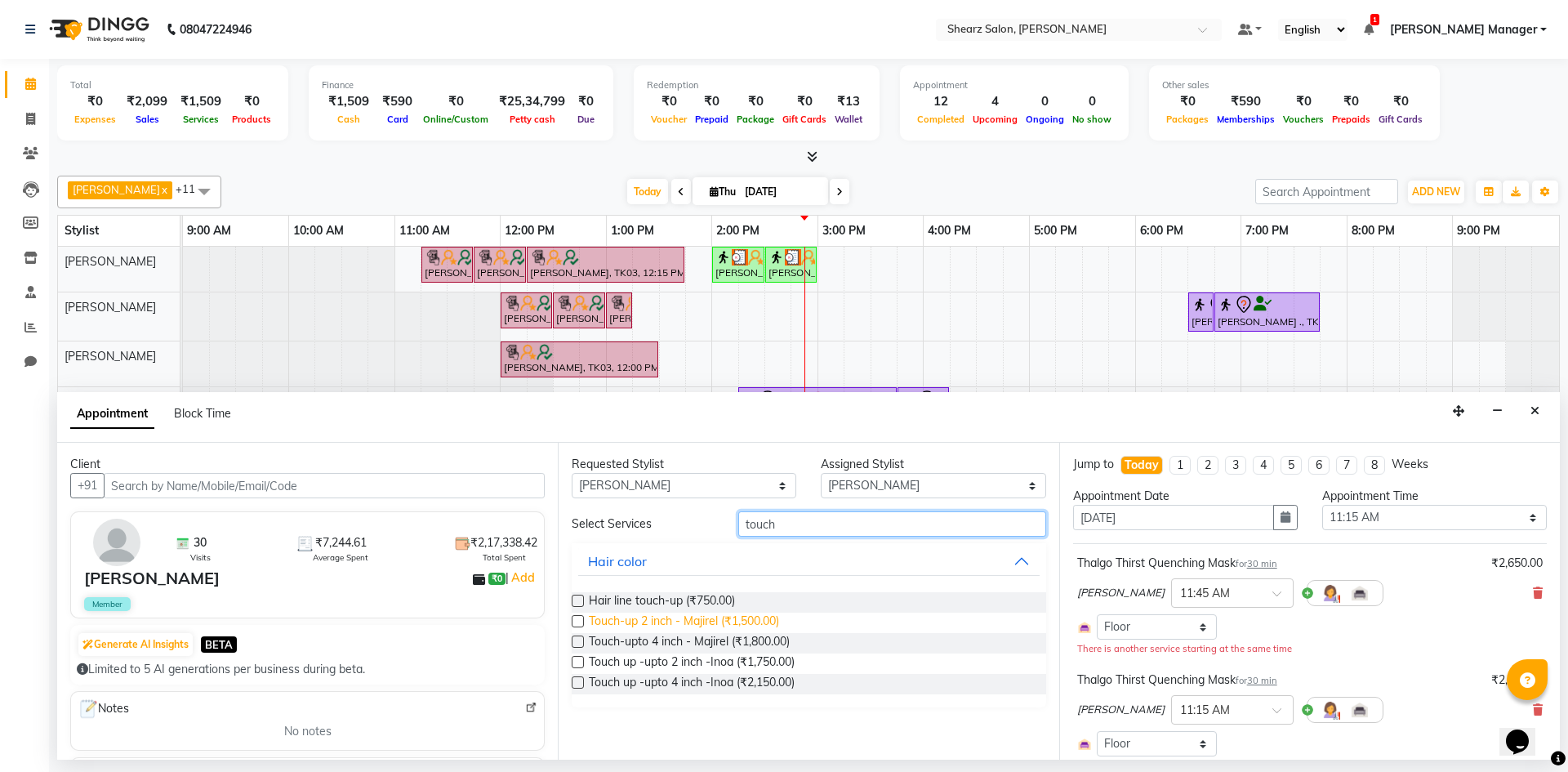
type input "touch"
click at [731, 617] on span "Touch-up 2 inch - Majirel (₹1,500.00)" at bounding box center [684, 623] width 190 height 21
checkbox input "false"
click at [949, 538] on div "Select Services touch Hair color Hair line touch-up (₹750.00) Touch-up 2 inch -…" at bounding box center [809, 609] width 474 height 196
click at [946, 533] on input "touch" at bounding box center [892, 524] width 308 height 25
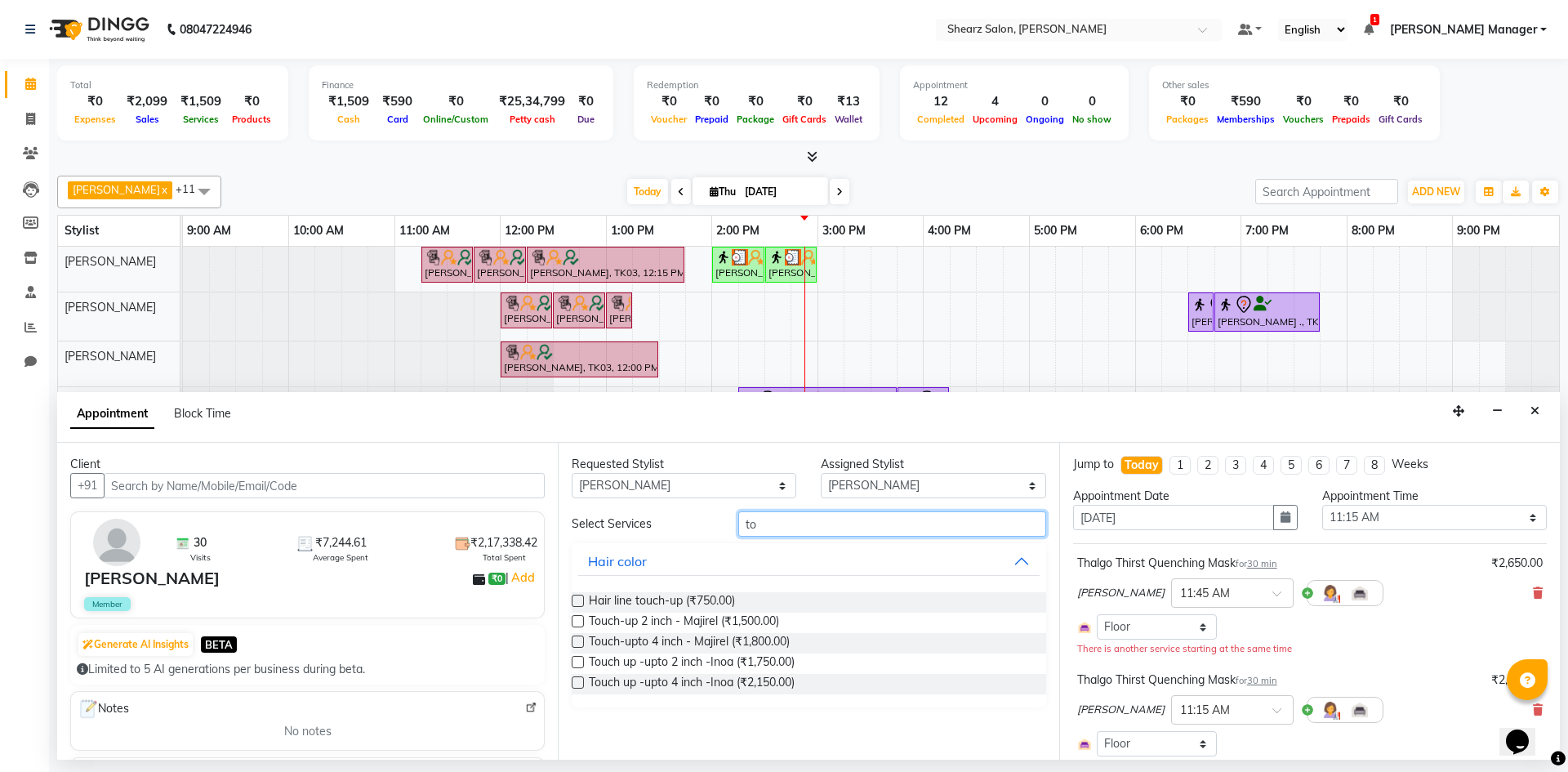
type input "t"
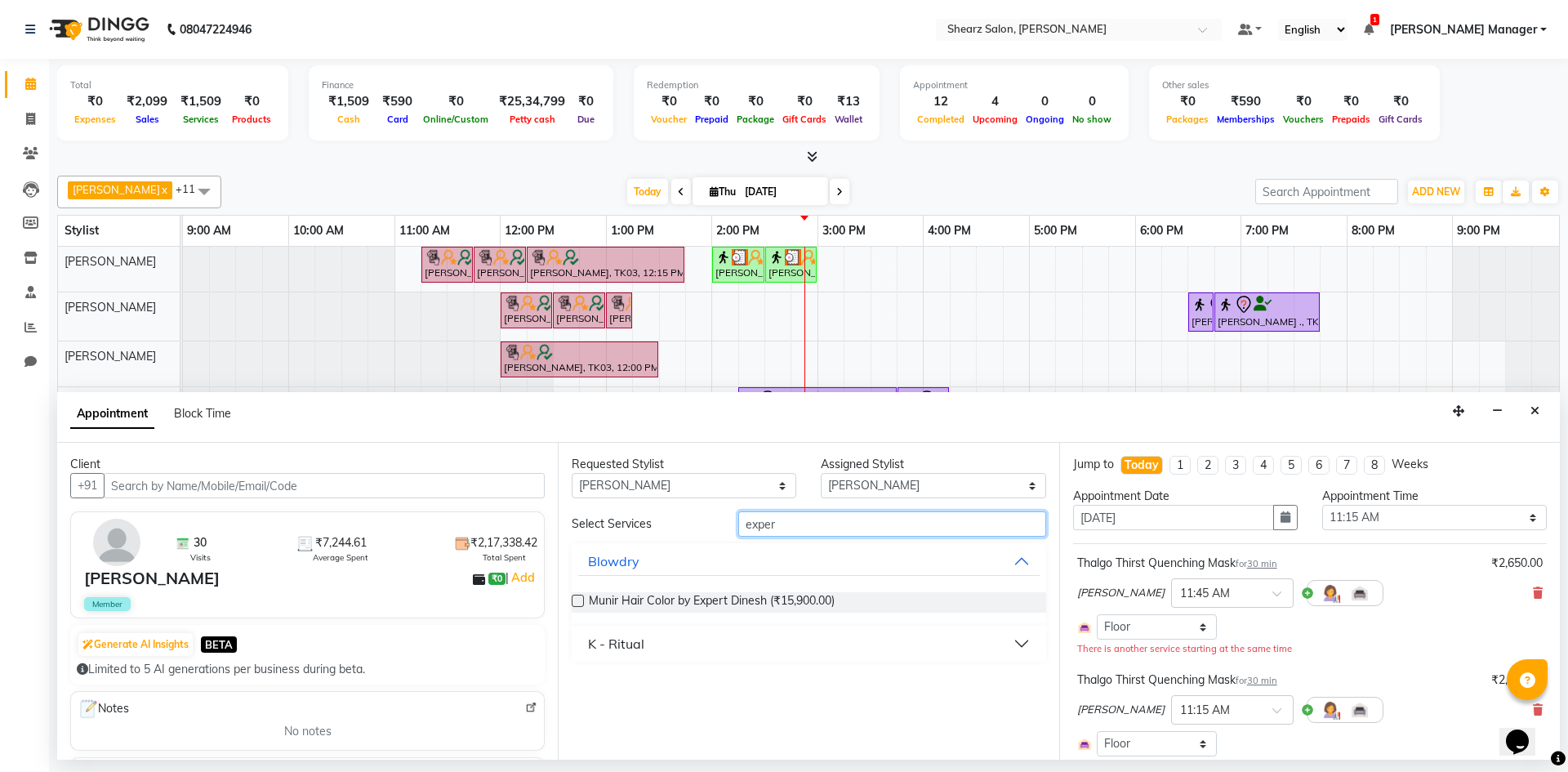
type input "exper"
click at [832, 631] on button "K - Ritual" at bounding box center [808, 644] width 461 height 29
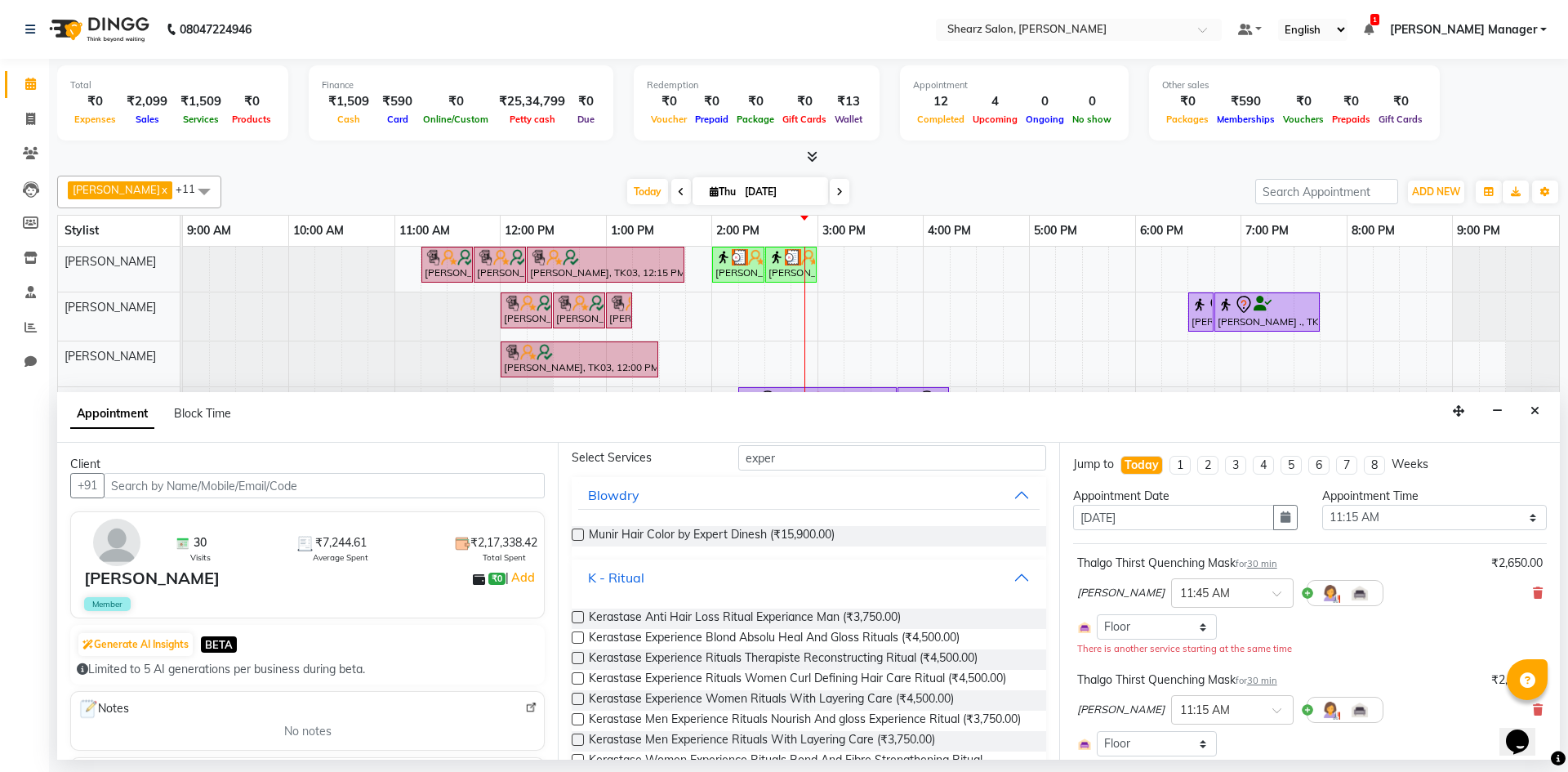
scroll to position [135, 0]
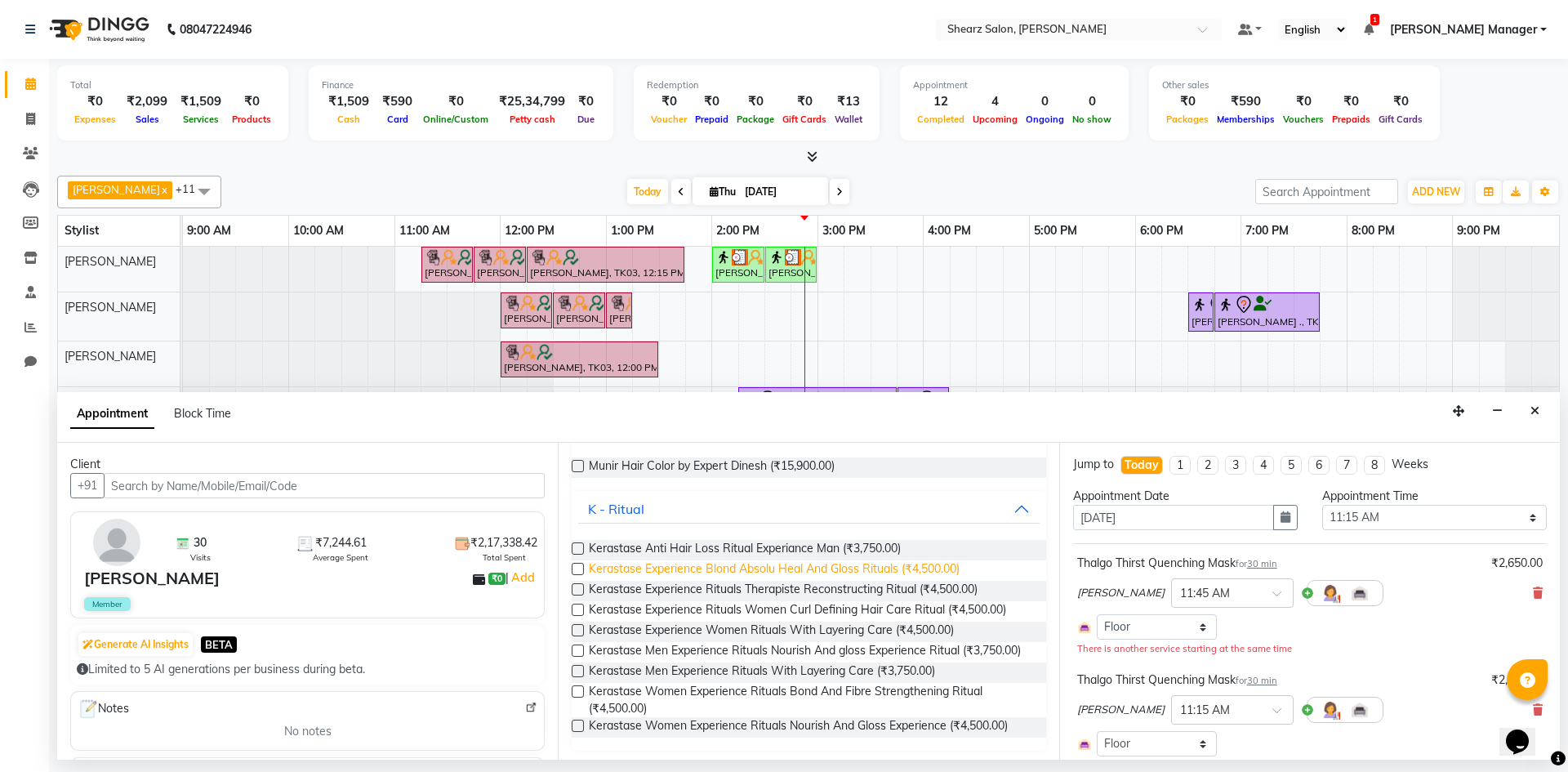
click at [855, 573] on span "Kerastase Experience Blond Absolu Heal And Gloss Rituals (₹4,500.00)" at bounding box center [774, 571] width 371 height 21
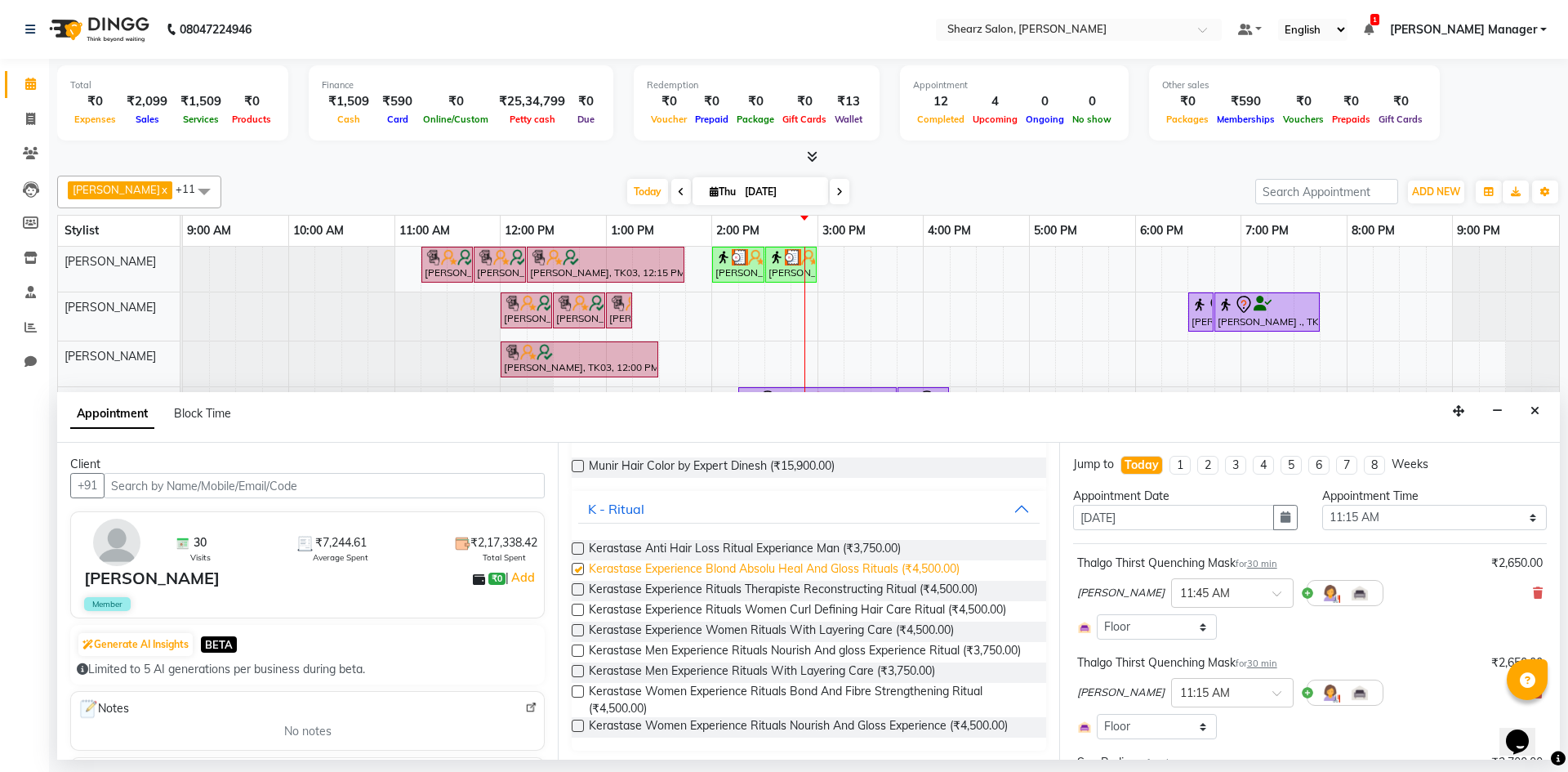
checkbox input "false"
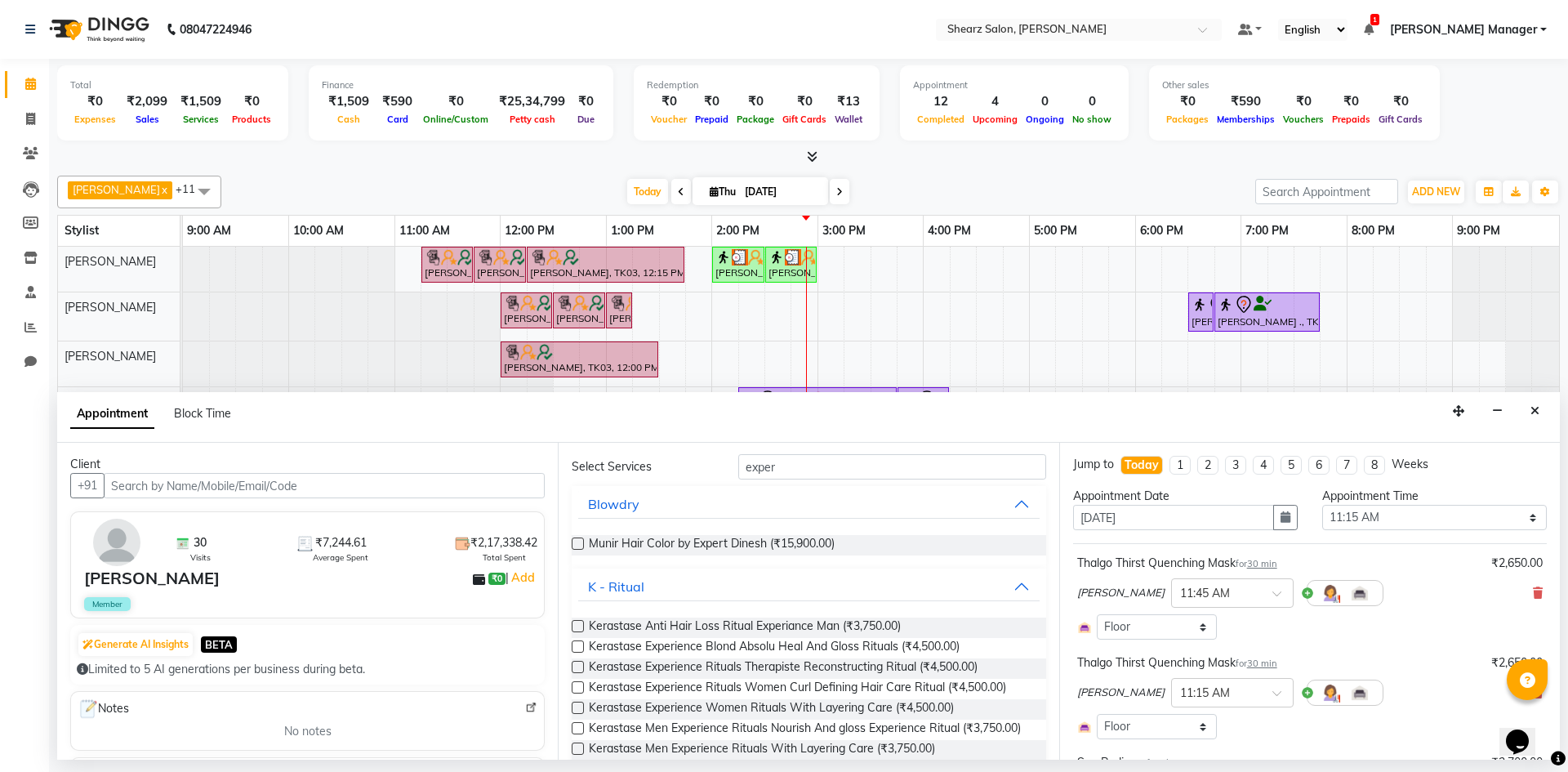
scroll to position [0, 0]
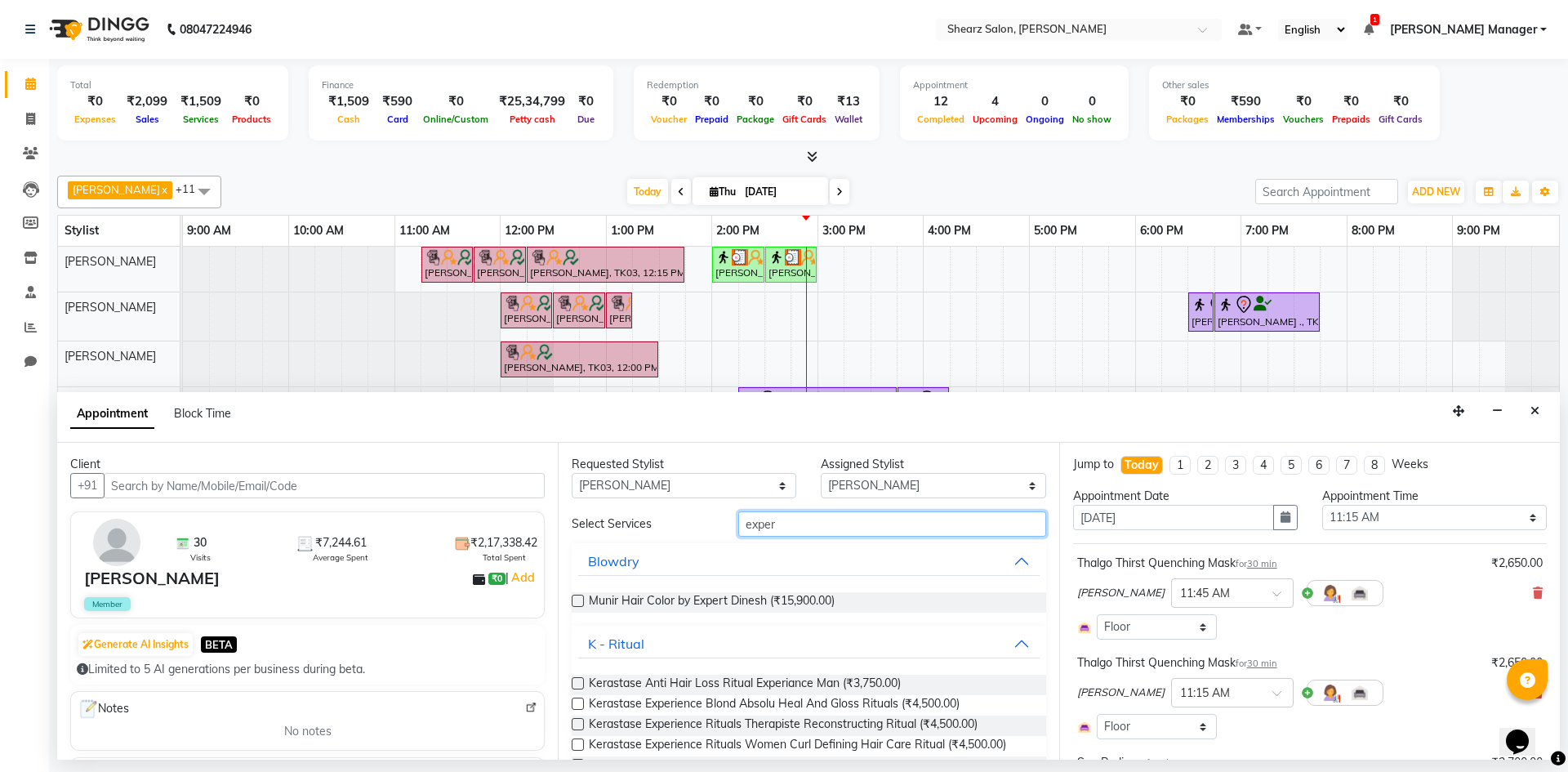
click at [817, 523] on input "exper" at bounding box center [892, 524] width 308 height 25
type input "e"
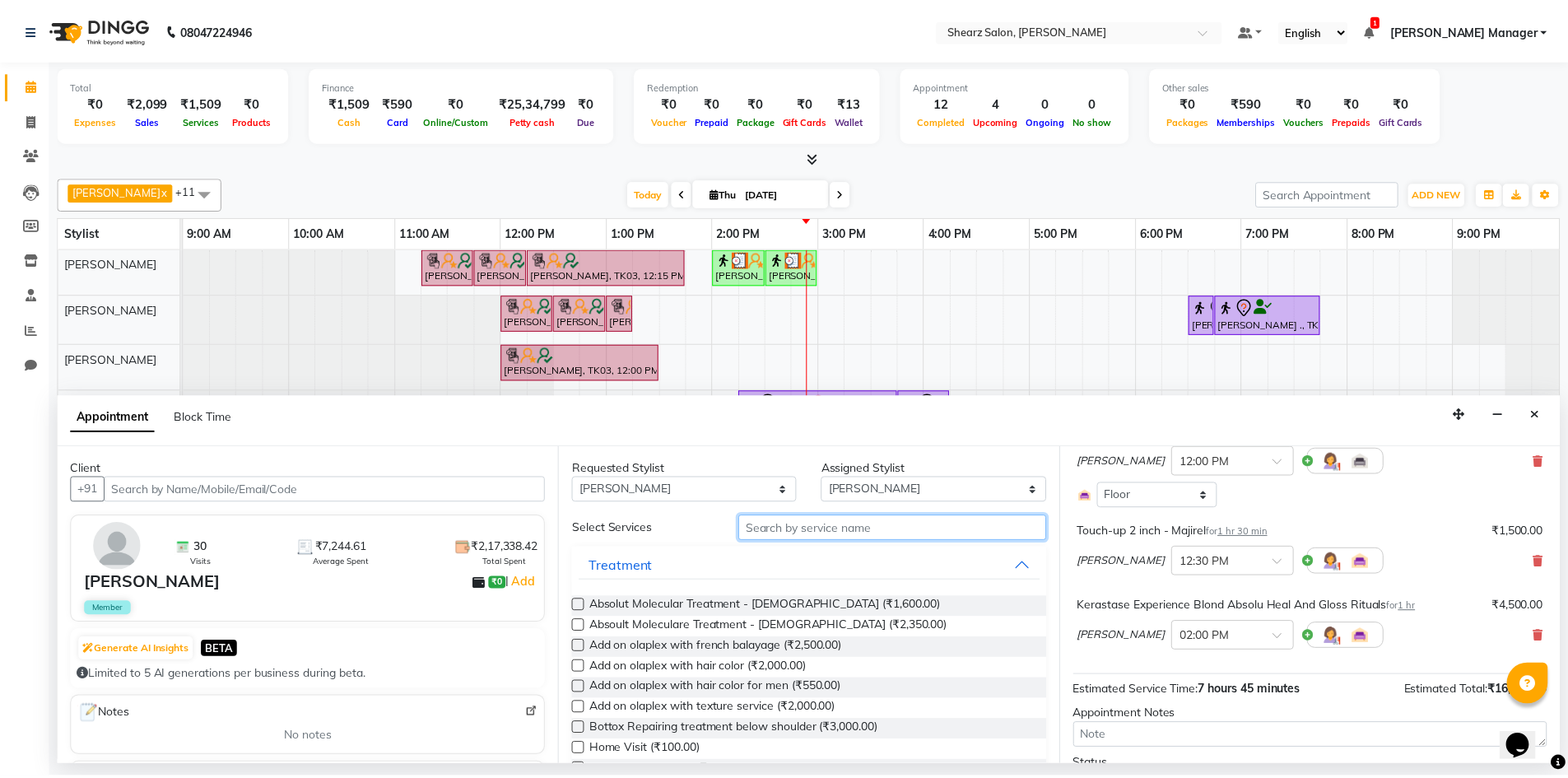
scroll to position [829, 0]
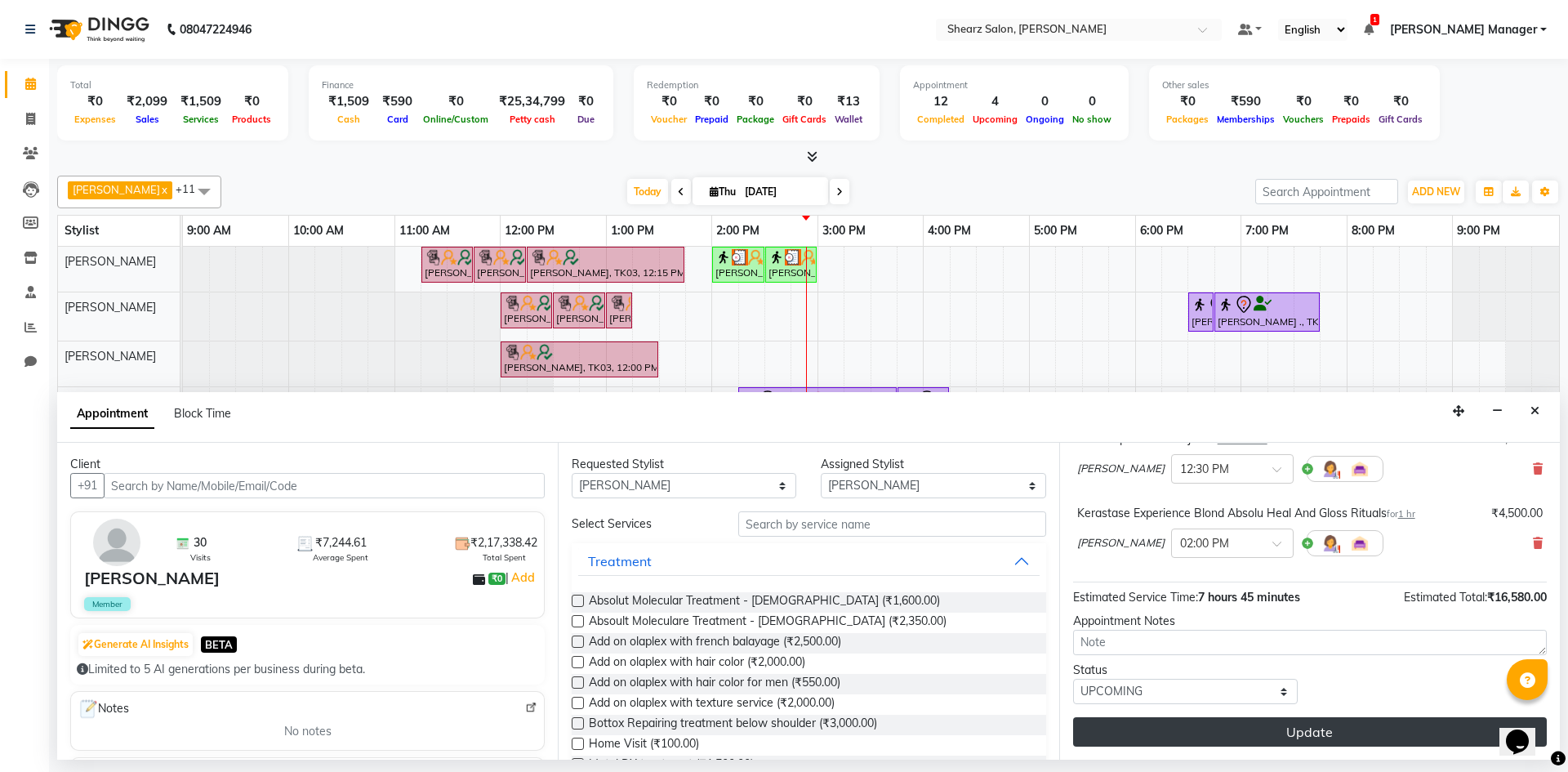
click at [1289, 740] on button "Update" at bounding box center [1310, 732] width 474 height 29
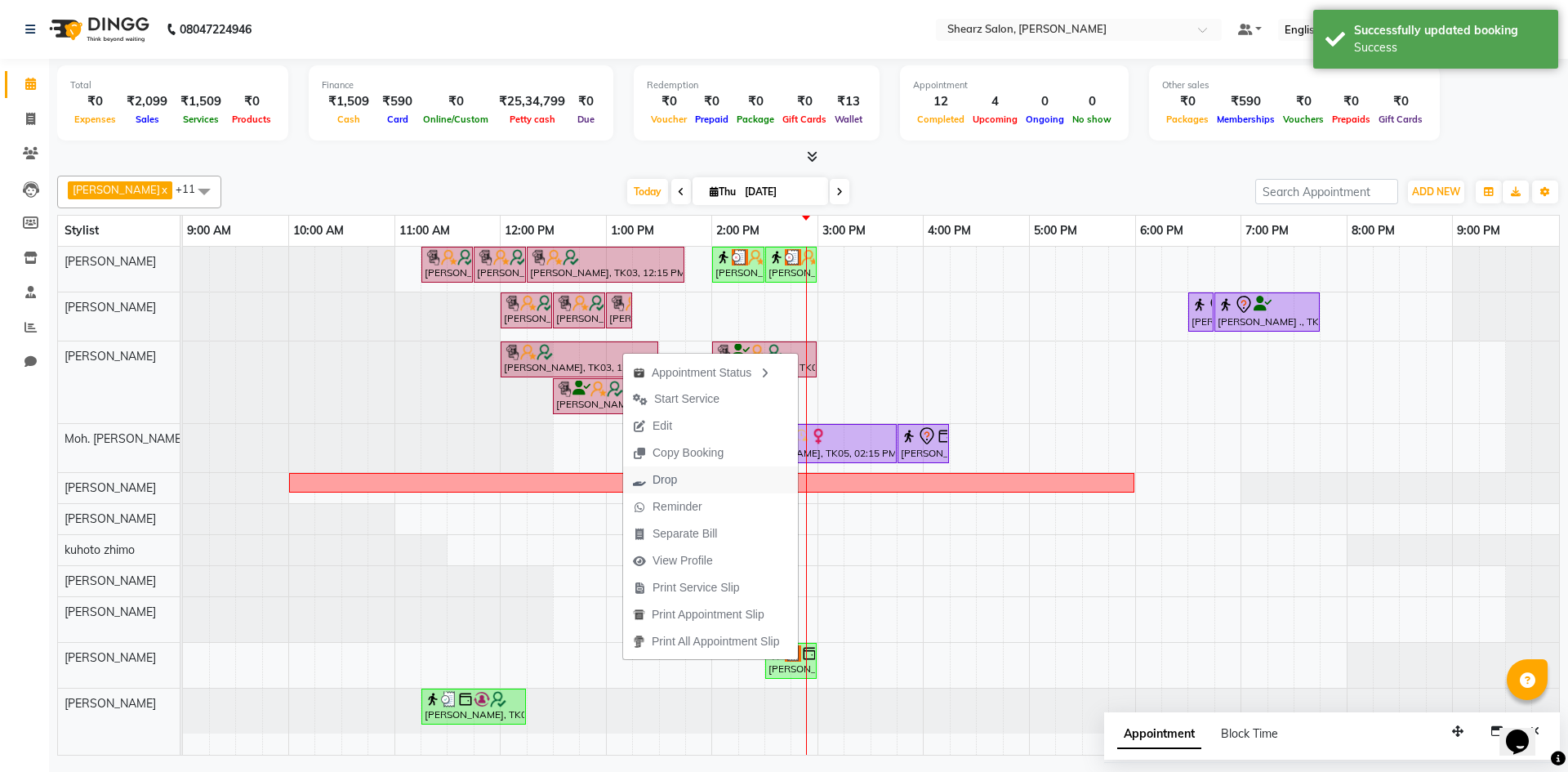
click at [647, 477] on span "Drop" at bounding box center [655, 480] width 64 height 27
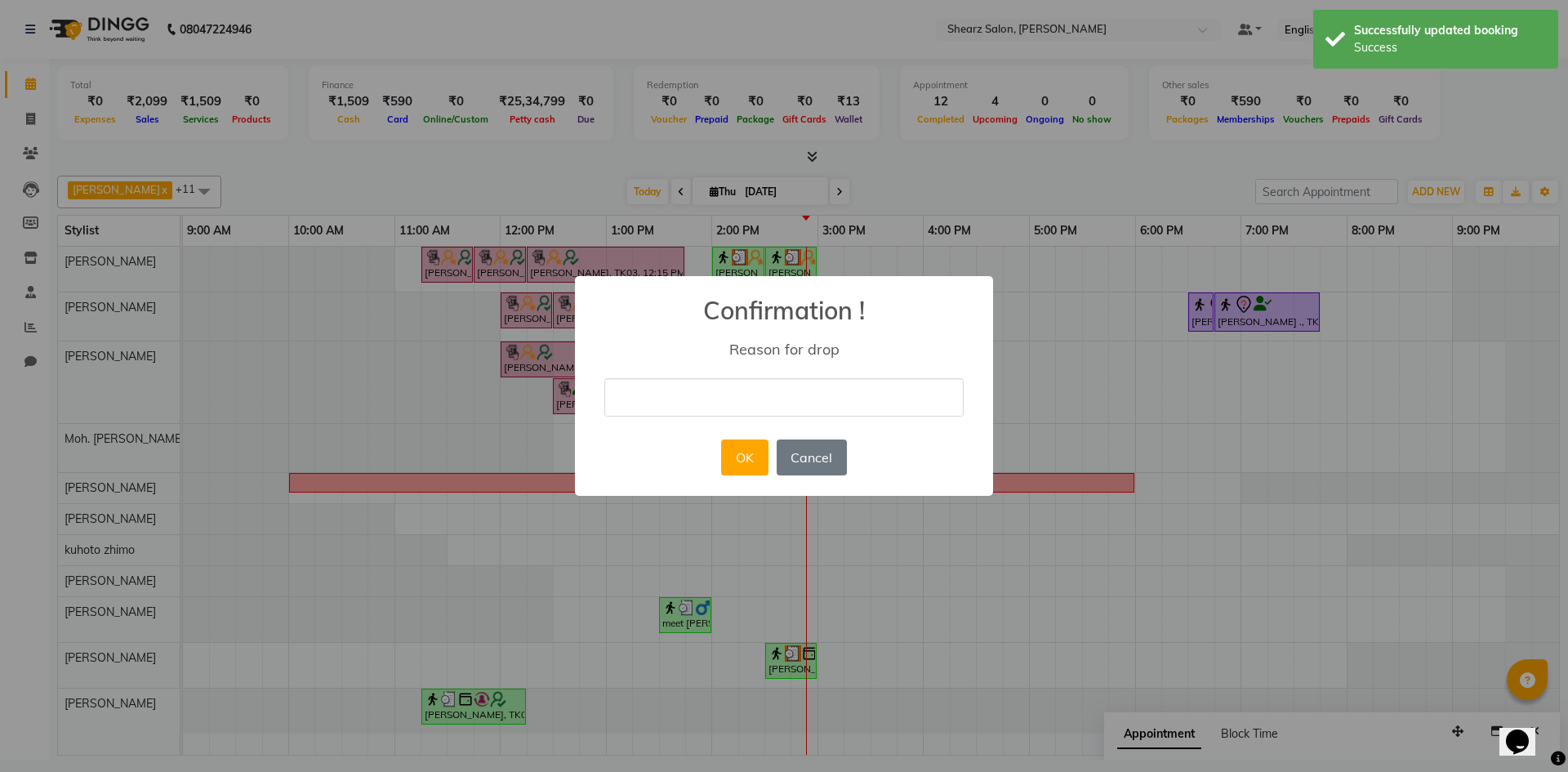
type input "NOT COMIMNG"
click at [722, 449] on button "OK" at bounding box center [744, 457] width 47 height 36
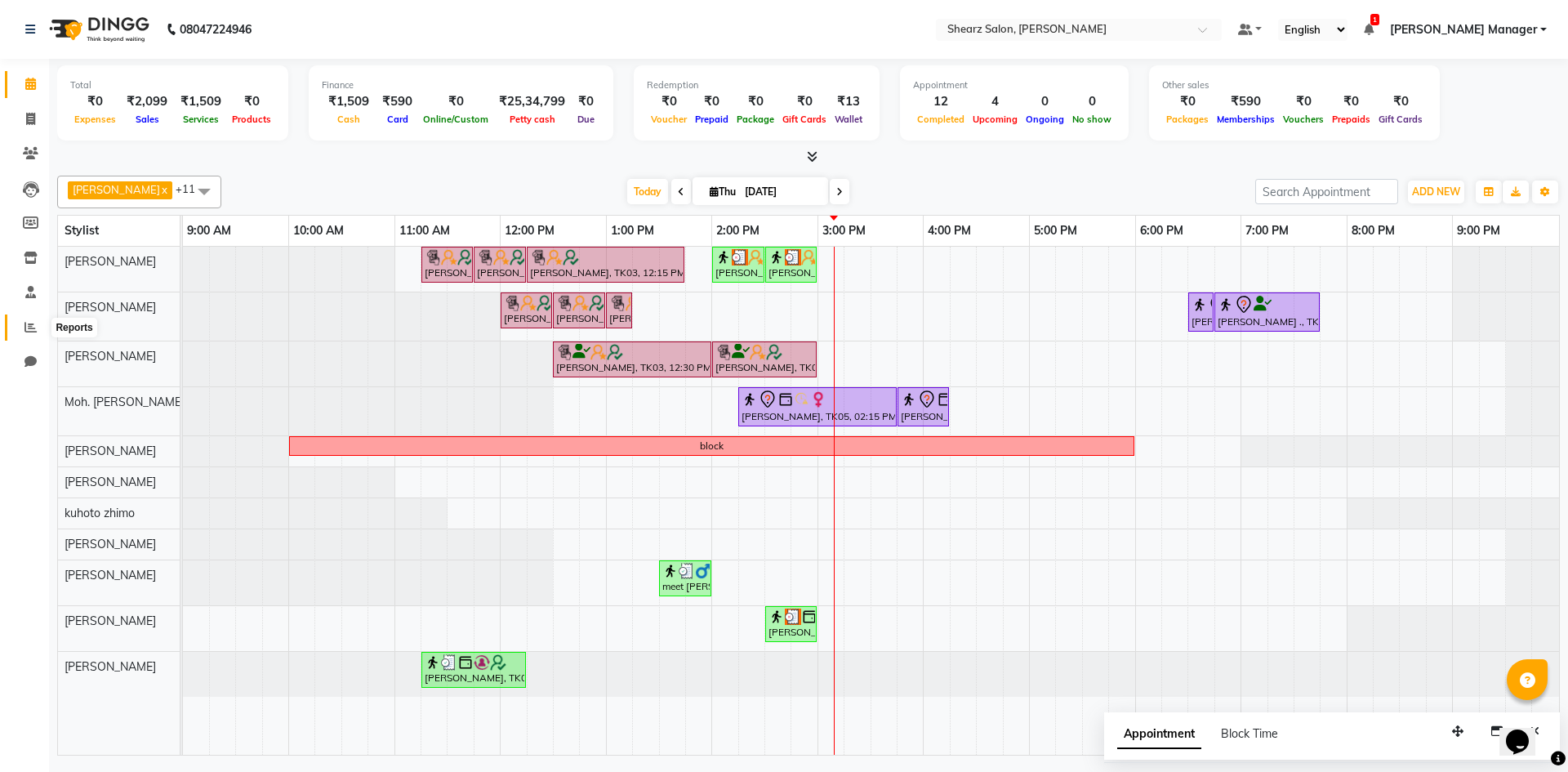
click at [18, 329] on span at bounding box center [30, 329] width 29 height 19
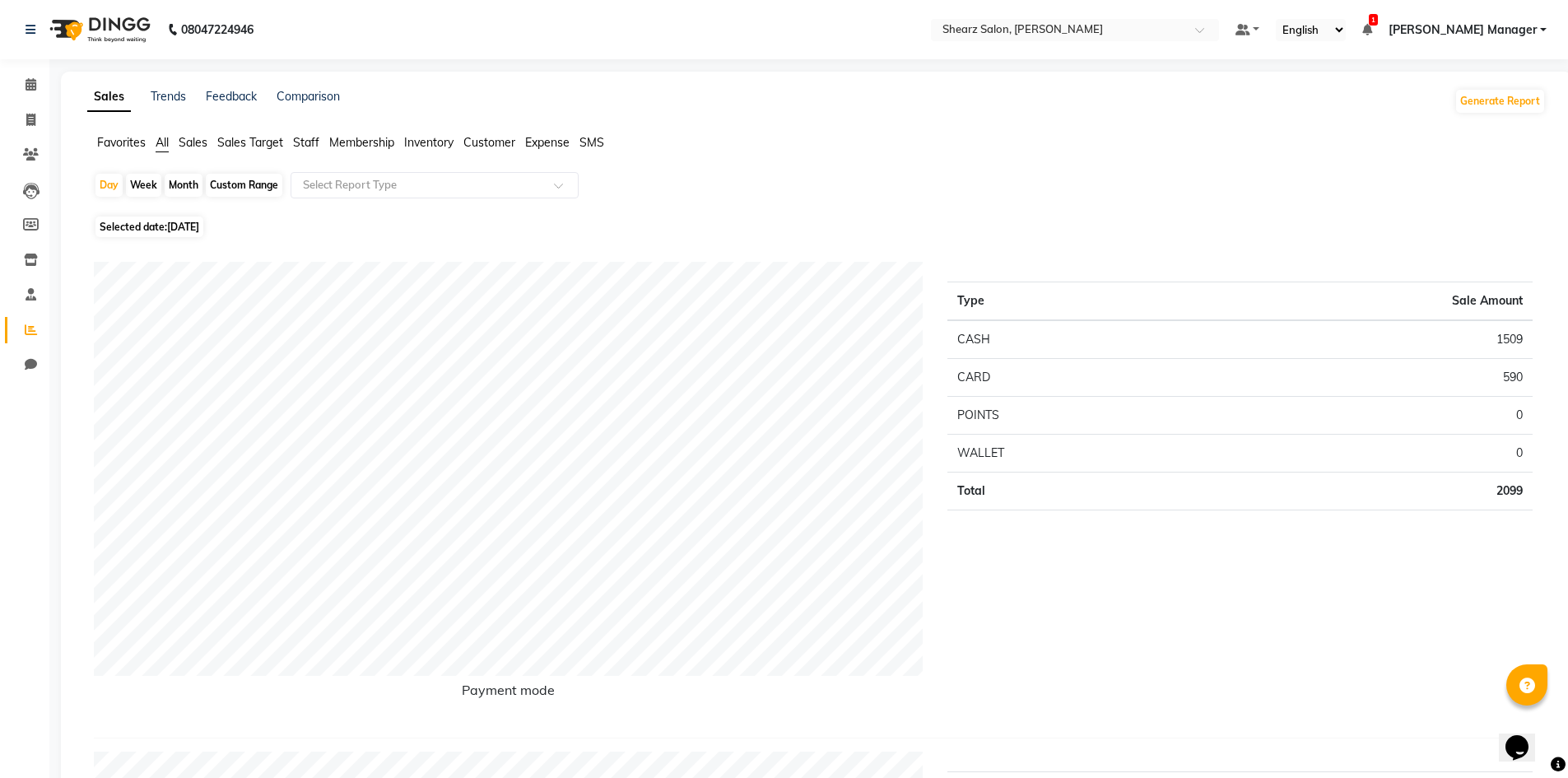
drag, startPoint x: 225, startPoint y: 190, endPoint x: 236, endPoint y: 179, distance: 15.6
click at [235, 179] on div "Custom Range" at bounding box center [244, 185] width 77 height 23
select select "9"
select select "2025"
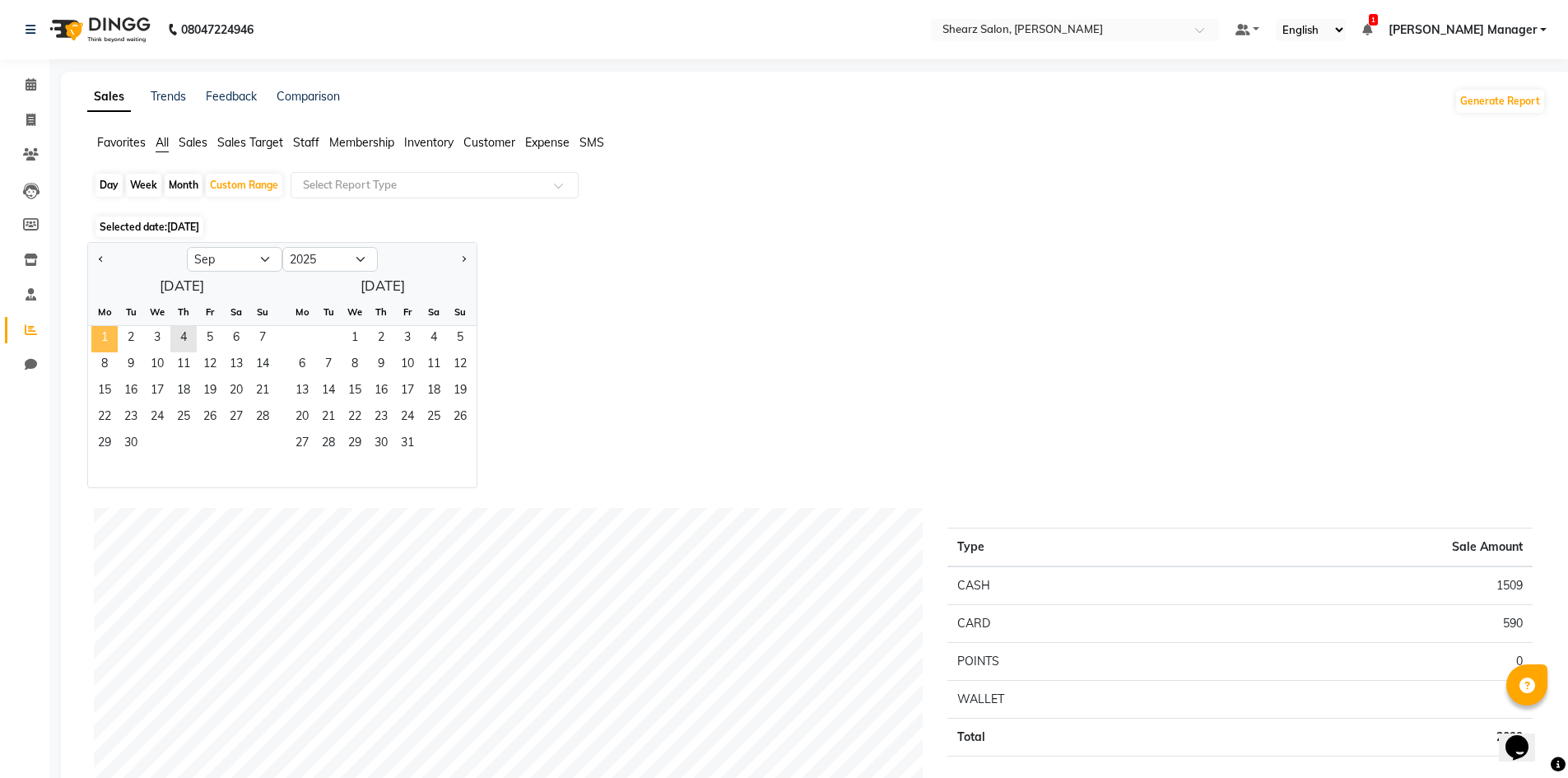
click at [102, 330] on span "1" at bounding box center [105, 339] width 26 height 26
click at [180, 338] on span "4" at bounding box center [184, 339] width 26 height 26
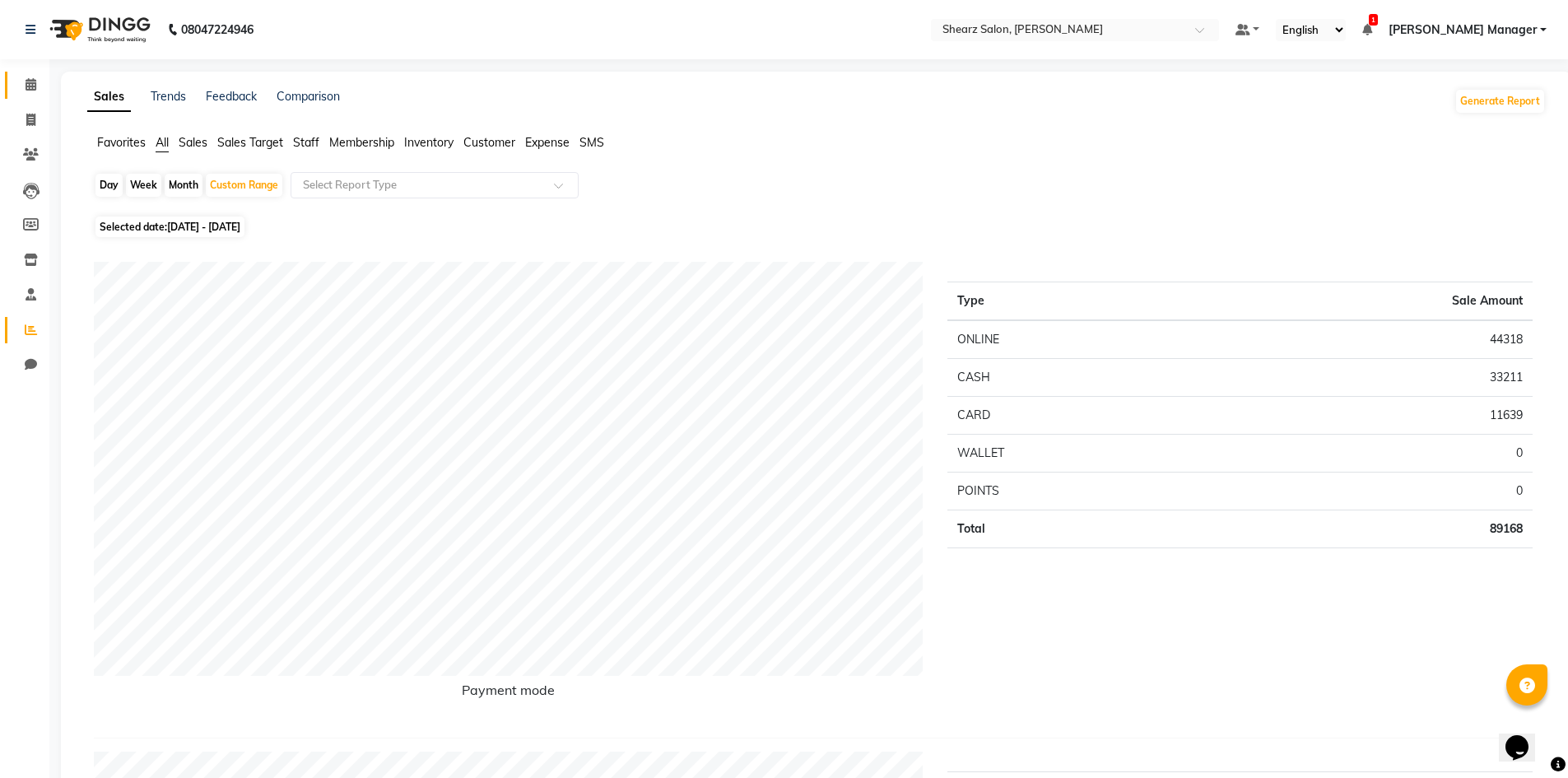
click at [32, 96] on link "Calendar" at bounding box center [24, 85] width 39 height 27
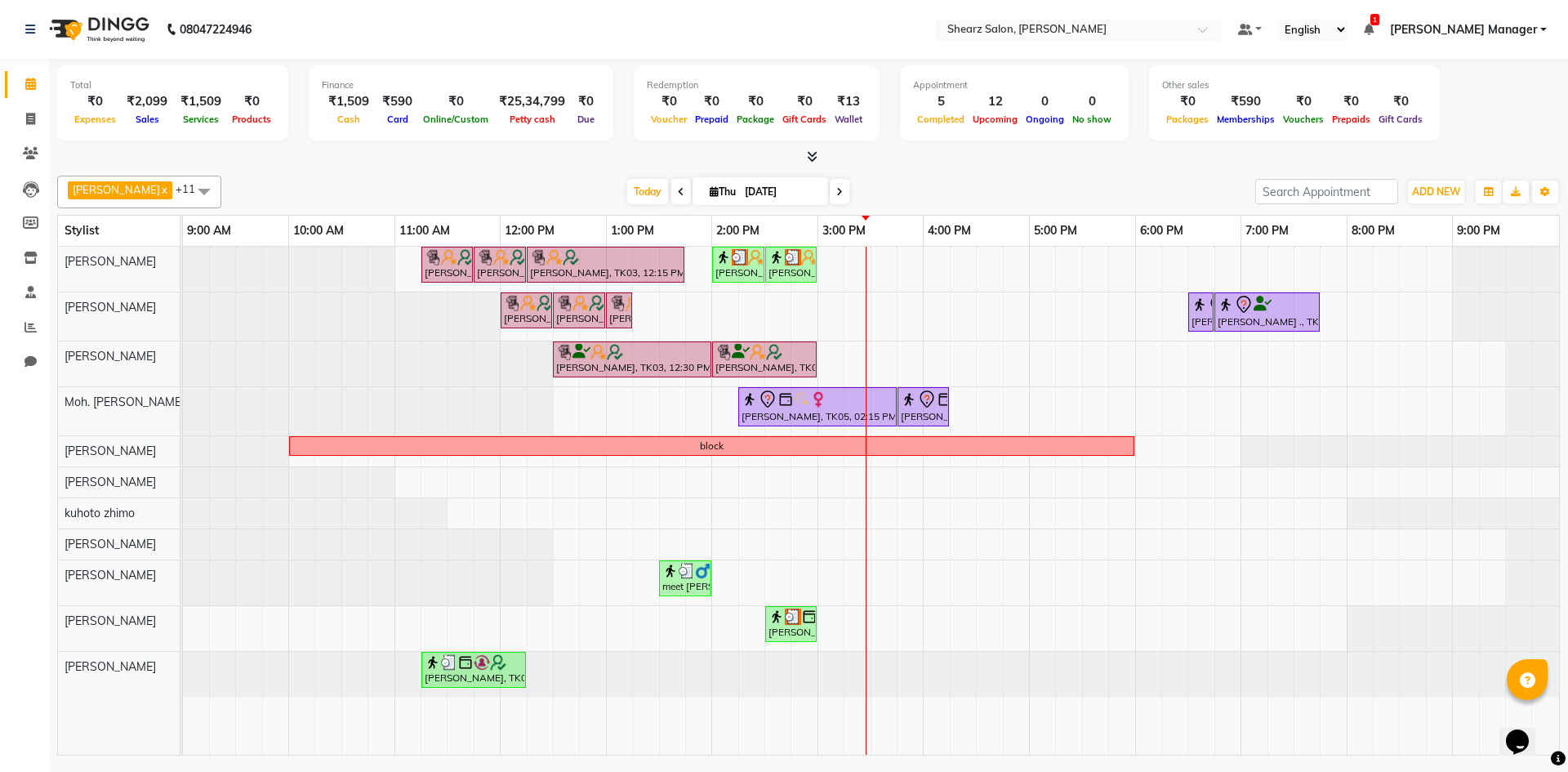
click at [1035, 408] on div "Hamid Rashid, TK03, 11:15 AM-11:45 AM, Thalgo Thirst Quenching Mask Hamid Rashi…" at bounding box center [871, 501] width 1376 height 508
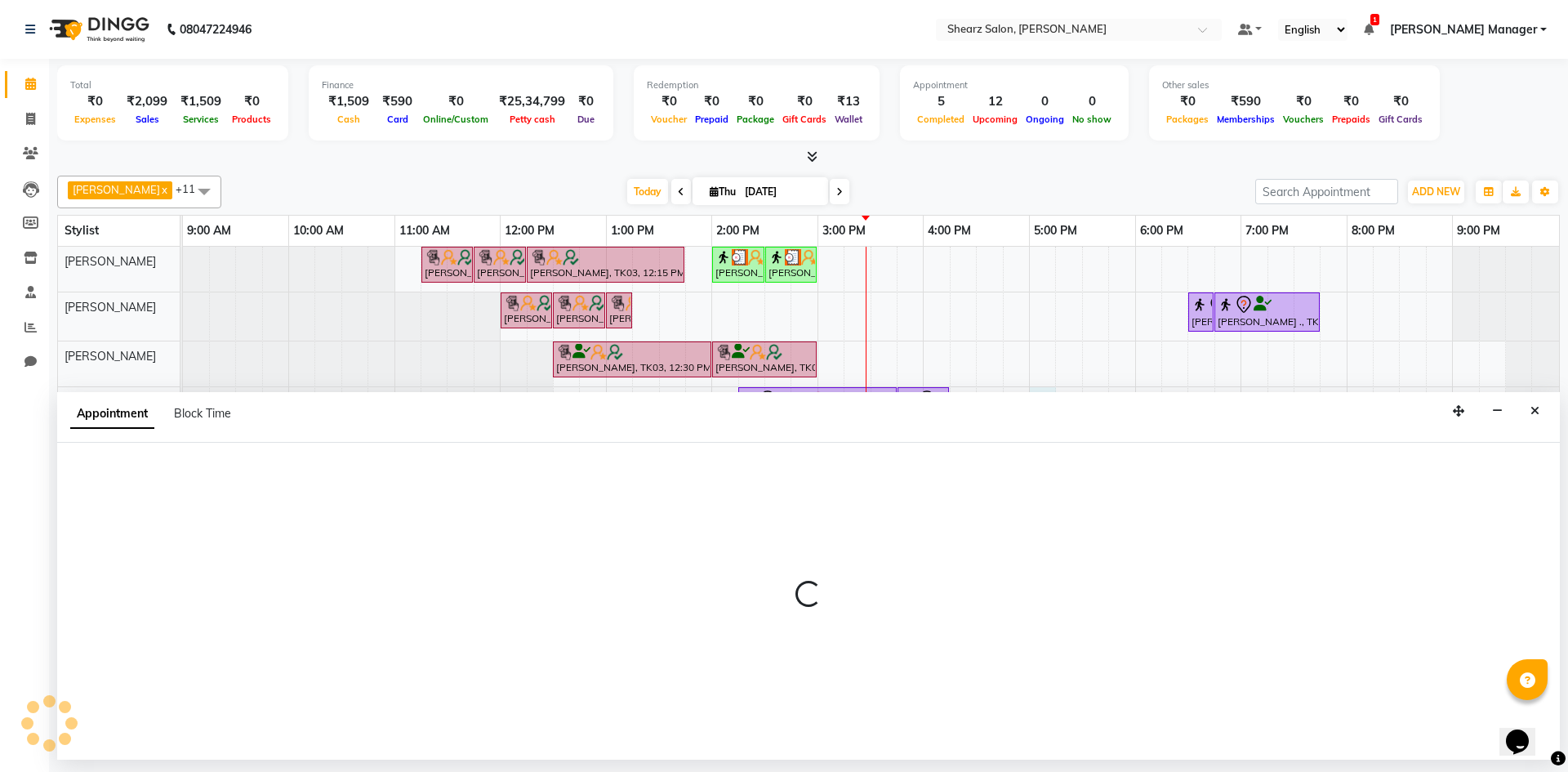
click at [1035, 408] on div "Appointment Block Time" at bounding box center [808, 418] width 1503 height 51
select select "77335"
select select "1020"
select select "tentative"
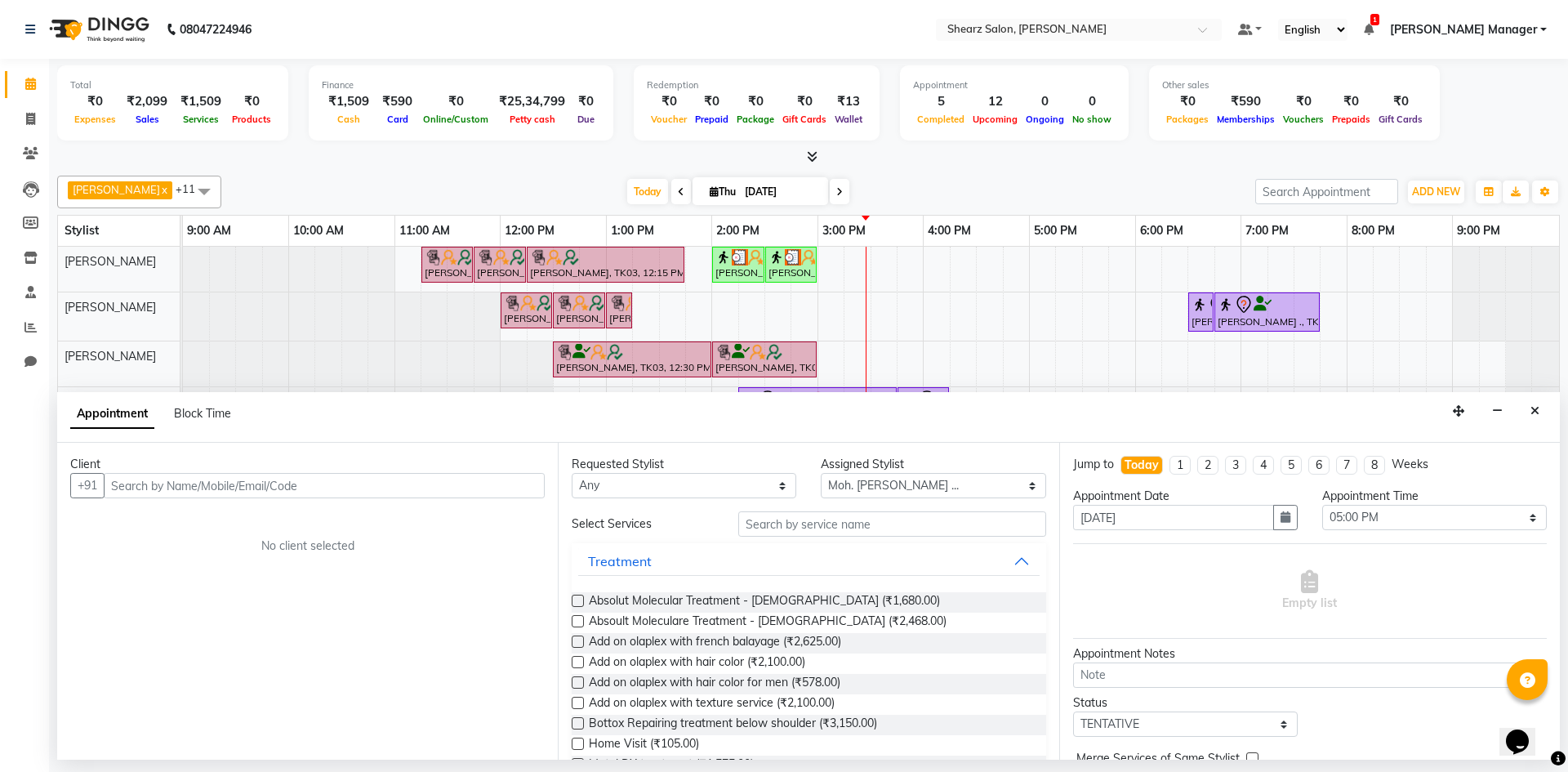
click at [378, 479] on input "text" at bounding box center [324, 485] width 441 height 25
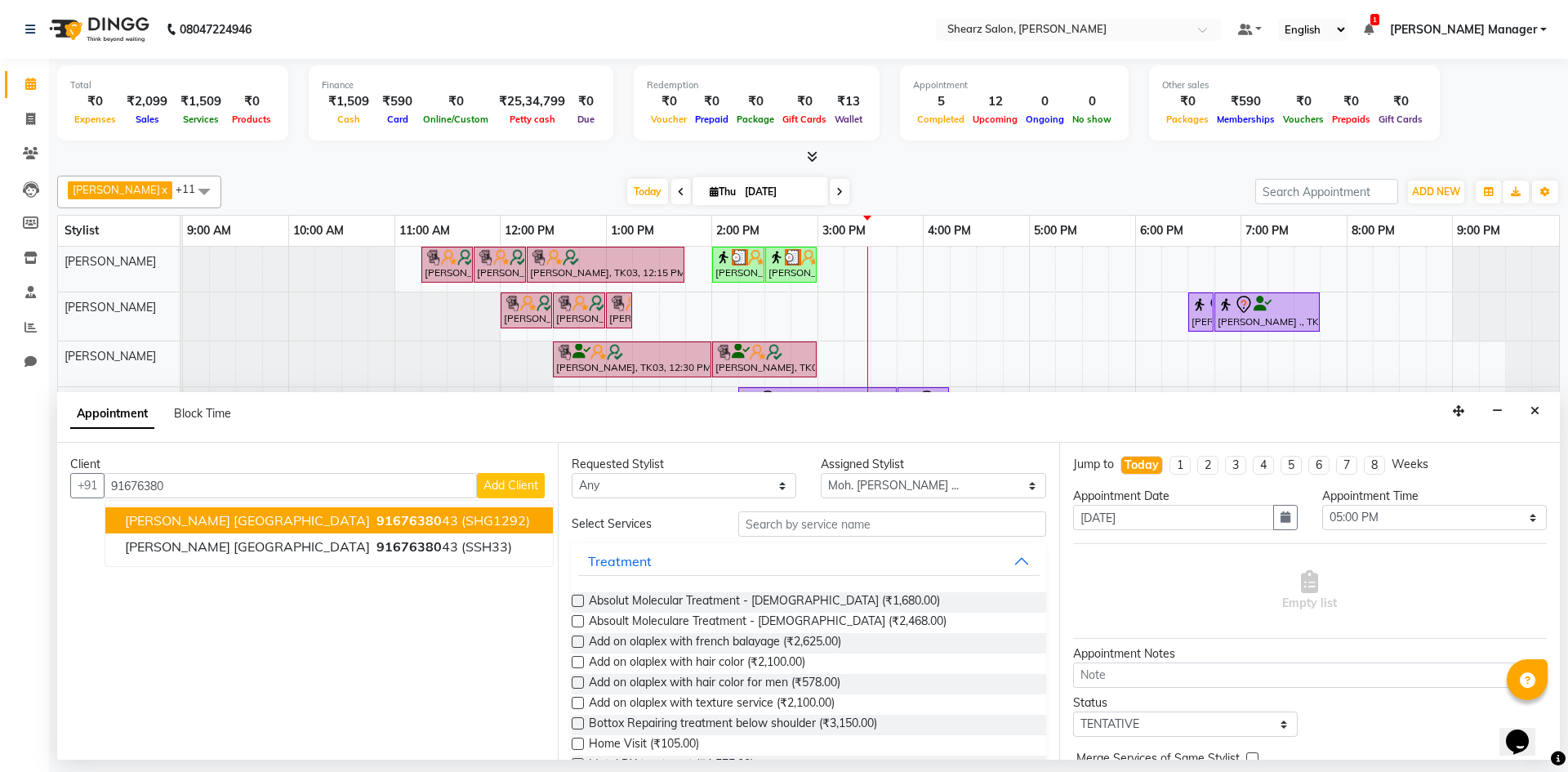
click at [347, 511] on button "Pragati Rusia 91676380 43 (SHG1292)" at bounding box center [329, 520] width 448 height 26
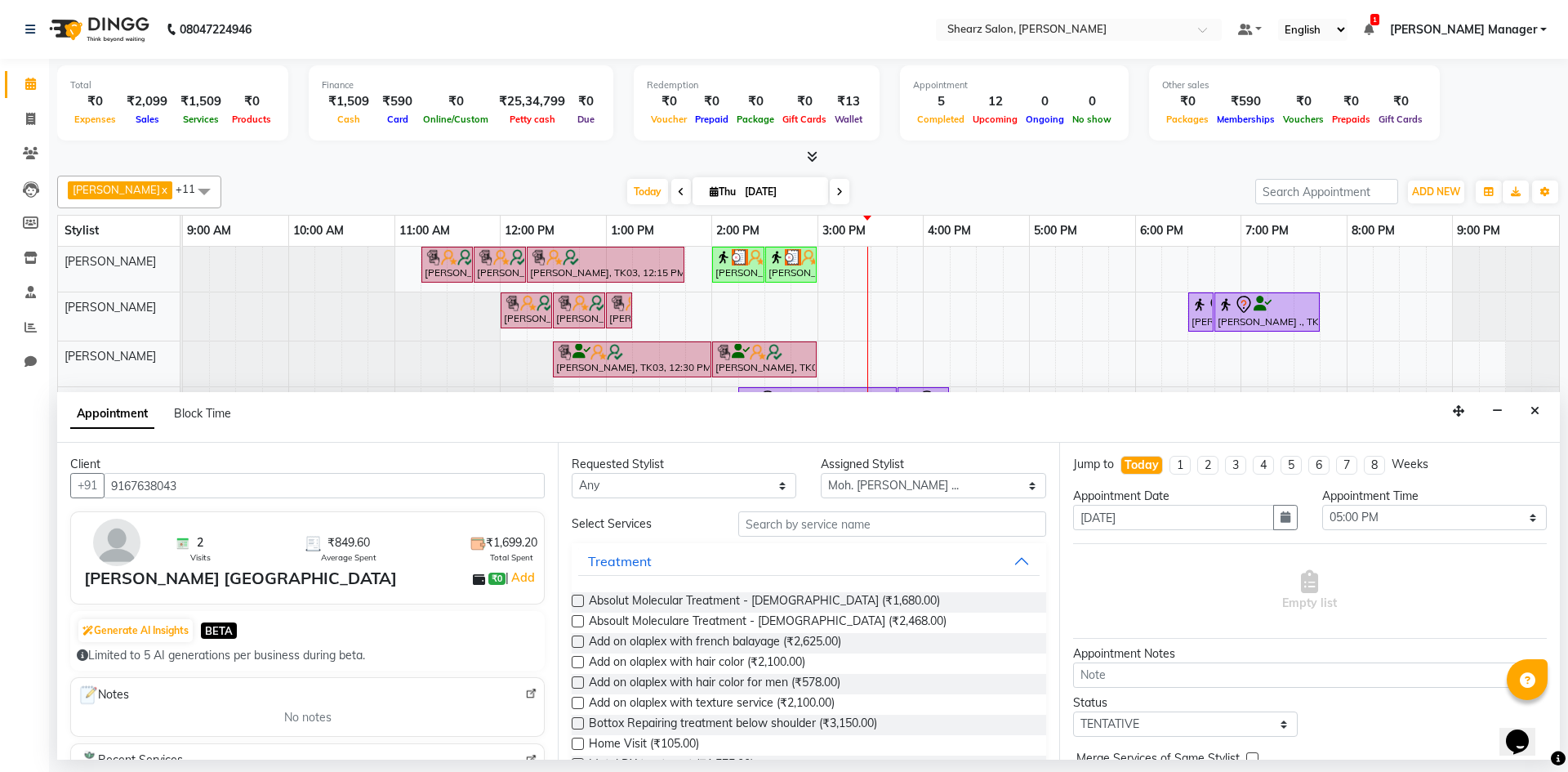
type input "9167638043"
click at [850, 523] on input "text" at bounding box center [892, 524] width 308 height 25
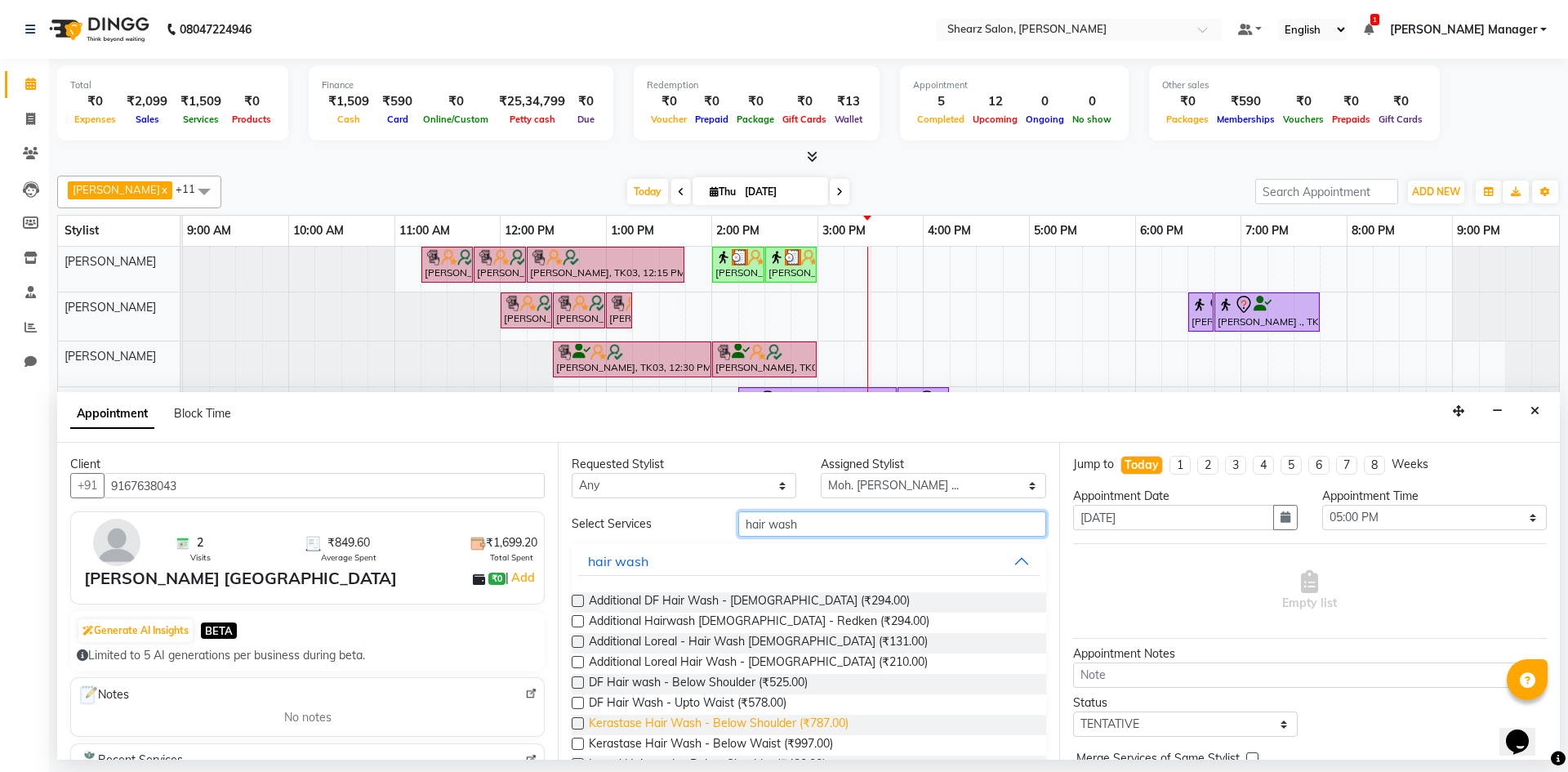
type input "hair wash"
click at [748, 718] on span "Kerastase Hair Wash - Below Shoulder (₹787.00)" at bounding box center [718, 725] width 260 height 21
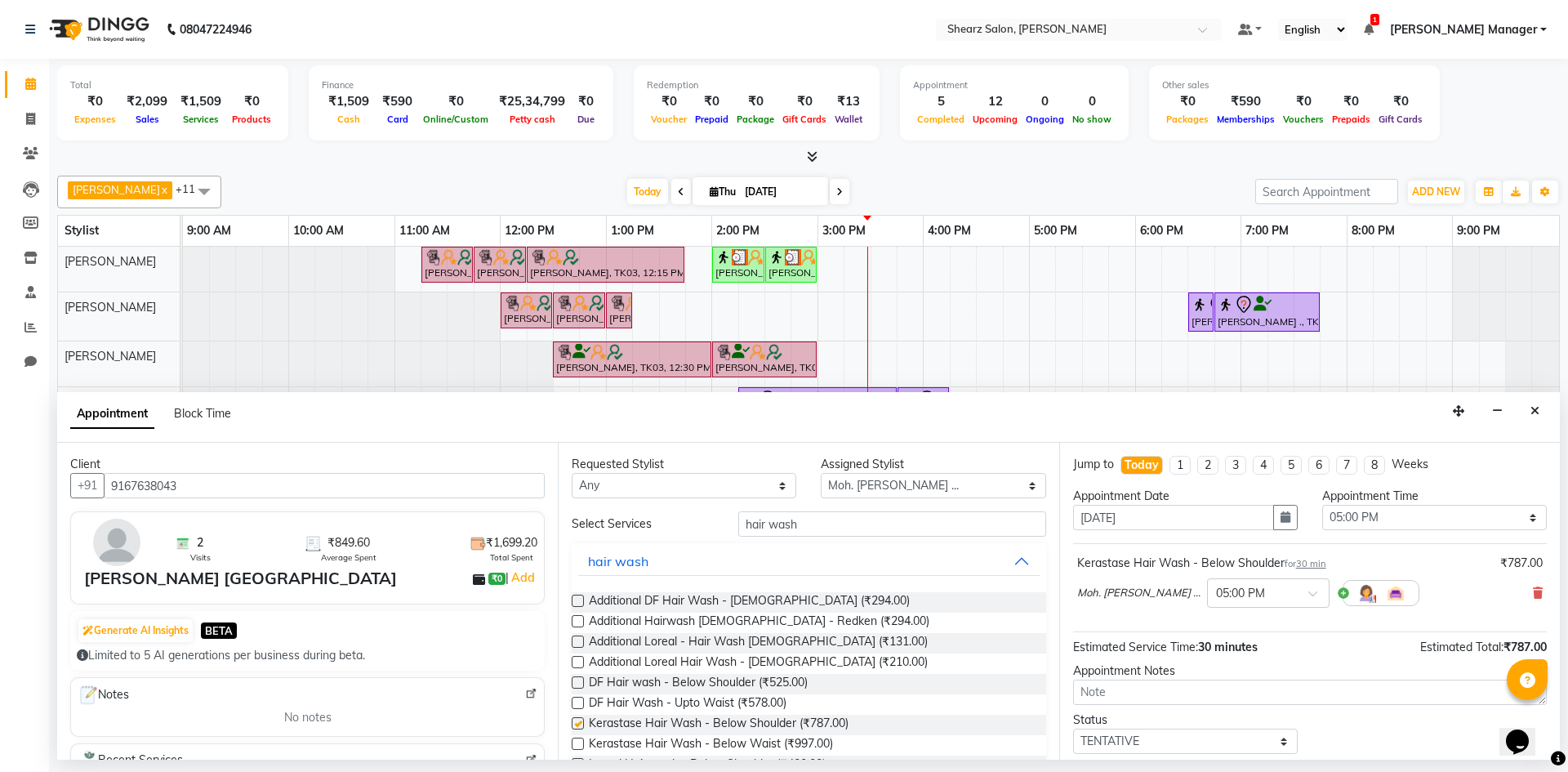
checkbox input "false"
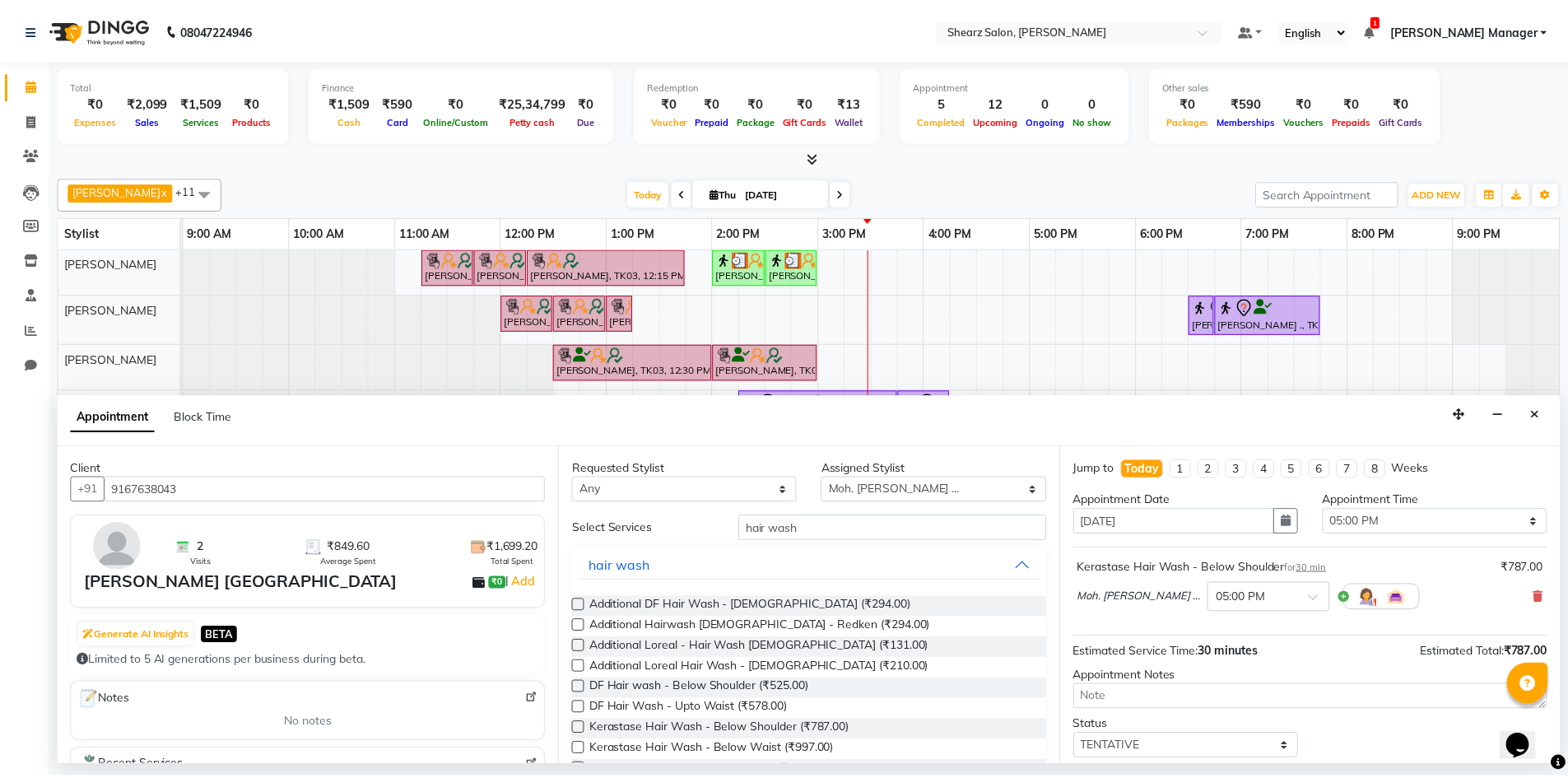
scroll to position [98, 0]
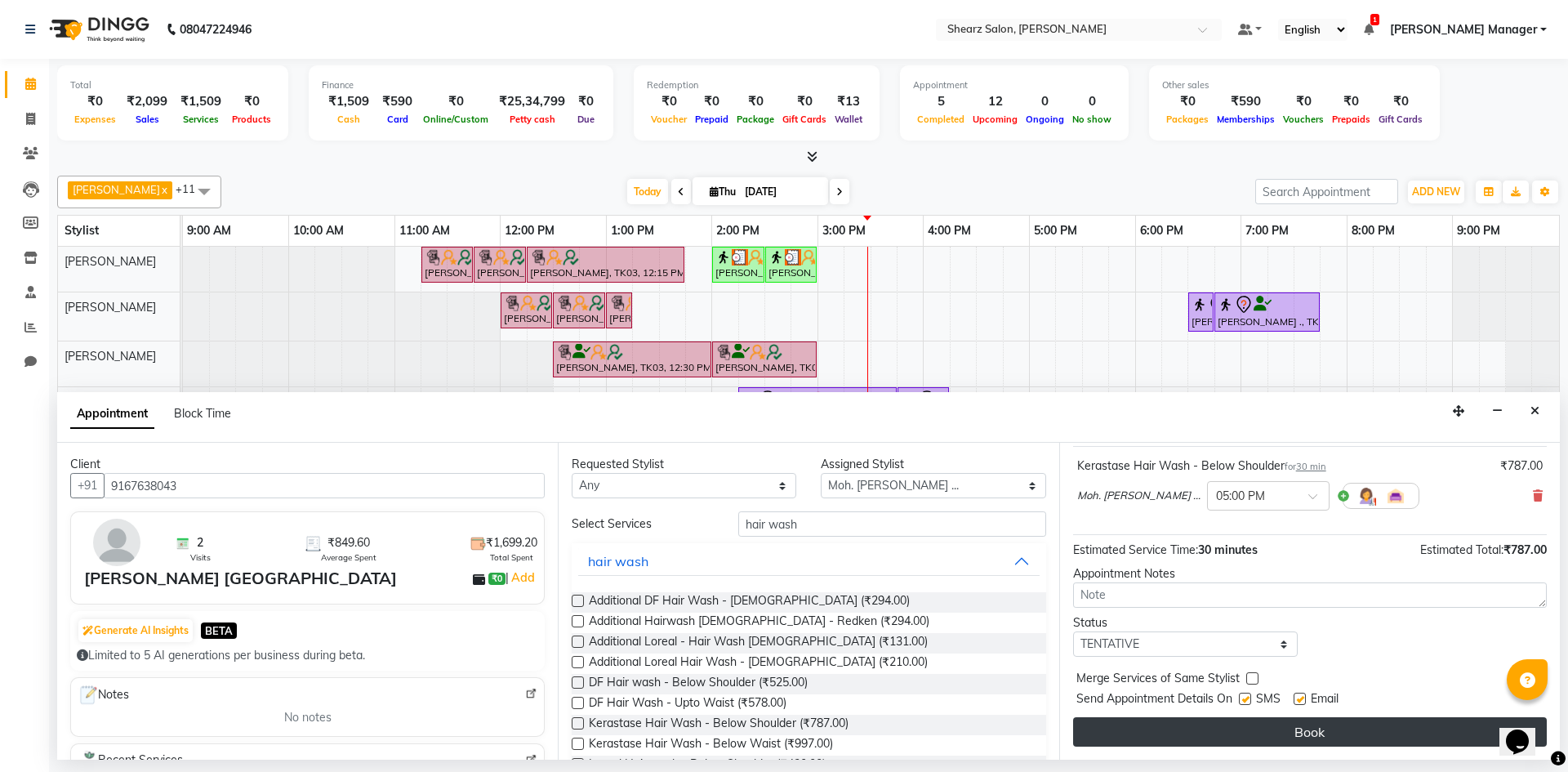
click at [1203, 743] on button "Book" at bounding box center [1310, 732] width 474 height 29
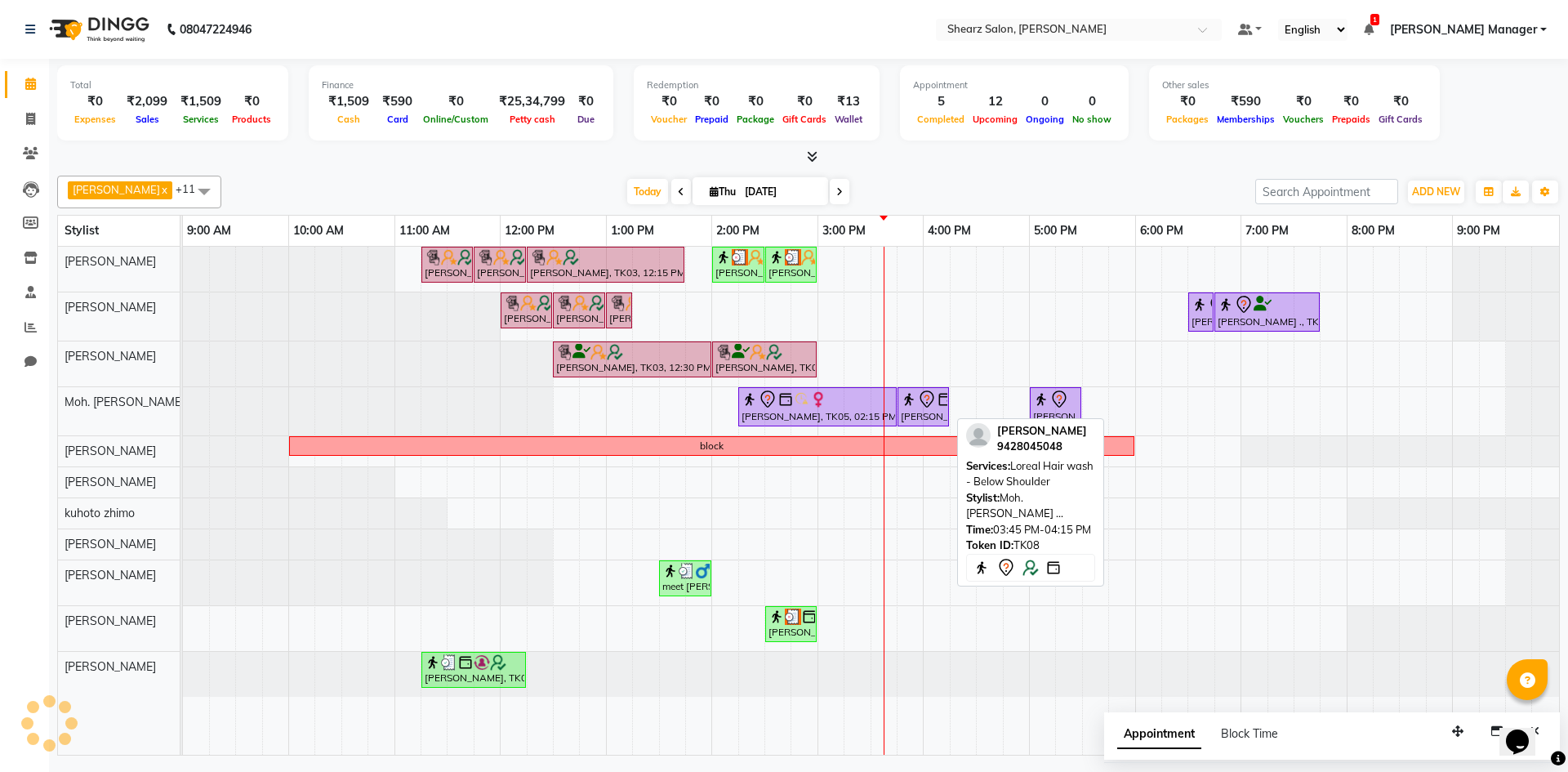
click at [929, 415] on div "Utsav PANCHAL, TK08, 03:45 PM-04:15 PM, Loreal Hair wash - Below Shoulder" at bounding box center [923, 407] width 48 height 35
select select "7"
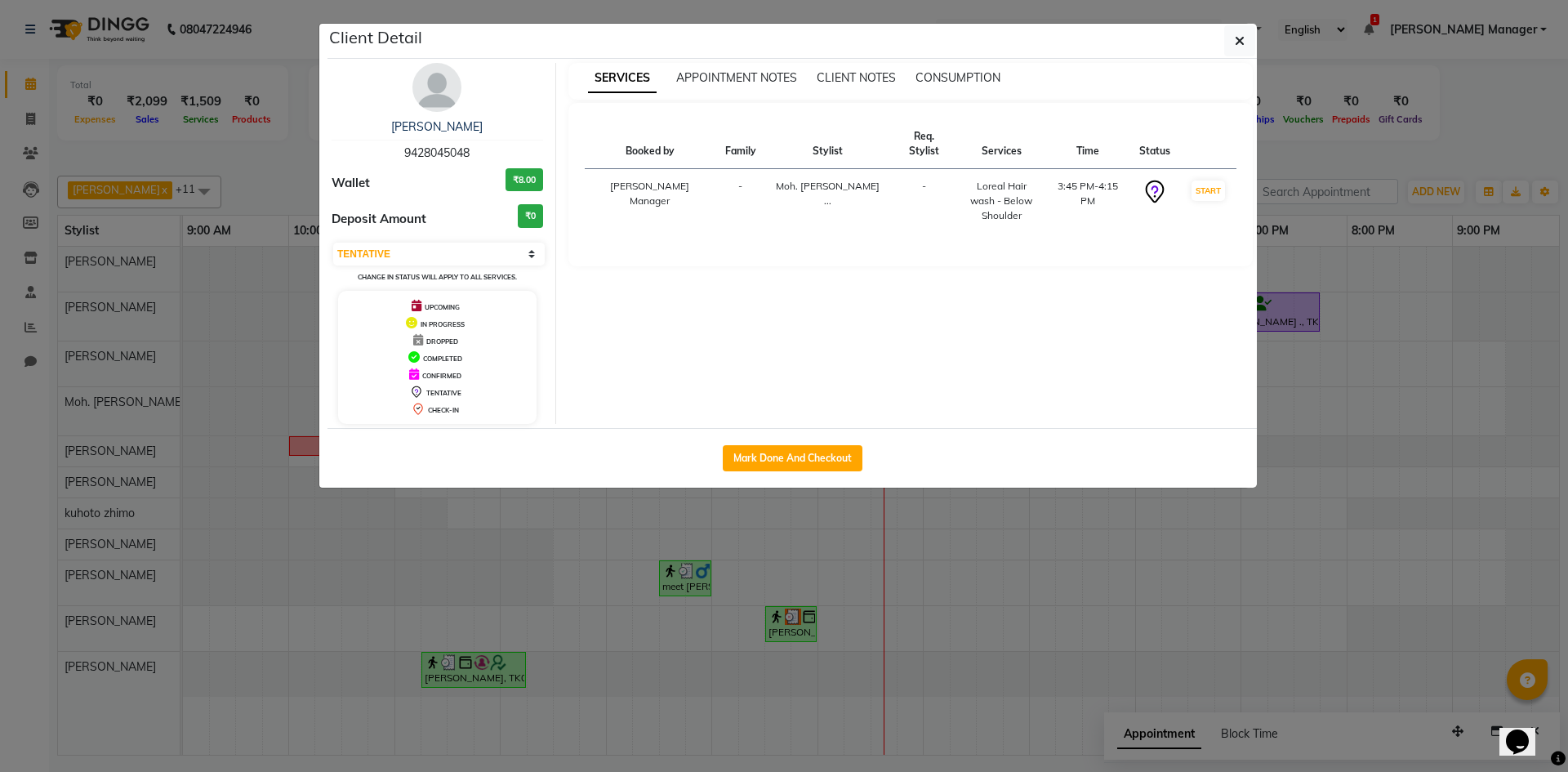
click at [800, 475] on div "Mark Done And Checkout" at bounding box center [792, 457] width 929 height 60
click at [794, 458] on button "Mark Done And Checkout" at bounding box center [793, 458] width 140 height 26
select select "8159"
select select "service"
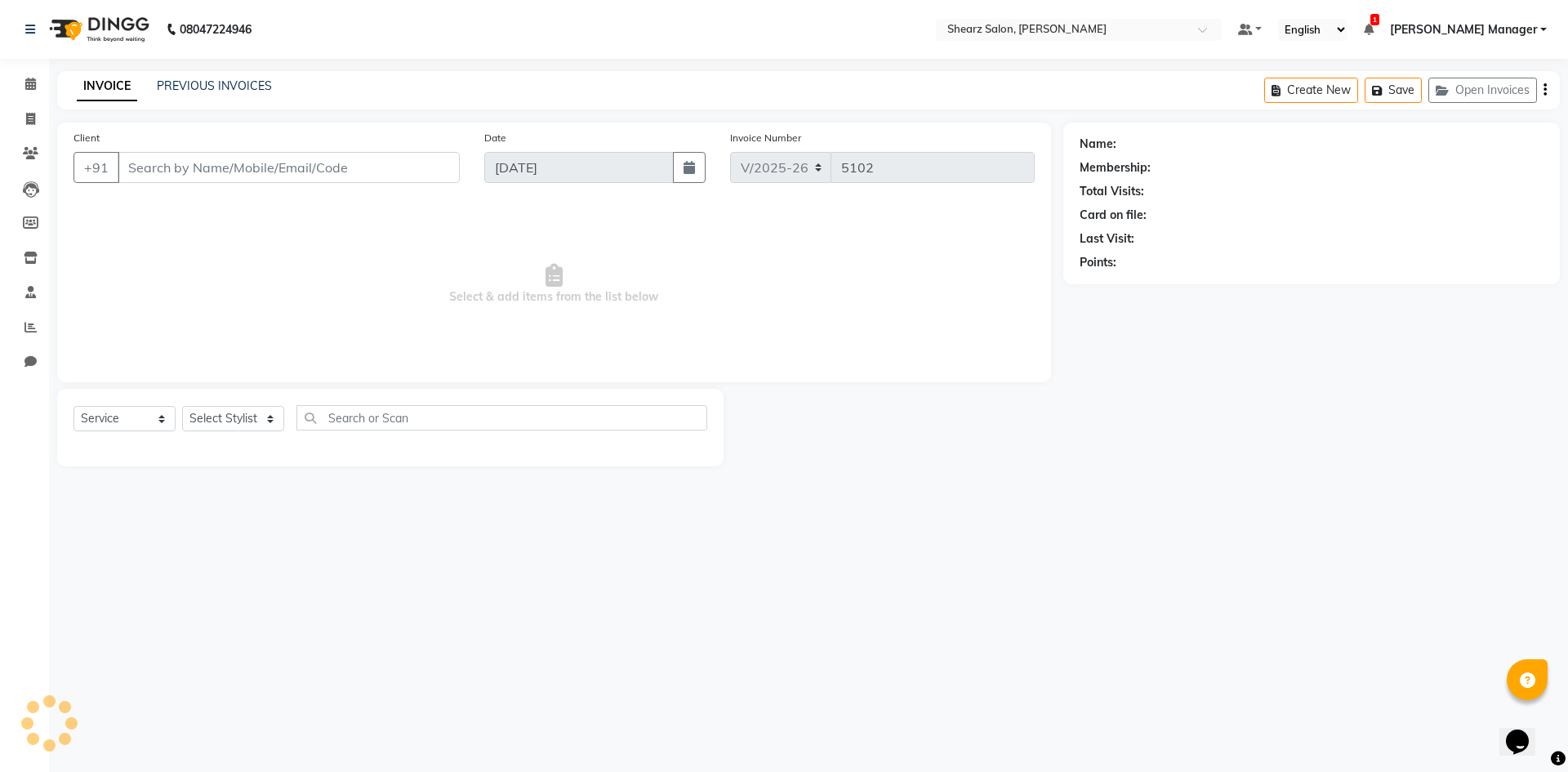
select select "3"
type input "9428045048"
select select "77335"
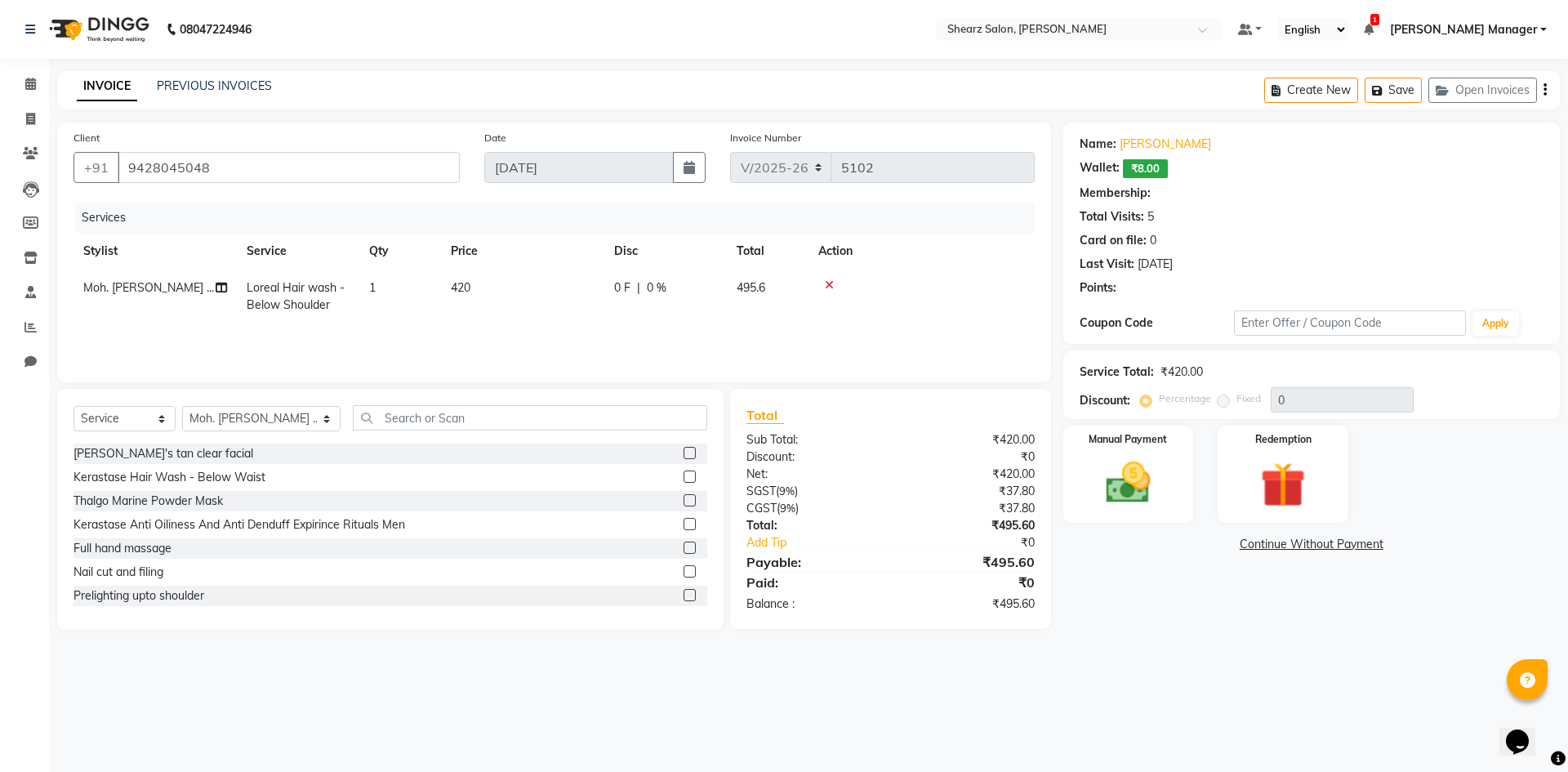
type input "20"
select select "1: Object"
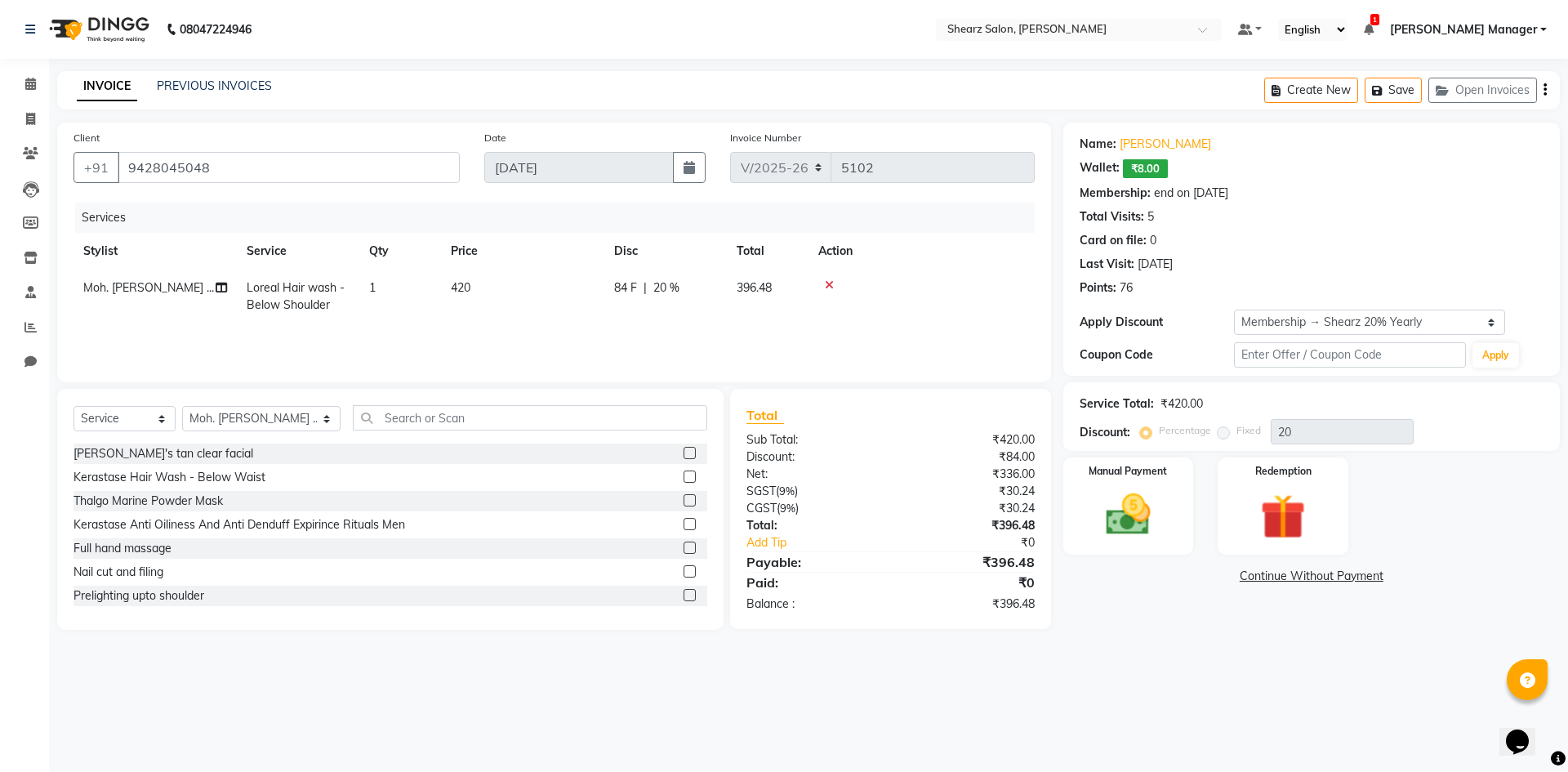
drag, startPoint x: 334, startPoint y: 286, endPoint x: 353, endPoint y: 292, distance: 19.9
click at [353, 292] on td "Loreal Hair wash - Below Shoulder" at bounding box center [298, 297] width 123 height 54
select select "77335"
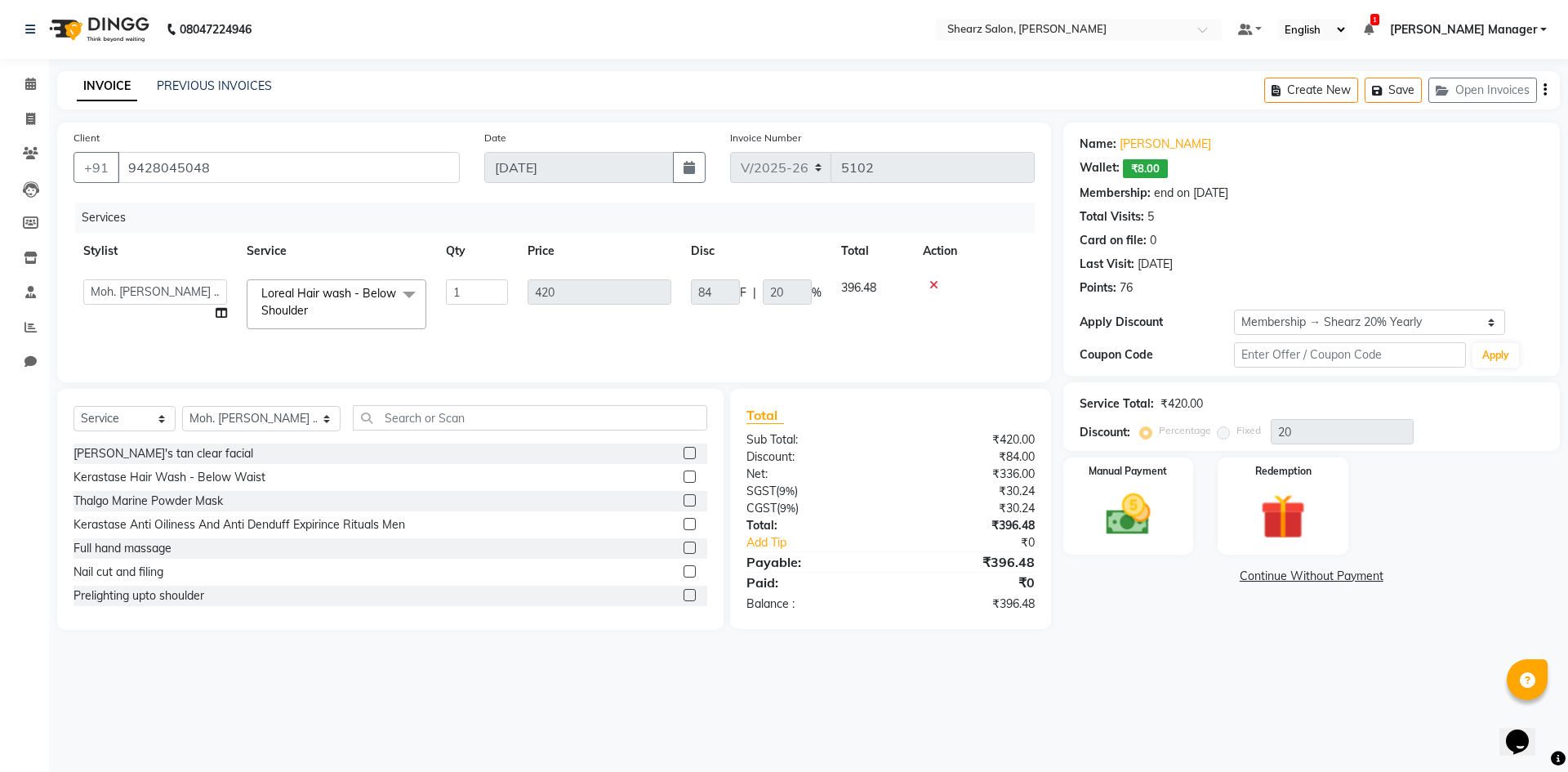
drag, startPoint x: 383, startPoint y: 294, endPoint x: 392, endPoint y: 304, distance: 13.5
click at [384, 294] on span "Loreal Hair wash - Below Shoulder" at bounding box center [328, 302] width 135 height 32
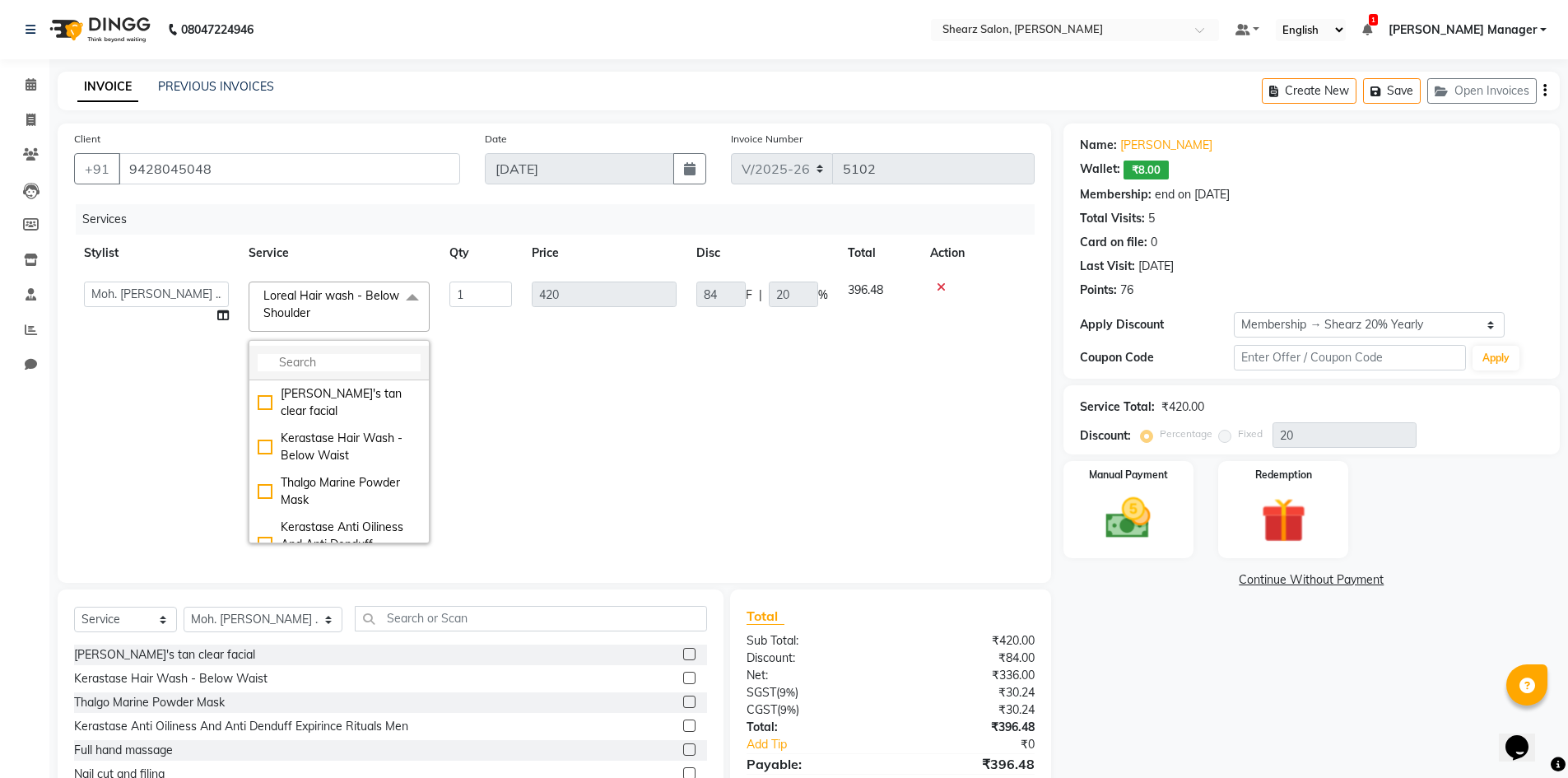
click at [394, 355] on input "multiselect-search" at bounding box center [339, 362] width 163 height 17
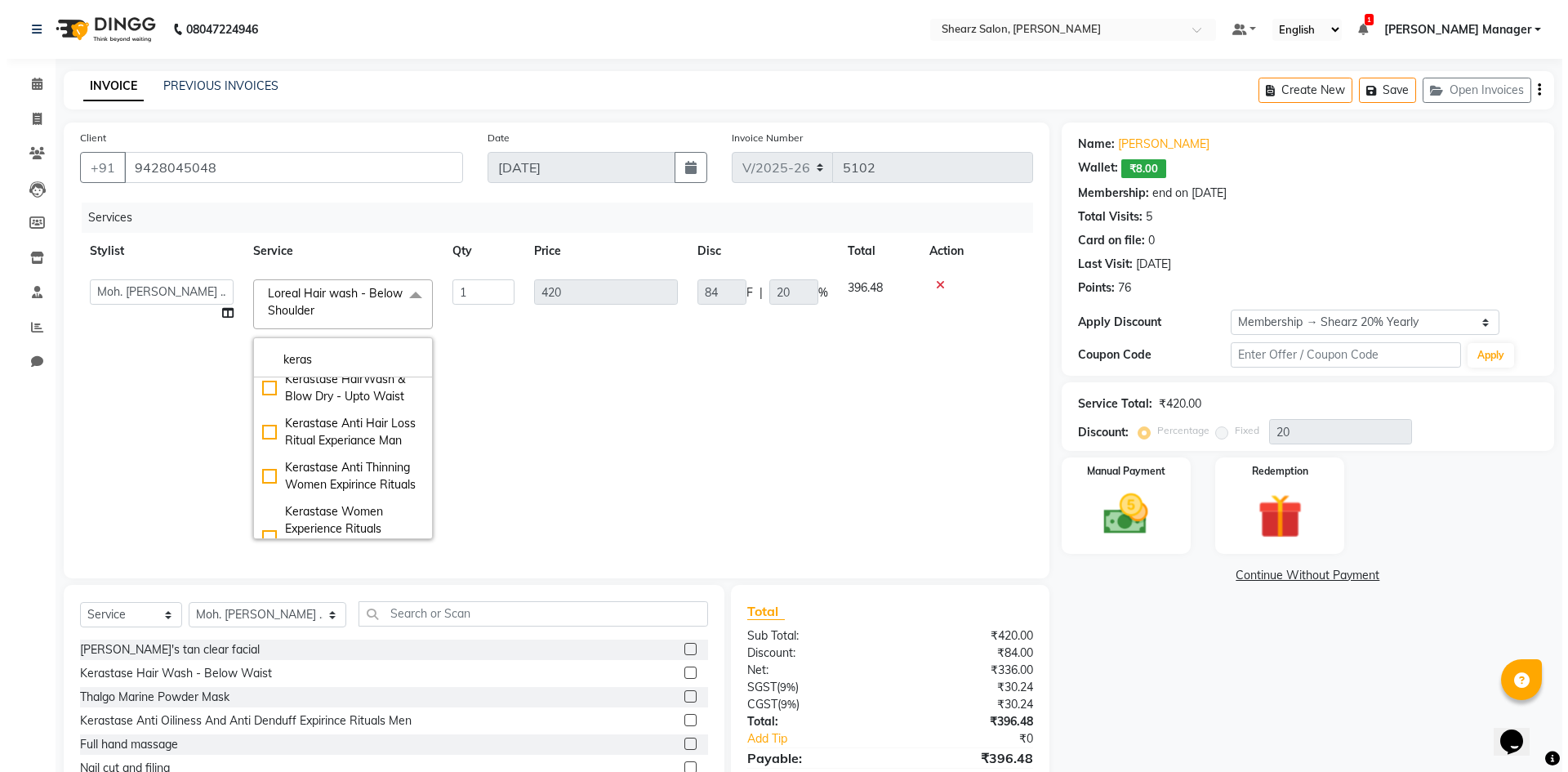
scroll to position [817, 0]
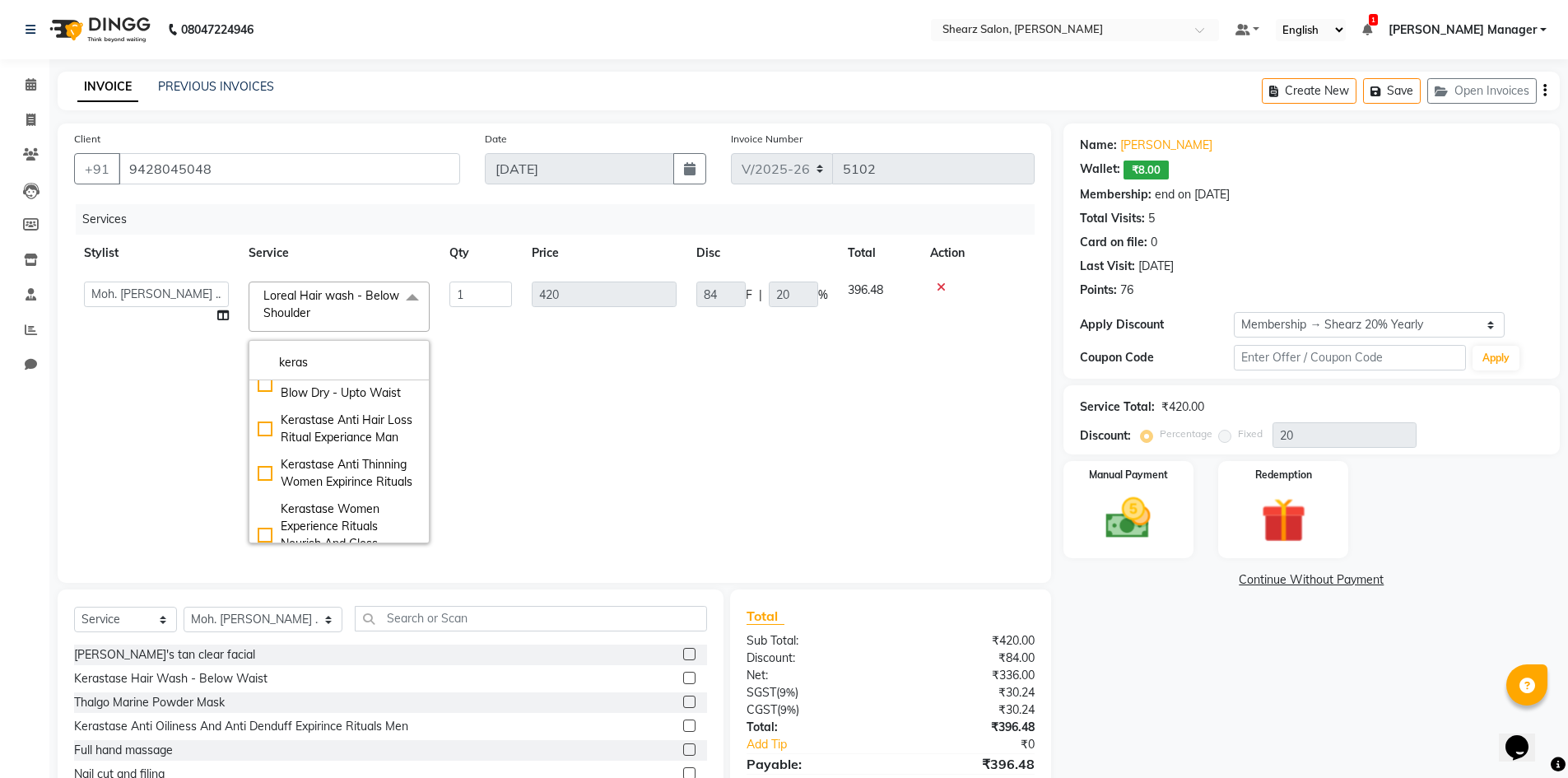
type input "keras"
click at [403, 628] on input "text" at bounding box center [531, 619] width 352 height 25
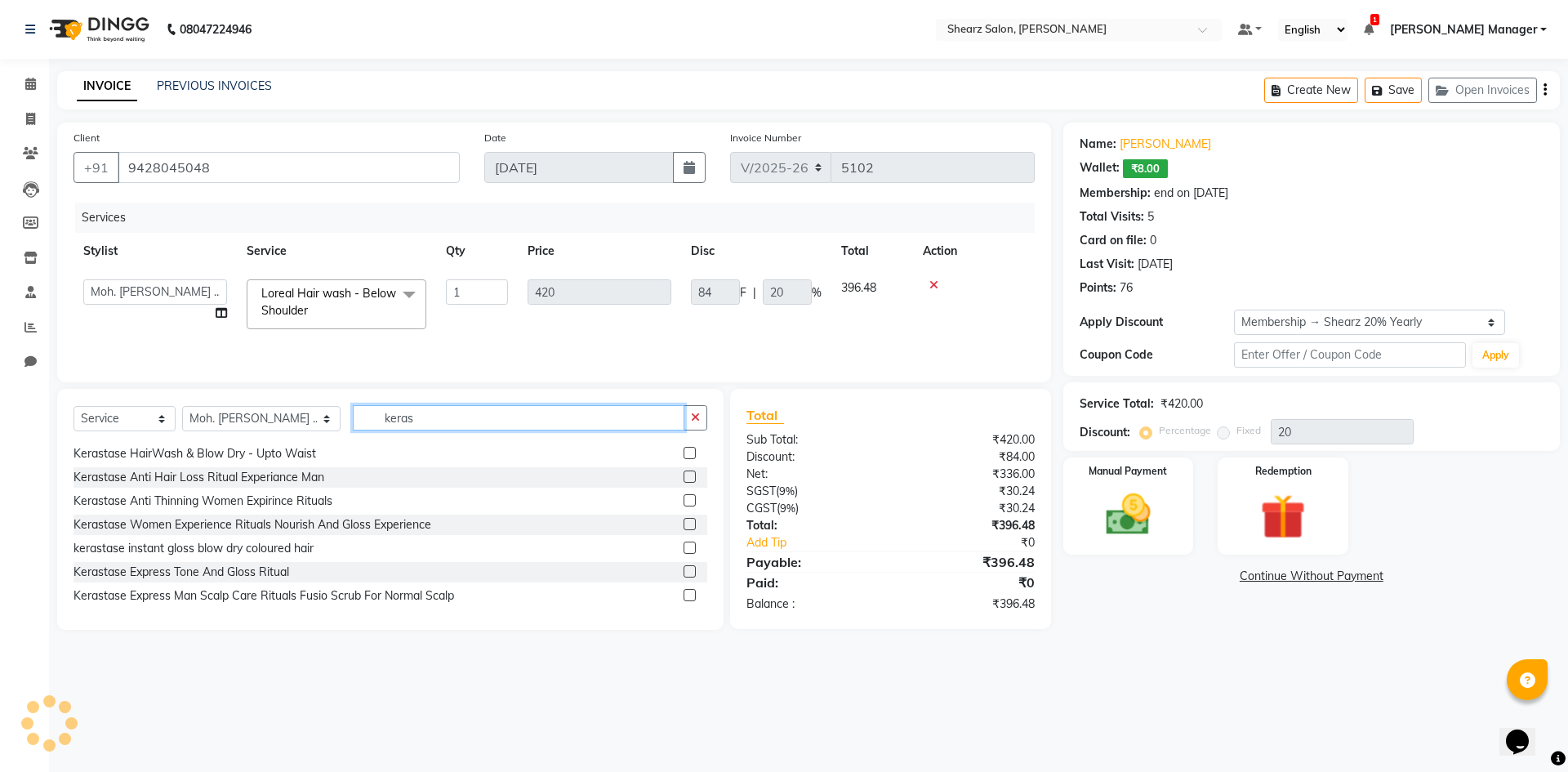
scroll to position [327, 0]
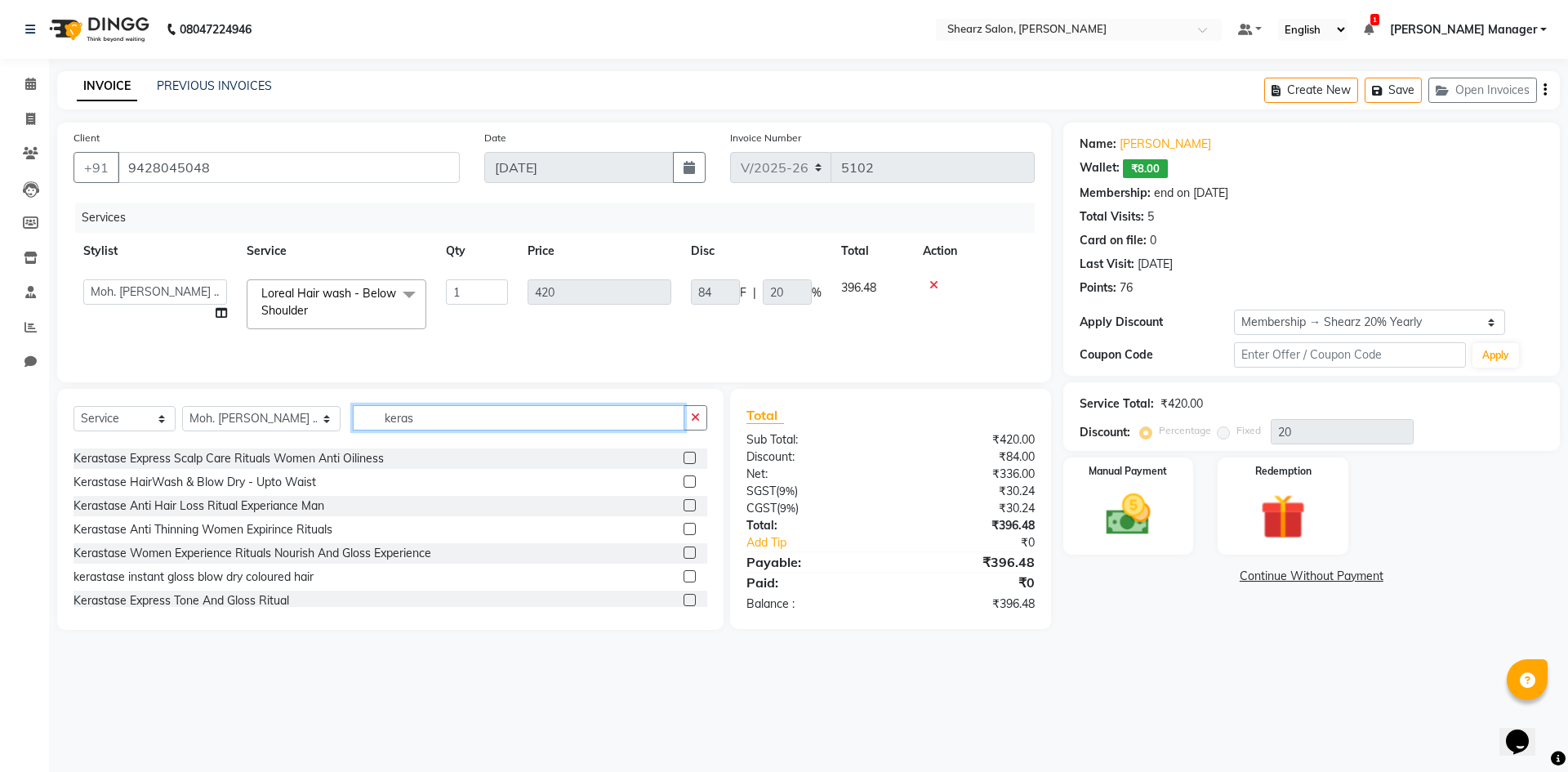
type input "keras"
click at [684, 482] on label at bounding box center [690, 482] width 12 height 12
click at [684, 482] on input "checkbox" at bounding box center [689, 482] width 10 height 10
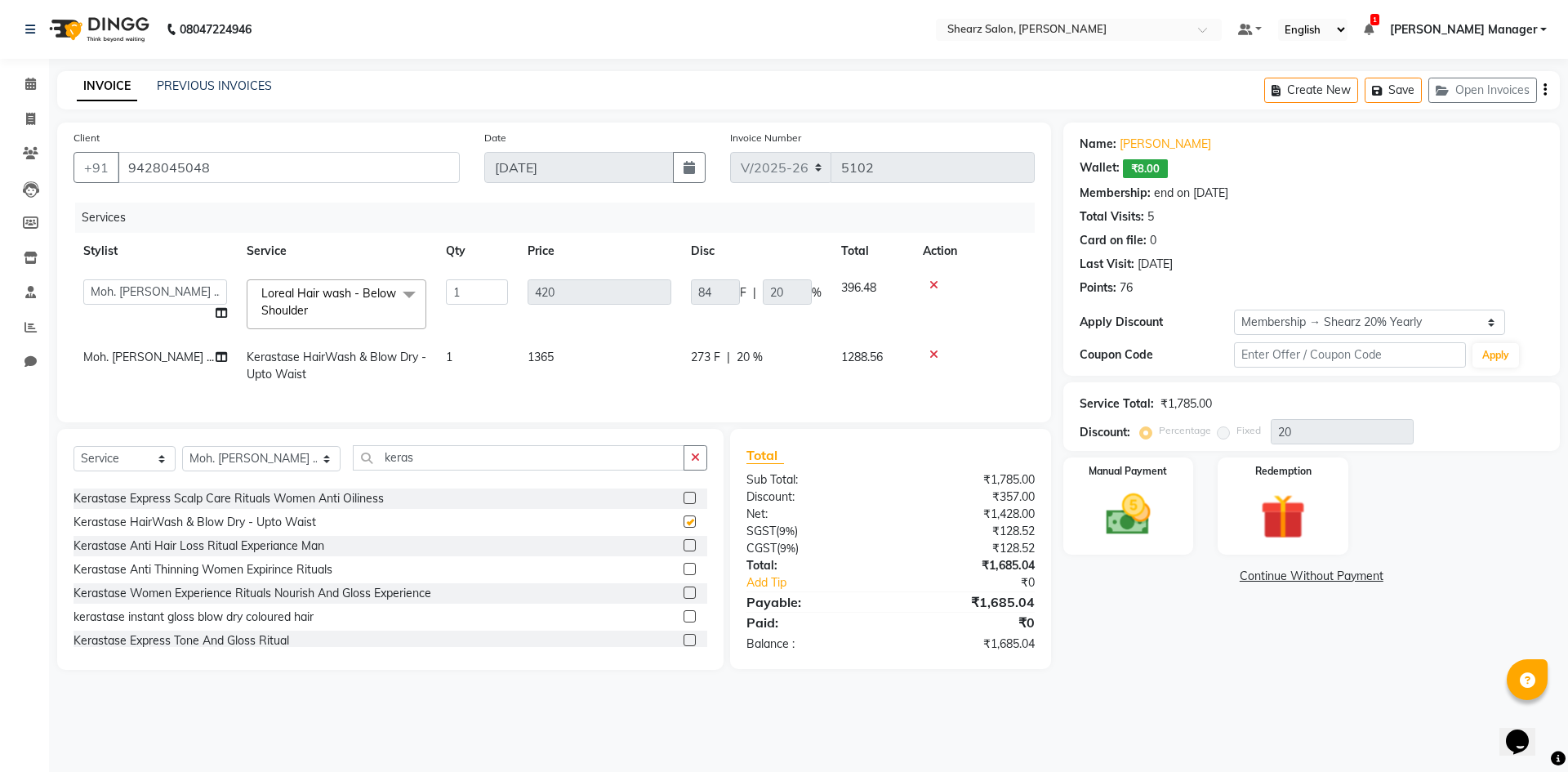
checkbox input "false"
click at [933, 284] on icon at bounding box center [934, 284] width 9 height 11
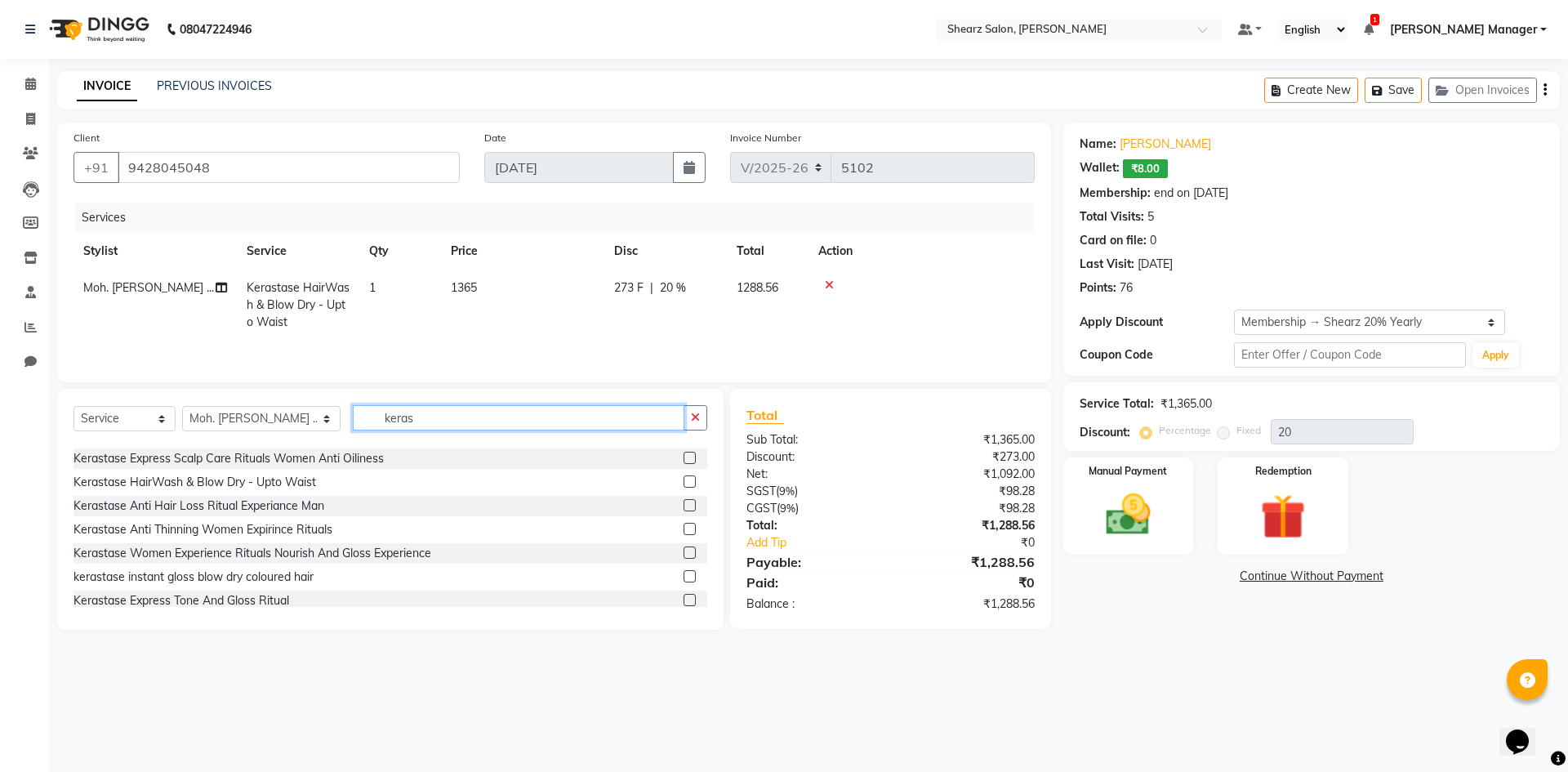
click at [466, 424] on input "keras" at bounding box center [519, 418] width 332 height 25
type input "k"
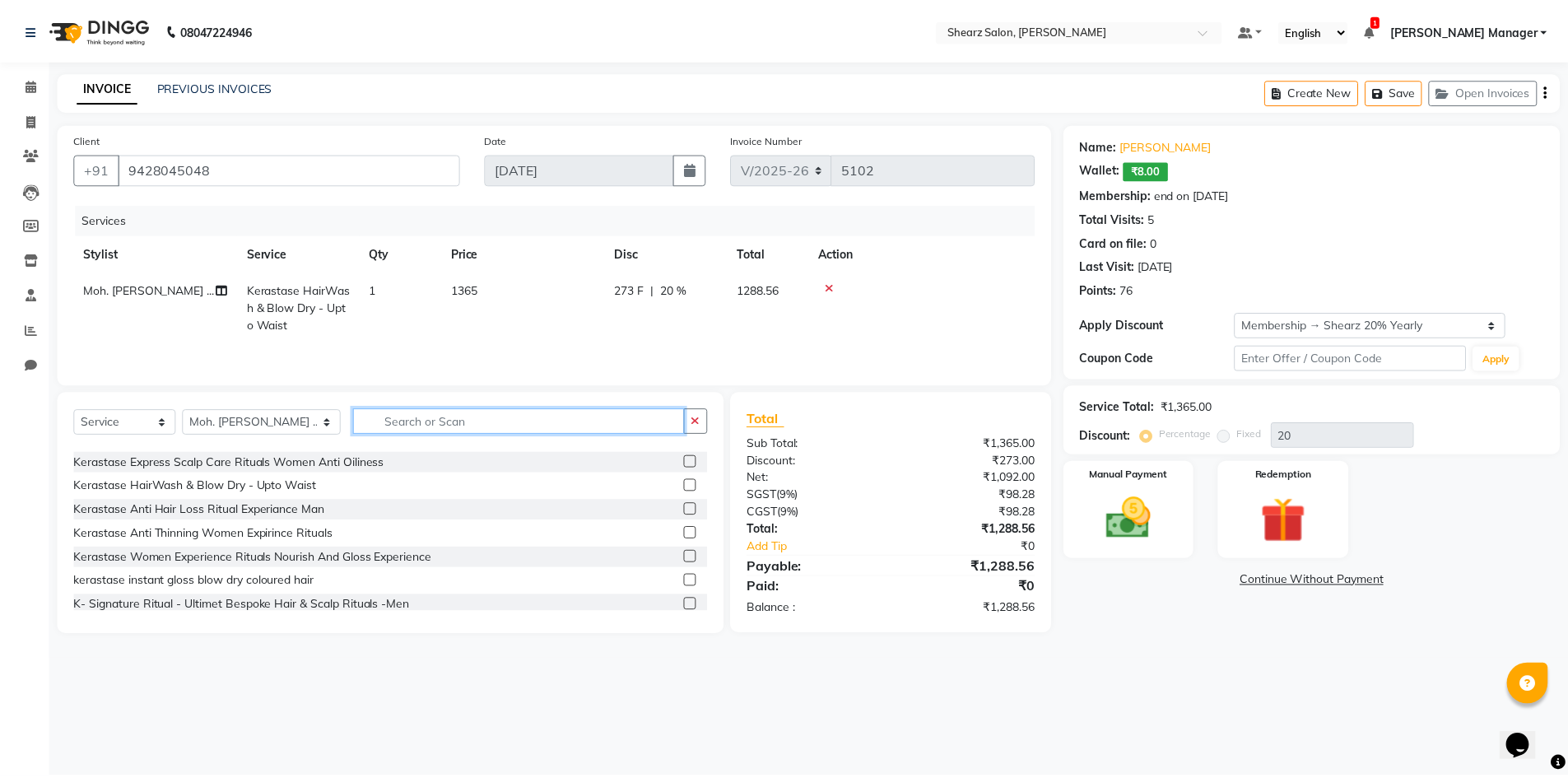
scroll to position [1029, 0]
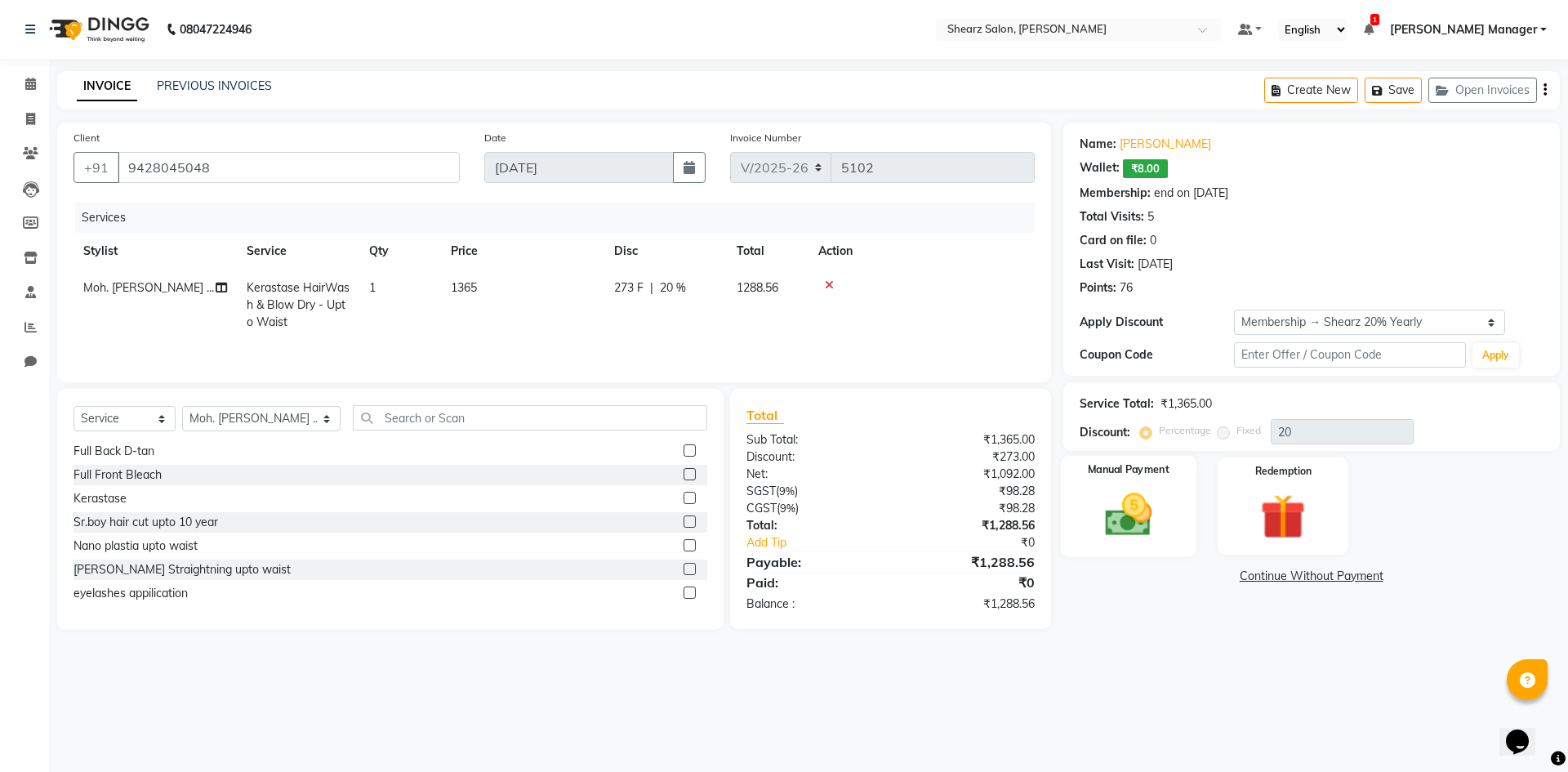
click at [1155, 523] on img at bounding box center [1129, 514] width 76 height 54
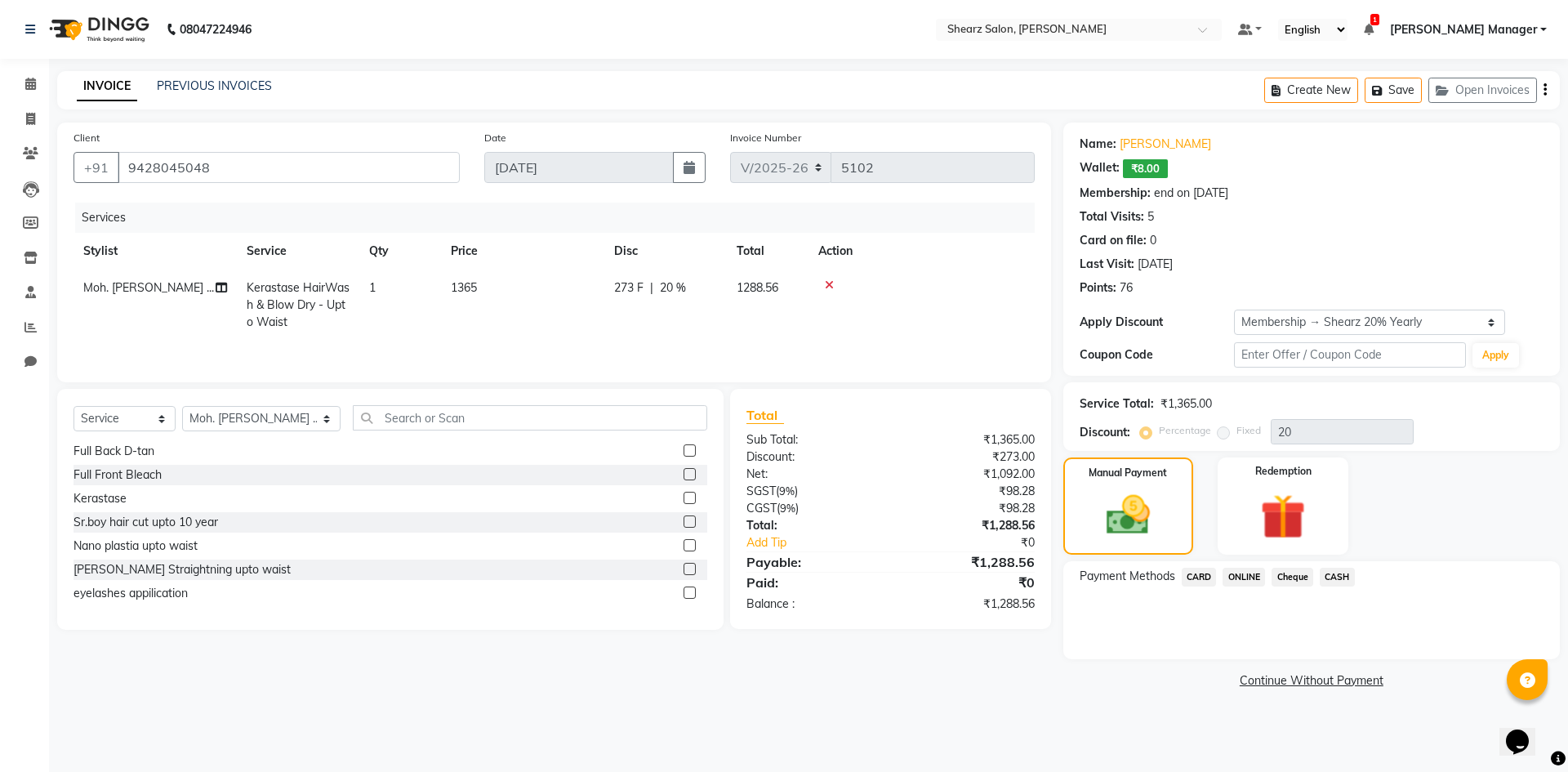
click at [1243, 578] on span "ONLINE" at bounding box center [1244, 577] width 42 height 19
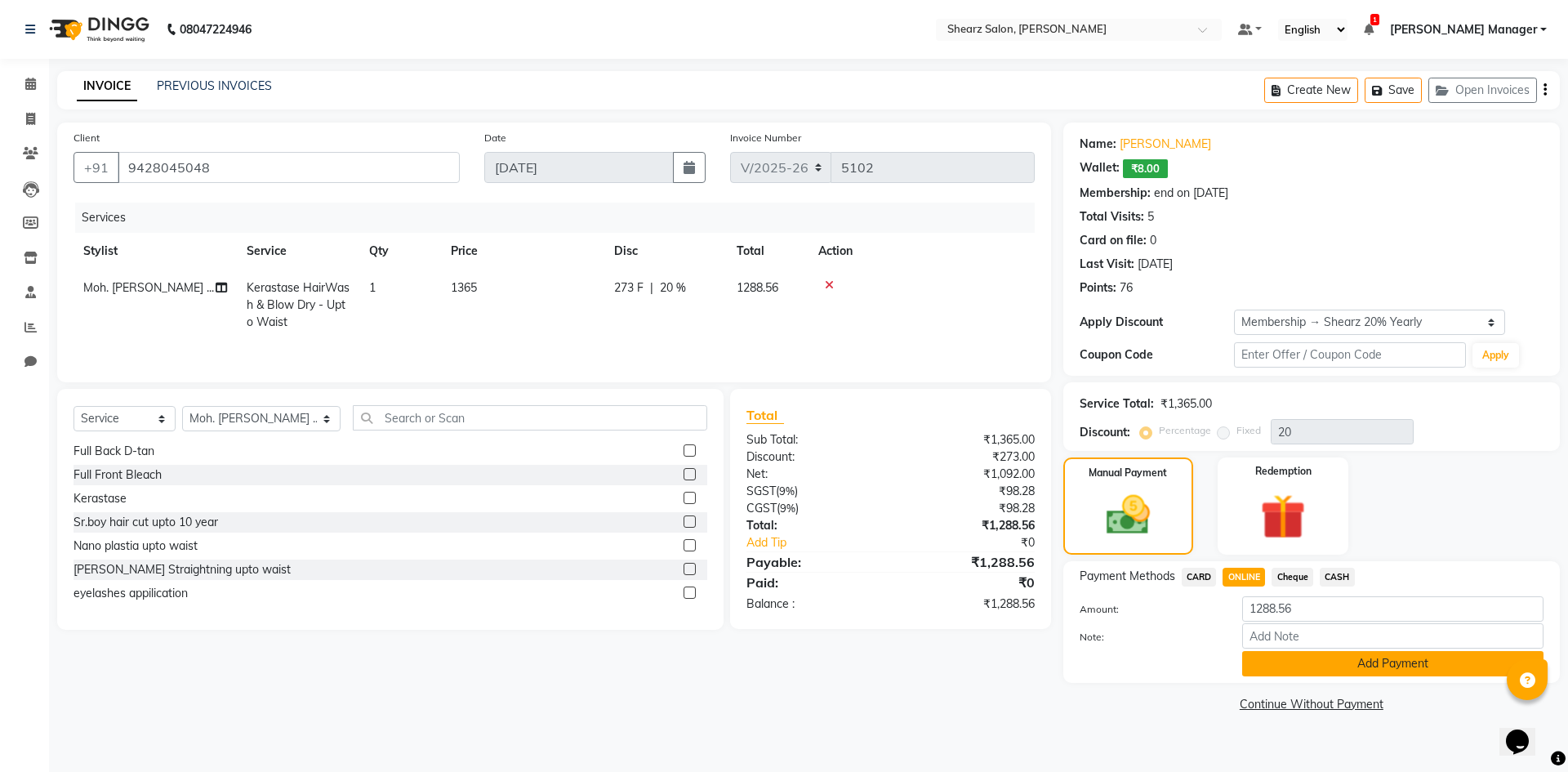
click at [1322, 658] on button "Add Payment" at bounding box center [1393, 663] width 302 height 25
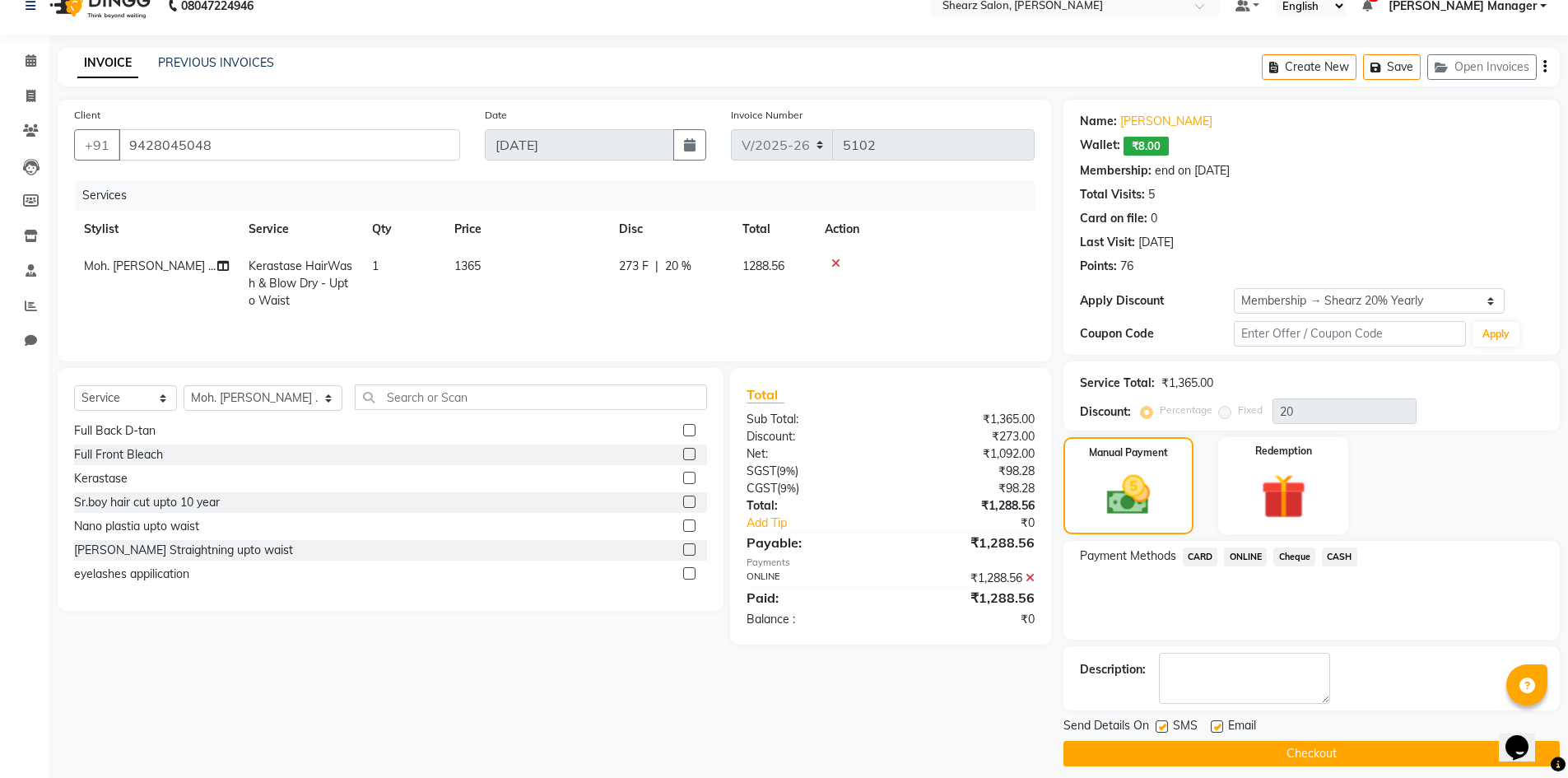
scroll to position [37, 0]
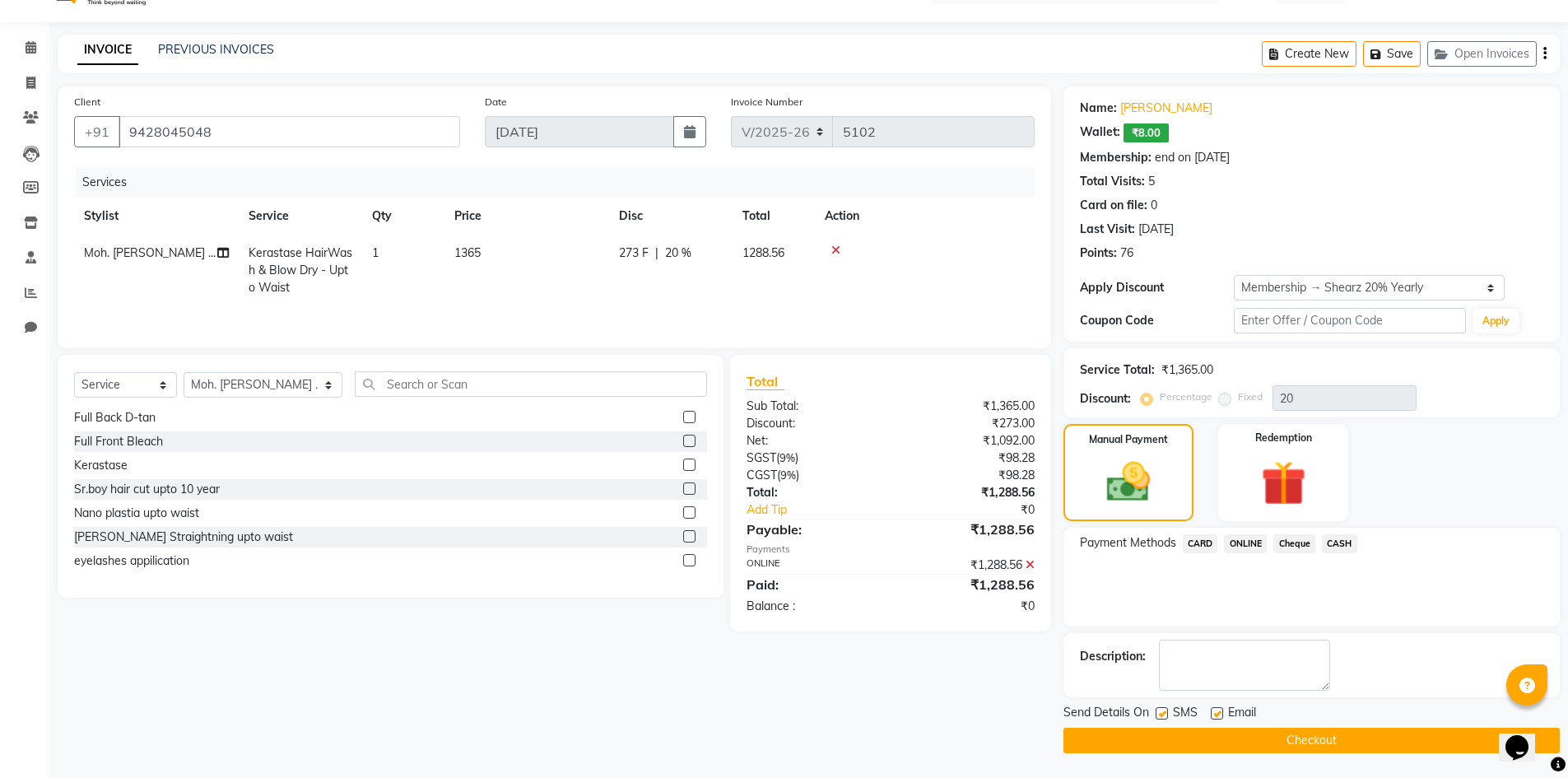
click at [1331, 747] on button "Checkout" at bounding box center [1312, 740] width 497 height 25
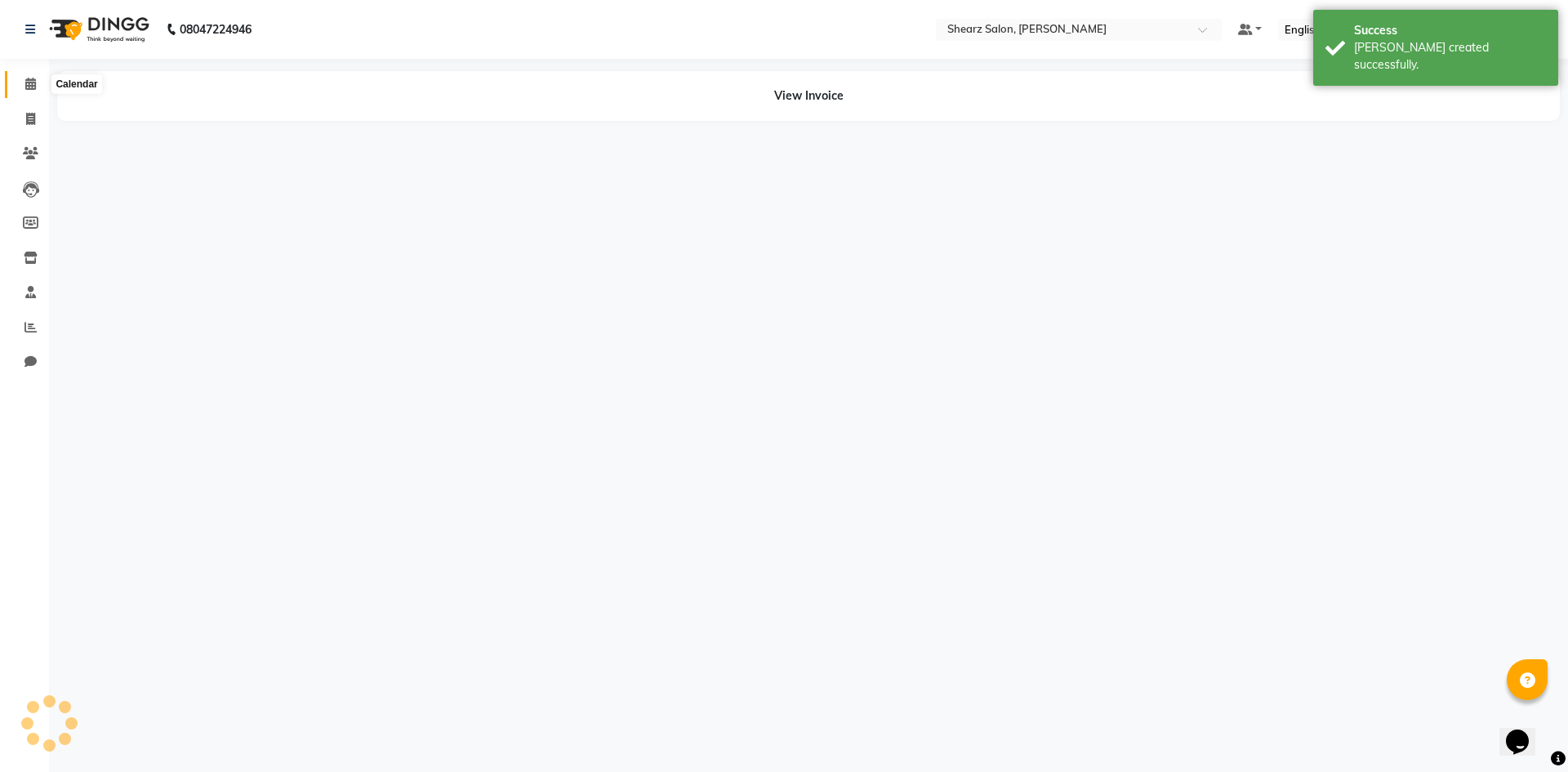
click at [35, 91] on span at bounding box center [30, 85] width 29 height 19
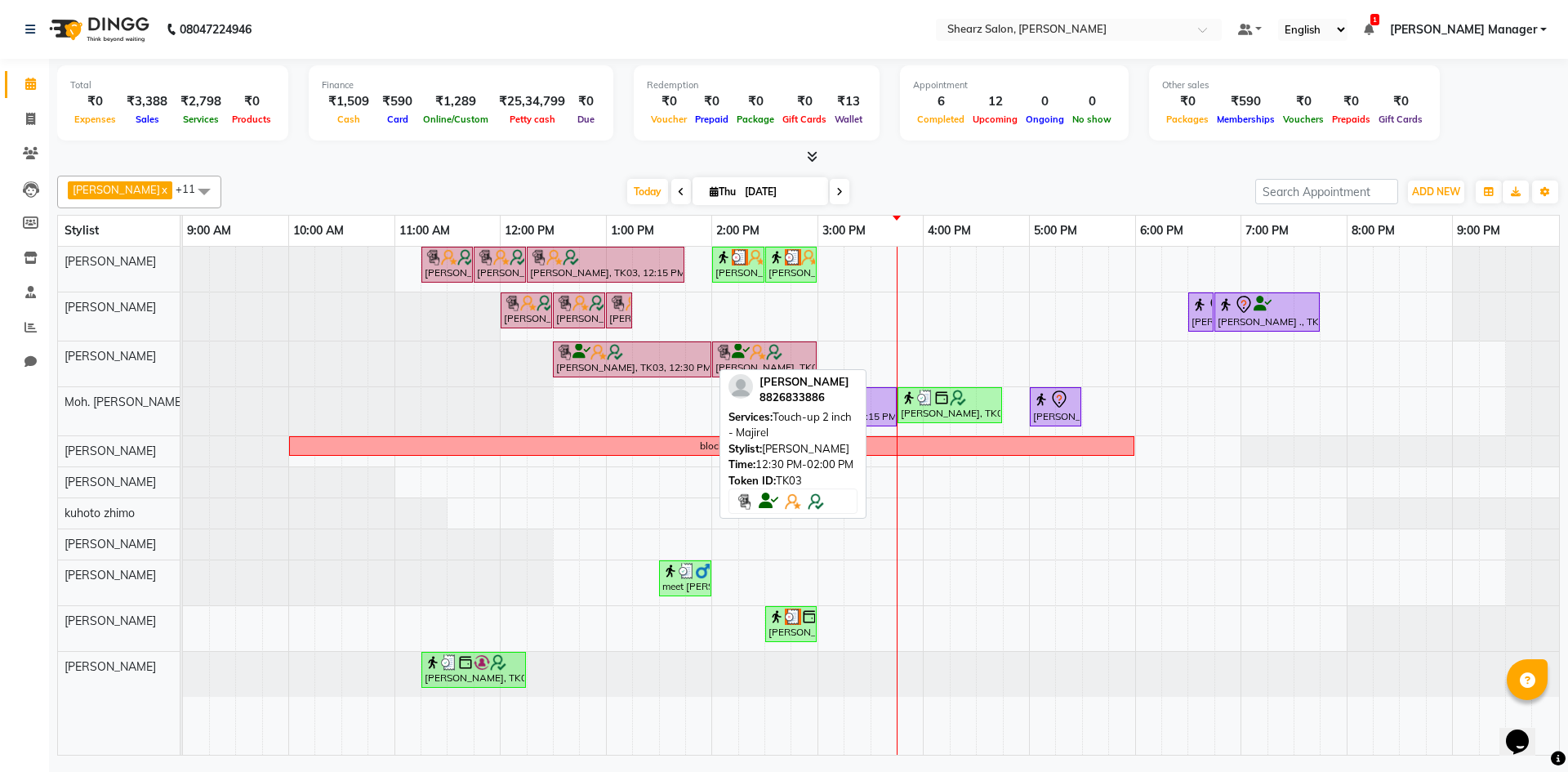
click at [632, 357] on div at bounding box center [633, 352] width 152 height 16
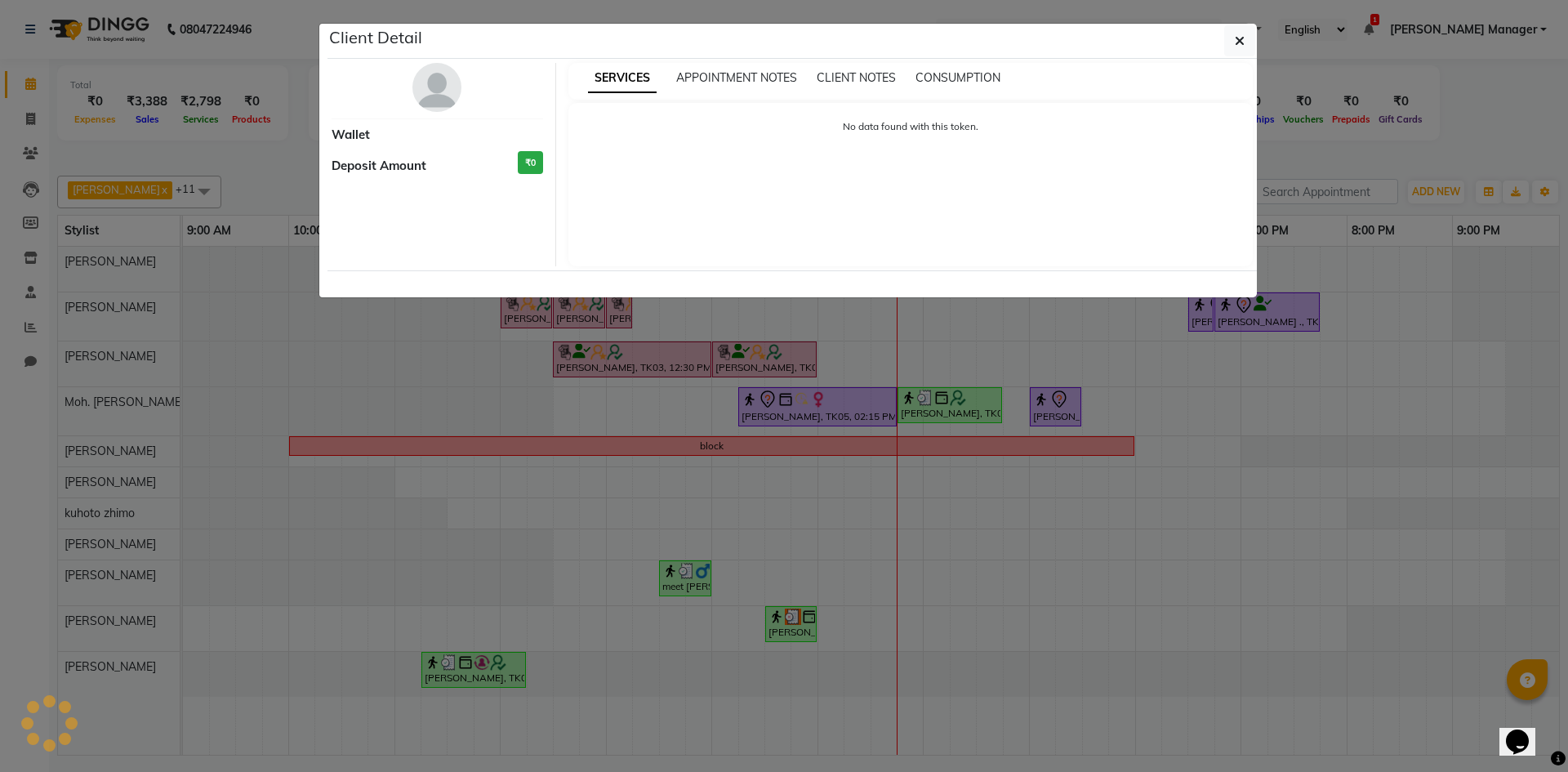
select select "5"
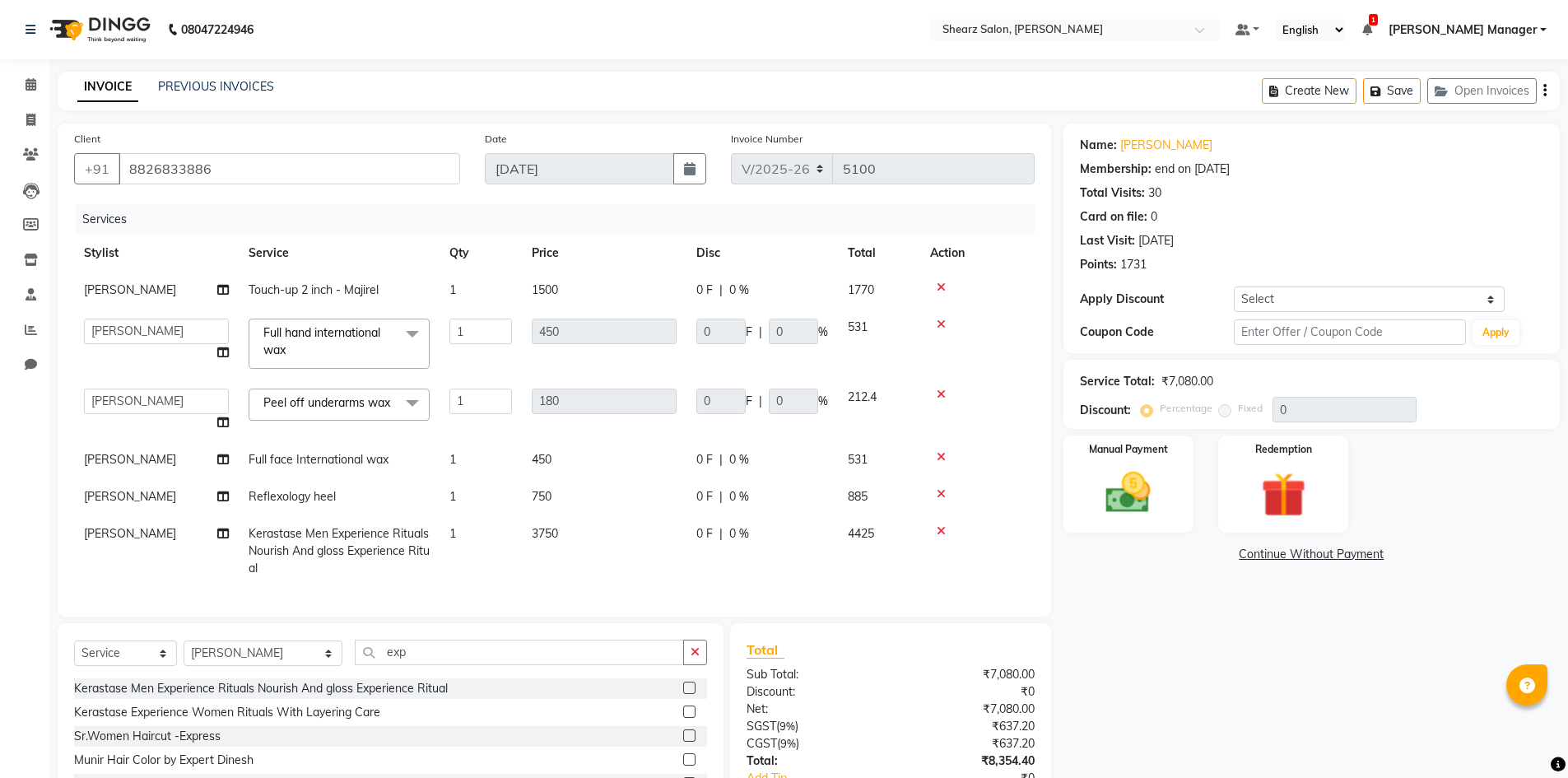
select select "8159"
select select "77331"
select select "service"
select select "77322"
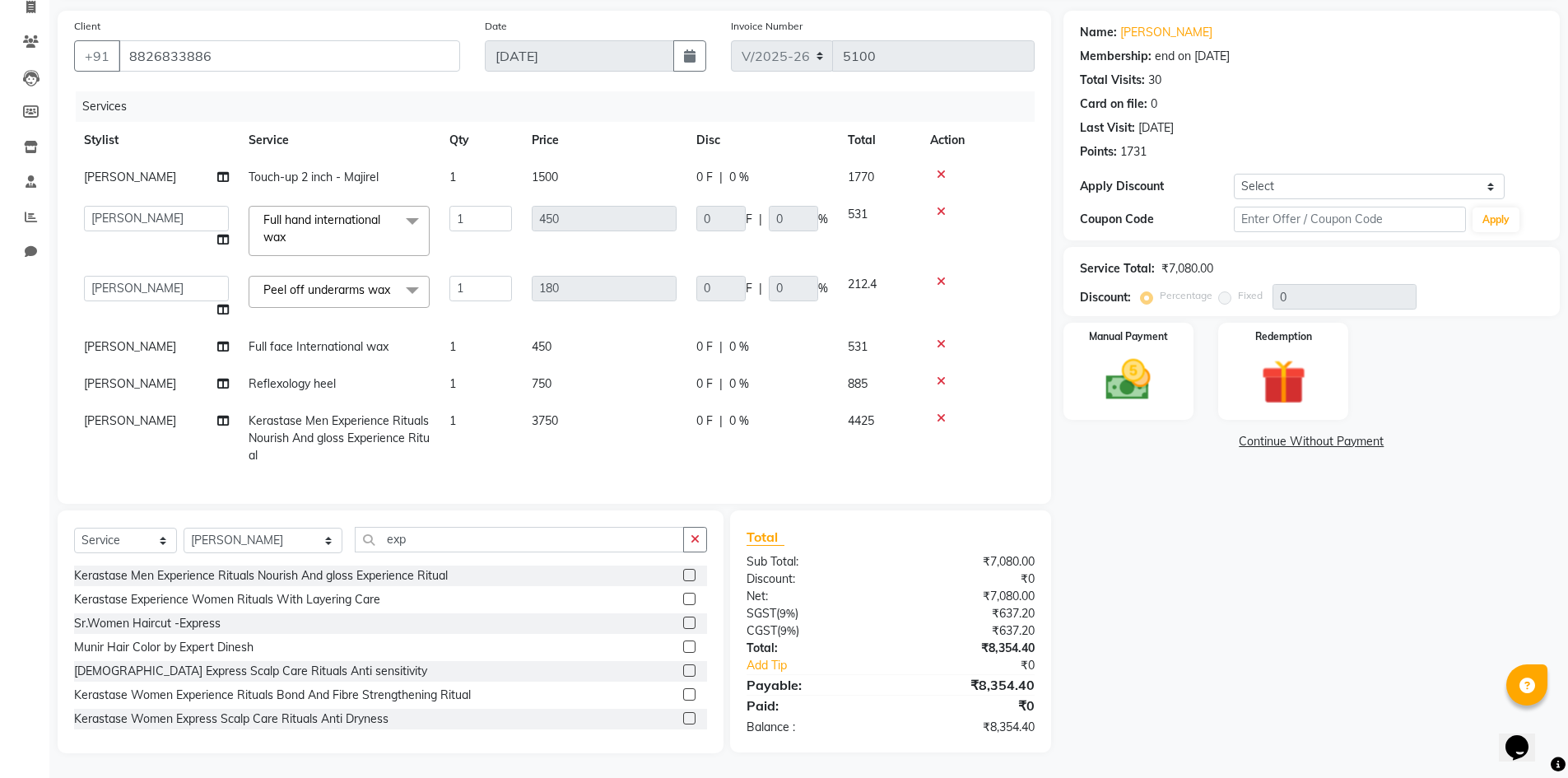
click at [940, 420] on icon at bounding box center [941, 417] width 9 height 11
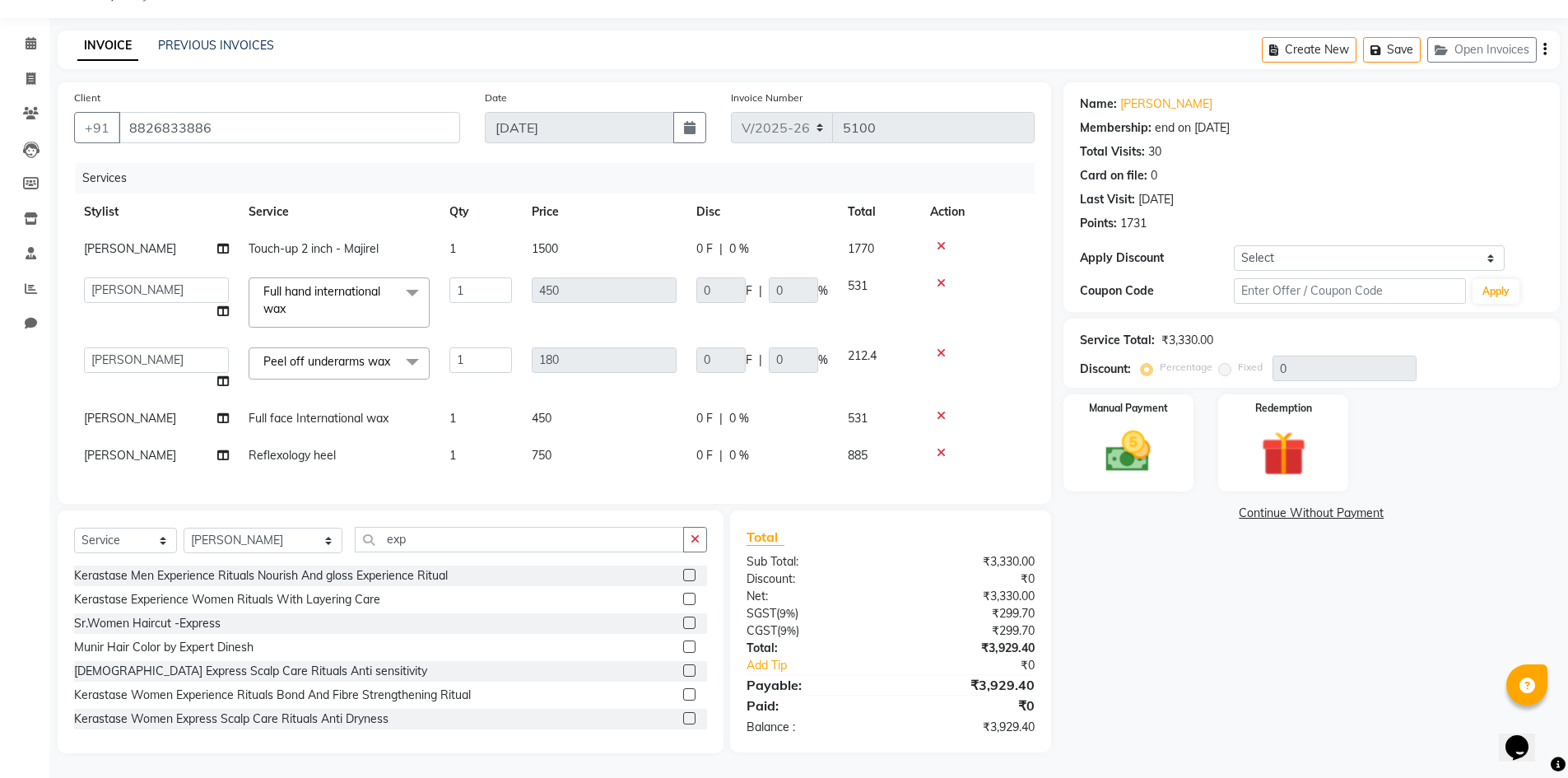
click at [683, 602] on label at bounding box center [689, 599] width 12 height 12
click at [683, 602] on input "checkbox" at bounding box center [688, 599] width 10 height 10
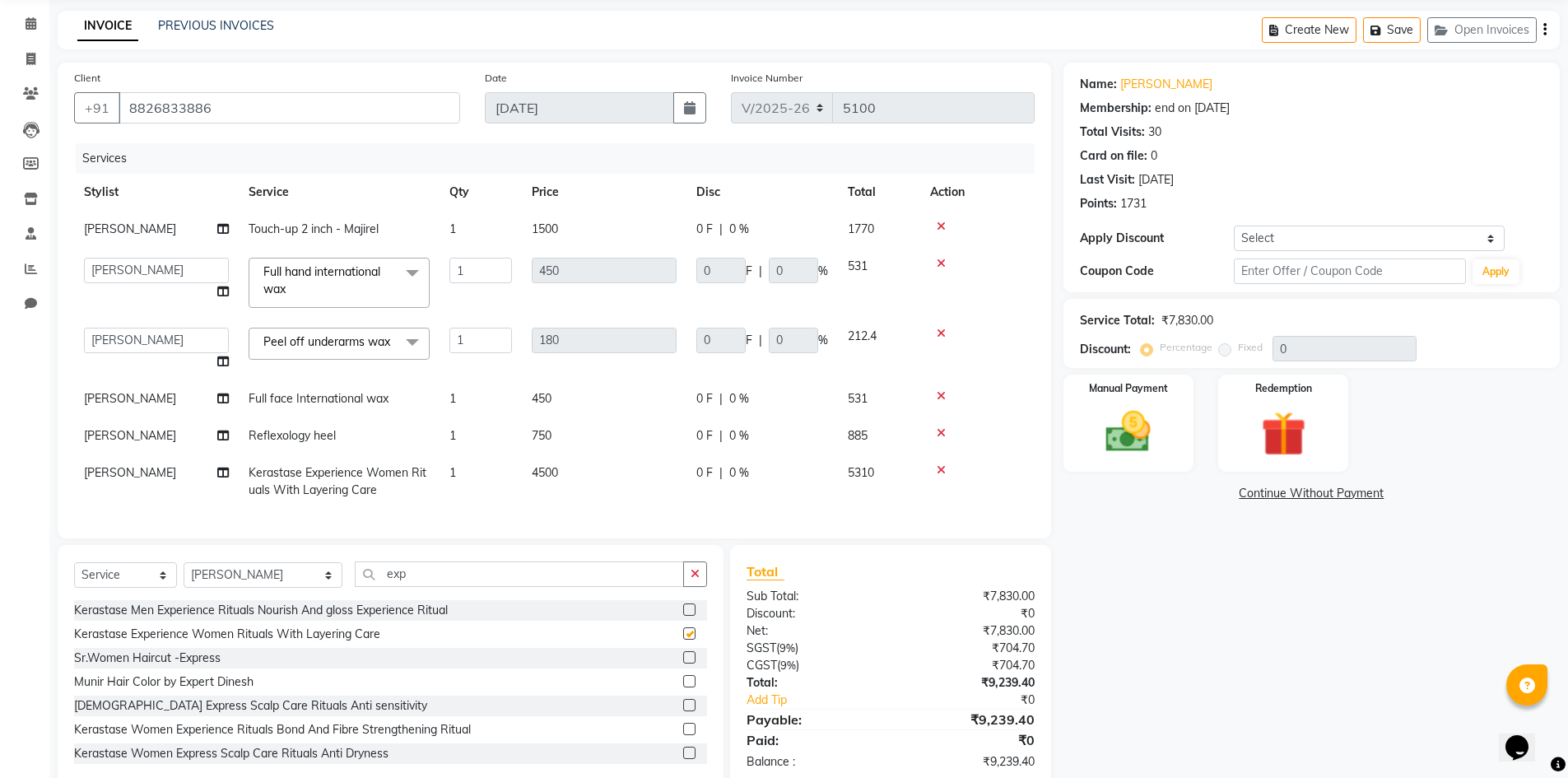
scroll to position [115, 0]
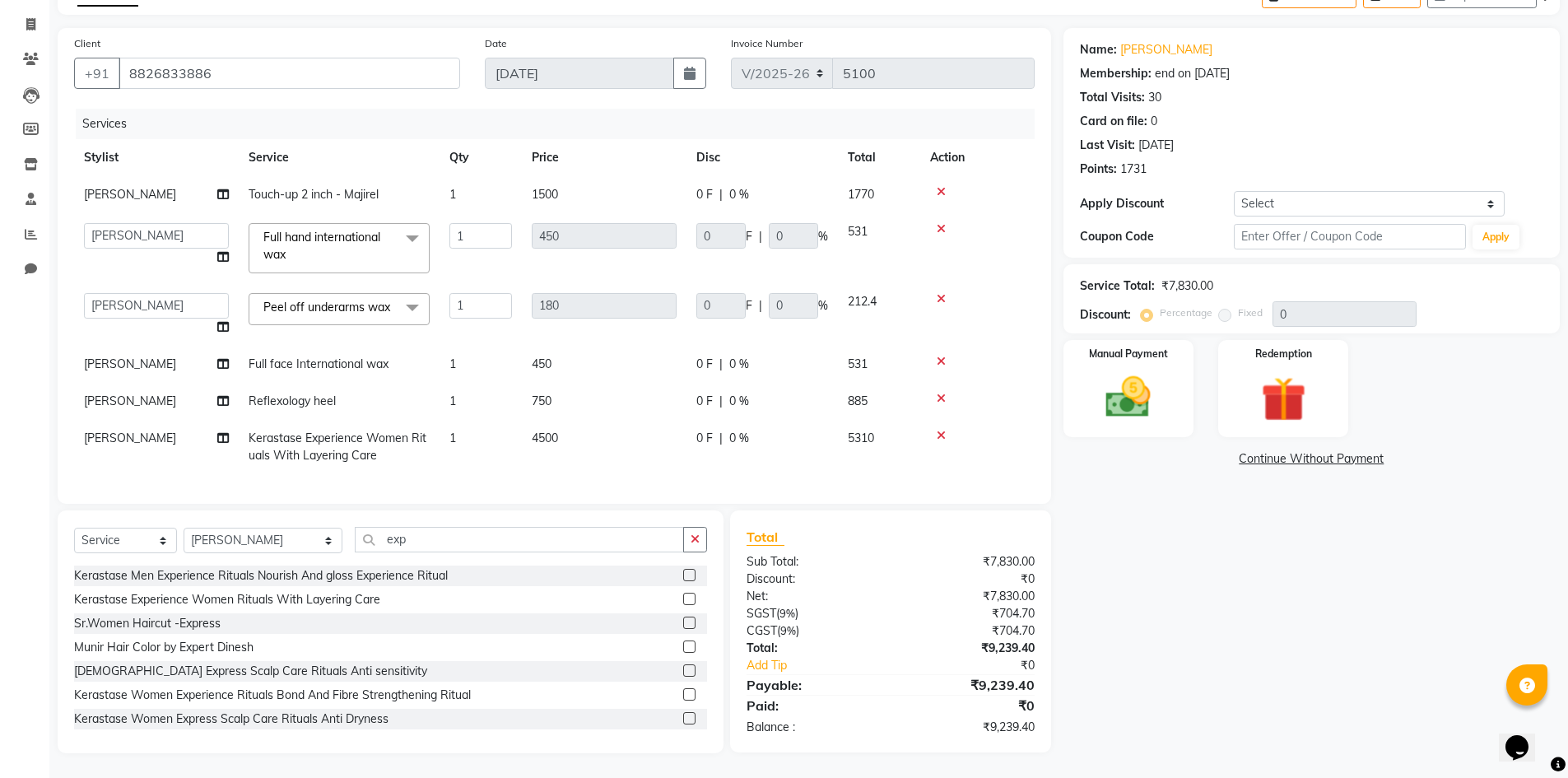
checkbox input "false"
click at [1275, 192] on select "Select Membership → Shearz 20% Yearly" at bounding box center [1369, 203] width 271 height 25
select select "1: Object"
click at [1234, 191] on select "Select Membership → Shearz 20% Yearly" at bounding box center [1369, 203] width 271 height 25
type input "90"
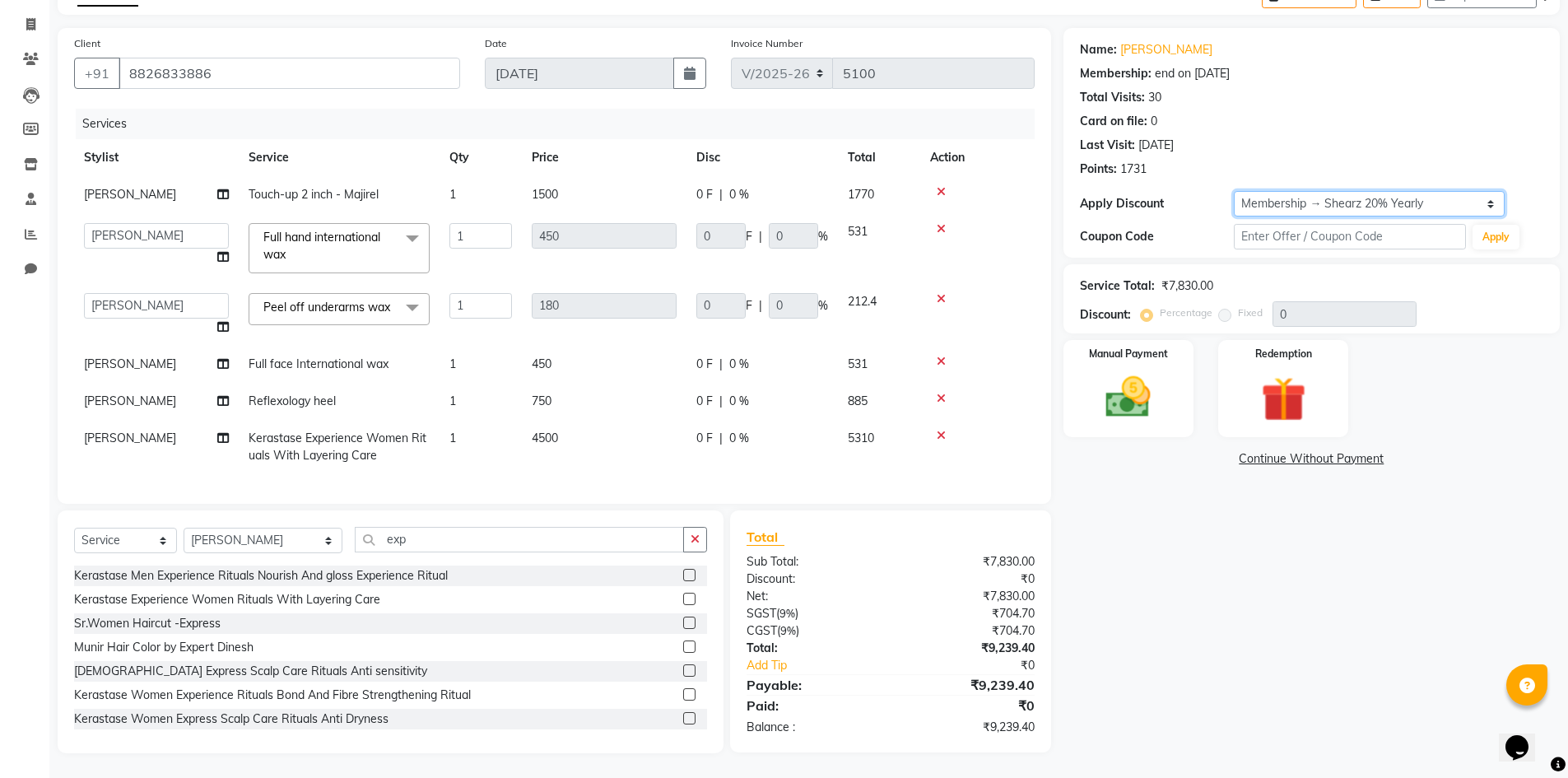
type input "20"
type input "36"
type input "20"
click at [127, 430] on span "[PERSON_NAME]" at bounding box center [130, 437] width 92 height 15
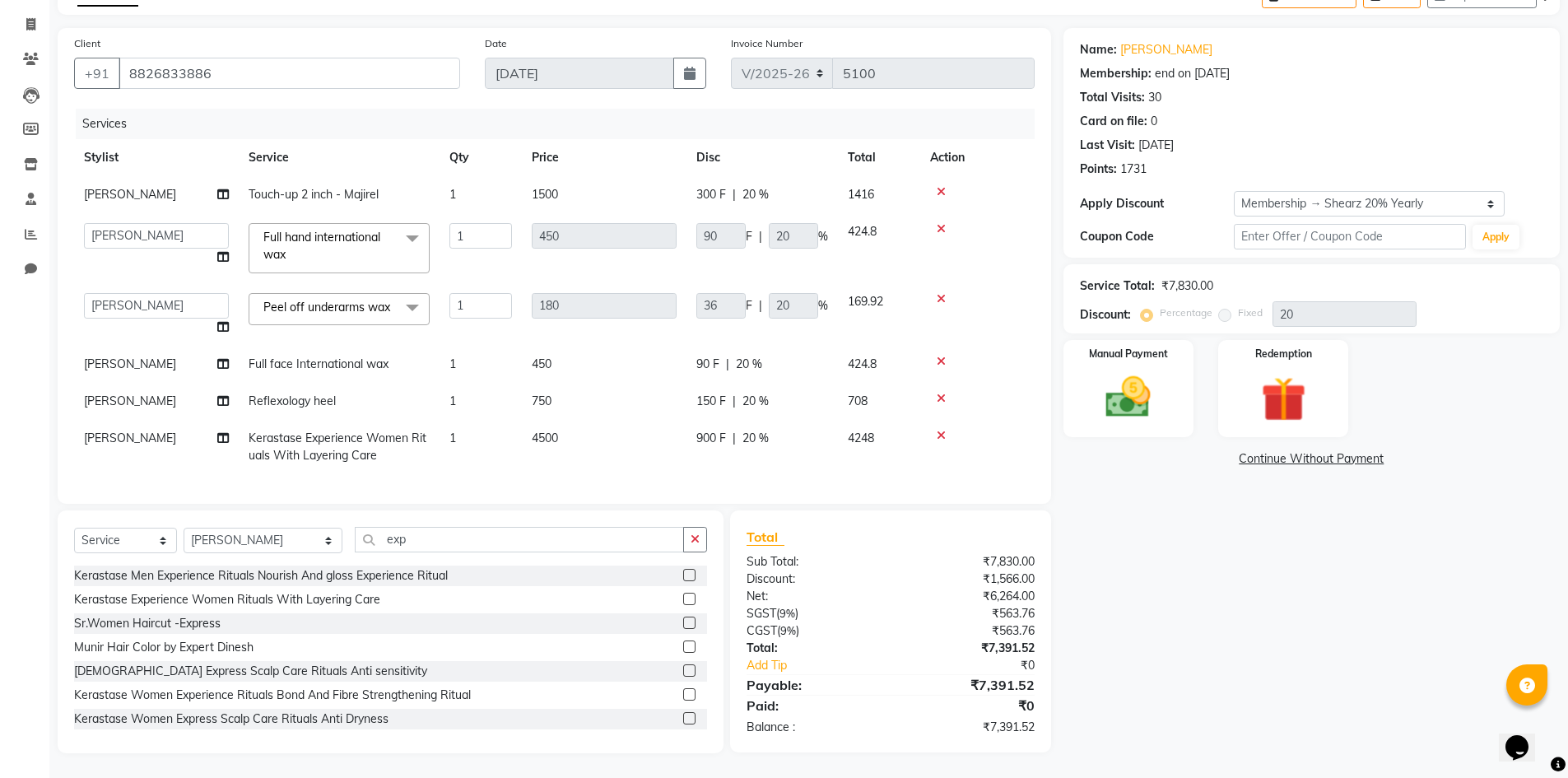
select select "77322"
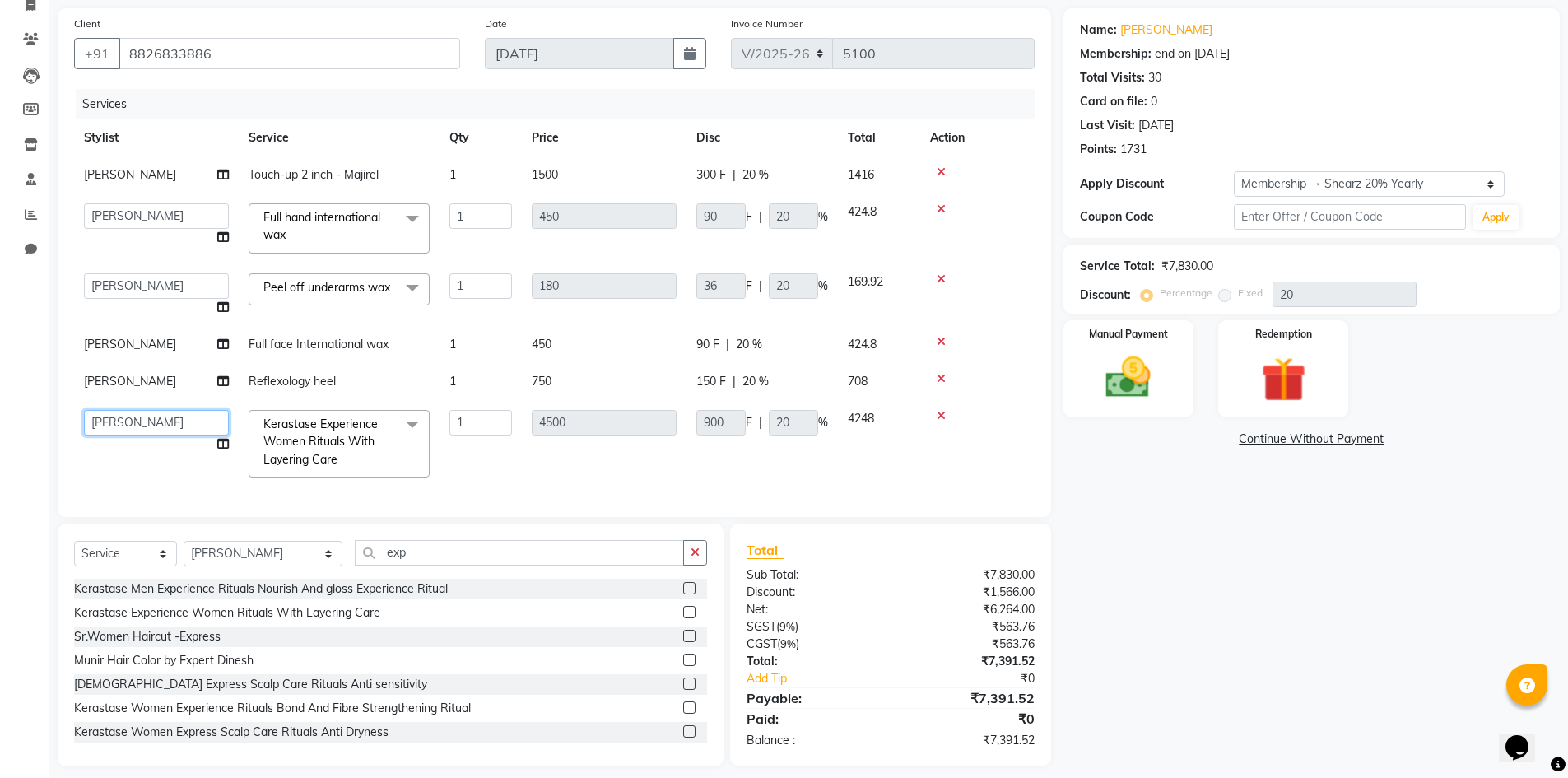
click at [127, 428] on select "AakashKumar Nai Admin A General Arvind S Devda Asha Chavariya Brijesh Valand Ch…" at bounding box center [156, 423] width 145 height 25
select select "77291"
click at [1125, 396] on img at bounding box center [1128, 377] width 76 height 53
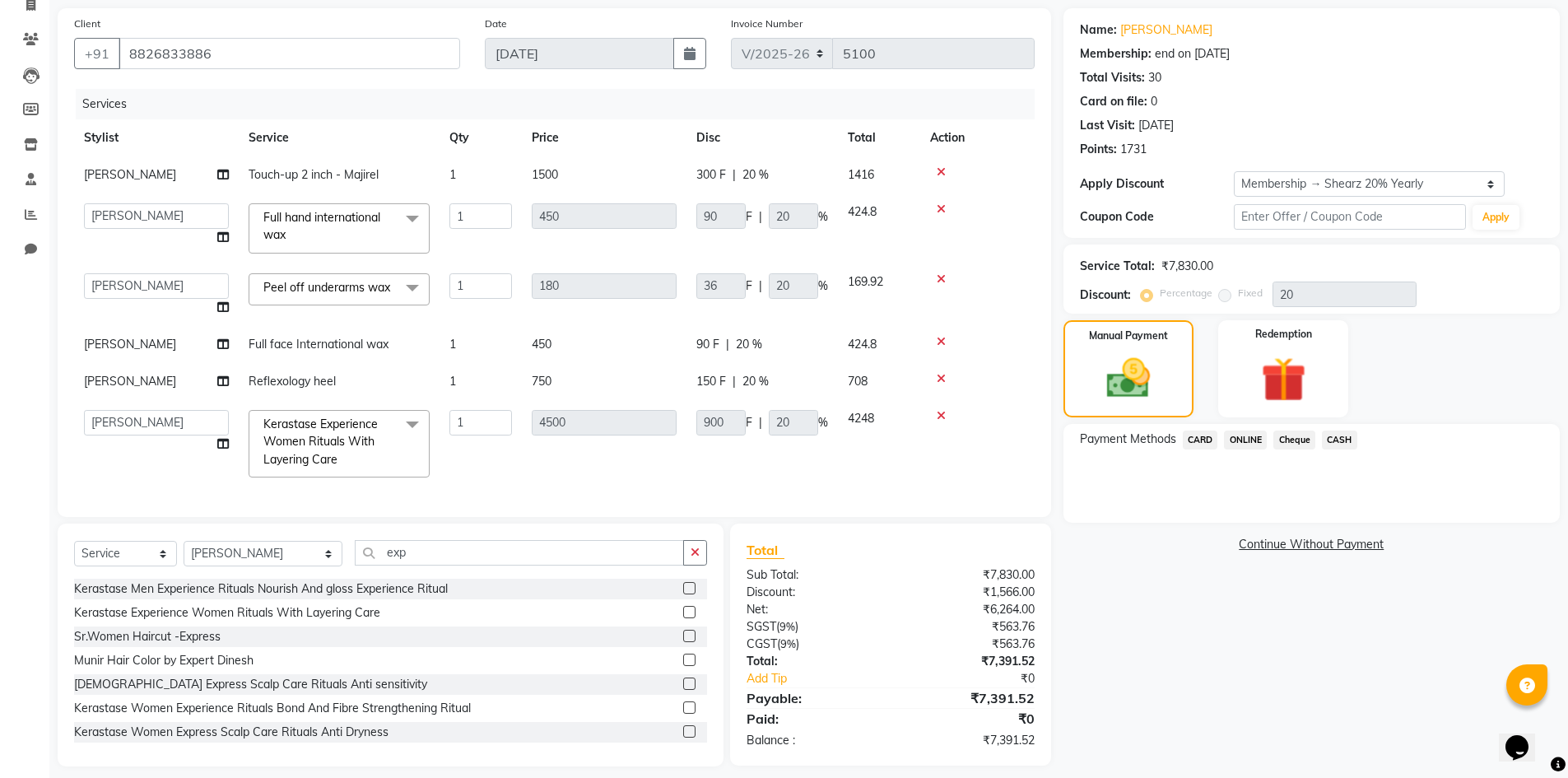
click at [1330, 438] on span "CASH" at bounding box center [1340, 440] width 36 height 19
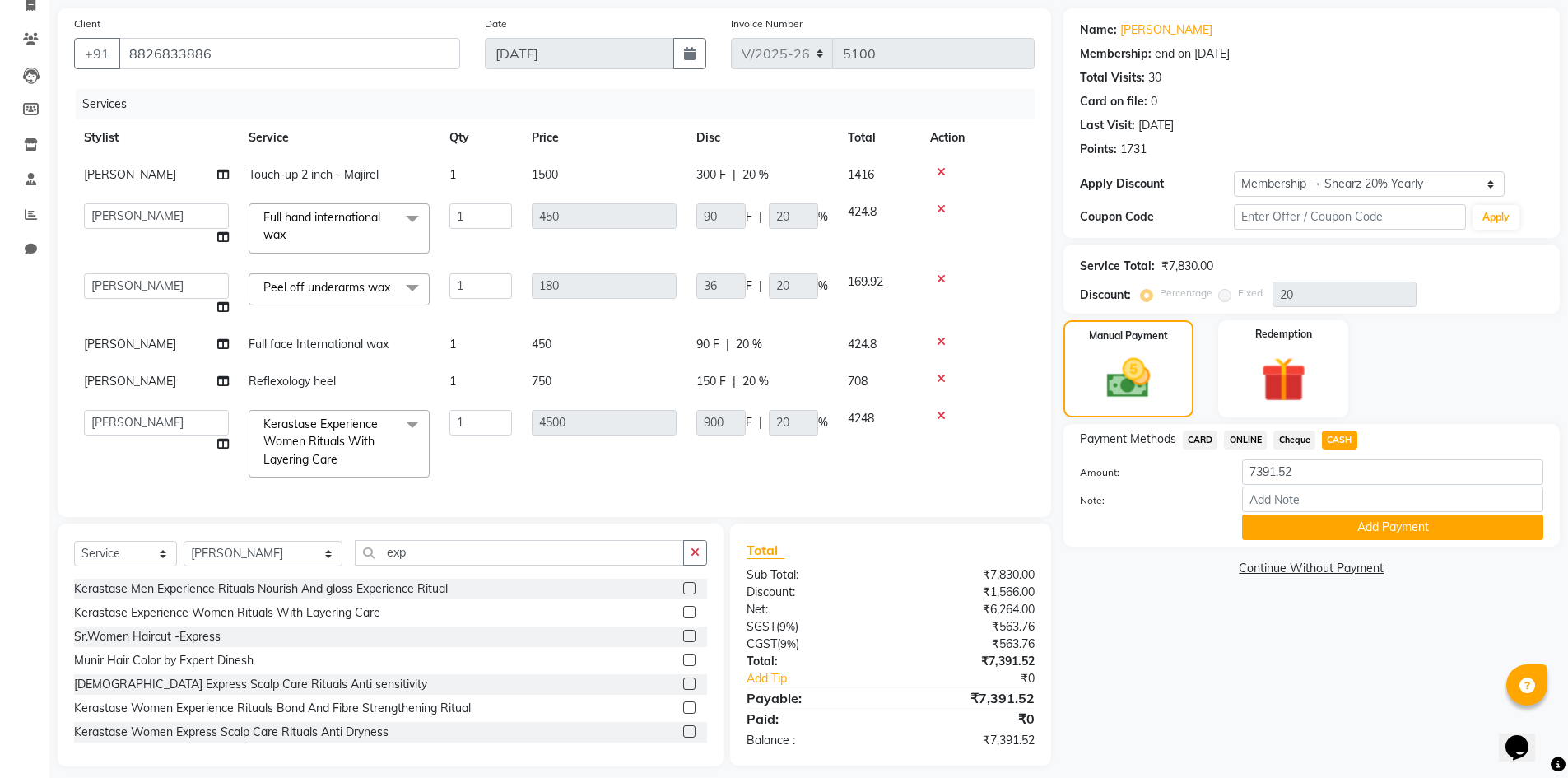
click at [1247, 448] on span "ONLINE" at bounding box center [1245, 440] width 43 height 19
click at [1188, 436] on span "CARD" at bounding box center [1200, 440] width 36 height 19
click at [1374, 526] on button "Add Payment" at bounding box center [1393, 527] width 301 height 25
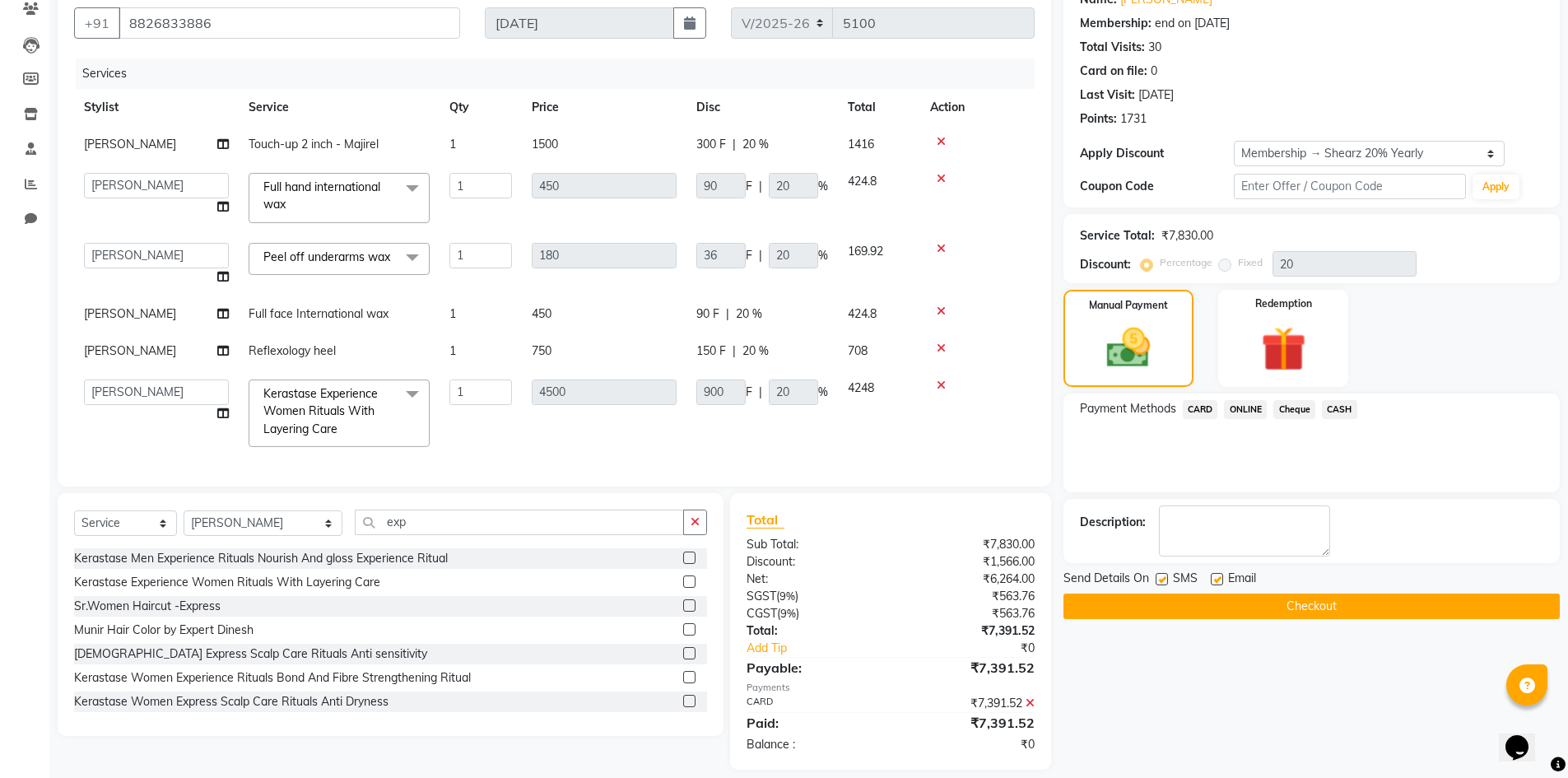
scroll to position [162, 0]
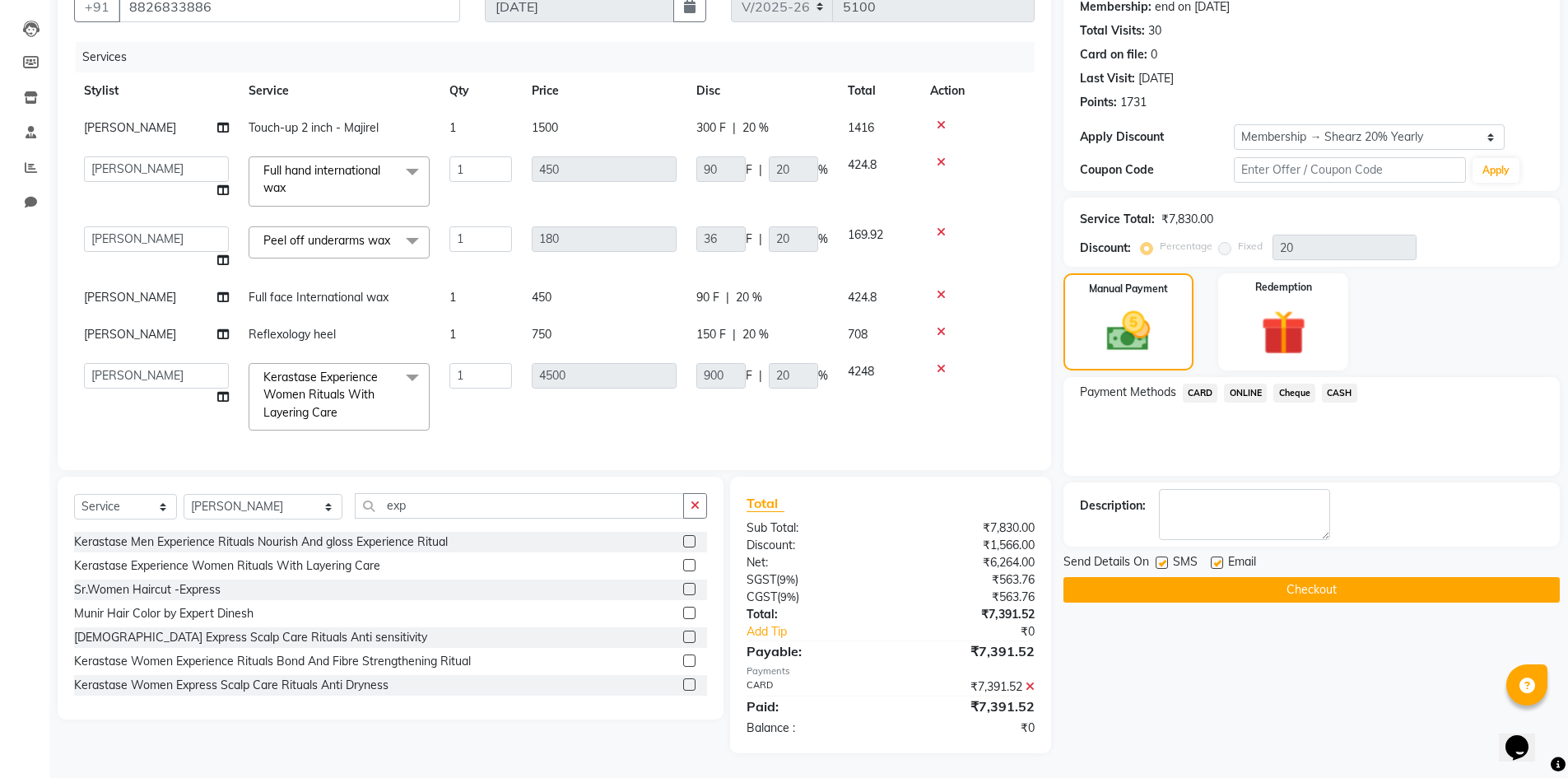
click at [1326, 596] on button "Checkout" at bounding box center [1312, 589] width 497 height 25
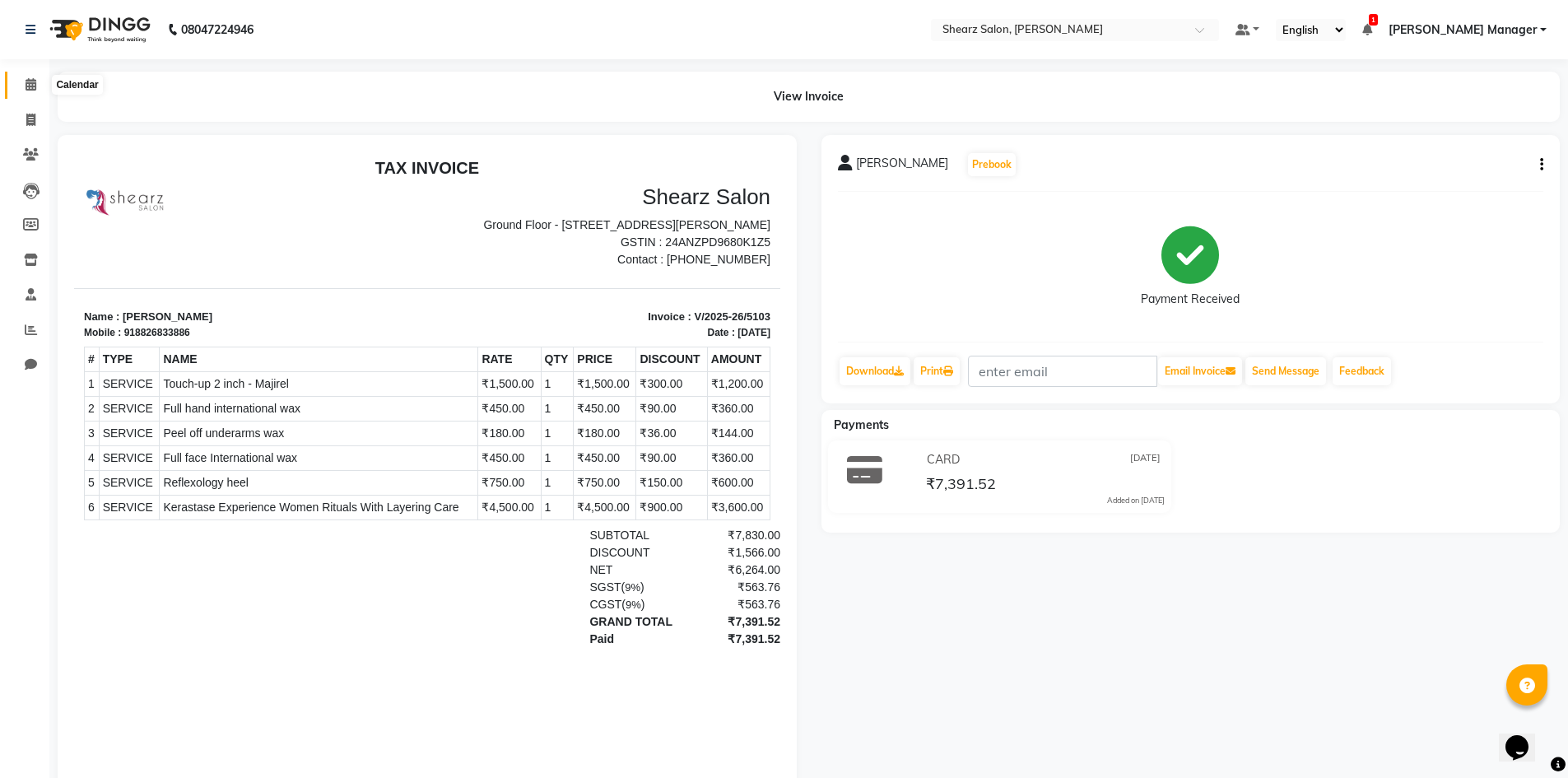
click at [41, 85] on span at bounding box center [30, 85] width 29 height 19
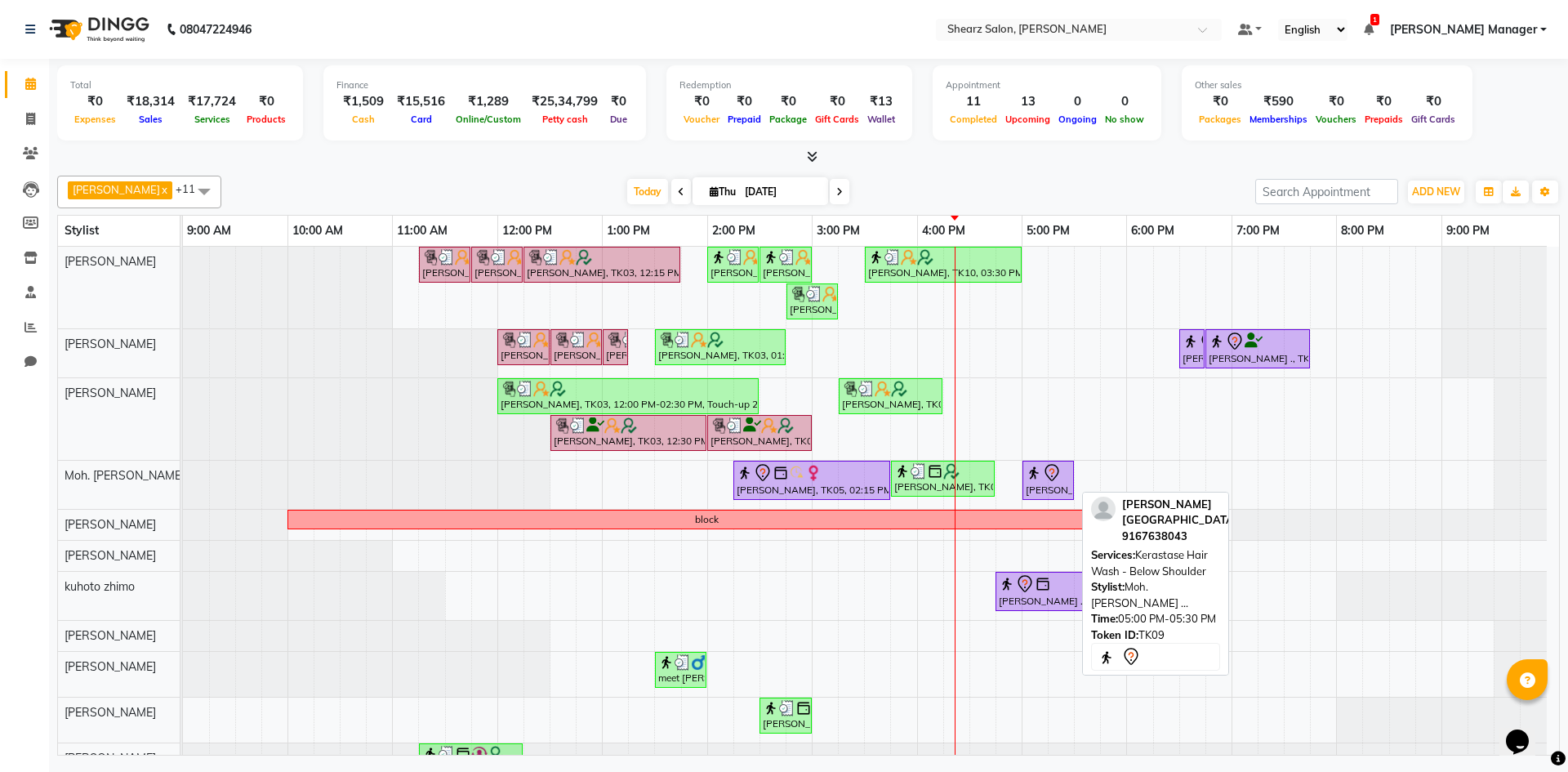
scroll to position [34, 0]
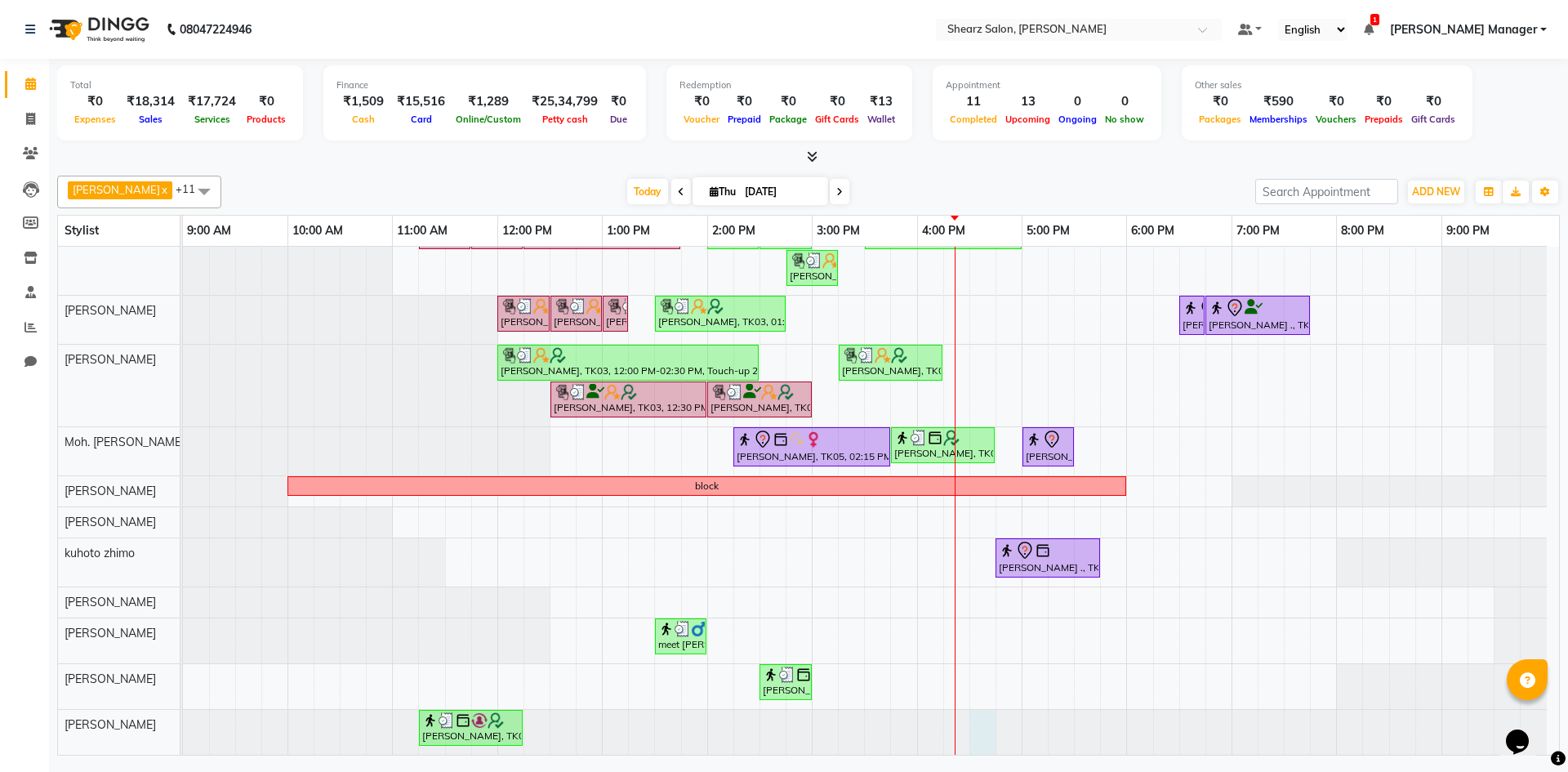
click at [183, 736] on div at bounding box center [183, 732] width 0 height 45
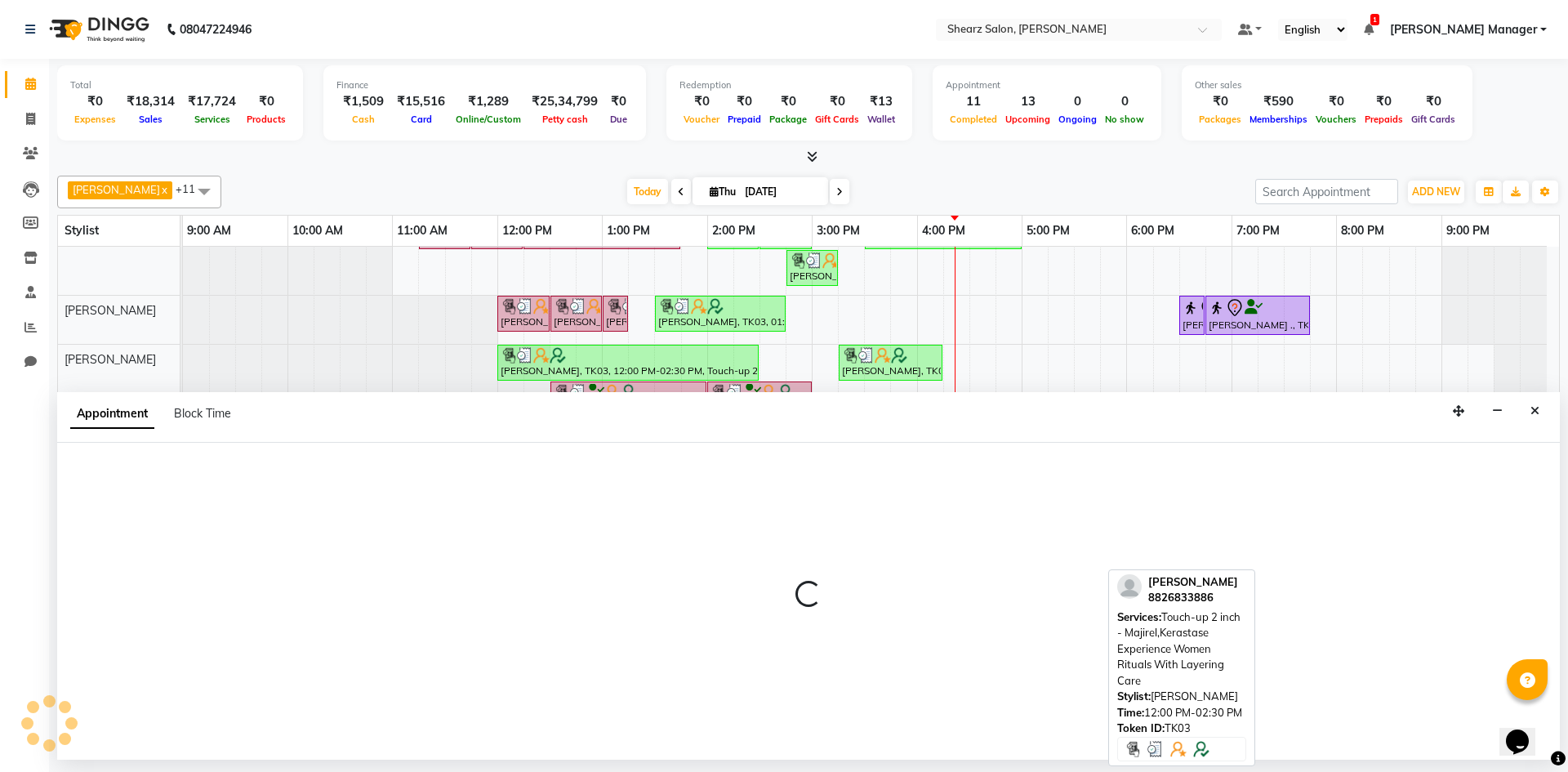
select select "86593"
select select "990"
select select "tentative"
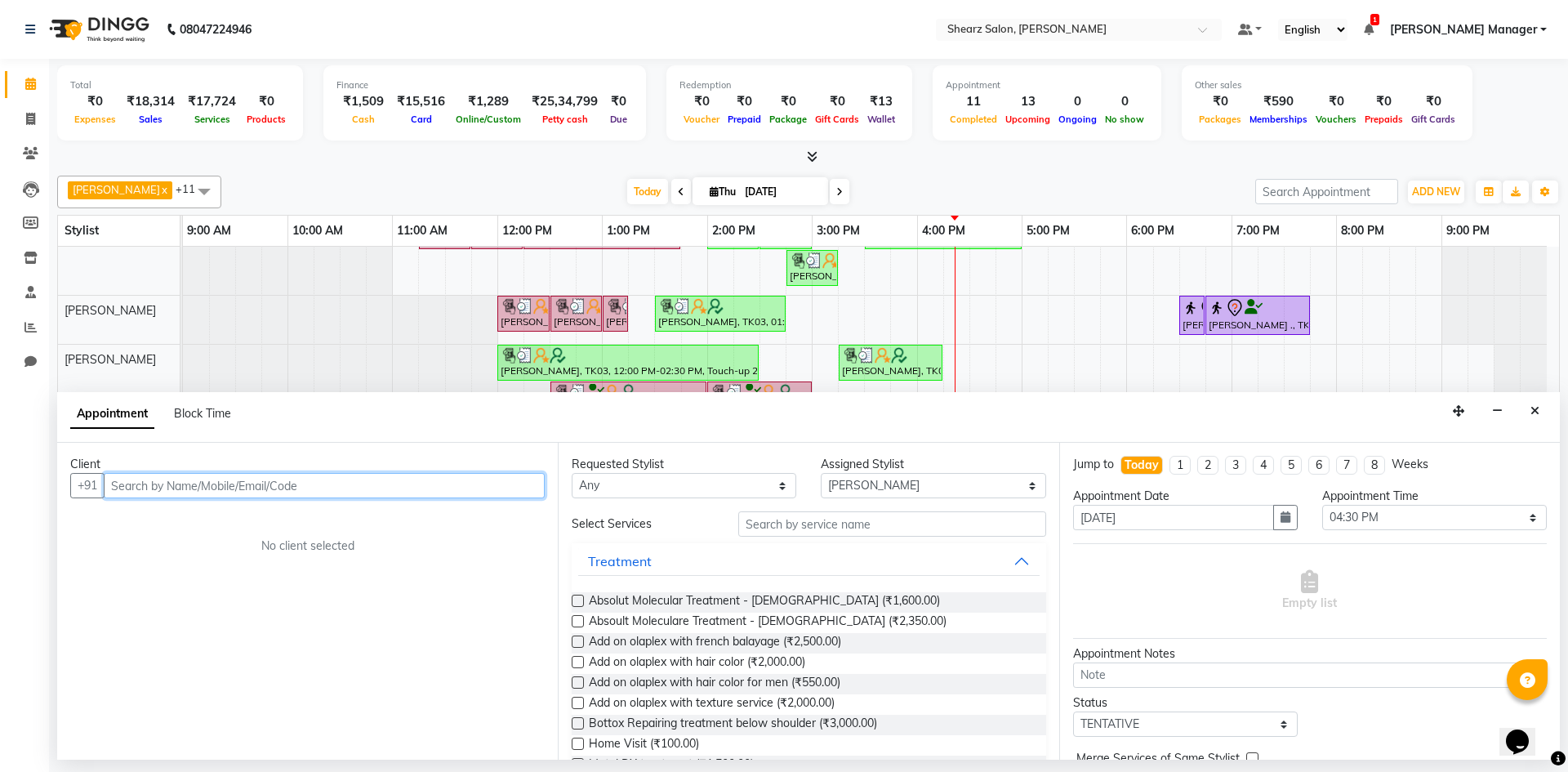
click at [375, 488] on input "text" at bounding box center [324, 485] width 441 height 25
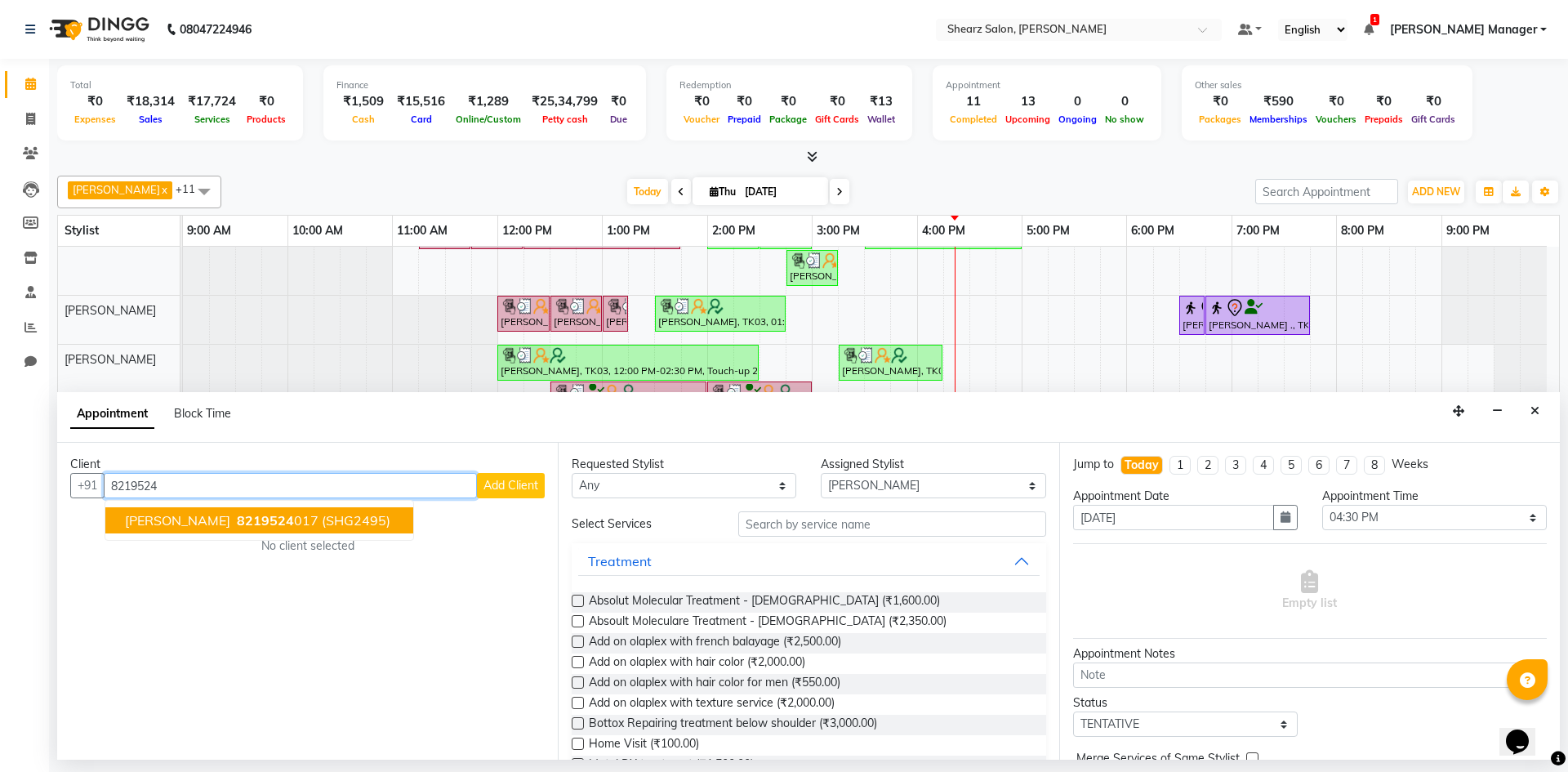
click at [364, 511] on button "NATASHA LALIT 8219524 017 (SHG2495)" at bounding box center [259, 520] width 308 height 26
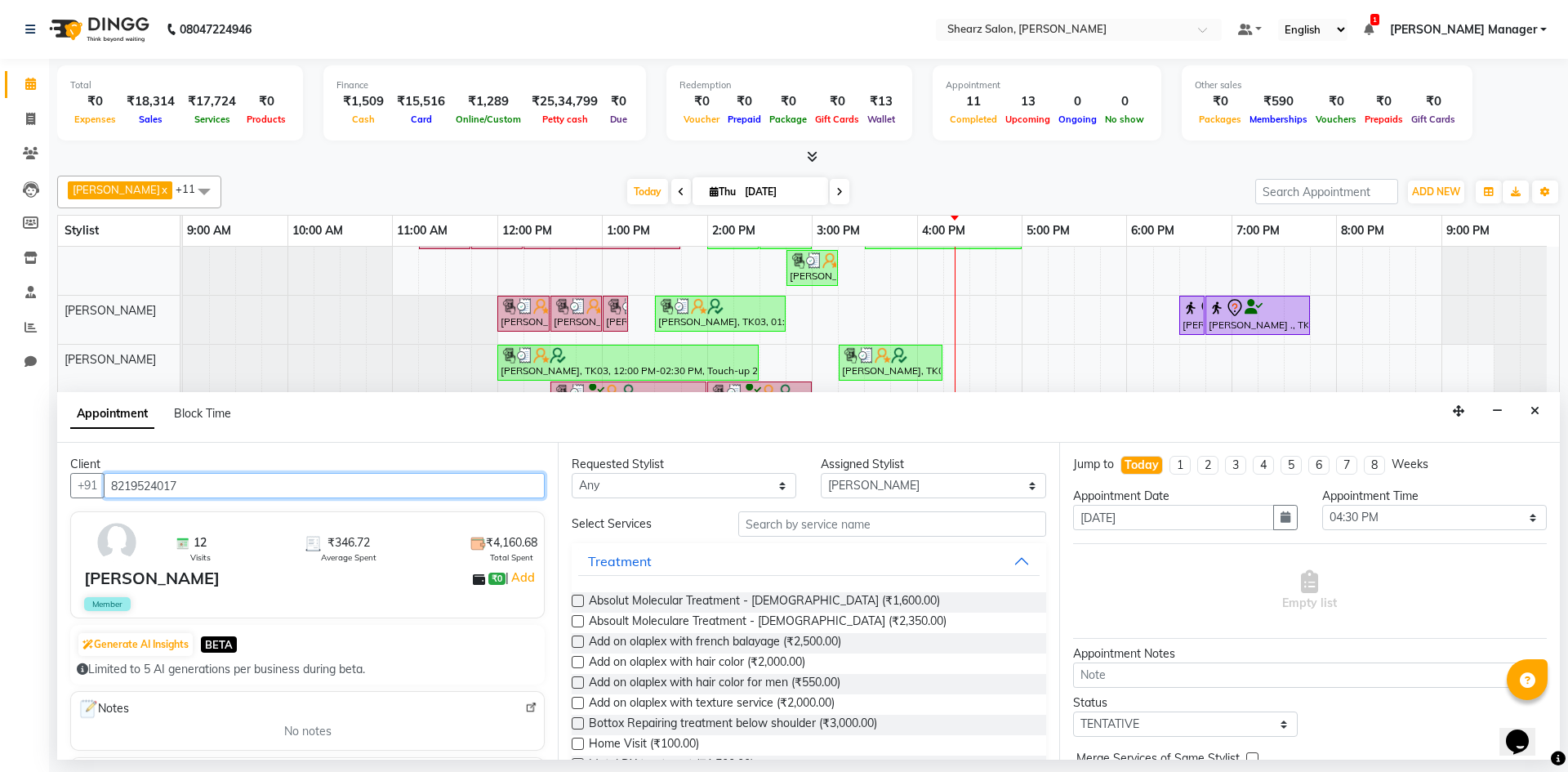
type input "8219524017"
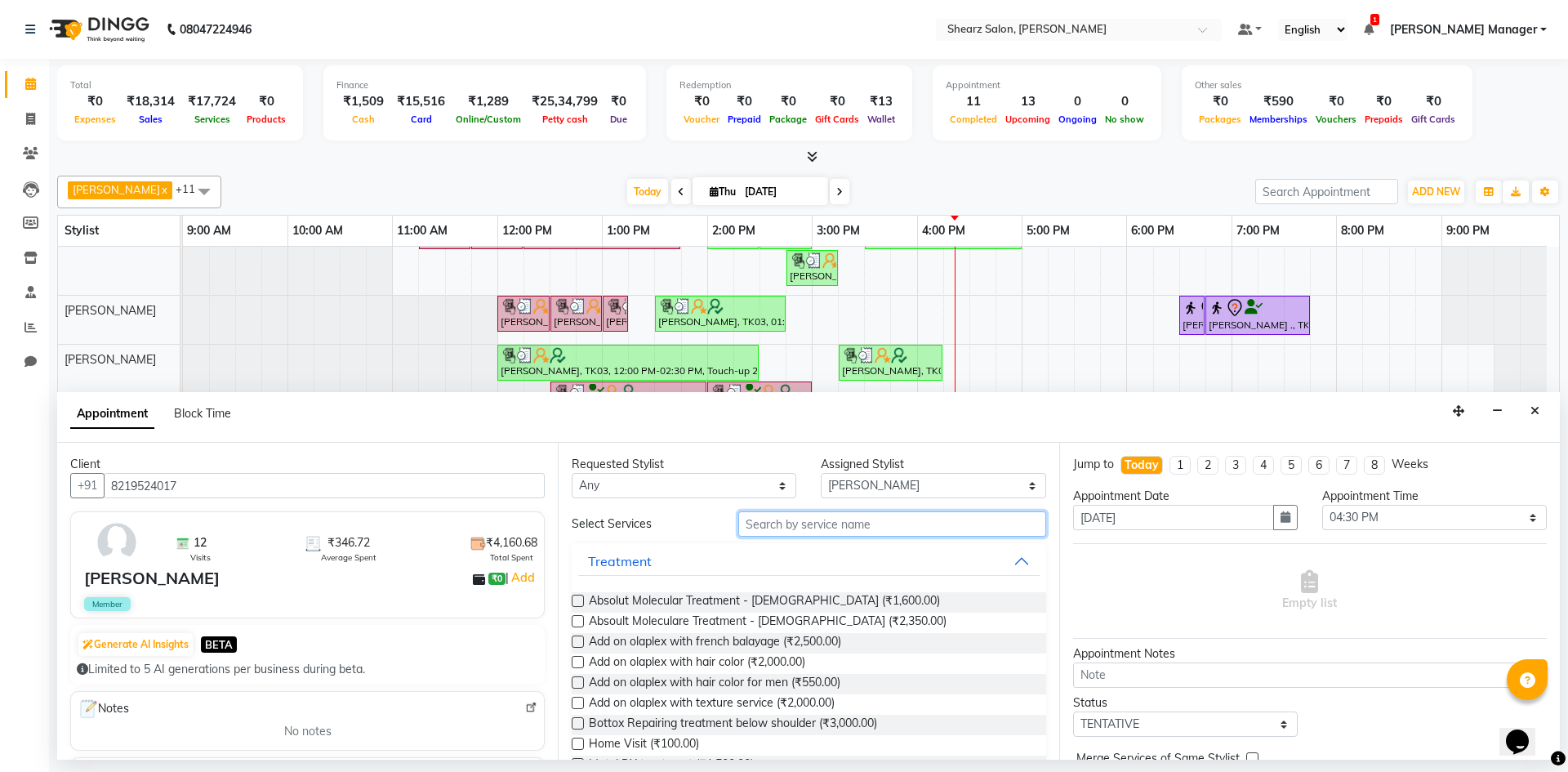
click at [821, 524] on input "text" at bounding box center [892, 524] width 308 height 25
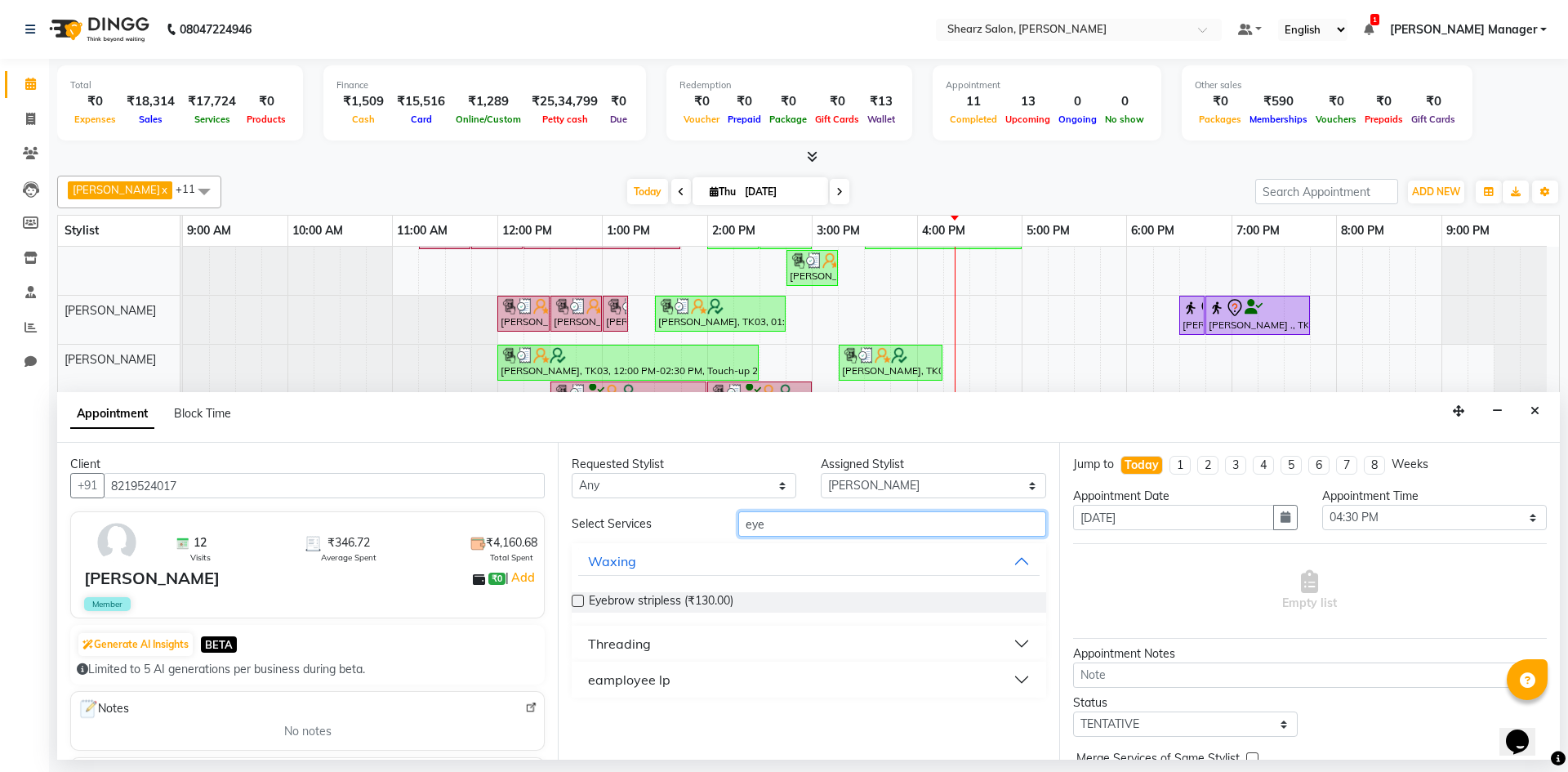
type input "eye"
click at [728, 657] on button "Threading" at bounding box center [808, 644] width 461 height 29
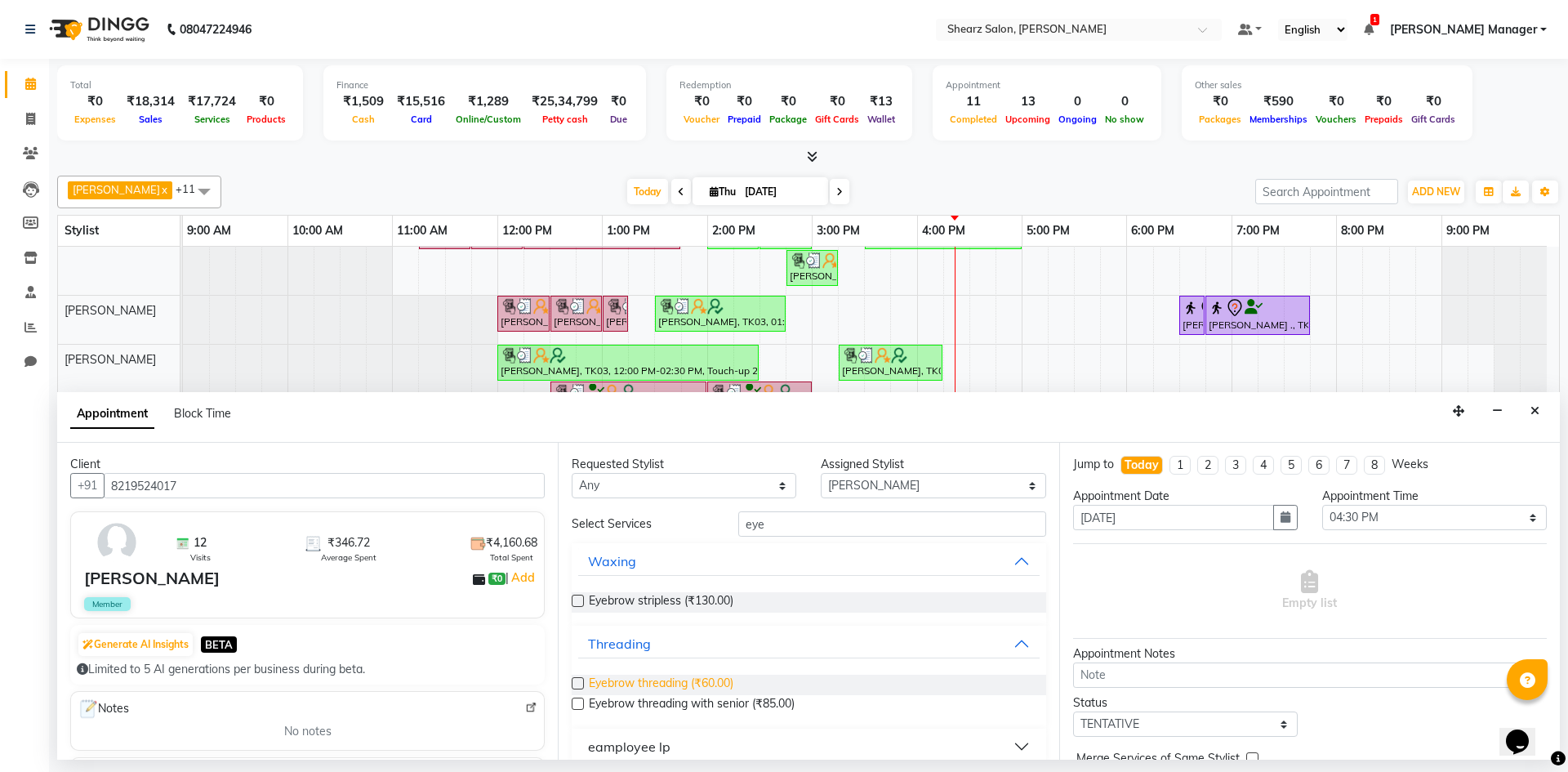
drag, startPoint x: 711, startPoint y: 673, endPoint x: 711, endPoint y: 683, distance: 10.0
click at [711, 679] on div "Eyebrow threading (₹60.00) Eyebrow threading with senior (₹85.00)" at bounding box center [809, 694] width 474 height 67
click at [711, 683] on span "Eyebrow threading (₹60.00)" at bounding box center [660, 686] width 144 height 21
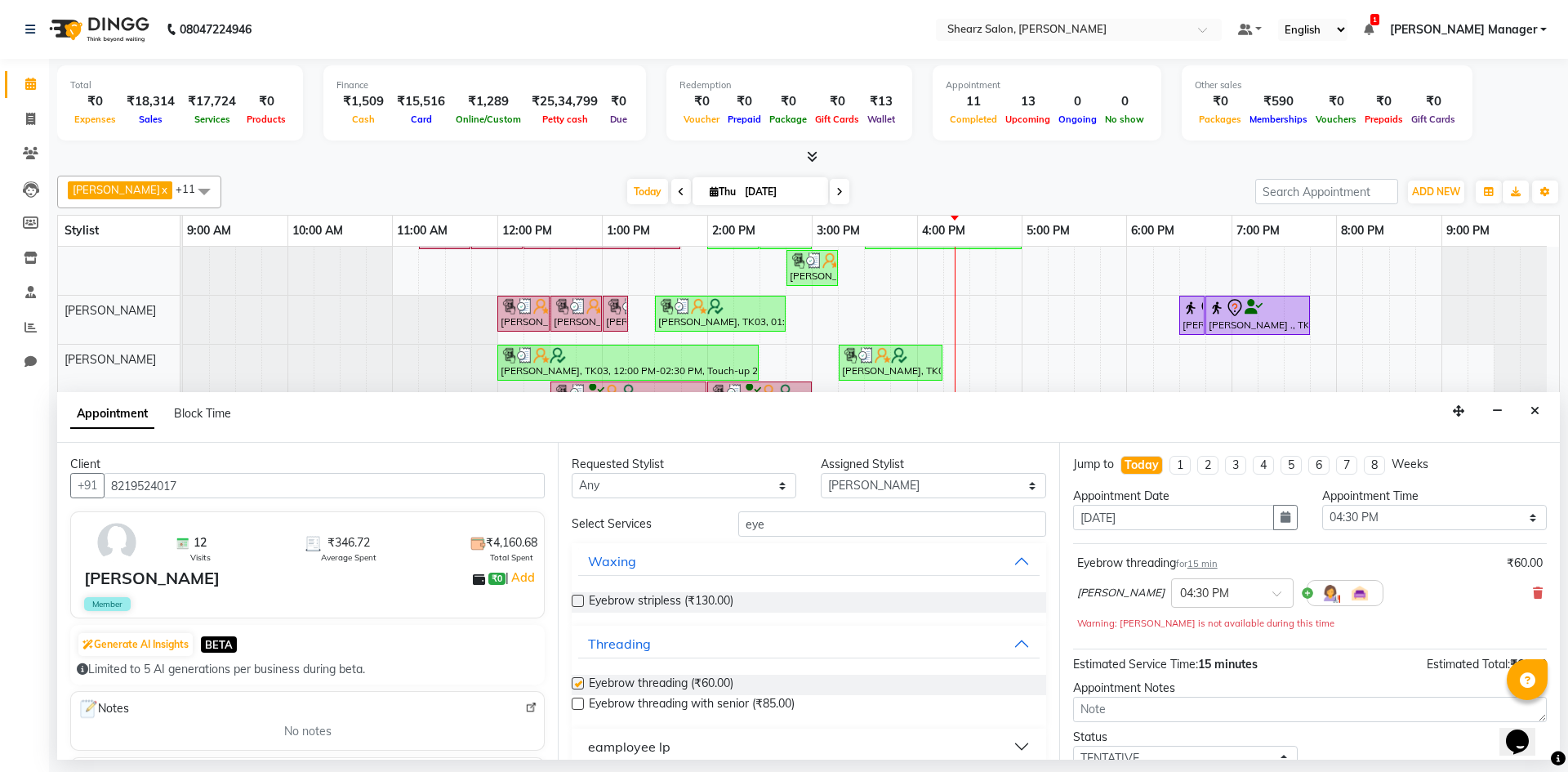
checkbox input "false"
click at [897, 507] on div "Requested Stylist Any AakashKumar Nai Admin Arvind S Devda Asha Chavariya Divya…" at bounding box center [807, 601] width 500 height 317
click at [896, 515] on input "eye" at bounding box center [892, 524] width 308 height 25
type input "e"
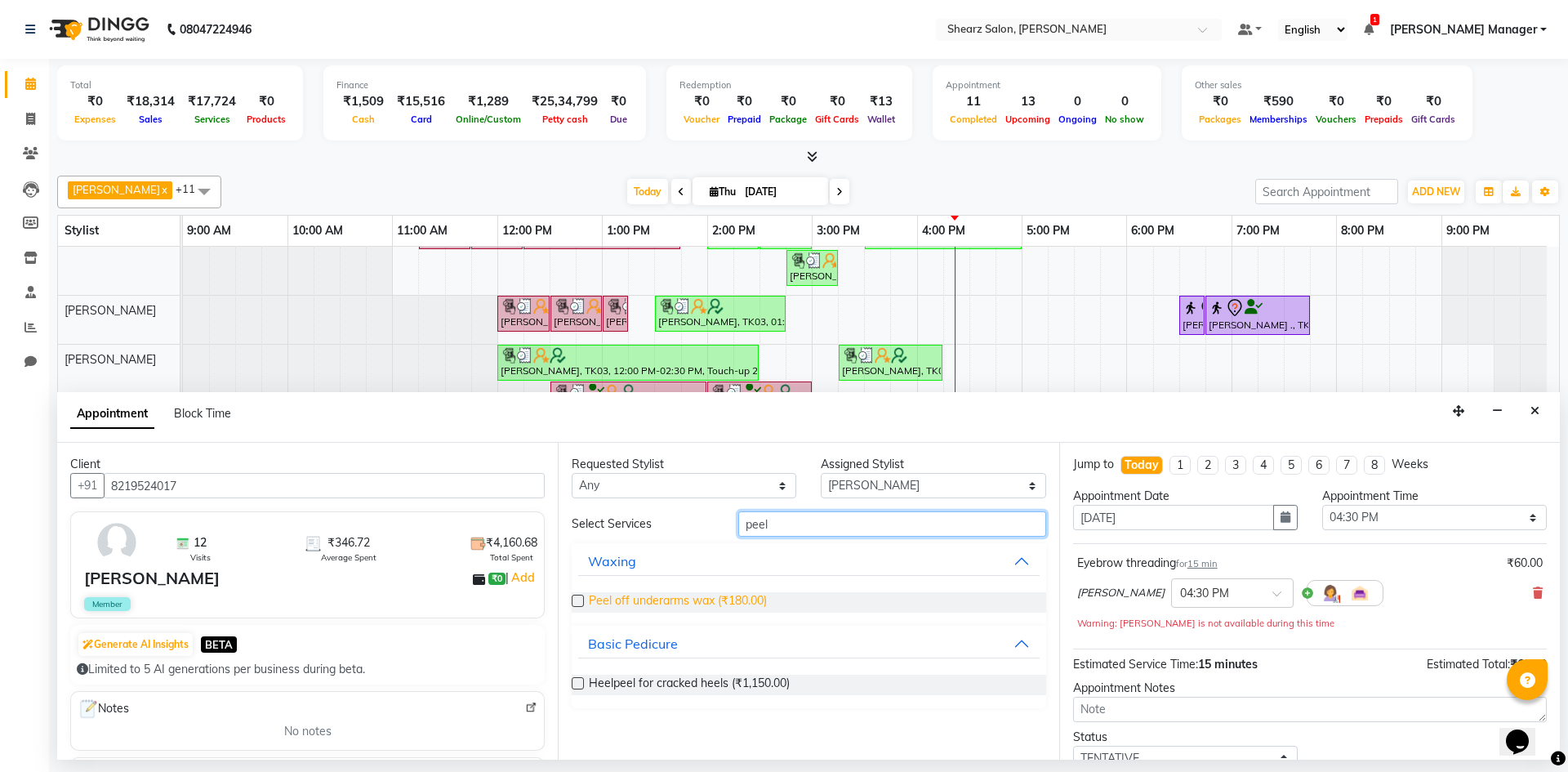
type input "peel"
drag, startPoint x: 690, startPoint y: 600, endPoint x: 973, endPoint y: 612, distance: 283.3
click at [692, 600] on span "Peel off underarms wax (₹180.00)" at bounding box center [678, 603] width 178 height 21
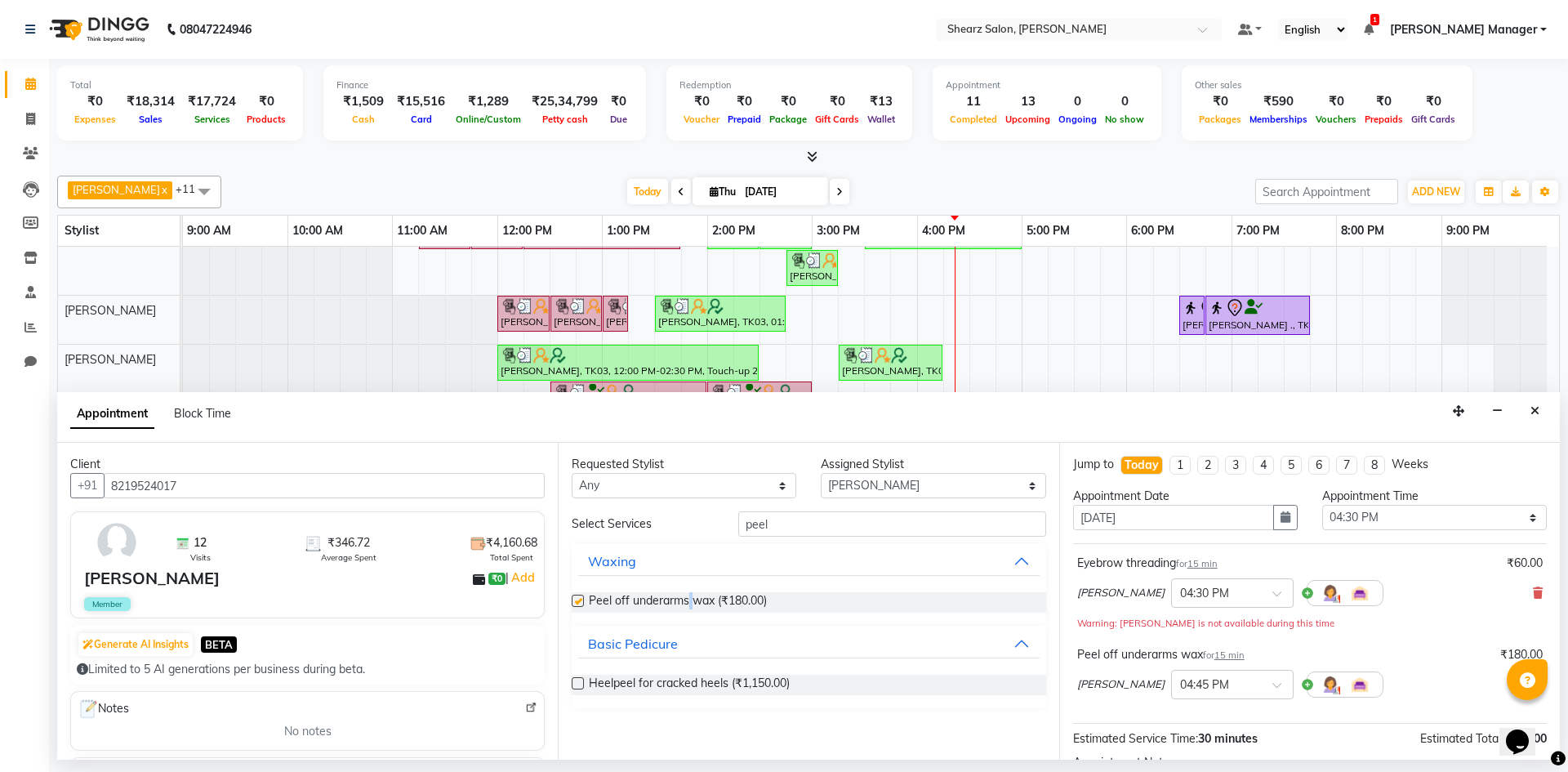
checkbox input "false"
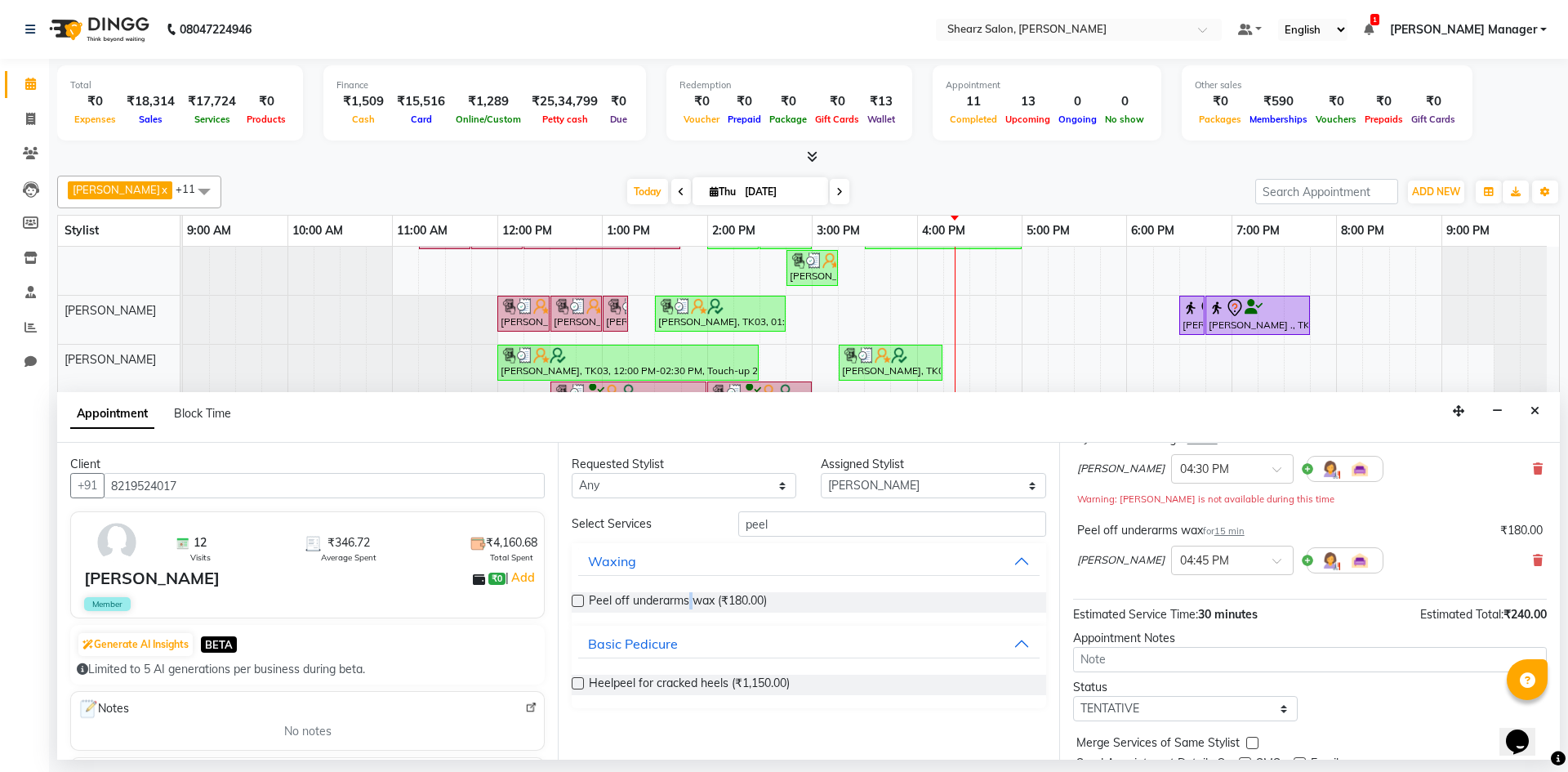
scroll to position [188, 0]
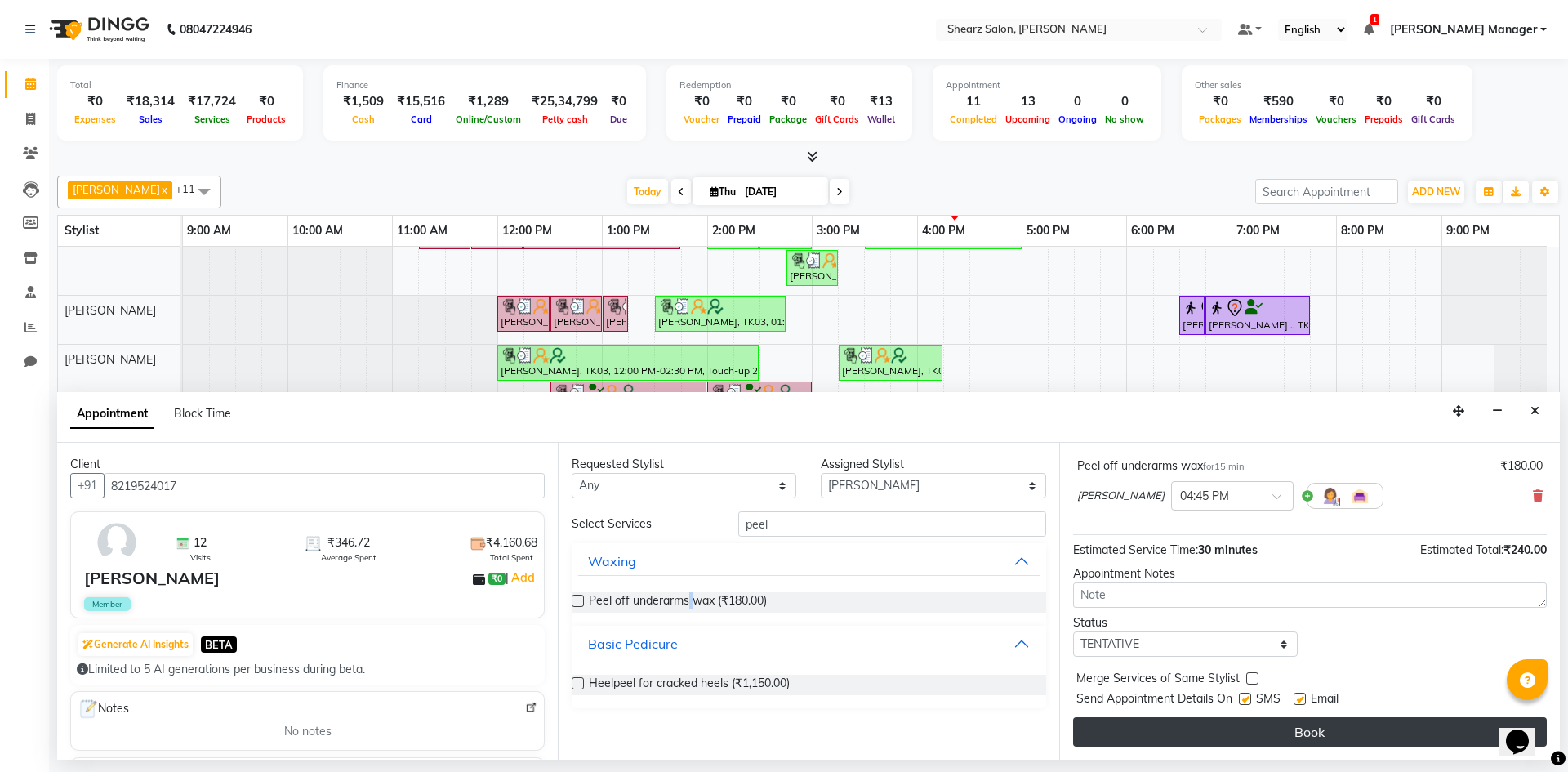
click at [1265, 740] on button "Book" at bounding box center [1310, 732] width 474 height 29
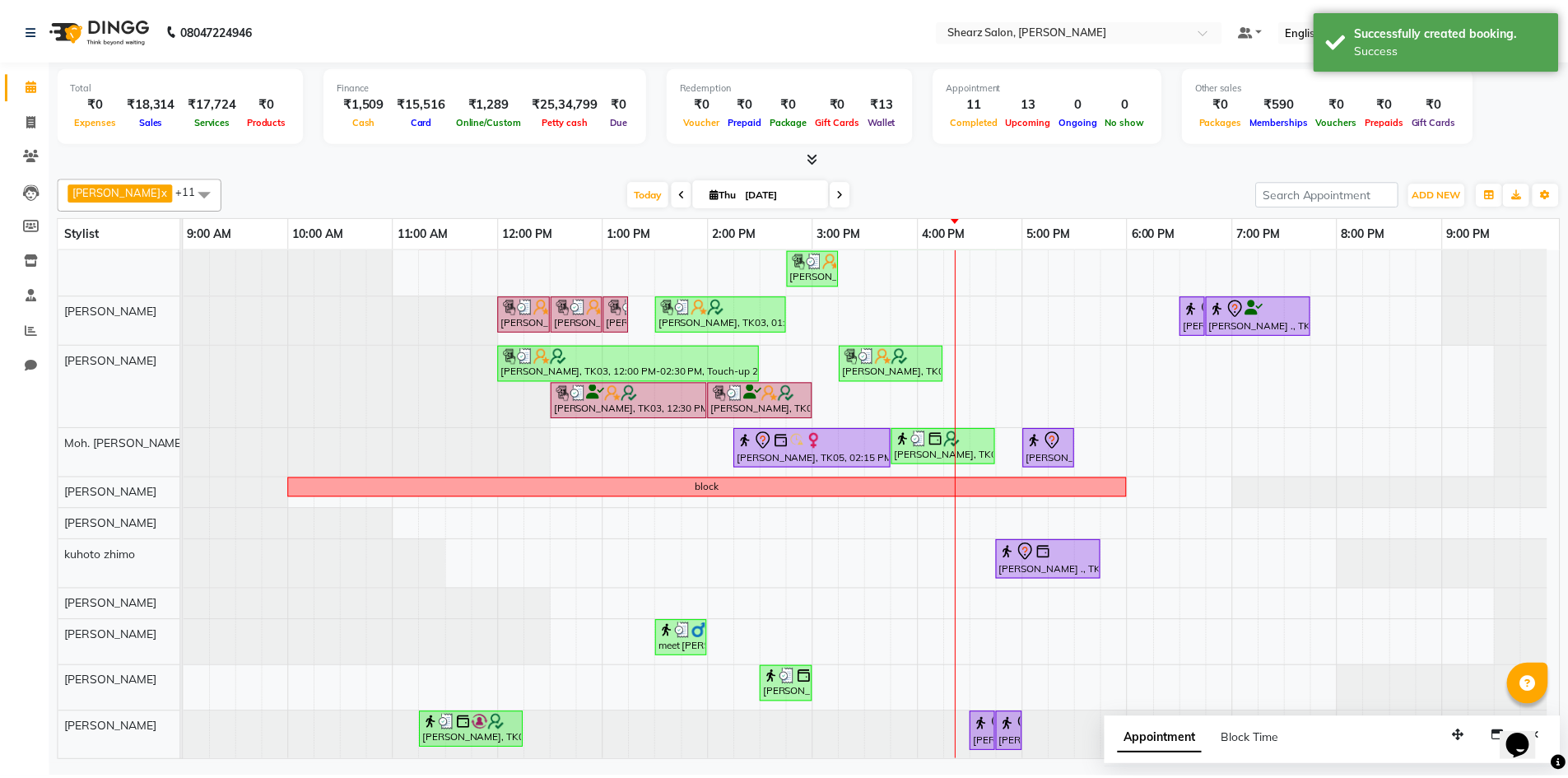
scroll to position [37, 0]
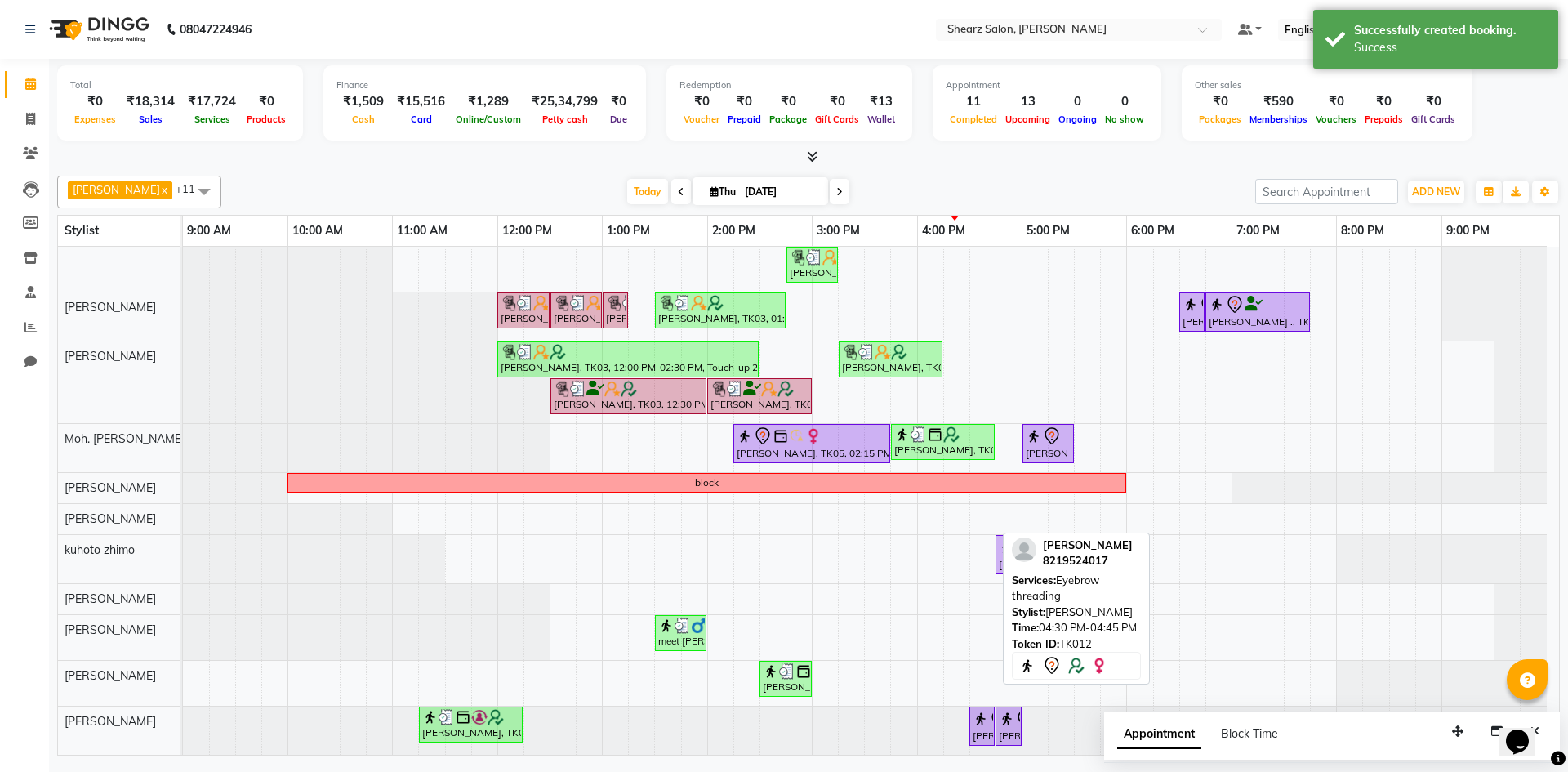
click at [982, 731] on div "NATASHA LALIT, TK12, 04:30 PM-04:45 PM, Eyebrow threading" at bounding box center [983, 726] width 22 height 35
select select "7"
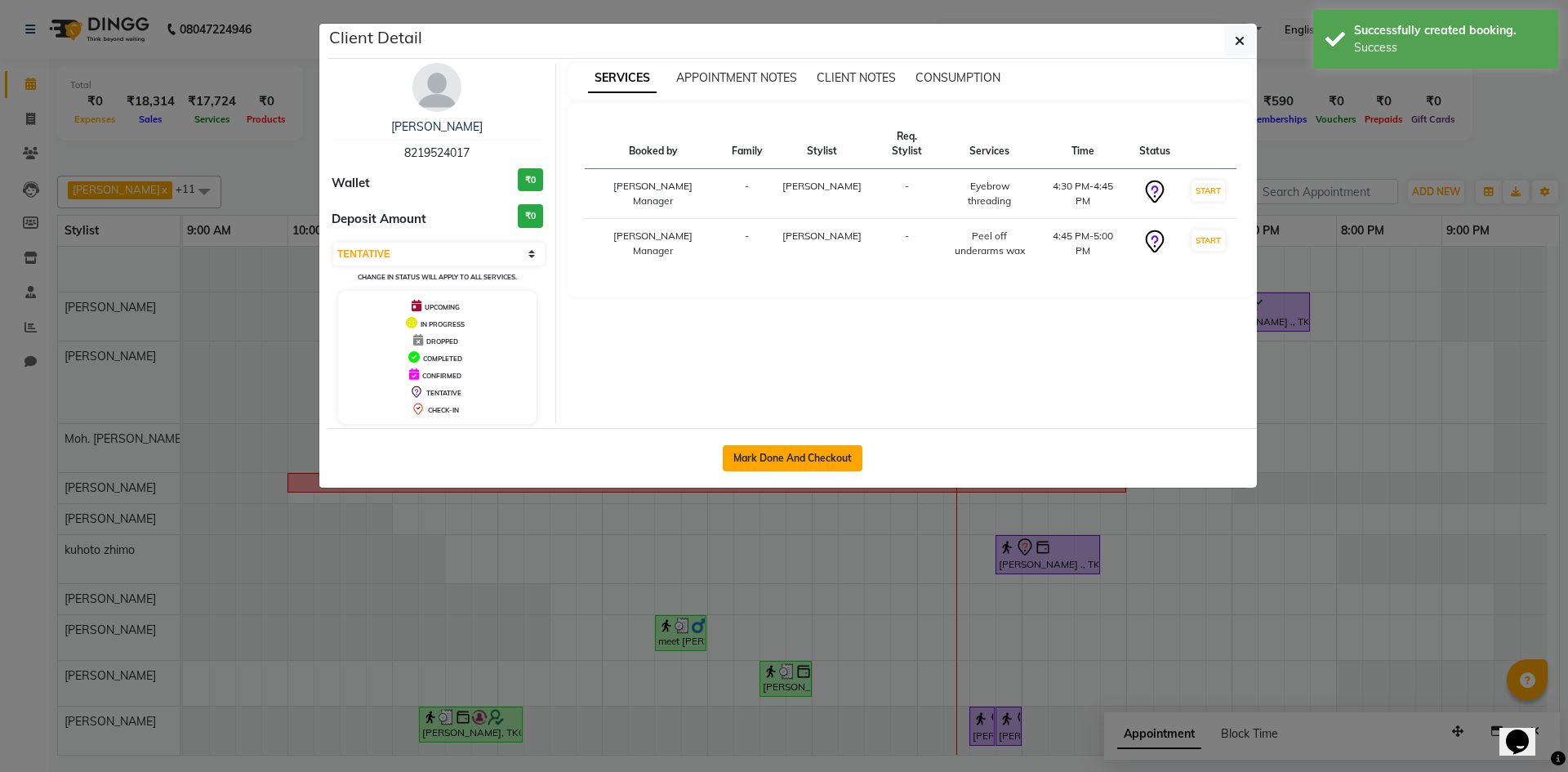
click at [817, 453] on button "Mark Done And Checkout" at bounding box center [793, 458] width 140 height 26
select select "service"
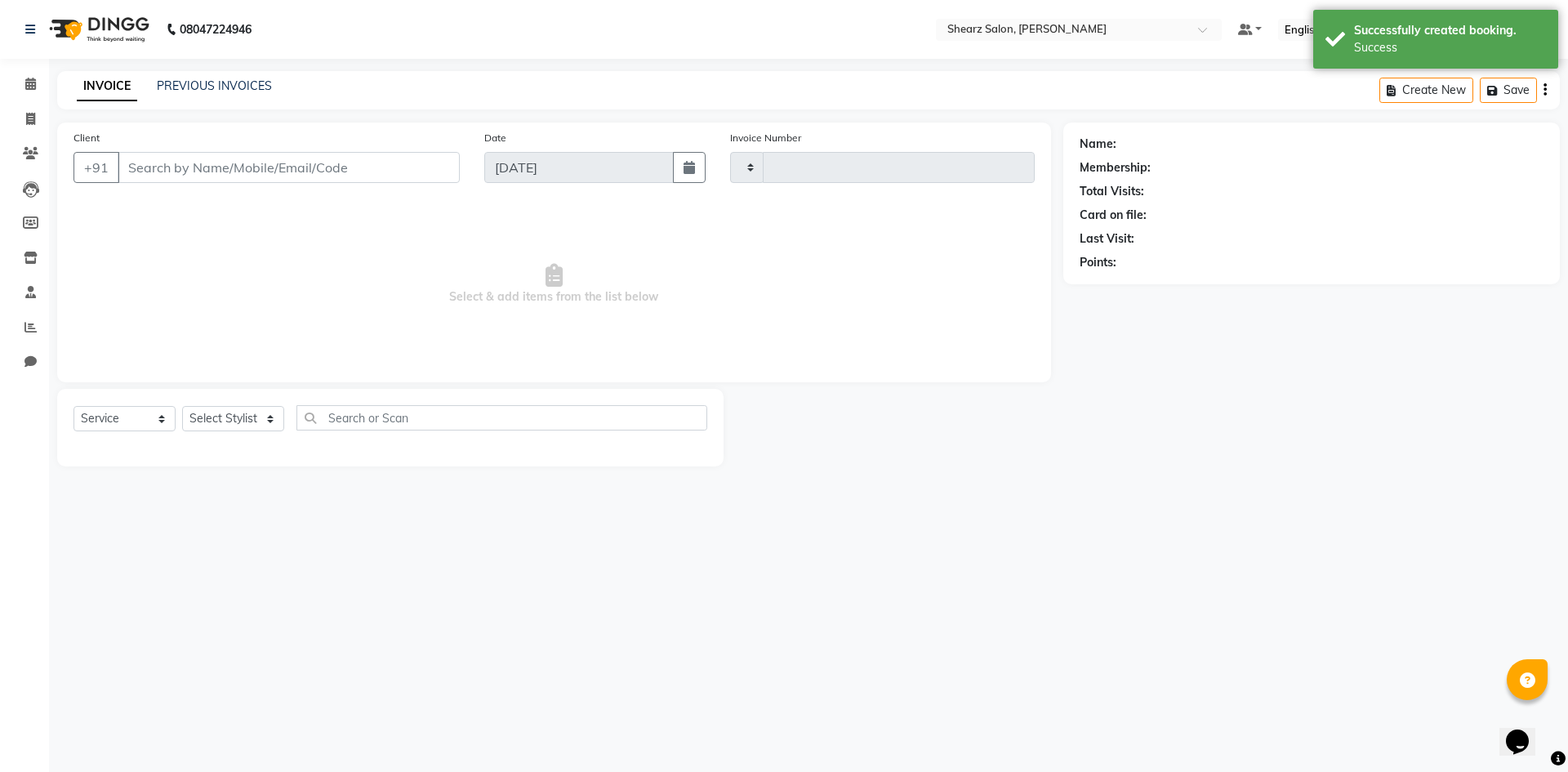
type input "5107"
select select "8159"
select select "3"
type input "8219524017"
select select "86593"
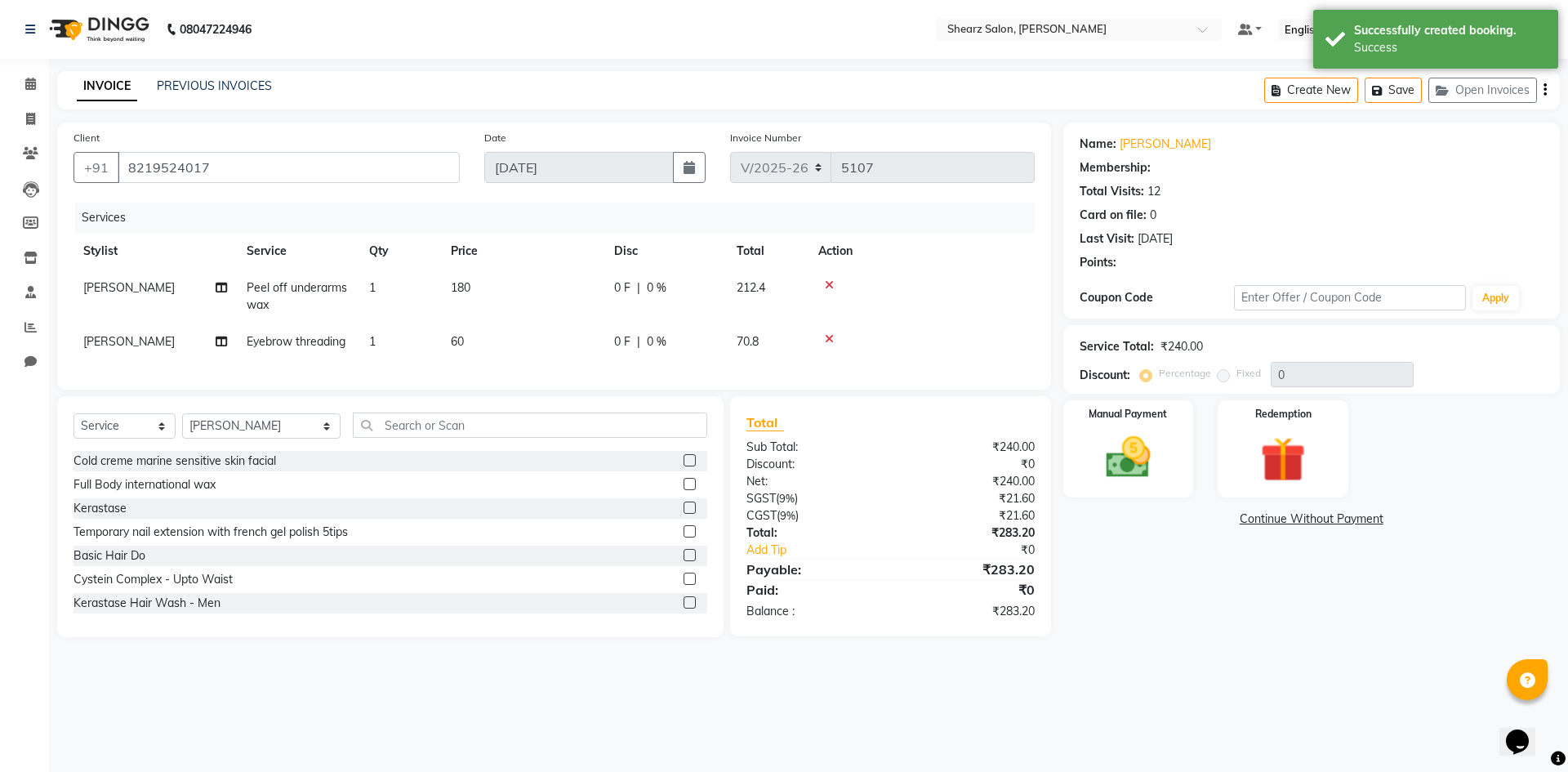
select select "1: Object"
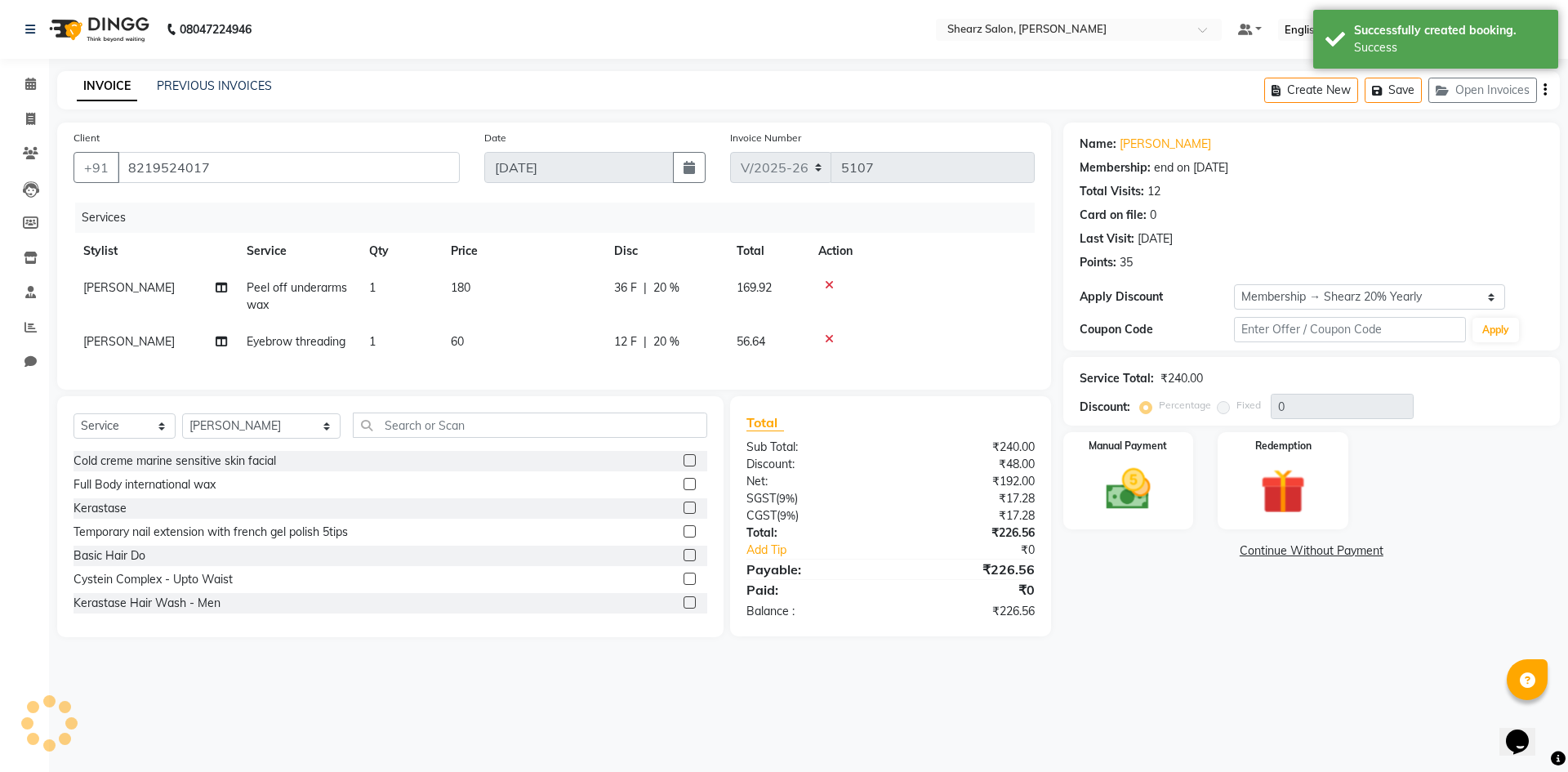
type input "20"
click at [1347, 279] on div "Name: Natasha Lalit Membership: end on 19-02-2026 Total Visits: 12 Card on file…" at bounding box center [1311, 237] width 497 height 228
click at [1345, 294] on select "Select Membership → Shearz 20% Yearly" at bounding box center [1370, 297] width 271 height 25
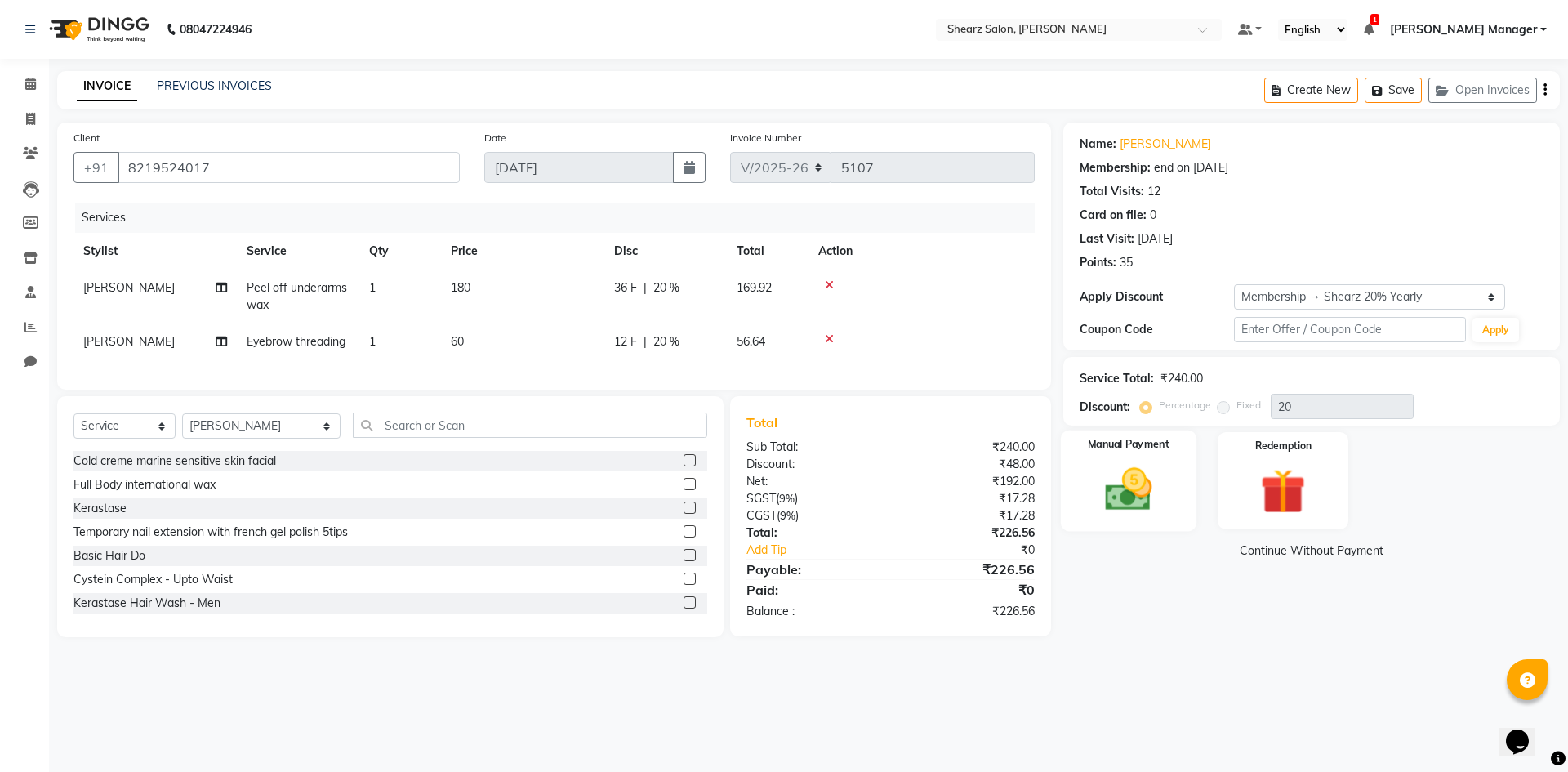
click at [1152, 475] on img at bounding box center [1129, 489] width 76 height 54
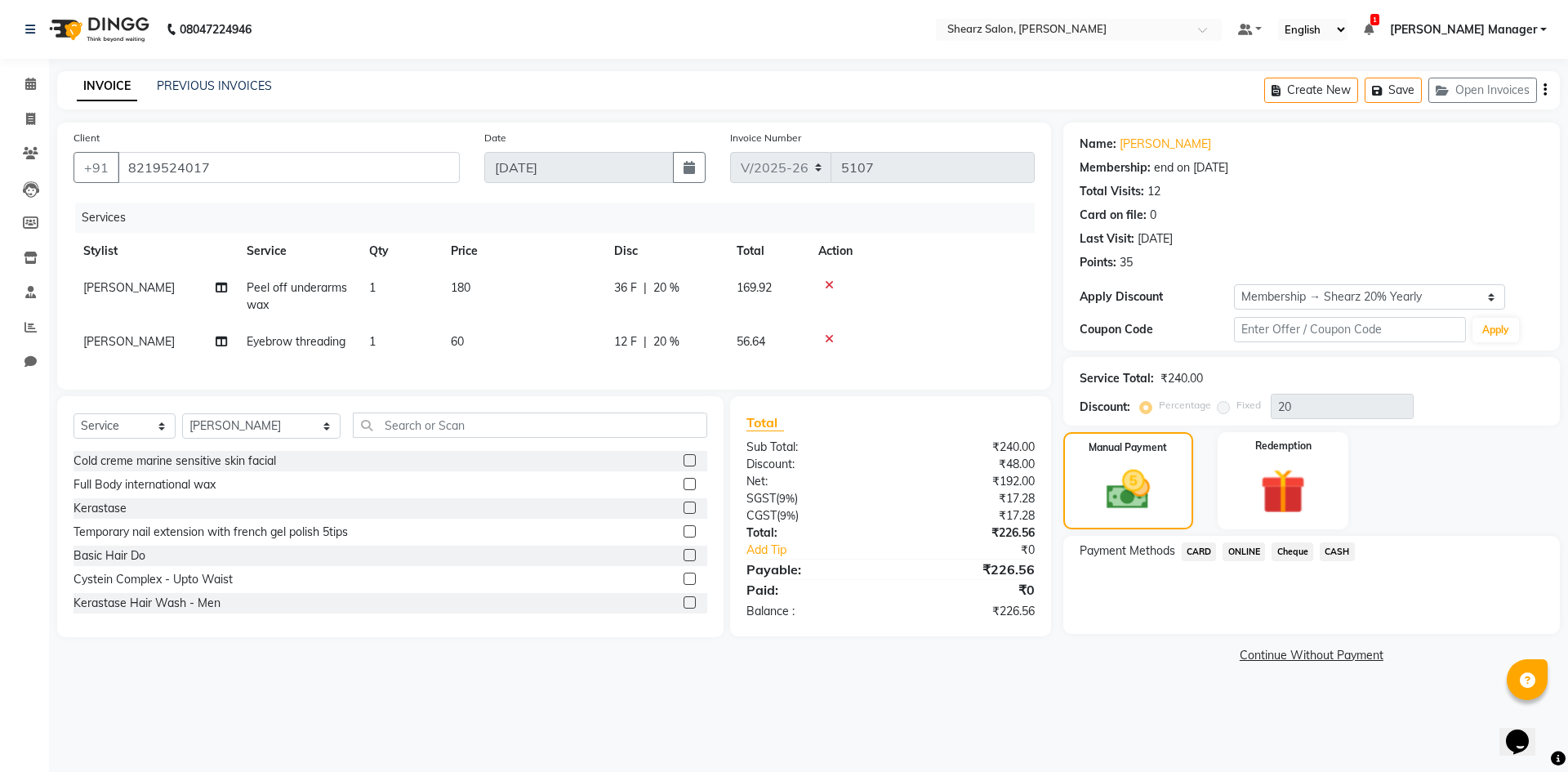
click at [1251, 553] on span "ONLINE" at bounding box center [1244, 552] width 42 height 19
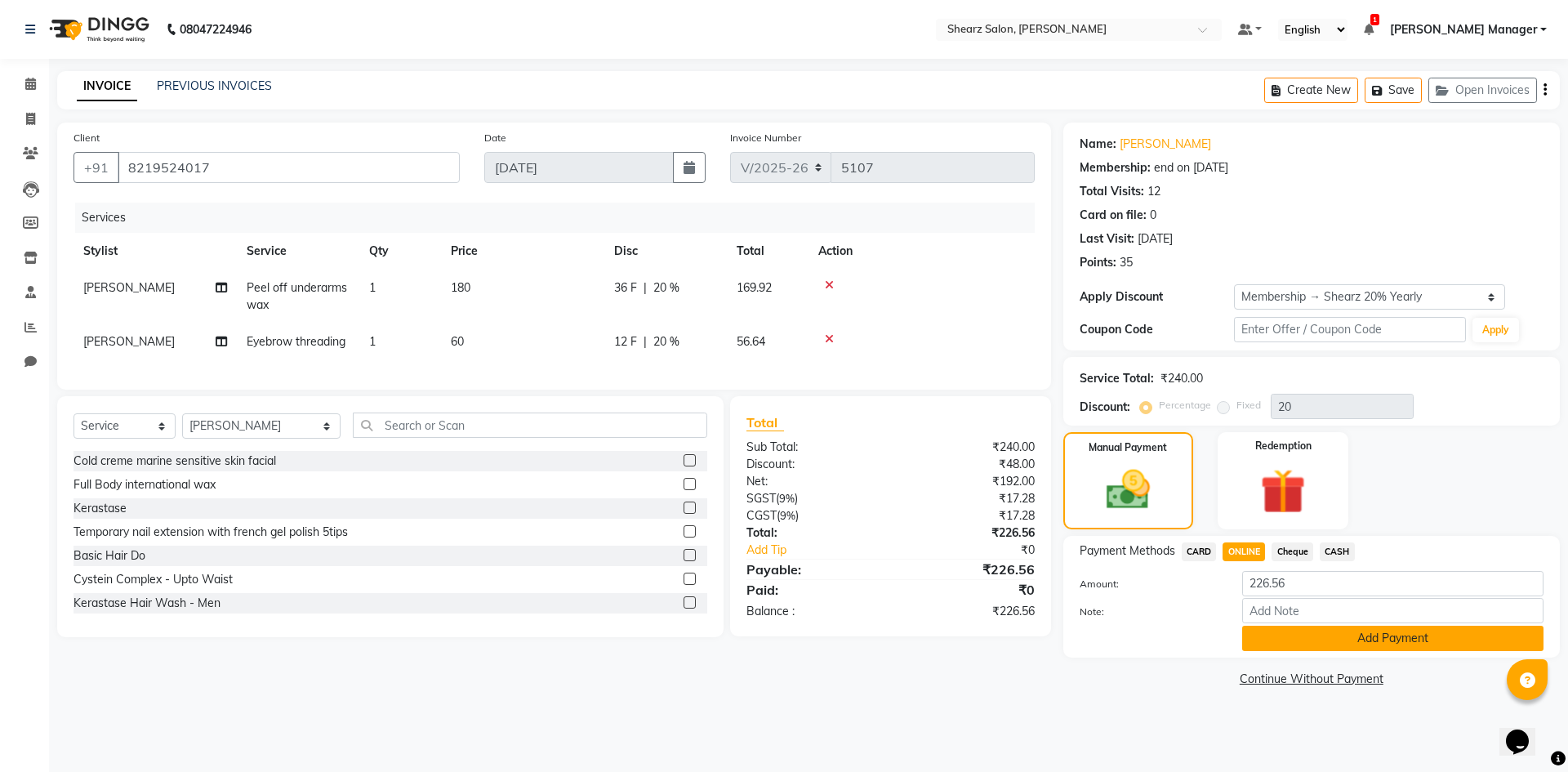
click at [1403, 641] on button "Add Payment" at bounding box center [1393, 638] width 302 height 25
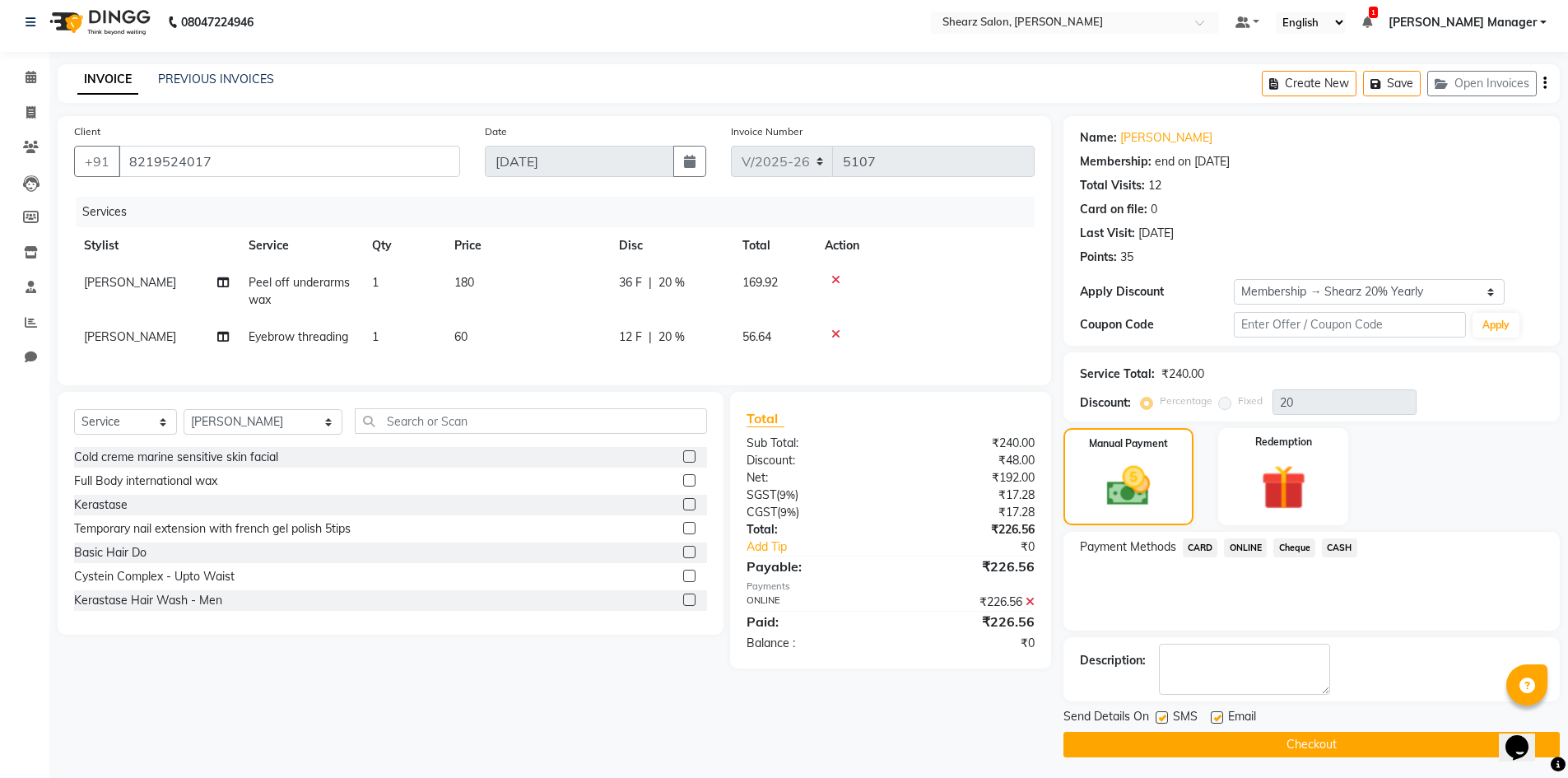
scroll to position [11, 0]
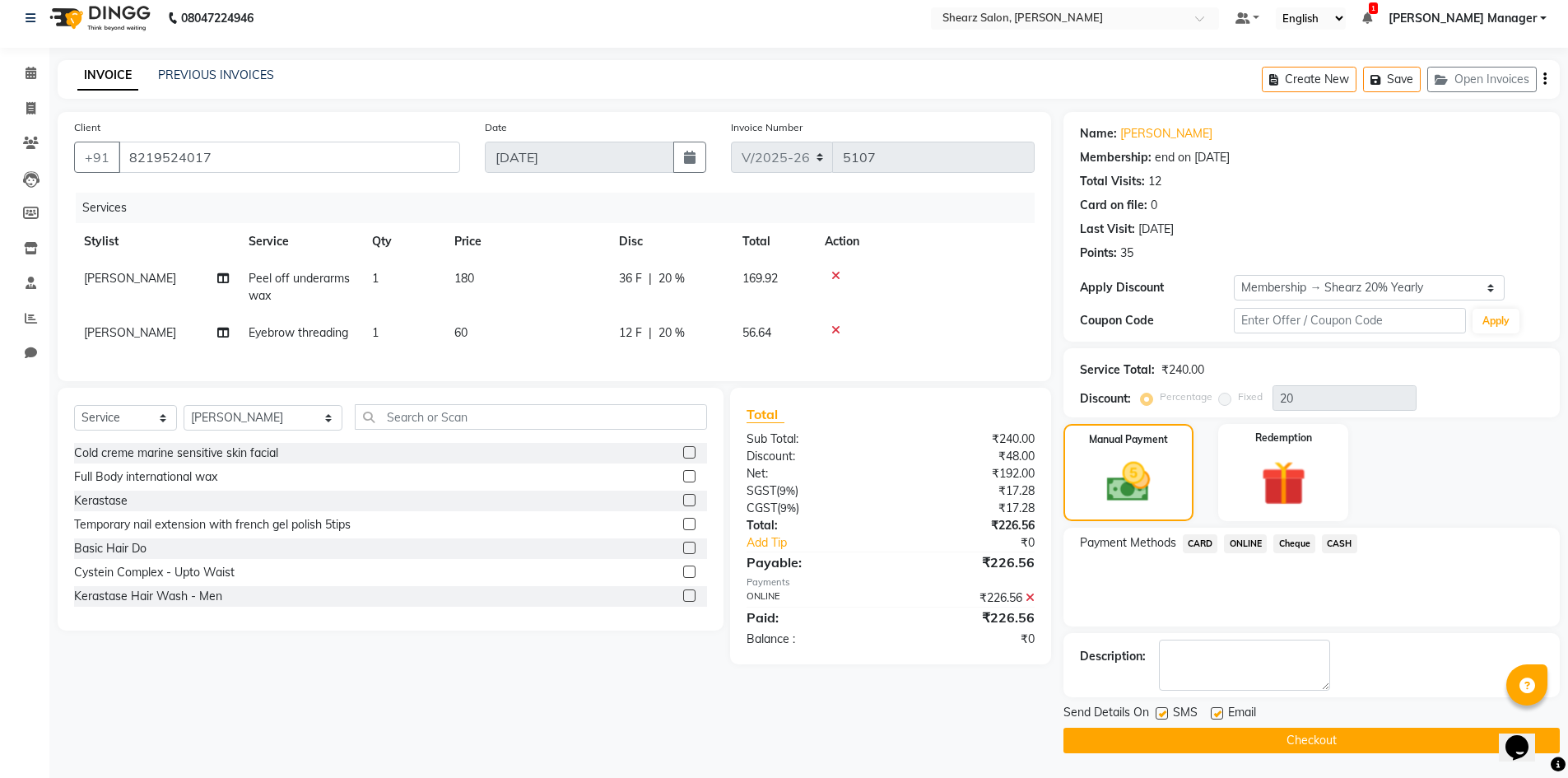
click at [1369, 731] on button "Checkout" at bounding box center [1312, 740] width 497 height 25
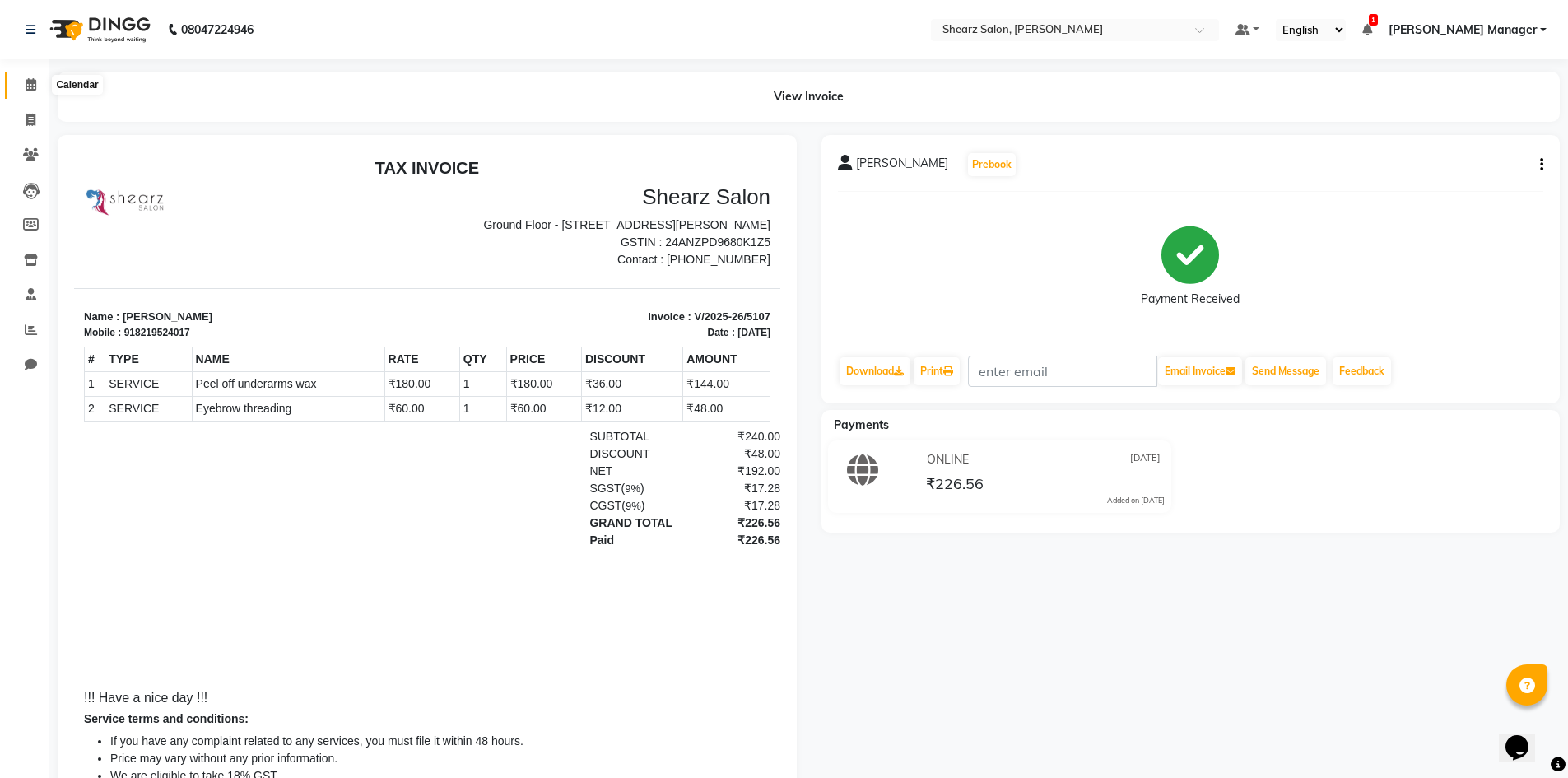
click at [34, 90] on icon at bounding box center [30, 85] width 10 height 12
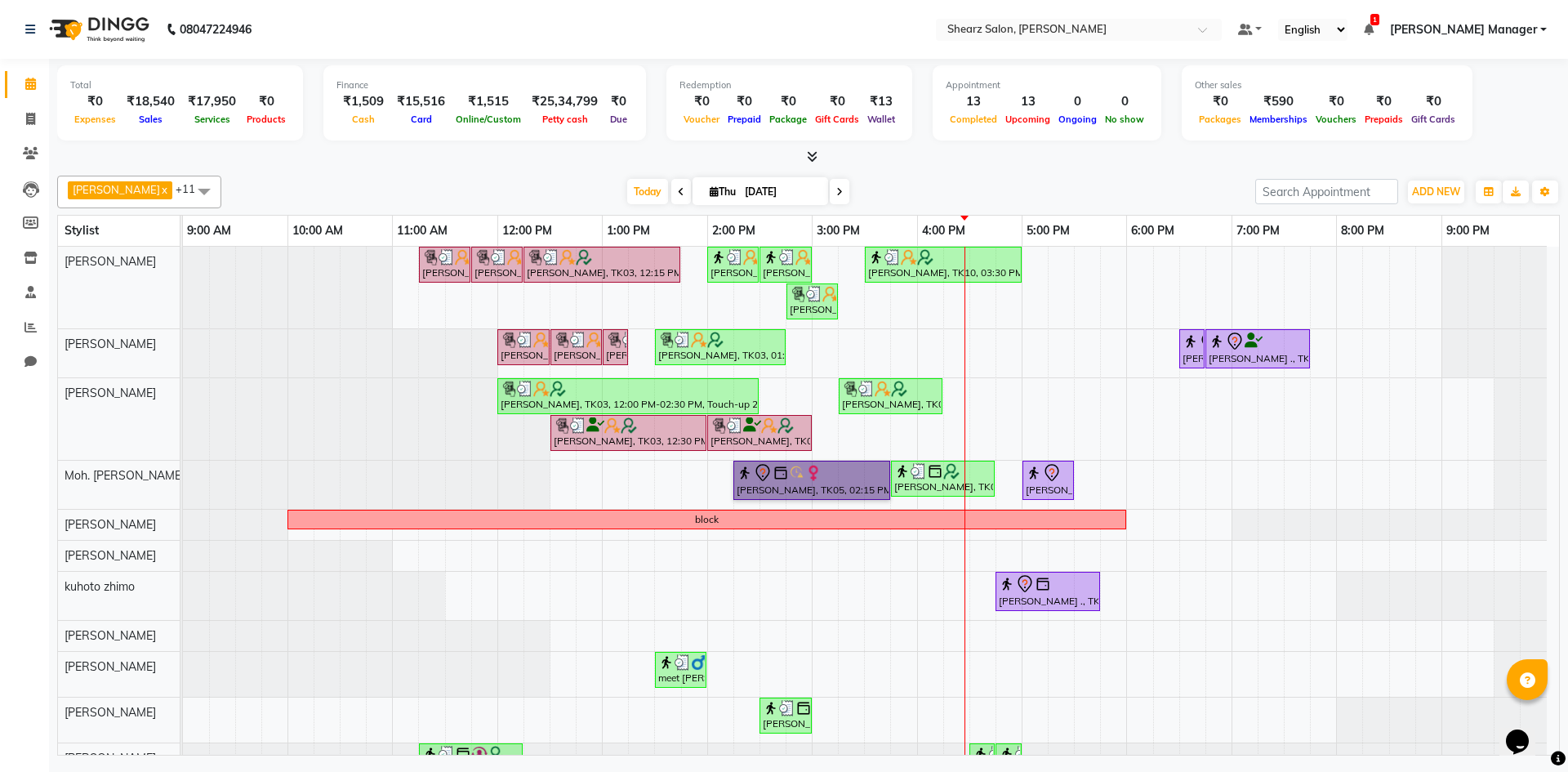
drag, startPoint x: 810, startPoint y: 456, endPoint x: 808, endPoint y: 475, distance: 19.1
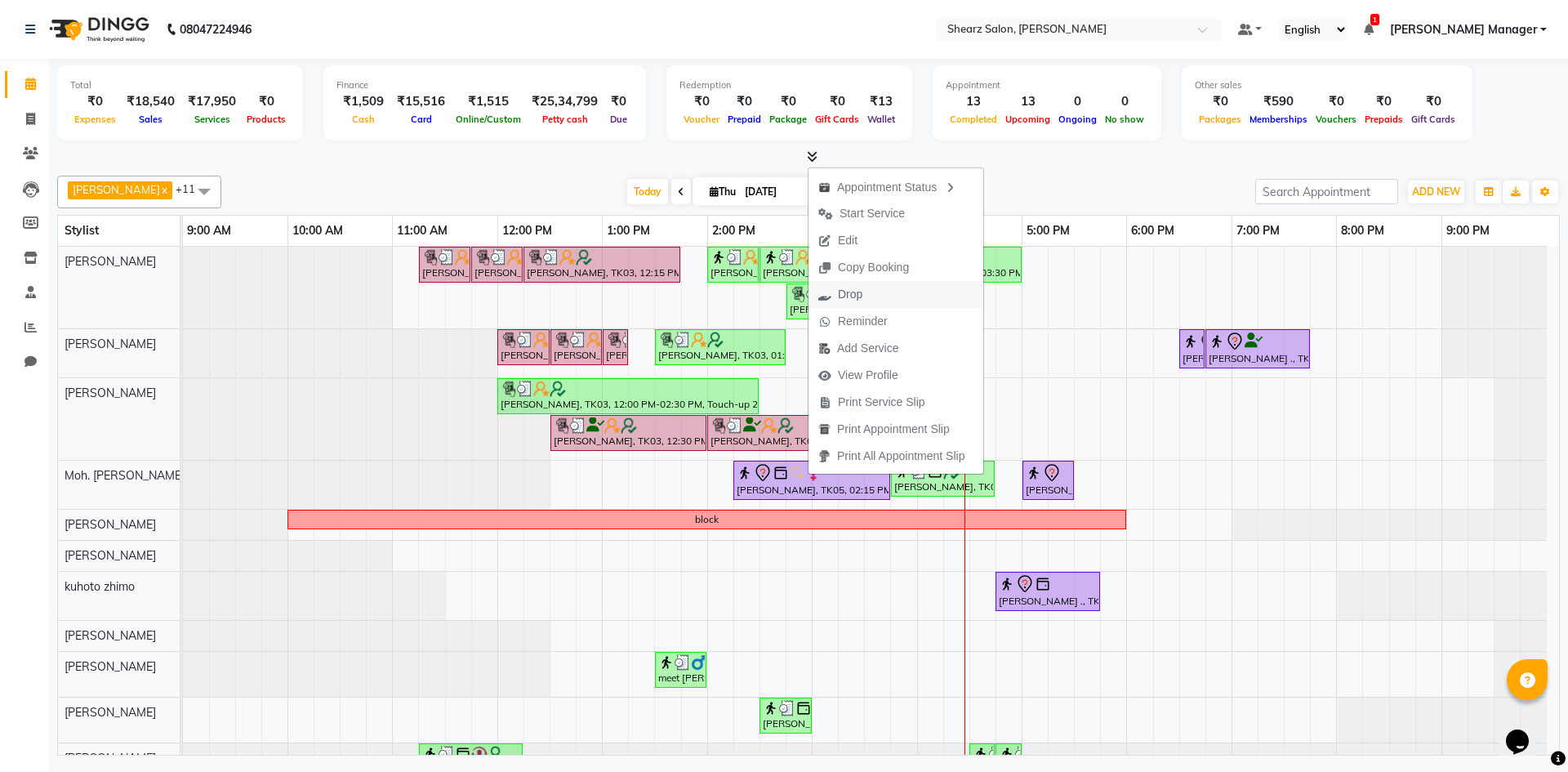
click at [868, 298] on span "Drop" at bounding box center [841, 294] width 64 height 27
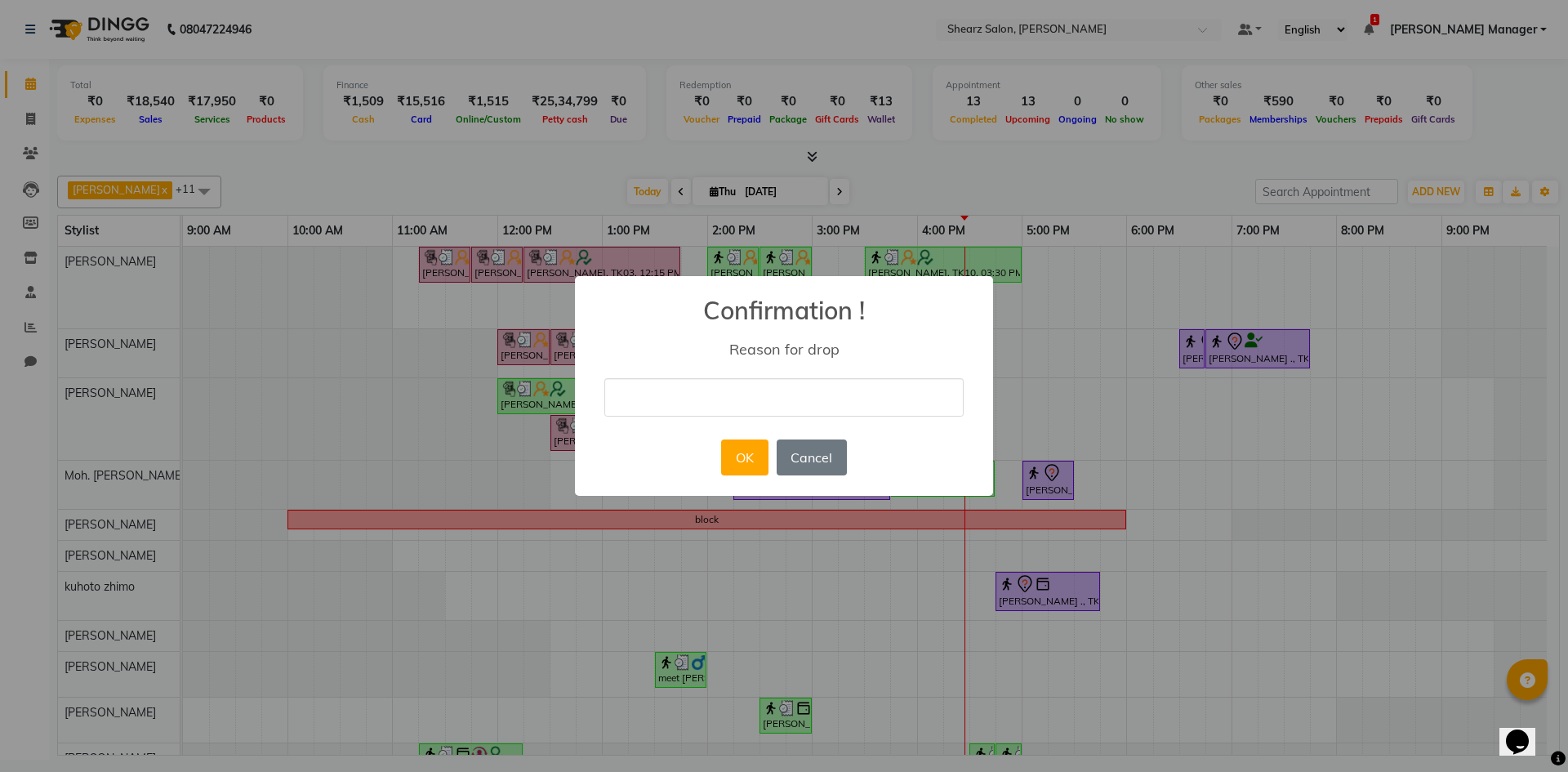
type input "NOT COMIMNG"
click at [736, 453] on button "OK" at bounding box center [744, 457] width 47 height 36
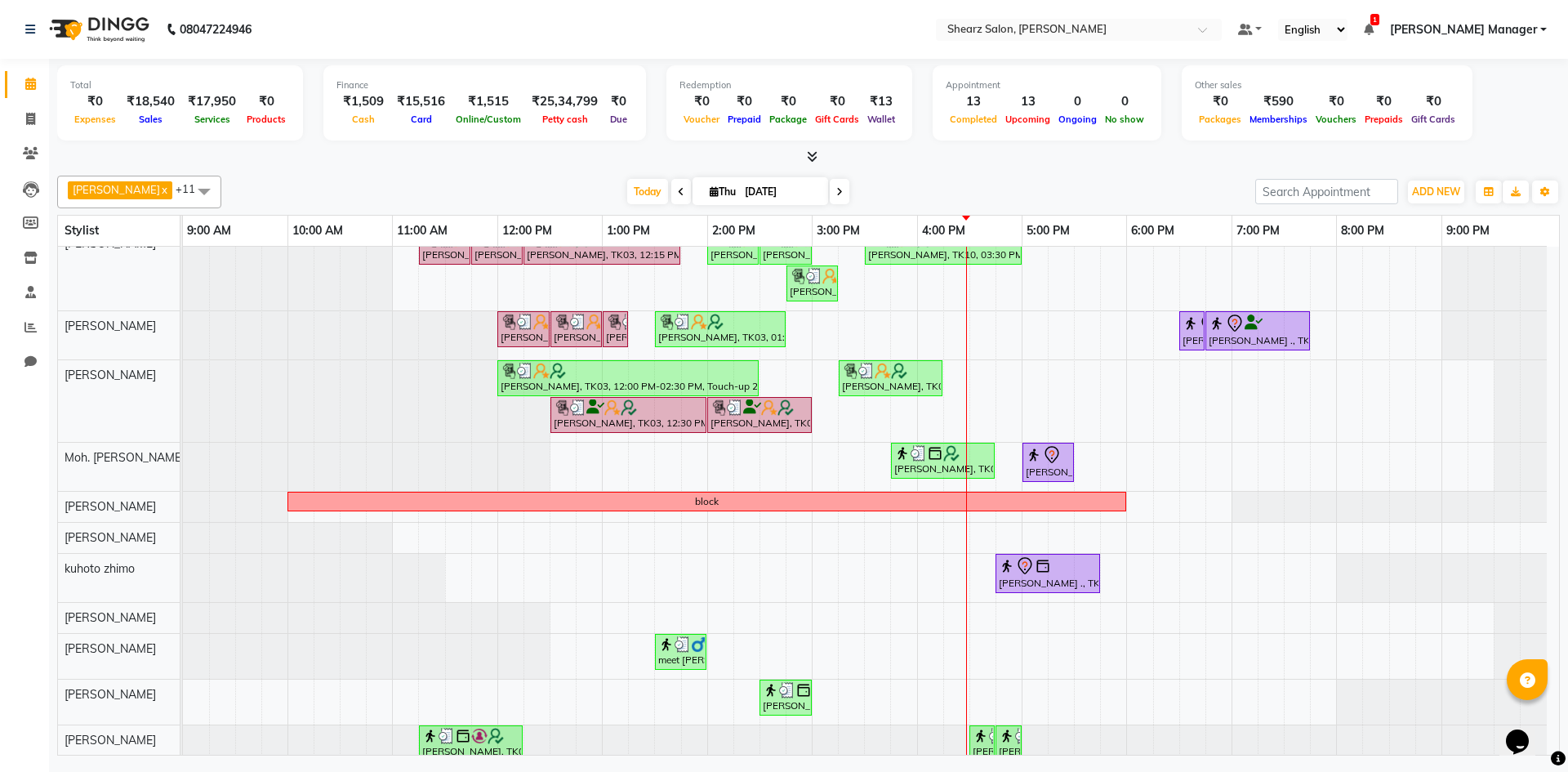
scroll to position [34, 0]
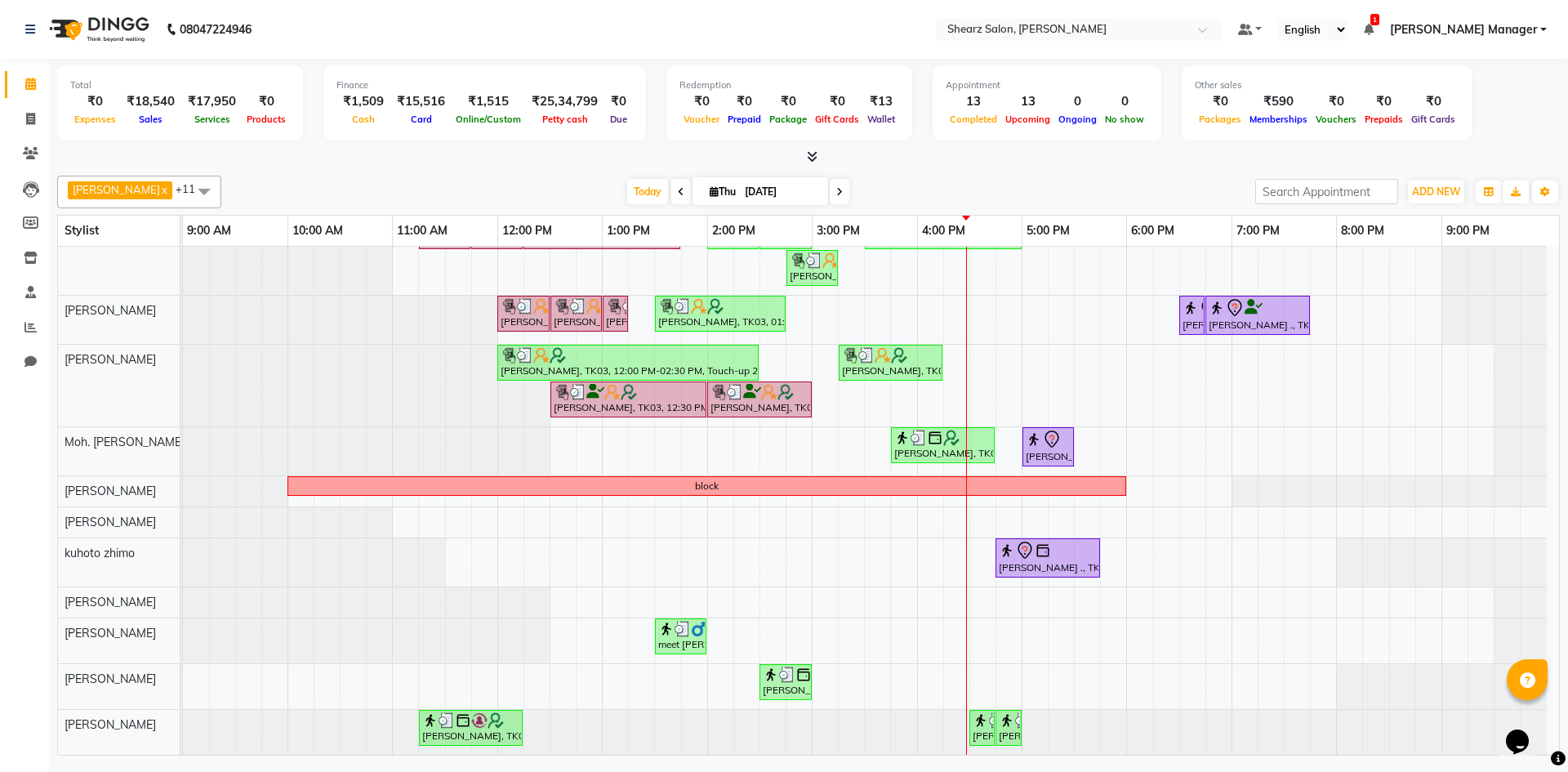
click at [1037, 681] on div "[PERSON_NAME], TK03, 11:15 AM-11:45 AM, [PERSON_NAME] Quenching Mask [PERSON_NA…" at bounding box center [871, 484] width 1376 height 542
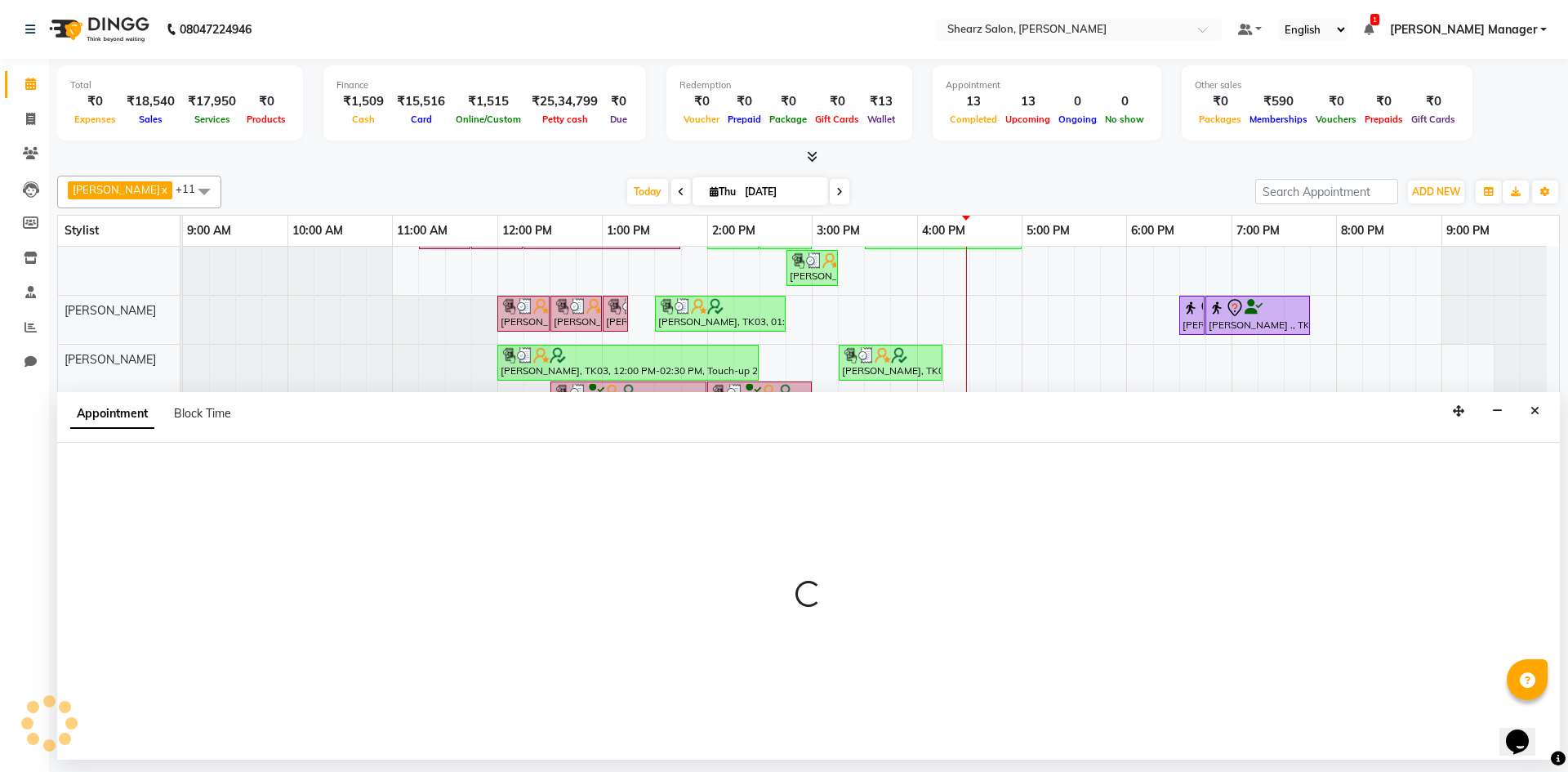
click at [1037, 681] on div at bounding box center [808, 601] width 1503 height 317
select select "77334"
select select "tentative"
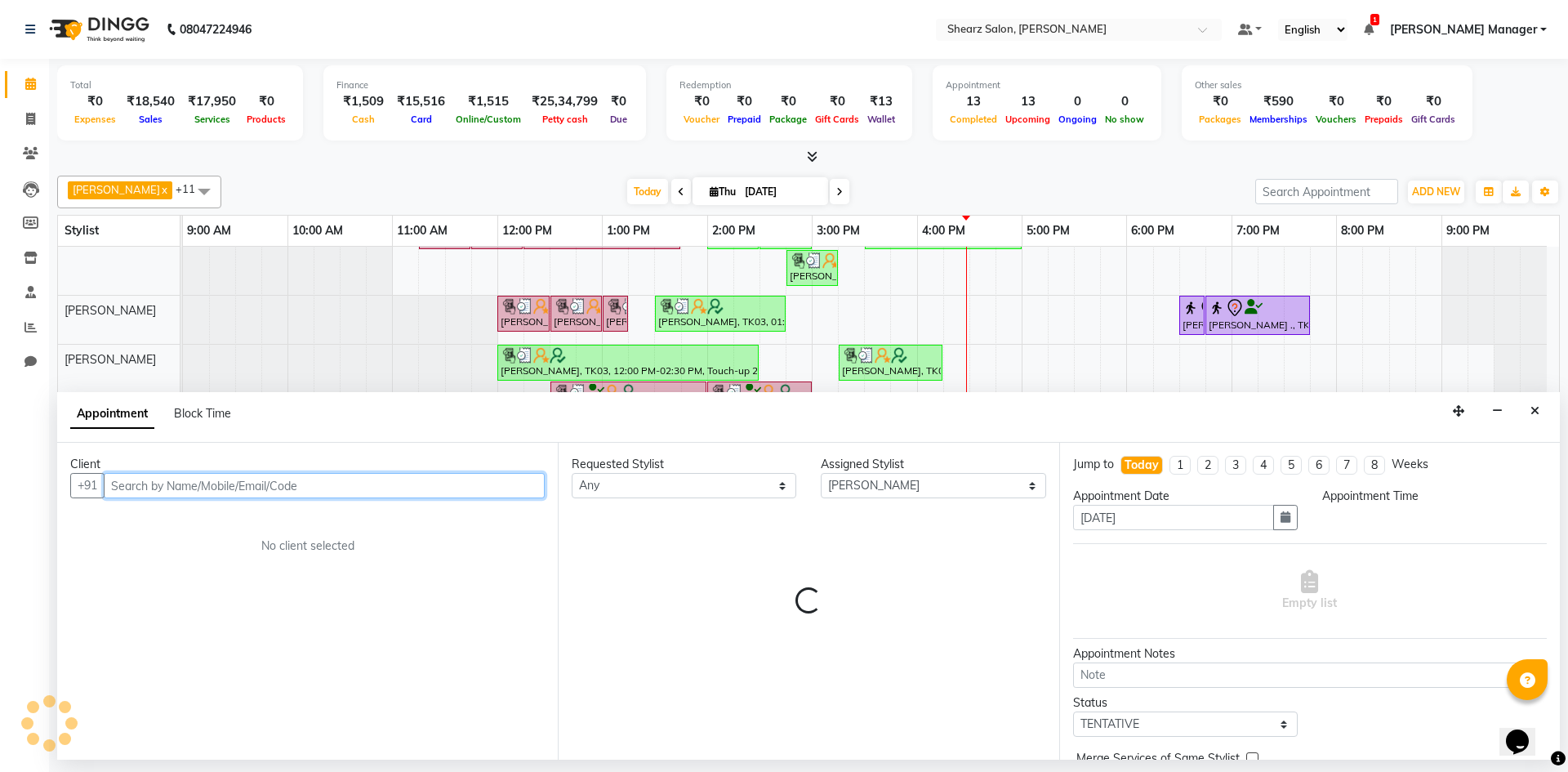
select select "1020"
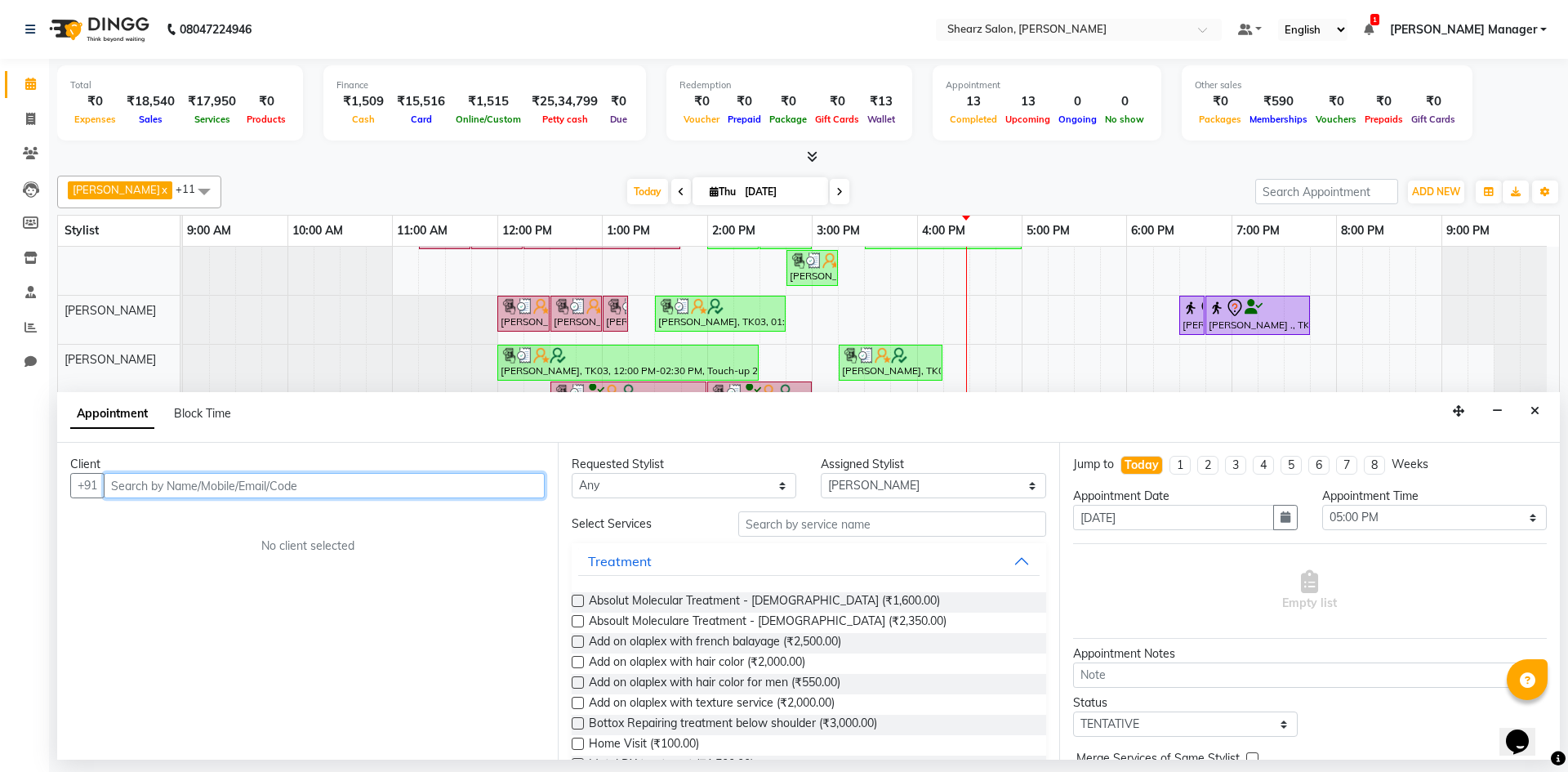
click at [272, 482] on input "text" at bounding box center [324, 485] width 441 height 25
type input "8800614552"
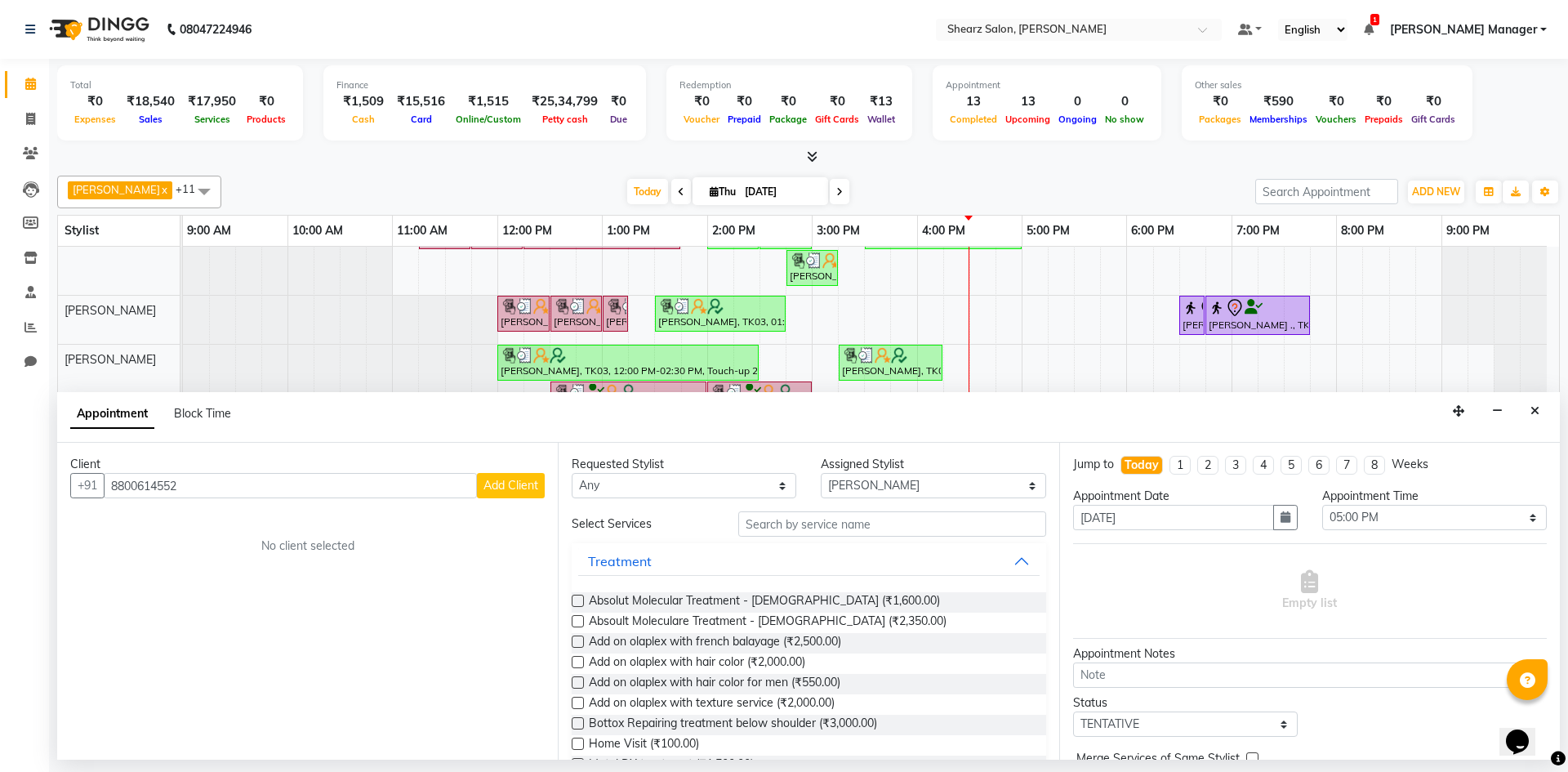
click at [501, 483] on span "Add Client" at bounding box center [510, 485] width 54 height 15
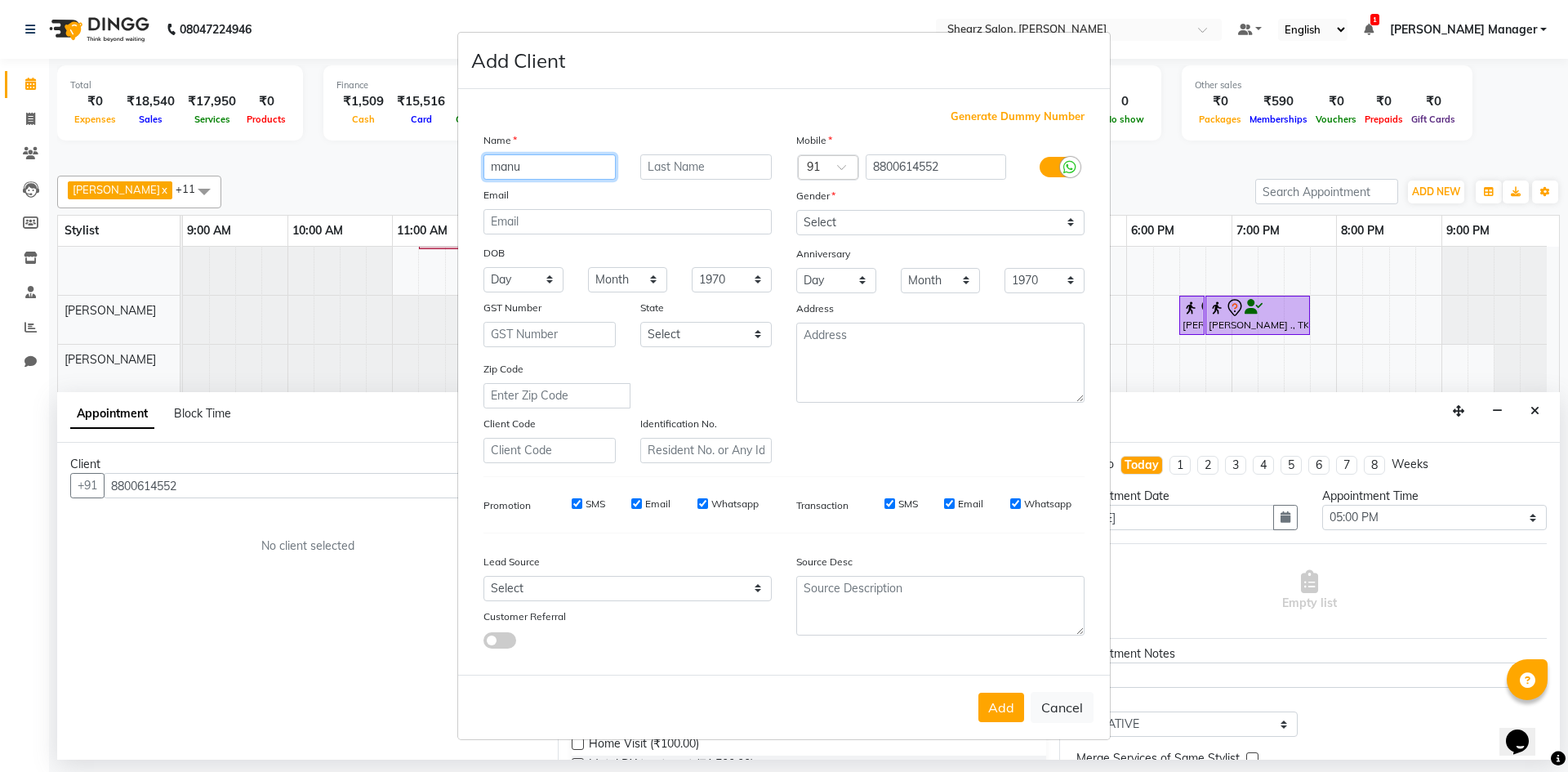
type input "manu"
click at [671, 156] on input "text" at bounding box center [706, 167] width 132 height 25
type input "lodha"
click at [899, 225] on select "Select Male Female Other Prefer Not To Say" at bounding box center [940, 222] width 289 height 25
select select "male"
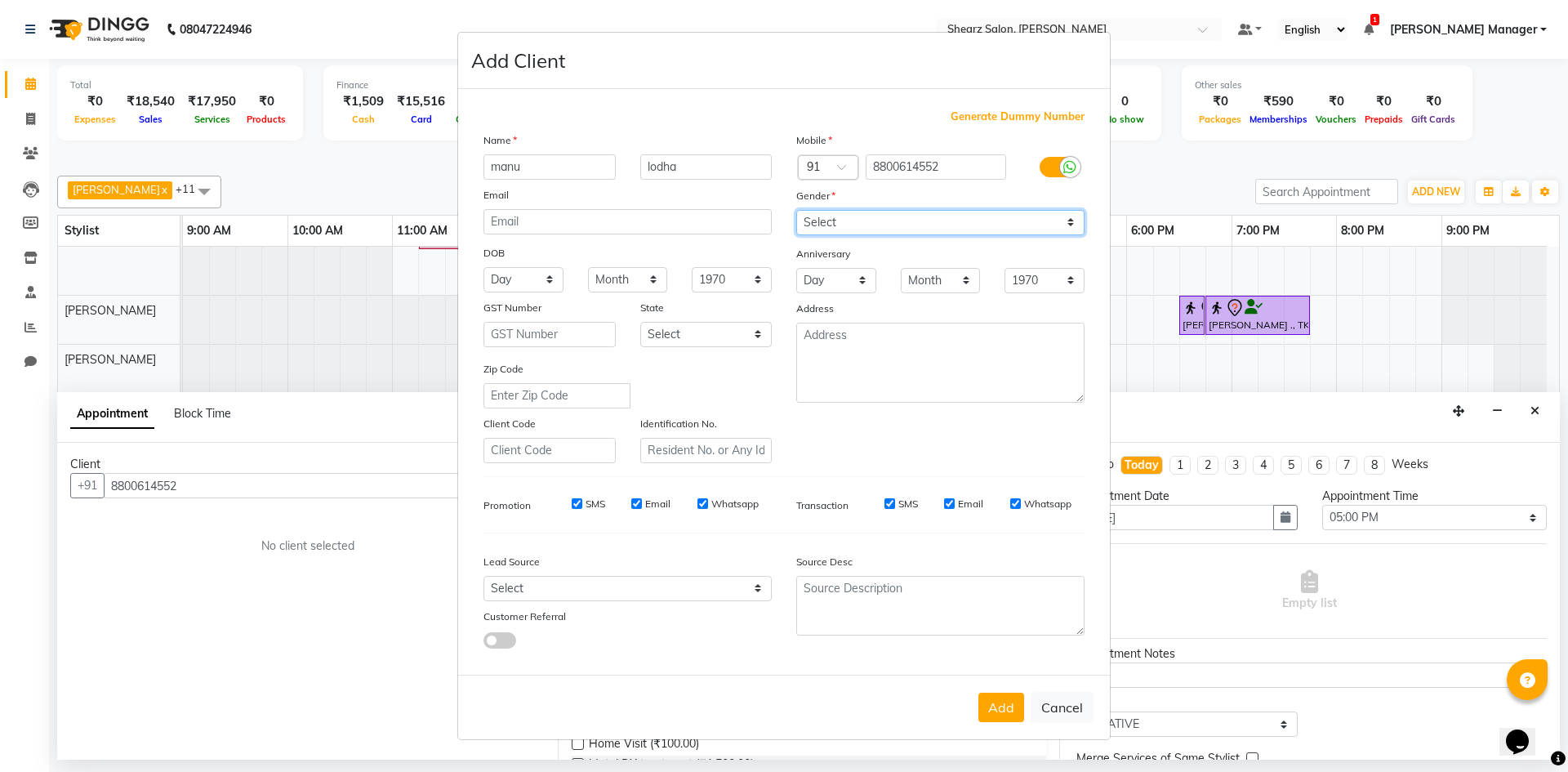
click at [796, 210] on select "Select Male Female Other Prefer Not To Say" at bounding box center [940, 222] width 289 height 25
click at [1006, 697] on button "Add" at bounding box center [1001, 707] width 46 height 29
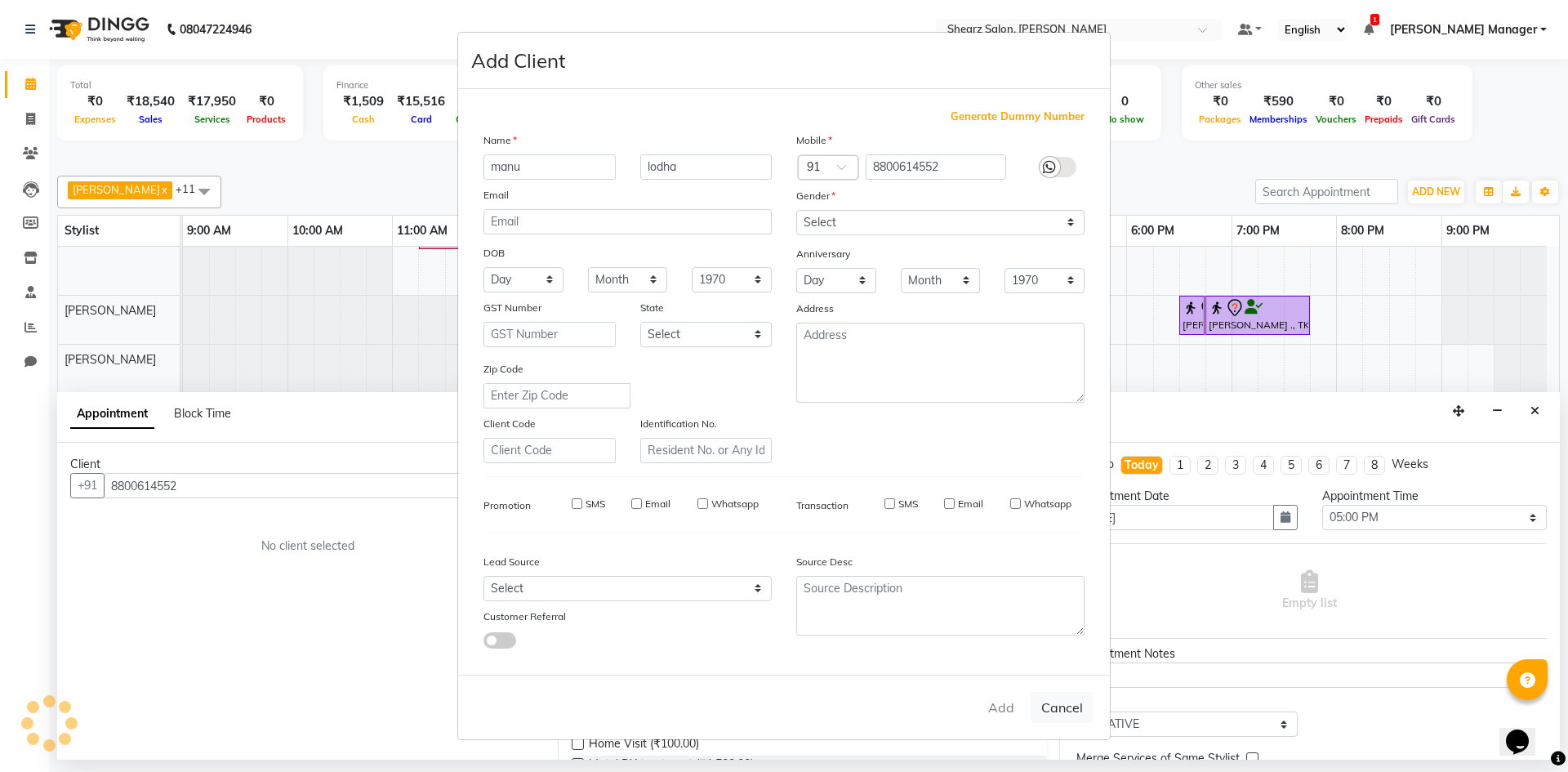
select select
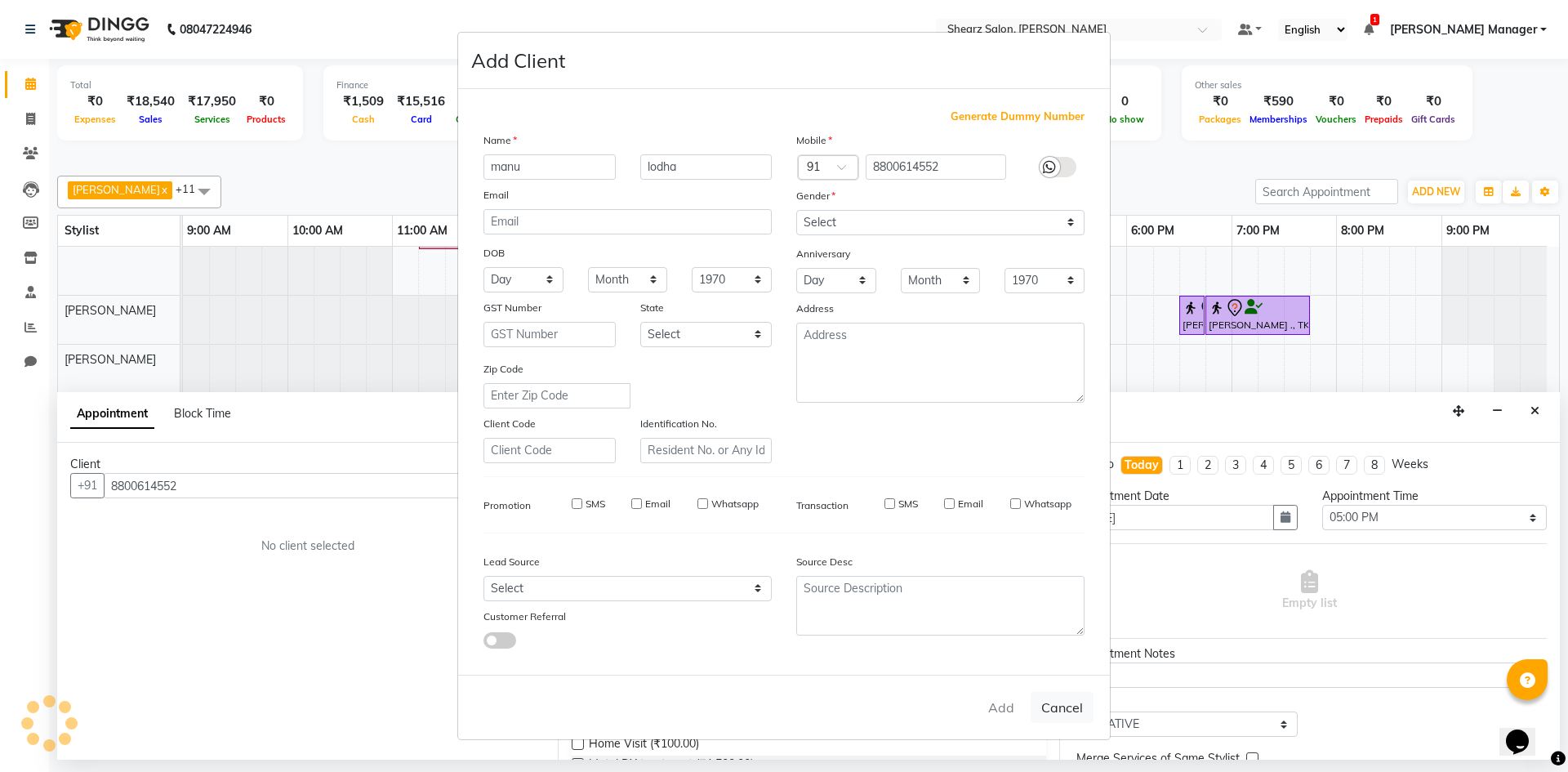
select select
checkbox input "false"
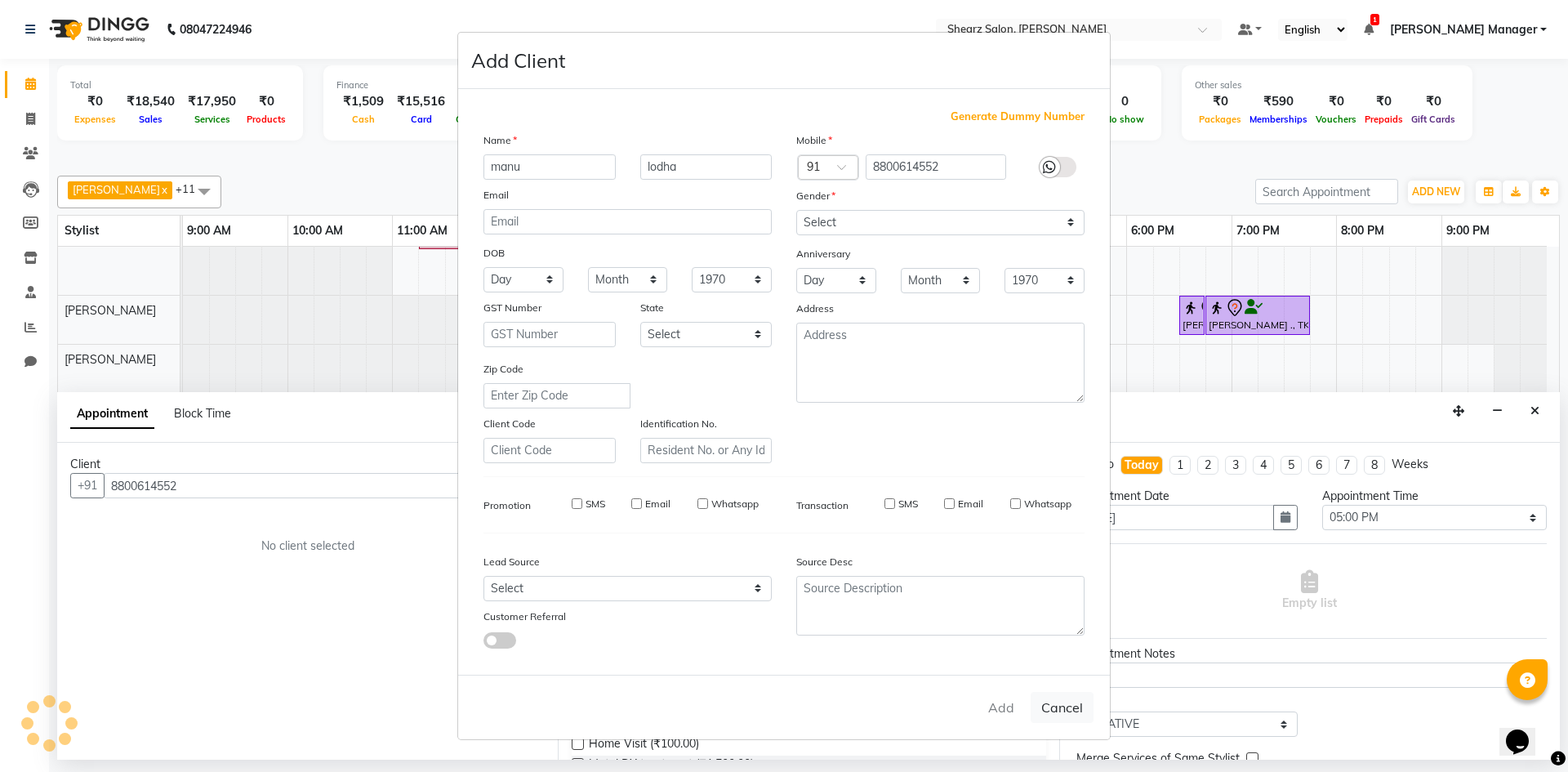
checkbox input "false"
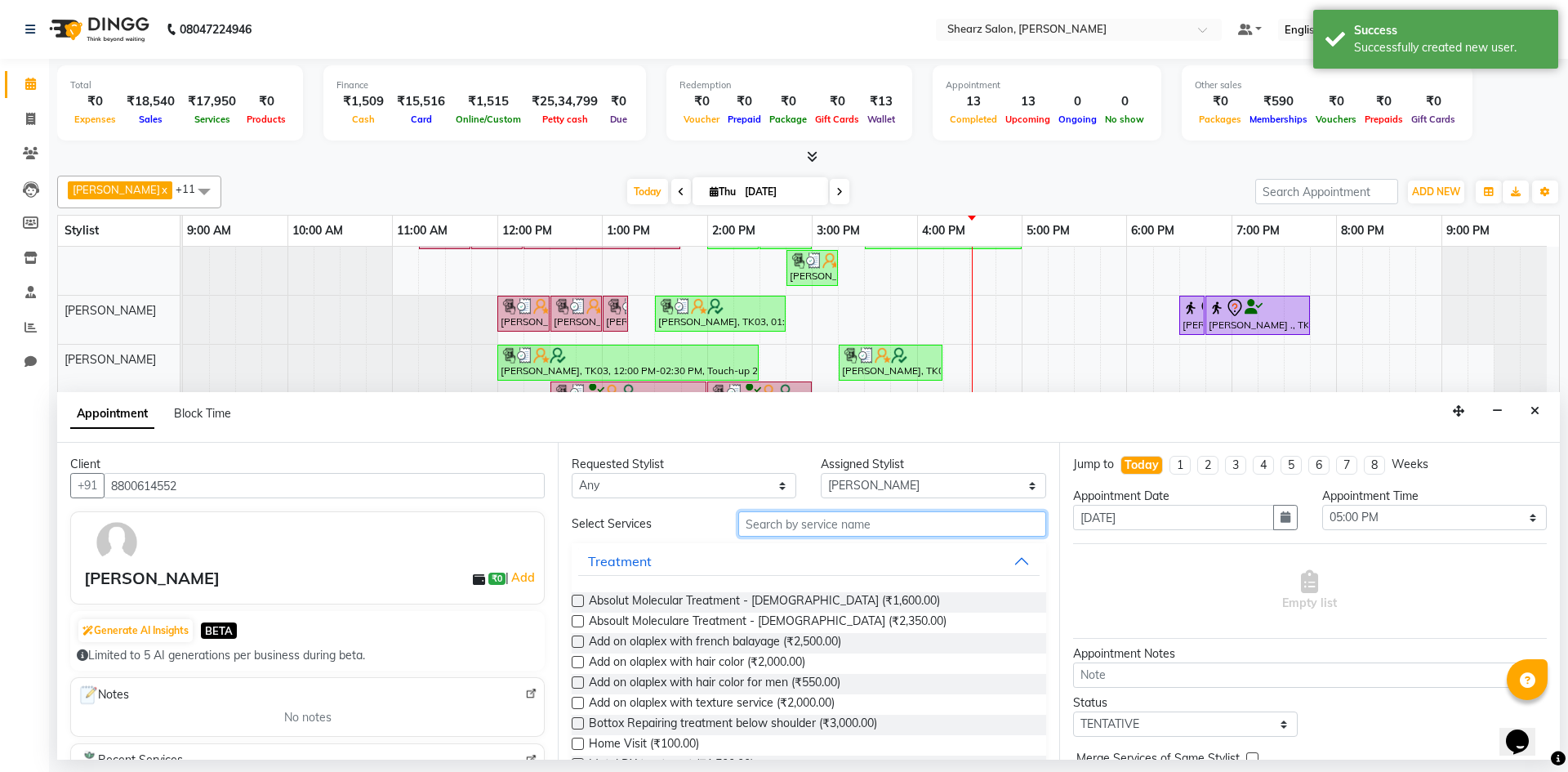
click at [825, 532] on input "text" at bounding box center [892, 524] width 308 height 25
click at [830, 532] on input "text" at bounding box center [892, 524] width 308 height 25
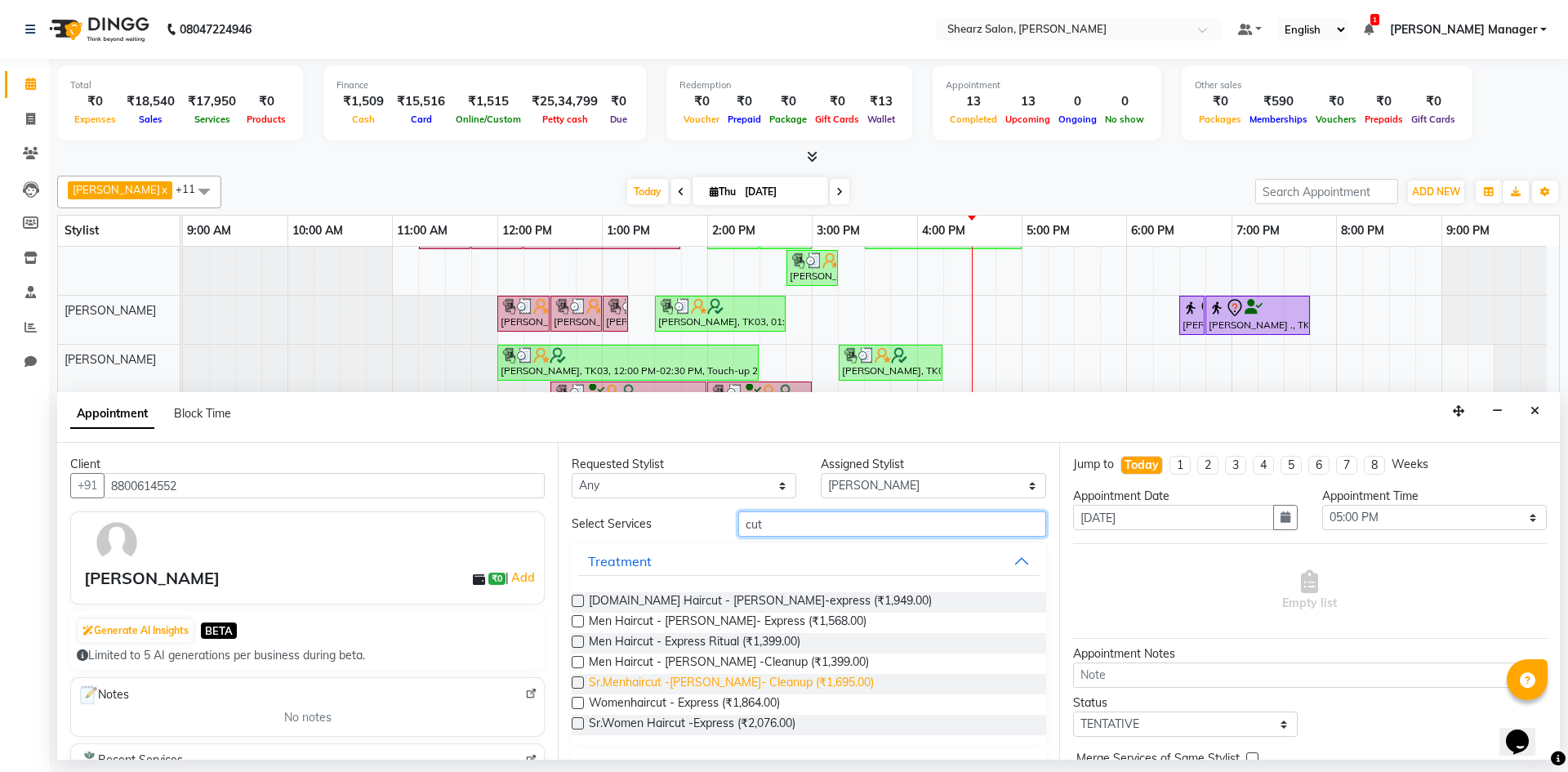
scroll to position [110, 0]
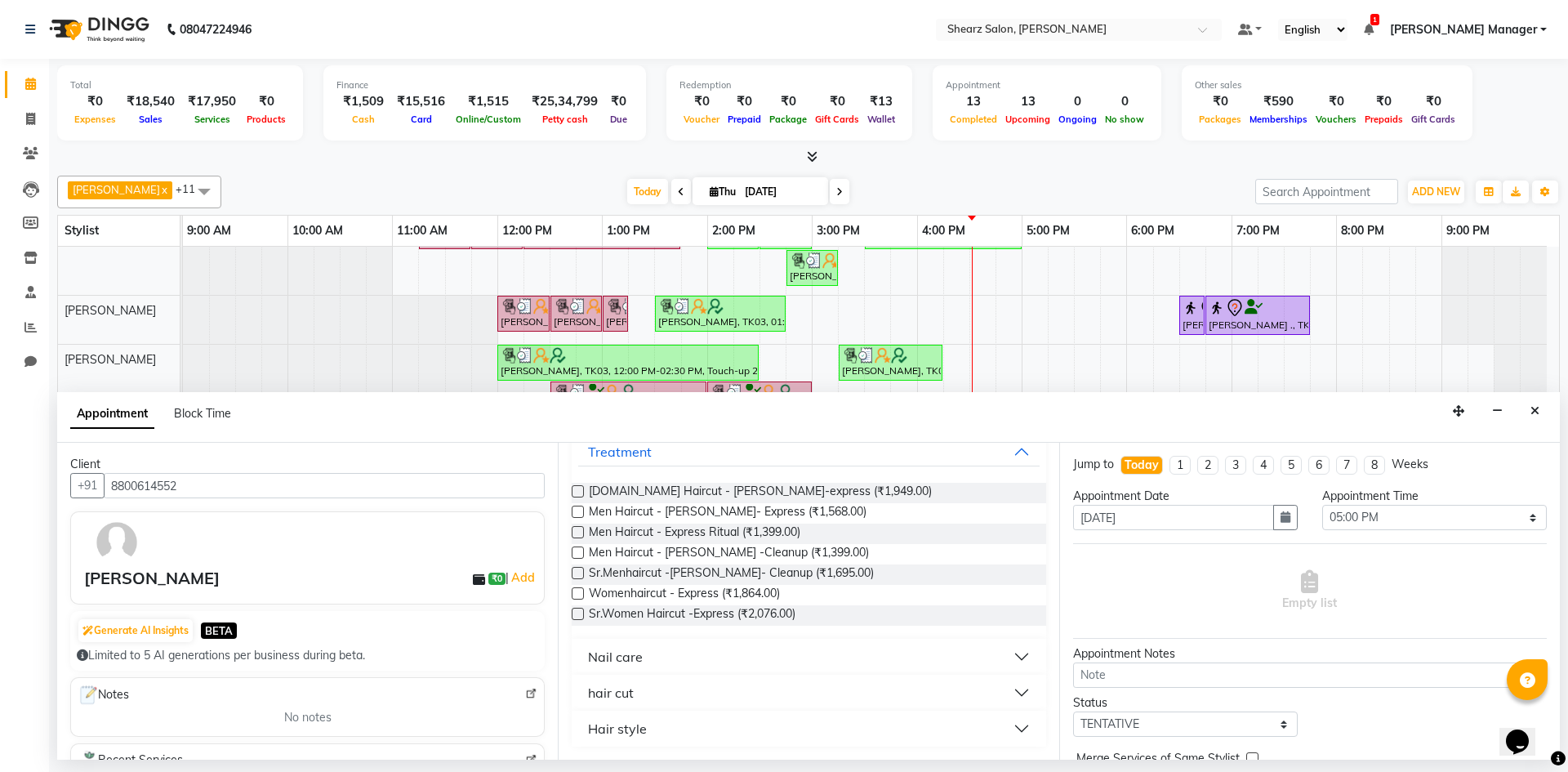
type input "cut"
click at [713, 689] on button "hair cut" at bounding box center [808, 692] width 461 height 29
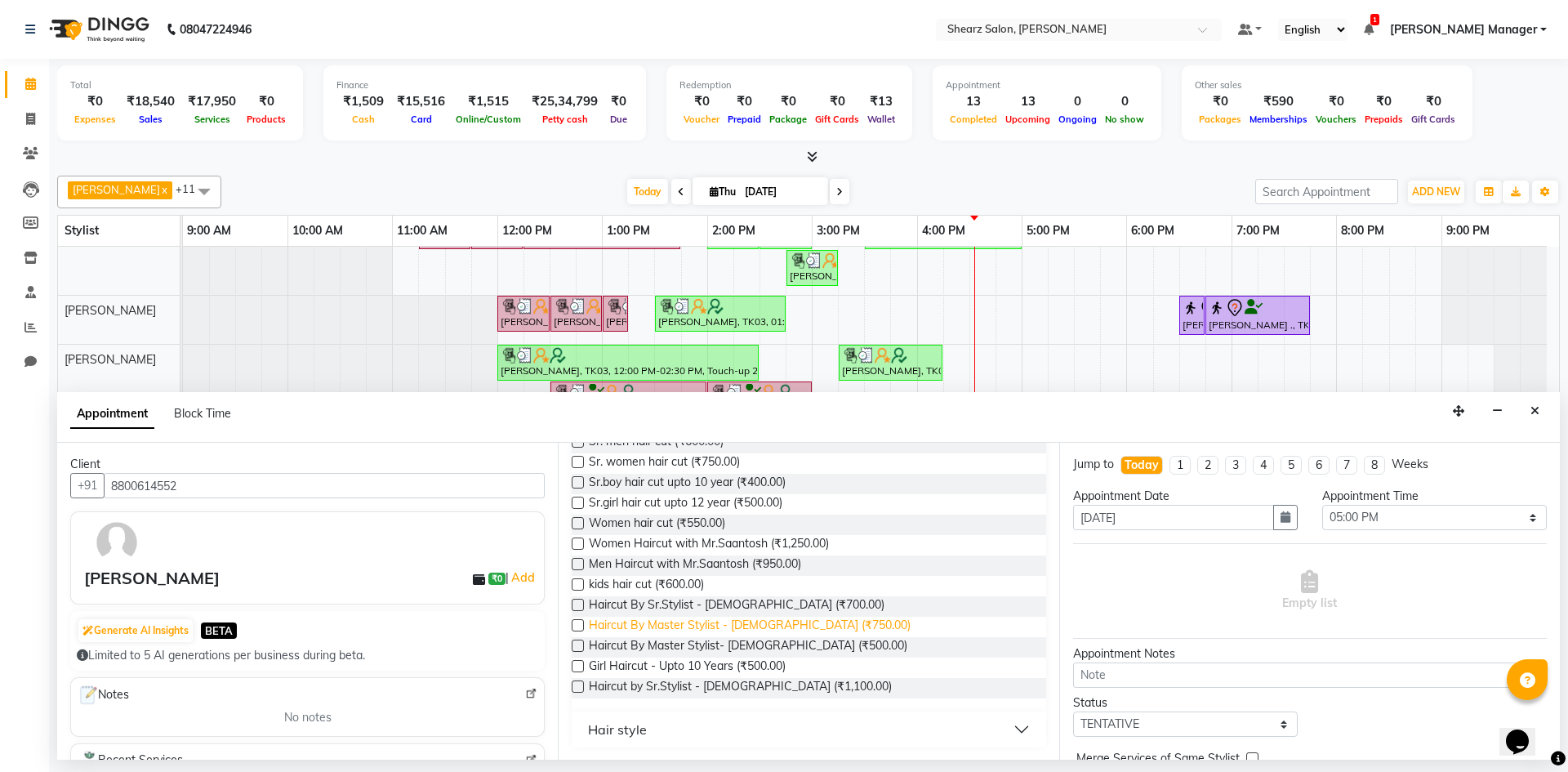
scroll to position [524, 0]
click at [709, 718] on button "Hair style" at bounding box center [808, 729] width 461 height 29
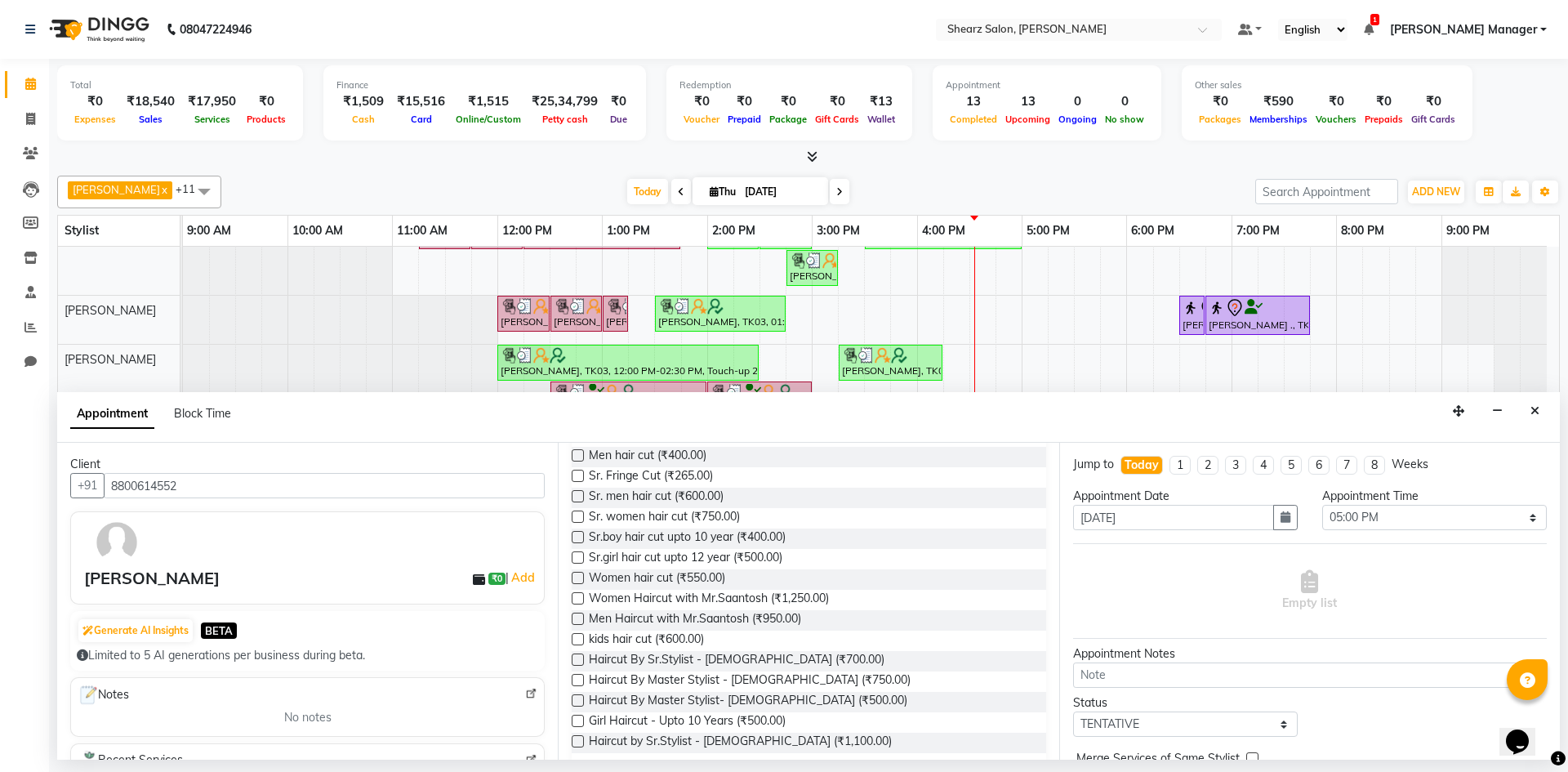
scroll to position [317, 0]
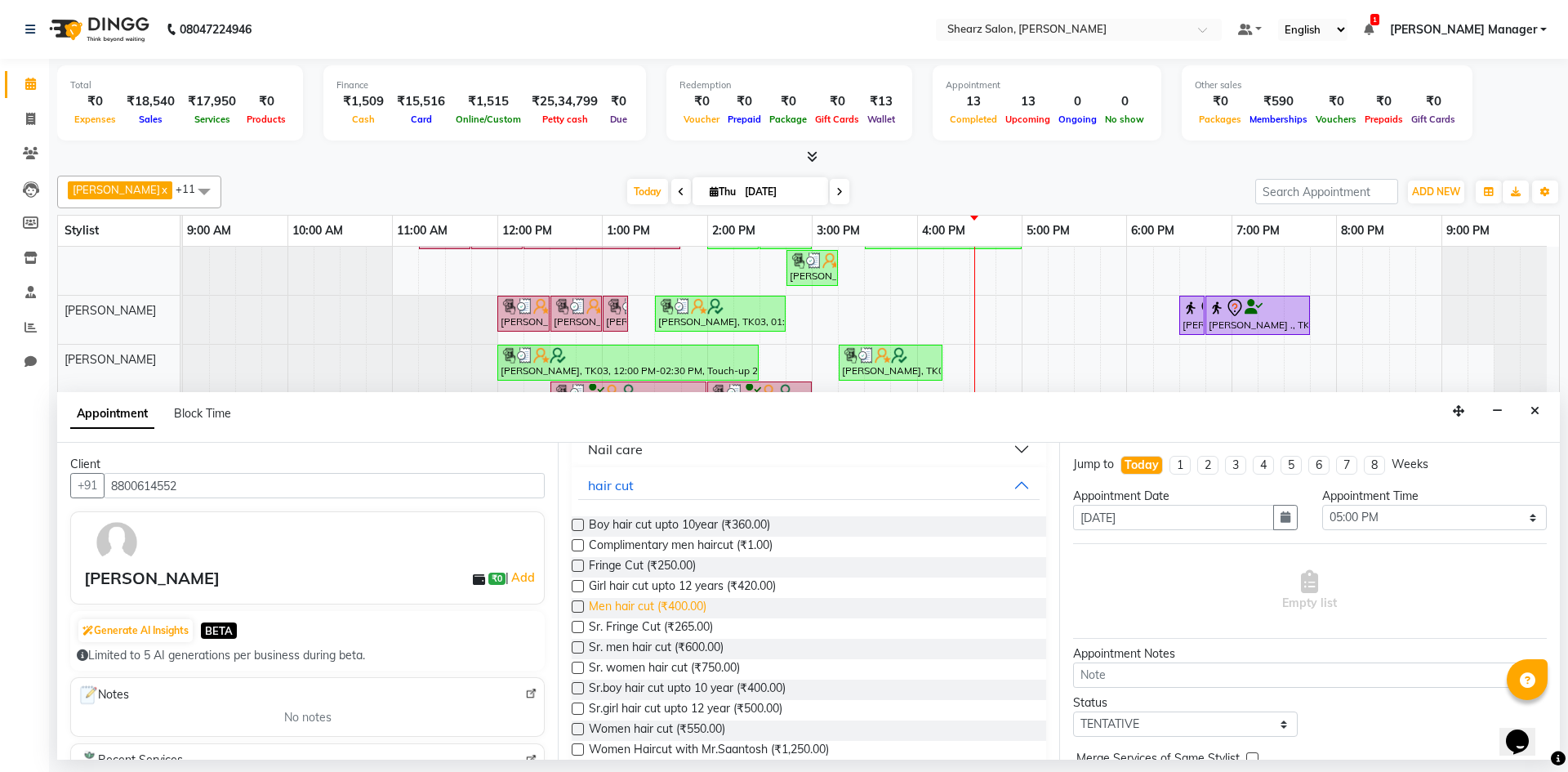
click at [685, 602] on span "Men hair cut (₹400.00)" at bounding box center [647, 609] width 118 height 21
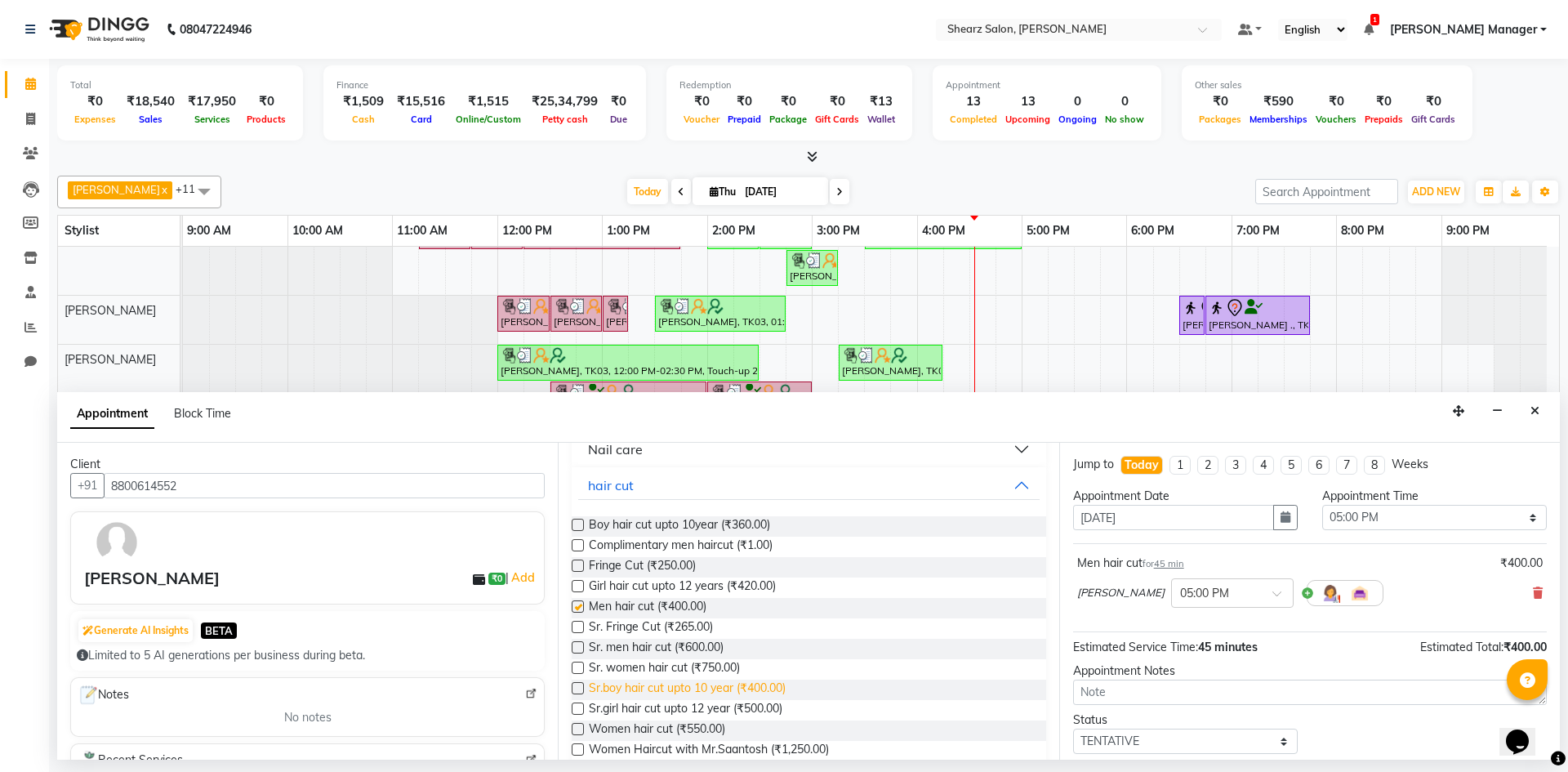
checkbox input "false"
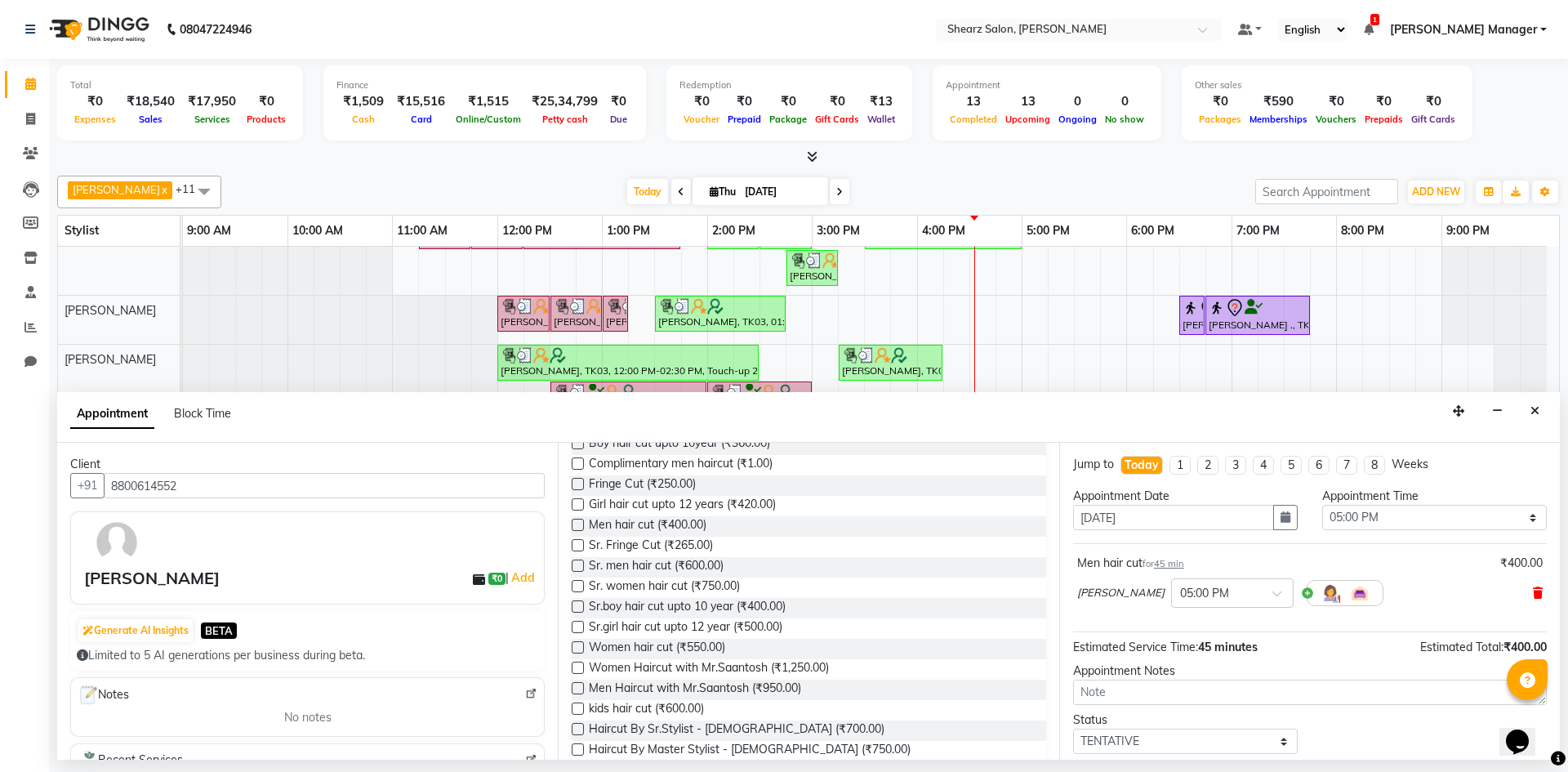
click at [1533, 589] on icon at bounding box center [1538, 592] width 10 height 11
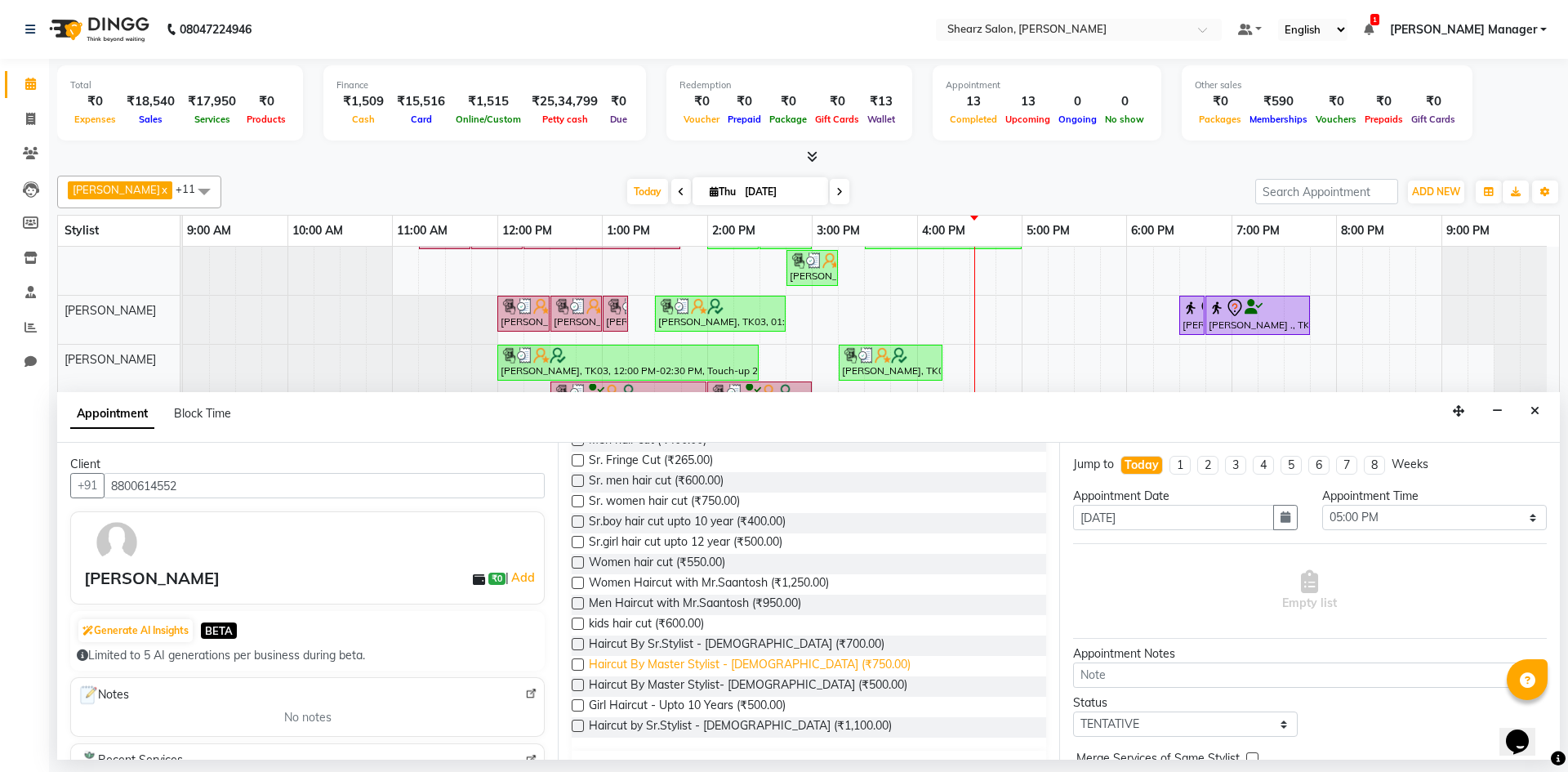
scroll to position [562, 0]
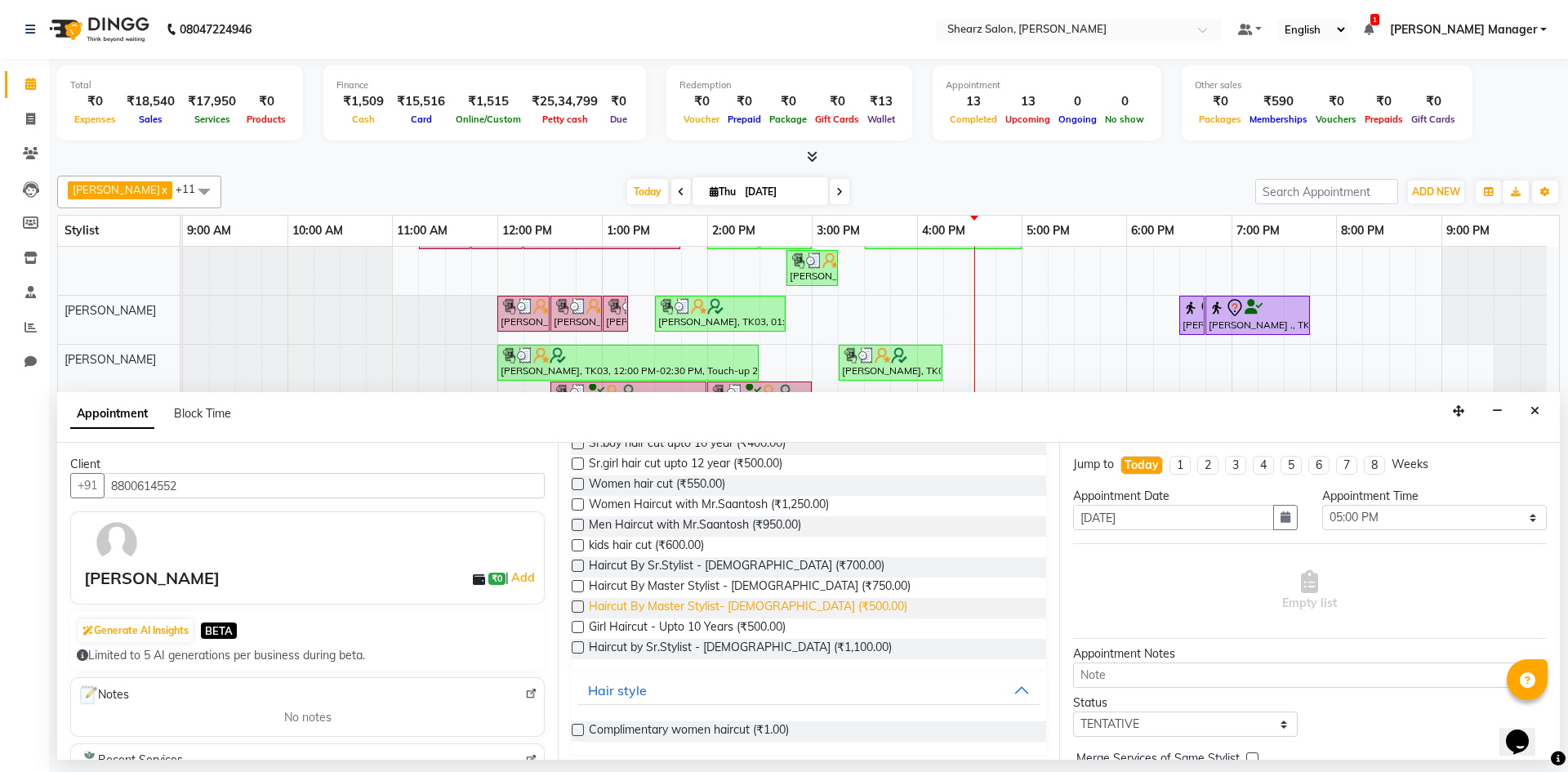
click at [754, 616] on span "Haircut By Master Stylist- Male (₹500.00)" at bounding box center [748, 609] width 319 height 21
checkbox input "false"
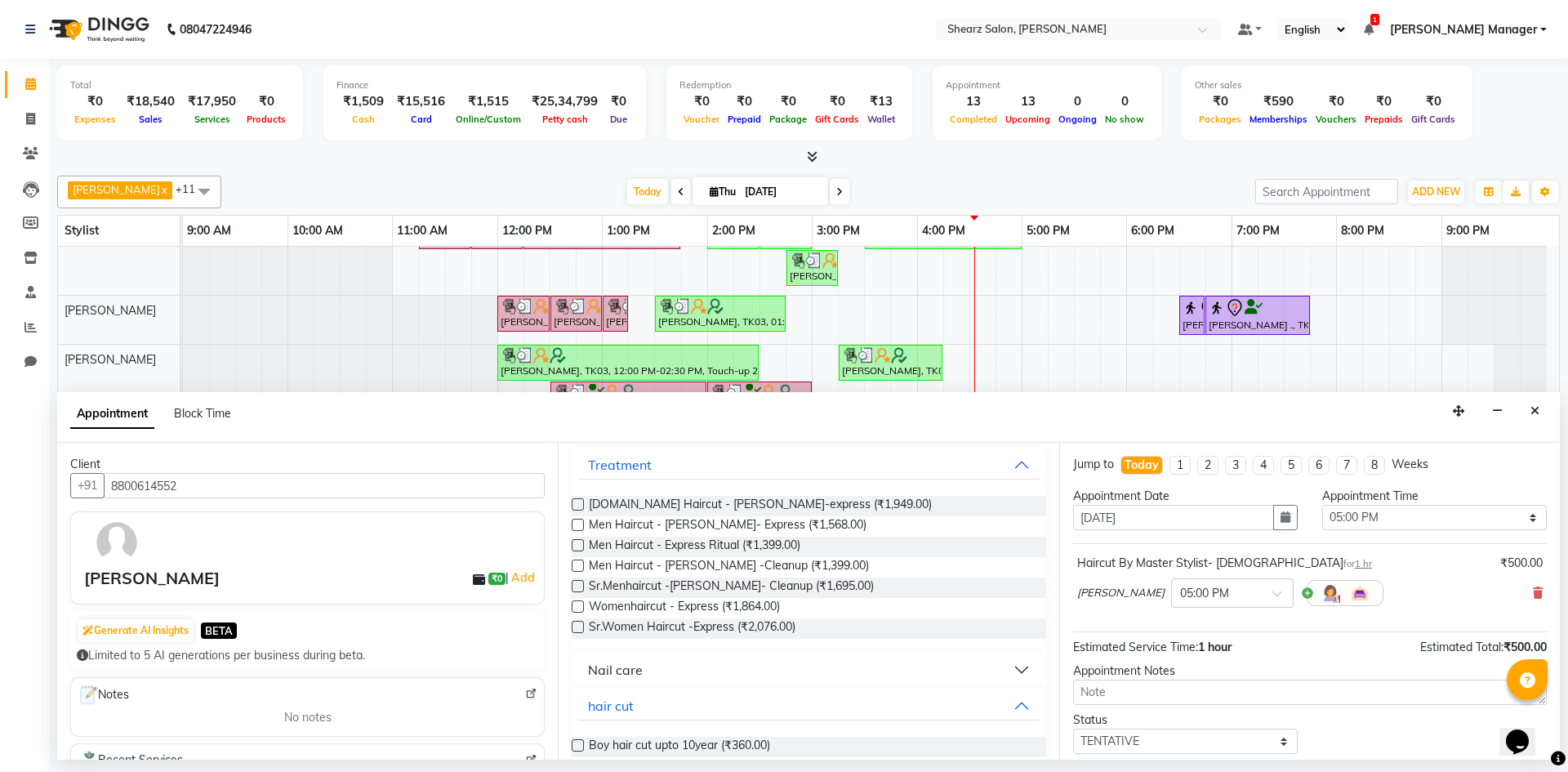
scroll to position [0, 0]
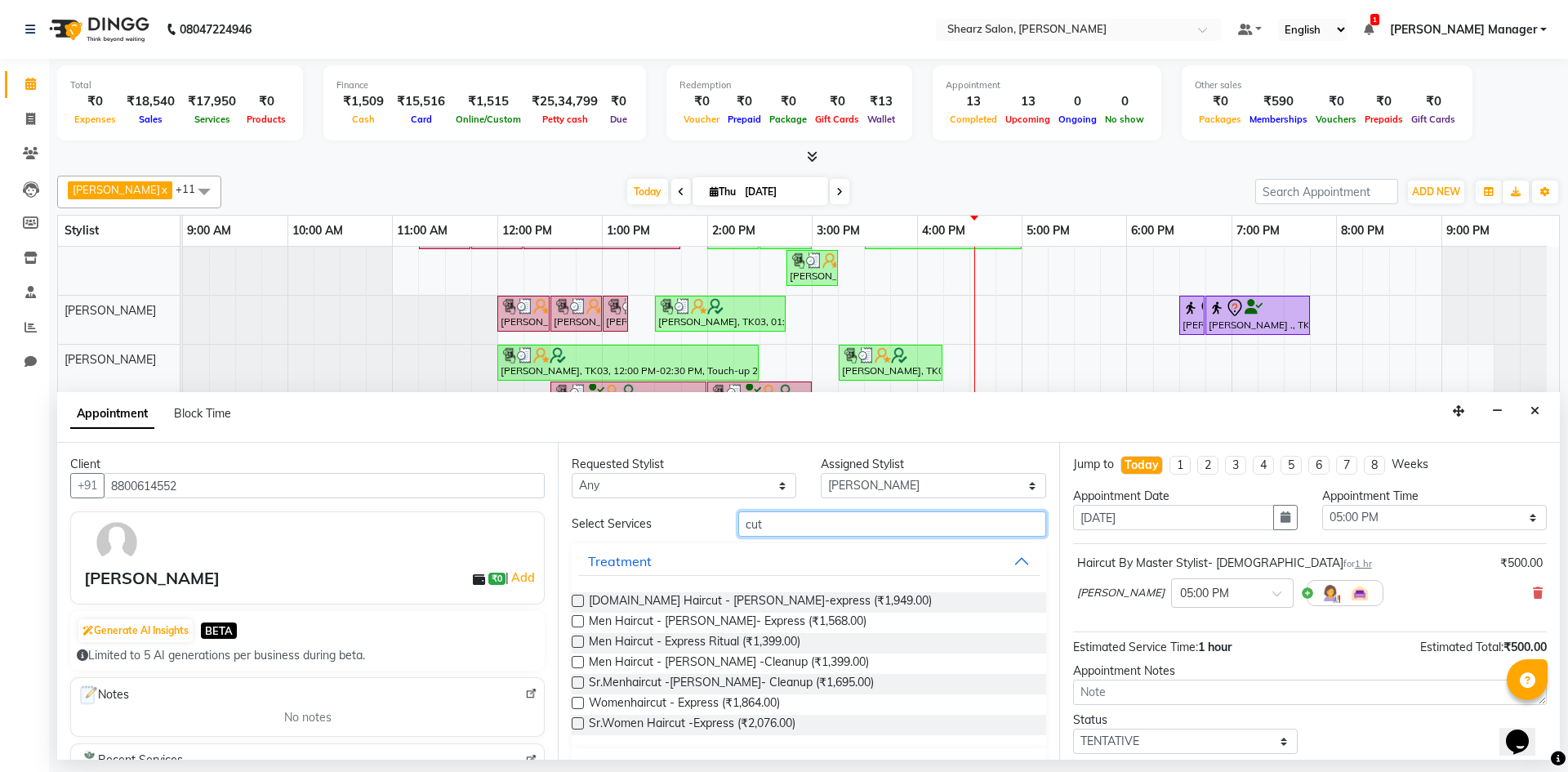
click at [822, 521] on input "cut" at bounding box center [892, 524] width 308 height 25
type input "c"
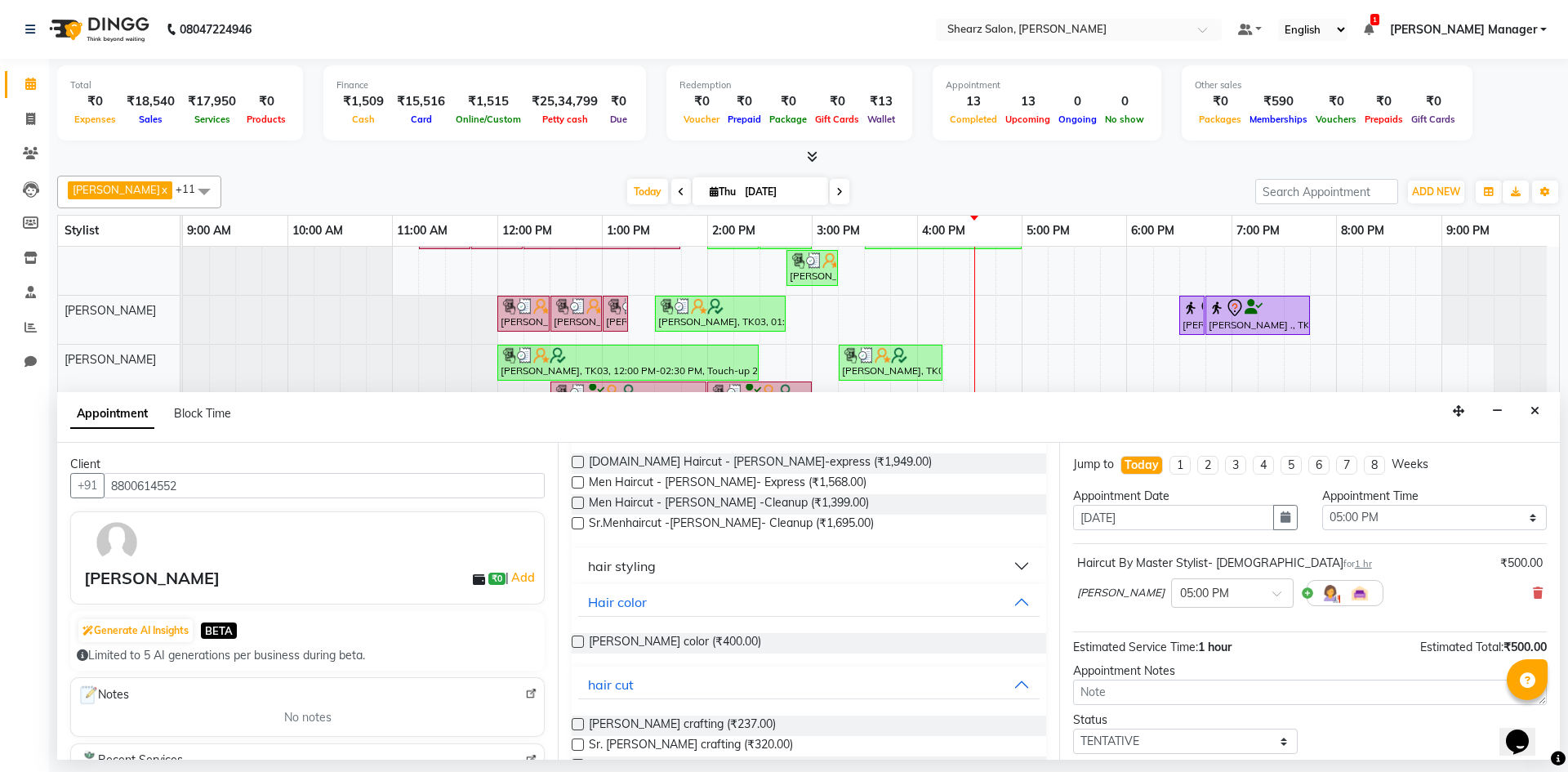
scroll to position [202, 0]
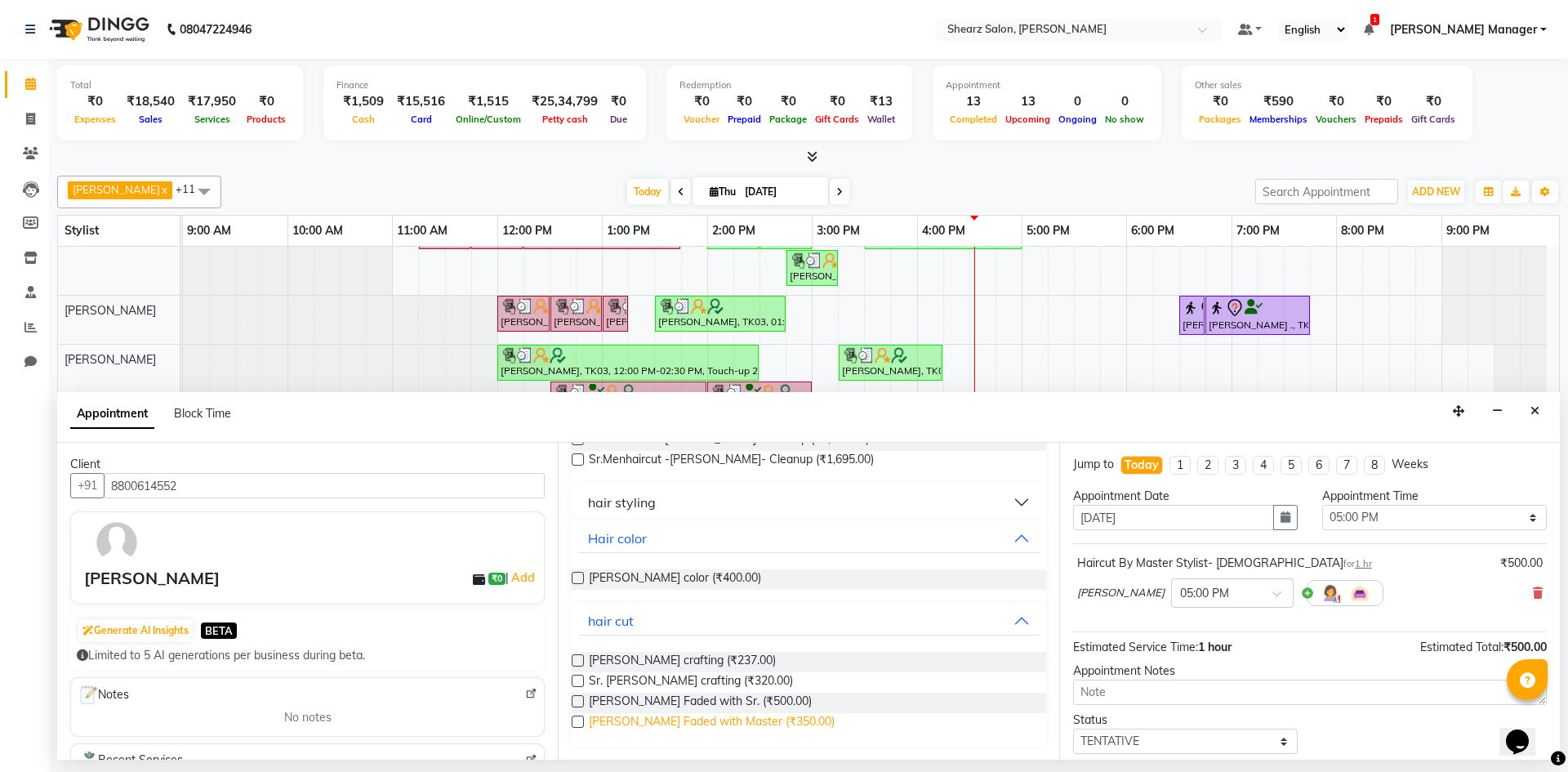
type input "beard"
click at [720, 727] on span "Beard Faded with Master (₹350.00)" at bounding box center [711, 724] width 245 height 21
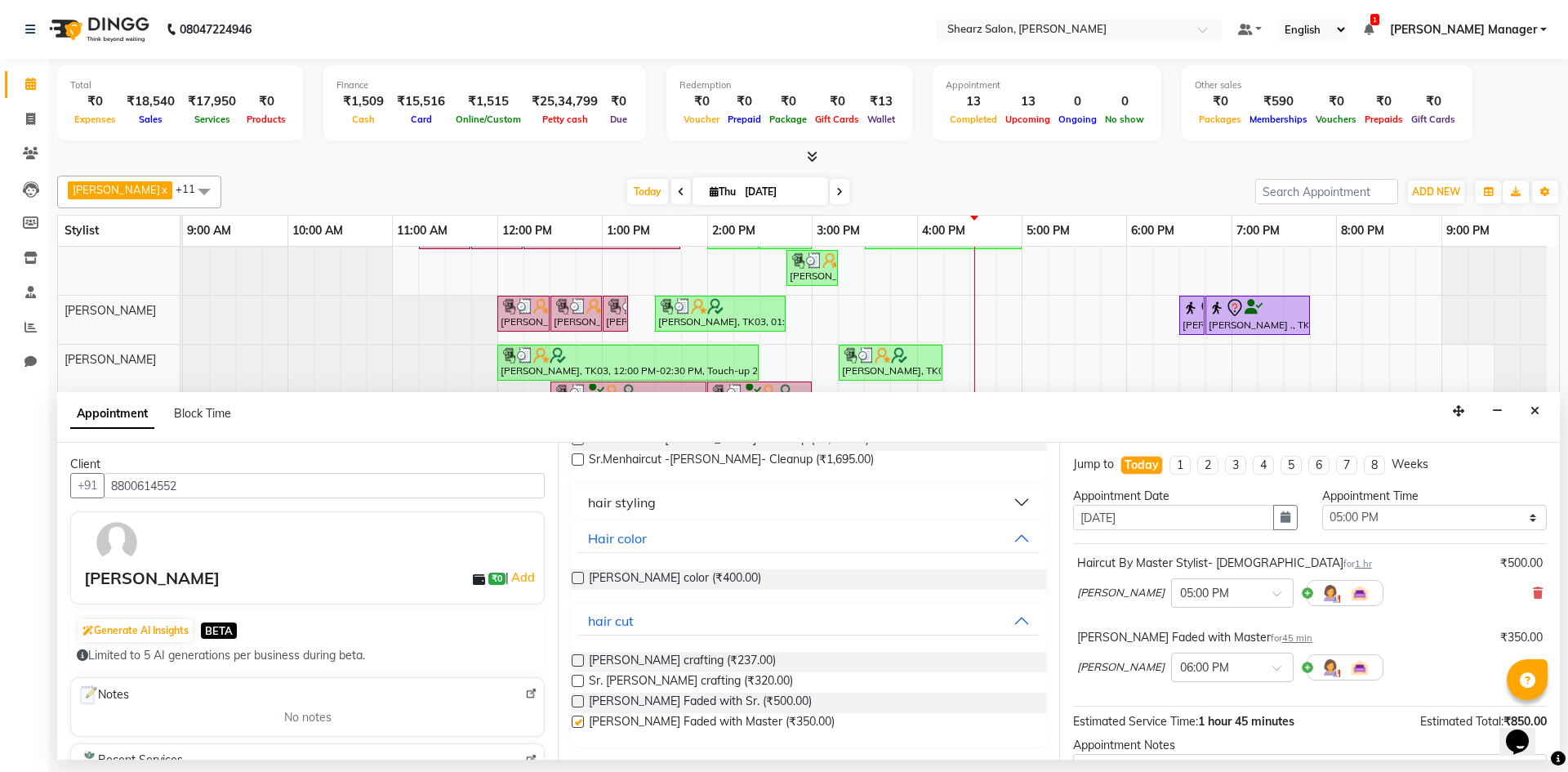
checkbox input "false"
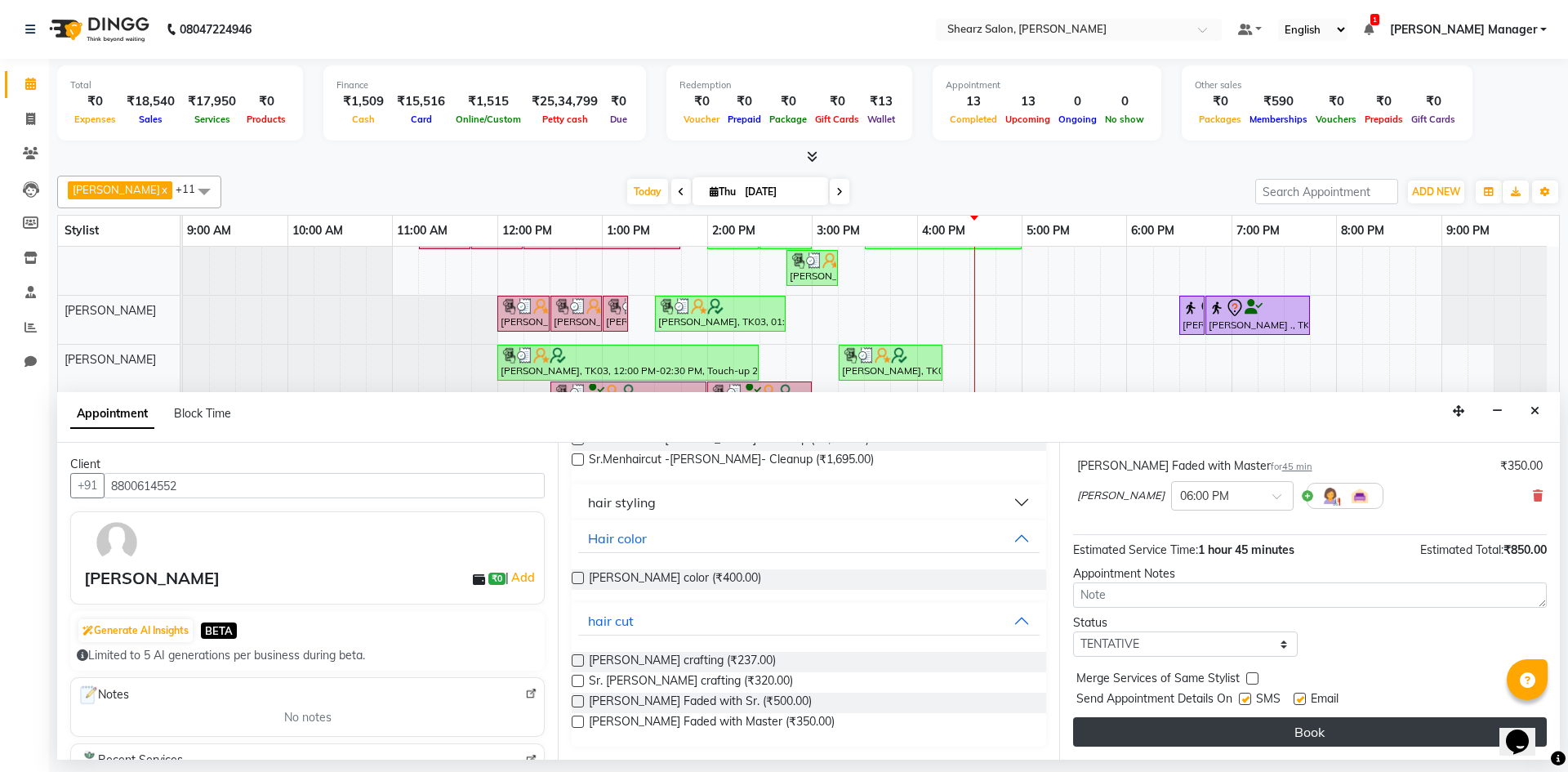
click at [1386, 731] on button "Book" at bounding box center [1310, 732] width 474 height 29
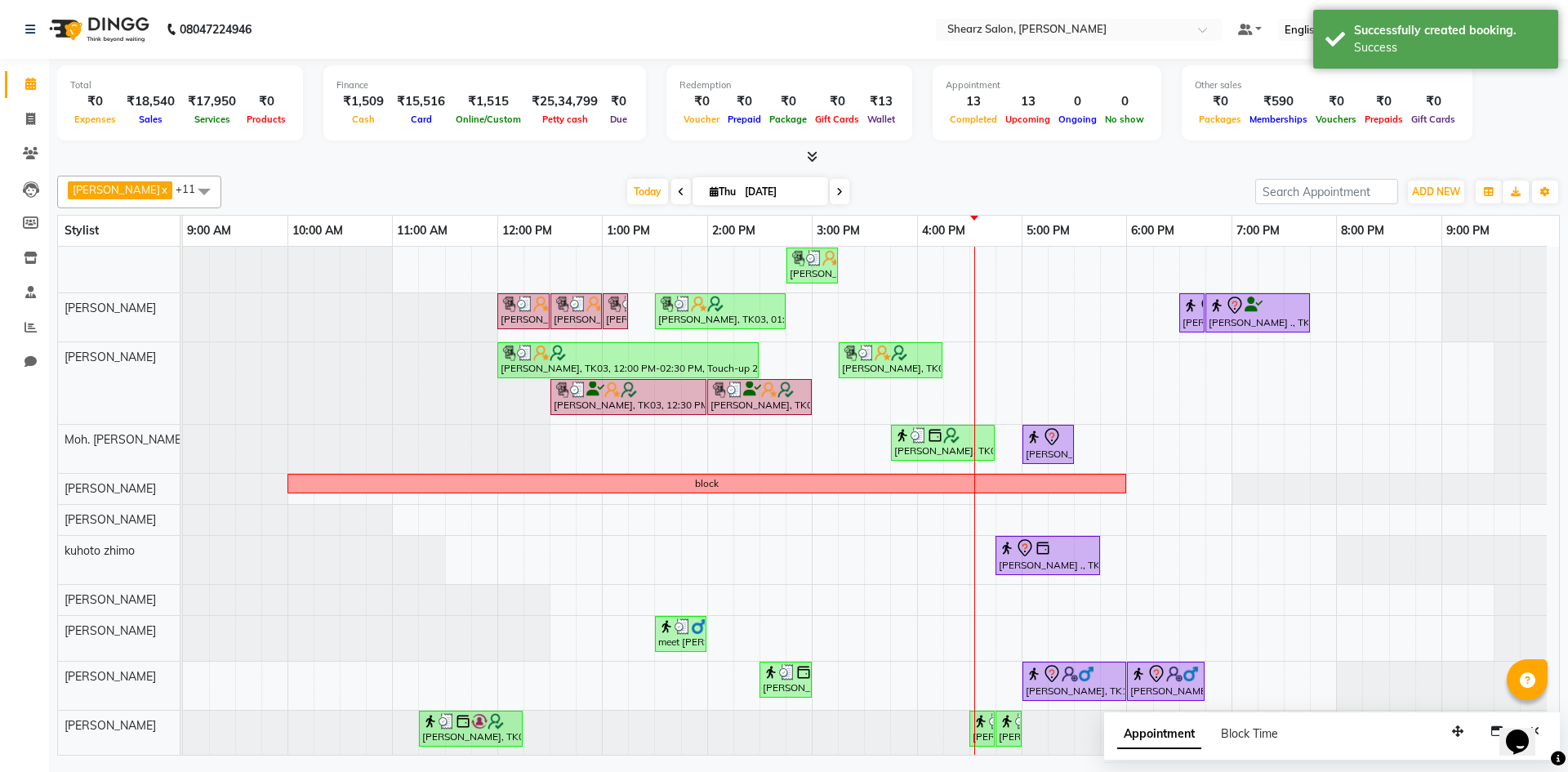
scroll to position [37, 0]
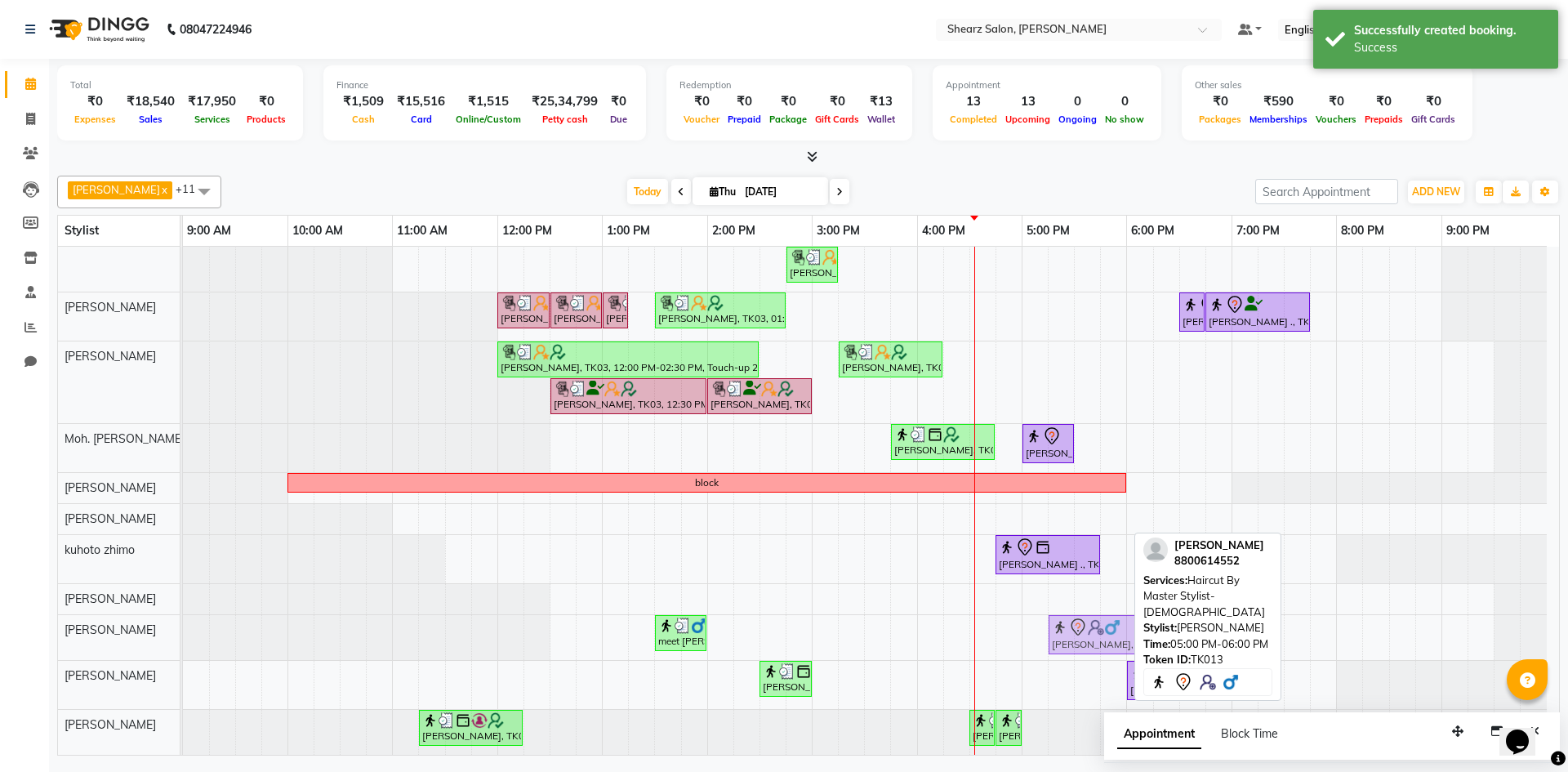
drag, startPoint x: 1034, startPoint y: 684, endPoint x: 1048, endPoint y: 636, distance: 50.0
click at [1048, 636] on div "[PERSON_NAME], TK03, 11:15 AM-11:45 AM, [PERSON_NAME] Quenching Mask [PERSON_NA…" at bounding box center [871, 482] width 1376 height 545
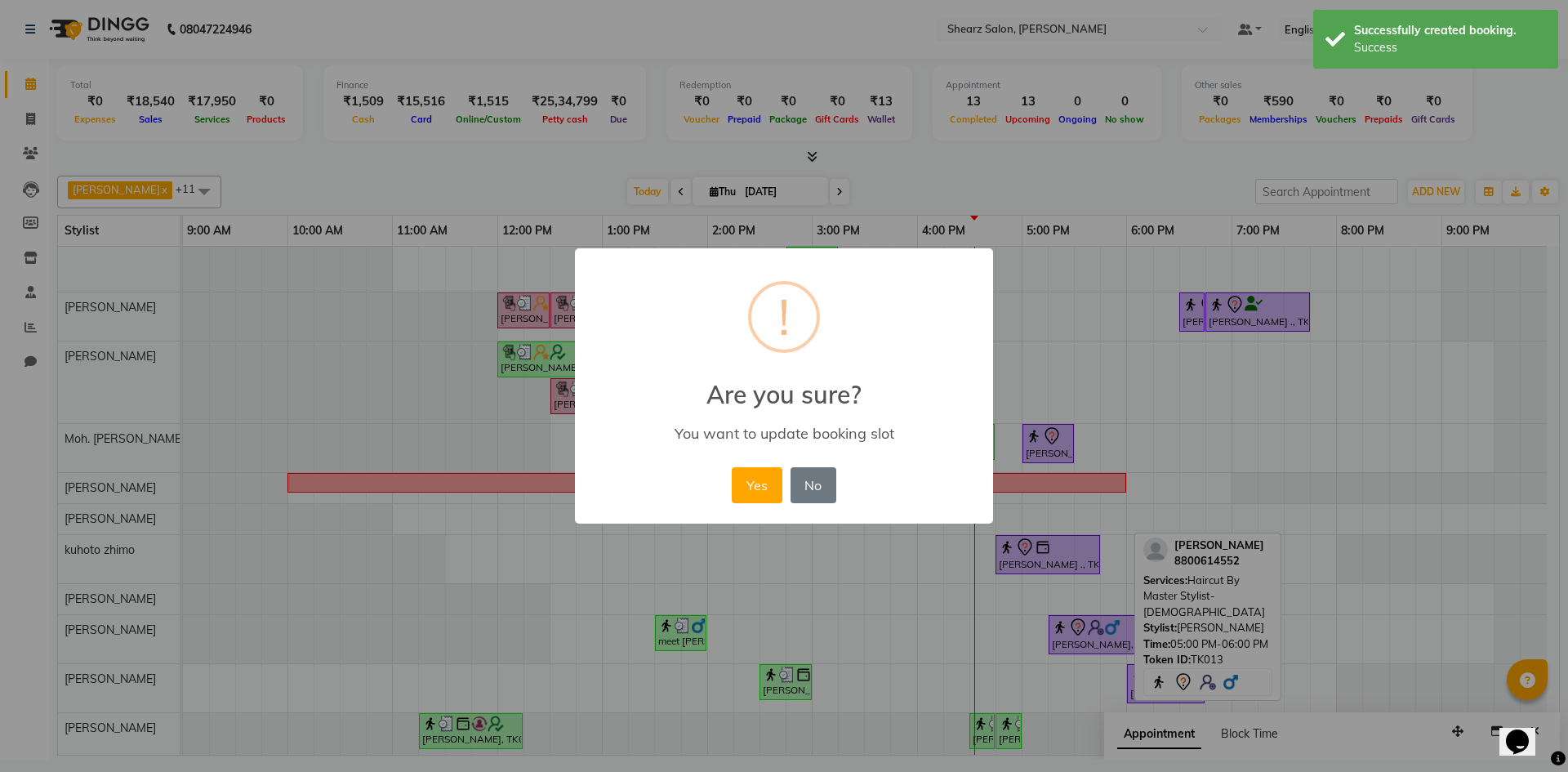
click at [731, 478] on div "Yes No No" at bounding box center [783, 485] width 112 height 44
click at [739, 475] on button "Yes" at bounding box center [757, 486] width 50 height 36
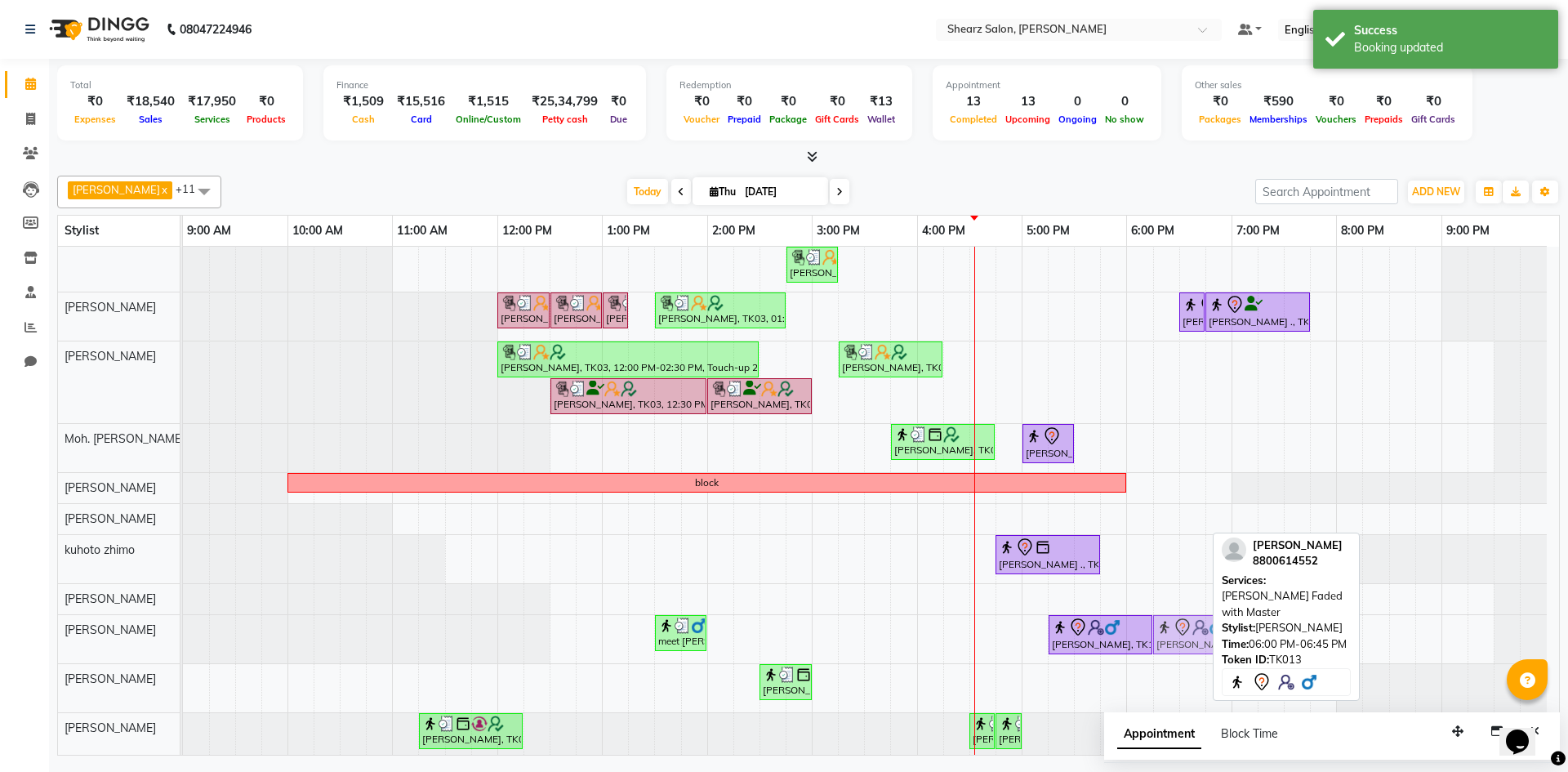
drag, startPoint x: 1179, startPoint y: 685, endPoint x: 1203, endPoint y: 639, distance: 51.9
click at [1203, 639] on tbody "[PERSON_NAME], TK03, 11:15 AM-11:45 AM, [PERSON_NAME] Quenching Mask [PERSON_NA…" at bounding box center [865, 484] width 1364 height 548
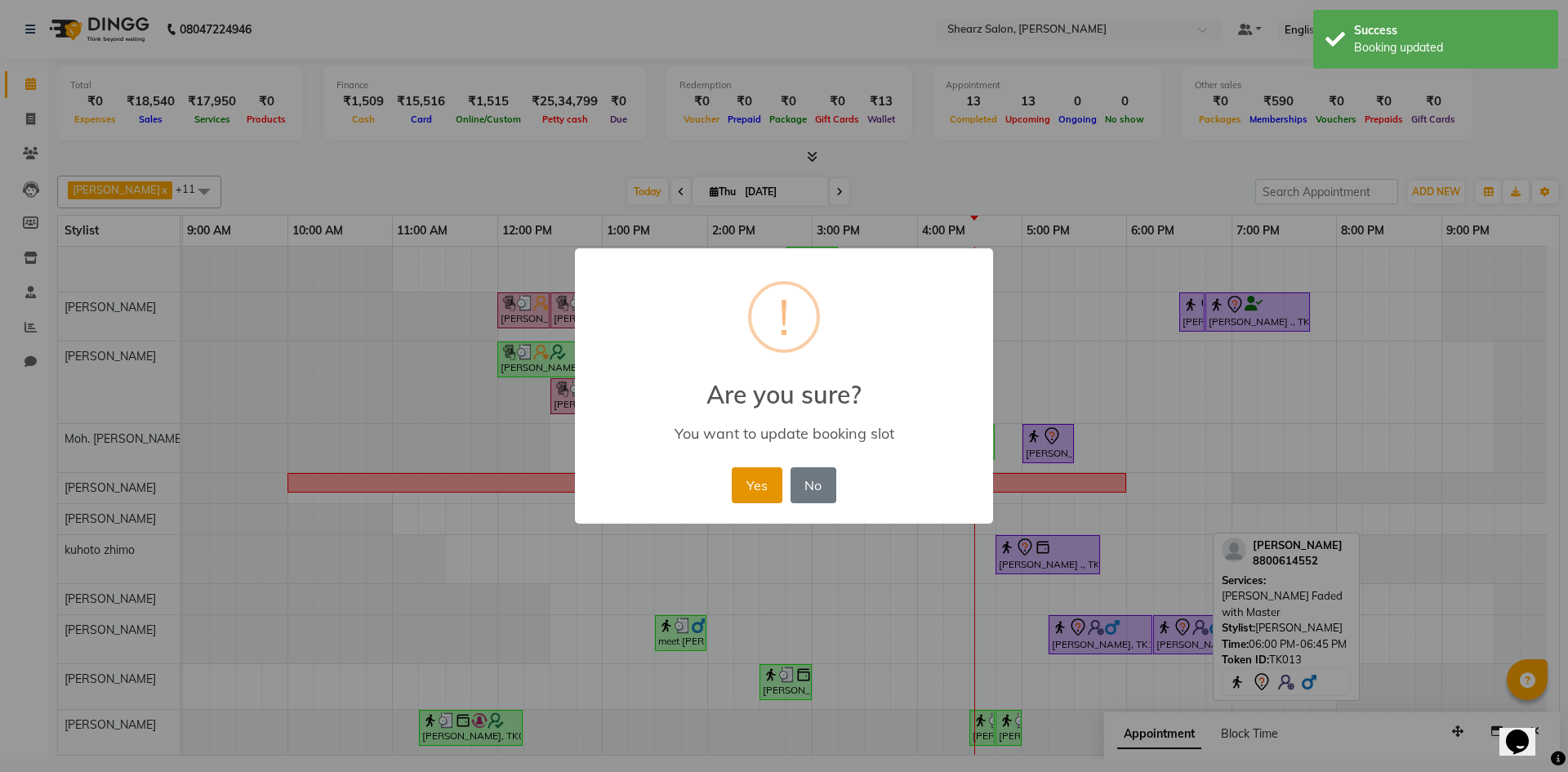
click at [739, 482] on button "Yes" at bounding box center [757, 486] width 50 height 36
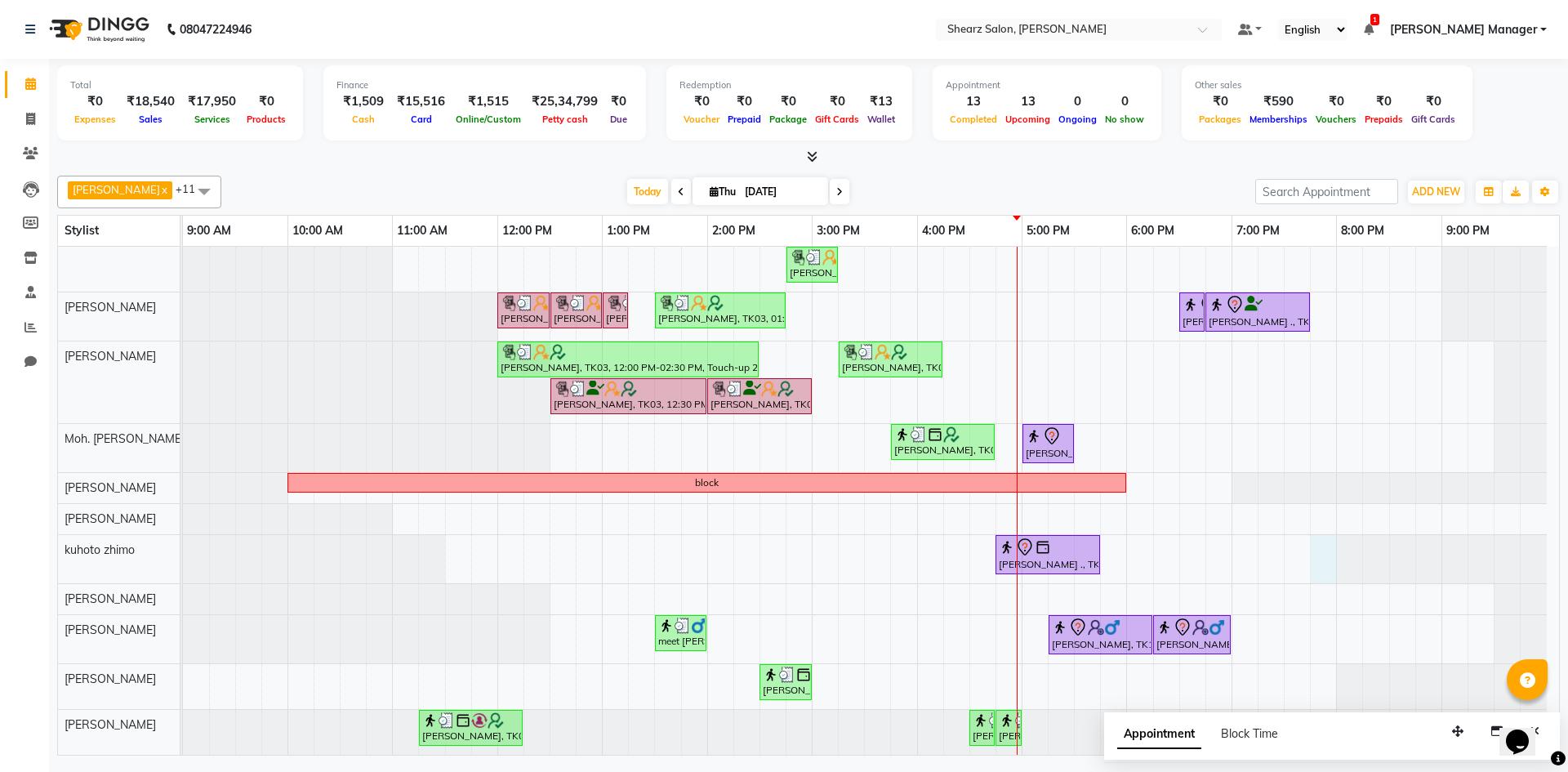
click at [1315, 571] on div "[PERSON_NAME], TK03, 11:15 AM-11:45 AM, [PERSON_NAME] Quenching Mask [PERSON_NA…" at bounding box center [871, 482] width 1376 height 545
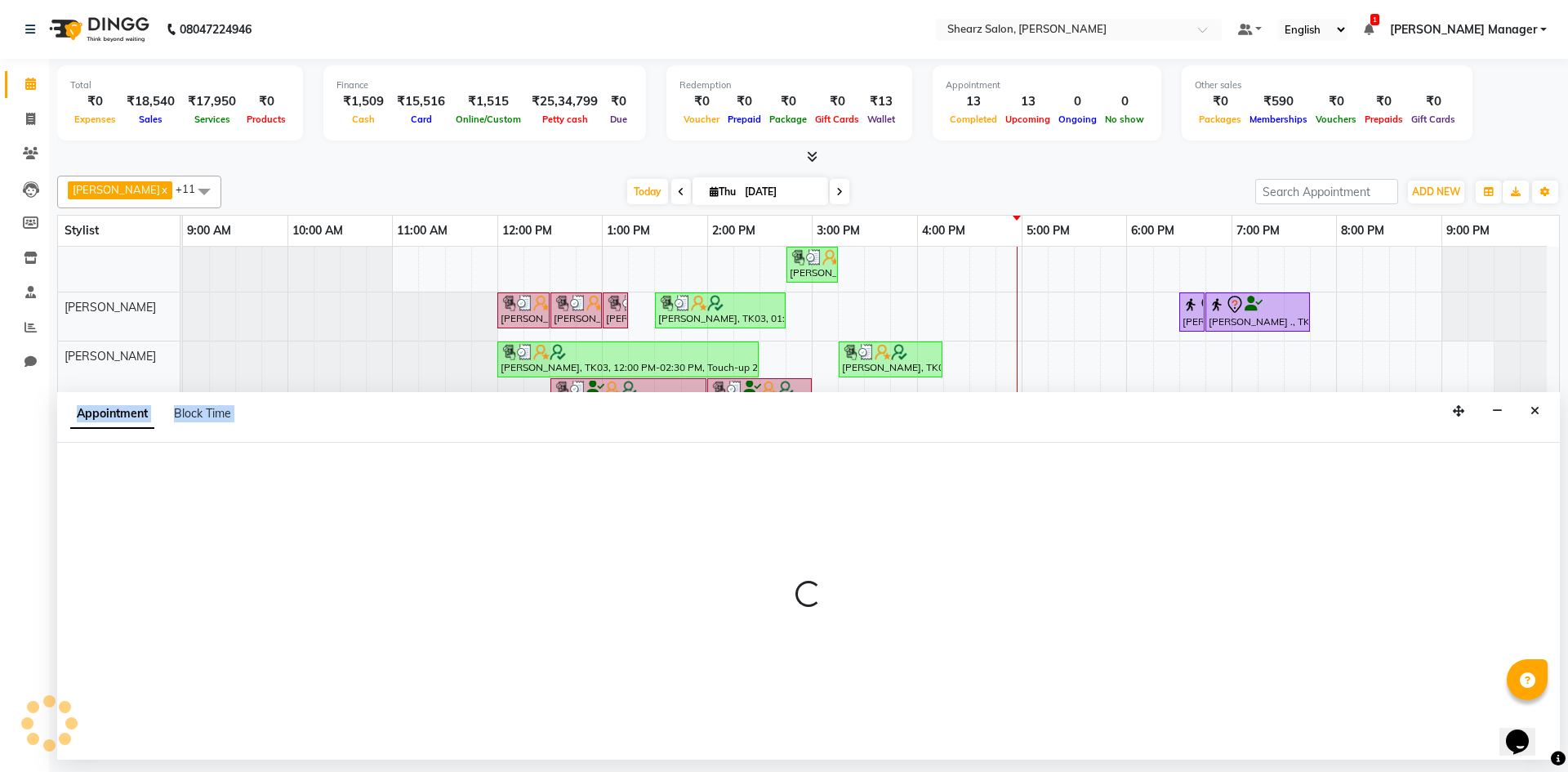
click at [1315, 571] on div at bounding box center [808, 601] width 1503 height 317
select select "77326"
select select "tentative"
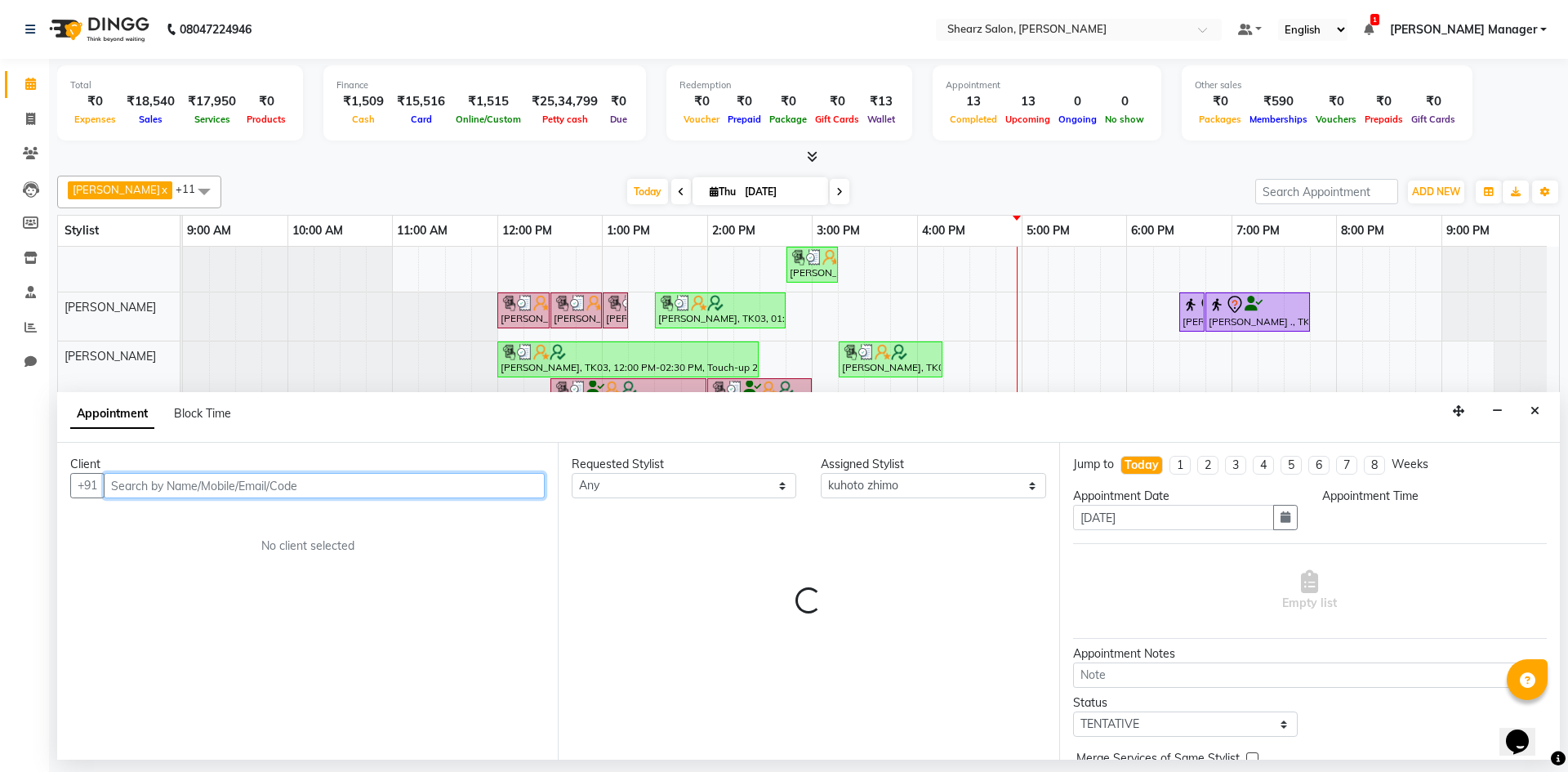
select select "1185"
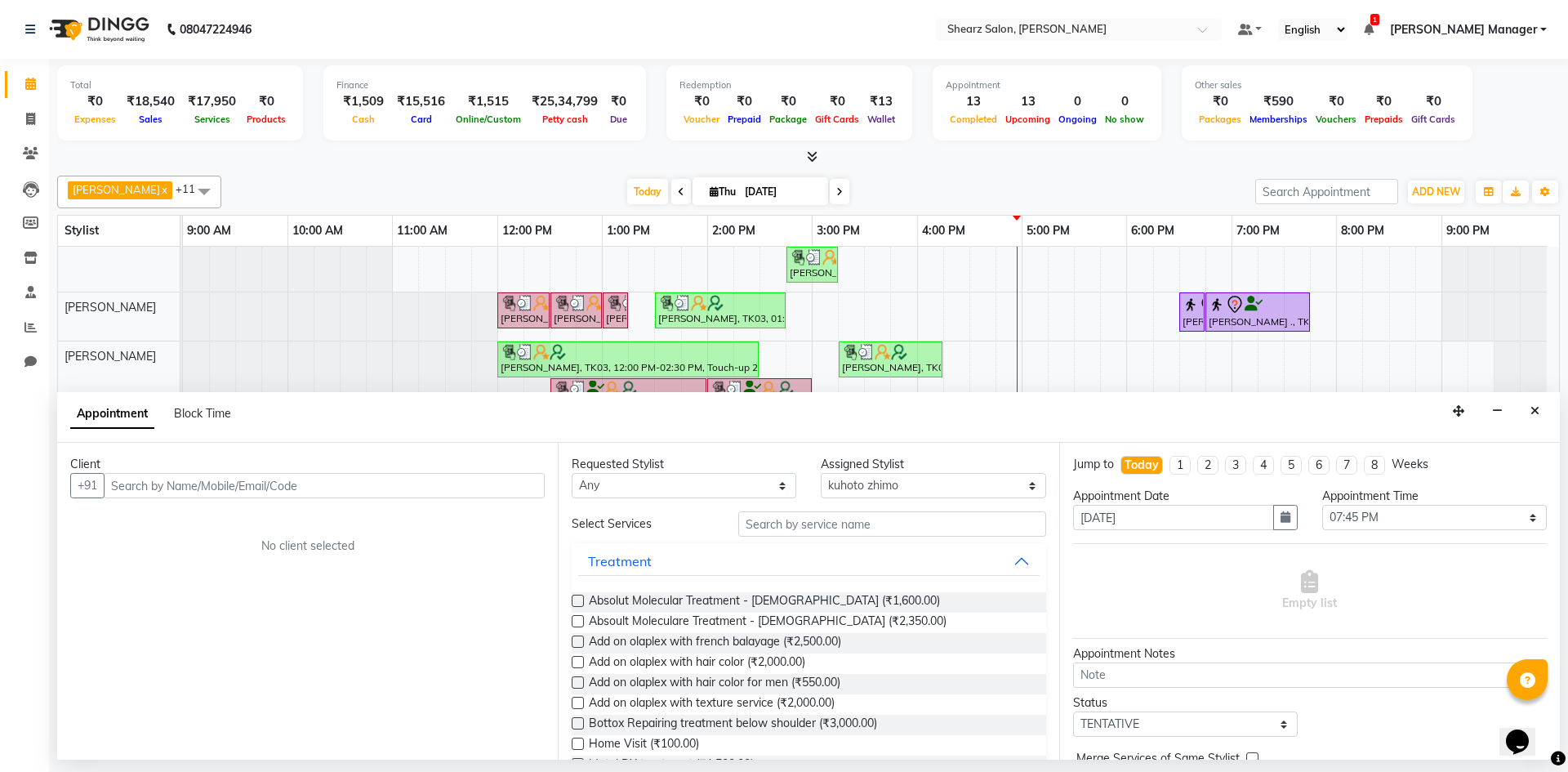
click at [1523, 403] on div "Appointment Block Time" at bounding box center [808, 418] width 1503 height 51
click at [1525, 415] on button "Close" at bounding box center [1535, 411] width 23 height 25
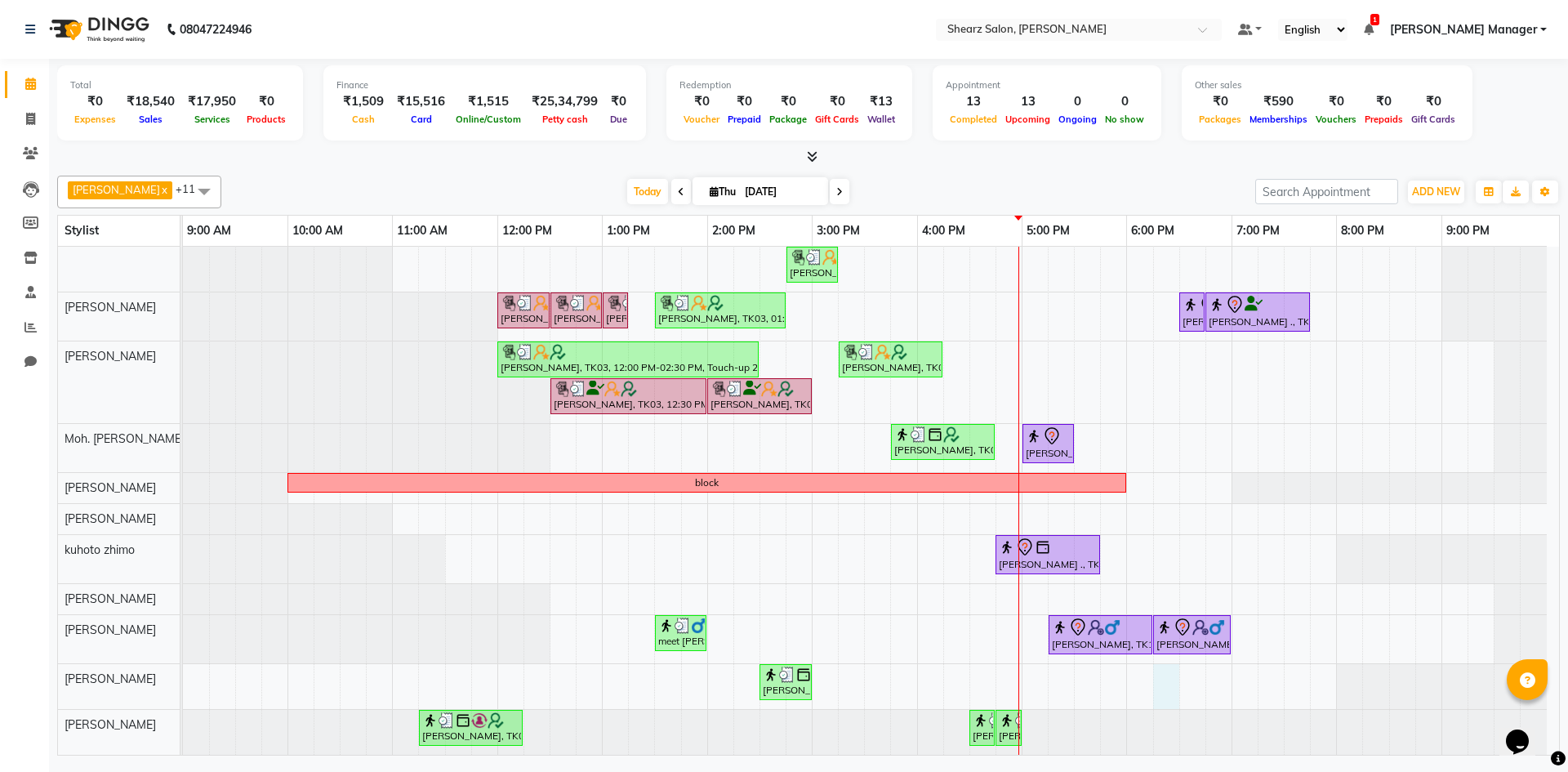
click at [1164, 692] on div "[PERSON_NAME], TK03, 11:15 AM-11:45 AM, [PERSON_NAME] Quenching Mask [PERSON_NA…" at bounding box center [871, 482] width 1376 height 545
select select "77334"
select select "1095"
select select "tentative"
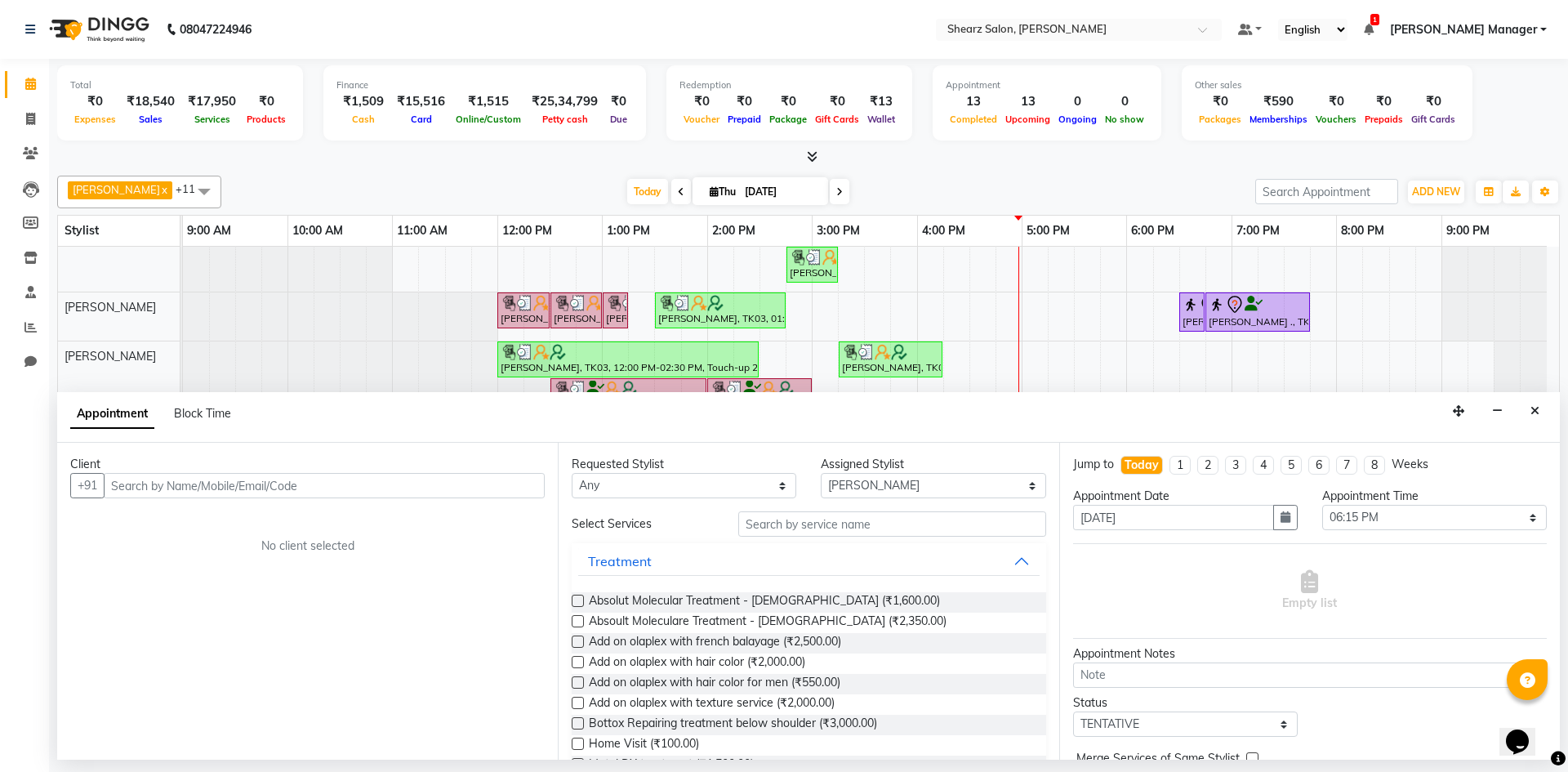
click at [211, 490] on input "text" at bounding box center [324, 485] width 441 height 25
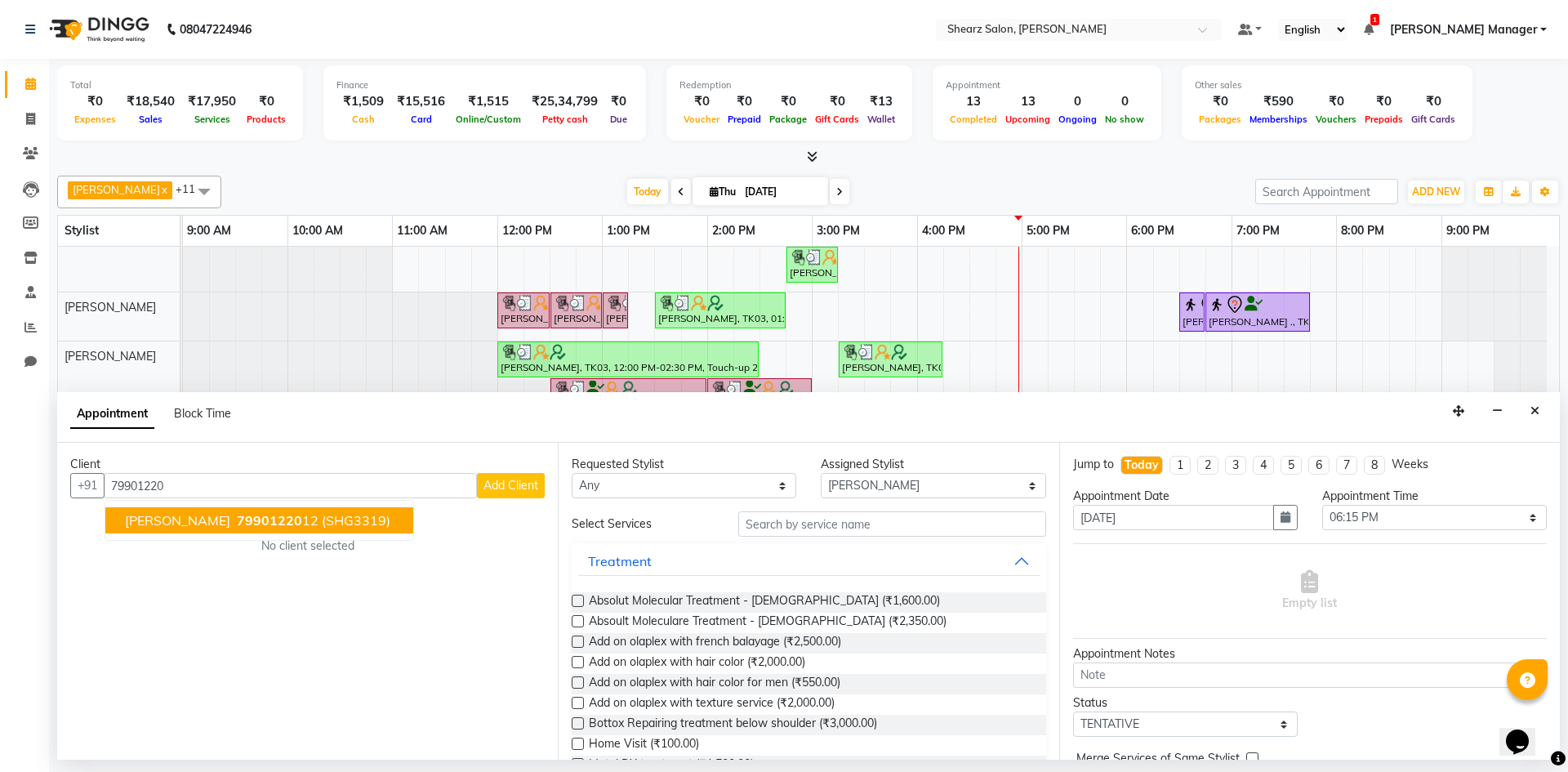
click at [315, 501] on ngb-typeahead-window "Channda Poptani 79901220 12 (SHG3319)" at bounding box center [259, 520] width 309 height 41
click at [307, 515] on ngb-highlight "79901220 12" at bounding box center [276, 520] width 85 height 16
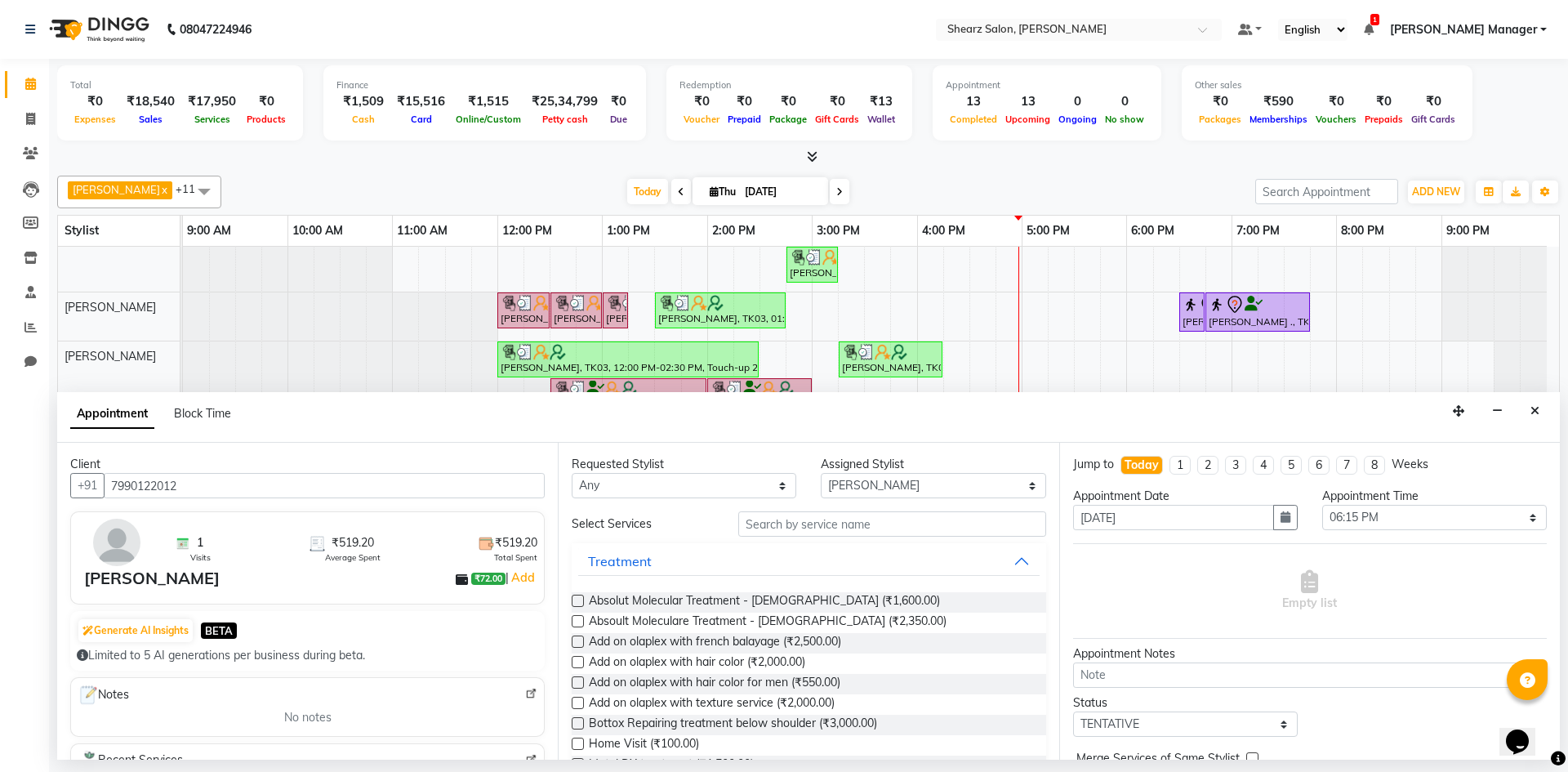
type input "7990122012"
click at [819, 525] on input "text" at bounding box center [892, 524] width 308 height 25
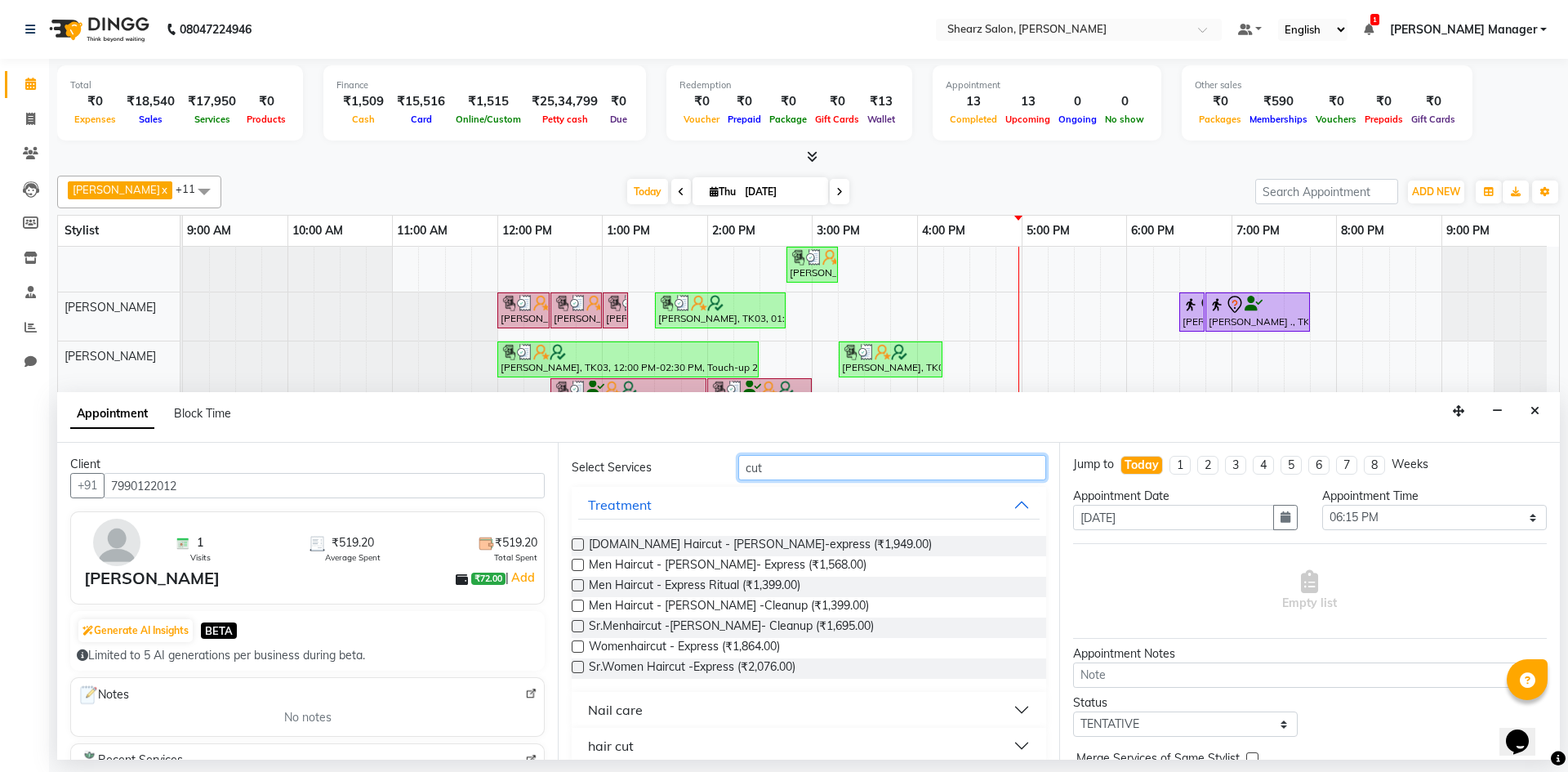
scroll to position [110, 0]
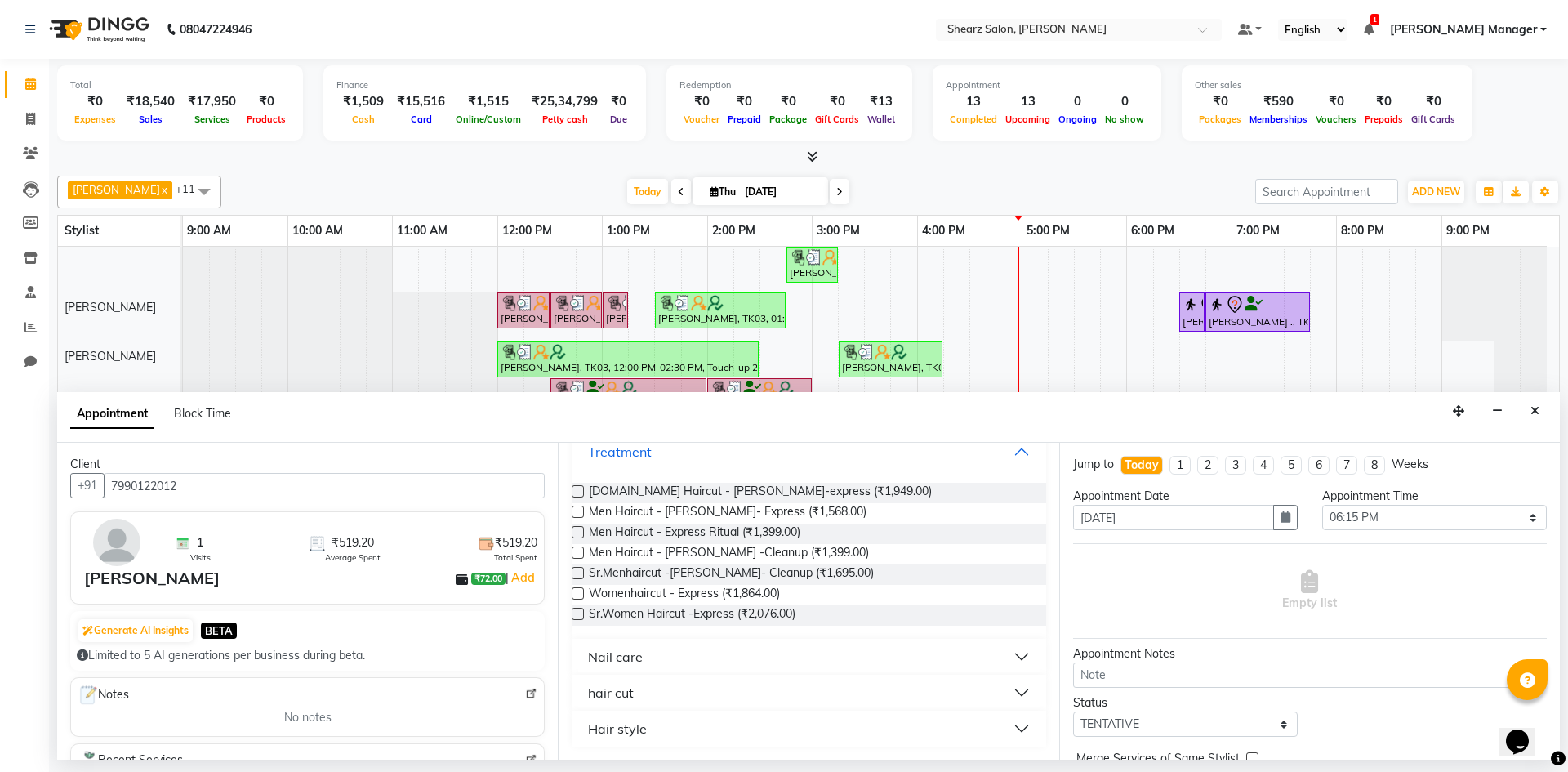
click at [749, 679] on button "hair cut" at bounding box center [808, 692] width 461 height 29
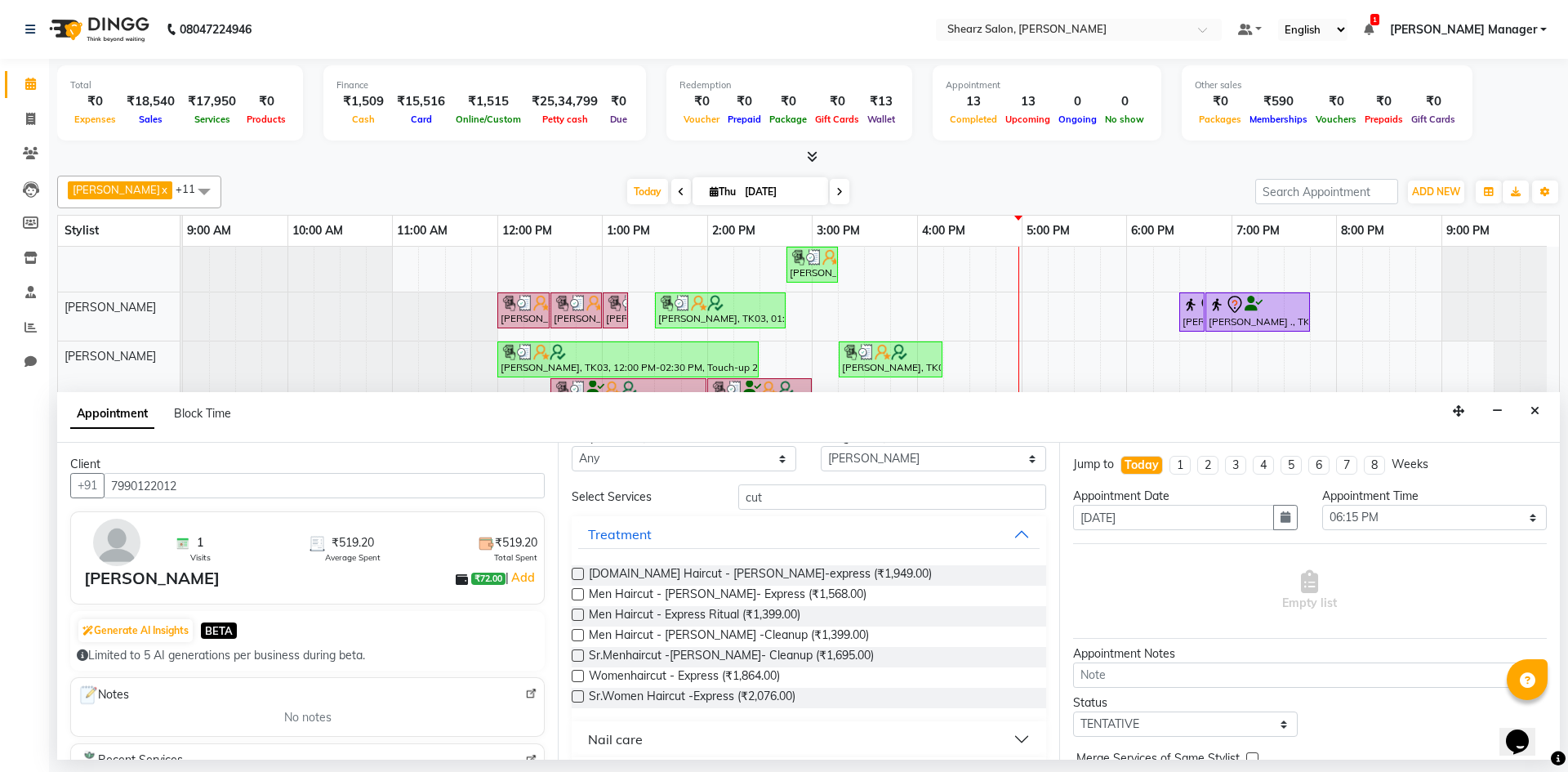
scroll to position [0, 0]
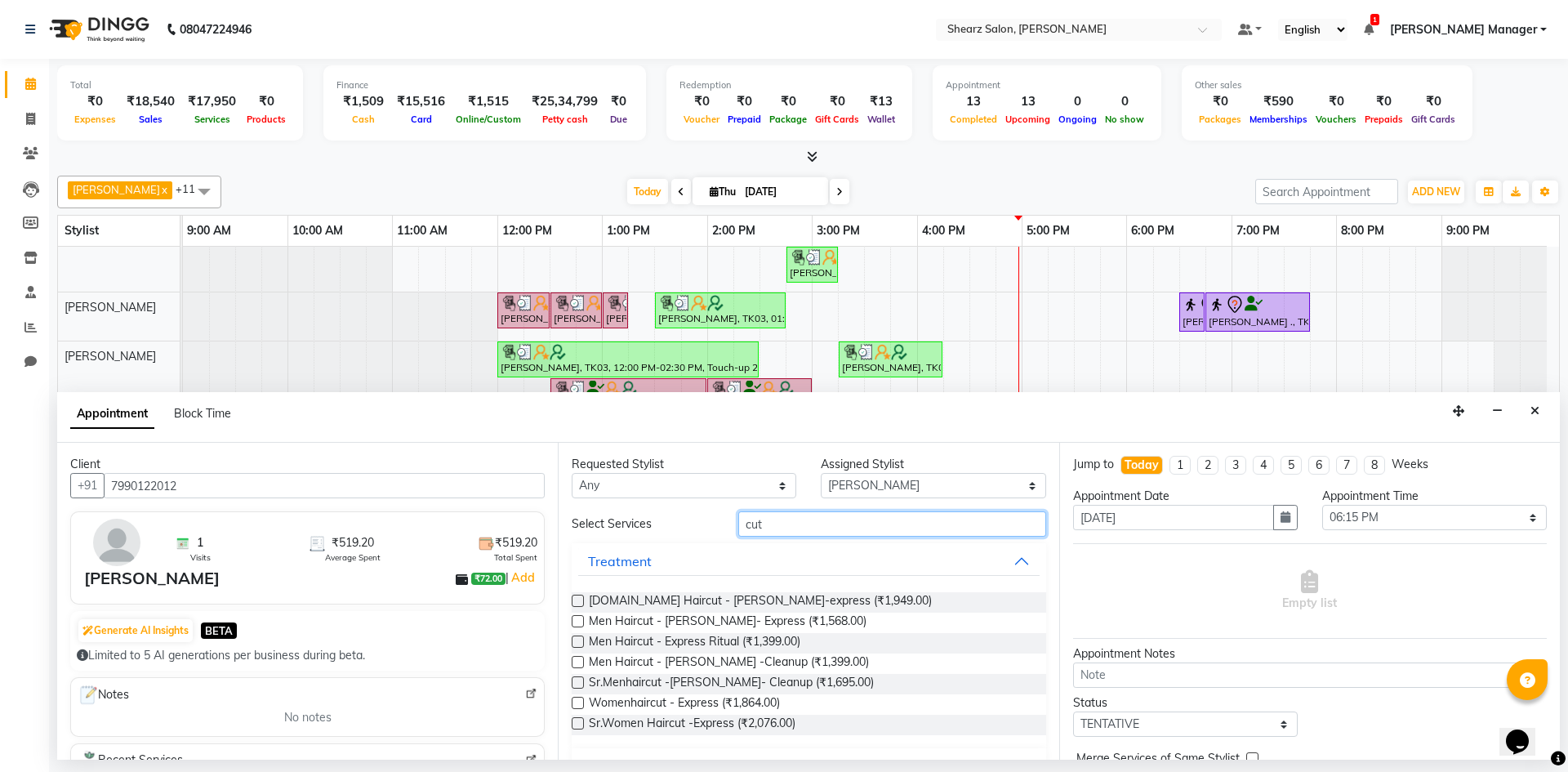
click at [833, 525] on input "cut" at bounding box center [892, 524] width 308 height 25
type input "c"
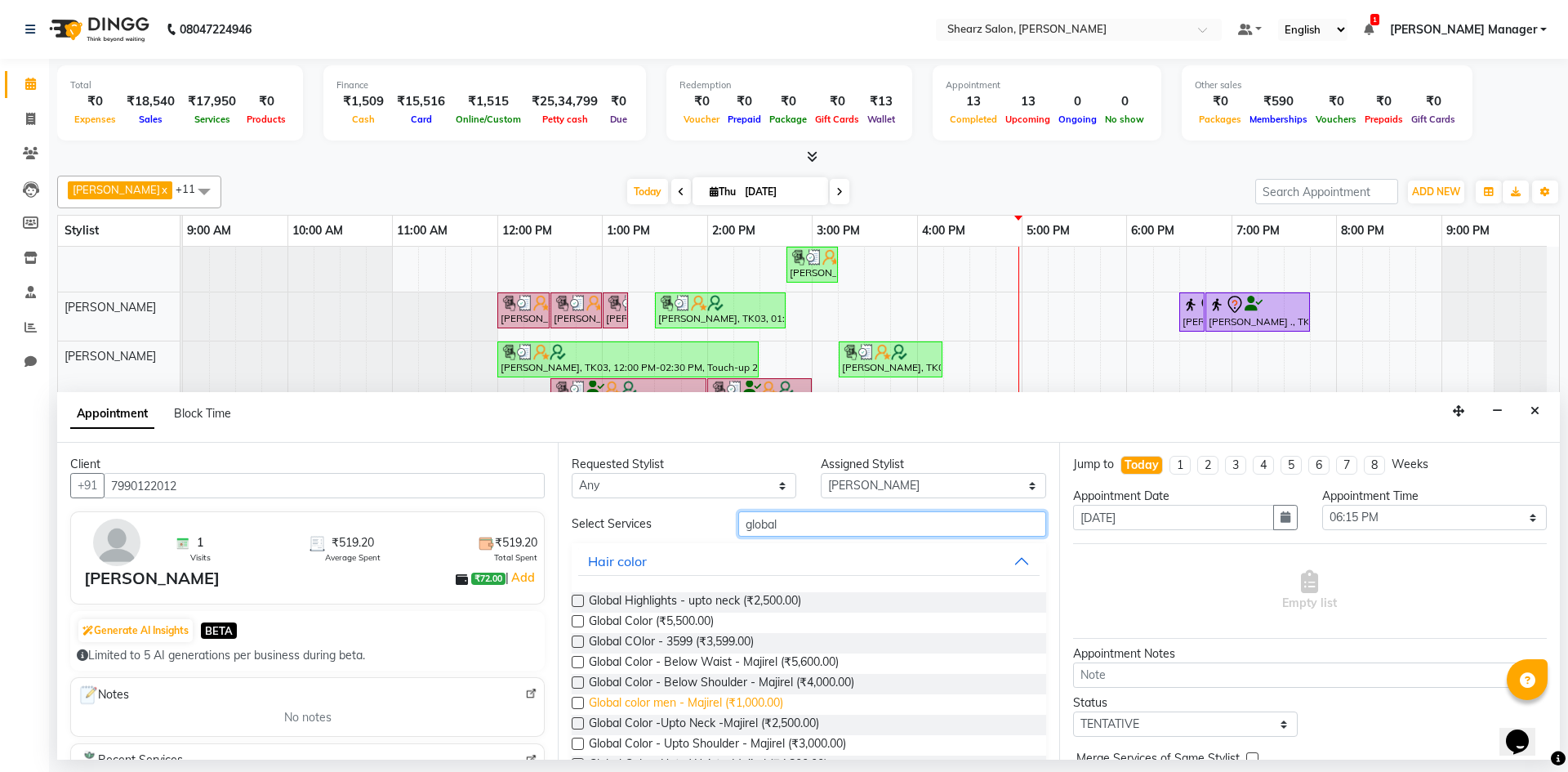
type input "global"
click at [768, 706] on span "Global color men - Majirel (₹1,000.00)" at bounding box center [685, 705] width 194 height 21
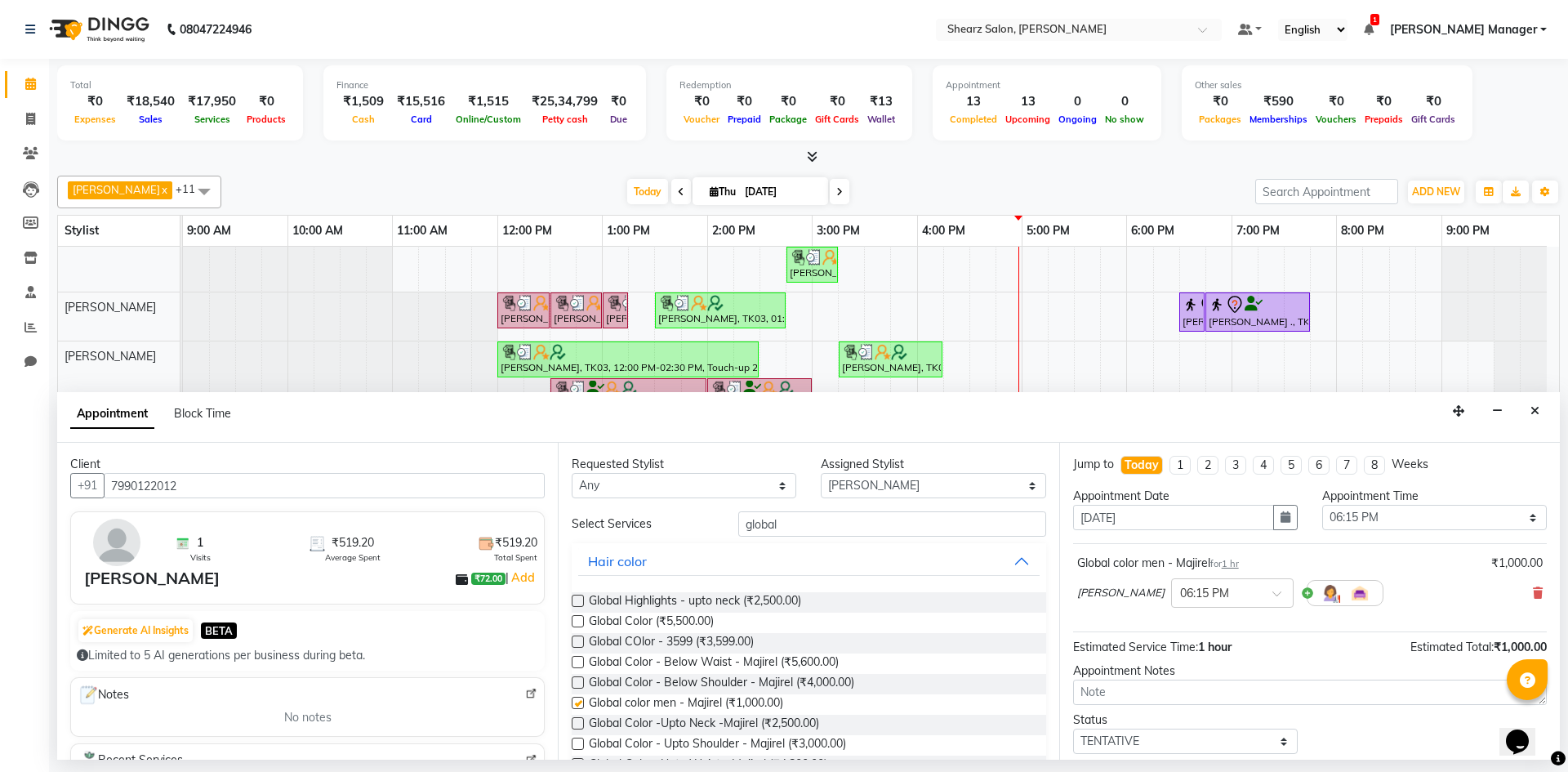
checkbox input "false"
click at [1533, 592] on icon at bounding box center [1538, 592] width 10 height 11
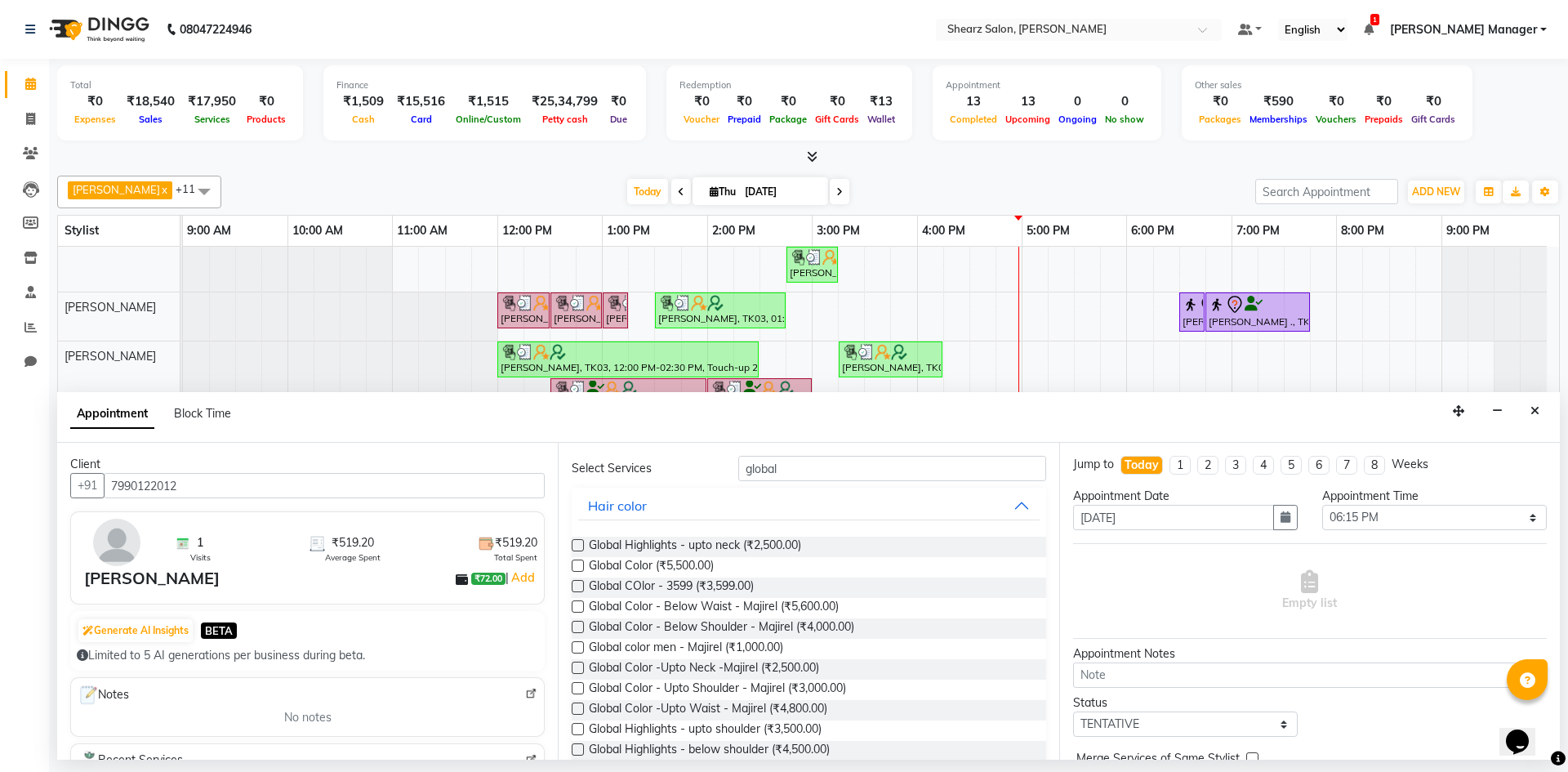
scroll to position [82, 0]
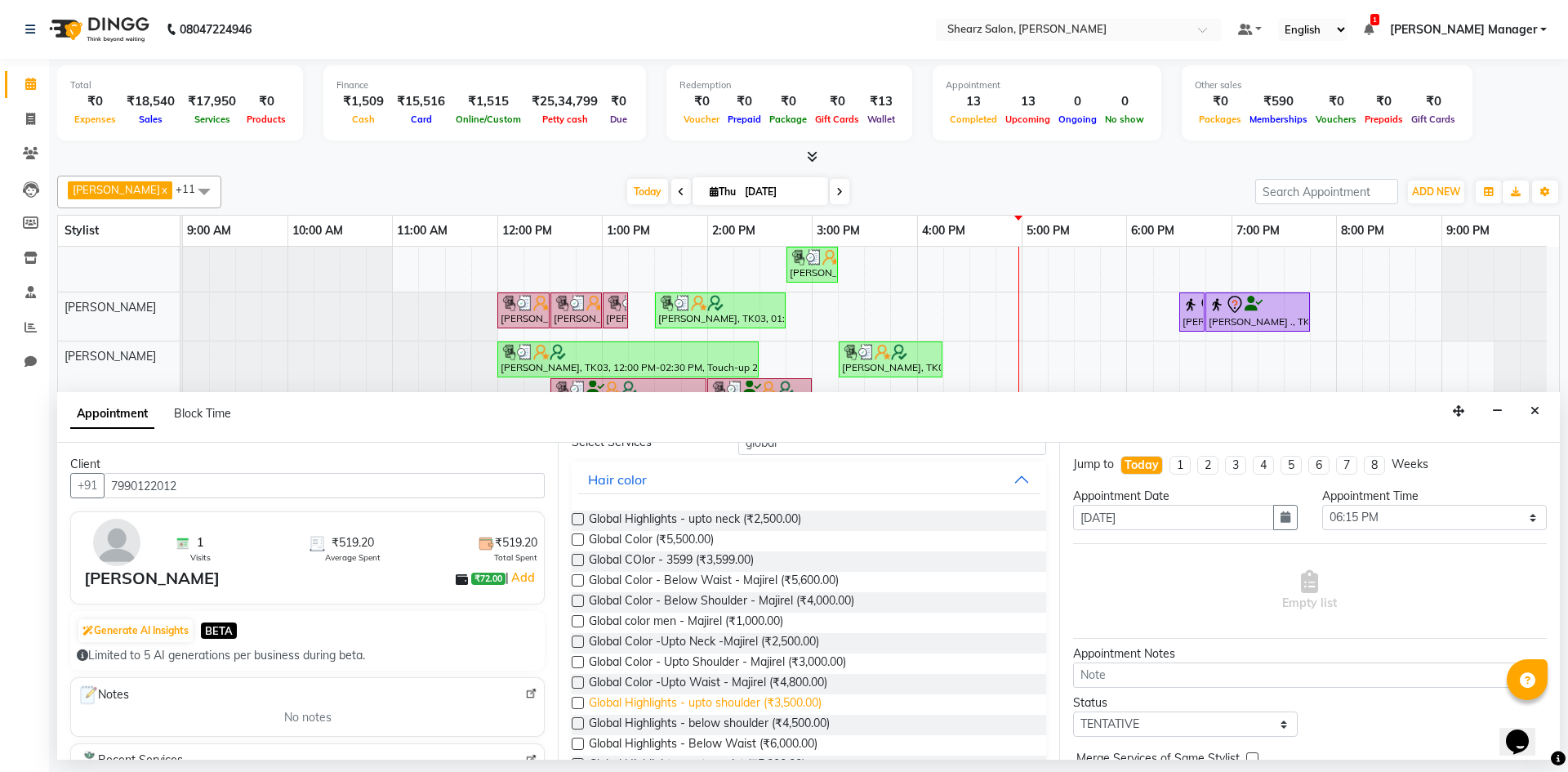
drag, startPoint x: 781, startPoint y: 718, endPoint x: 824, endPoint y: 711, distance: 43.6
click at [797, 716] on span "Global Highlights - below shoulder (₹4,500.00)" at bounding box center [709, 725] width 241 height 21
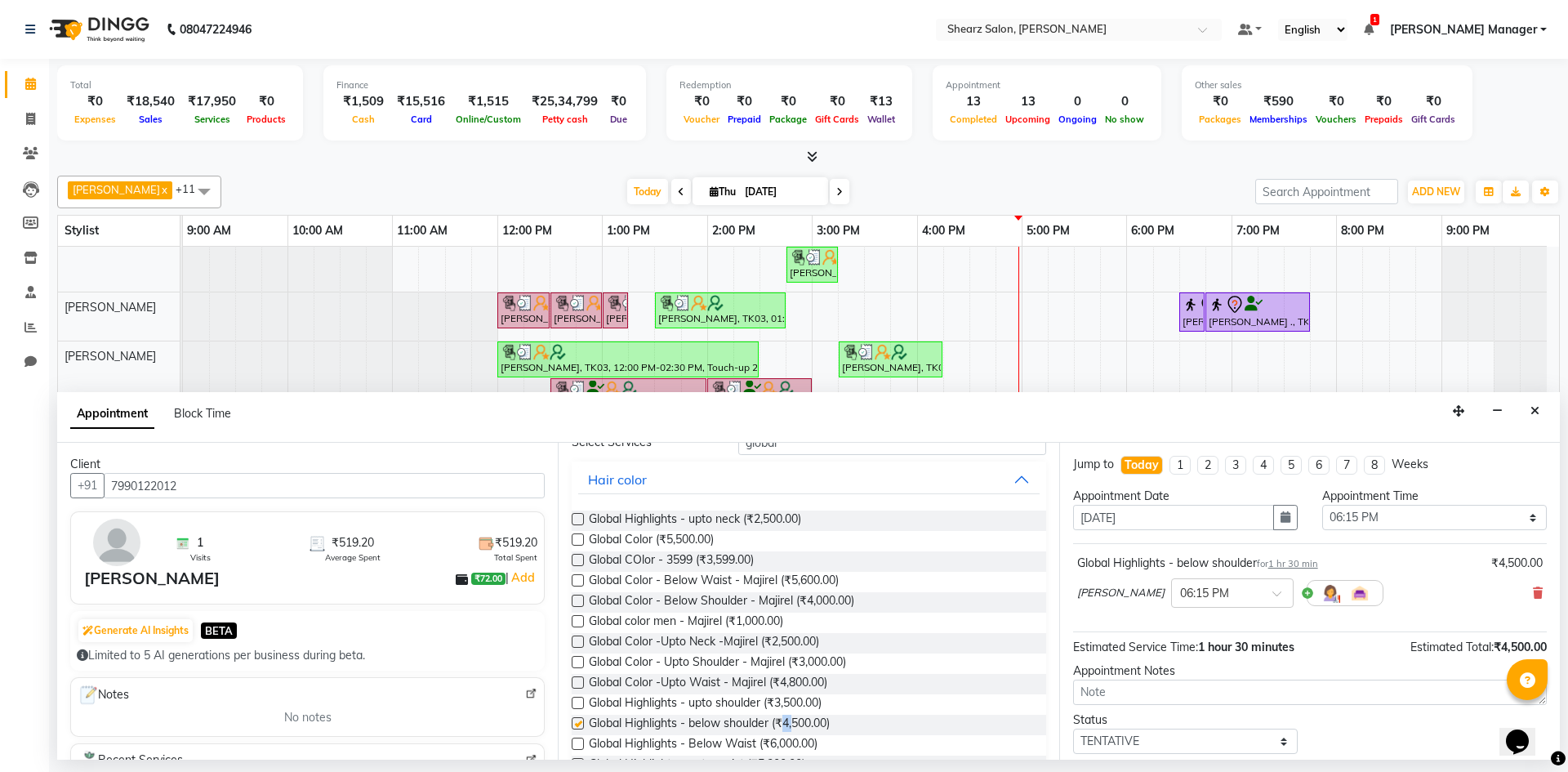
checkbox input "false"
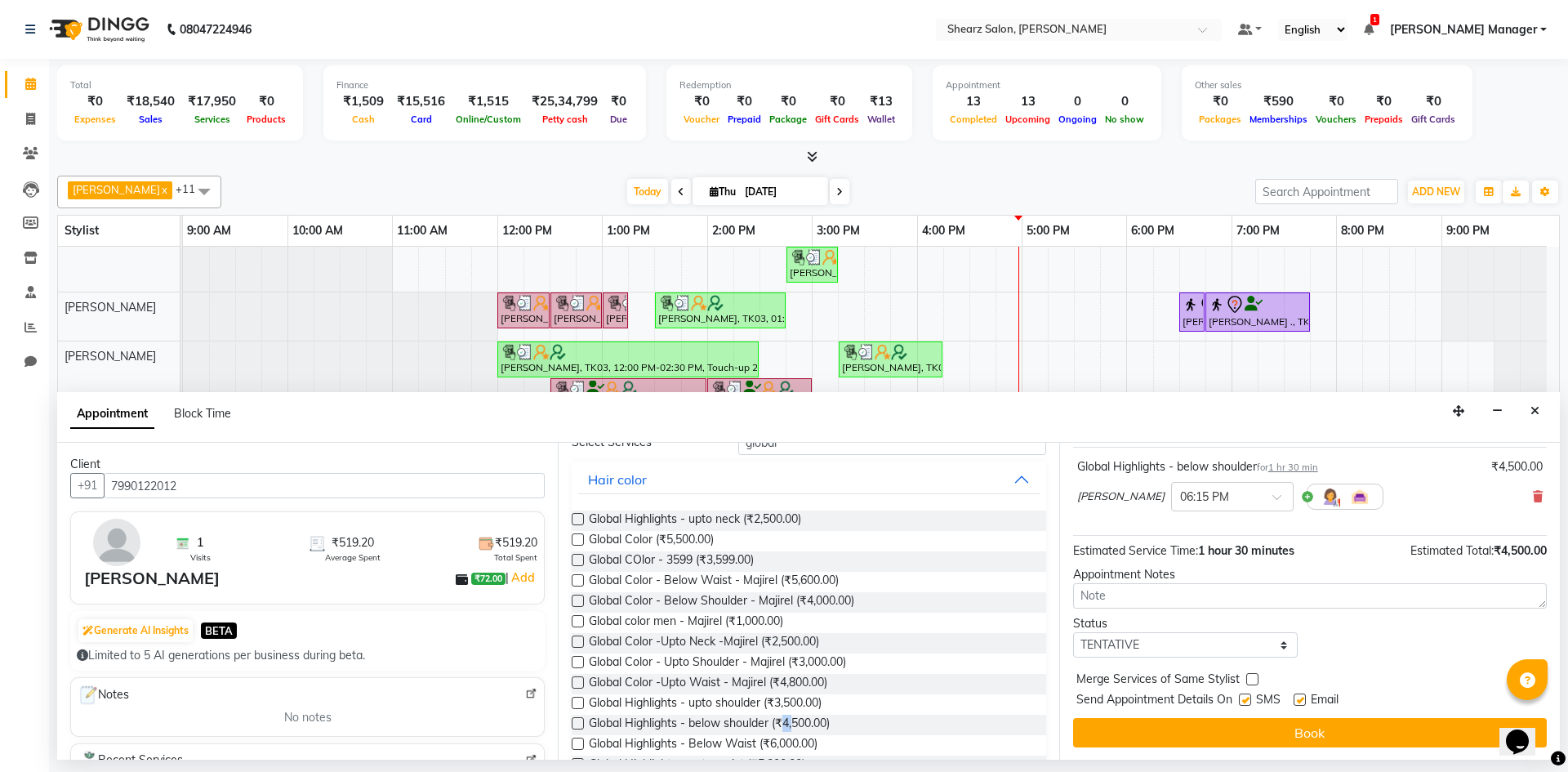
scroll to position [97, 0]
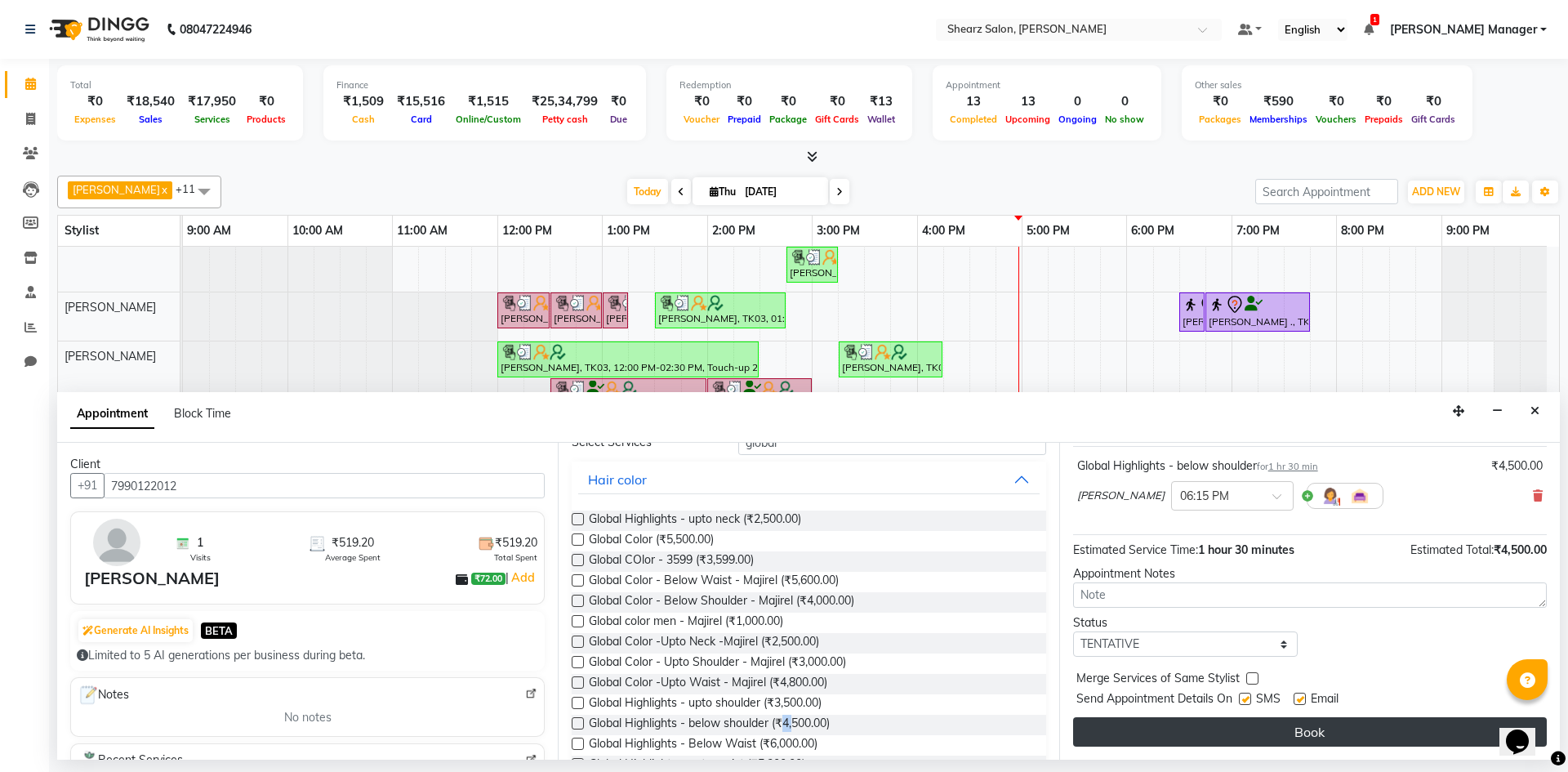
click at [1360, 718] on button "Book" at bounding box center [1310, 732] width 474 height 29
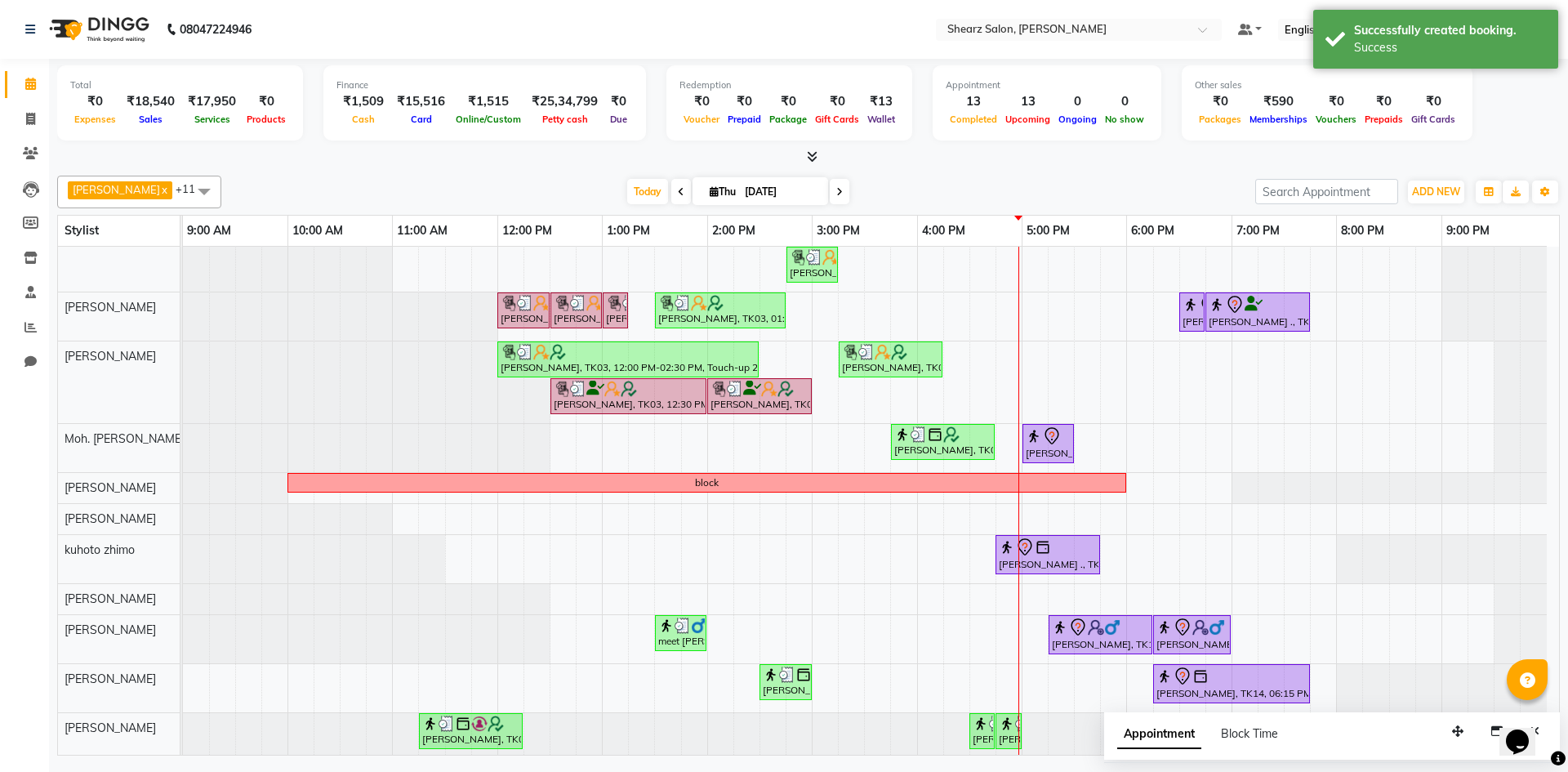
scroll to position [40, 0]
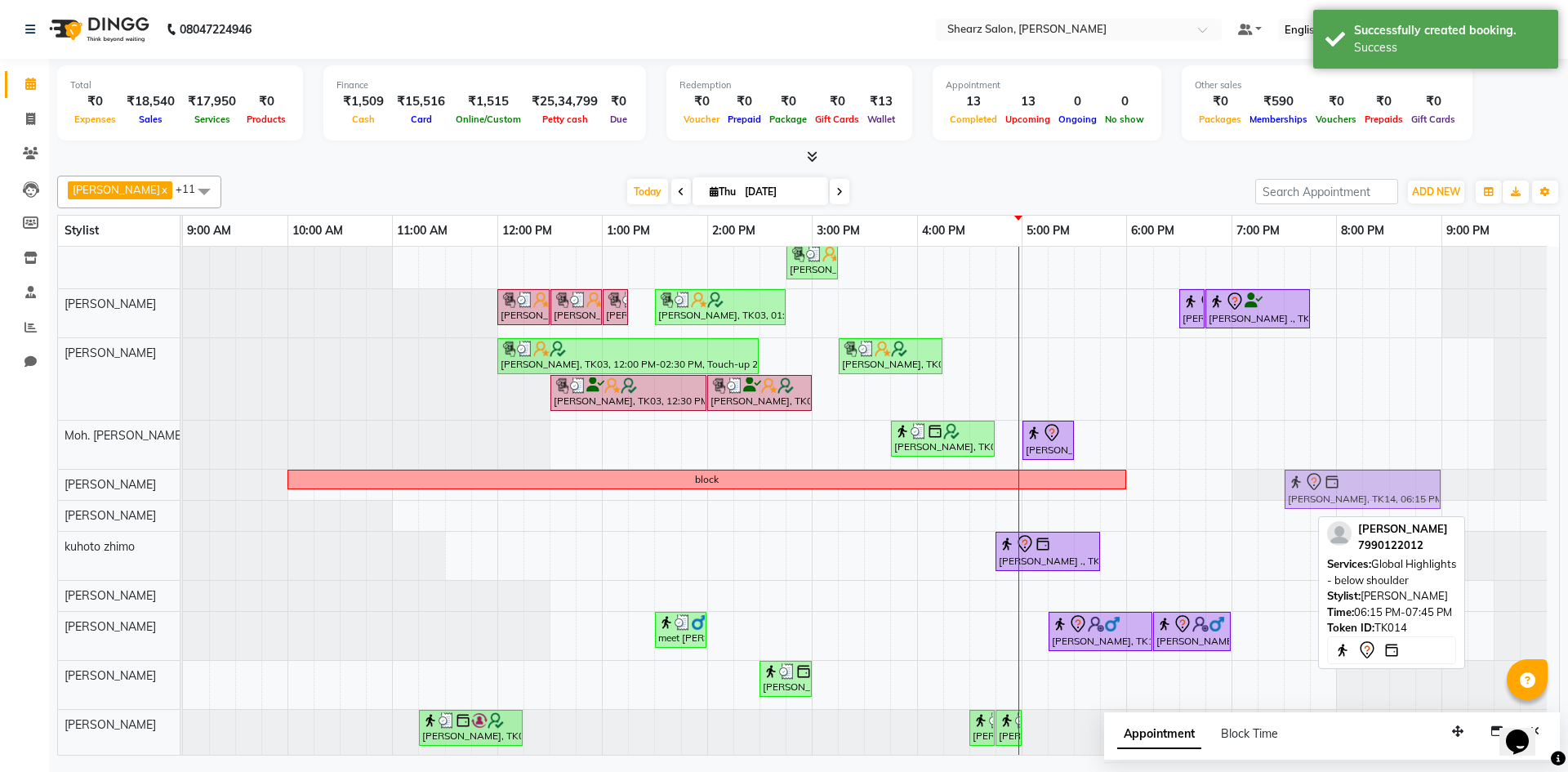
drag, startPoint x: 1262, startPoint y: 689, endPoint x: 1376, endPoint y: 506, distance: 215.6
click at [1393, 504] on tbody "[PERSON_NAME], TK03, 11:15 AM-11:45 AM, [PERSON_NAME] Quenching Mask [PERSON_NA…" at bounding box center [865, 481] width 1364 height 548
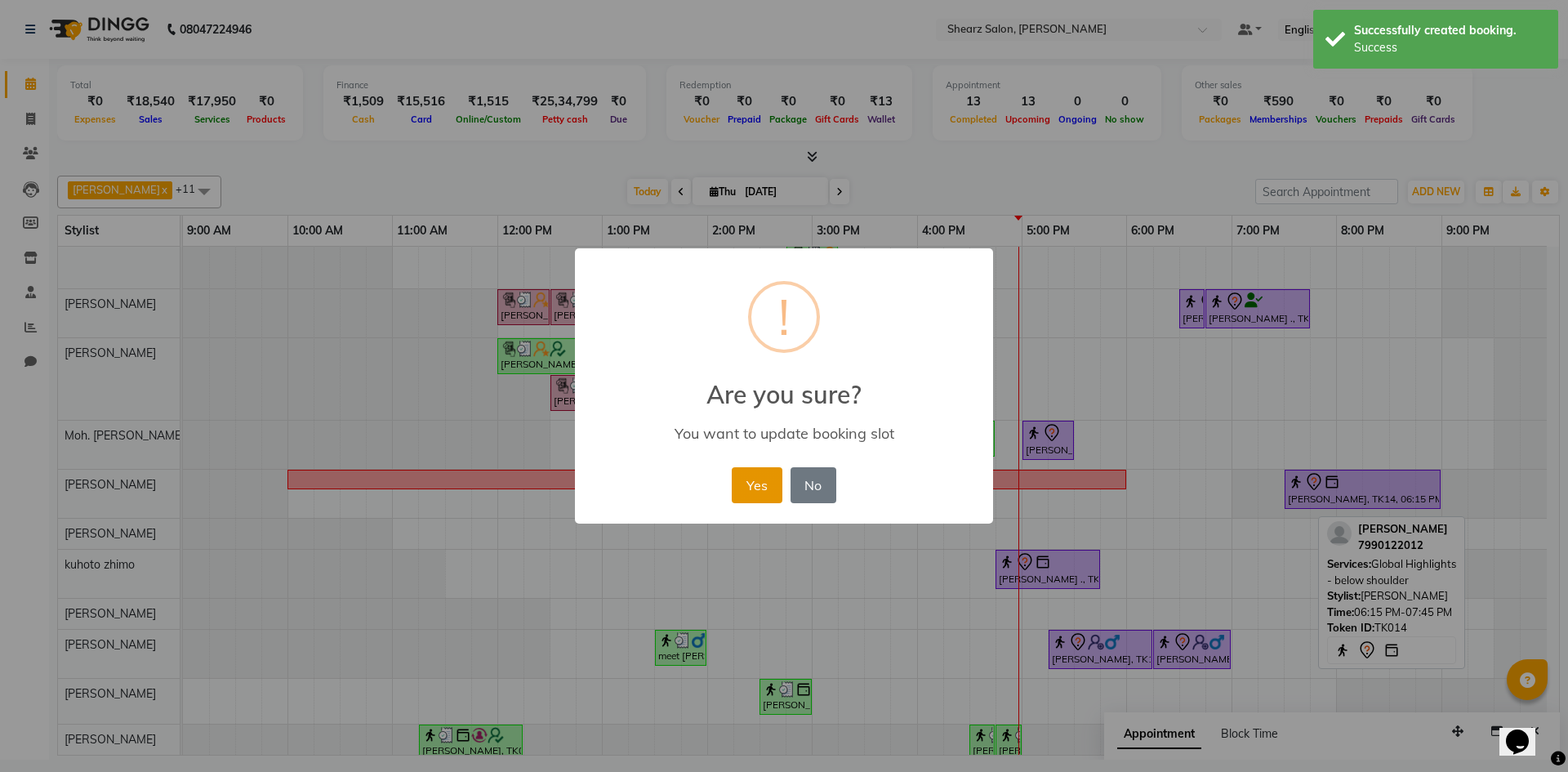
click at [781, 494] on button "Yes" at bounding box center [757, 486] width 50 height 36
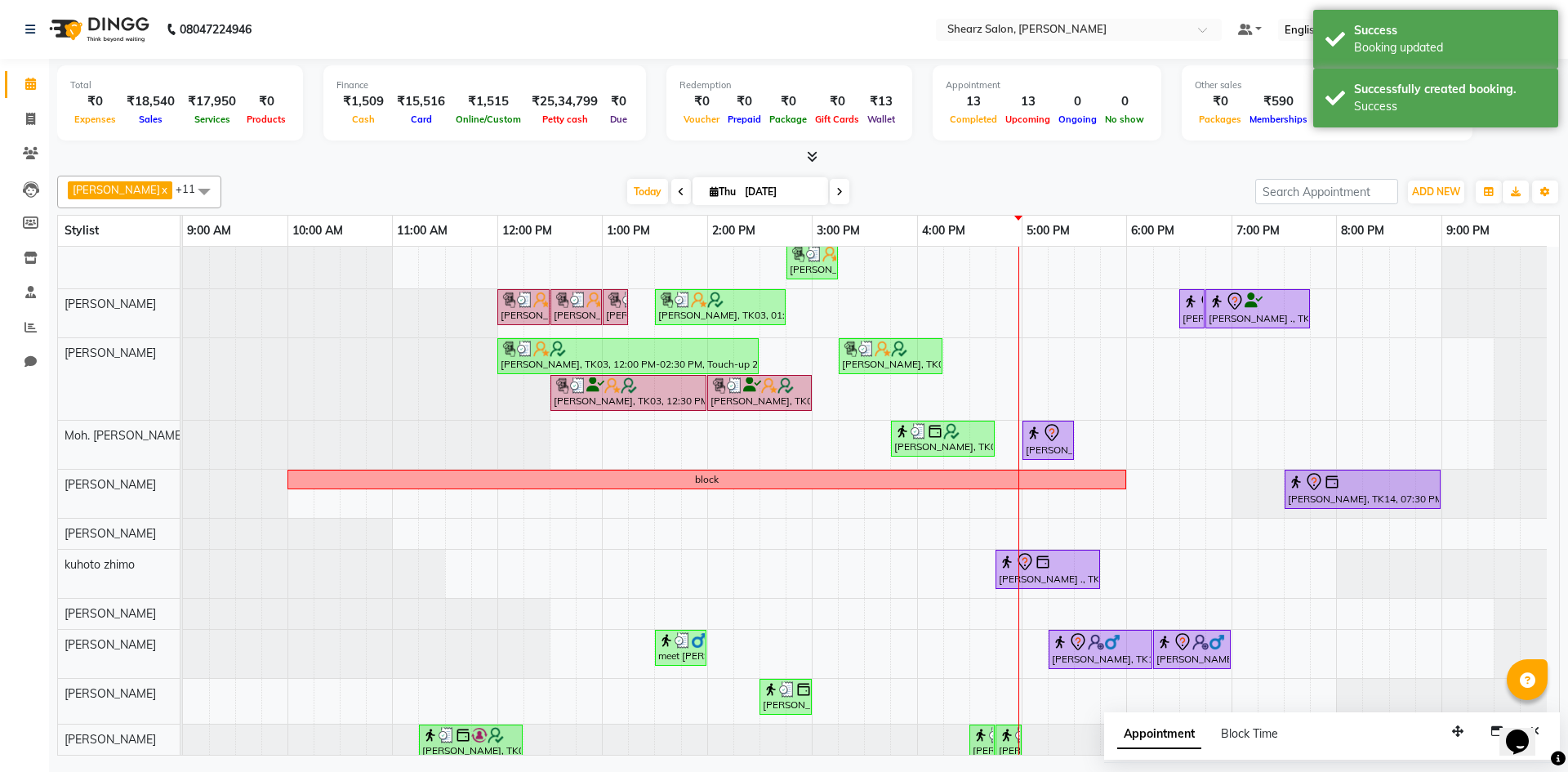
click at [1039, 692] on div "[PERSON_NAME], TK03, 11:15 AM-11:45 AM, [PERSON_NAME] Quenching Mask [PERSON_NA…" at bounding box center [871, 488] width 1376 height 563
select select "77334"
select select "1020"
select select "tentative"
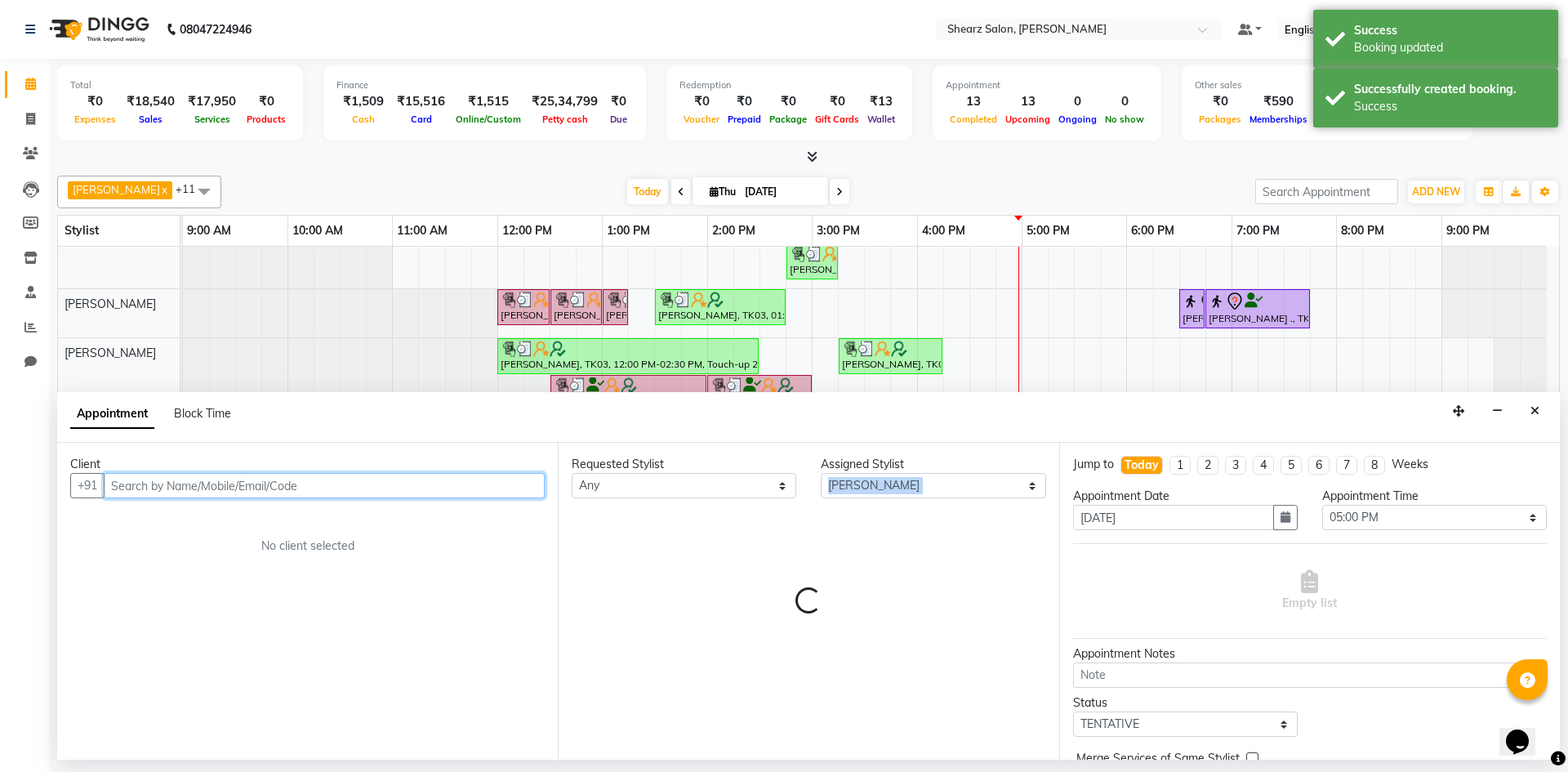
click at [1039, 692] on div "Requested Stylist Any AakashKumar Nai Admin [PERSON_NAME] Asha Chavariya [PERSO…" at bounding box center [807, 601] width 500 height 317
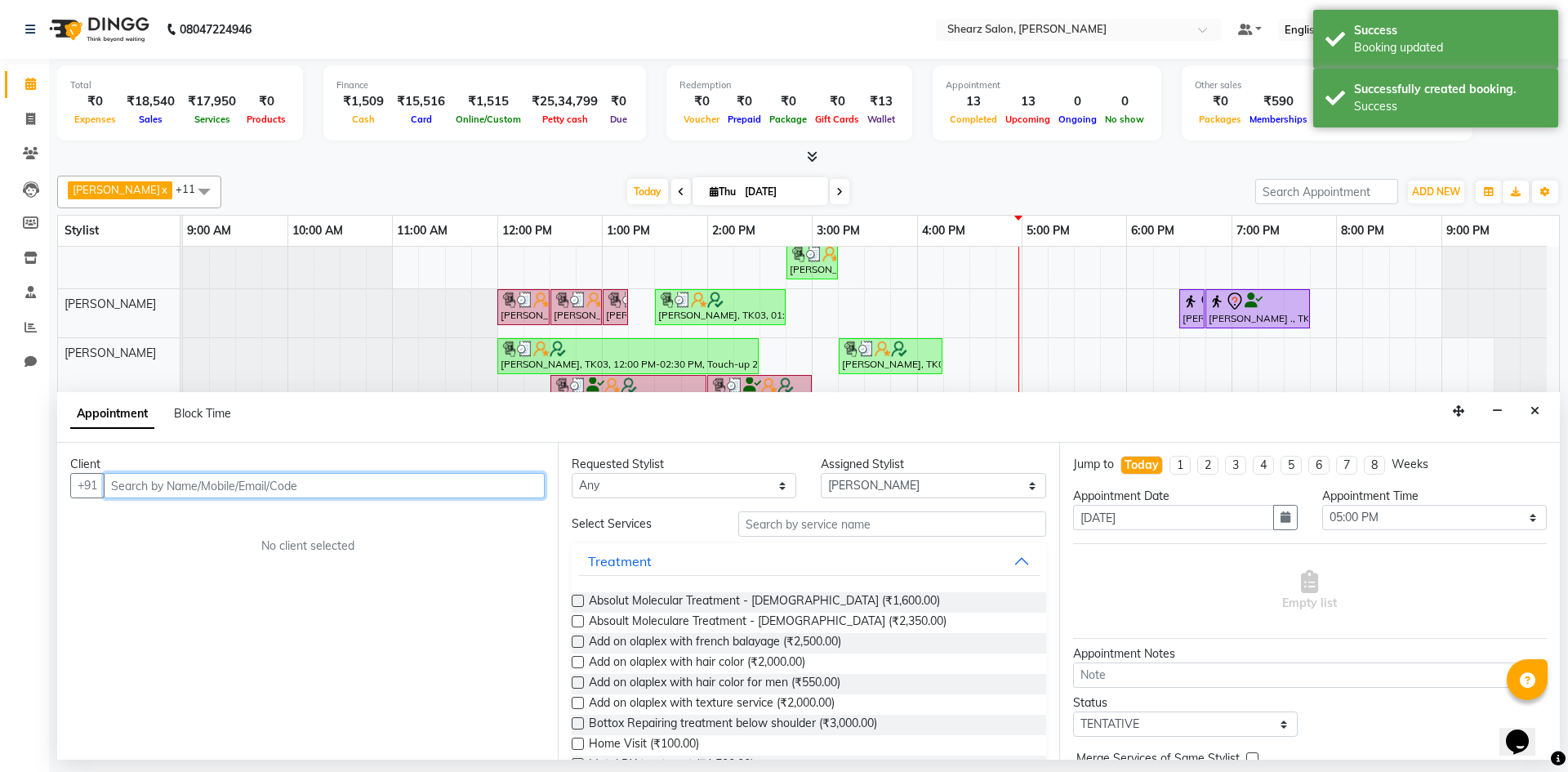
click at [278, 488] on input "text" at bounding box center [324, 485] width 441 height 25
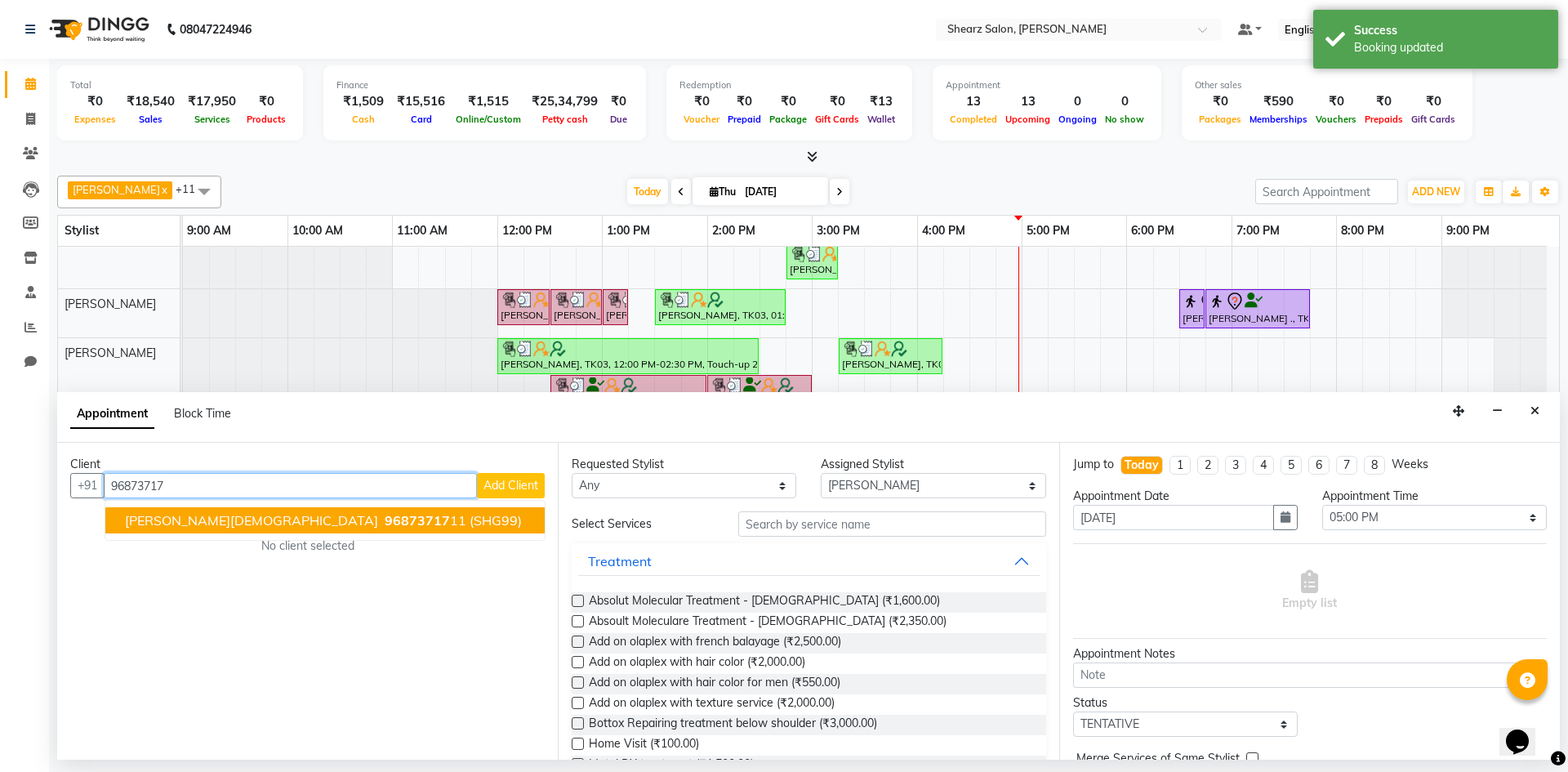
click at [381, 515] on ngb-highlight "96873717 11" at bounding box center [424, 520] width 85 height 16
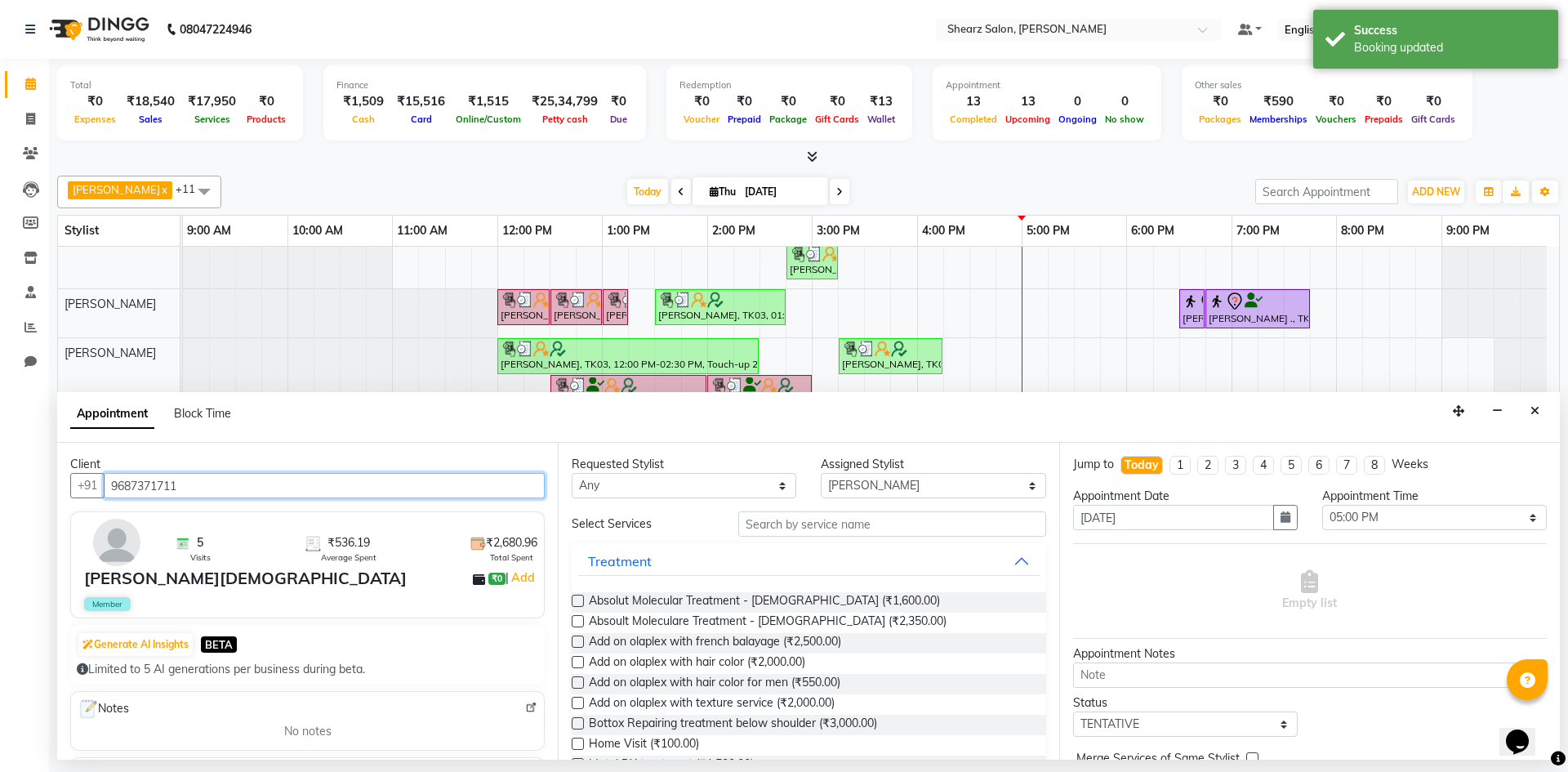
type input "9687371711"
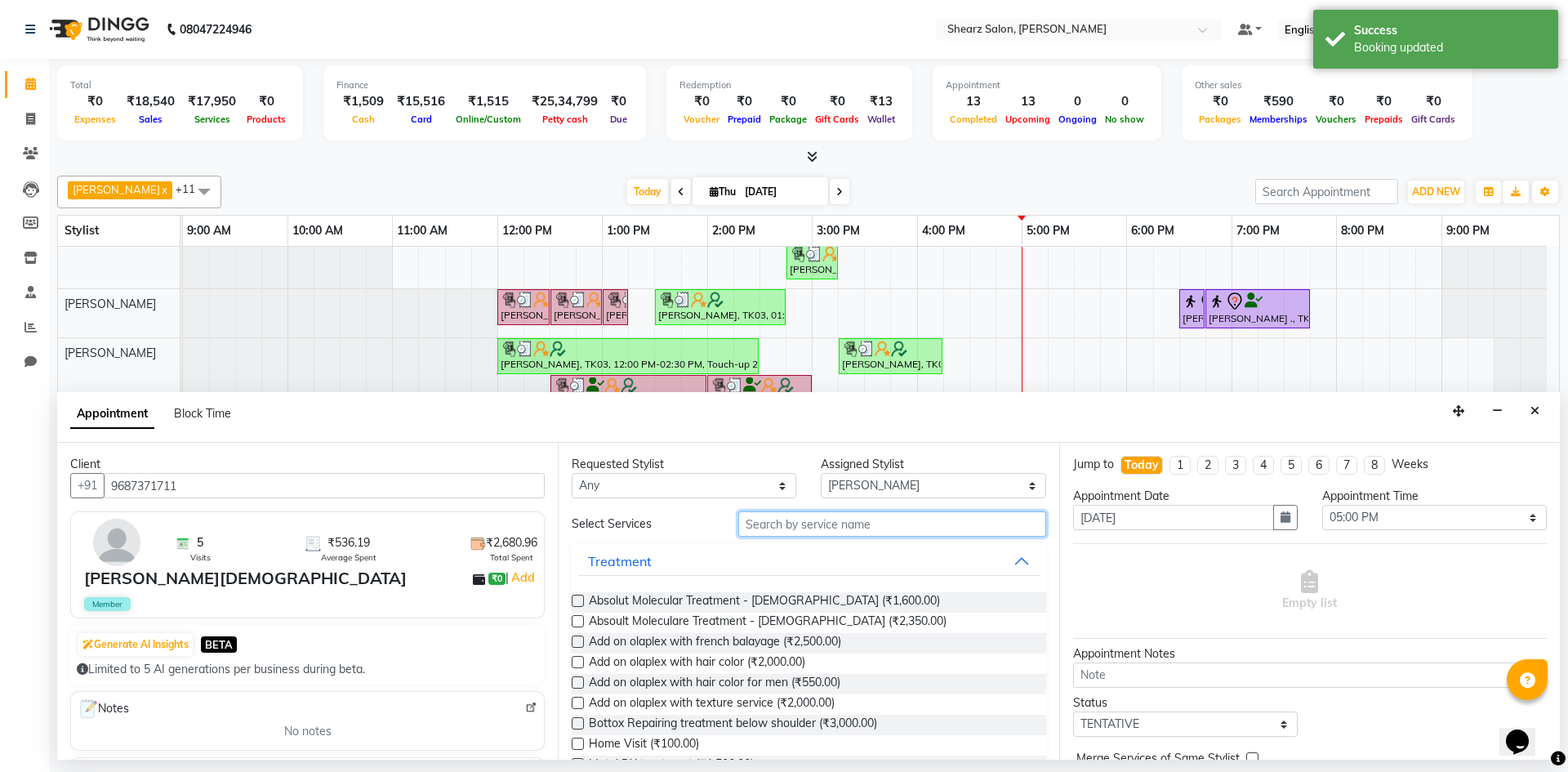
click at [794, 527] on input "text" at bounding box center [892, 524] width 308 height 25
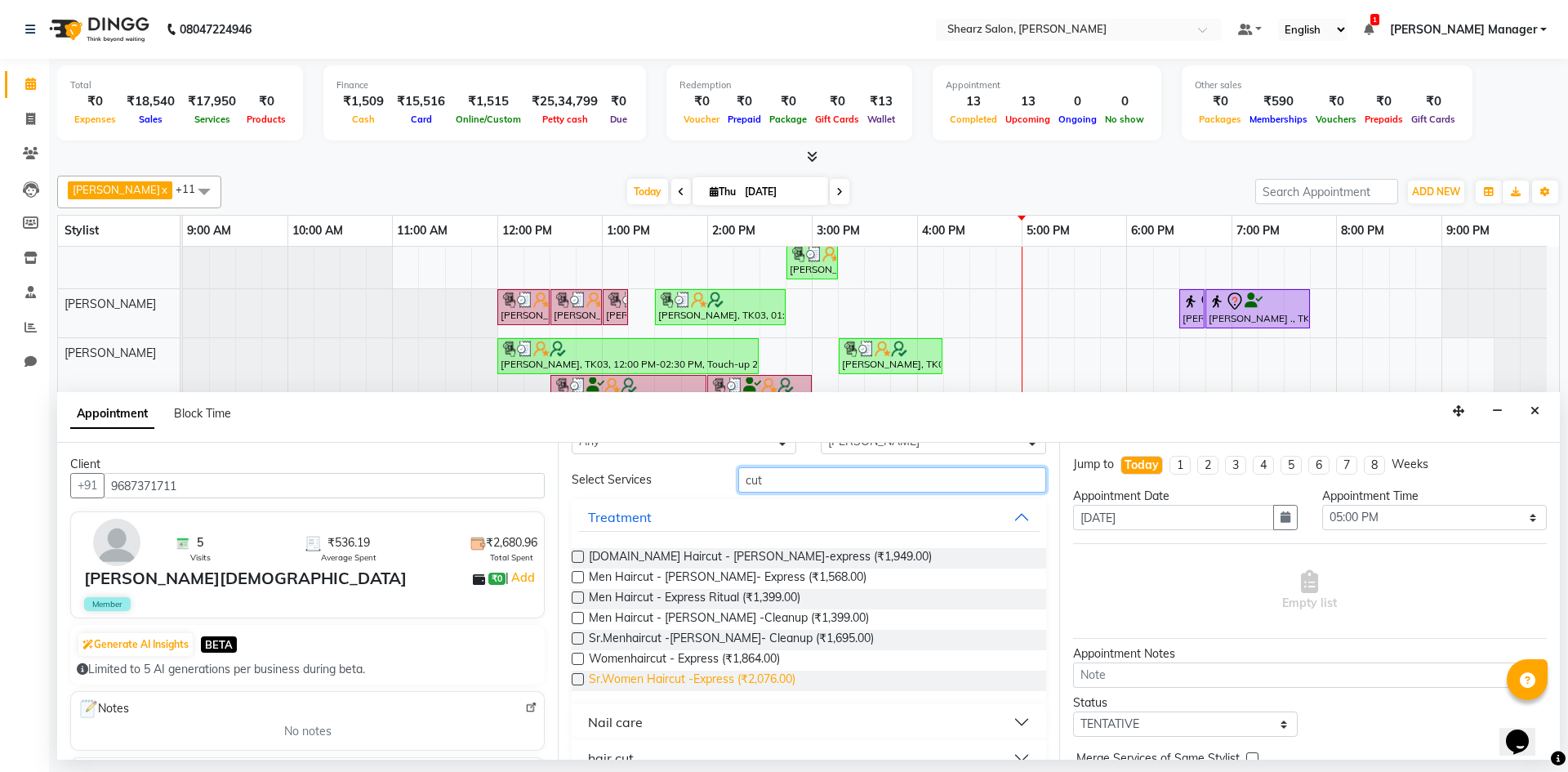
scroll to position [110, 0]
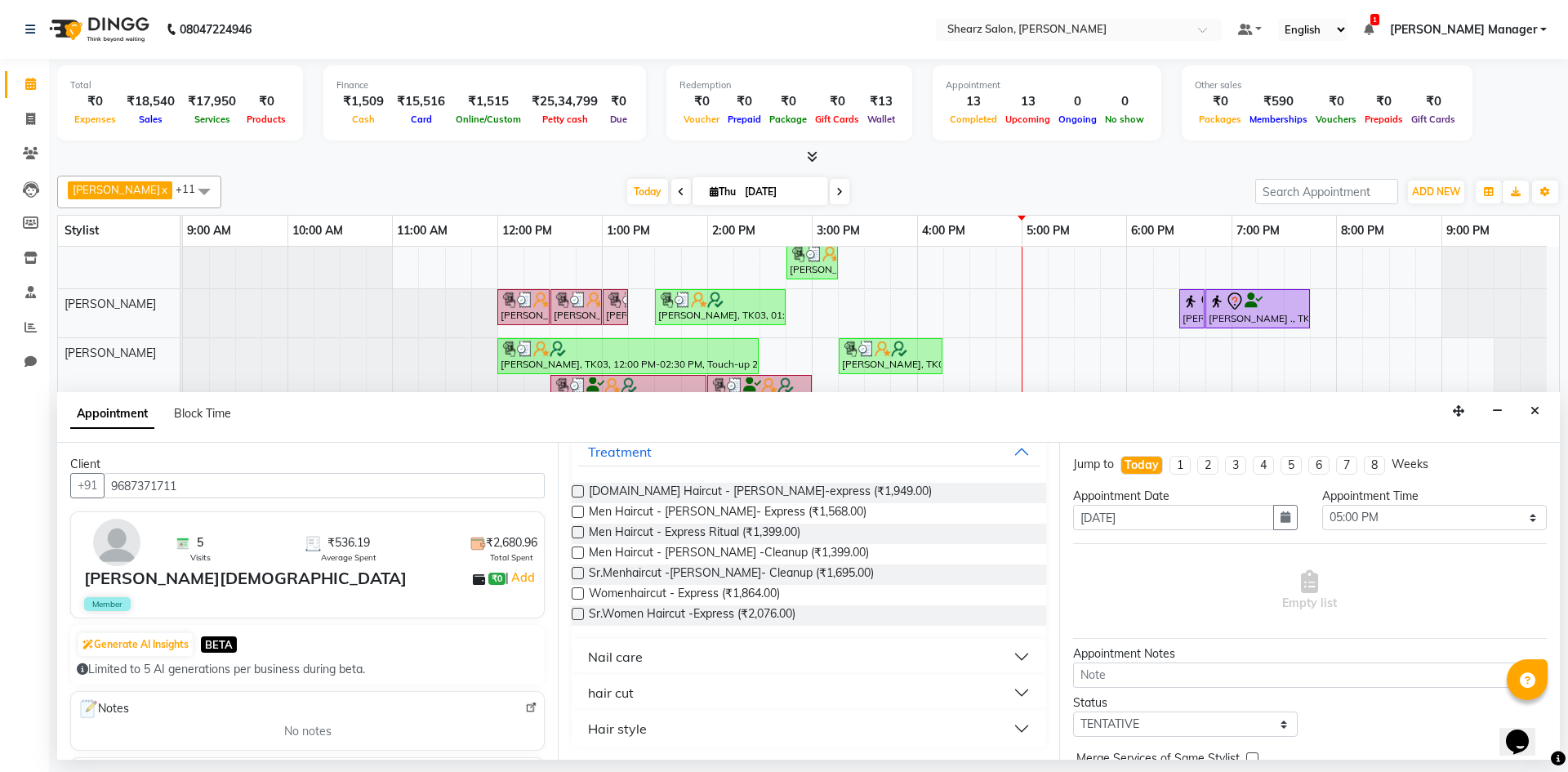
type input "cut"
click at [733, 671] on button "Nail care" at bounding box center [808, 657] width 461 height 29
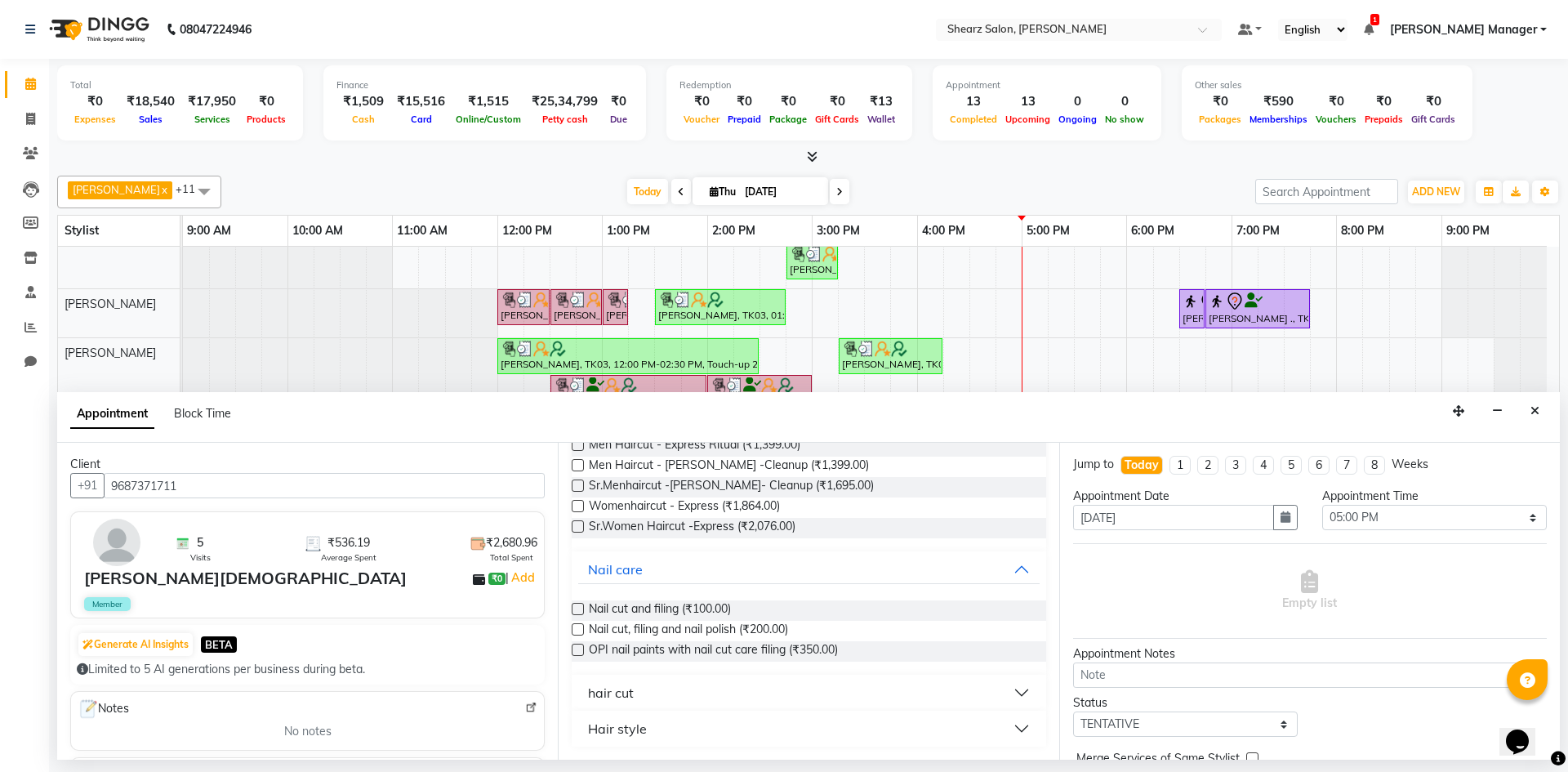
click at [747, 703] on button "hair cut" at bounding box center [808, 692] width 461 height 29
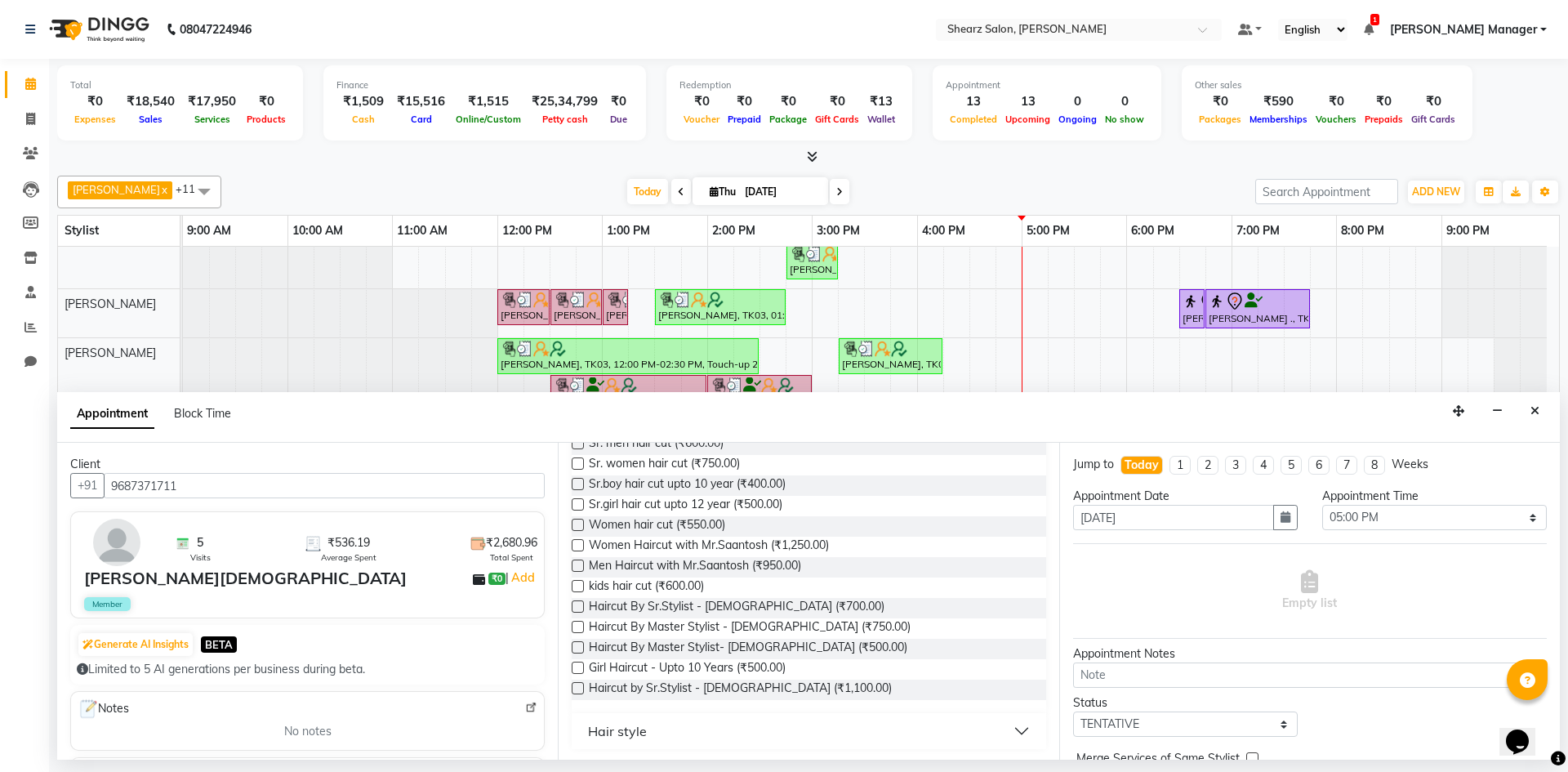
scroll to position [611, 0]
click at [799, 626] on span "Haircut By Master Stylist - Female (₹750.00)" at bounding box center [749, 627] width 322 height 21
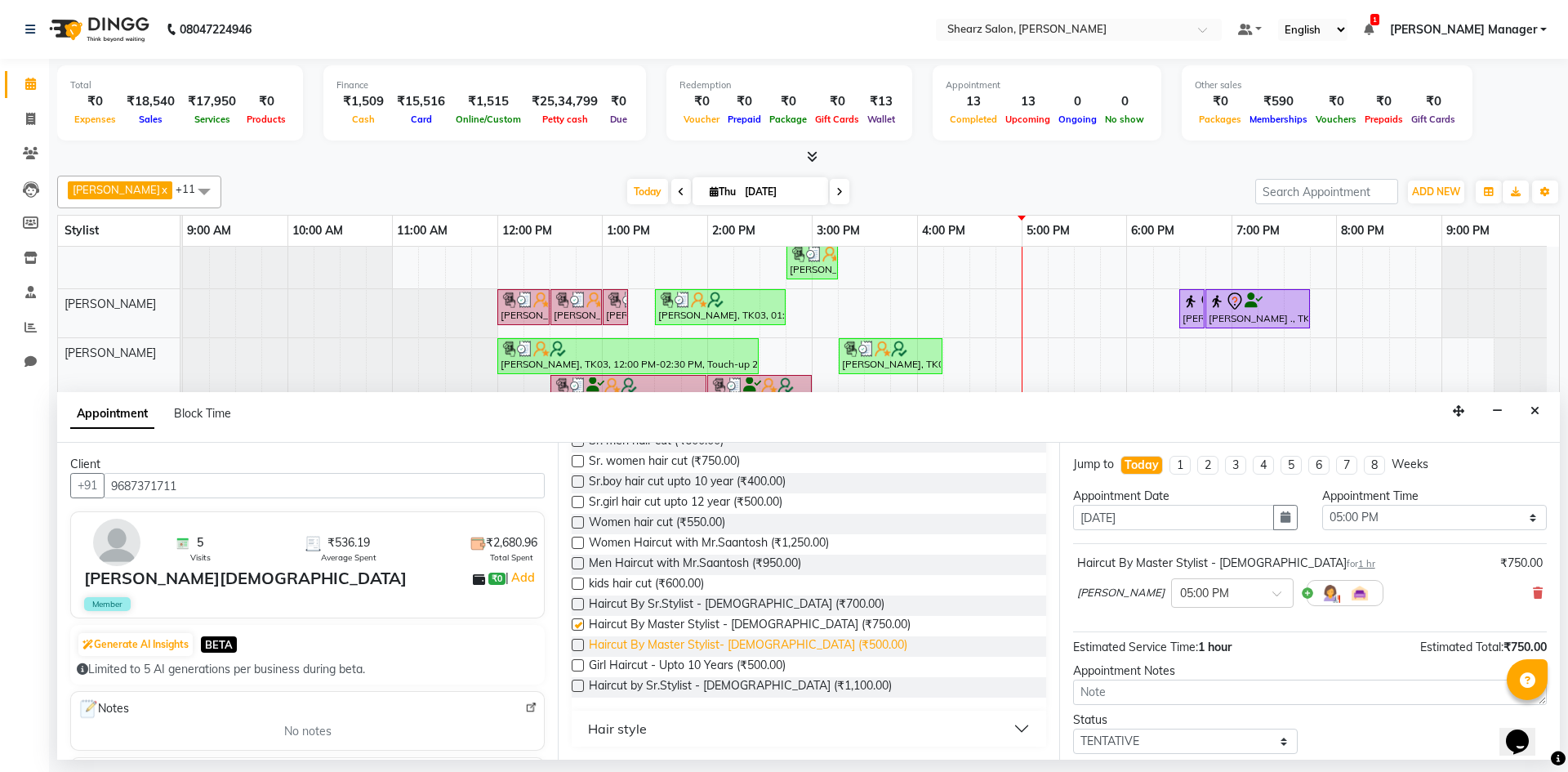
checkbox input "false"
drag, startPoint x: 794, startPoint y: 647, endPoint x: 856, endPoint y: 647, distance: 62.0
click at [816, 647] on div "Haircut By Master Stylist- Male (₹500.00)" at bounding box center [809, 647] width 474 height 21
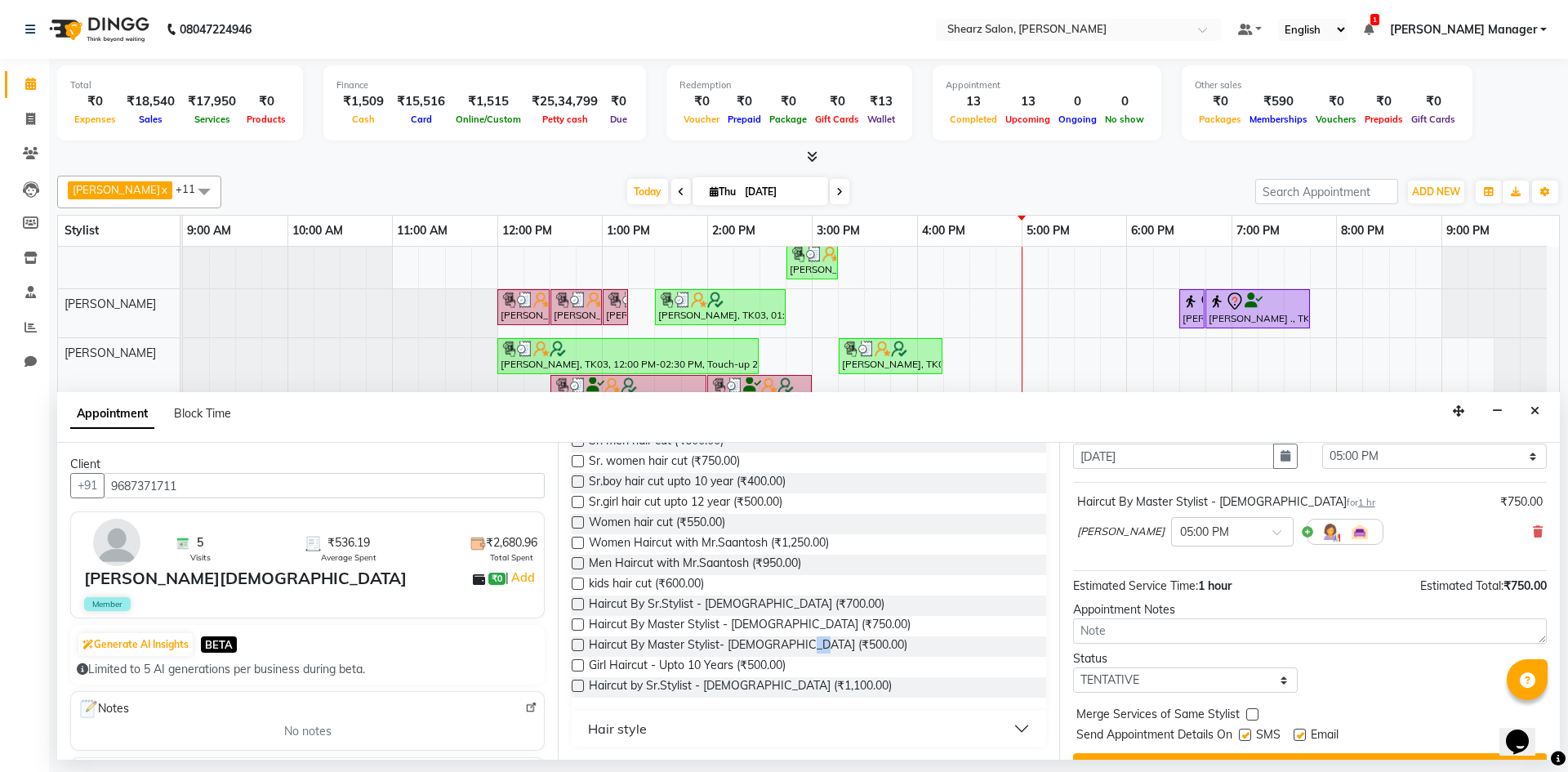
scroll to position [97, 0]
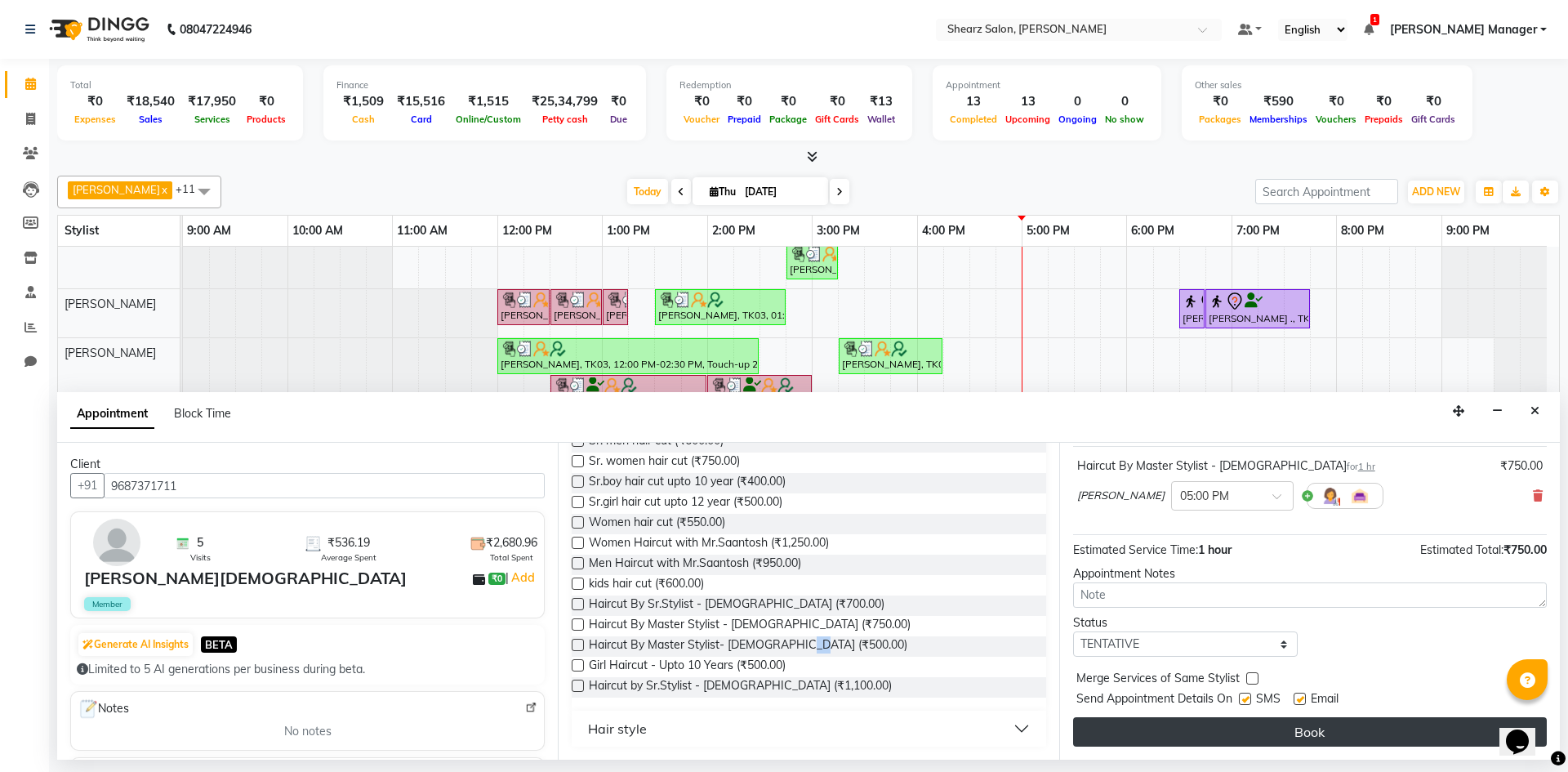
click at [1360, 726] on button "Book" at bounding box center [1310, 732] width 474 height 29
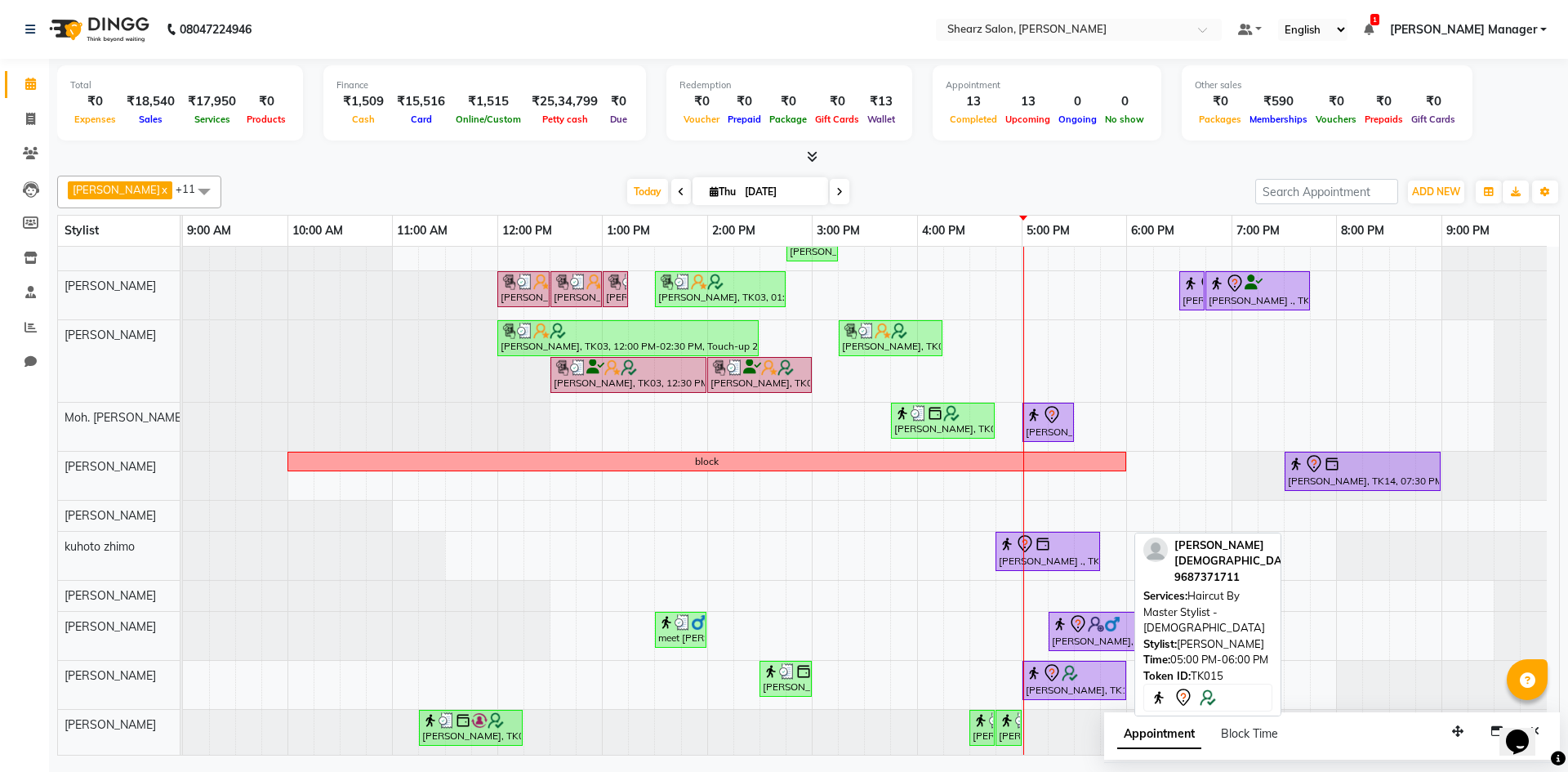
scroll to position [0, 0]
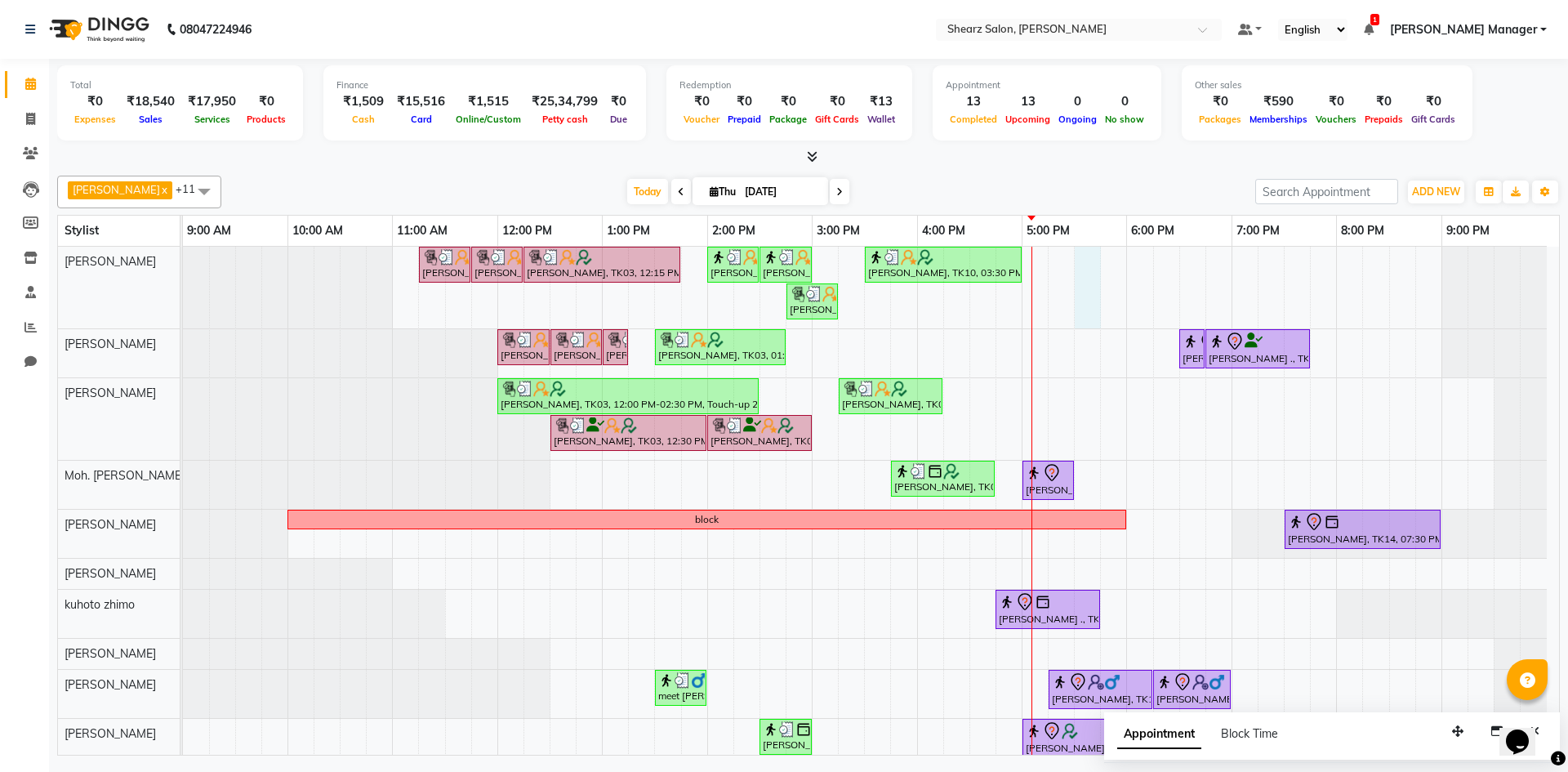
click at [1088, 282] on div "[PERSON_NAME], TK03, 11:15 AM-11:45 AM, [PERSON_NAME] Quenching Mask [PERSON_NA…" at bounding box center [871, 529] width 1376 height 566
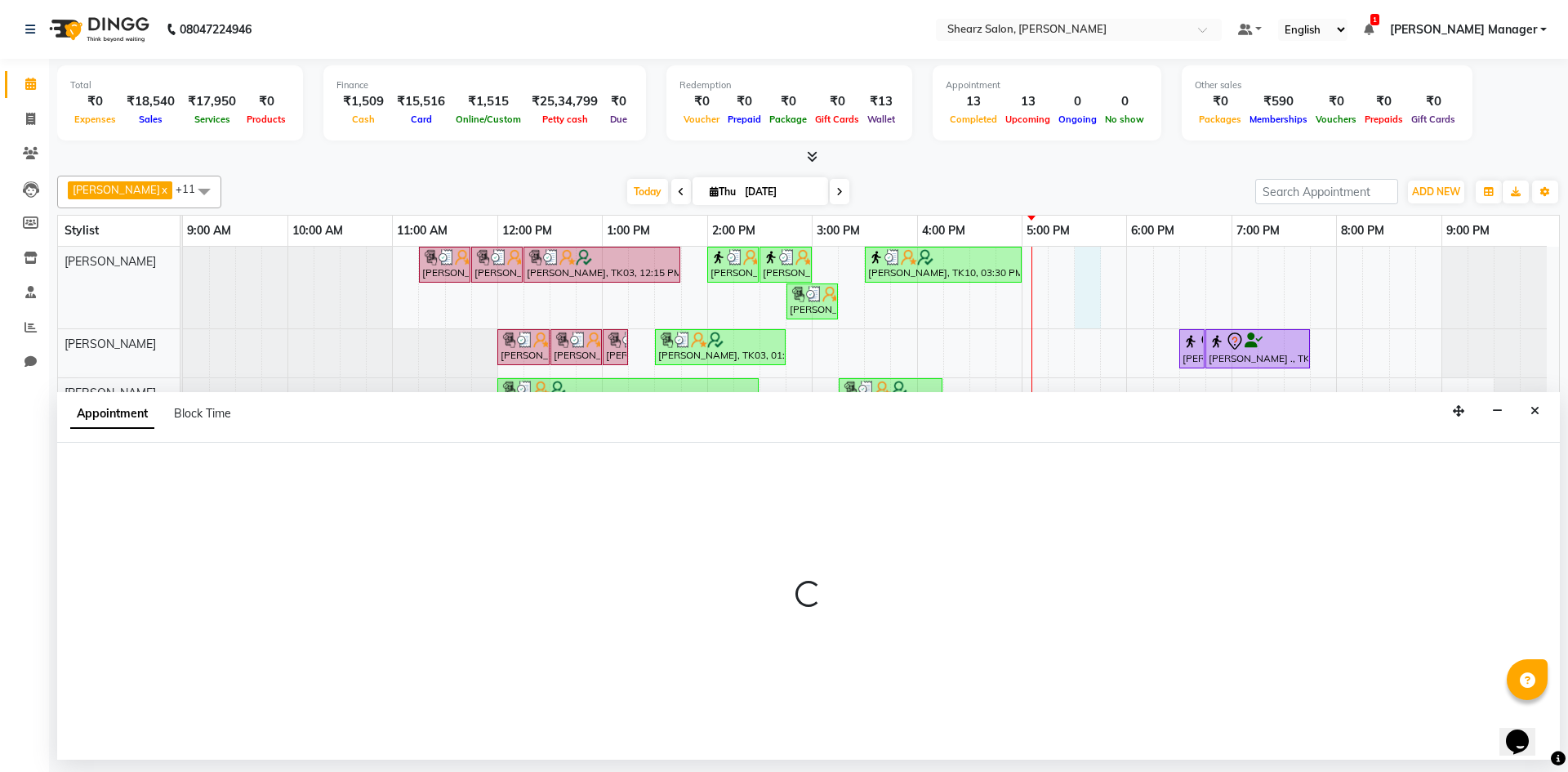
select select "77322"
select select "1050"
select select "tentative"
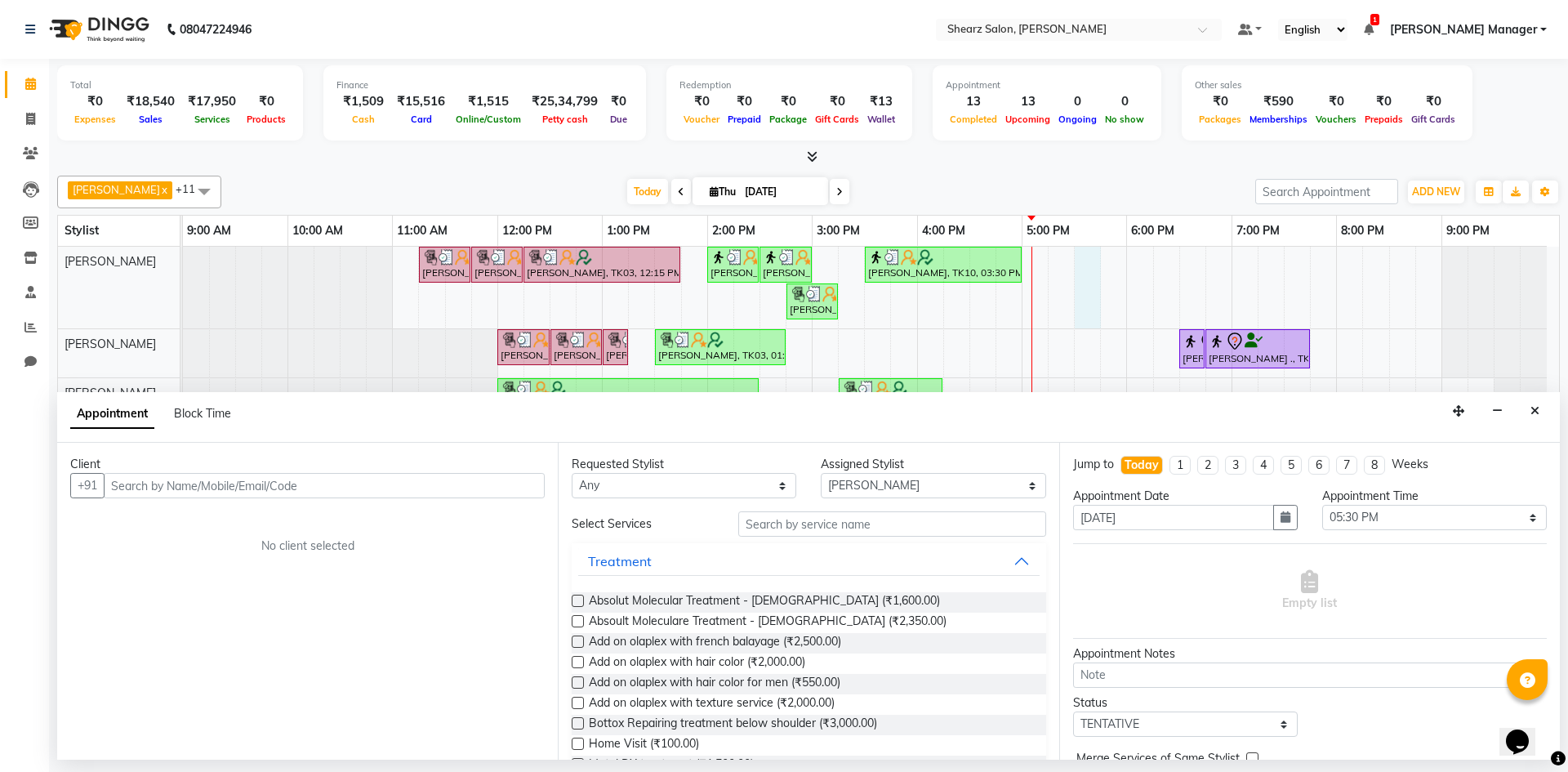
click at [430, 498] on input "text" at bounding box center [324, 485] width 441 height 25
click at [454, 492] on input "text" at bounding box center [324, 485] width 441 height 25
type input "9925245255"
click at [532, 490] on span "Add Client" at bounding box center [510, 485] width 54 height 15
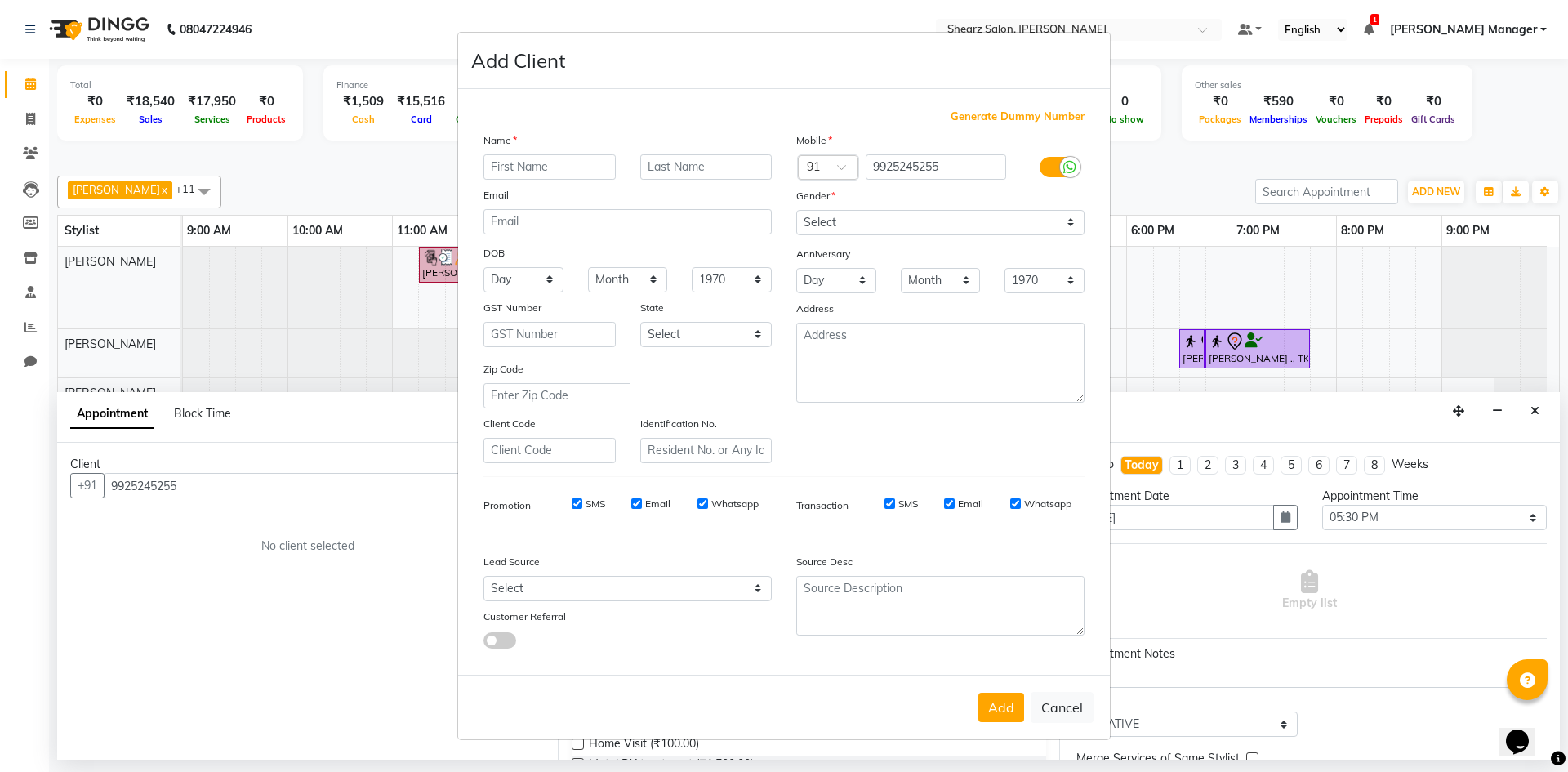
click at [530, 175] on input "text" at bounding box center [549, 167] width 132 height 25
type input "priyanka"
click at [643, 167] on input "text" at bounding box center [706, 167] width 132 height 25
type input "mam"
click at [920, 230] on select "Select Male Female Other Prefer Not To Say" at bounding box center [940, 222] width 289 height 25
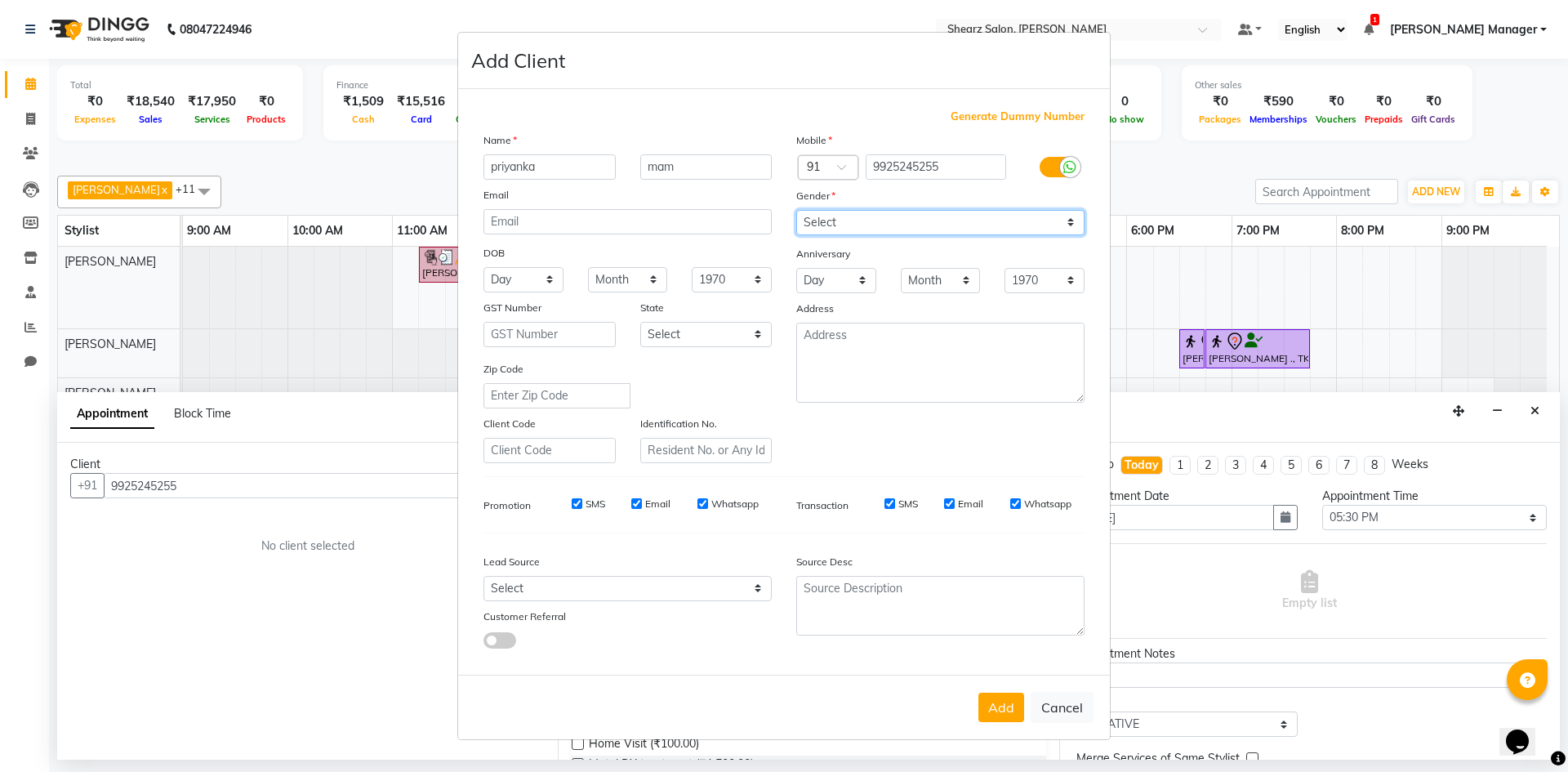
select select "female"
click at [796, 210] on select "Select Male Female Other Prefer Not To Say" at bounding box center [940, 222] width 289 height 25
click at [1010, 692] on div "Add Cancel" at bounding box center [784, 707] width 652 height 65
click at [1008, 709] on button "Add" at bounding box center [1001, 707] width 46 height 29
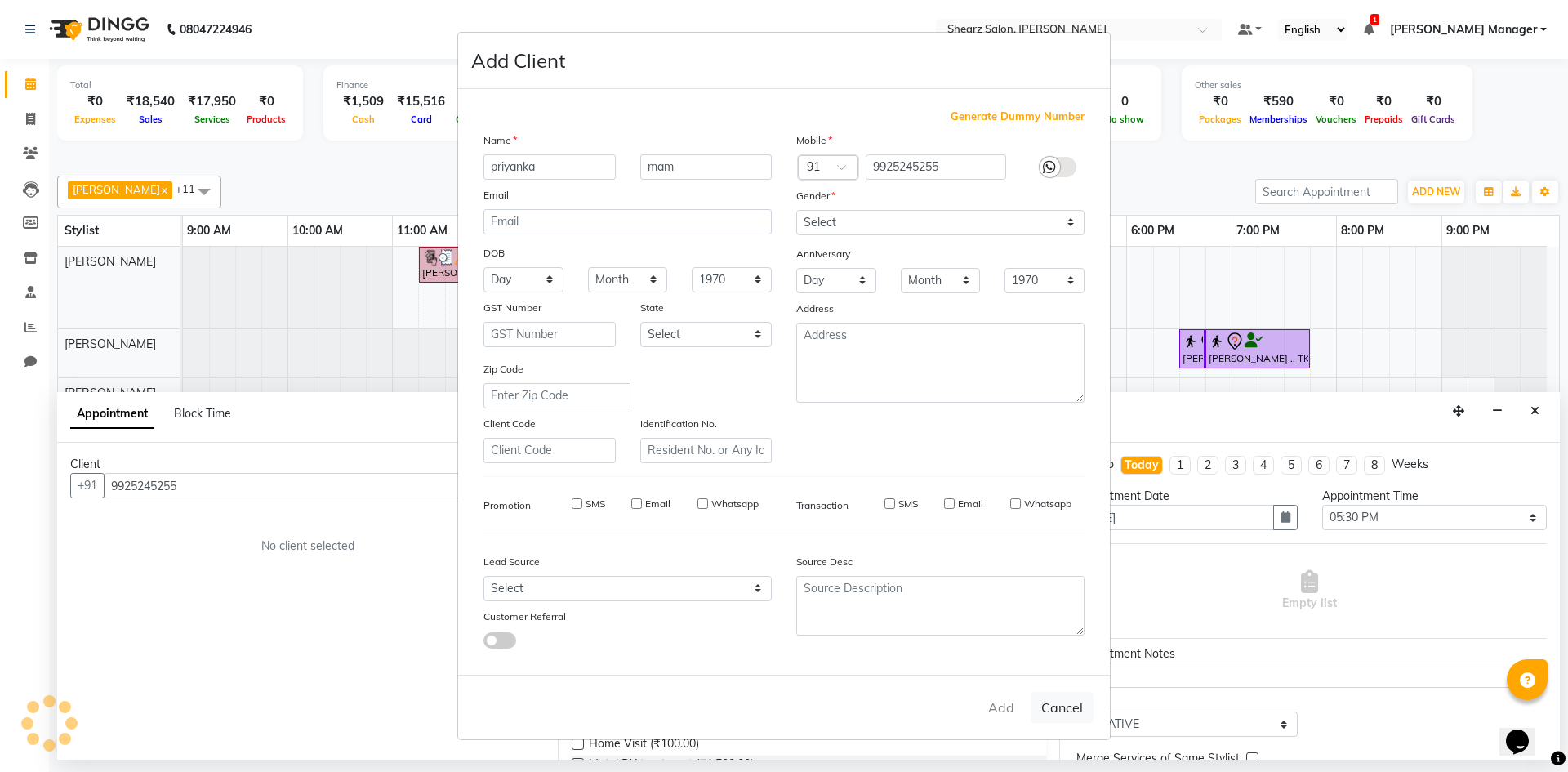
select select
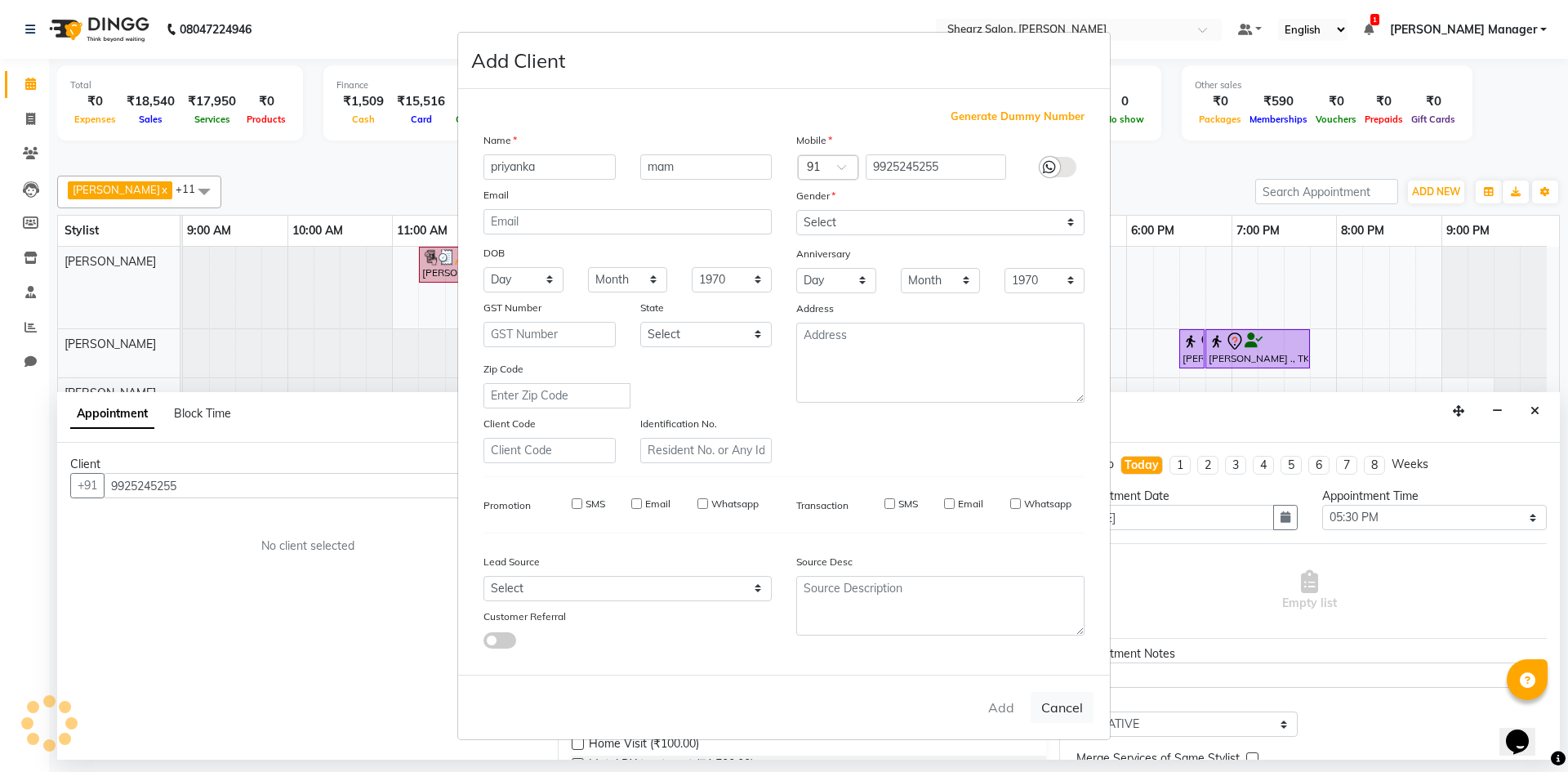
select select
checkbox input "false"
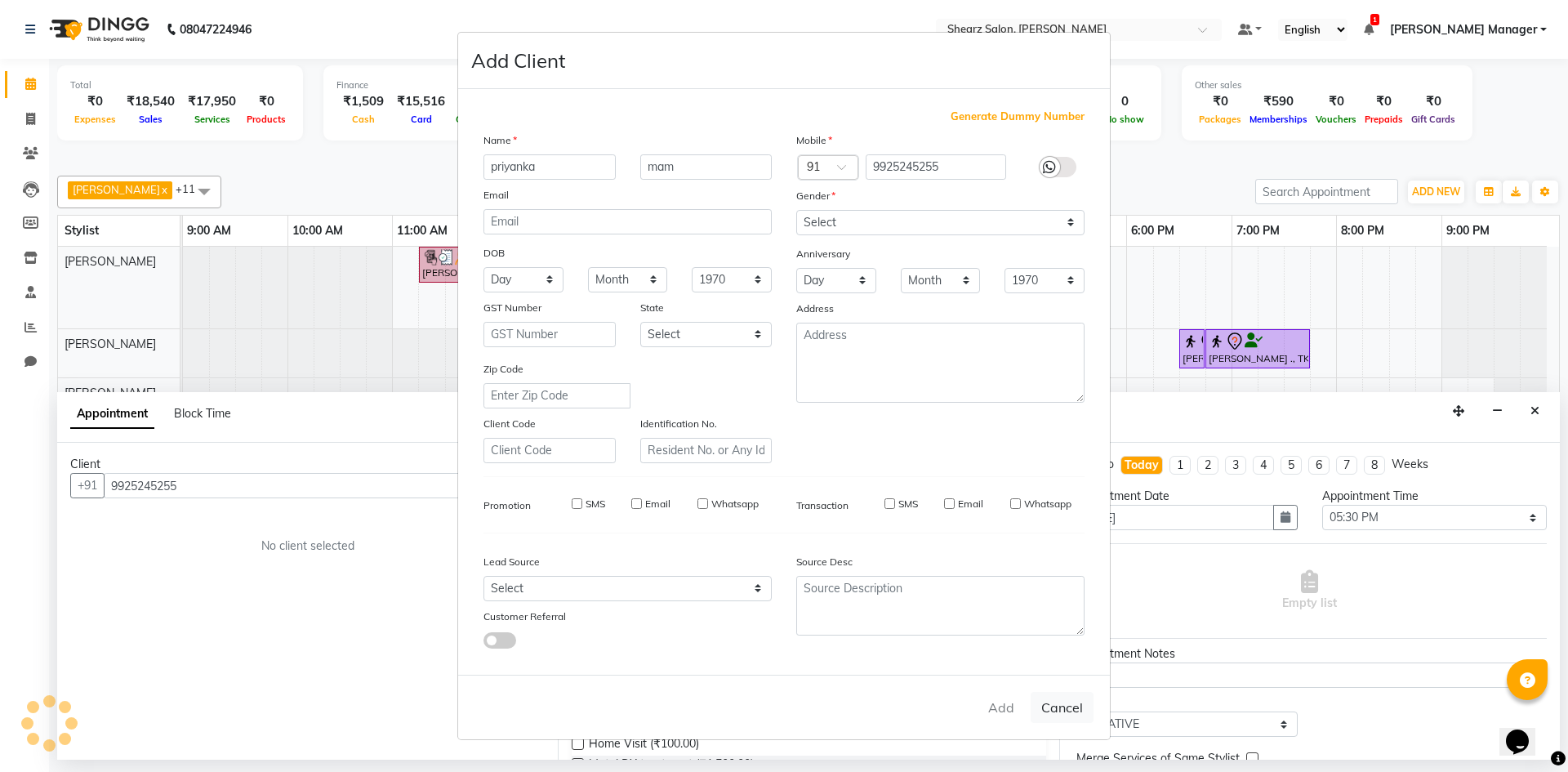
checkbox input "false"
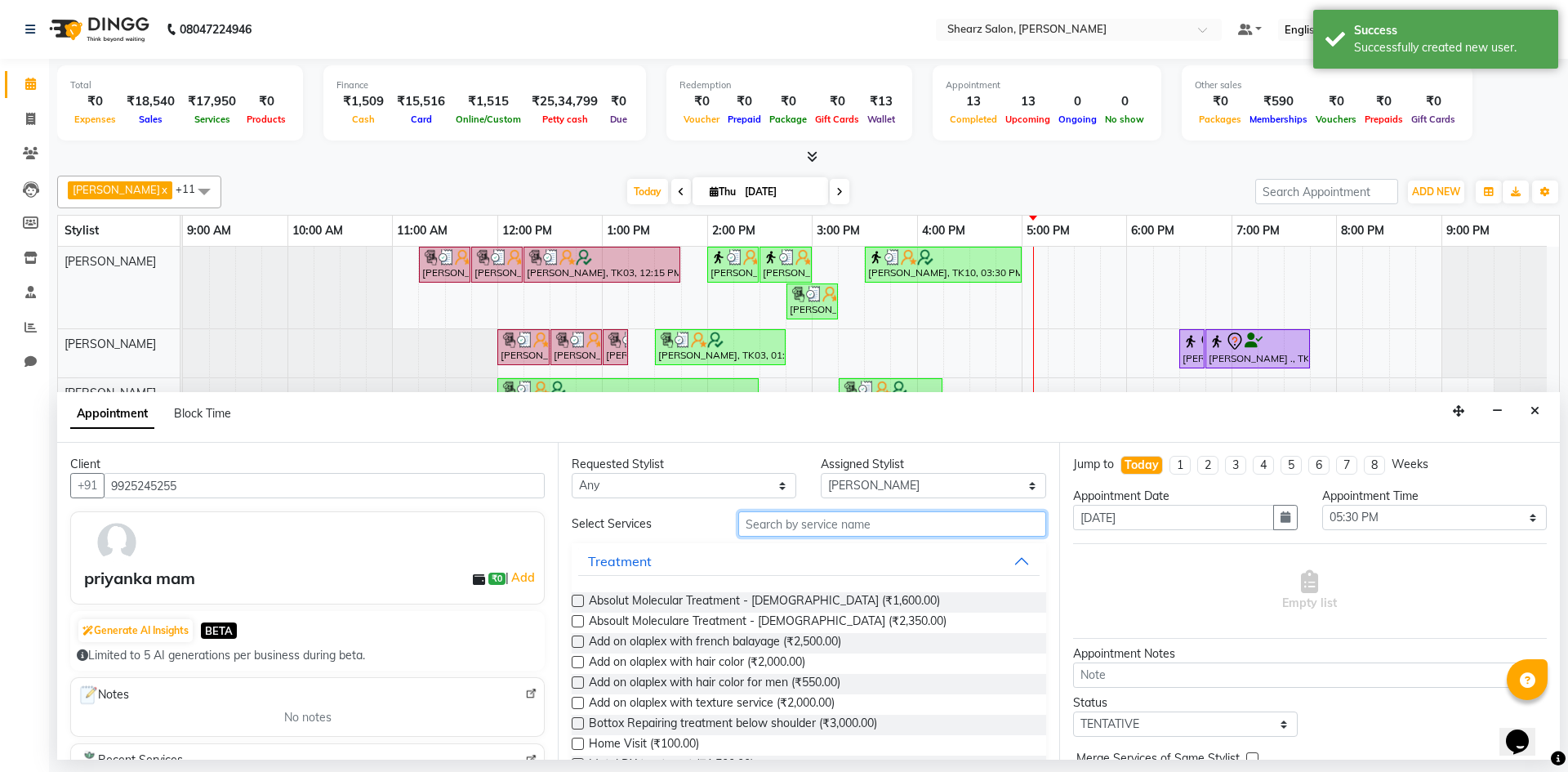
click at [842, 533] on input "text" at bounding box center [892, 524] width 308 height 25
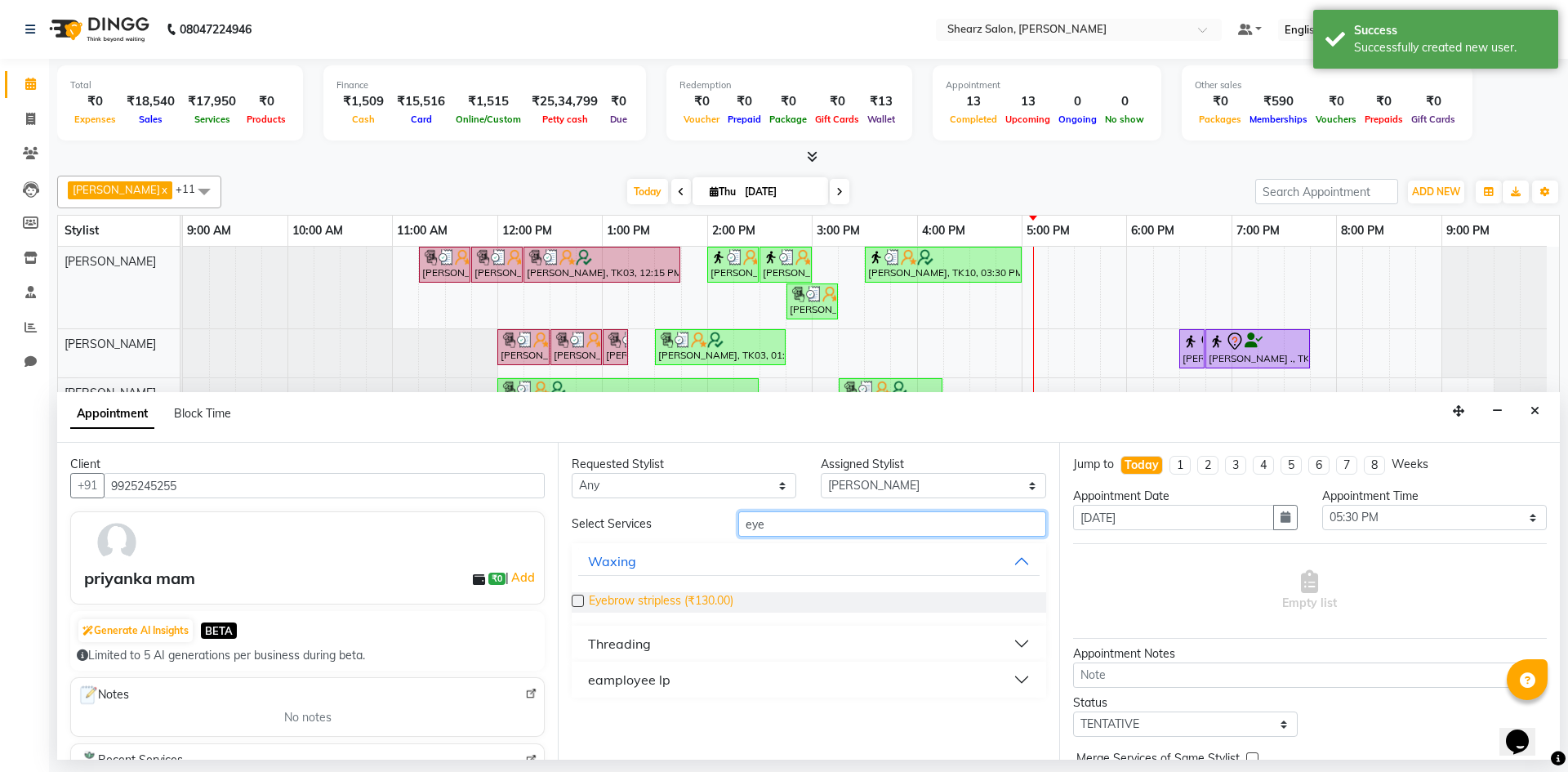
type input "eye"
click at [657, 597] on span "Eyebrow stripless (₹130.00)" at bounding box center [660, 603] width 144 height 21
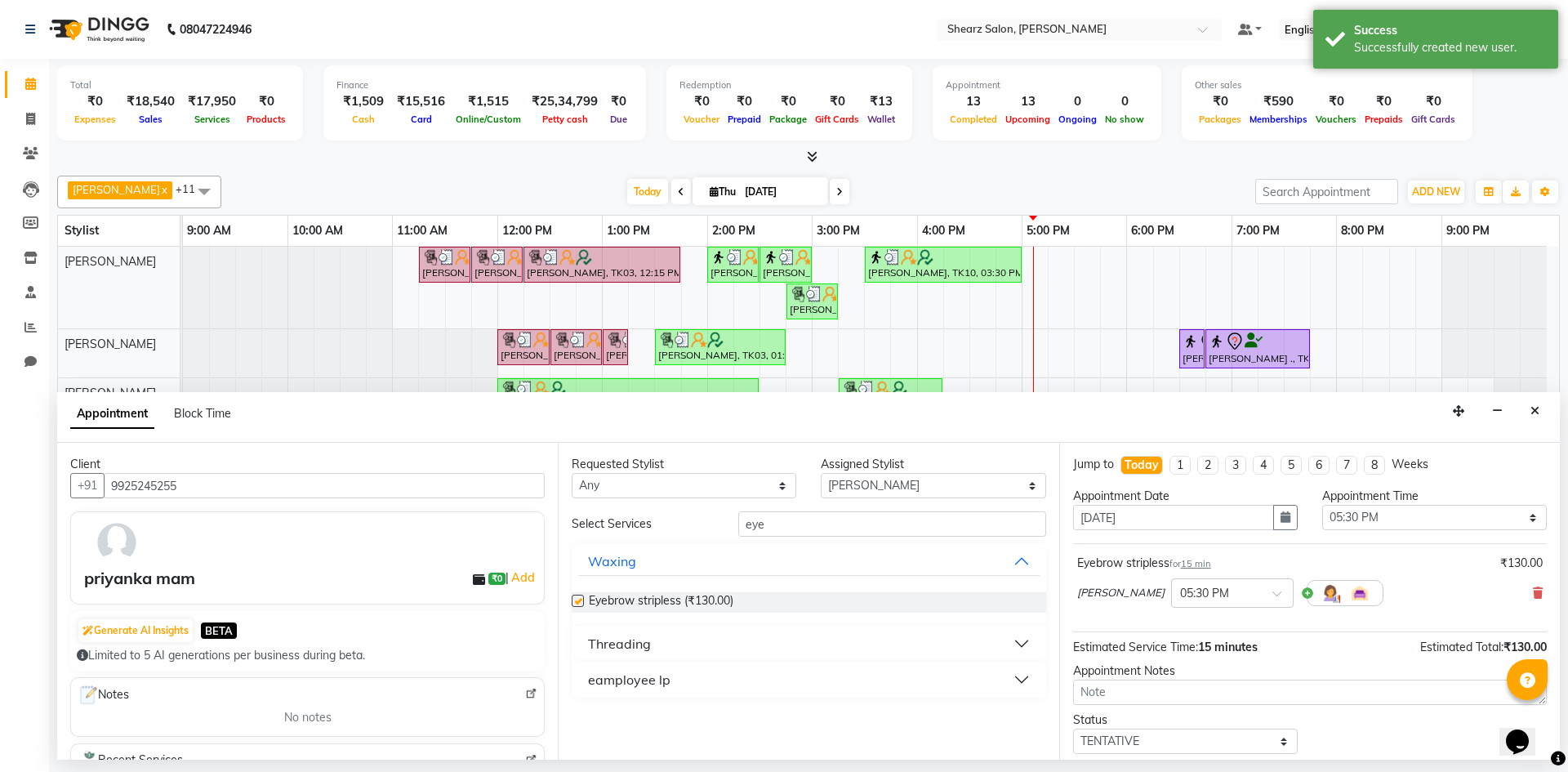
checkbox input "false"
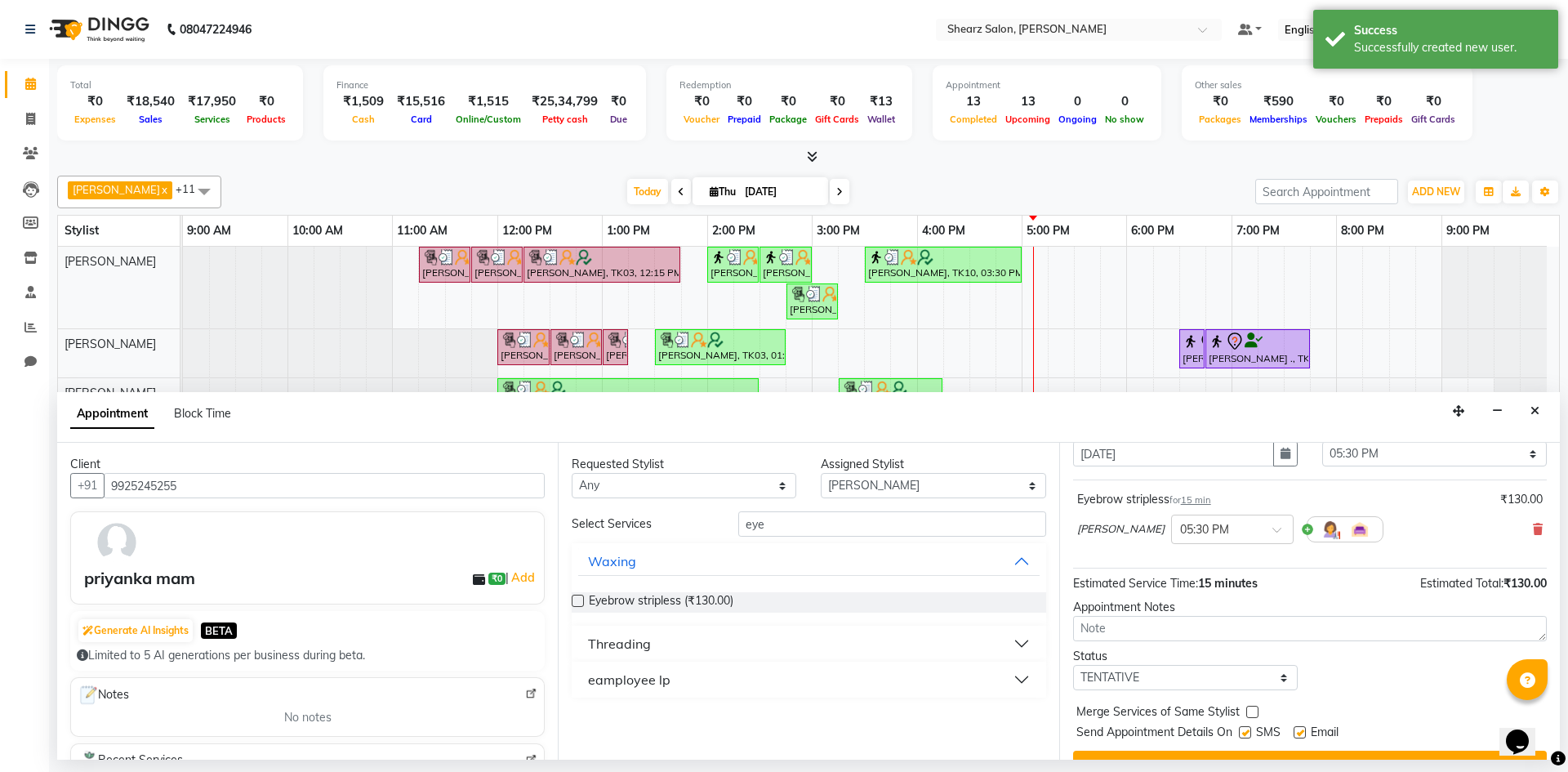
scroll to position [97, 0]
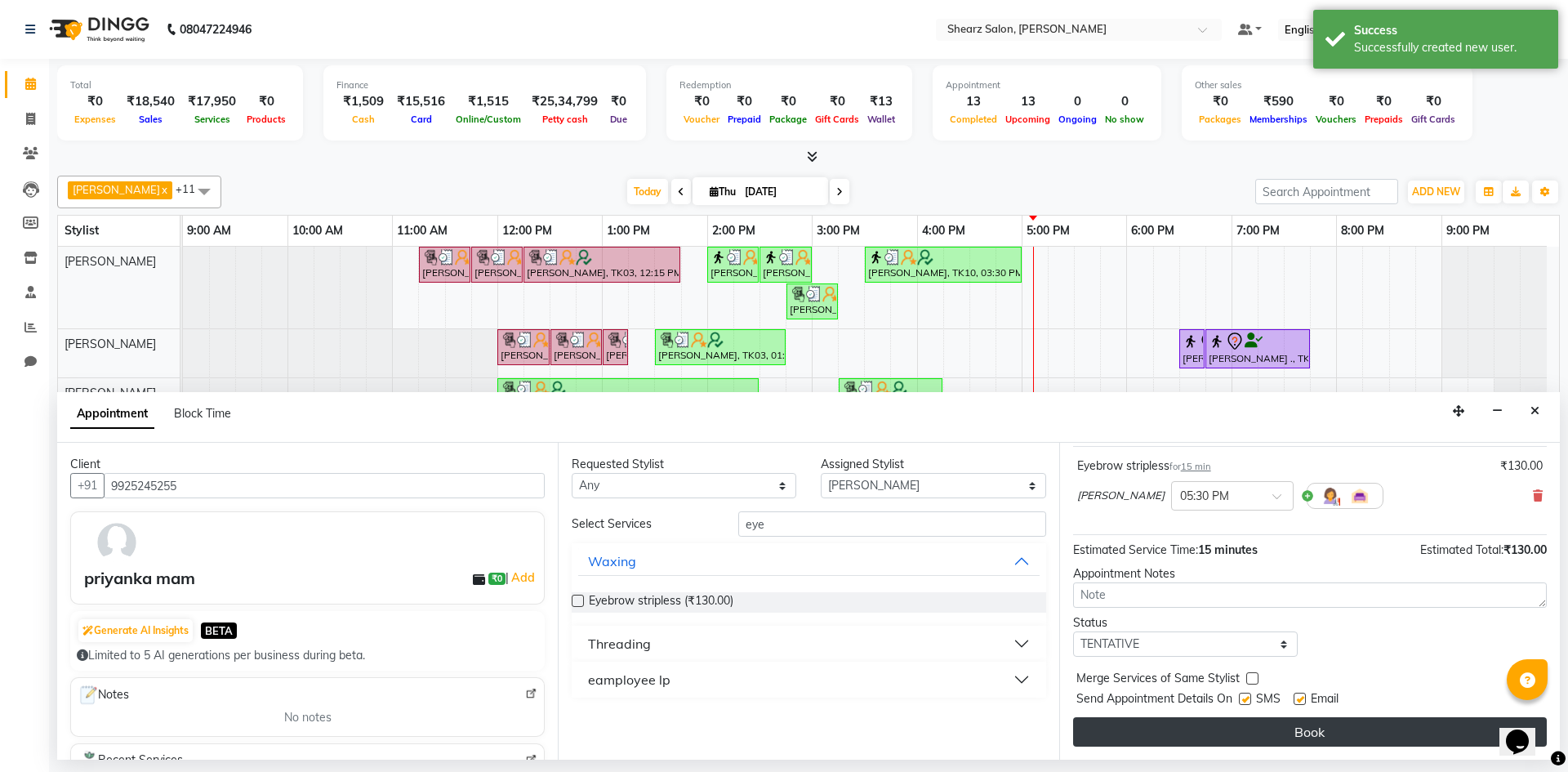
click at [1325, 731] on button "Book" at bounding box center [1310, 732] width 474 height 29
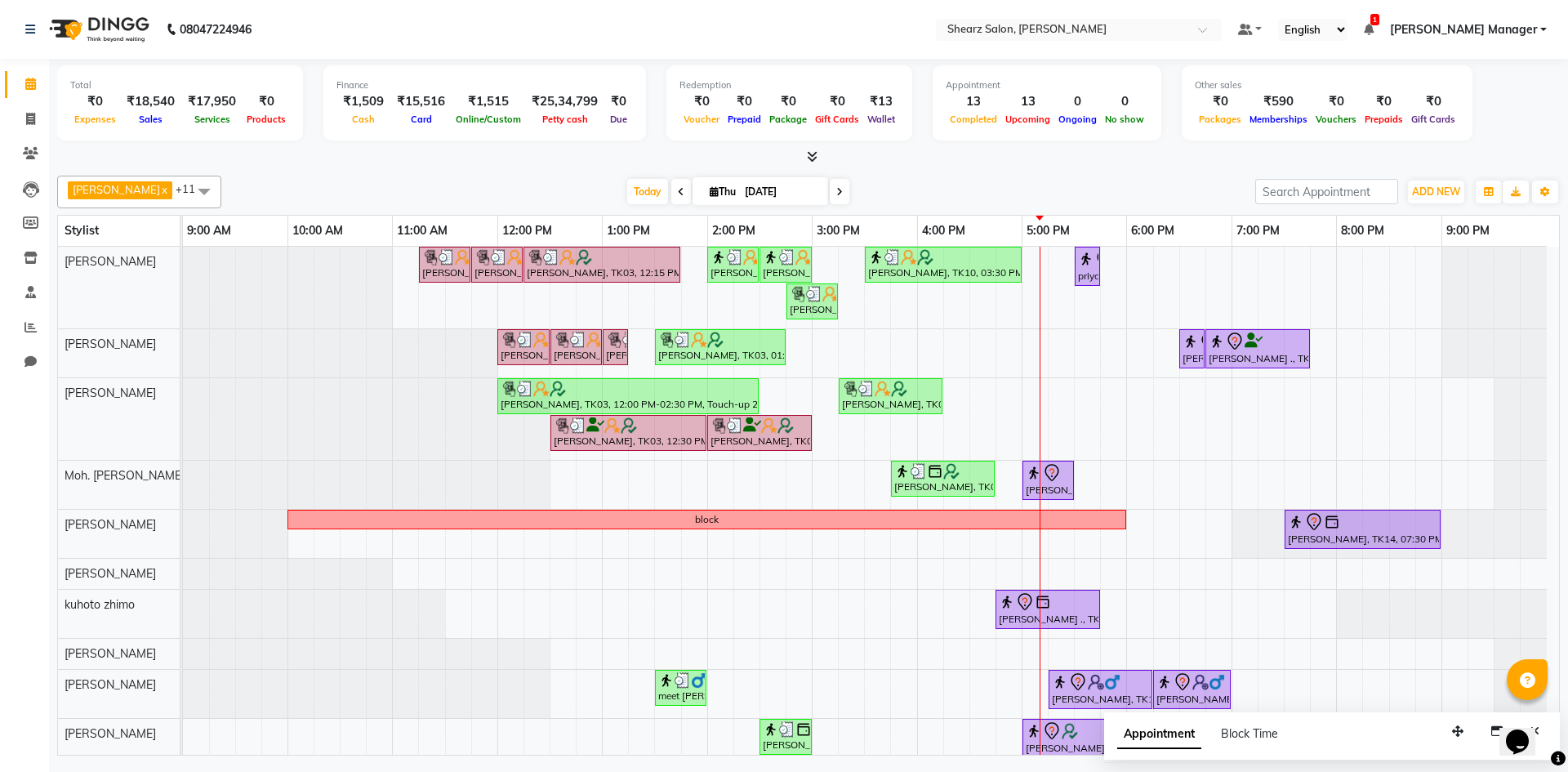
drag, startPoint x: 1436, startPoint y: 722, endPoint x: 810, endPoint y: 521, distance: 657.5
click at [810, 521] on div "Pratik Limbani x pritika prajapati x Arvind S Devda x Sunita Wala x Moh. SAifli…" at bounding box center [808, 463] width 1503 height 587
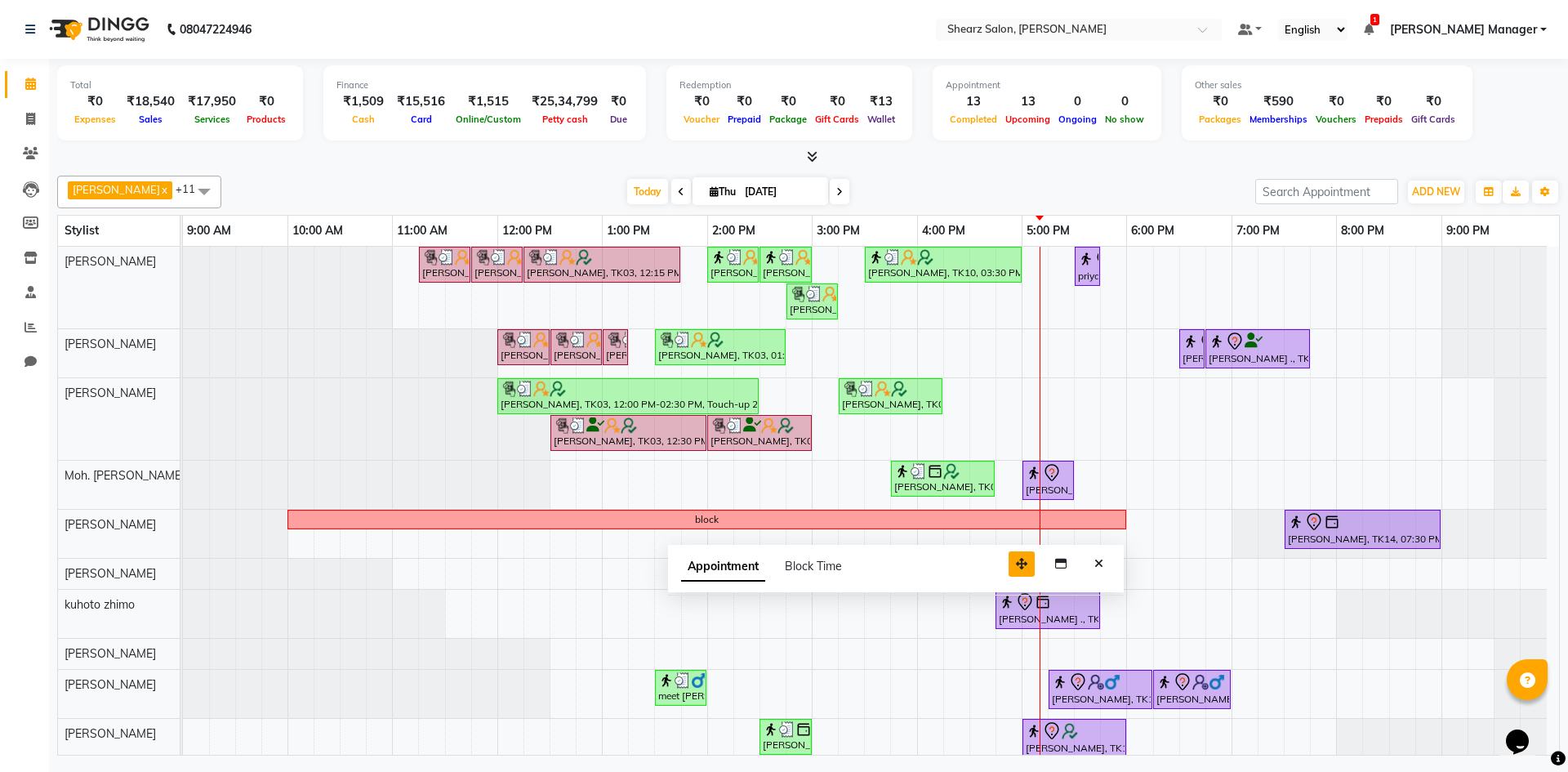
drag, startPoint x: 1450, startPoint y: 735, endPoint x: 711, endPoint y: 496, distance: 776.7
click at [1009, 552] on button "button" at bounding box center [1022, 564] width 26 height 25
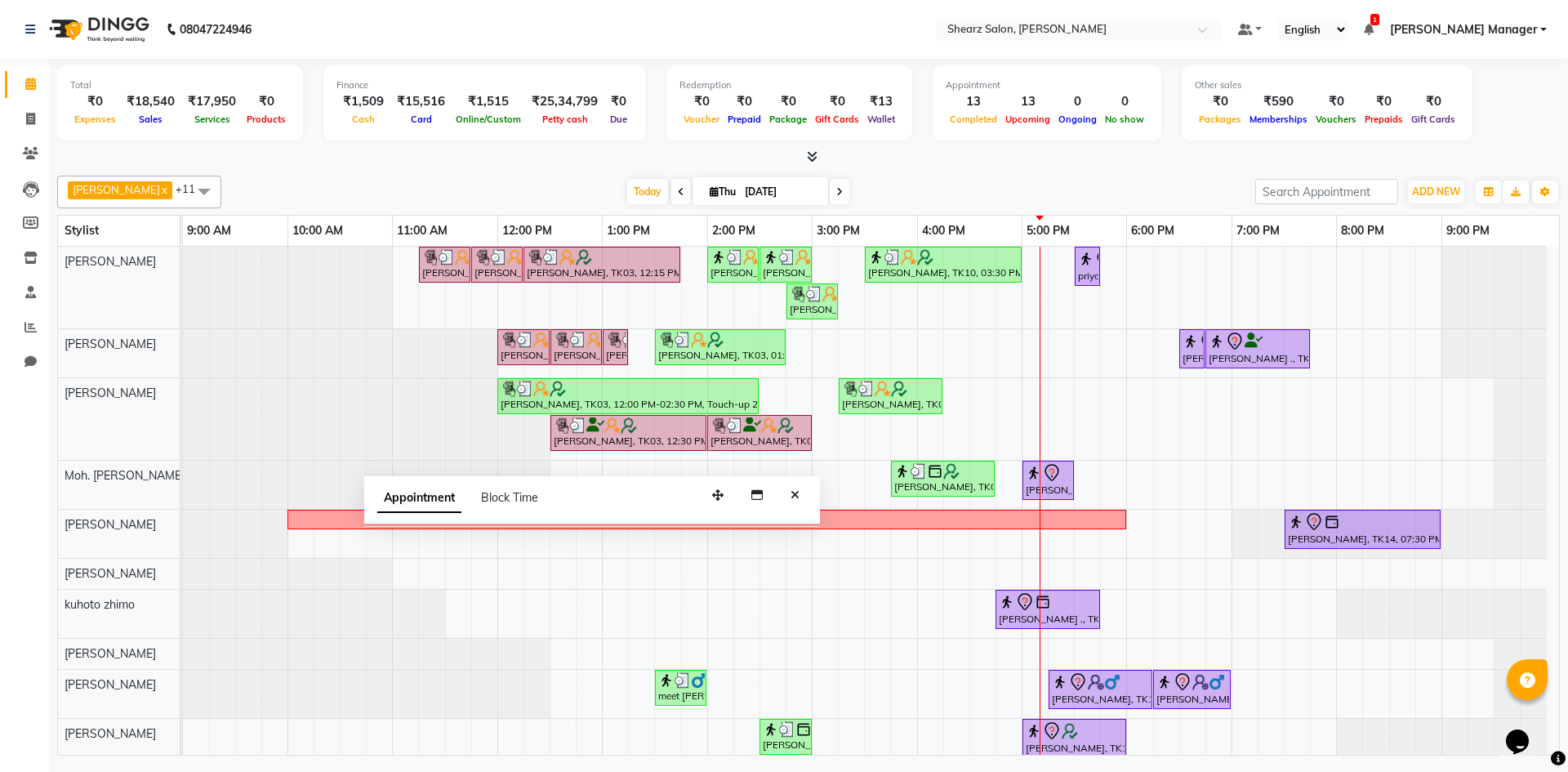
click at [1206, 565] on td at bounding box center [1219, 529] width 26 height 566
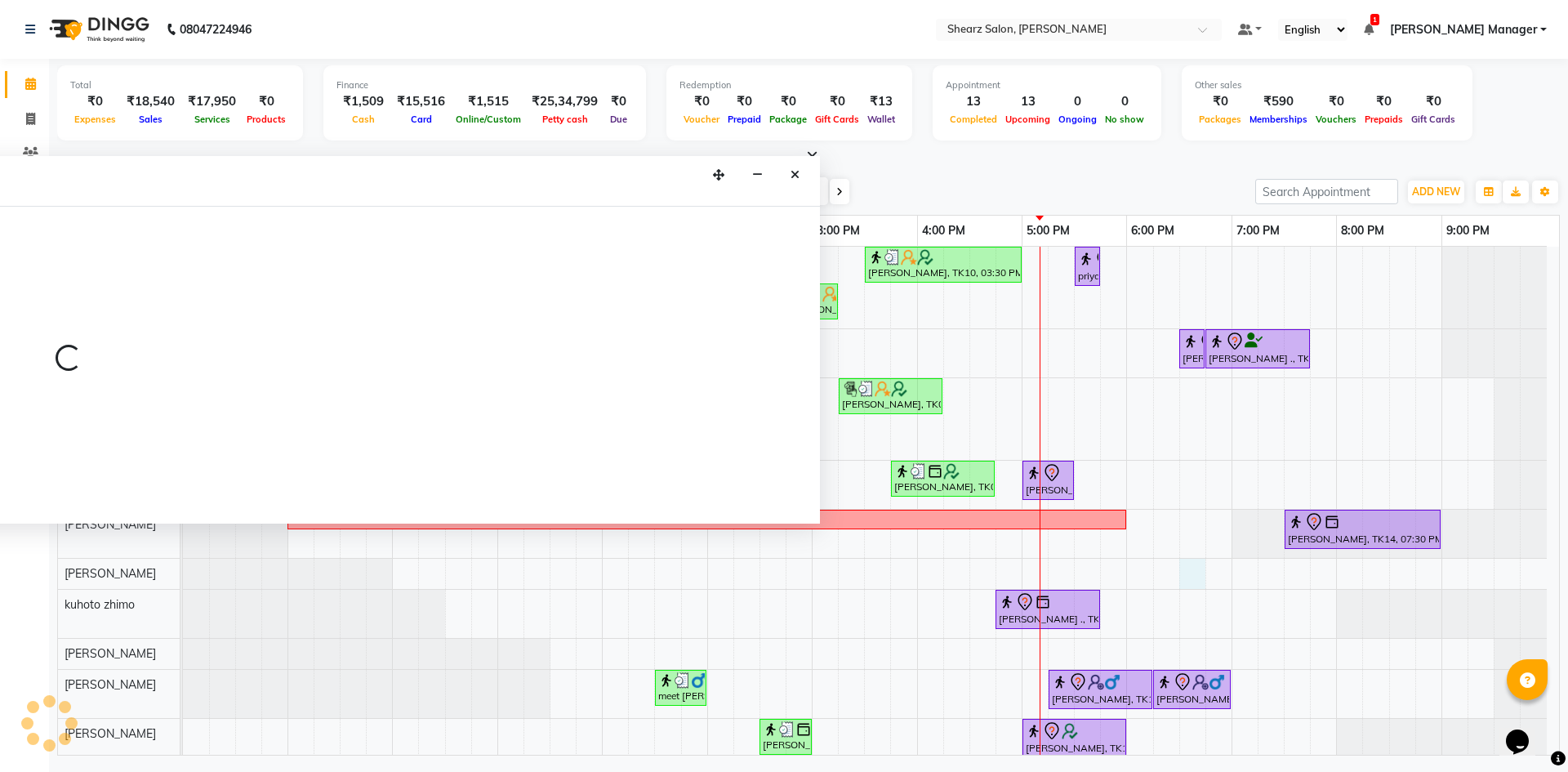
select select "77286"
select select "1110"
select select "tentative"
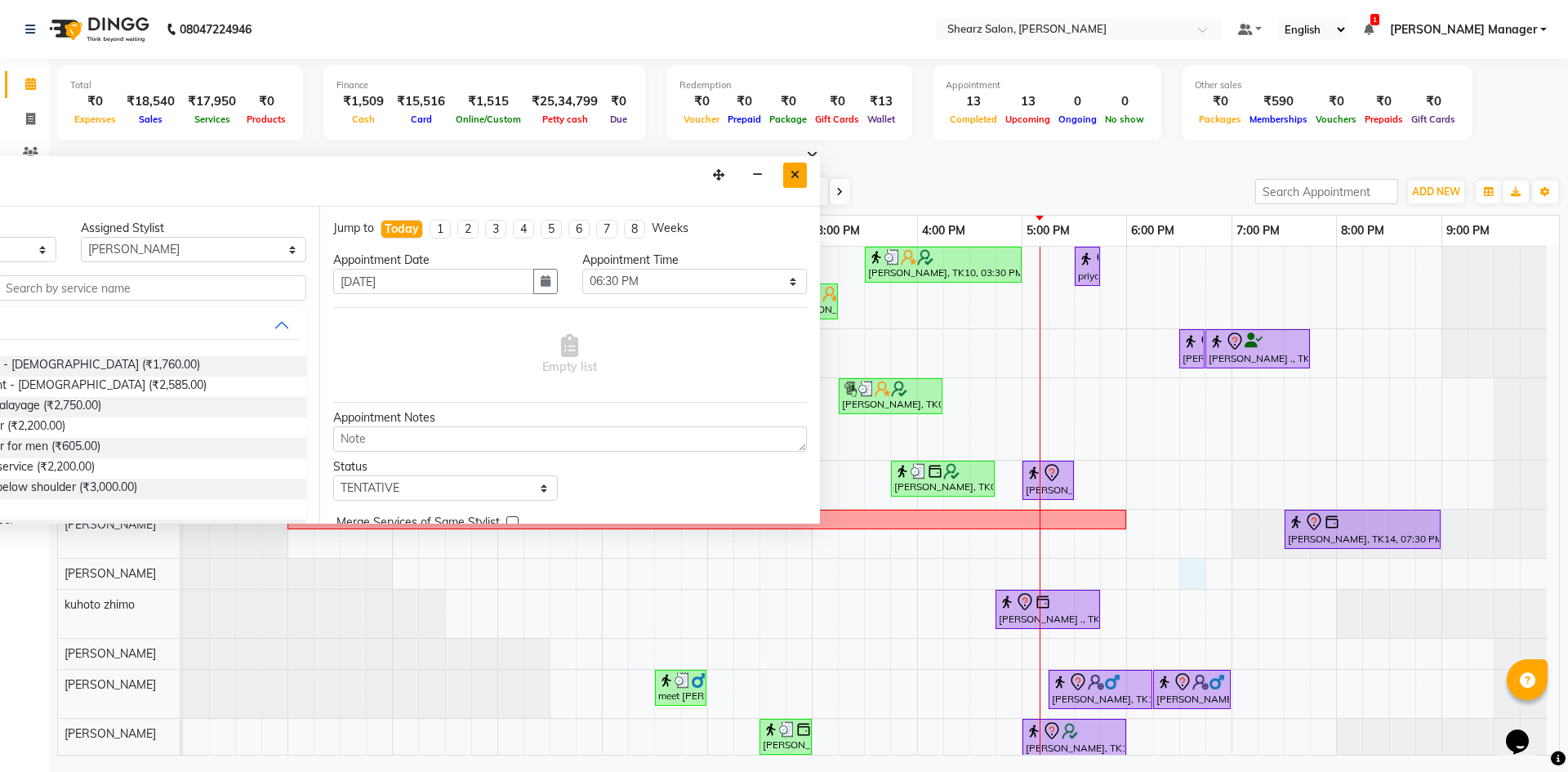
click at [795, 182] on button "Close" at bounding box center [794, 175] width 23 height 25
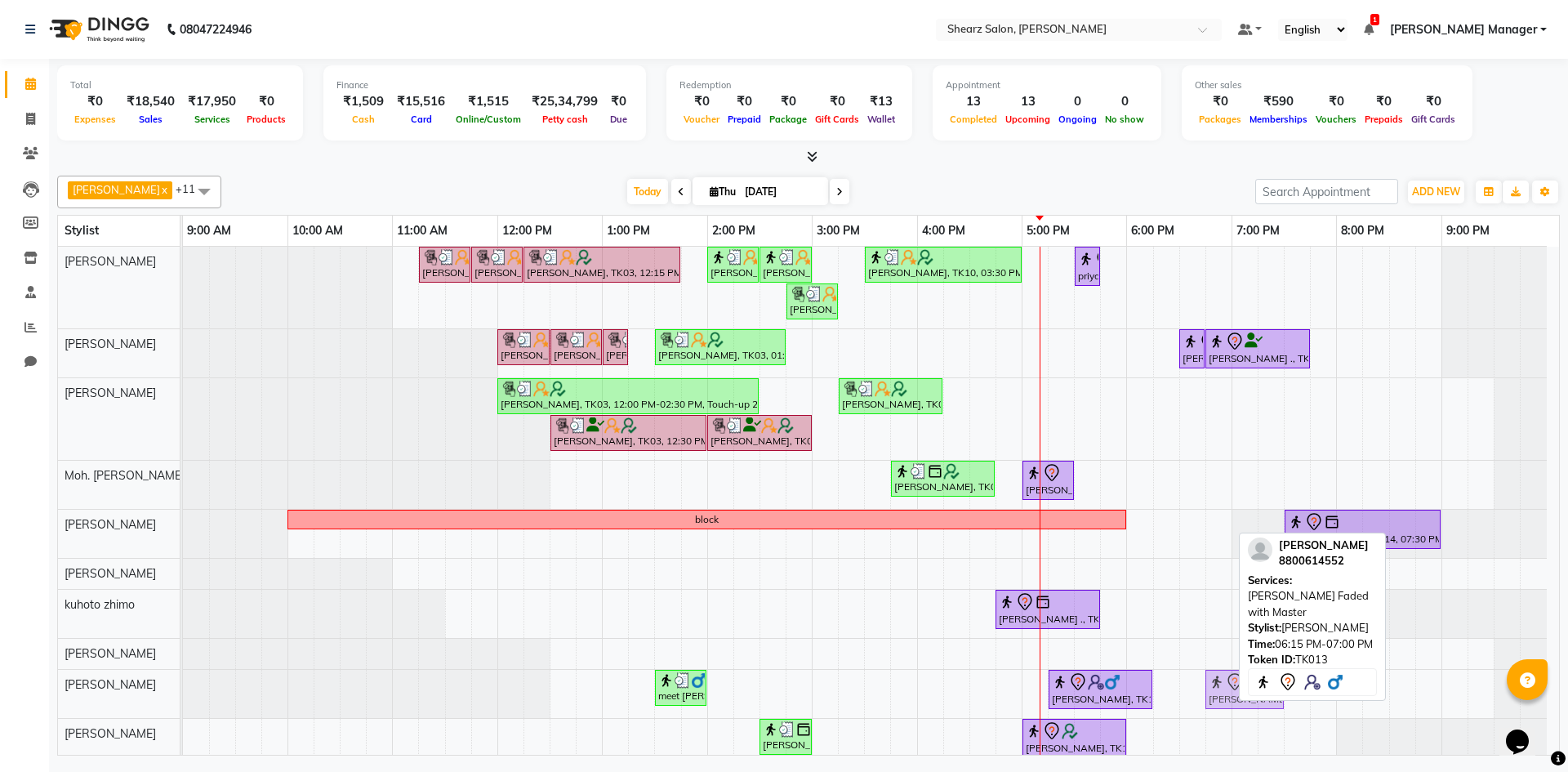
drag, startPoint x: 1187, startPoint y: 675, endPoint x: 1240, endPoint y: 665, distance: 53.9
click at [1240, 665] on div "Pratik Limbani x pritika prajapati x Arvind S Devda x Sunita Wala x Moh. SAifli…" at bounding box center [808, 463] width 1503 height 587
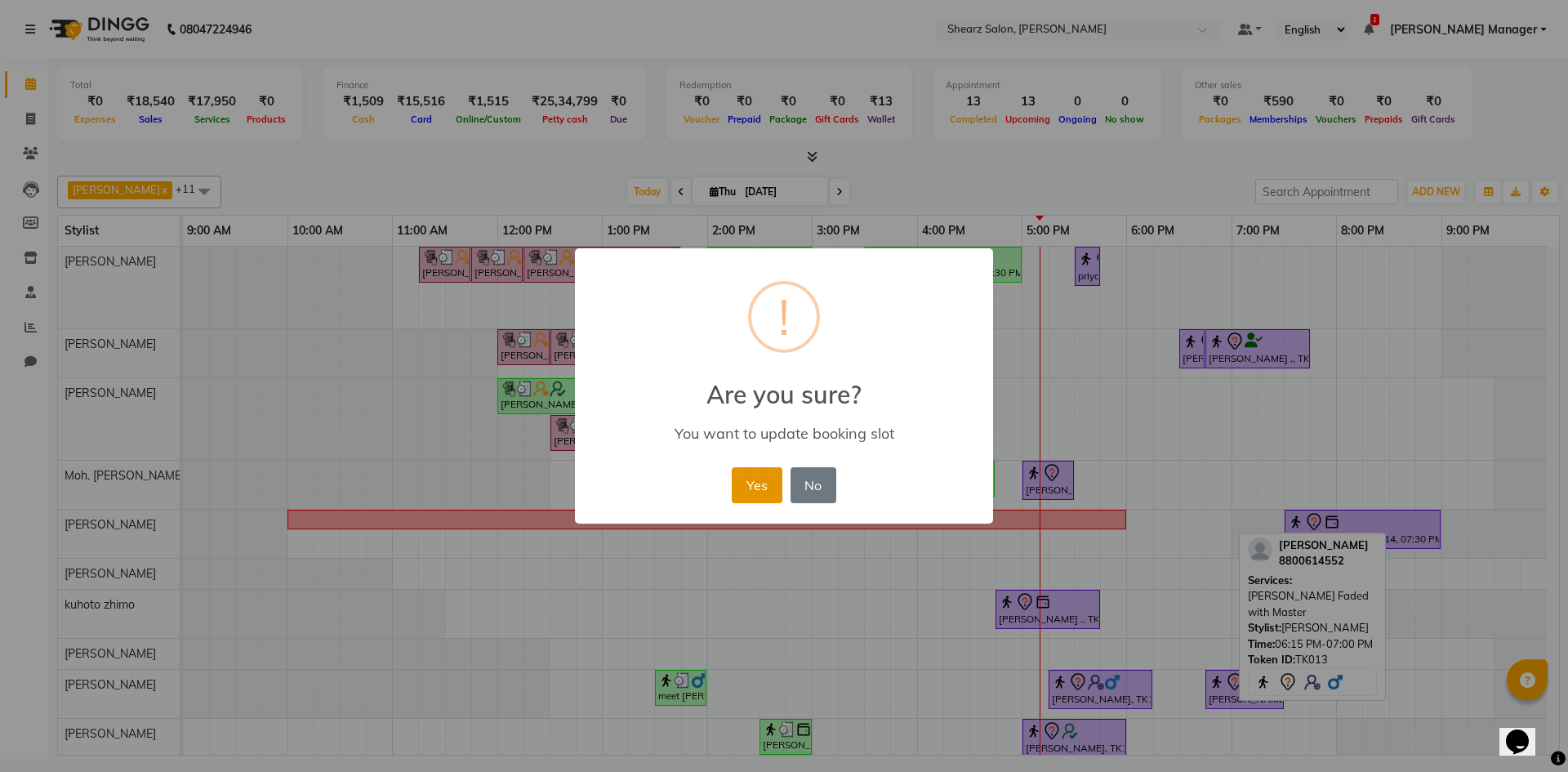
click at [755, 476] on button "Yes" at bounding box center [757, 486] width 50 height 36
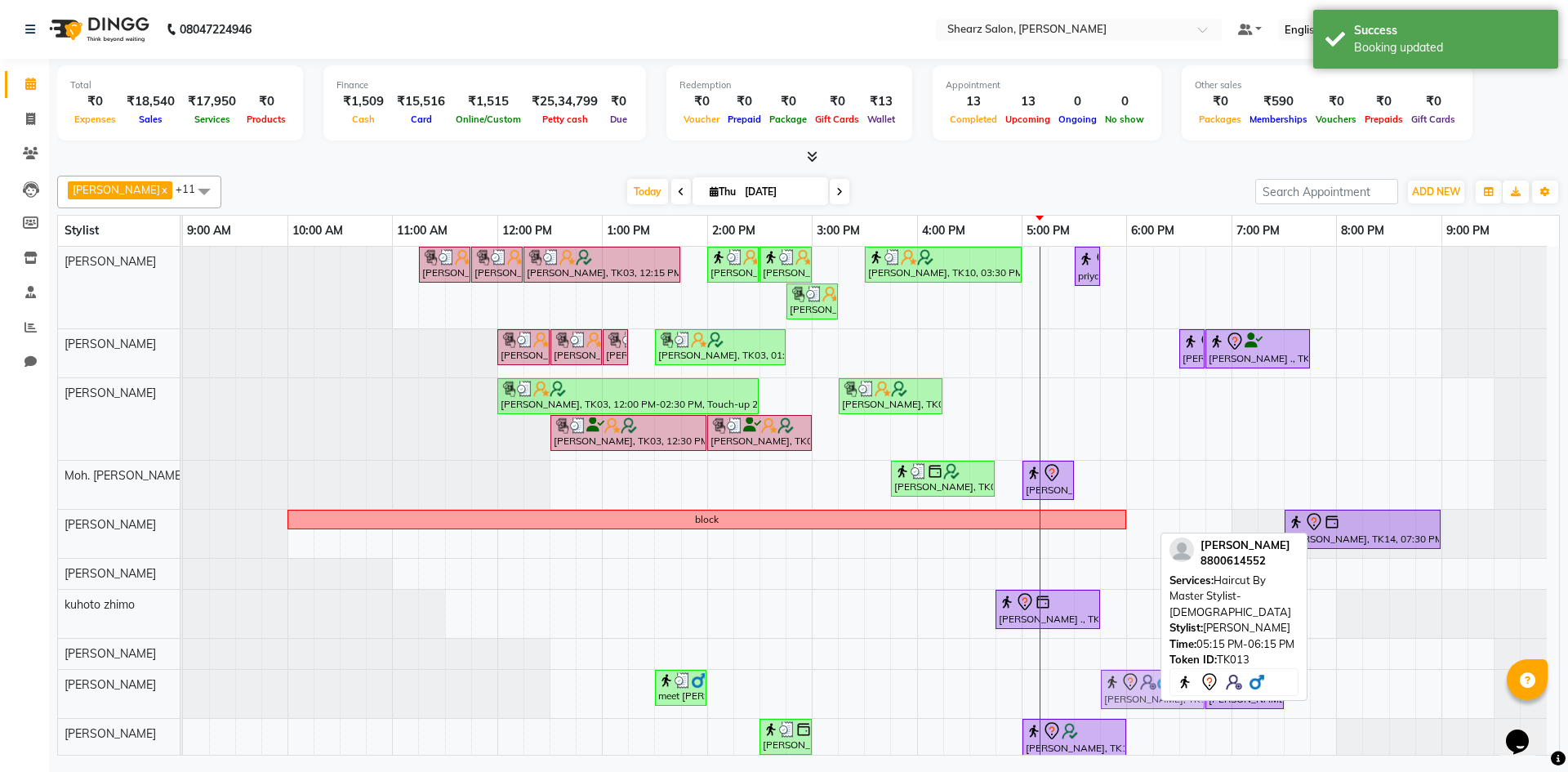
drag, startPoint x: 1087, startPoint y: 704, endPoint x: 1144, endPoint y: 699, distance: 57.2
click at [183, 699] on div "meet bhavsar, TK04, 01:30 PM-02:00 PM, Beard crafting manu lodha, TK13, 05:15 P…" at bounding box center [183, 694] width 0 height 48
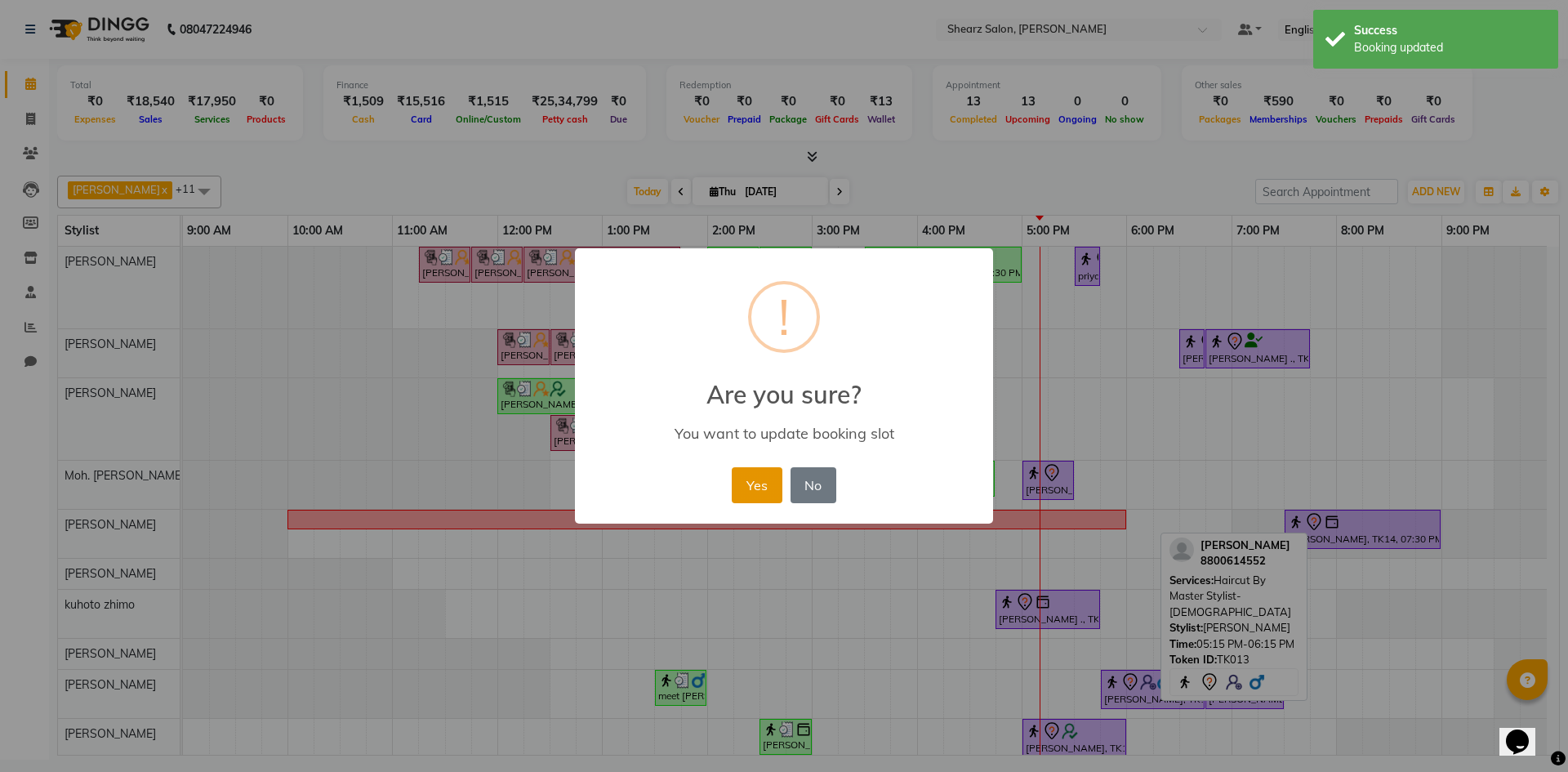
click at [758, 483] on button "Yes" at bounding box center [757, 486] width 50 height 36
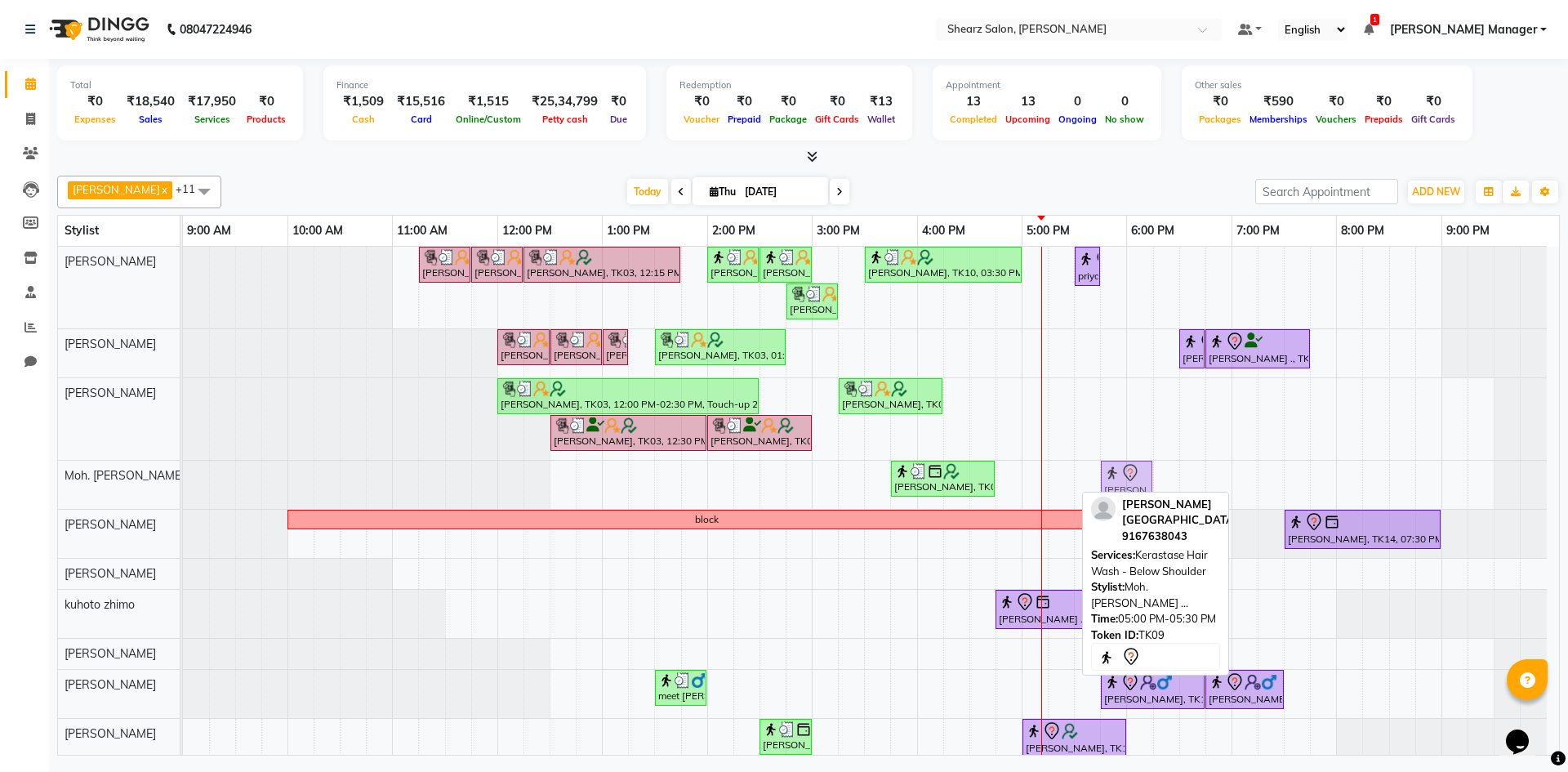
drag, startPoint x: 1053, startPoint y: 487, endPoint x: 1140, endPoint y: 513, distance: 90.8
click at [1140, 513] on div "Pratik Limbani x pritika prajapati x Arvind S Devda x Sunita Wala x Moh. SAifli…" at bounding box center [808, 463] width 1503 height 587
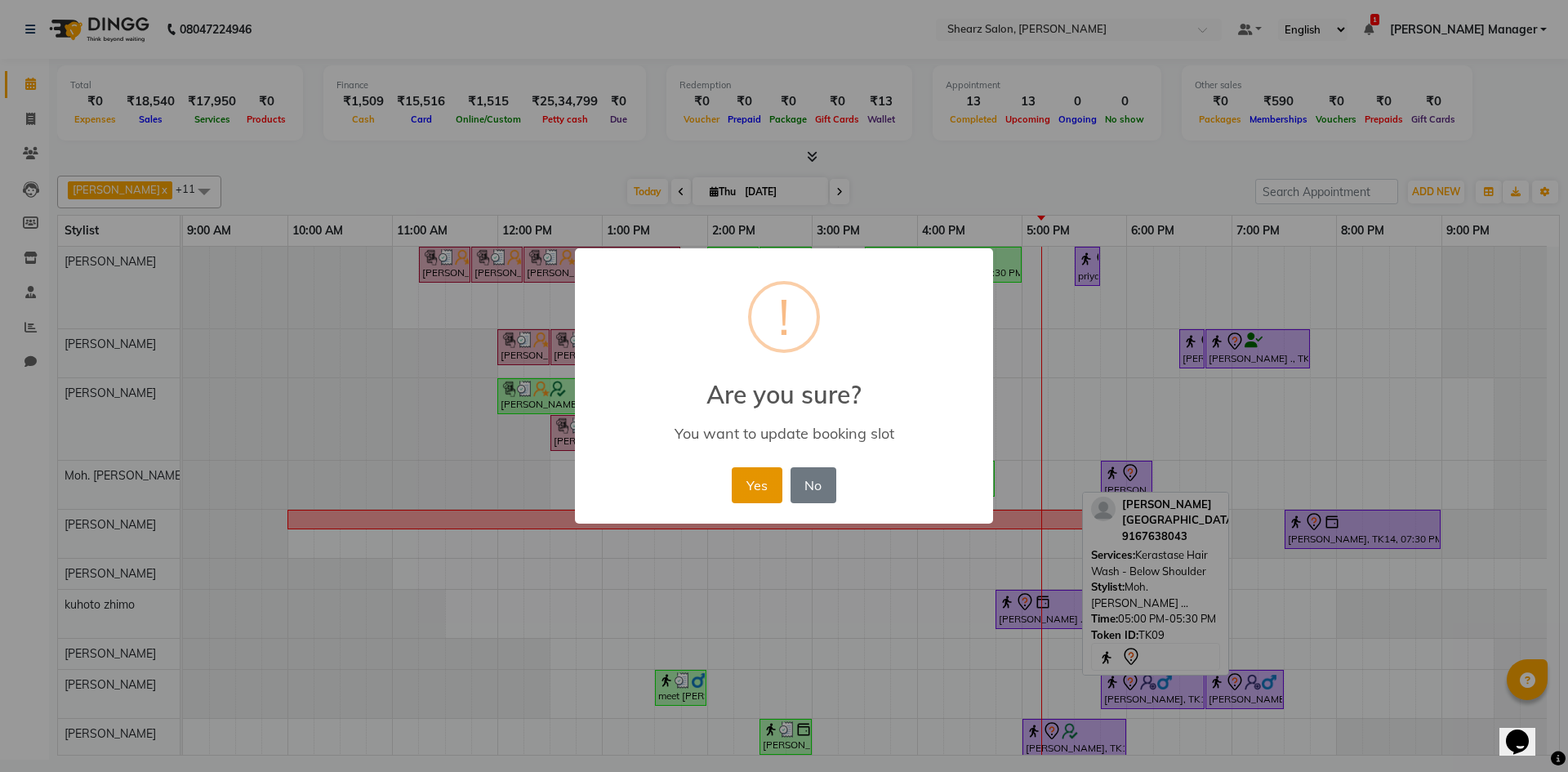
click at [760, 490] on button "Yes" at bounding box center [757, 486] width 50 height 36
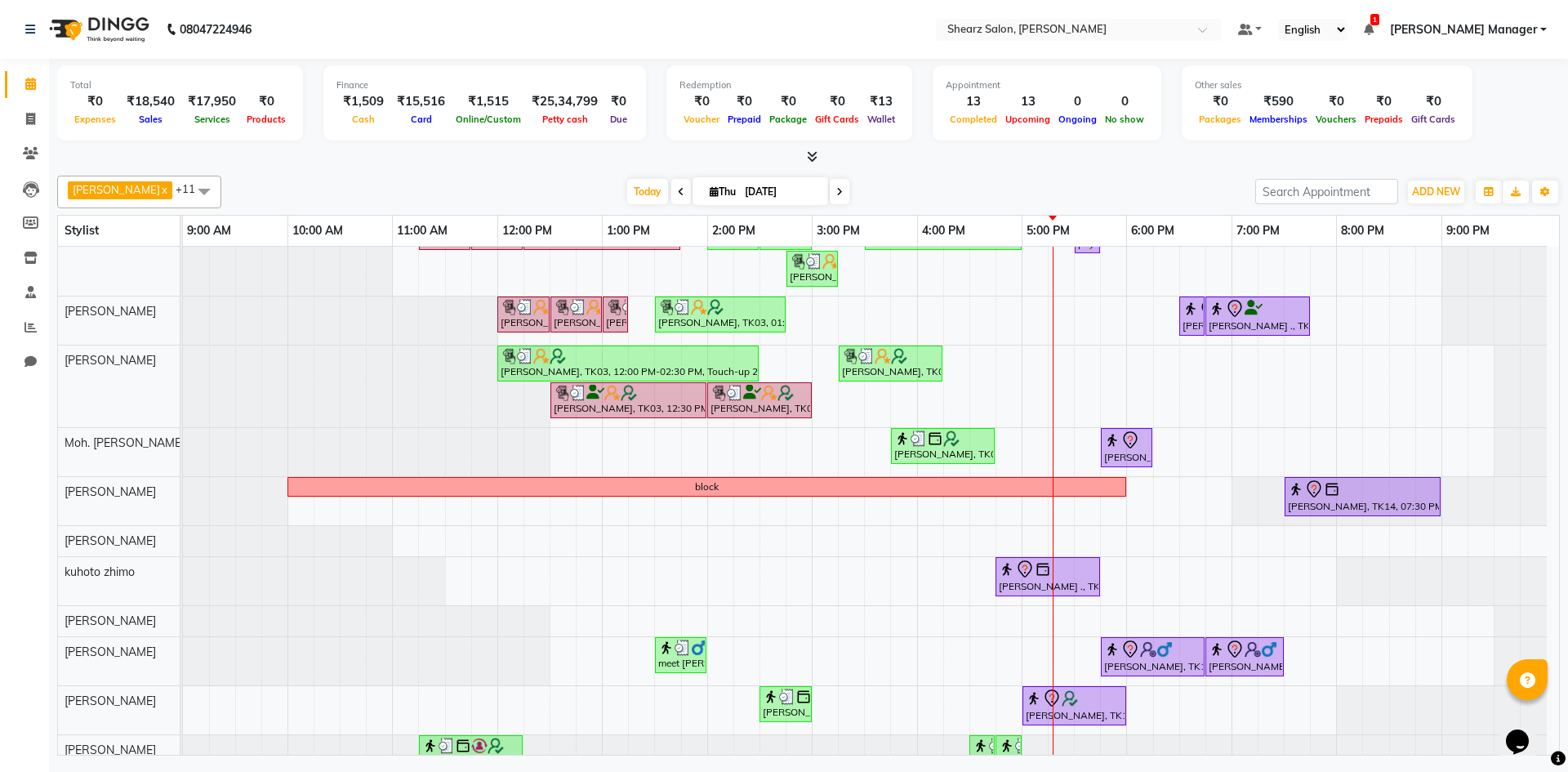
scroll to position [58, 0]
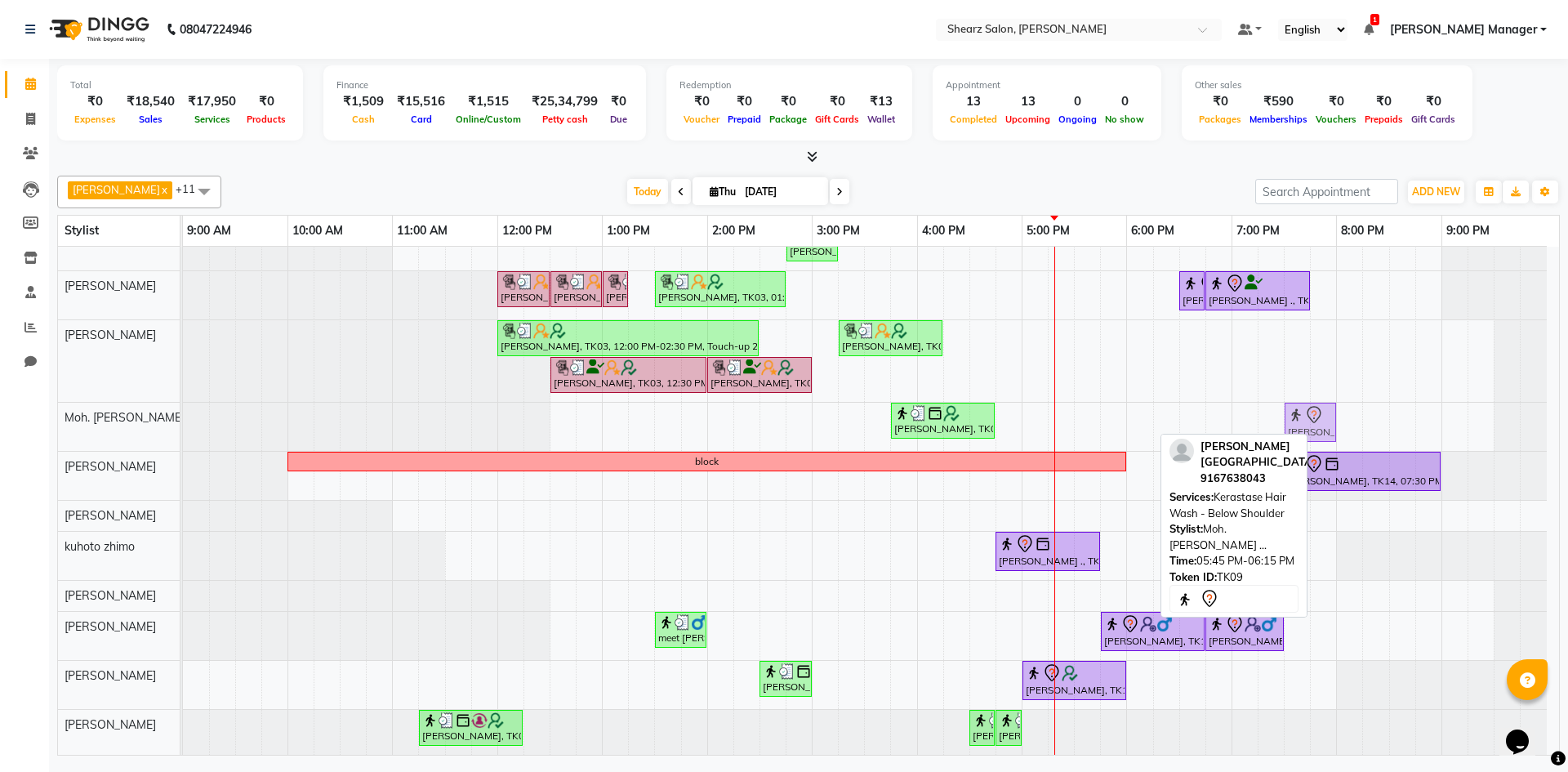
drag, startPoint x: 1124, startPoint y: 424, endPoint x: 1302, endPoint y: 418, distance: 178.1
click at [183, 418] on div "Utsav PANCHAL, TK08, 03:45 PM-04:45 PM, Kerastase HairWash & Blow Dry - Upto Wa…" at bounding box center [183, 427] width 0 height 48
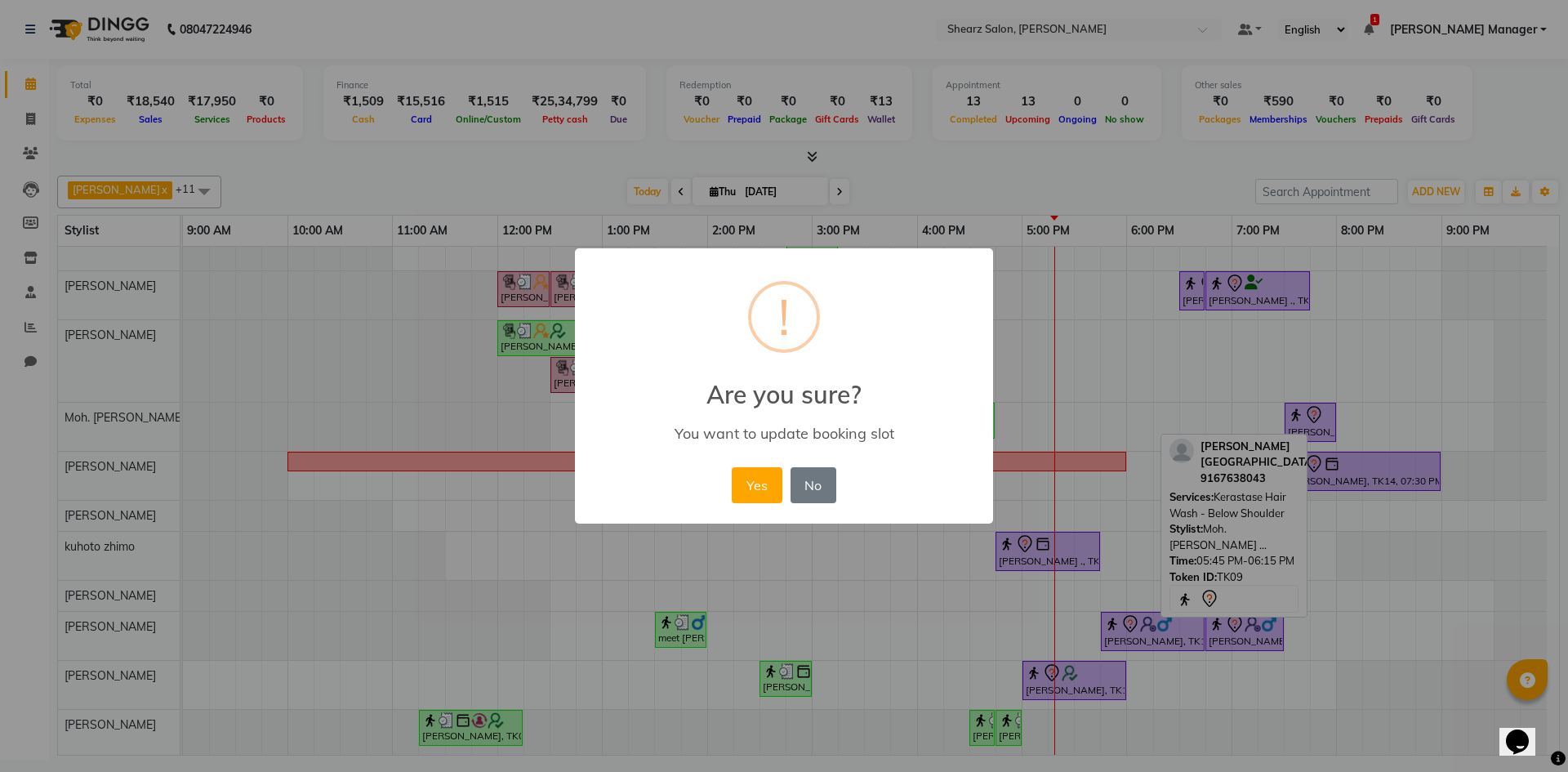
drag, startPoint x: 767, startPoint y: 477, endPoint x: 789, endPoint y: 473, distance: 22.4
click at [772, 477] on button "Yes" at bounding box center [757, 486] width 50 height 36
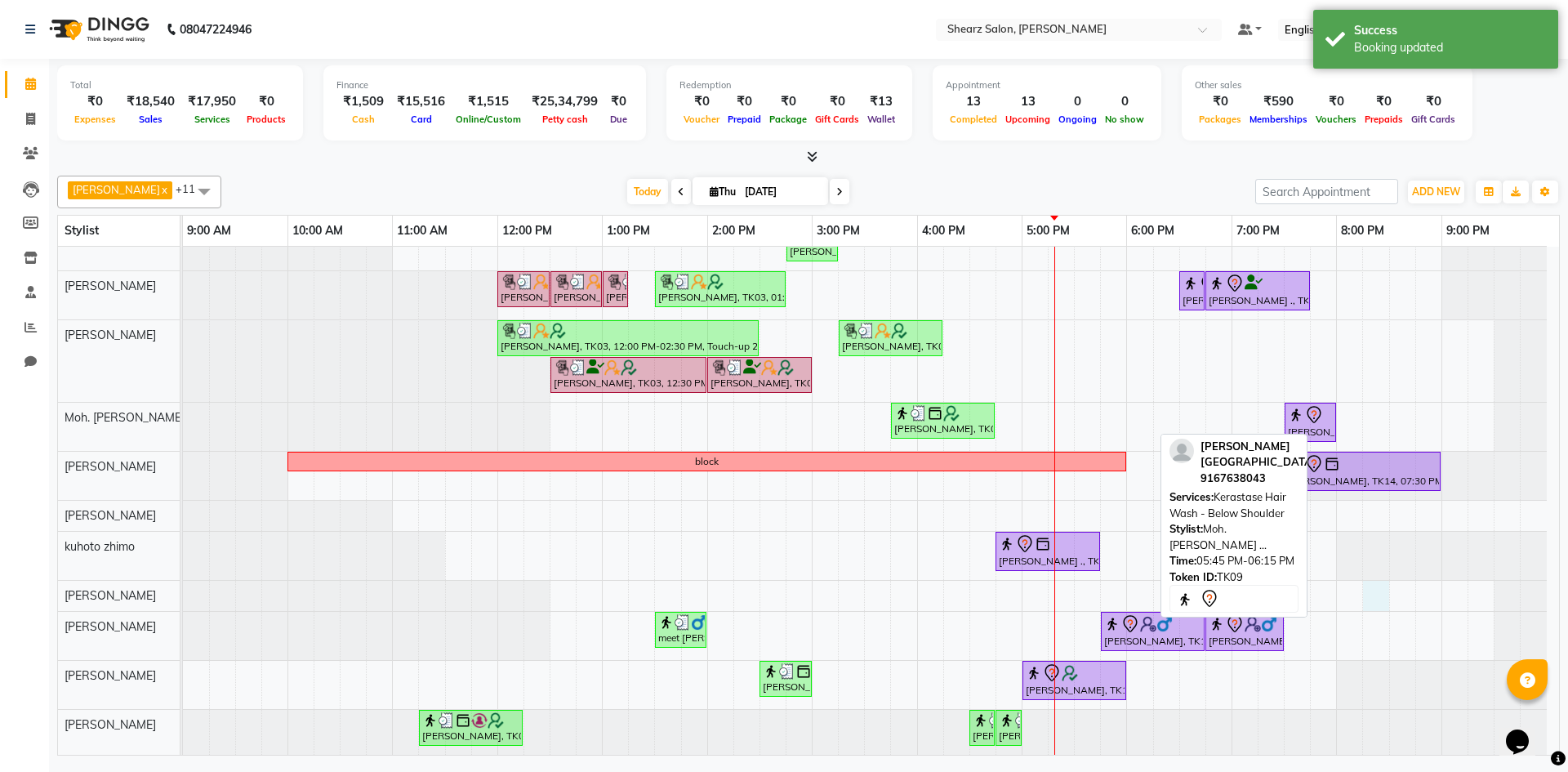
click at [1375, 609] on div "Hamid Rashid, TK03, 11:15 AM-11:45 AM, Thalgo Thirst Quenching Mask Hamid Rashi…" at bounding box center [871, 471] width 1376 height 566
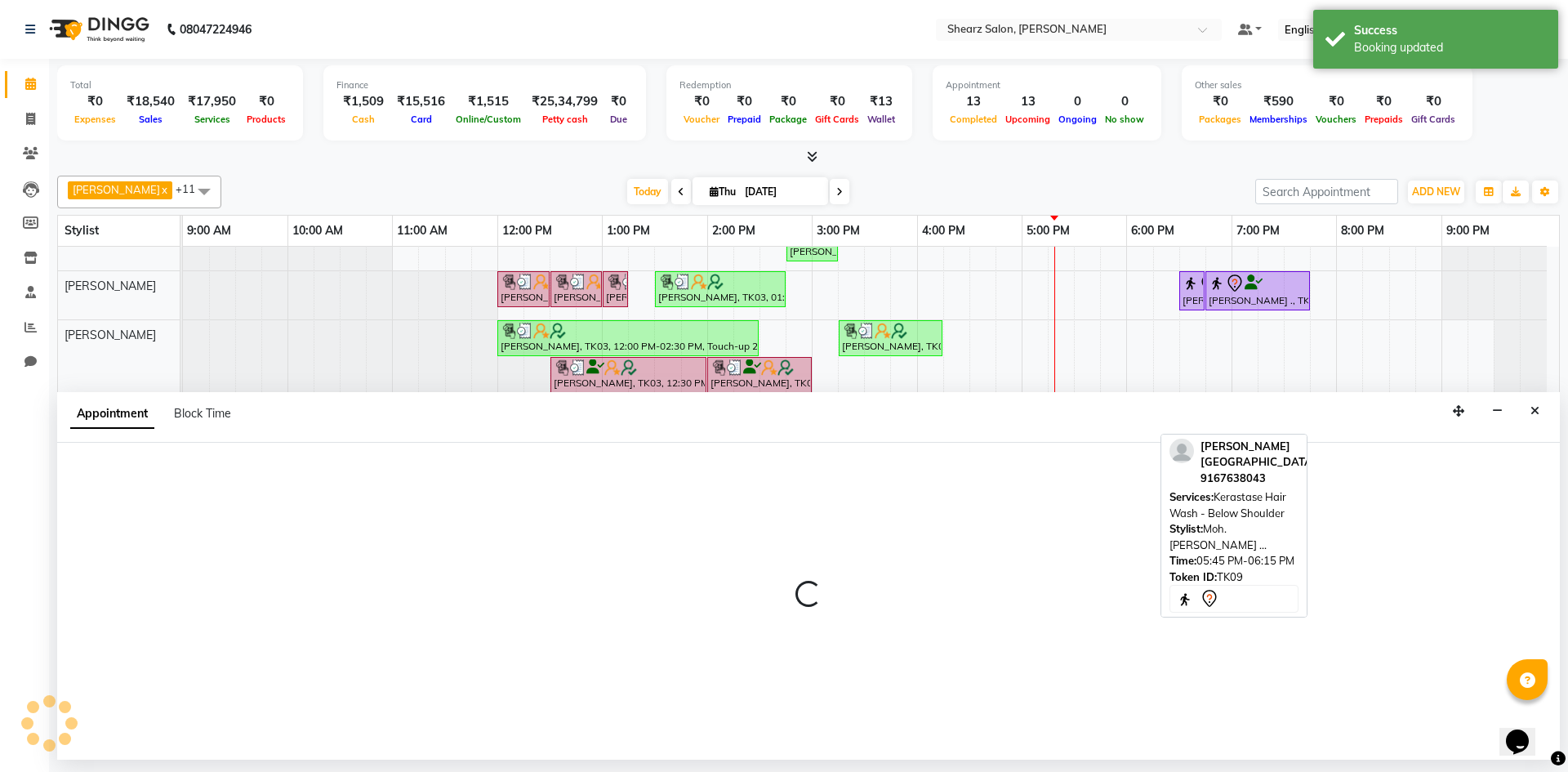
select select "77292"
select select "1215"
select select "tentative"
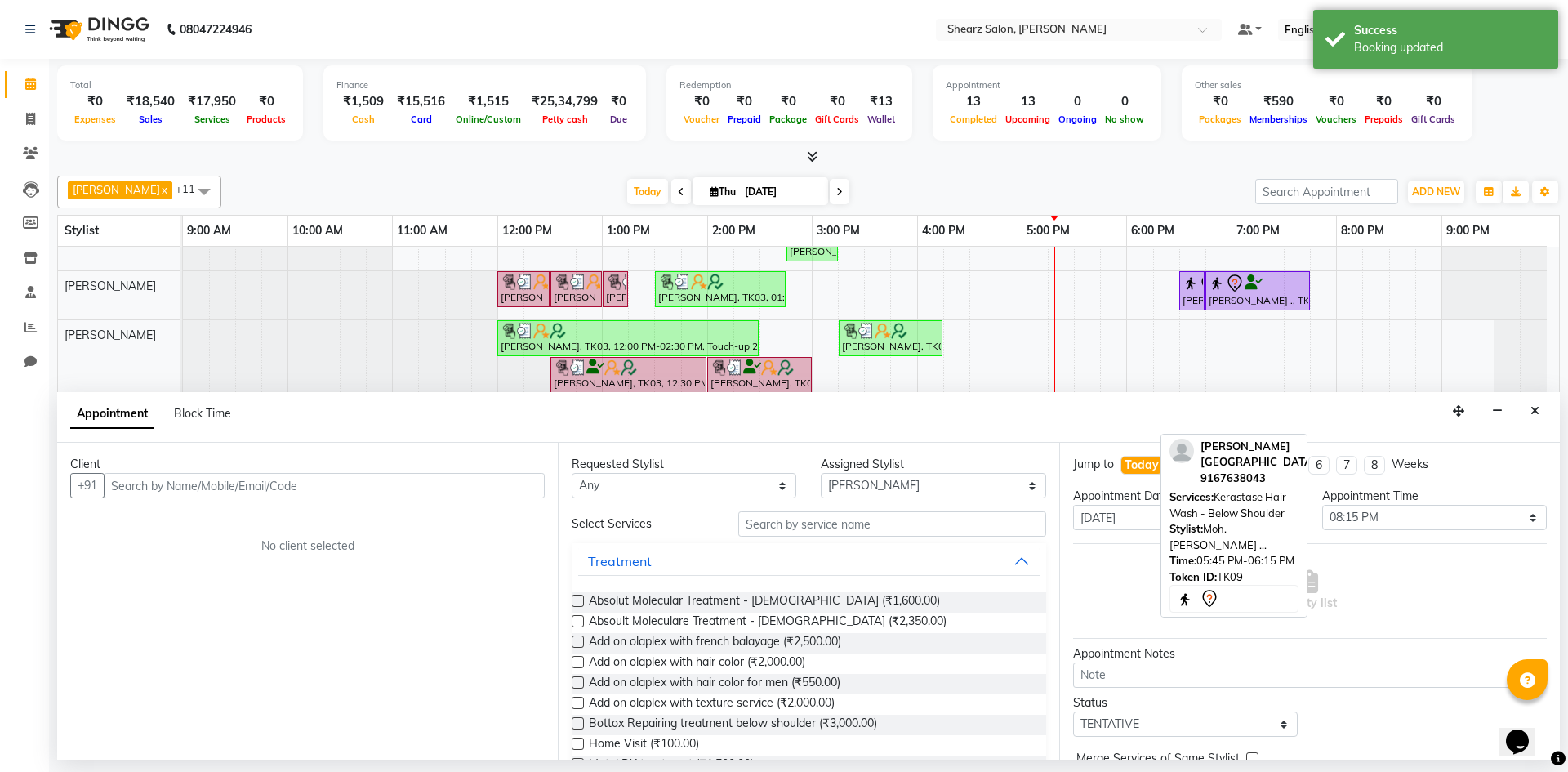
click at [1552, 415] on div "Appointment Block Time" at bounding box center [808, 418] width 1503 height 51
click at [1537, 415] on icon "Close" at bounding box center [1535, 411] width 9 height 11
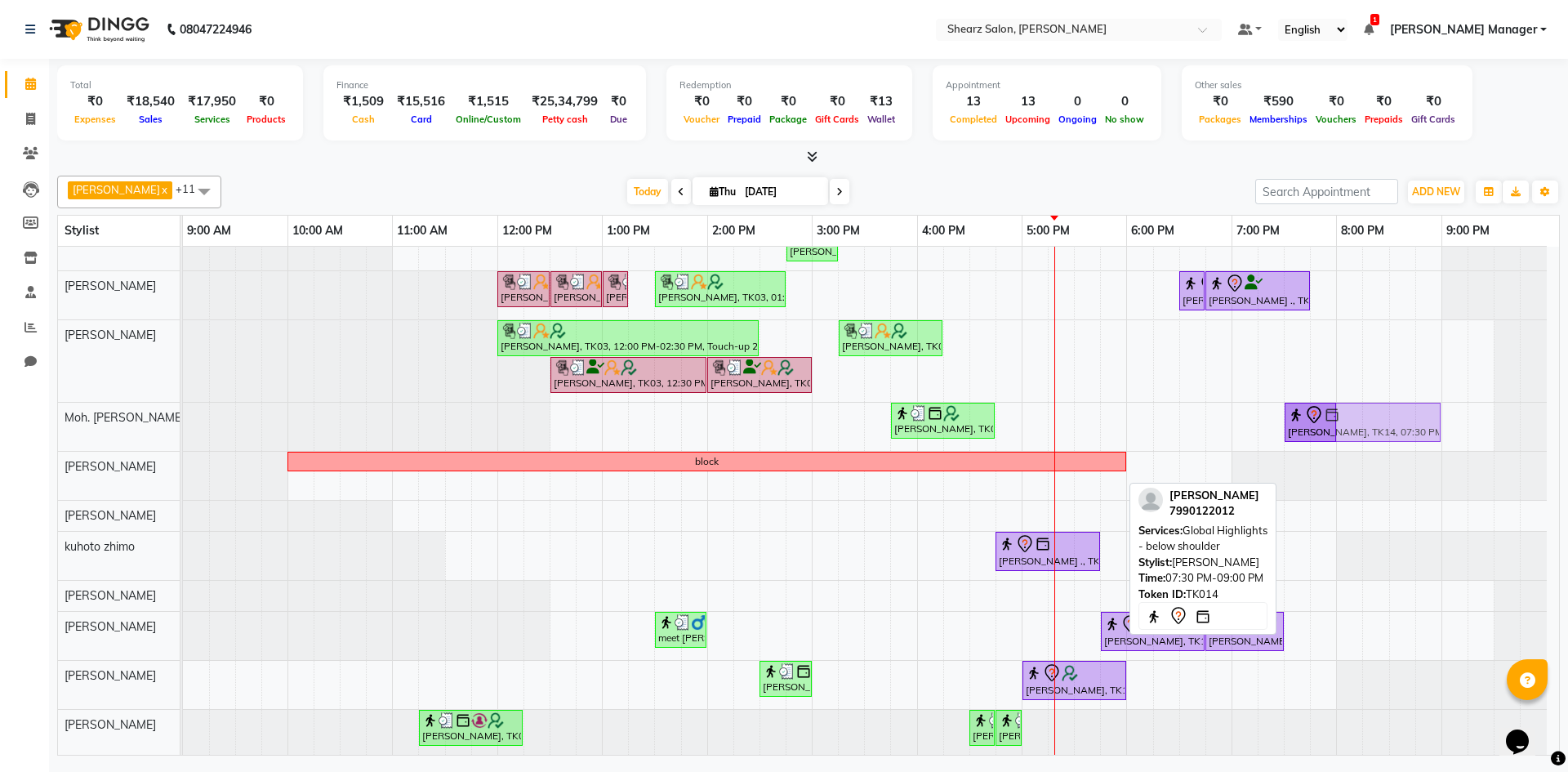
drag, startPoint x: 1316, startPoint y: 483, endPoint x: 1316, endPoint y: 443, distance: 40.0
click at [1317, 437] on tbody "Hamid Rashid, TK03, 11:15 AM-11:45 AM, Thalgo Thirst Quenching Mask Hamid Rashi…" at bounding box center [865, 471] width 1364 height 566
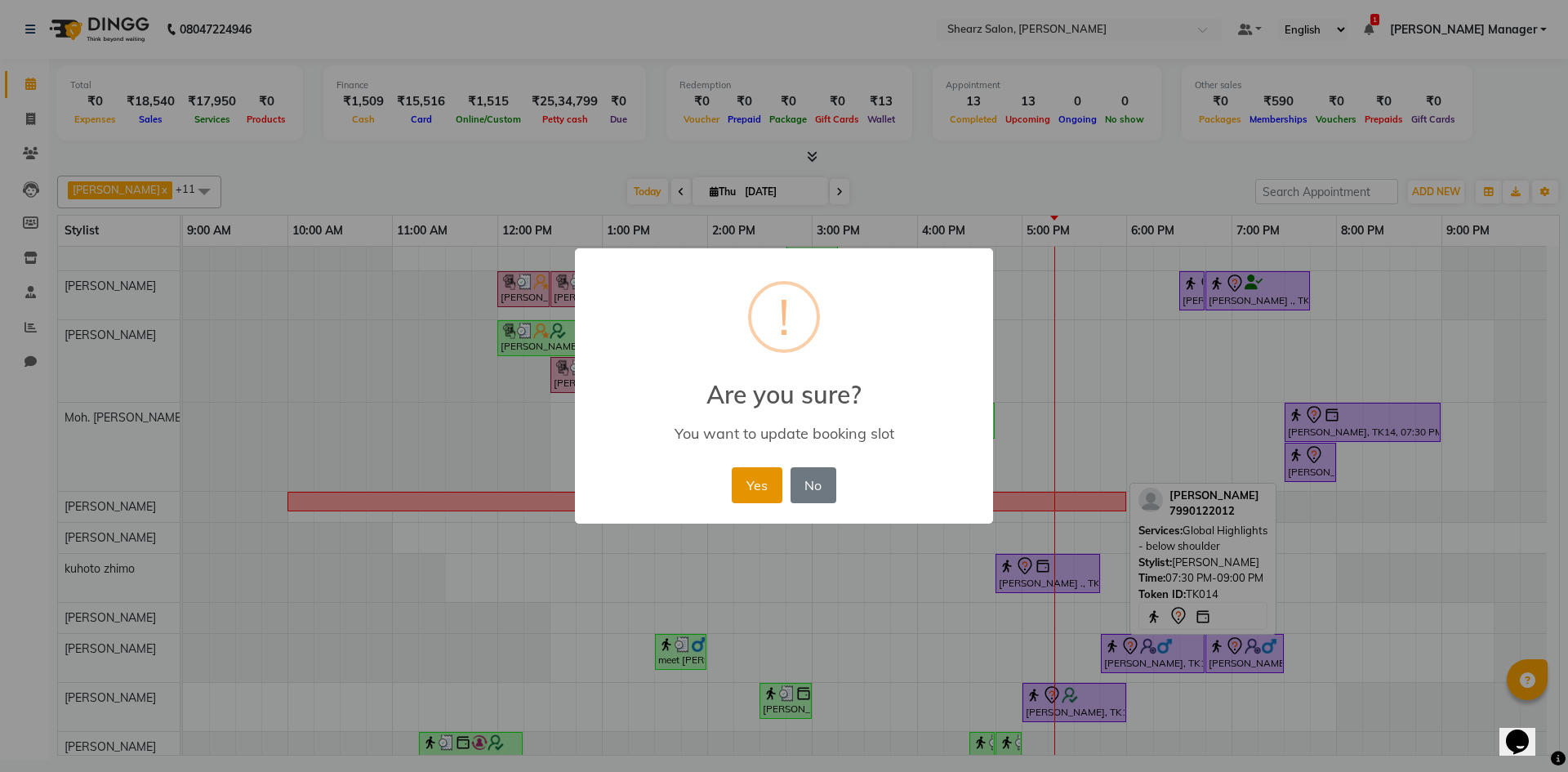
click at [755, 486] on button "Yes" at bounding box center [757, 486] width 50 height 36
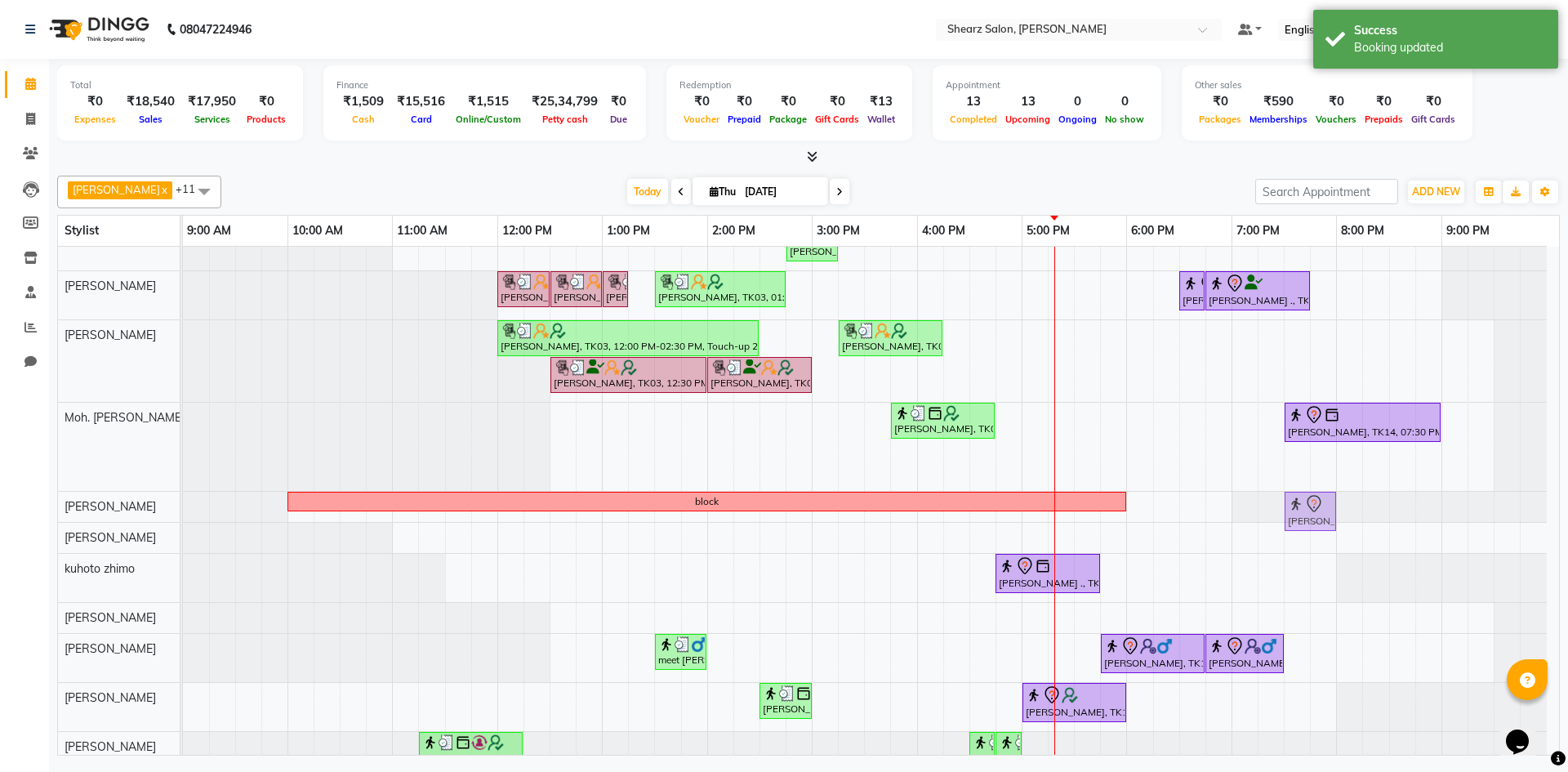
drag, startPoint x: 1326, startPoint y: 472, endPoint x: 1332, endPoint y: 504, distance: 32.6
click at [1334, 507] on tbody "Hamid Rashid, TK03, 11:15 AM-11:45 AM, Thalgo Thirst Quenching Mask Hamid Rashi…" at bounding box center [865, 482] width 1364 height 588
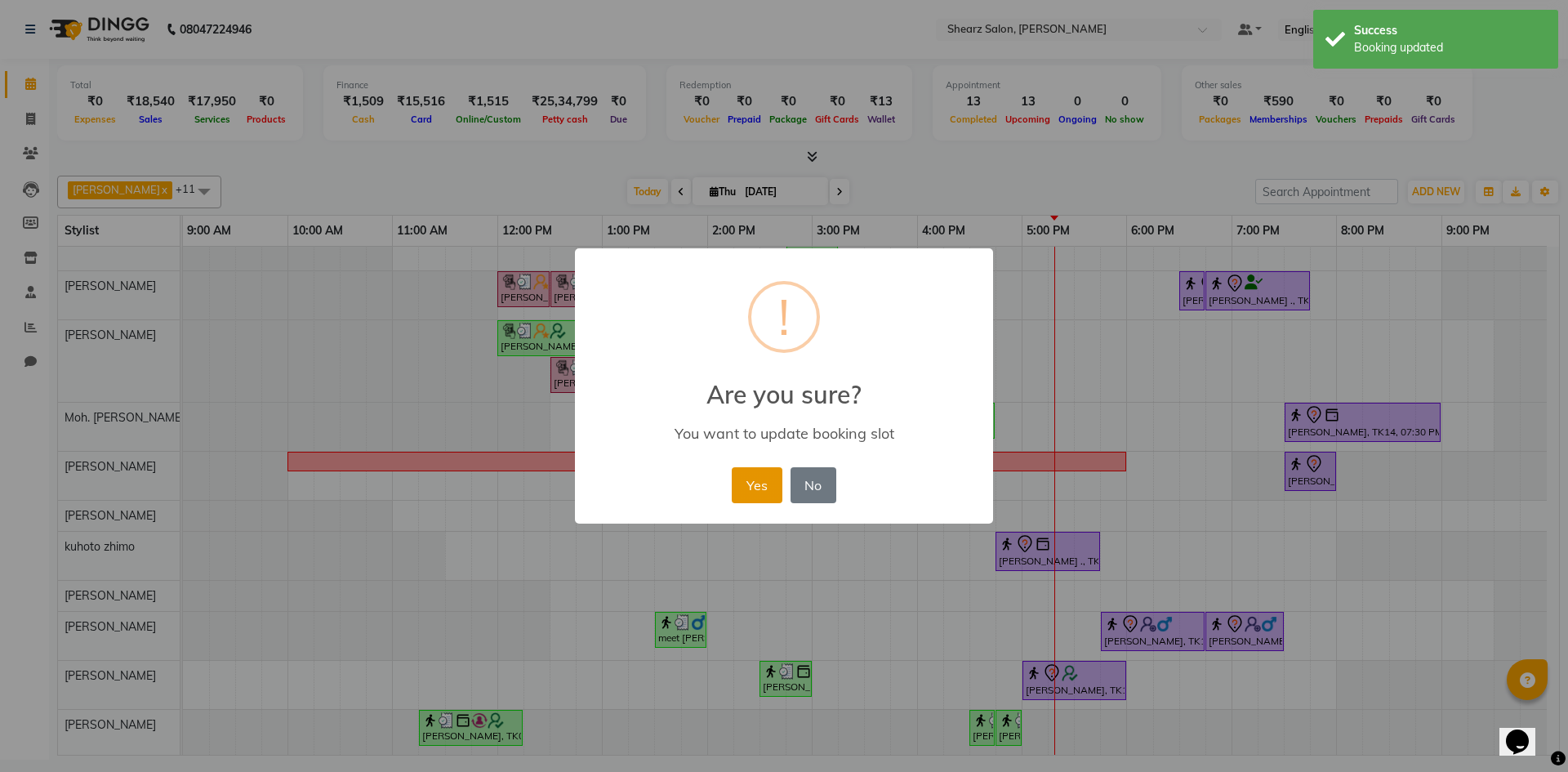
click at [747, 485] on button "Yes" at bounding box center [757, 486] width 50 height 36
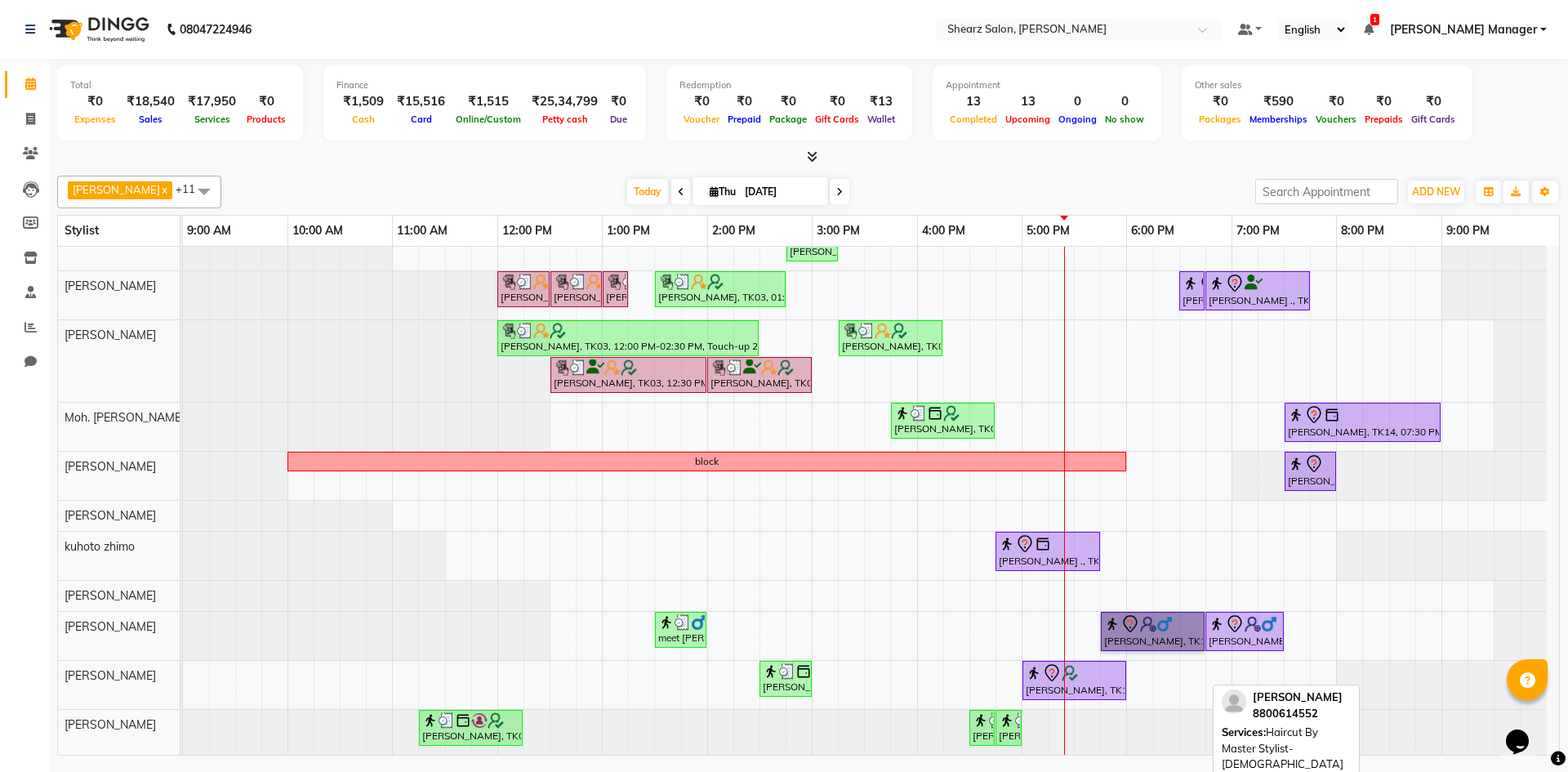
drag, startPoint x: 1144, startPoint y: 652, endPoint x: 1136, endPoint y: 641, distance: 13.6
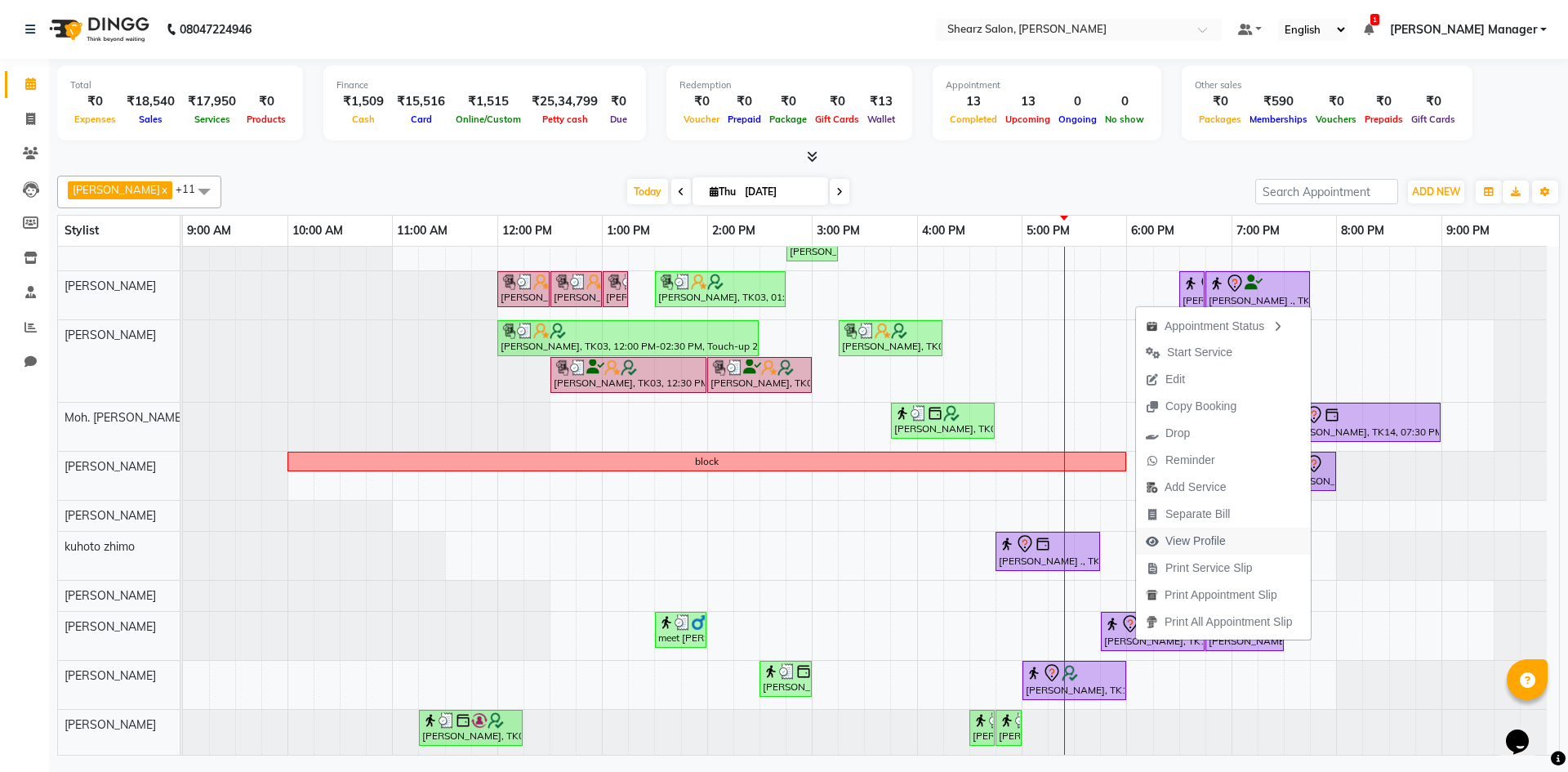
click at [1189, 541] on span "View Profile" at bounding box center [1196, 541] width 61 height 17
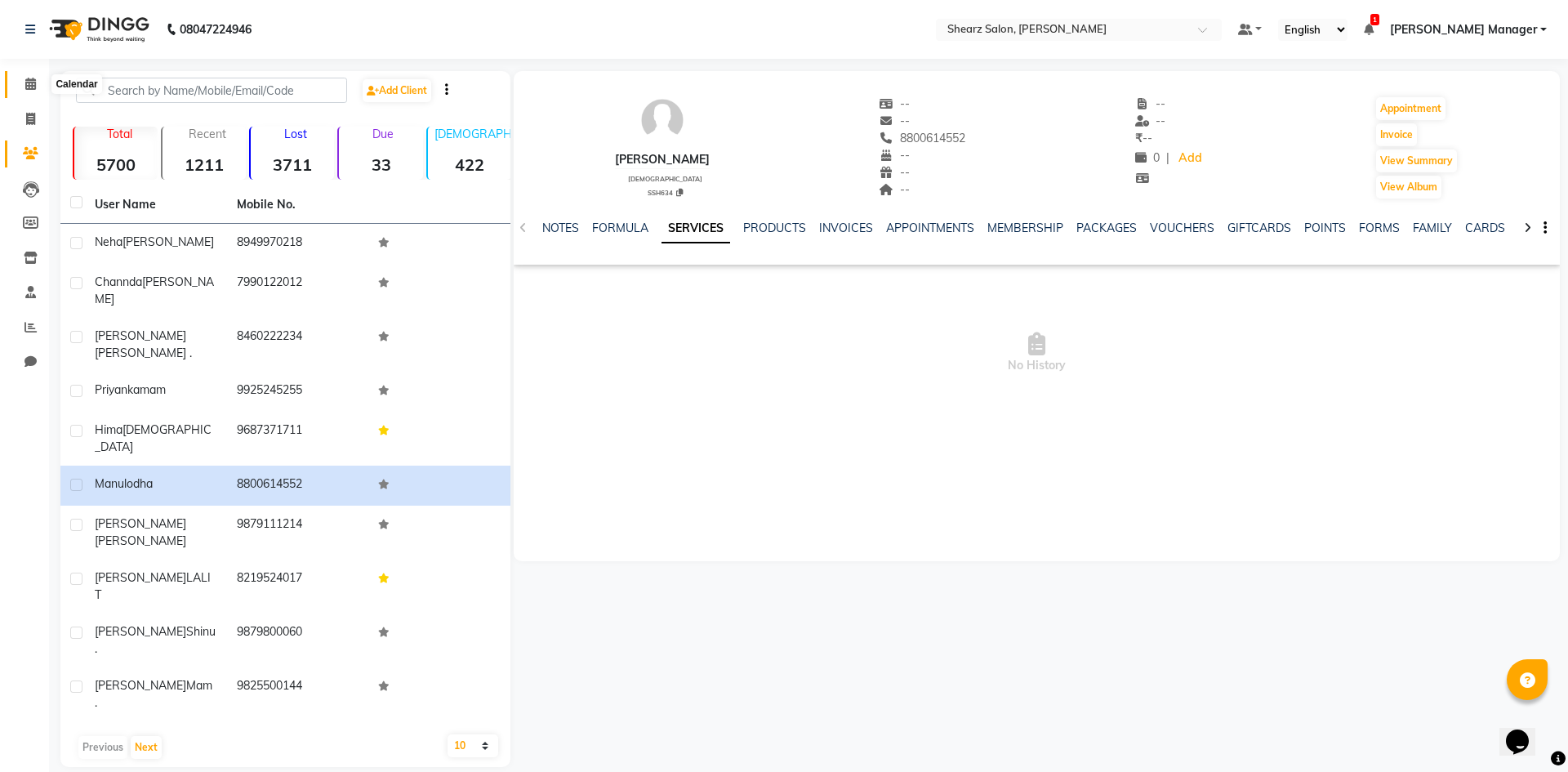
click at [22, 78] on span at bounding box center [30, 85] width 29 height 19
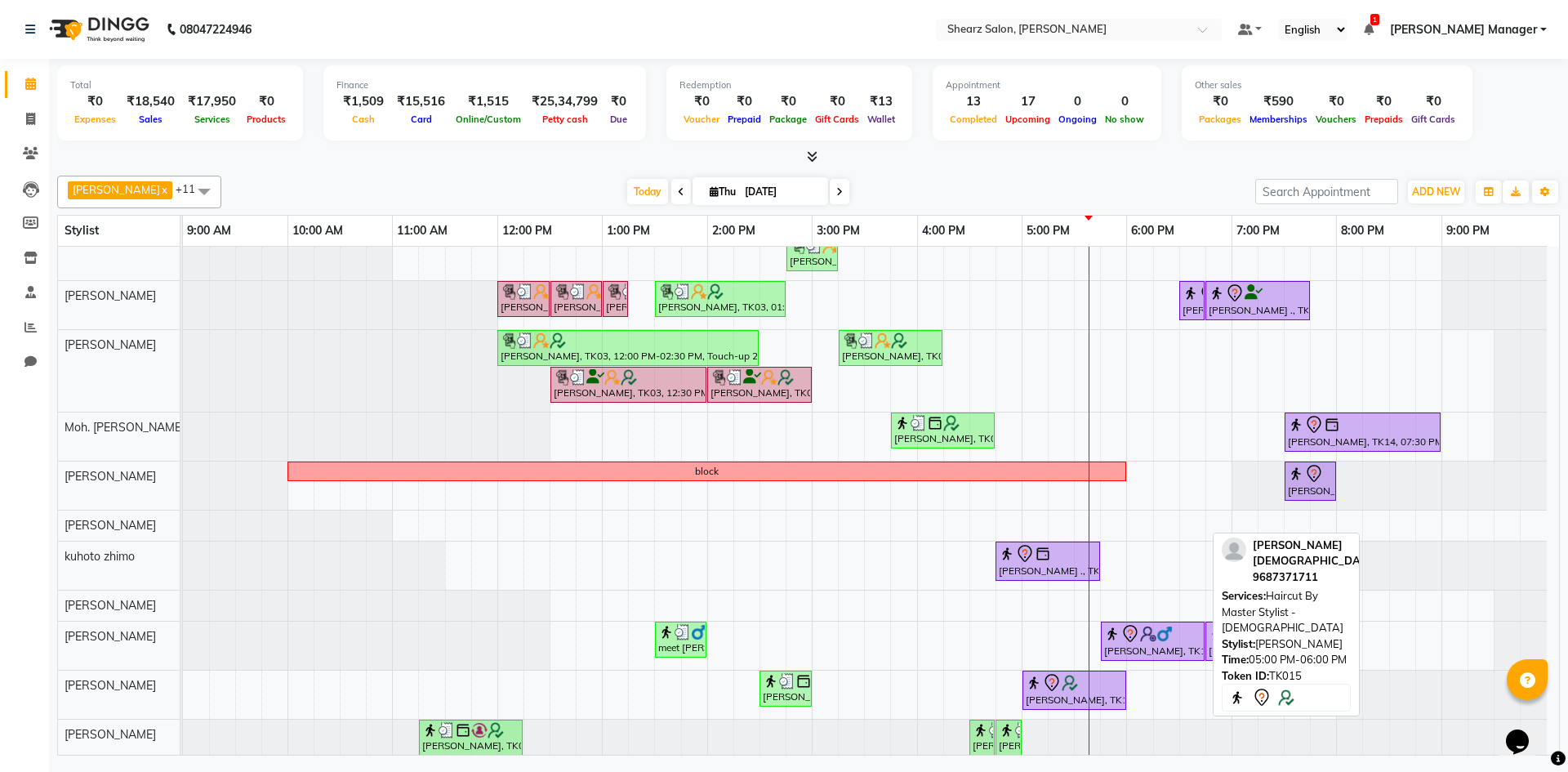
scroll to position [58, 0]
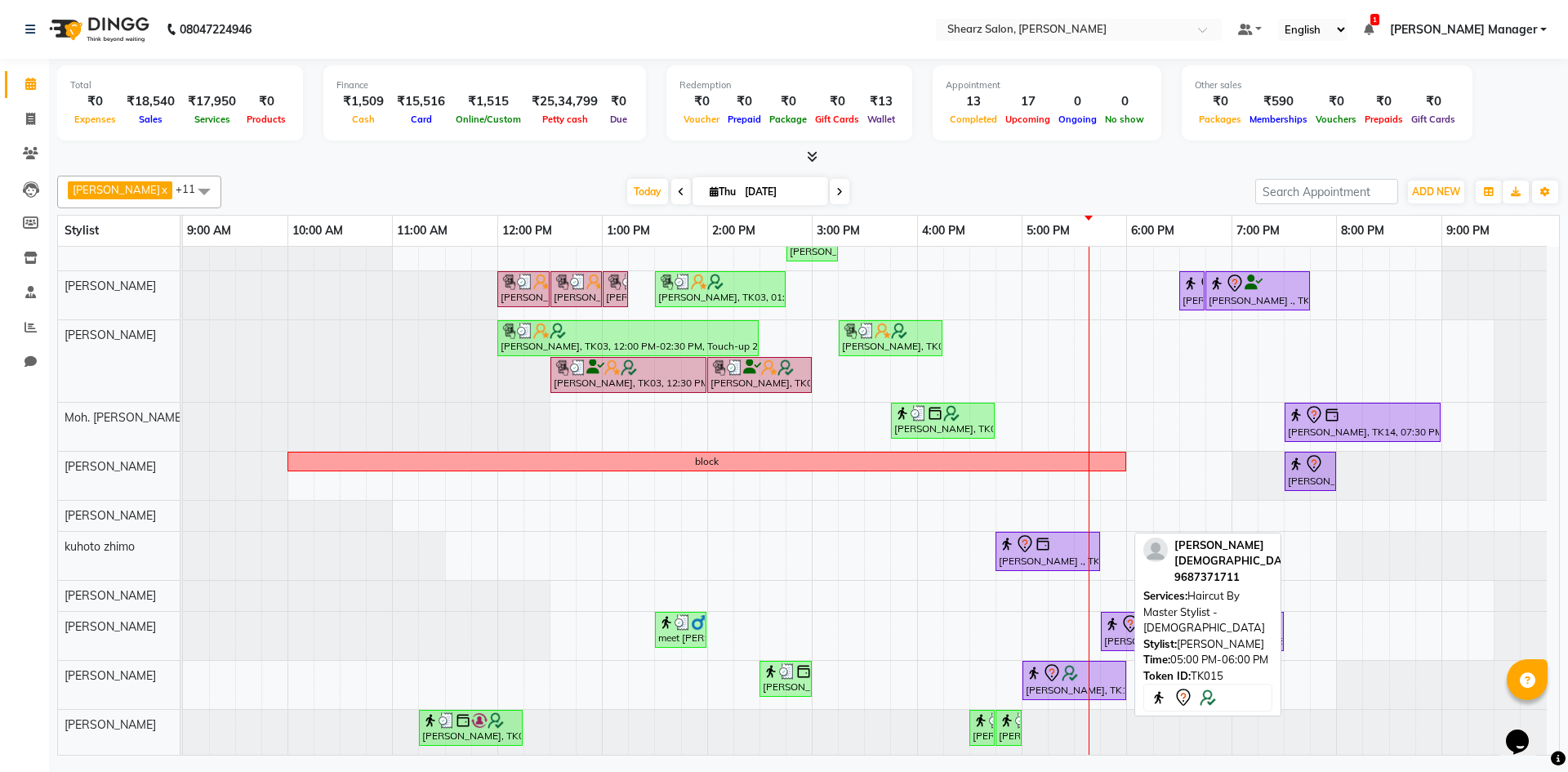
click at [1062, 679] on img at bounding box center [1070, 673] width 16 height 16
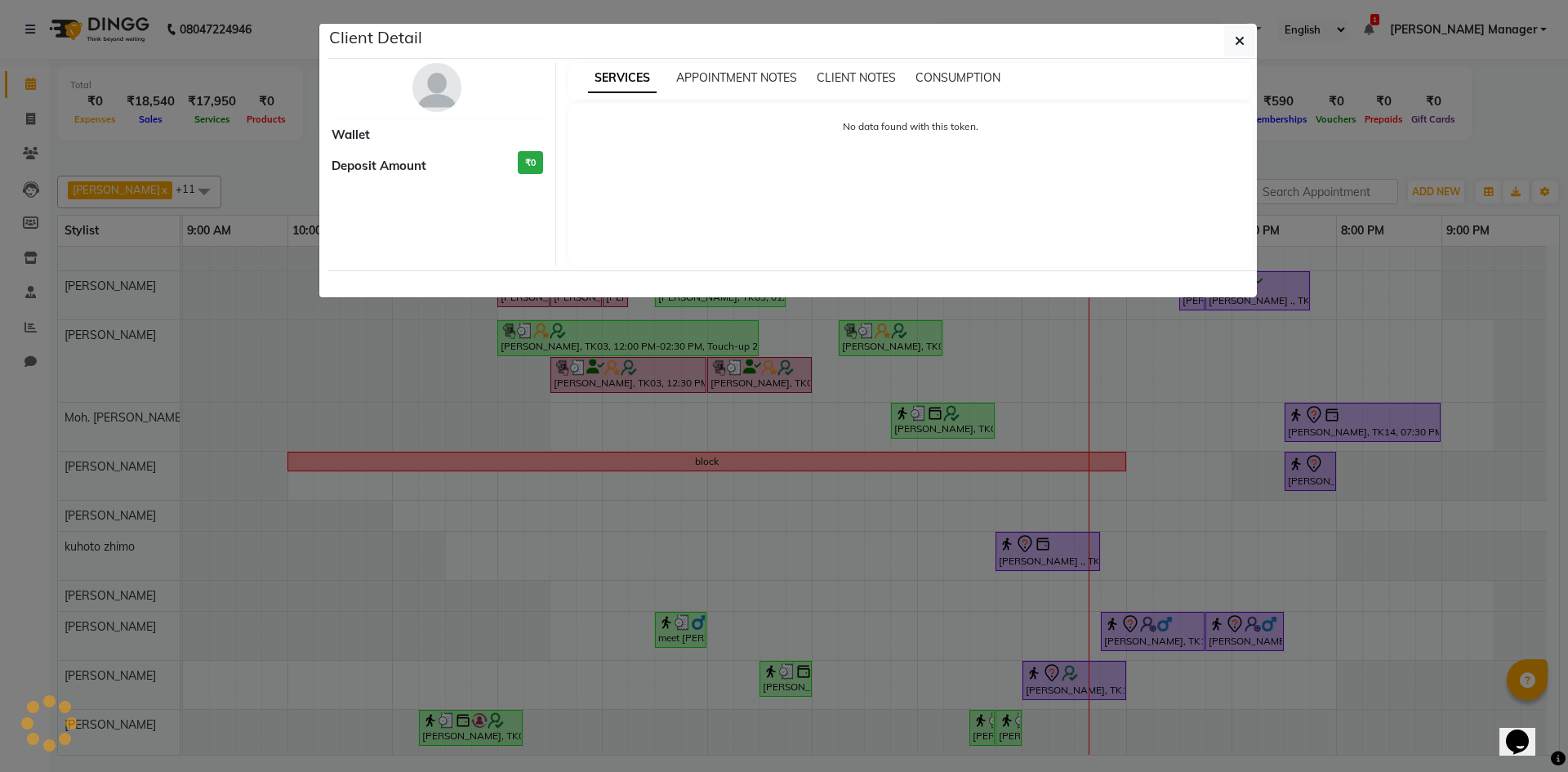
select select "7"
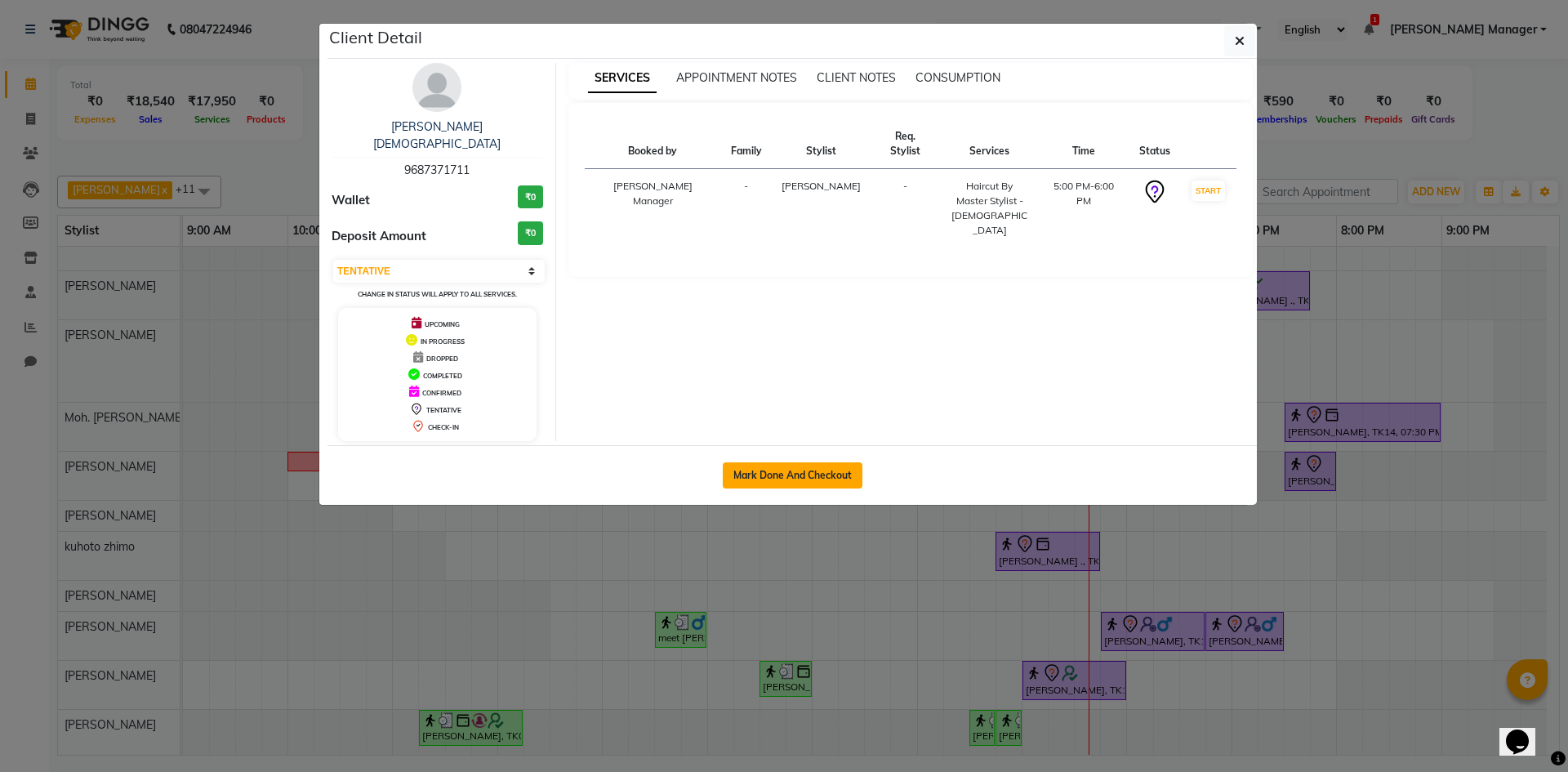
click at [831, 463] on button "Mark Done And Checkout" at bounding box center [793, 475] width 140 height 26
select select "8159"
select select "service"
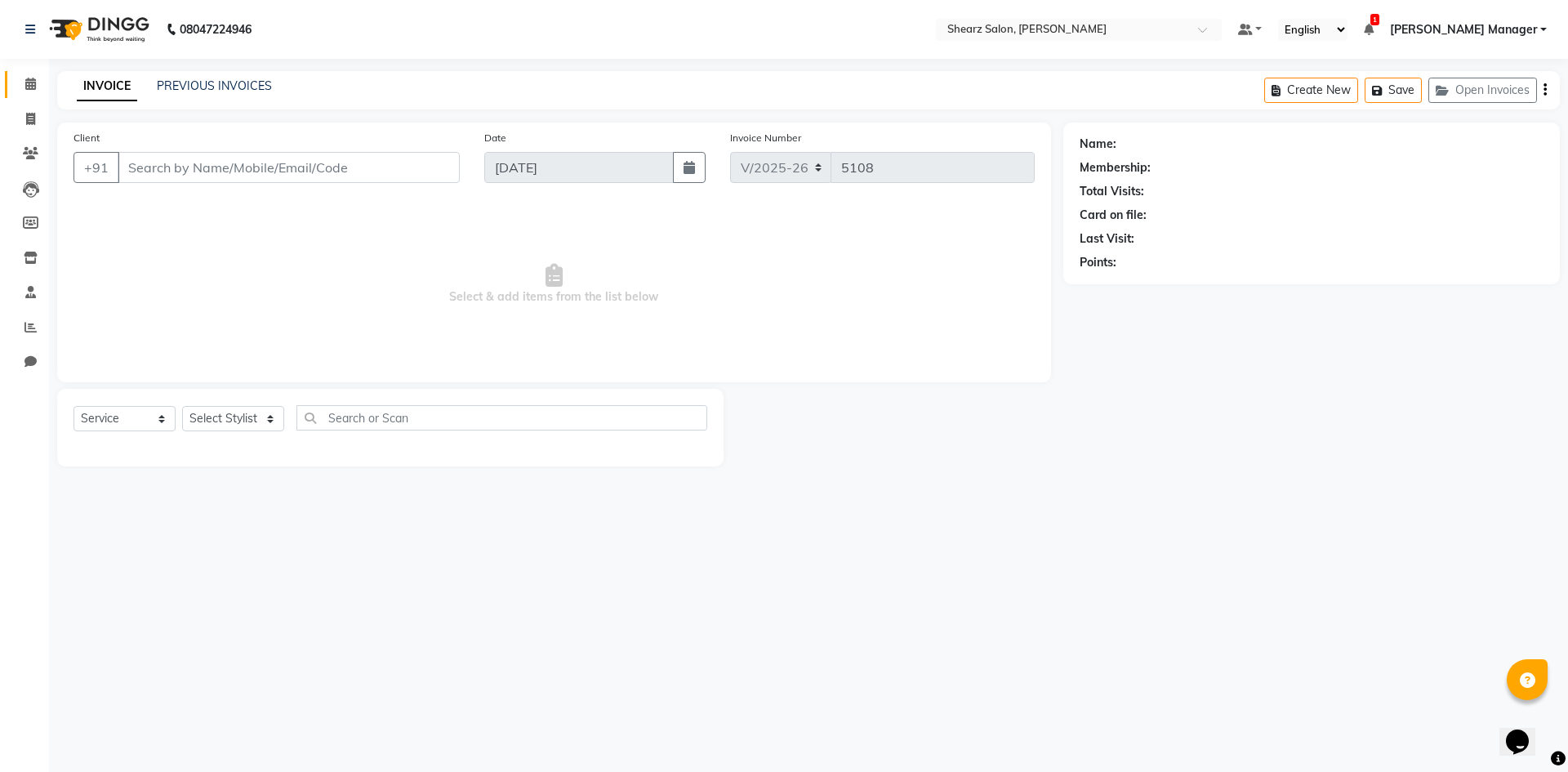
select select "3"
type input "9687371711"
select select "77334"
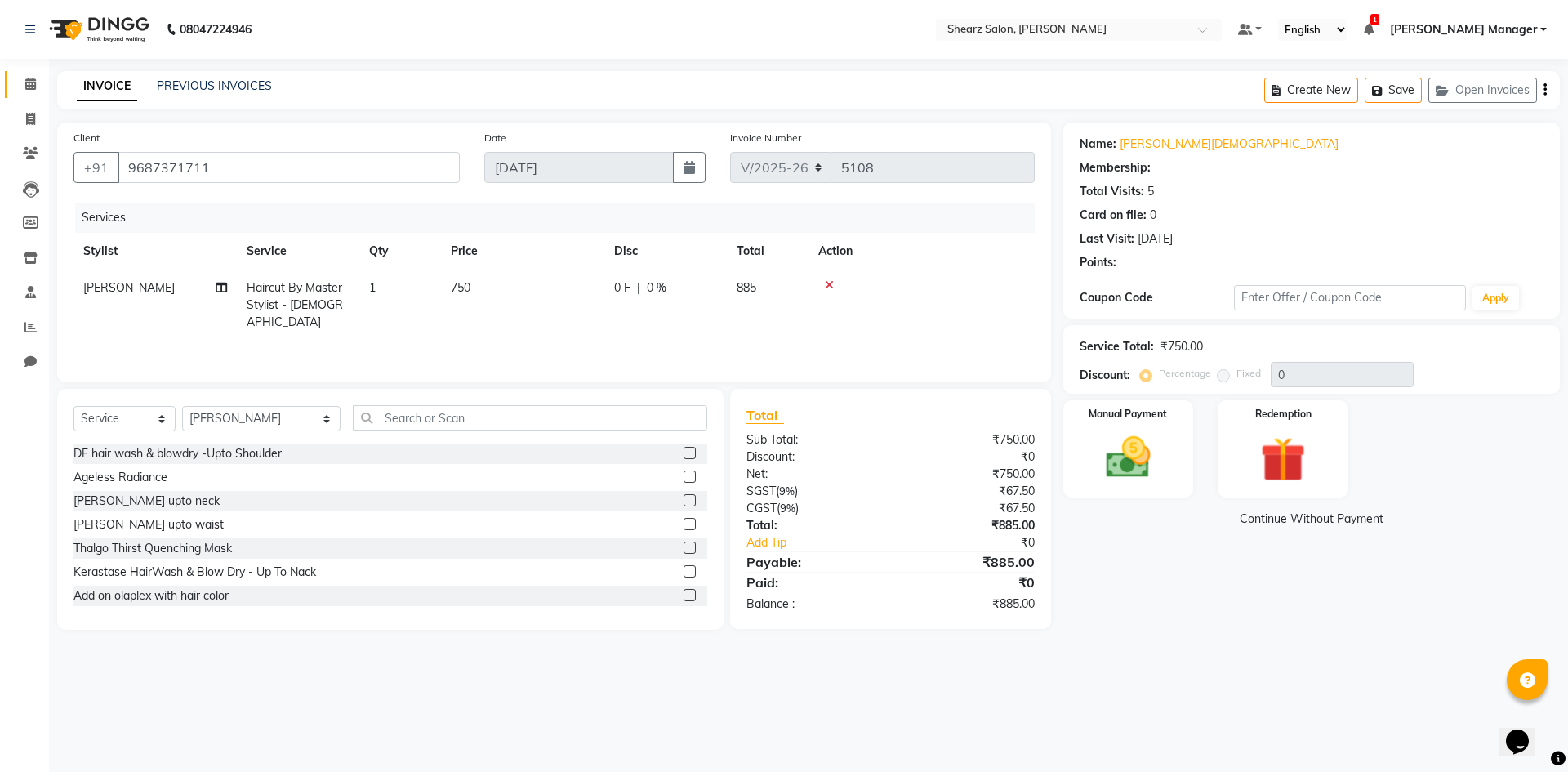
select select "1: Object"
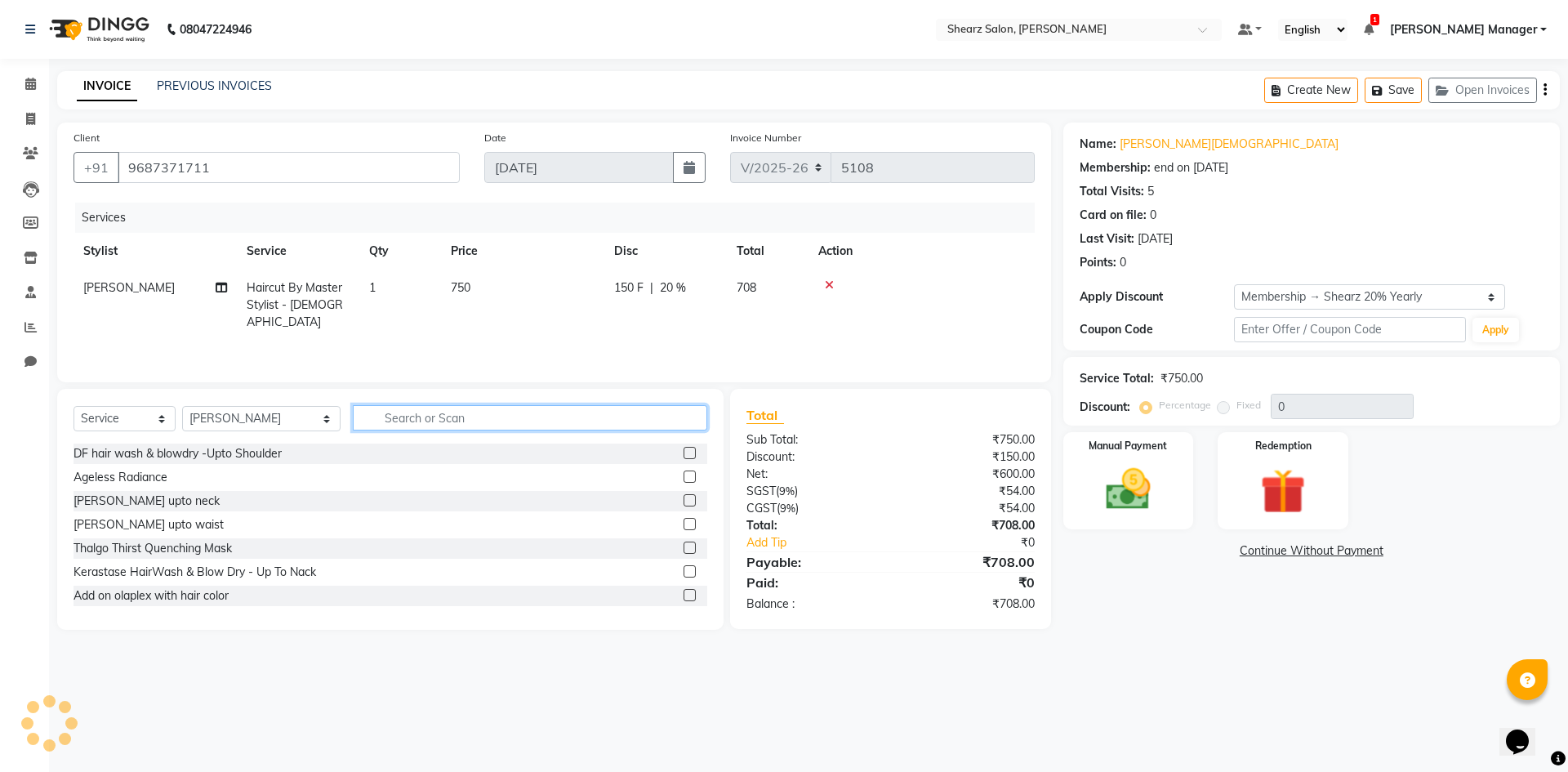
type input "20"
click at [372, 422] on input "text" at bounding box center [530, 418] width 354 height 25
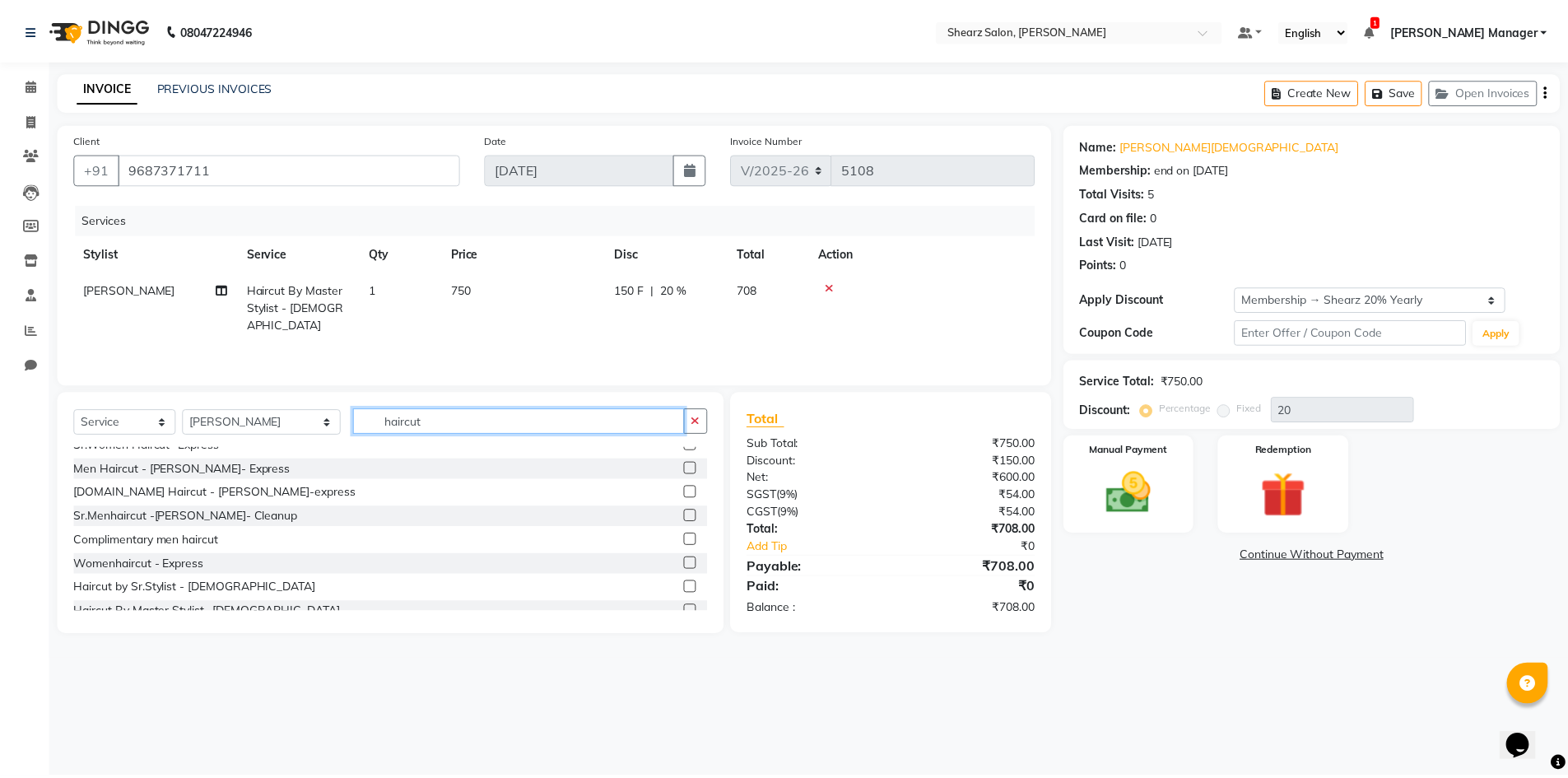
scroll to position [217, 0]
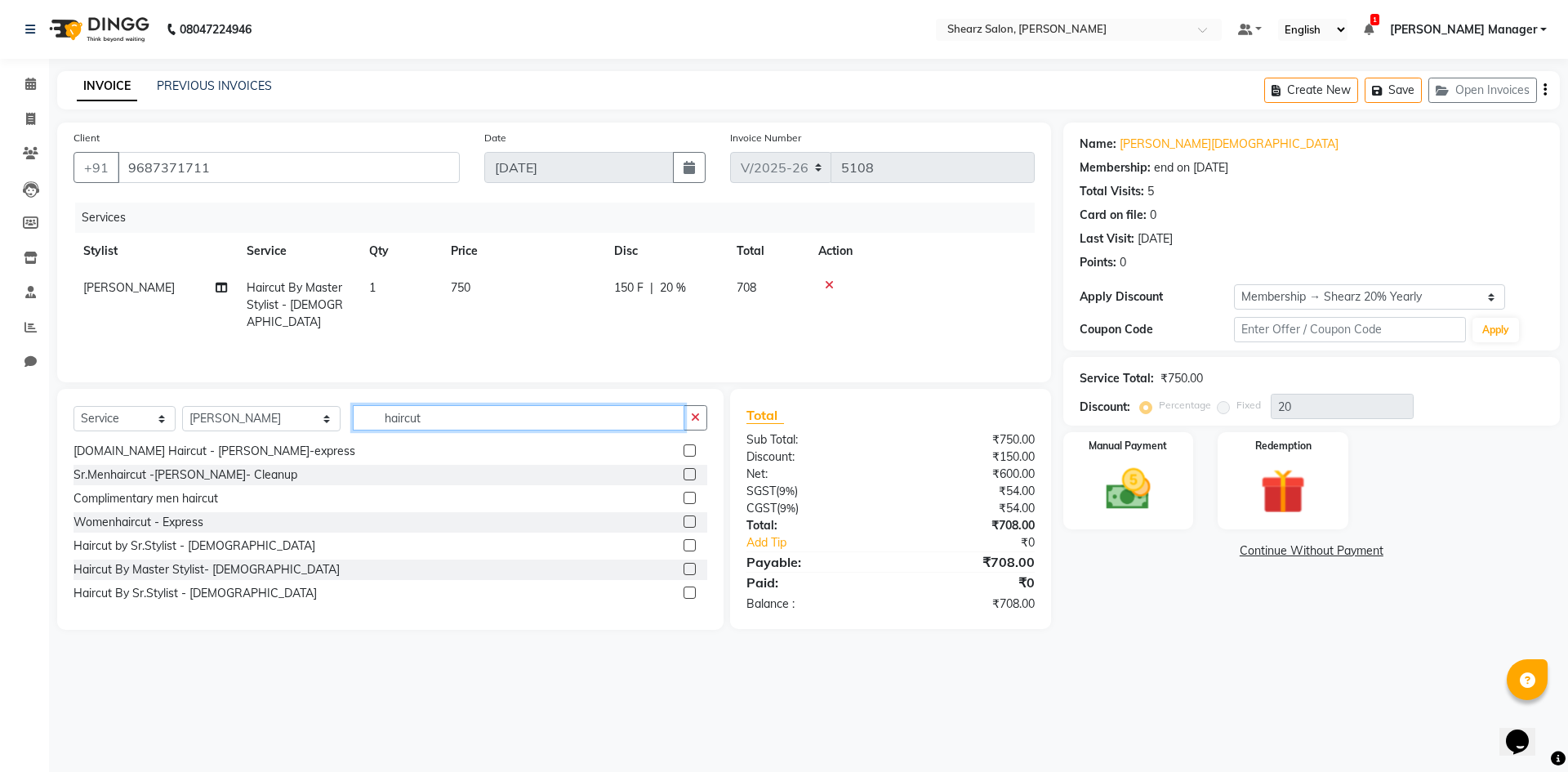
type input "haircut"
click at [684, 565] on label at bounding box center [690, 569] width 12 height 12
click at [684, 565] on input "checkbox" at bounding box center [689, 570] width 10 height 10
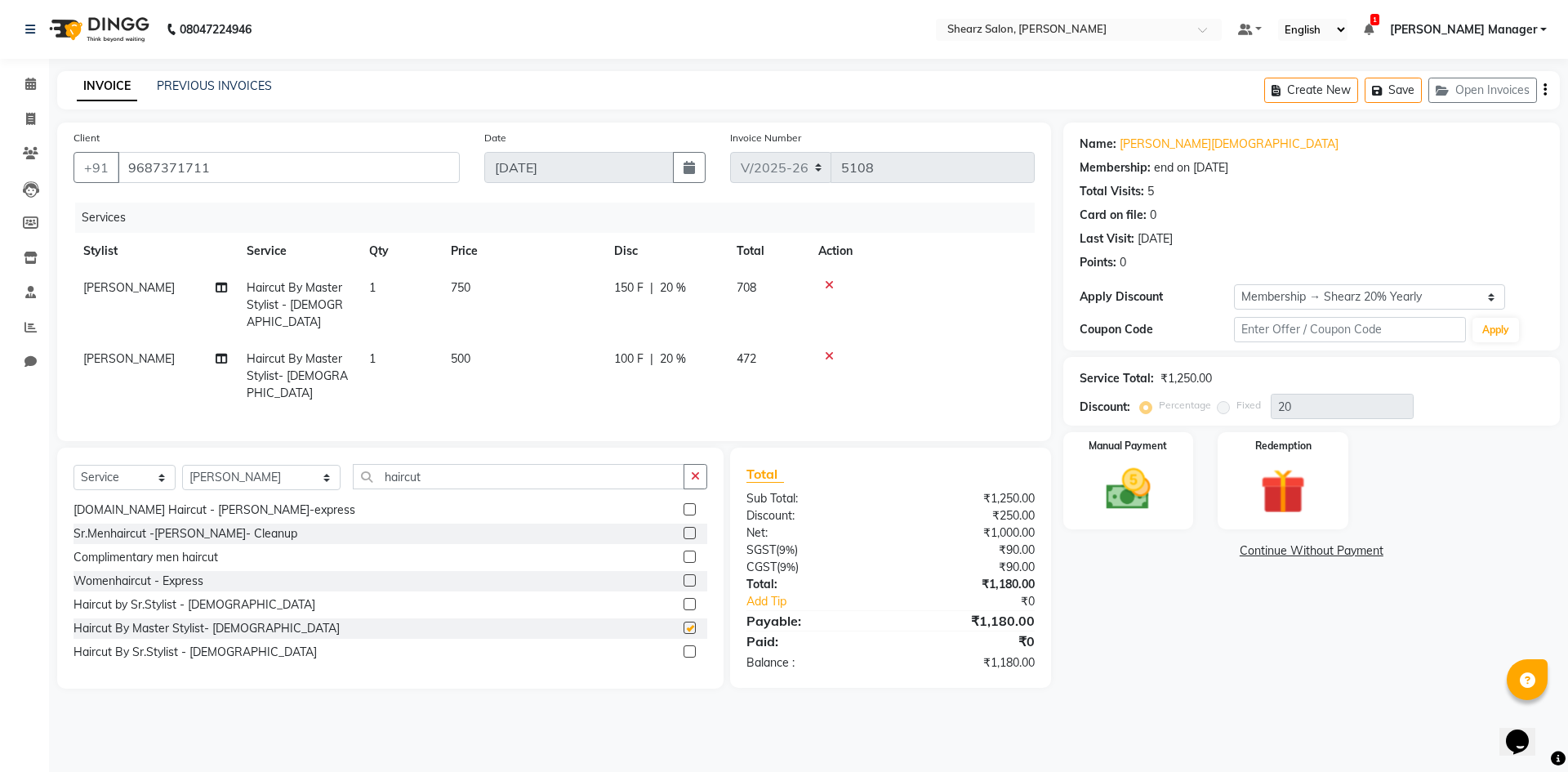
checkbox input "false"
click at [1112, 507] on img at bounding box center [1129, 489] width 76 height 54
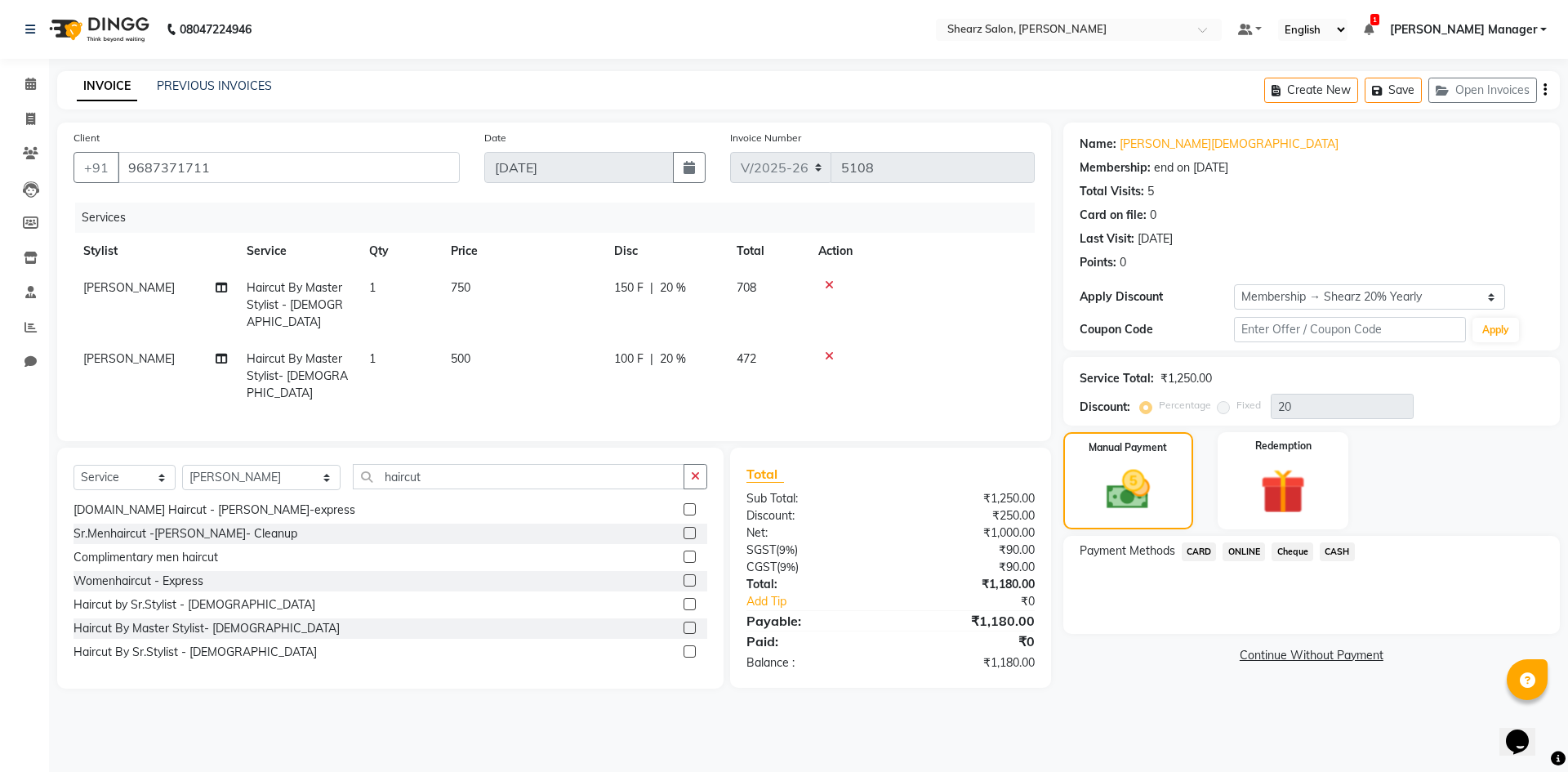
click at [1225, 546] on span "ONLINE" at bounding box center [1244, 552] width 42 height 19
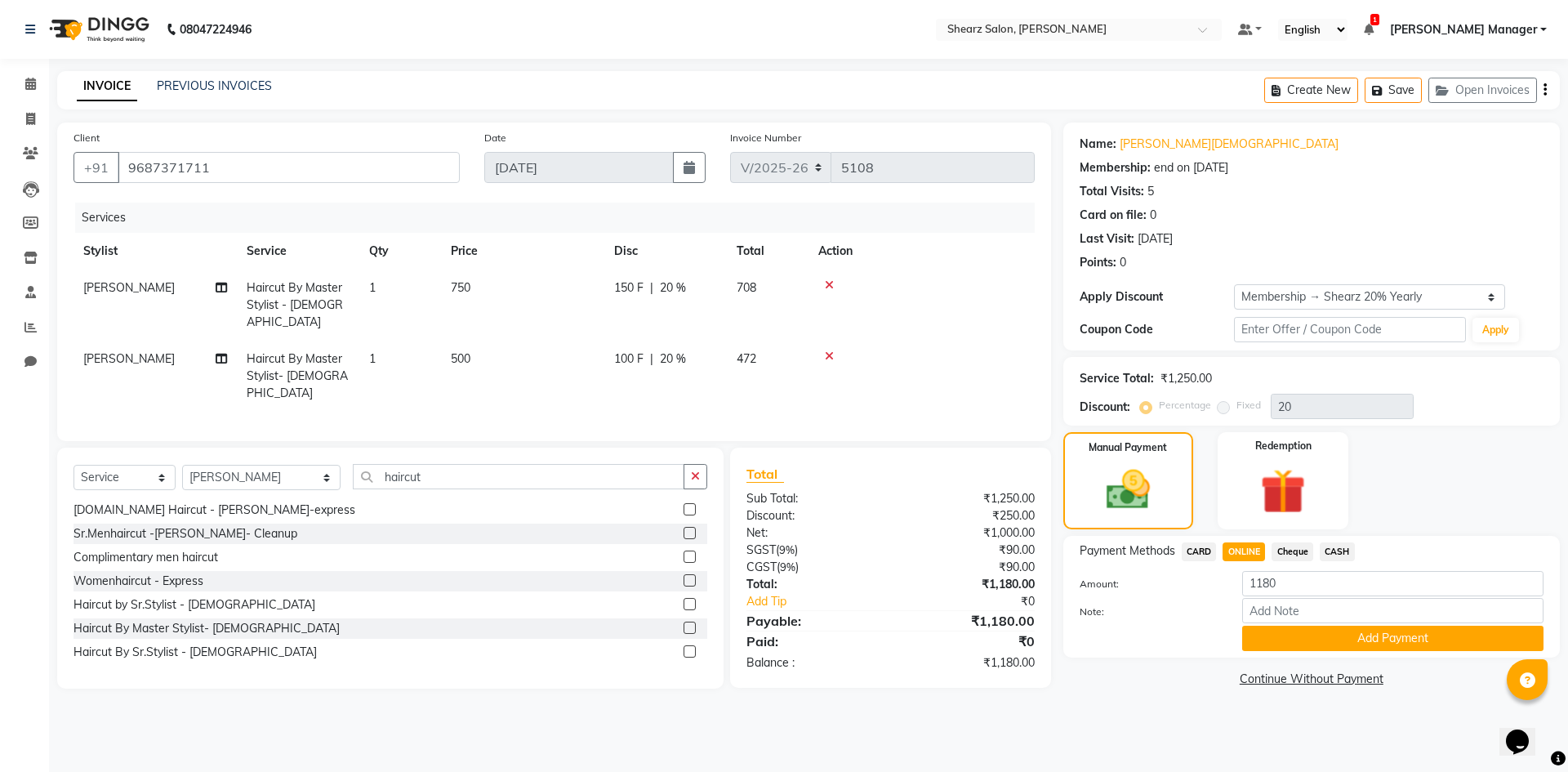
click at [1311, 637] on button "Add Payment" at bounding box center [1393, 638] width 302 height 25
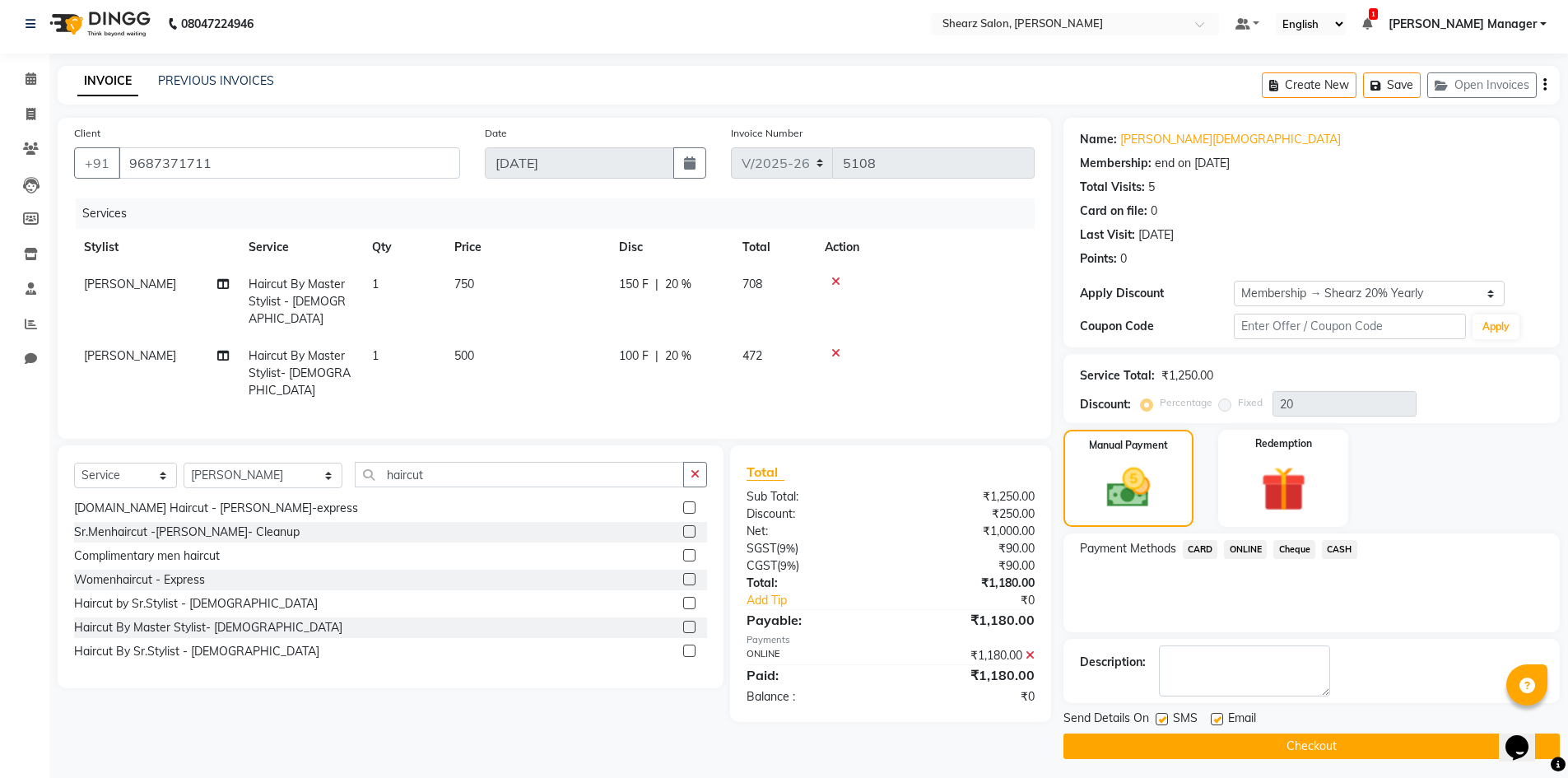
scroll to position [11, 0]
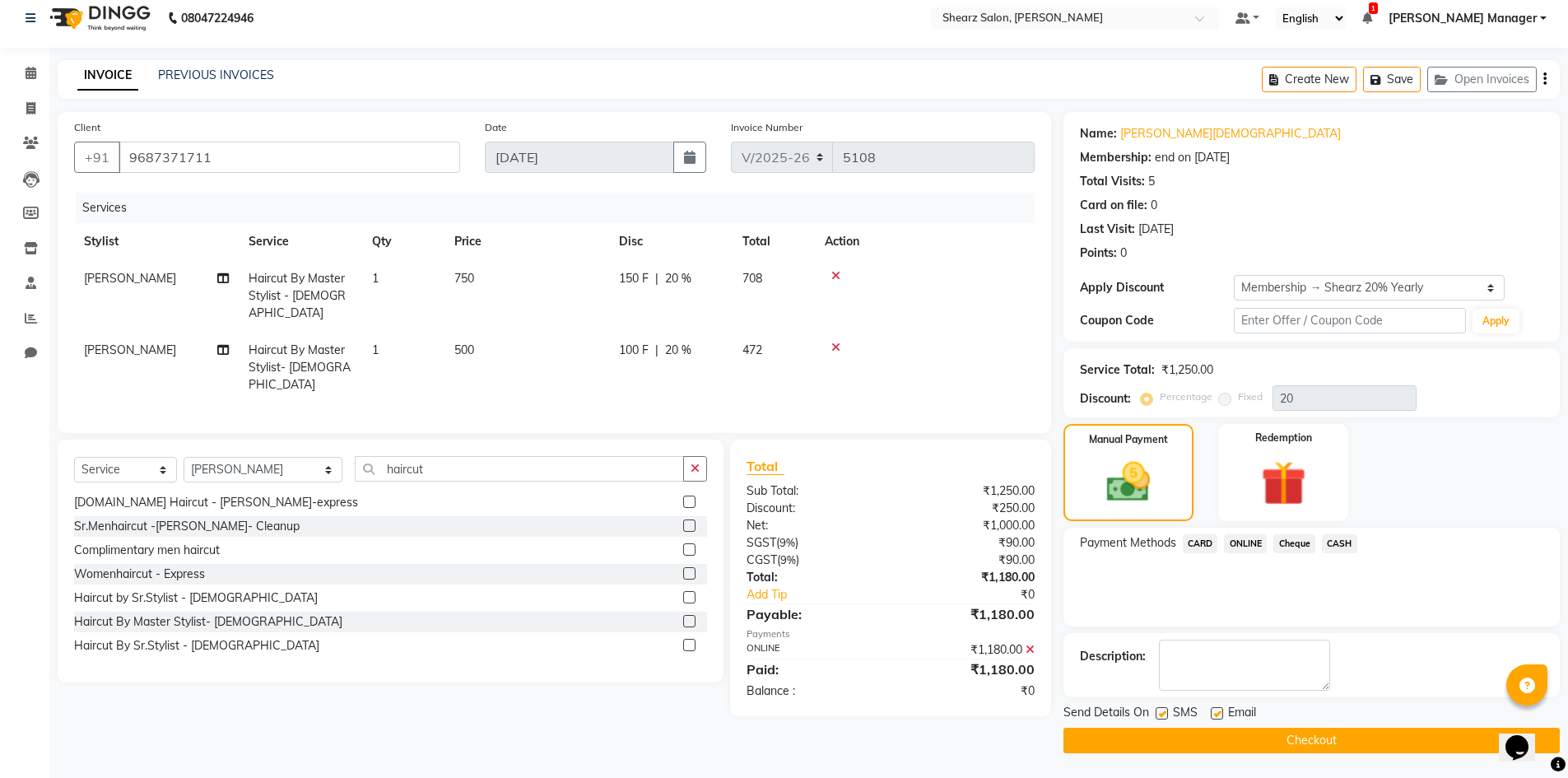
click at [1320, 730] on button "Checkout" at bounding box center [1312, 740] width 497 height 25
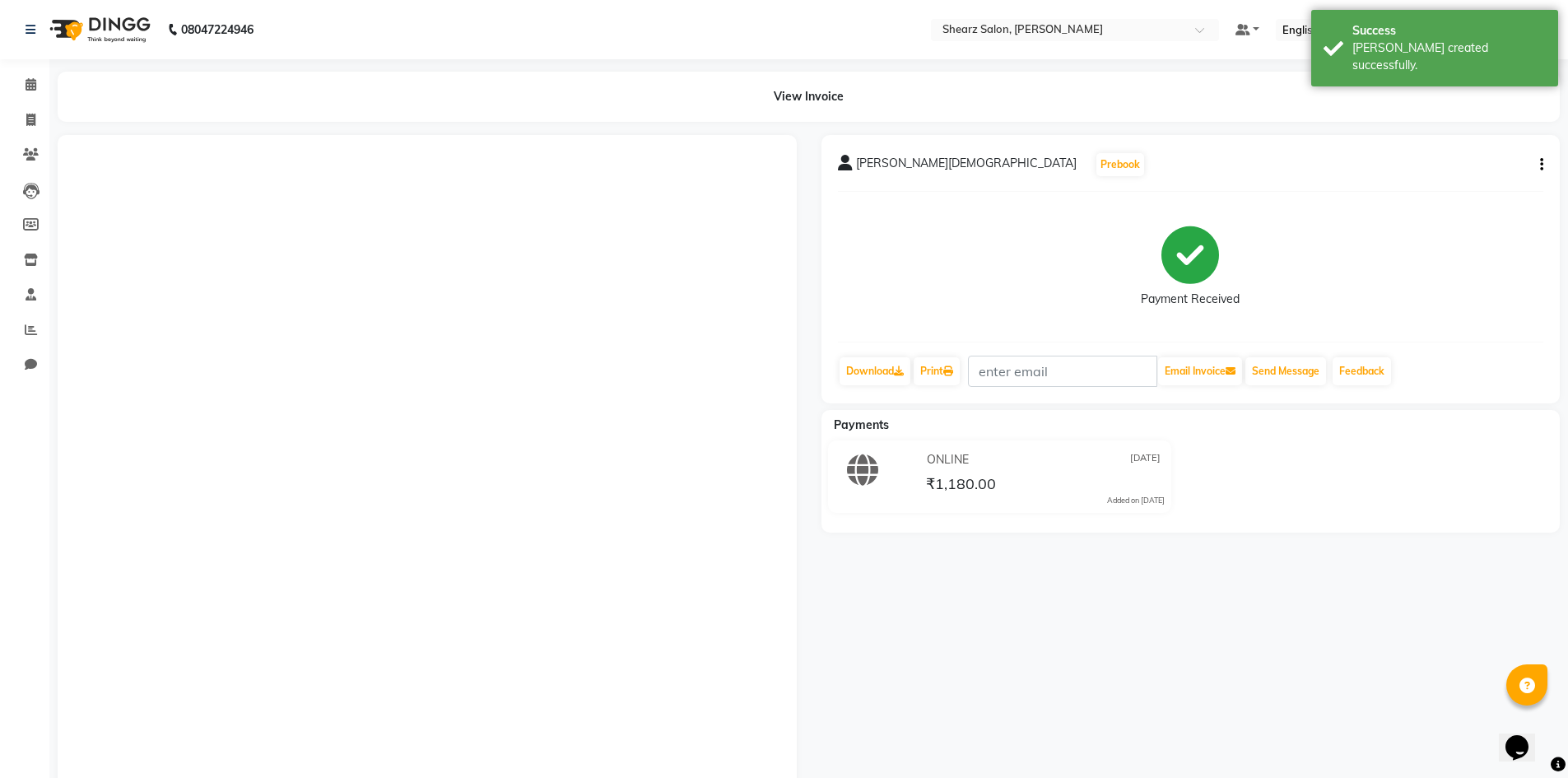
drag, startPoint x: 828, startPoint y: 727, endPoint x: 0, endPoint y: 633, distance: 833.3
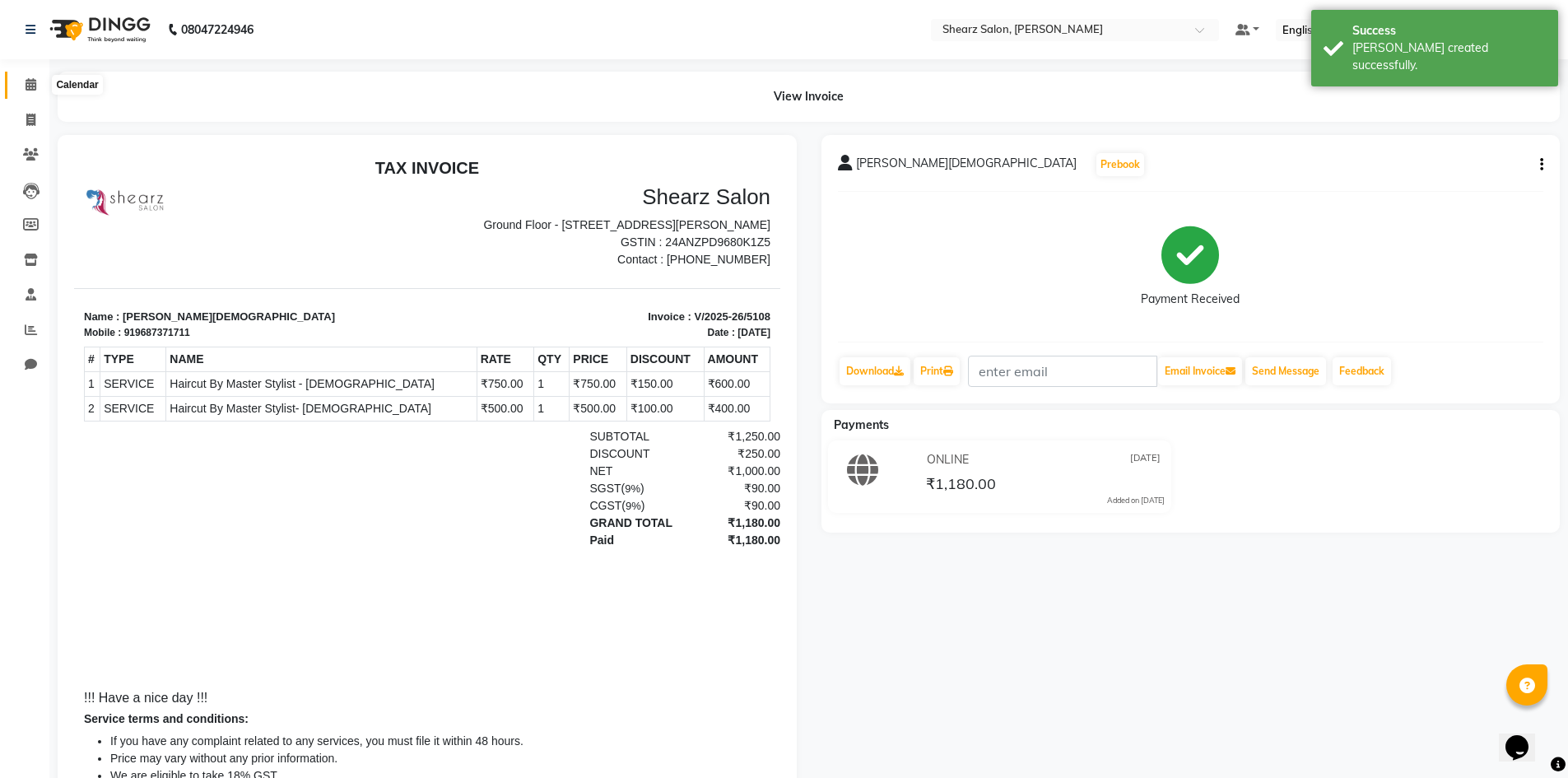
drag, startPoint x: 0, startPoint y: 633, endPoint x: 19, endPoint y: 94, distance: 539.3
click at [19, 94] on span at bounding box center [30, 85] width 29 height 19
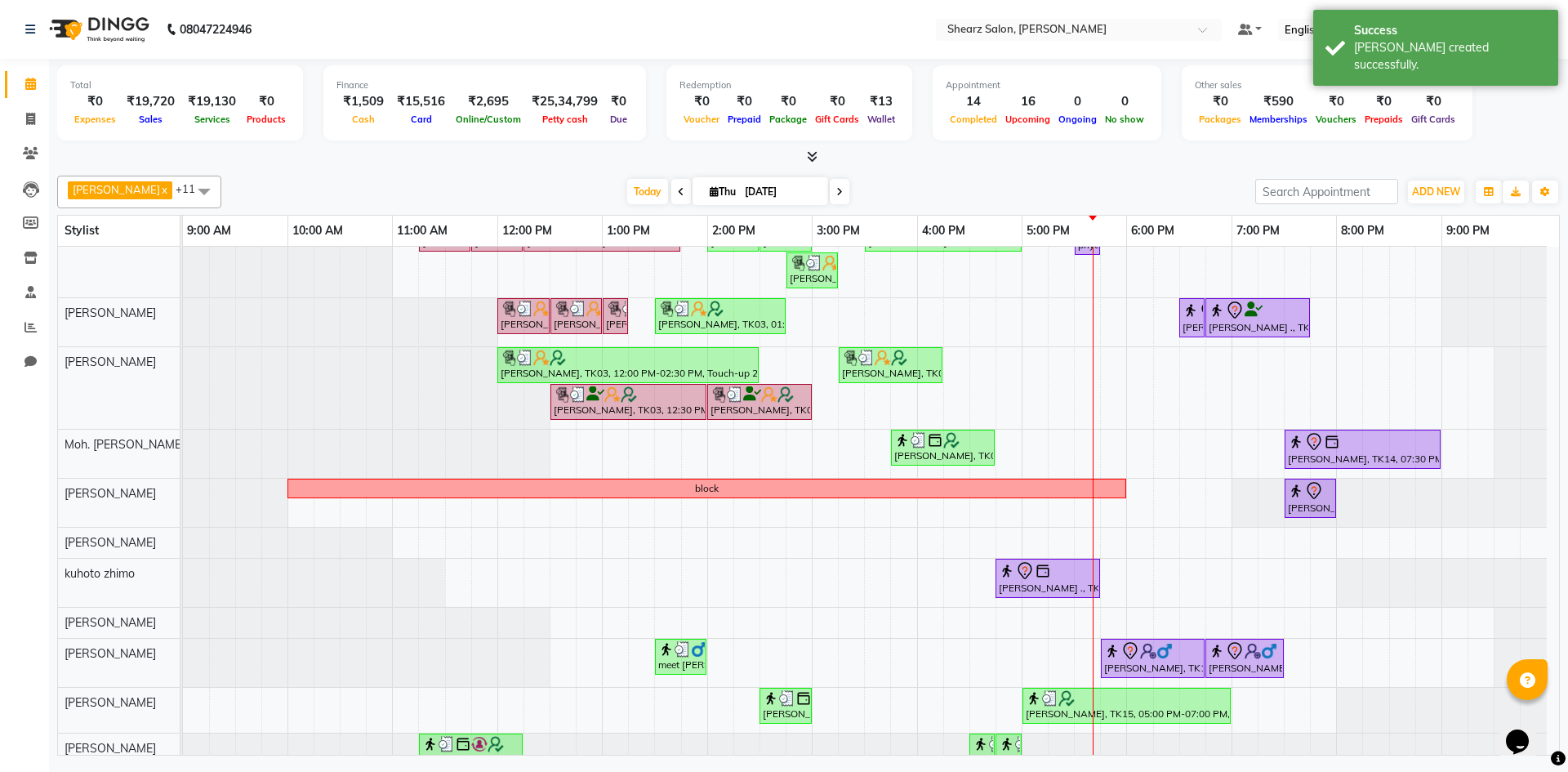
scroll to position [54, 0]
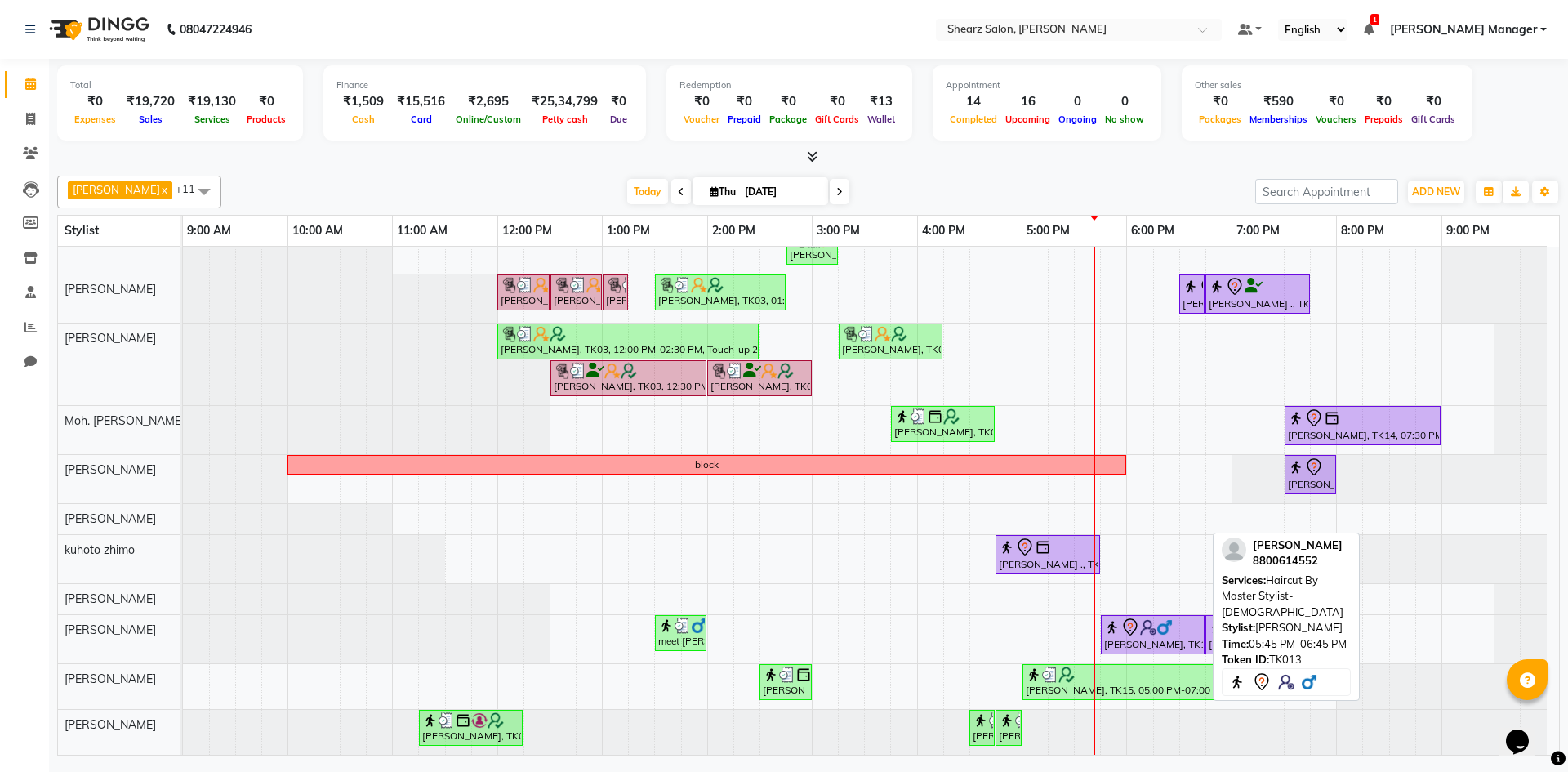
click at [1145, 635] on img at bounding box center [1148, 627] width 16 height 16
select select "7"
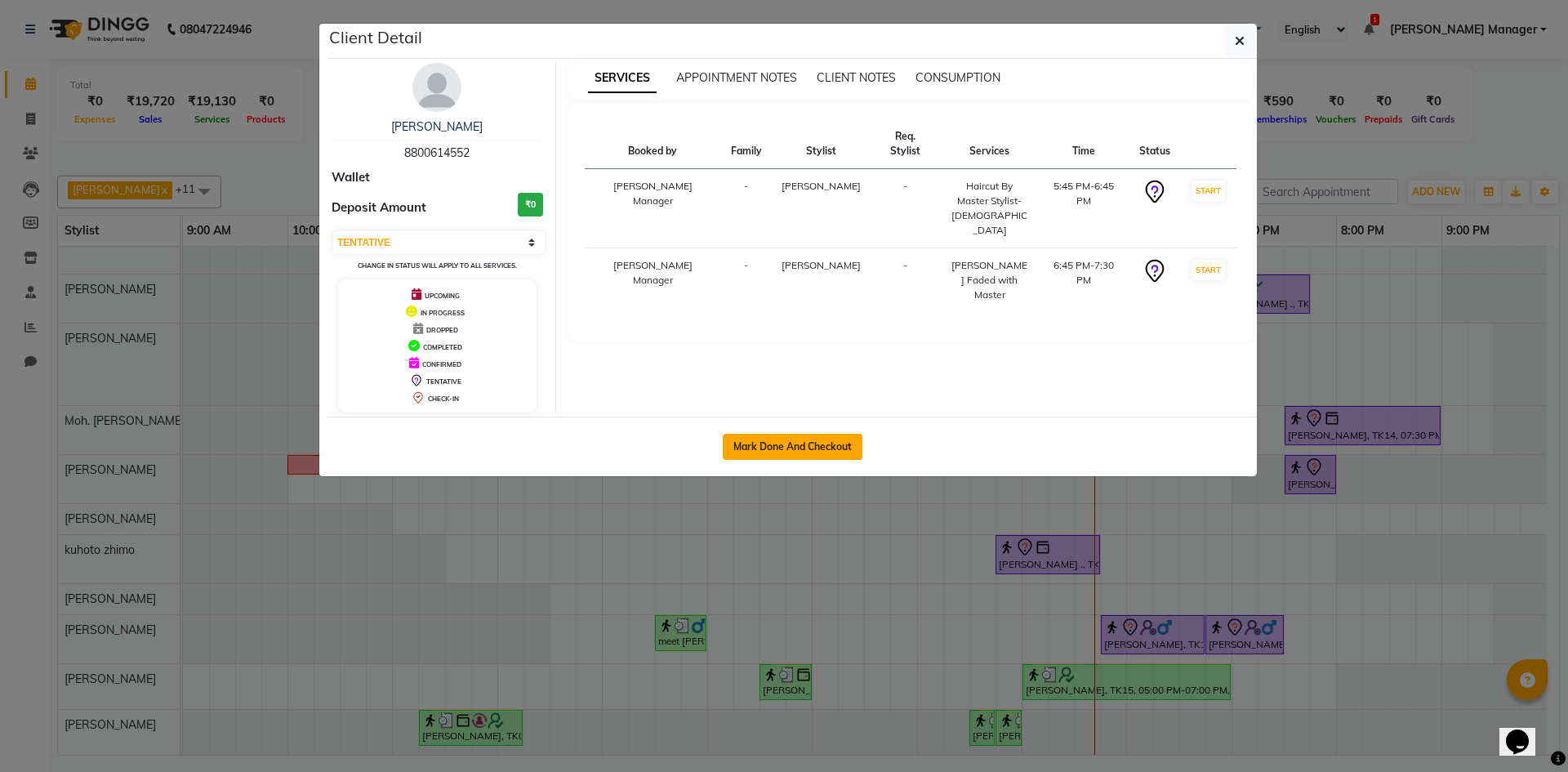
click at [751, 438] on button "Mark Done And Checkout" at bounding box center [793, 447] width 140 height 26
select select "service"
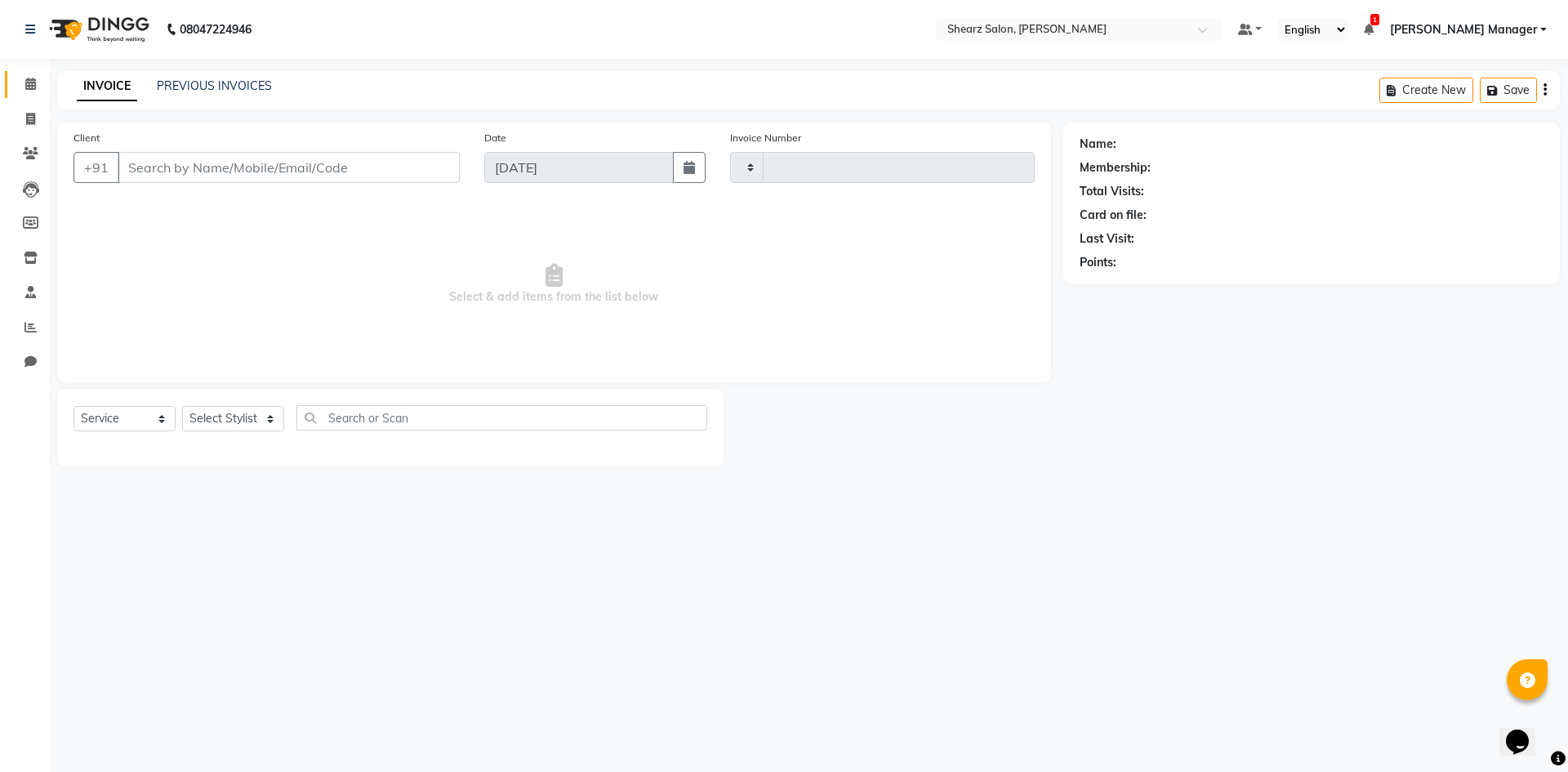
type input "5109"
select select "8159"
type input "8800614552"
select select "87136"
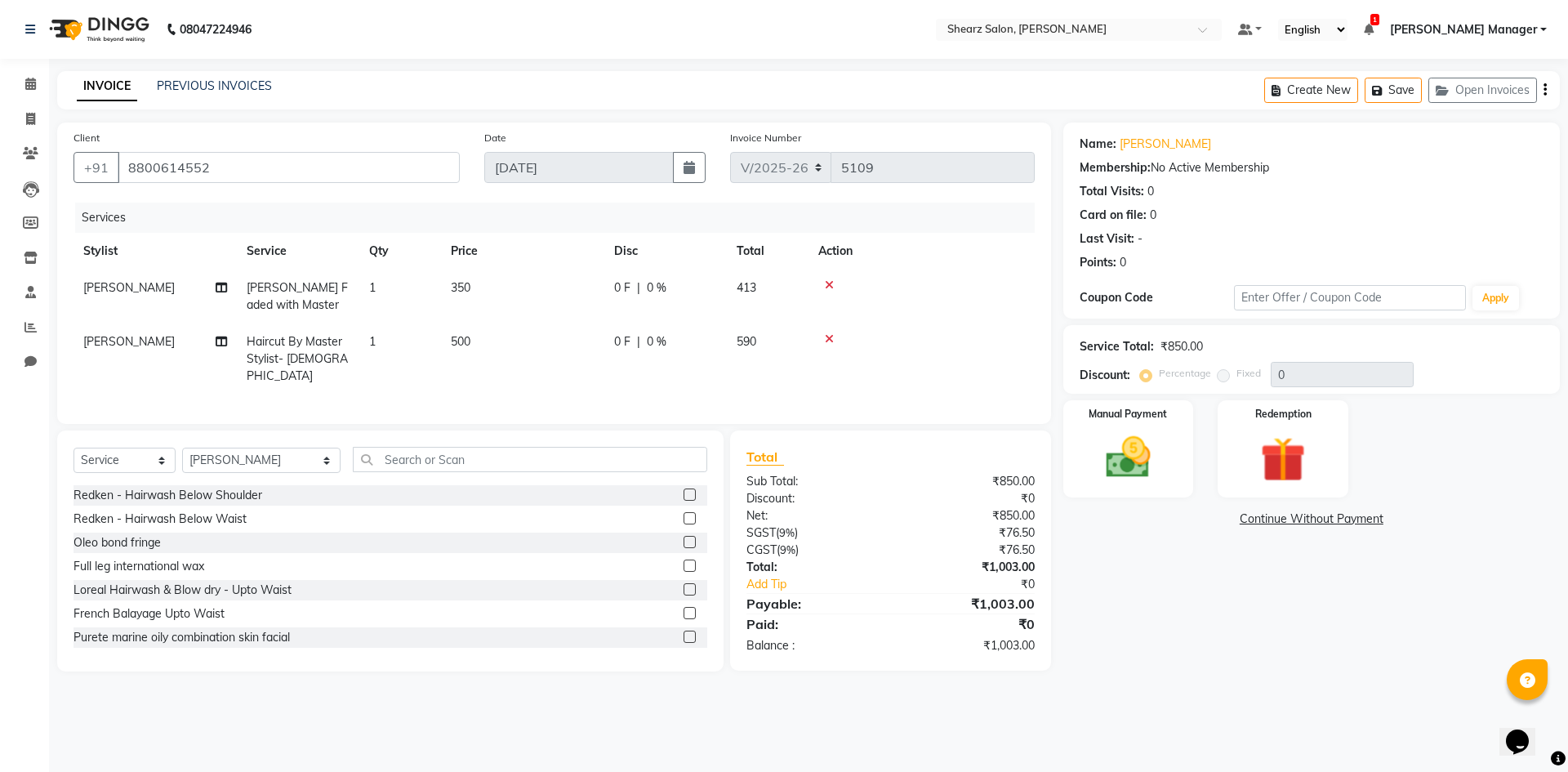
click at [831, 279] on icon at bounding box center [829, 284] width 9 height 11
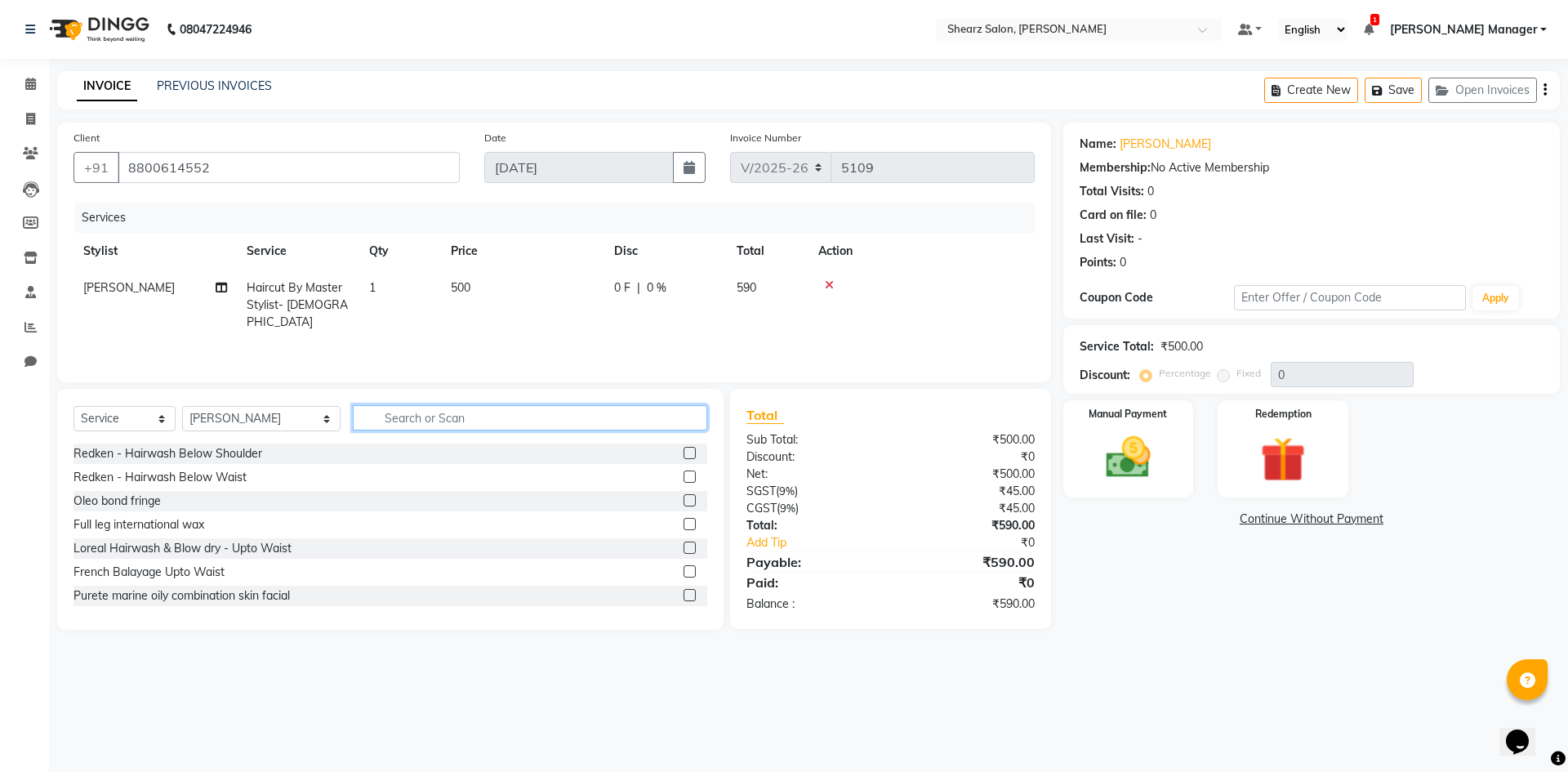
click at [424, 418] on input "text" at bounding box center [530, 418] width 354 height 25
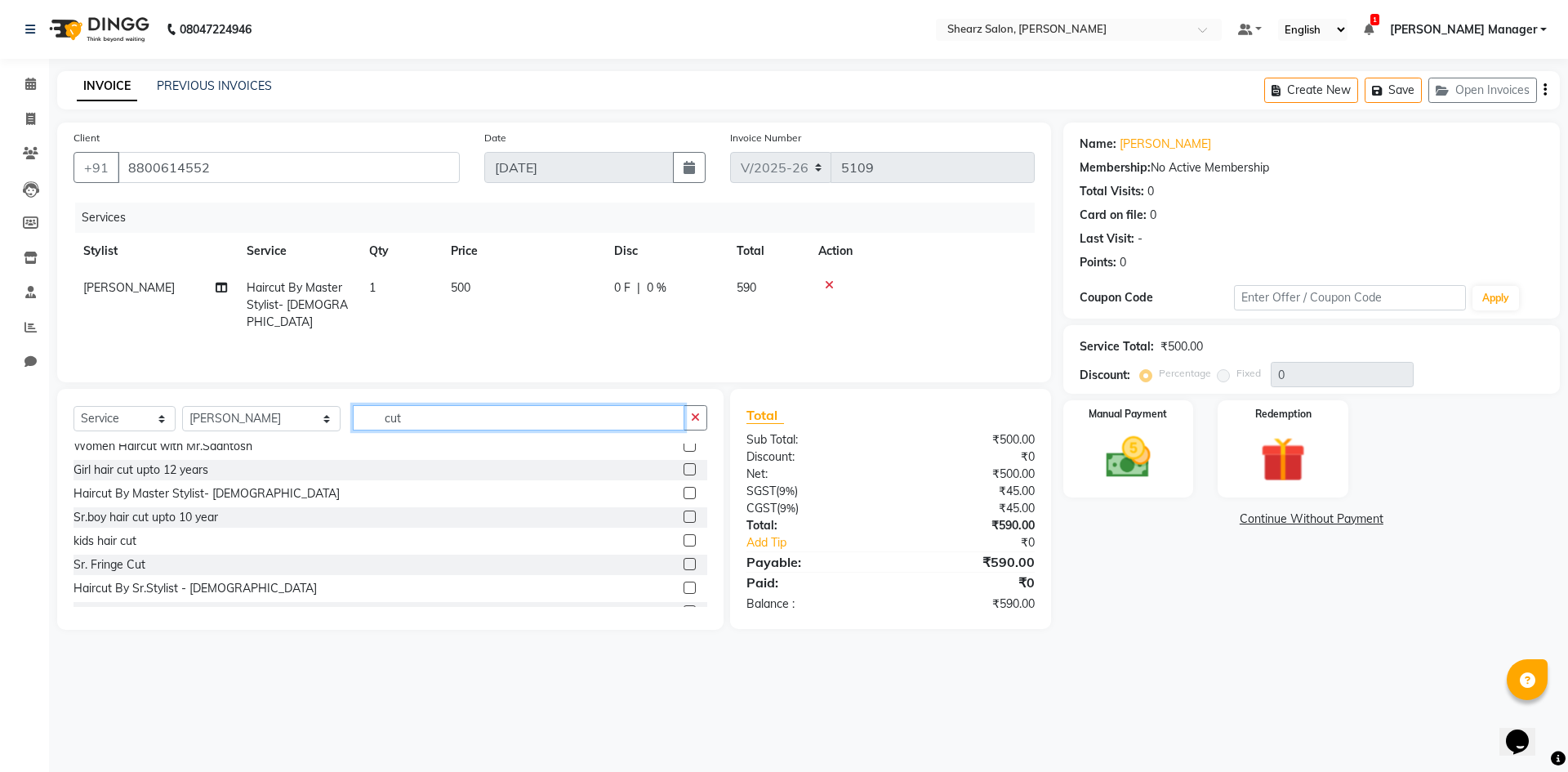
scroll to position [381, 0]
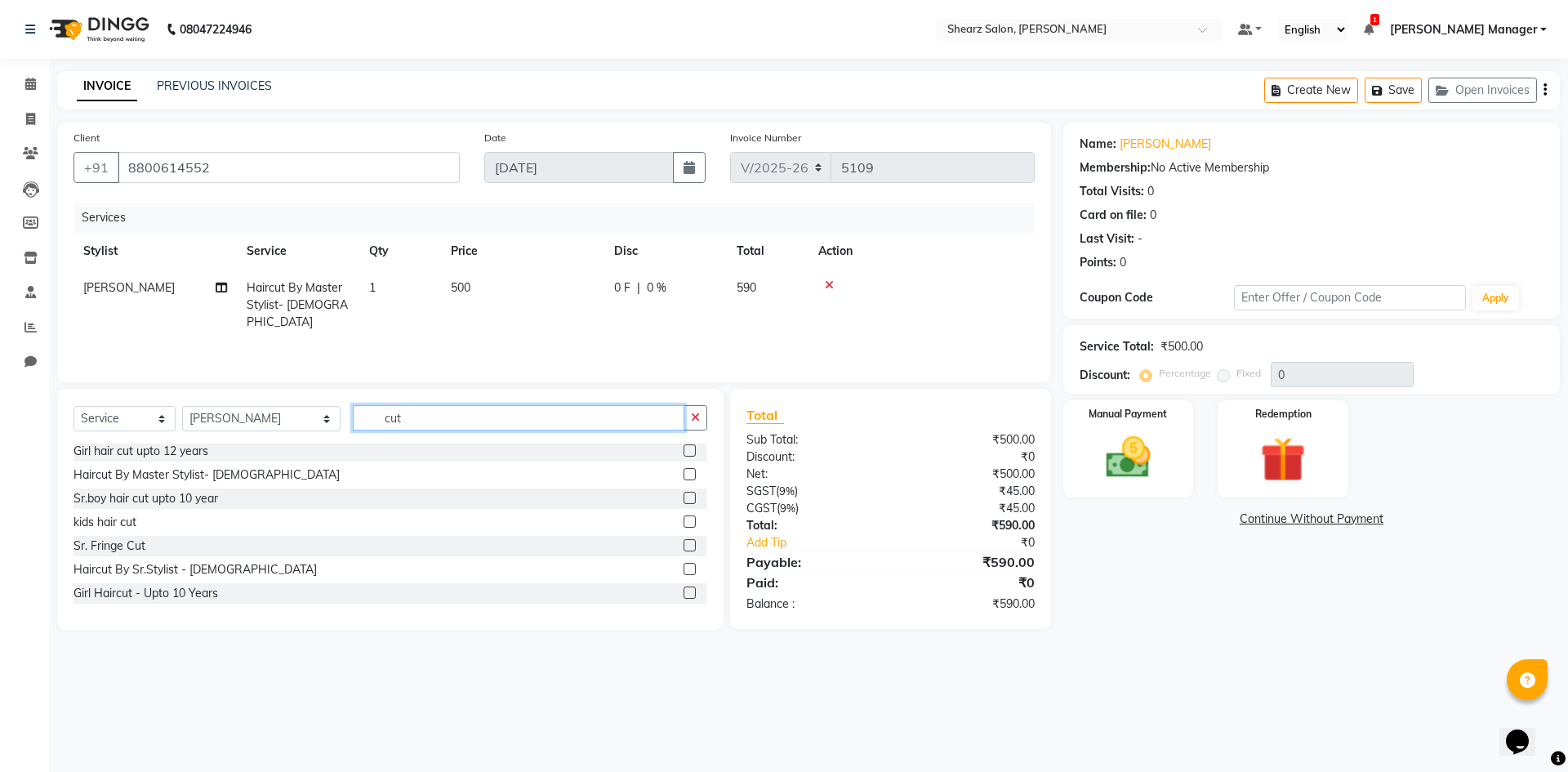
type input "cut"
click at [684, 569] on label at bounding box center [690, 569] width 12 height 12
click at [684, 569] on input "checkbox" at bounding box center [689, 570] width 10 height 10
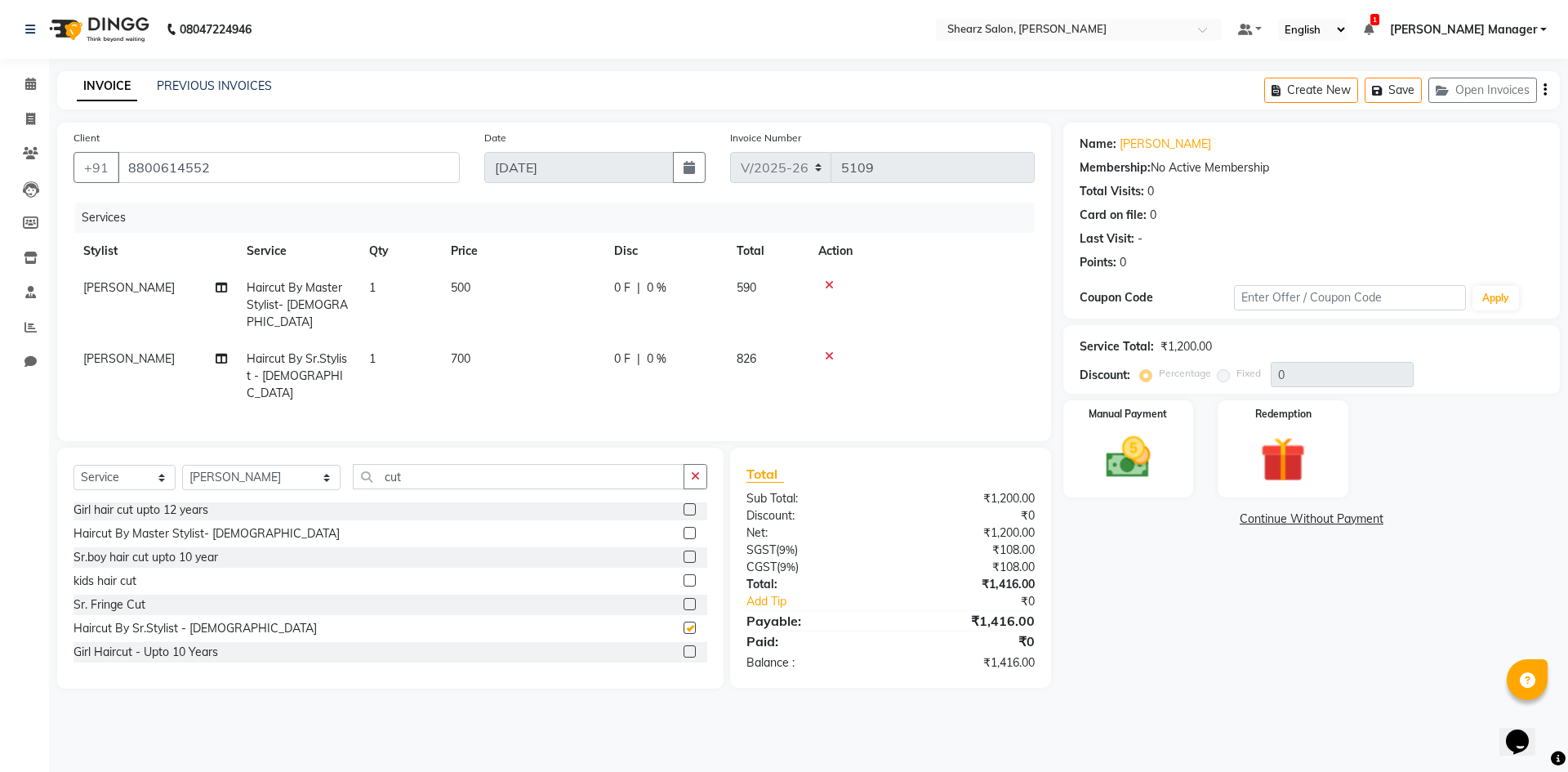
checkbox input "false"
click at [342, 166] on input "8800614552" at bounding box center [289, 168] width 342 height 31
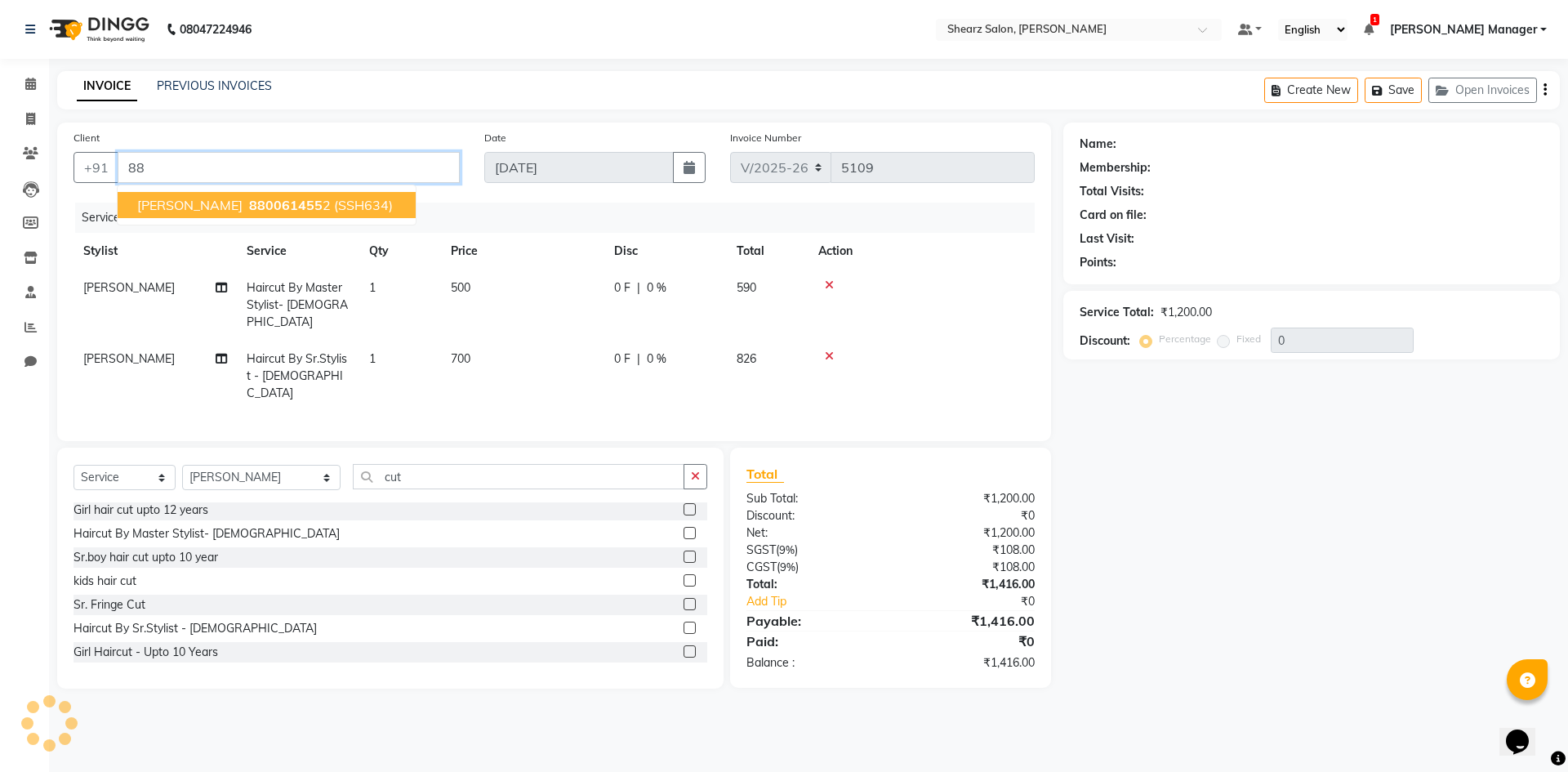
type input "8"
type input "9825054552"
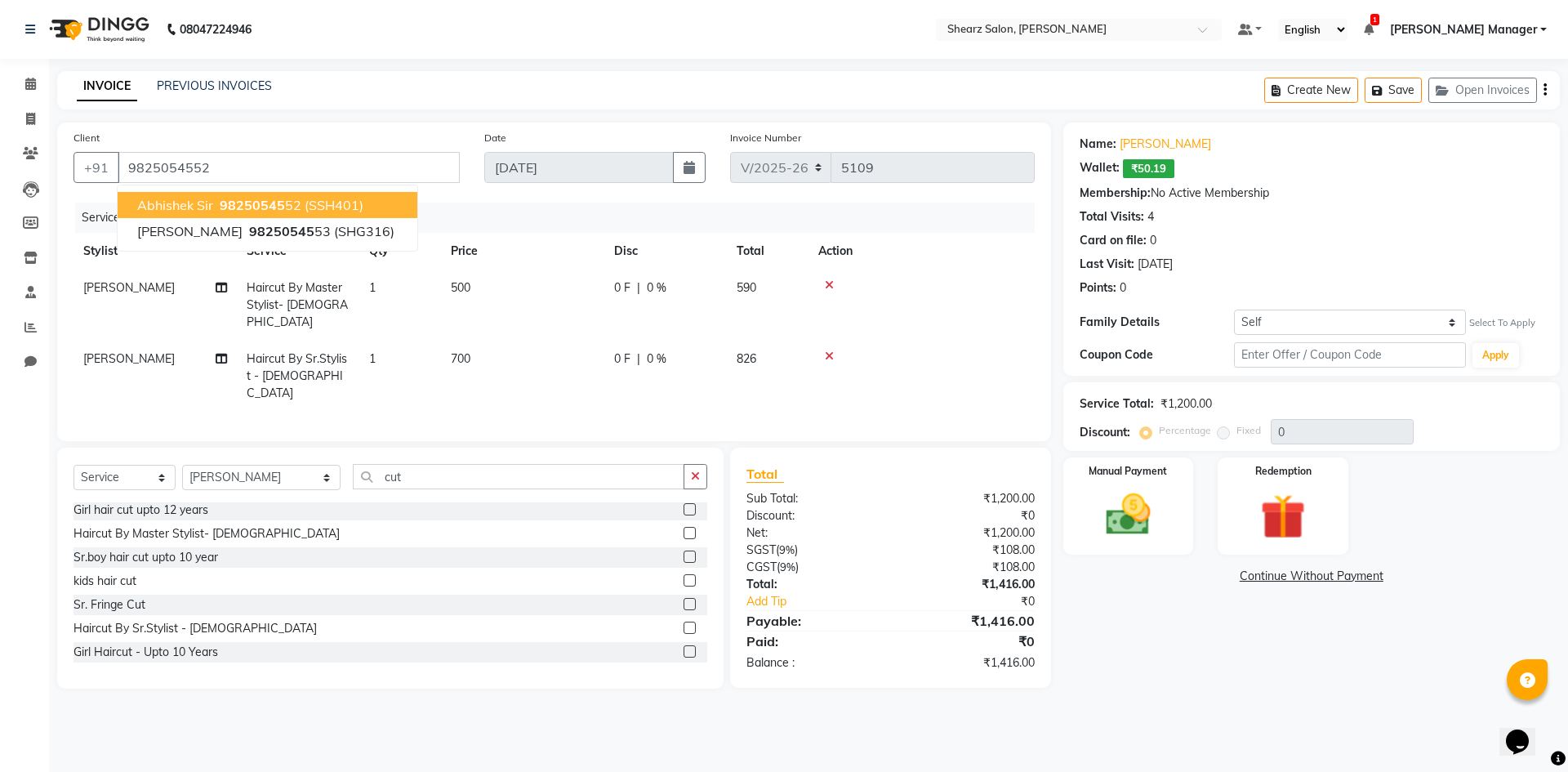
click at [355, 201] on span "(SSH401)" at bounding box center [335, 205] width 59 height 16
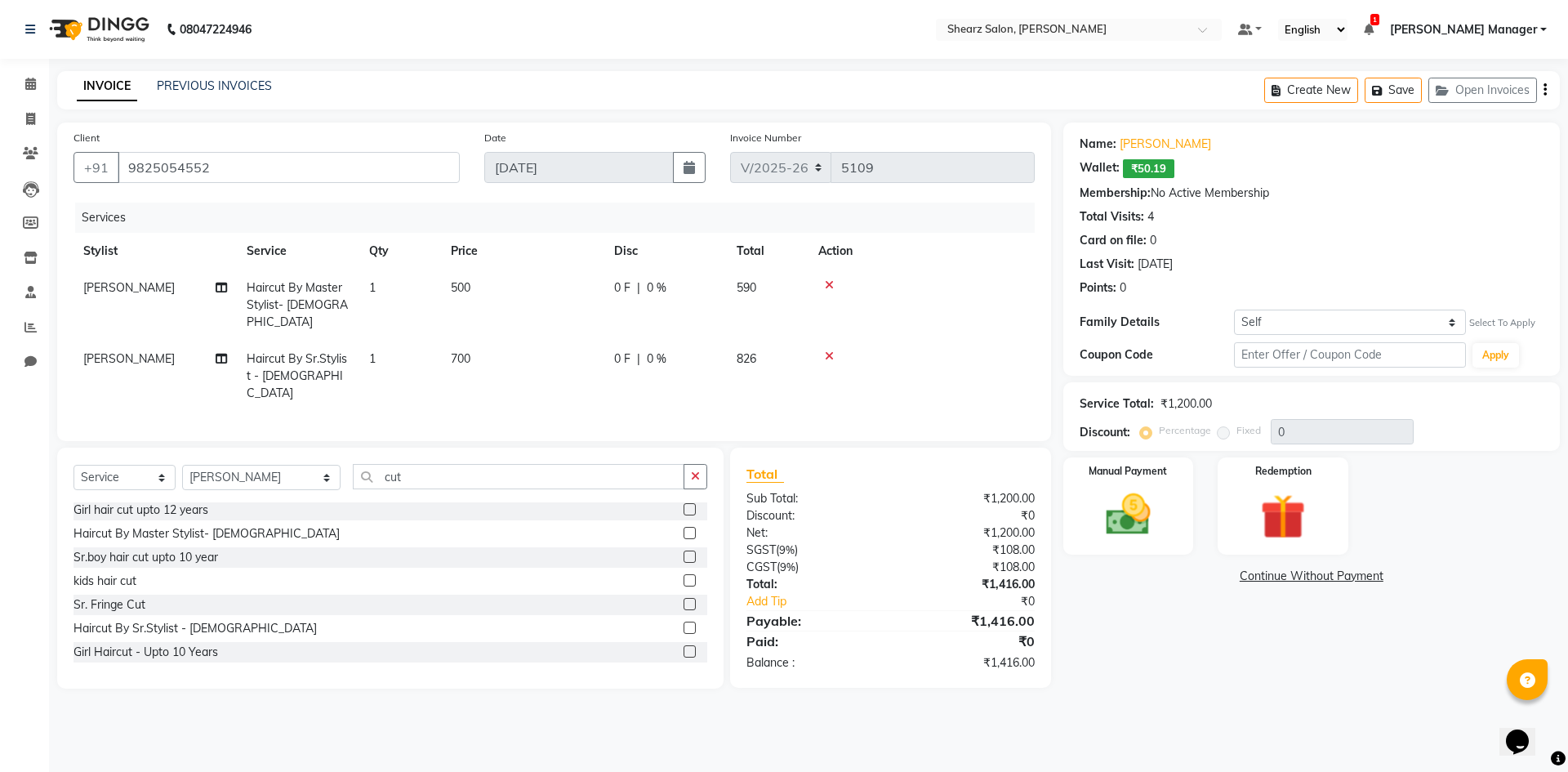
click at [1355, 306] on div "Name: Abhishek Sir Wallet: ₹50.19 Membership: No Active Membership Total Visits…" at bounding box center [1311, 249] width 497 height 253
click at [1353, 319] on select "Self Kunjal Dhruvin Sanghavi" at bounding box center [1350, 322] width 232 height 25
select select "6484590"
click at [1234, 309] on select "Self Kunjal Dhruvin Sanghavi" at bounding box center [1350, 322] width 232 height 25
type input "20"
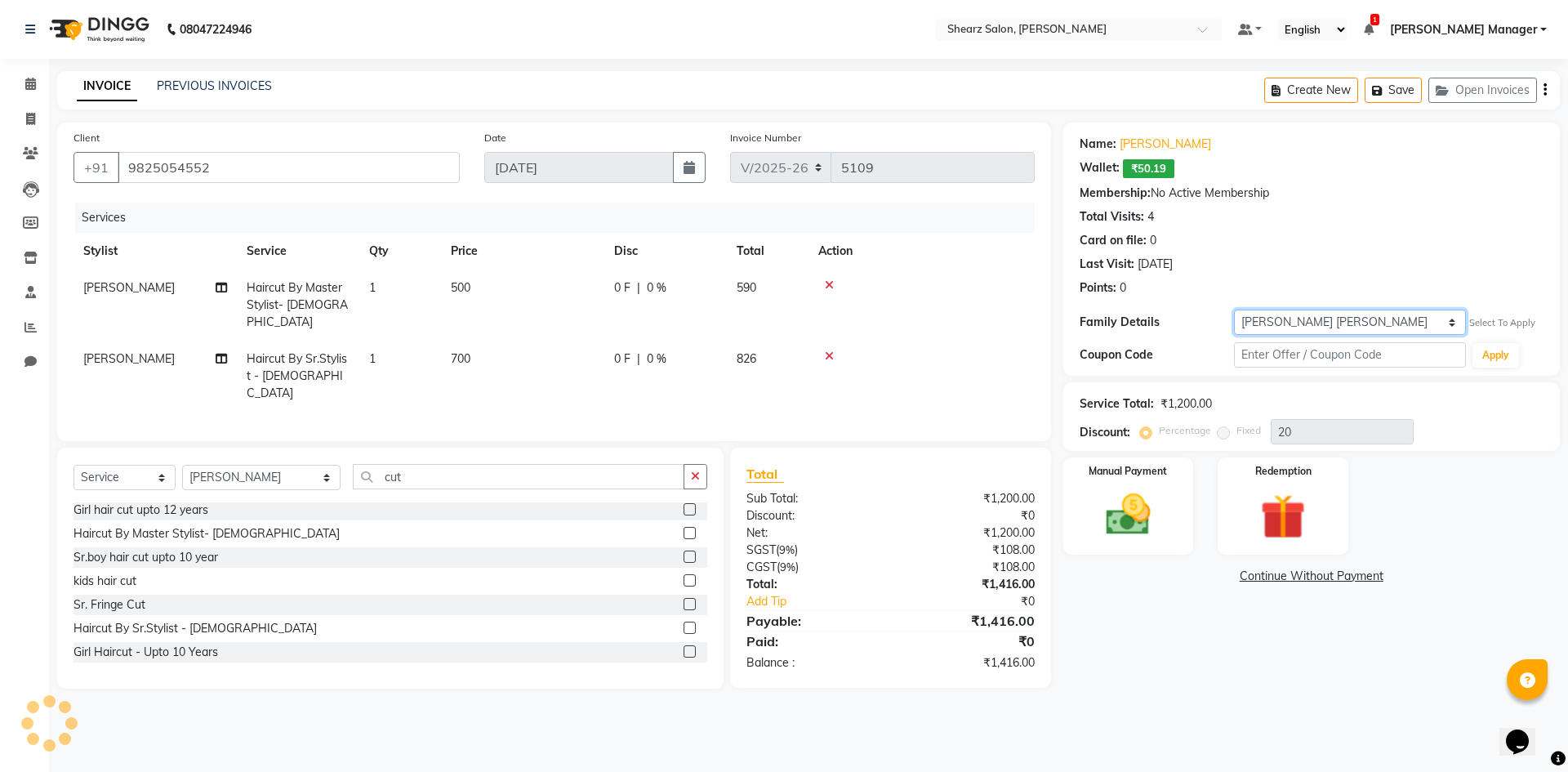
select select "1: Object"
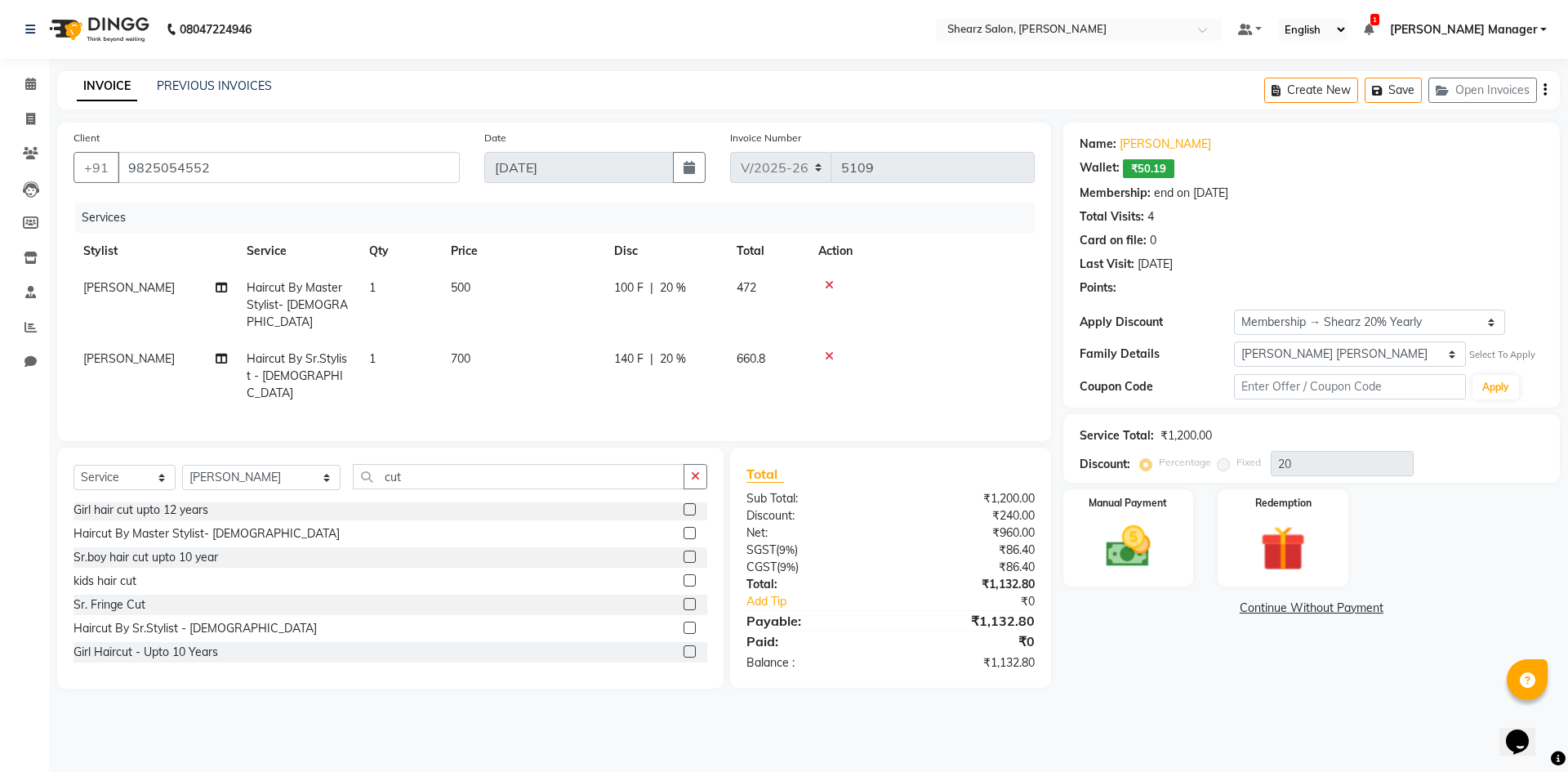
click at [825, 281] on icon at bounding box center [829, 284] width 9 height 11
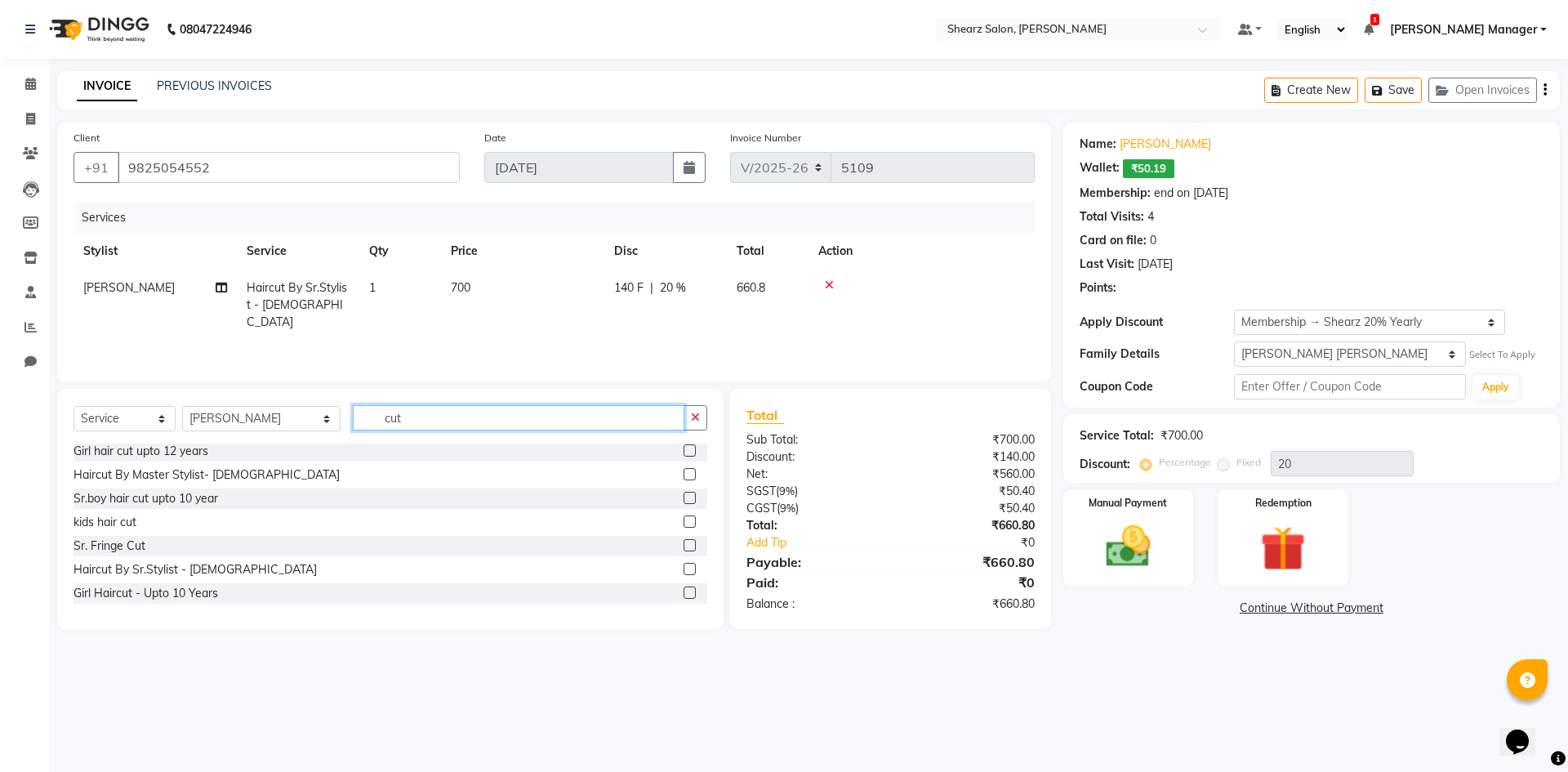
click at [474, 426] on input "cut" at bounding box center [519, 418] width 332 height 25
type input "c"
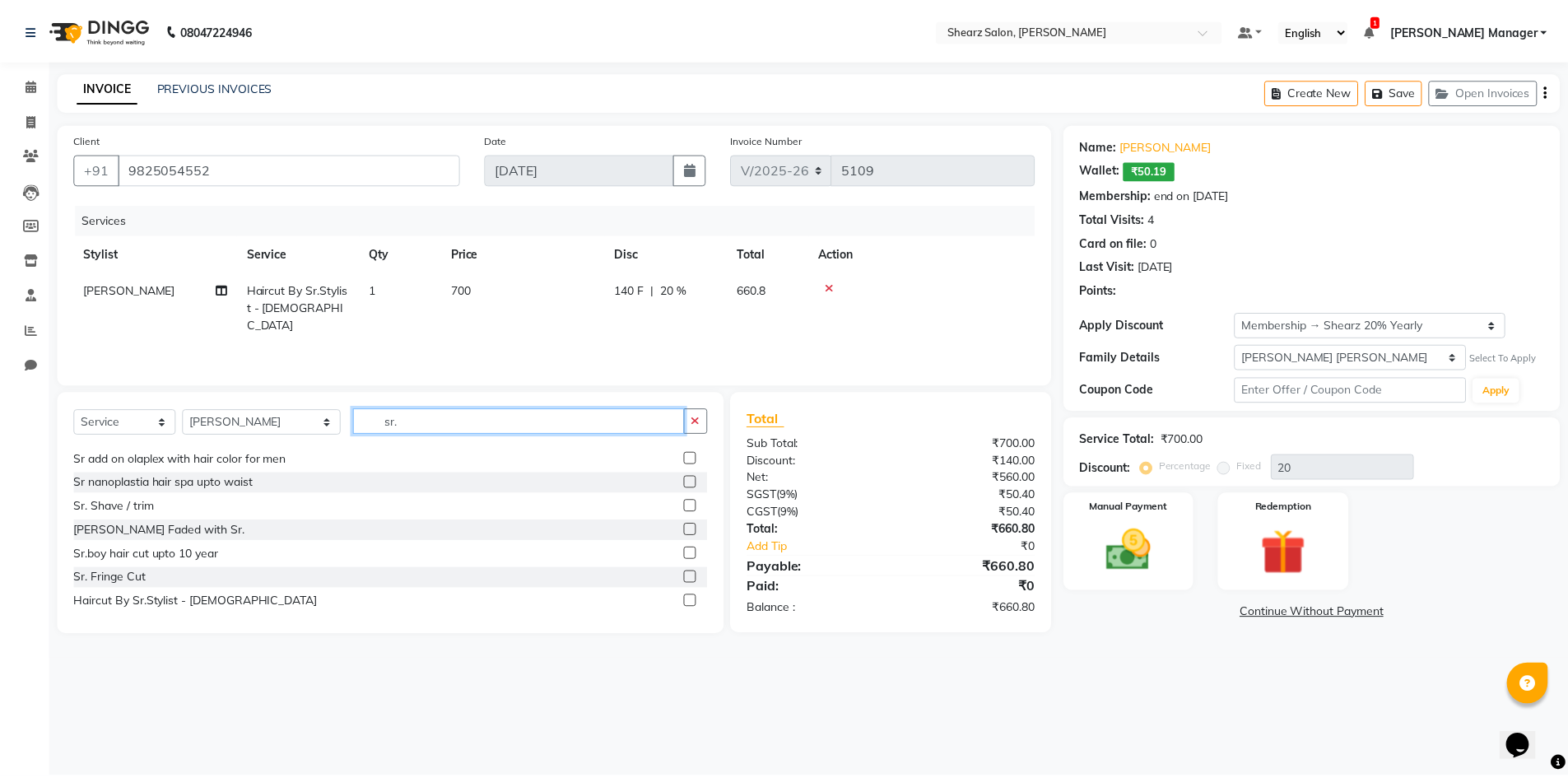
scroll to position [265, 0]
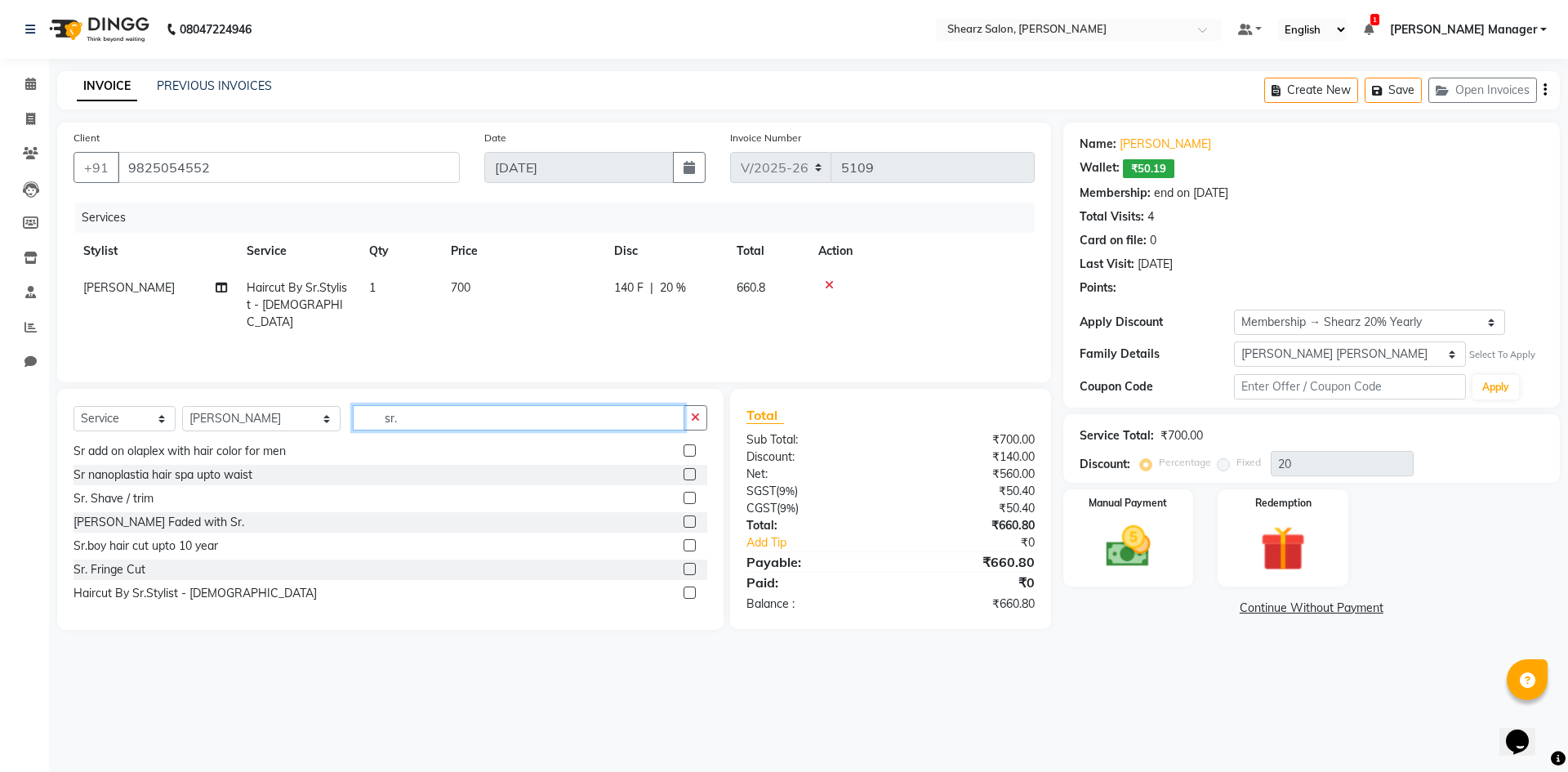
type input "sr."
click at [684, 520] on label at bounding box center [690, 521] width 12 height 12
click at [684, 520] on input "checkbox" at bounding box center [689, 522] width 10 height 10
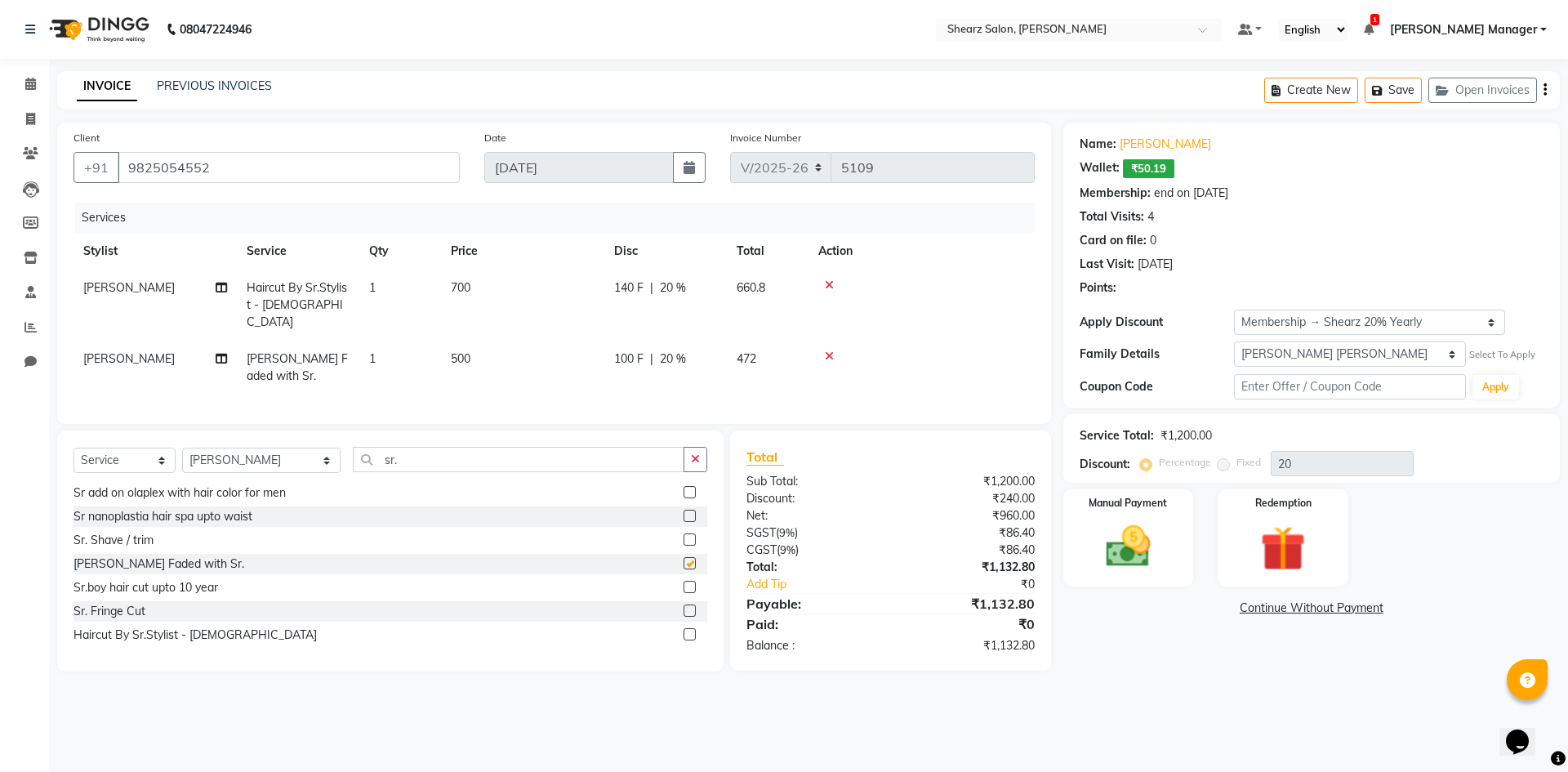
checkbox input "false"
click at [1189, 511] on div "Manual Payment" at bounding box center [1128, 538] width 136 height 100
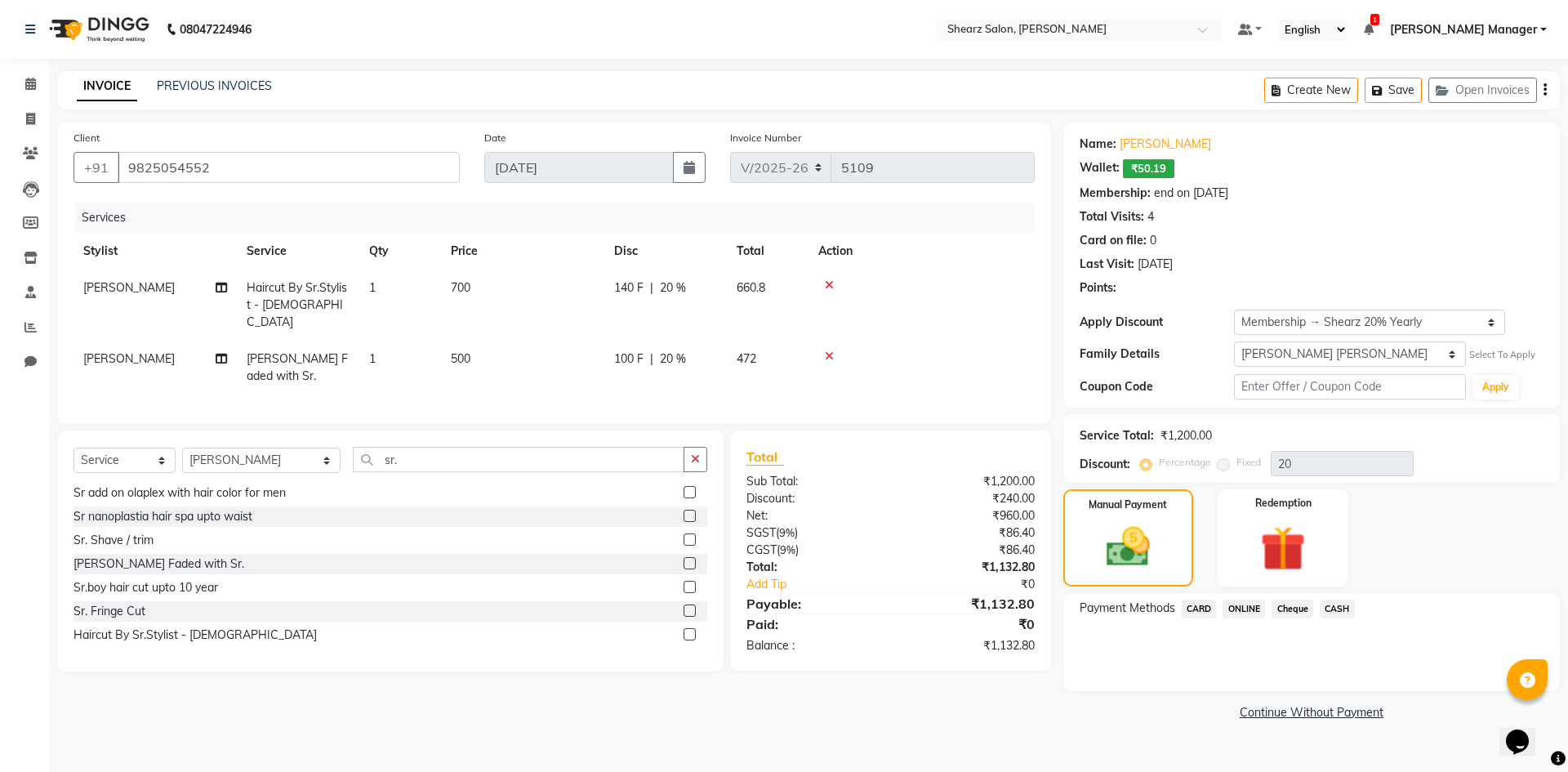
click at [1339, 606] on span "CASH" at bounding box center [1337, 609] width 35 height 19
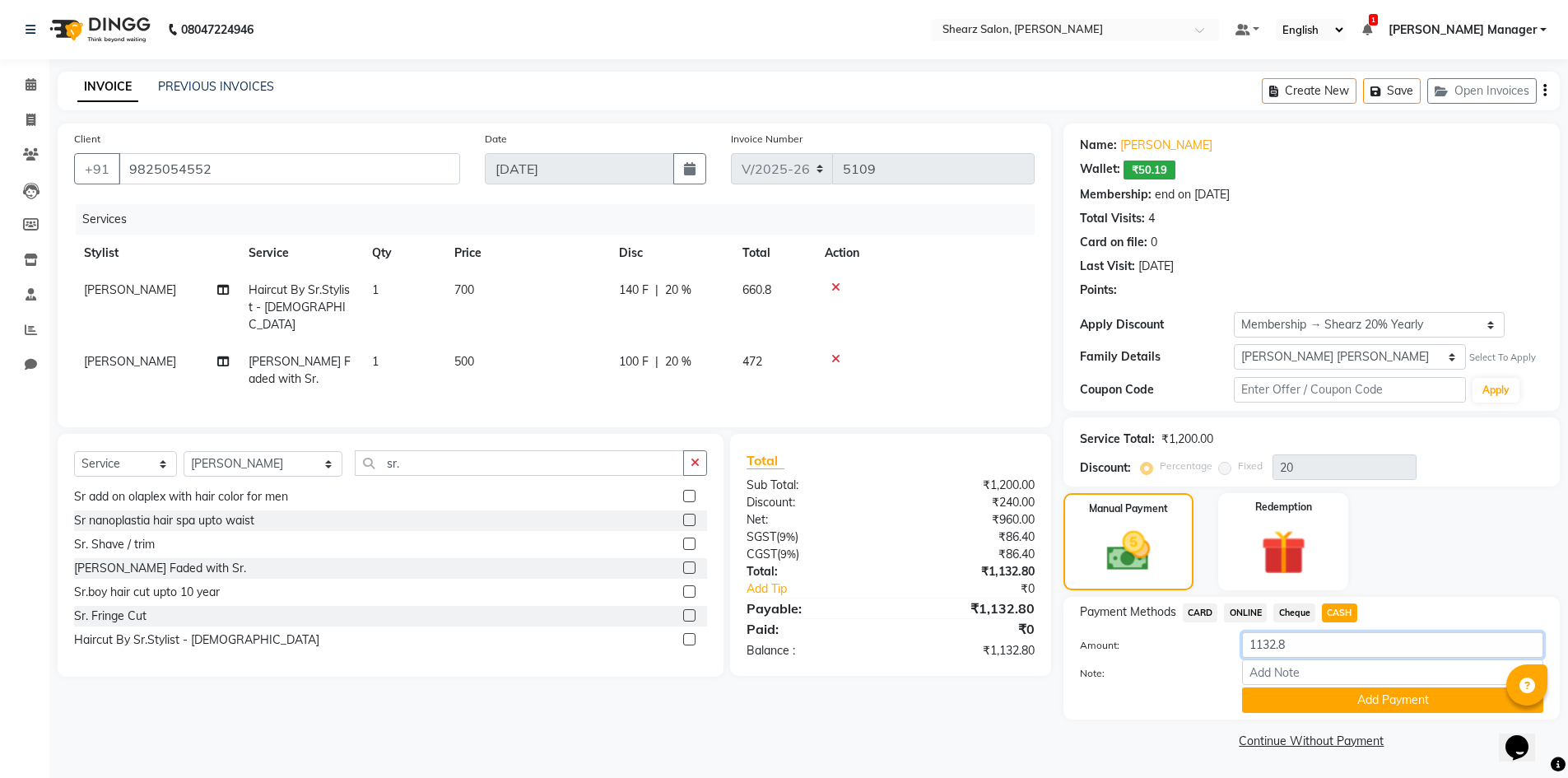
click at [1303, 641] on input "1132.8" at bounding box center [1393, 645] width 301 height 25
type input "1"
type input "500"
click at [1342, 701] on button "Add Payment" at bounding box center [1393, 700] width 301 height 25
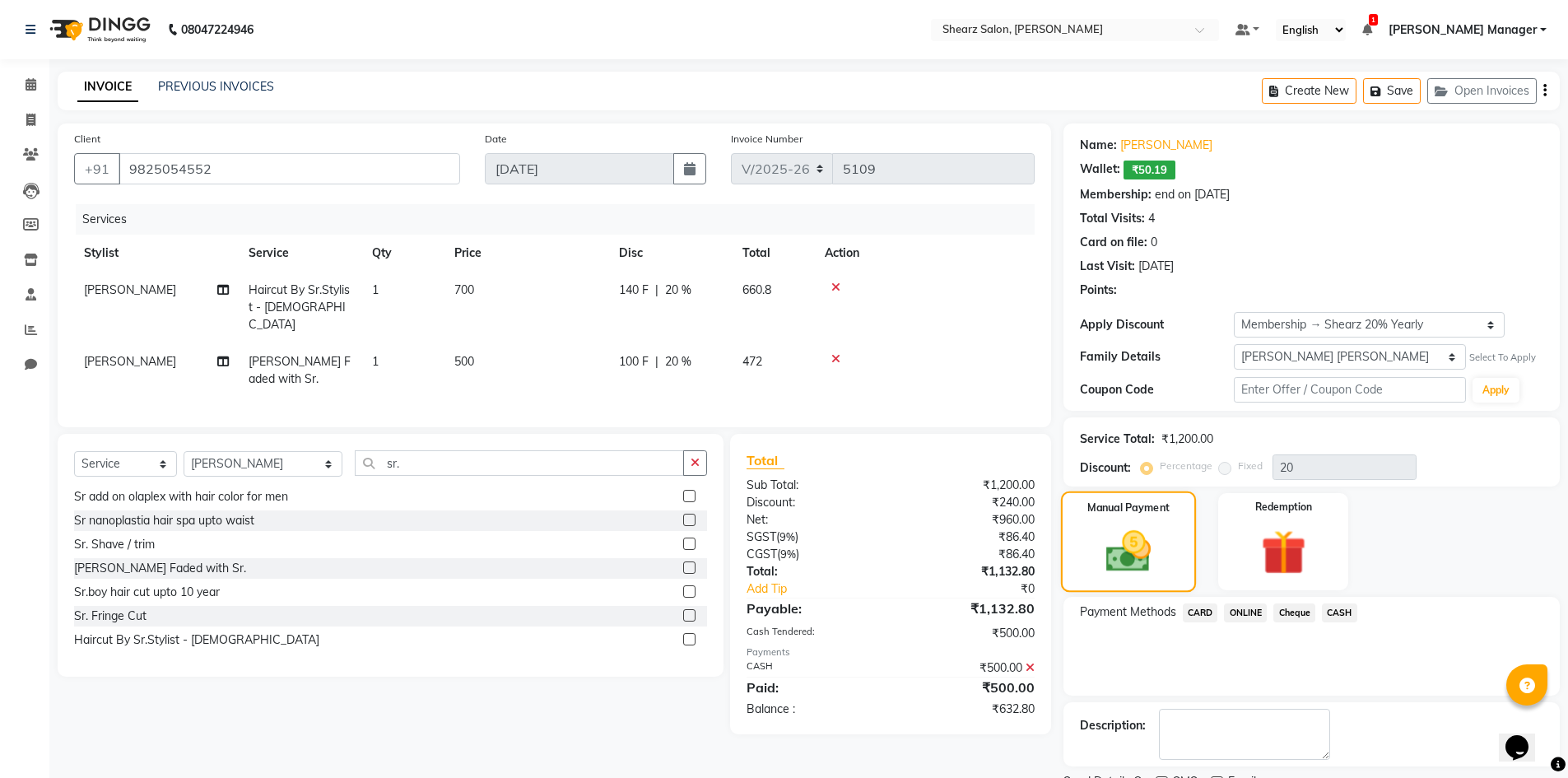
click at [1129, 514] on label "Manual Payment" at bounding box center [1128, 508] width 83 height 16
click at [1262, 612] on span "ONLINE" at bounding box center [1245, 613] width 43 height 19
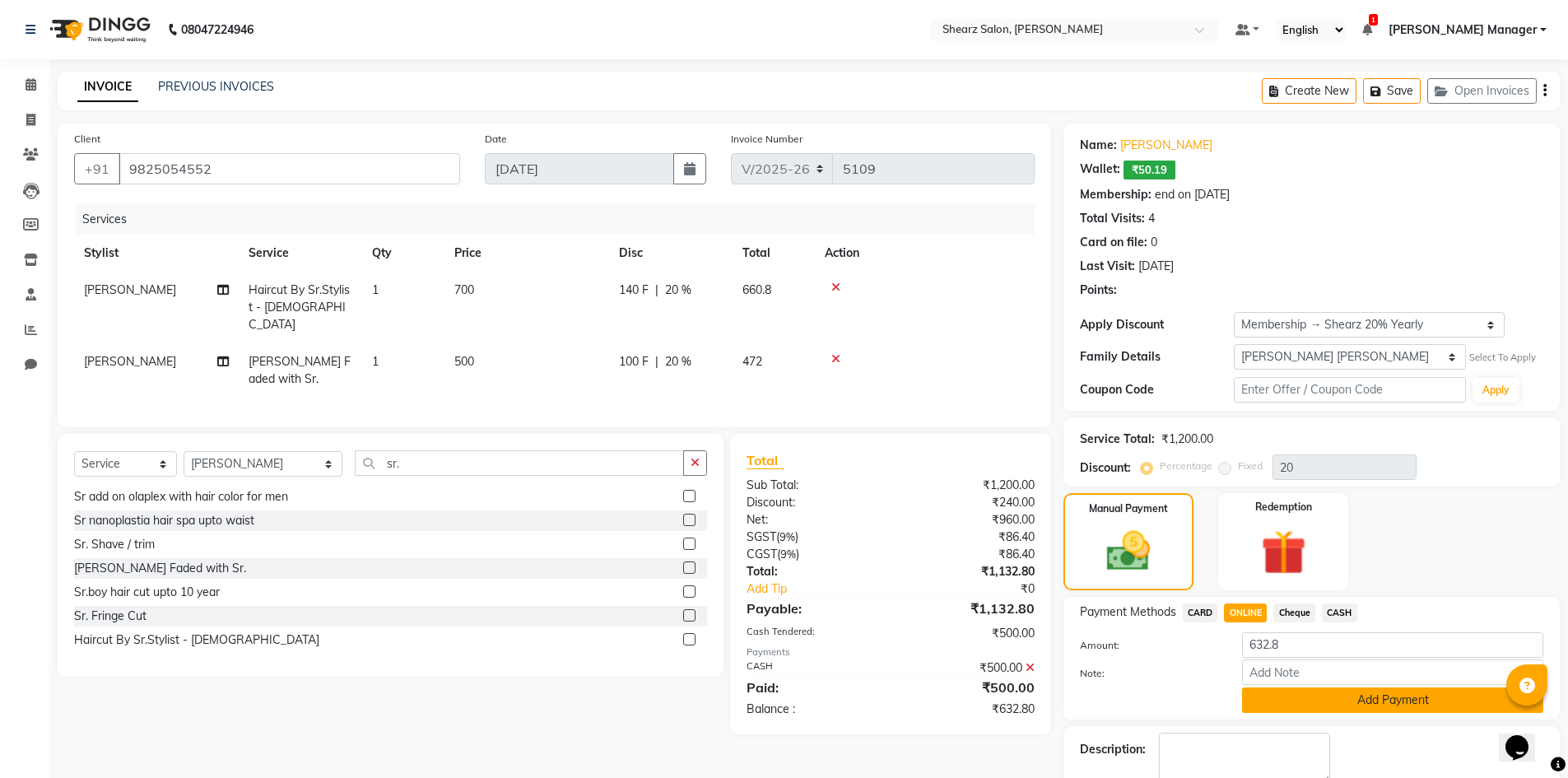
click at [1341, 697] on button "Add Payment" at bounding box center [1393, 700] width 301 height 25
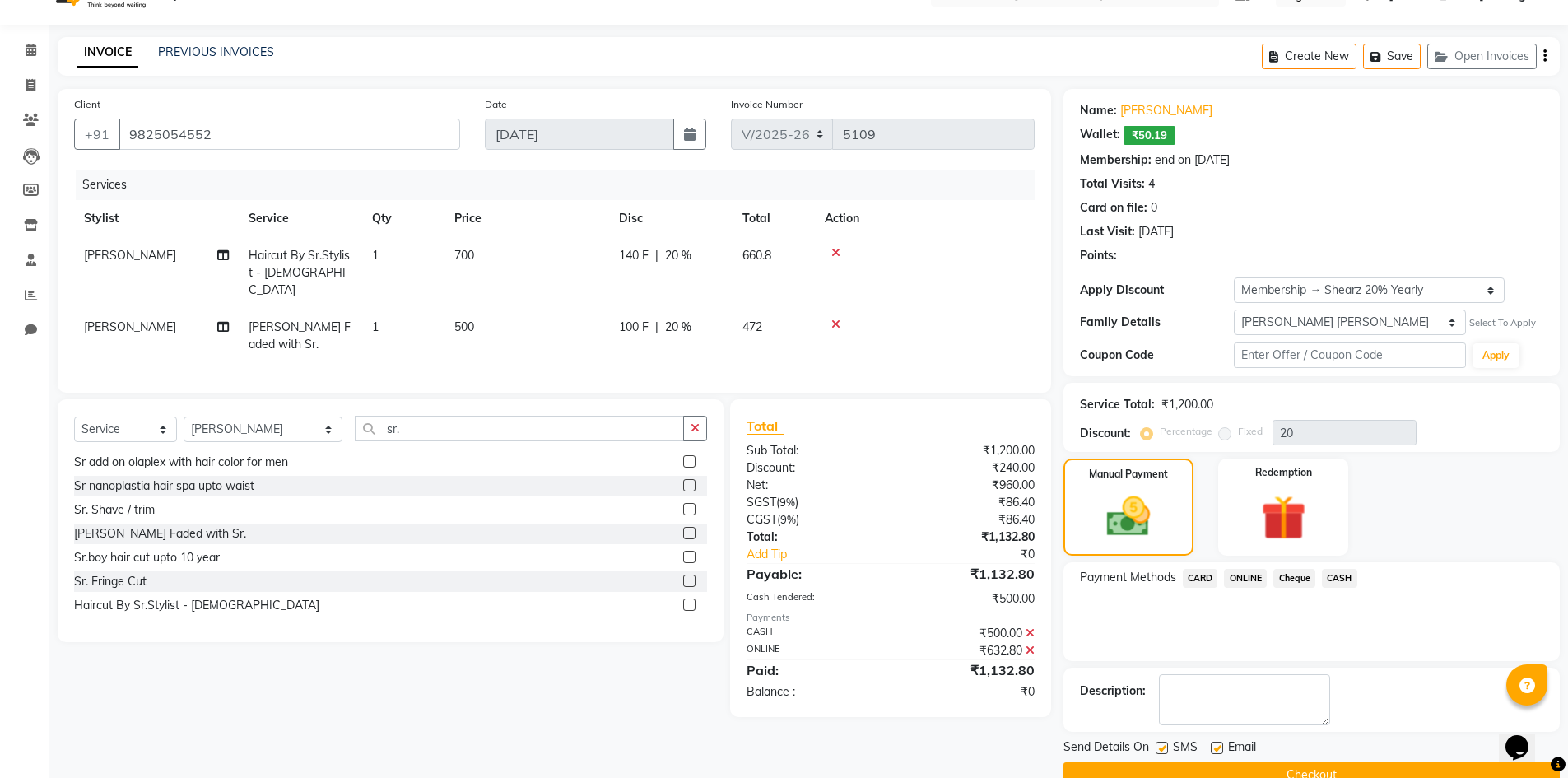
scroll to position [69, 0]
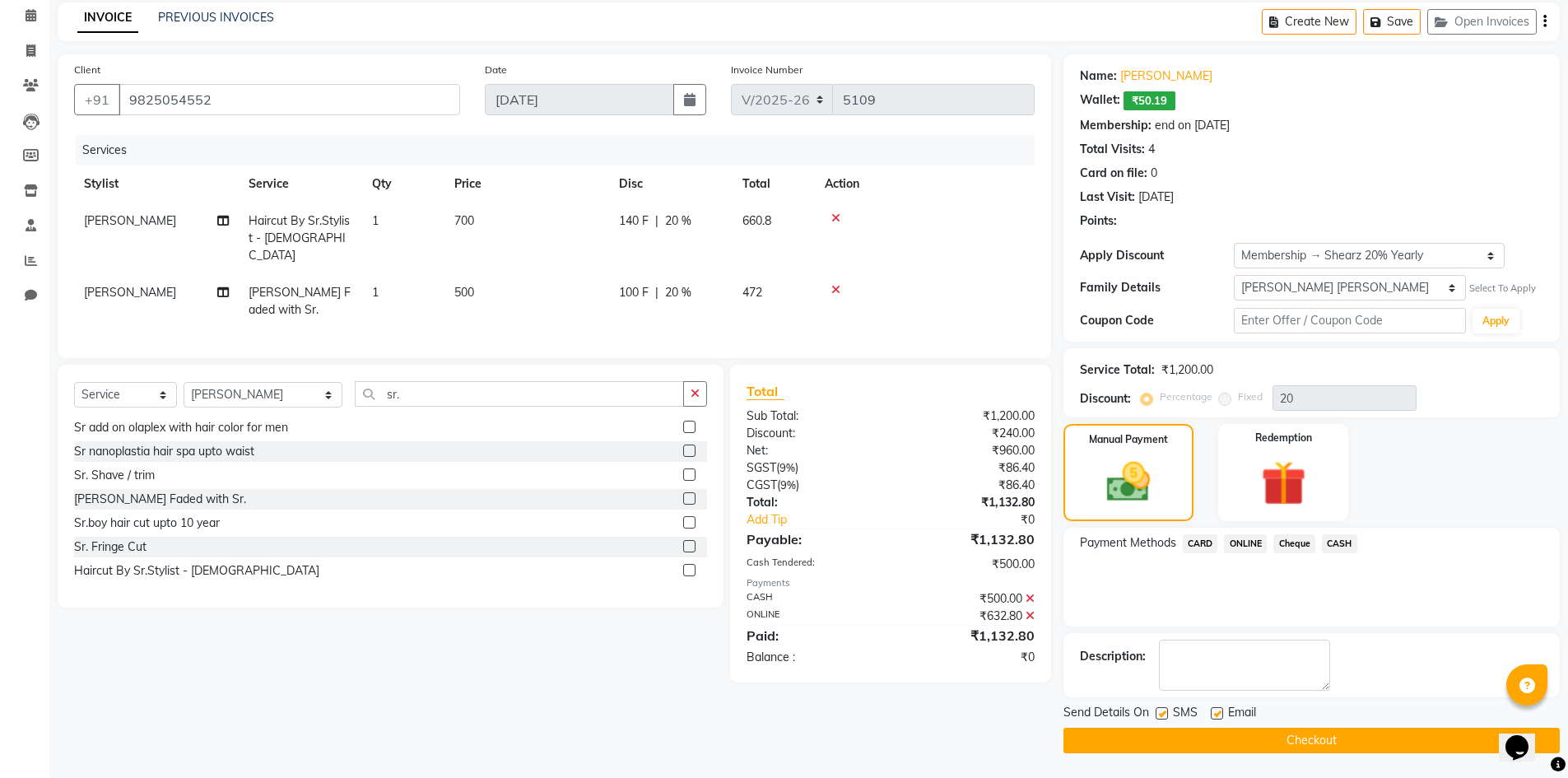
click at [1411, 741] on button "Checkout" at bounding box center [1312, 740] width 497 height 25
drag, startPoint x: 223, startPoint y: 109, endPoint x: 128, endPoint y: 93, distance: 96.3
click at [128, 93] on input "9825054552" at bounding box center [289, 99] width 341 height 31
drag, startPoint x: 287, startPoint y: 137, endPoint x: 165, endPoint y: 100, distance: 127.5
click at [165, 98] on input "9825054552" at bounding box center [289, 99] width 341 height 31
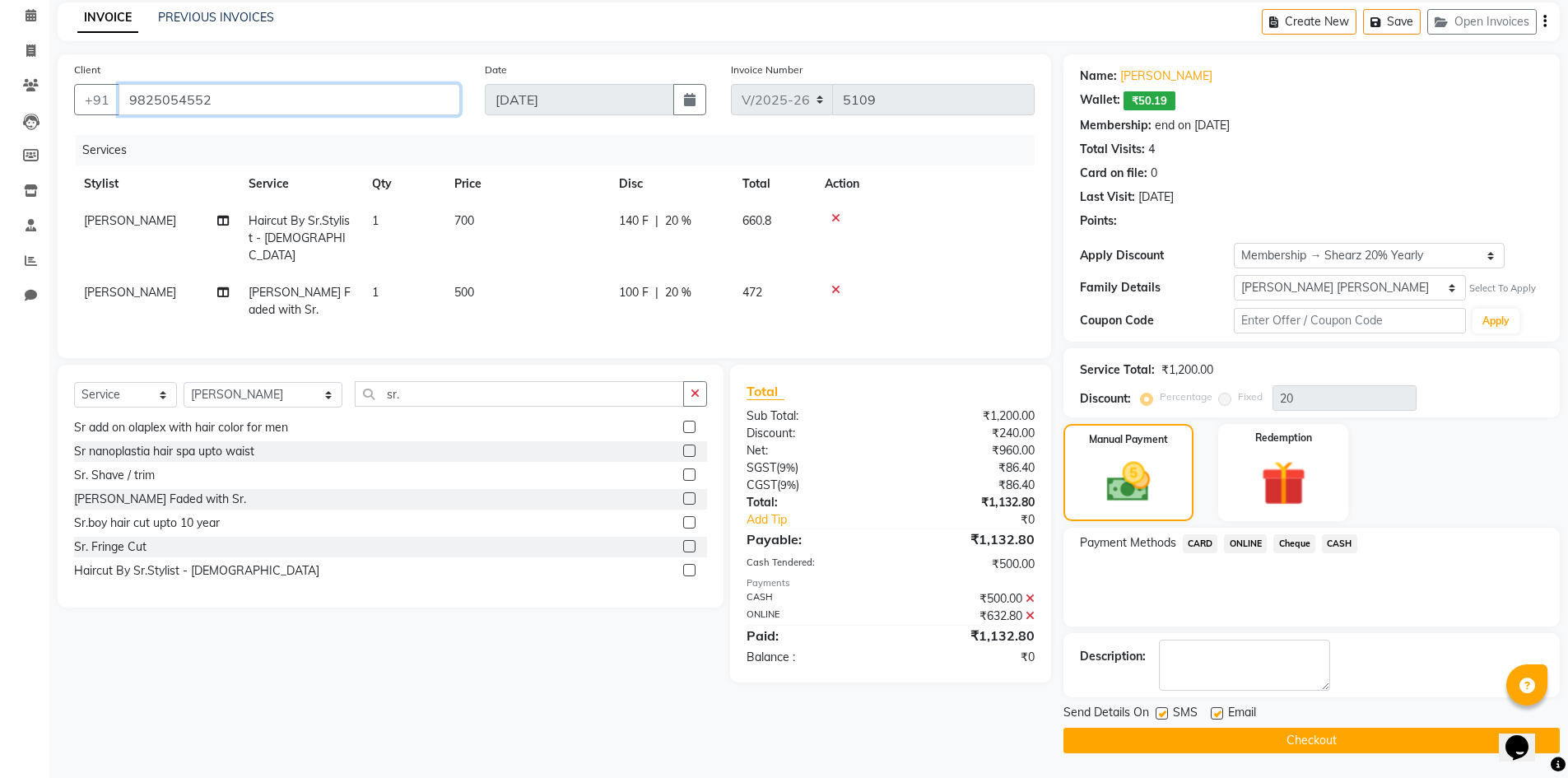
drag, startPoint x: 214, startPoint y: 98, endPoint x: 137, endPoint y: 112, distance: 78.3
click at [137, 112] on input "9825054552" at bounding box center [289, 99] width 341 height 31
click at [174, 99] on input "9825054552" at bounding box center [289, 99] width 341 height 31
drag, startPoint x: 126, startPoint y: 103, endPoint x: 215, endPoint y: 104, distance: 89.0
click at [215, 104] on input "9825054552" at bounding box center [289, 99] width 341 height 31
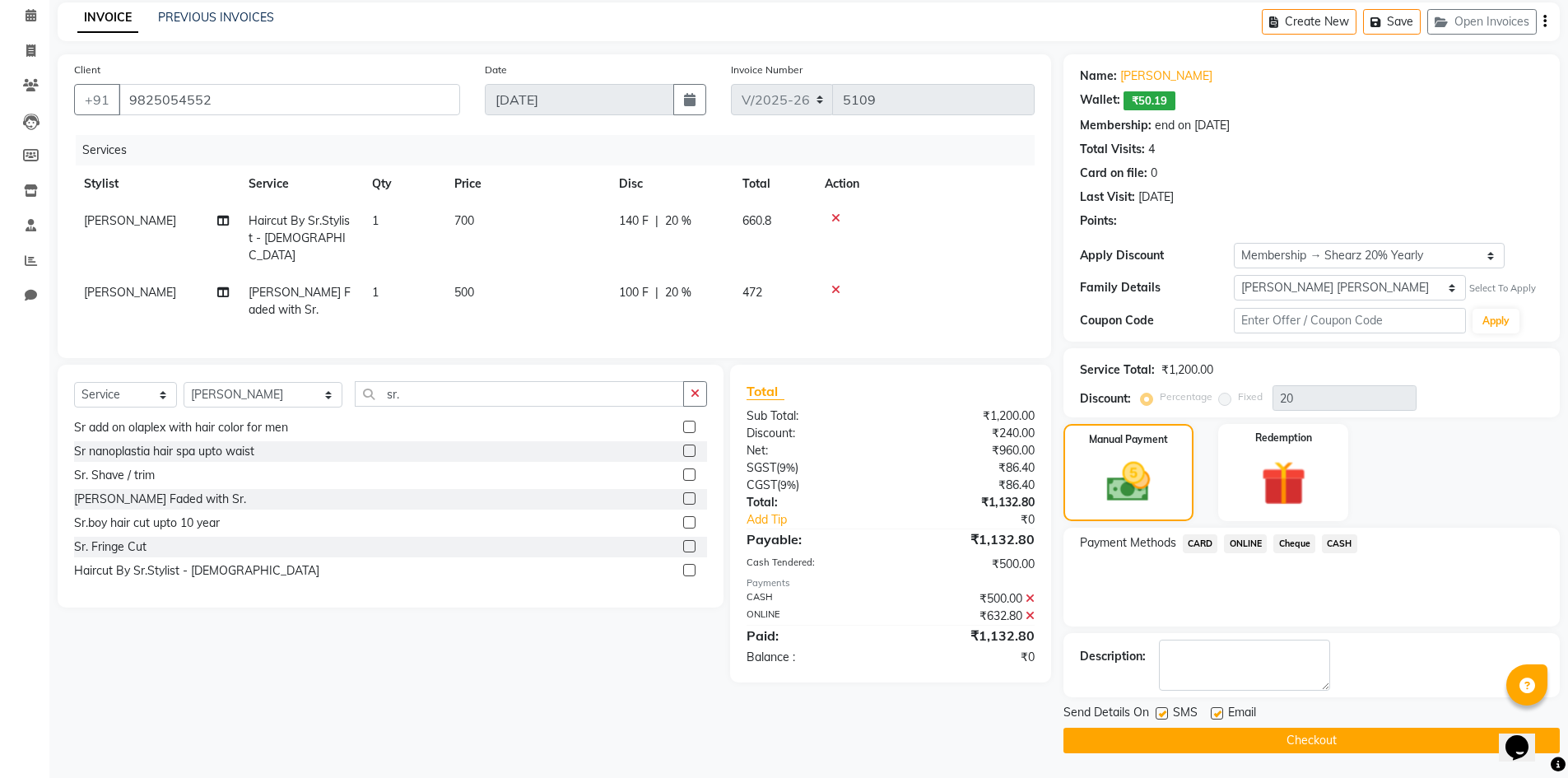
click at [1305, 740] on button "Checkout" at bounding box center [1312, 740] width 497 height 25
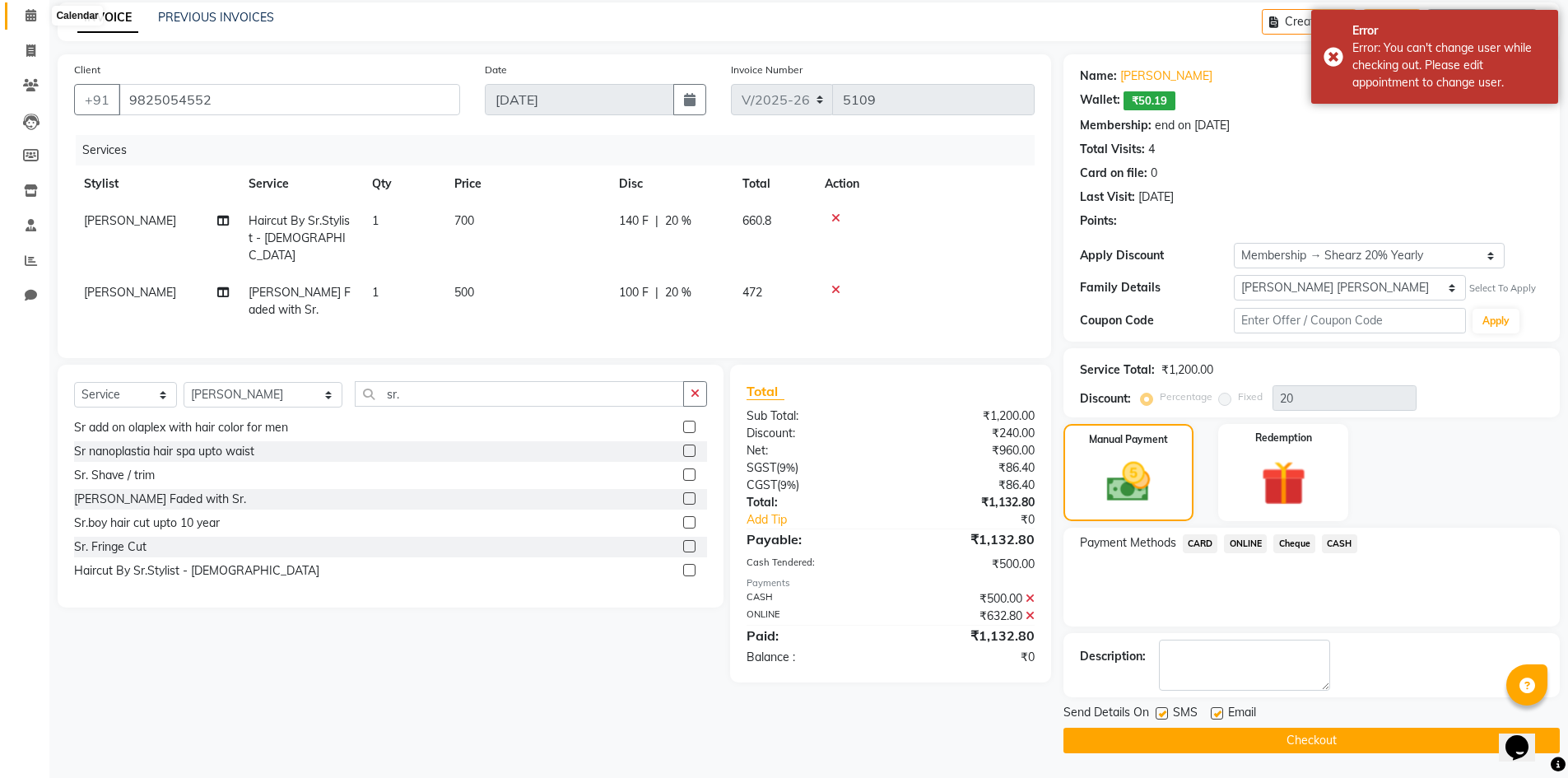
click at [29, 21] on icon at bounding box center [30, 15] width 10 height 12
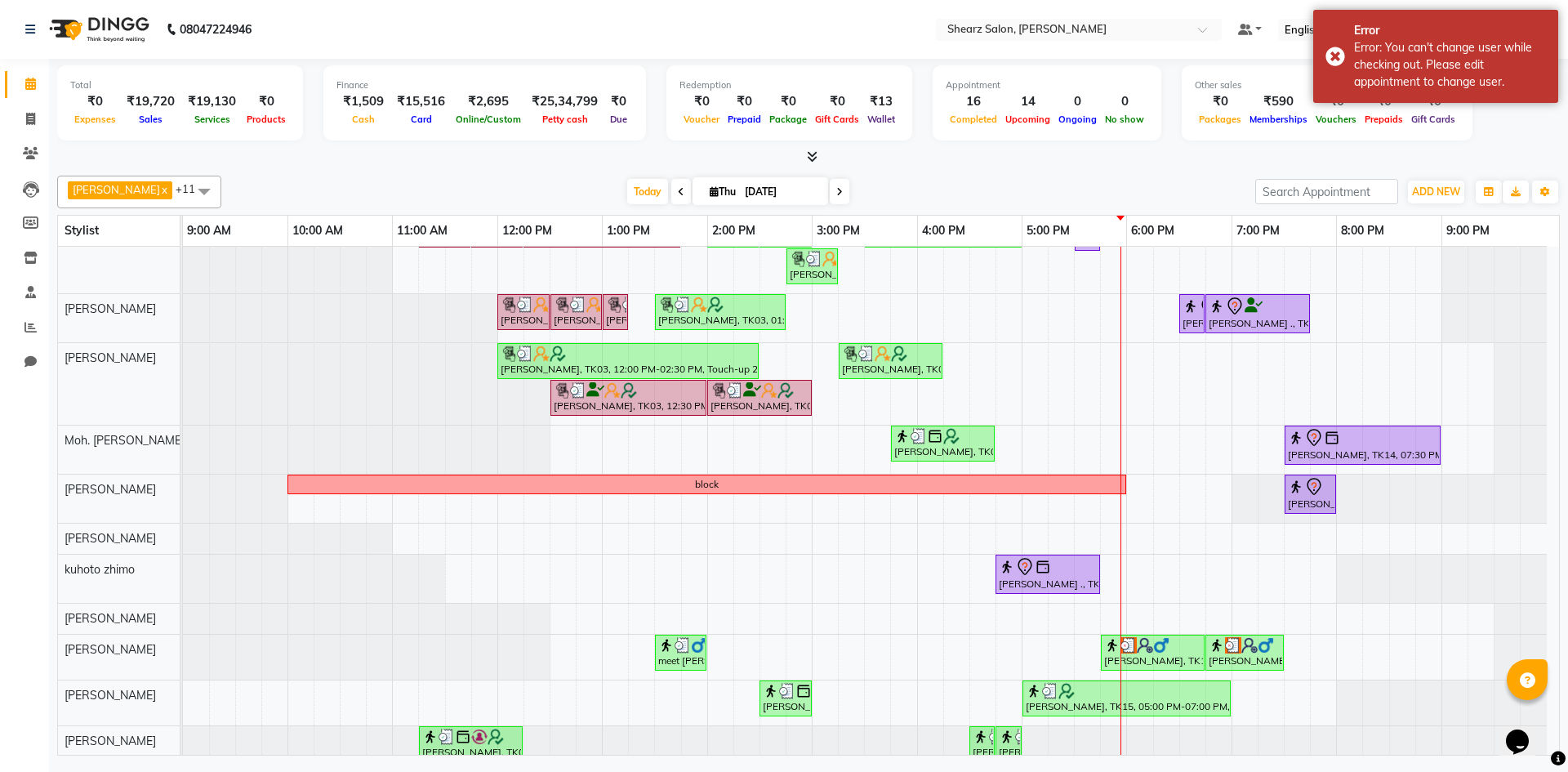
scroll to position [52, 0]
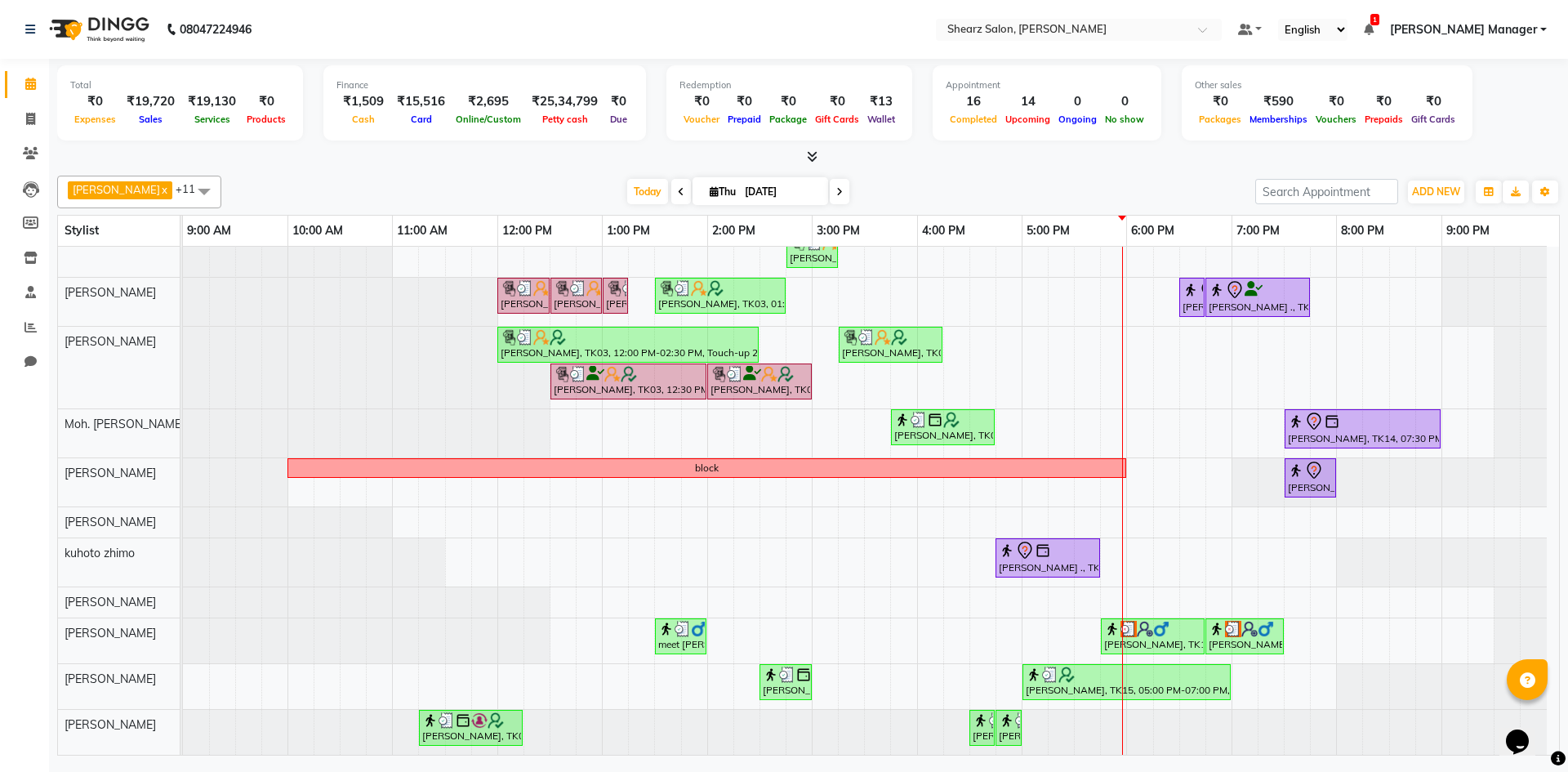
click at [1093, 399] on div "Hamid Rashid, TK03, 11:15 AM-11:45 AM, Thalgo Thirst Quenching Mask Hamid Rashi…" at bounding box center [871, 475] width 1376 height 559
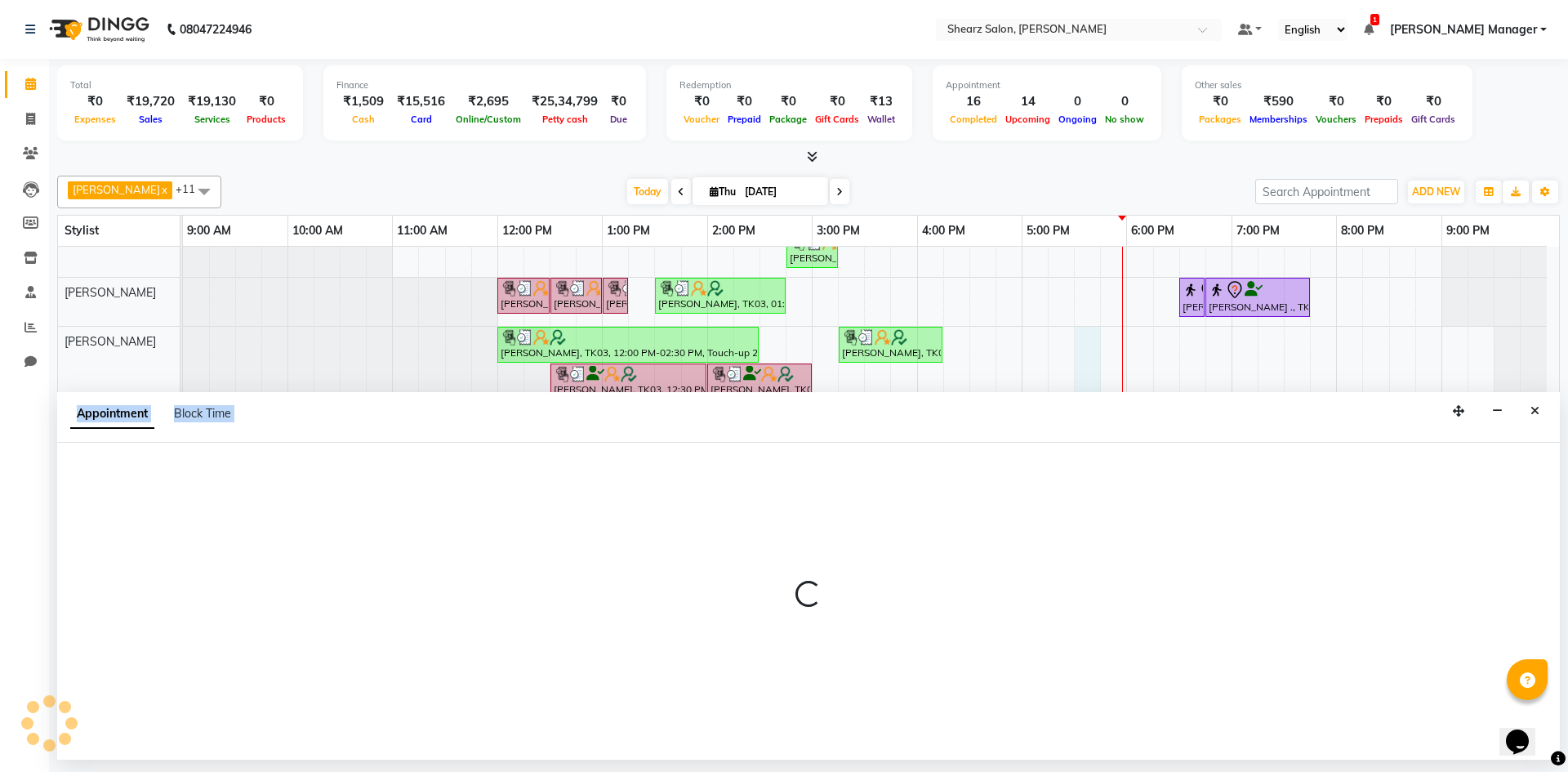
click at [1093, 399] on div "Appointment Block Time" at bounding box center [808, 418] width 1503 height 51
select select "77291"
select select "1050"
select select "tentative"
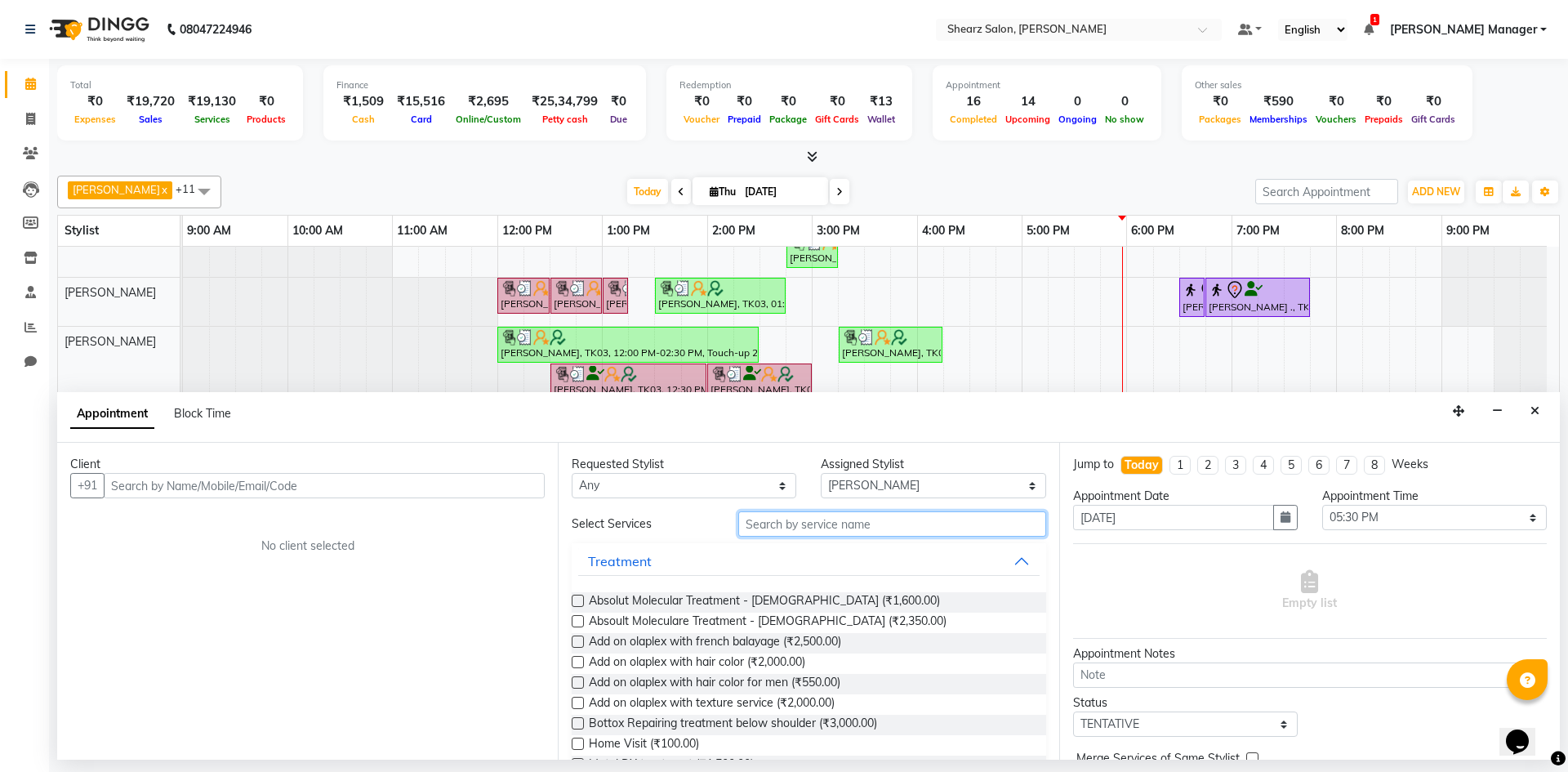
click at [795, 514] on input "text" at bounding box center [892, 524] width 308 height 25
click at [828, 529] on input "text" at bounding box center [892, 524] width 308 height 25
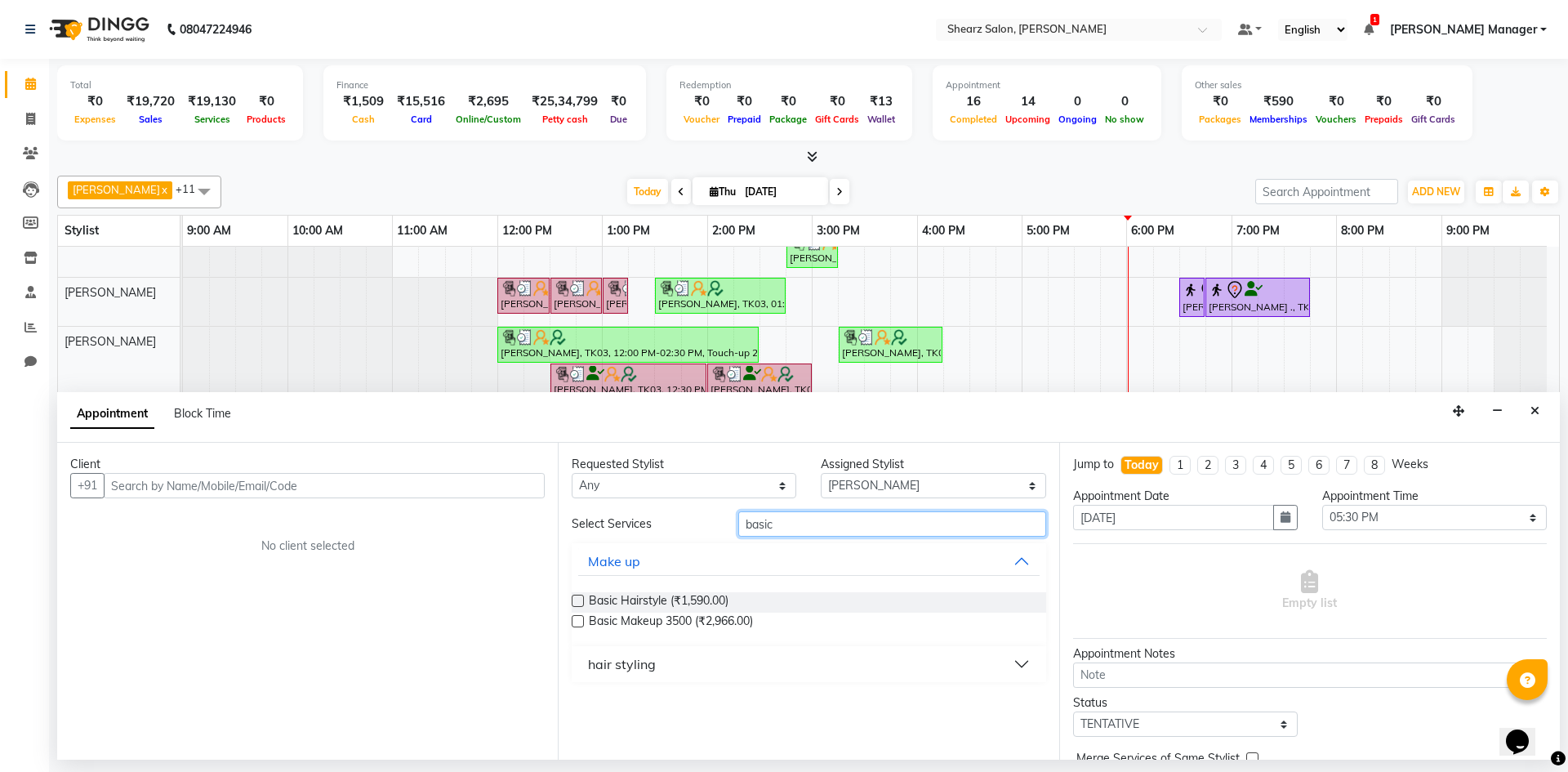
type input "basic"
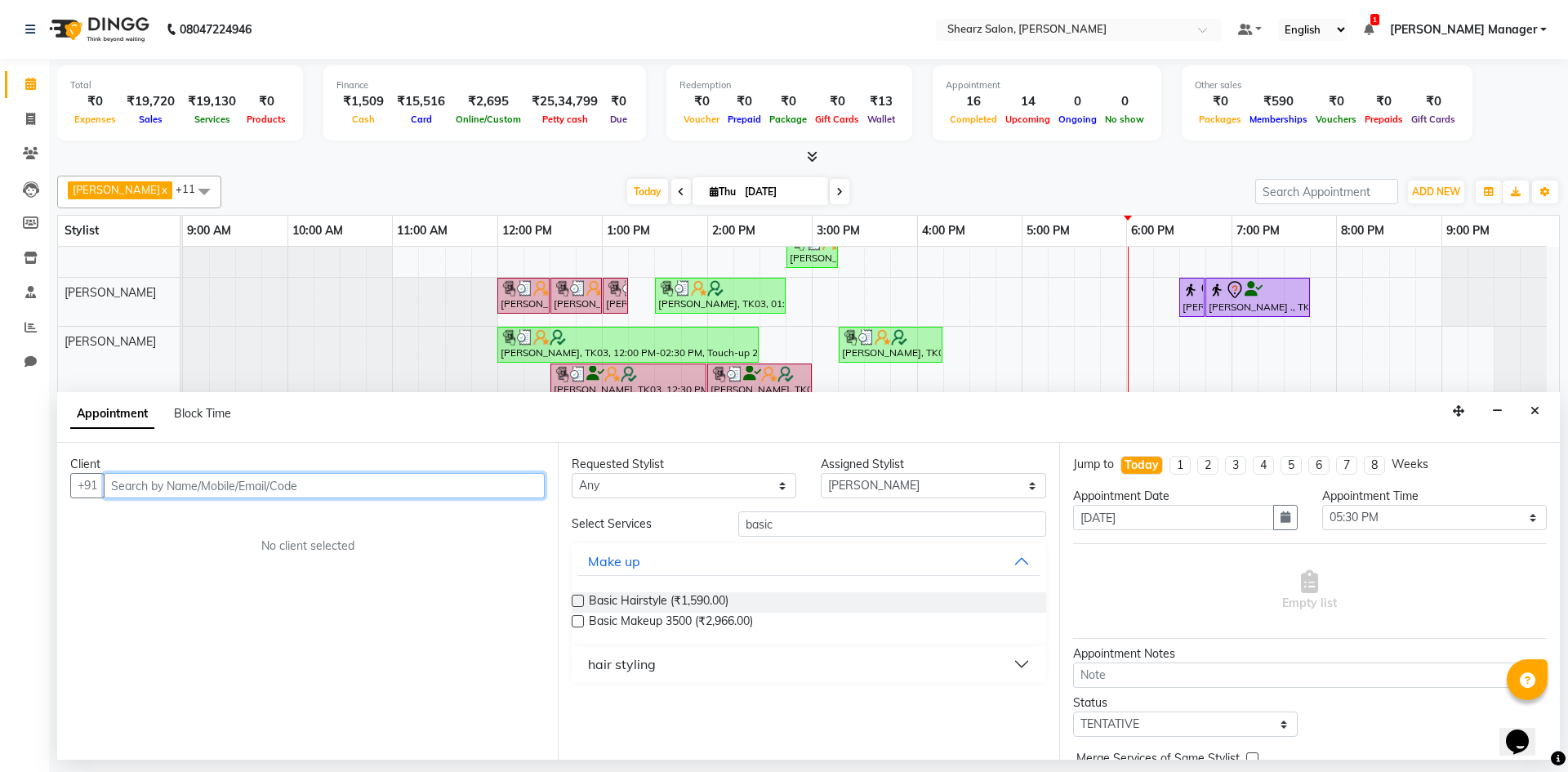
click at [250, 481] on input "text" at bounding box center [324, 485] width 441 height 25
type input "7990906768"
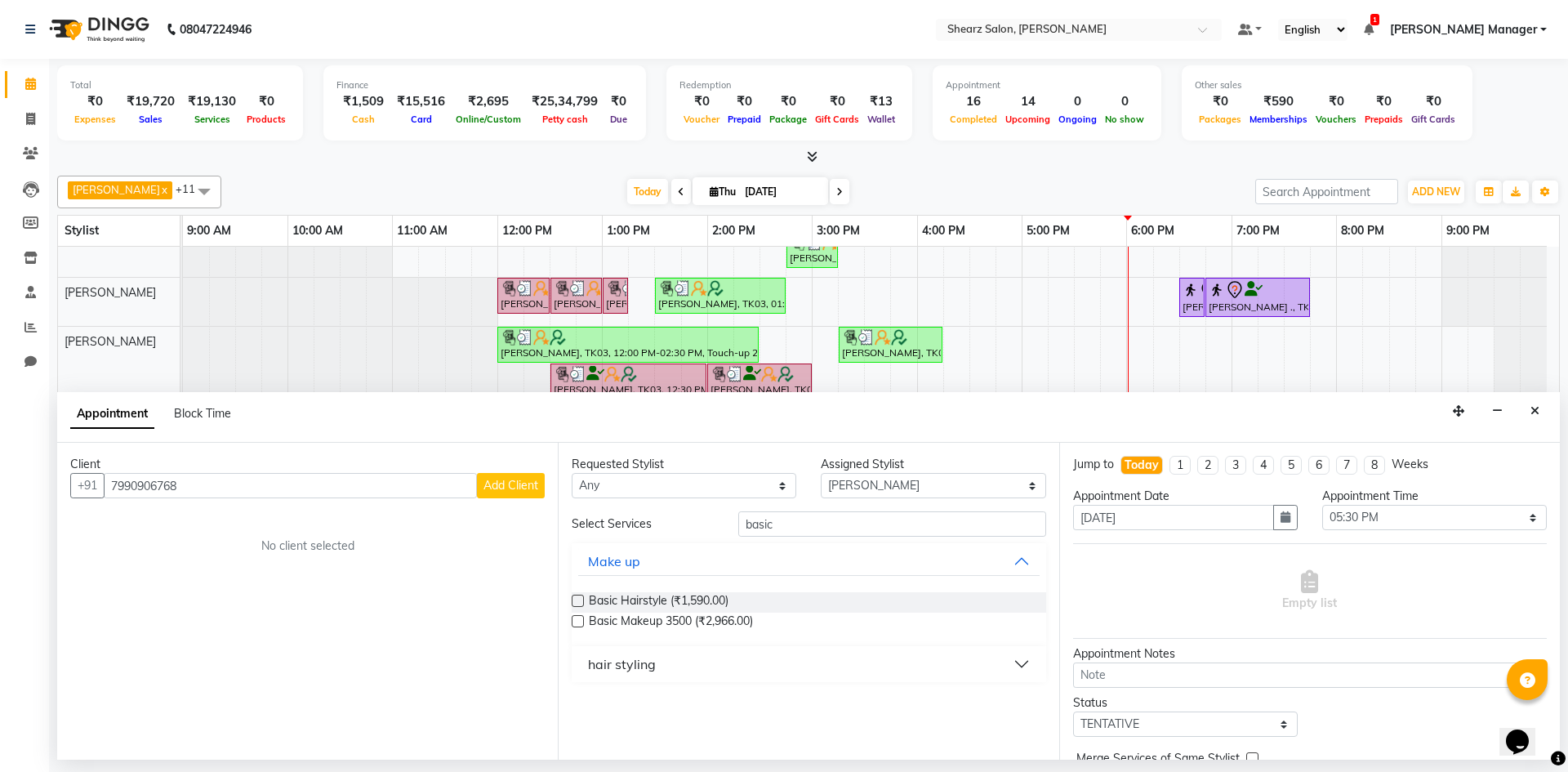
click at [524, 482] on span "Add Client" at bounding box center [510, 485] width 54 height 15
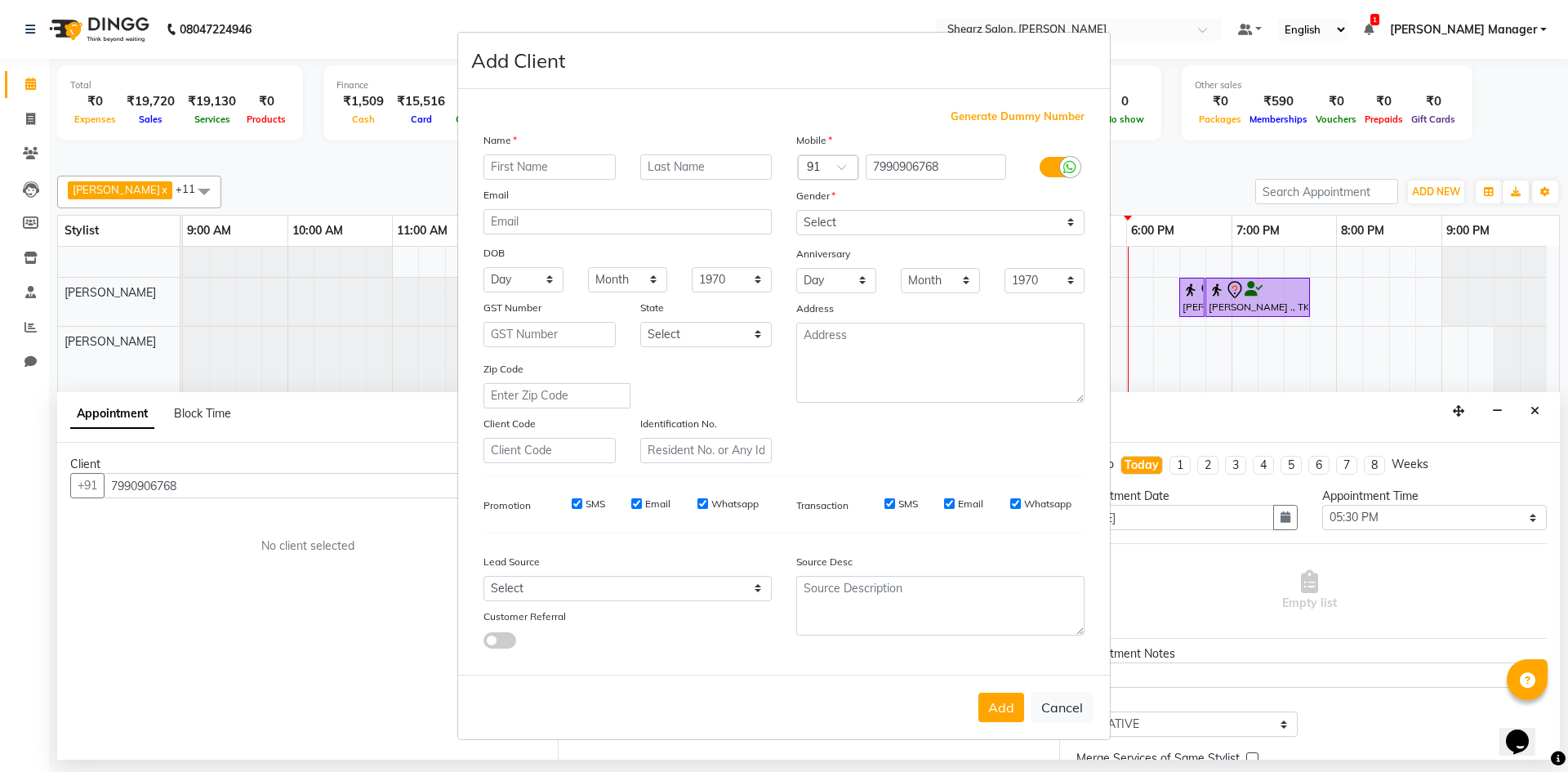
click at [571, 152] on div "Name" at bounding box center [628, 143] width 313 height 22
click at [576, 163] on input "text" at bounding box center [549, 167] width 132 height 25
type input "shaurya"
click at [642, 161] on input "text" at bounding box center [706, 167] width 132 height 25
click at [718, 175] on input "text" at bounding box center [706, 167] width 132 height 25
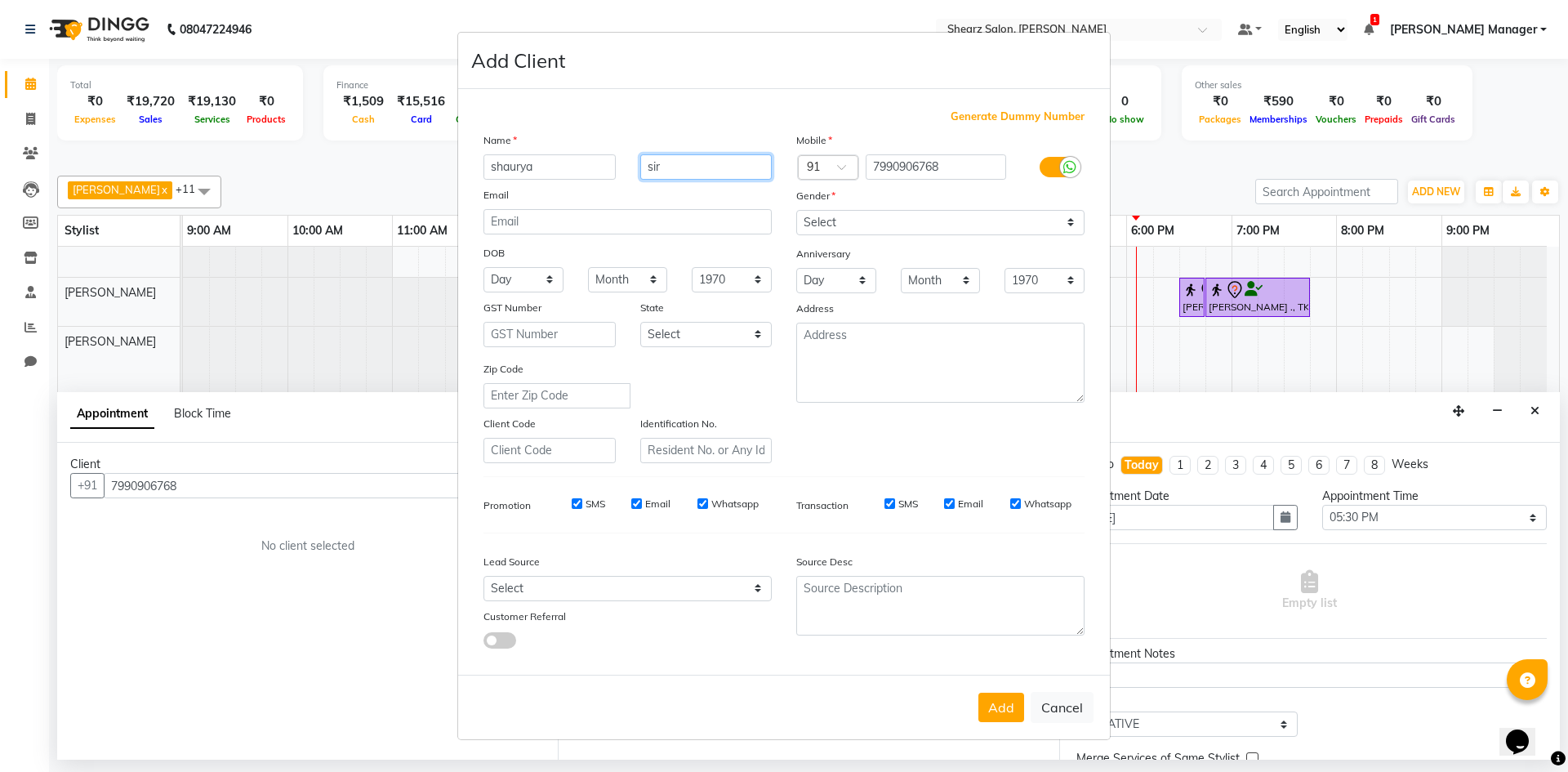
type input "sir"
click at [845, 221] on select "Select Male Female Other Prefer Not To Say" at bounding box center [940, 222] width 289 height 25
select select "female"
click at [796, 210] on select "Select Male Female Other Prefer Not To Say" at bounding box center [940, 222] width 289 height 25
click at [990, 718] on button "Add" at bounding box center [1001, 707] width 46 height 29
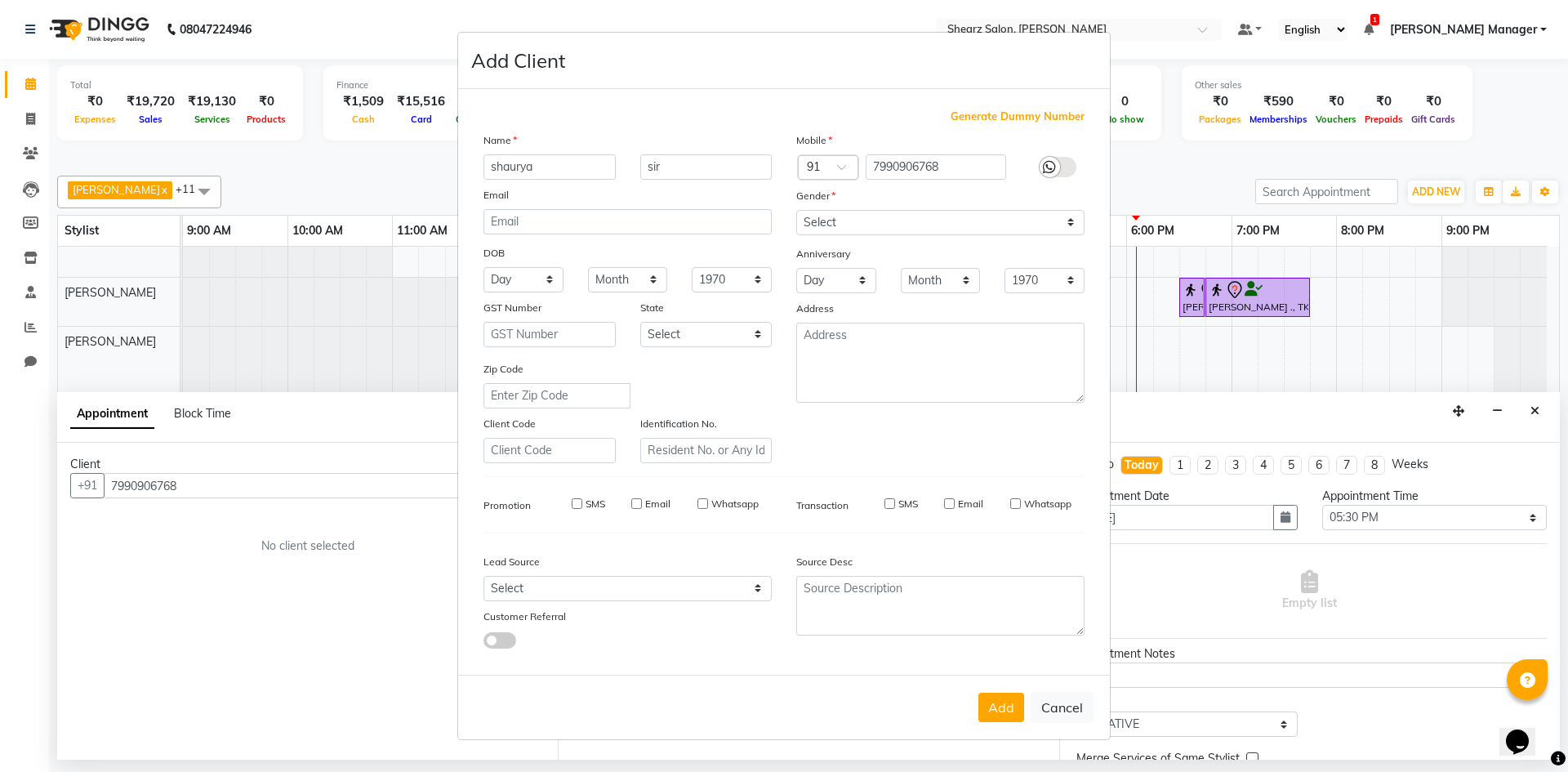
select select
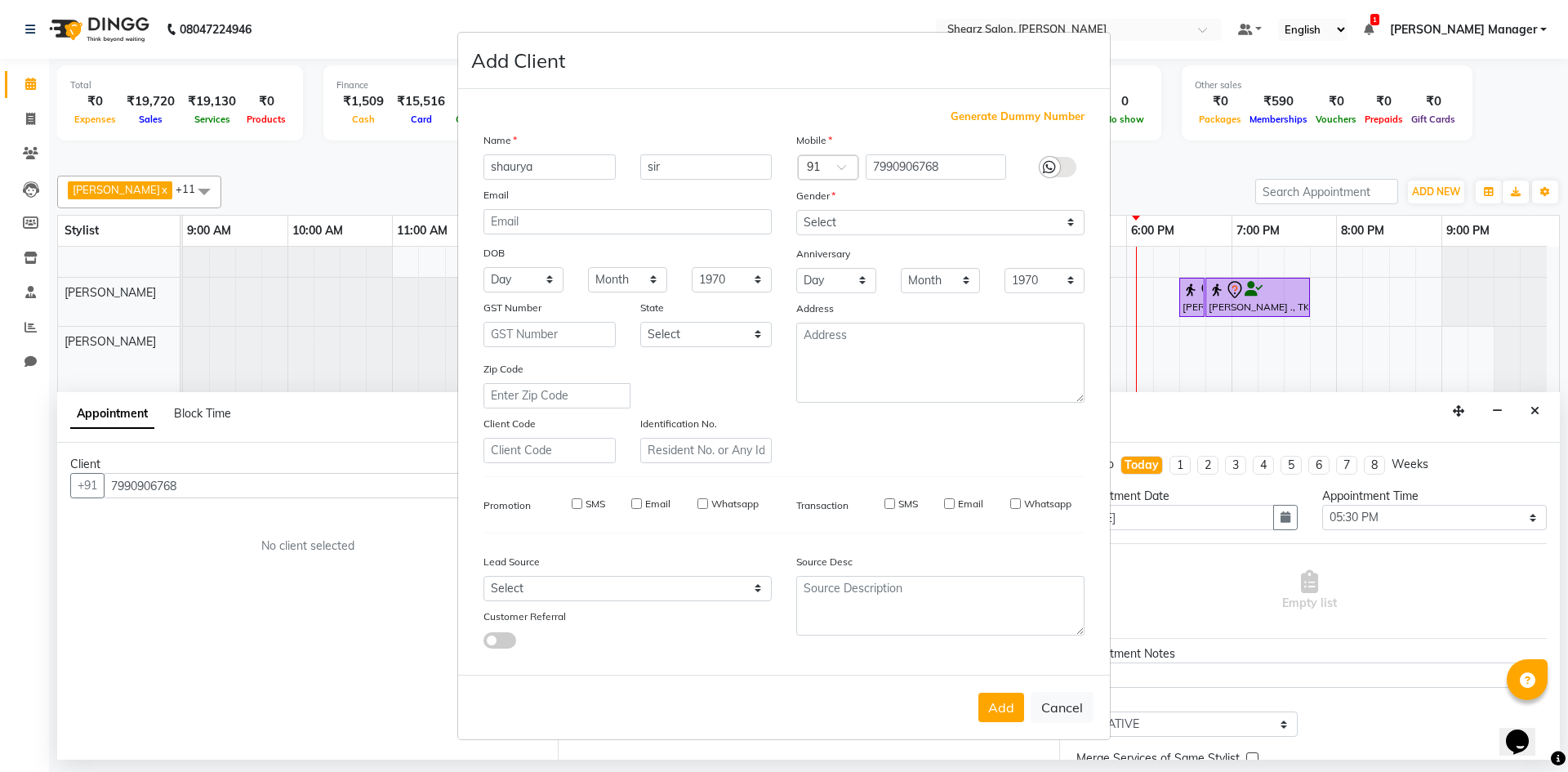
select select
checkbox input "false"
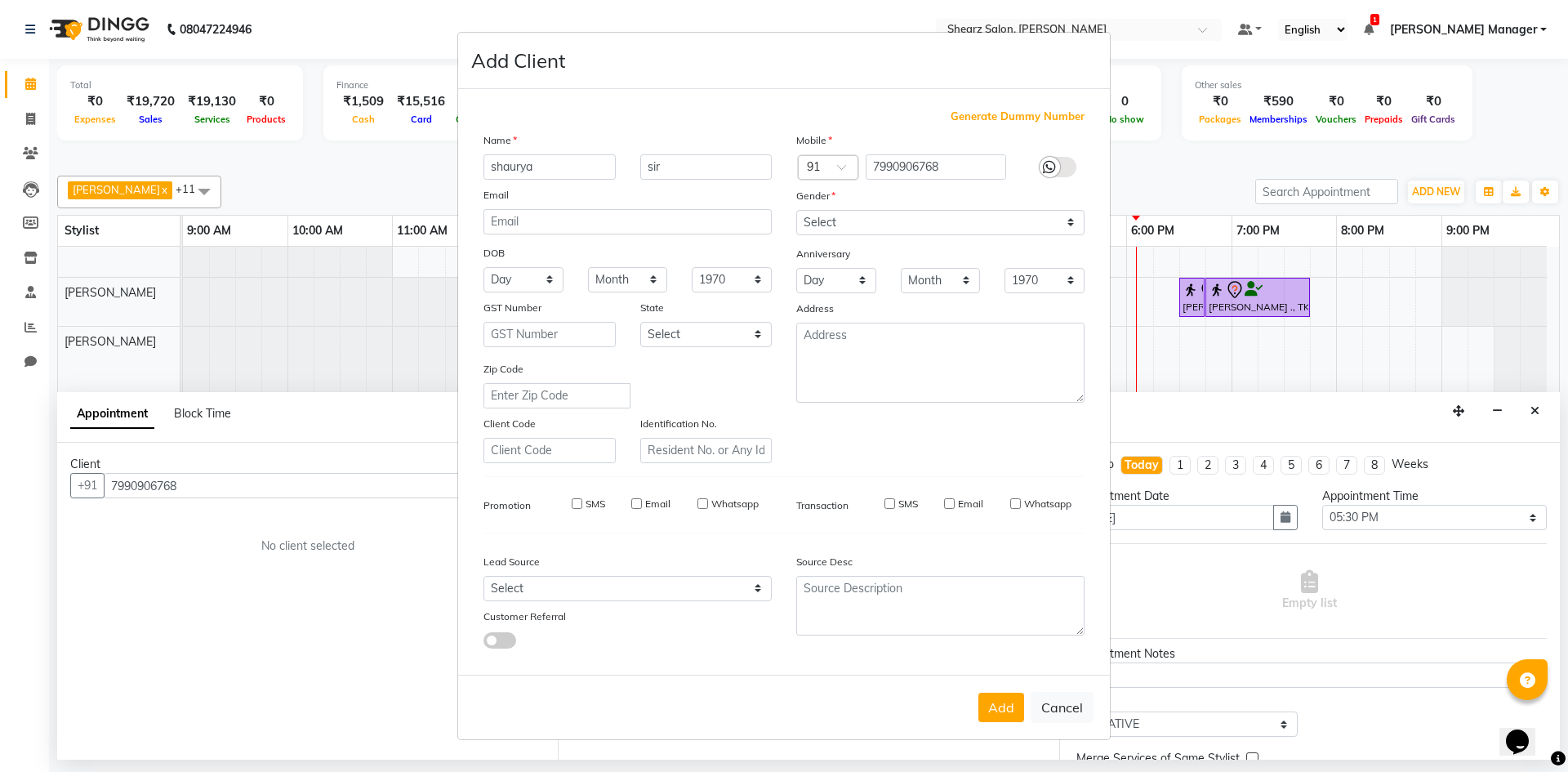
checkbox input "false"
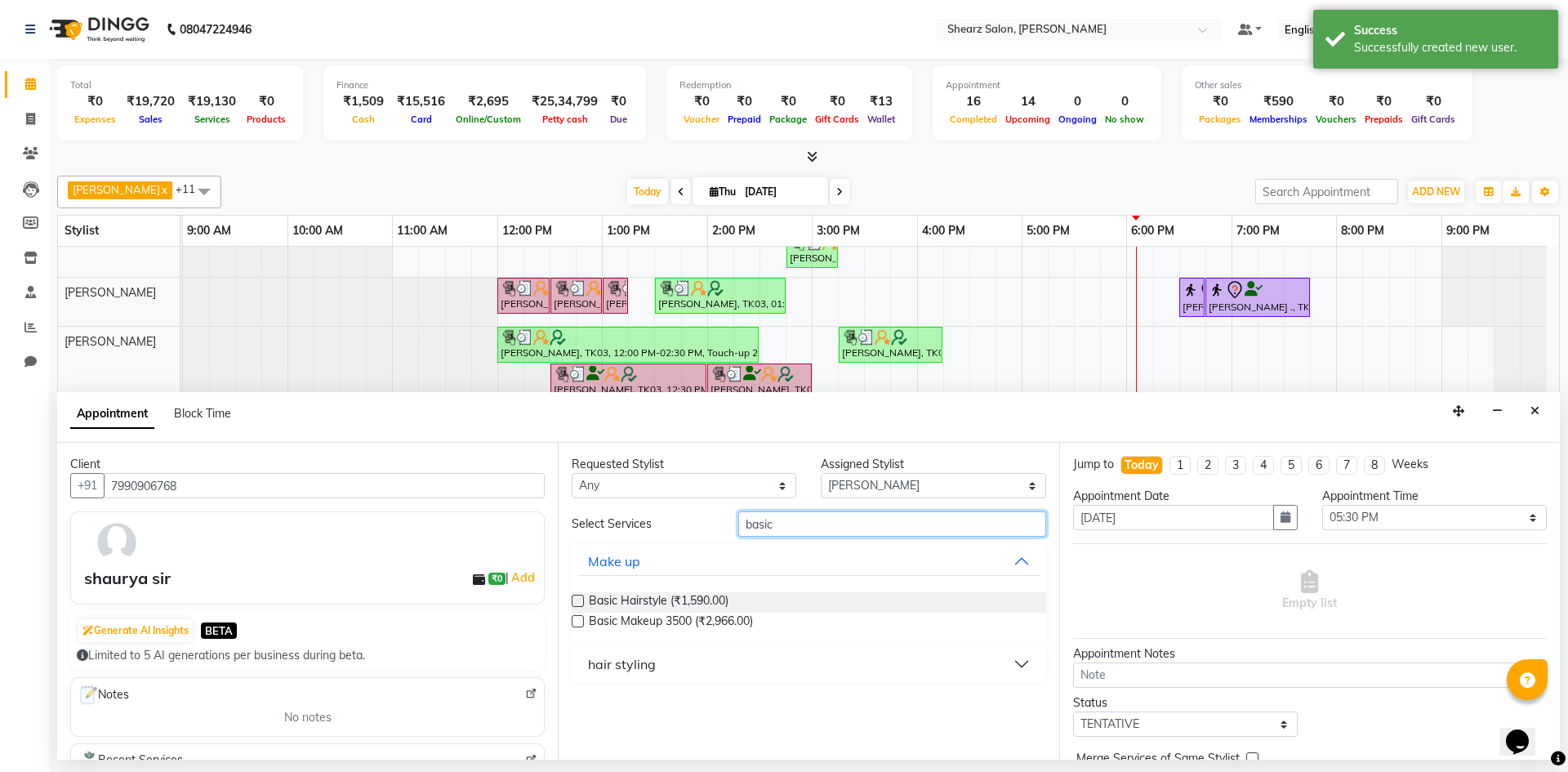
click at [813, 534] on input "basic" at bounding box center [892, 524] width 308 height 25
type input "b"
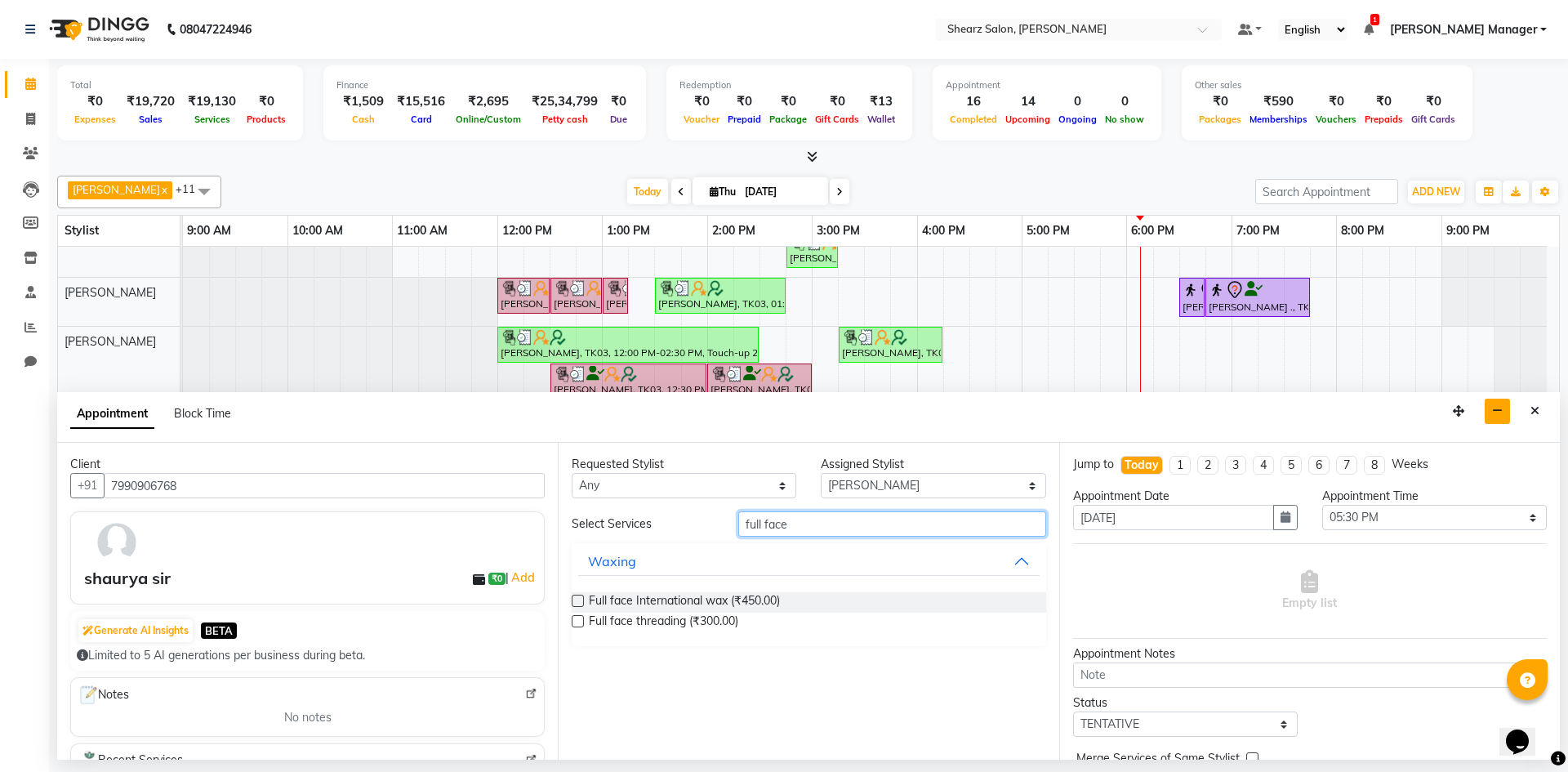
type input "full face"
click at [1508, 416] on button "button" at bounding box center [1497, 411] width 25 height 25
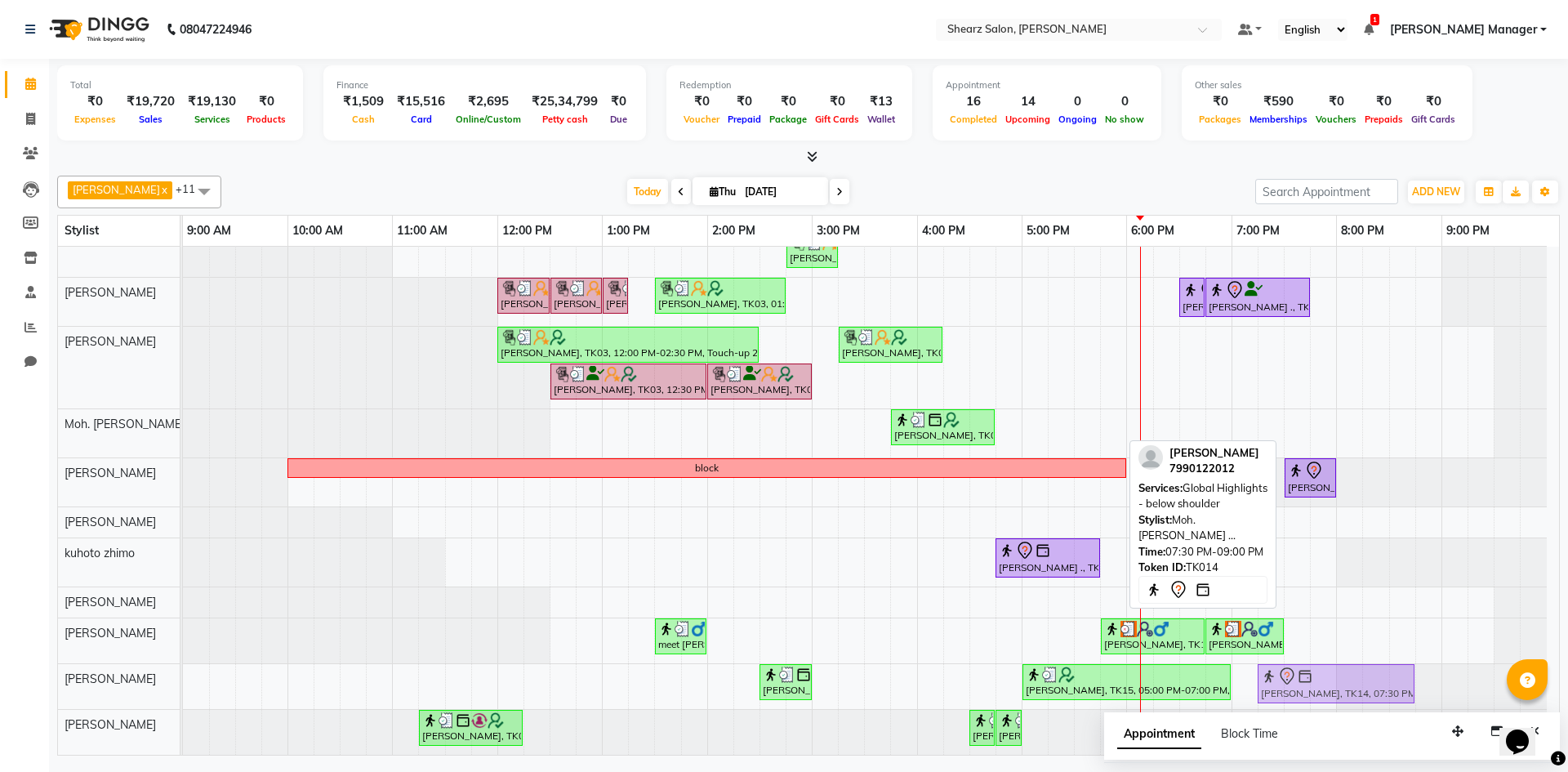
drag, startPoint x: 1371, startPoint y: 409, endPoint x: 1347, endPoint y: 660, distance: 252.1
click at [1347, 660] on div "Hamid Rashid, TK03, 11:15 AM-11:45 AM, Thalgo Thirst Quenching Mask Hamid Rashi…" at bounding box center [871, 475] width 1376 height 559
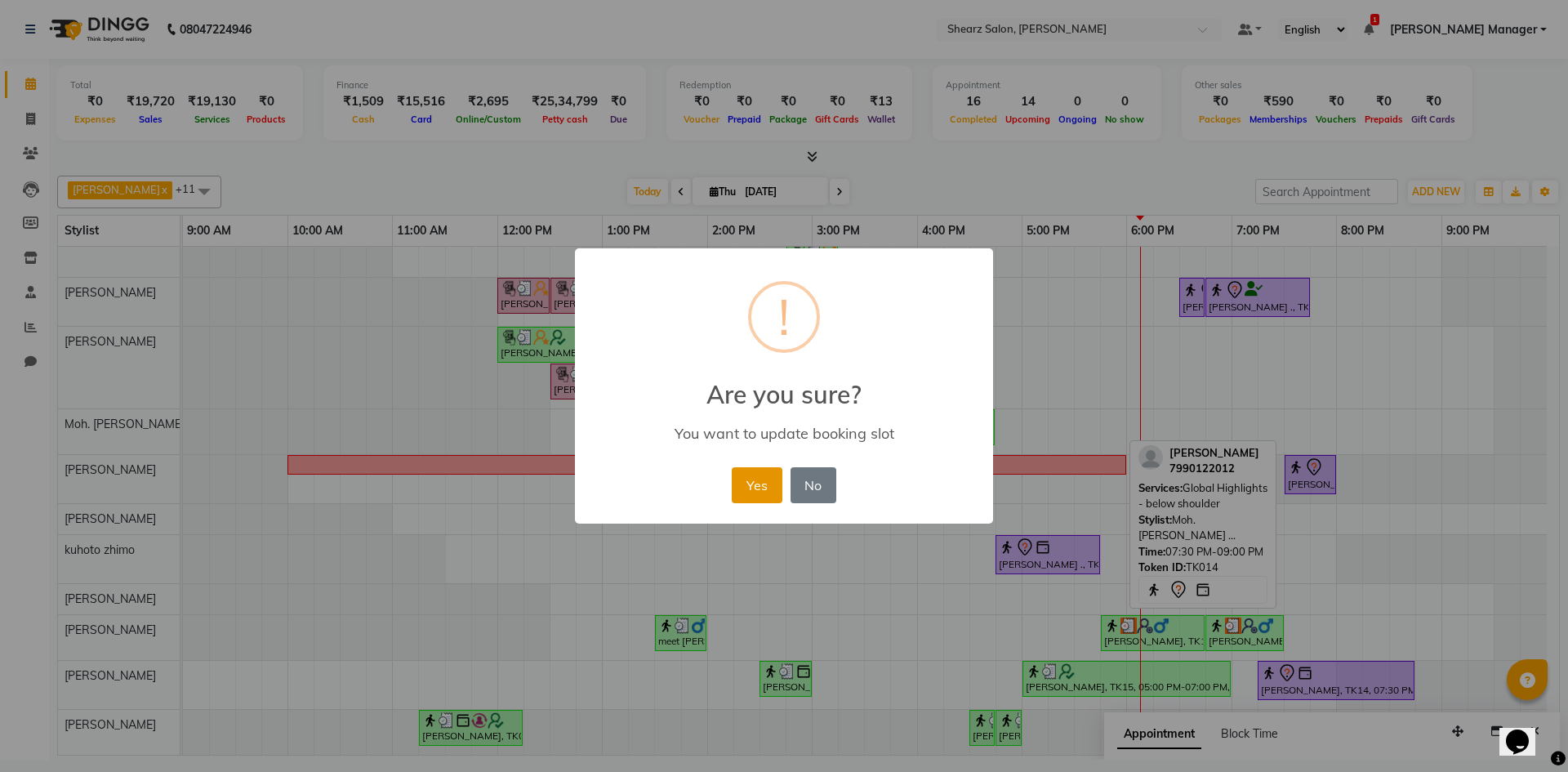
drag, startPoint x: 748, startPoint y: 501, endPoint x: 1277, endPoint y: 501, distance: 529.0
click at [750, 501] on button "Yes" at bounding box center [757, 486] width 50 height 36
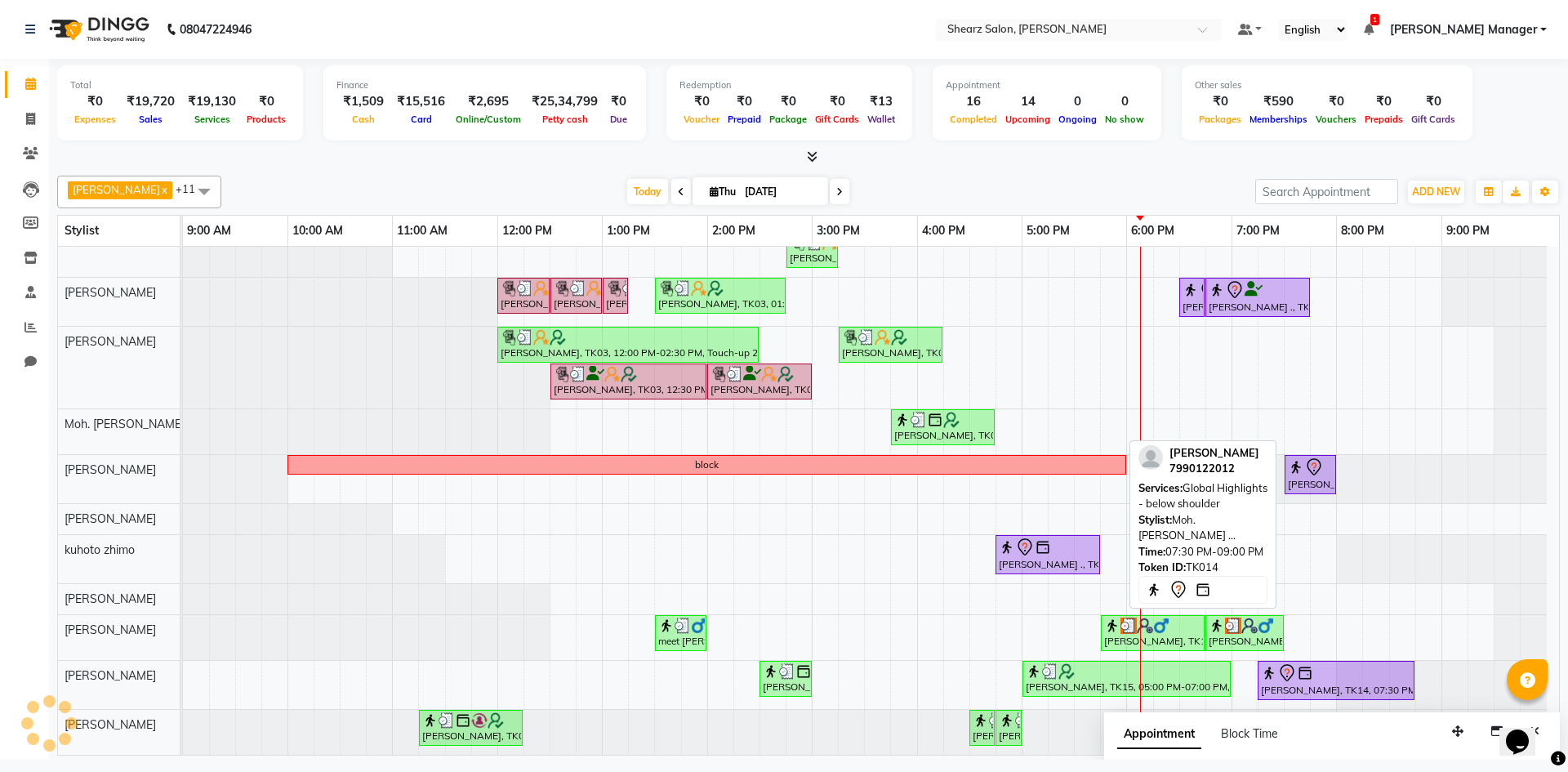
scroll to position [48, 0]
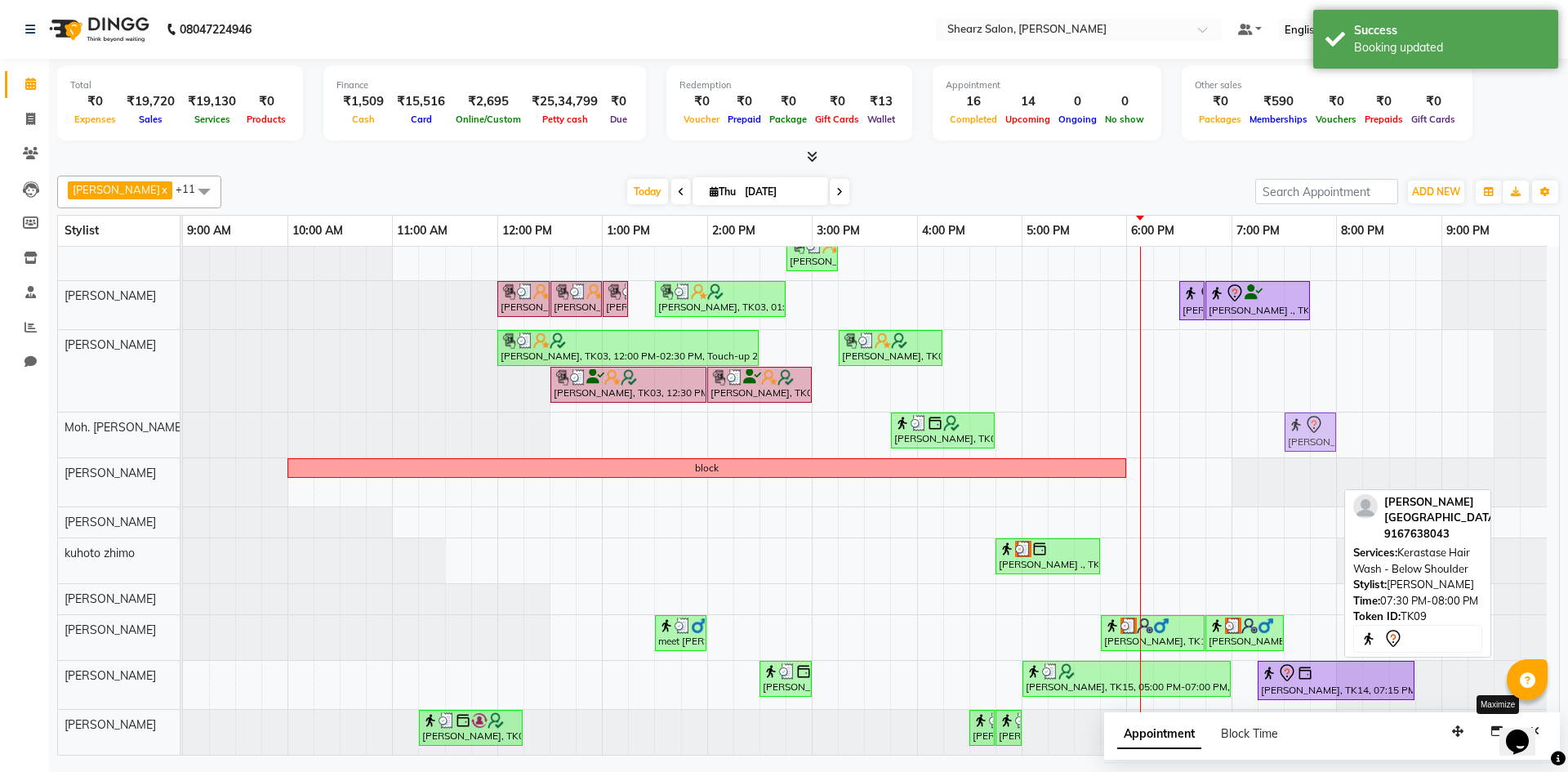
drag, startPoint x: 1316, startPoint y: 478, endPoint x: 1316, endPoint y: 453, distance: 25.0
click at [1316, 445] on tbody "Hamid Rashid, TK03, 11:15 AM-11:45 AM, Thalgo Thirst Quenching Mask Hamid Rashi…" at bounding box center [865, 477] width 1364 height 557
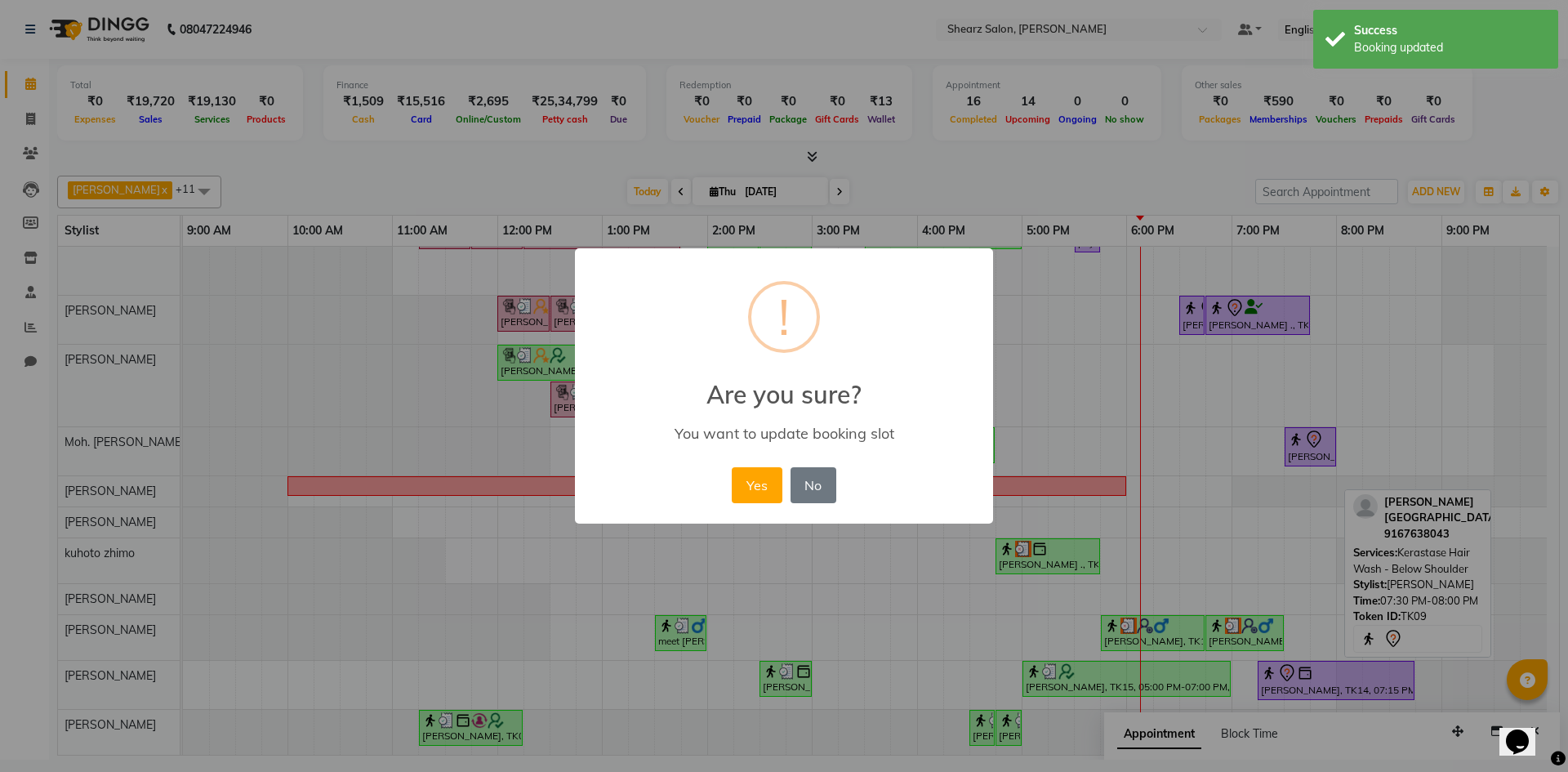
scroll to position [34, 0]
click at [743, 465] on div "Yes No No" at bounding box center [783, 485] width 112 height 44
click at [749, 485] on button "Yes" at bounding box center [757, 486] width 50 height 36
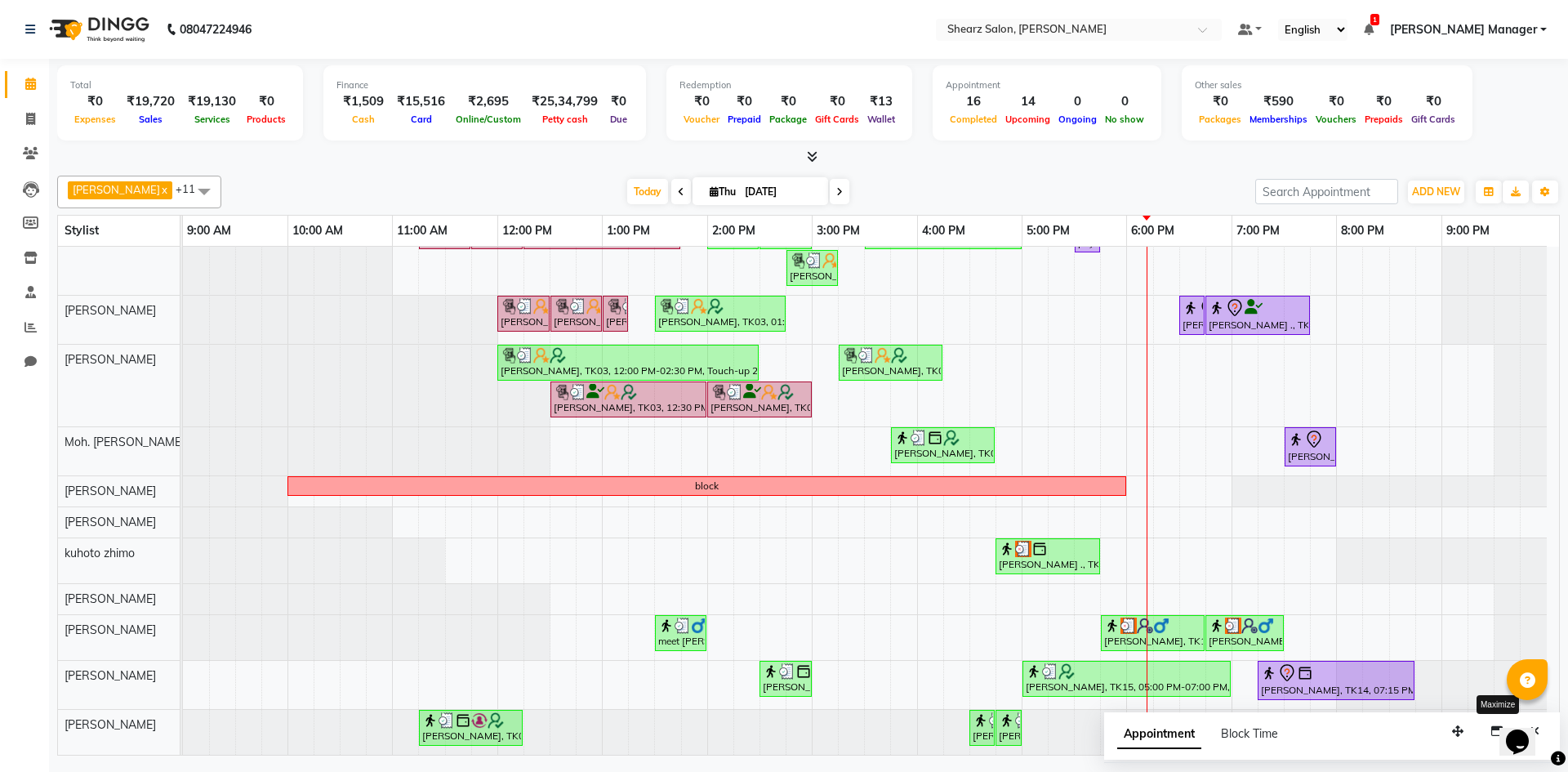
click at [1484, 719] on button "button" at bounding box center [1497, 731] width 26 height 25
select select "77291"
select select "1050"
select select "tentative"
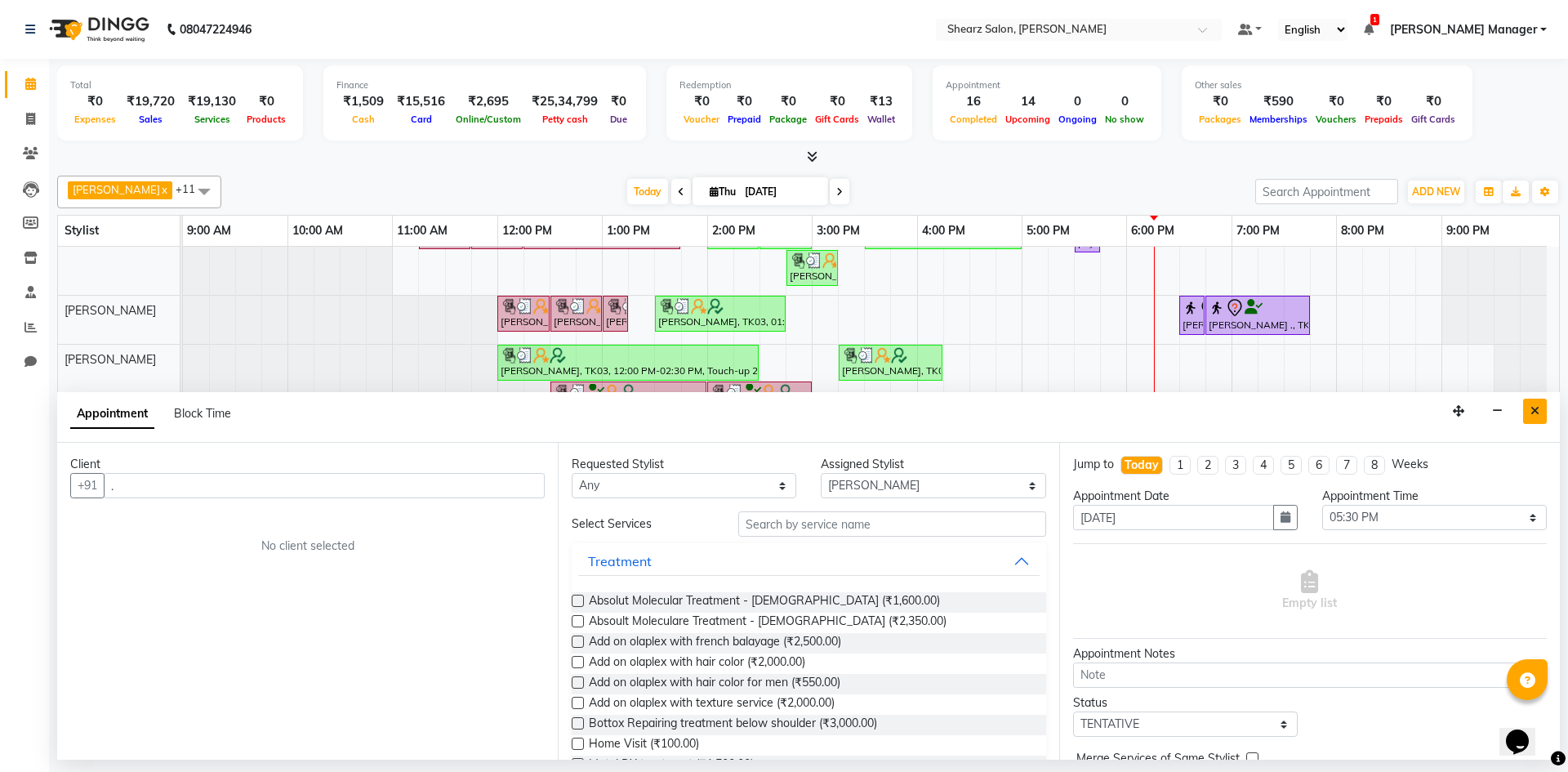
type input "."
click at [1526, 412] on button "Close" at bounding box center [1535, 411] width 23 height 25
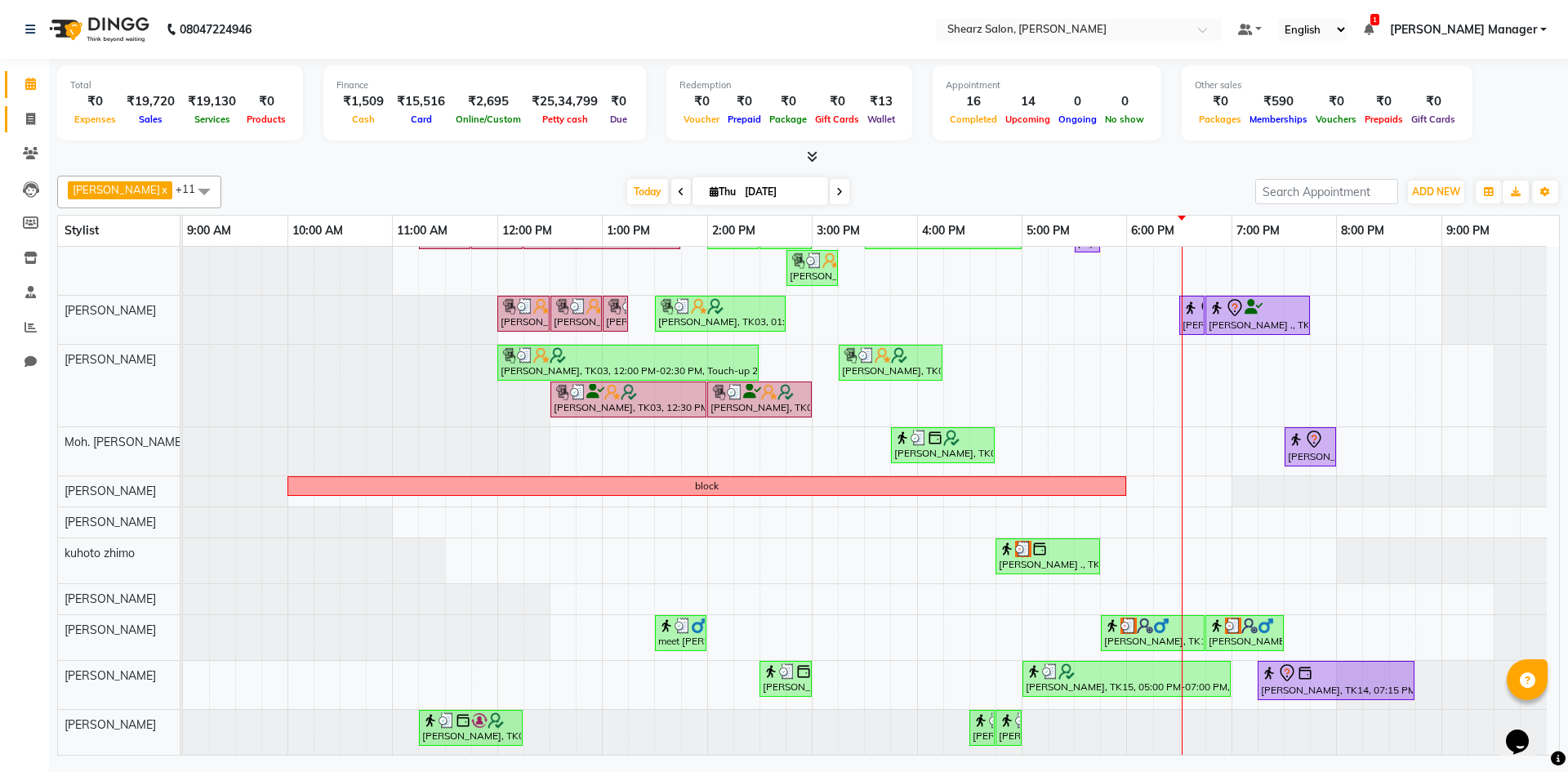
click at [22, 128] on link "Invoice" at bounding box center [24, 119] width 39 height 27
select select "service"
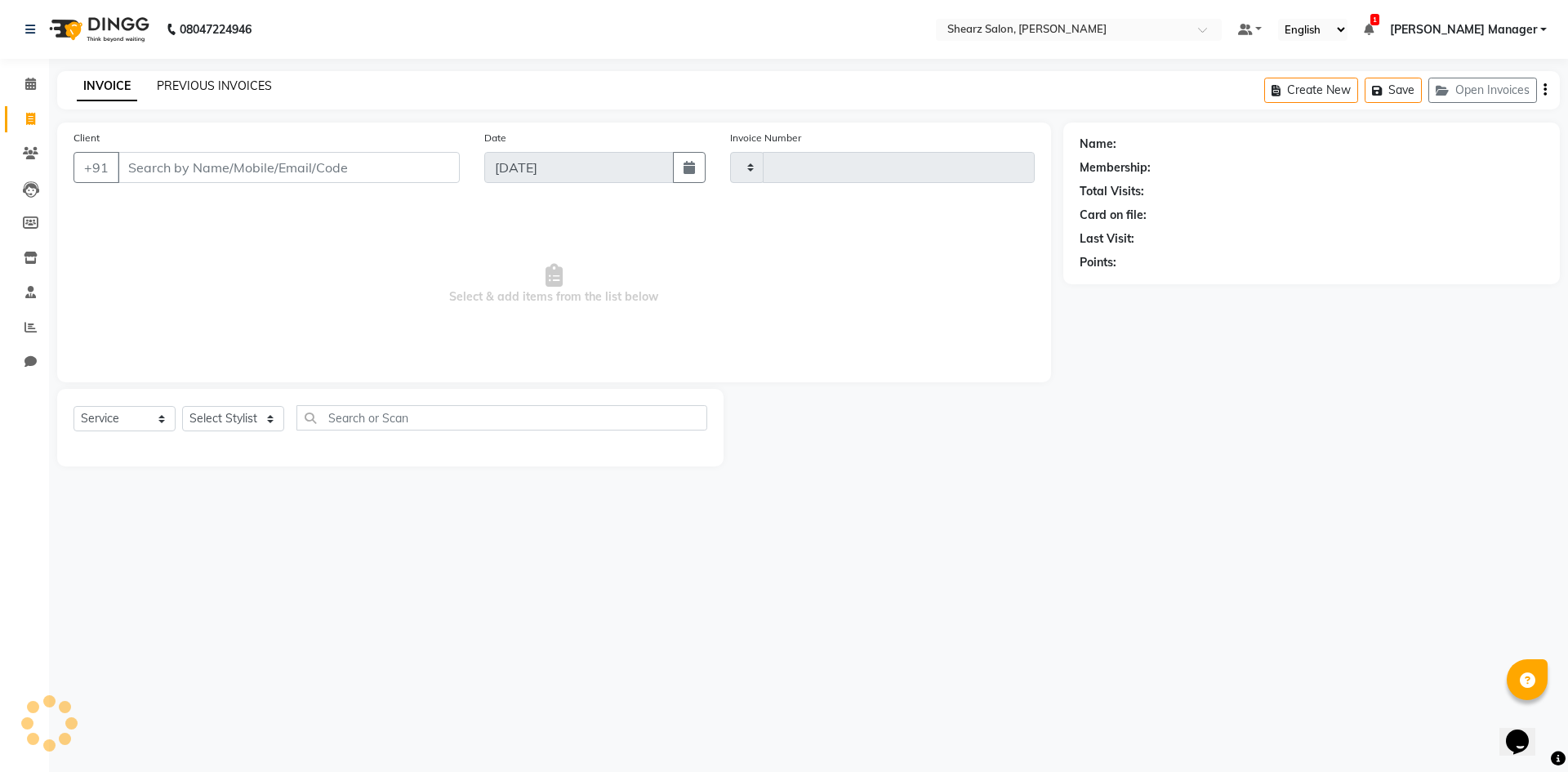
type input "5111"
select select "8159"
click at [249, 91] on link "PREVIOUS INVOICES" at bounding box center [214, 86] width 115 height 15
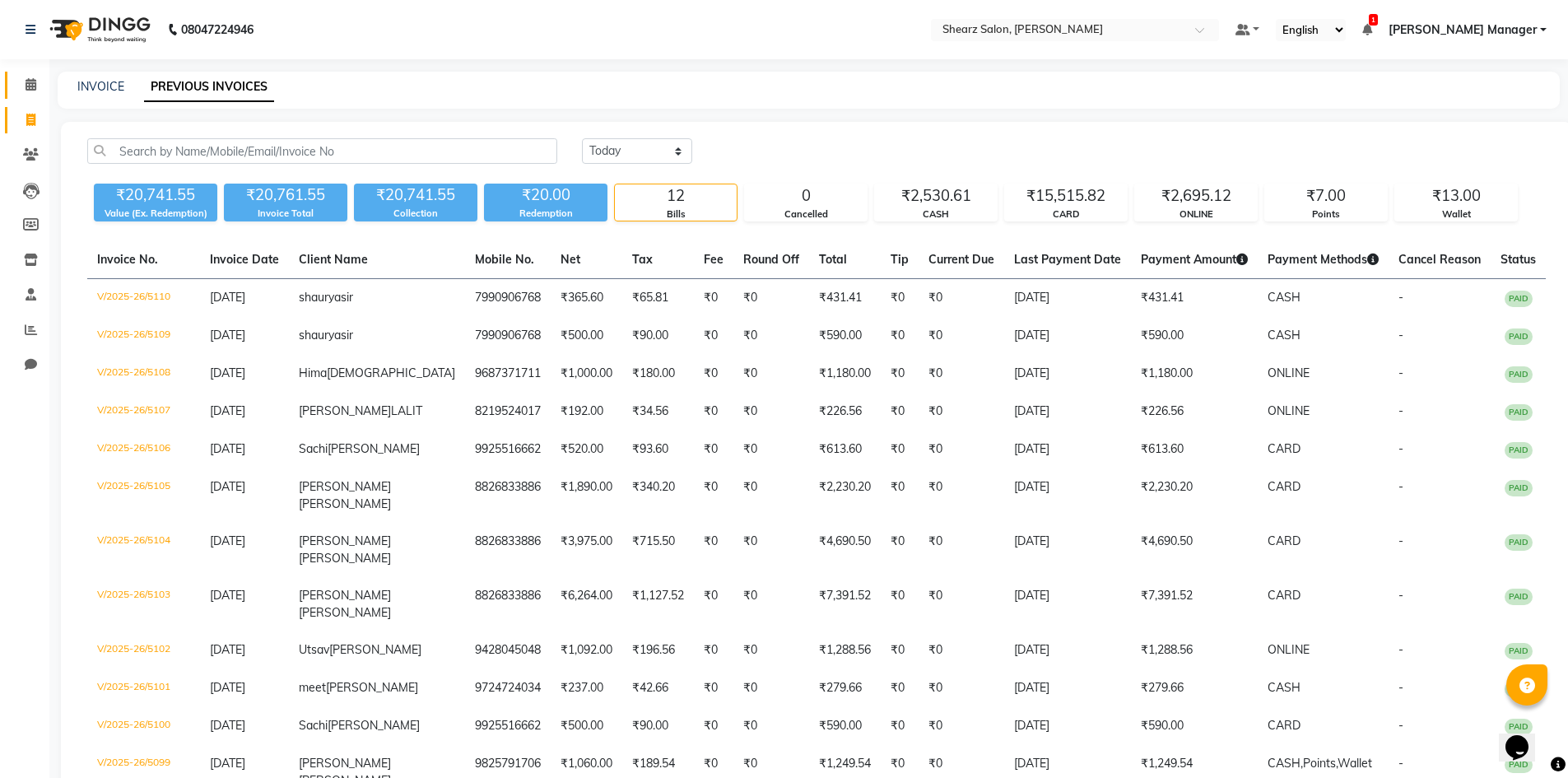
click at [30, 73] on link "Calendar" at bounding box center [24, 85] width 39 height 27
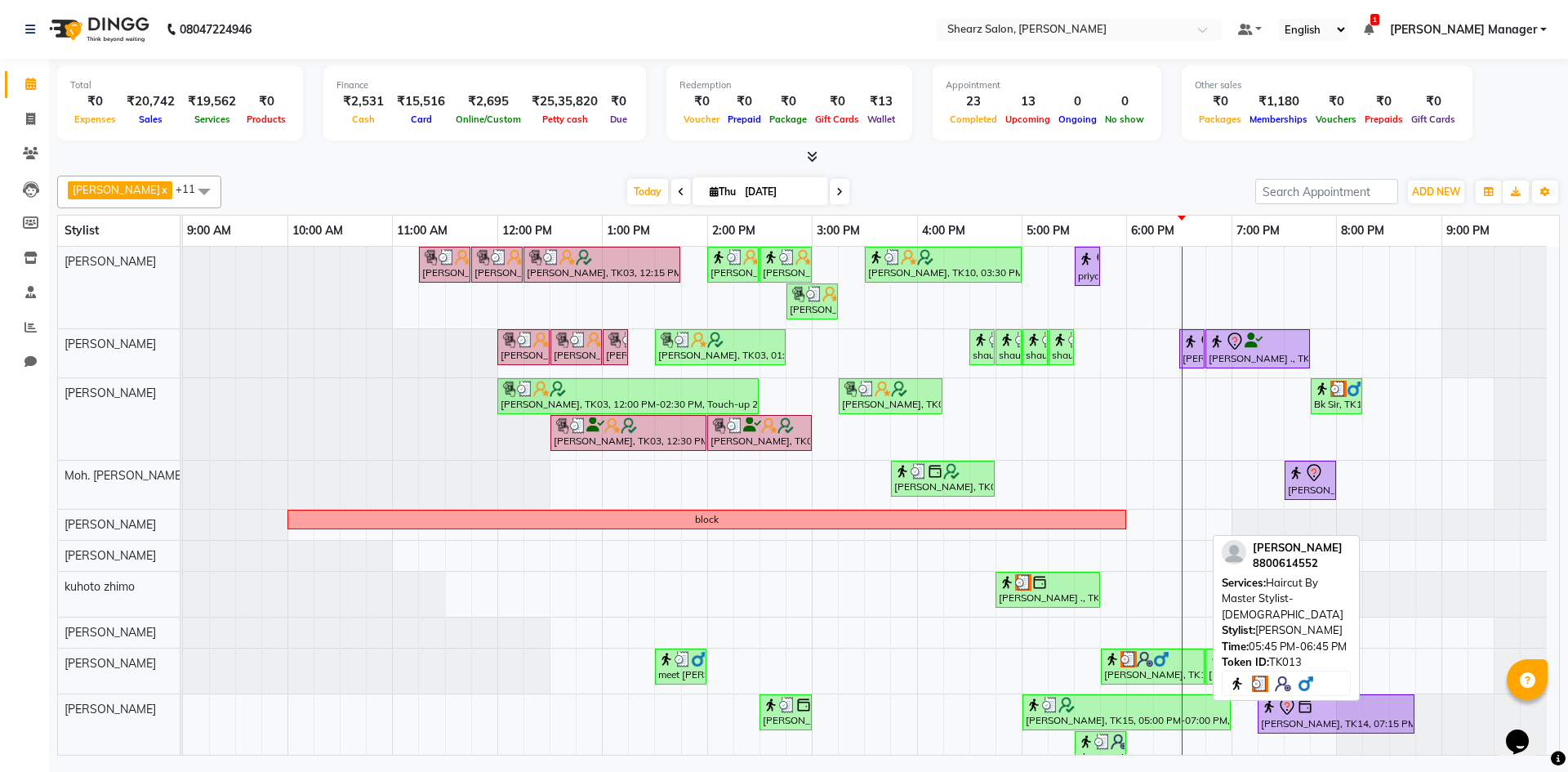
drag, startPoint x: 1138, startPoint y: 664, endPoint x: 1128, endPoint y: 650, distance: 17.2
click at [1128, 651] on div at bounding box center [1153, 659] width 97 height 16
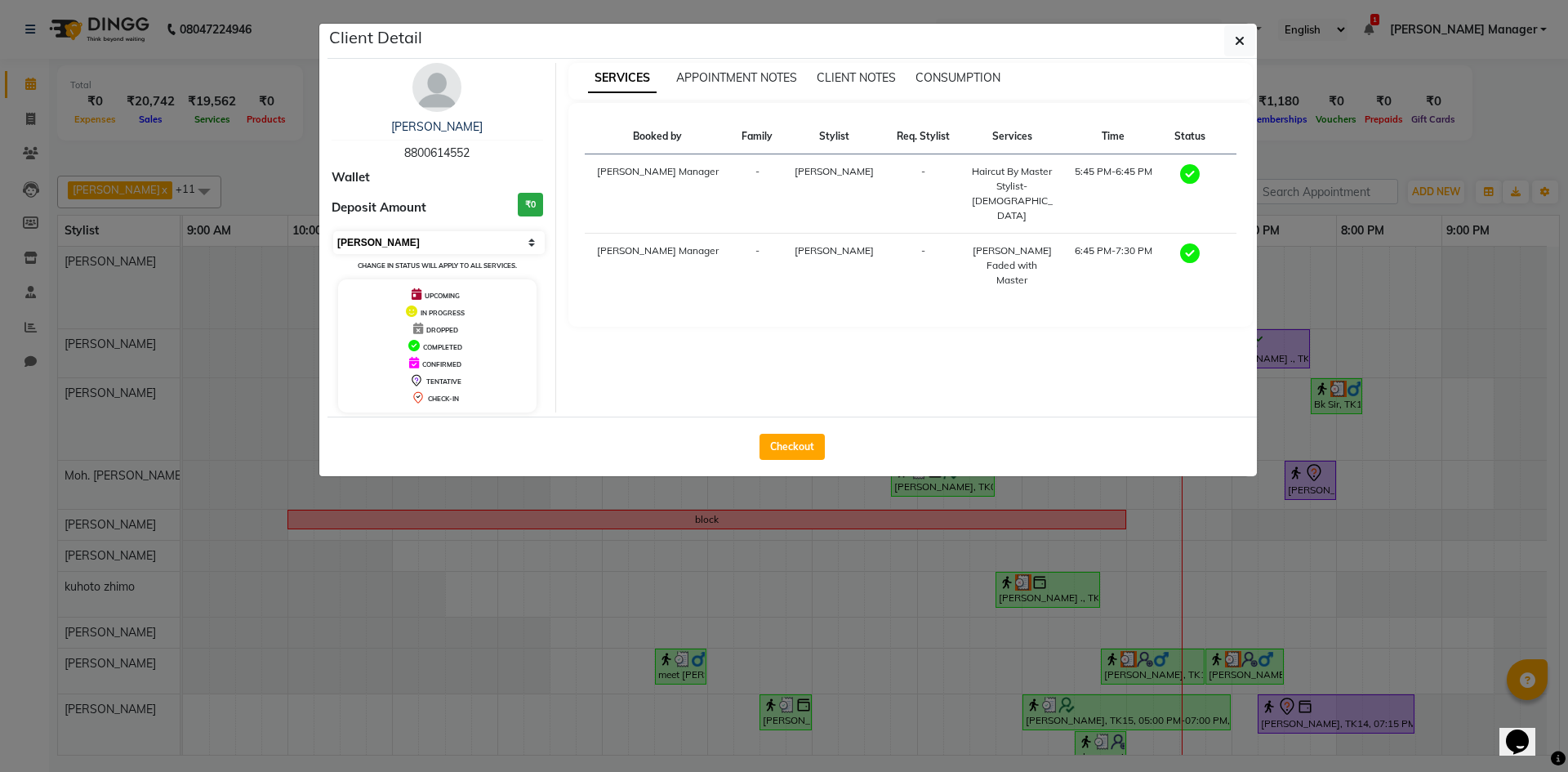
click at [532, 244] on select "Select MARK DONE UPCOMING" at bounding box center [439, 242] width 212 height 22
select select "5"
click at [334, 231] on select "Select MARK DONE UPCOMING" at bounding box center [439, 242] width 212 height 22
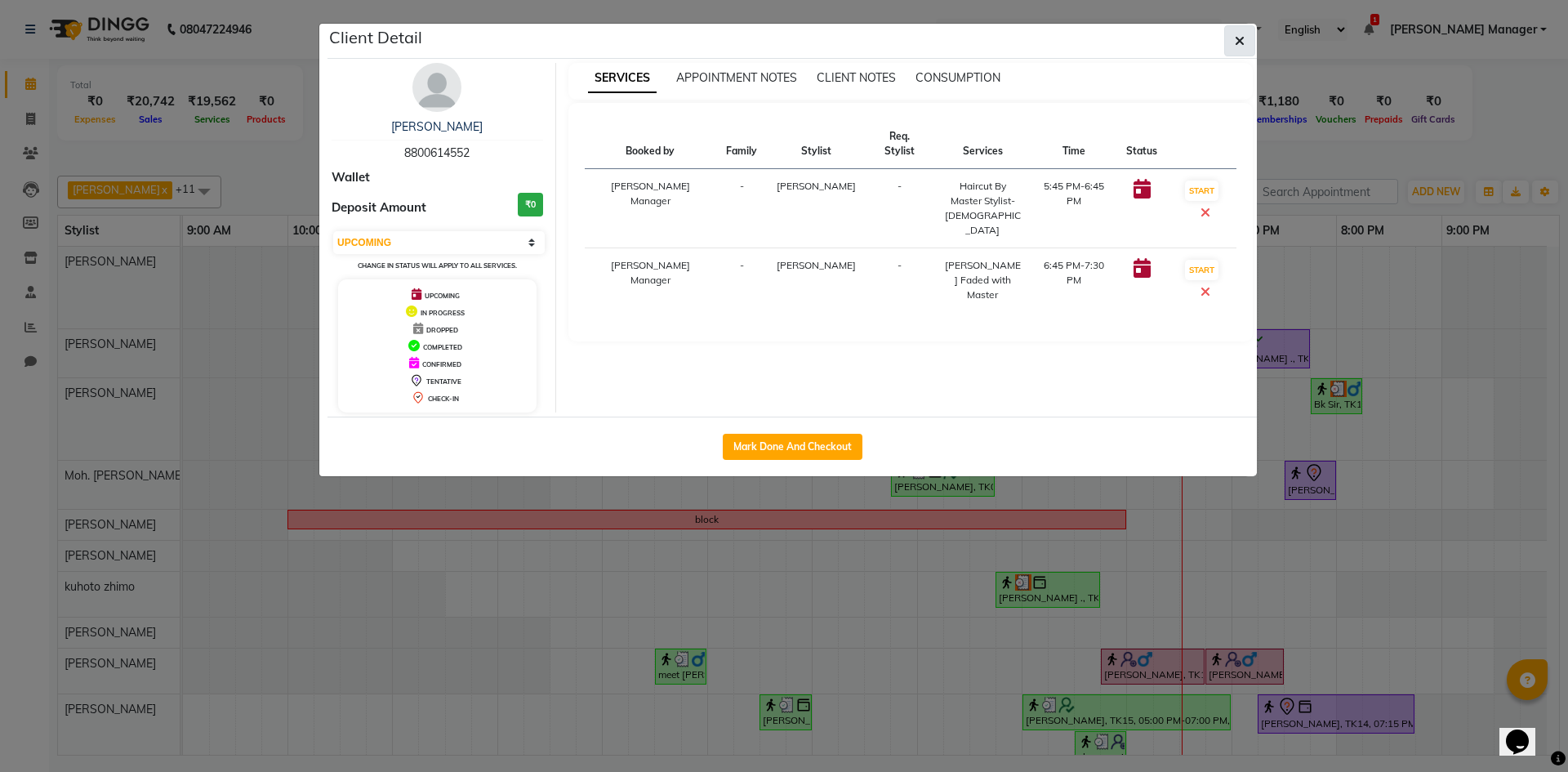
click at [1242, 41] on icon "button" at bounding box center [1240, 41] width 10 height 13
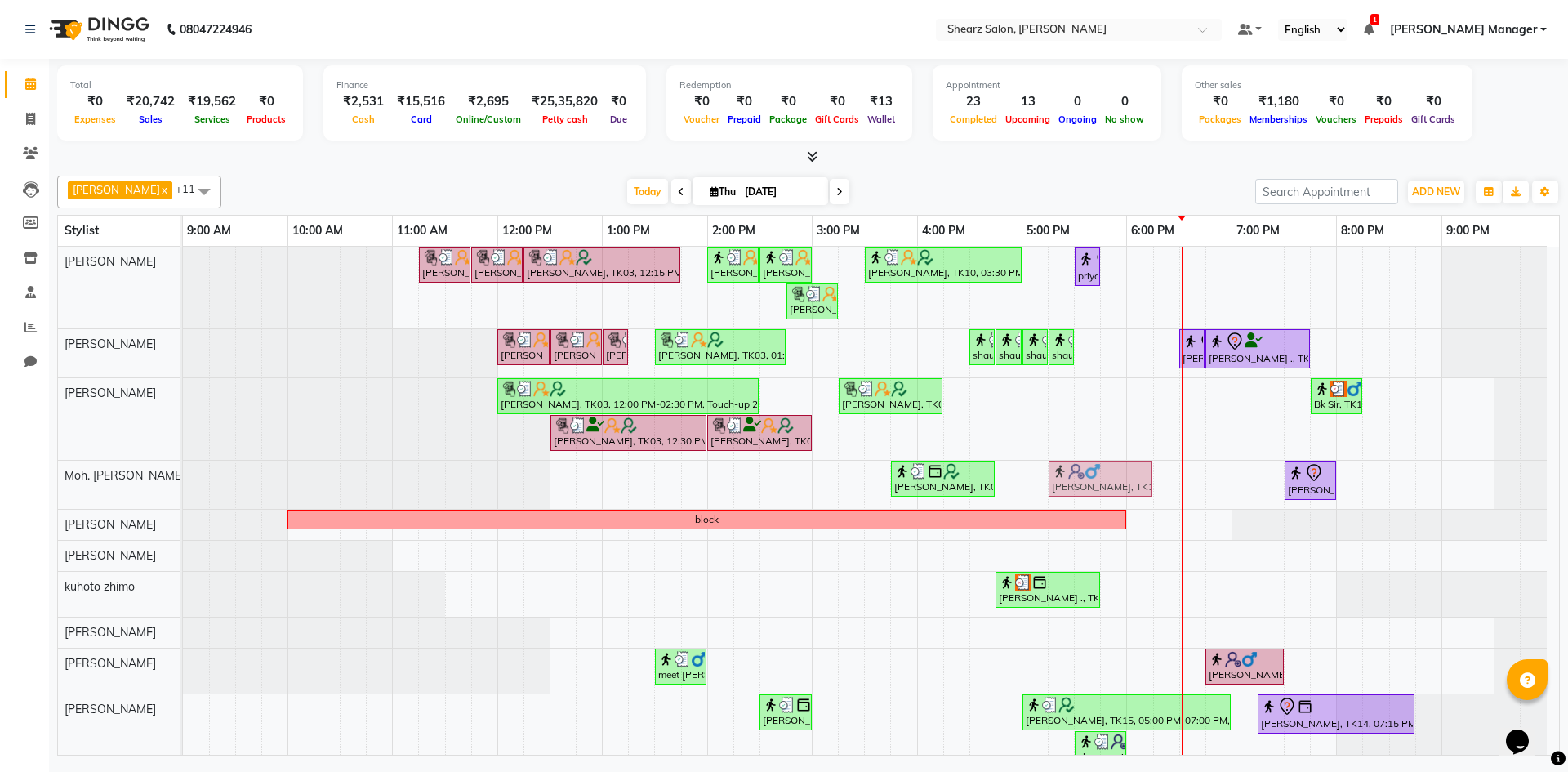
drag, startPoint x: 1157, startPoint y: 658, endPoint x: 1100, endPoint y: 475, distance: 191.7
click at [1100, 475] on tbody "Hamid Rashid, TK03, 11:15 AM-11:45 AM, Thalgo Thirst Quenching Mask Hamid Rashi…" at bounding box center [865, 533] width 1364 height 575
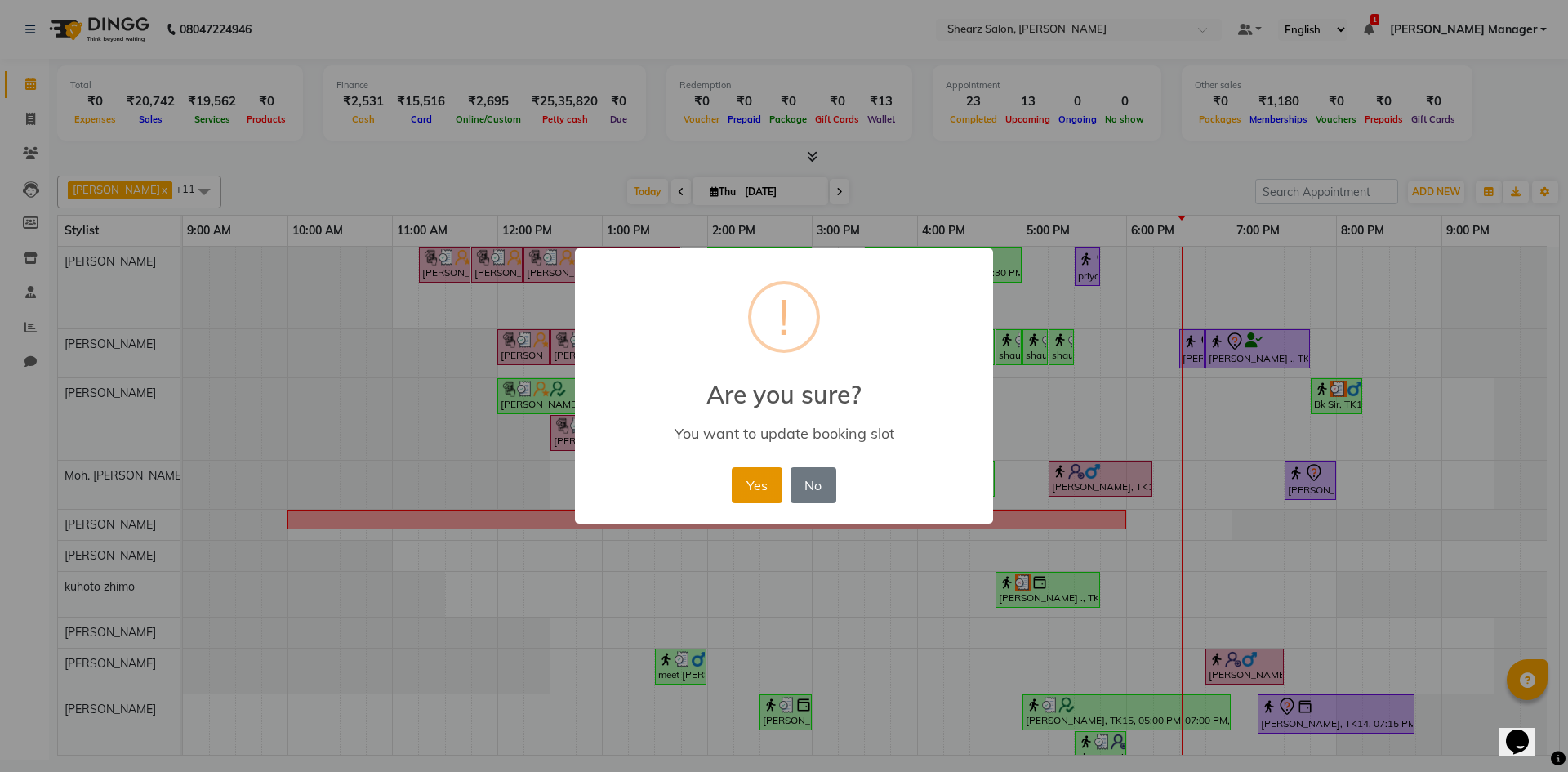
click at [775, 484] on button "Yes" at bounding box center [757, 486] width 50 height 36
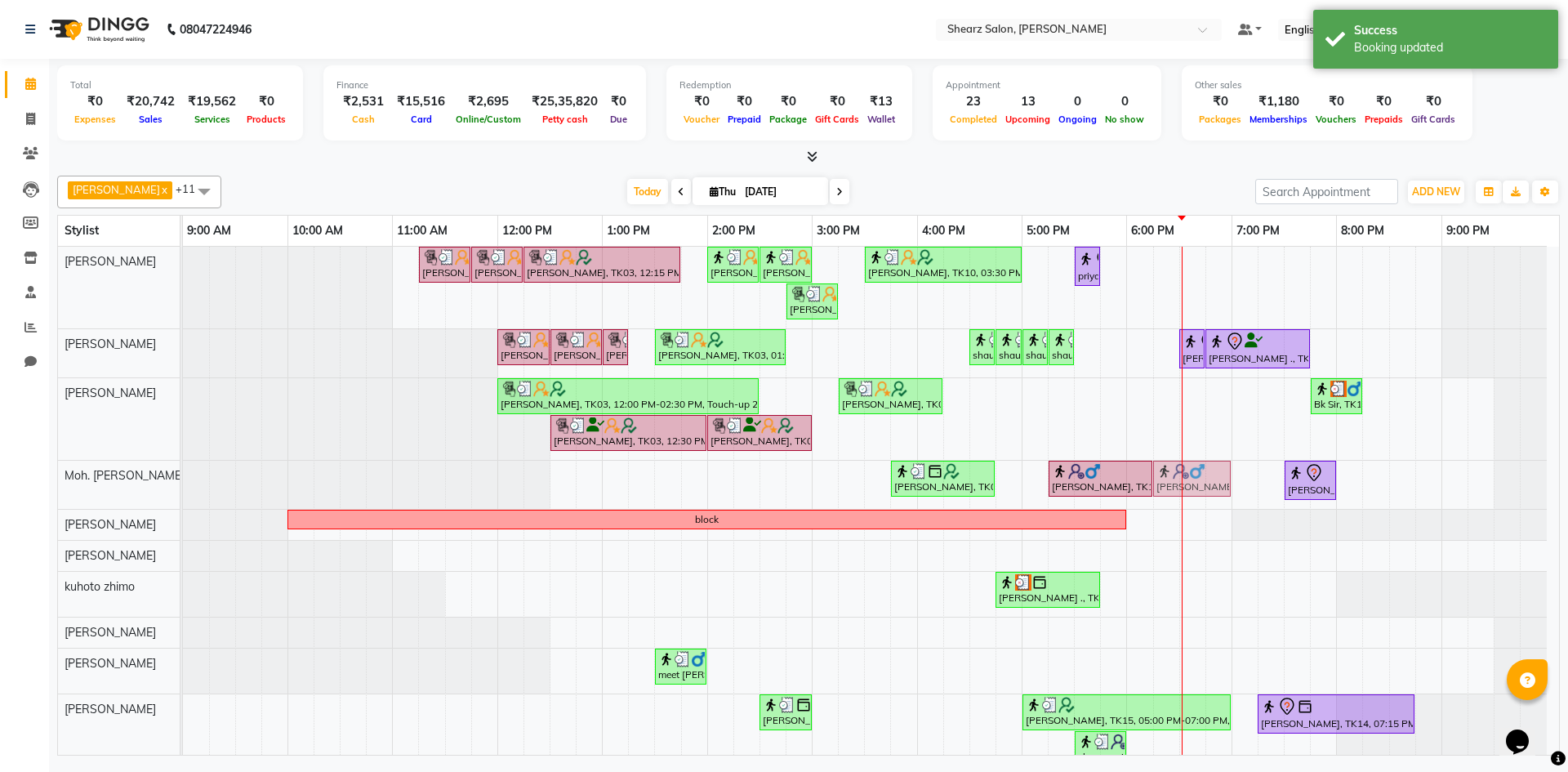
drag, startPoint x: 1239, startPoint y: 660, endPoint x: 1190, endPoint y: 491, distance: 176.0
click at [1190, 491] on tbody "Hamid Rashid, TK03, 11:15 AM-11:45 AM, Thalgo Thirst Quenching Mask Hamid Rashi…" at bounding box center [865, 533] width 1364 height 575
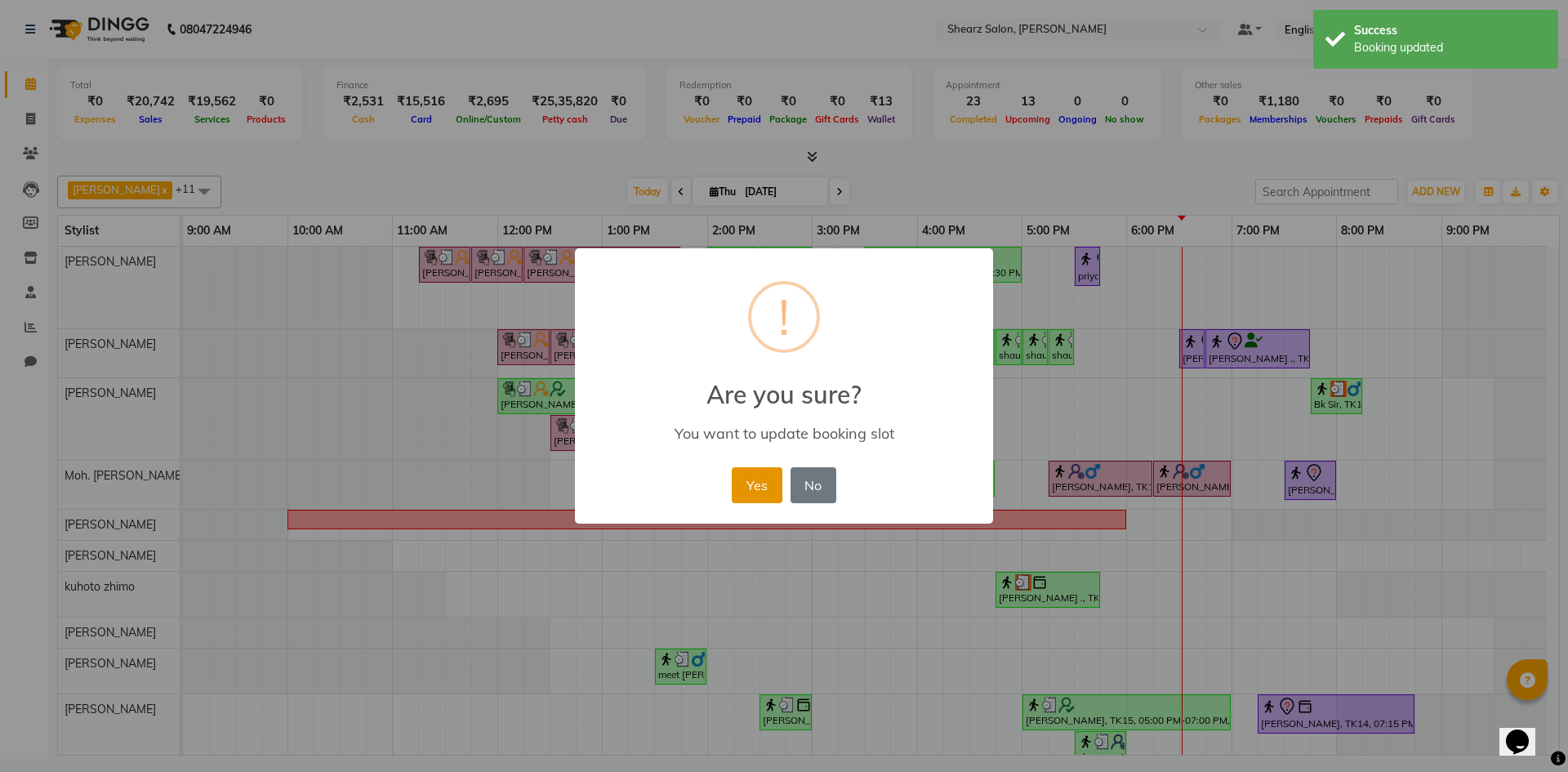
click at [780, 479] on button "Yes" at bounding box center [757, 486] width 50 height 36
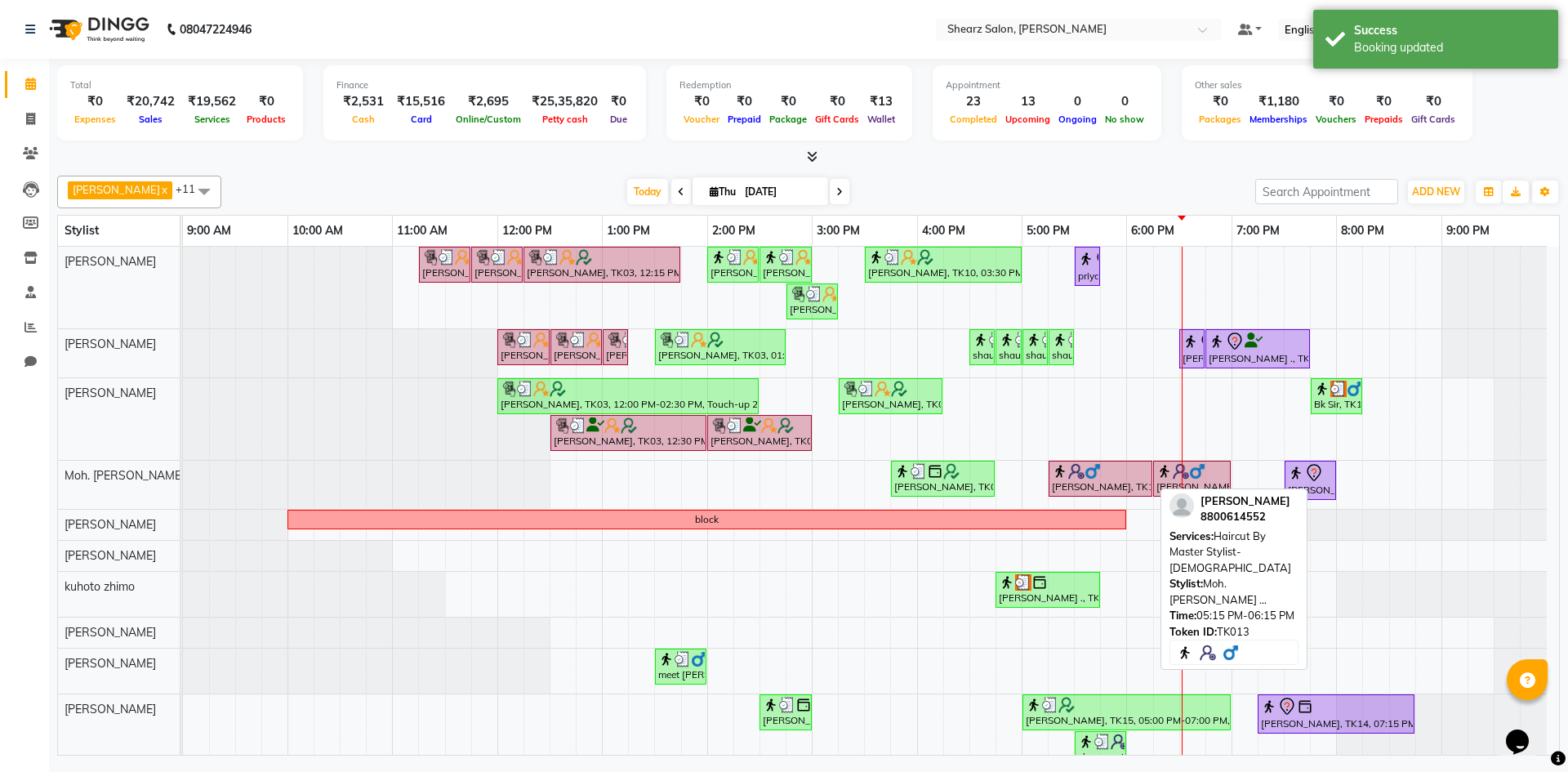
click at [1121, 479] on div "manu lodha, TK13, 05:15 PM-06:15 PM, Haircut By Master Stylist- Male" at bounding box center [1100, 479] width 100 height 31
click at [1090, 467] on img at bounding box center [1093, 471] width 16 height 16
select select "5"
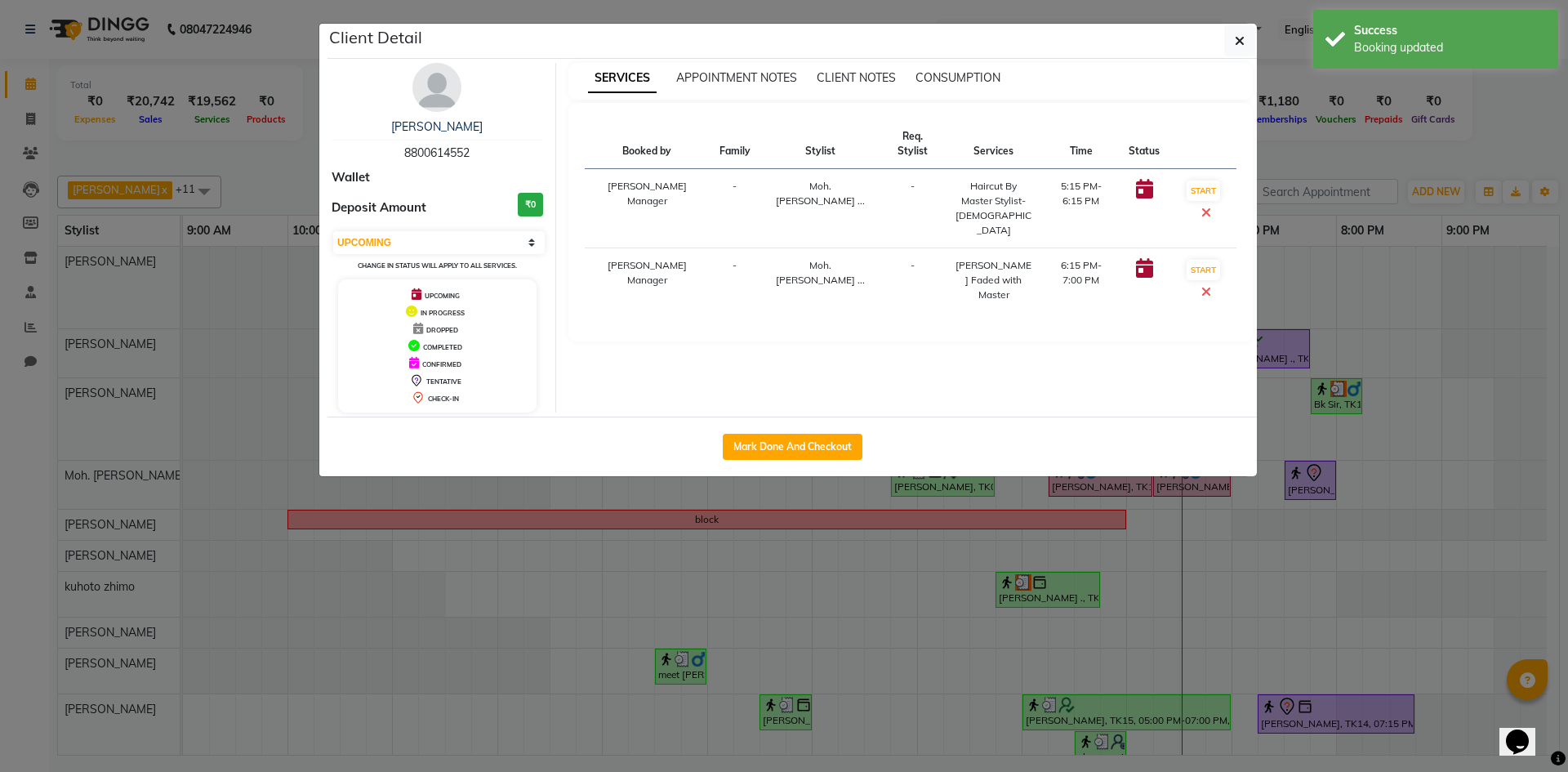
click at [816, 429] on div "Mark Done And Checkout" at bounding box center [792, 446] width 929 height 60
click at [806, 438] on button "Mark Done And Checkout" at bounding box center [793, 447] width 140 height 26
select select "8159"
select select "service"
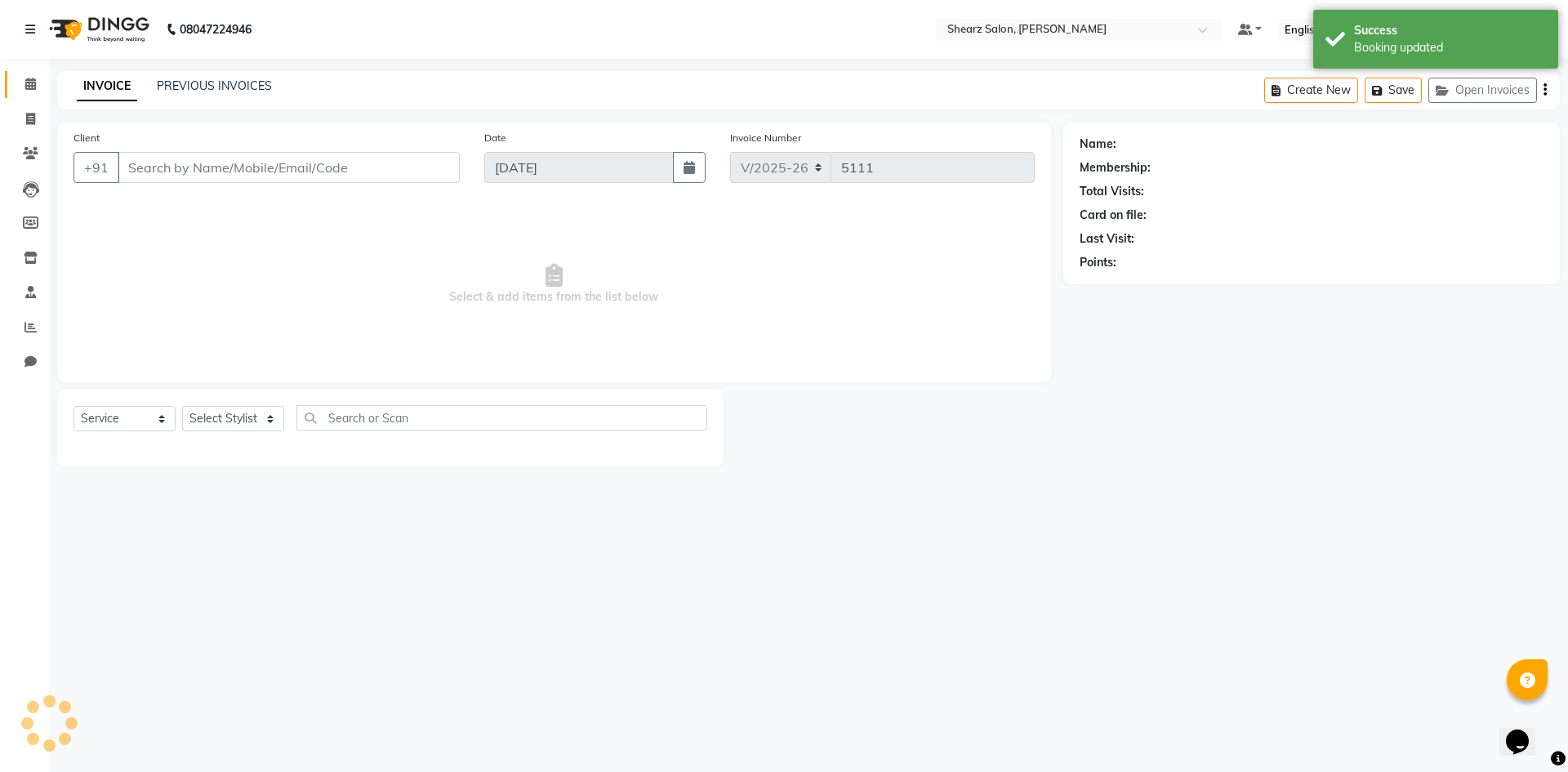
select select "3"
type input "8800614552"
select select "77335"
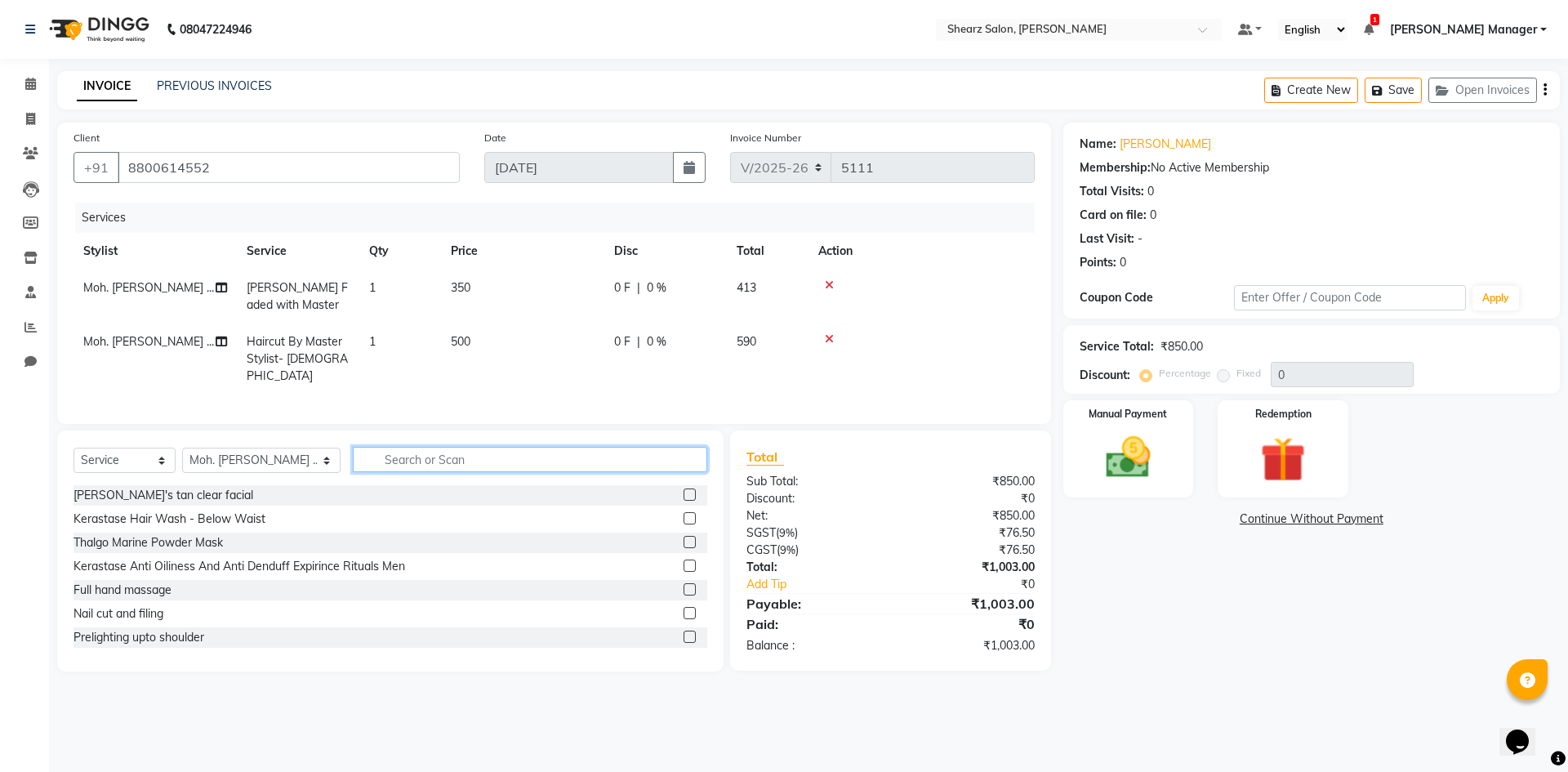
click at [405, 450] on input "text" at bounding box center [530, 459] width 354 height 25
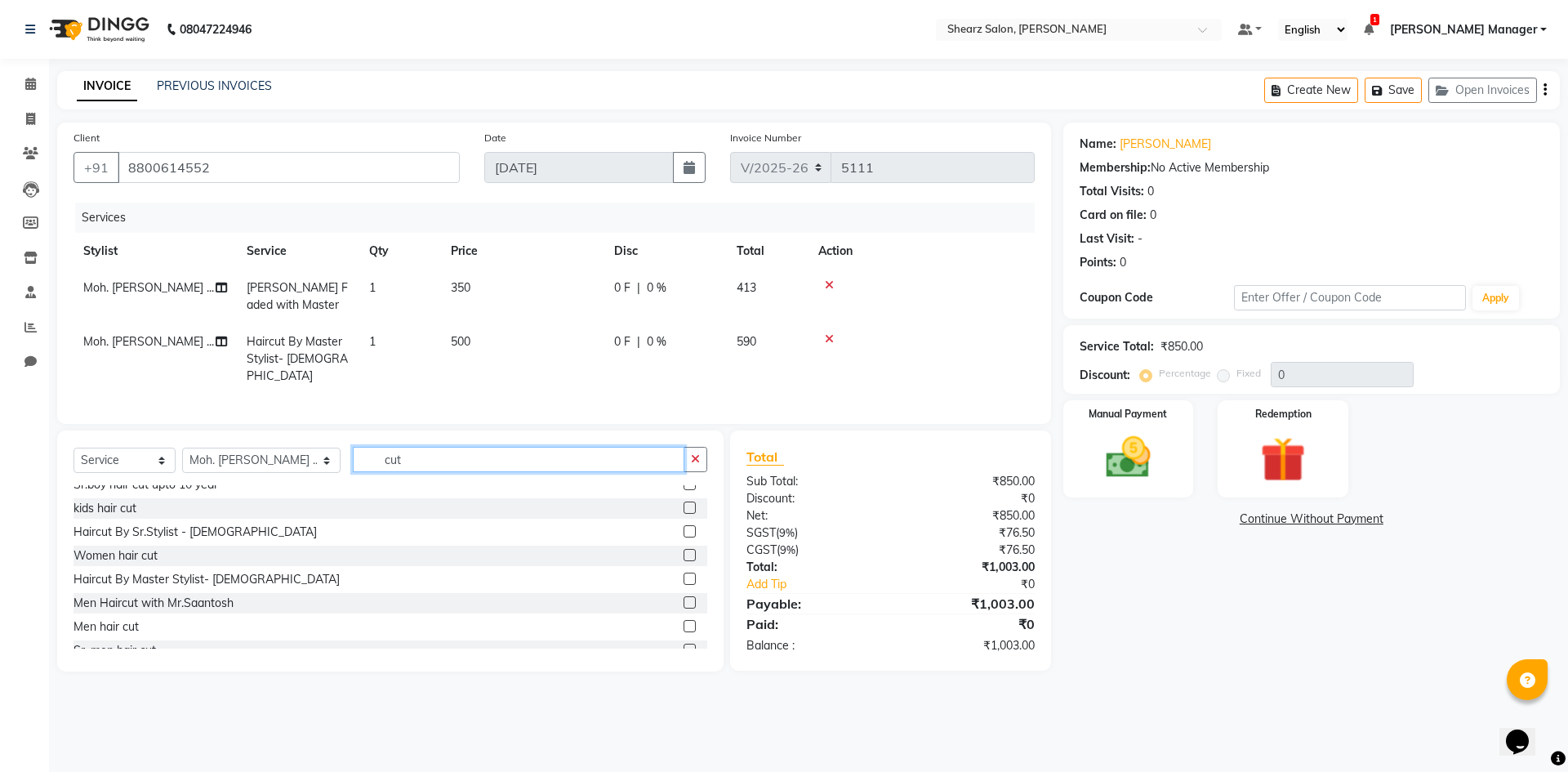
type input "cut"
click at [684, 527] on label at bounding box center [690, 532] width 12 height 12
click at [684, 527] on input "checkbox" at bounding box center [689, 533] width 10 height 10
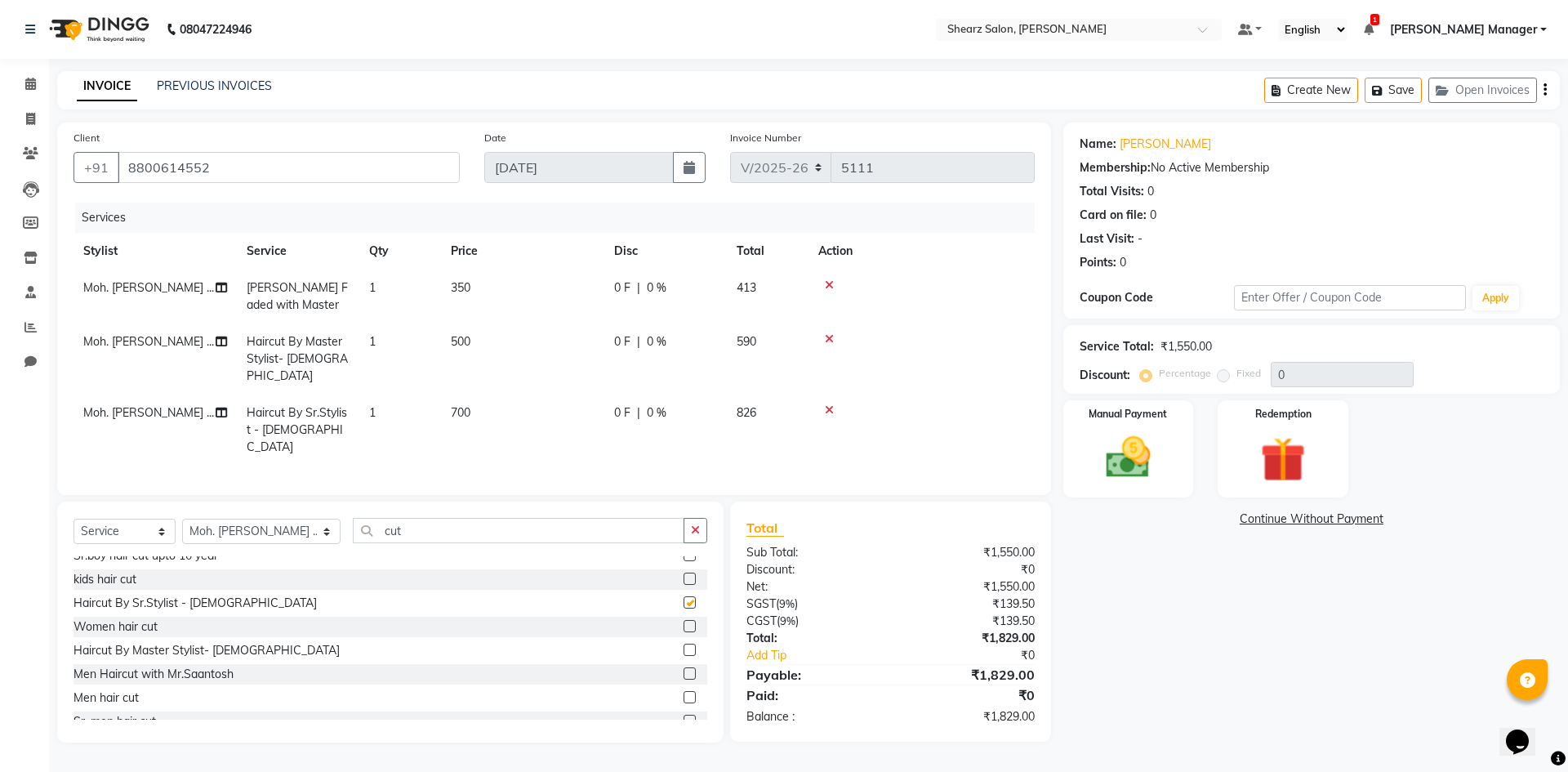
checkbox input "false"
click at [825, 328] on td at bounding box center [922, 359] width 226 height 71
click at [825, 330] on td at bounding box center [922, 359] width 226 height 71
click at [825, 345] on td at bounding box center [922, 359] width 226 height 71
click at [825, 344] on icon at bounding box center [829, 339] width 9 height 11
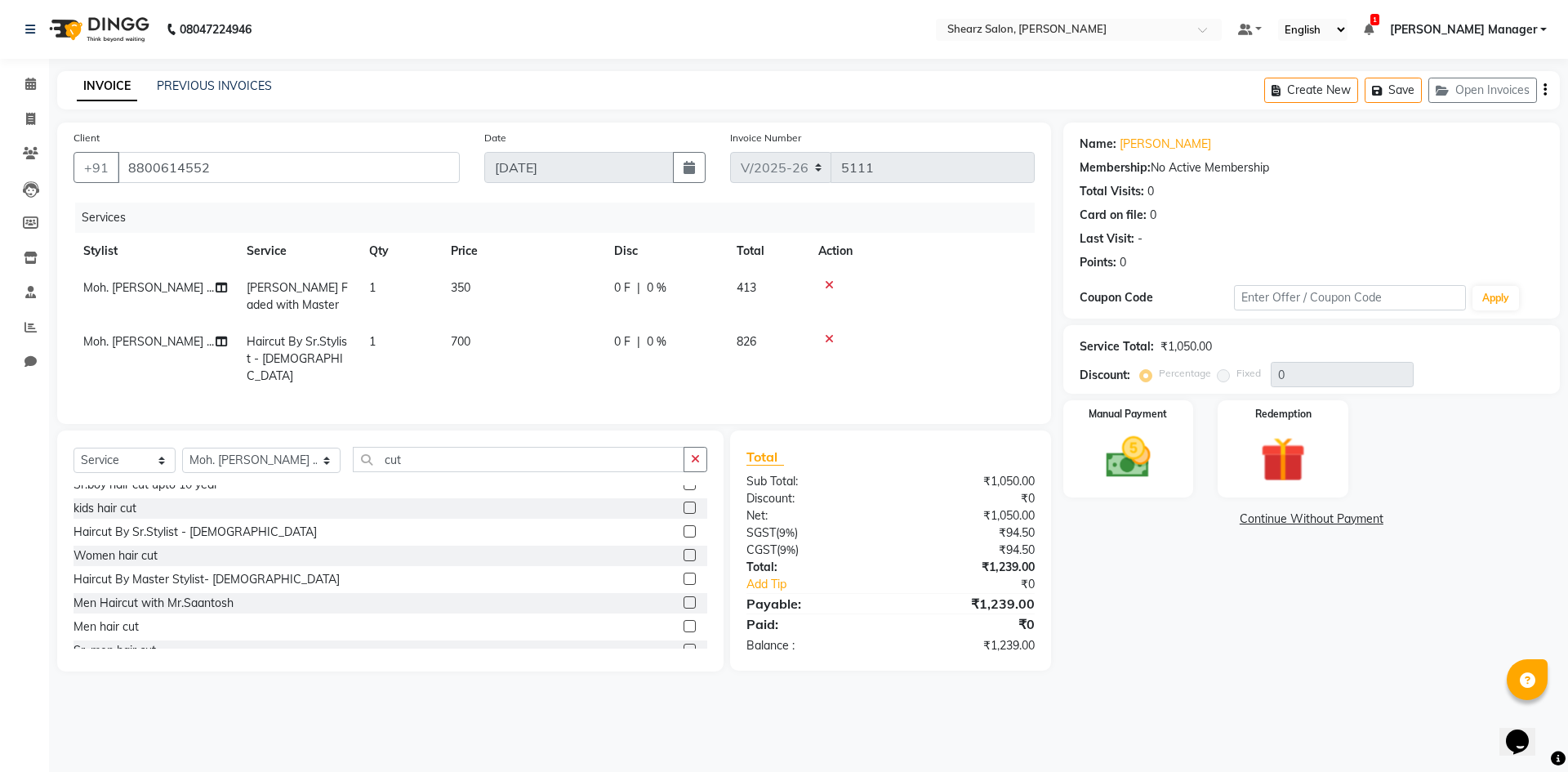
click at [832, 282] on icon at bounding box center [829, 284] width 9 height 11
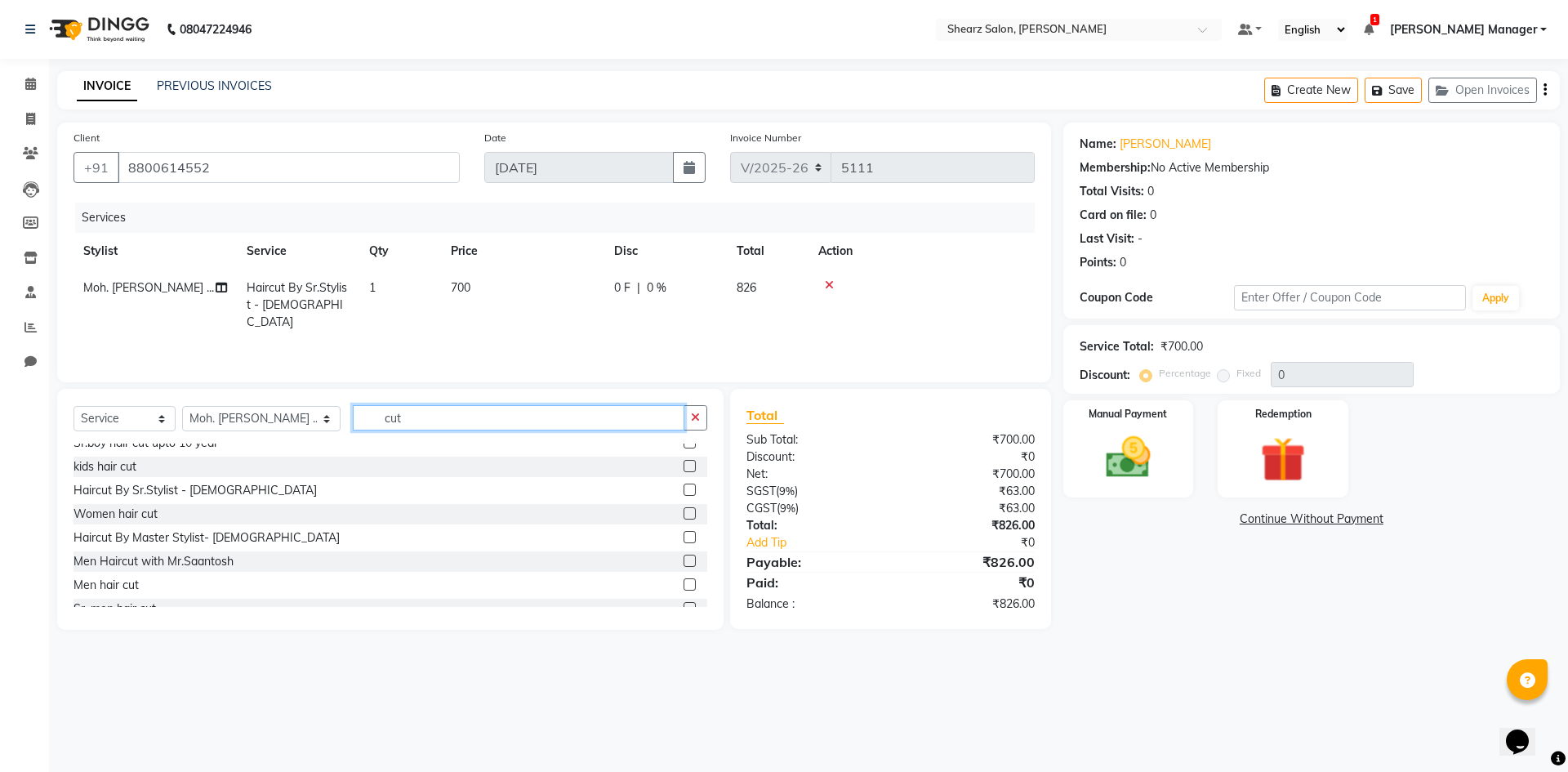
click at [498, 416] on input "cut" at bounding box center [519, 418] width 332 height 25
type input "c"
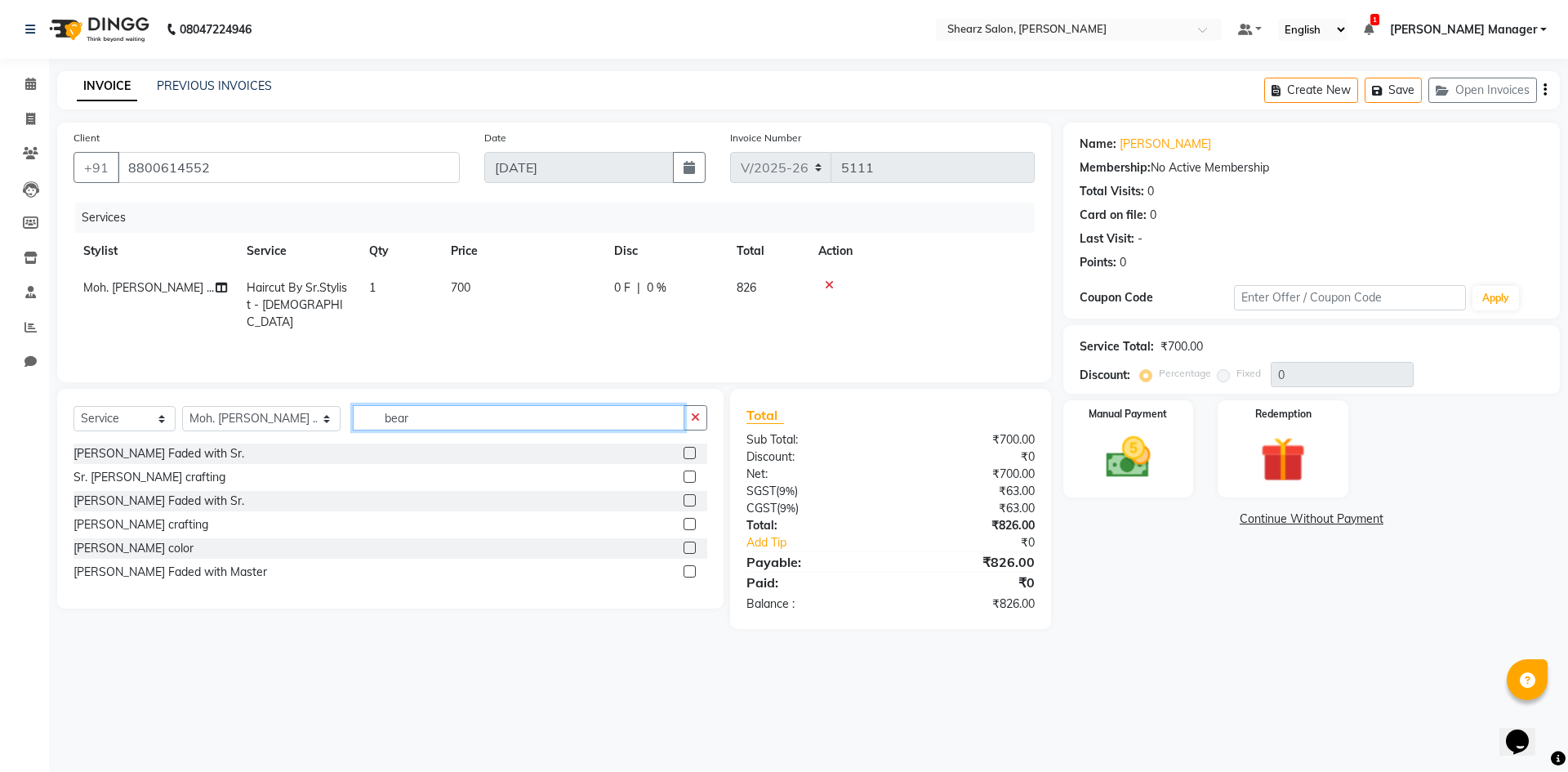
scroll to position [0, 0]
type input "beard"
click at [684, 501] on label at bounding box center [690, 501] width 12 height 12
click at [684, 501] on input "checkbox" at bounding box center [689, 501] width 10 height 10
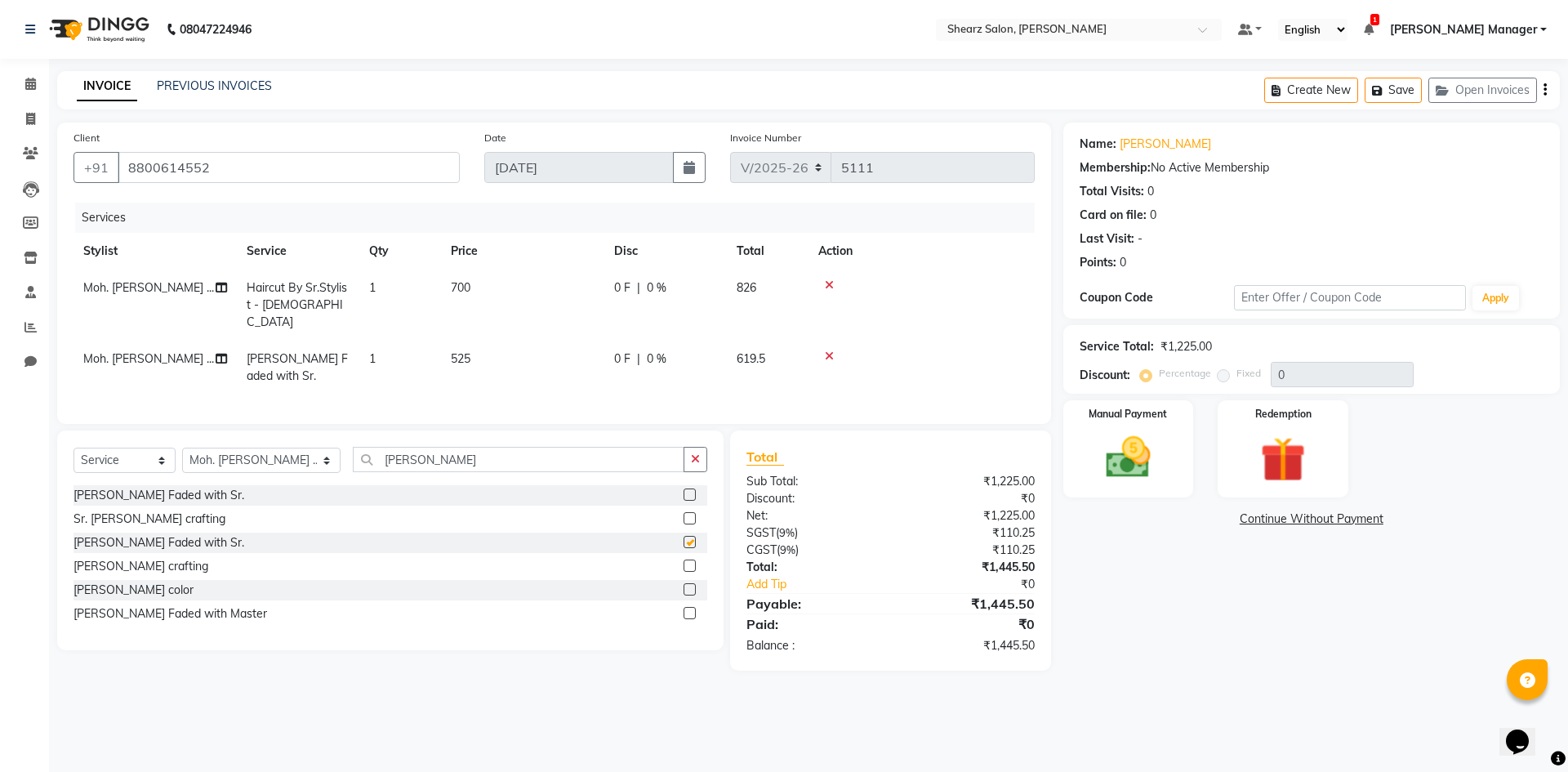
checkbox input "false"
click at [275, 164] on input "8800614552" at bounding box center [289, 168] width 342 height 31
drag, startPoint x: 226, startPoint y: 174, endPoint x: 130, endPoint y: 175, distance: 96.0
click at [130, 175] on input "8800614552" at bounding box center [289, 168] width 342 height 31
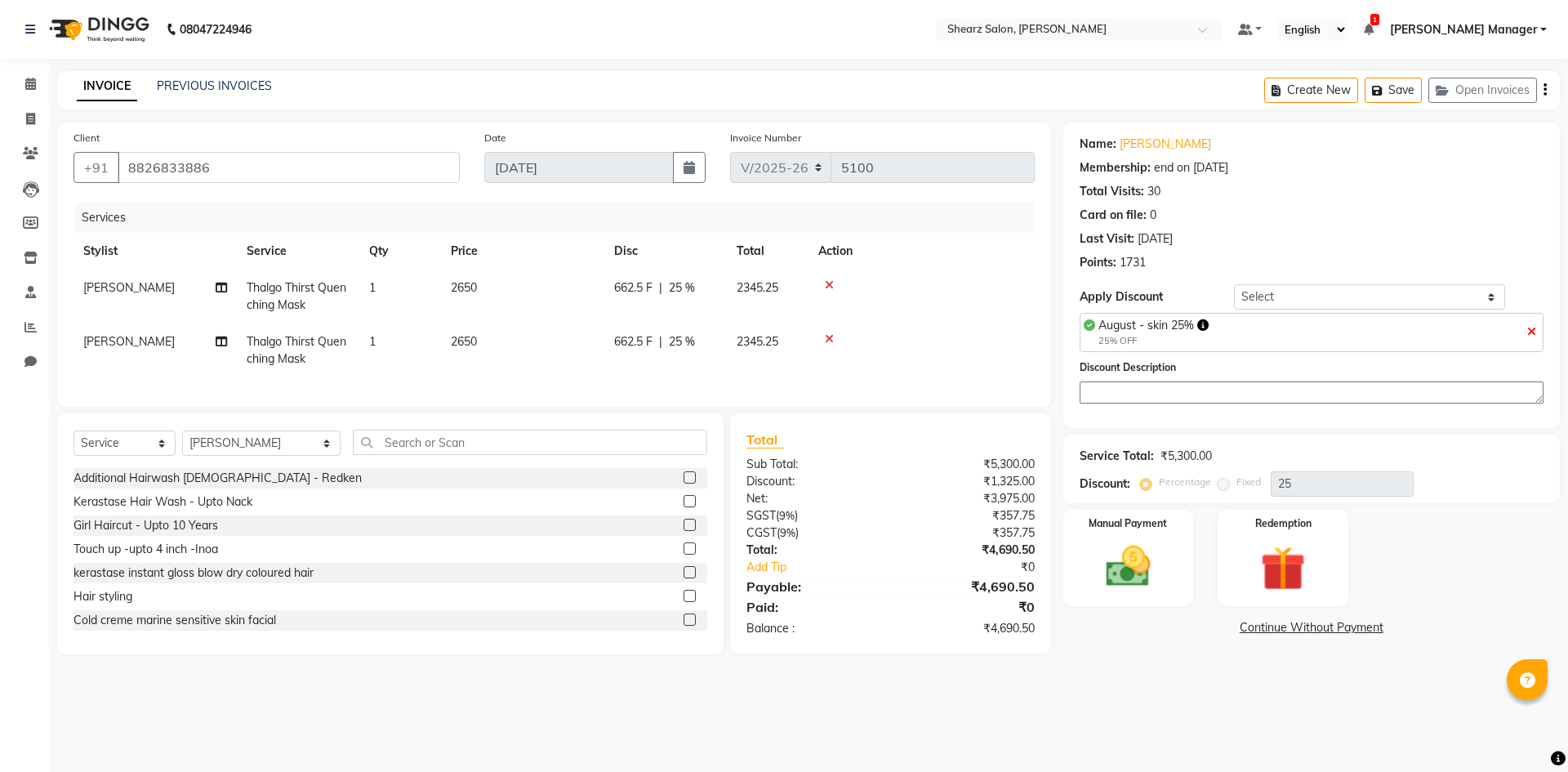
select select "8159"
select select "service"
select select "77322"
click at [1124, 565] on img at bounding box center [1129, 567] width 76 height 54
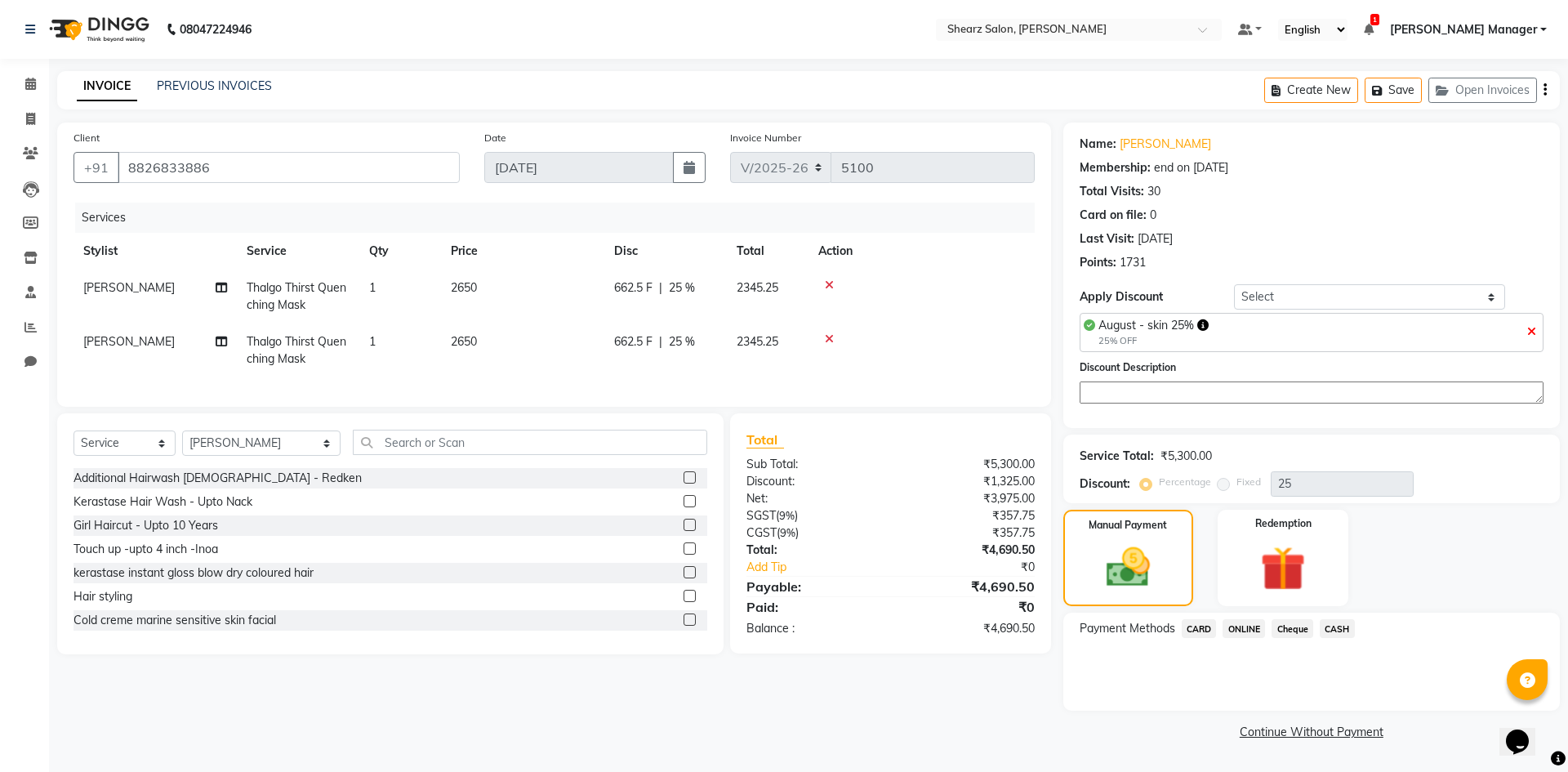
click at [1209, 631] on span "CARD" at bounding box center [1199, 628] width 35 height 19
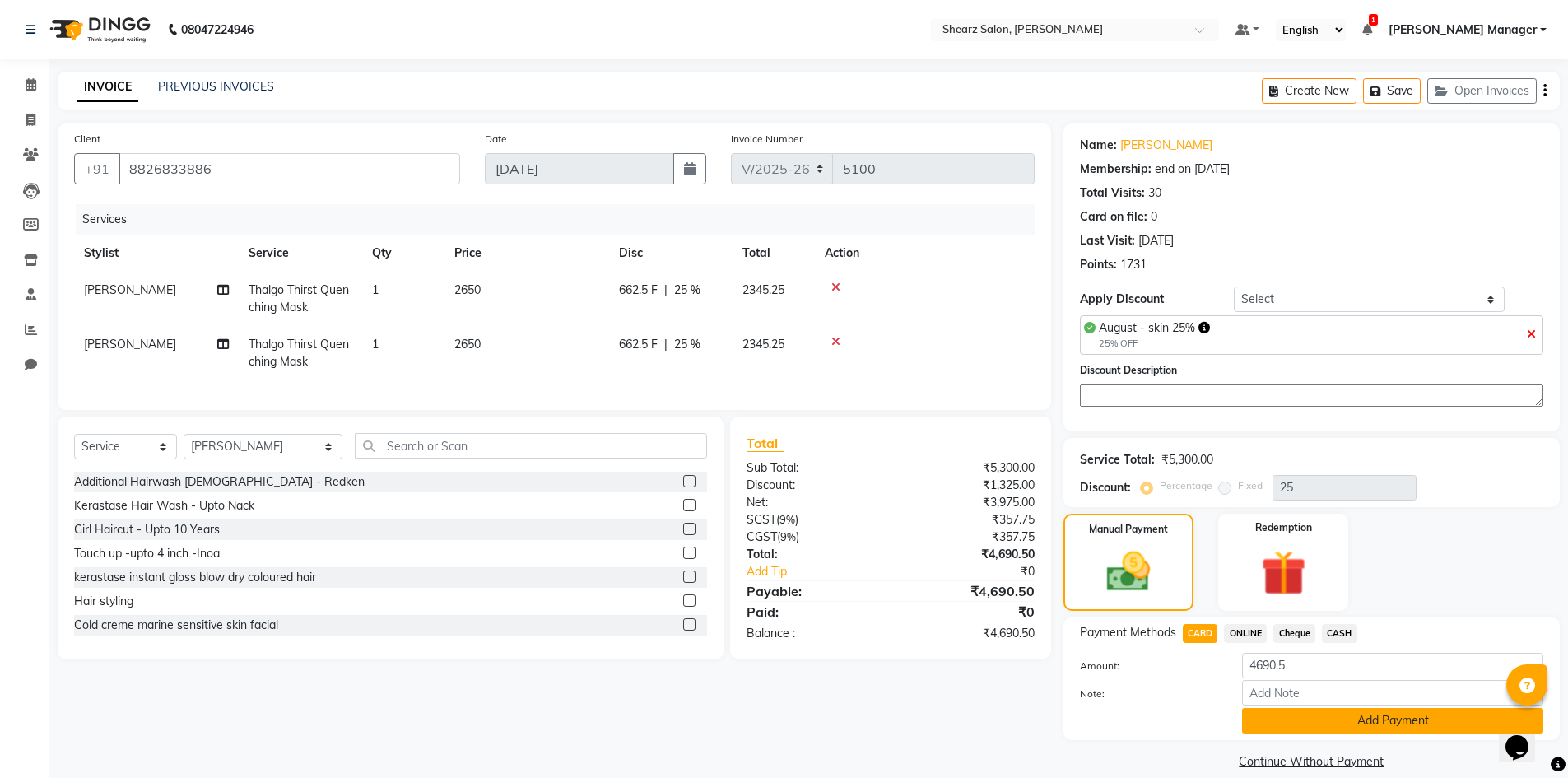
click at [1340, 717] on button "Add Payment" at bounding box center [1393, 720] width 301 height 25
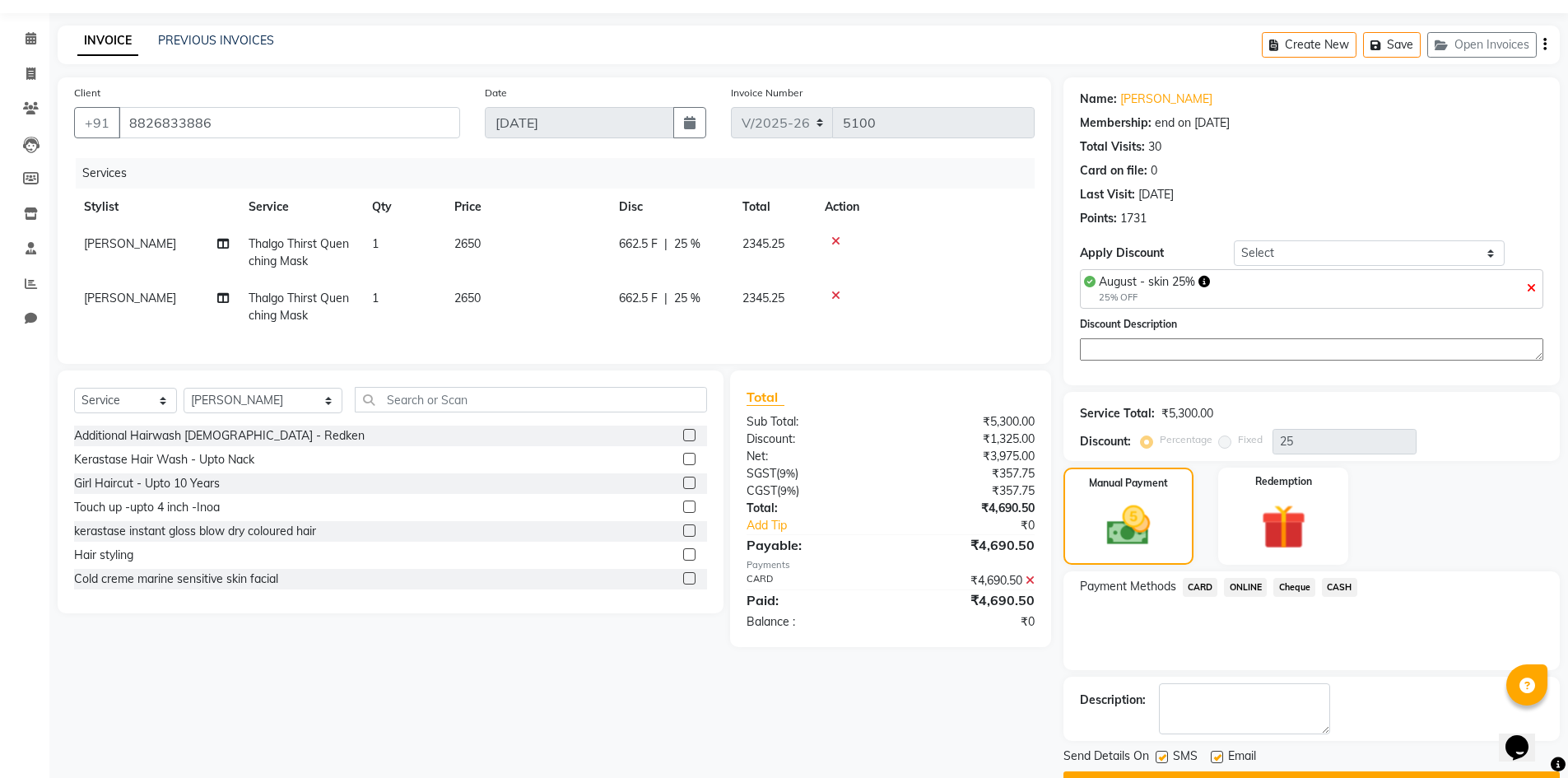
scroll to position [90, 0]
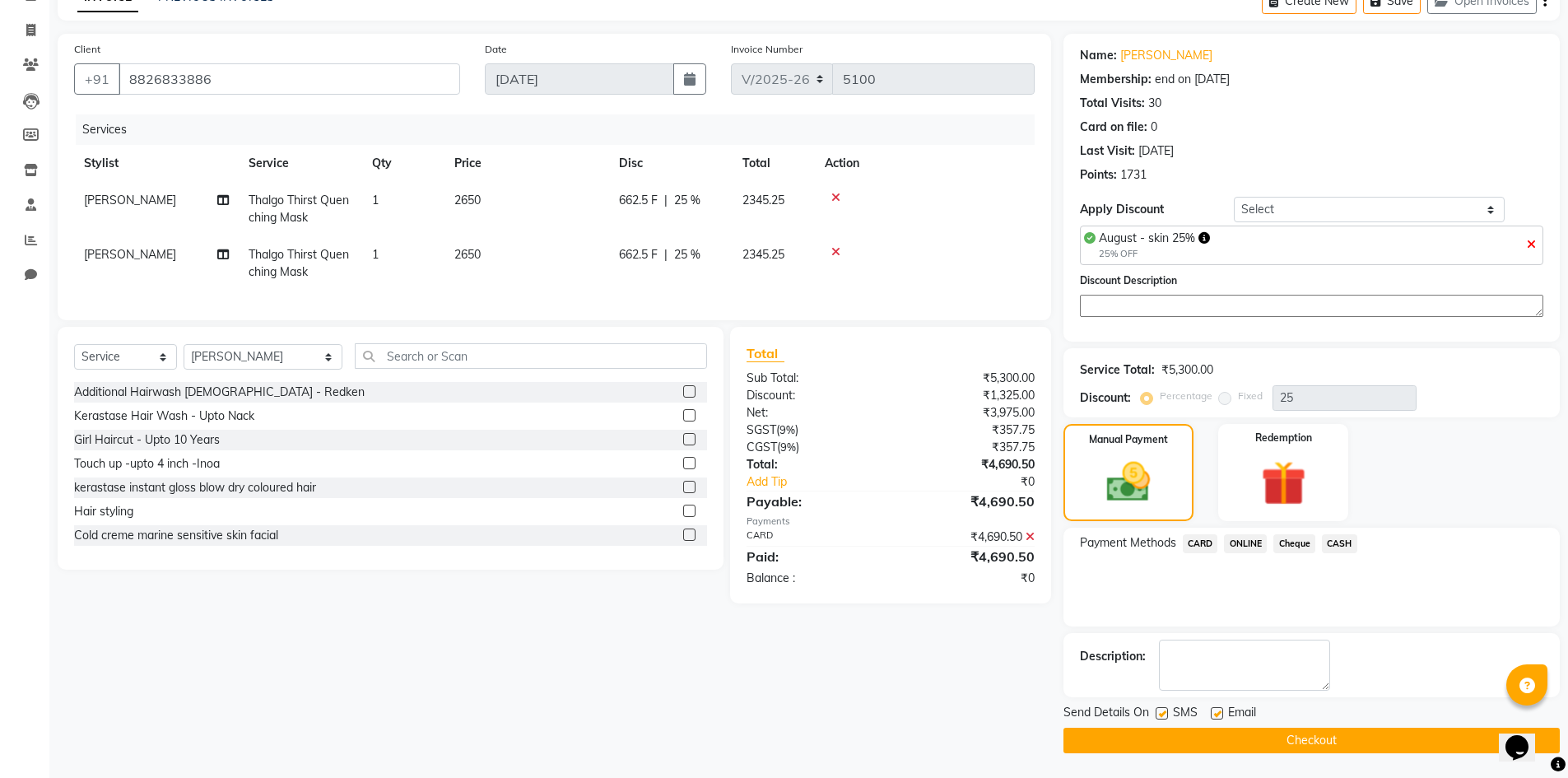
click at [1325, 741] on button "Checkout" at bounding box center [1312, 740] width 497 height 25
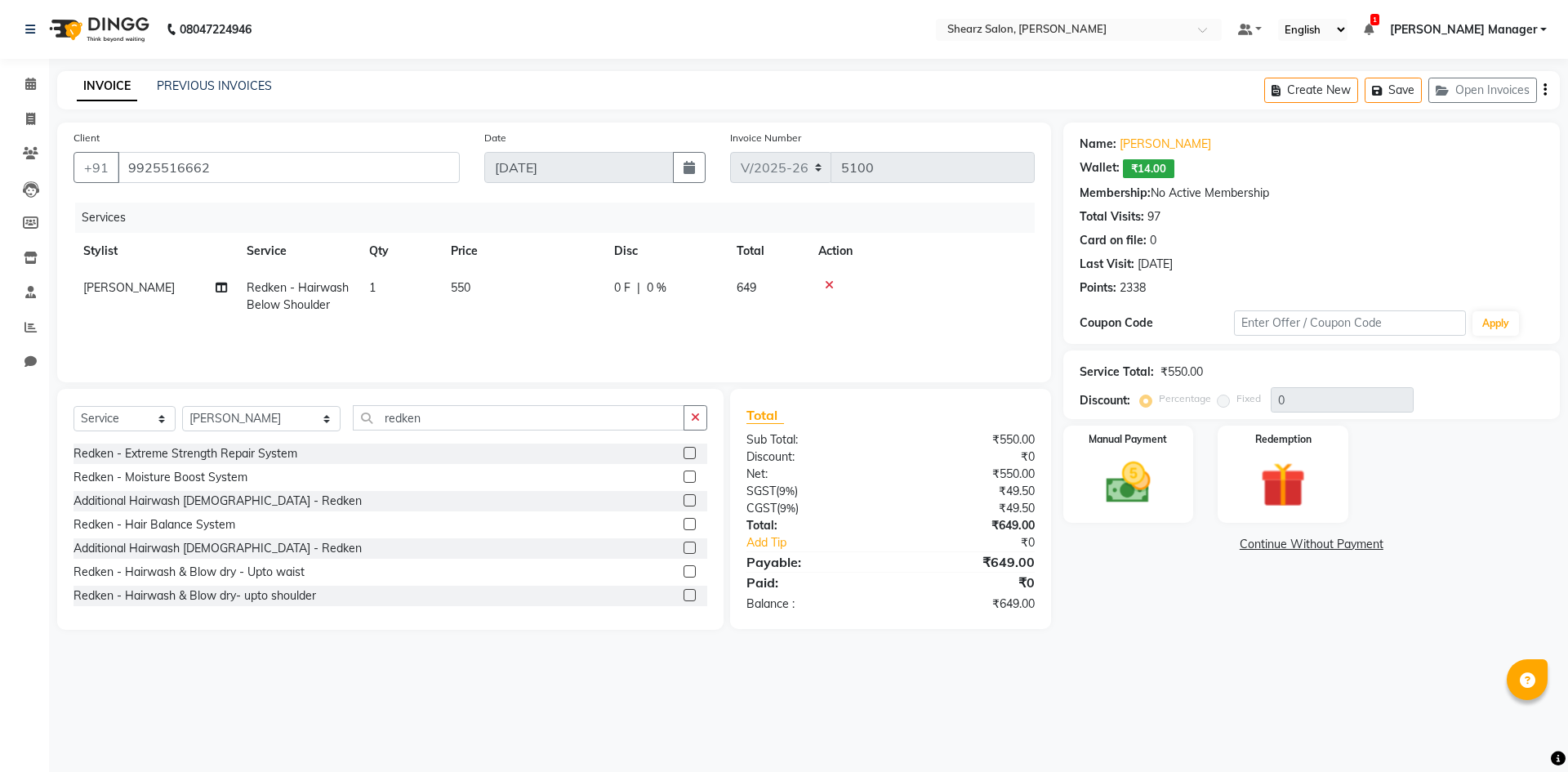
select select "8159"
select select "service"
select select "77334"
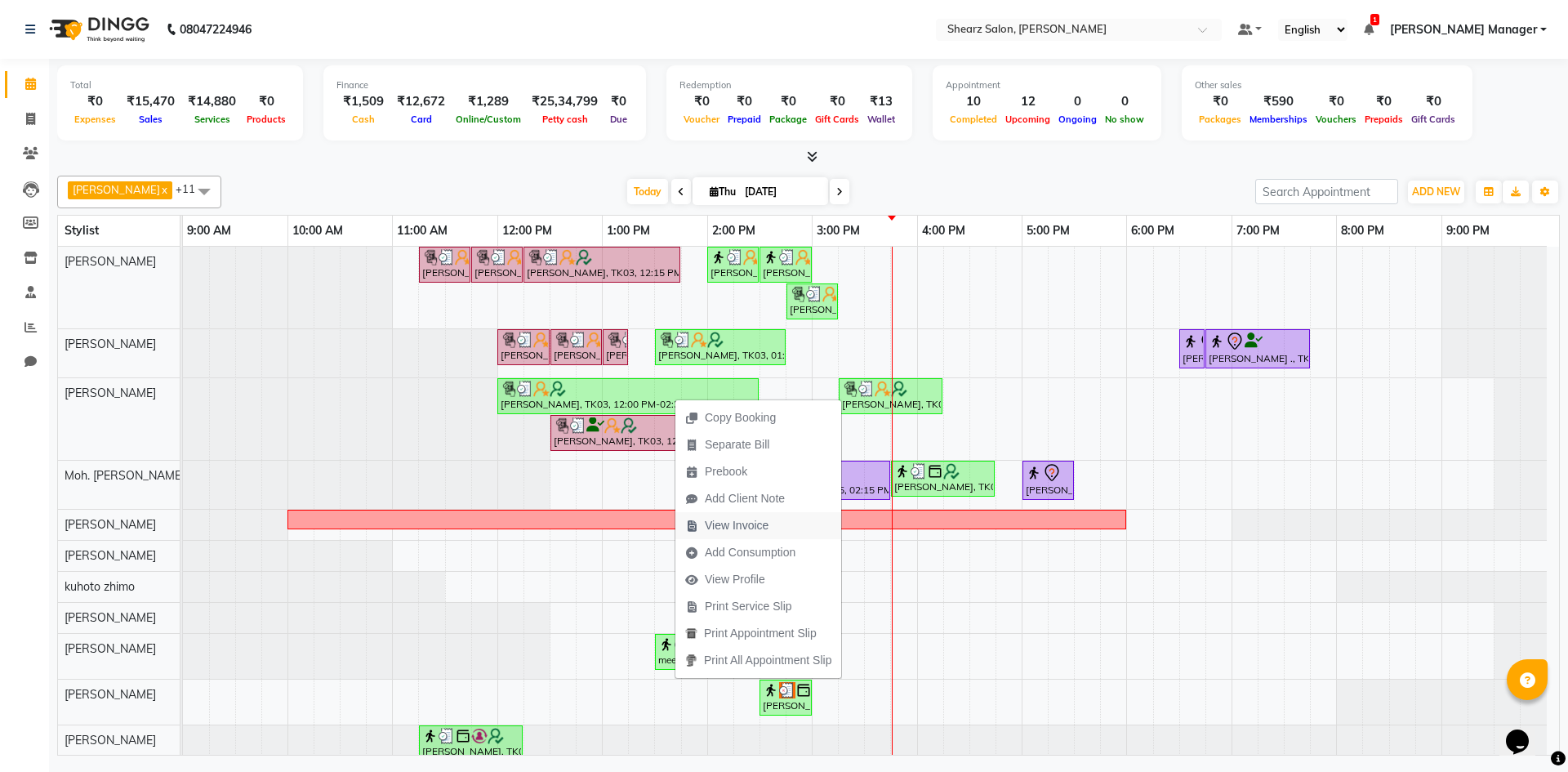
click at [738, 531] on span "View Invoice" at bounding box center [737, 526] width 64 height 17
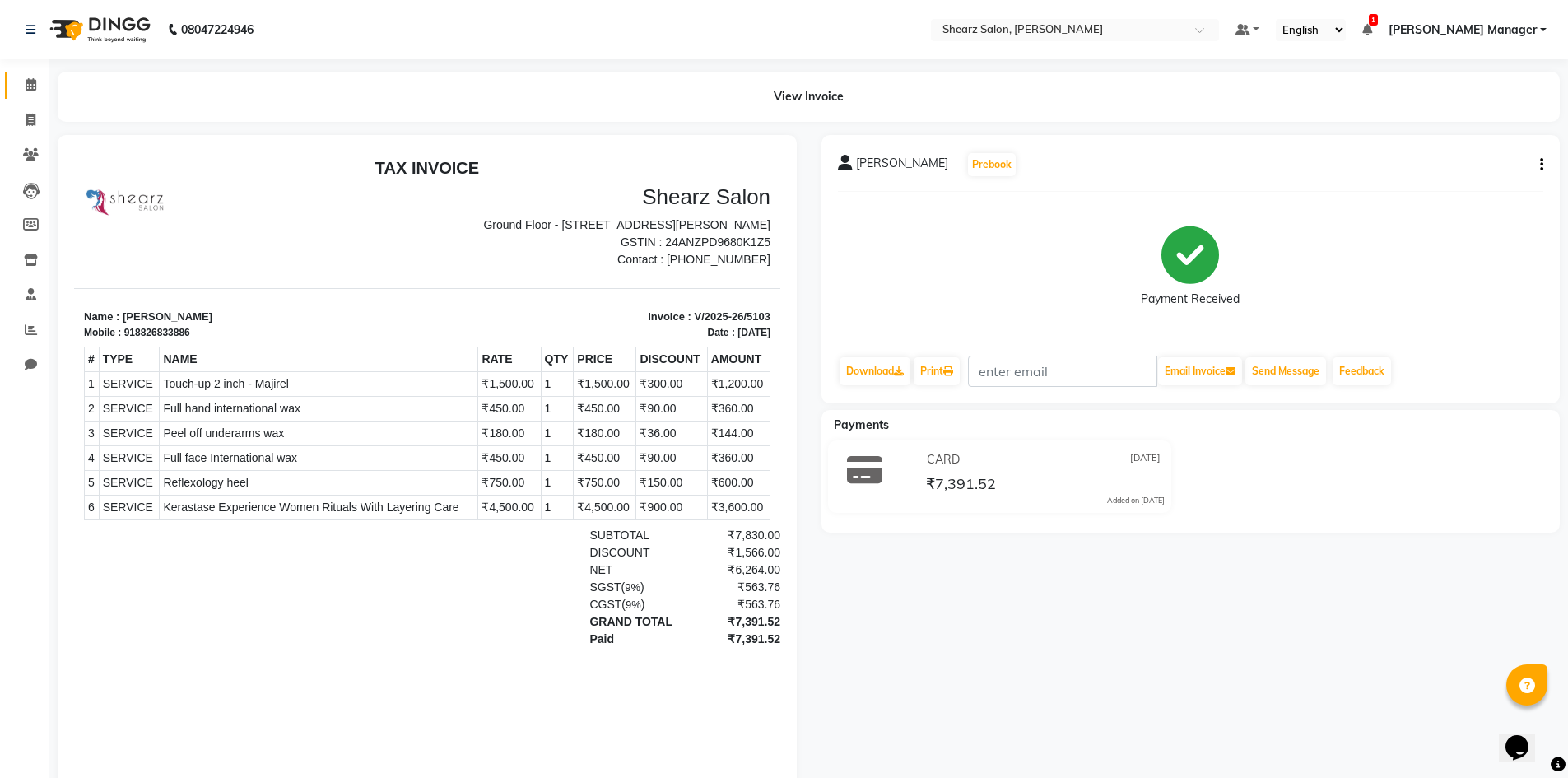
click at [16, 83] on link "Calendar" at bounding box center [24, 85] width 39 height 27
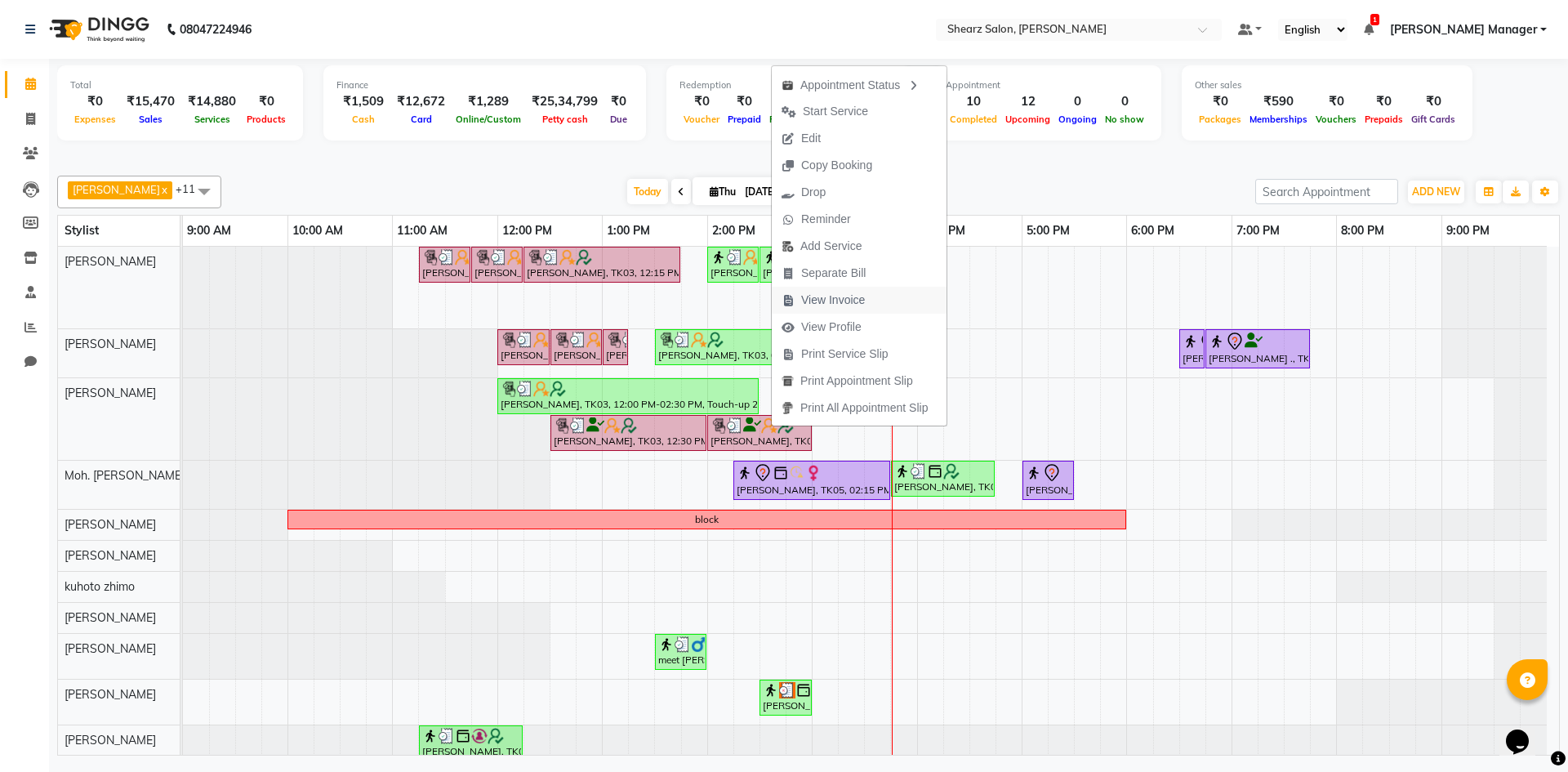
click at [809, 302] on span "View Invoice" at bounding box center [833, 300] width 64 height 17
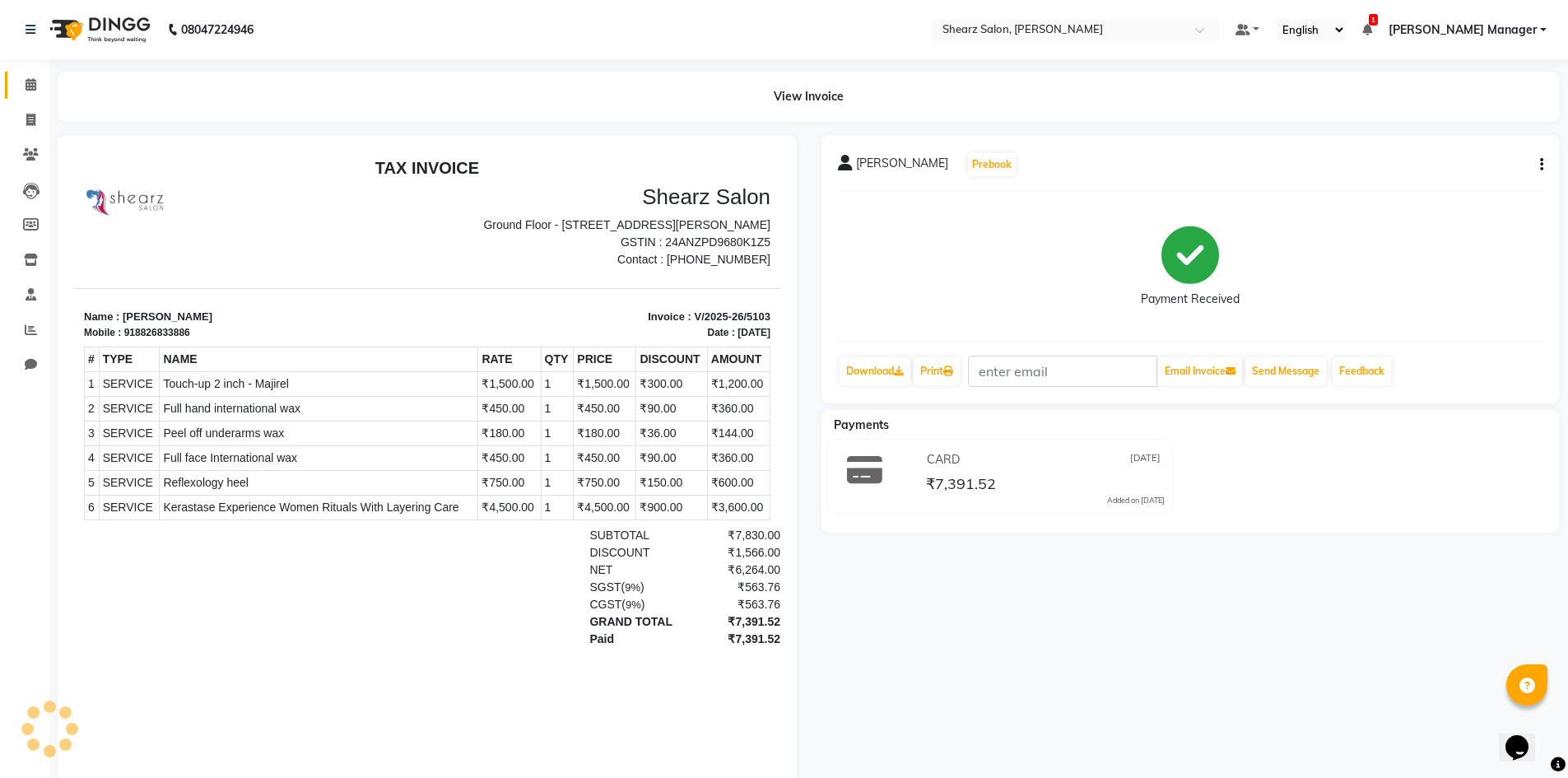
click at [27, 97] on link "Calendar" at bounding box center [24, 85] width 39 height 27
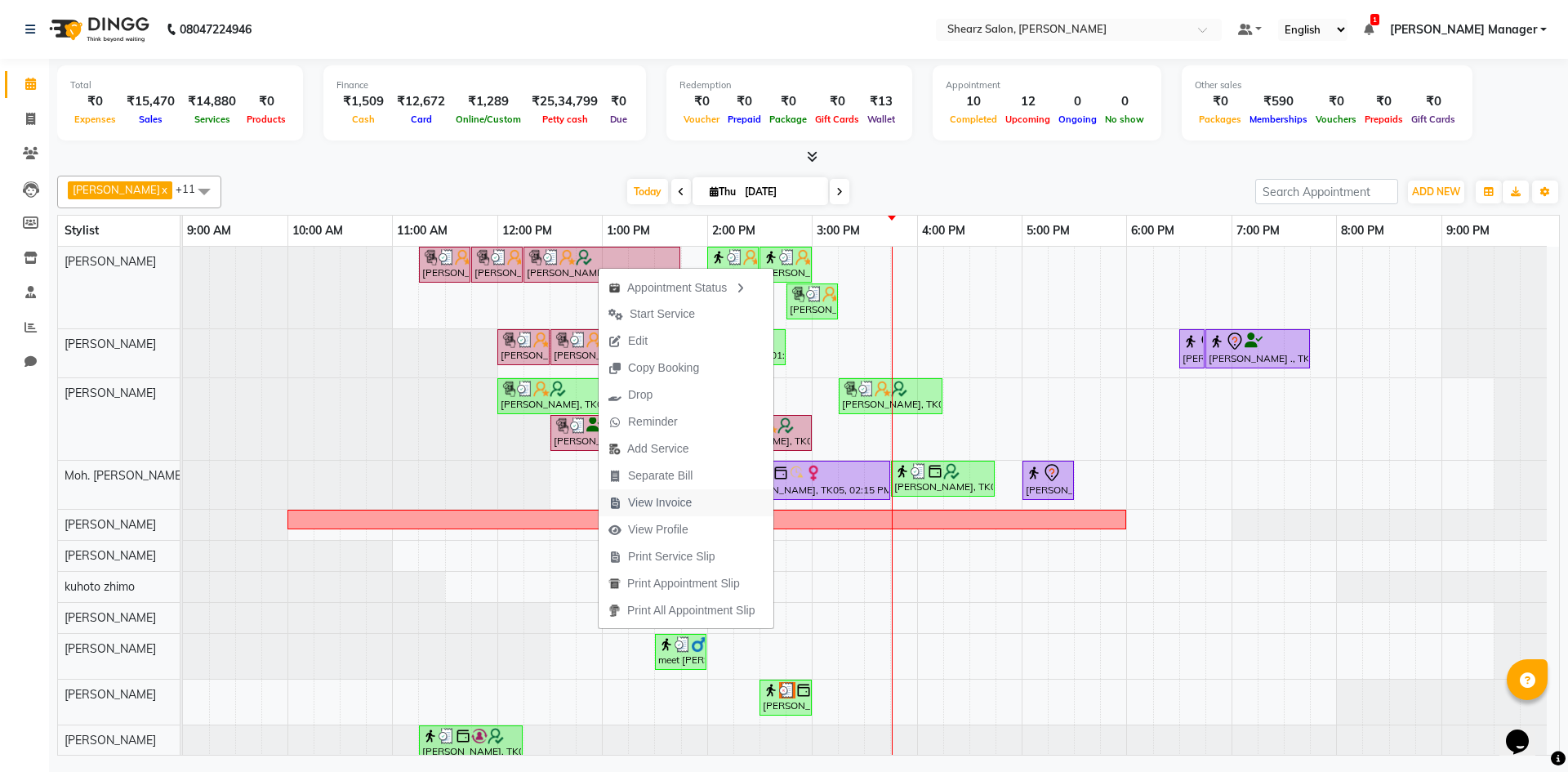
click at [665, 511] on span "View Invoice" at bounding box center [660, 503] width 64 height 17
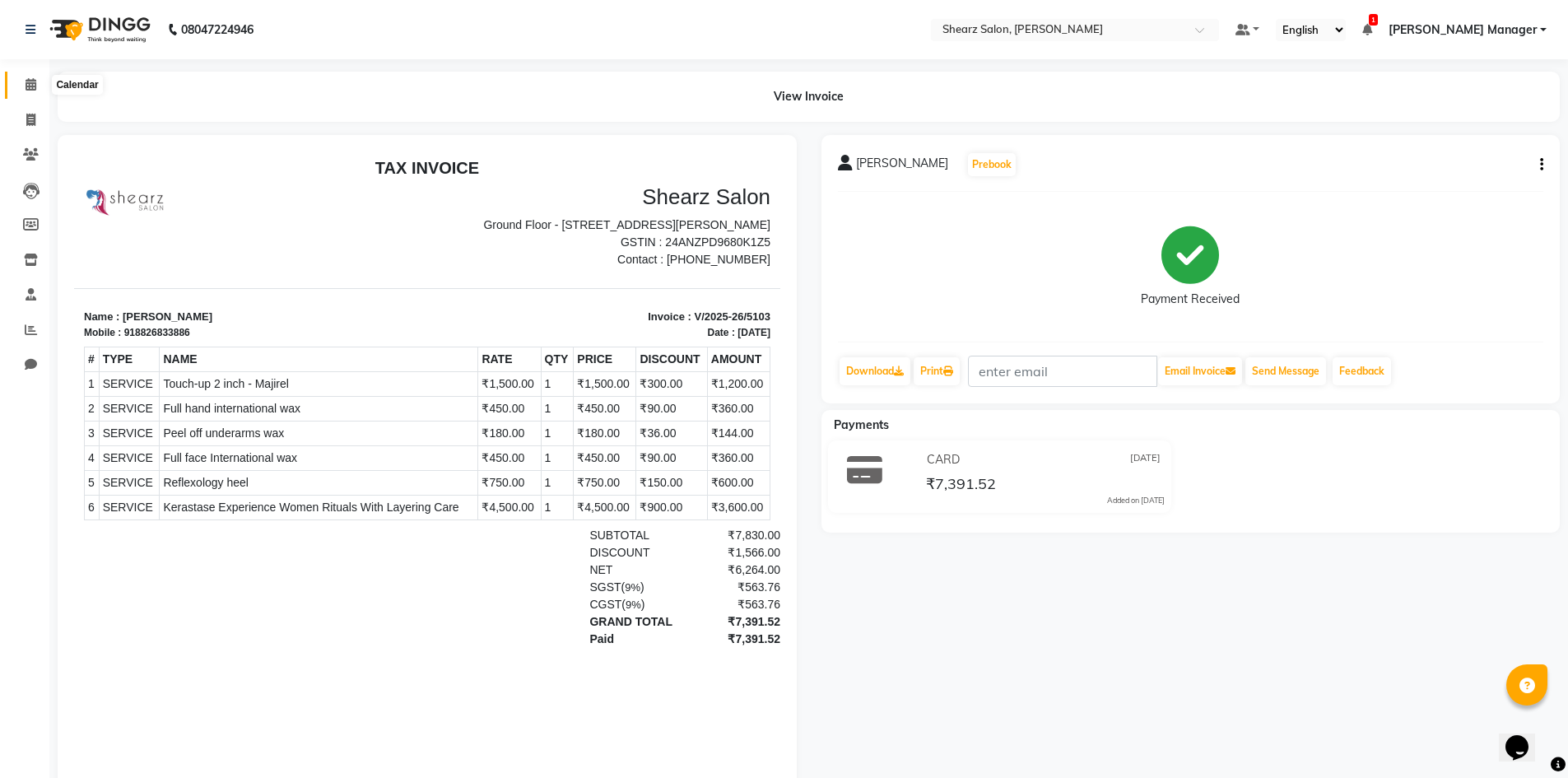
click at [37, 86] on span at bounding box center [30, 85] width 29 height 19
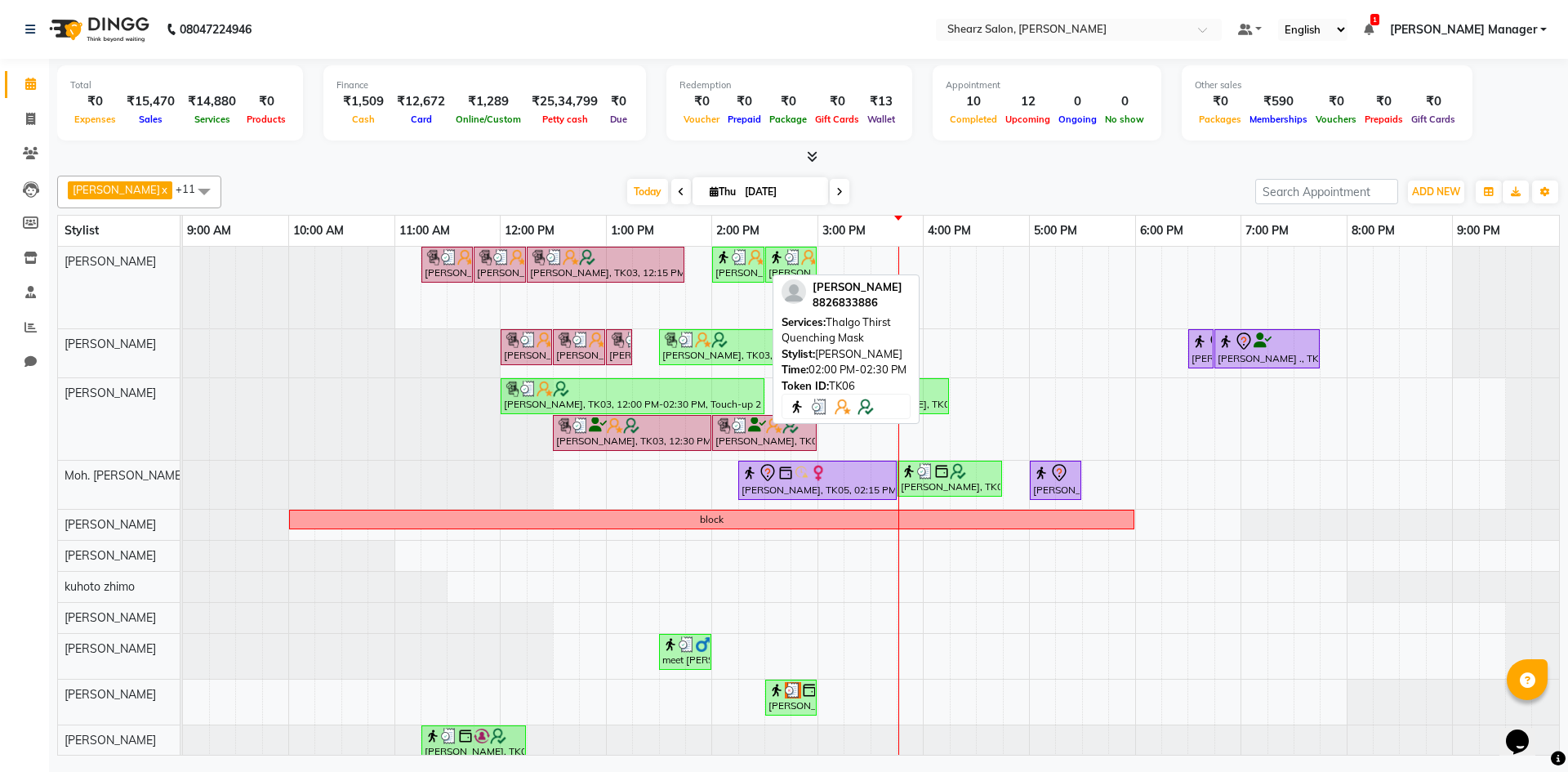
click at [744, 270] on div "[PERSON_NAME], TK06, 02:00 PM-02:30 PM, Thalgo Thirst Quenching Mask" at bounding box center [738, 265] width 49 height 31
select select "3"
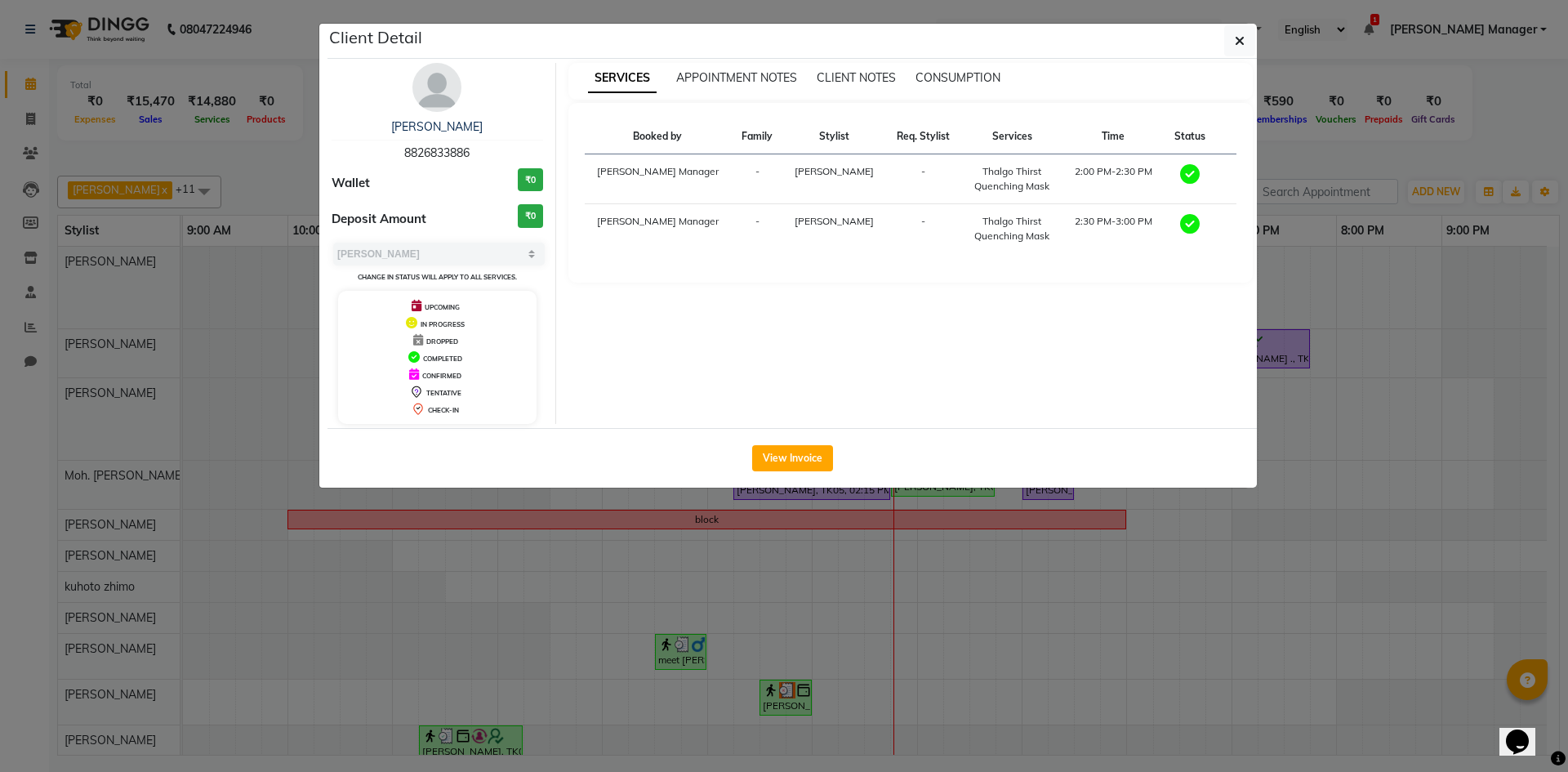
drag, startPoint x: 403, startPoint y: 154, endPoint x: 483, endPoint y: 151, distance: 80.1
click at [483, 151] on div "[PERSON_NAME] 8826833886" at bounding box center [437, 140] width 212 height 43
copy span "8826833886"
drag, startPoint x: 593, startPoint y: 615, endPoint x: 609, endPoint y: 556, distance: 61.1
click at [602, 587] on ngb-modal-window "Client Detail [PERSON_NAME] 8826833886 Wallet ₹0 Deposit Amount ₹0 Select MARK …" at bounding box center [784, 386] width 1568 height 772
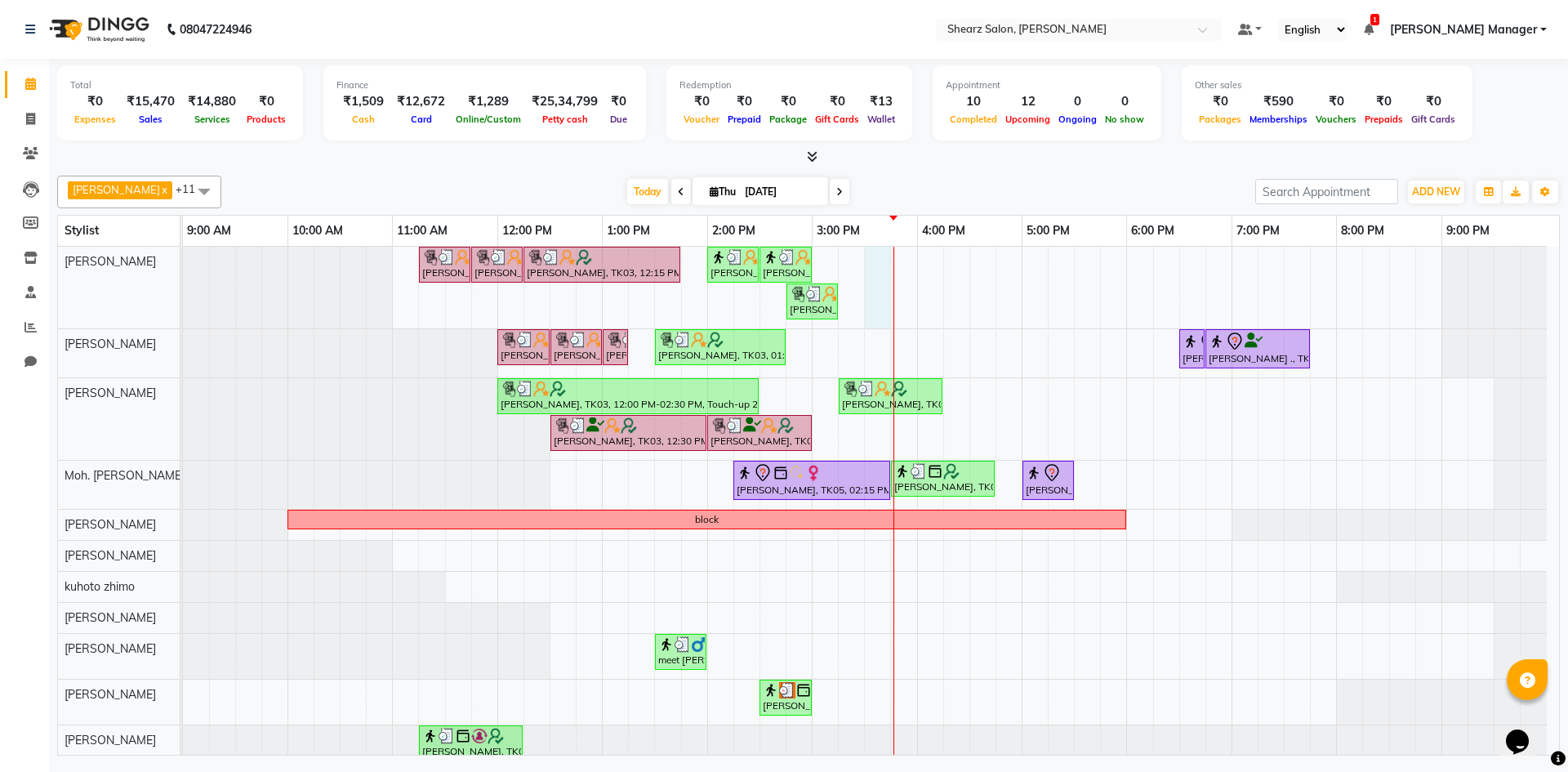
click at [870, 260] on div "[PERSON_NAME], TK03, 11:15 AM-11:45 AM, [PERSON_NAME] Quenching Mask [PERSON_NA…" at bounding box center [871, 508] width 1376 height 524
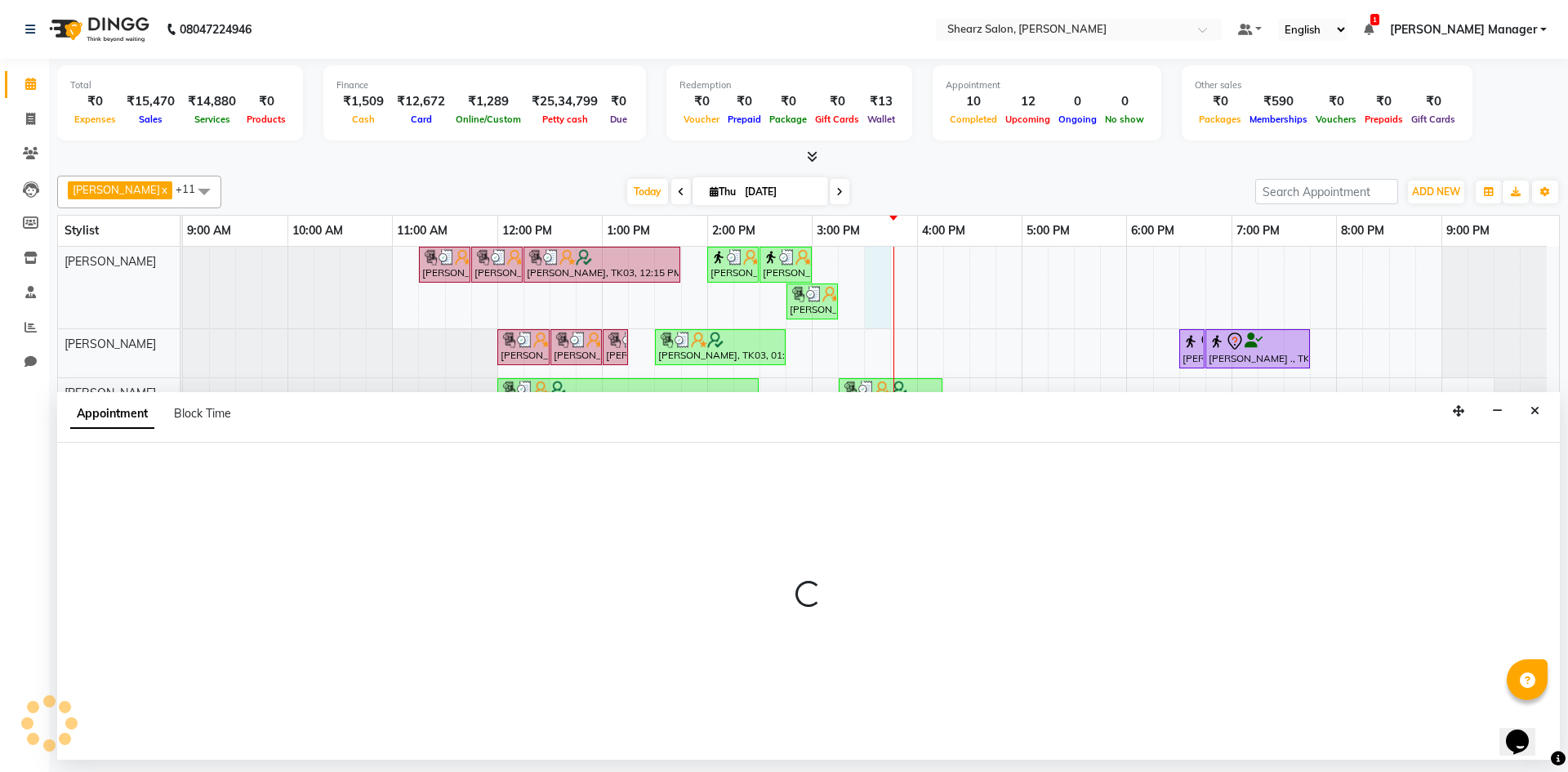
select select "77322"
select select "930"
select select "tentative"
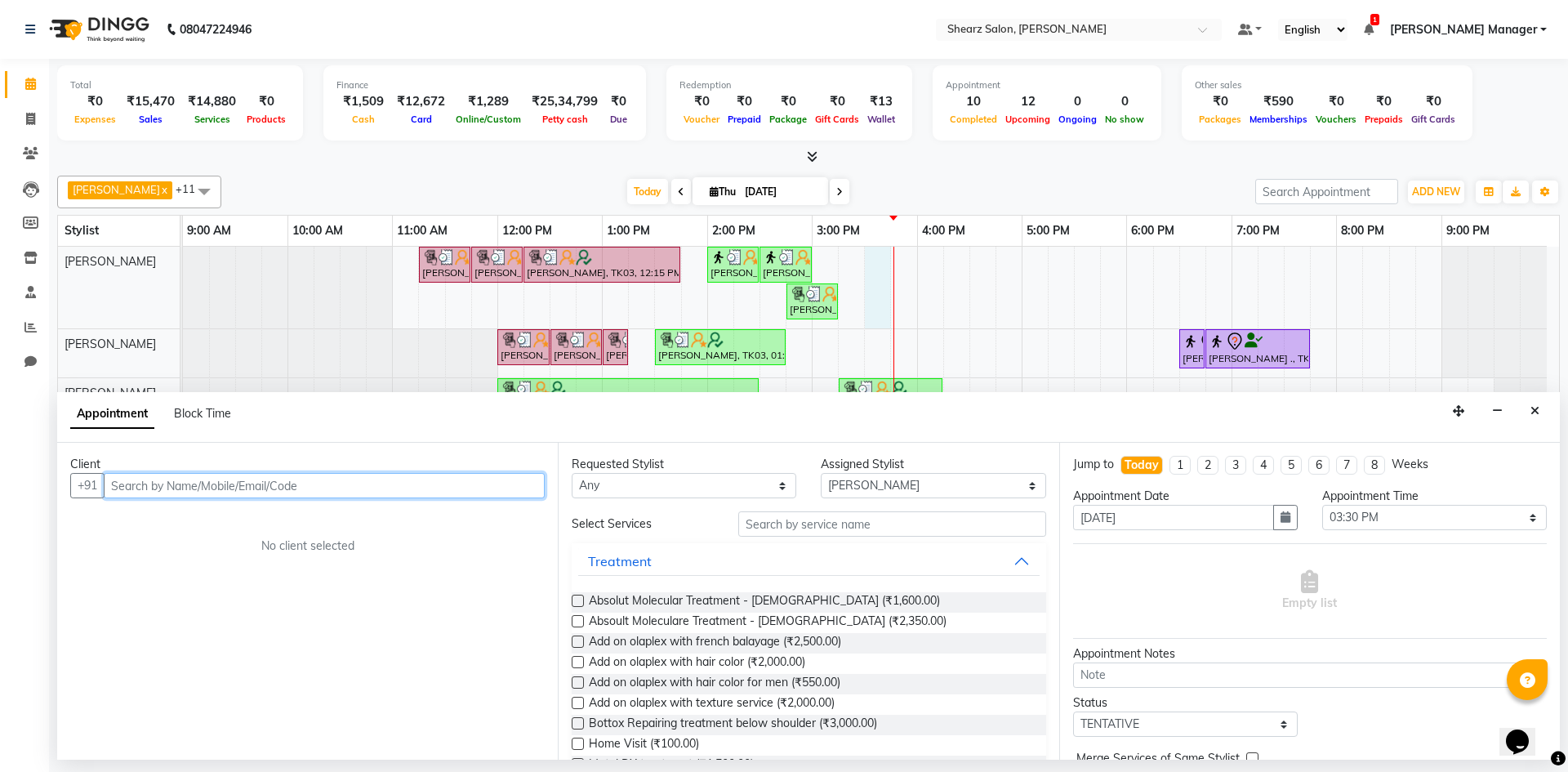
drag, startPoint x: 130, startPoint y: 480, endPoint x: 141, endPoint y: 477, distance: 11.4
click at [138, 480] on input "text" at bounding box center [324, 485] width 441 height 25
paste input "8826833886"
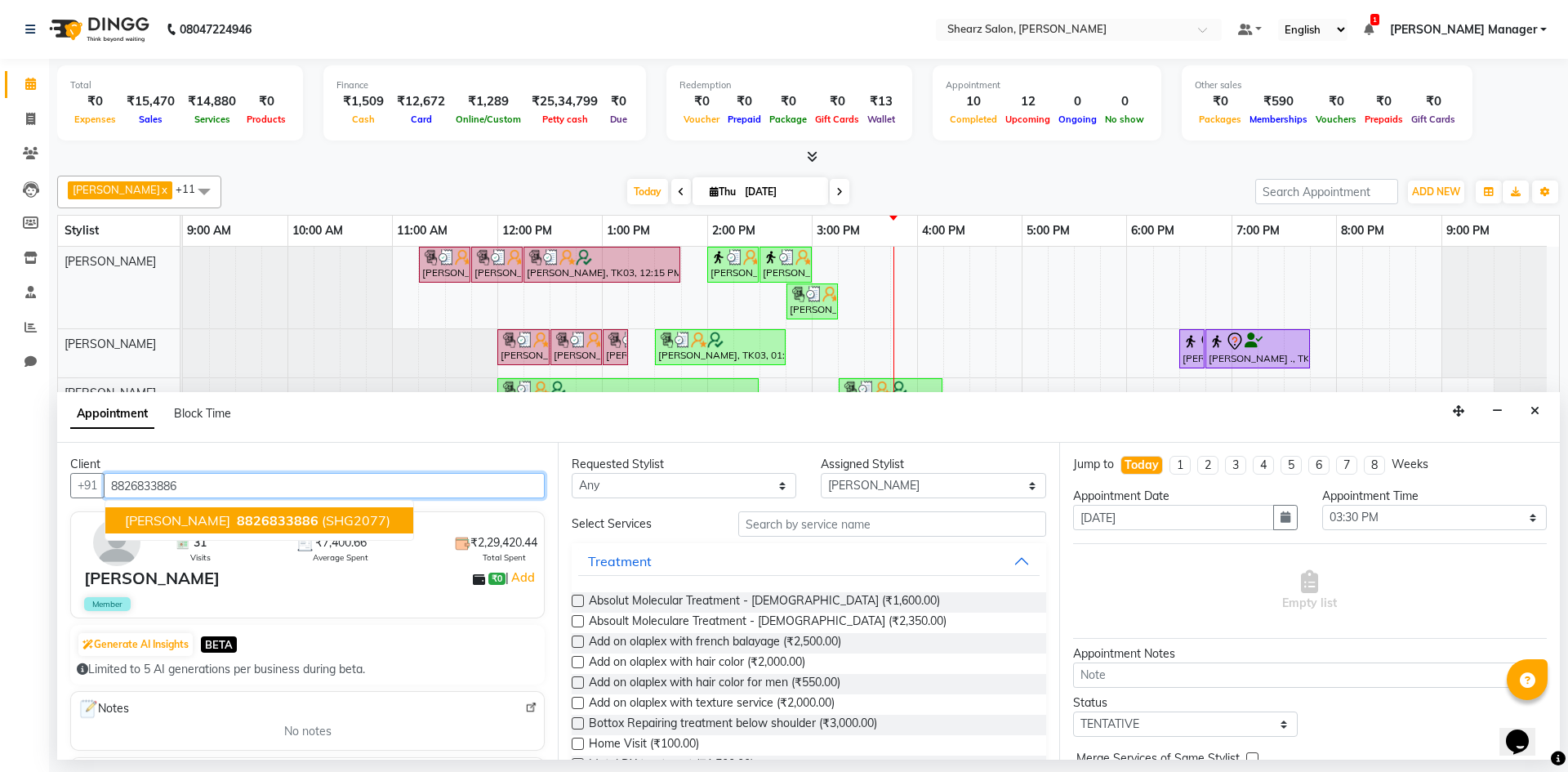
drag, startPoint x: 209, startPoint y: 513, endPoint x: 306, endPoint y: 529, distance: 98.3
click at [216, 513] on button "[PERSON_NAME] 8826833886 (SHG2077)" at bounding box center [259, 520] width 308 height 26
type input "8826833886"
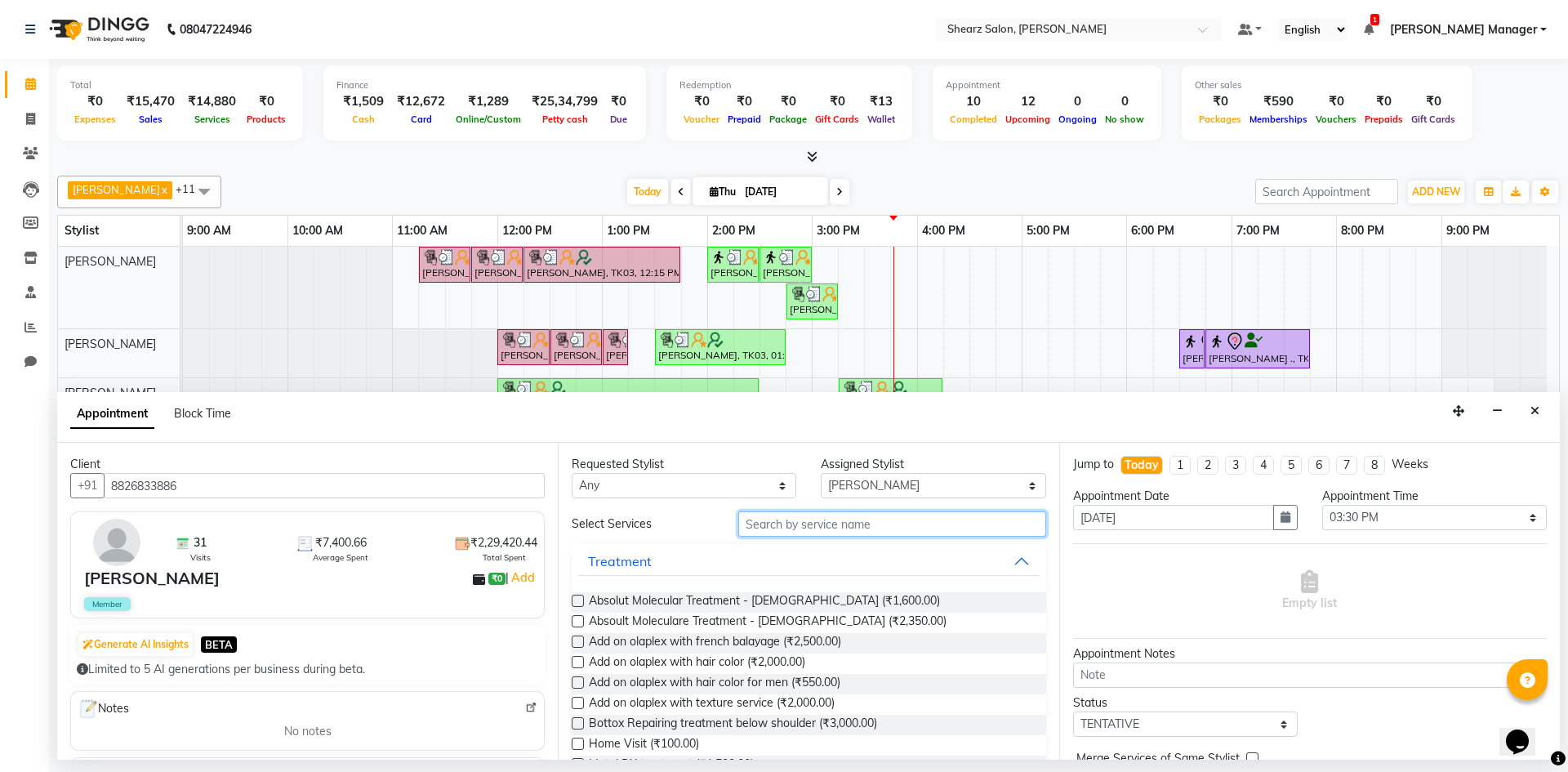
click at [750, 529] on input "text" at bounding box center [892, 524] width 308 height 25
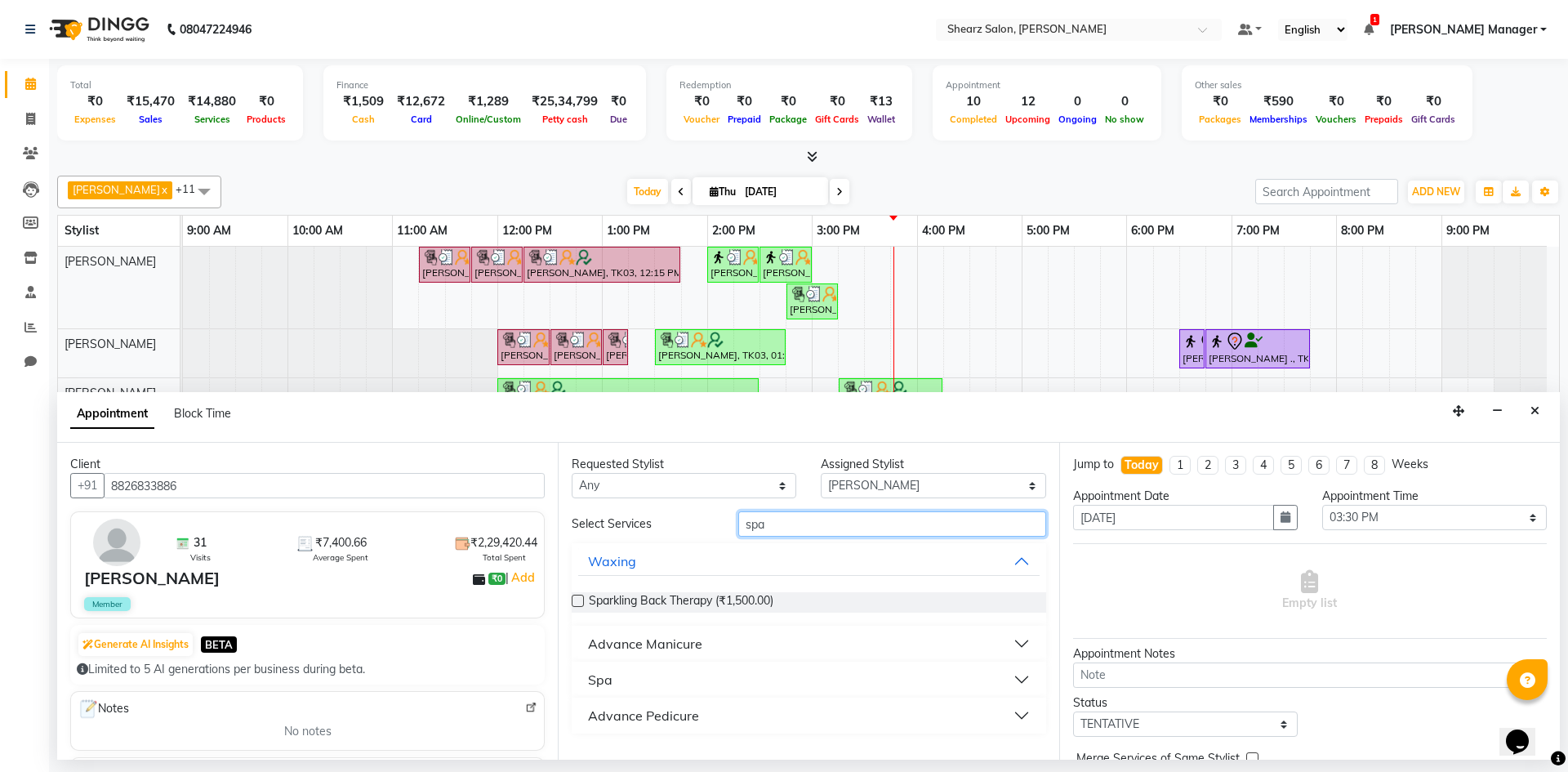
type input "spa"
drag, startPoint x: 704, startPoint y: 692, endPoint x: 711, endPoint y: 689, distance: 7.6
click at [706, 691] on button "Spa" at bounding box center [808, 679] width 461 height 29
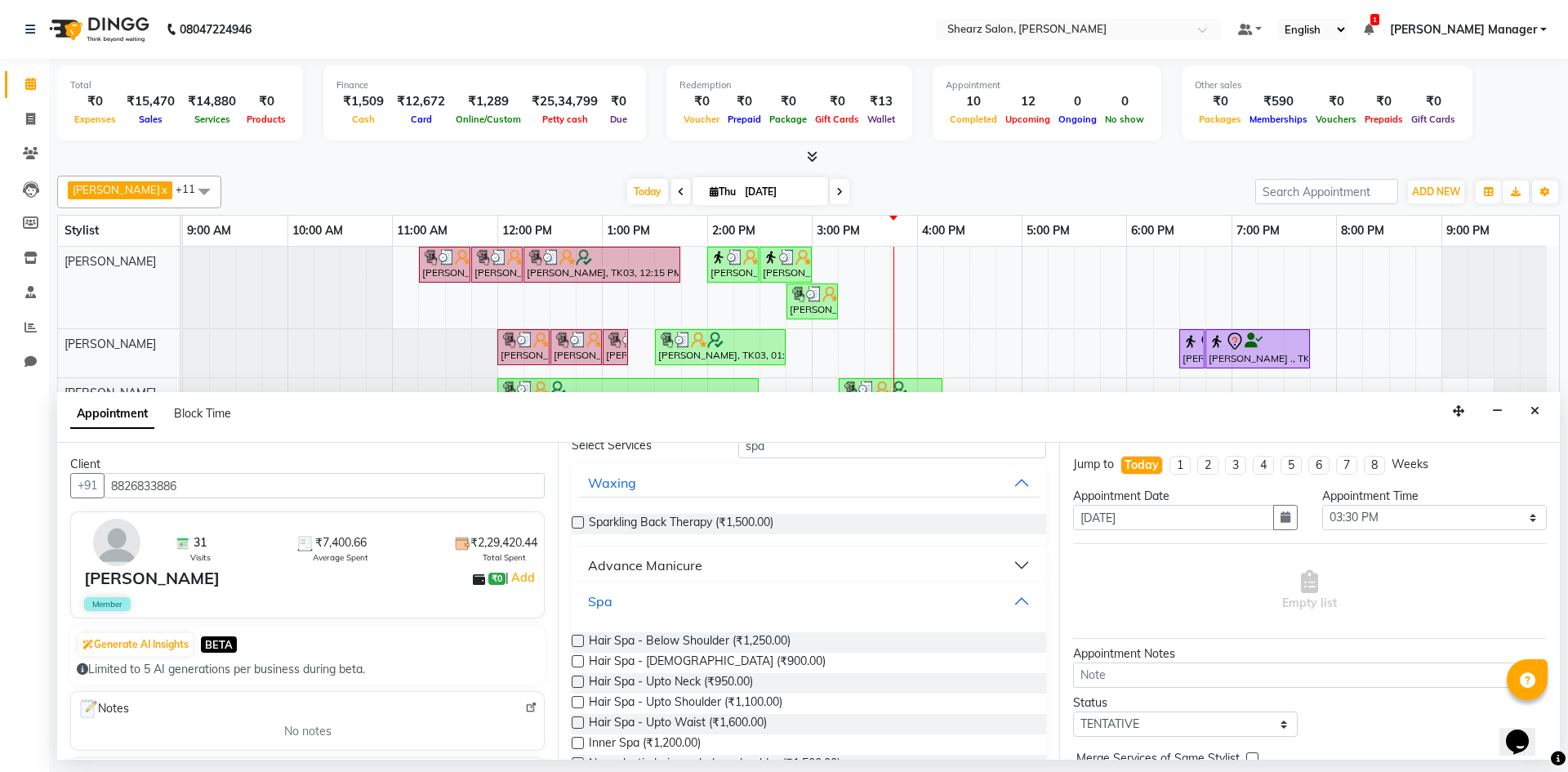
scroll to position [189, 0]
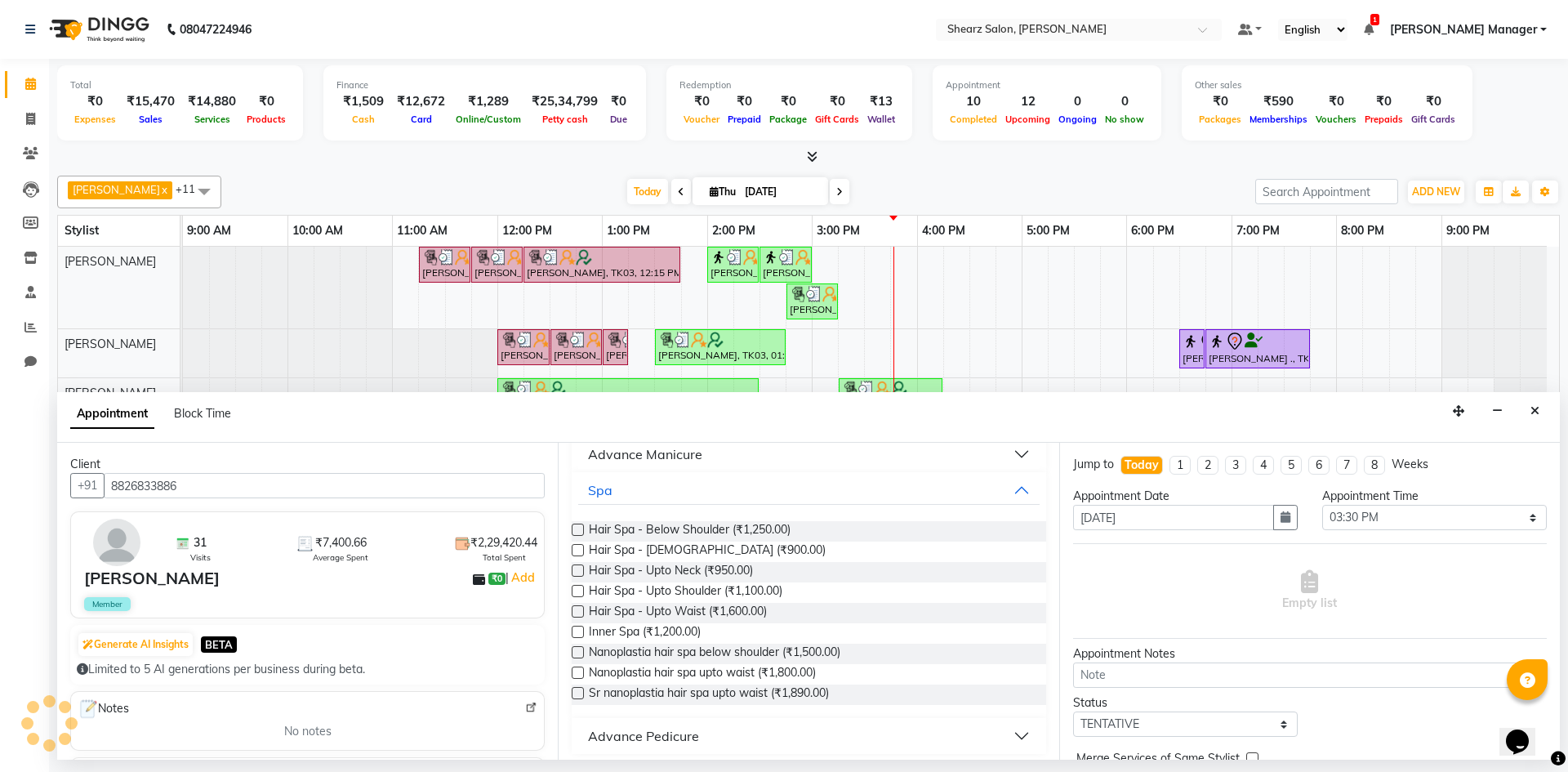
click at [709, 728] on button "Advance Pedicure" at bounding box center [808, 736] width 461 height 29
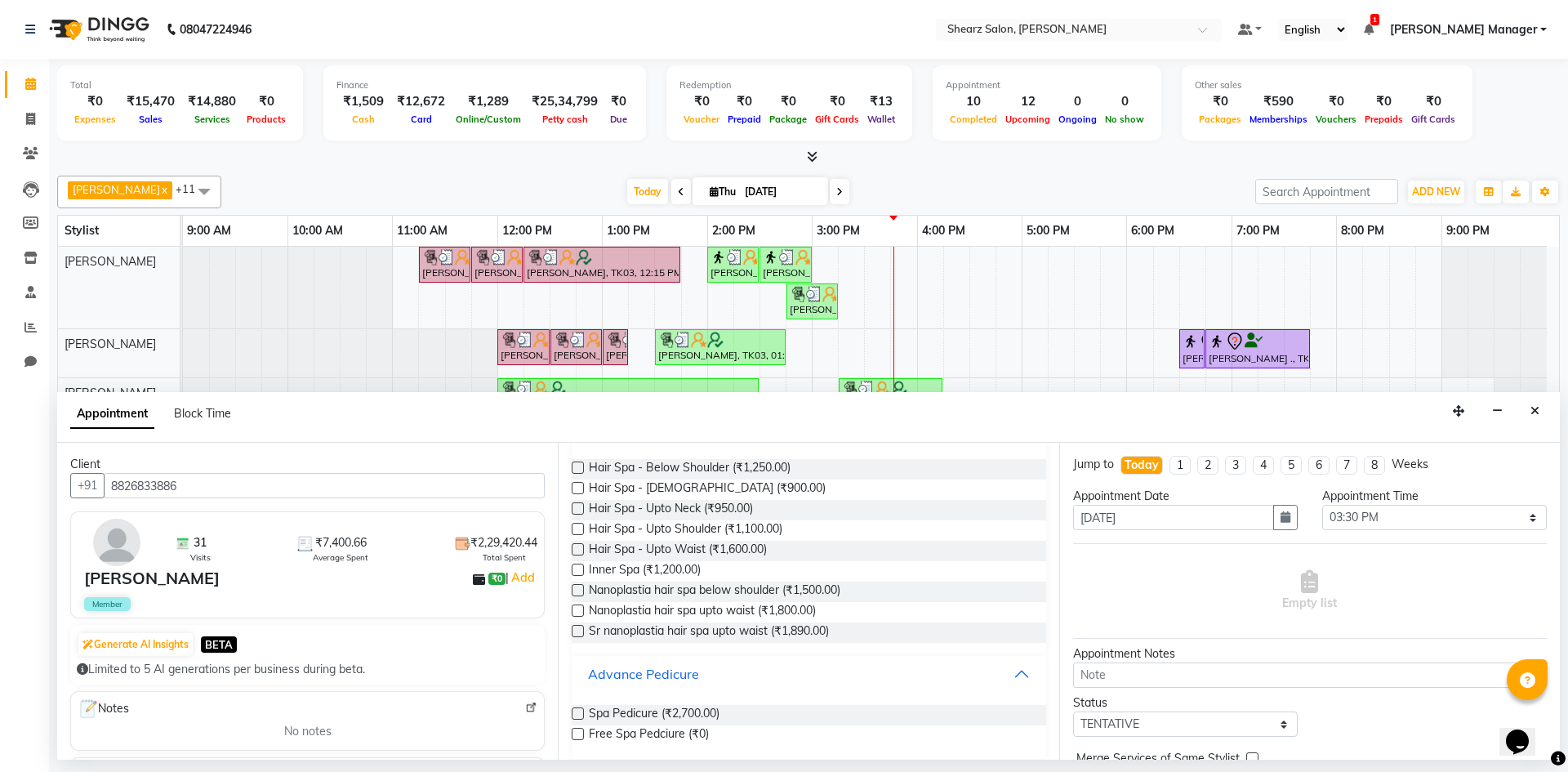
scroll to position [252, 0]
click at [706, 718] on span "Spa Pedicure (₹2,700.00)" at bounding box center [653, 715] width 131 height 21
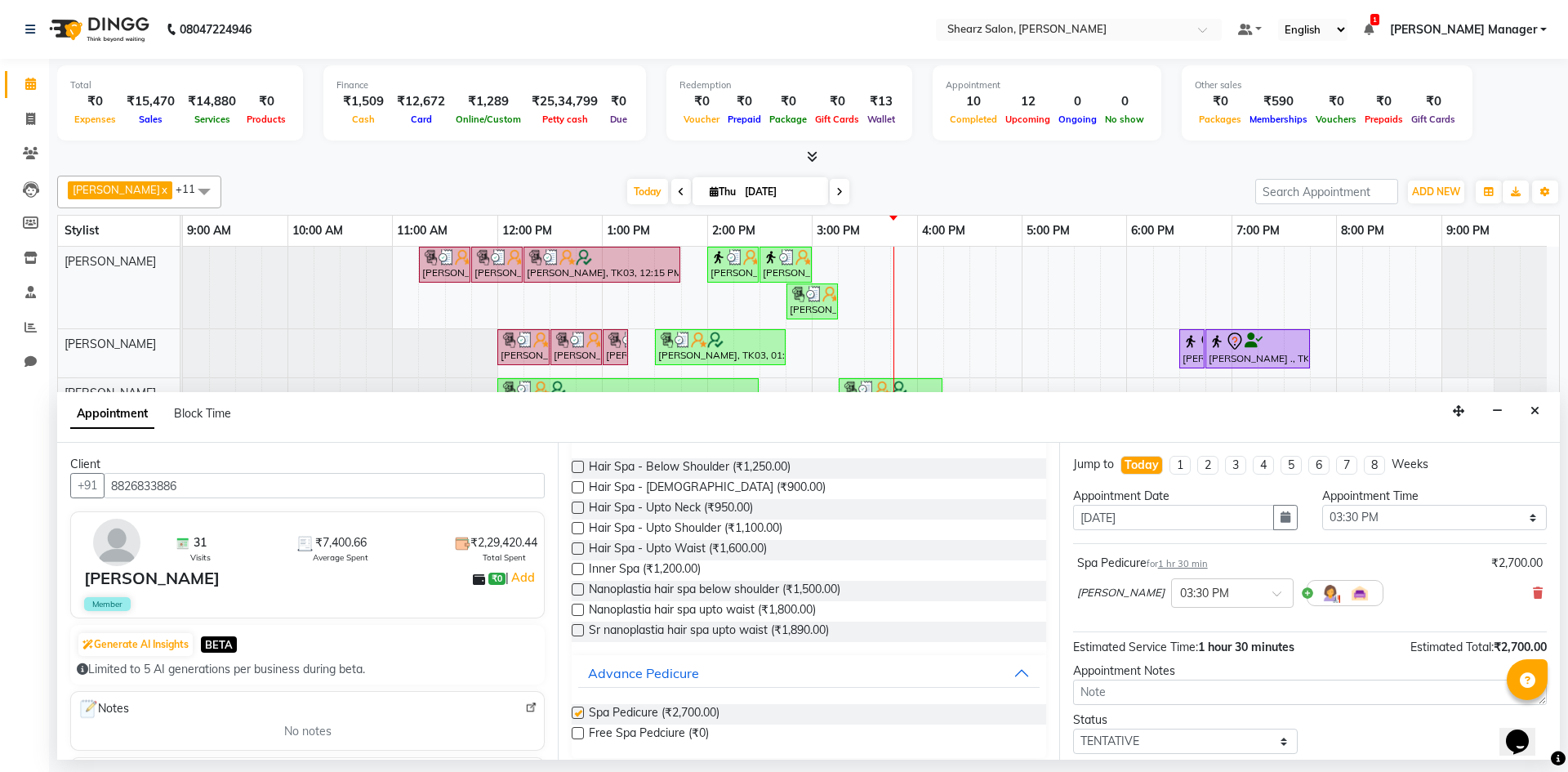
checkbox input "false"
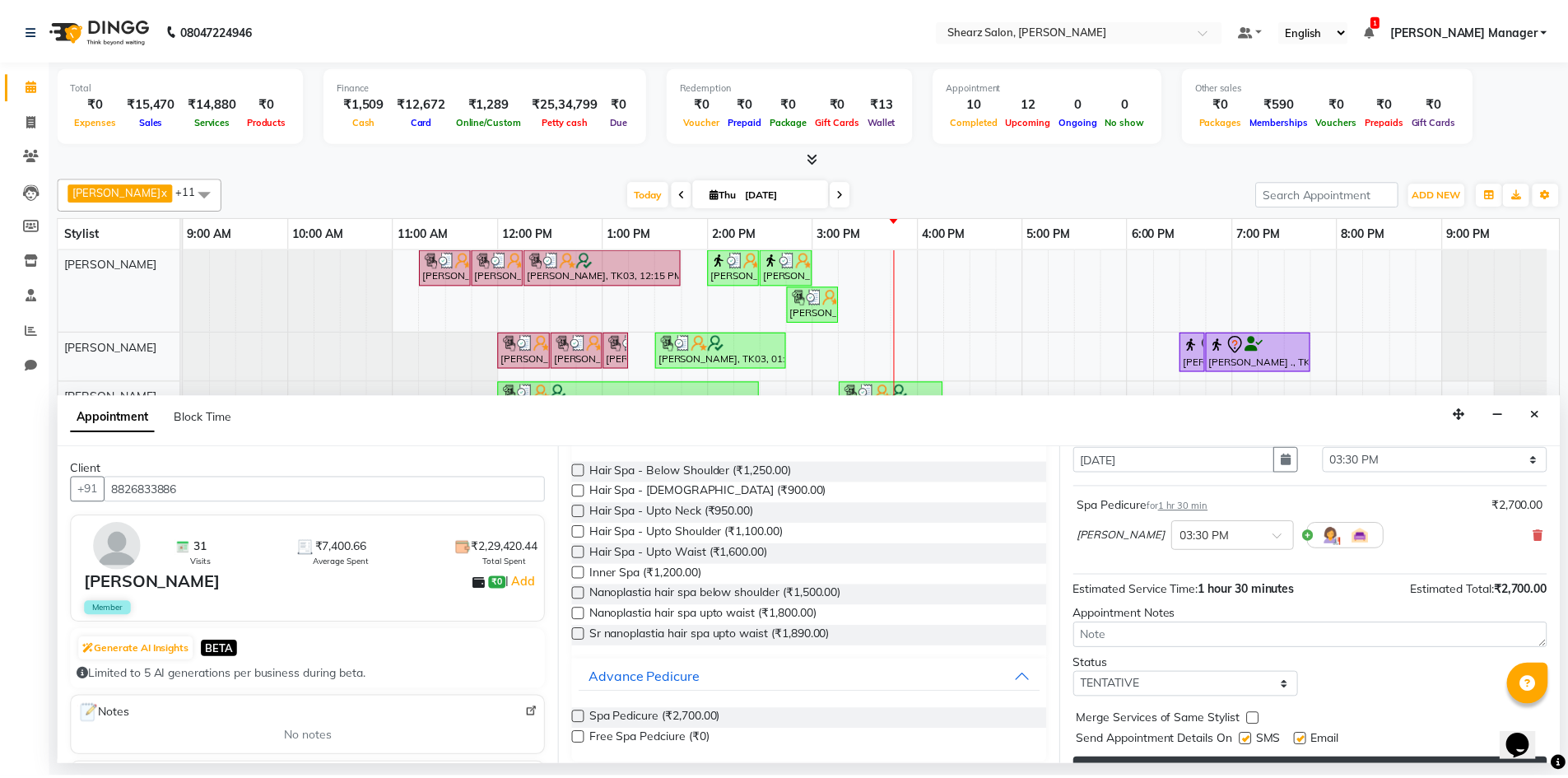
scroll to position [98, 0]
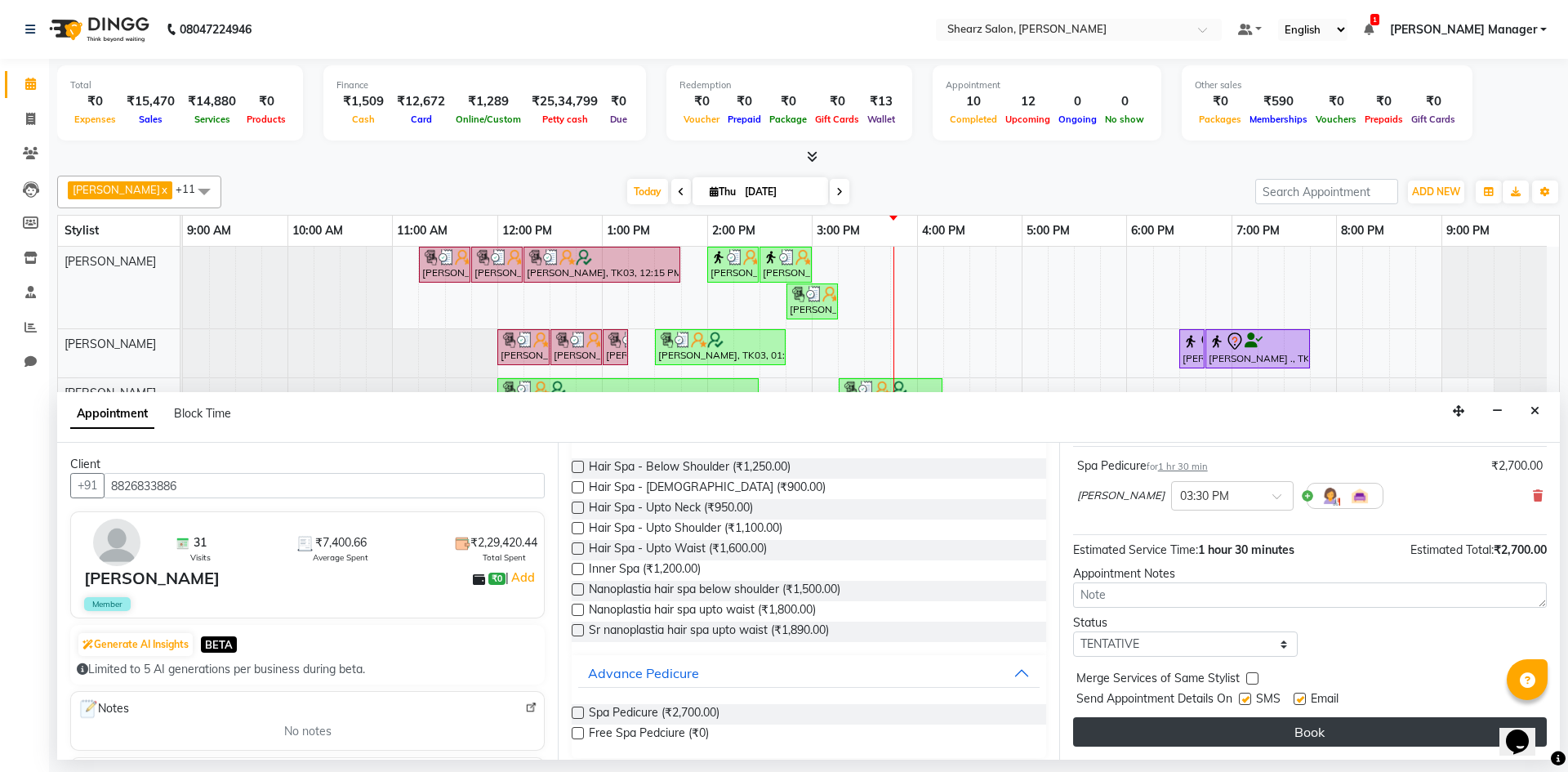
click at [1209, 731] on button "Book" at bounding box center [1310, 732] width 474 height 29
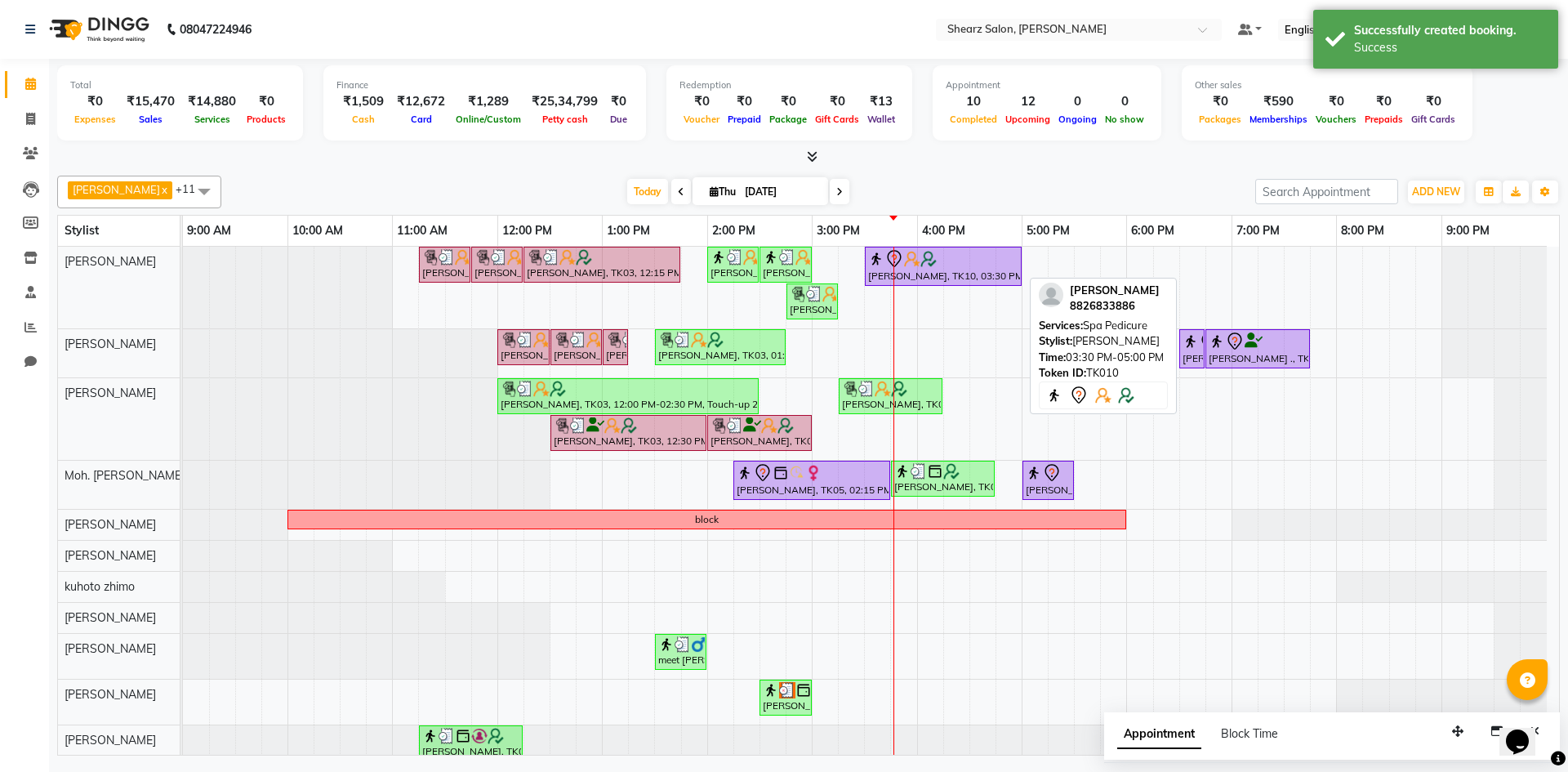
click at [921, 257] on img at bounding box center [928, 258] width 16 height 16
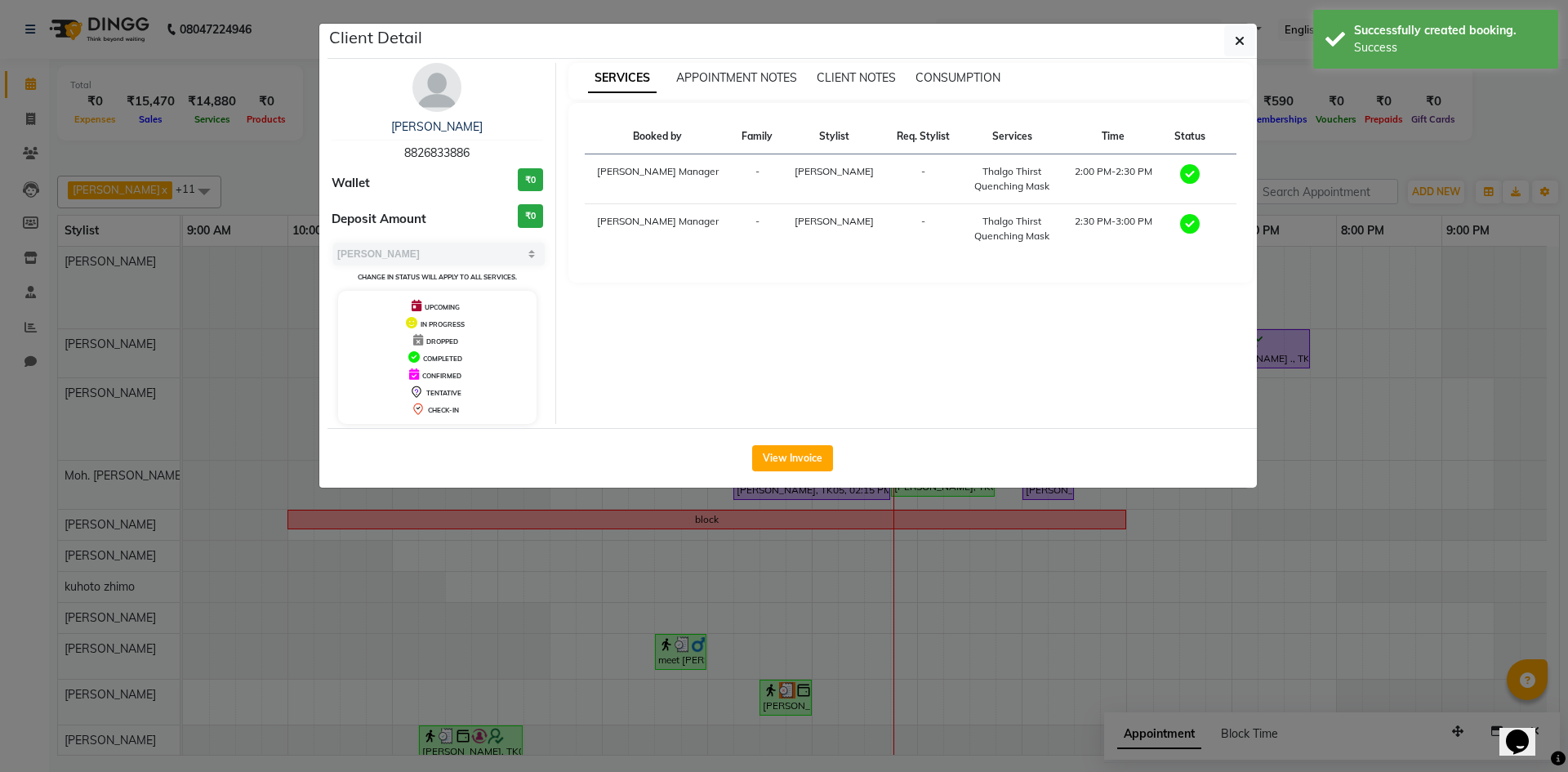
select select "7"
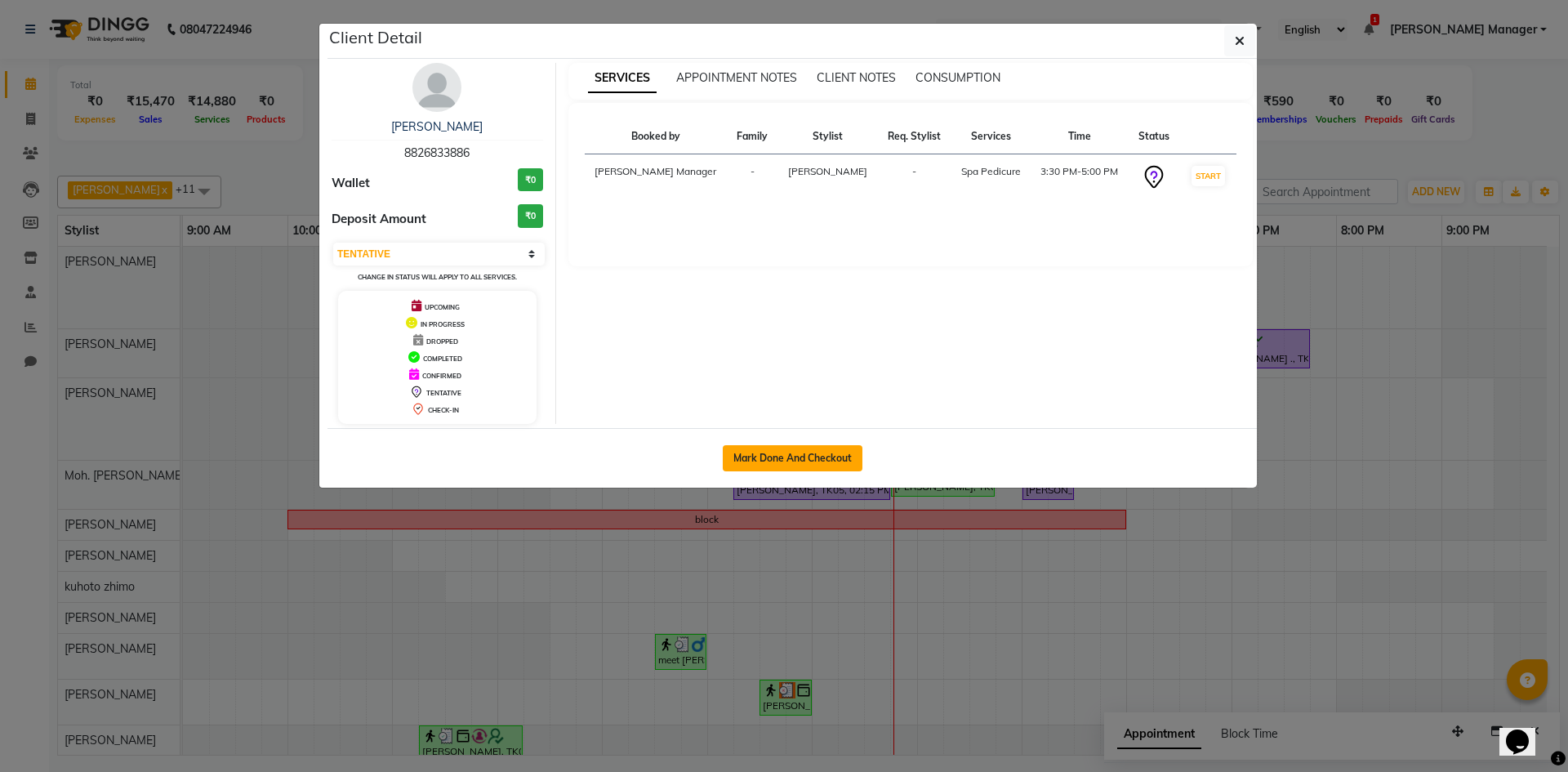
click at [774, 453] on button "Mark Done And Checkout" at bounding box center [793, 458] width 140 height 26
select select "service"
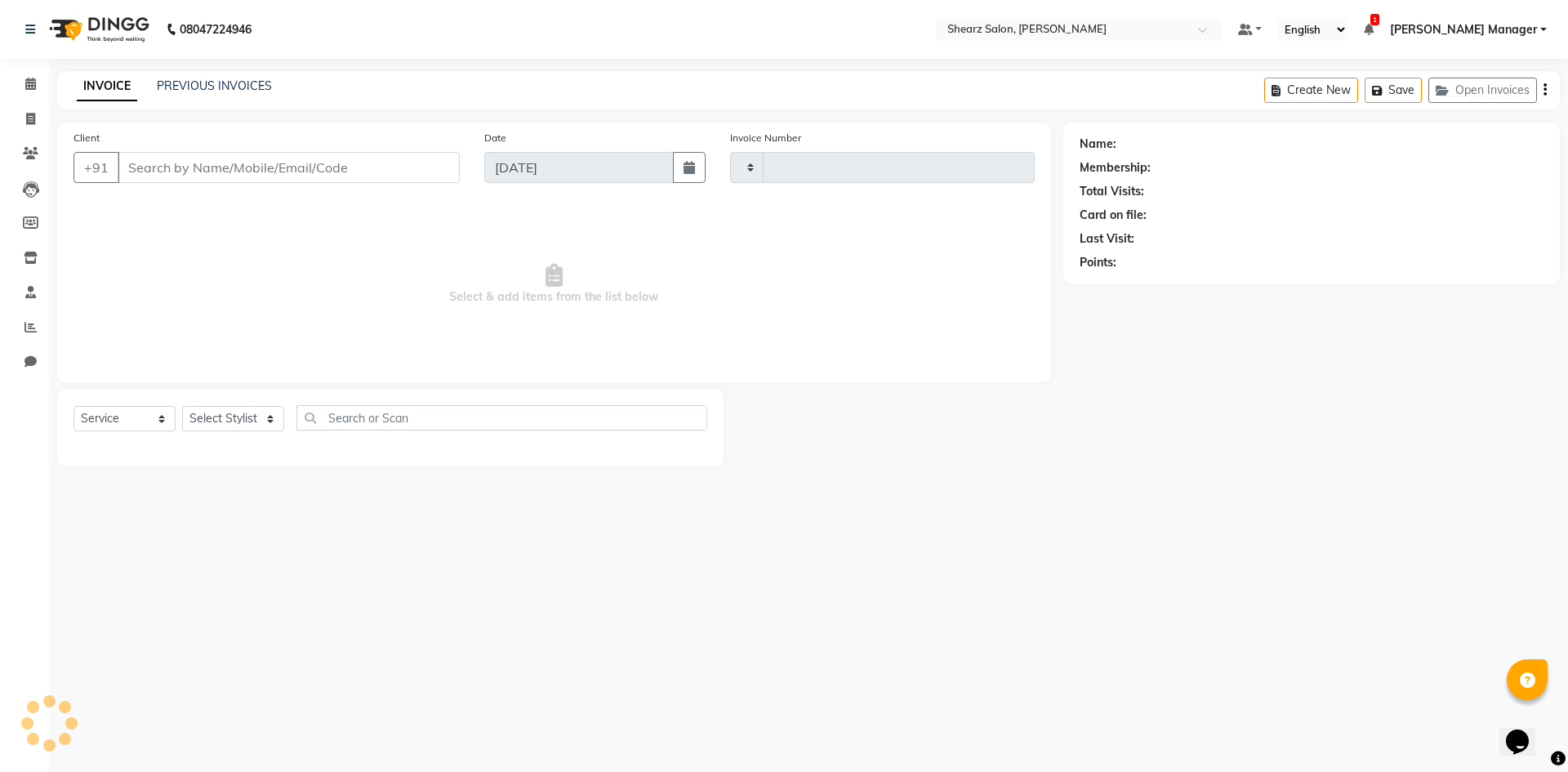
type input "5105"
select select "8159"
type input "8826833886"
select select "77322"
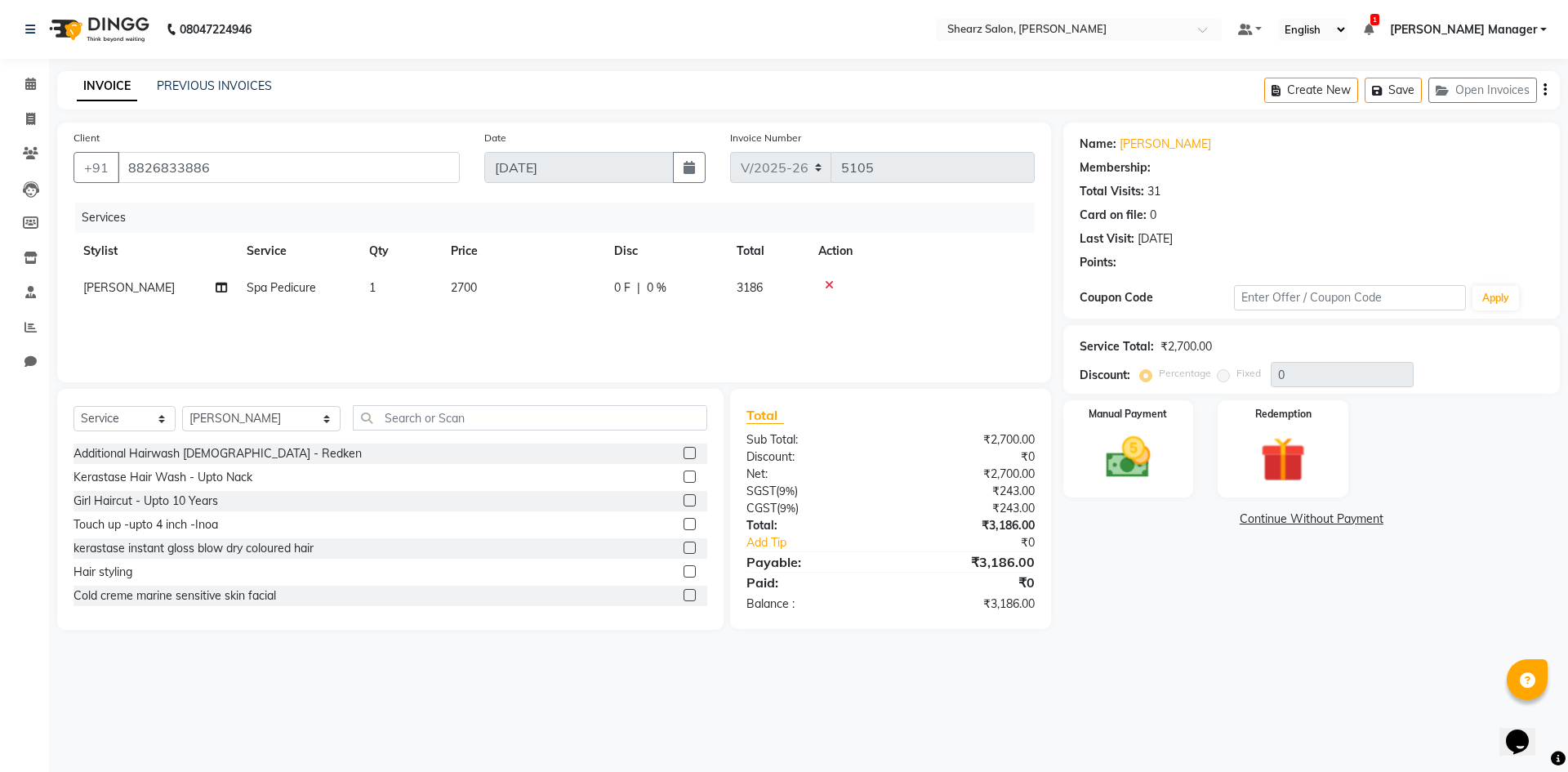
select select "1: Object"
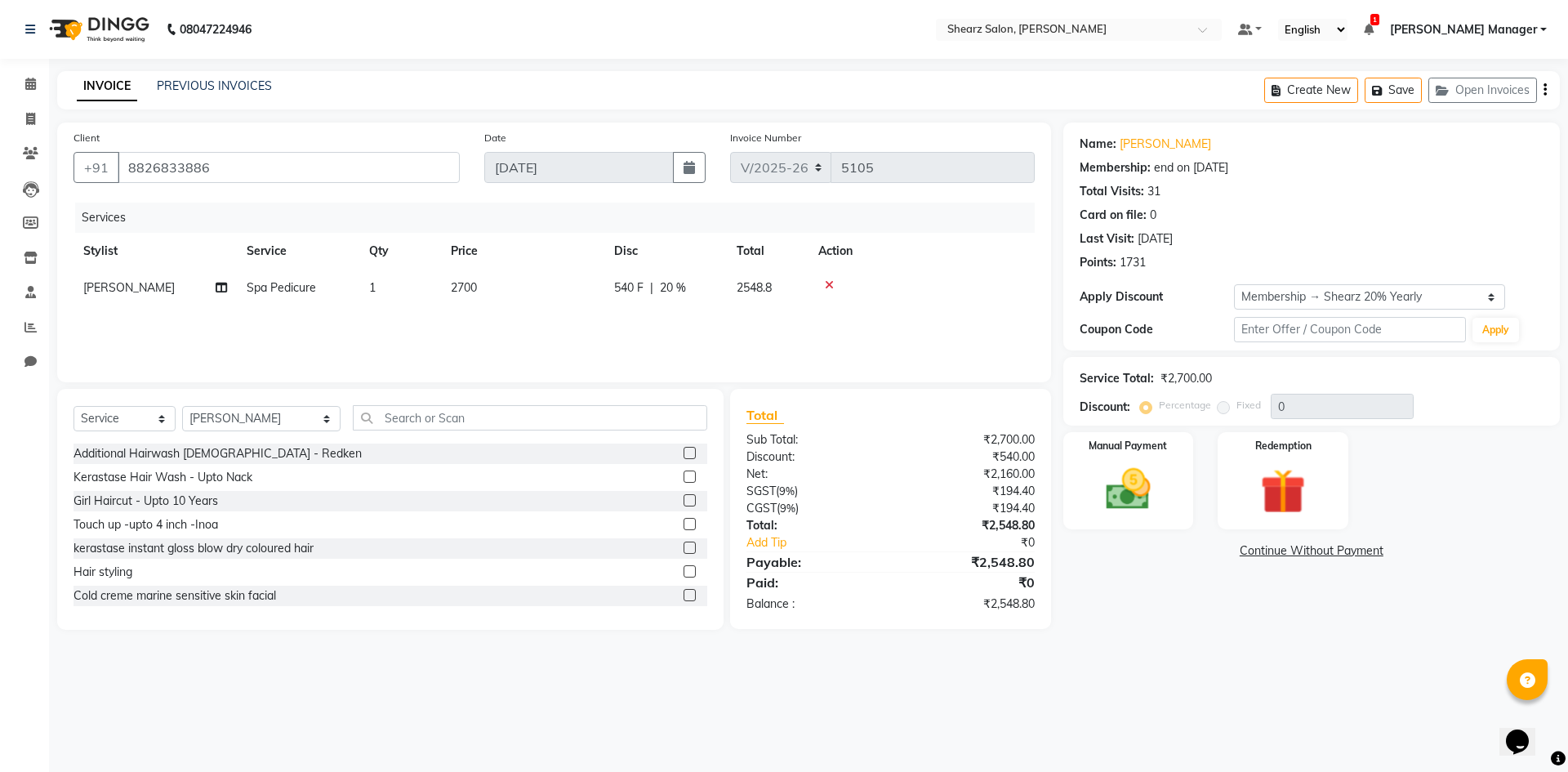
type input "20"
click at [1399, 329] on input "text" at bounding box center [1350, 329] width 232 height 25
type input "30%"
click at [1505, 322] on button "Apply" at bounding box center [1496, 330] width 47 height 24
type input "30"
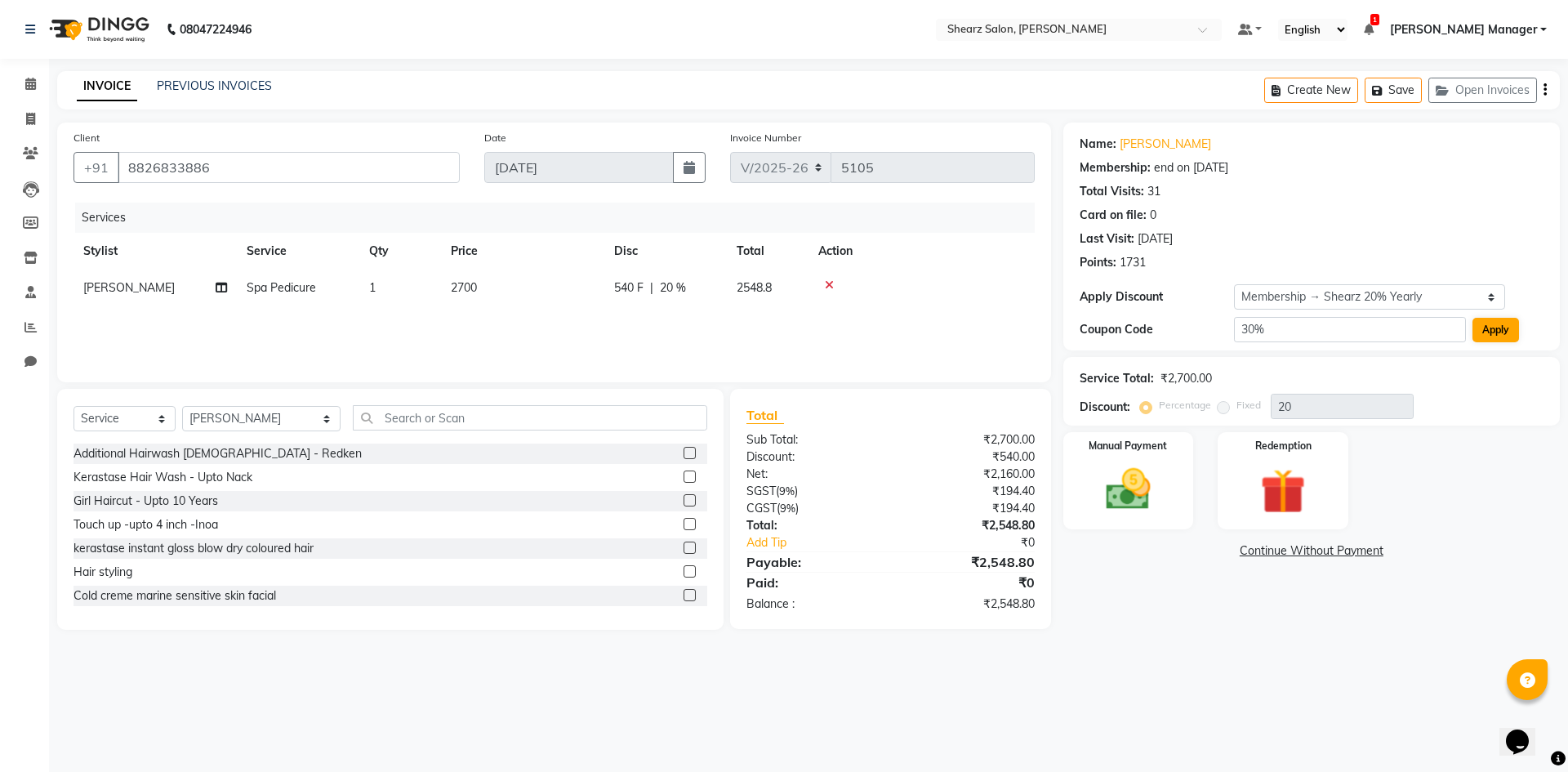
select select "0:"
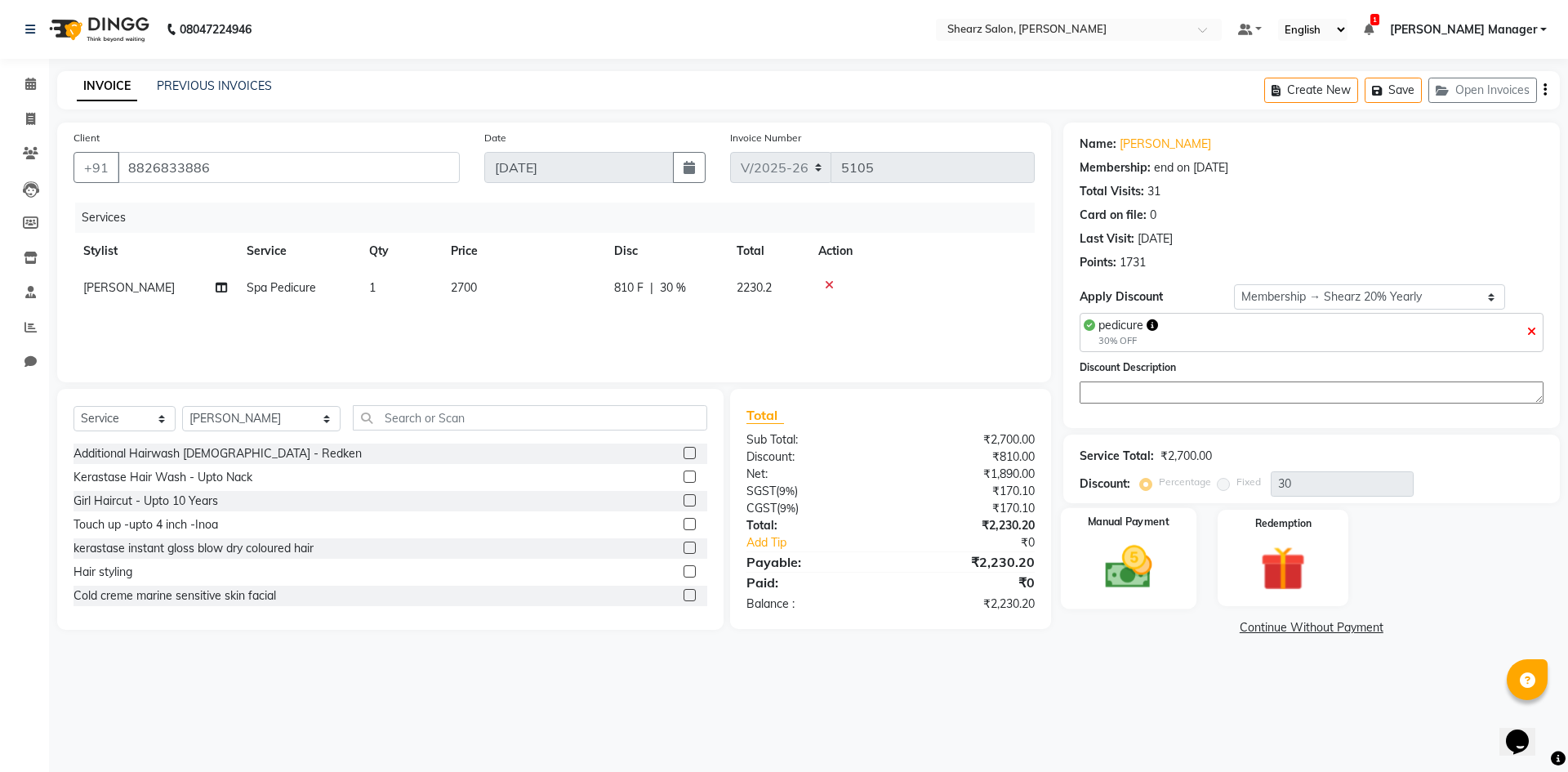
click at [1132, 562] on img at bounding box center [1129, 567] width 76 height 54
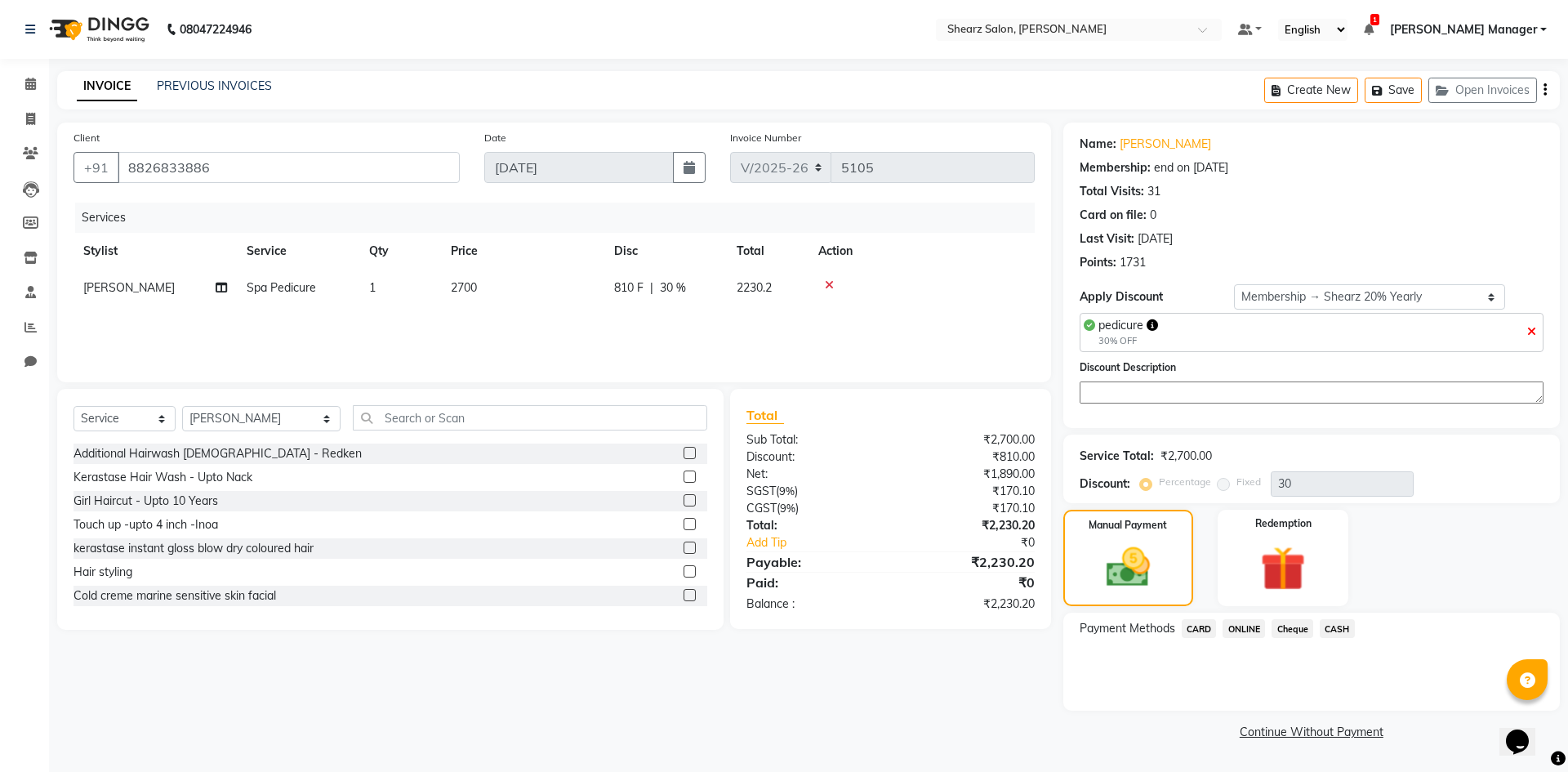
drag, startPoint x: 1205, startPoint y: 633, endPoint x: 1233, endPoint y: 633, distance: 28.0
click at [1228, 633] on div "Payment Methods CARD ONLINE Cheque CASH" at bounding box center [1311, 630] width 464 height 22
click at [1195, 624] on span "CARD" at bounding box center [1199, 628] width 35 height 19
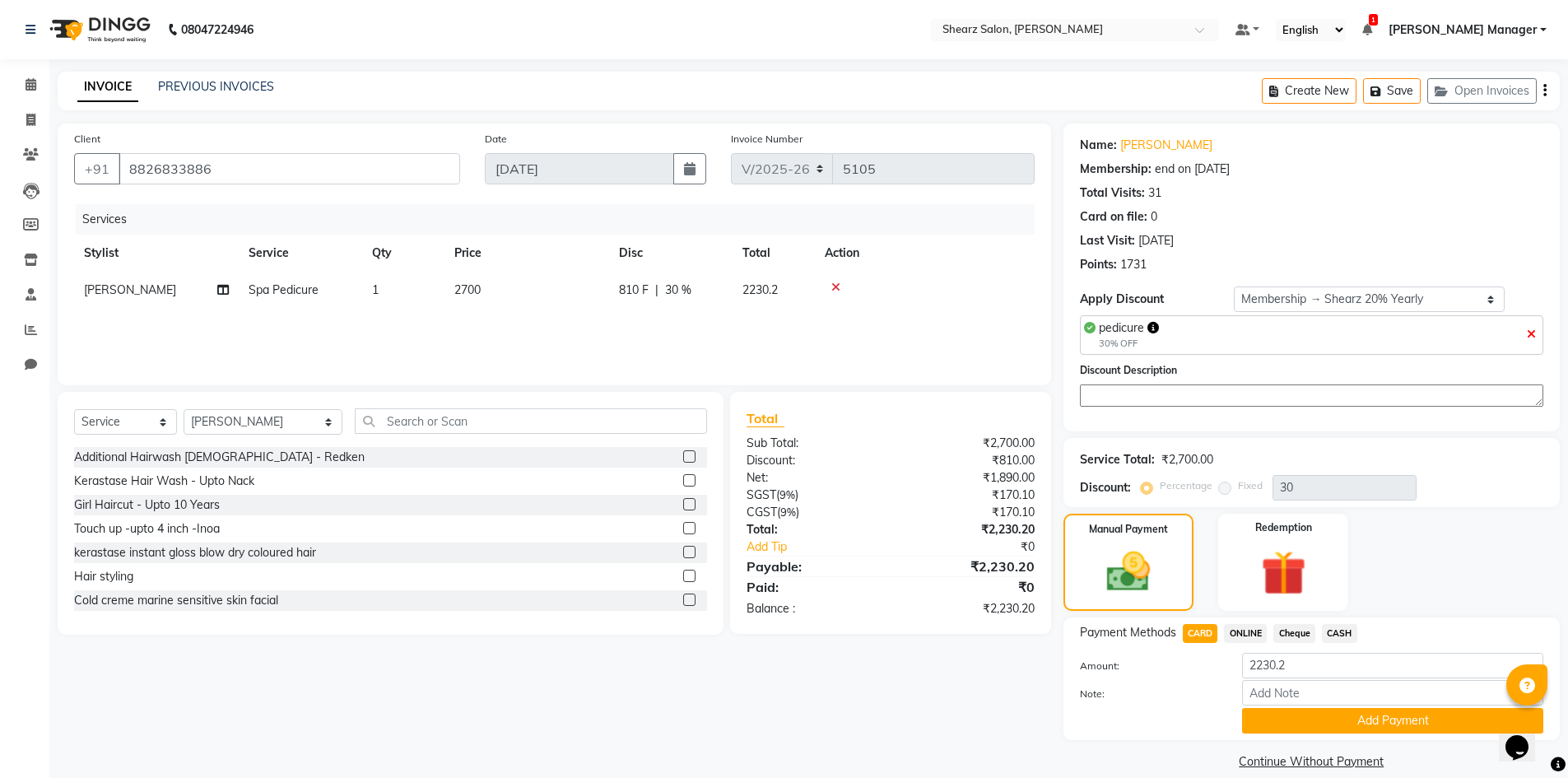
scroll to position [21, 0]
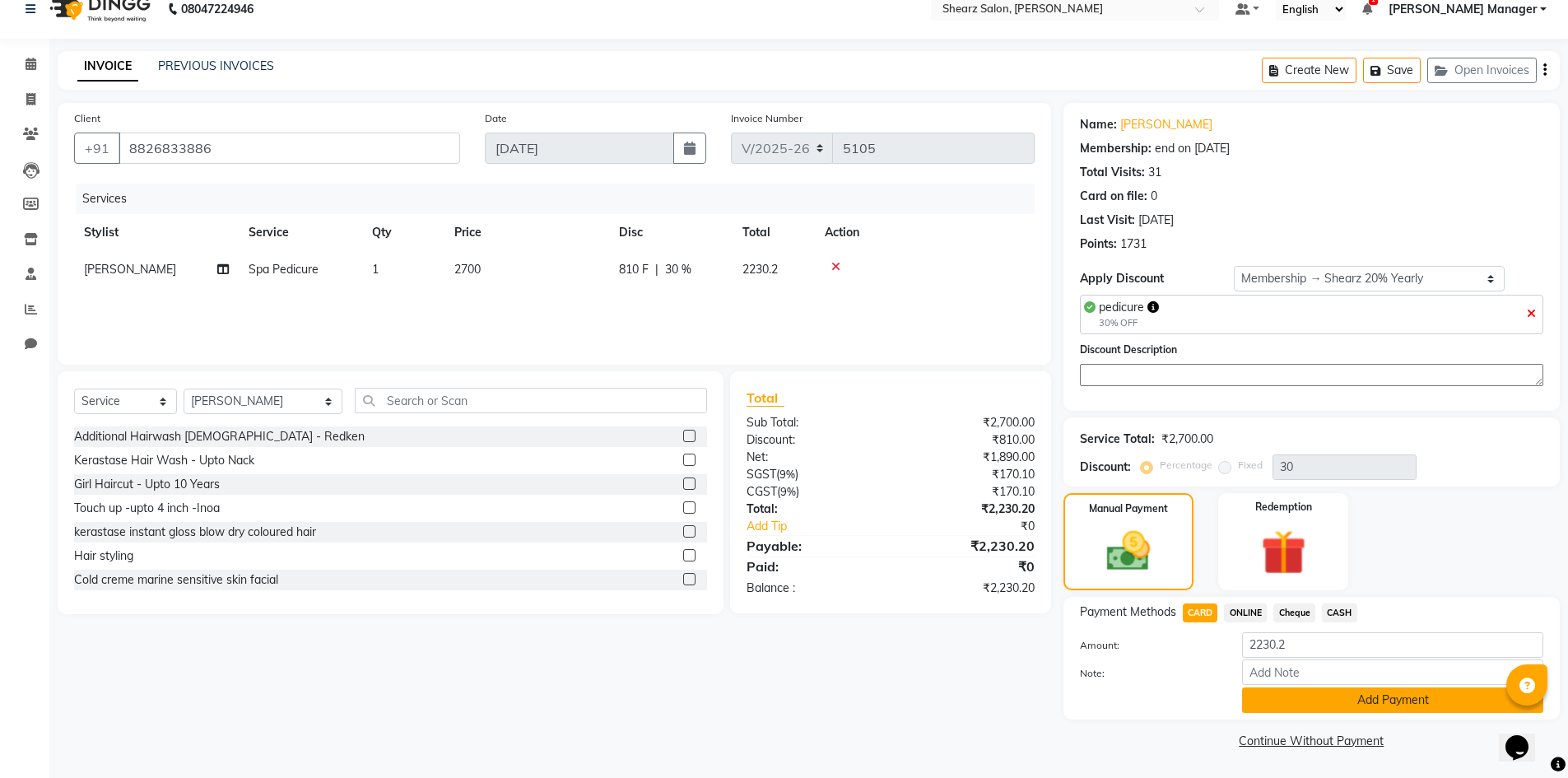
click at [1430, 700] on button "Add Payment" at bounding box center [1393, 700] width 301 height 25
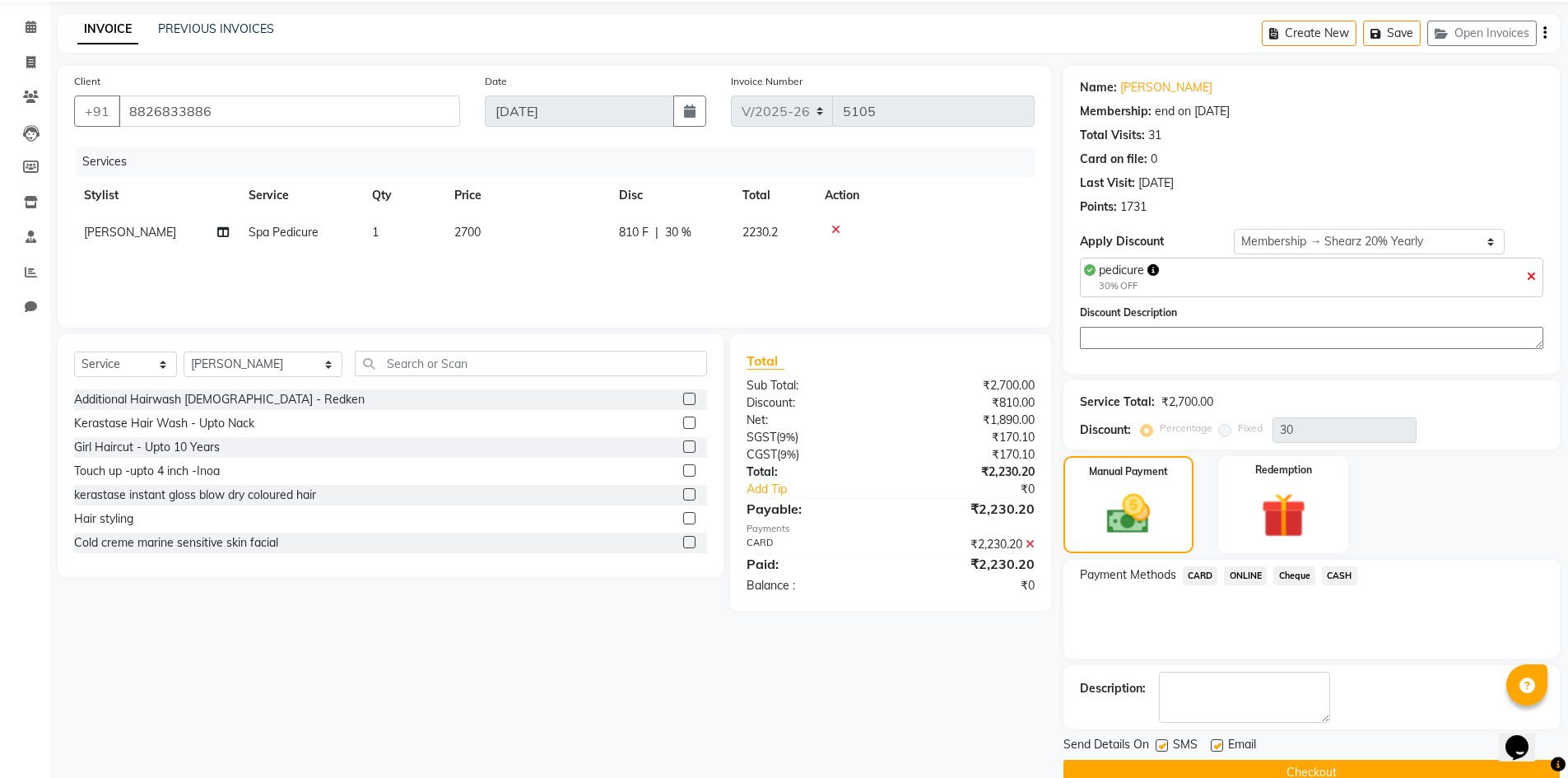
scroll to position [90, 0]
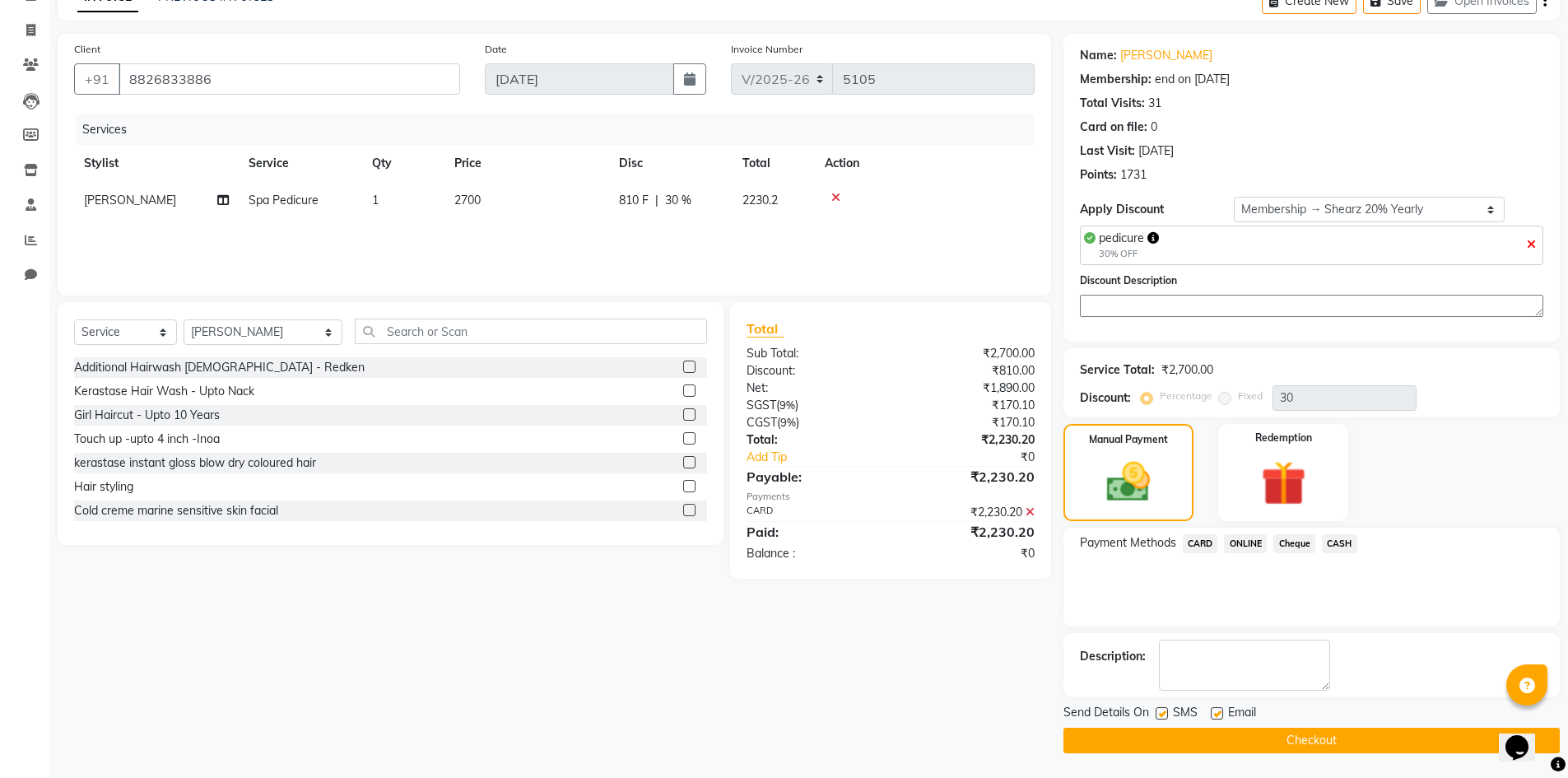
click at [1340, 744] on button "Checkout" at bounding box center [1312, 740] width 497 height 25
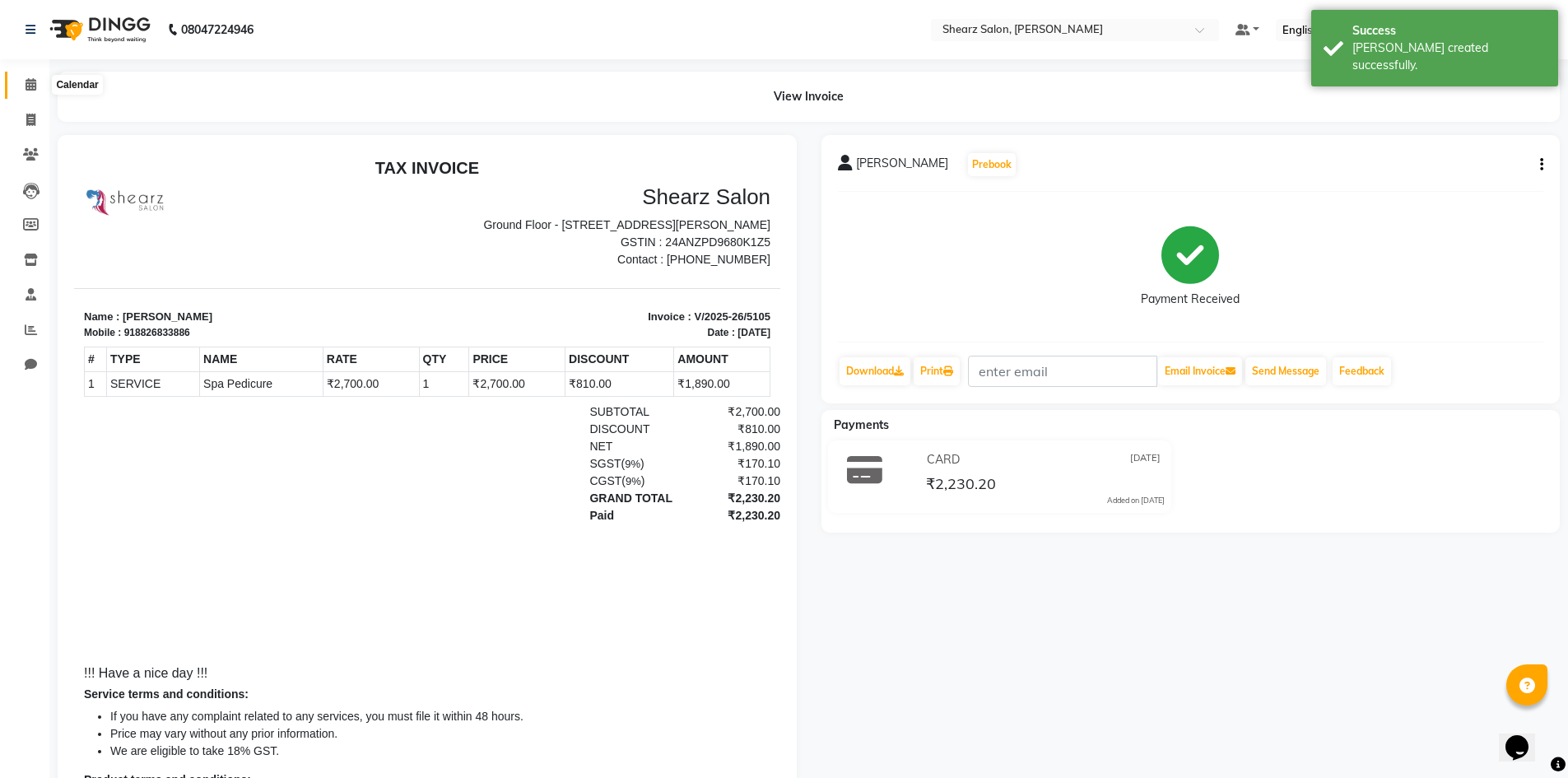
click at [38, 94] on span at bounding box center [30, 85] width 29 height 19
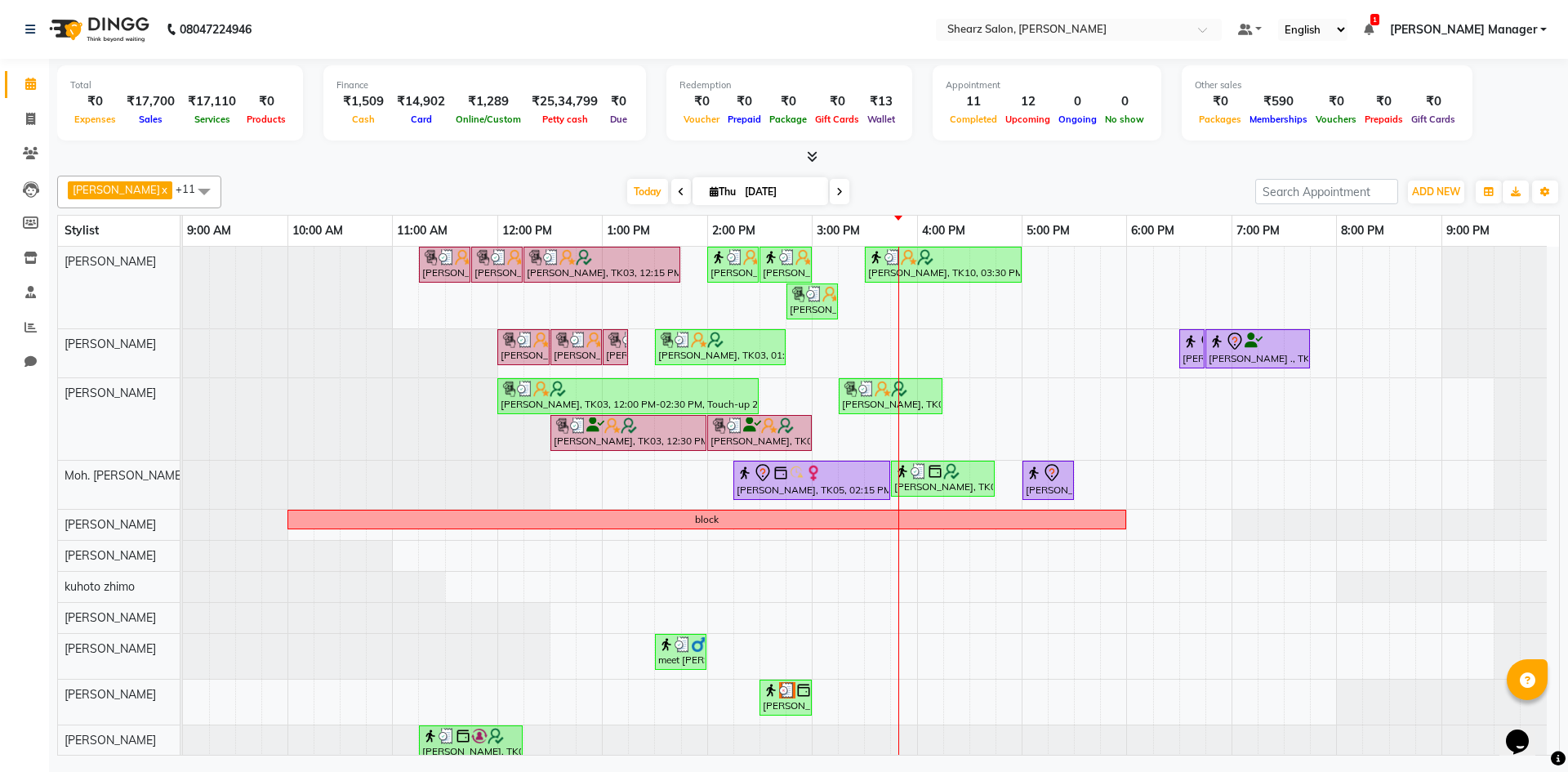
click at [989, 588] on div "[PERSON_NAME], TK03, 11:15 AM-11:45 AM, [PERSON_NAME] Quenching Mask [PERSON_NA…" at bounding box center [871, 508] width 1376 height 524
select select "77326"
select select "tentative"
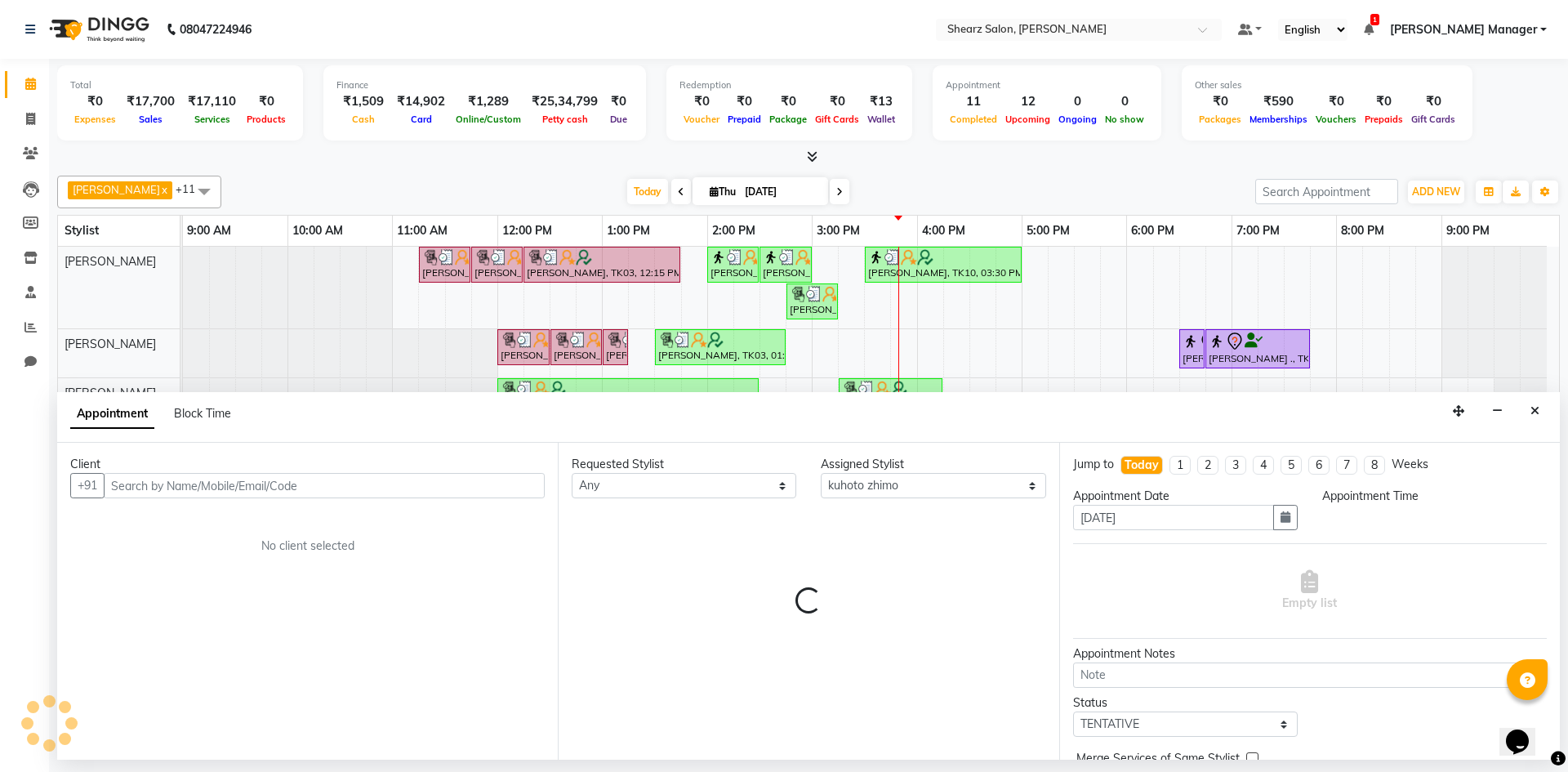
click at [989, 597] on div "Requested Stylist Any AakashKumar Nai Admin [PERSON_NAME] Asha Chavariya [PERSO…" at bounding box center [807, 601] width 500 height 317
select select "990"
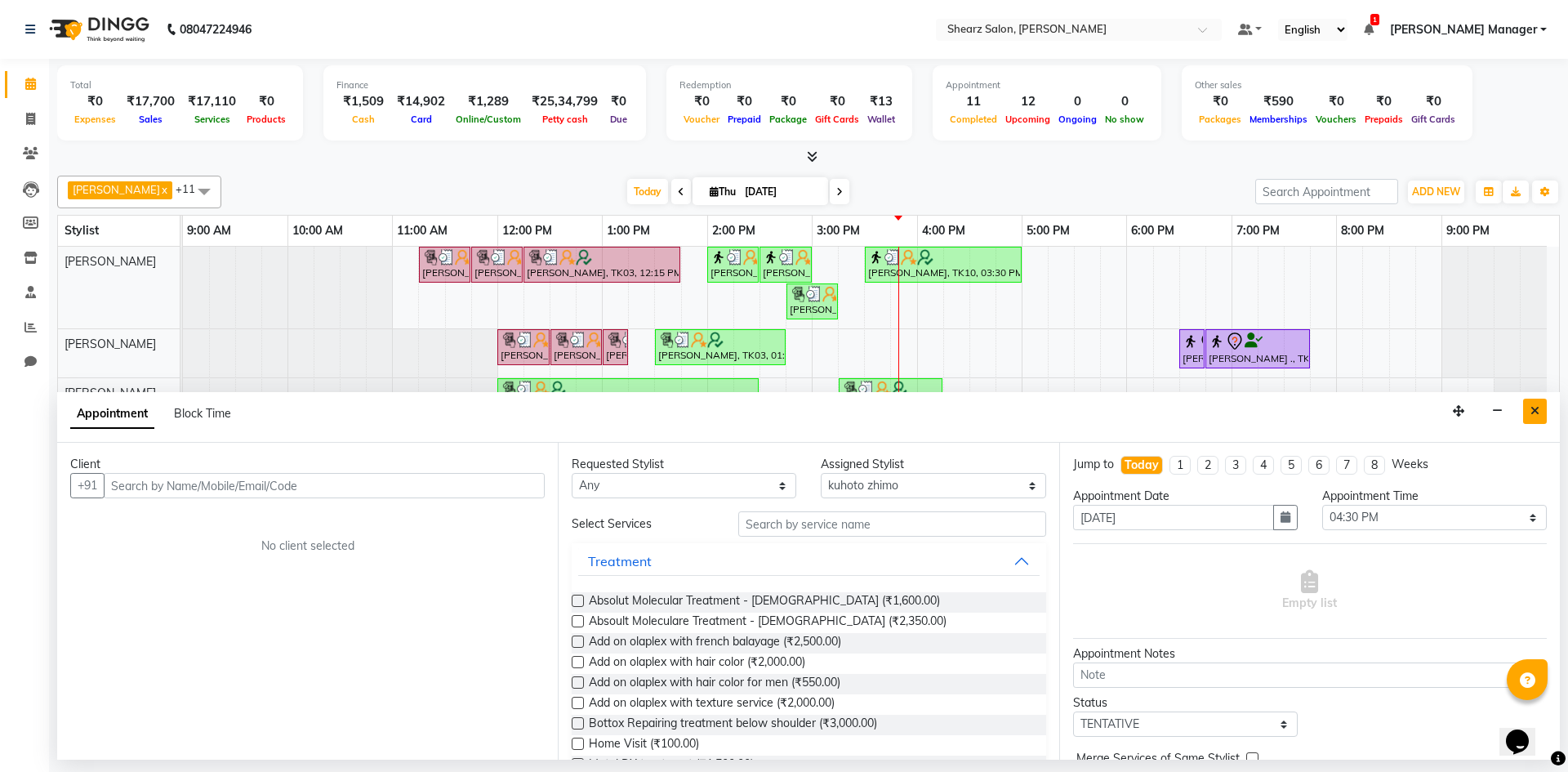
click at [1541, 414] on button "Close" at bounding box center [1535, 411] width 23 height 25
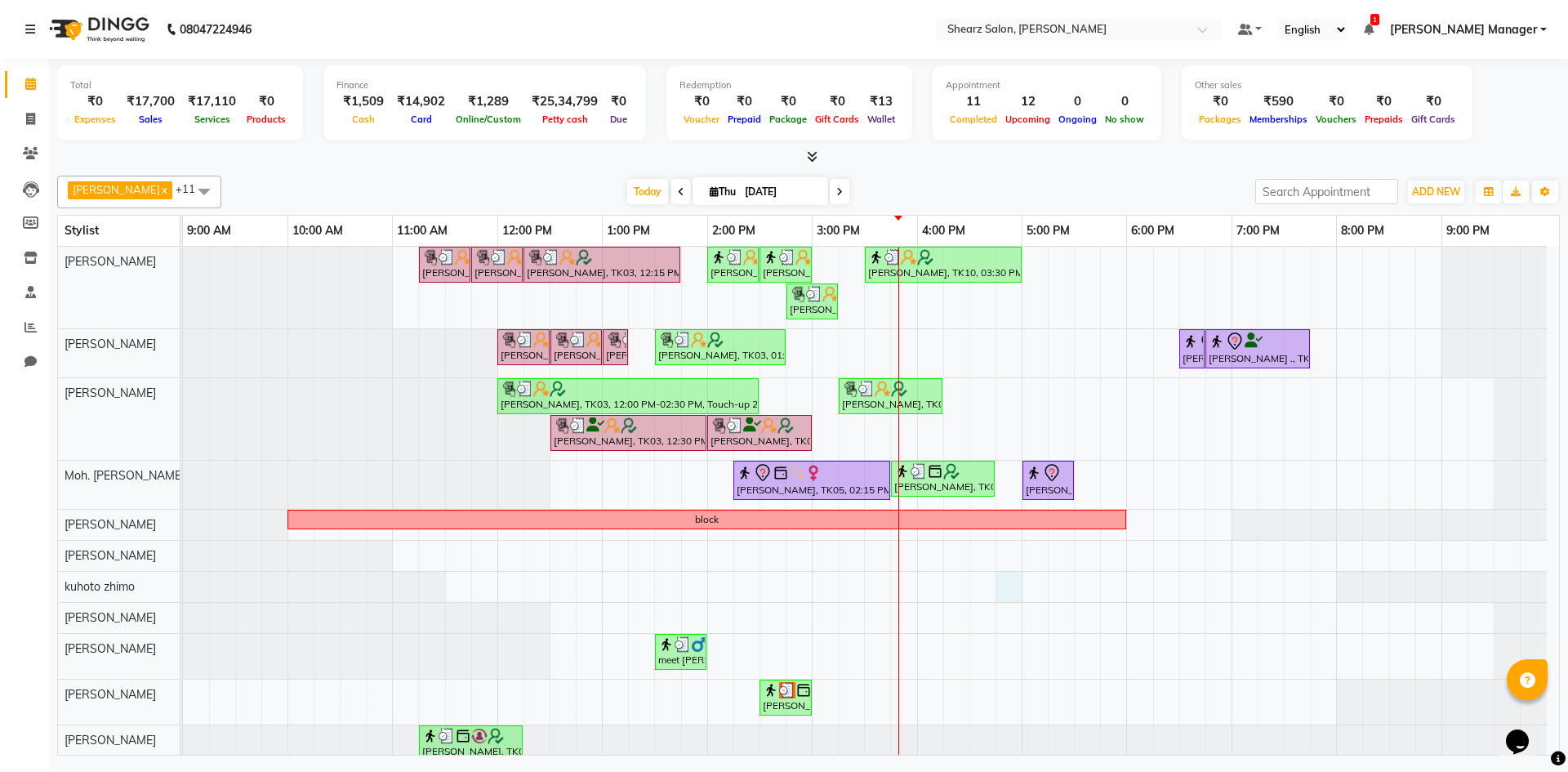
click at [1009, 579] on div "[PERSON_NAME], TK03, 11:15 AM-11:45 AM, [PERSON_NAME] Quenching Mask [PERSON_NA…" at bounding box center [871, 508] width 1376 height 524
select select "77326"
select select "1005"
select select "tentative"
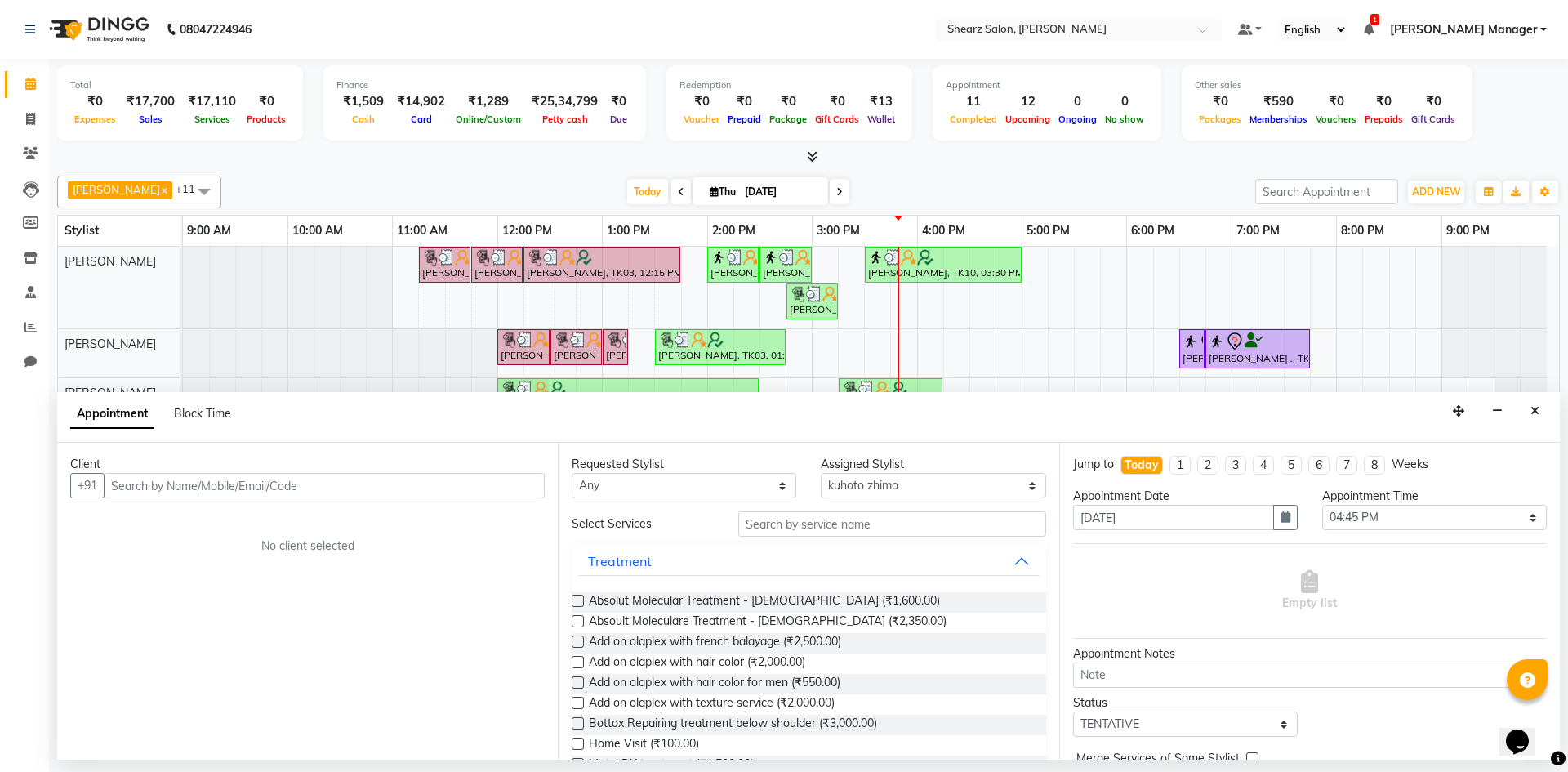
click at [348, 496] on input "text" at bounding box center [324, 485] width 441 height 25
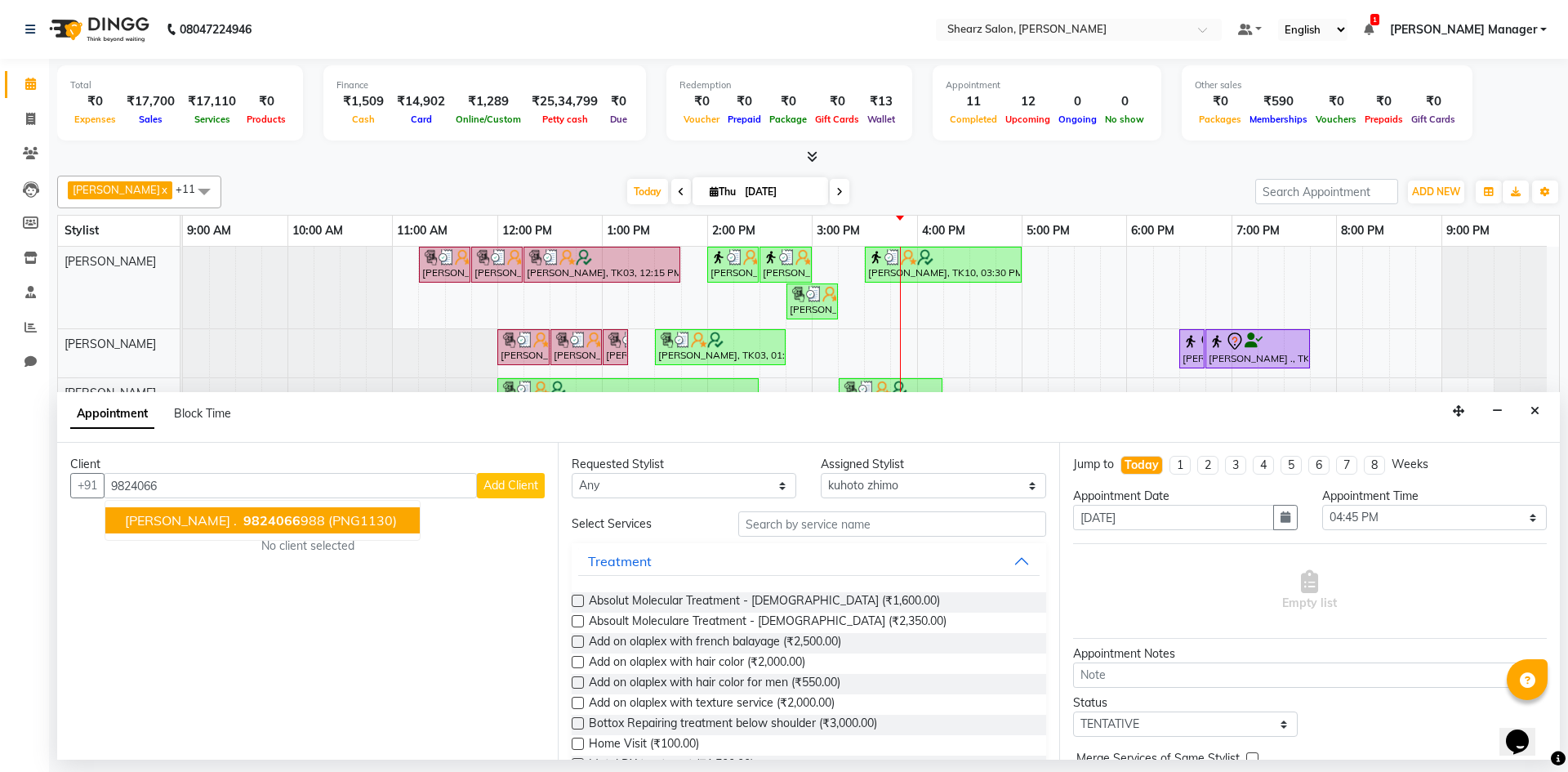
click at [220, 519] on span "[PERSON_NAME] ." at bounding box center [181, 520] width 112 height 16
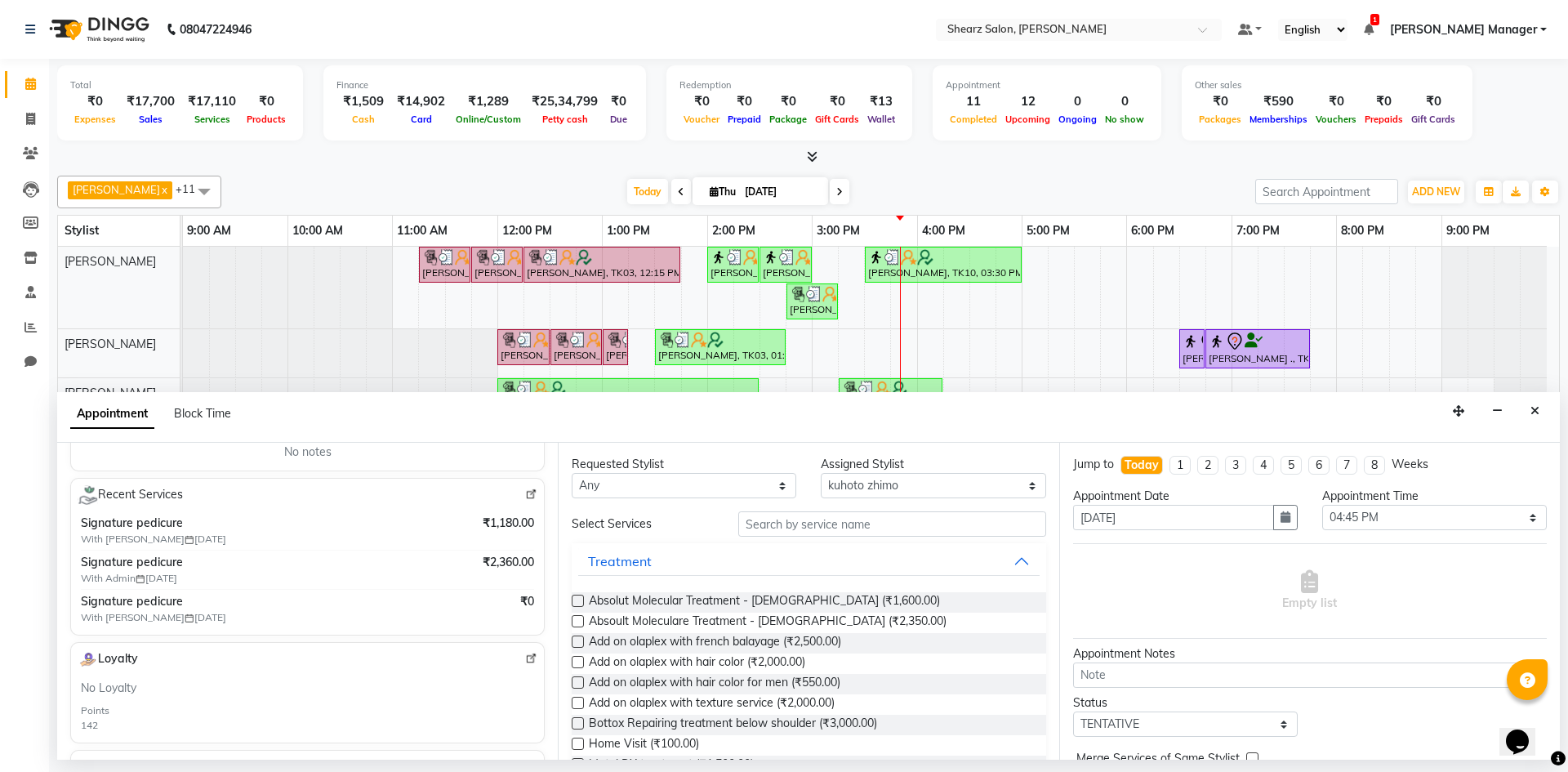
scroll to position [327, 0]
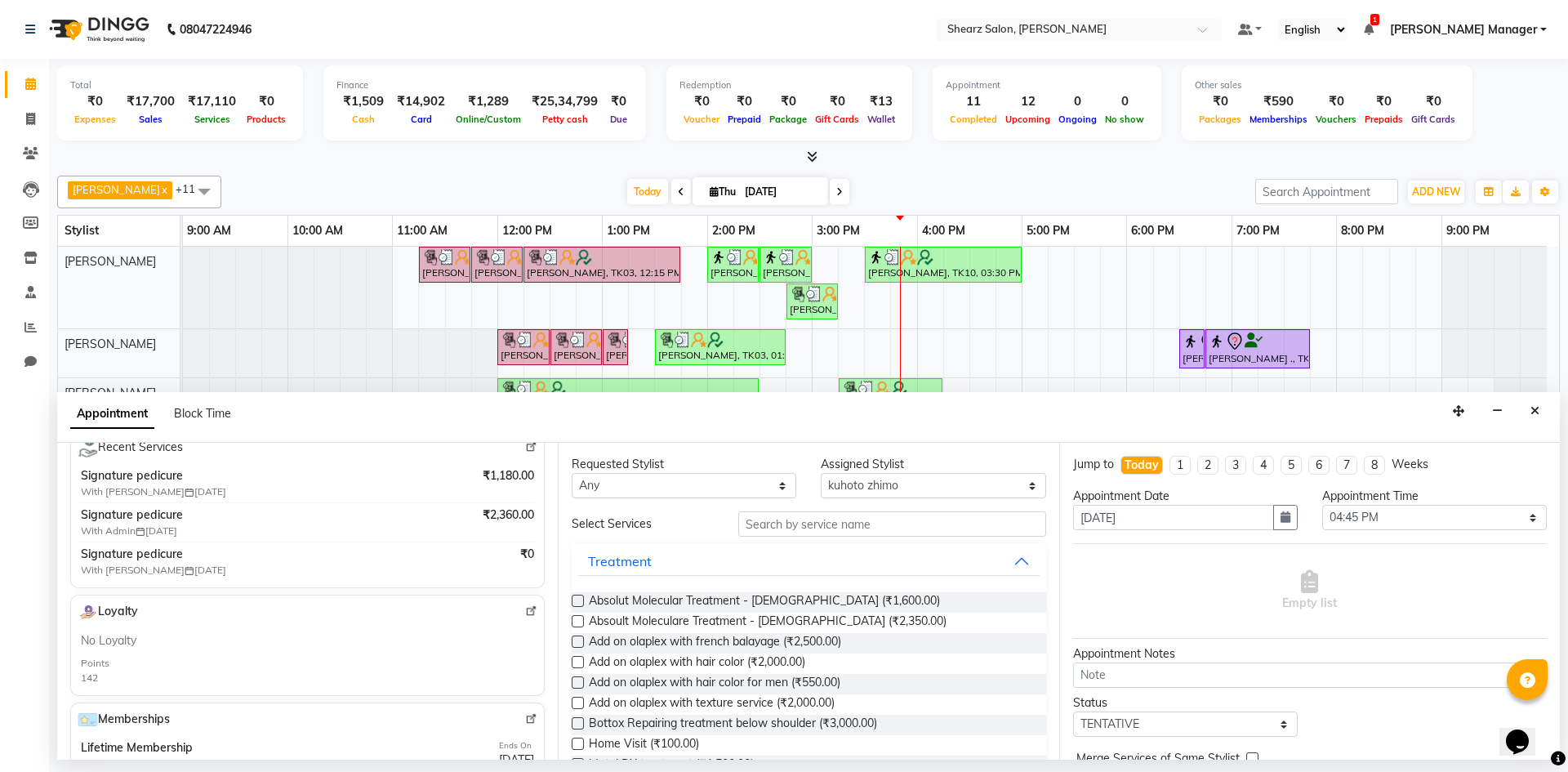
type input "9824066988"
click at [802, 524] on input "text" at bounding box center [892, 524] width 308 height 25
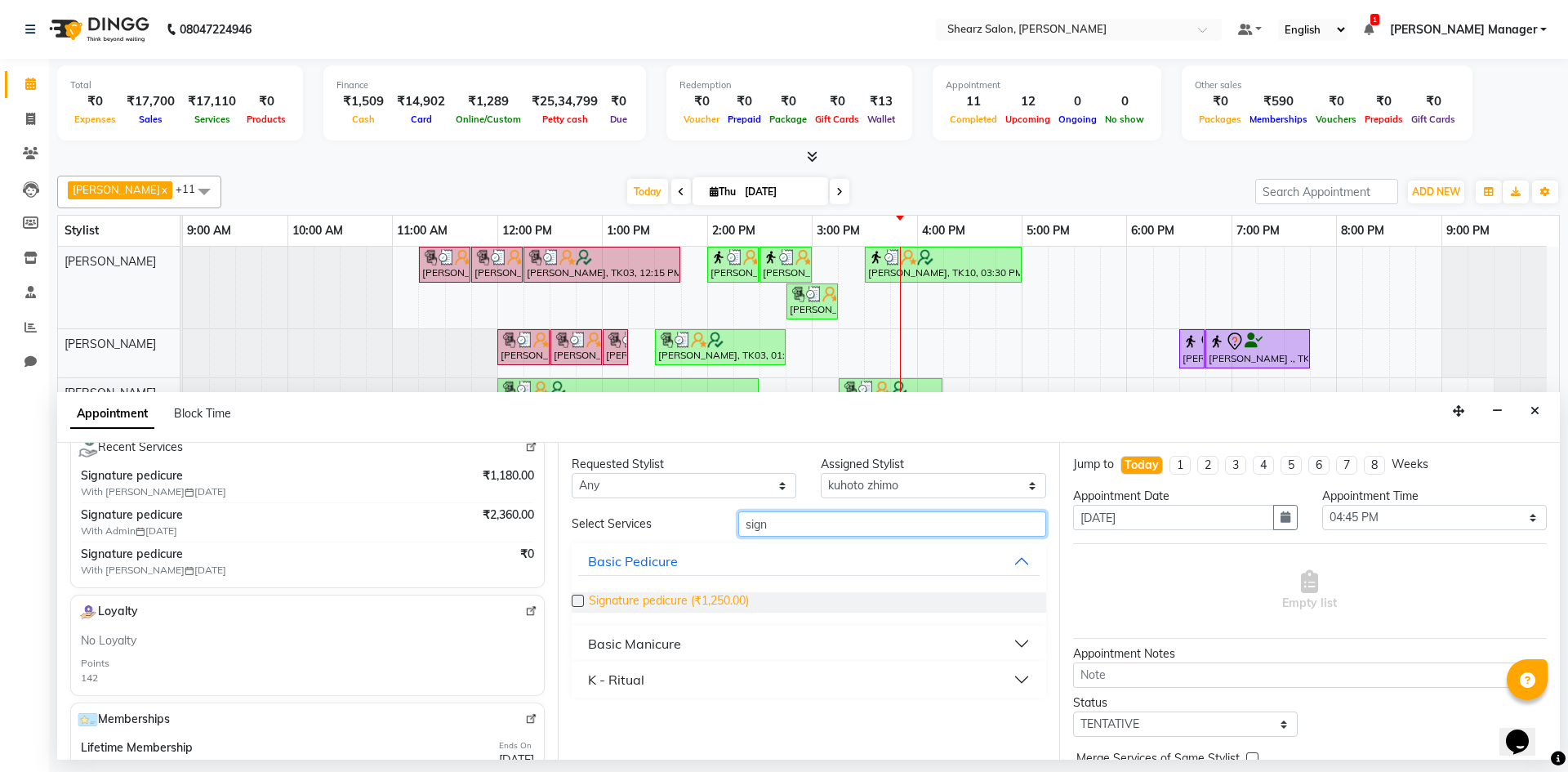
type input "sign"
drag, startPoint x: 611, startPoint y: 601, endPoint x: 1200, endPoint y: 630, distance: 589.7
click at [615, 601] on span "Signature pedicure (₹1,250.00)" at bounding box center [668, 603] width 160 height 21
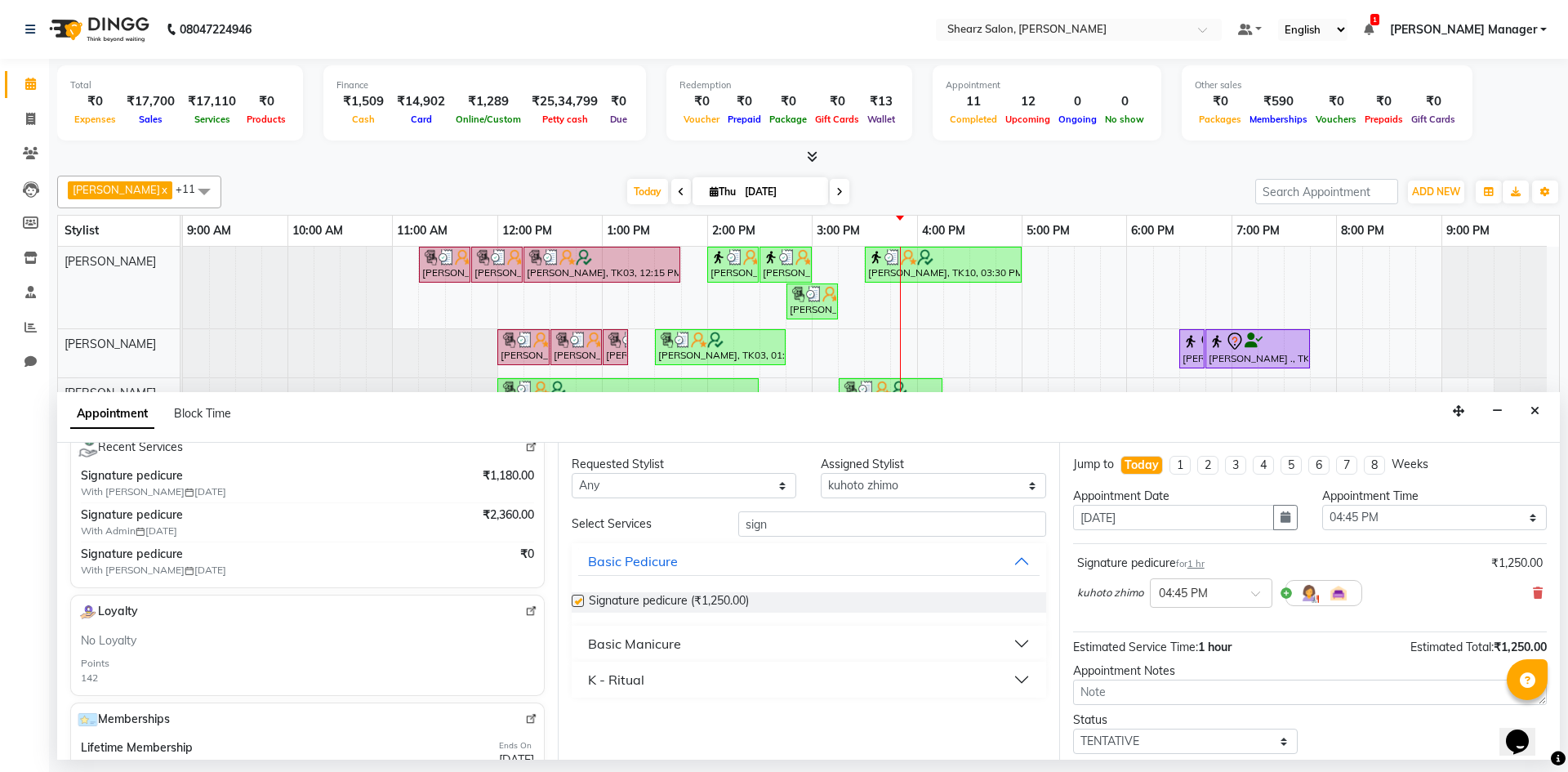
checkbox input "false"
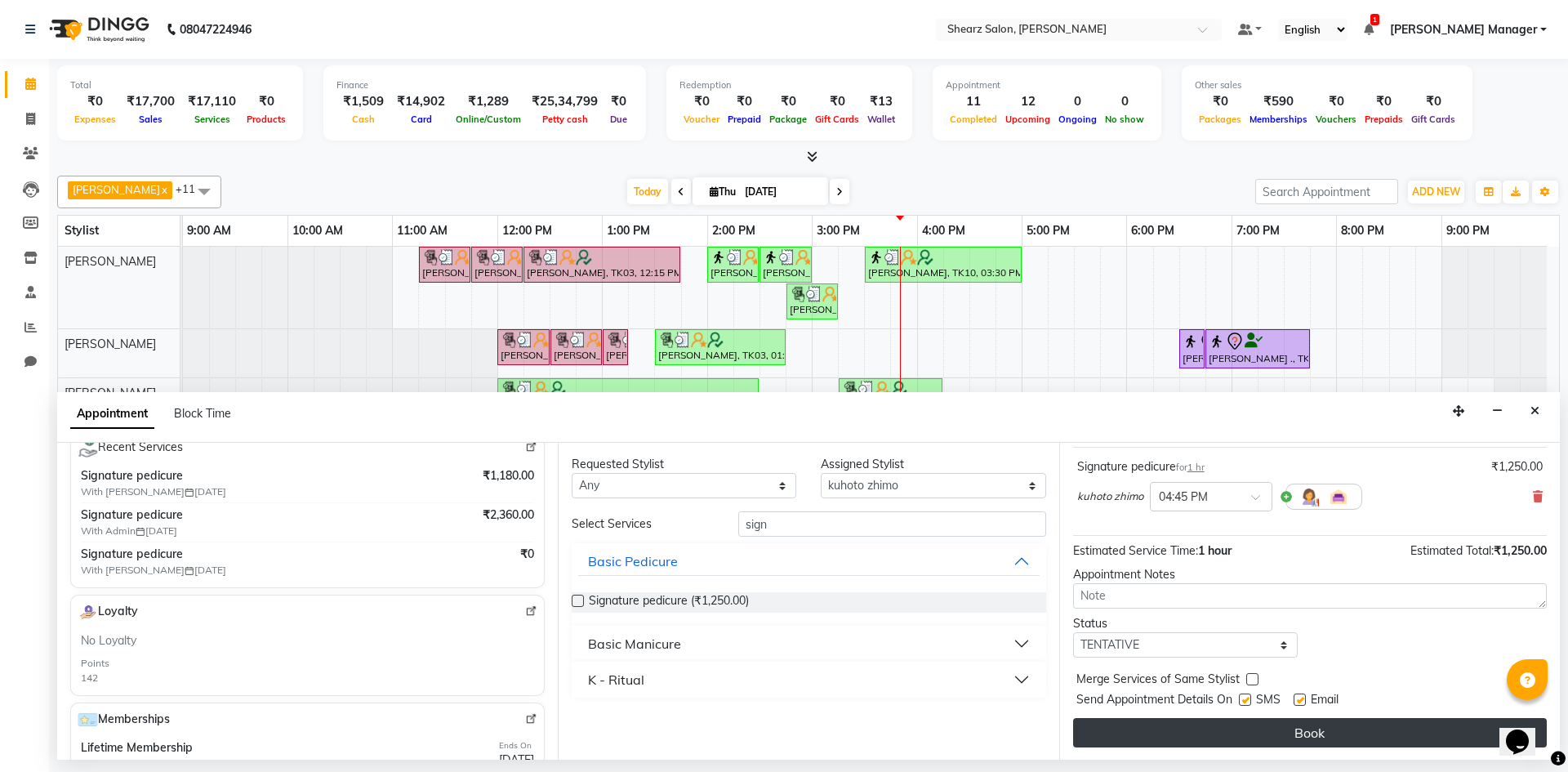
scroll to position [97, 0]
click at [1386, 727] on button "Book" at bounding box center [1310, 732] width 474 height 29
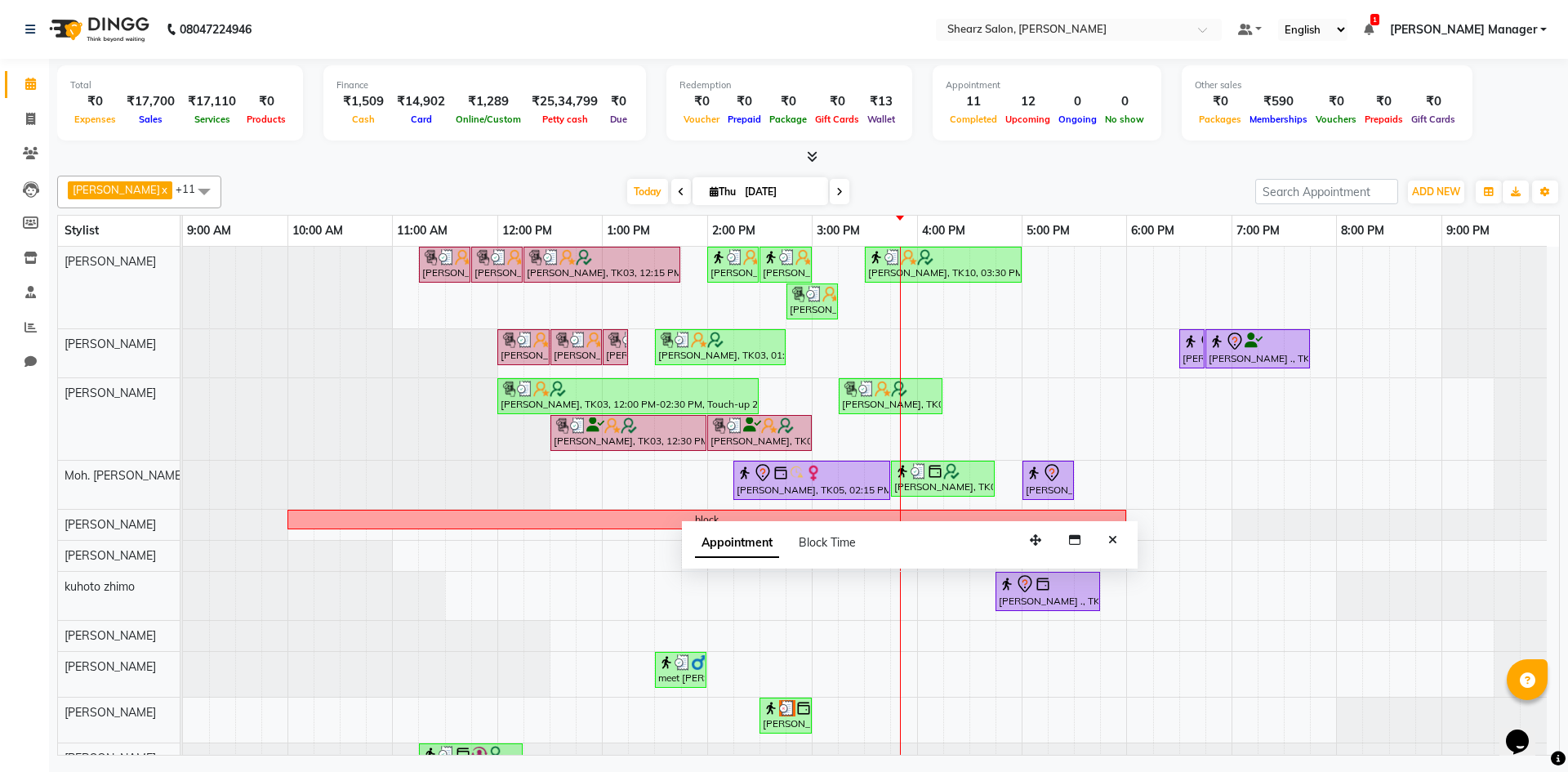
drag, startPoint x: 1452, startPoint y: 727, endPoint x: 1104, endPoint y: 562, distance: 385.1
click at [1030, 535] on icon "button" at bounding box center [1036, 539] width 11 height 11
click at [1115, 544] on icon "Close" at bounding box center [1112, 539] width 9 height 11
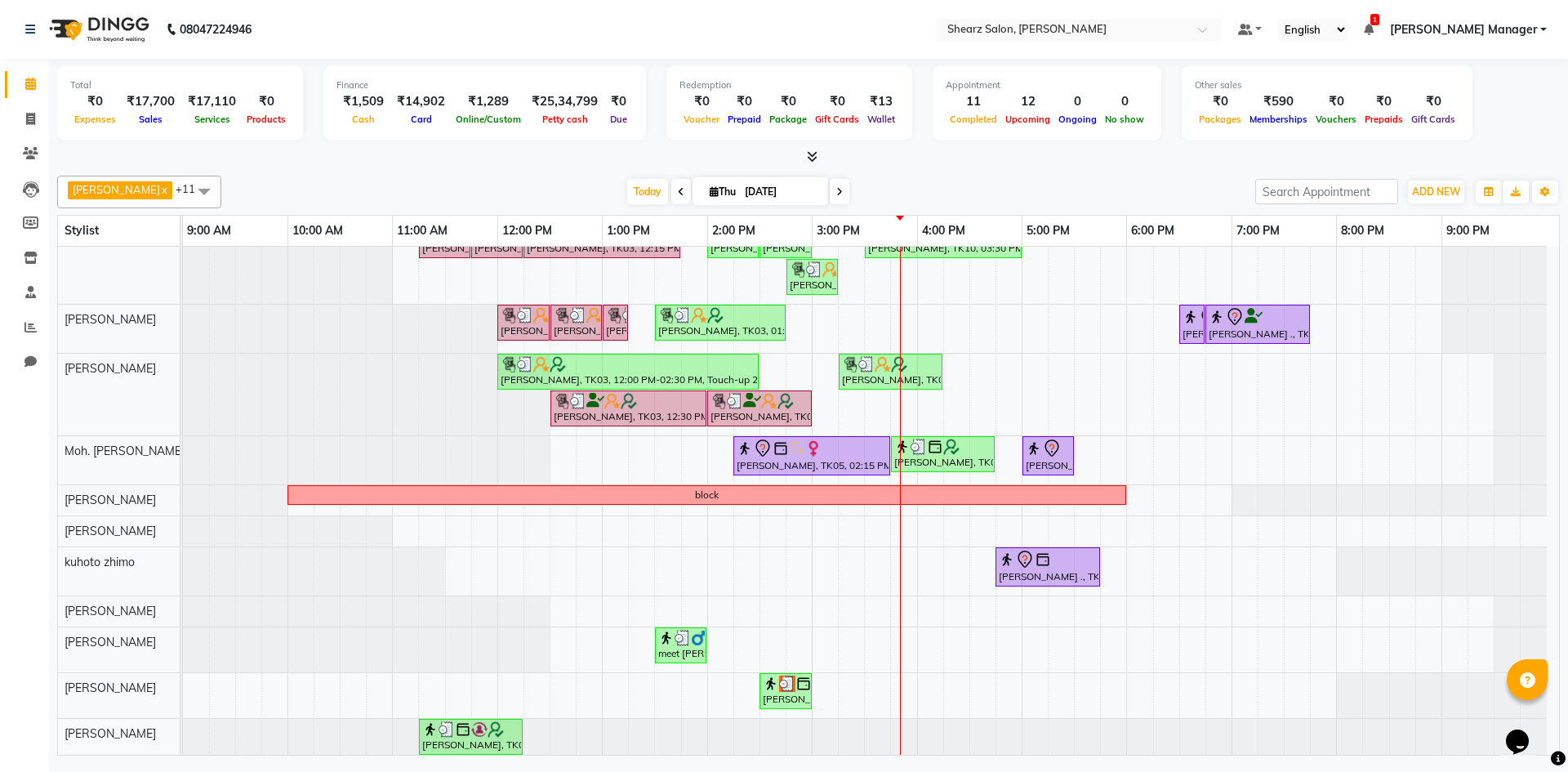
scroll to position [0, 0]
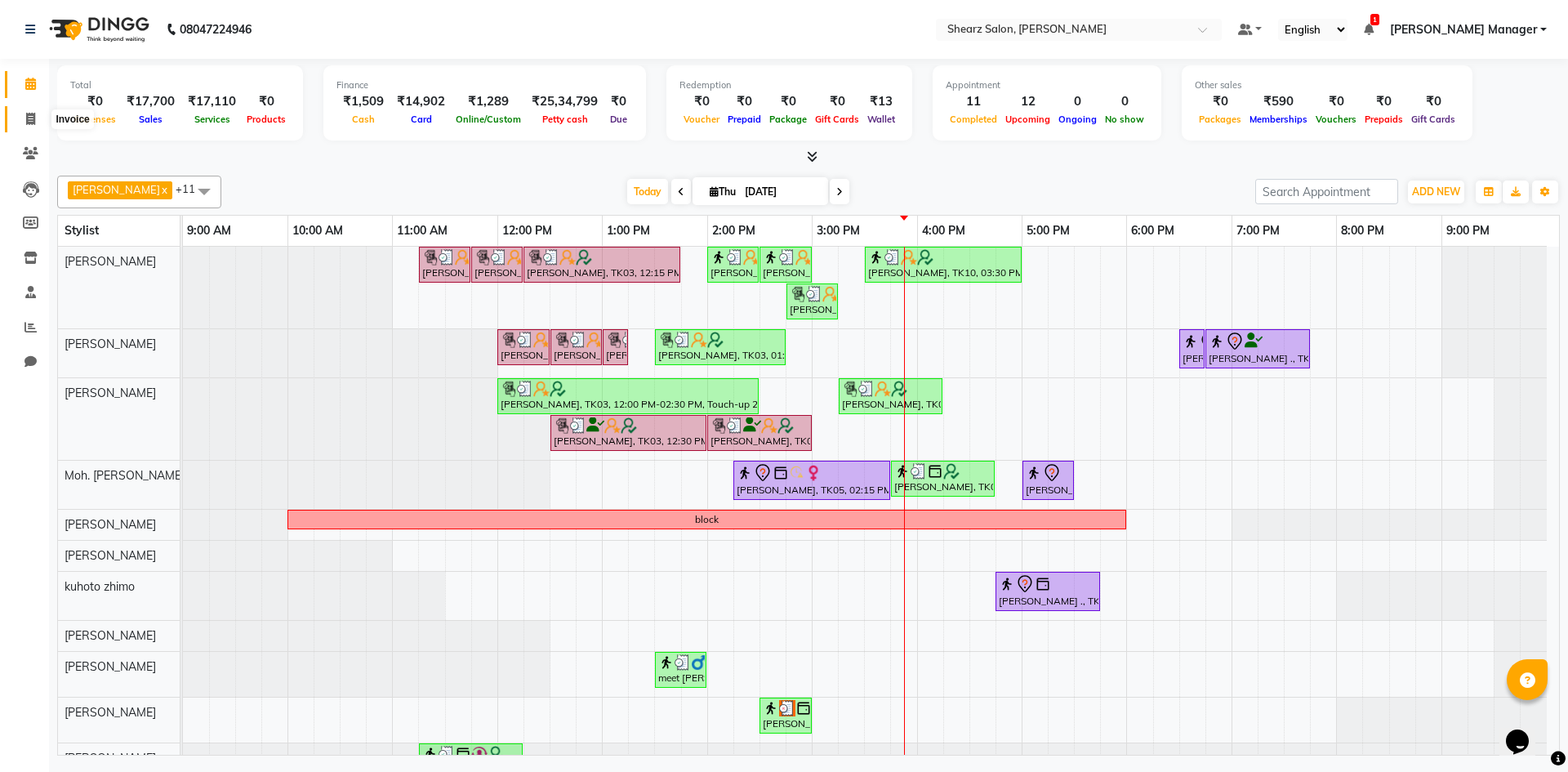
click at [24, 115] on span at bounding box center [30, 120] width 29 height 19
select select "8159"
select select "service"
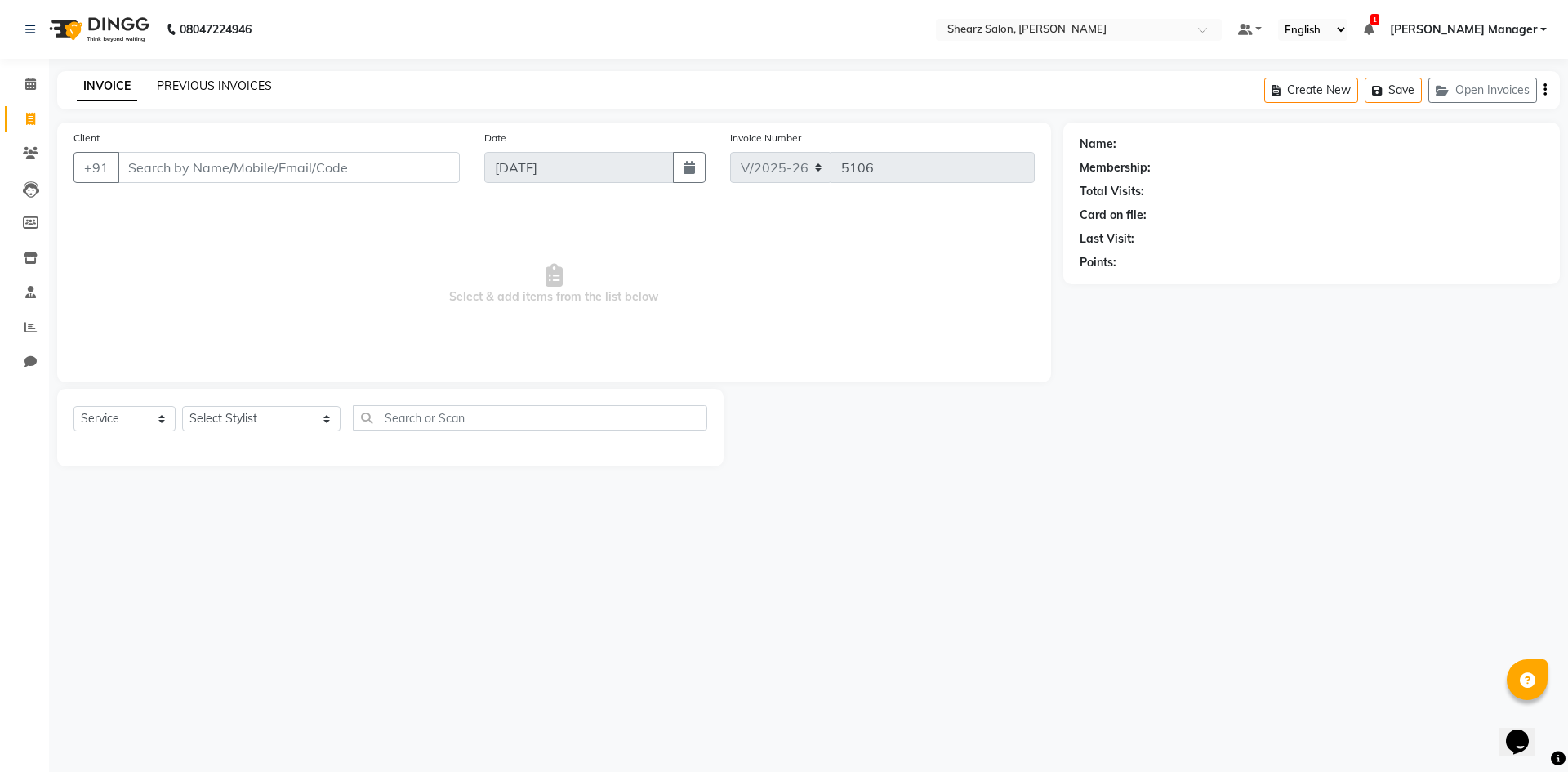
click at [224, 83] on link "PREVIOUS INVOICES" at bounding box center [214, 86] width 115 height 15
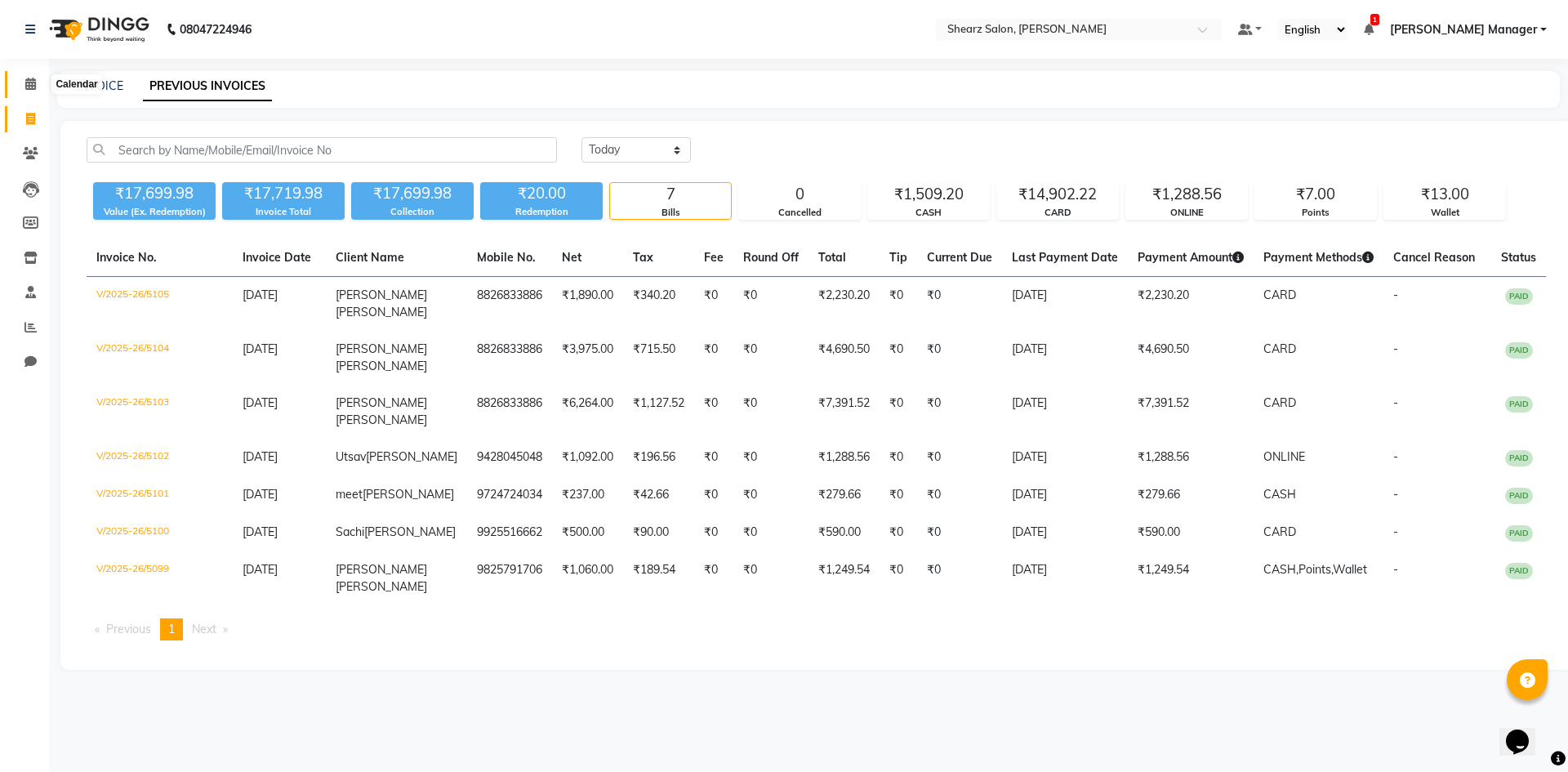
click at [32, 93] on span at bounding box center [30, 85] width 29 height 19
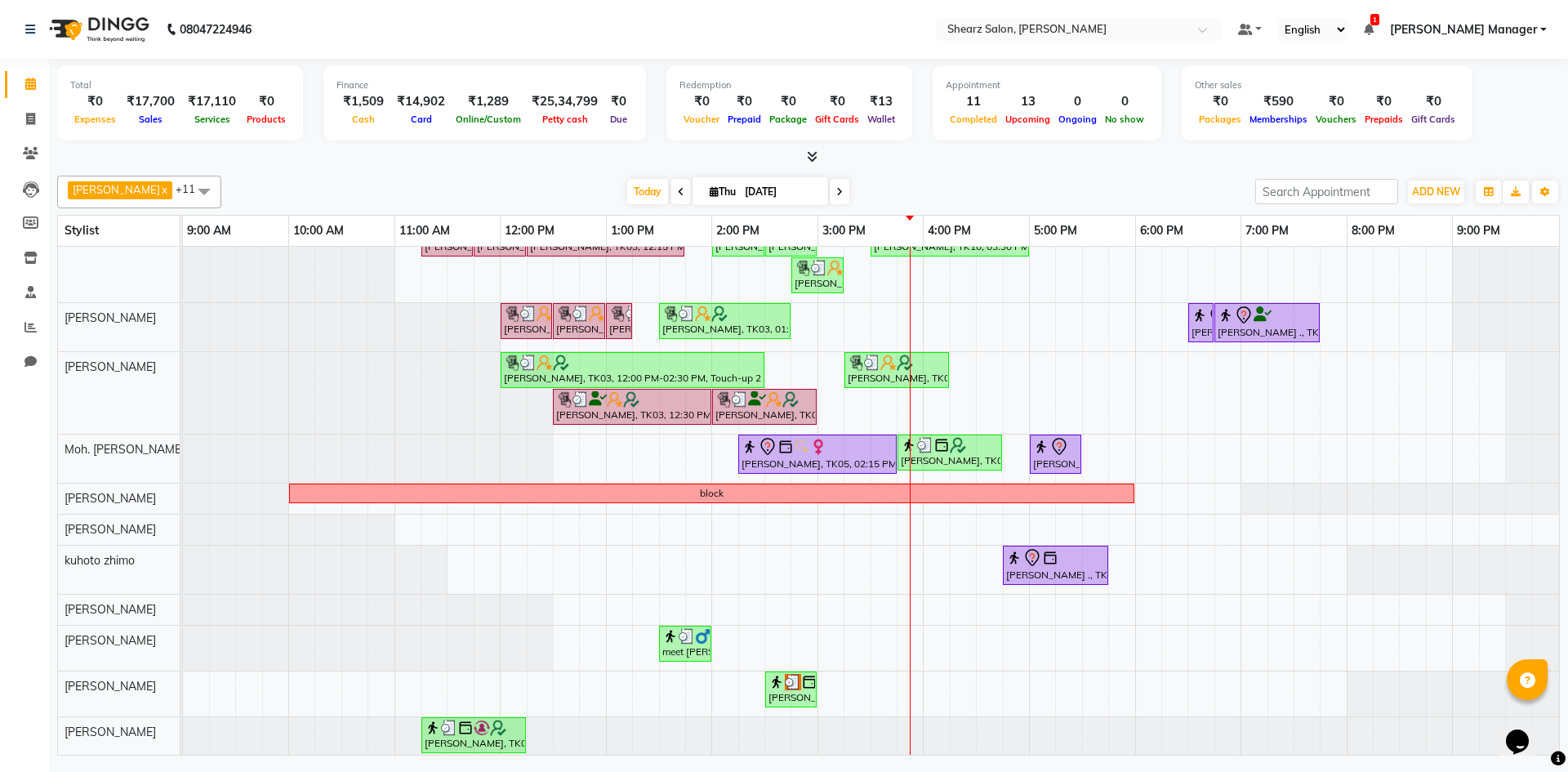
scroll to position [34, 0]
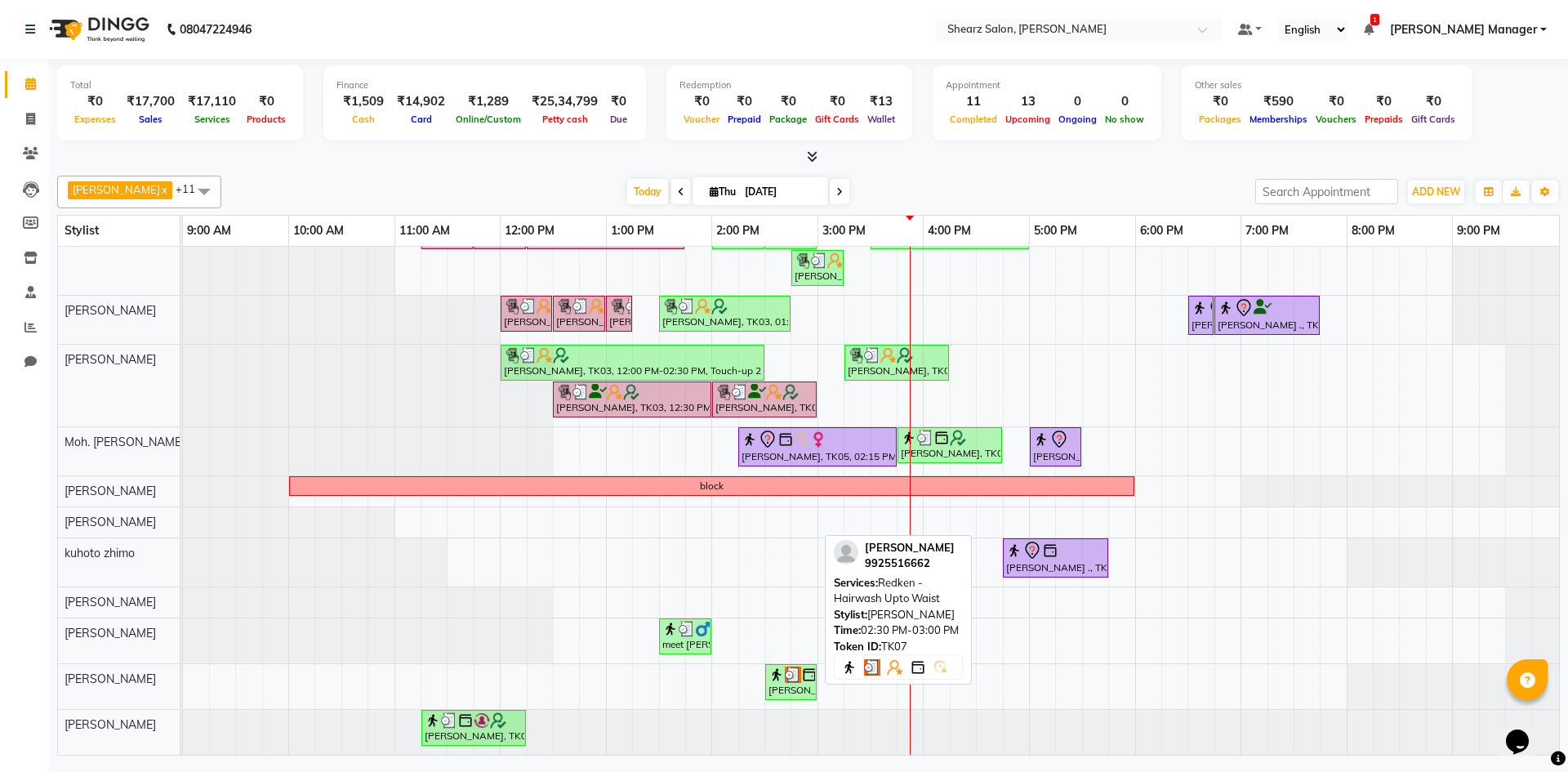
click at [797, 676] on div "[PERSON_NAME], TK07, 02:30 PM-03:00 PM, Redken - Hairwash Upto Waist" at bounding box center [791, 682] width 48 height 31
select select "3"
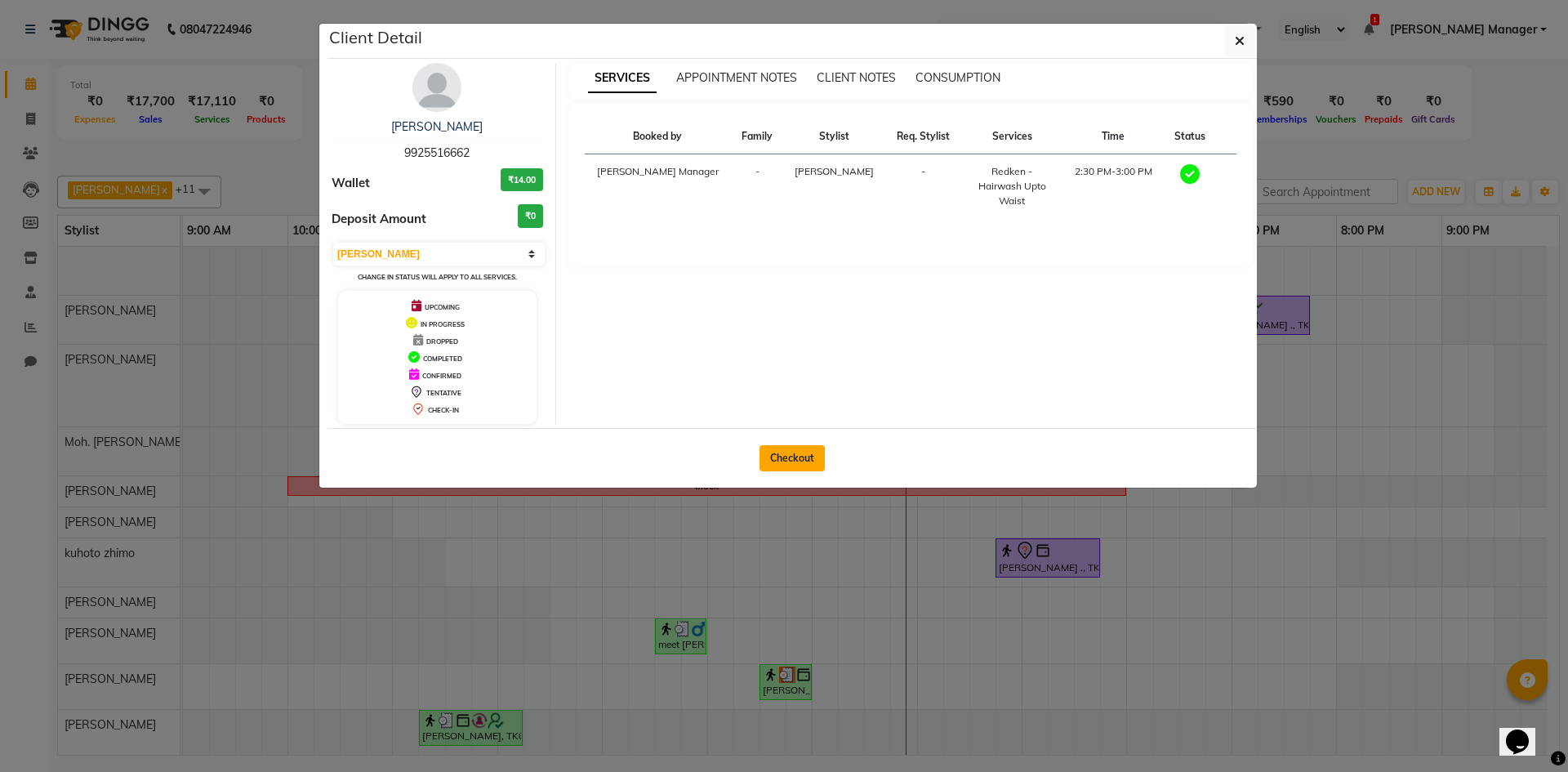
click at [801, 457] on button "Checkout" at bounding box center [793, 458] width 66 height 26
select select "8159"
select select "service"
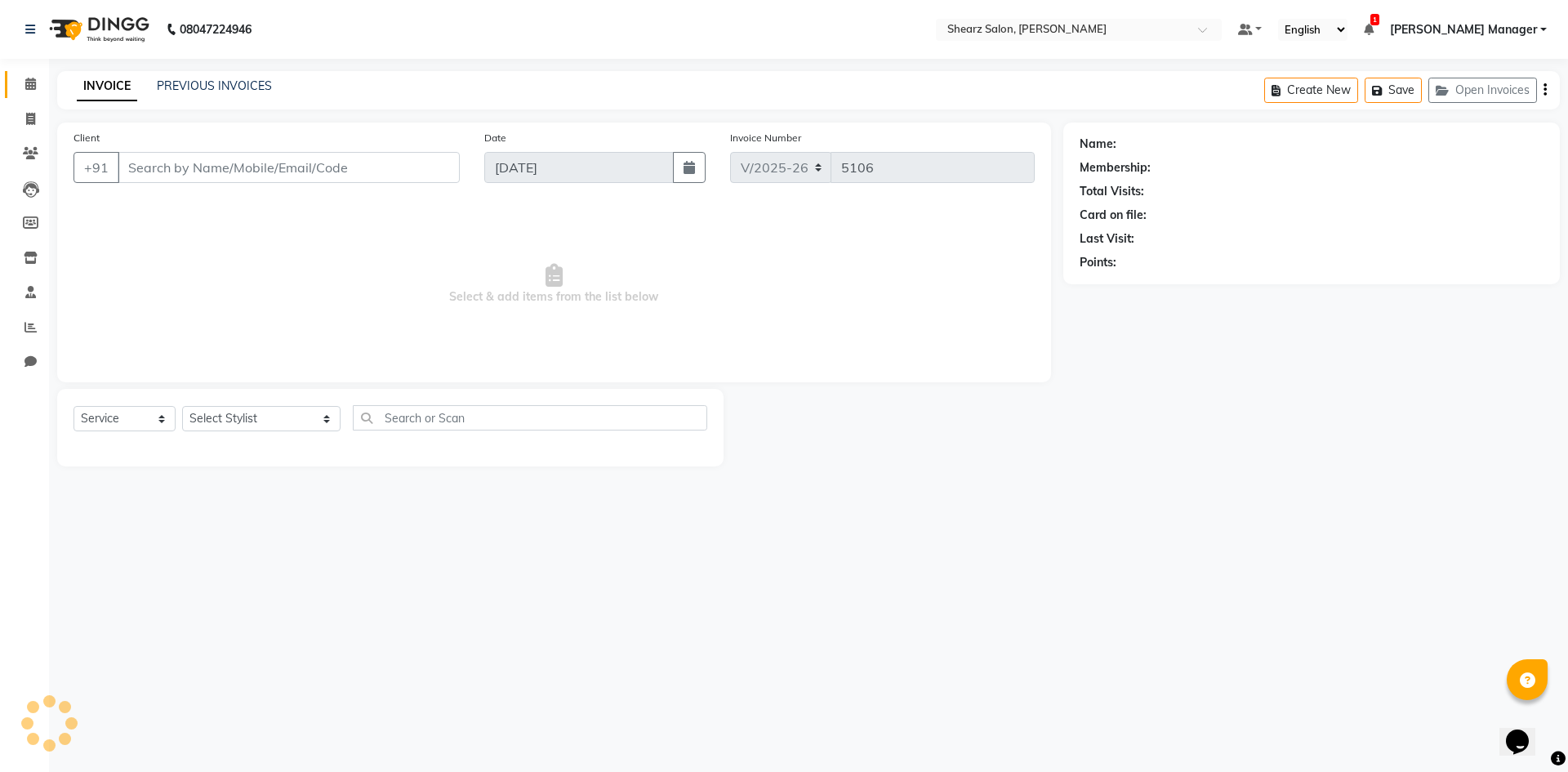
type input "9925516662"
select select "77334"
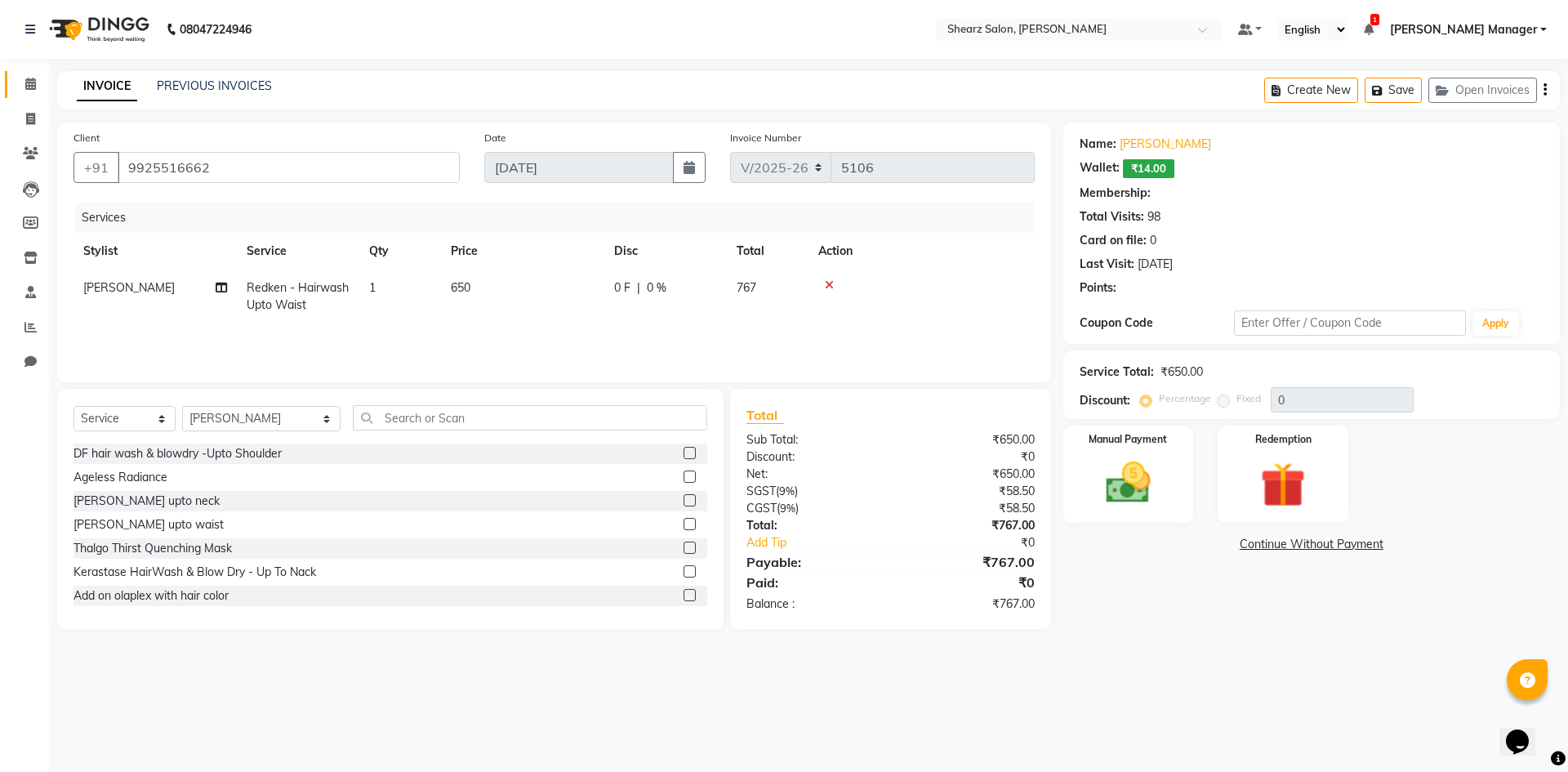
select select "1: Object"
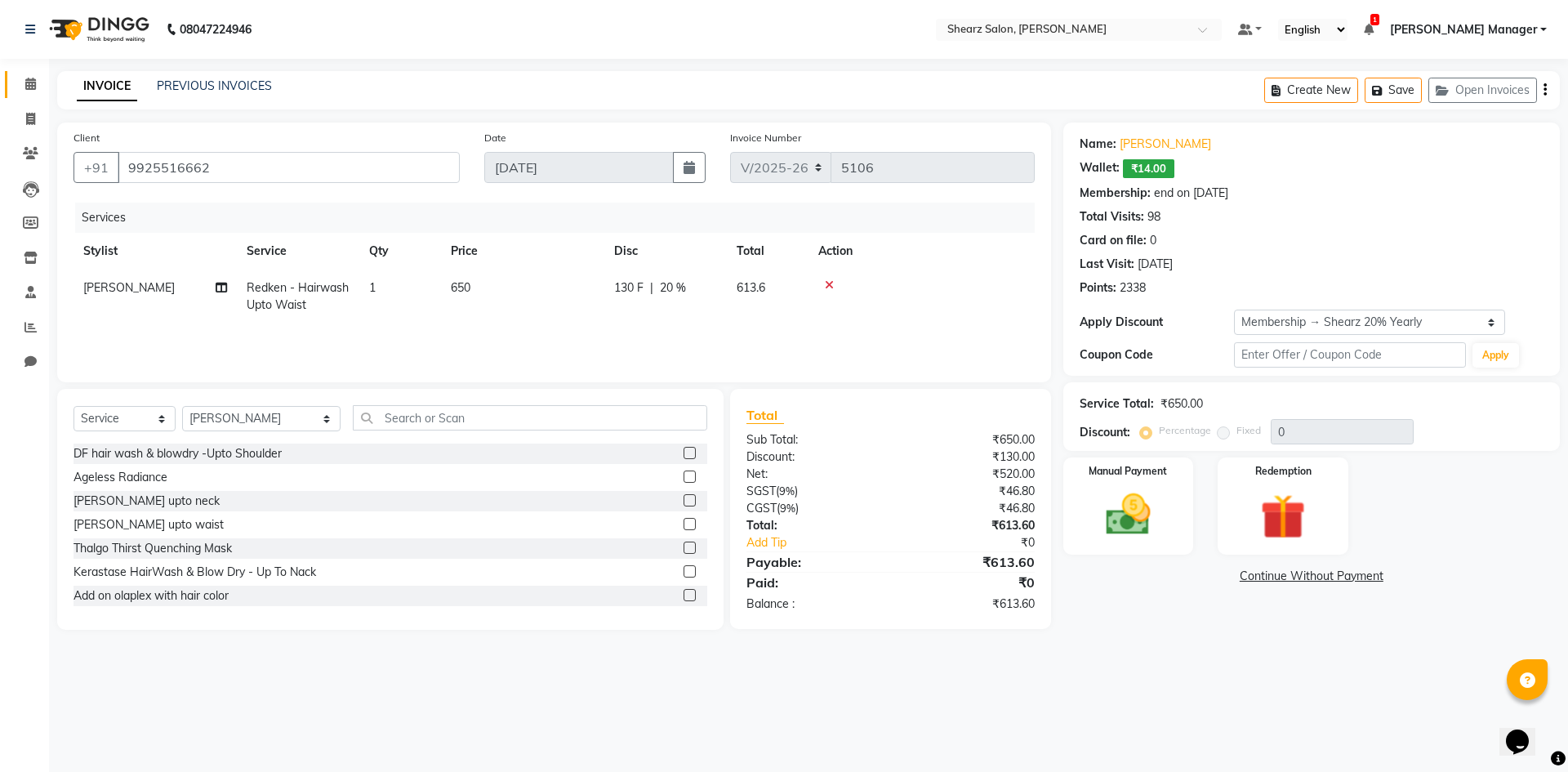
type input "20"
click at [1173, 536] on div "Manual Payment" at bounding box center [1128, 506] width 136 height 100
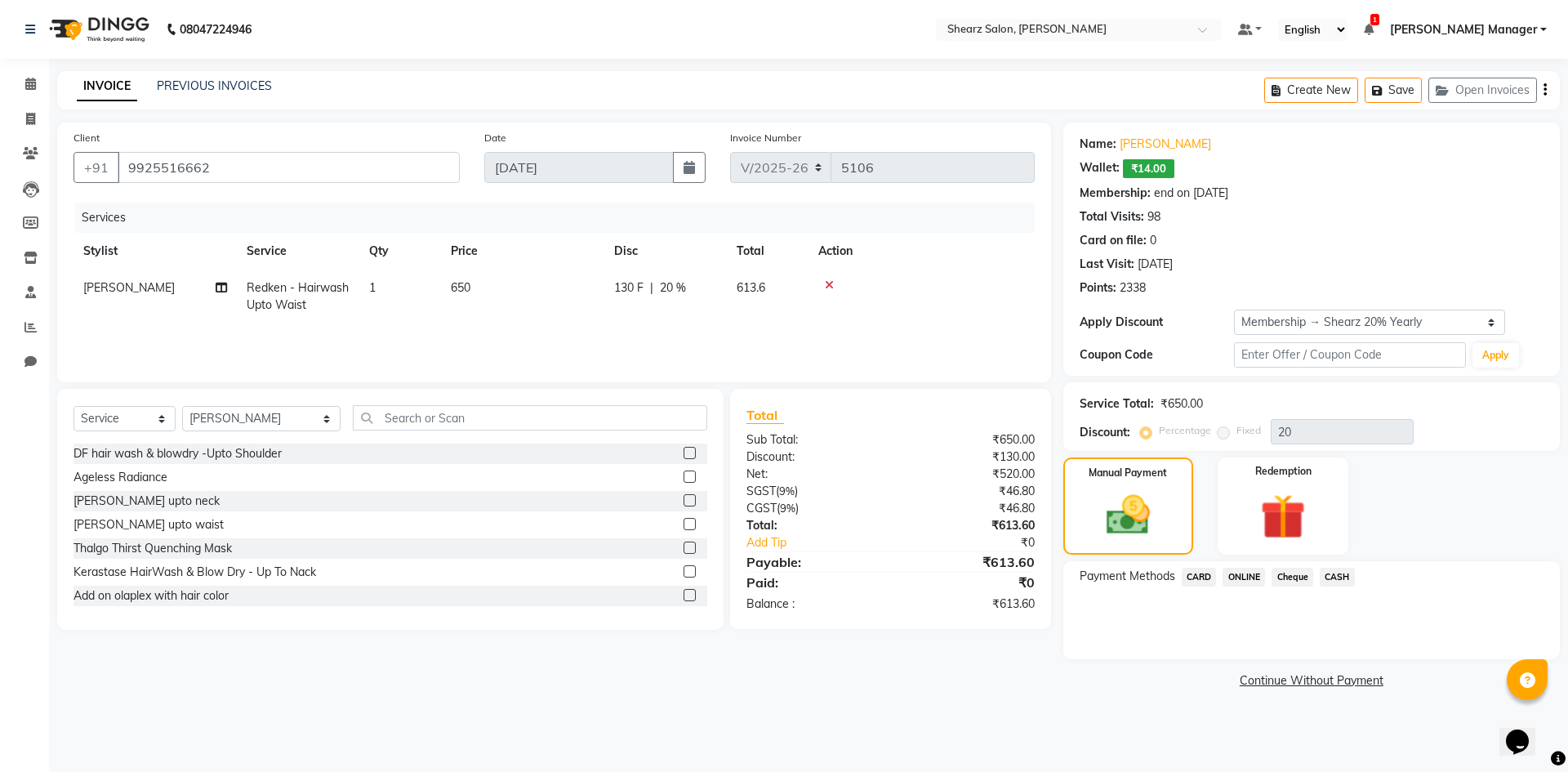
drag, startPoint x: 1211, startPoint y: 580, endPoint x: 1211, endPoint y: 593, distance: 13.0
click at [1211, 582] on span "CARD" at bounding box center [1199, 577] width 35 height 19
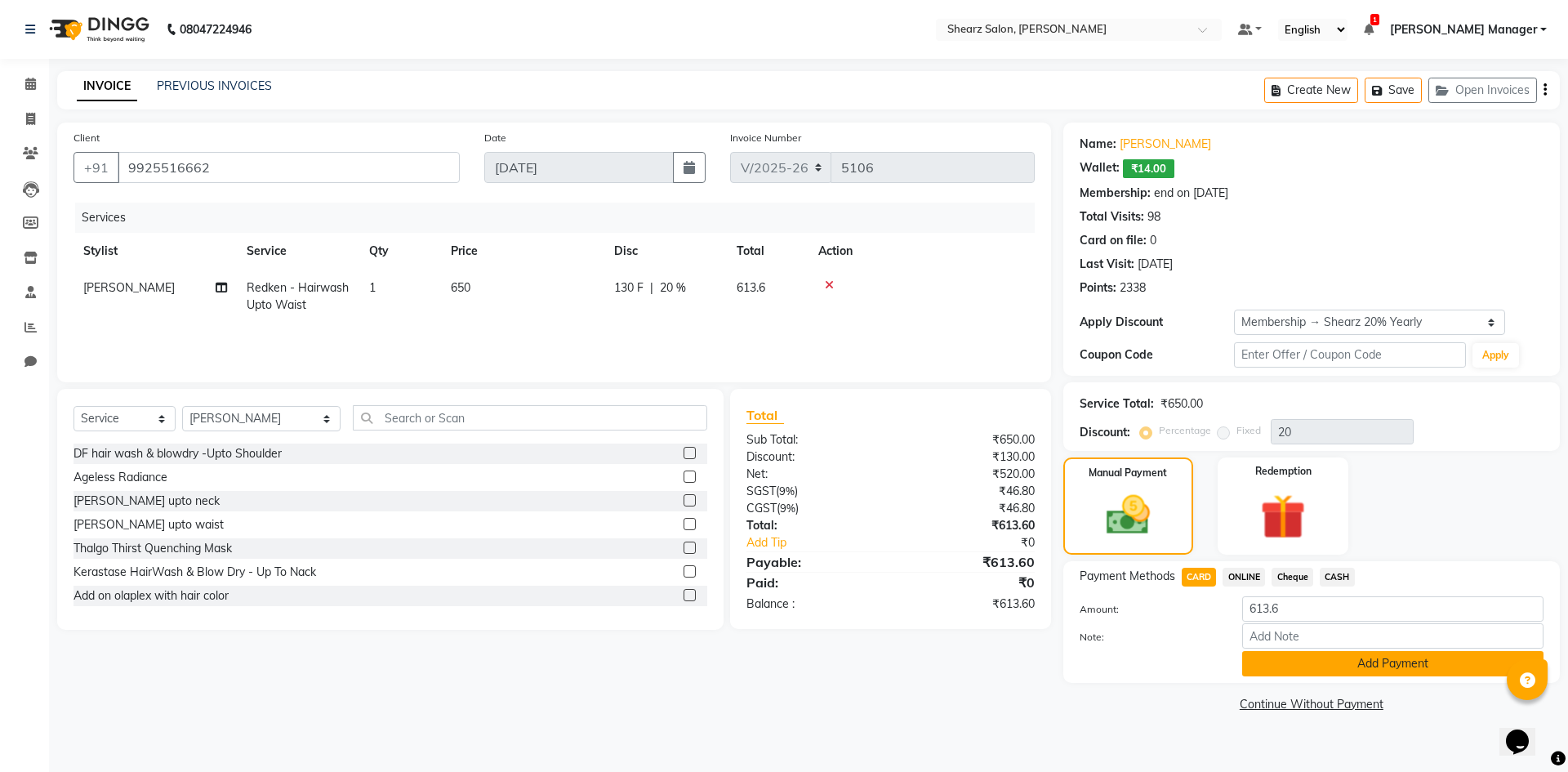
click at [1295, 654] on button "Add Payment" at bounding box center [1393, 663] width 302 height 25
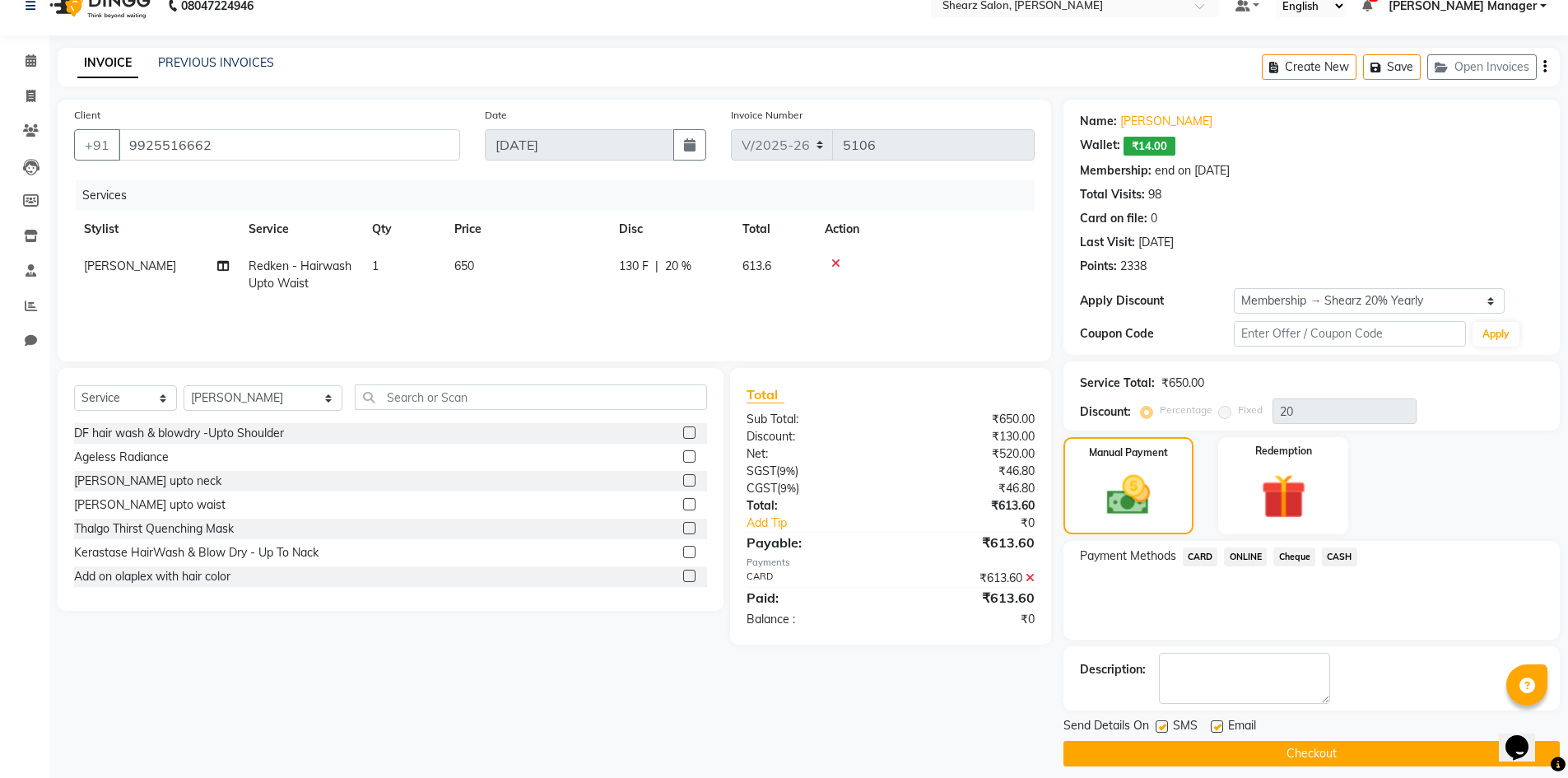
scroll to position [37, 0]
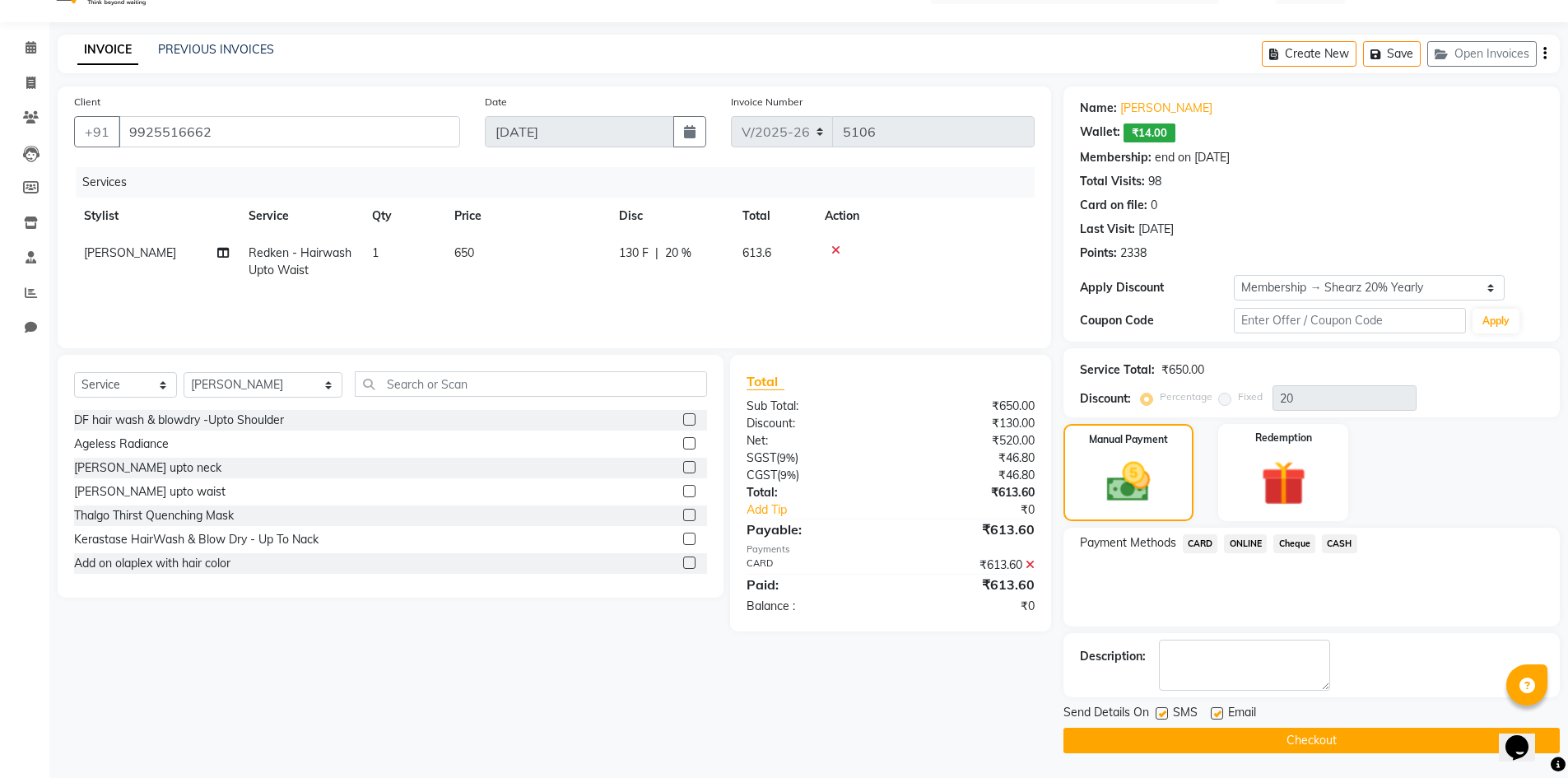
click at [1319, 748] on button "Checkout" at bounding box center [1312, 740] width 497 height 25
